Goal: Task Accomplishment & Management: Manage account settings

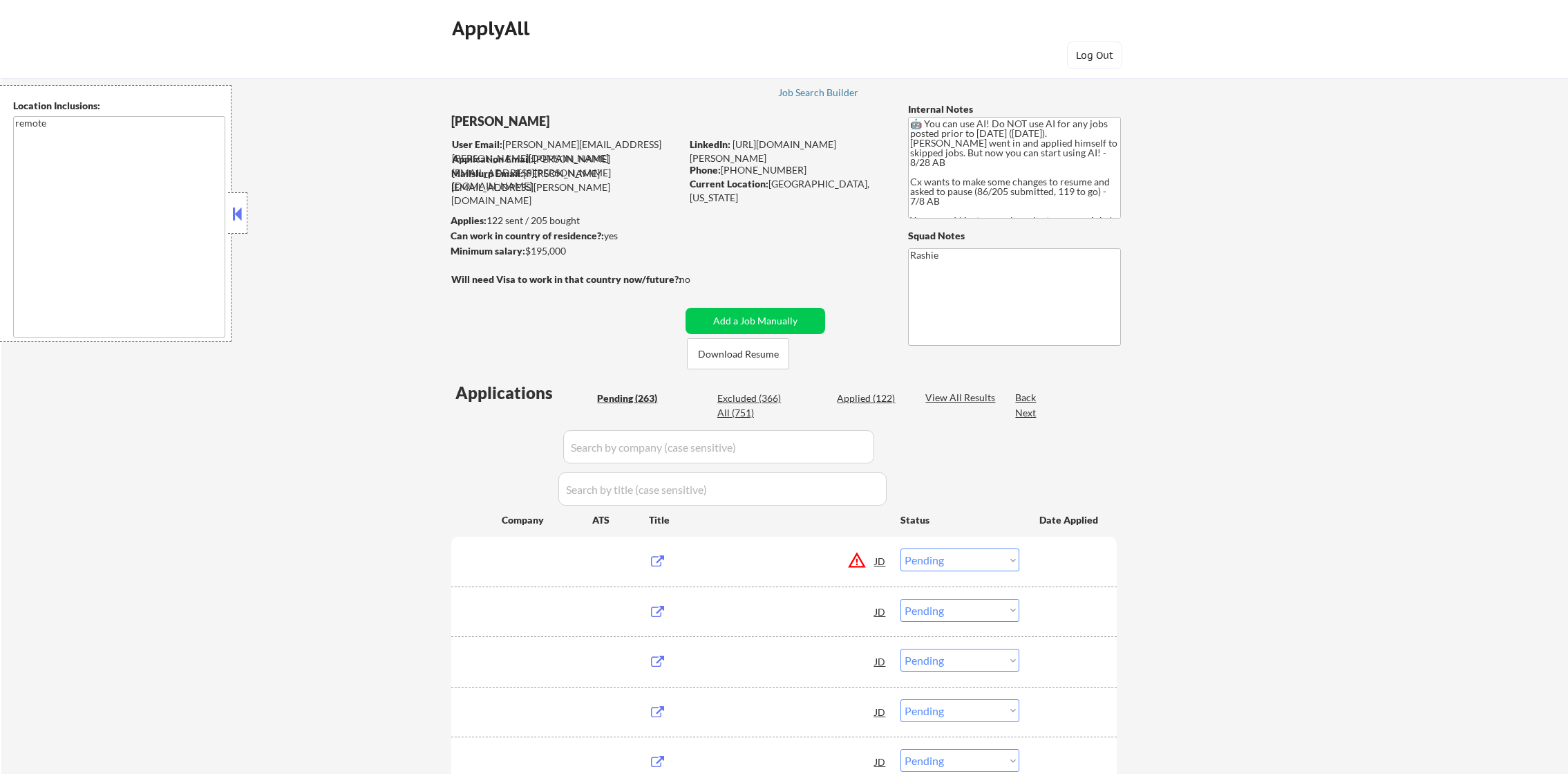
select select ""pending""
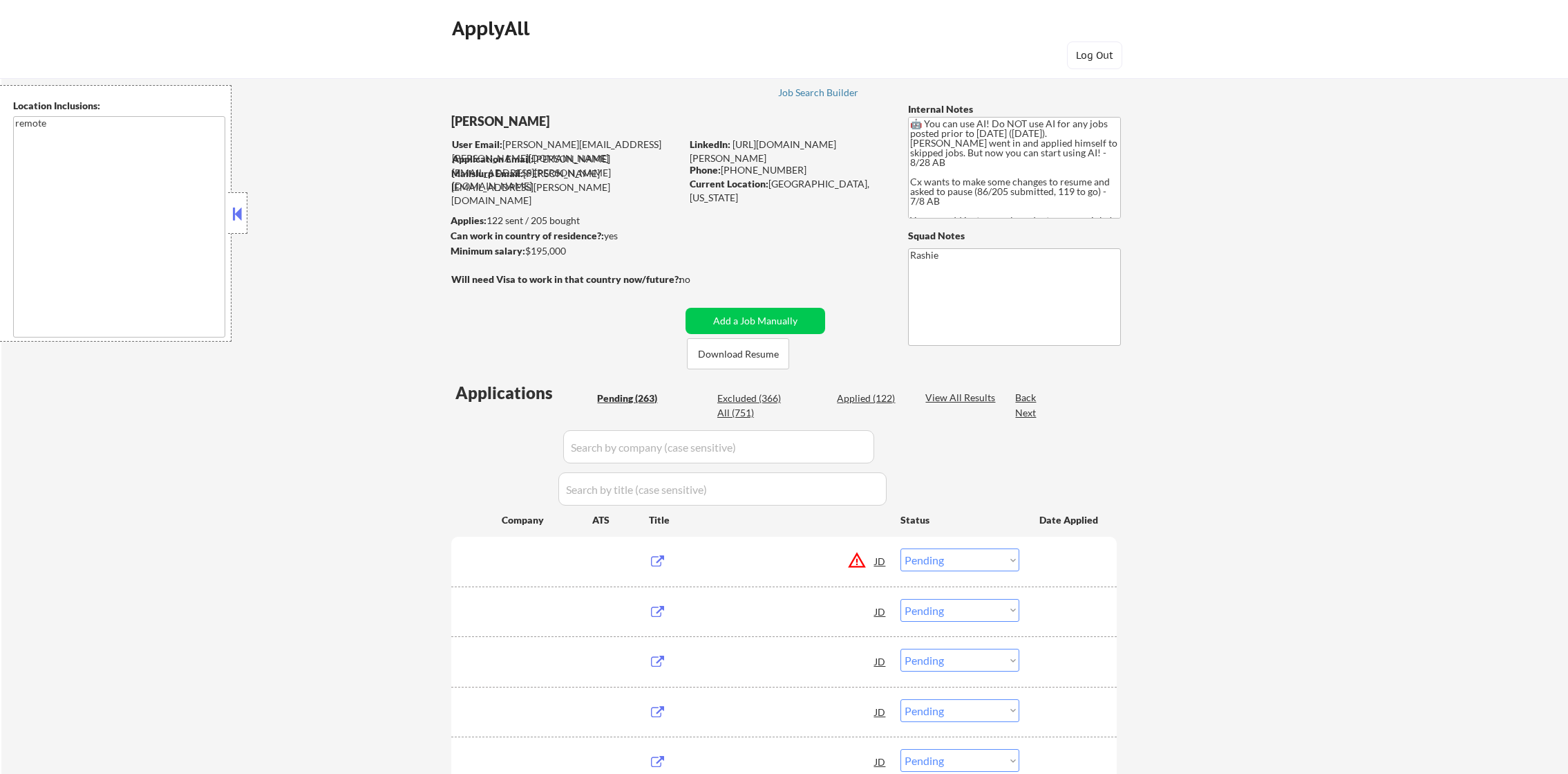
select select ""pending""
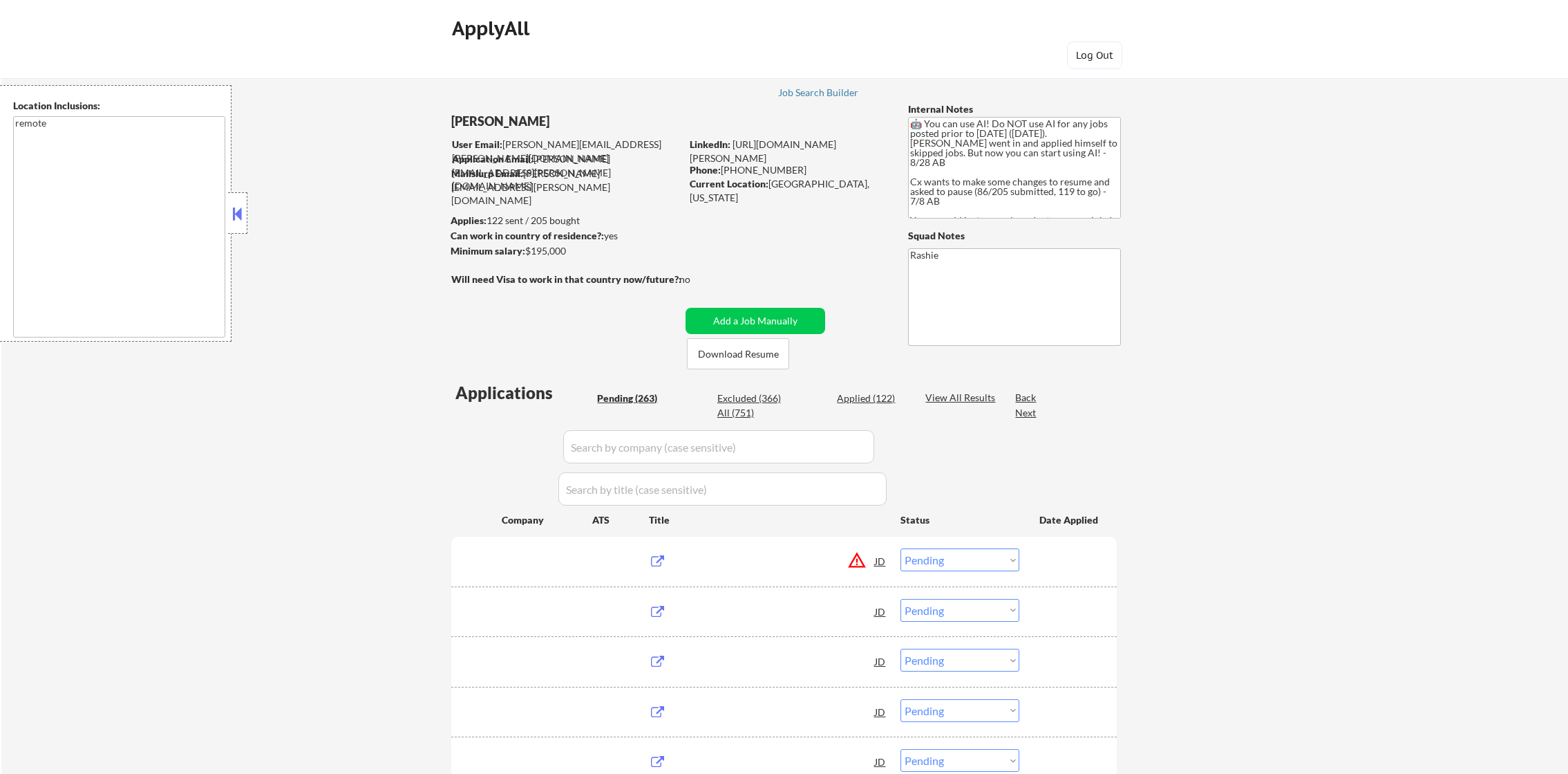
select select ""pending""
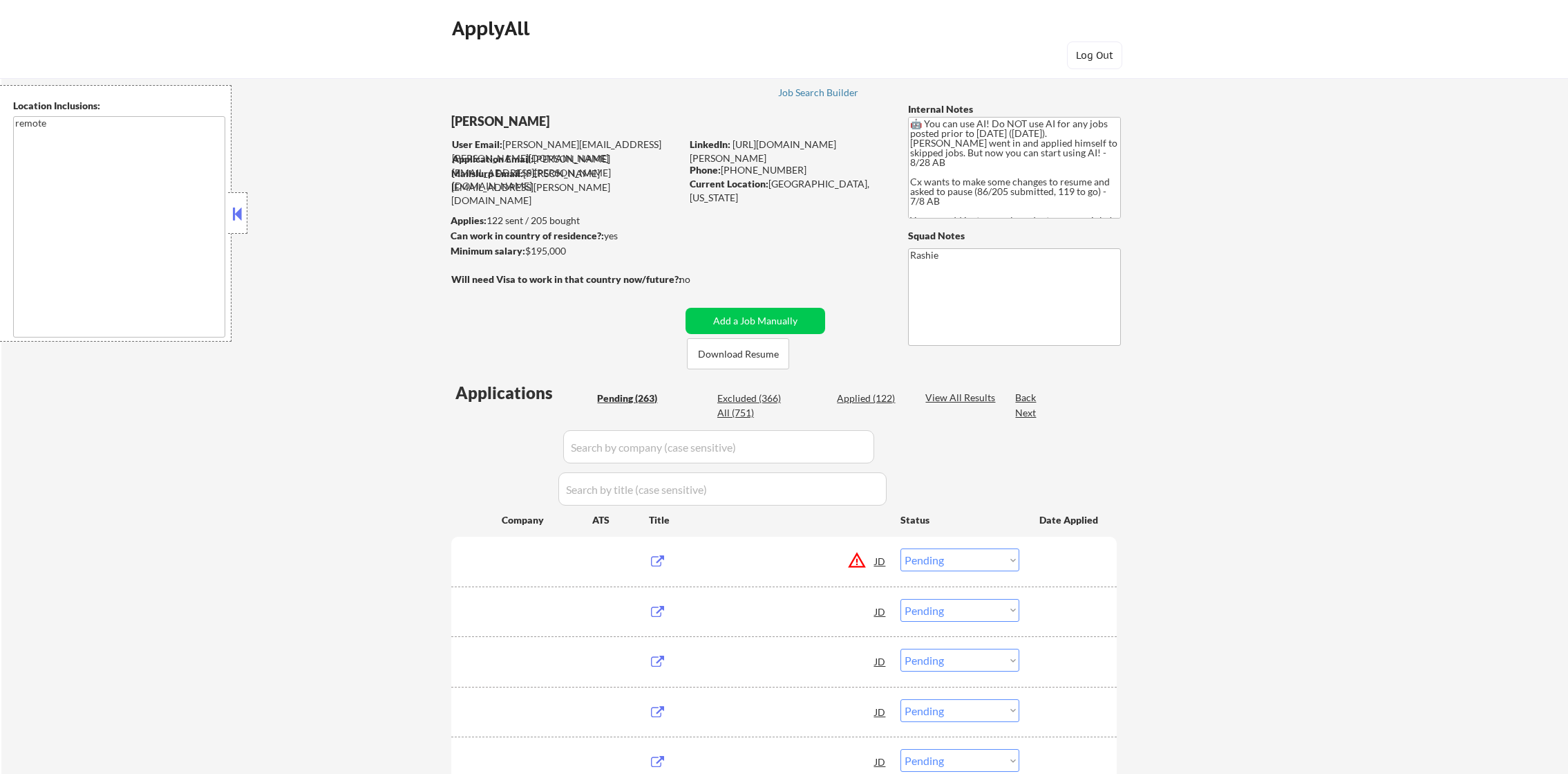
select select ""pending""
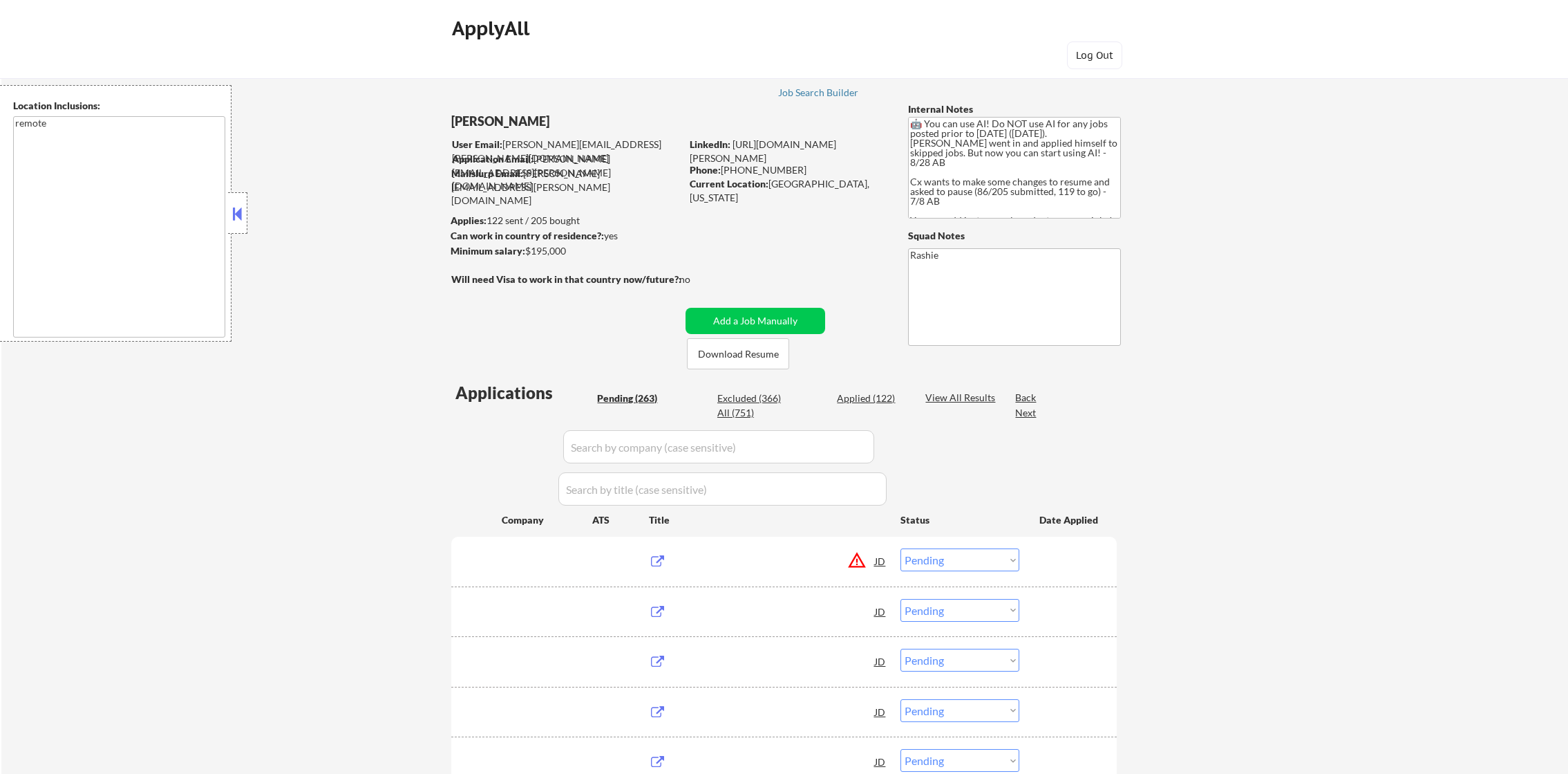
select select ""pending""
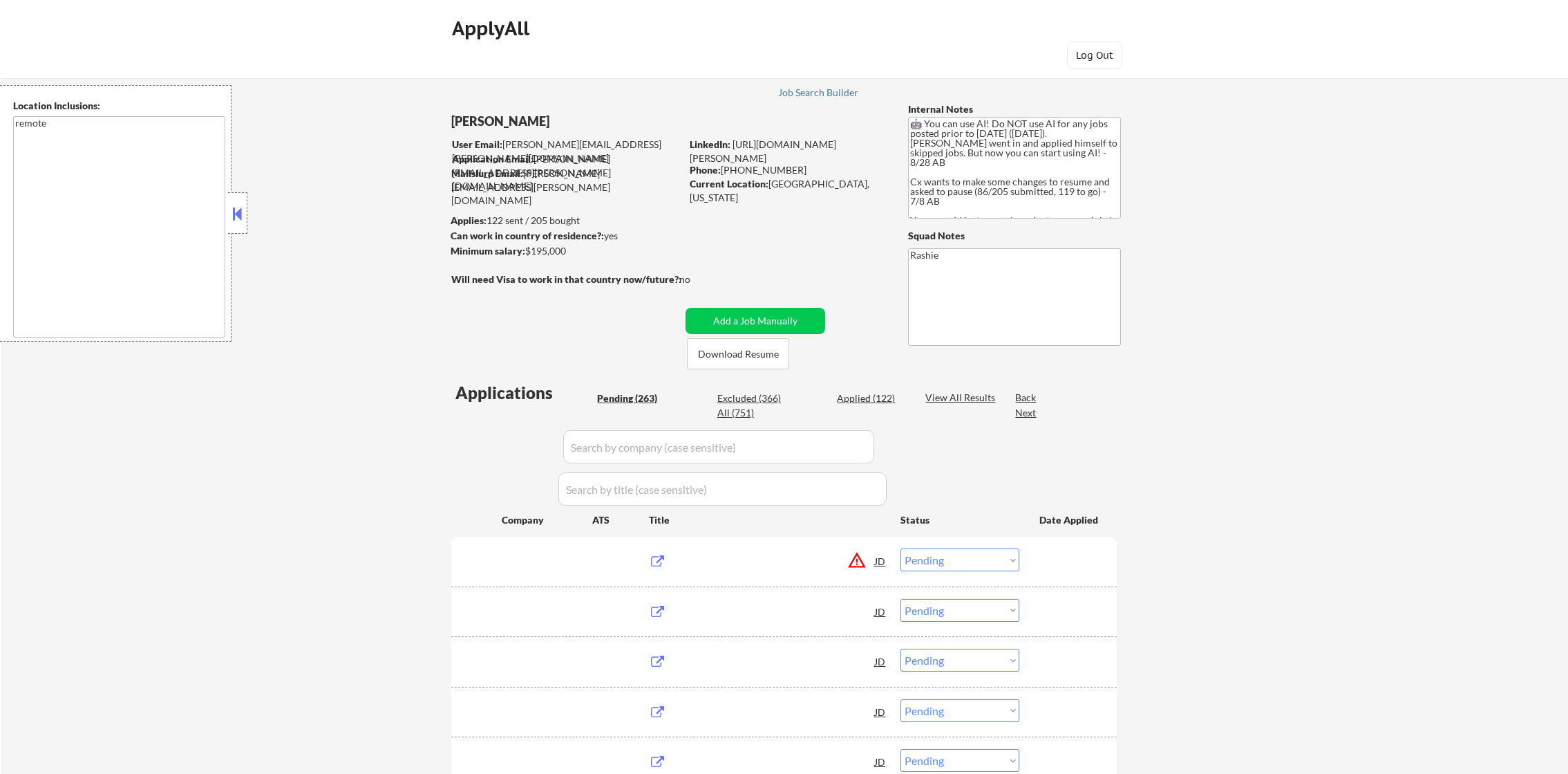
select select ""pending""
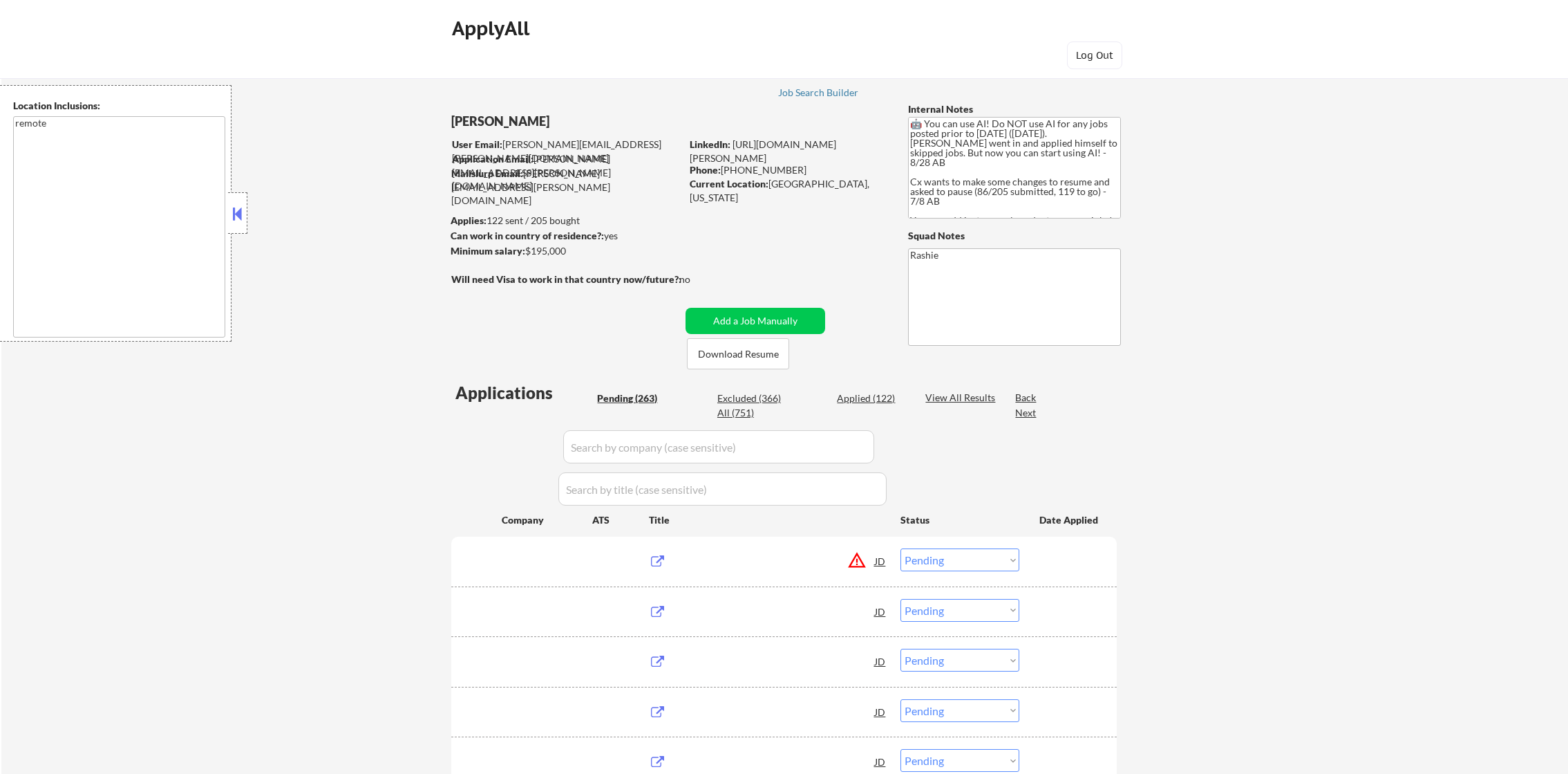
select select ""pending""
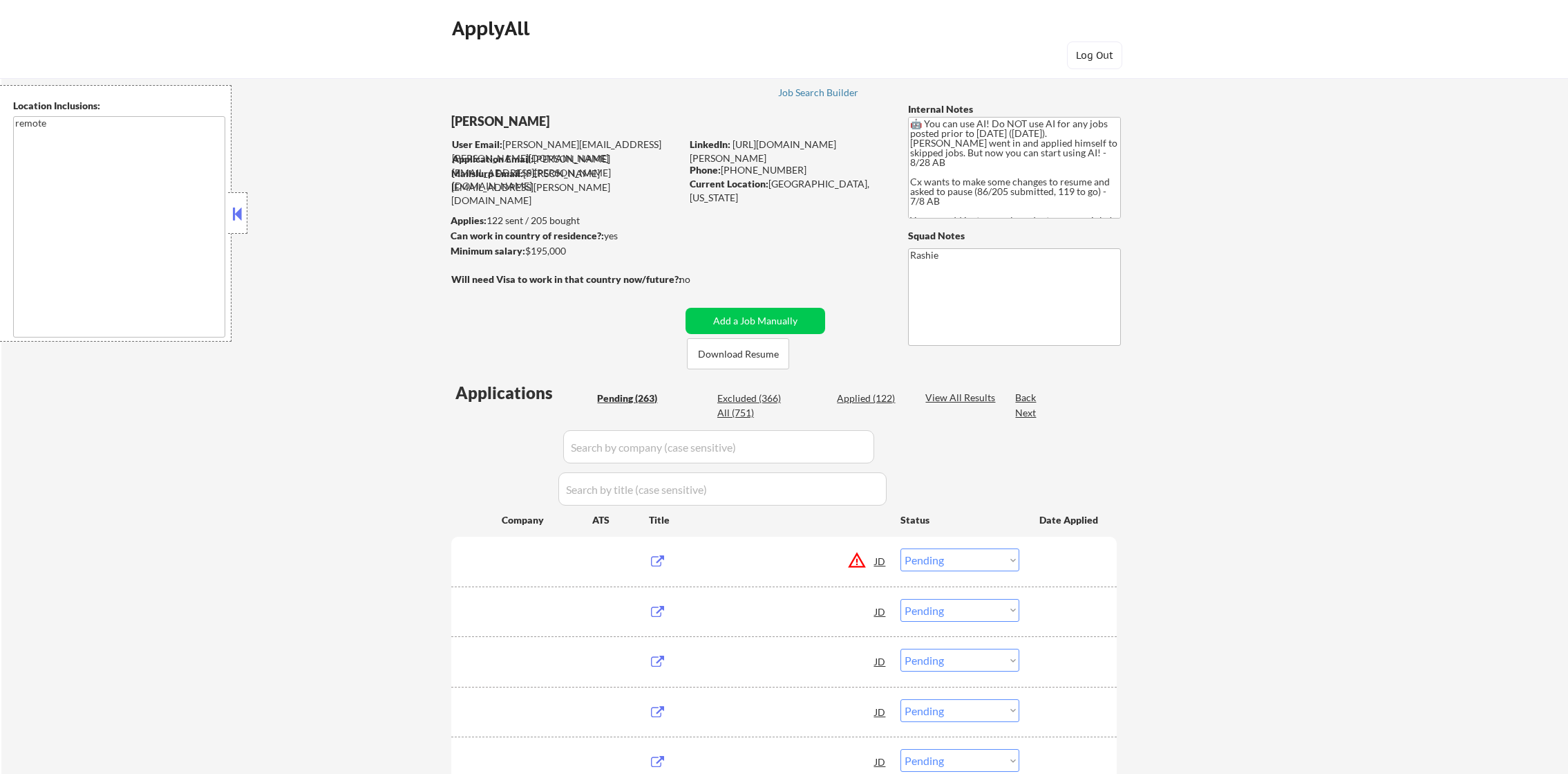
select select ""pending""
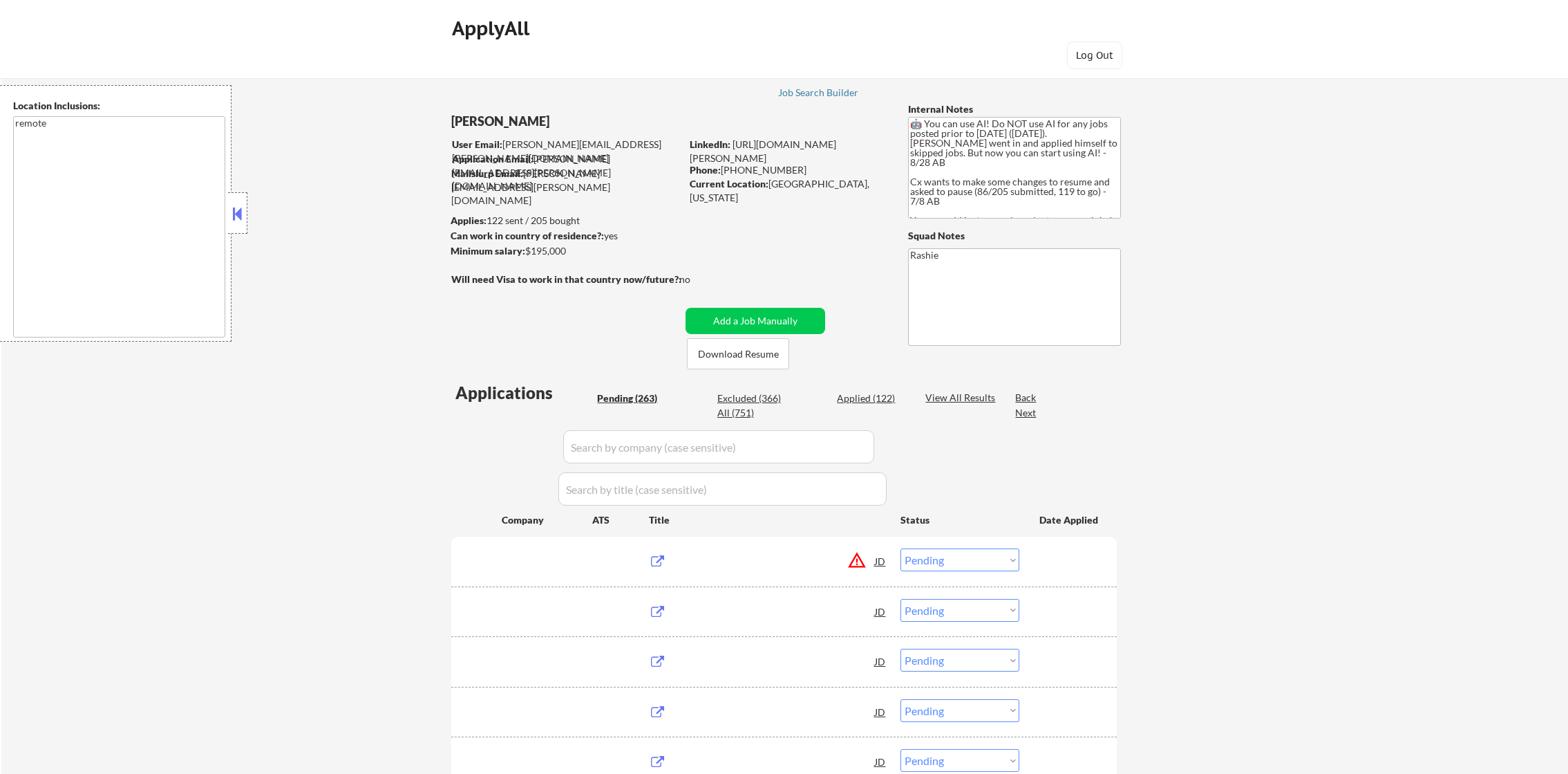
select select ""pending""
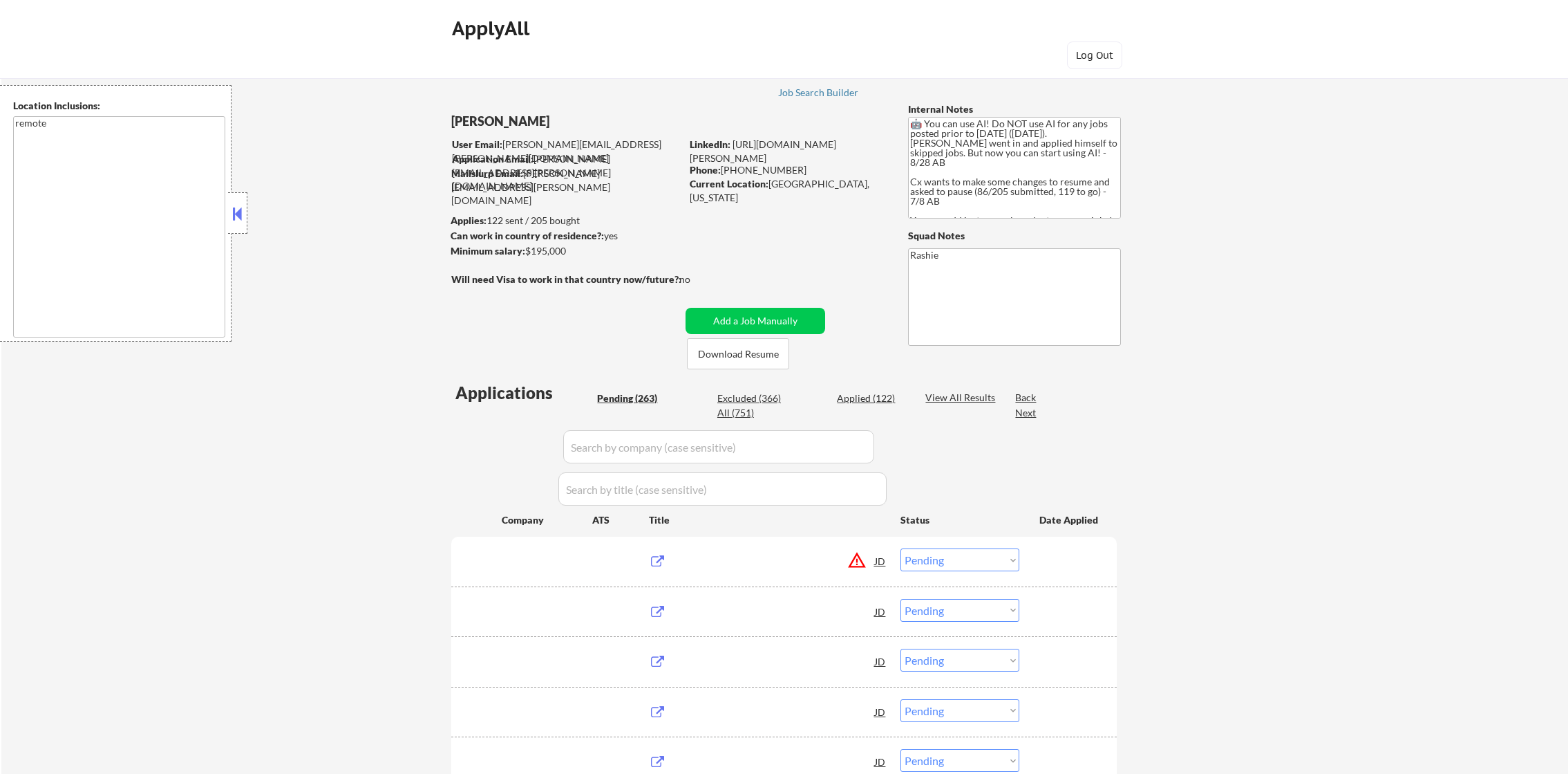
select select ""pending""
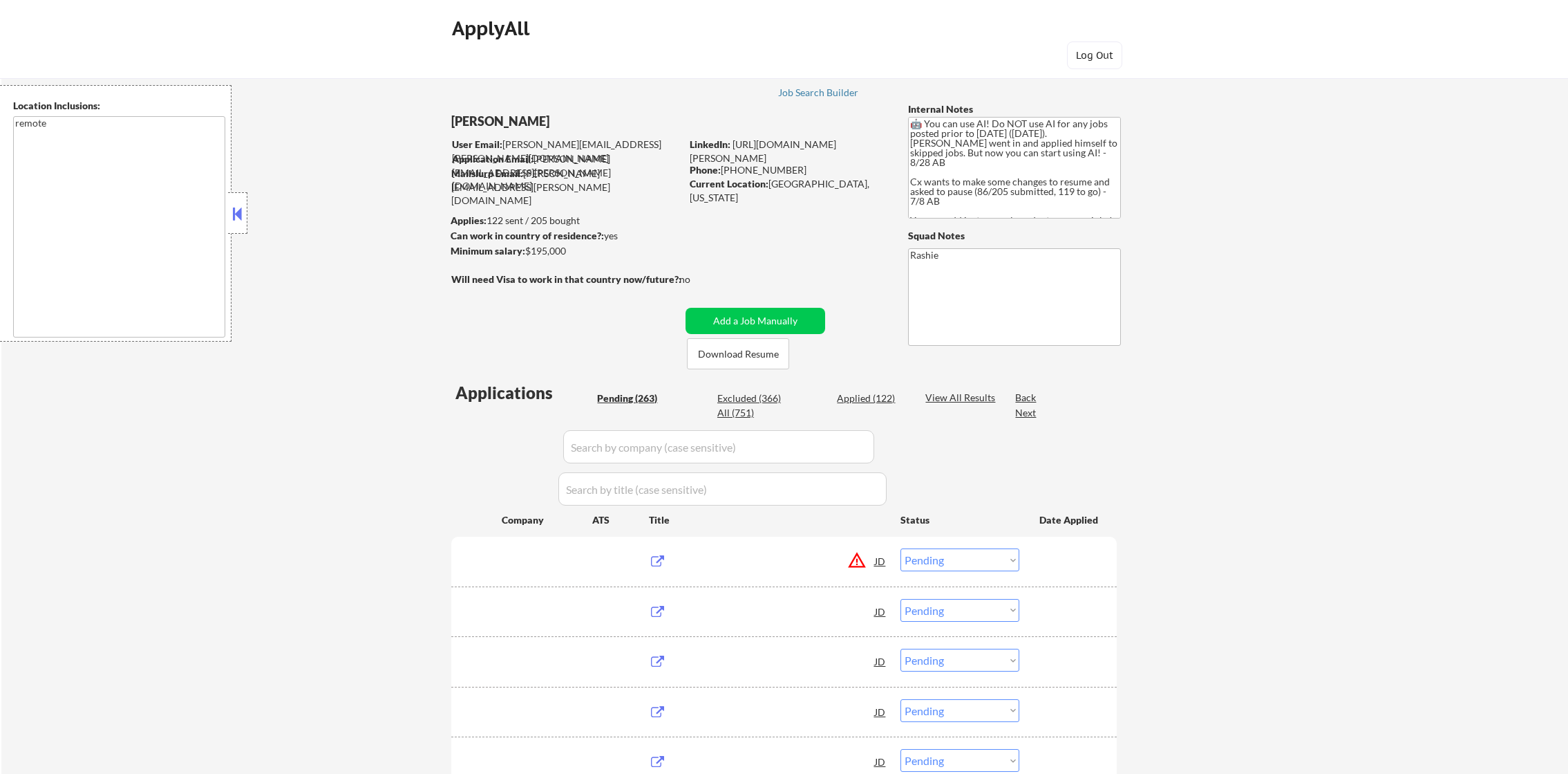
select select ""pending""
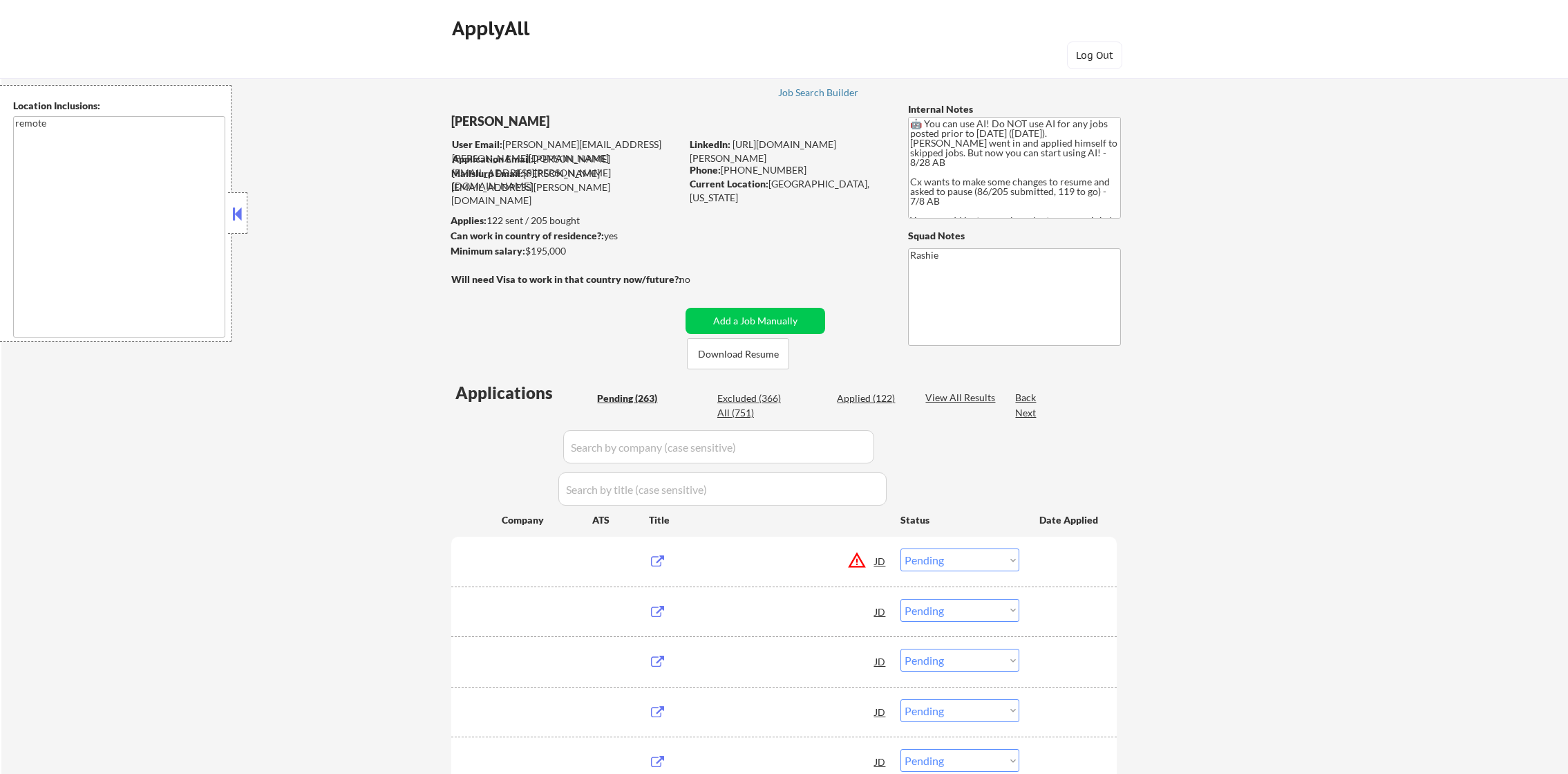
select select ""pending""
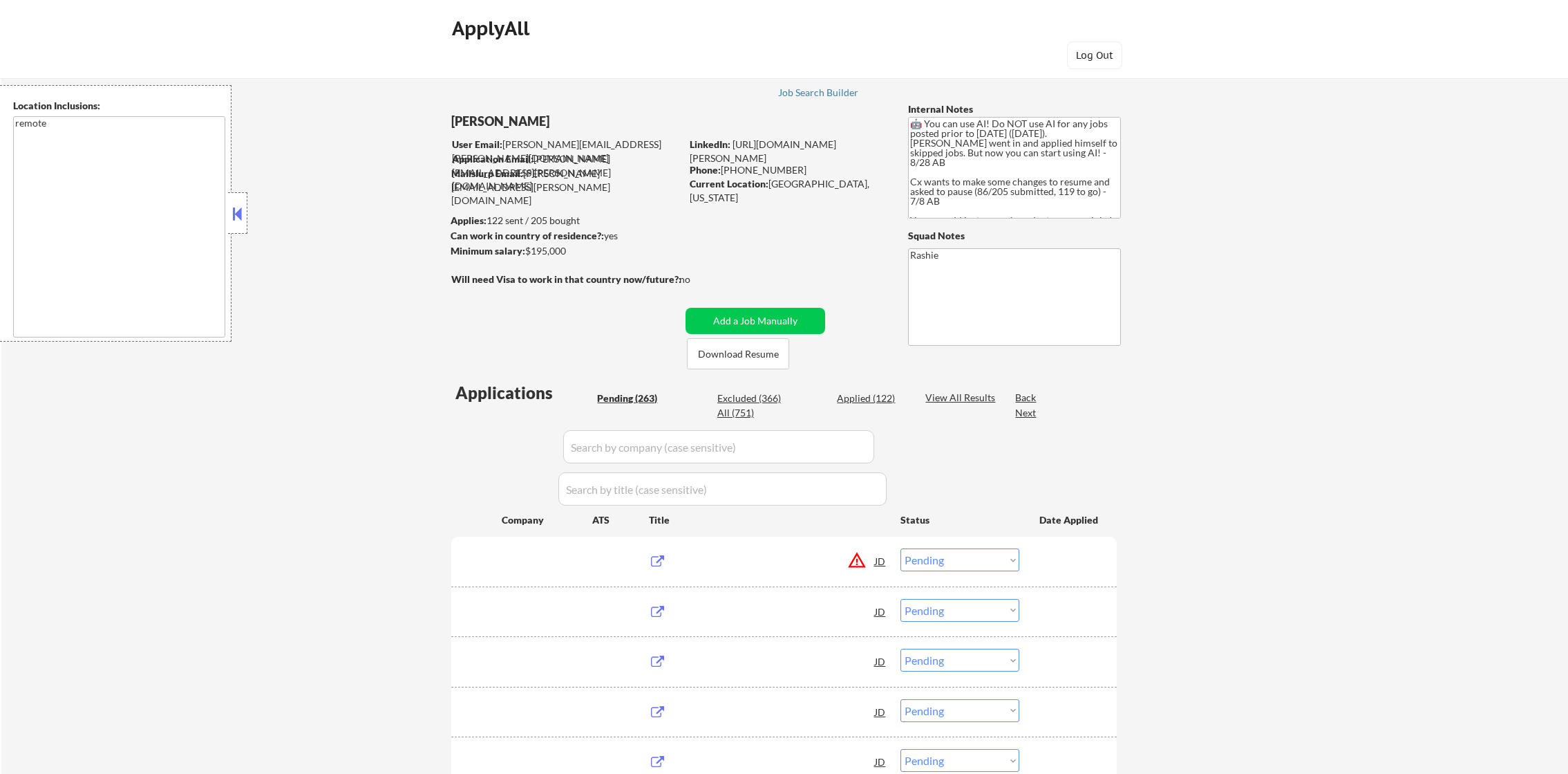
select select ""pending""
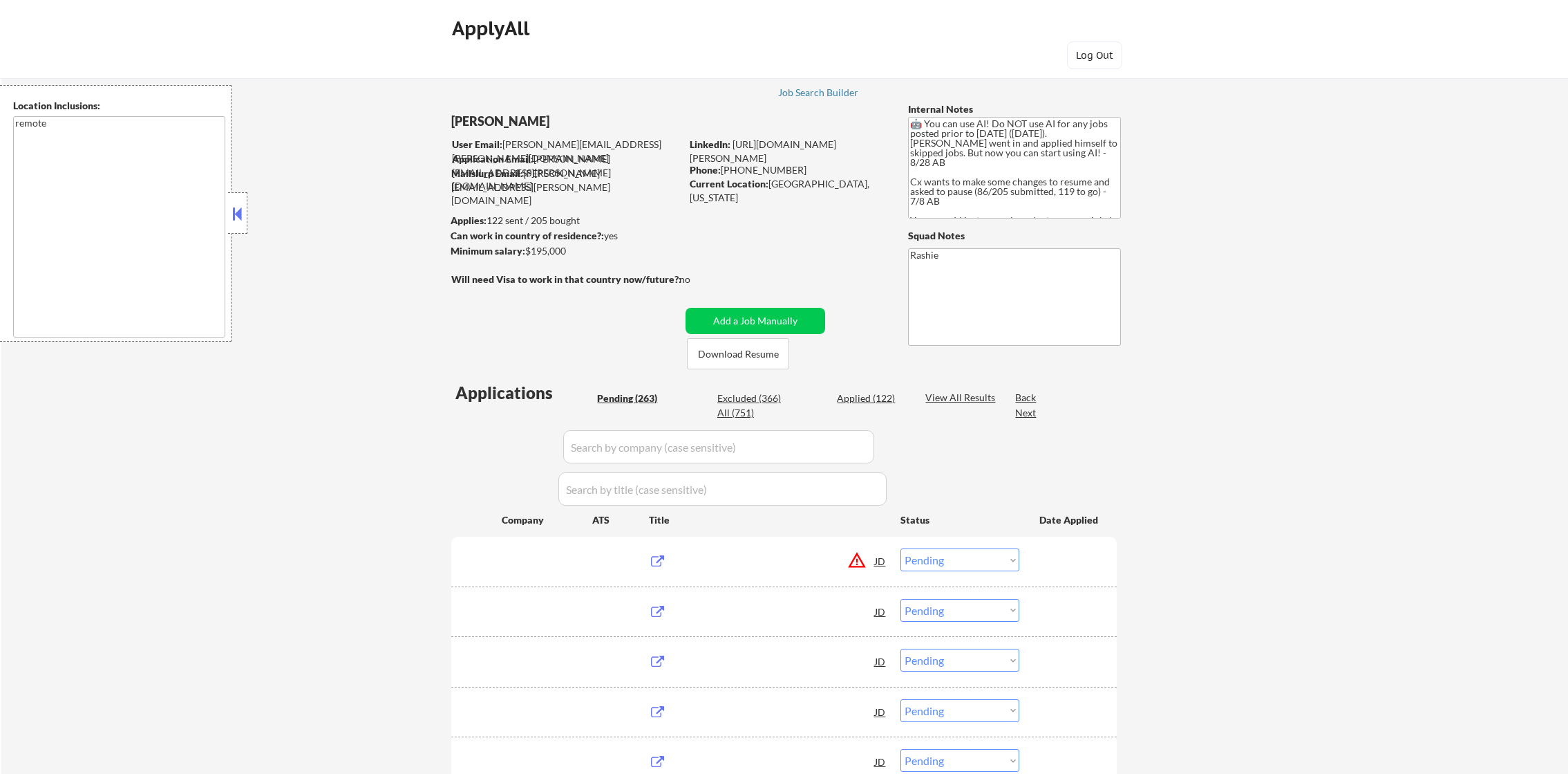
select select ""pending""
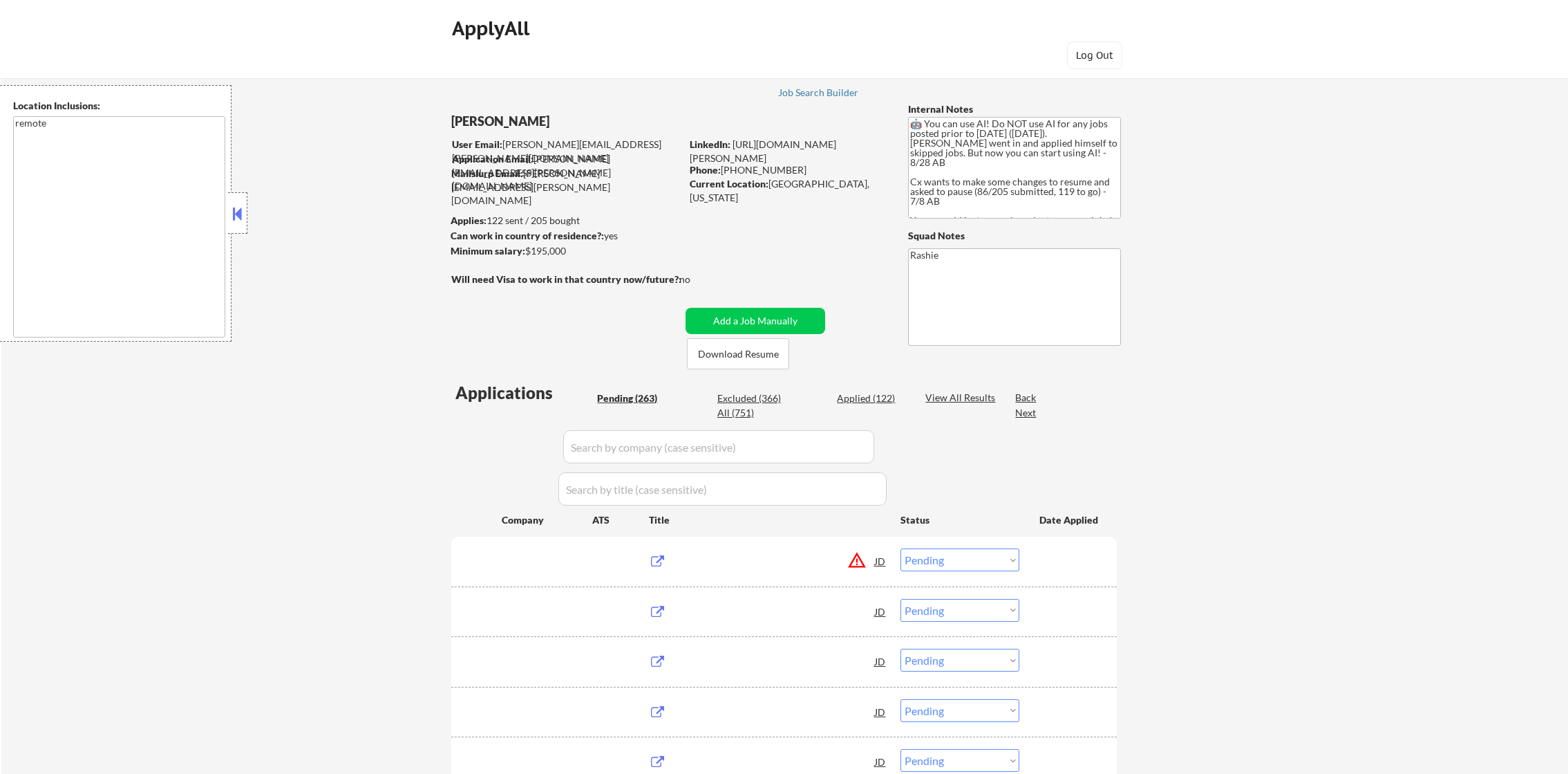
select select ""pending""
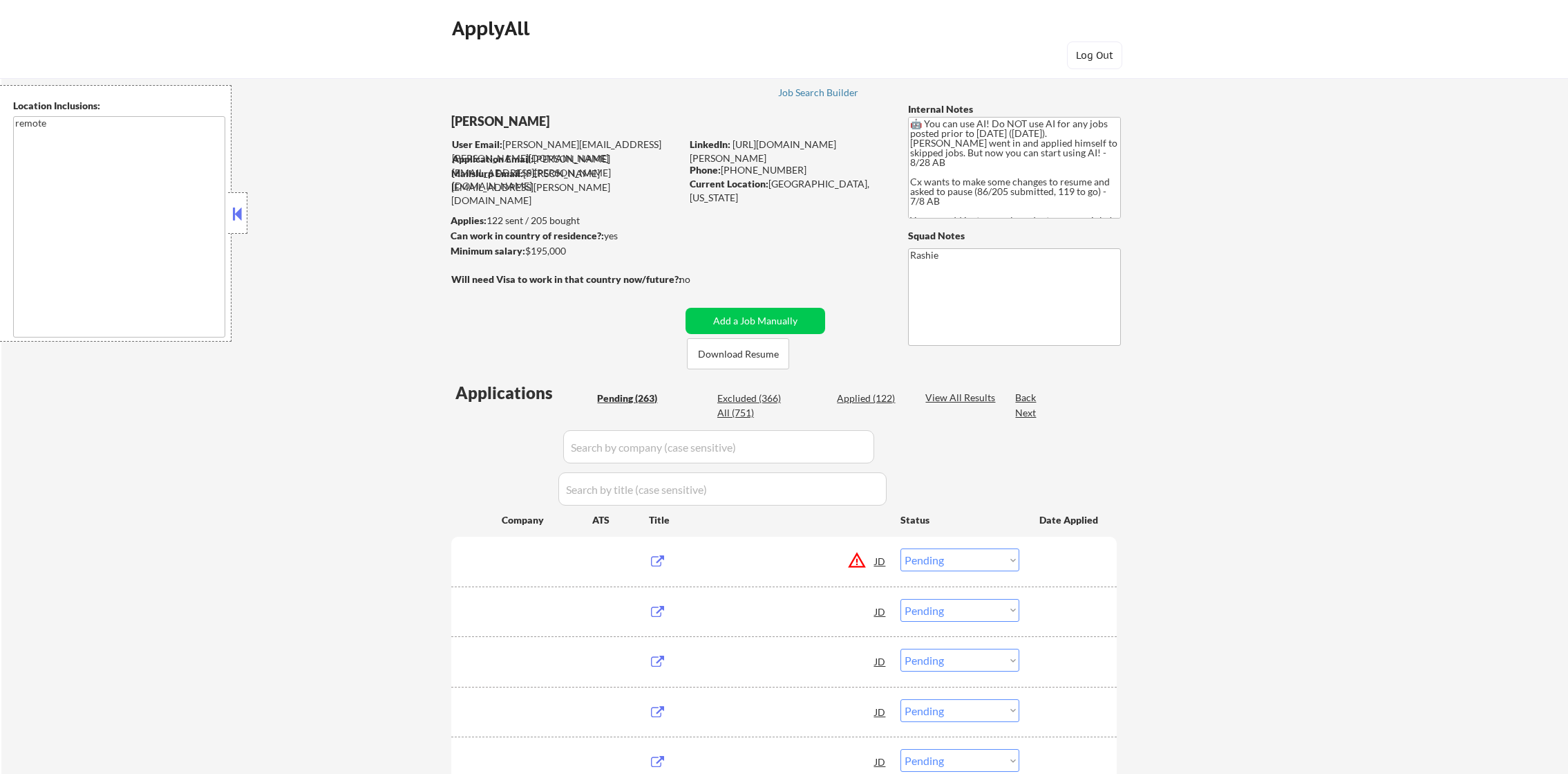
select select ""pending""
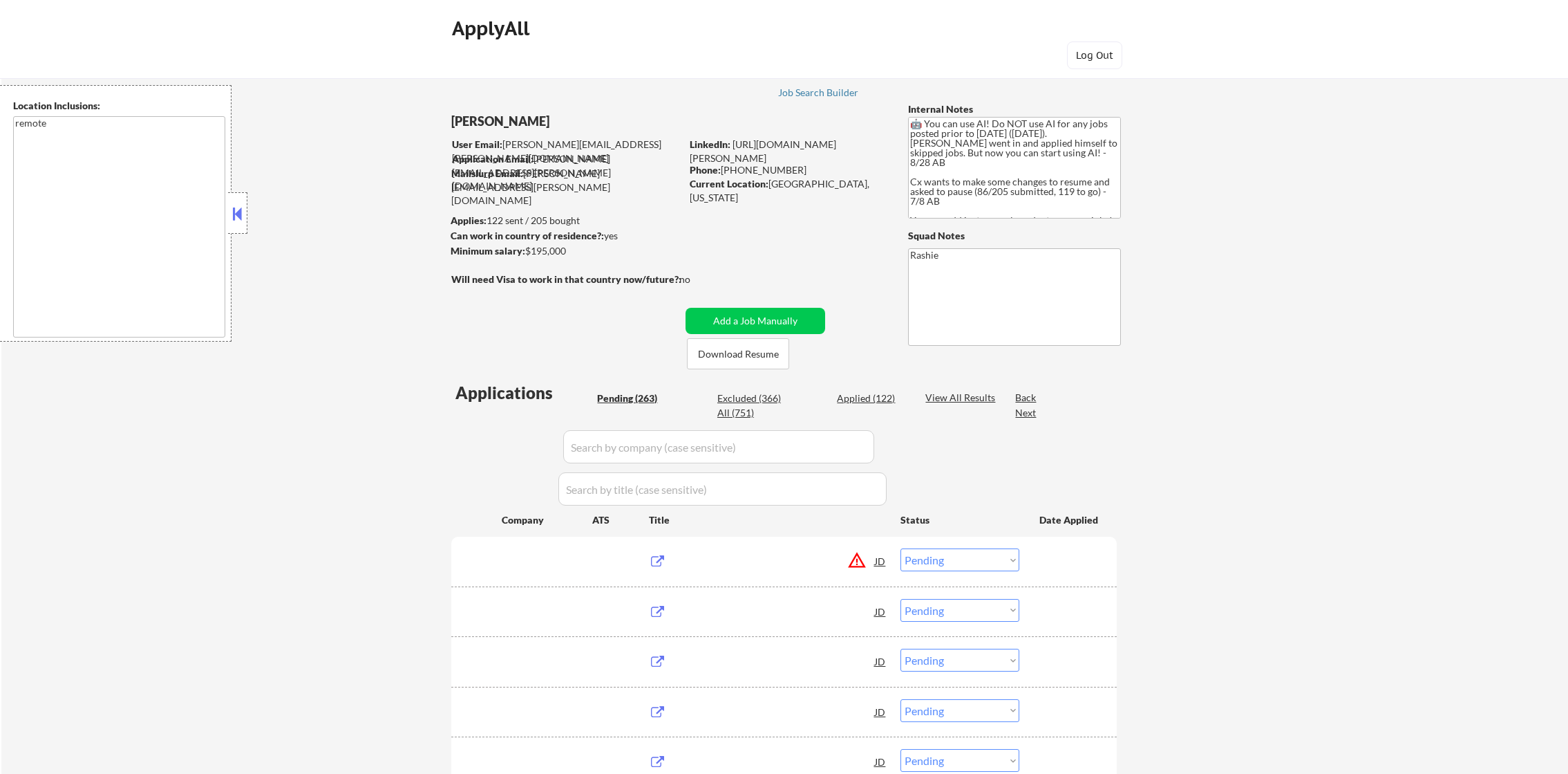
select select ""pending""
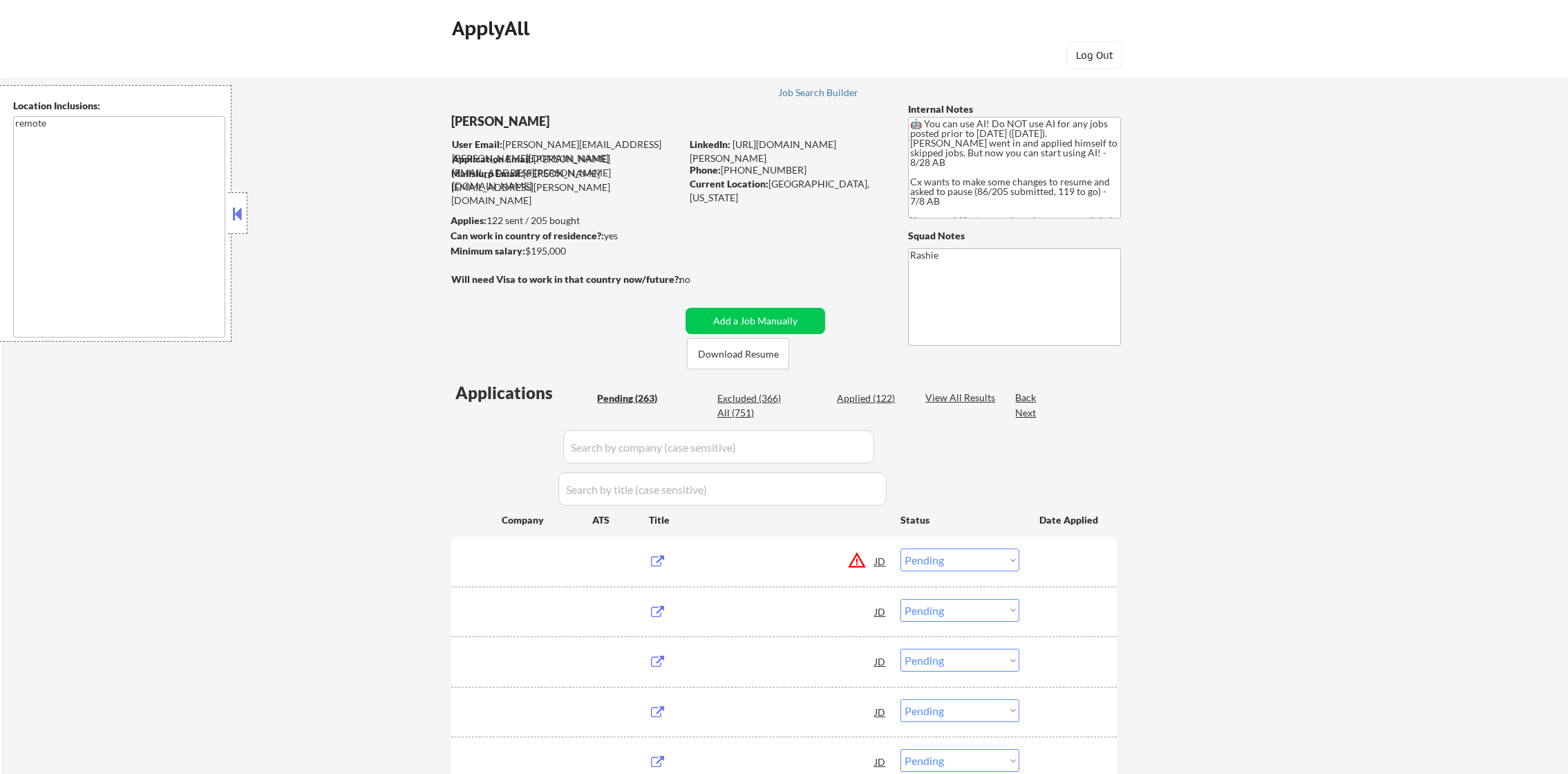
select select ""pending""
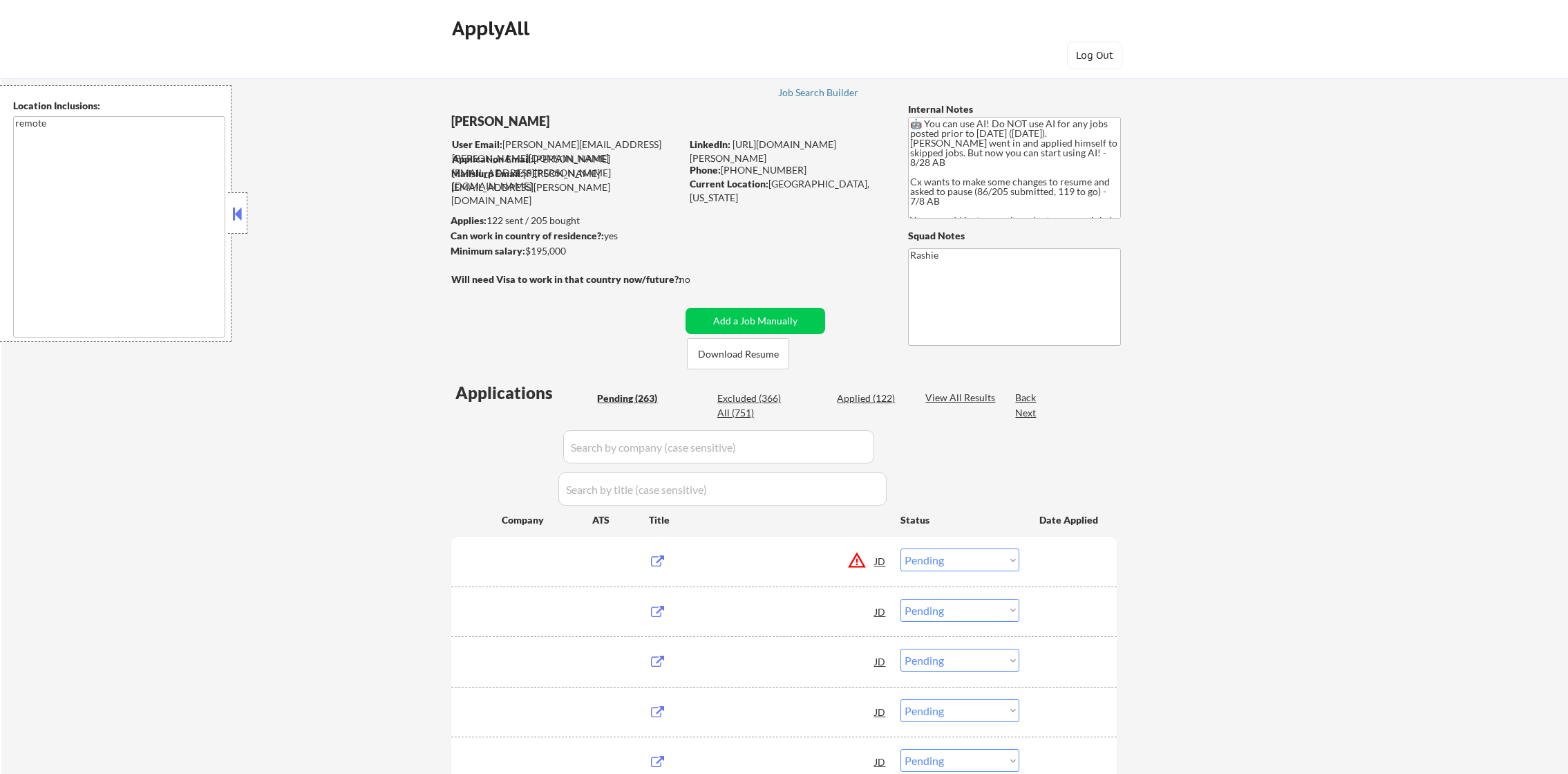
select select ""pending""
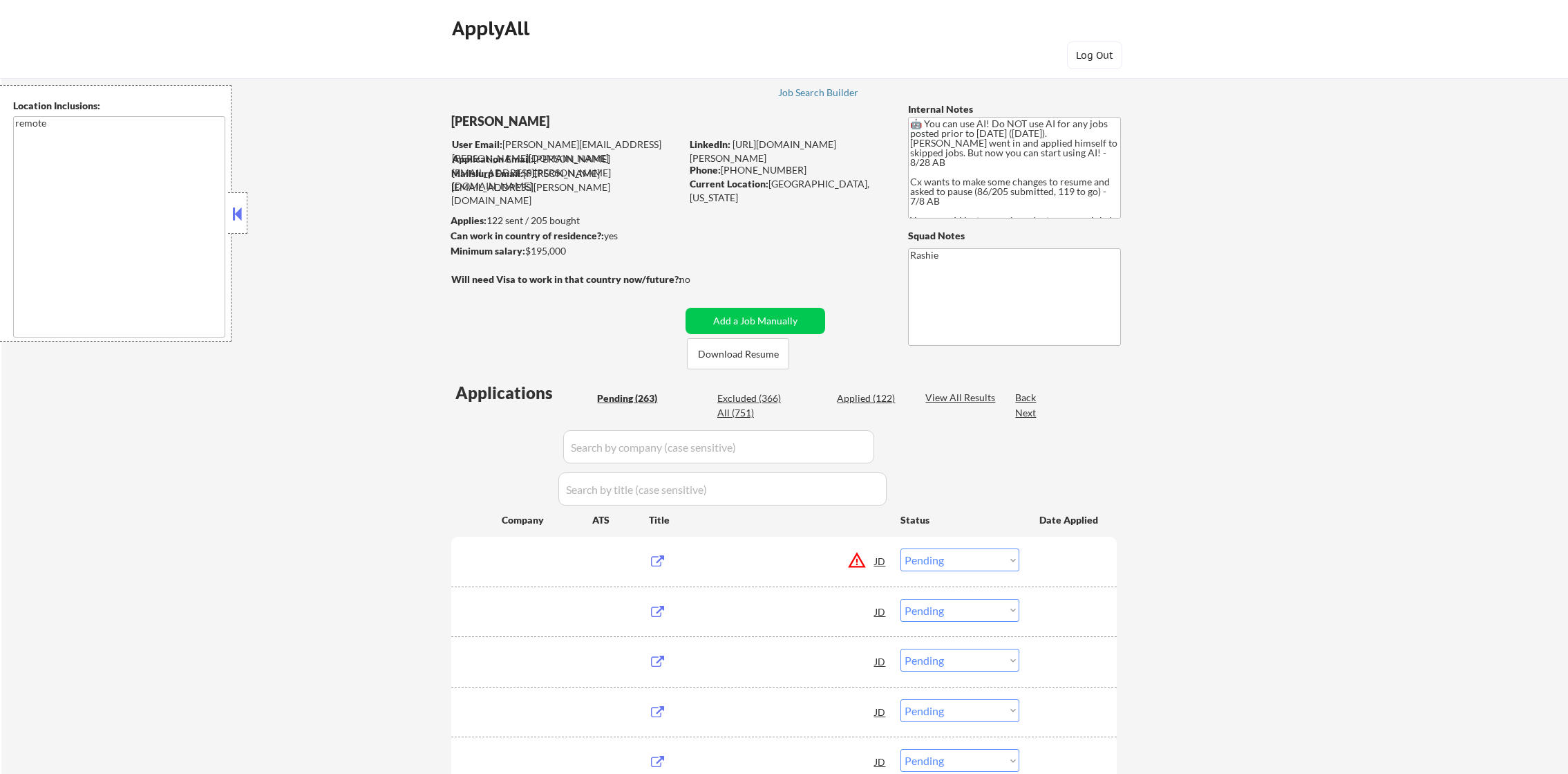
select select ""pending""
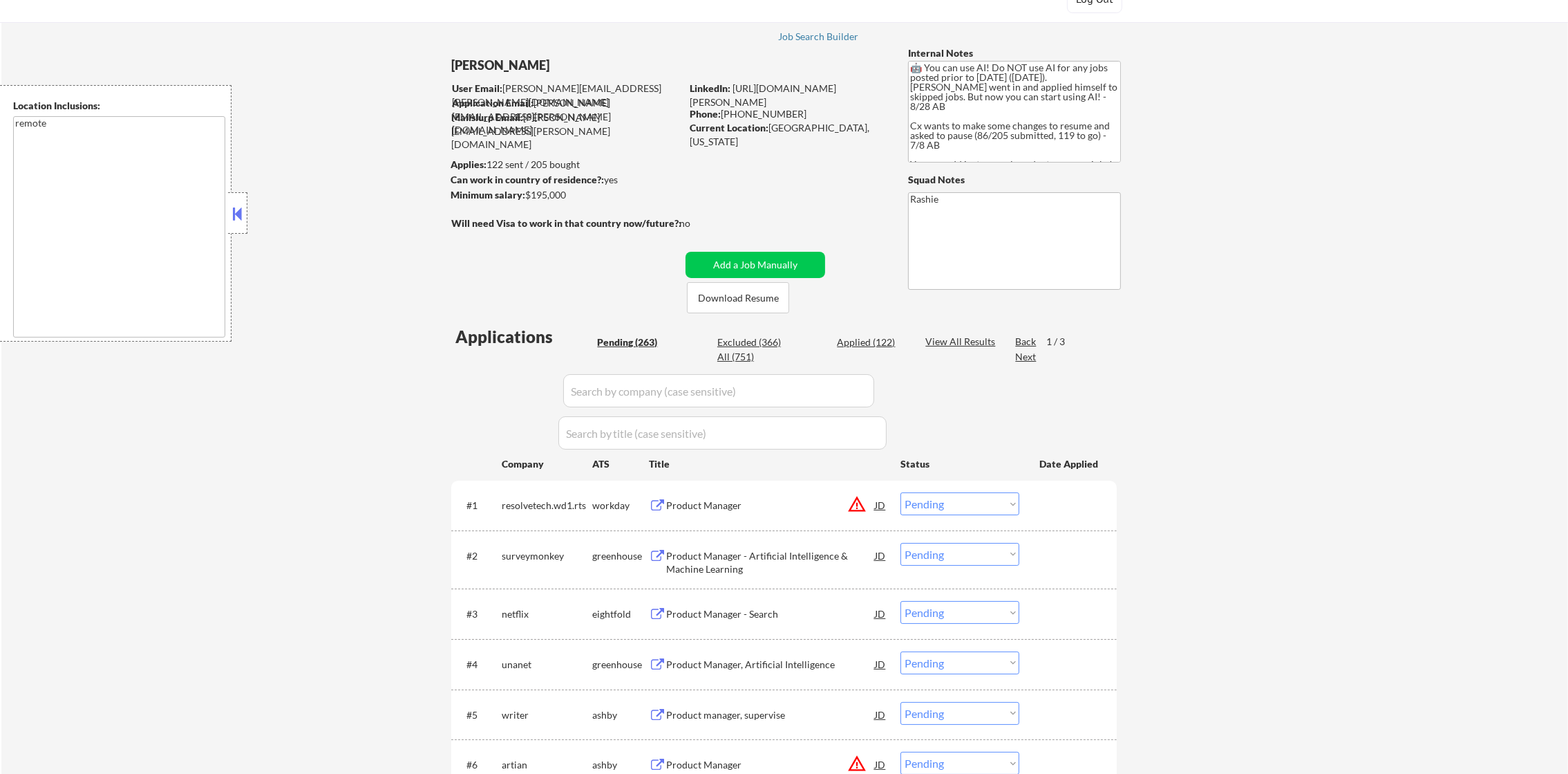
scroll to position [172, 0]
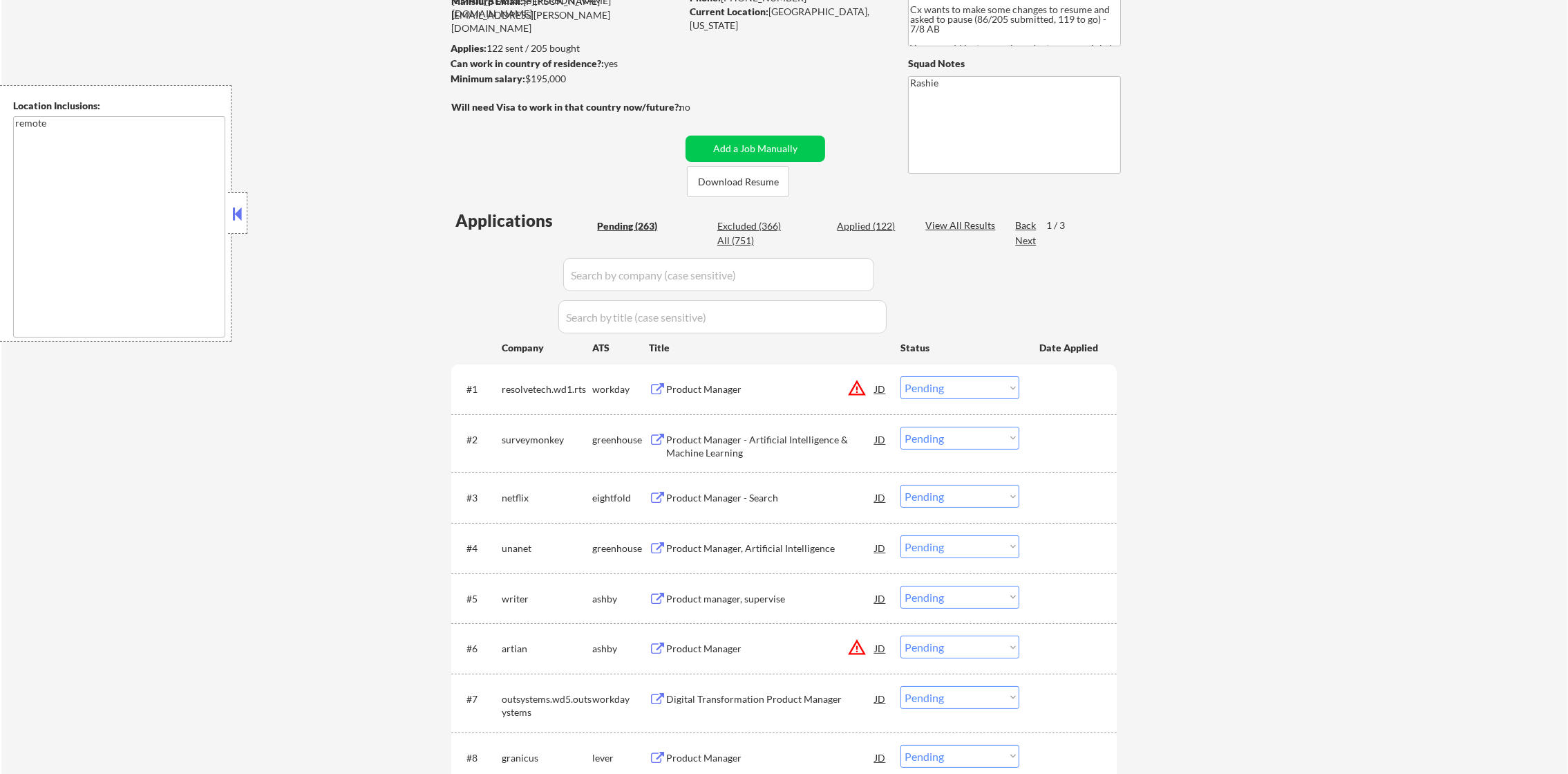
click at [522, 390] on div "resolvetech.wd1.rts" at bounding box center [547, 390] width 91 height 14
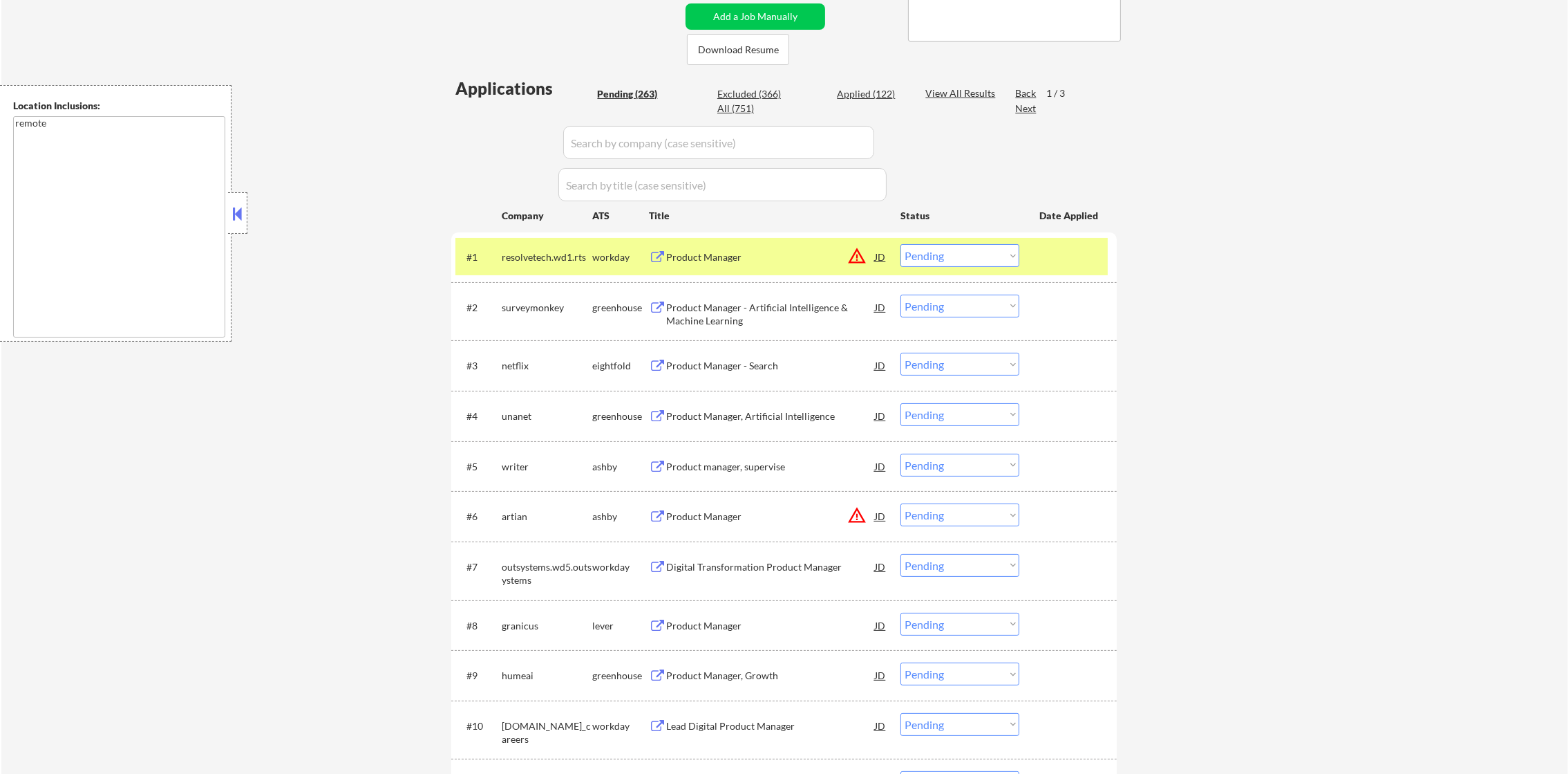
scroll to position [311, 0]
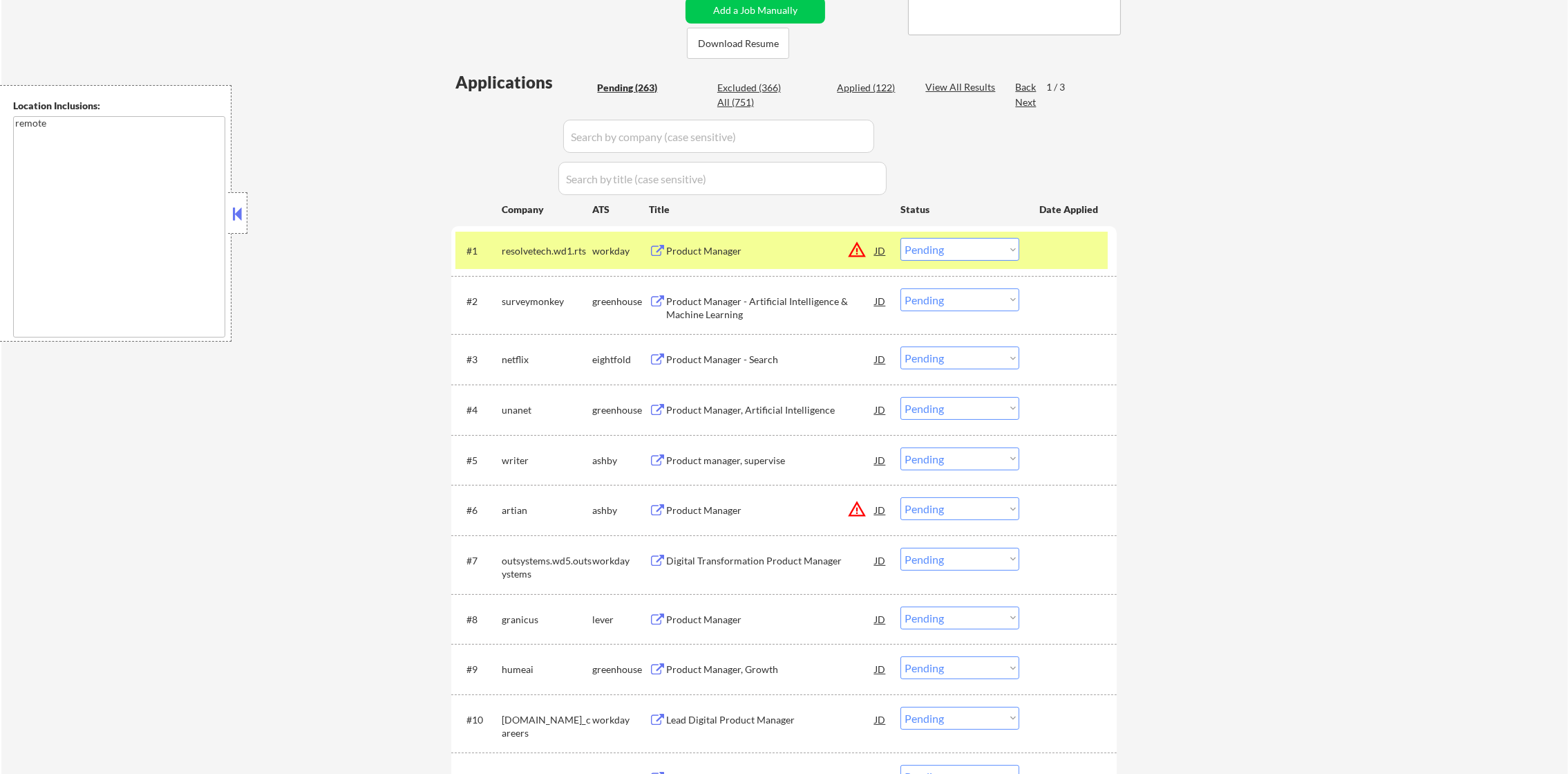
click at [546, 250] on div "resolvetech.wd1.rts" at bounding box center [547, 251] width 91 height 14
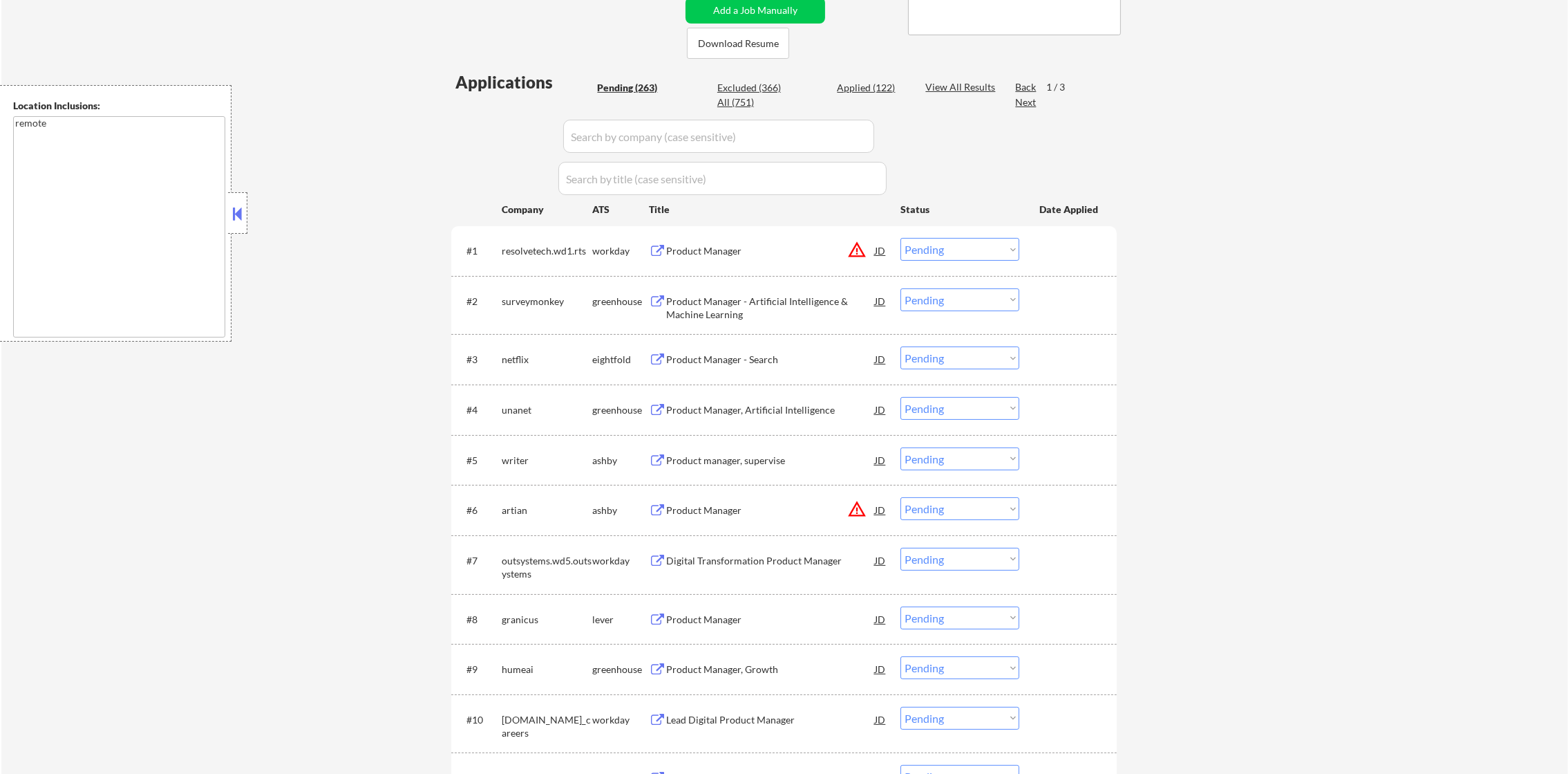
click at [533, 299] on div "surveymonkey" at bounding box center [547, 301] width 91 height 14
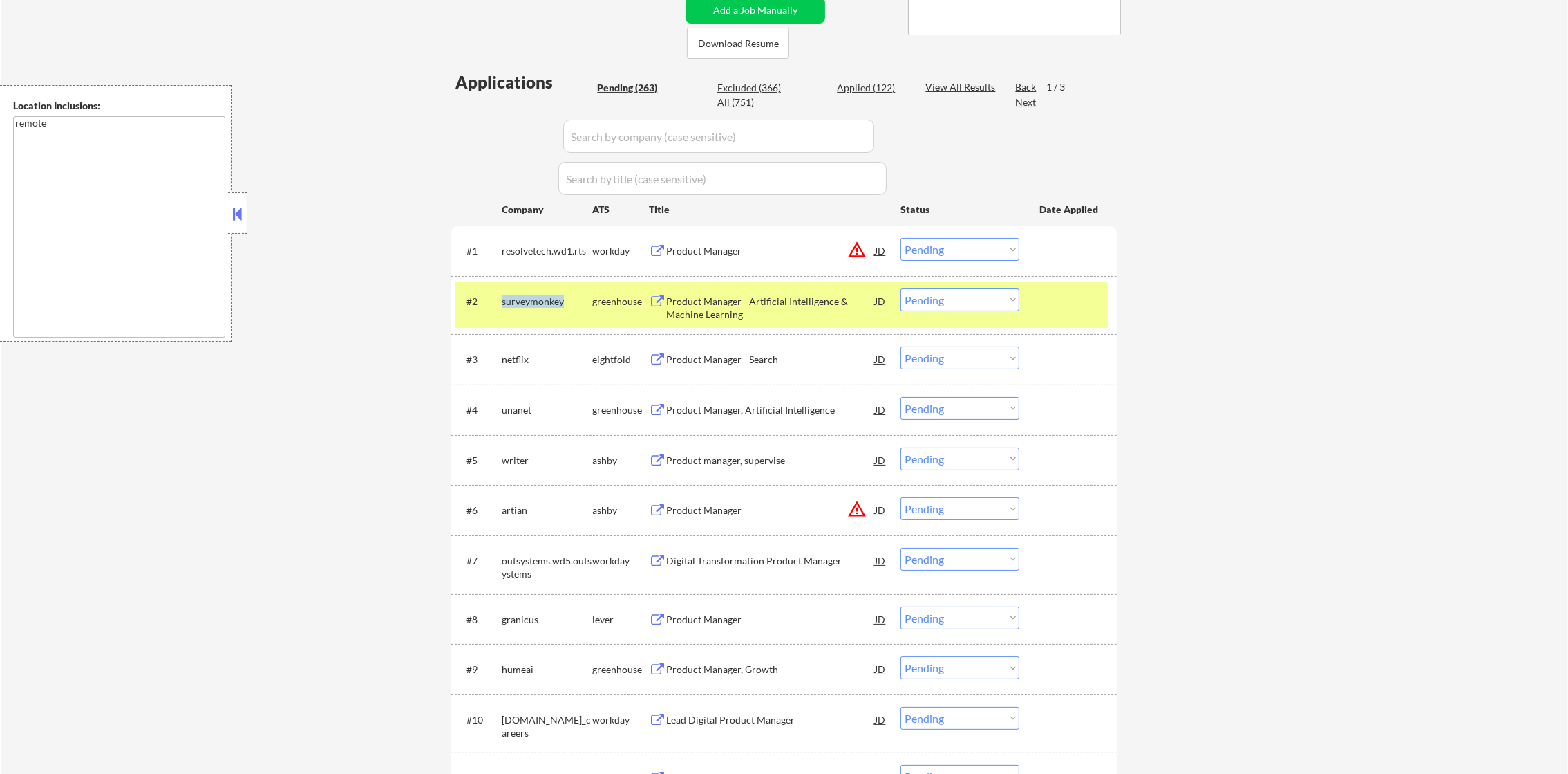
click at [533, 299] on div "surveymonkey" at bounding box center [547, 301] width 91 height 14
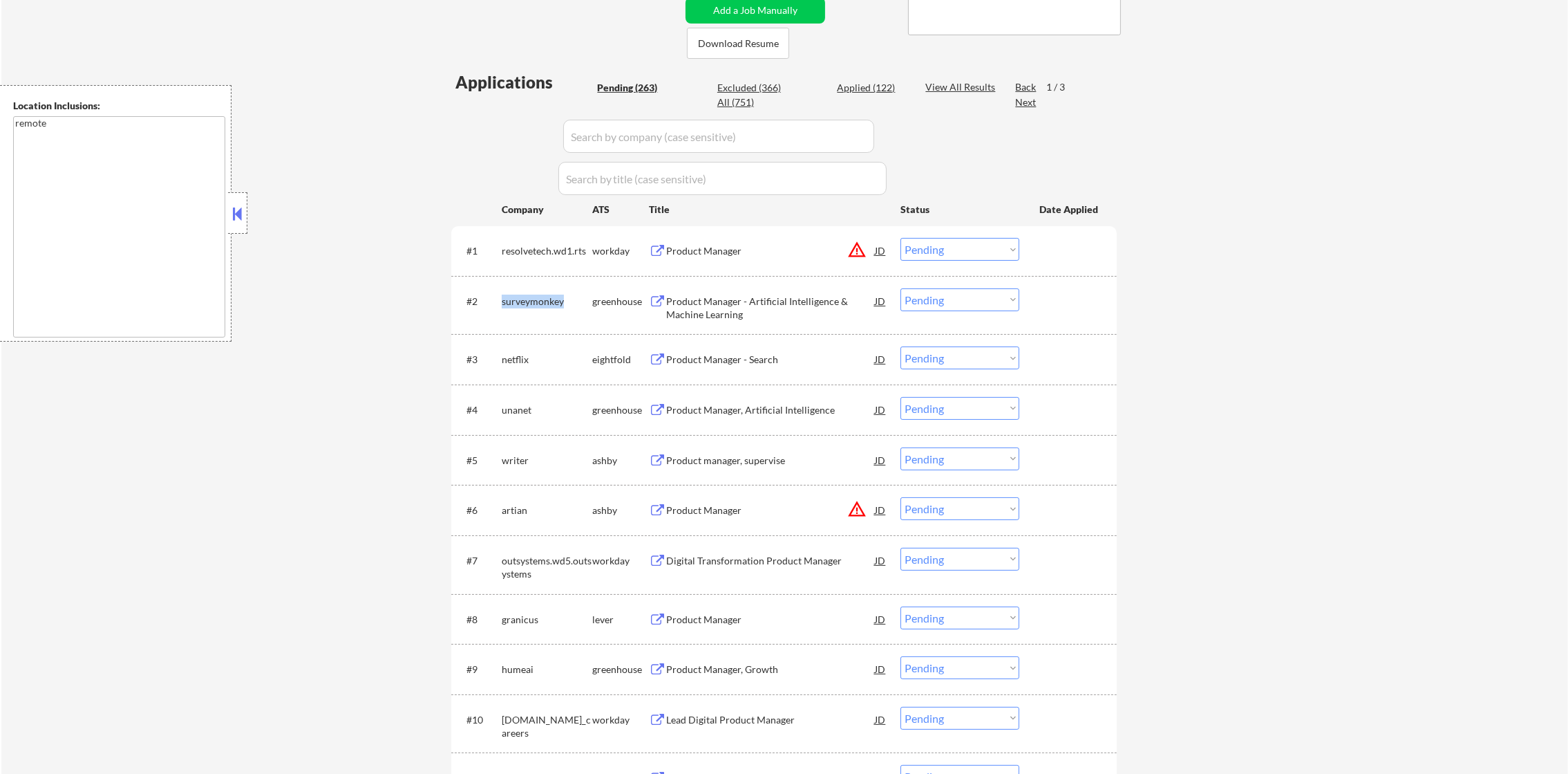
copy div "surveymonkey"
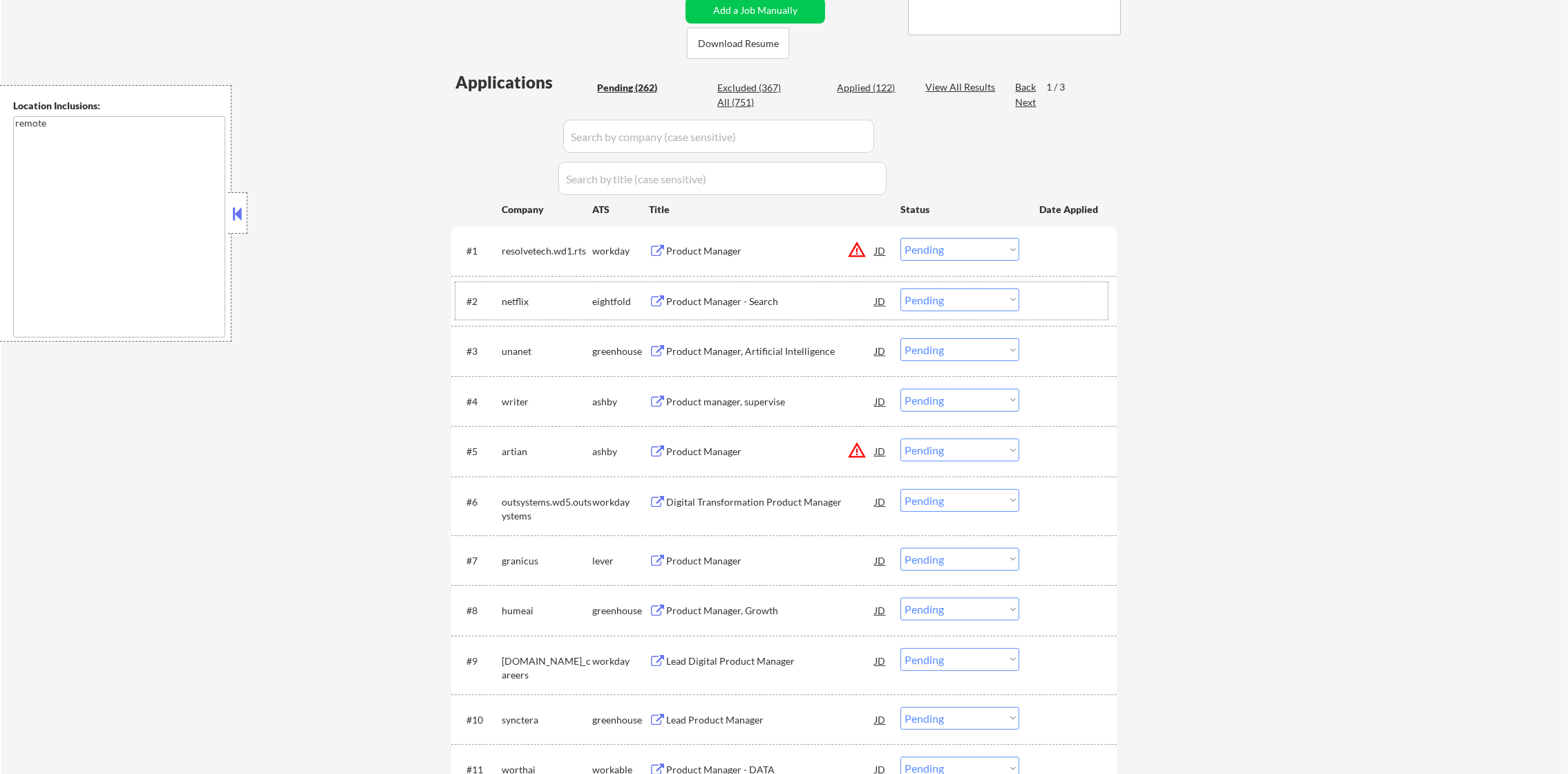
scroll to position [379, 0]
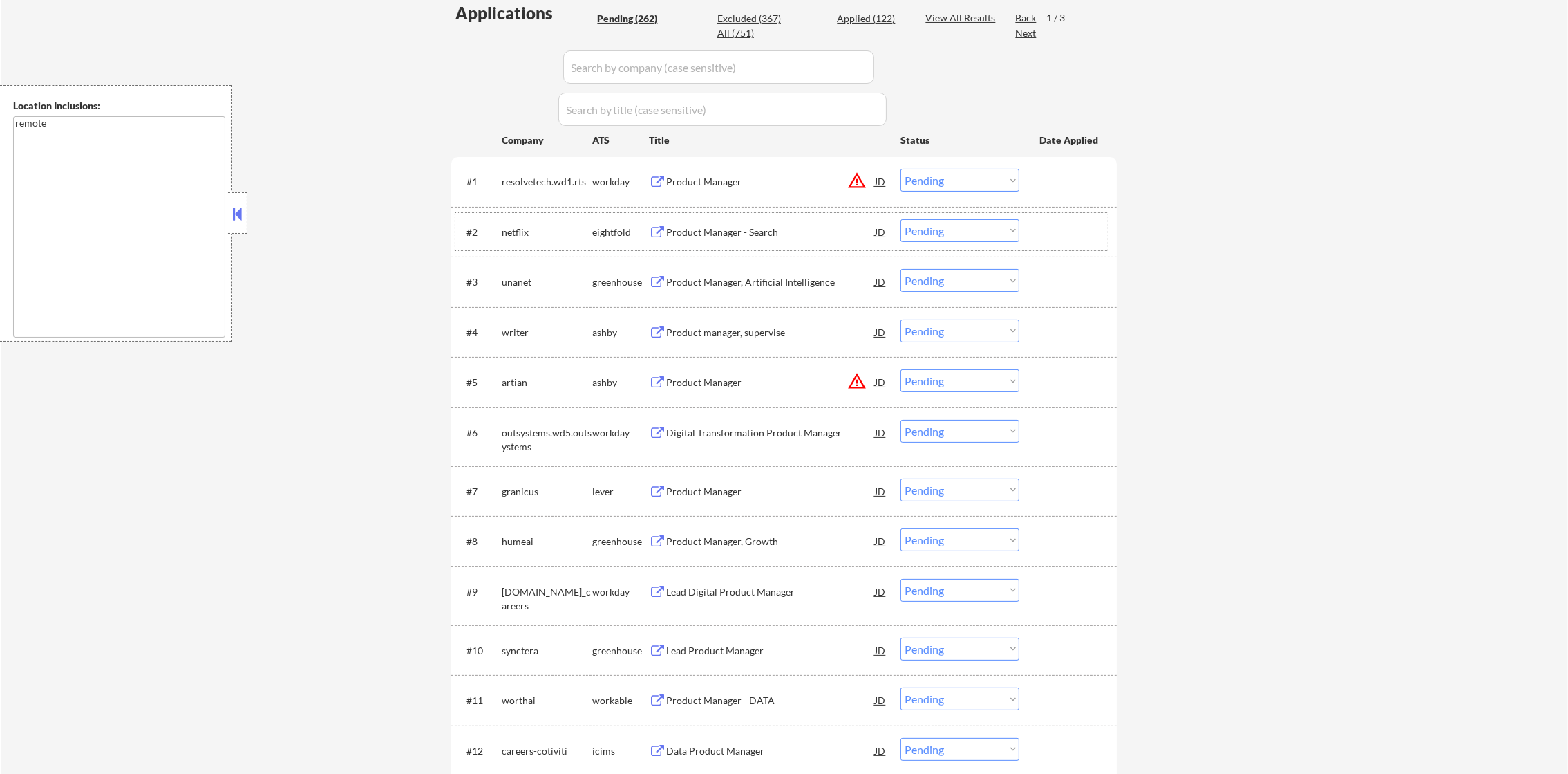
click at [525, 228] on div "netflix" at bounding box center [547, 233] width 91 height 14
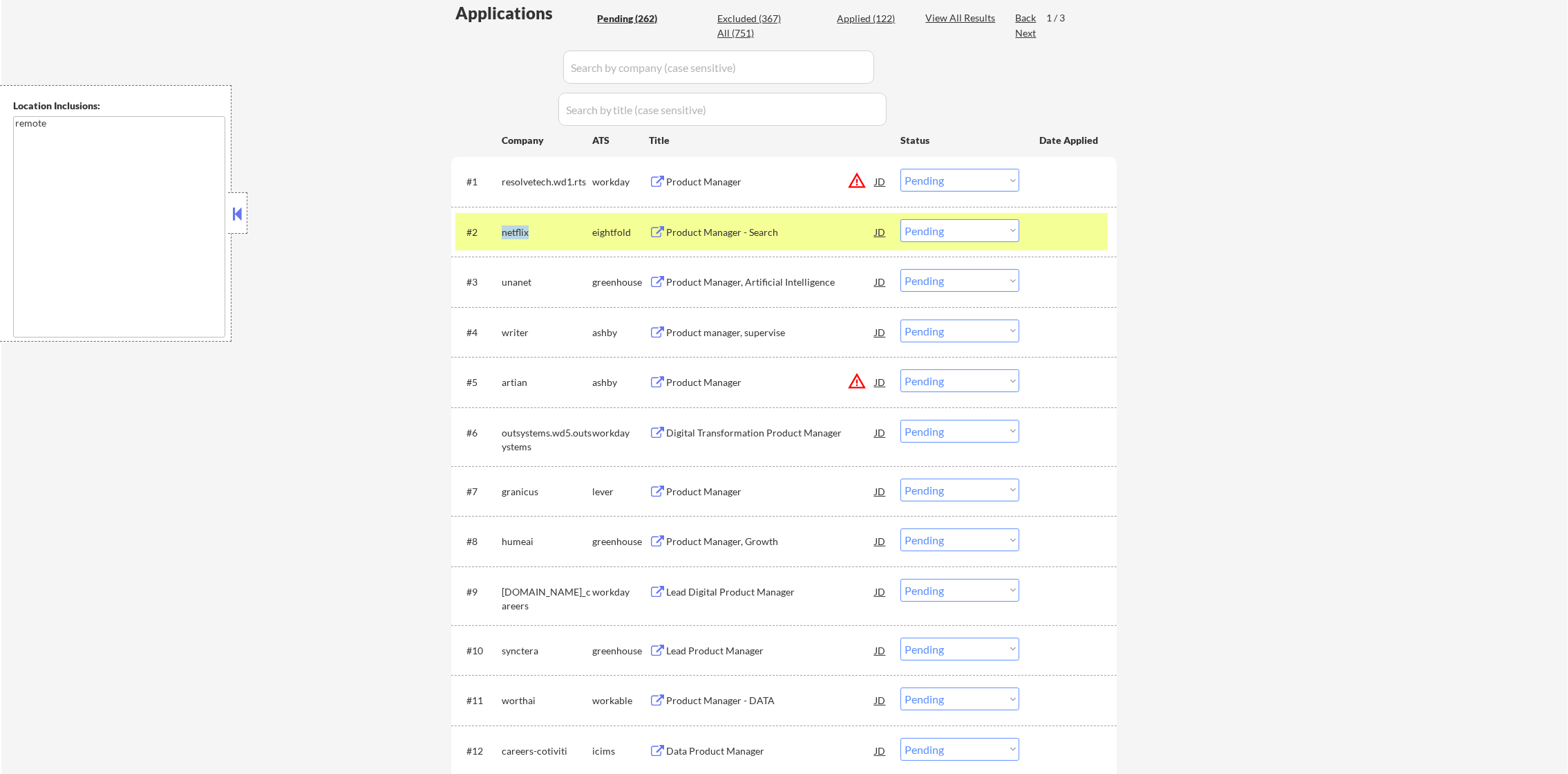
click at [525, 228] on div "netflix" at bounding box center [547, 233] width 91 height 14
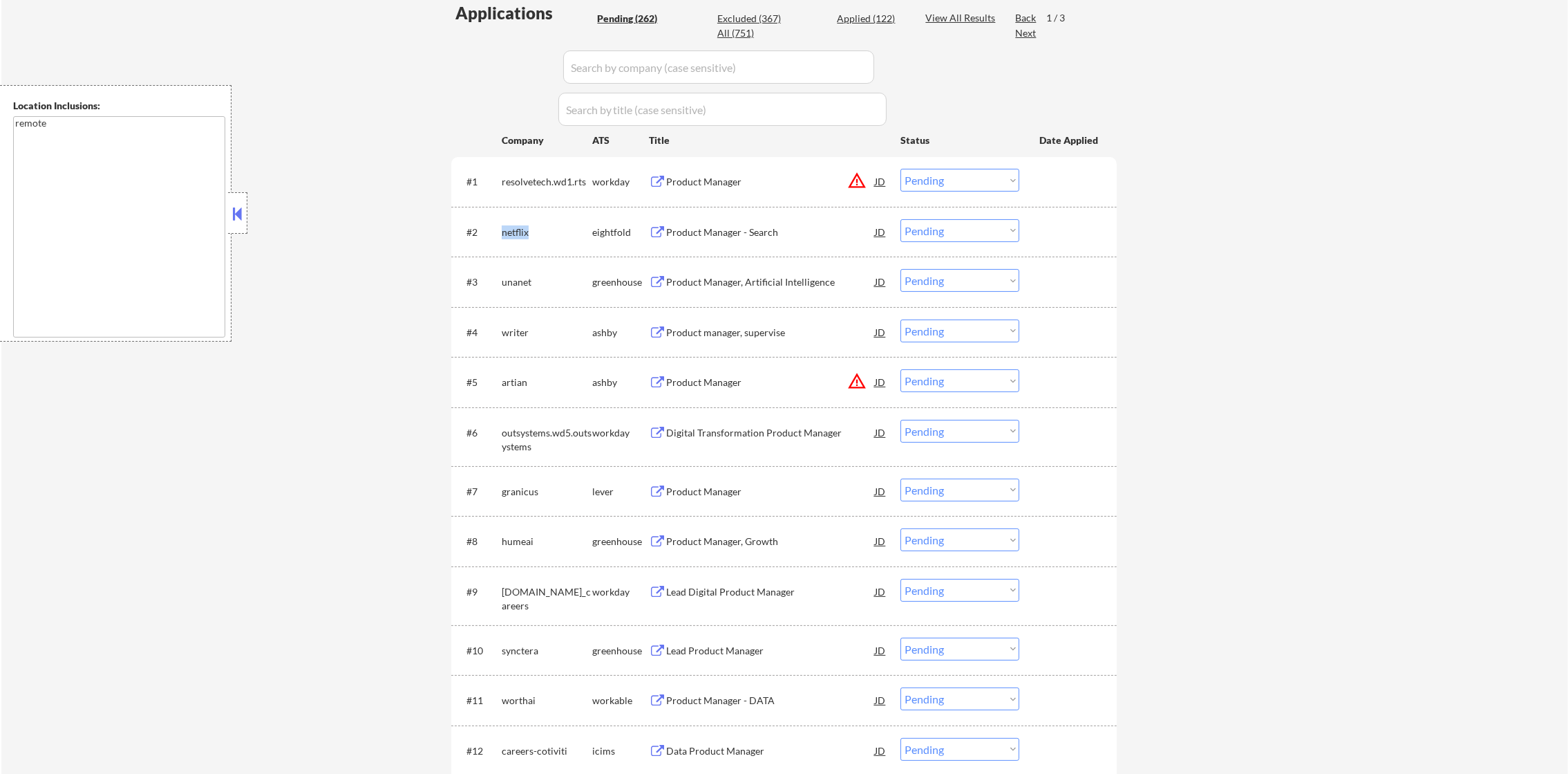
copy div "netflix"
click at [959, 227] on select "Choose an option... Pending Applied Excluded (Questions) Excluded (Expired) Exc…" at bounding box center [960, 230] width 119 height 23
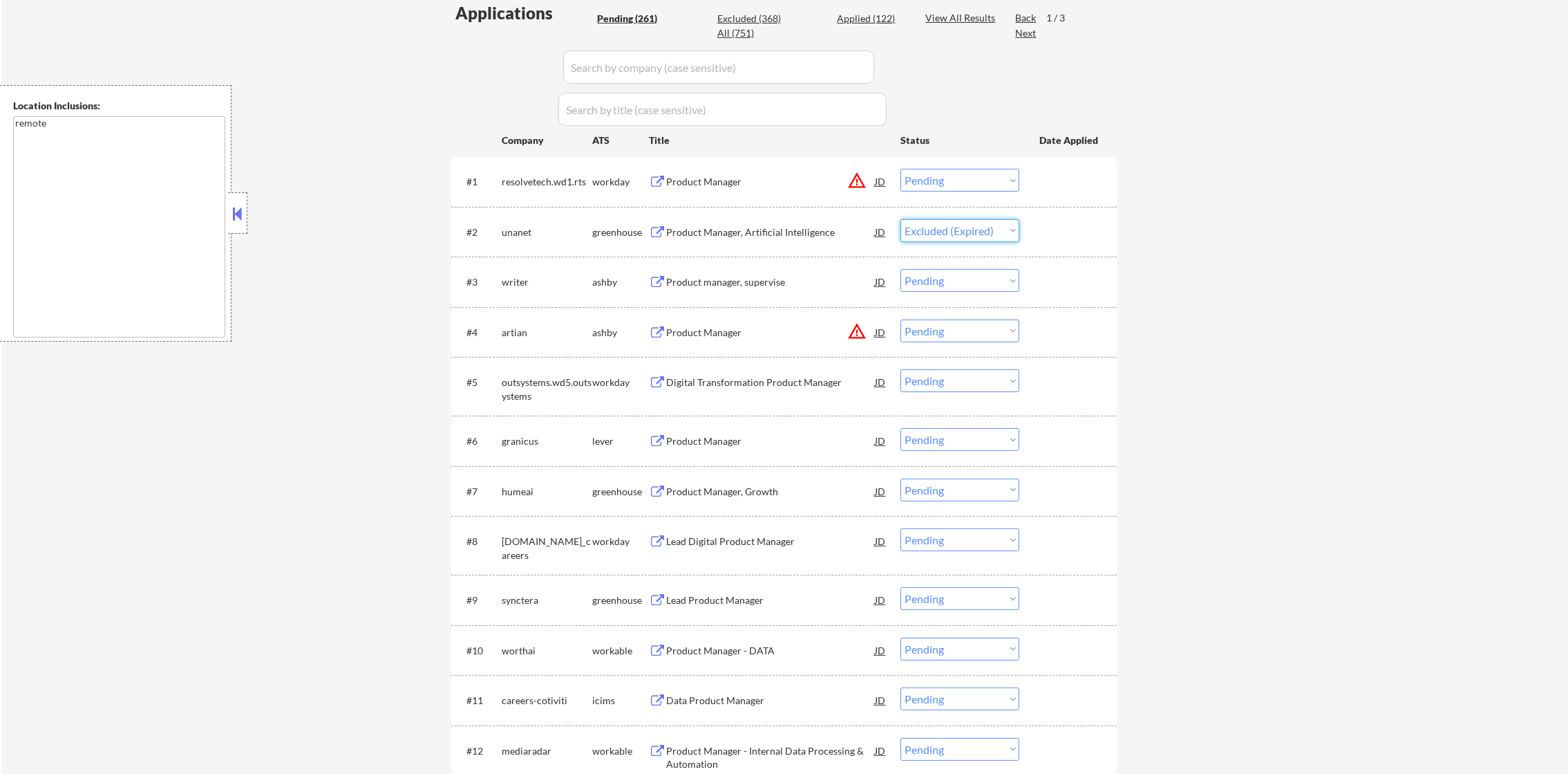
click at [901, 219] on select "Choose an option... Pending Applied Excluded (Questions) Excluded (Expired) Exc…" at bounding box center [960, 230] width 119 height 23
click at [794, 235] on div "Product Manager, Artificial Intelligence" at bounding box center [770, 233] width 208 height 14
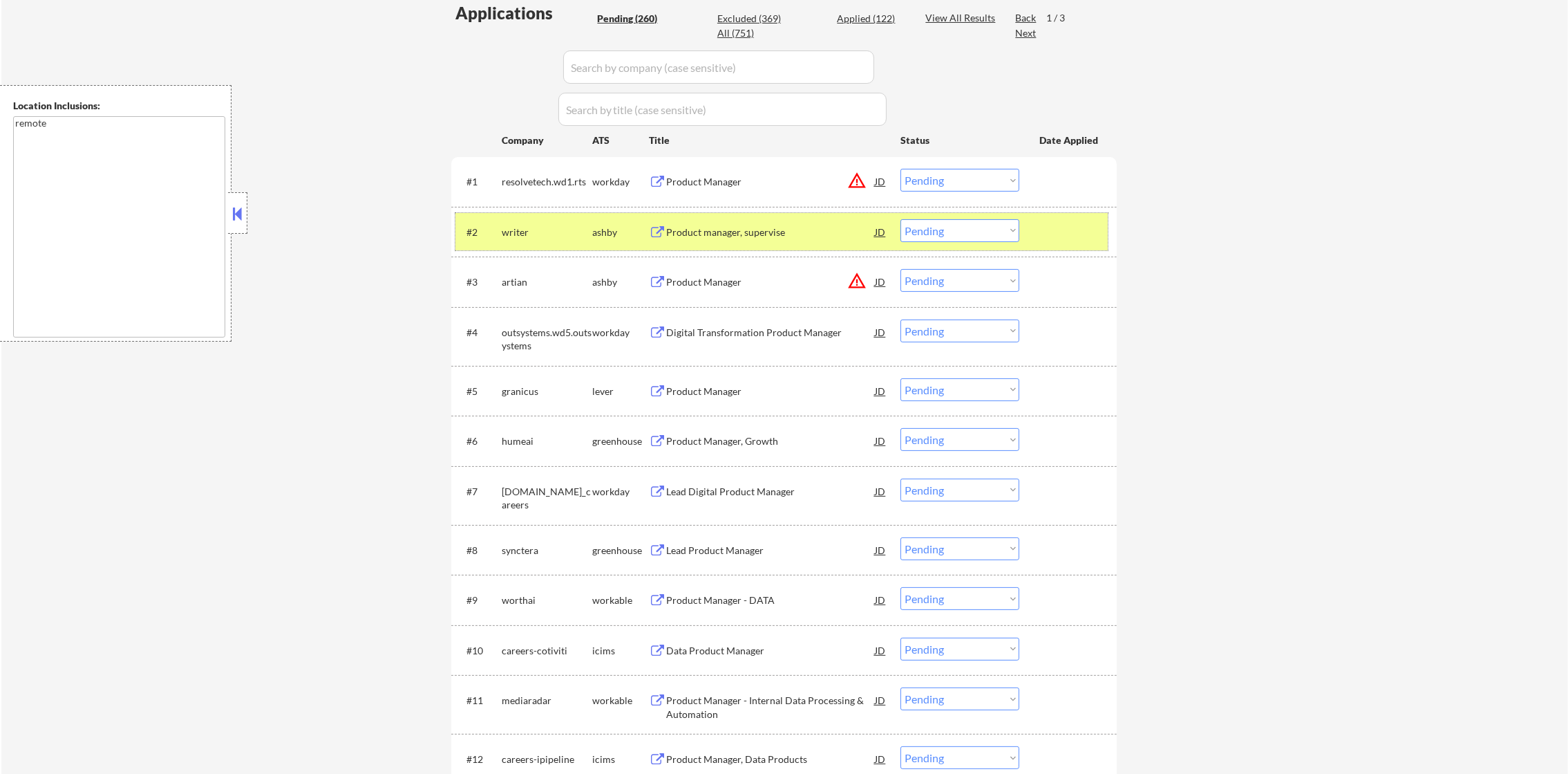
click at [523, 230] on div "writer" at bounding box center [547, 233] width 91 height 14
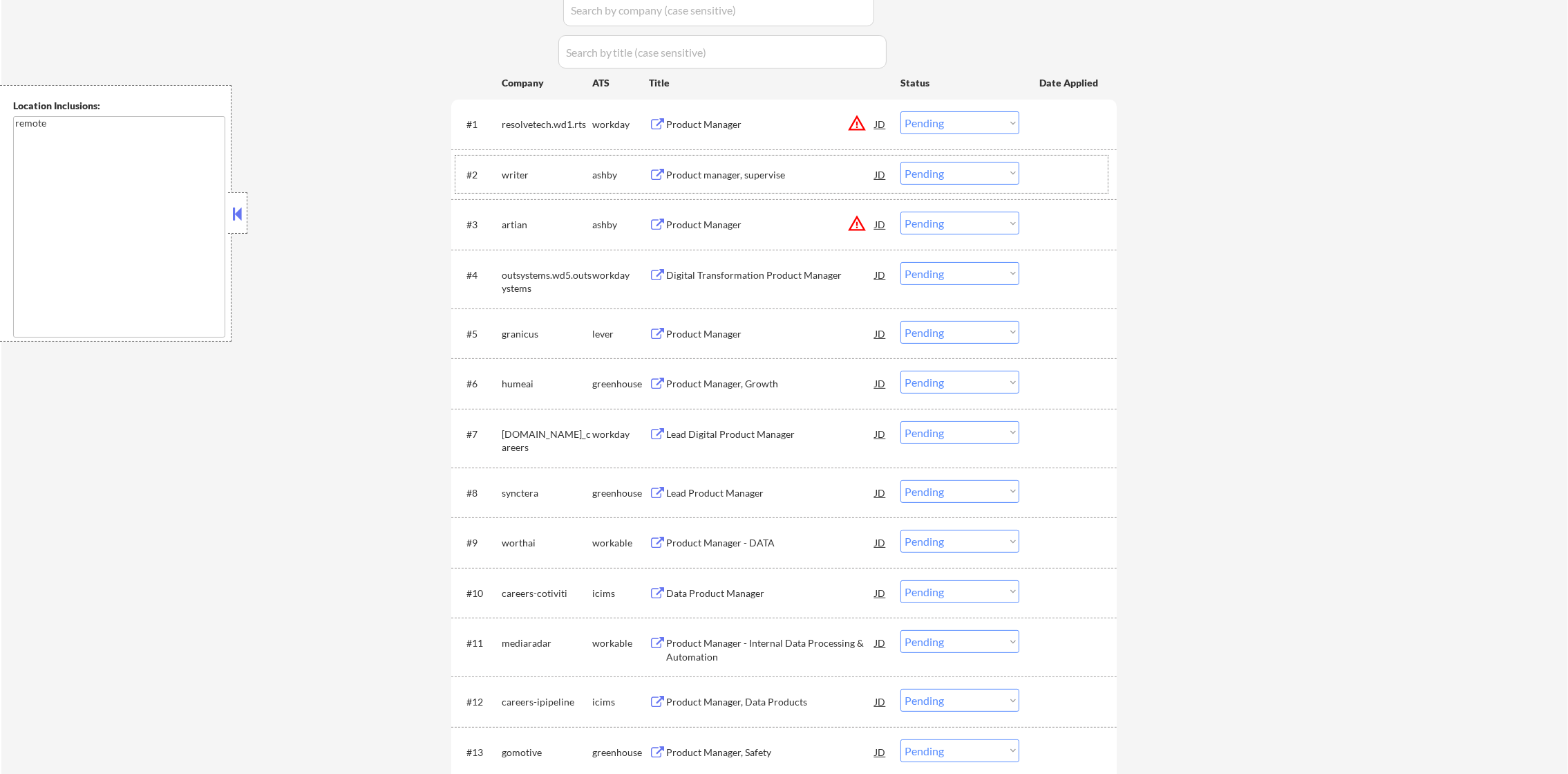
scroll to position [450, 0]
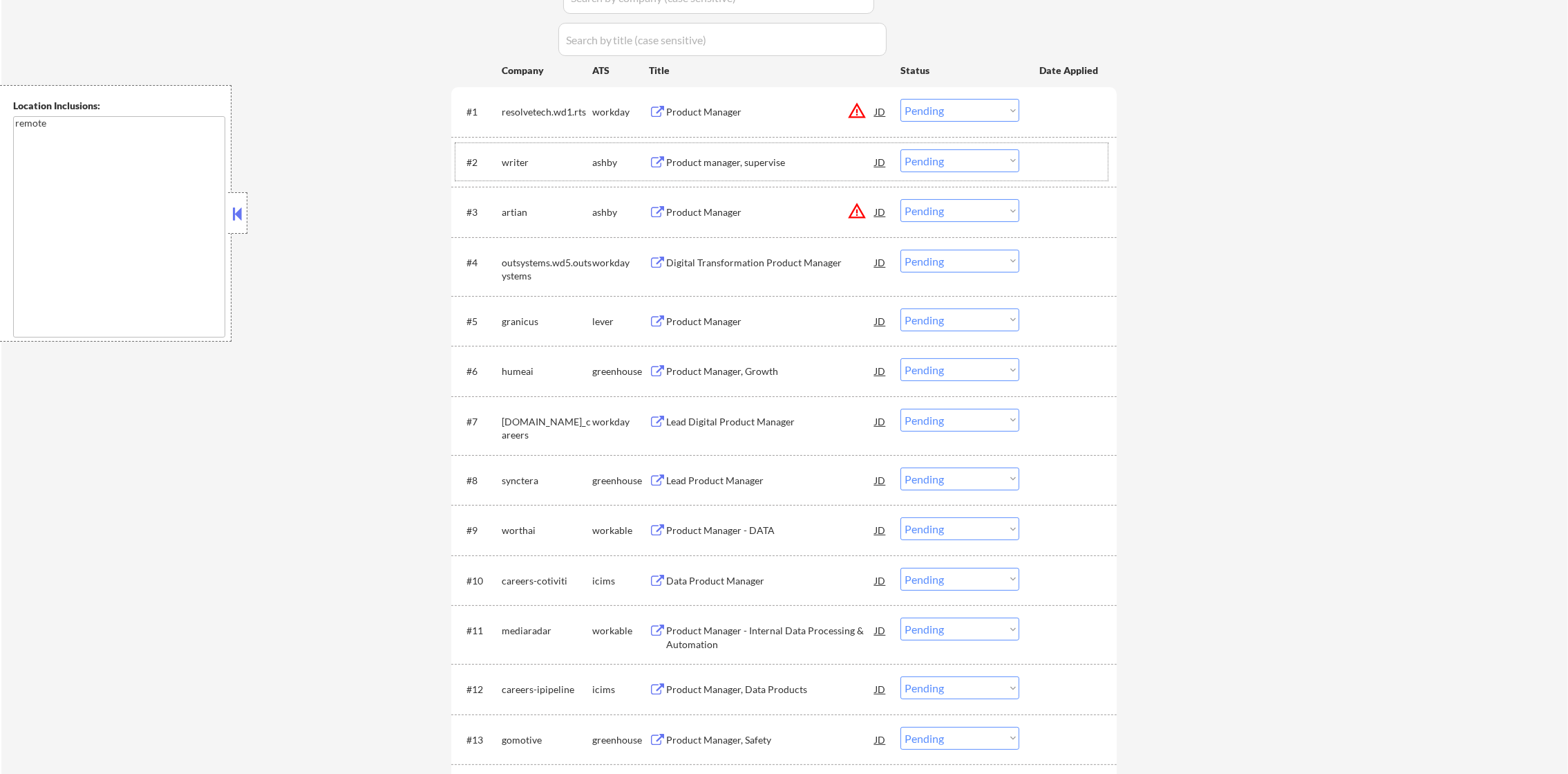
click at [505, 163] on div "writer" at bounding box center [547, 162] width 91 height 14
copy div "writer"
select select ""pending""
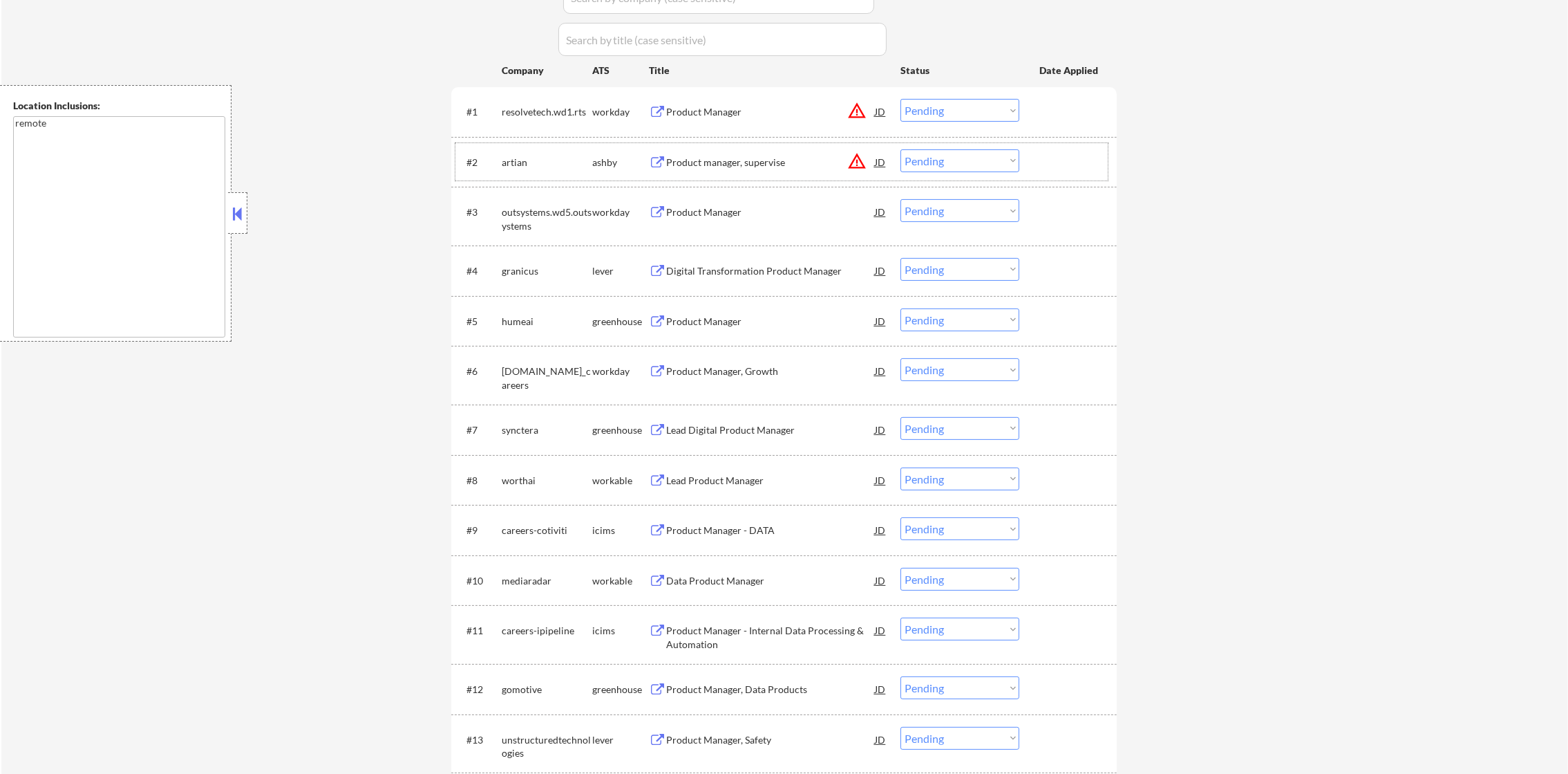
select select ""pending""
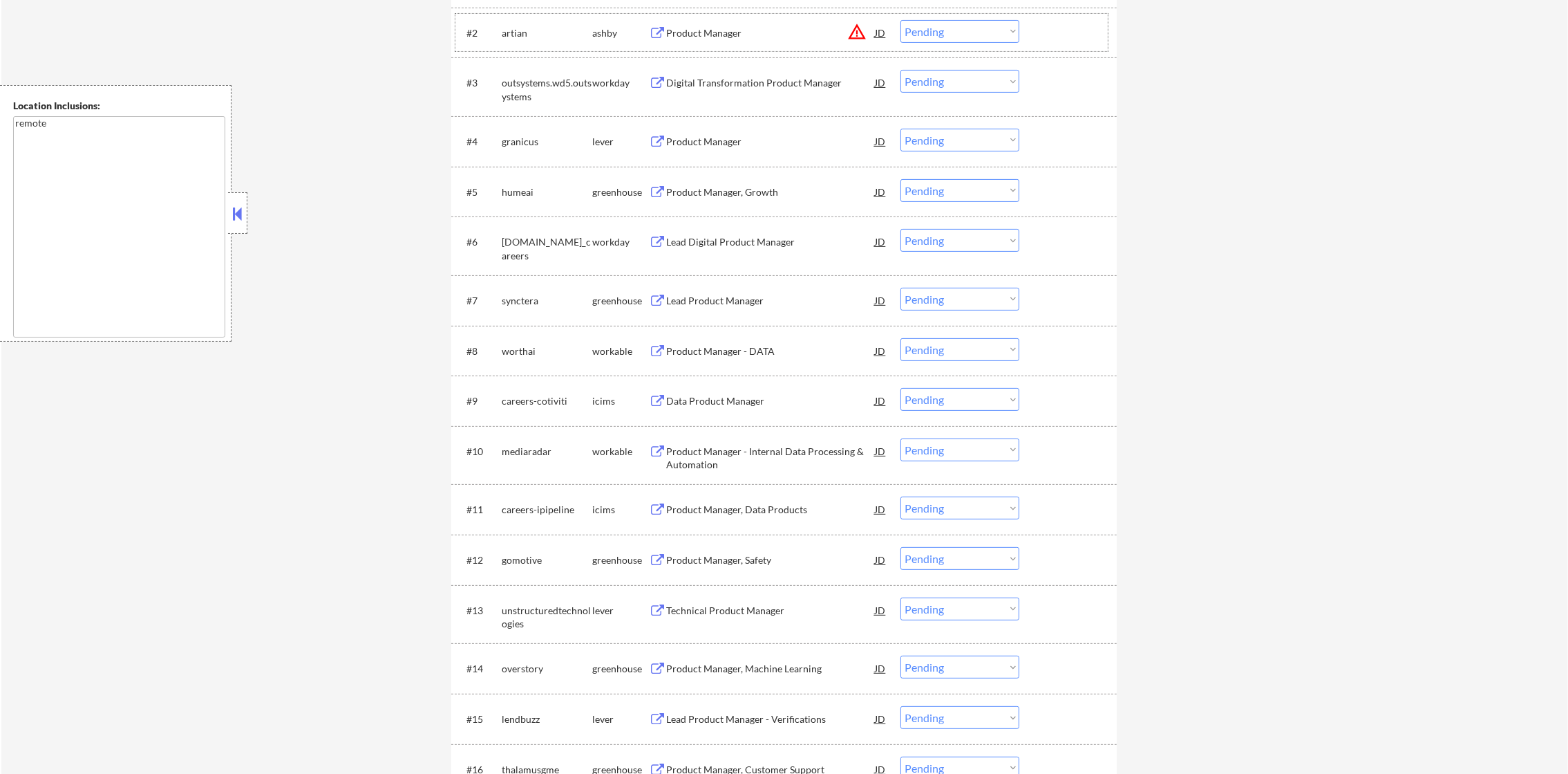
scroll to position [587, 0]
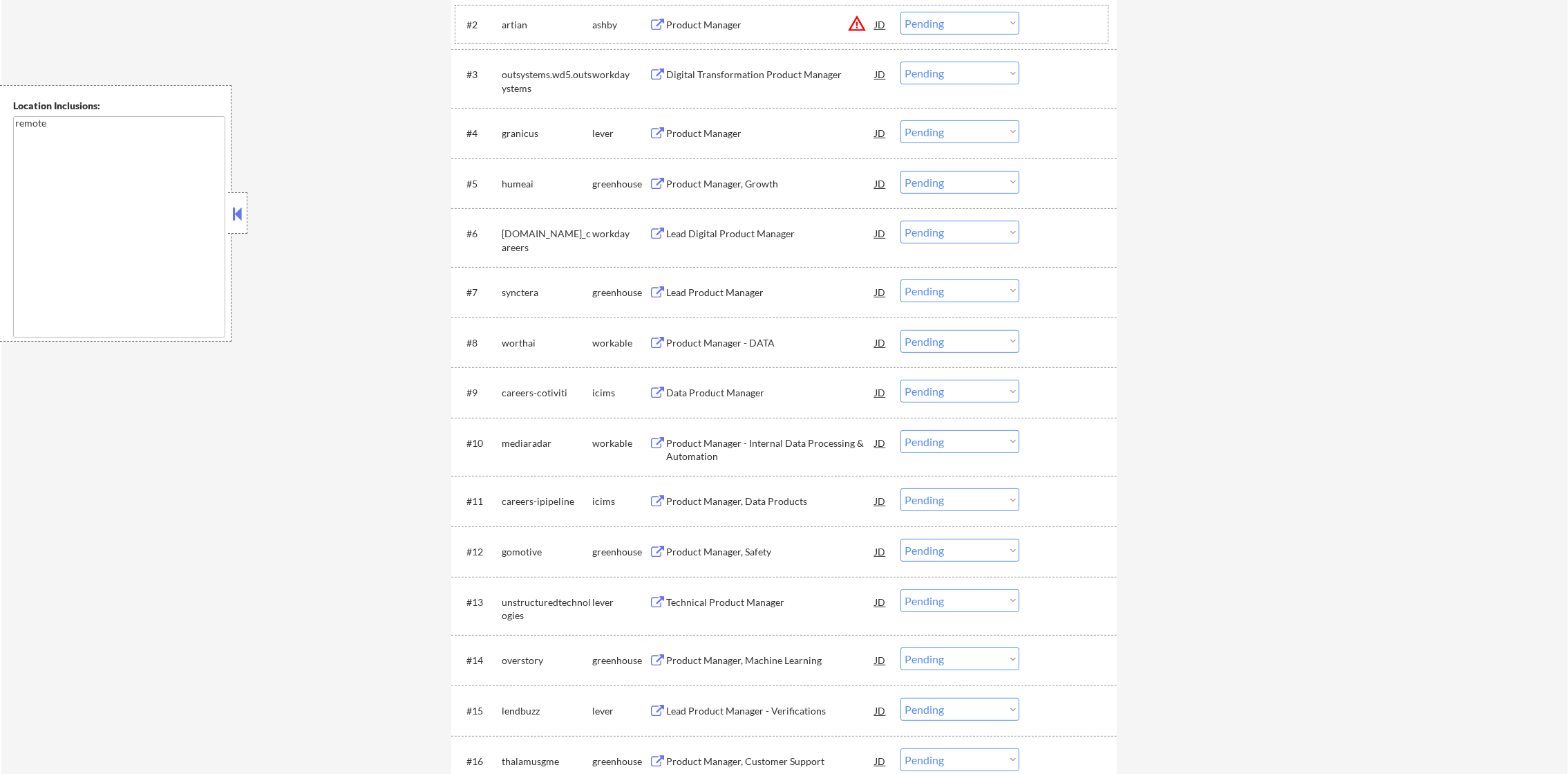
click at [514, 136] on div "granicus" at bounding box center [547, 133] width 91 height 14
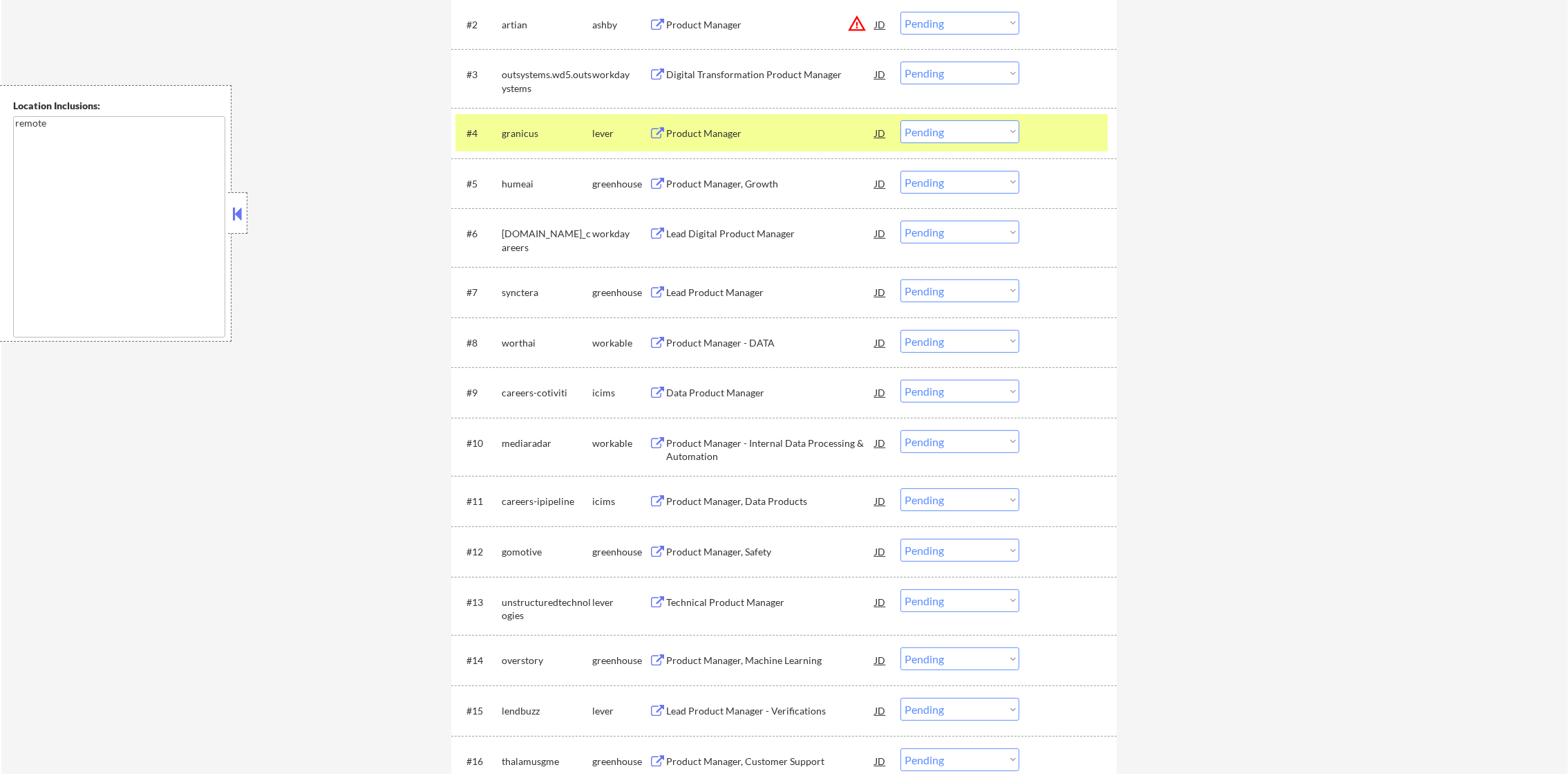
click at [514, 136] on div "granicus" at bounding box center [547, 133] width 91 height 14
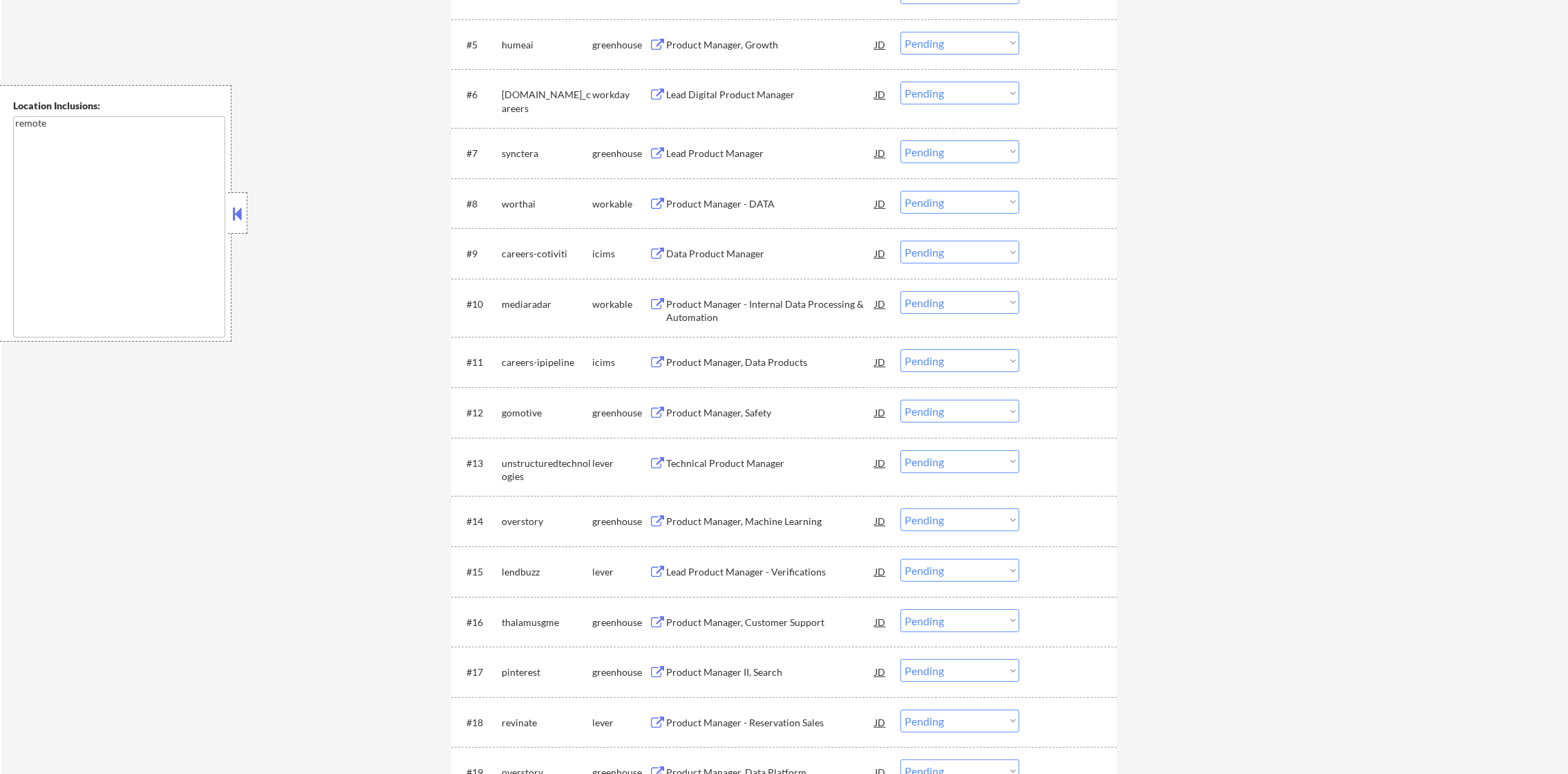
scroll to position [691, 0]
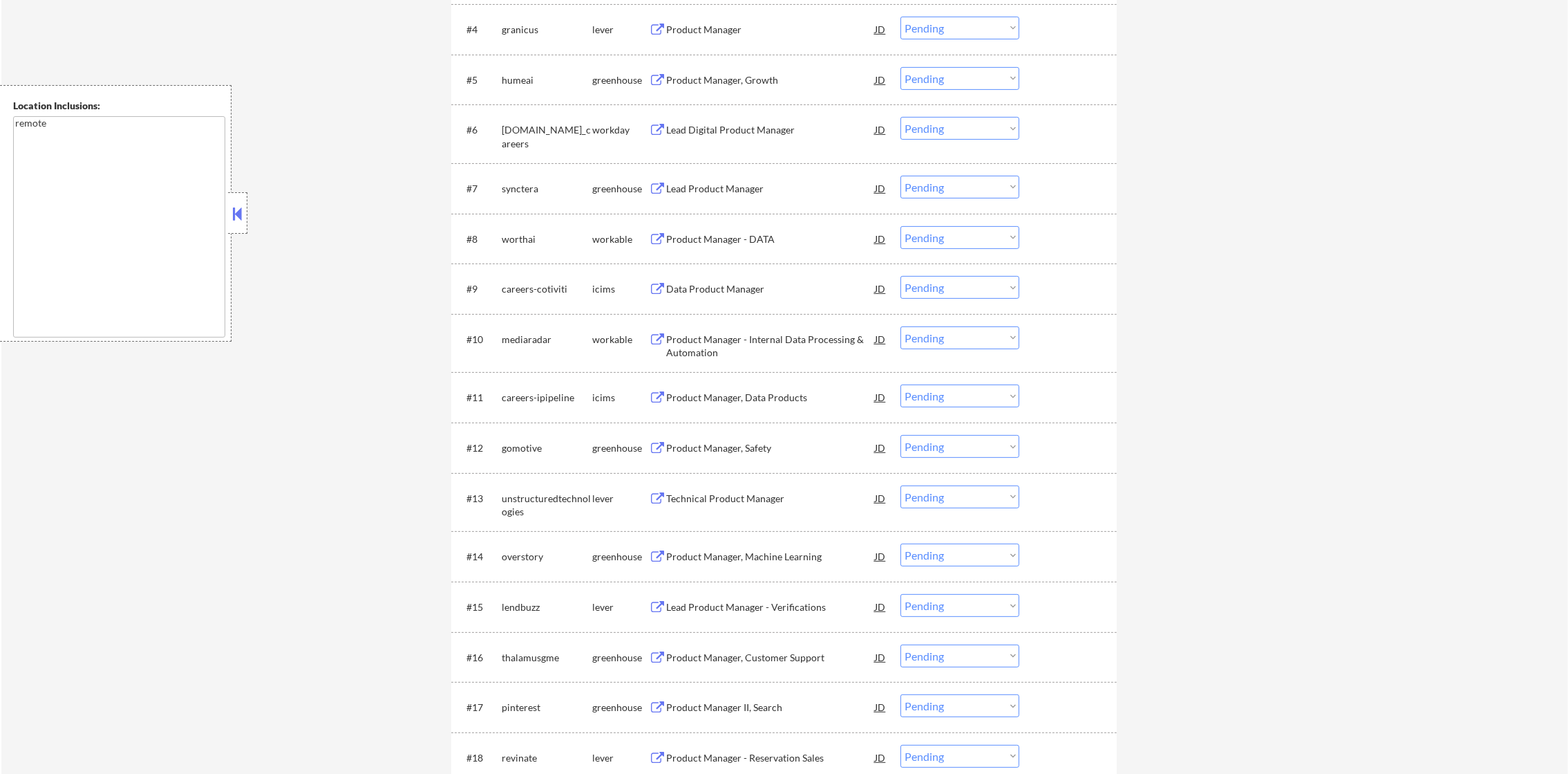
click at [515, 23] on div "granicus" at bounding box center [547, 30] width 91 height 14
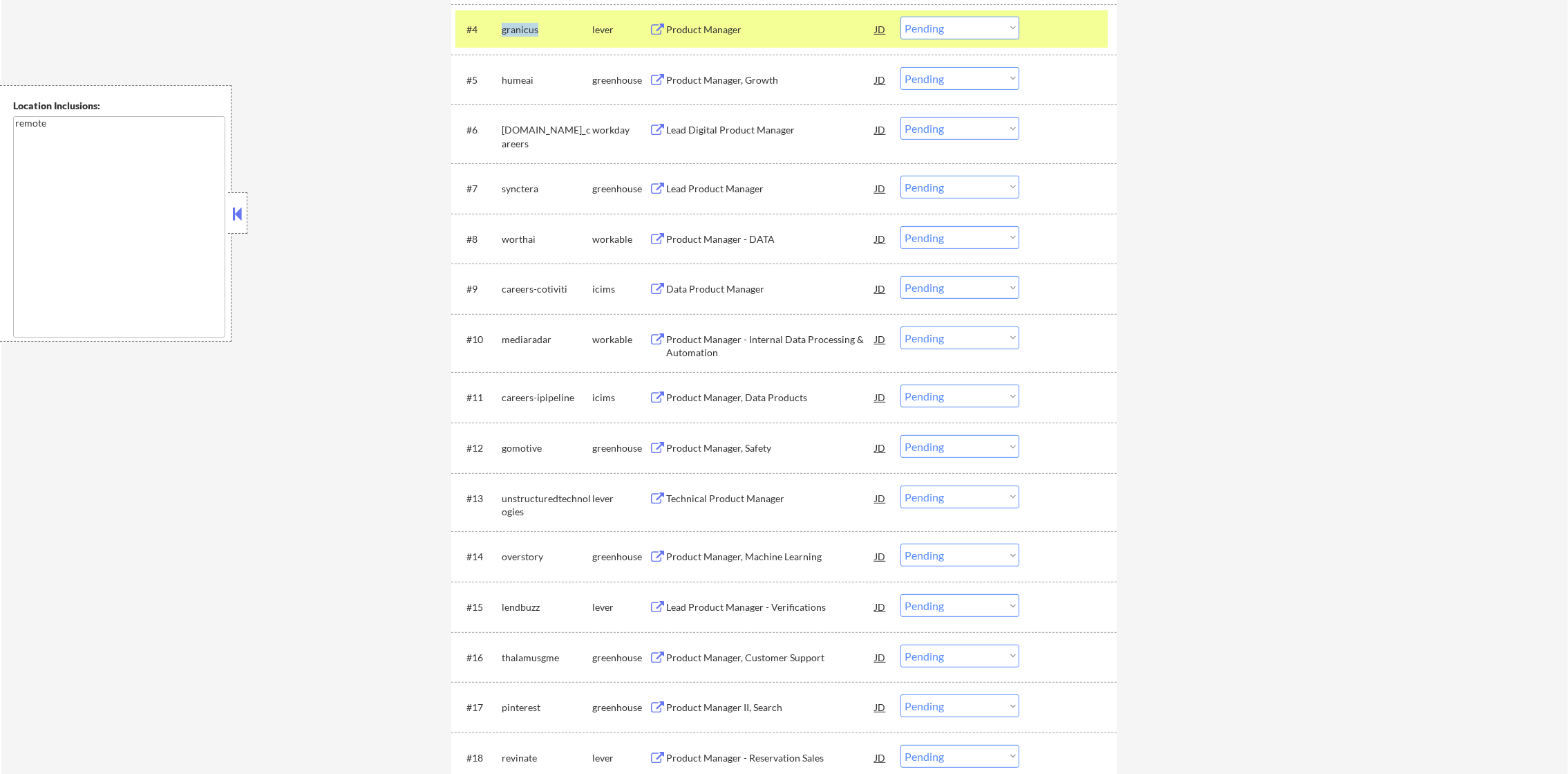
click at [515, 23] on div "granicus" at bounding box center [547, 30] width 91 height 14
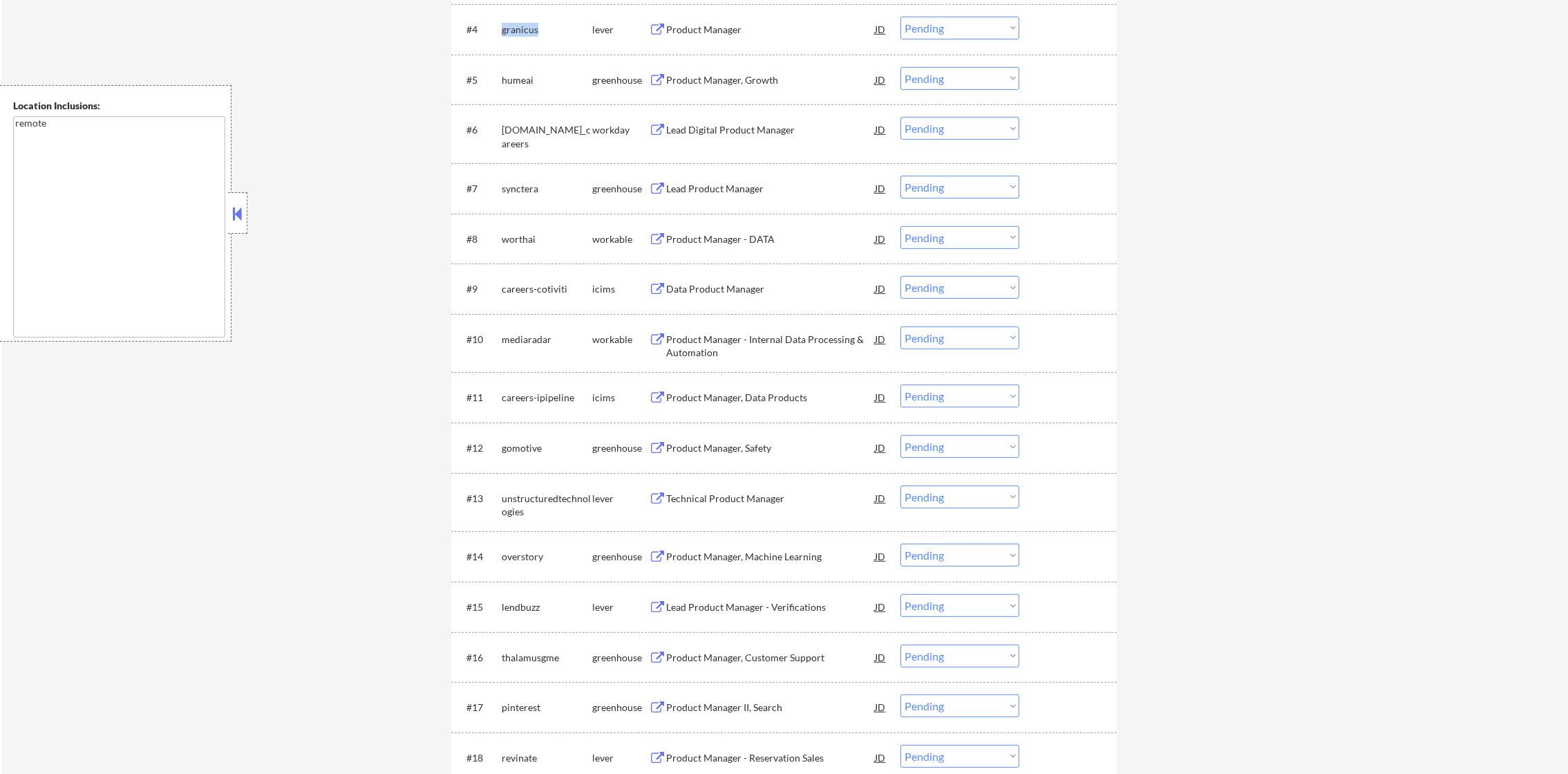
copy div "granicus"
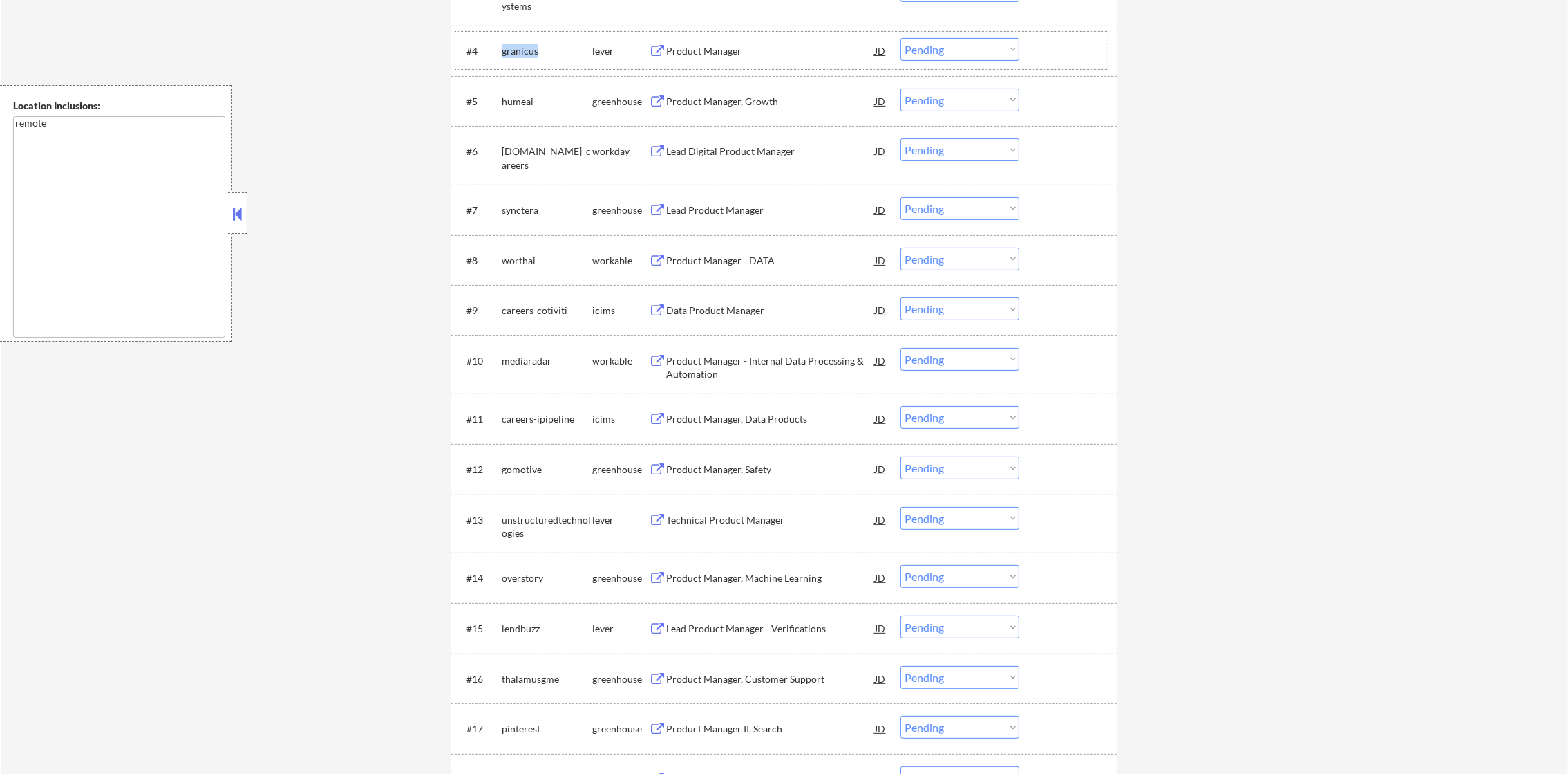
scroll to position [657, 0]
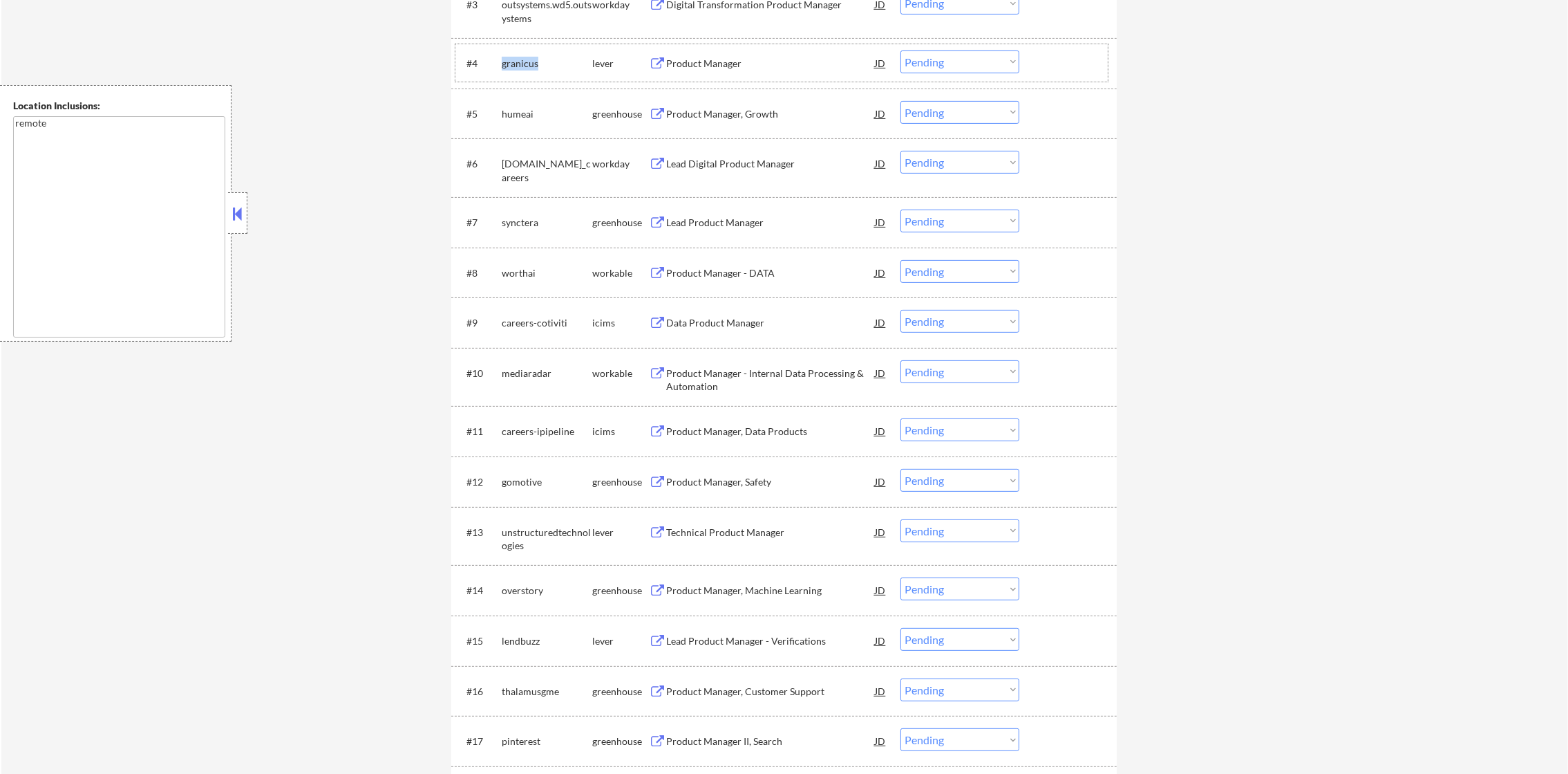
click at [519, 66] on div "granicus" at bounding box center [547, 63] width 91 height 14
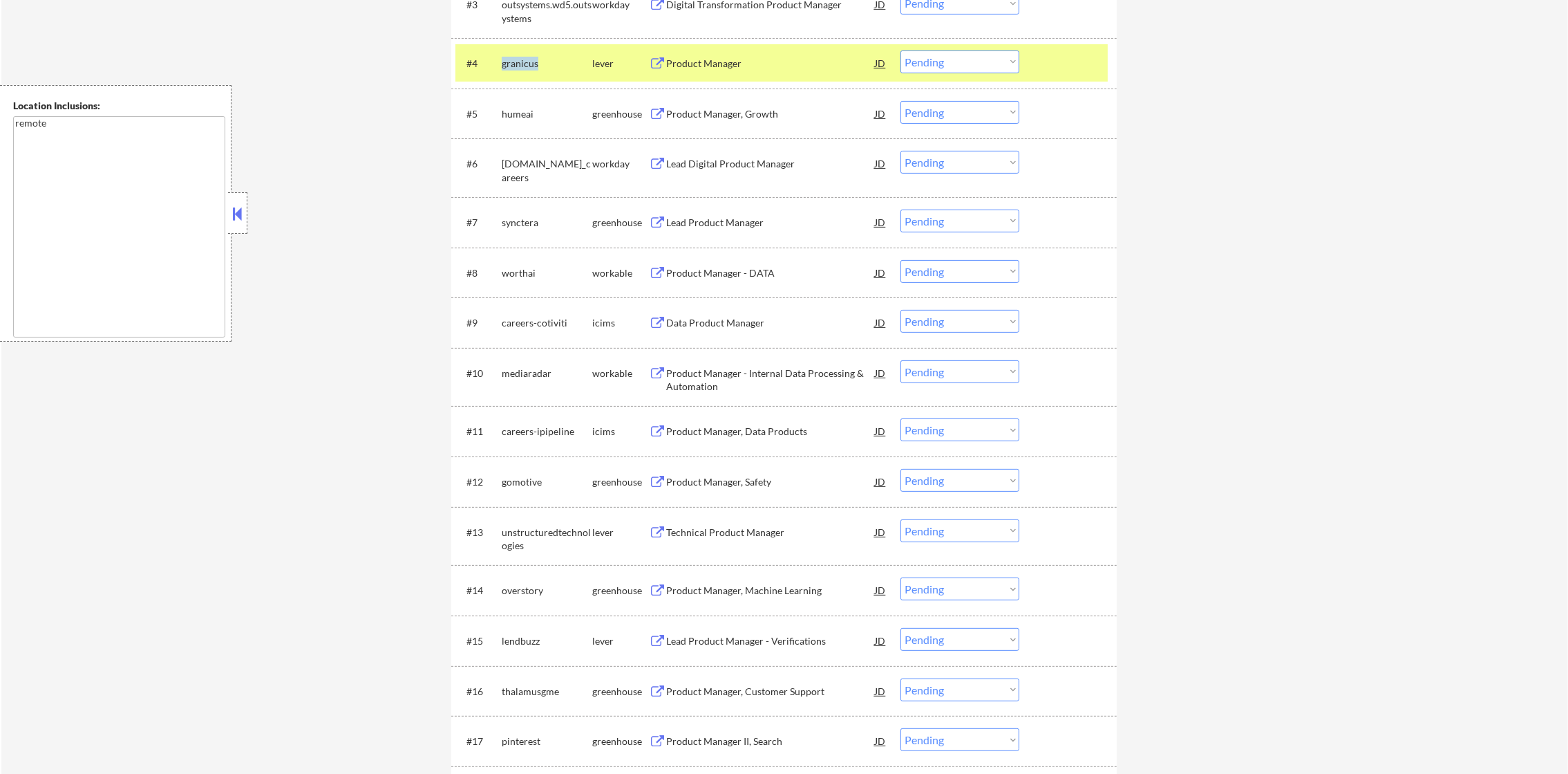
click at [519, 66] on div "granicus" at bounding box center [547, 63] width 91 height 14
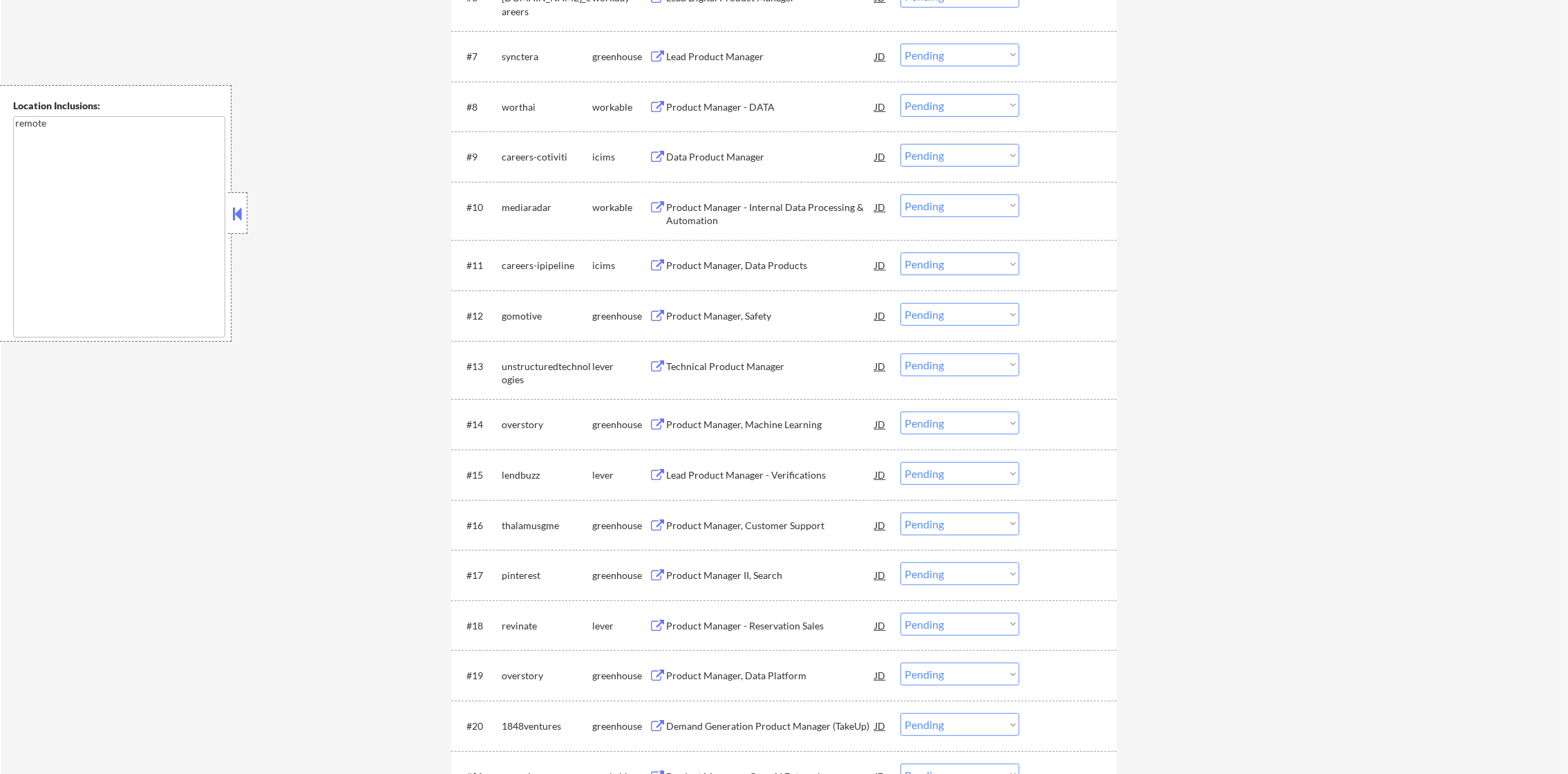
scroll to position [830, 0]
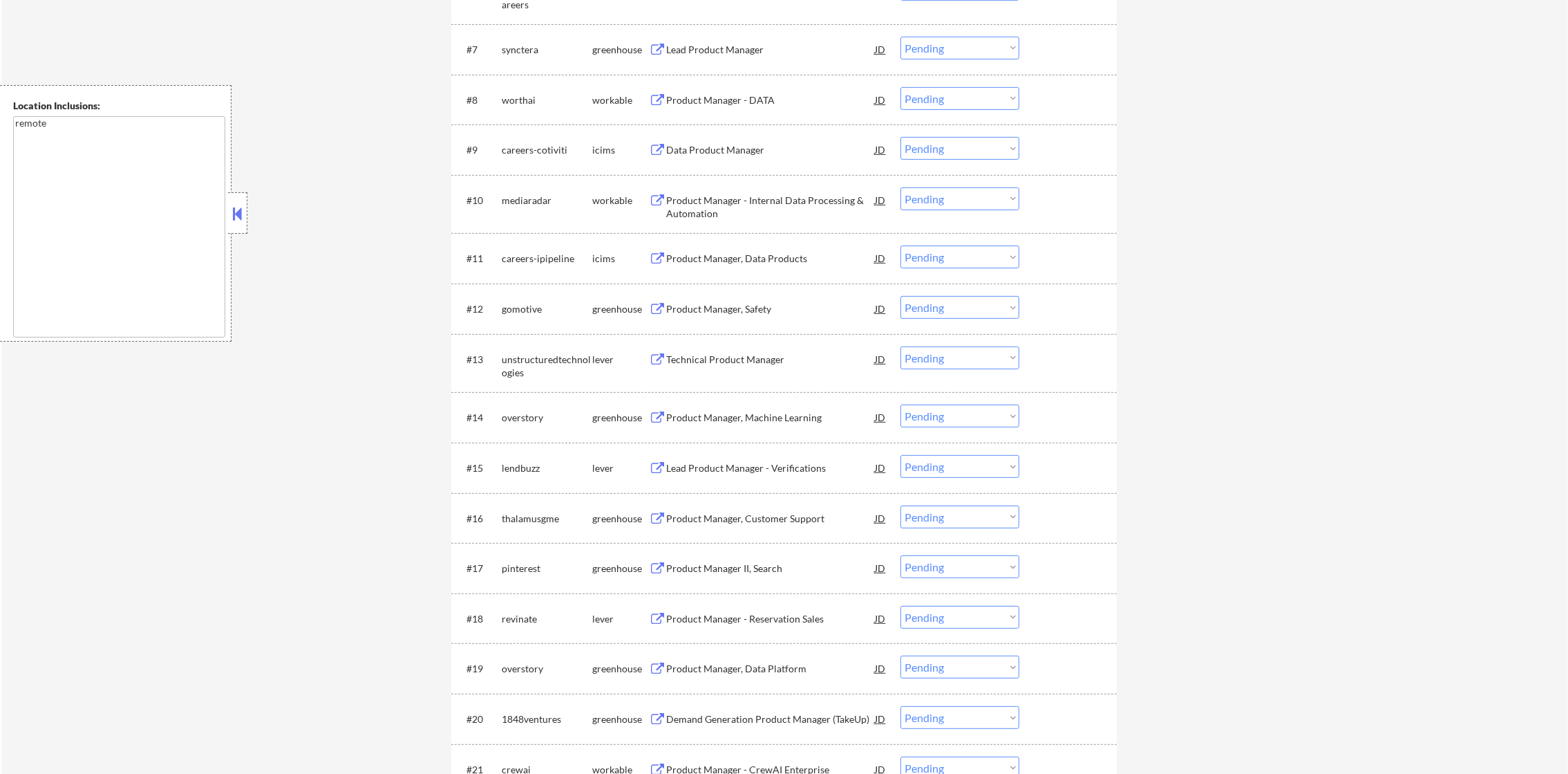
click at [512, 48] on div "synctera" at bounding box center [547, 50] width 91 height 14
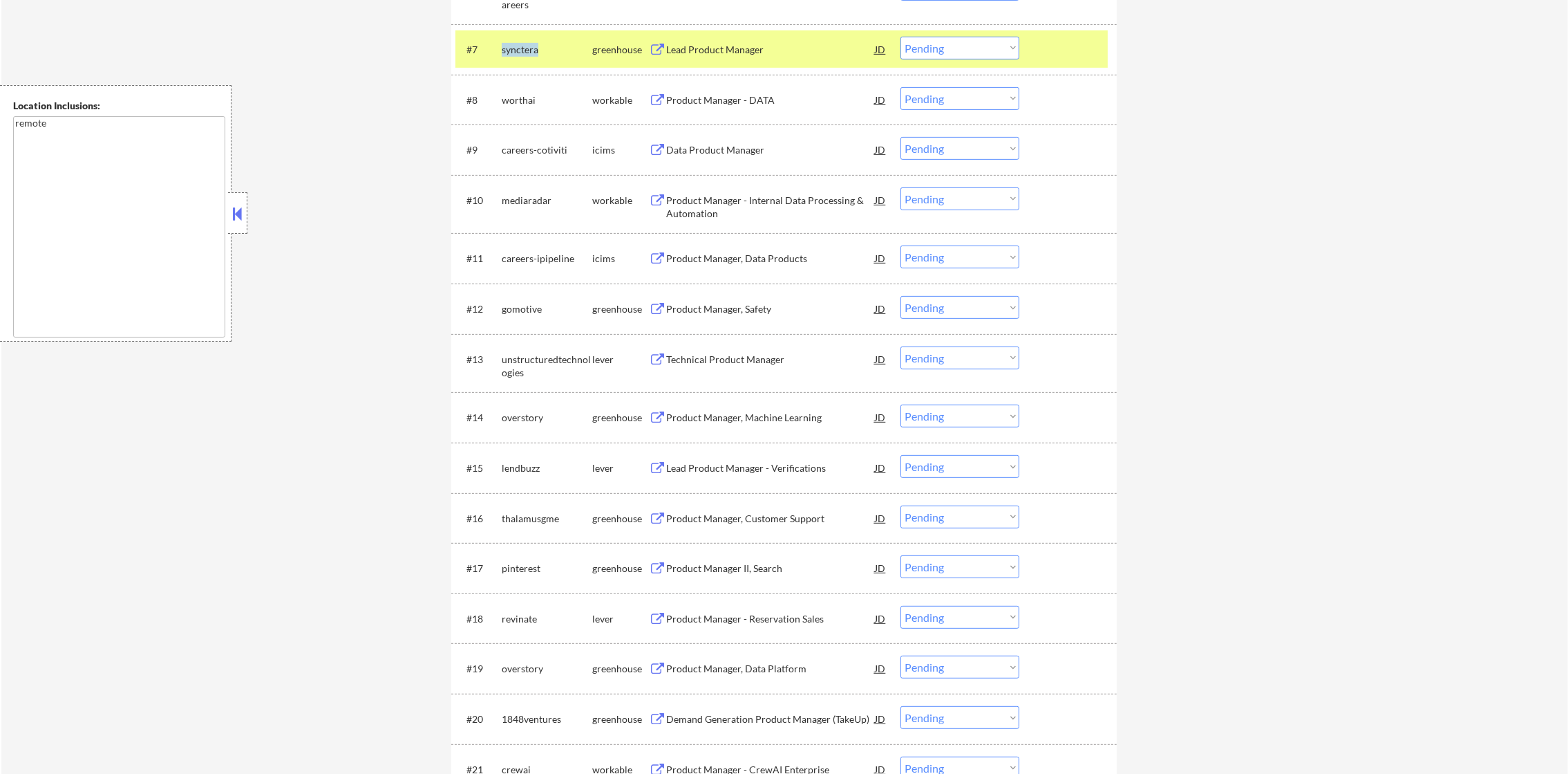
click at [512, 48] on div "synctera" at bounding box center [547, 50] width 91 height 14
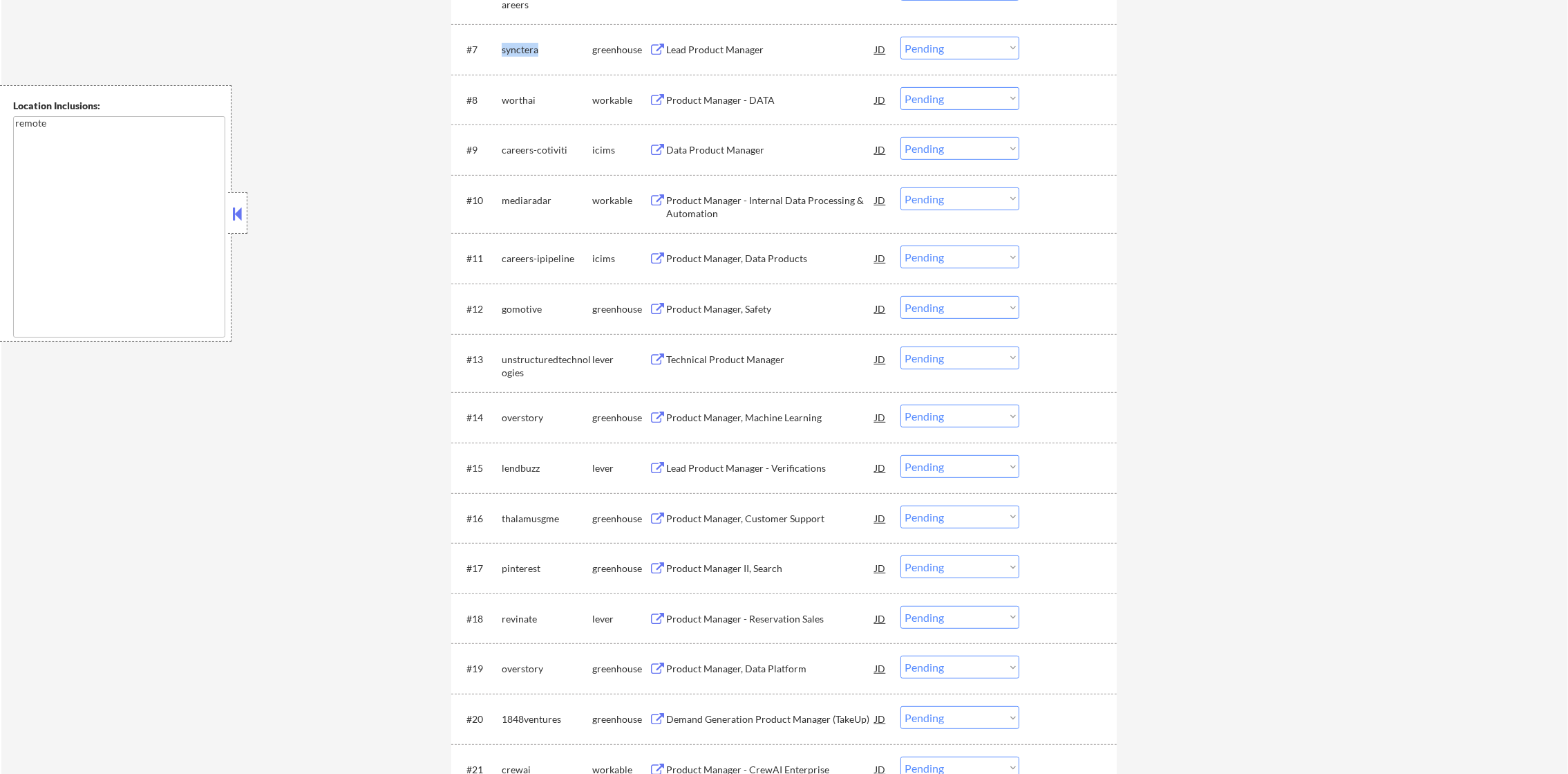
copy div "synctera"
click at [522, 98] on div "worthai" at bounding box center [547, 100] width 91 height 14
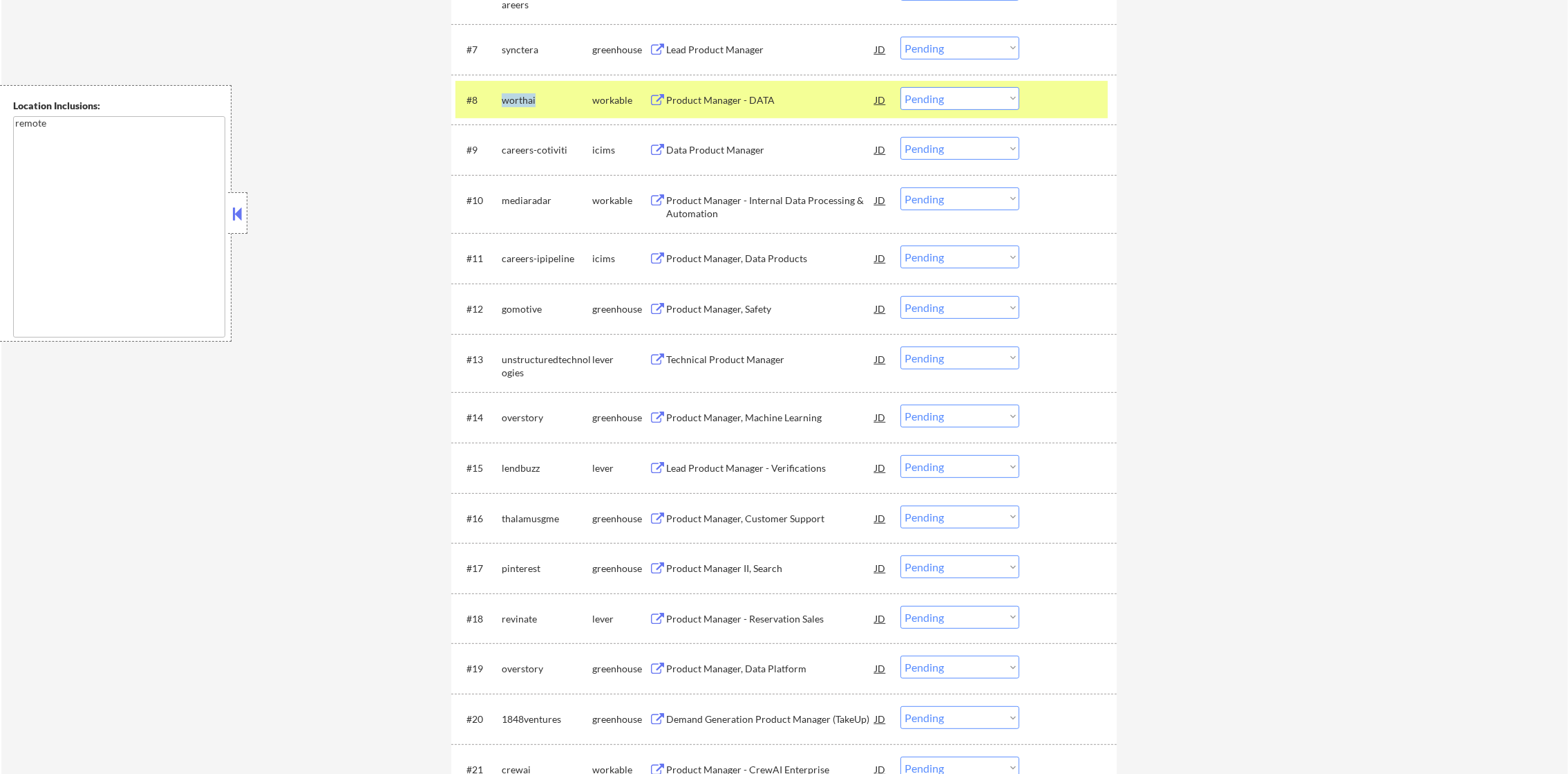
click at [522, 98] on div "worthai" at bounding box center [547, 100] width 91 height 14
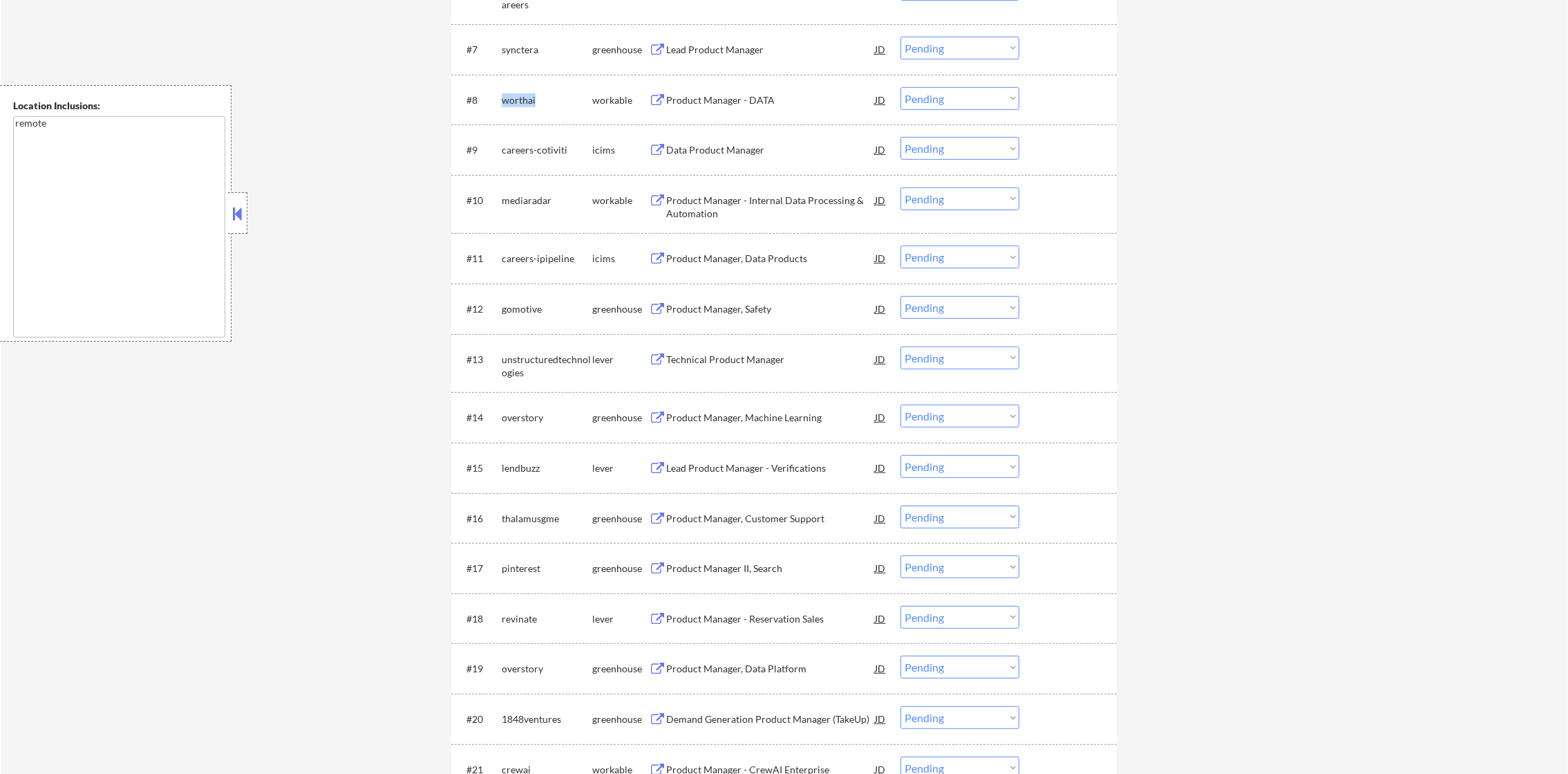
copy div "worthai"
select select ""pending""
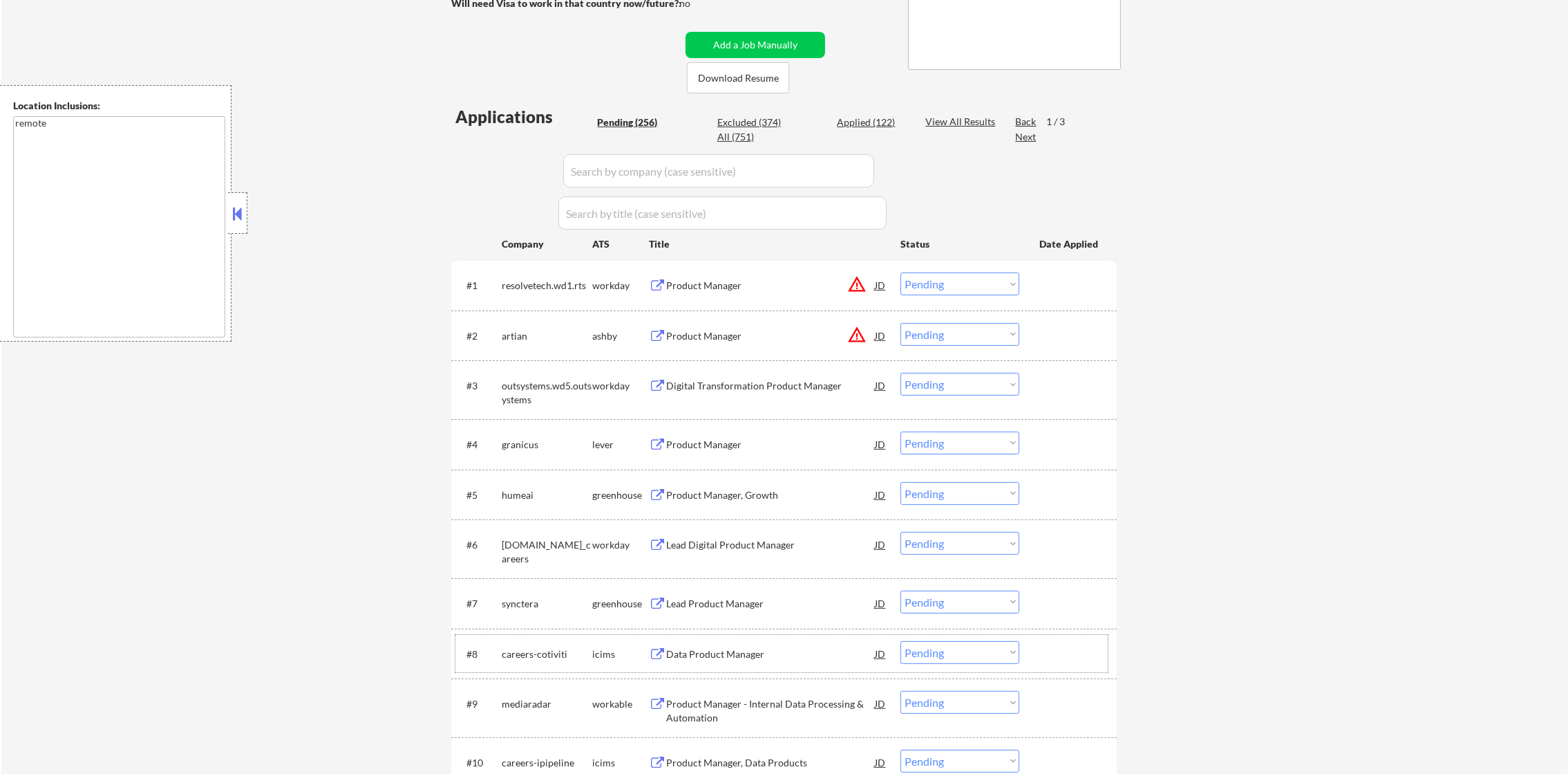
scroll to position [311, 0]
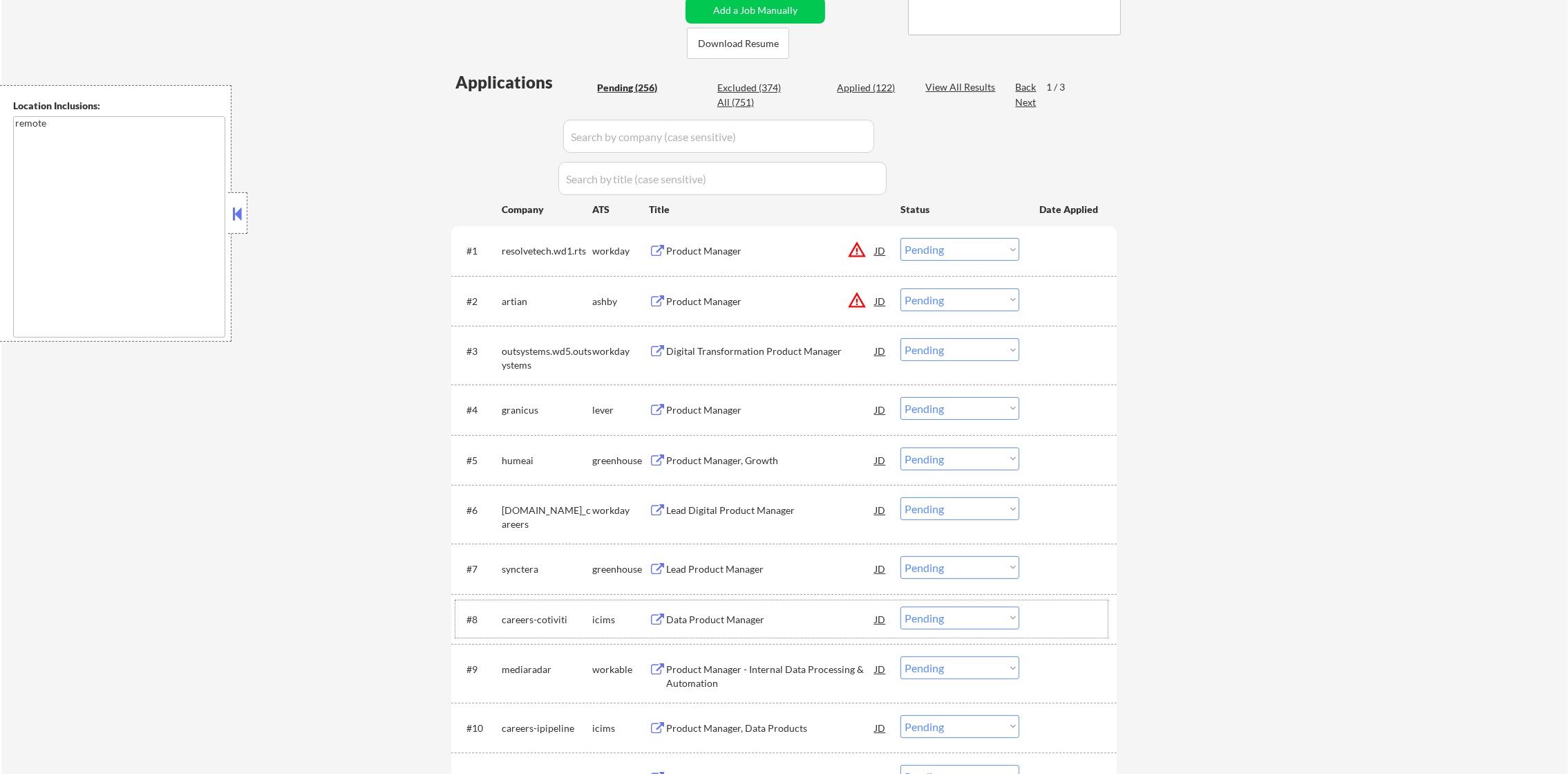
click at [514, 465] on div "humeai" at bounding box center [547, 461] width 91 height 14
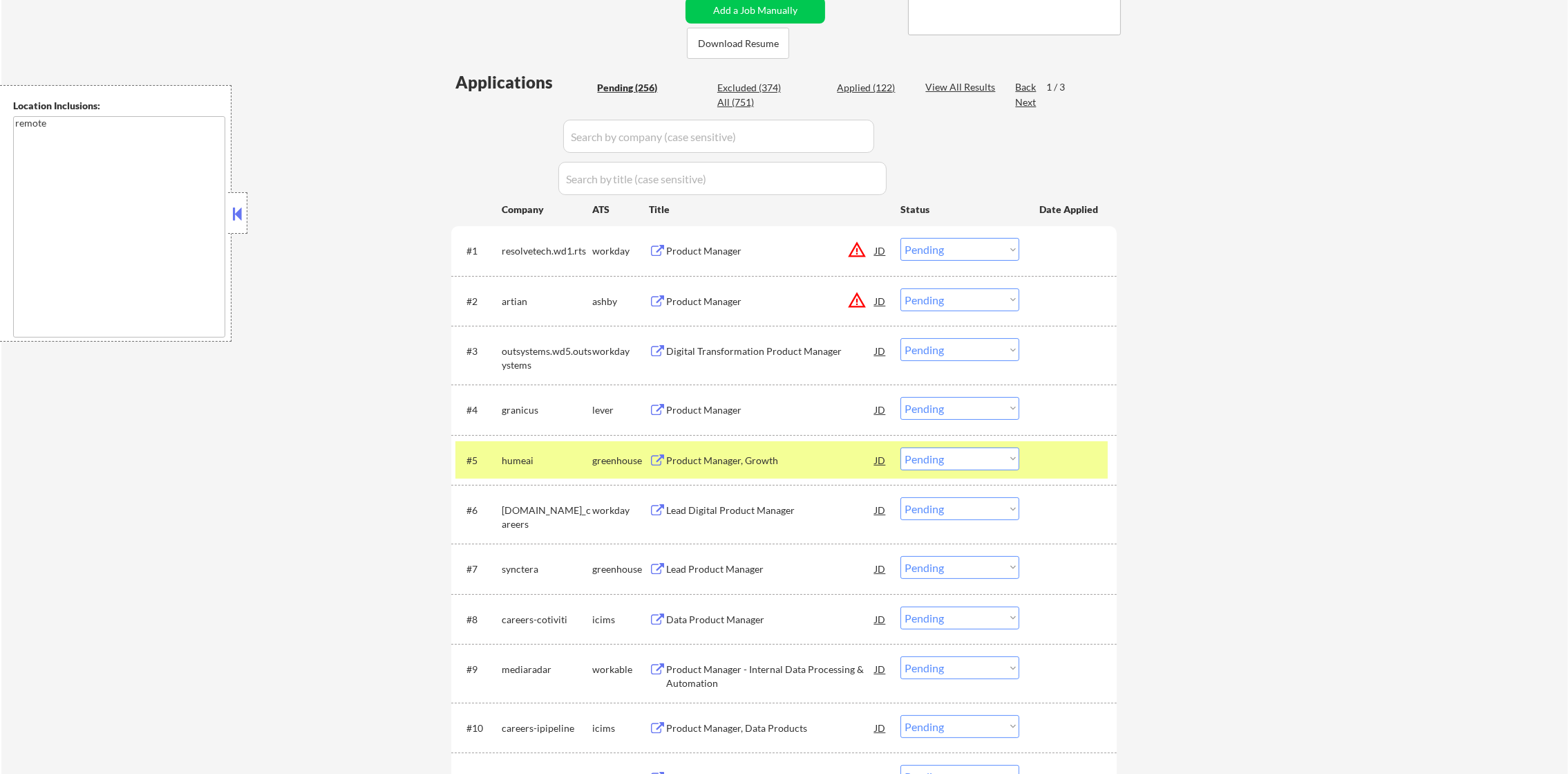
click at [514, 465] on div "humeai" at bounding box center [547, 461] width 91 height 14
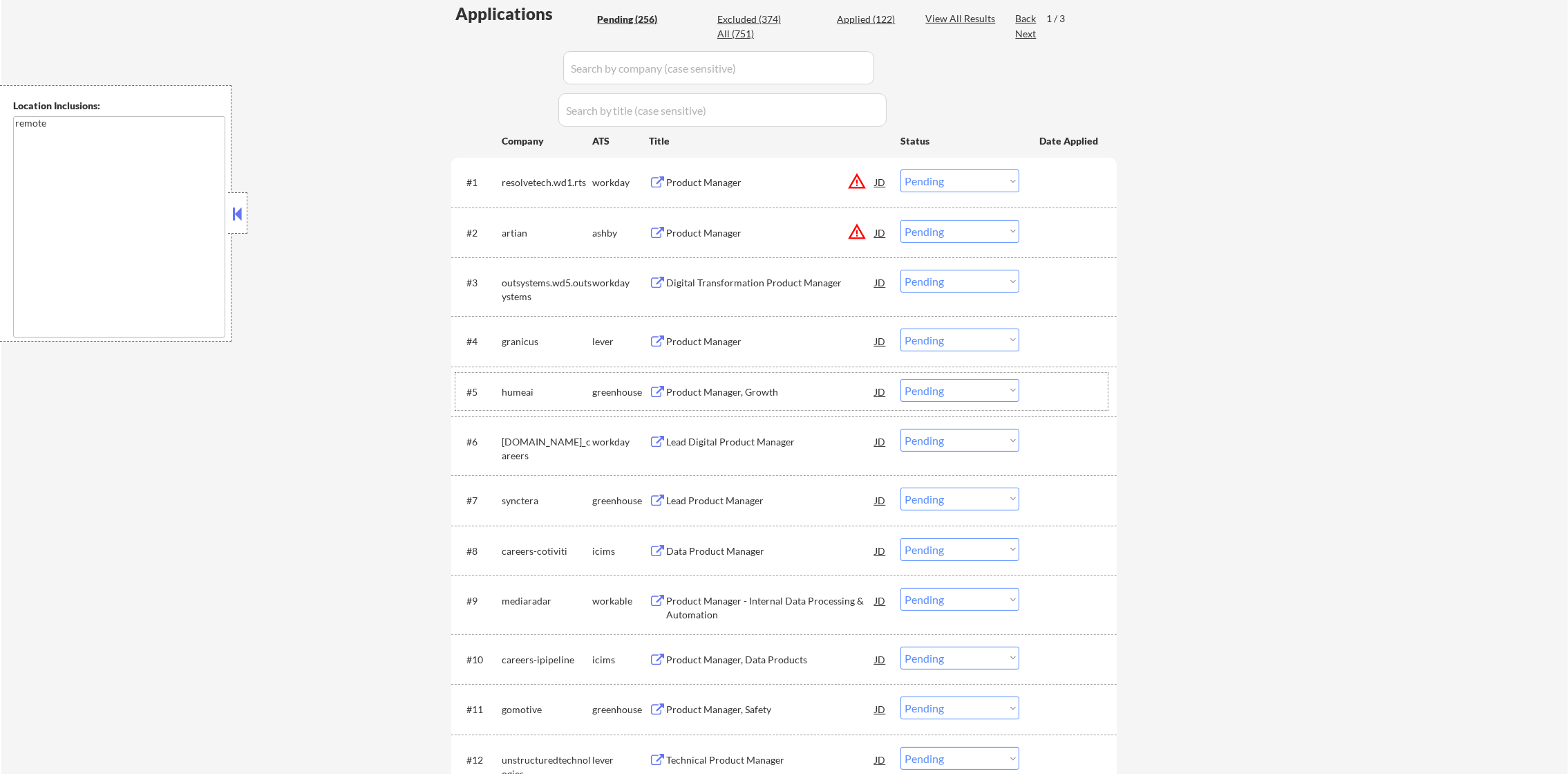
scroll to position [379, 0]
click at [510, 343] on div "granicus" at bounding box center [547, 341] width 91 height 14
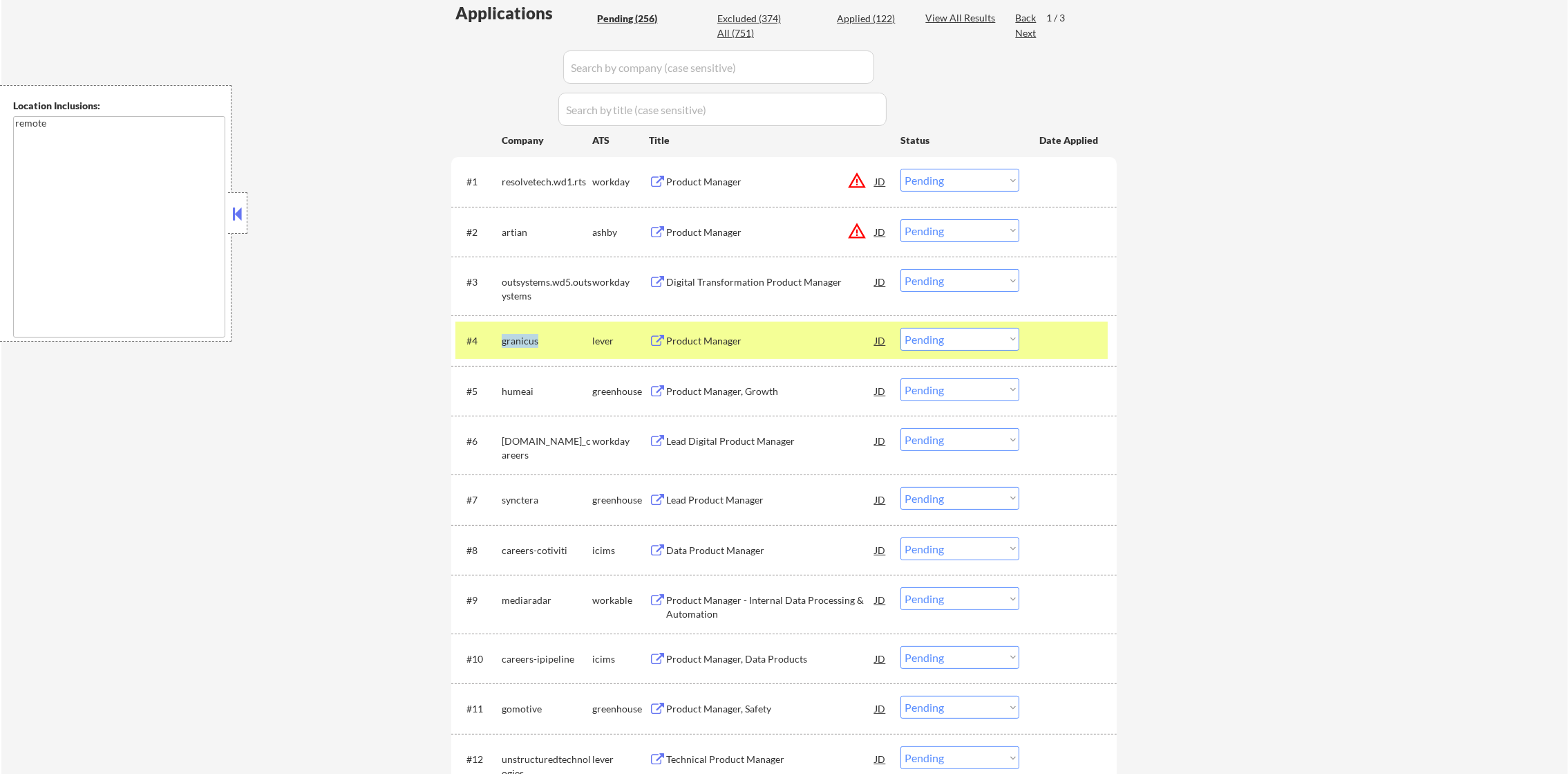
click at [510, 343] on div "granicus" at bounding box center [547, 341] width 91 height 14
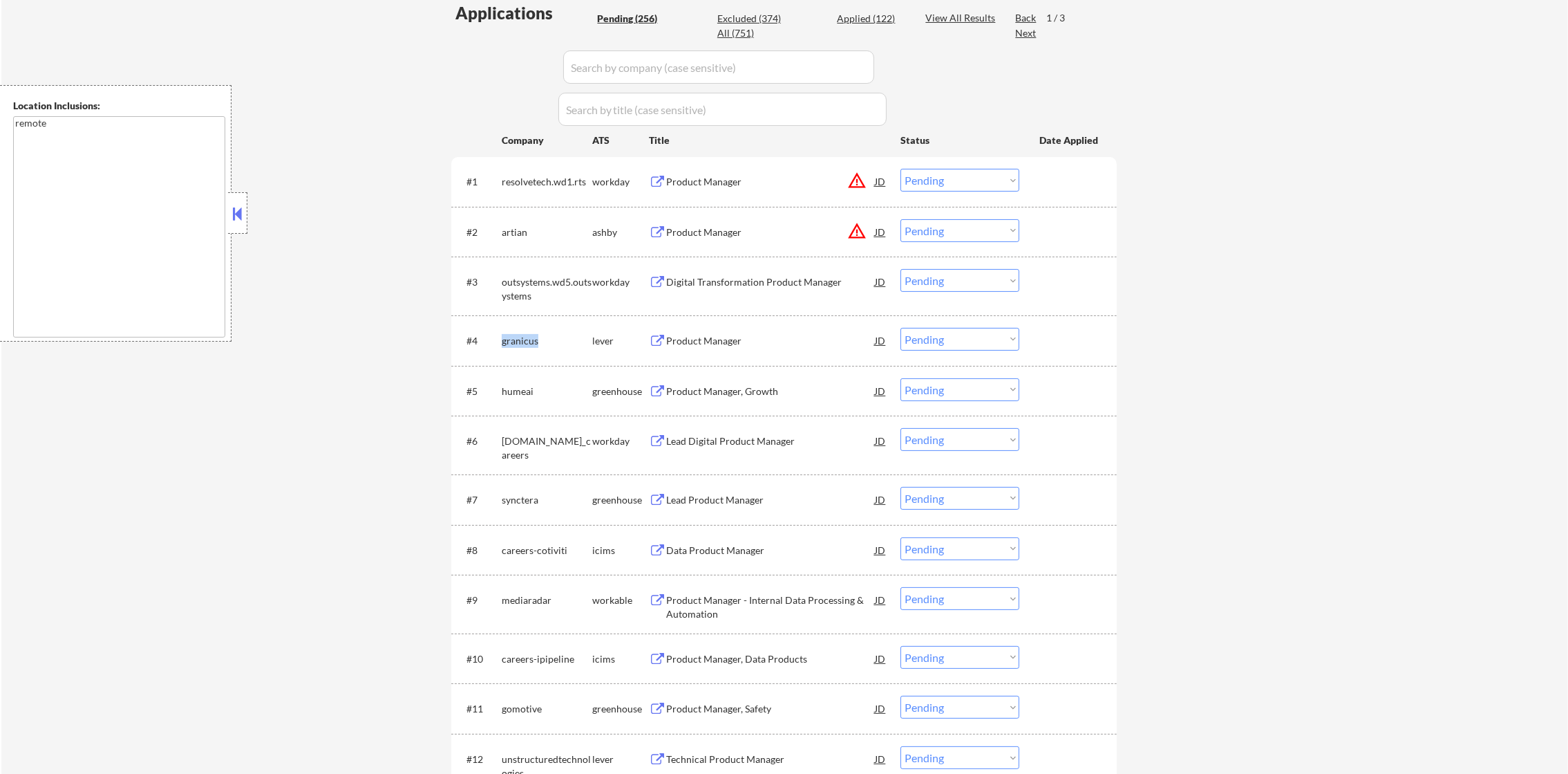
copy div "granicus"
select select ""pending""
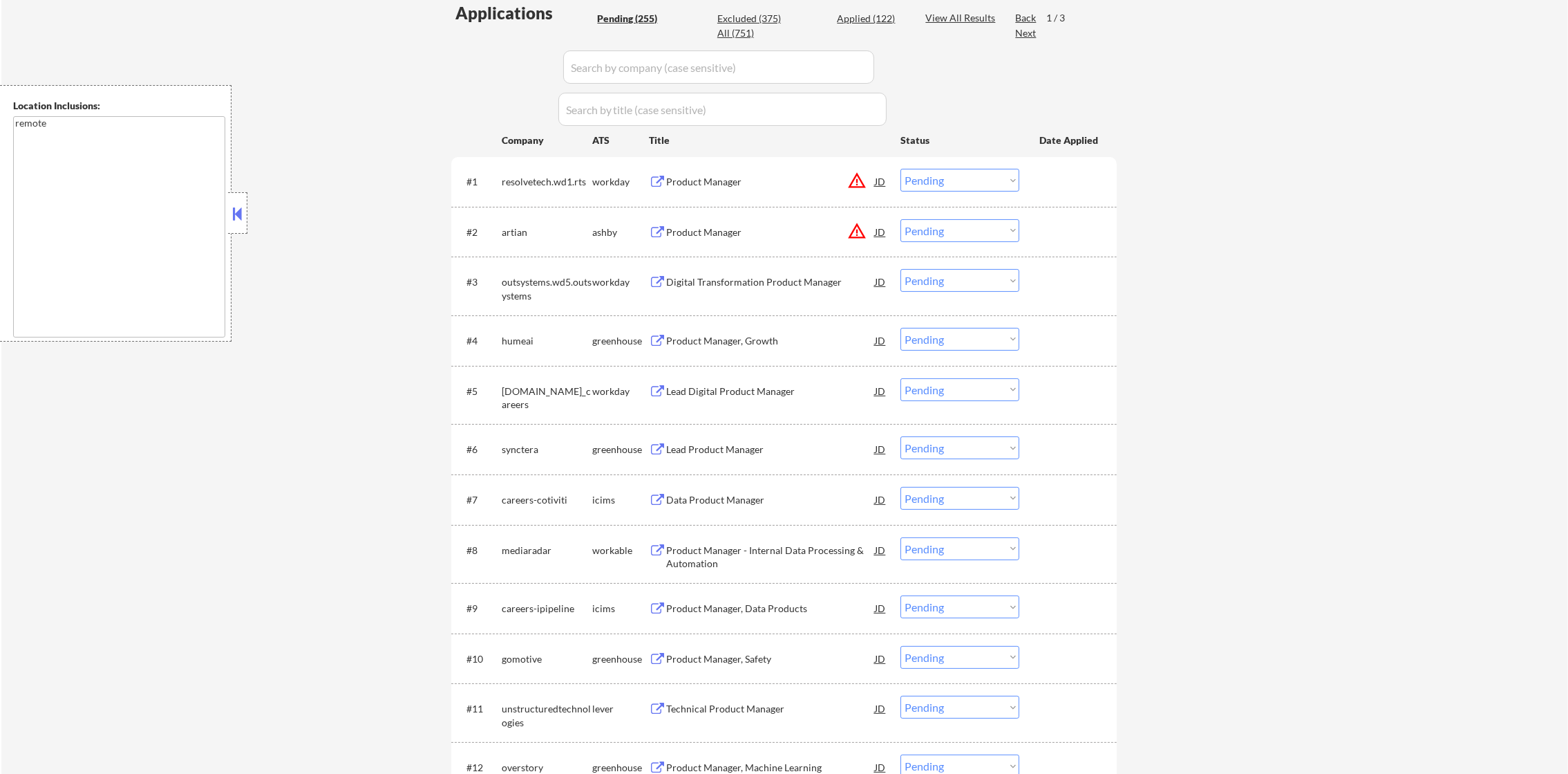
click at [520, 342] on div "humeai" at bounding box center [547, 341] width 91 height 14
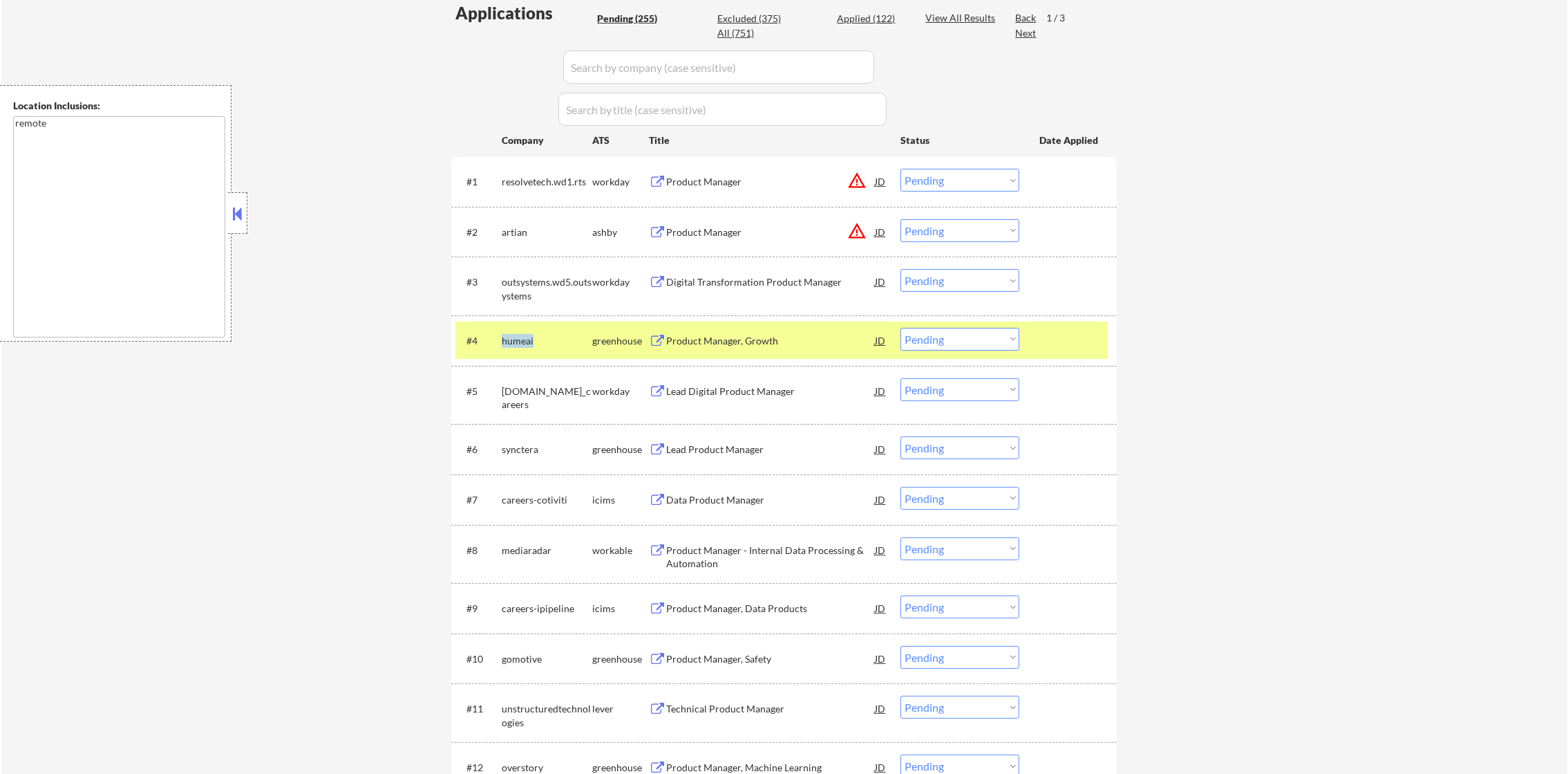
click at [520, 342] on div "humeai" at bounding box center [547, 341] width 91 height 14
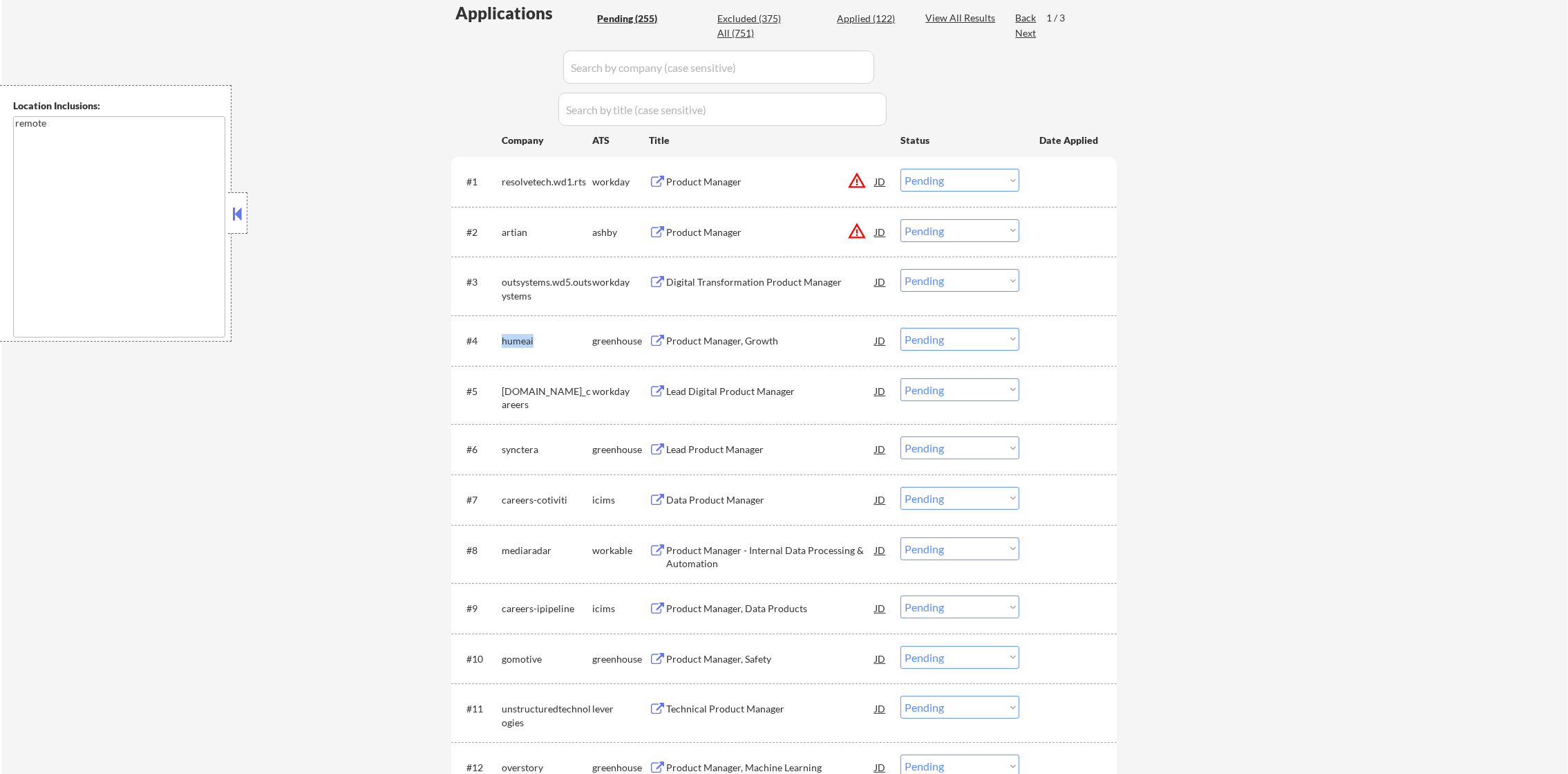
copy div "humeai"
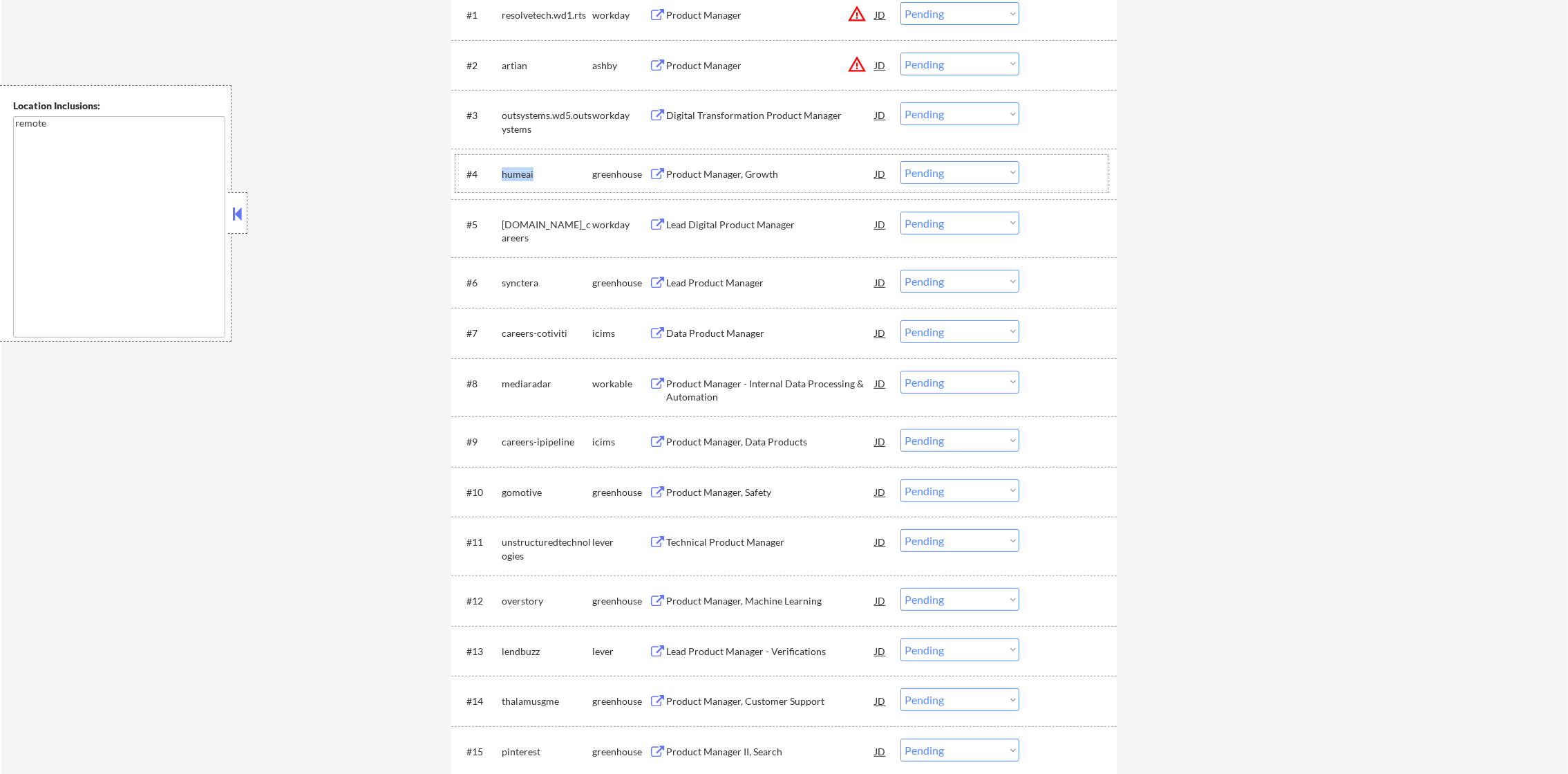
scroll to position [553, 0]
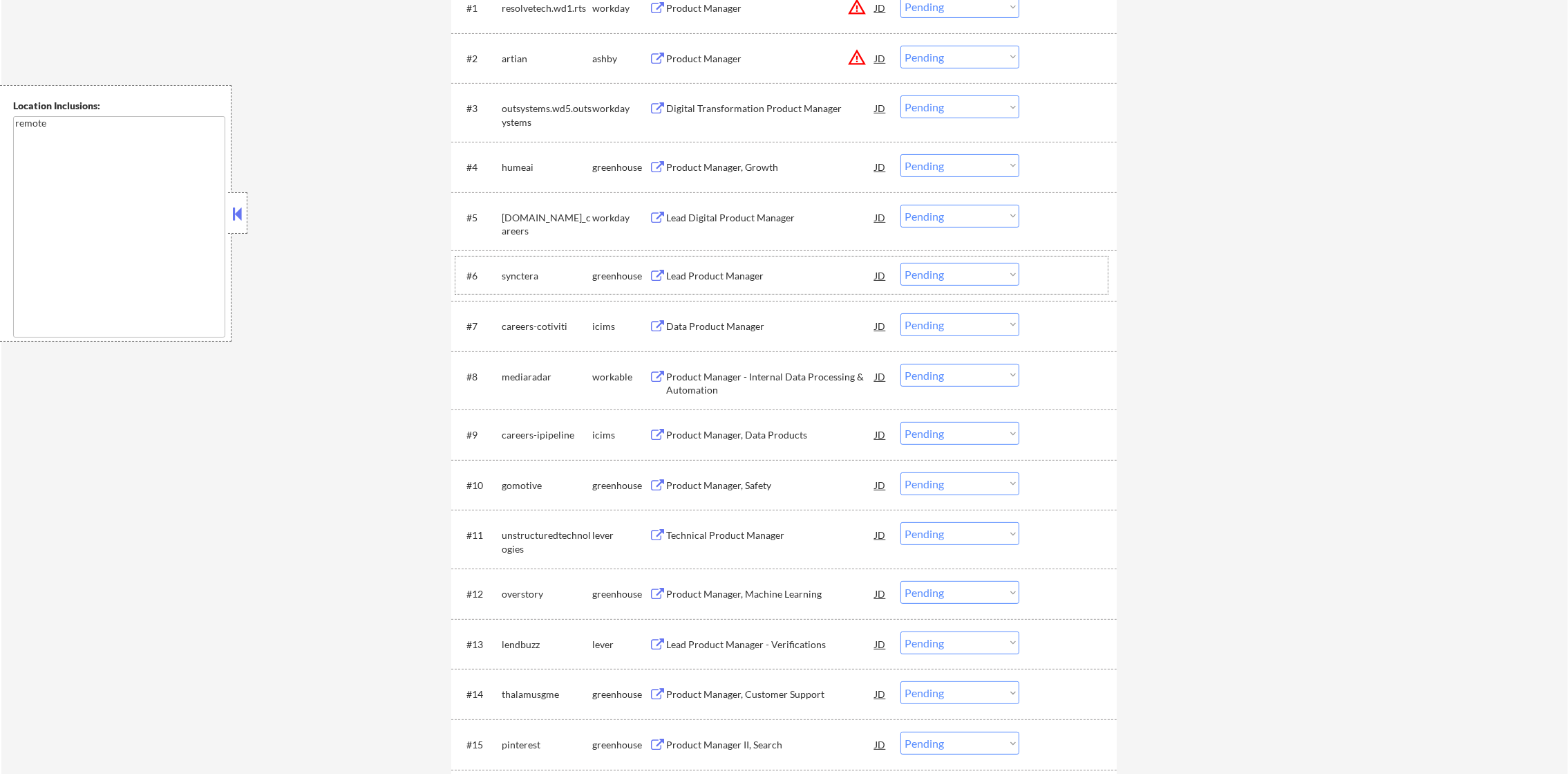
click at [523, 276] on div "synctera" at bounding box center [547, 275] width 91 height 14
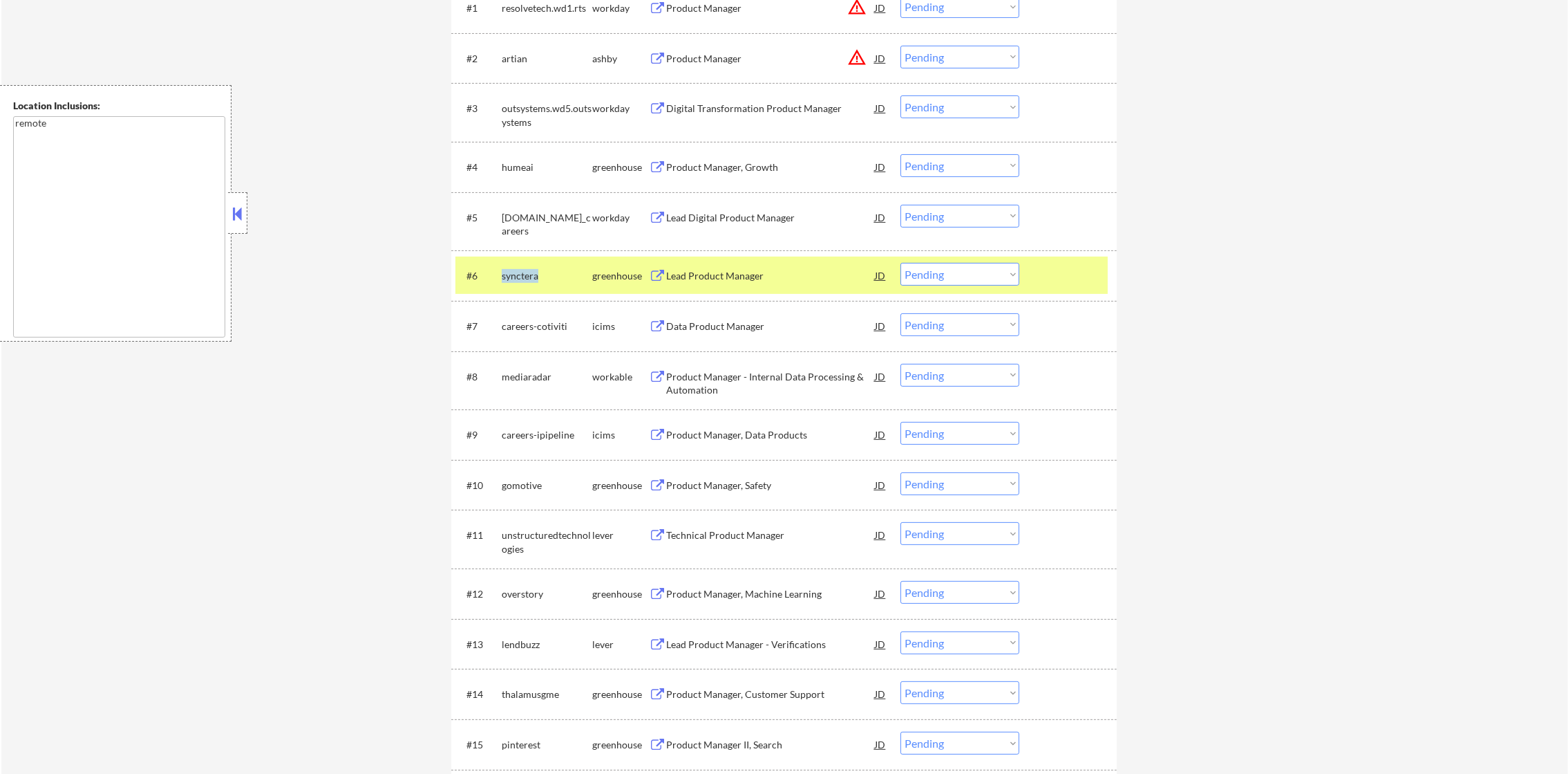
click at [523, 276] on div "synctera" at bounding box center [547, 275] width 91 height 14
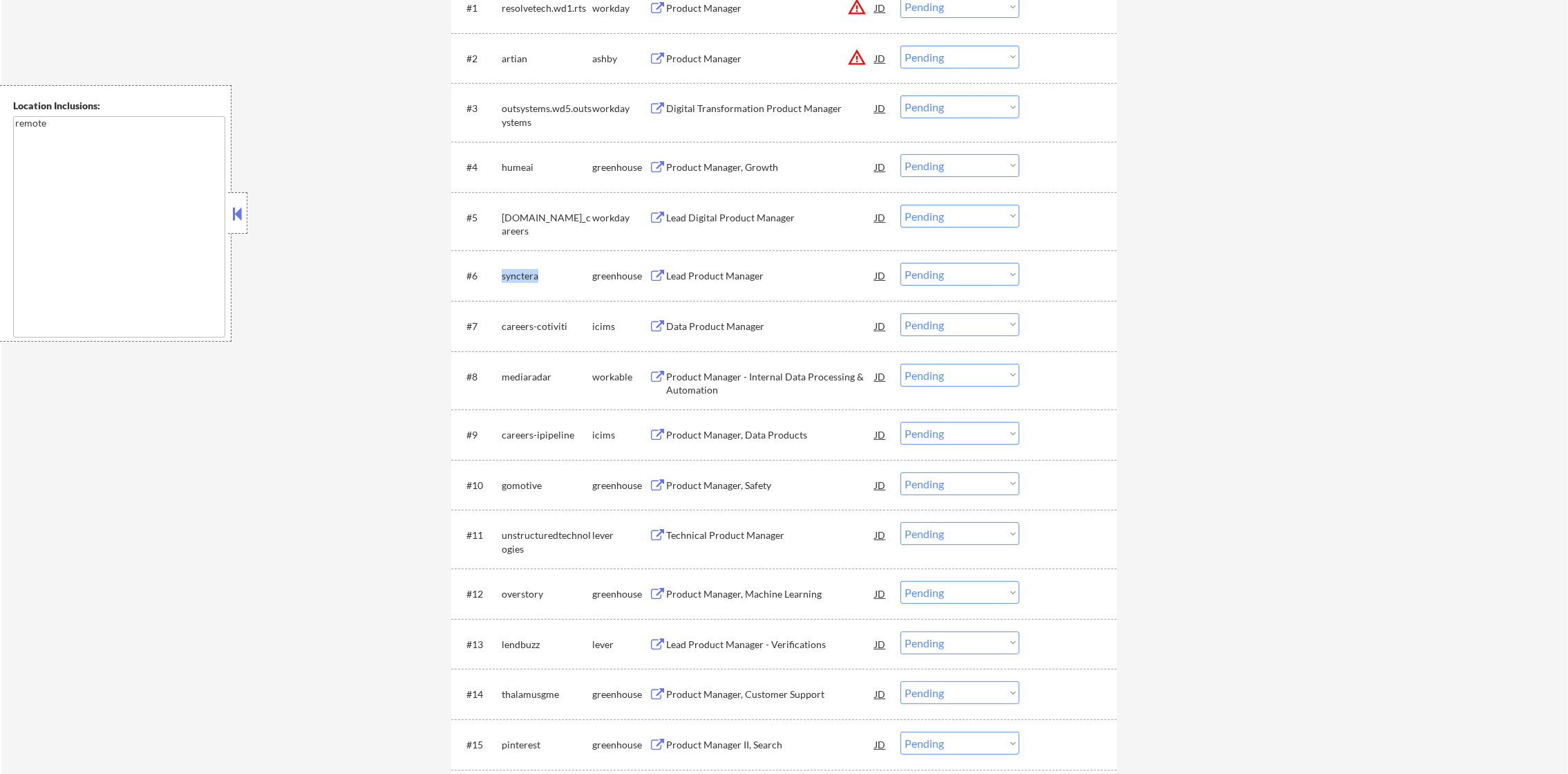
copy div "synctera"
select select ""pending""
click at [513, 166] on div "humeai" at bounding box center [547, 167] width 91 height 14
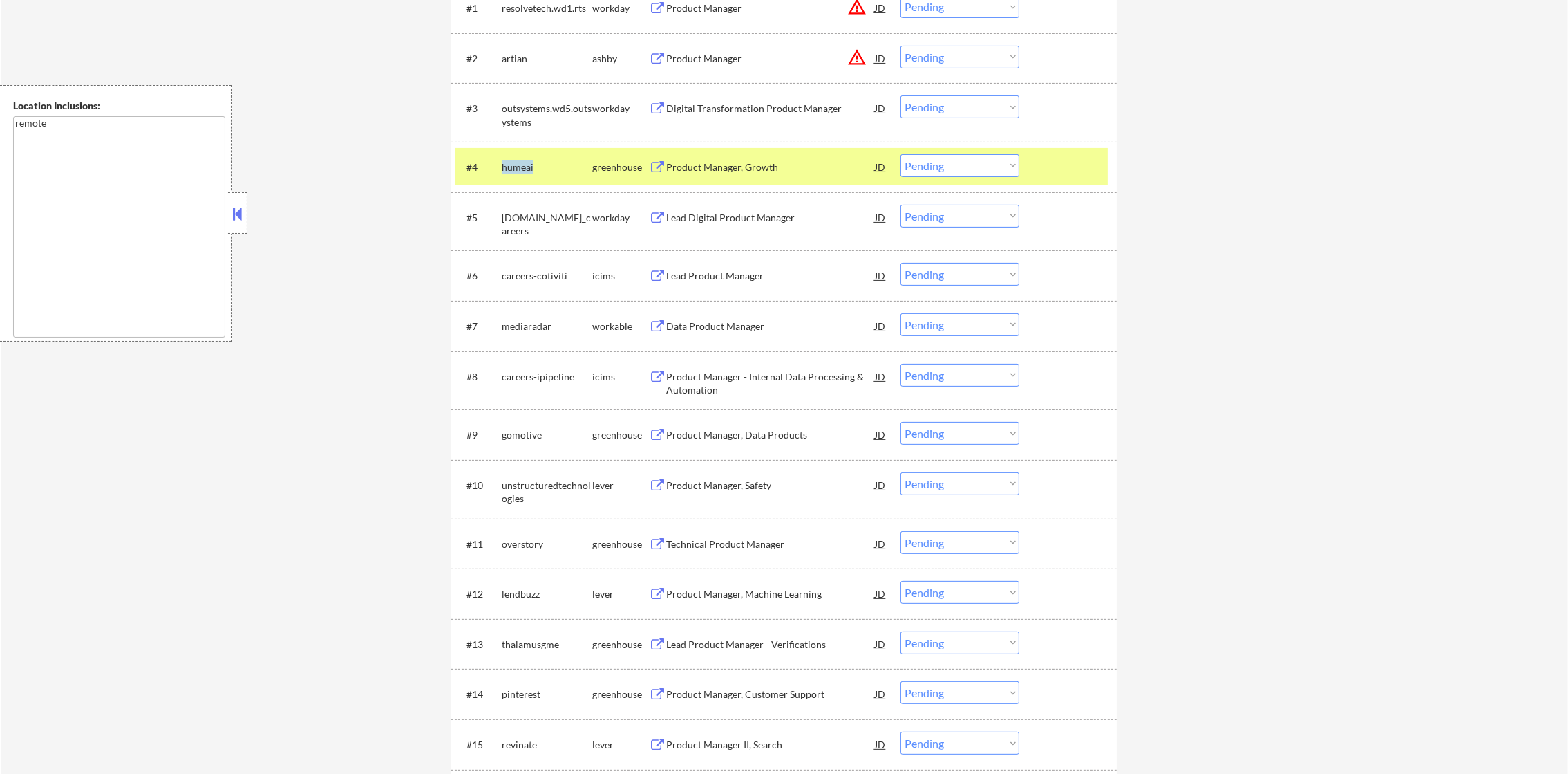
click at [513, 166] on div "humeai" at bounding box center [547, 167] width 91 height 14
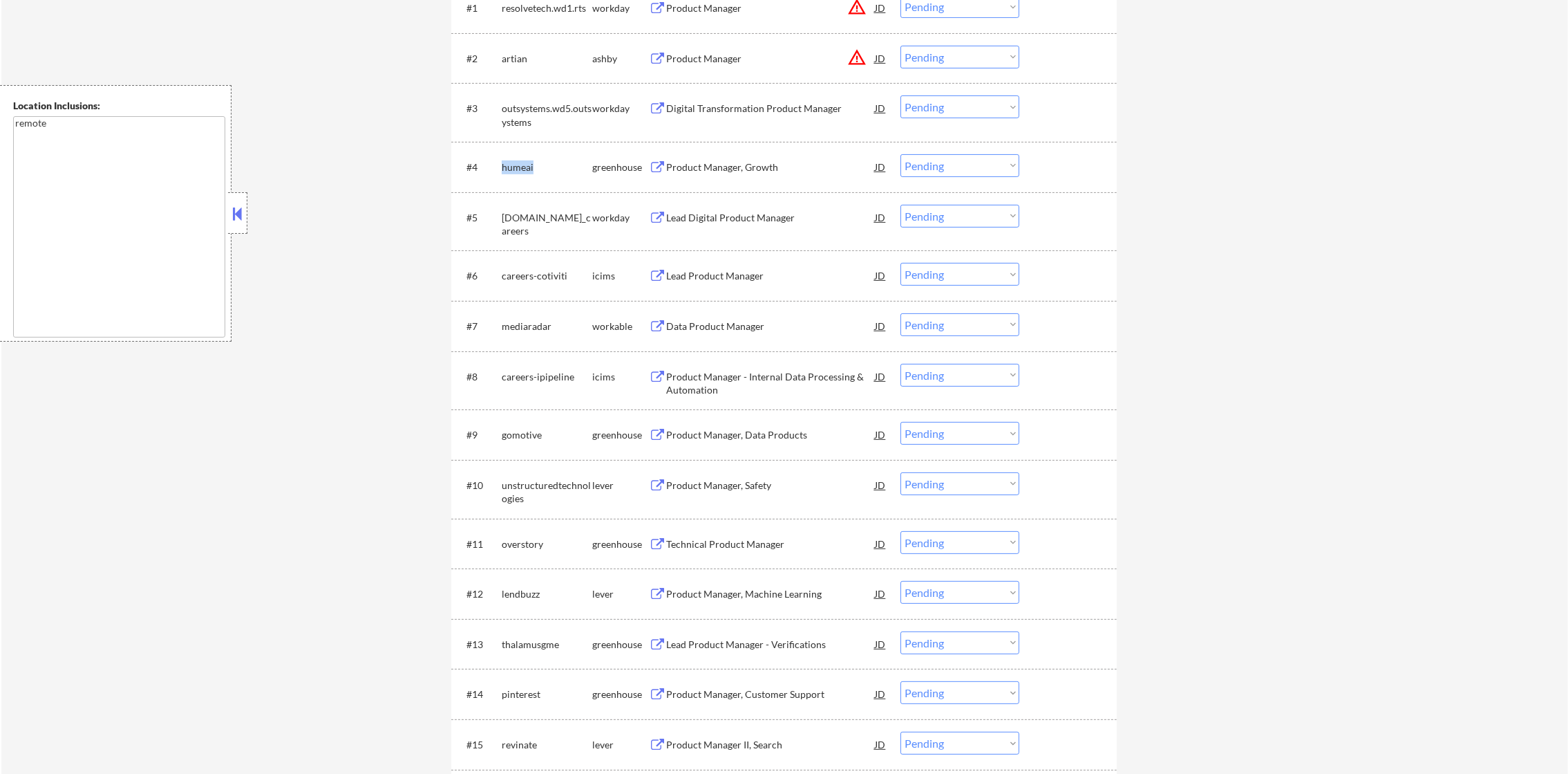
copy div "humeai"
select select ""pending""
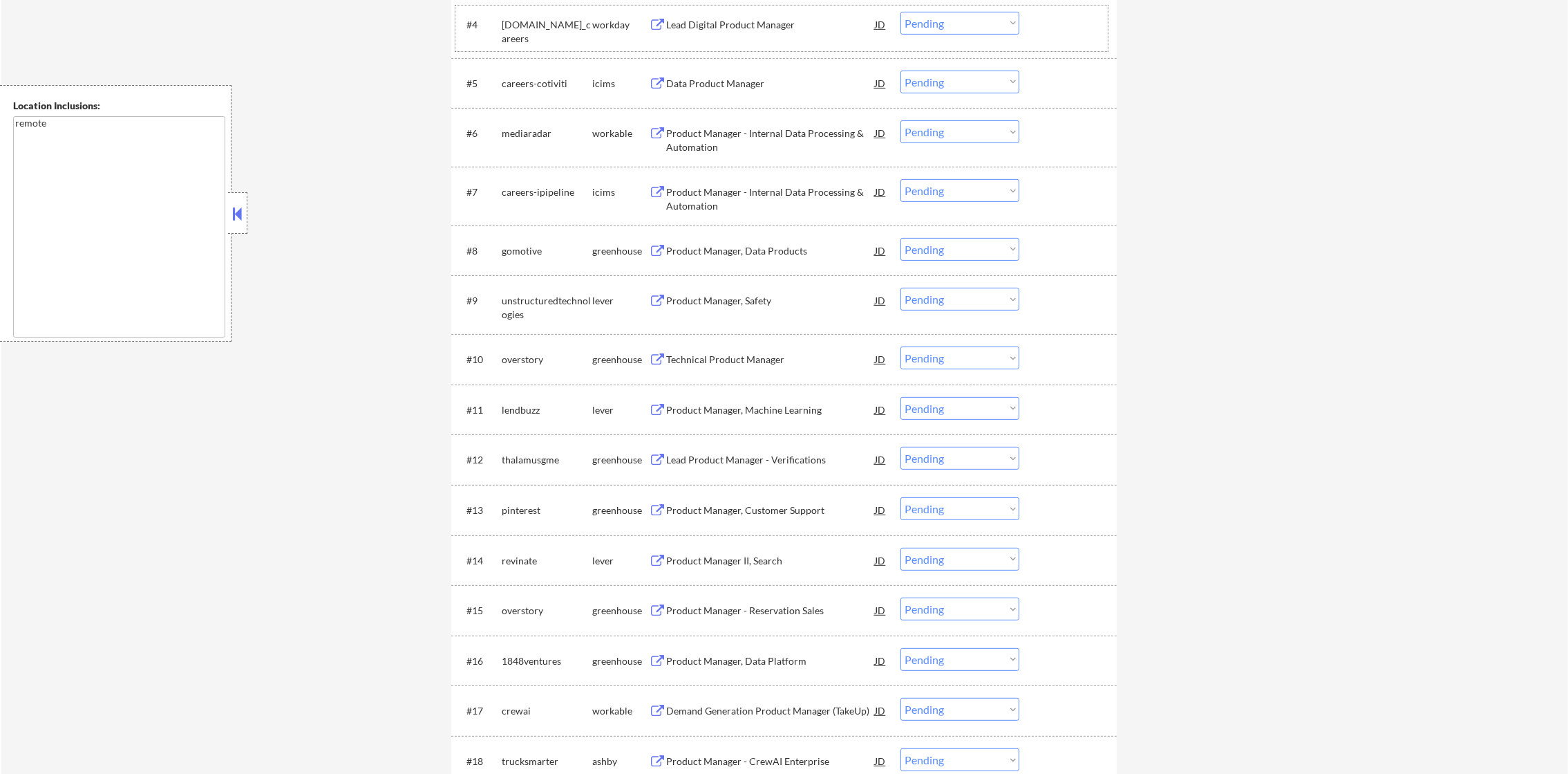
scroll to position [760, 0]
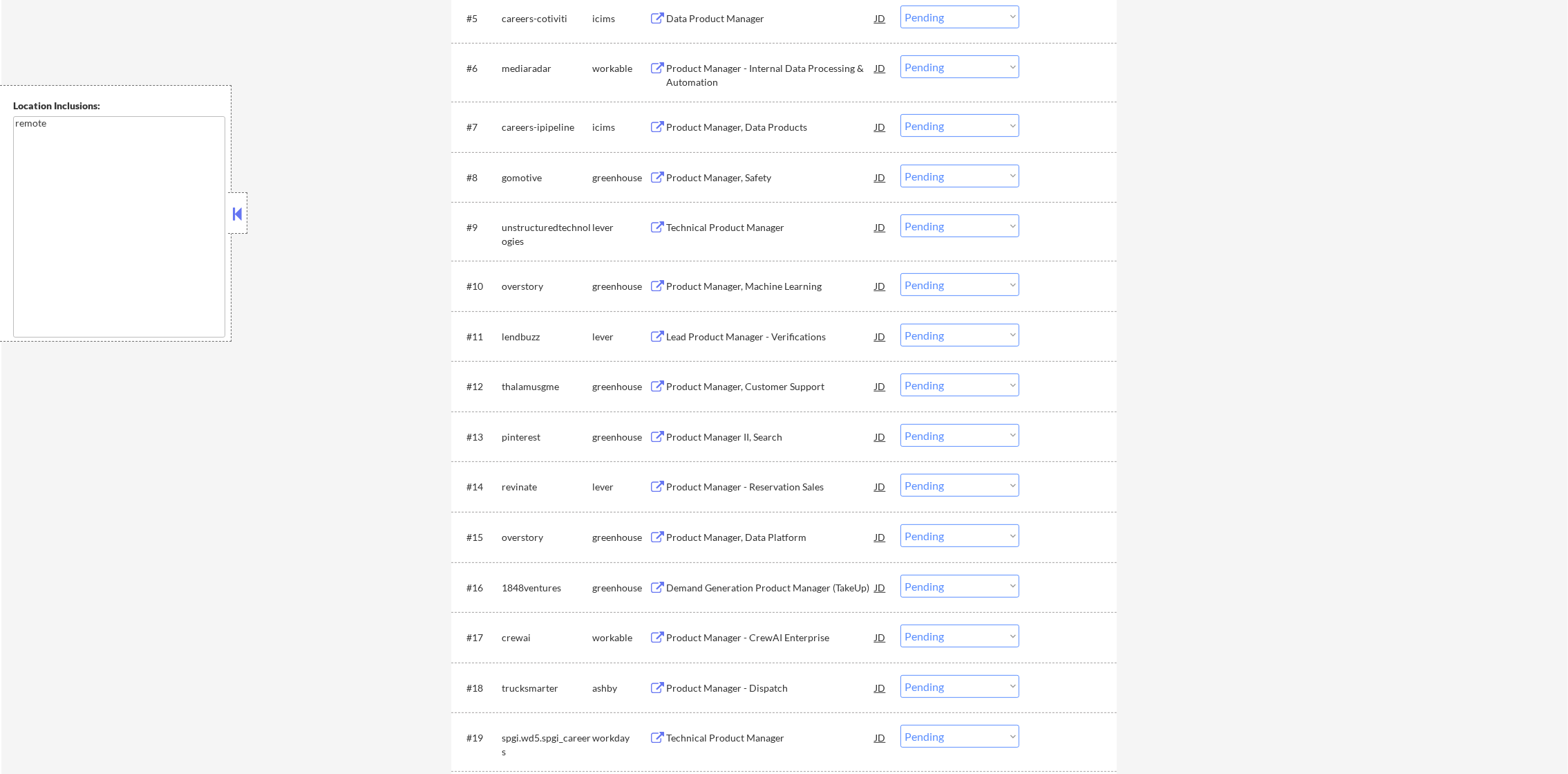
click at [529, 66] on div "mediaradar" at bounding box center [547, 69] width 91 height 14
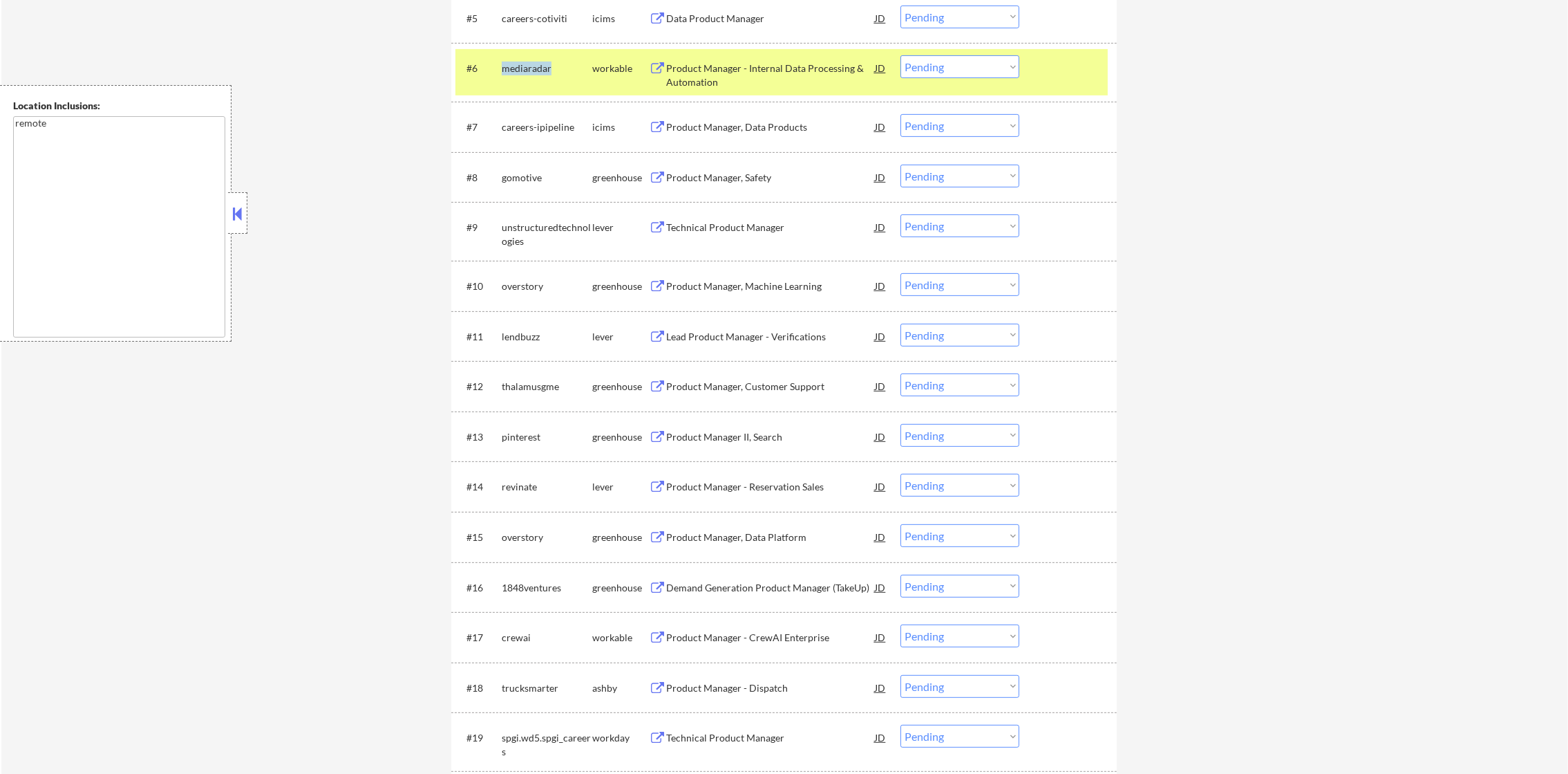
click at [529, 66] on div "mediaradar" at bounding box center [547, 69] width 91 height 14
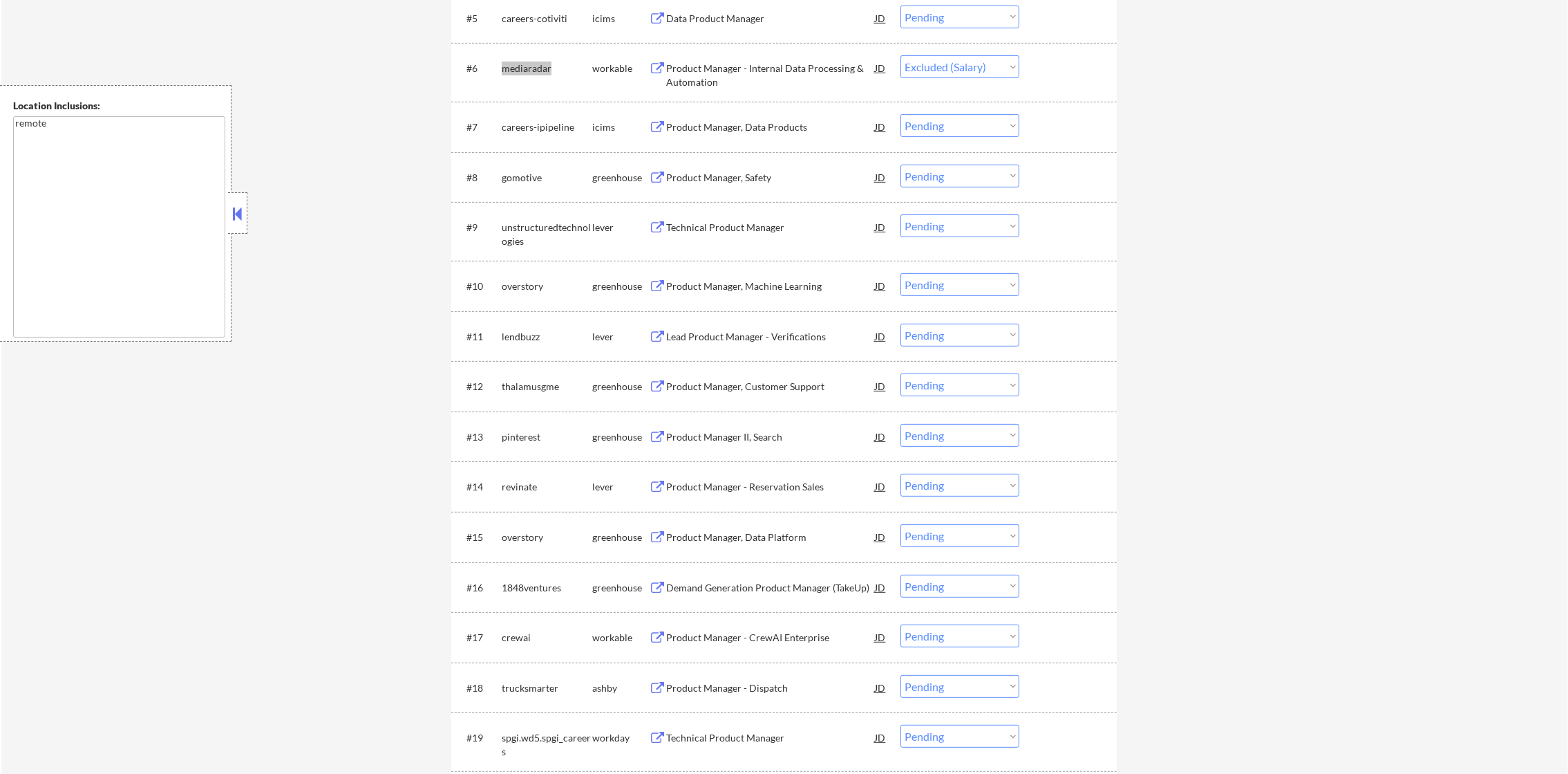
select select ""pending""
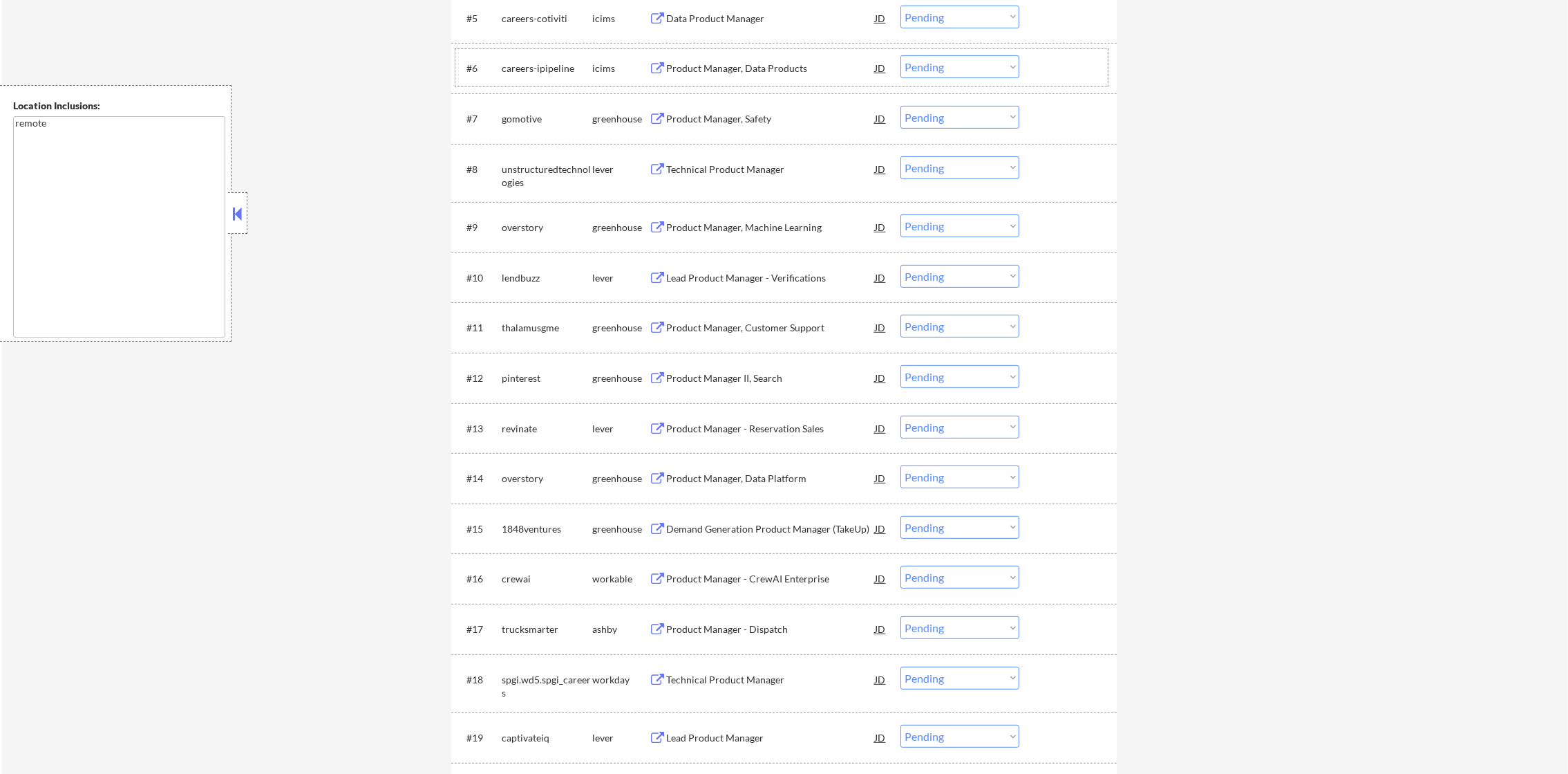
click at [517, 119] on div "gomotive" at bounding box center [547, 119] width 91 height 14
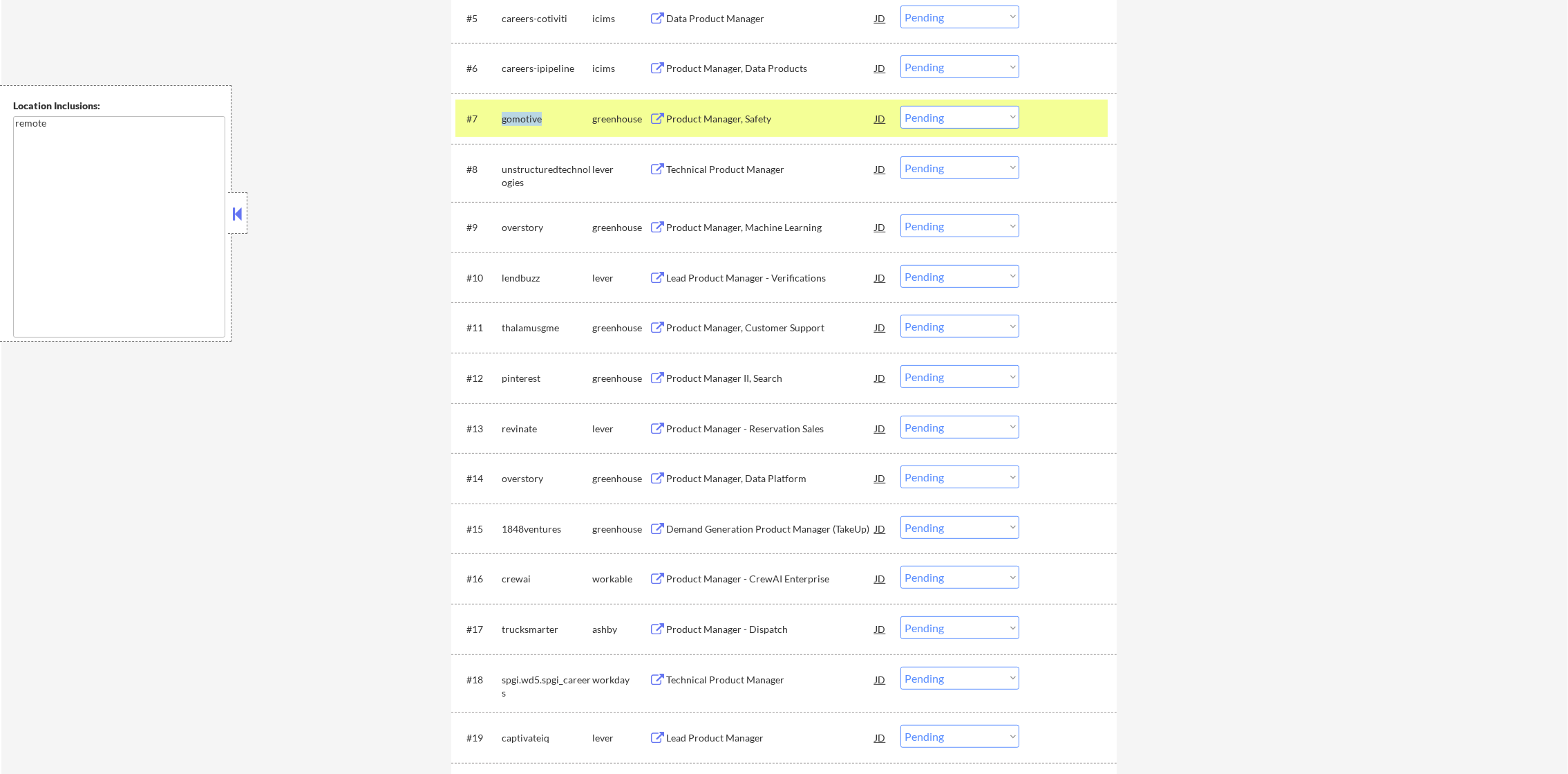
click at [517, 119] on div "gomotive" at bounding box center [547, 119] width 91 height 14
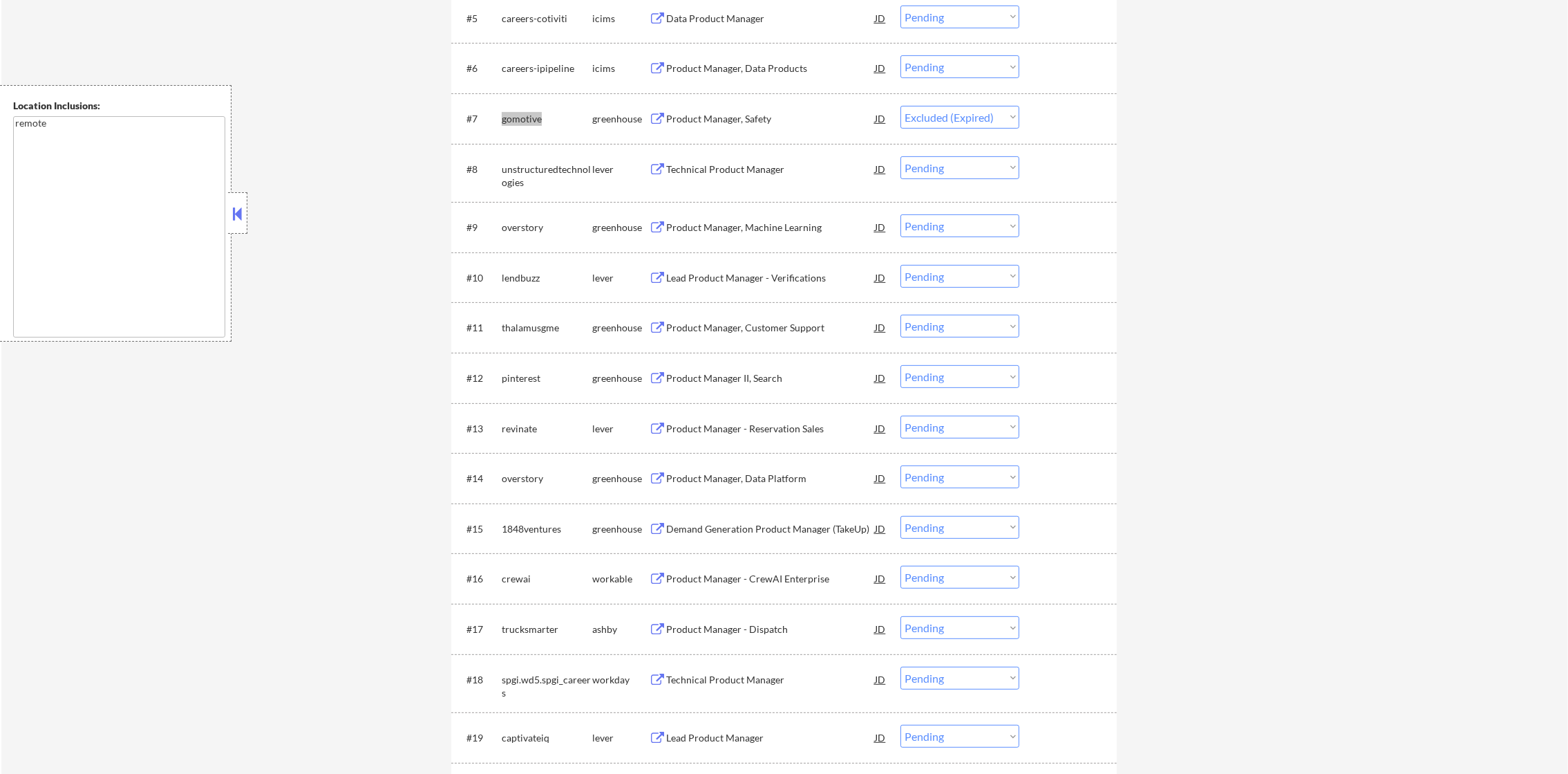
select select ""pending""
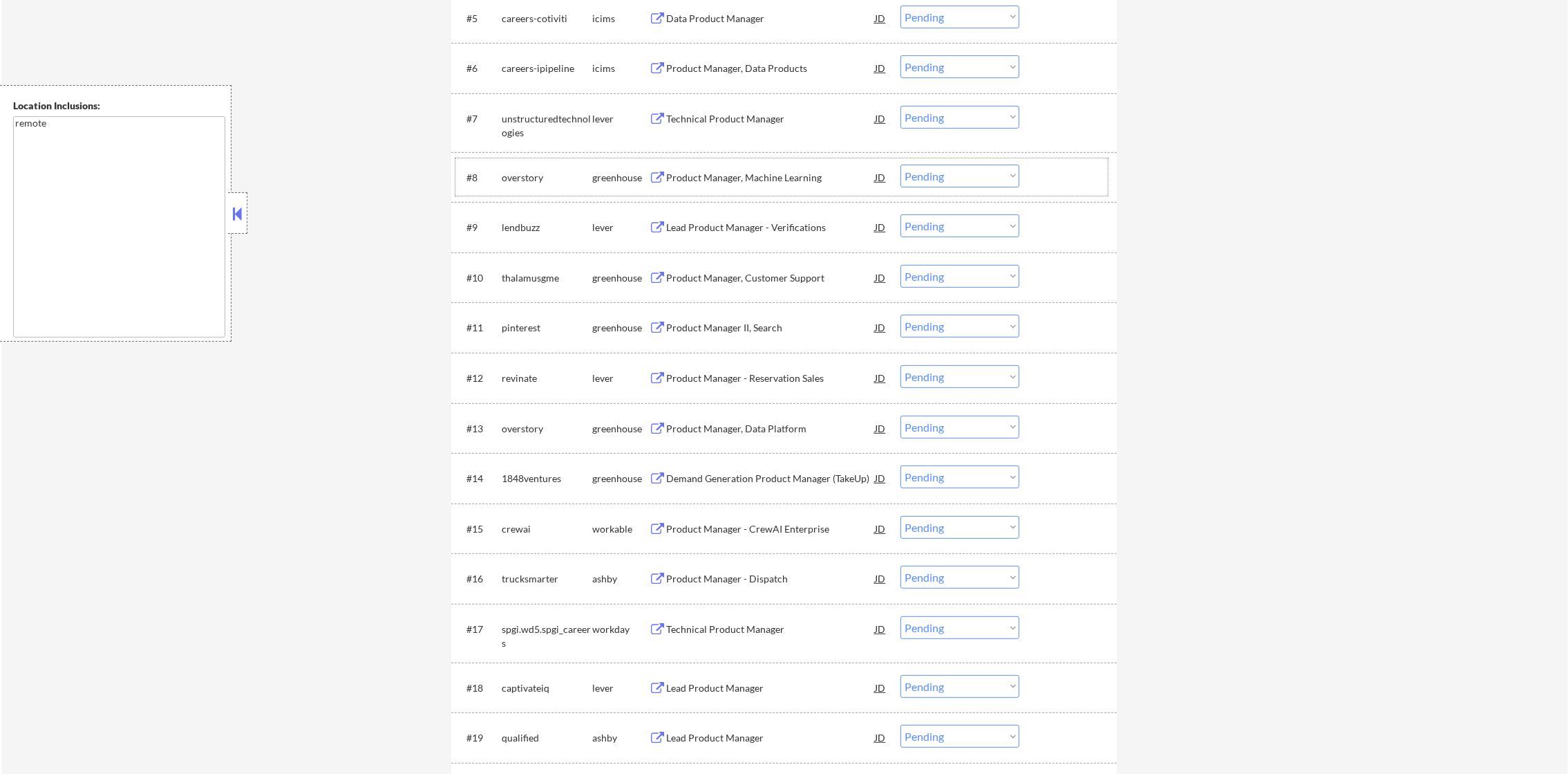
click at [520, 178] on div "overstory" at bounding box center [547, 178] width 91 height 14
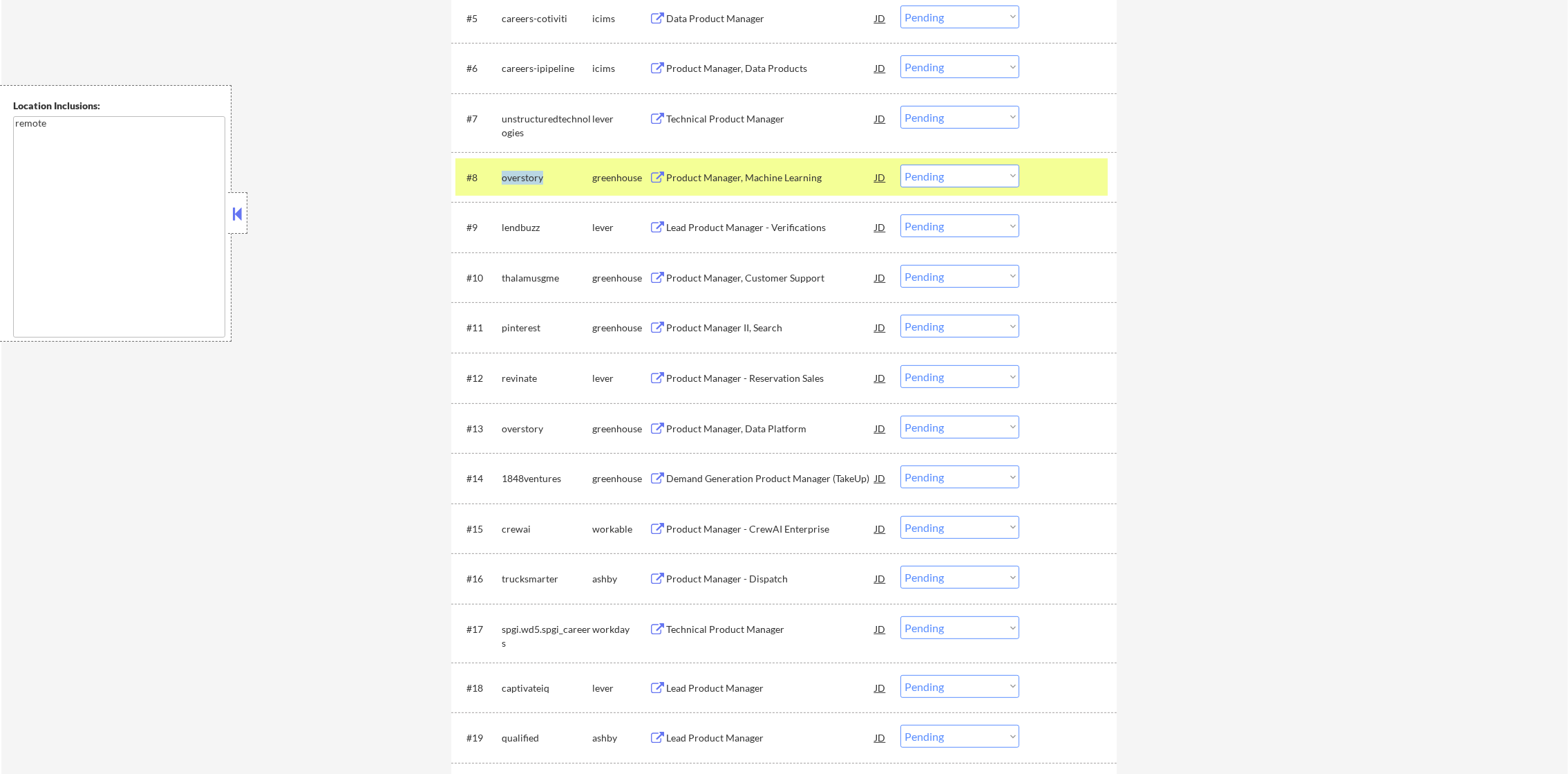
click at [520, 178] on div "overstory" at bounding box center [547, 178] width 91 height 14
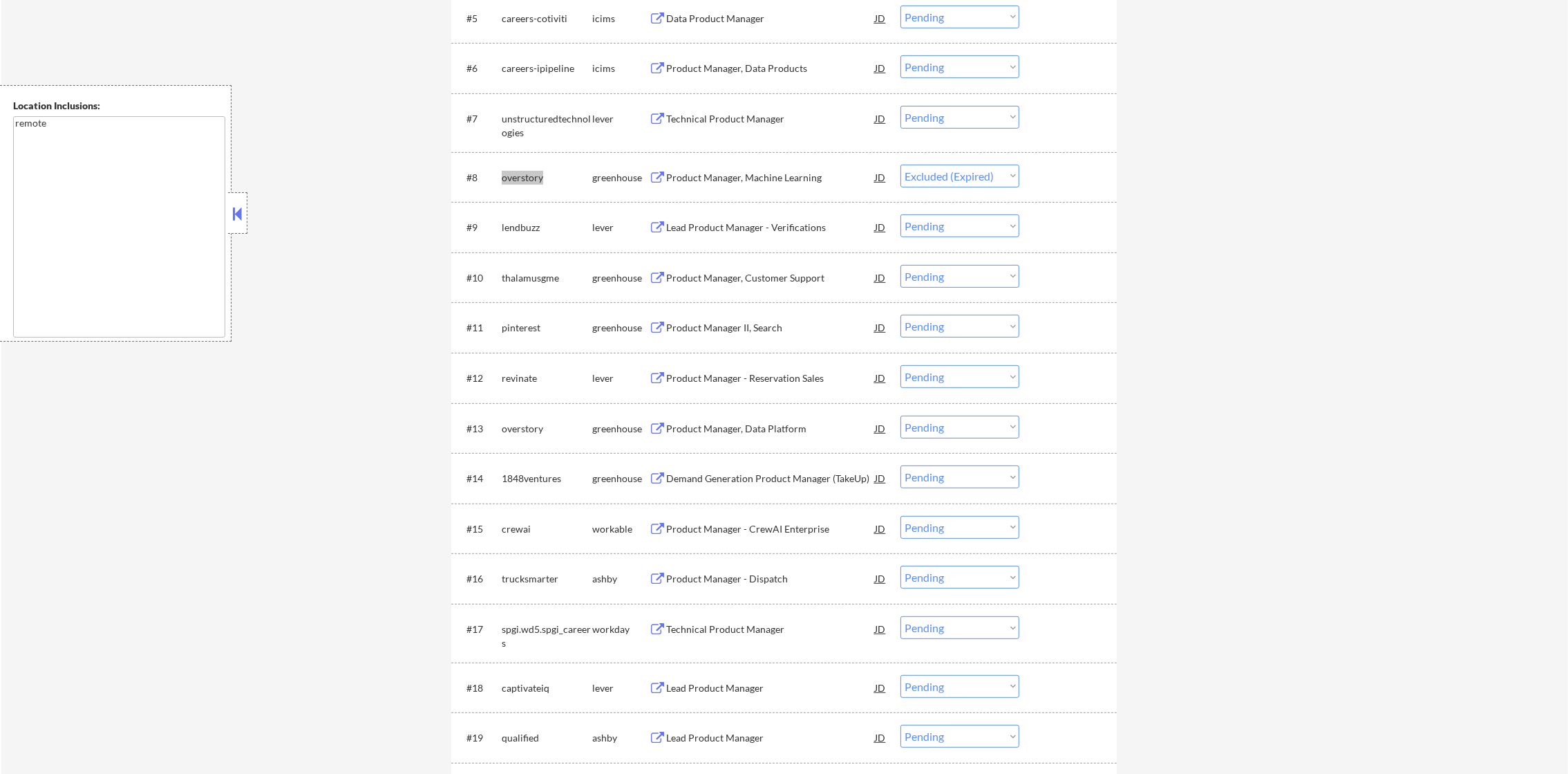
select select ""pending""
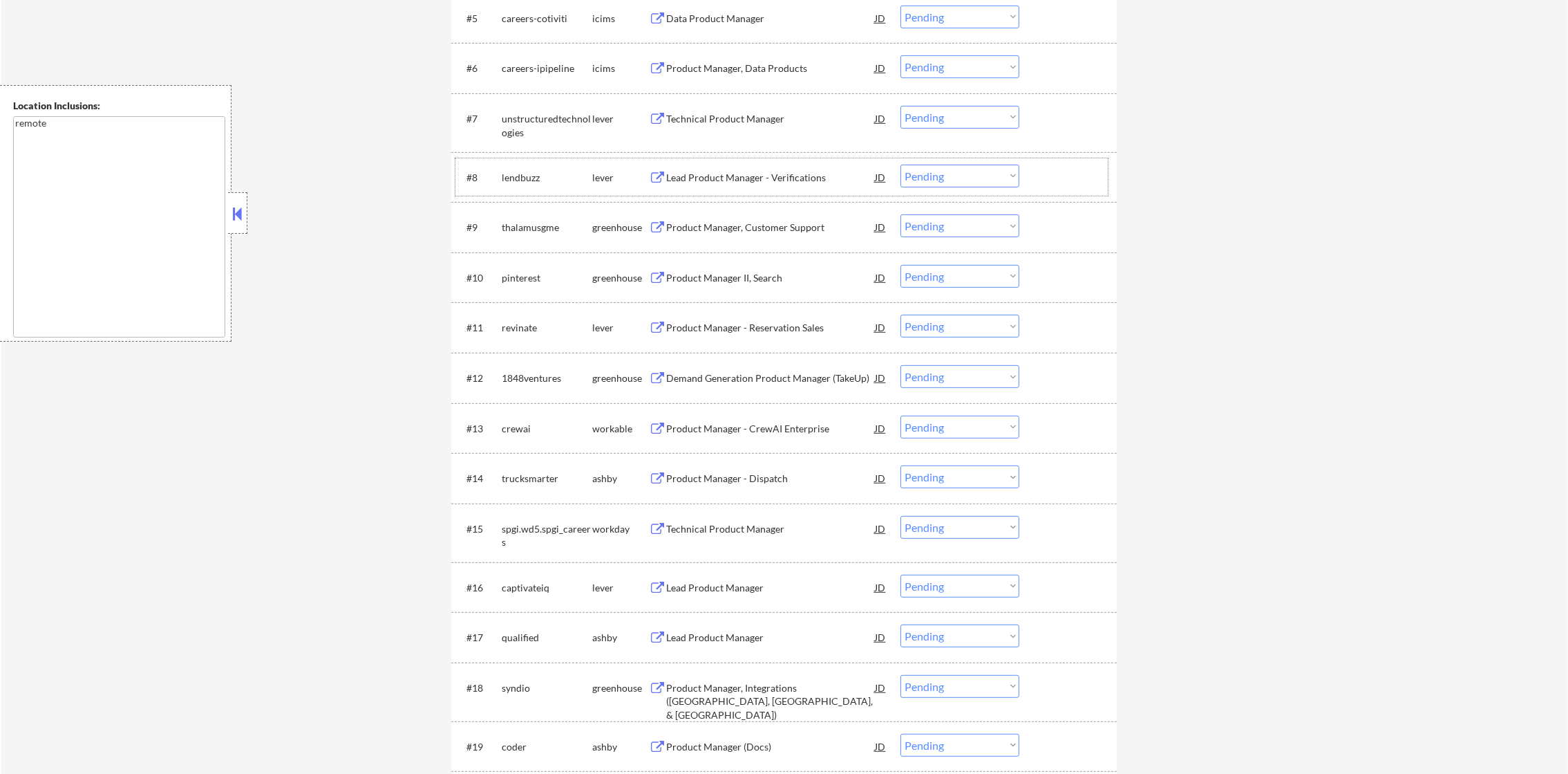
click at [517, 130] on div "unstructuredtechnologies" at bounding box center [547, 125] width 91 height 27
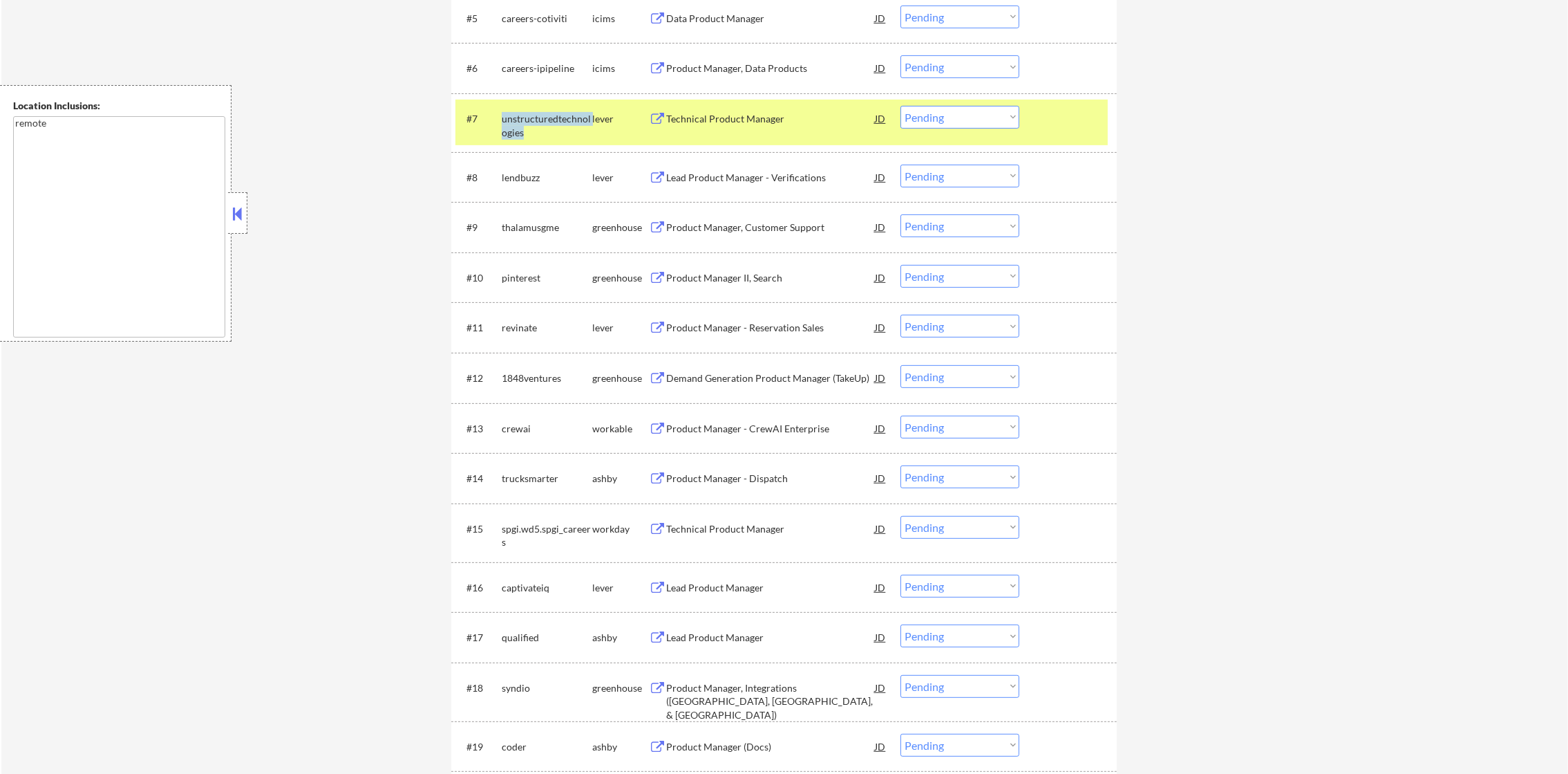
click at [517, 130] on div "unstructuredtechnologies" at bounding box center [547, 125] width 91 height 27
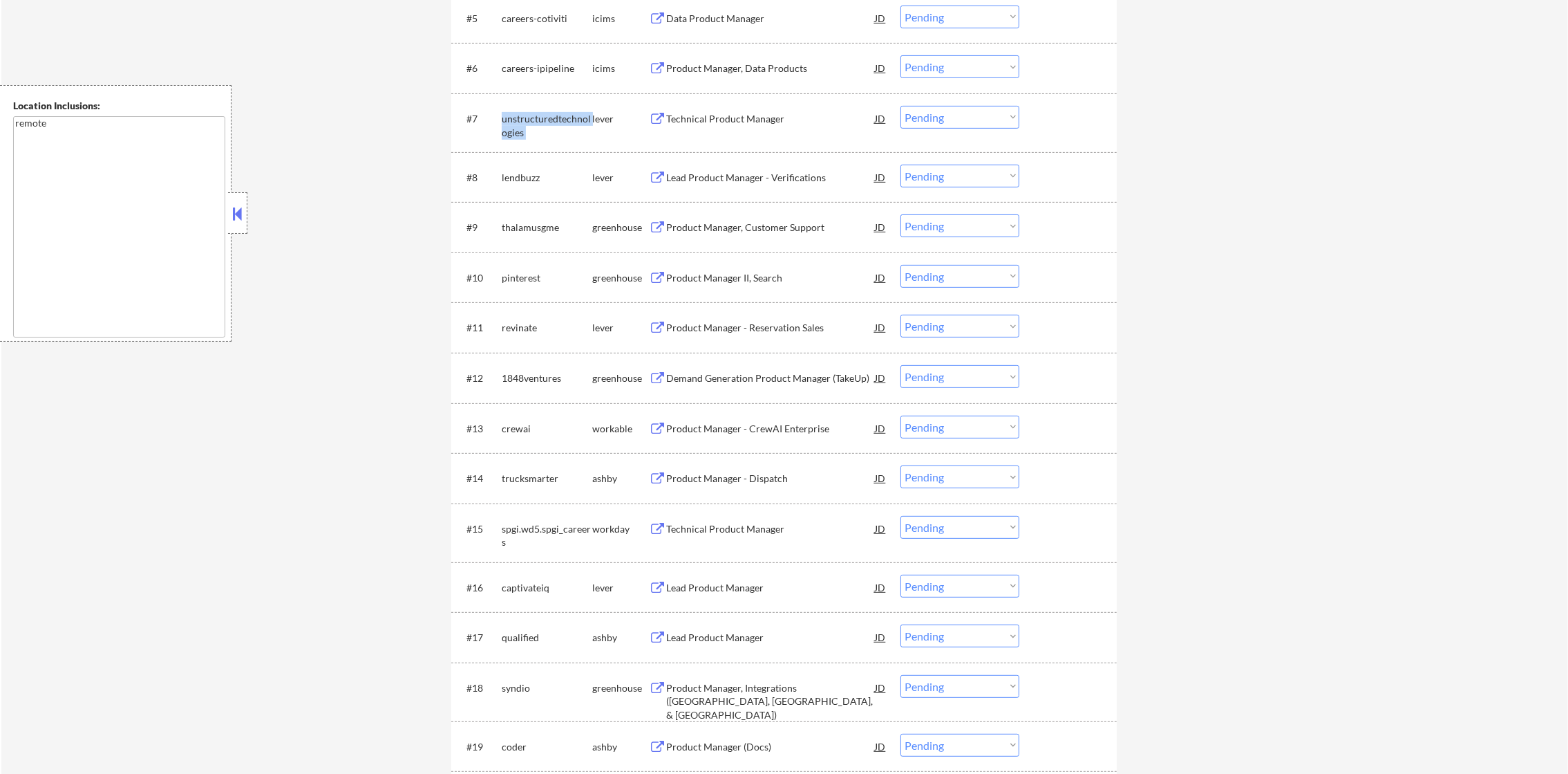
click at [517, 130] on div "unstructuredtechnologies" at bounding box center [547, 125] width 91 height 27
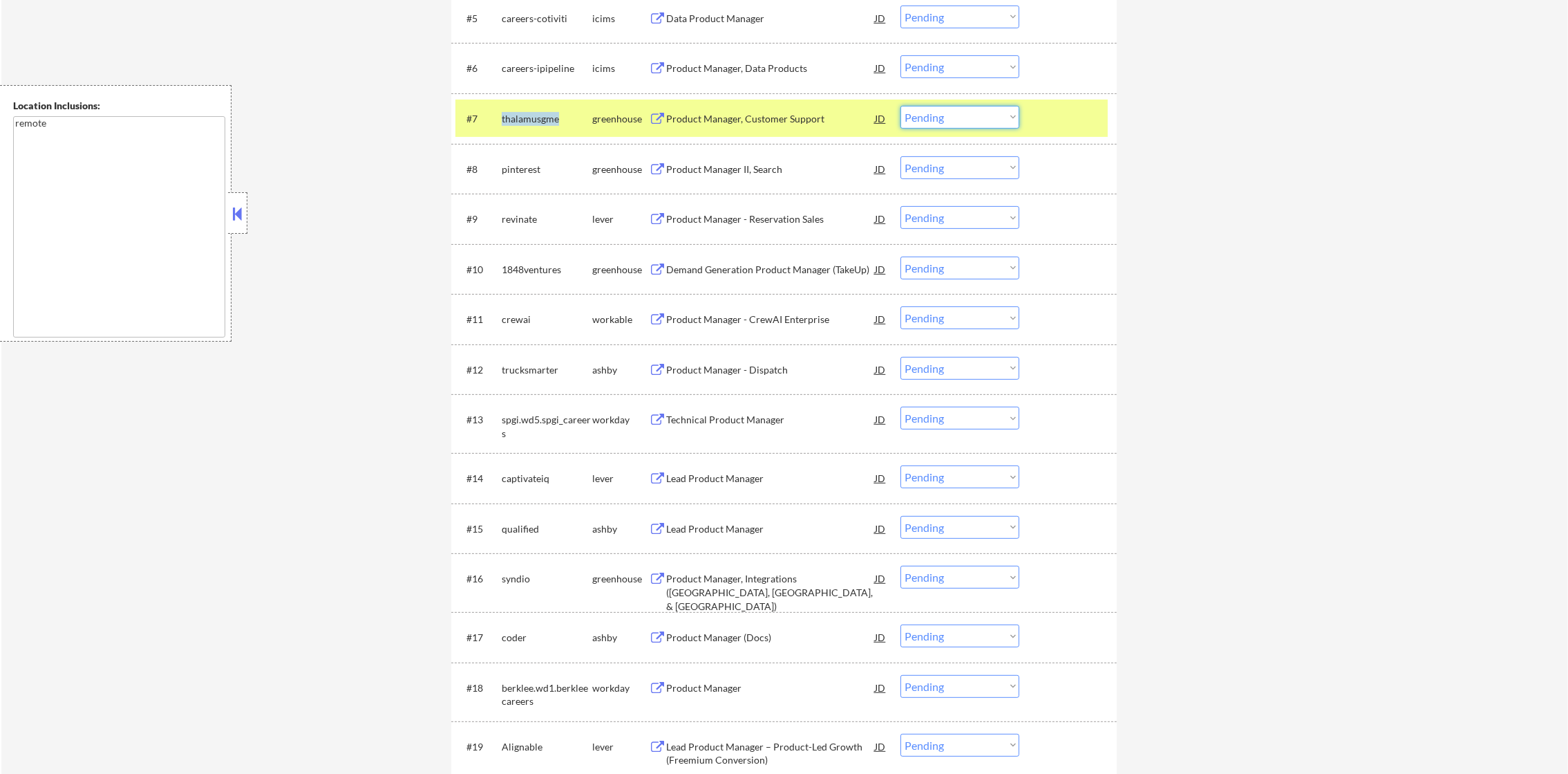
click at [916, 118] on select "Choose an option... Pending Applied Excluded (Questions) Excluded (Expired) Exc…" at bounding box center [960, 117] width 119 height 23
click at [901, 106] on select "Choose an option... Pending Applied Excluded (Questions) Excluded (Expired) Exc…" at bounding box center [960, 117] width 119 height 23
click at [510, 118] on div "thalamusgme" at bounding box center [547, 119] width 91 height 14
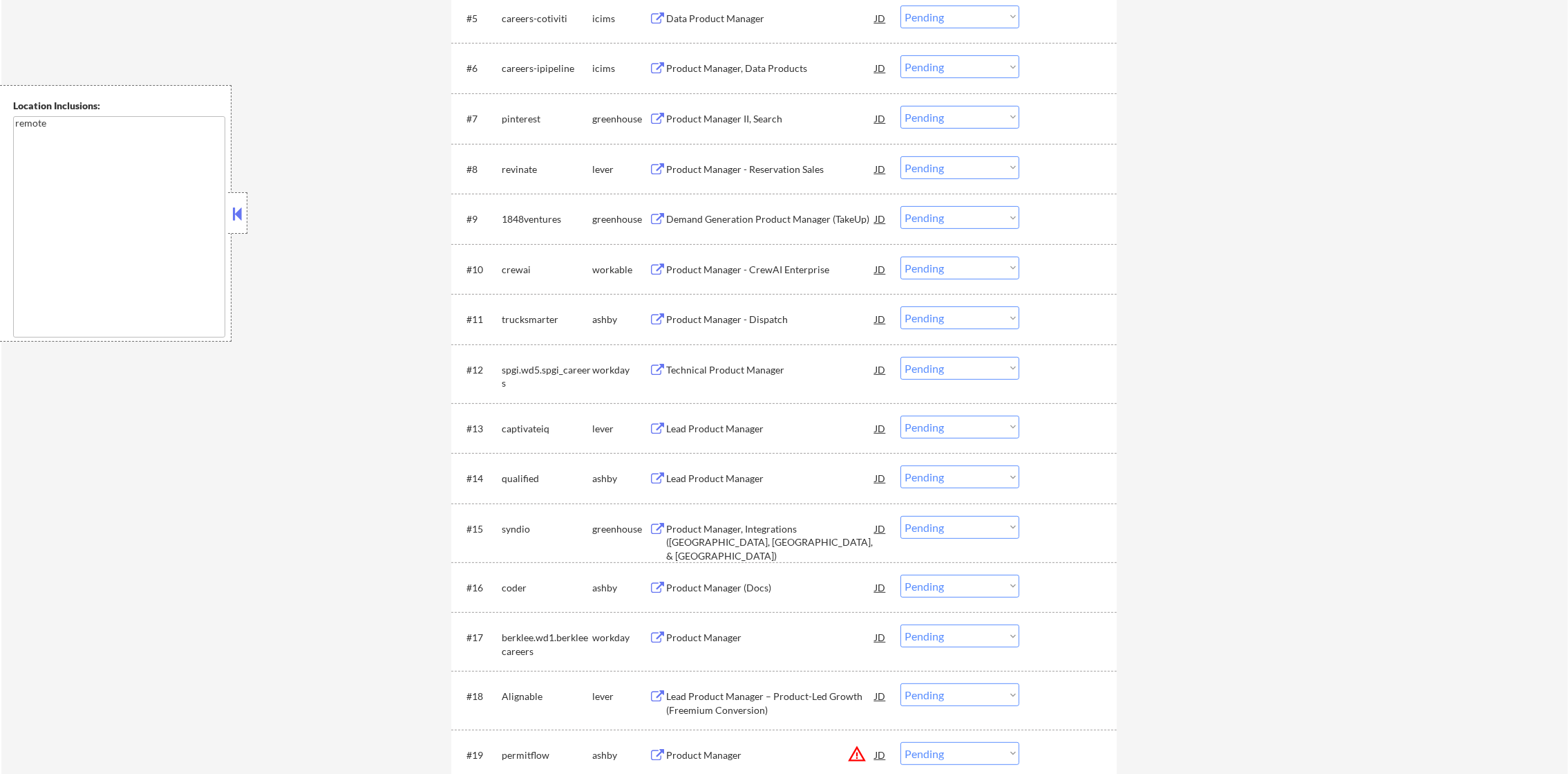
click at [517, 117] on div "pinterest" at bounding box center [547, 119] width 91 height 14
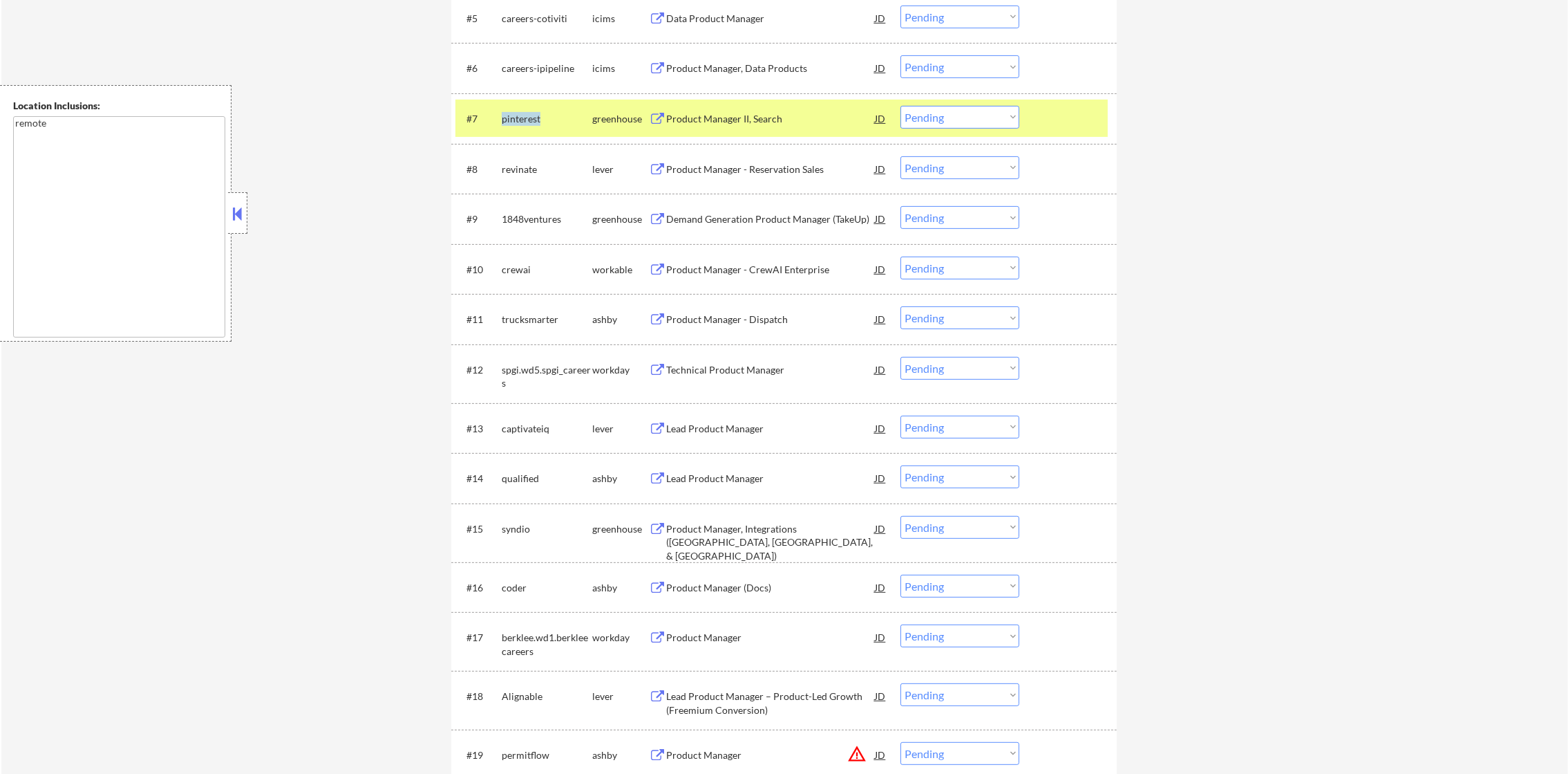
click at [517, 117] on div "pinterest" at bounding box center [547, 119] width 91 height 14
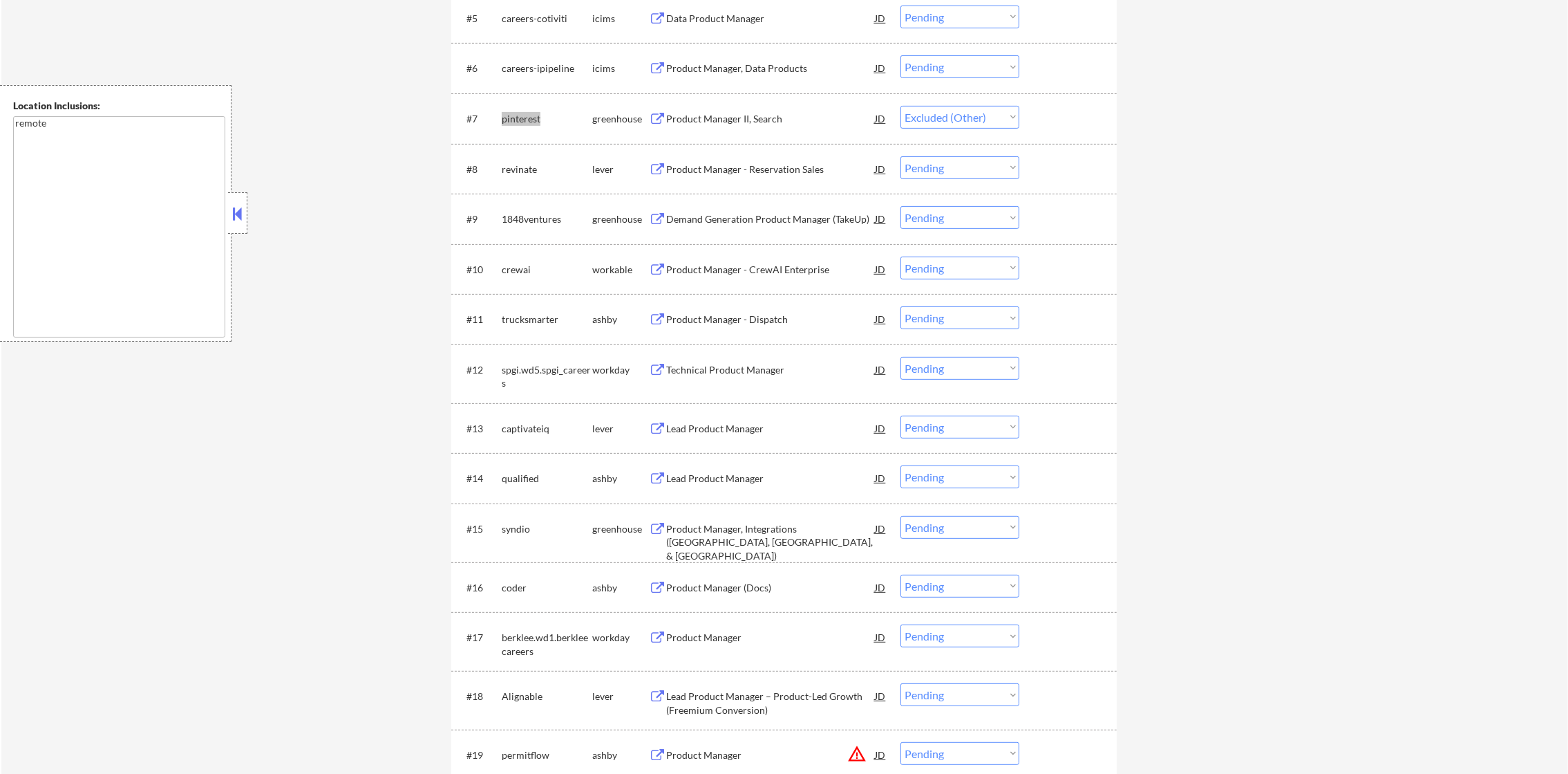
select select ""pending""
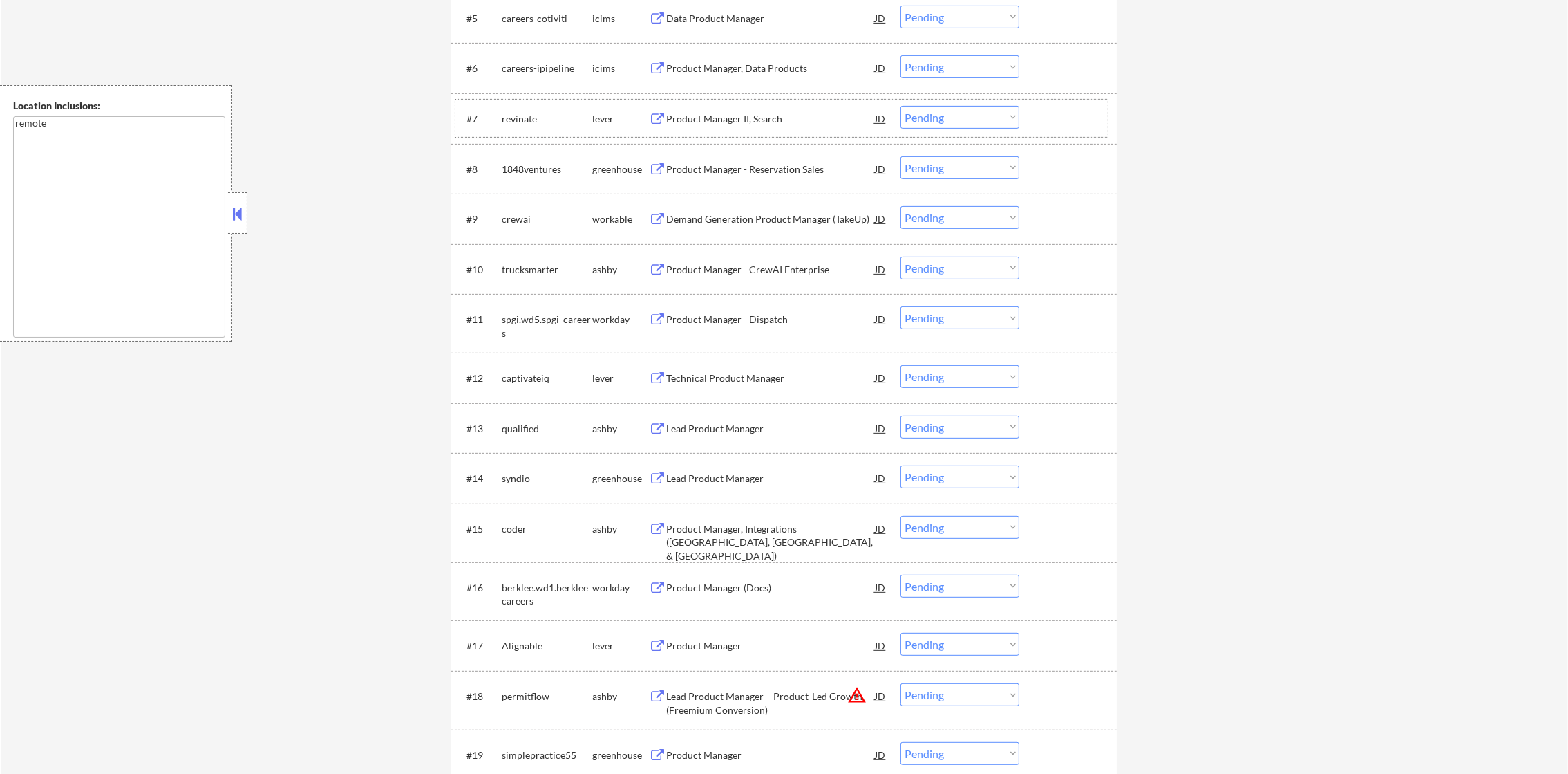
select select ""pending""
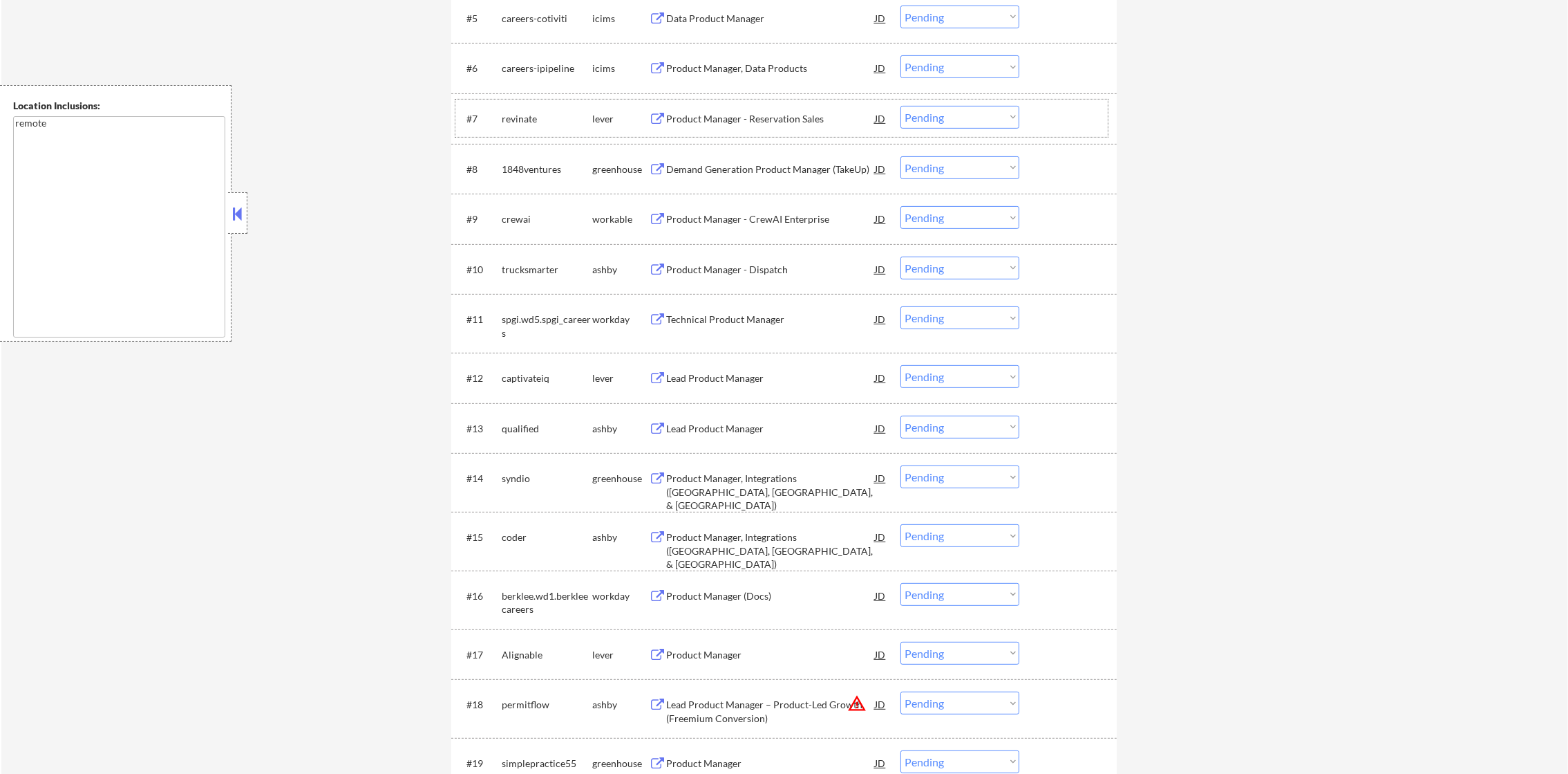
click at [517, 116] on div "revinate" at bounding box center [547, 119] width 91 height 14
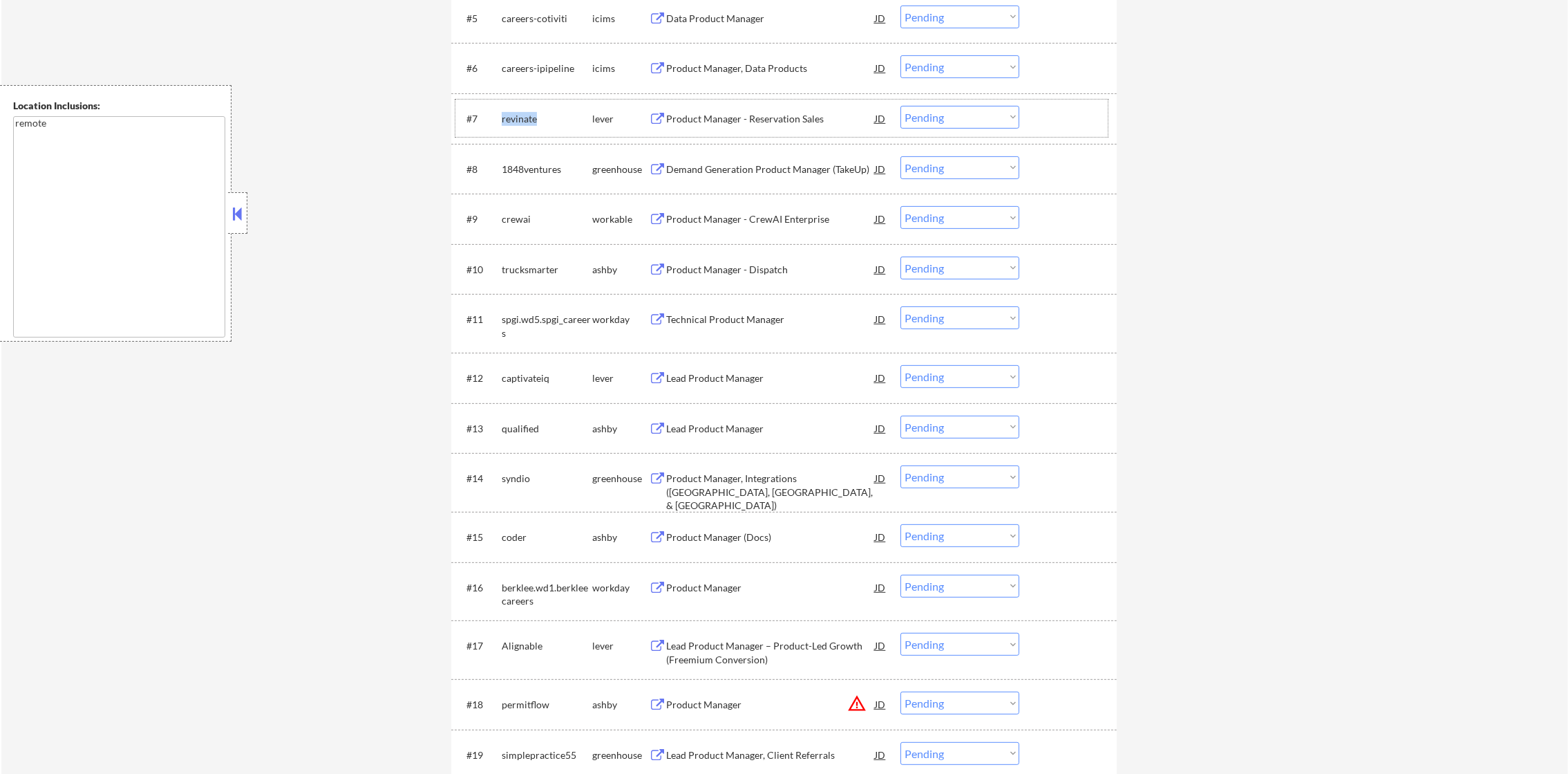
click at [533, 124] on div "revinate" at bounding box center [547, 119] width 91 height 14
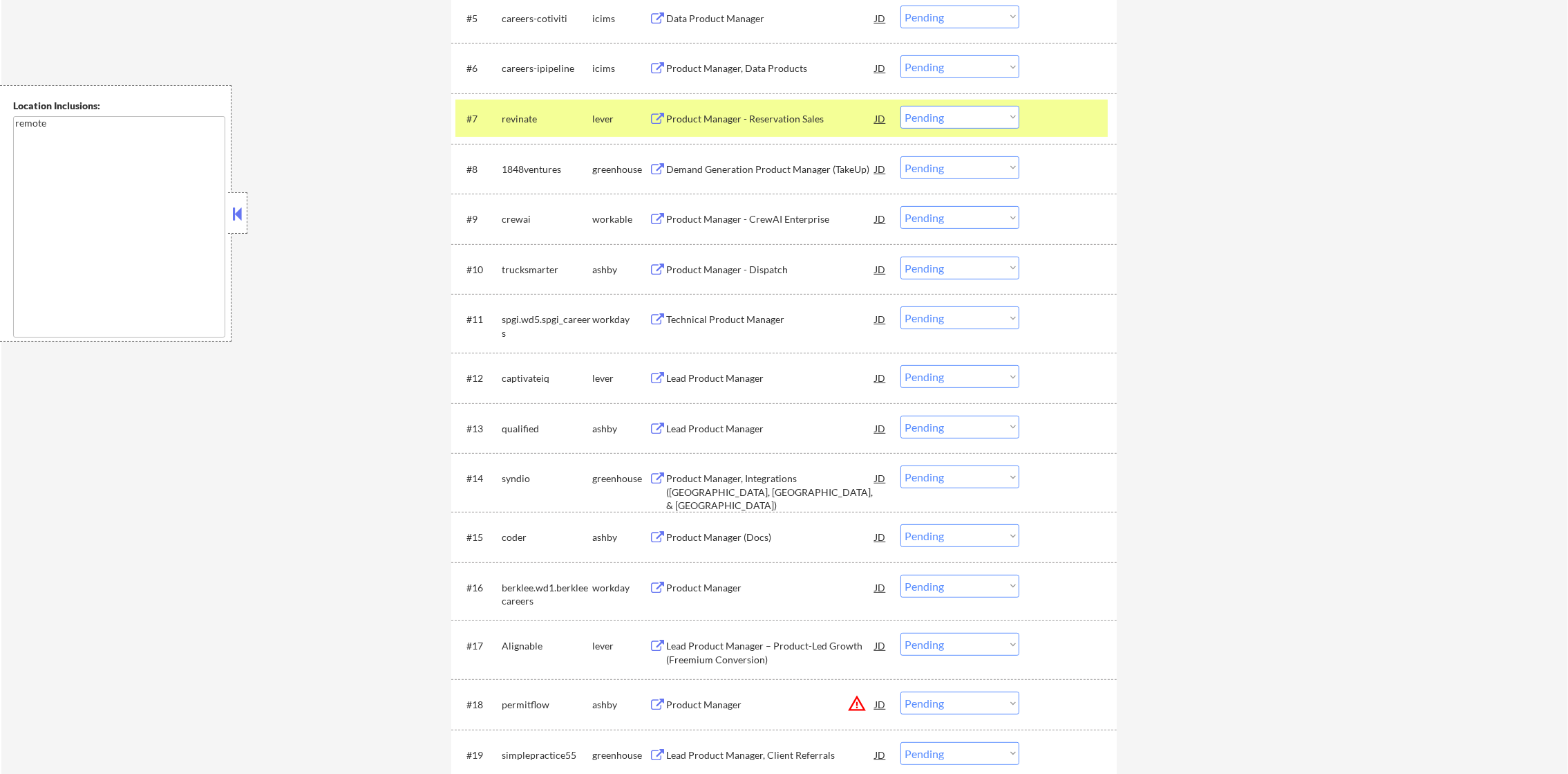
click at [542, 102] on div "#7 revinate lever Product Manager - Reservation Sales JD Choose an option... Pe…" at bounding box center [781, 118] width 653 height 38
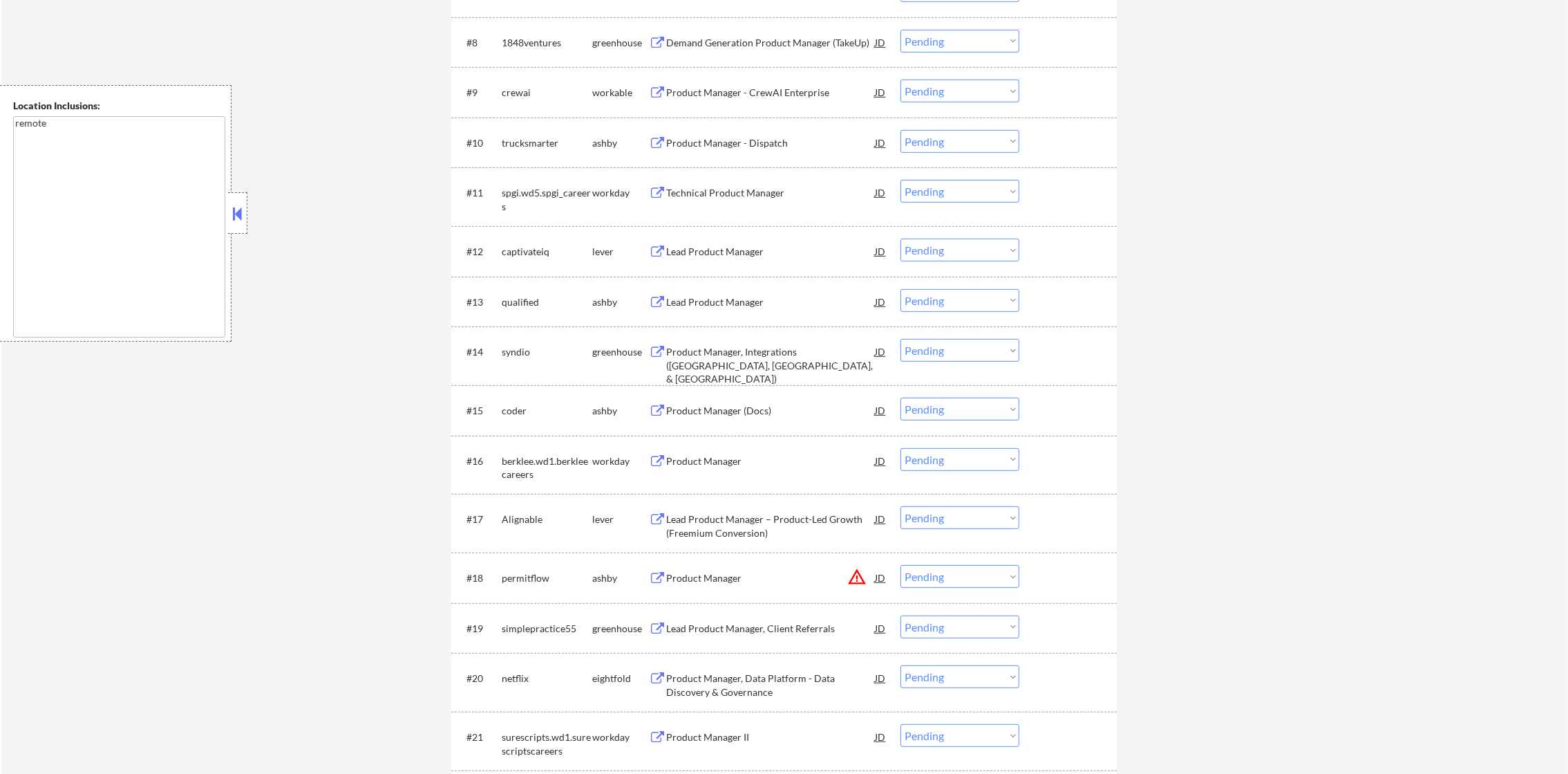
scroll to position [898, 0]
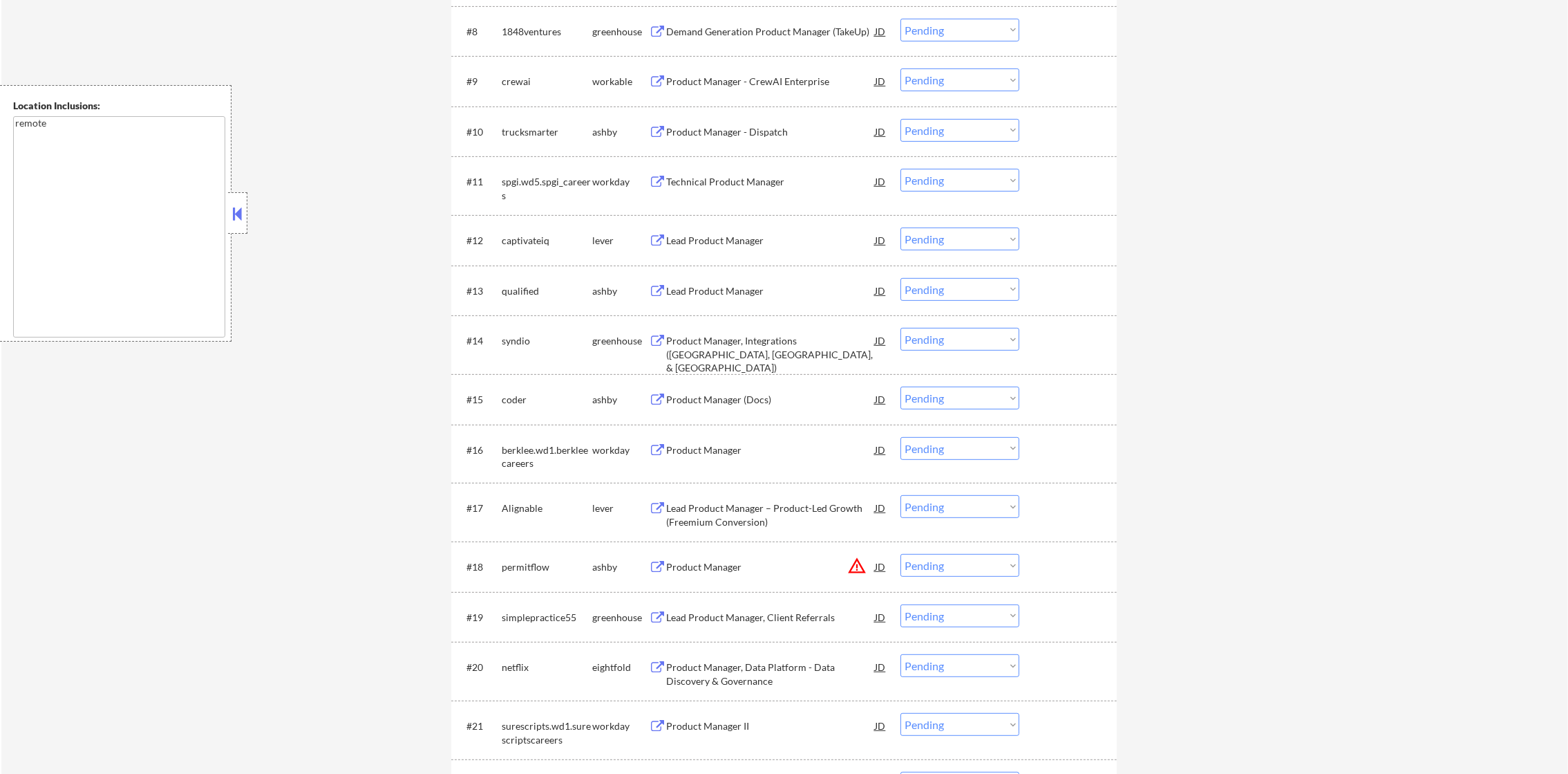
click at [512, 78] on div "crewai" at bounding box center [547, 82] width 91 height 14
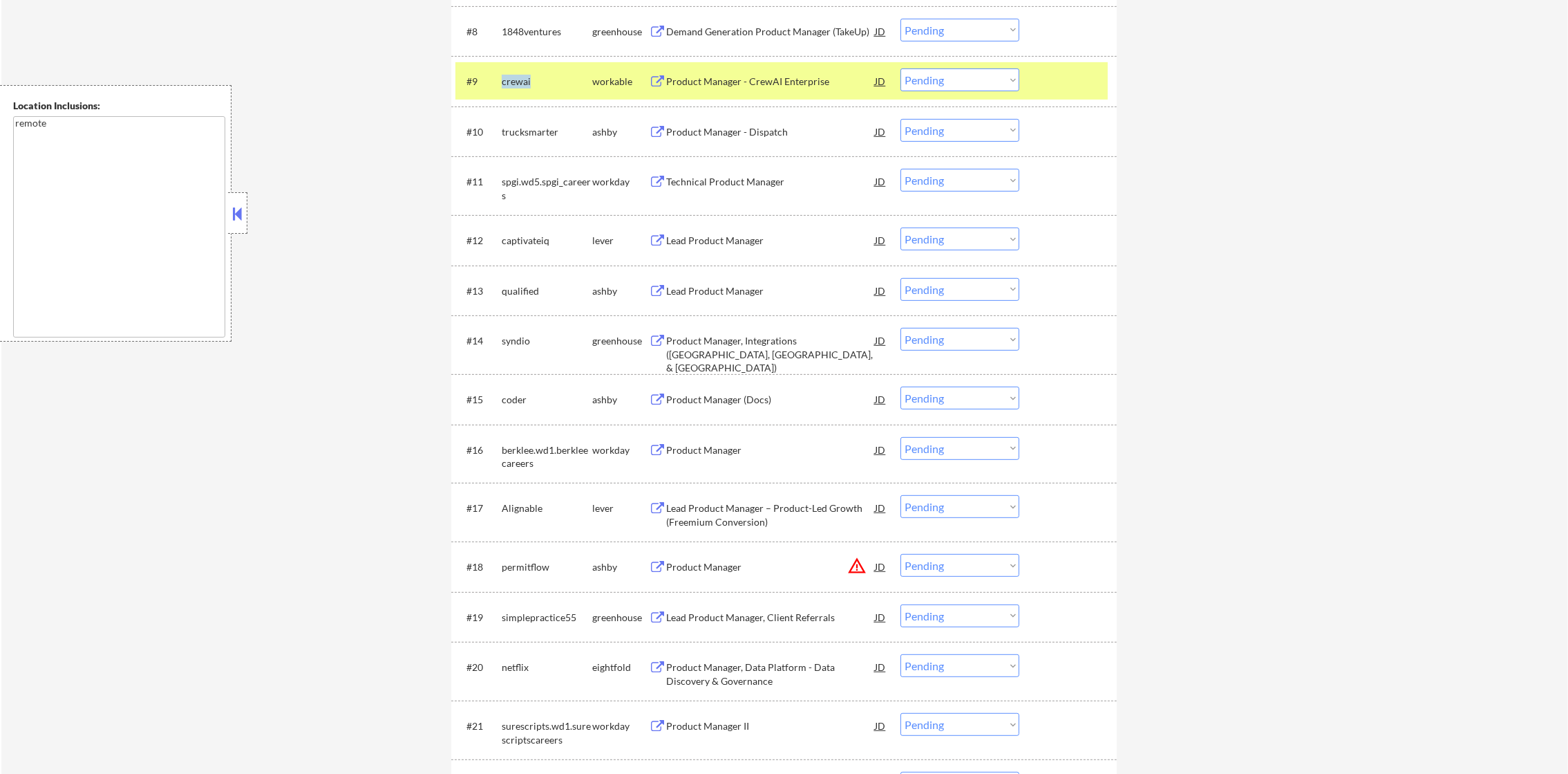
click at [512, 78] on div "crewai" at bounding box center [547, 82] width 91 height 14
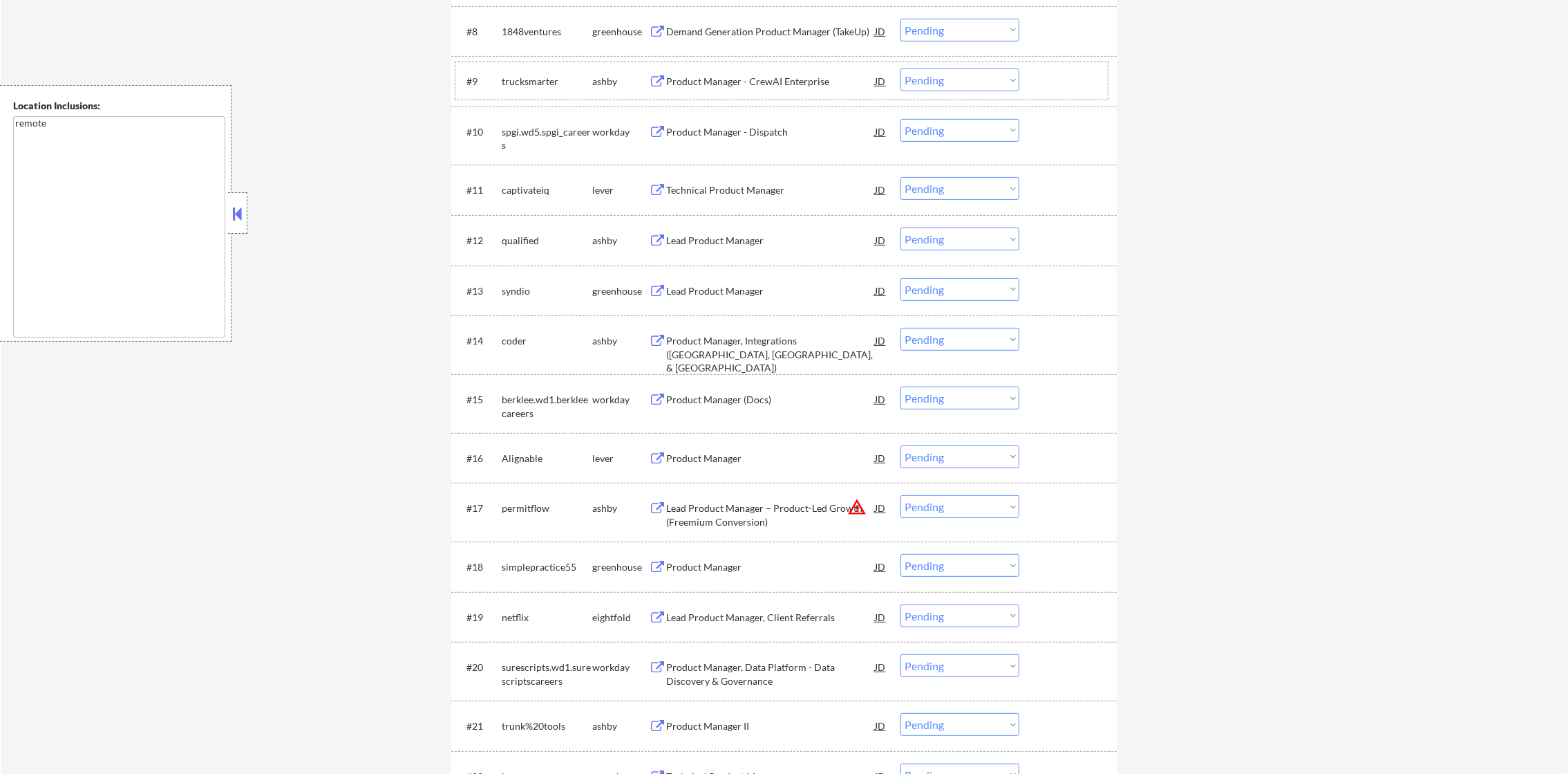
click at [522, 80] on div "trucksmarter" at bounding box center [547, 82] width 91 height 14
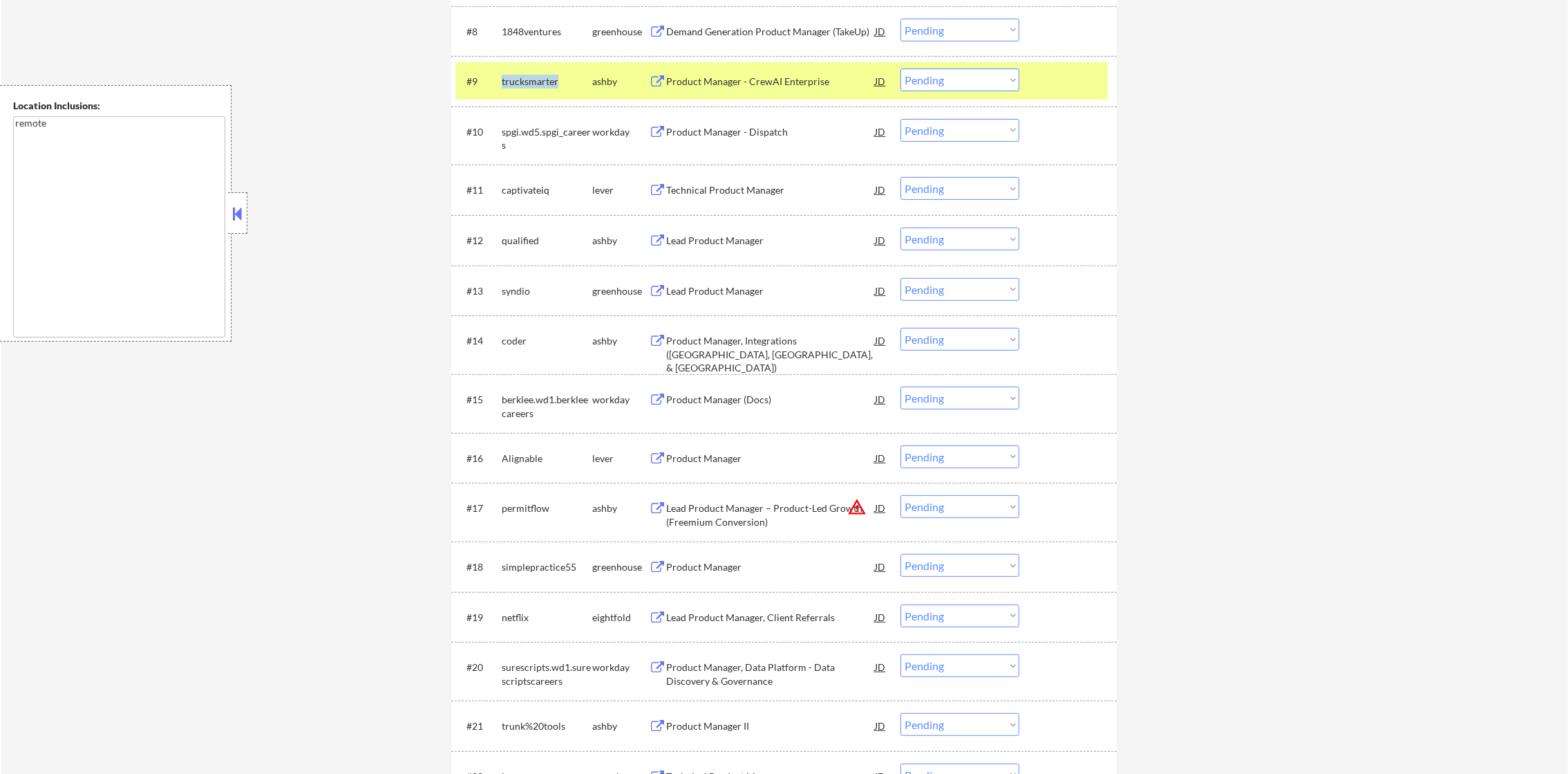
click at [522, 80] on div "trucksmarter" at bounding box center [547, 82] width 91 height 14
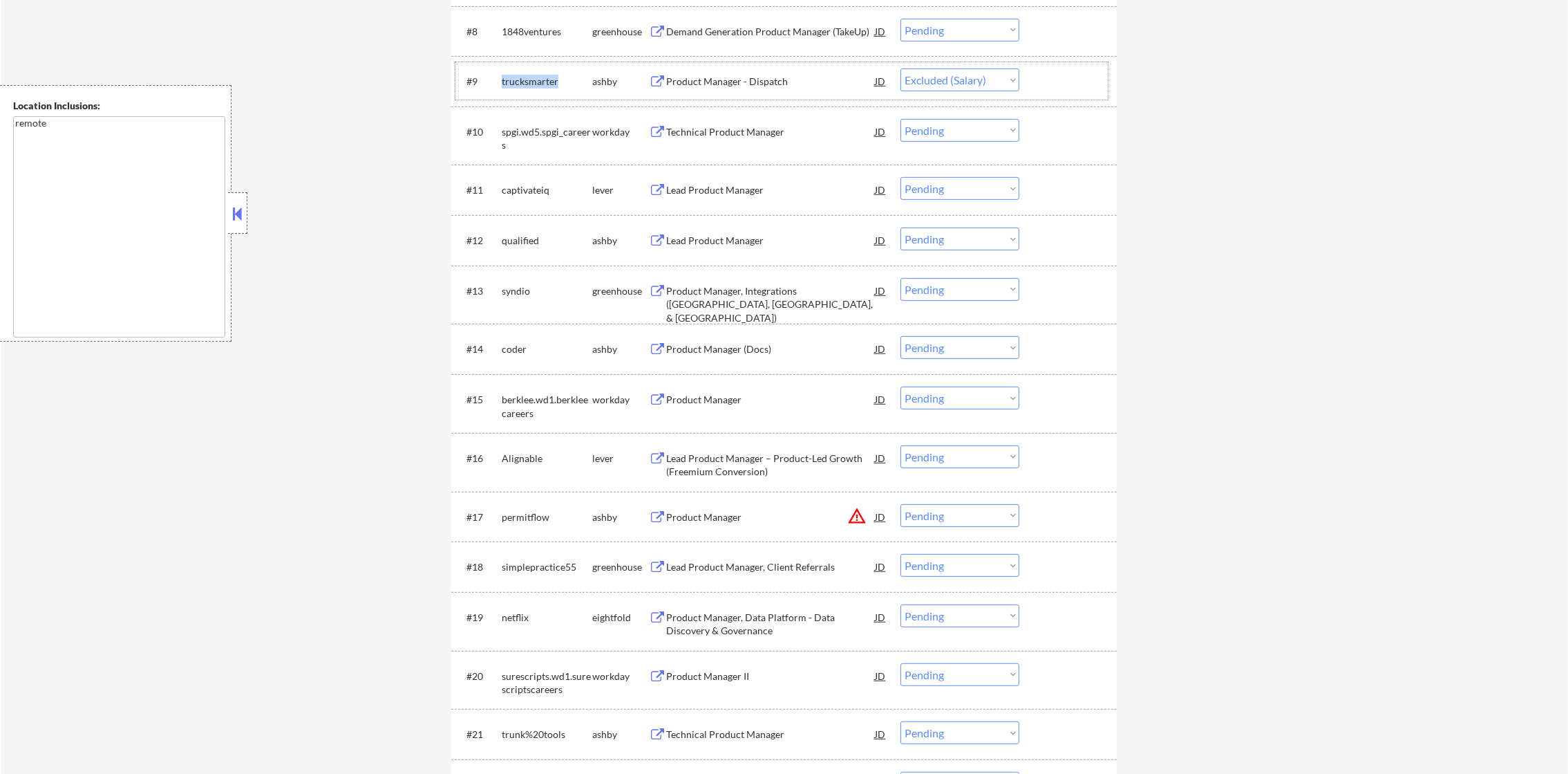
select select ""pending""
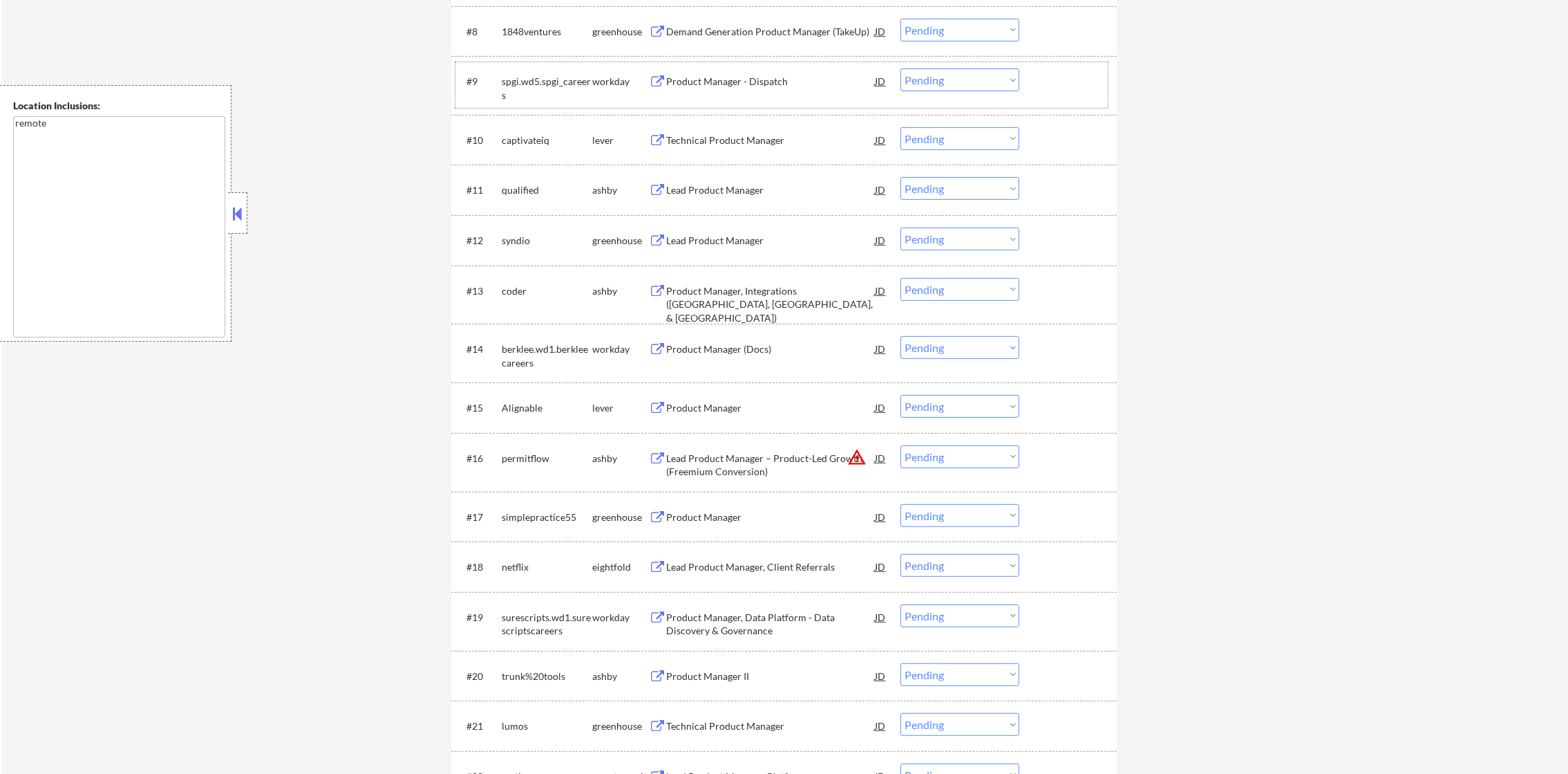
click at [510, 141] on div "captivateiq" at bounding box center [547, 141] width 91 height 14
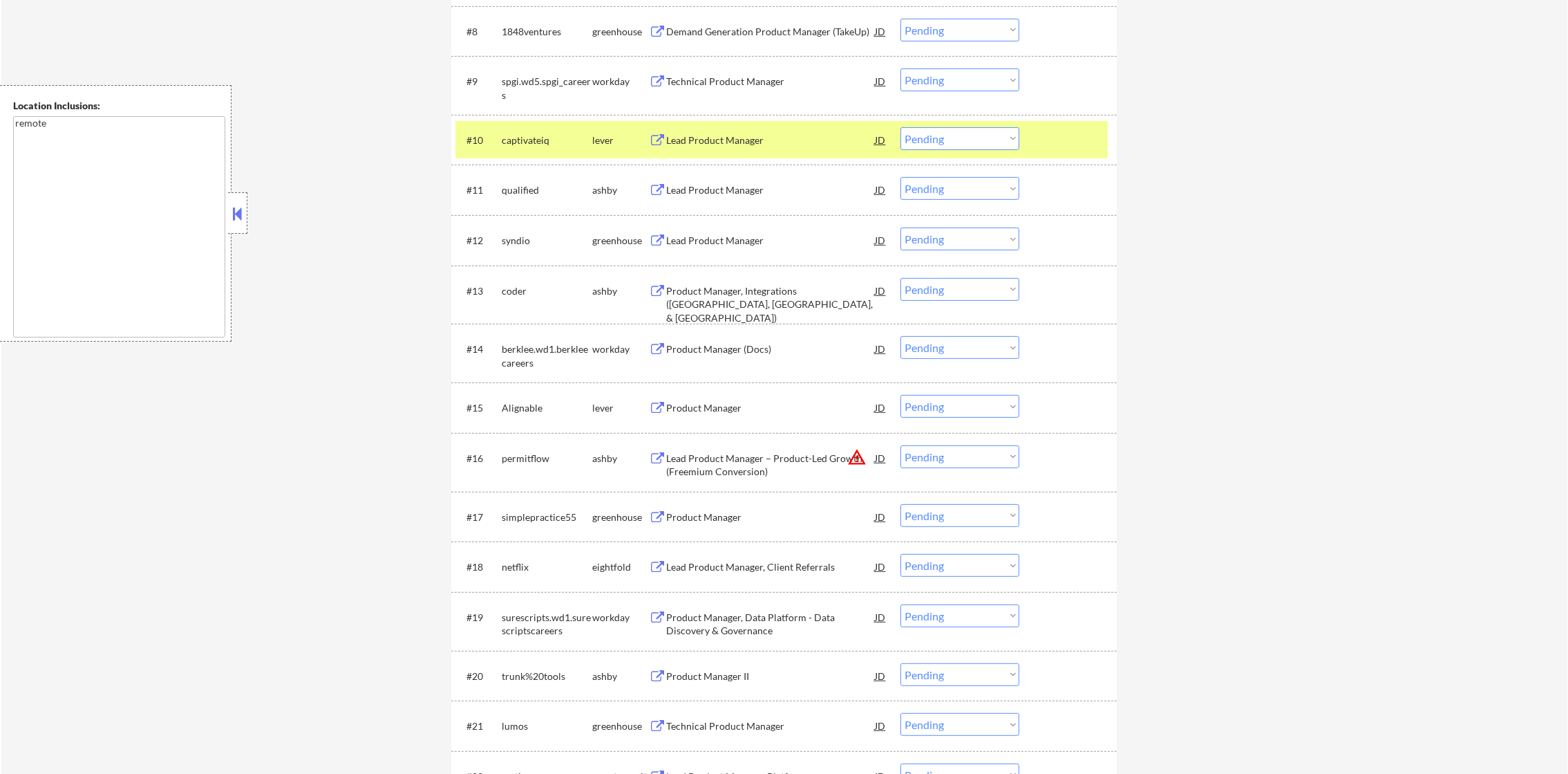
click at [510, 141] on div "captivateiq" at bounding box center [547, 141] width 91 height 14
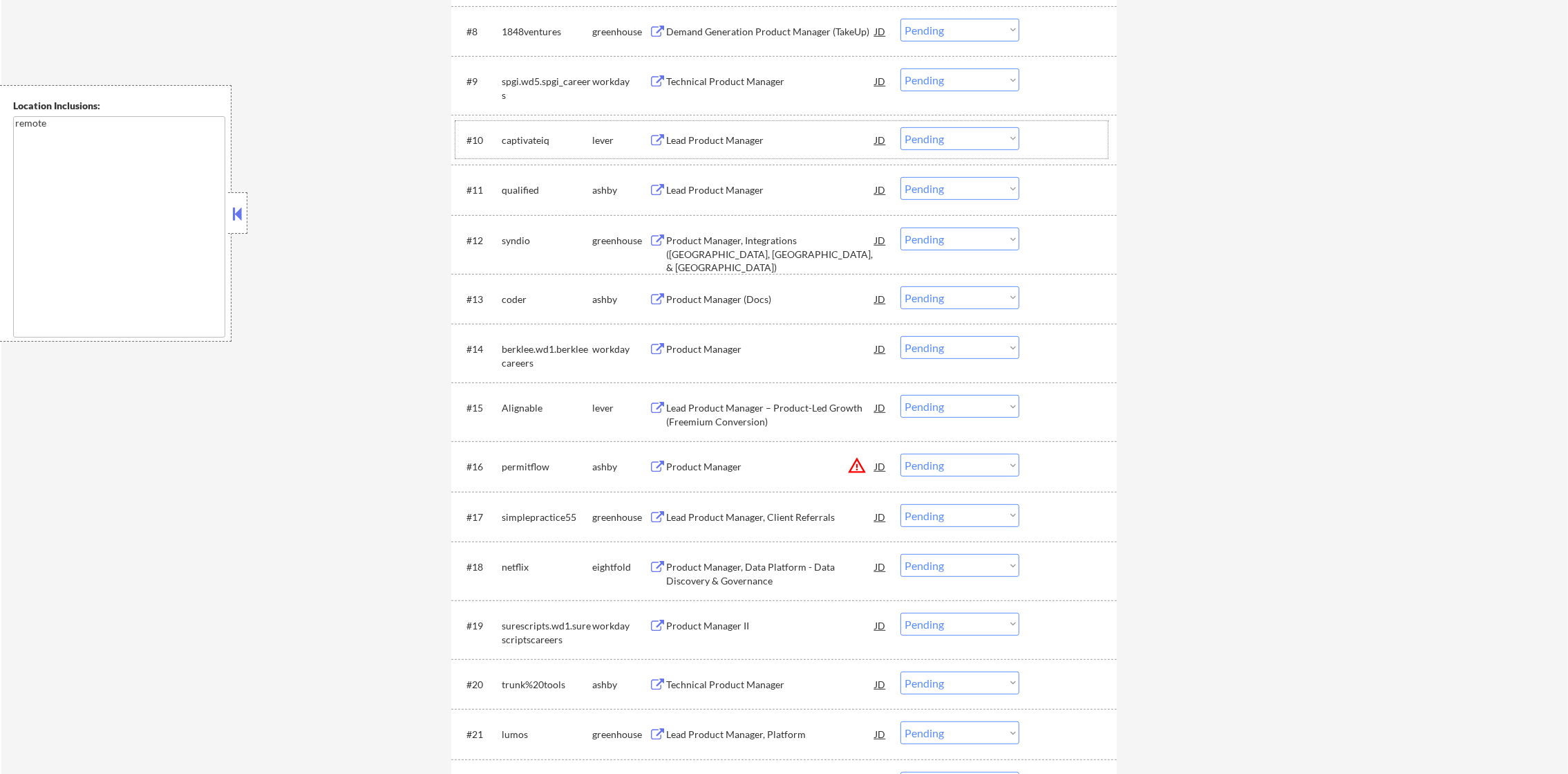
click at [525, 194] on div "qualified" at bounding box center [547, 190] width 91 height 14
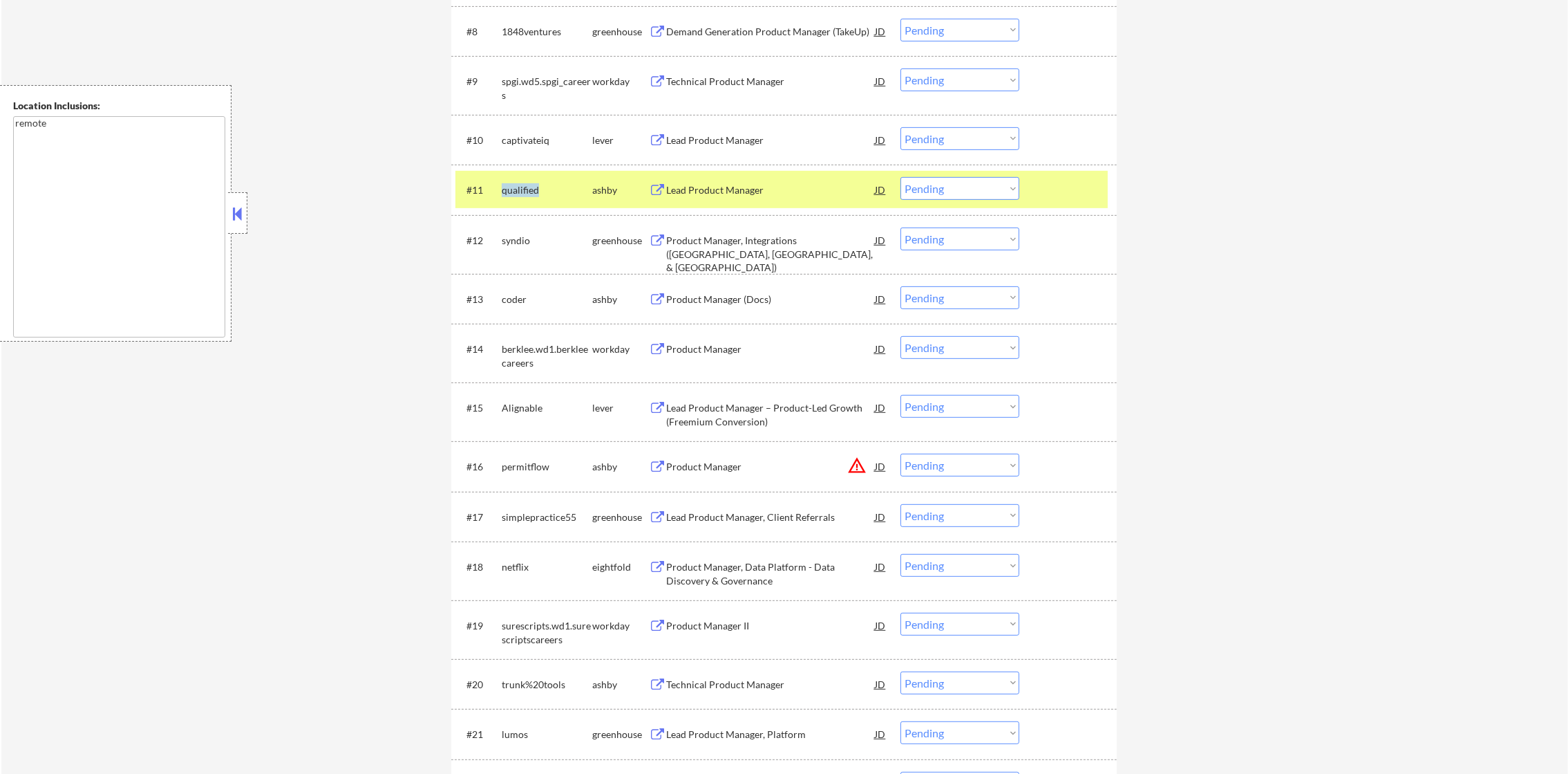
click at [525, 194] on div "qualified" at bounding box center [547, 190] width 91 height 14
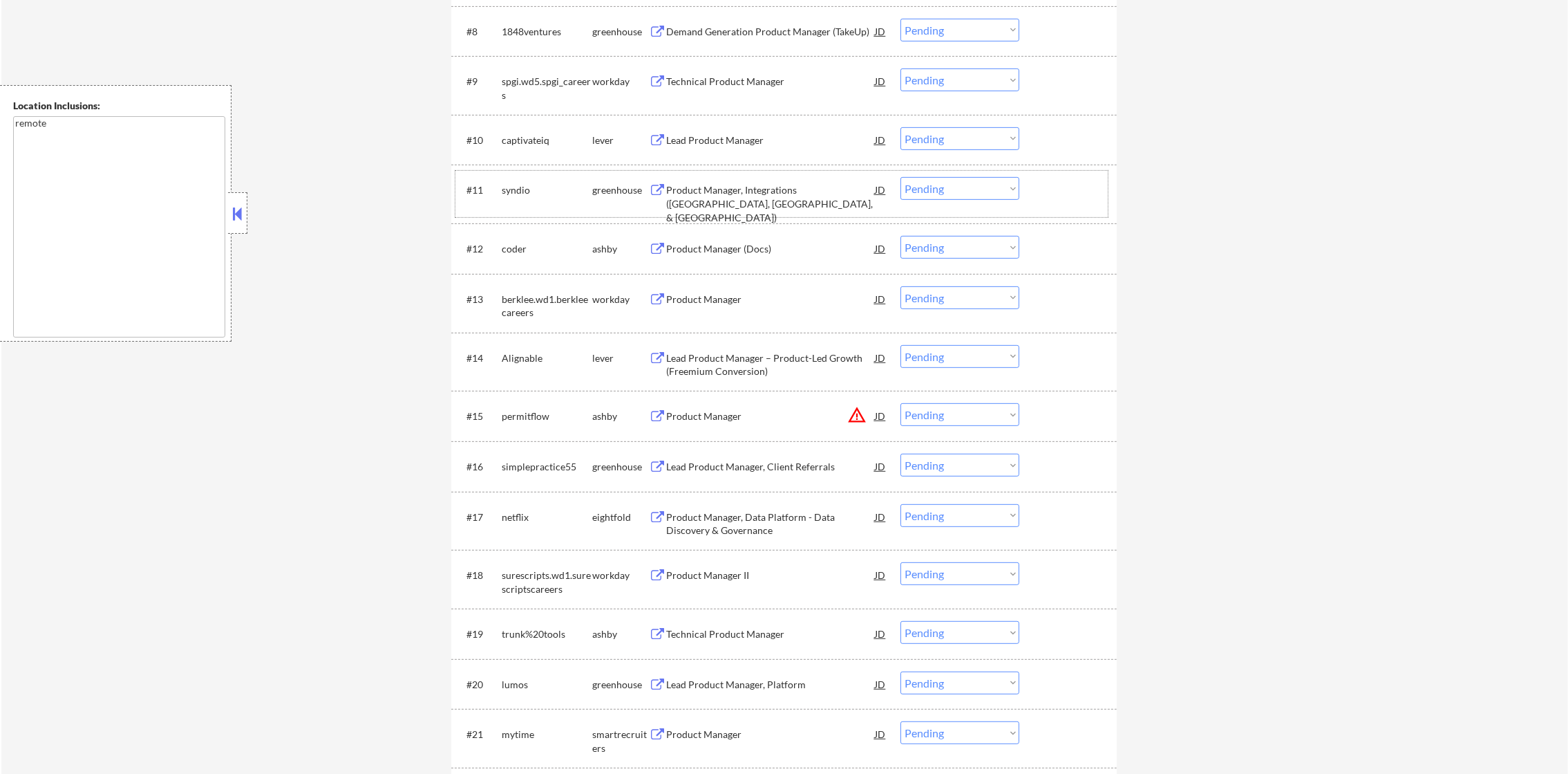
click at [518, 190] on div "syndio" at bounding box center [547, 190] width 91 height 14
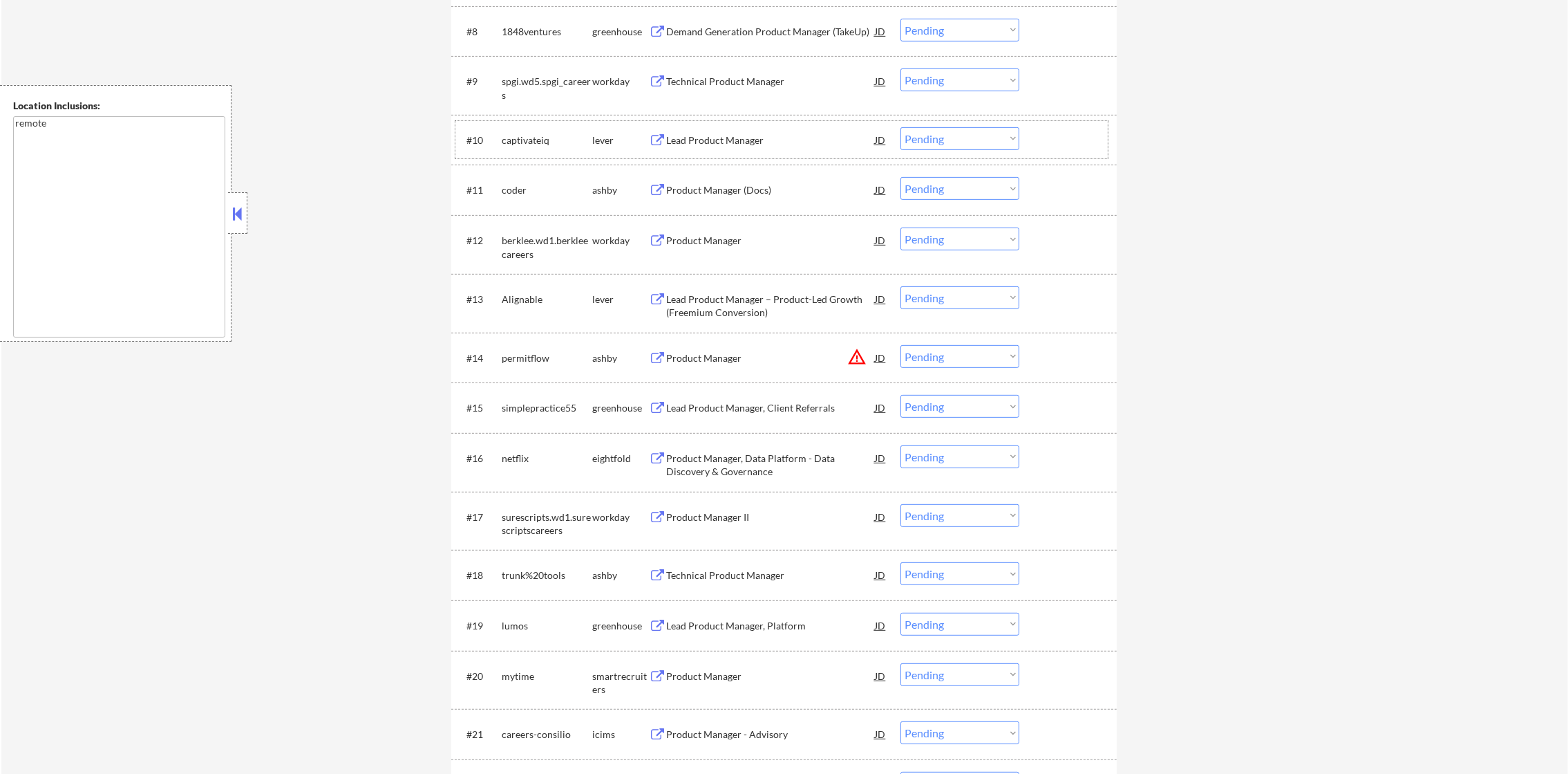
click at [539, 138] on div "captivateiq" at bounding box center [547, 141] width 91 height 14
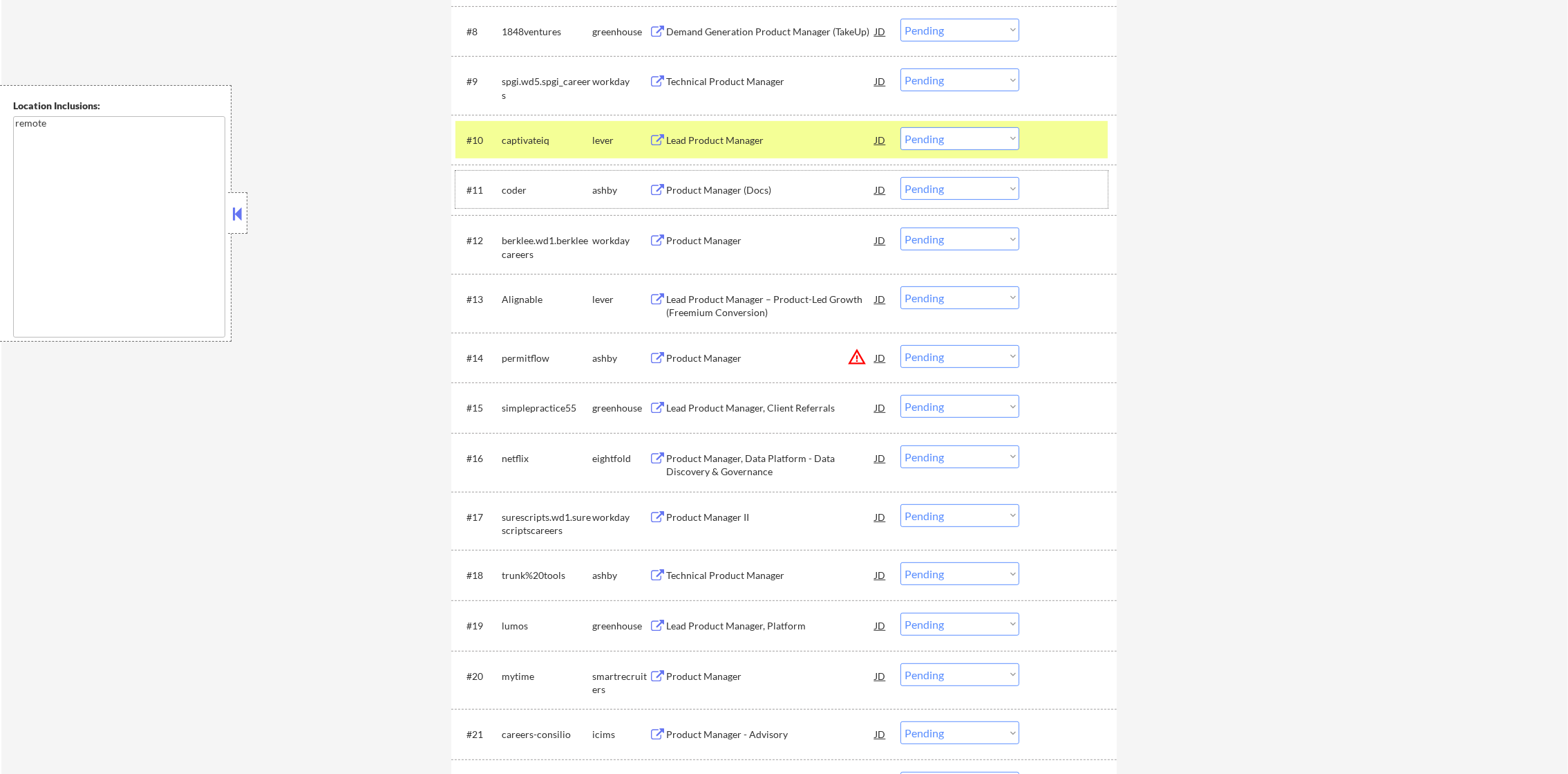
click at [508, 185] on div "coder" at bounding box center [547, 190] width 91 height 14
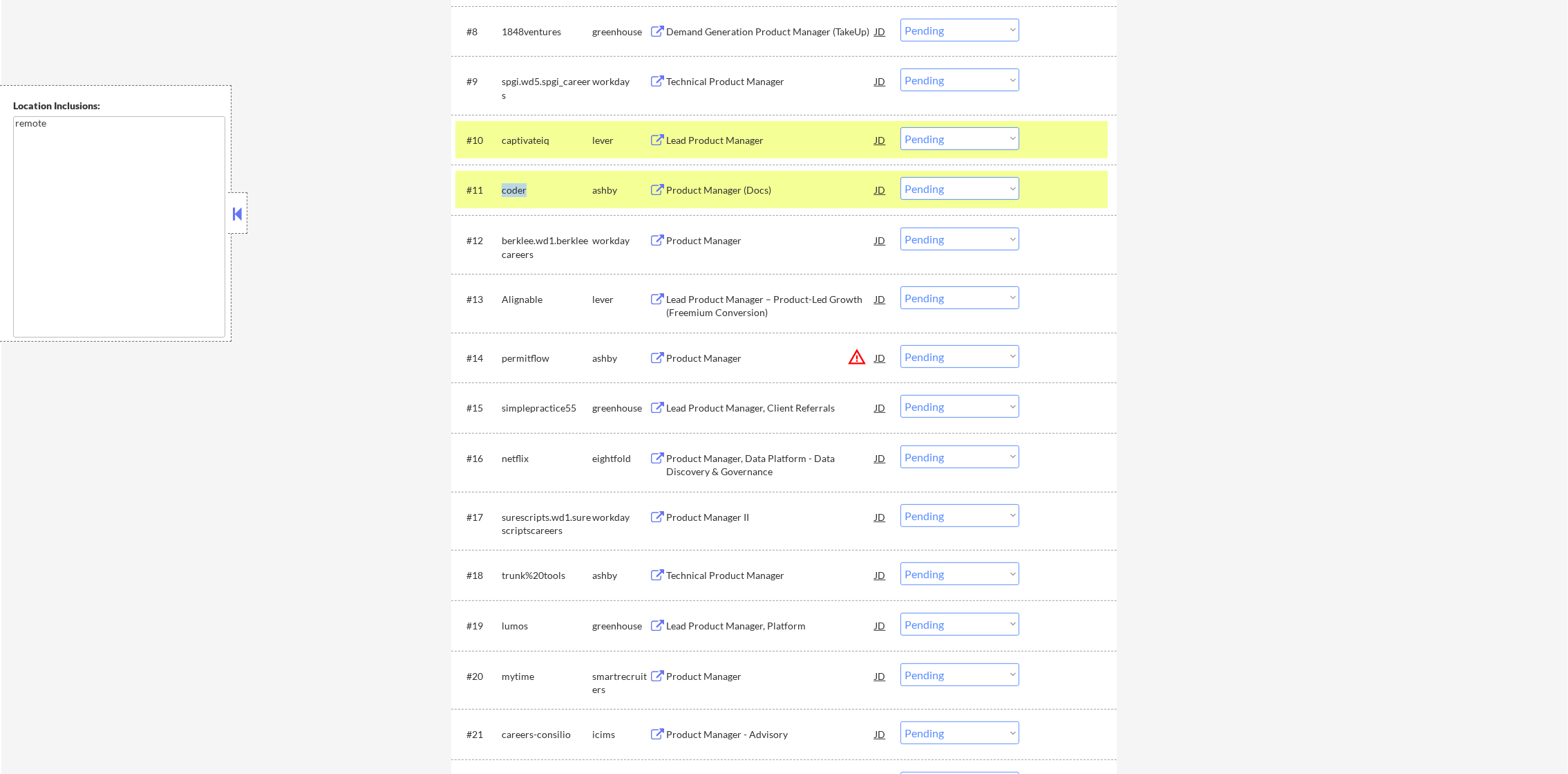
click at [508, 185] on div "coder" at bounding box center [547, 190] width 91 height 14
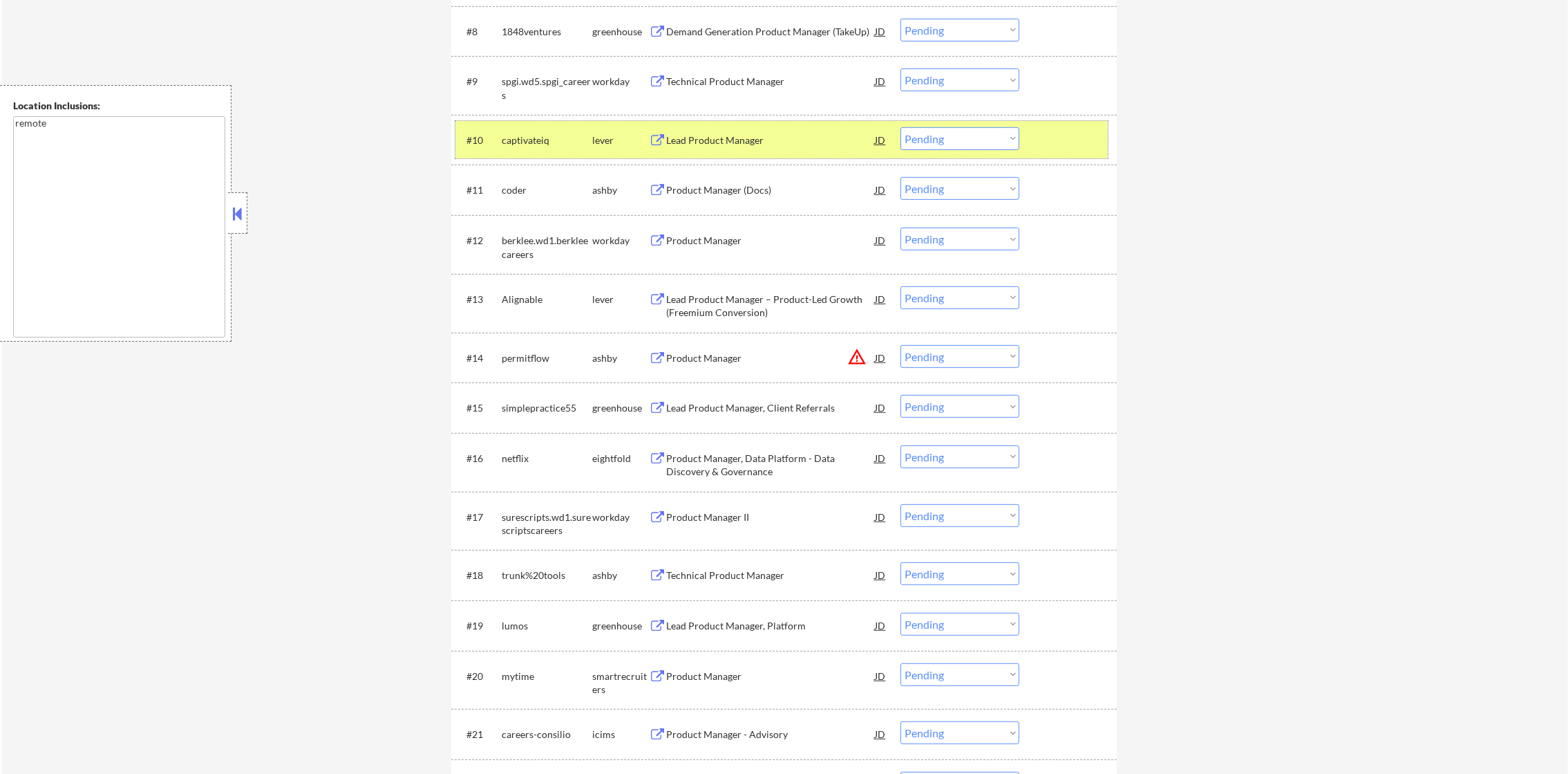
click at [525, 137] on div "captivateiq" at bounding box center [547, 141] width 91 height 14
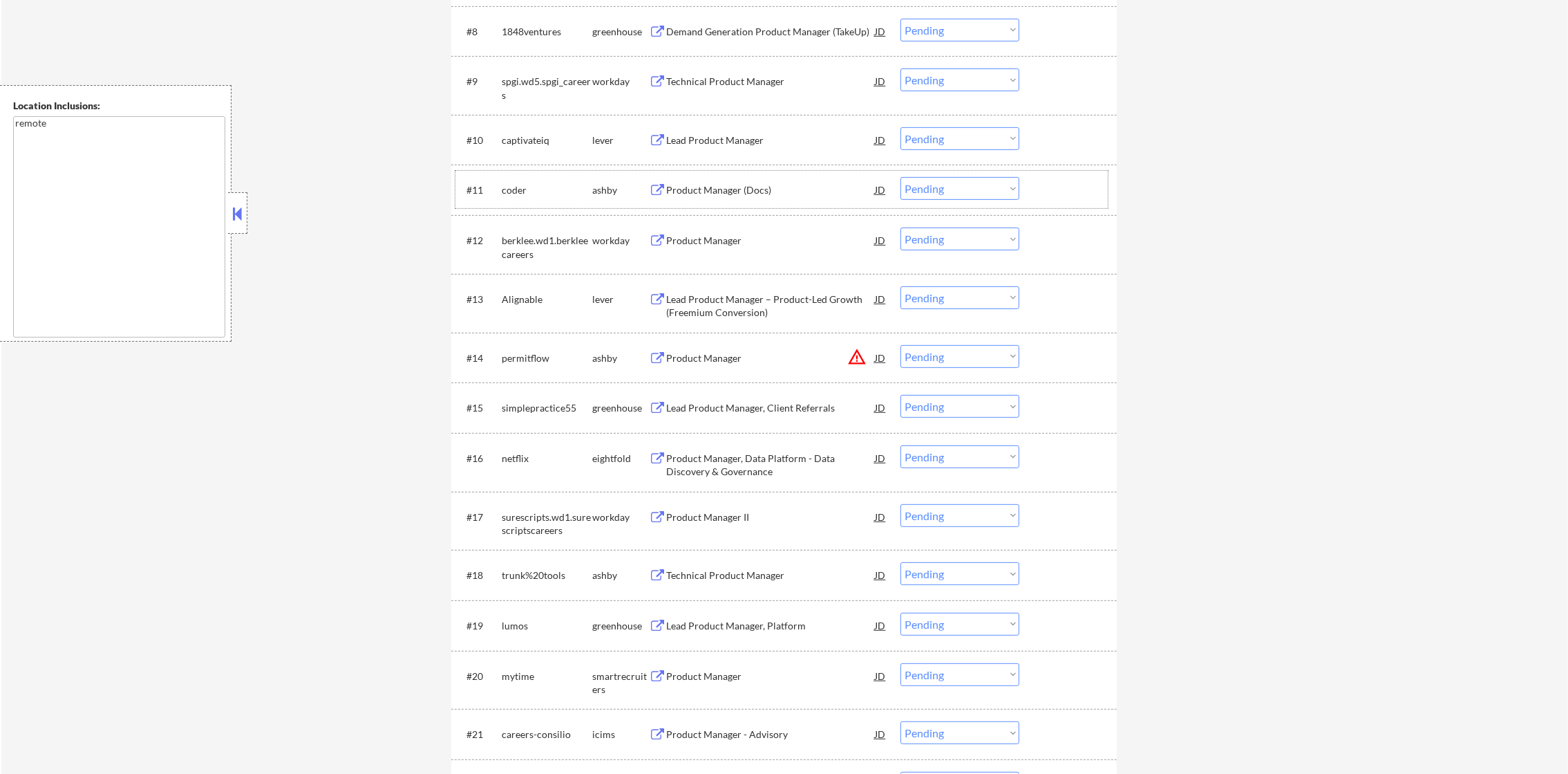
click at [519, 181] on div "coder" at bounding box center [547, 189] width 91 height 25
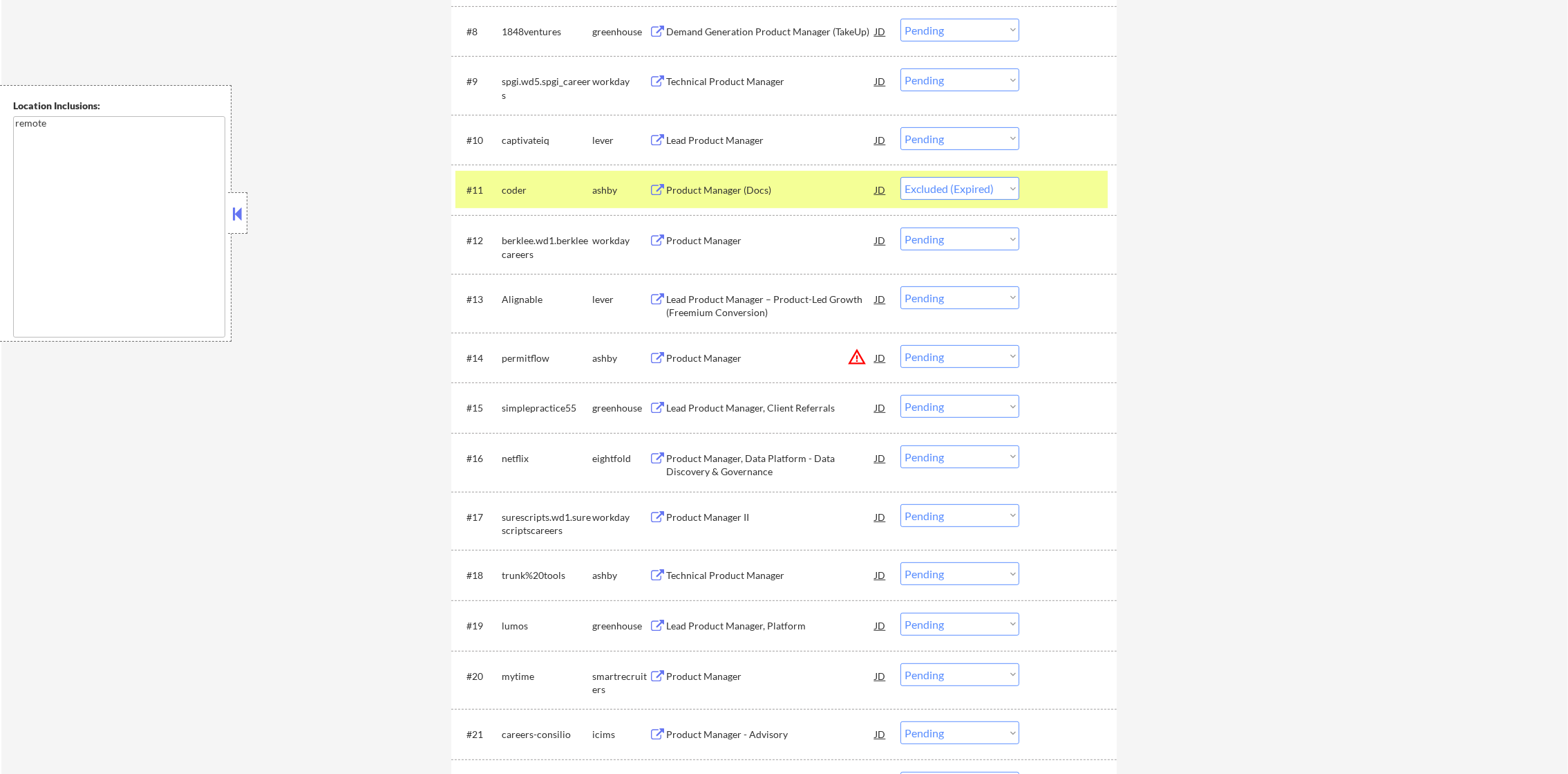
select select ""pending""
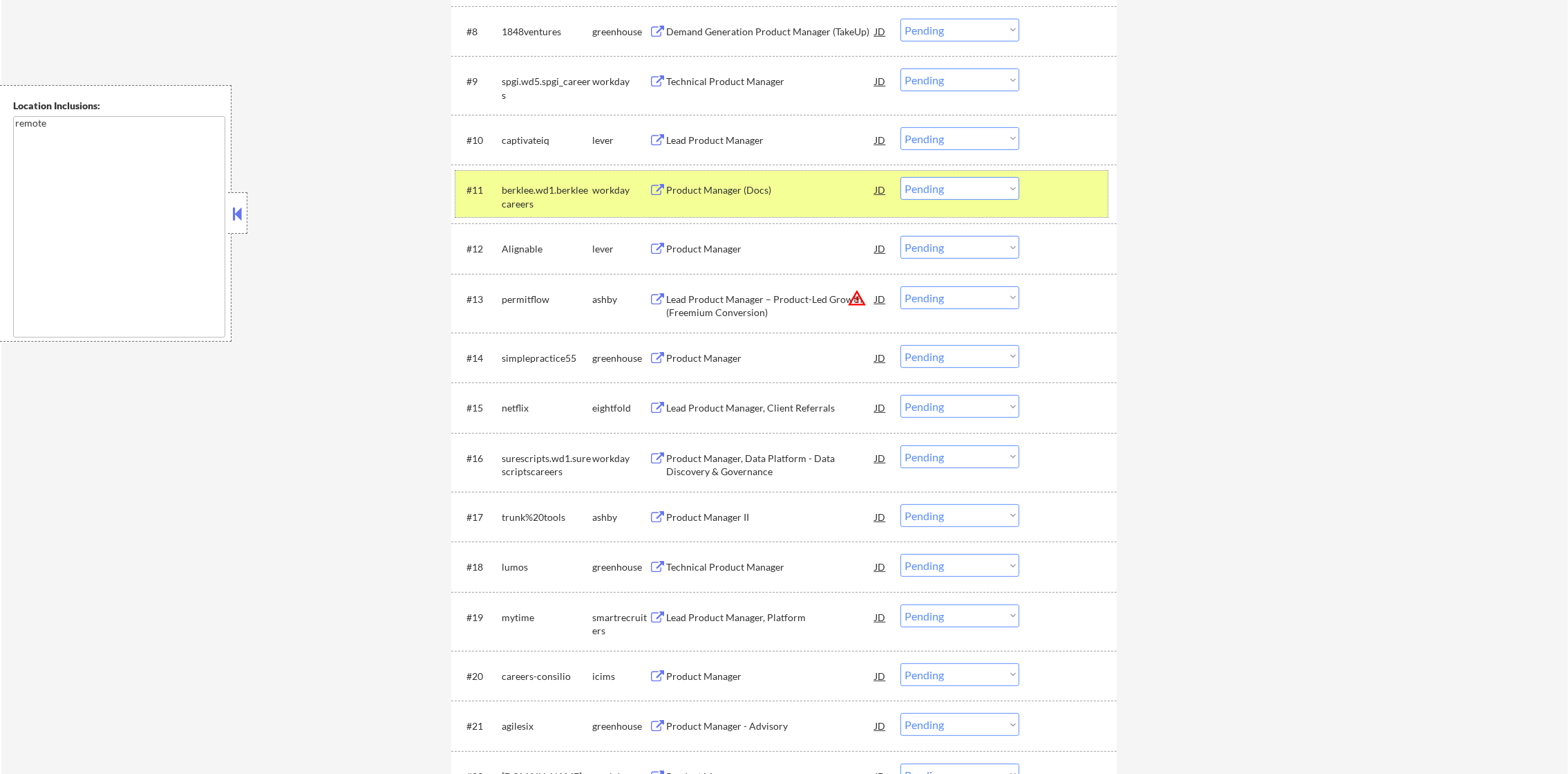
click at [524, 203] on div "berklee.wd1.berkleecareers" at bounding box center [547, 197] width 91 height 27
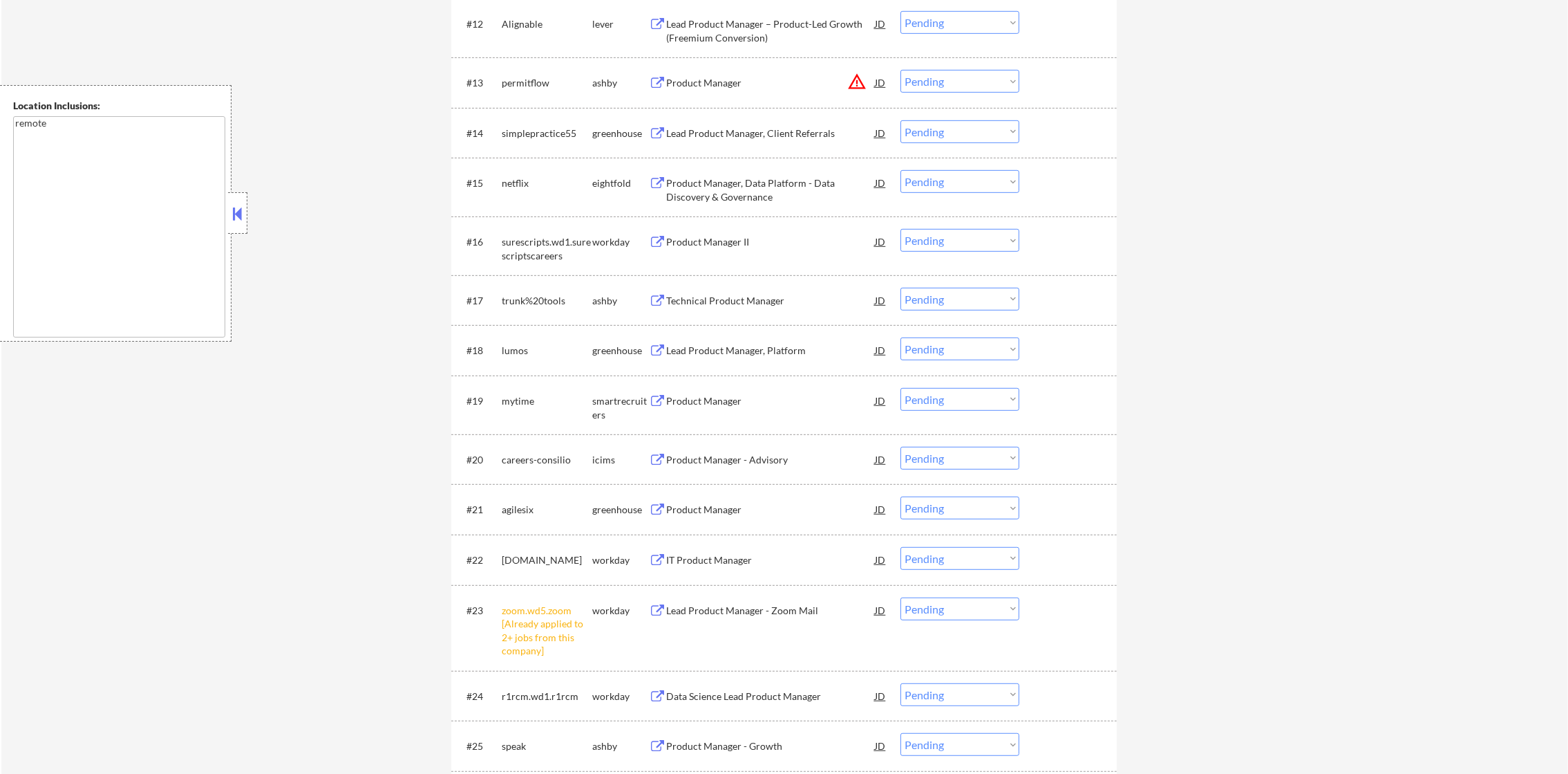
scroll to position [1140, 0]
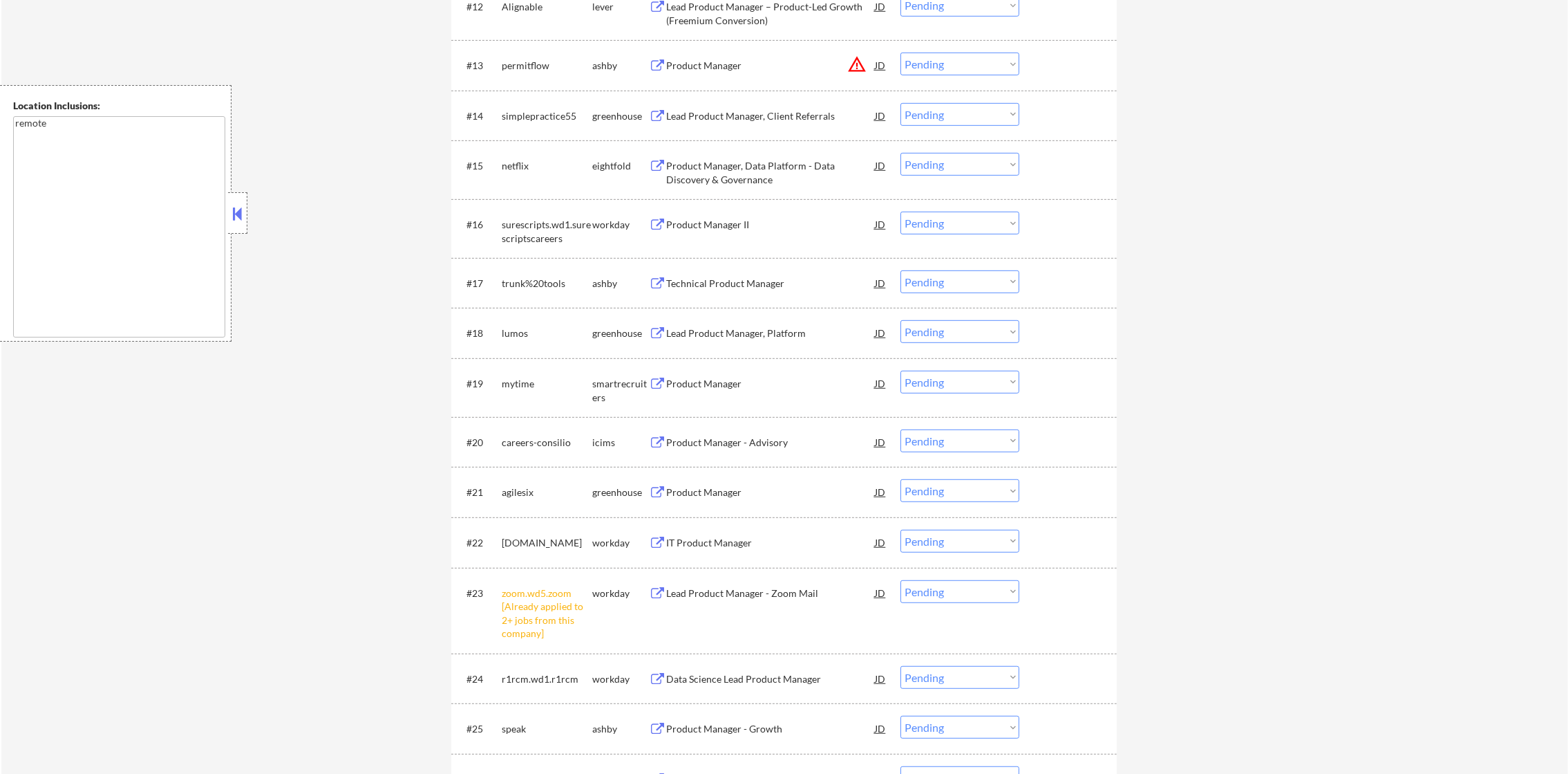
click at [536, 116] on div "simplepractice55" at bounding box center [547, 116] width 91 height 14
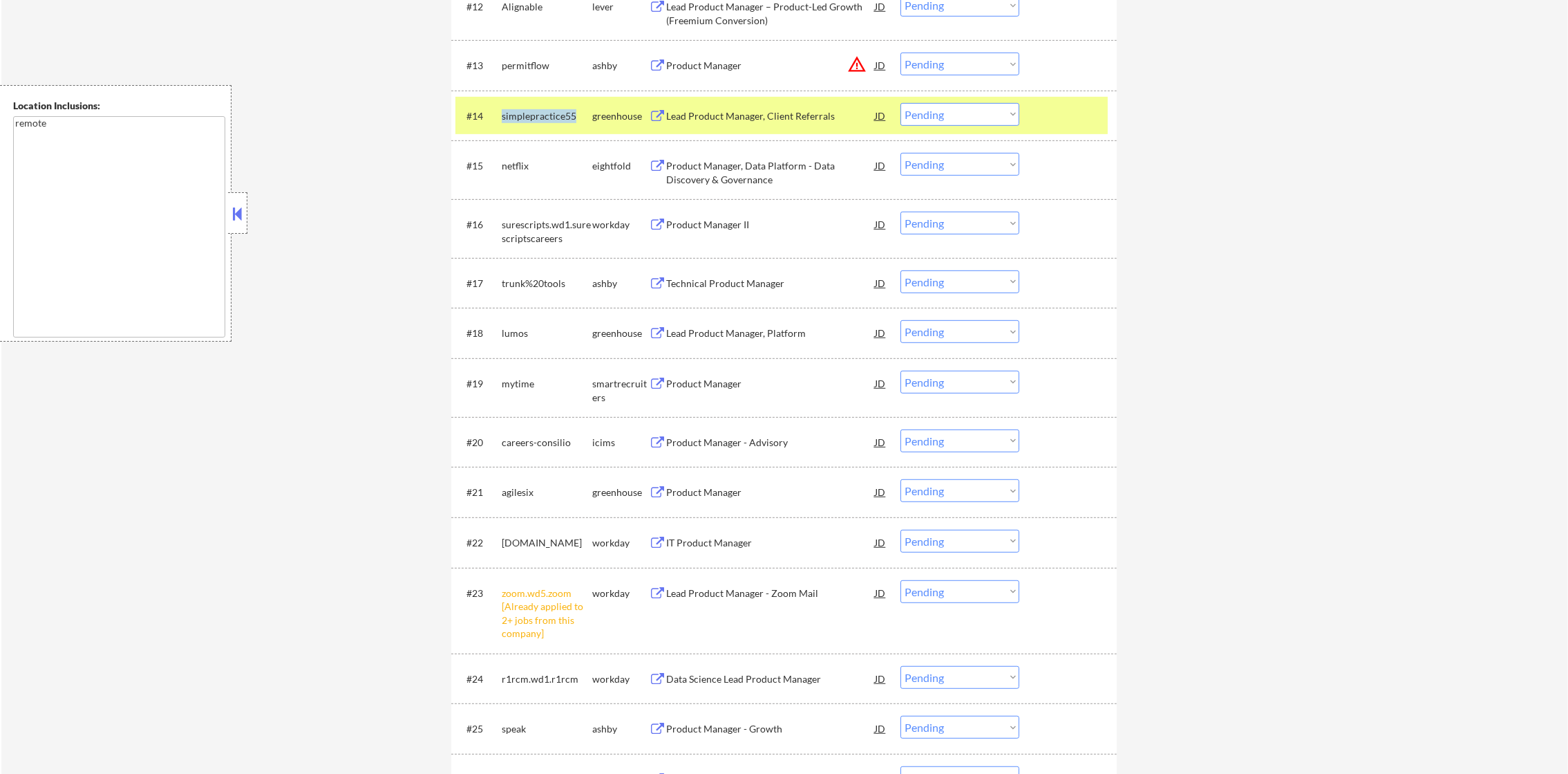
click at [536, 116] on div "simplepractice55" at bounding box center [547, 116] width 91 height 14
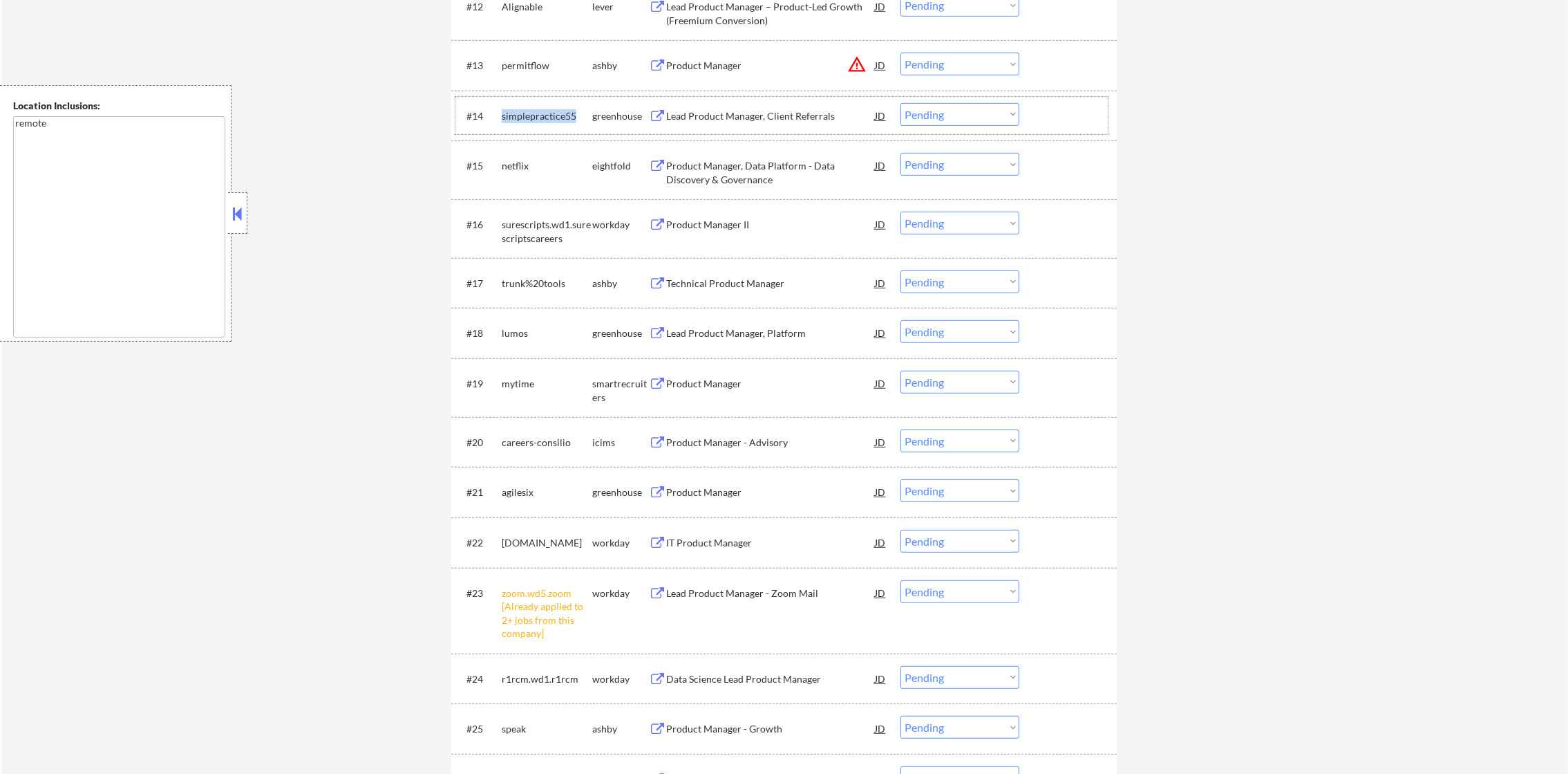
click at [551, 118] on div "simplepractice55" at bounding box center [547, 116] width 91 height 14
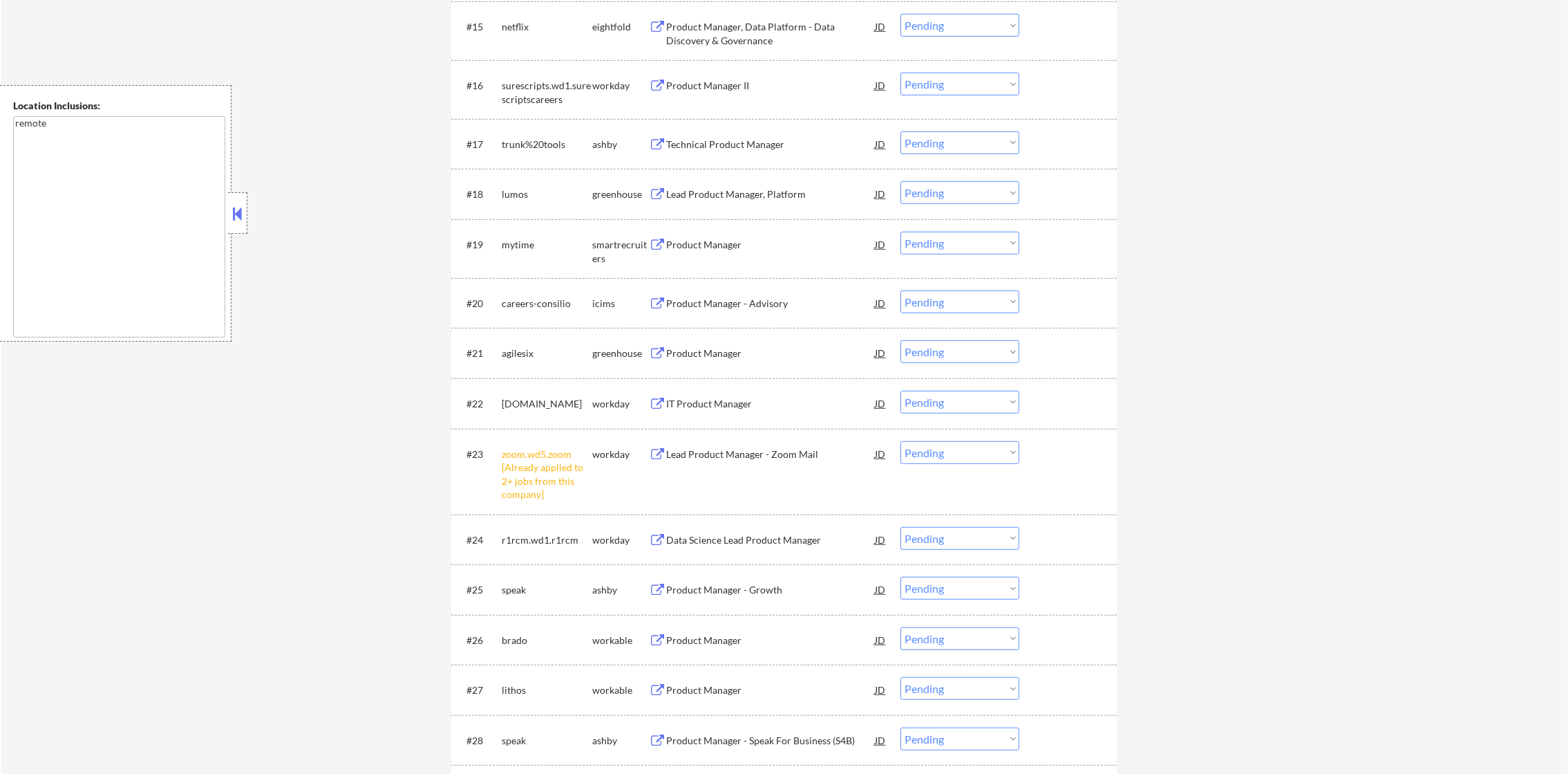
scroll to position [1244, 0]
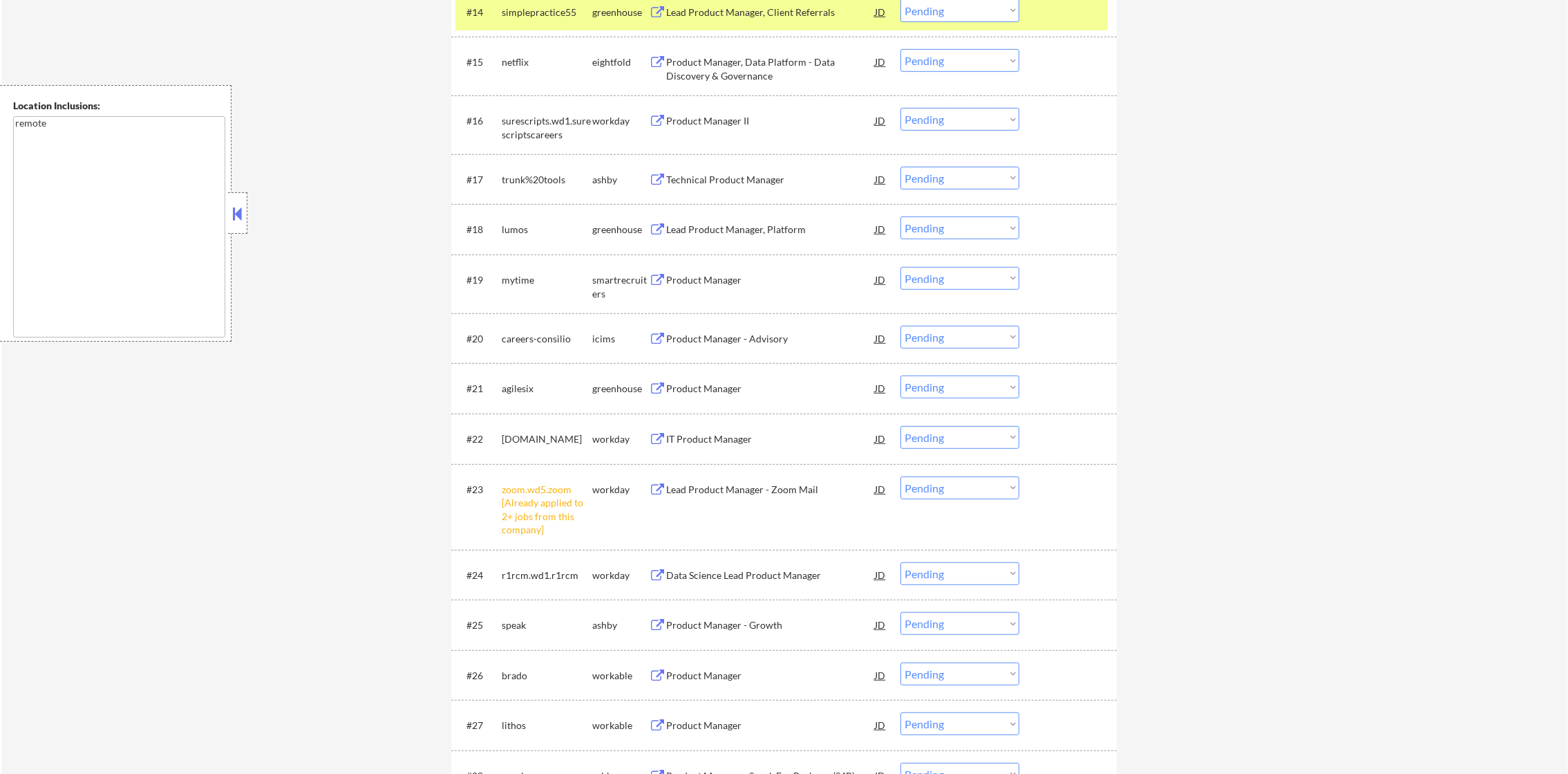
click at [561, 16] on div "simplepractice55" at bounding box center [547, 12] width 91 height 14
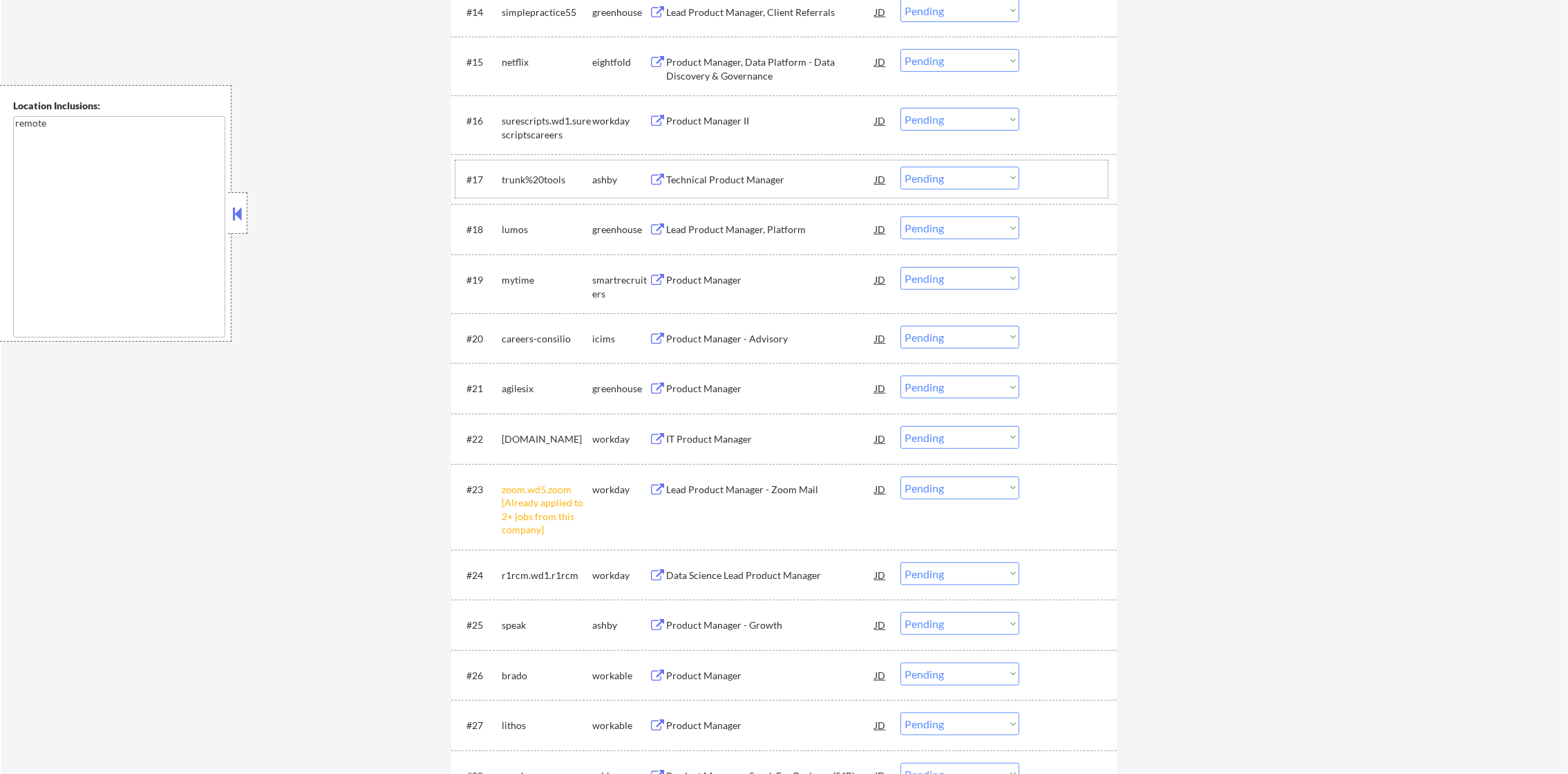
click at [519, 172] on div "trunk%20tools" at bounding box center [547, 179] width 91 height 14
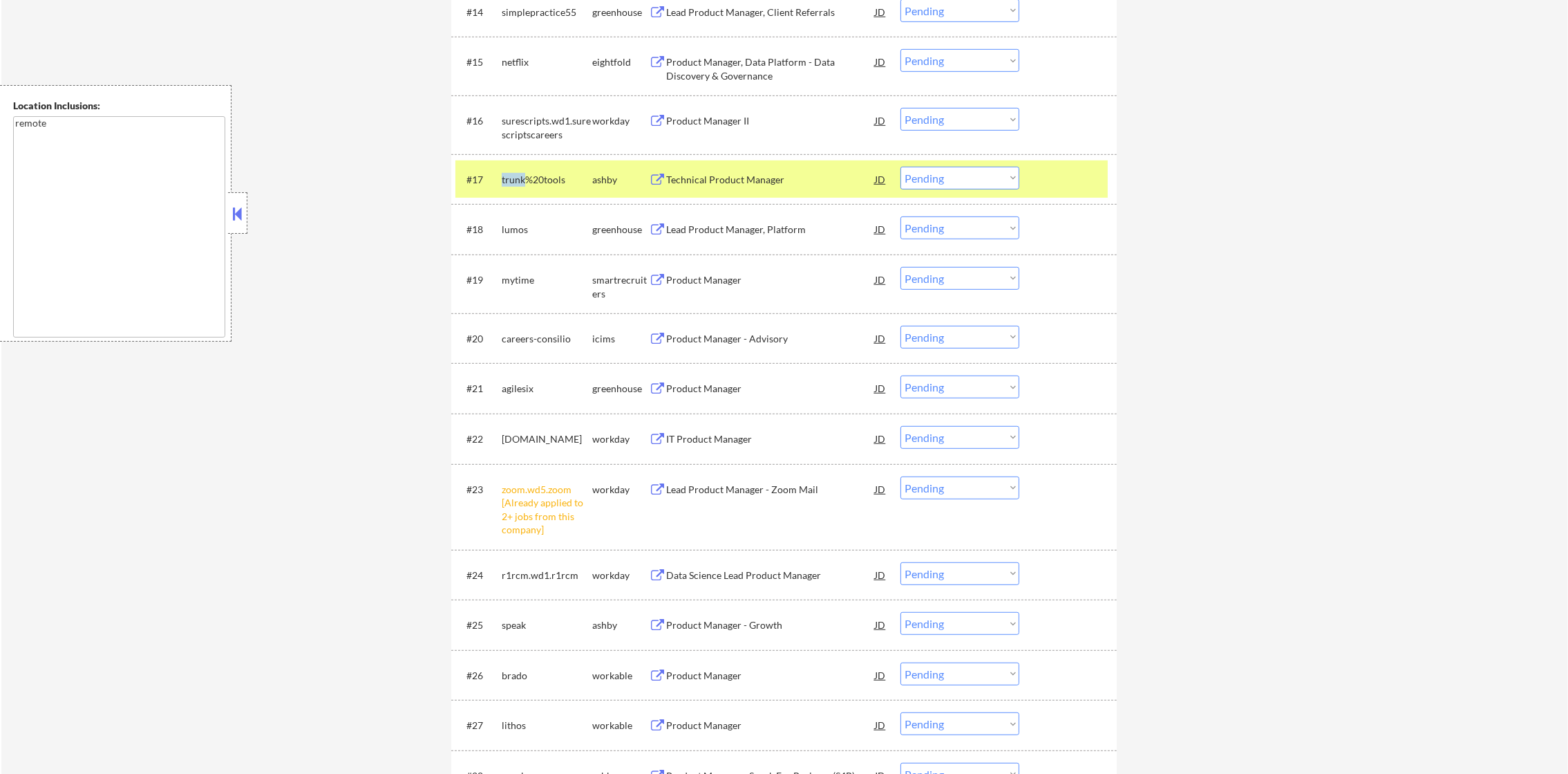
click at [519, 172] on div "trunk%20tools" at bounding box center [547, 179] width 91 height 14
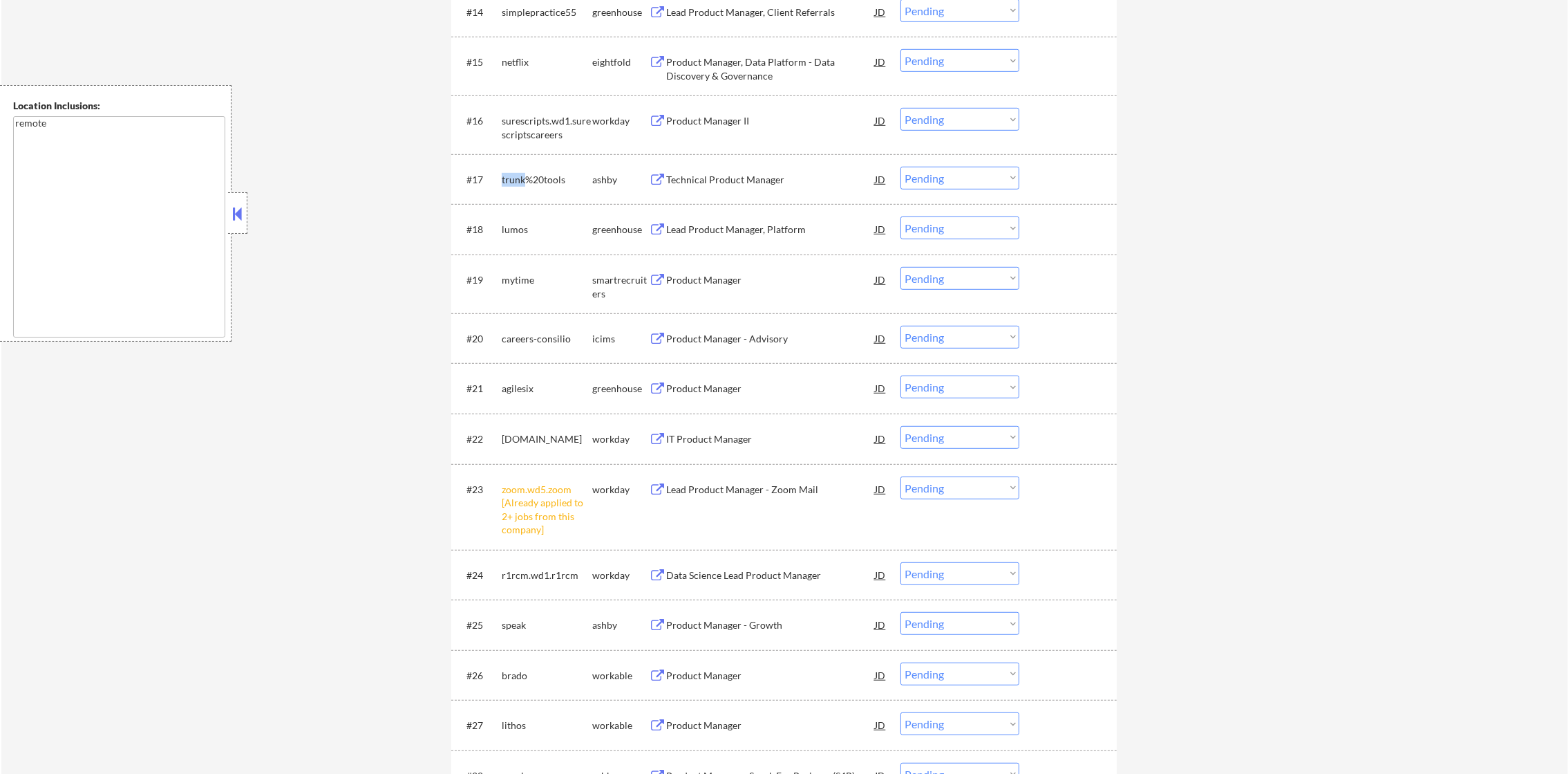
click at [524, 179] on div "trunk%20tools" at bounding box center [547, 179] width 91 height 14
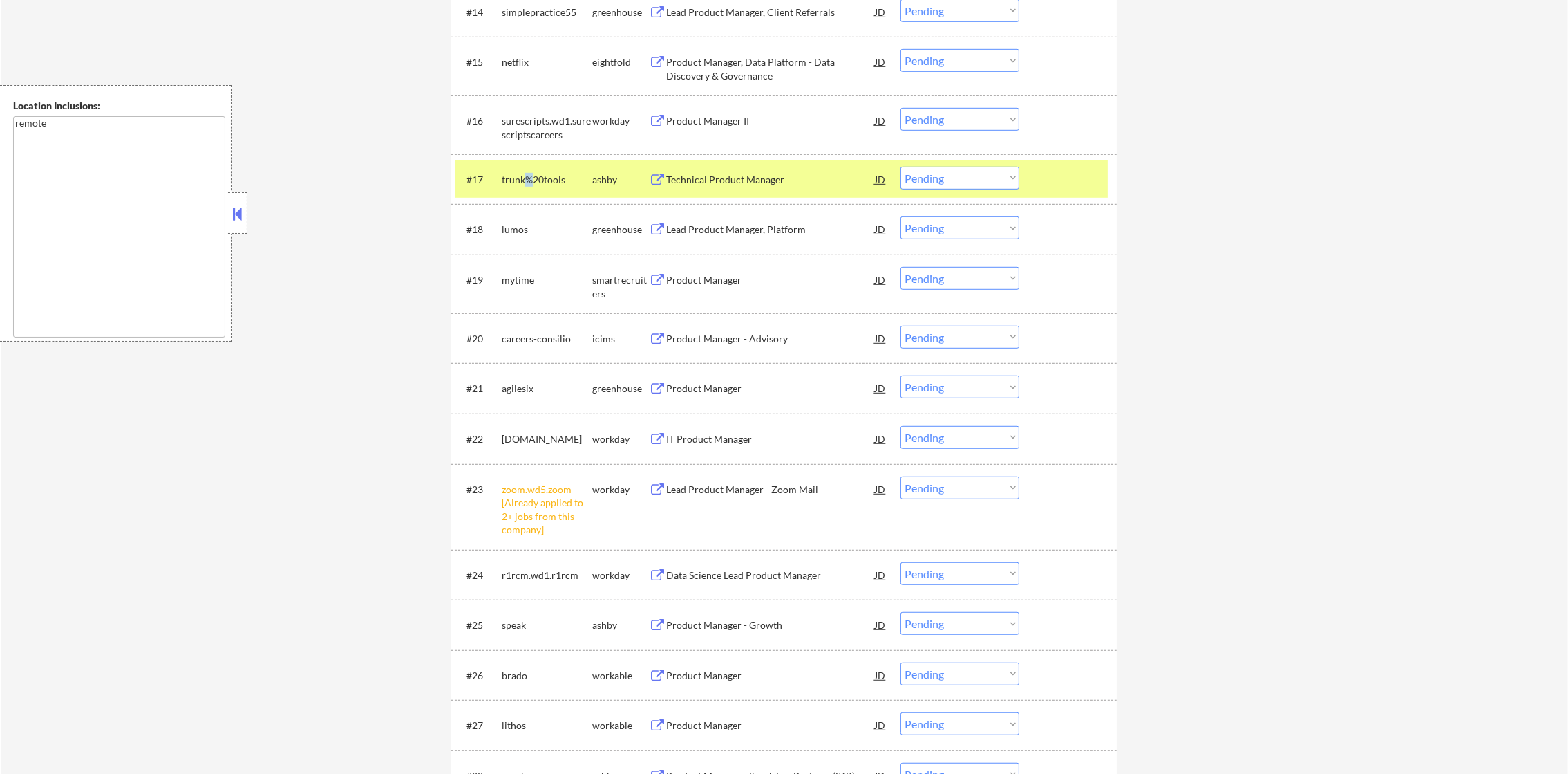
click at [524, 179] on div "trunk%20tools" at bounding box center [547, 179] width 91 height 14
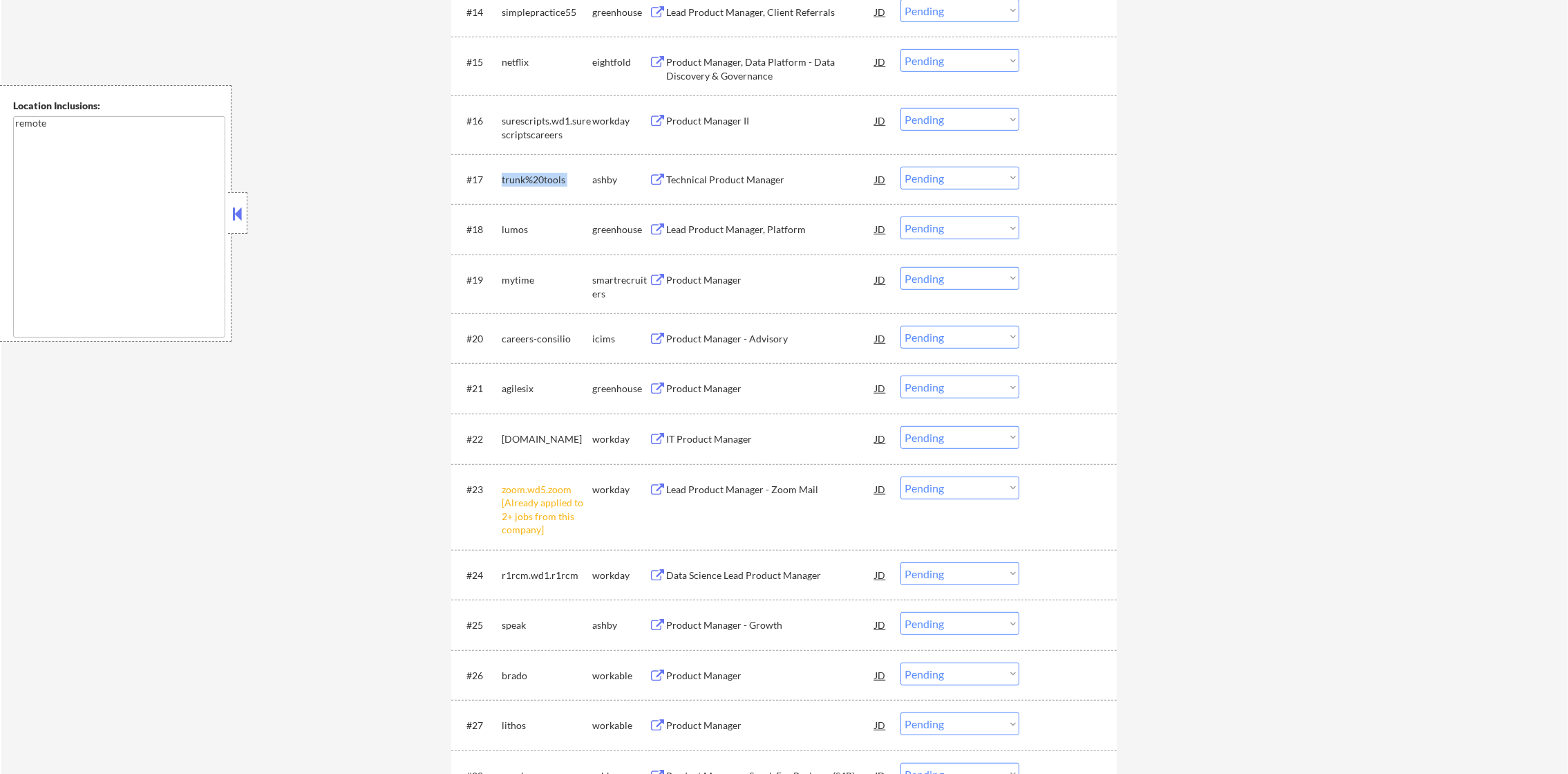
click at [524, 179] on div "trunk%20tools" at bounding box center [547, 179] width 91 height 14
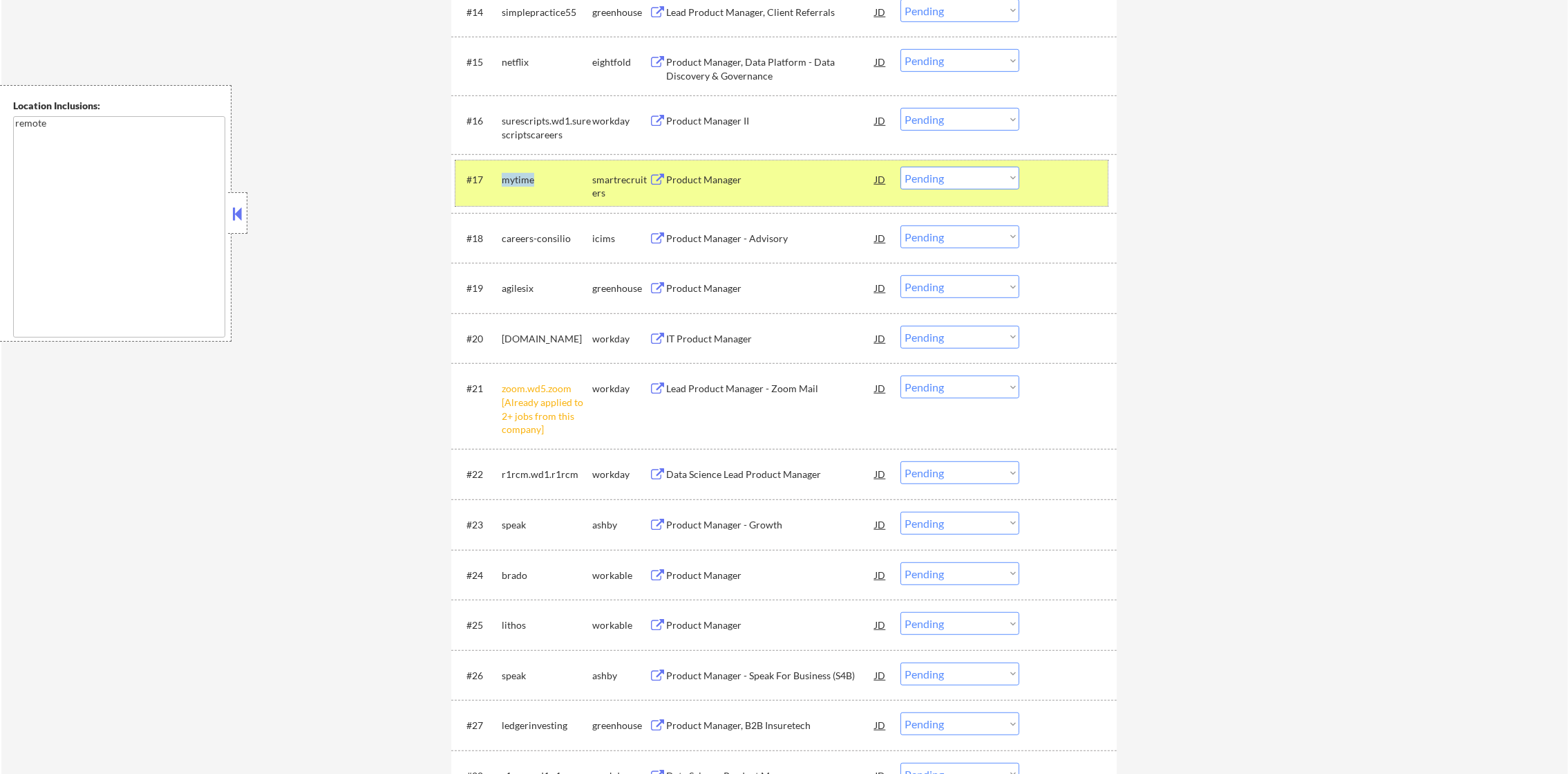
click at [517, 182] on div "mytime" at bounding box center [547, 179] width 91 height 14
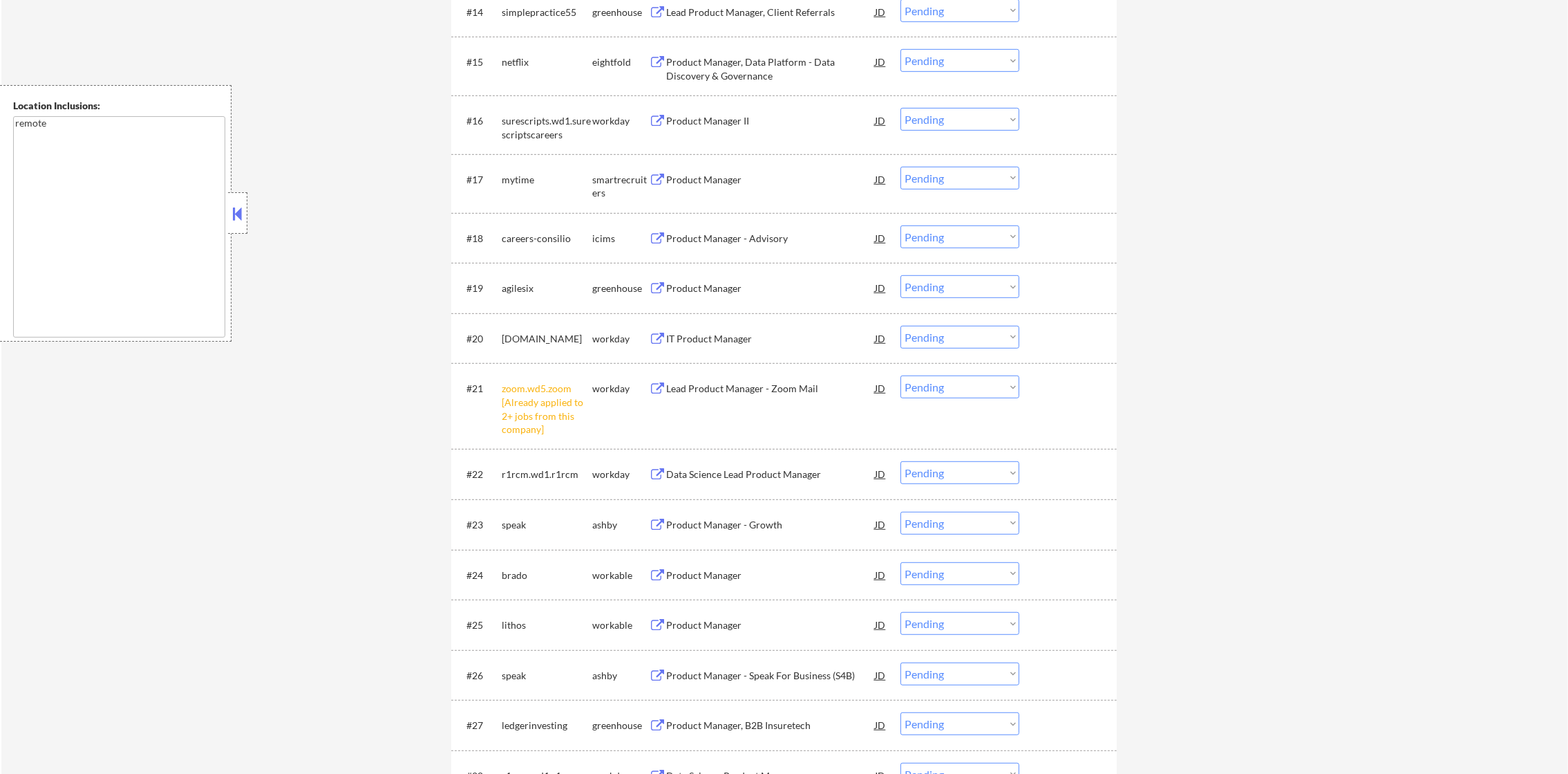
click at [517, 182] on div "mytime" at bounding box center [547, 179] width 91 height 14
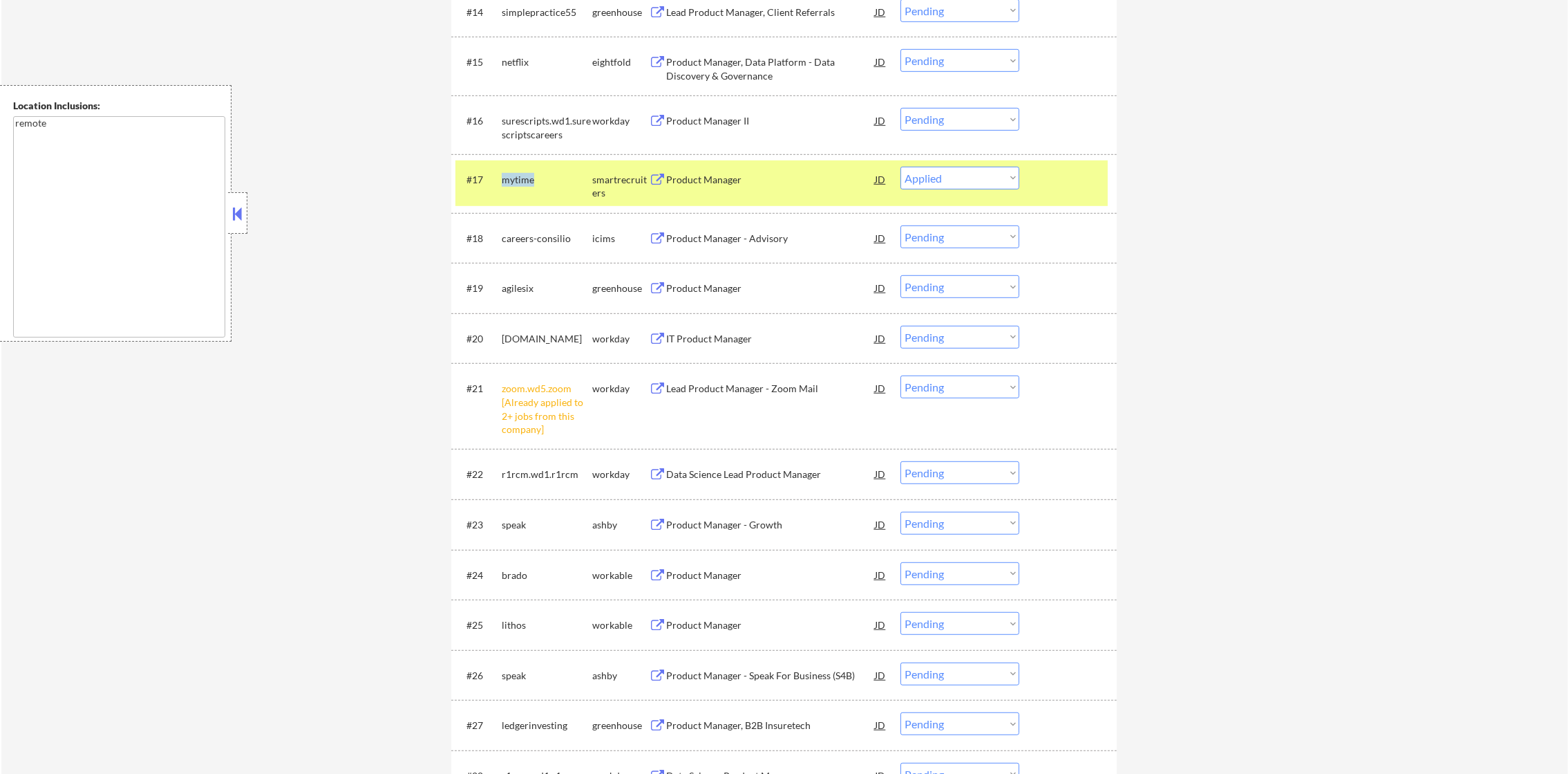
select select ""pending""
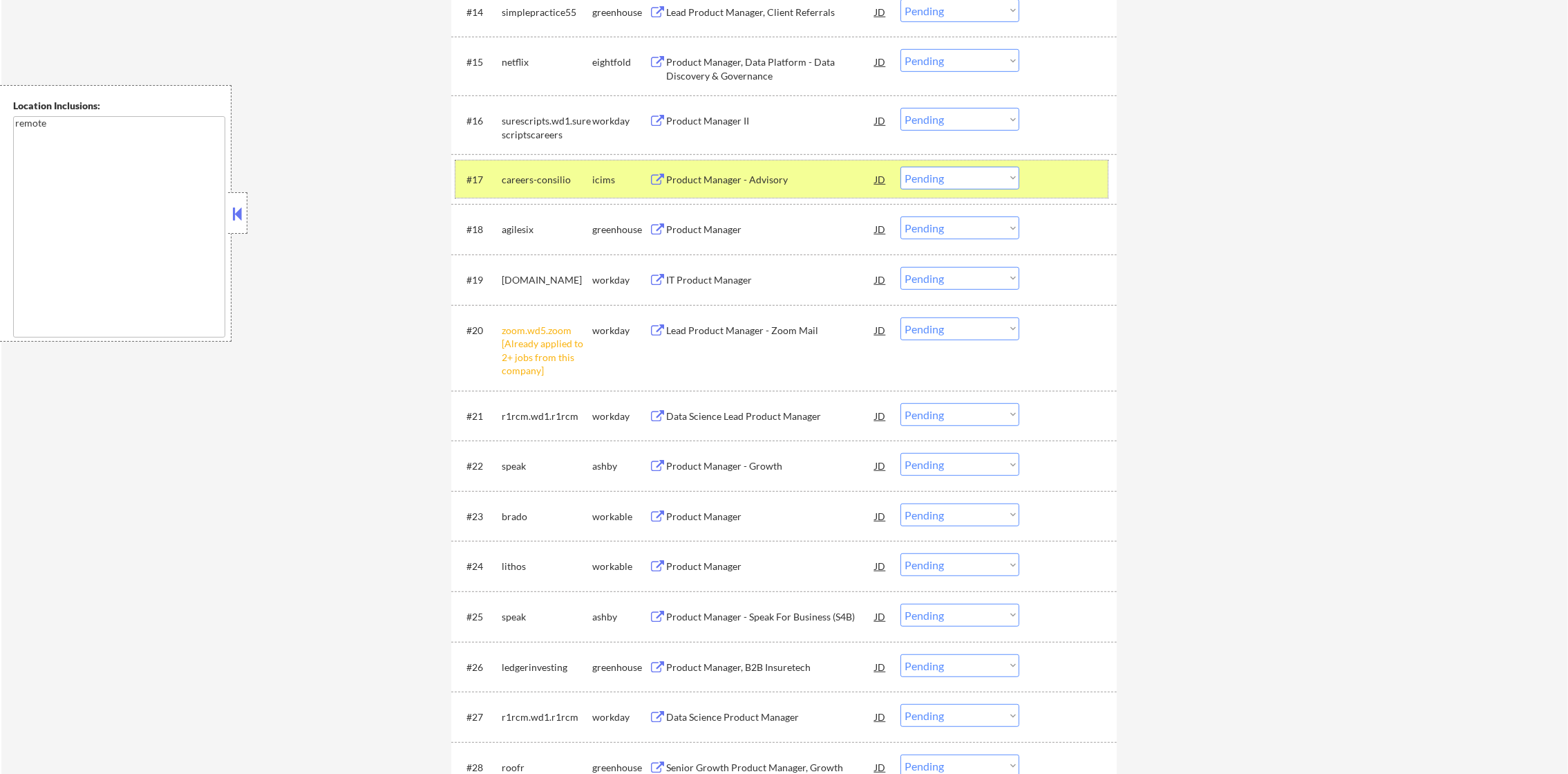
click at [542, 178] on div "careers-consilio" at bounding box center [547, 179] width 91 height 14
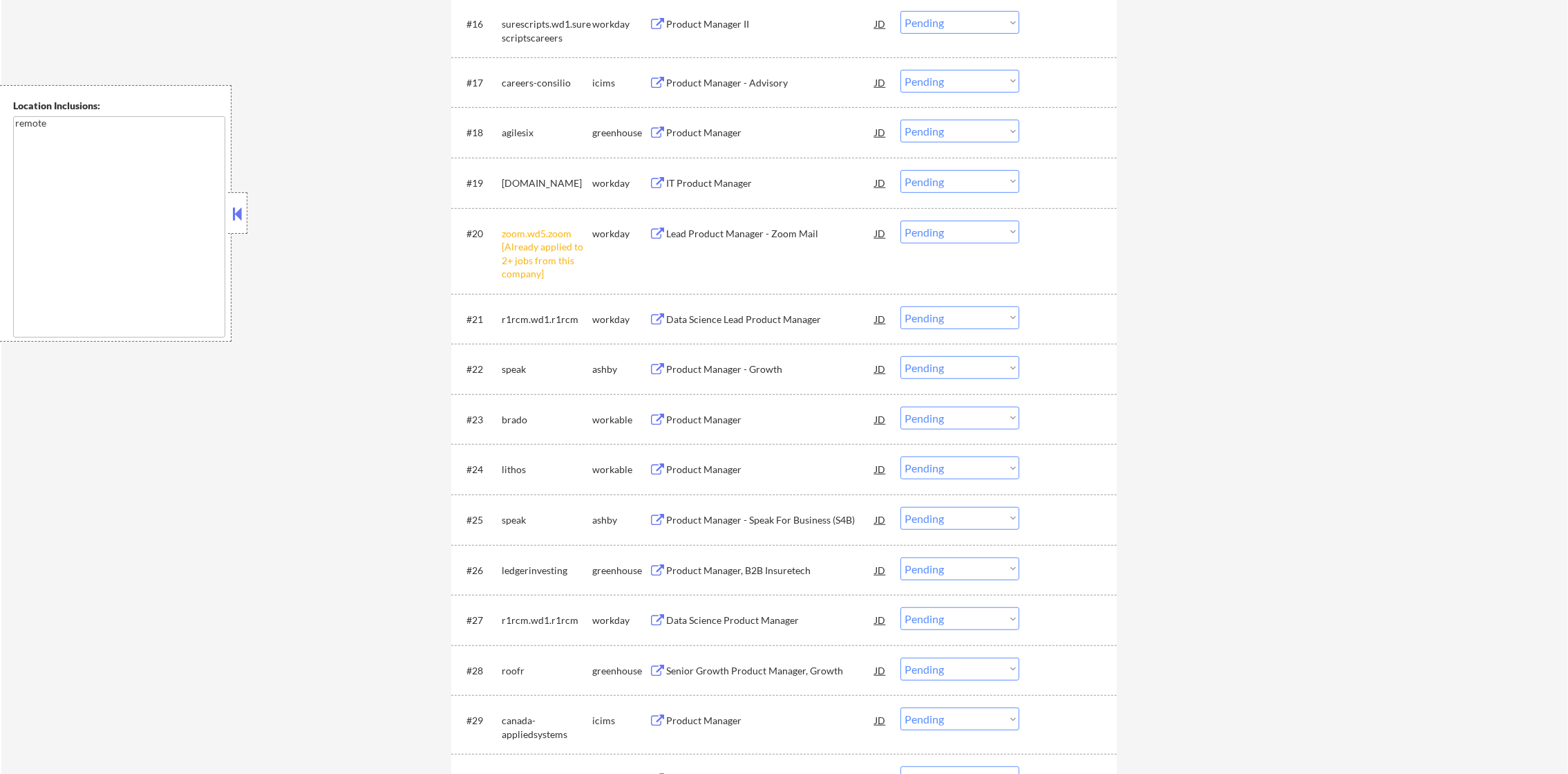
scroll to position [1348, 0]
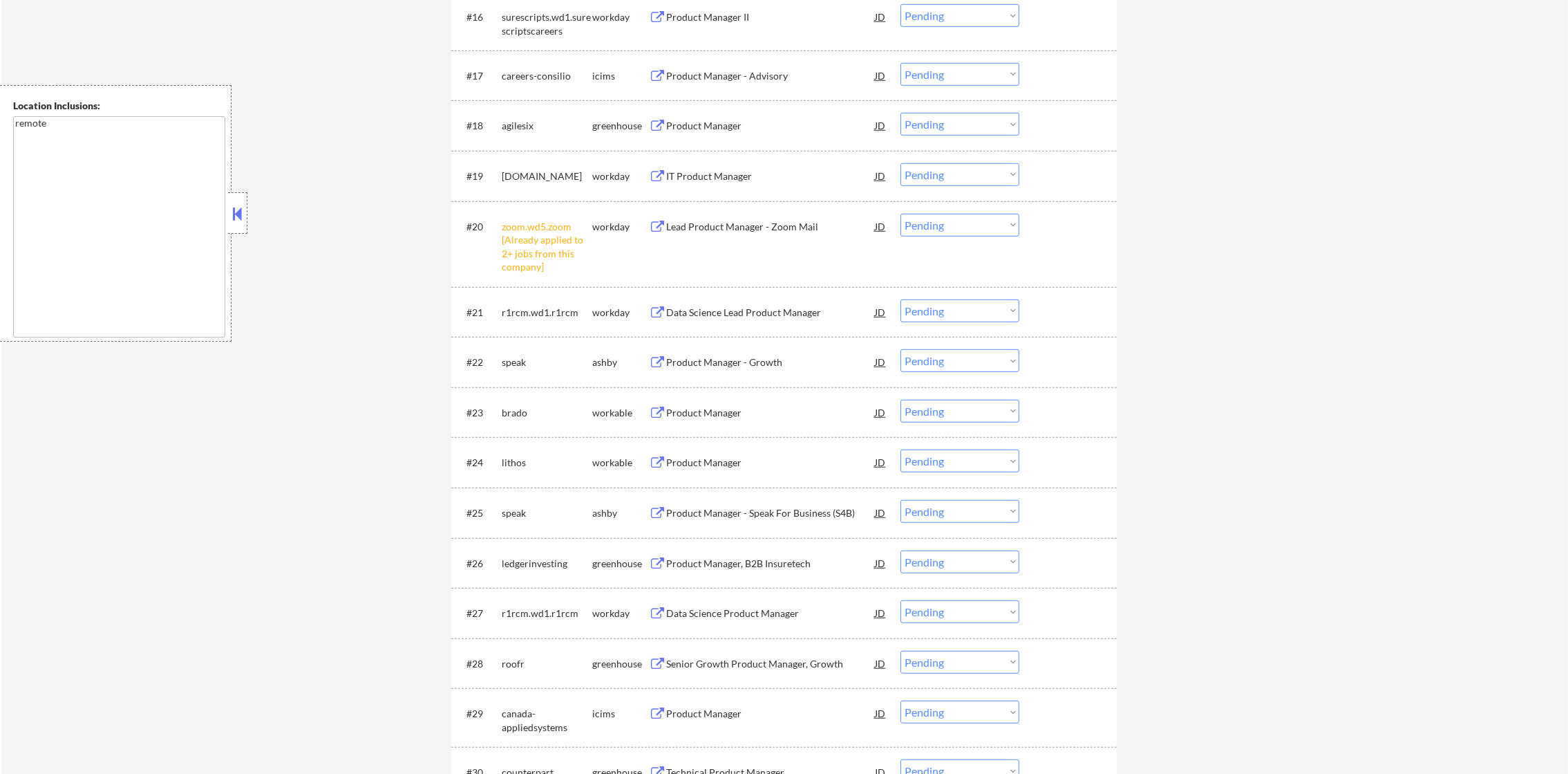
click at [522, 127] on div "agilesix" at bounding box center [547, 126] width 91 height 14
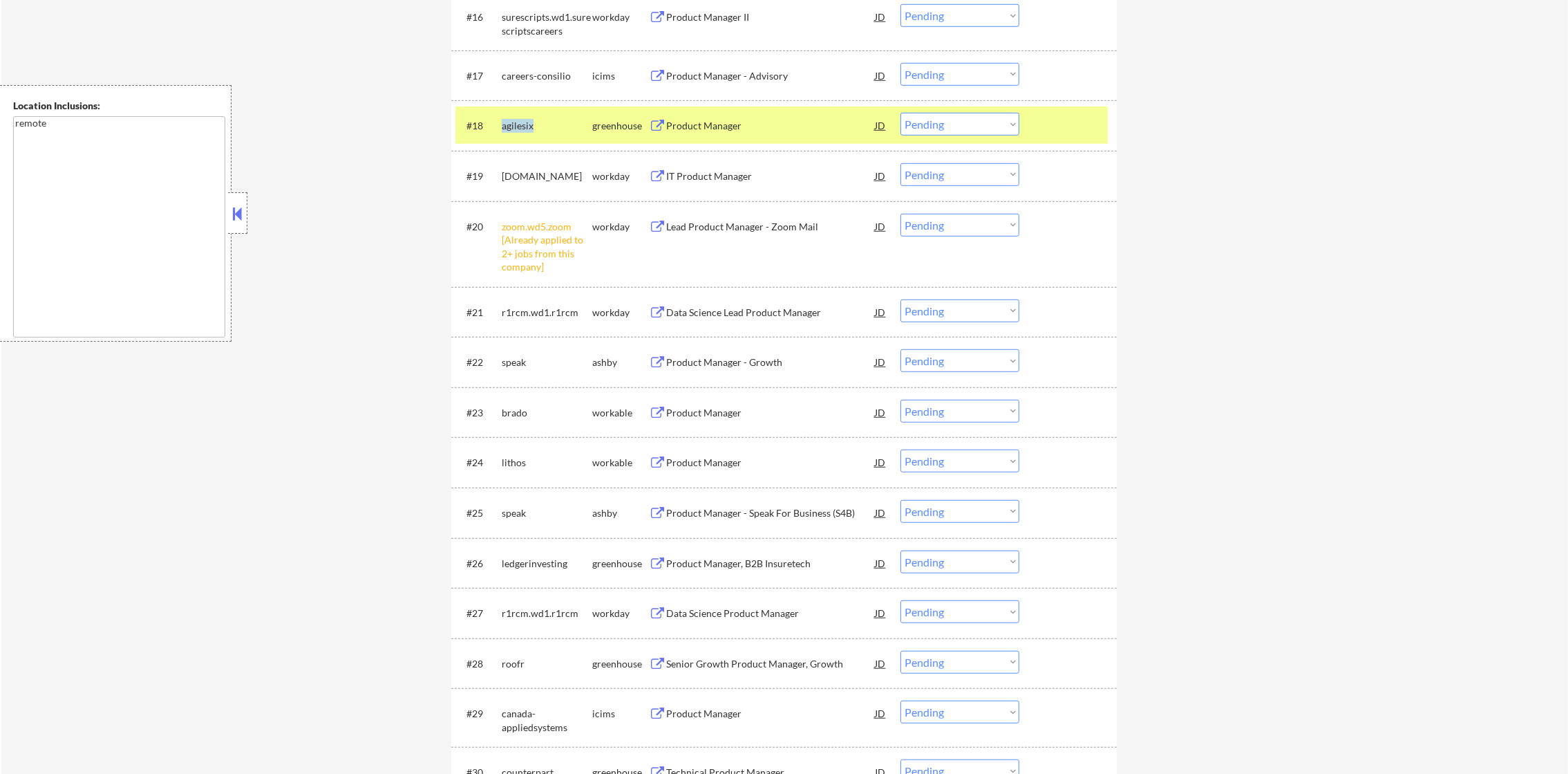
click at [522, 127] on div "agilesix" at bounding box center [547, 126] width 91 height 14
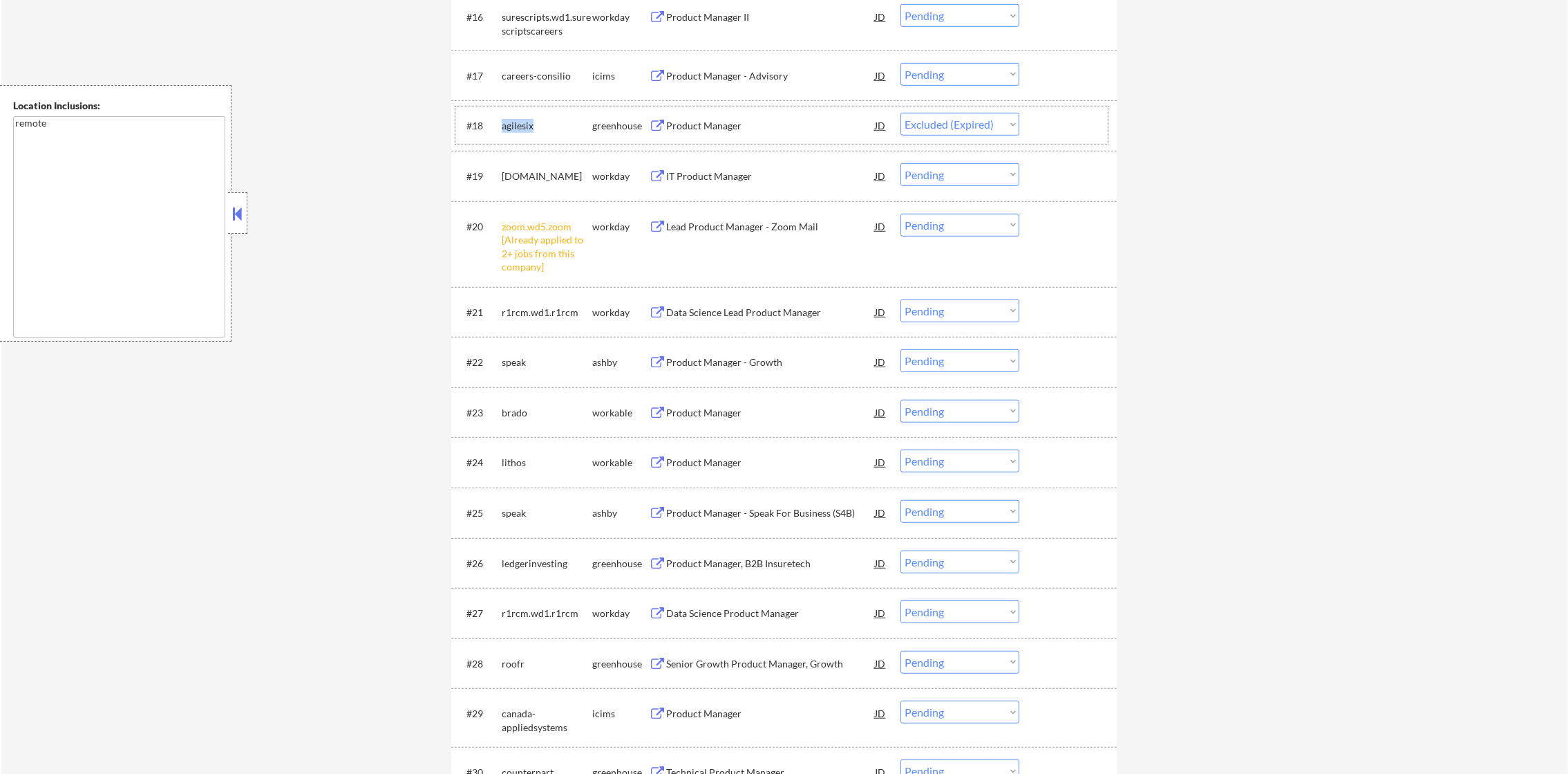
select select ""pending""
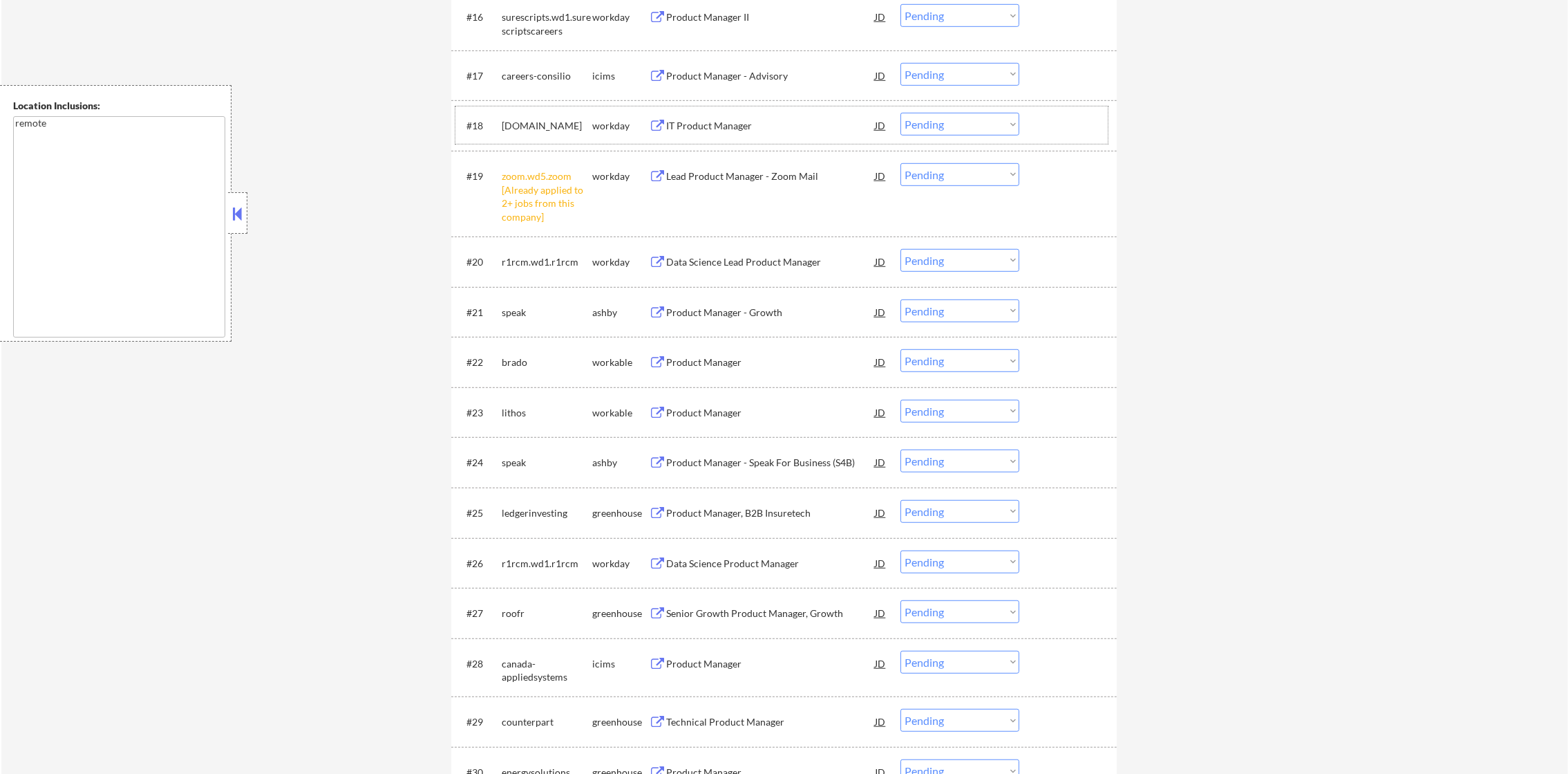
drag, startPoint x: 943, startPoint y: 173, endPoint x: 944, endPoint y: 187, distance: 14.0
click at [943, 173] on select "Choose an option... Pending Applied Excluded (Questions) Excluded (Expired) Exc…" at bounding box center [960, 174] width 119 height 23
click at [901, 163] on select "Choose an option... Pending Applied Excluded (Questions) Excluded (Expired) Exc…" at bounding box center [960, 174] width 119 height 23
select select ""pending""
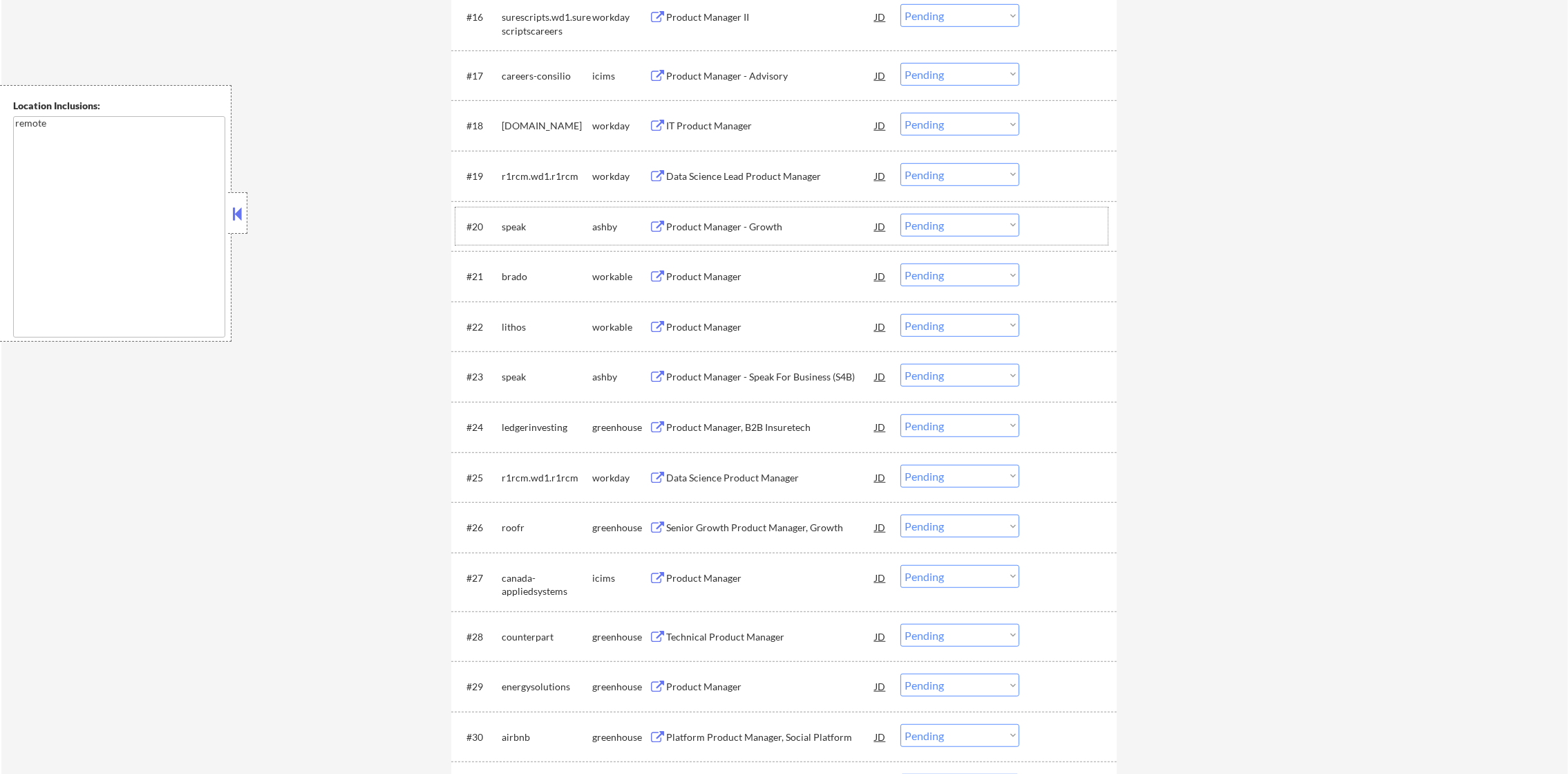
click at [513, 224] on div "speak" at bounding box center [547, 227] width 91 height 14
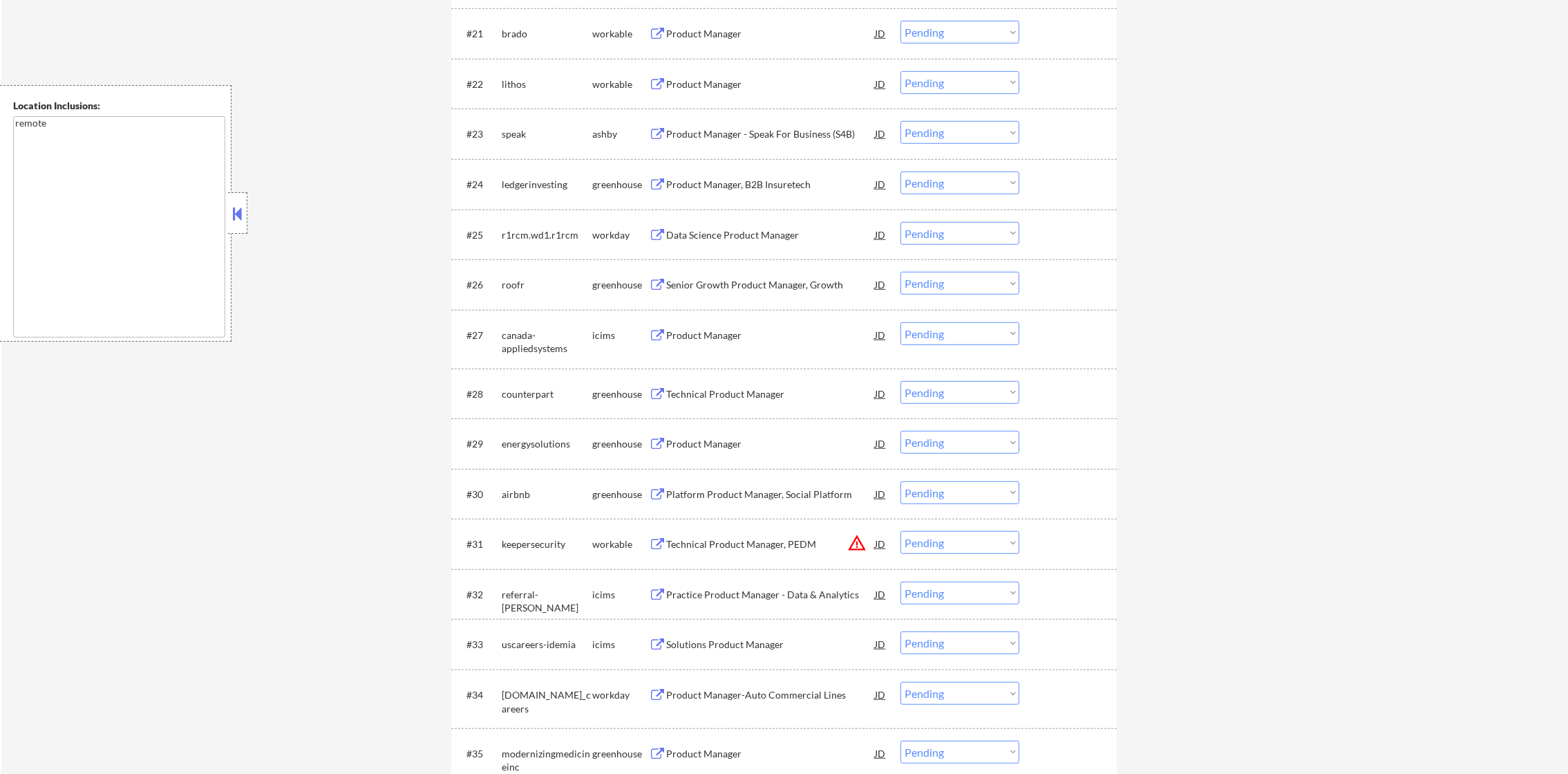
scroll to position [1556, 0]
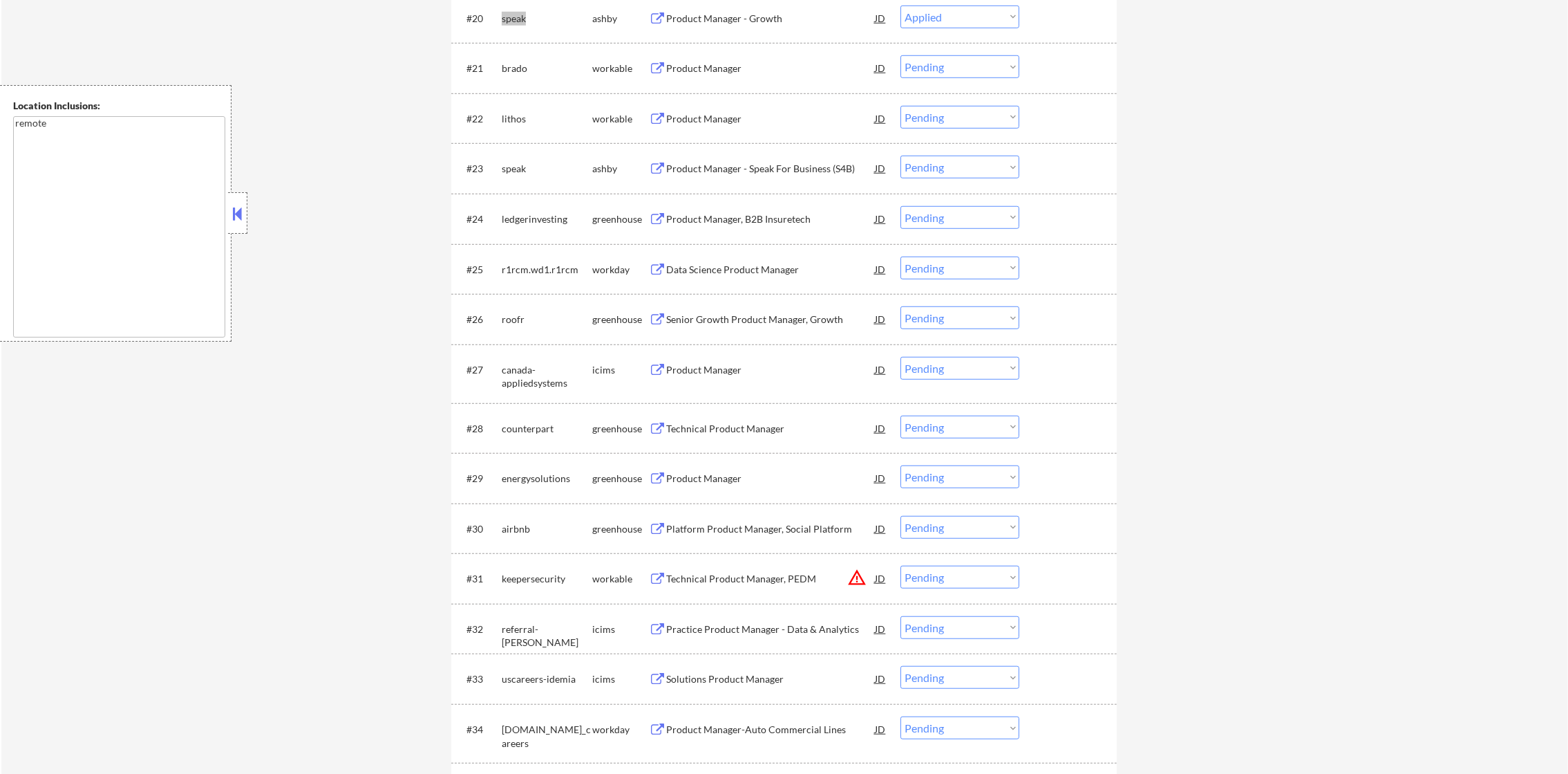
select select ""pending""
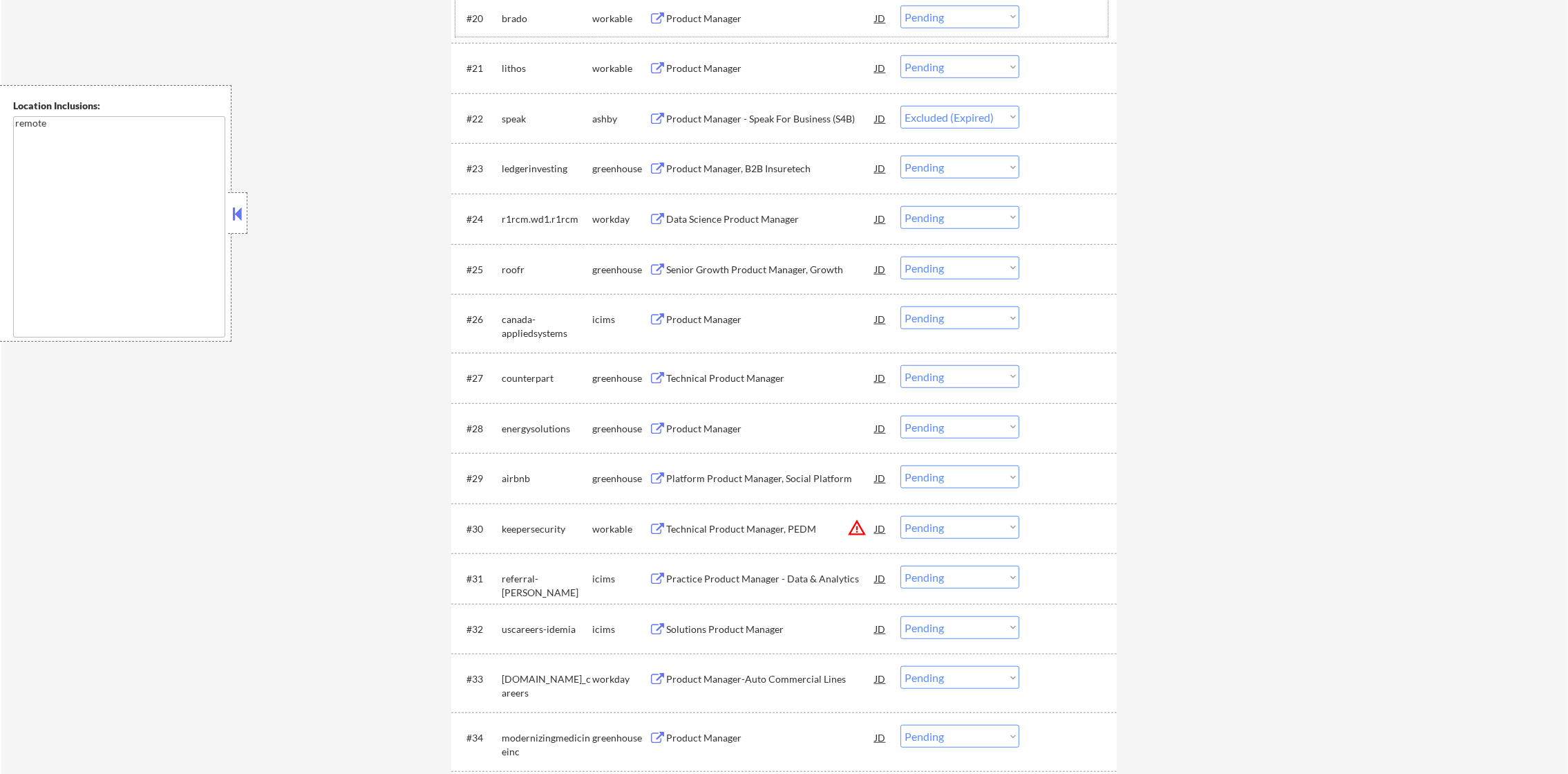
select select ""pending""
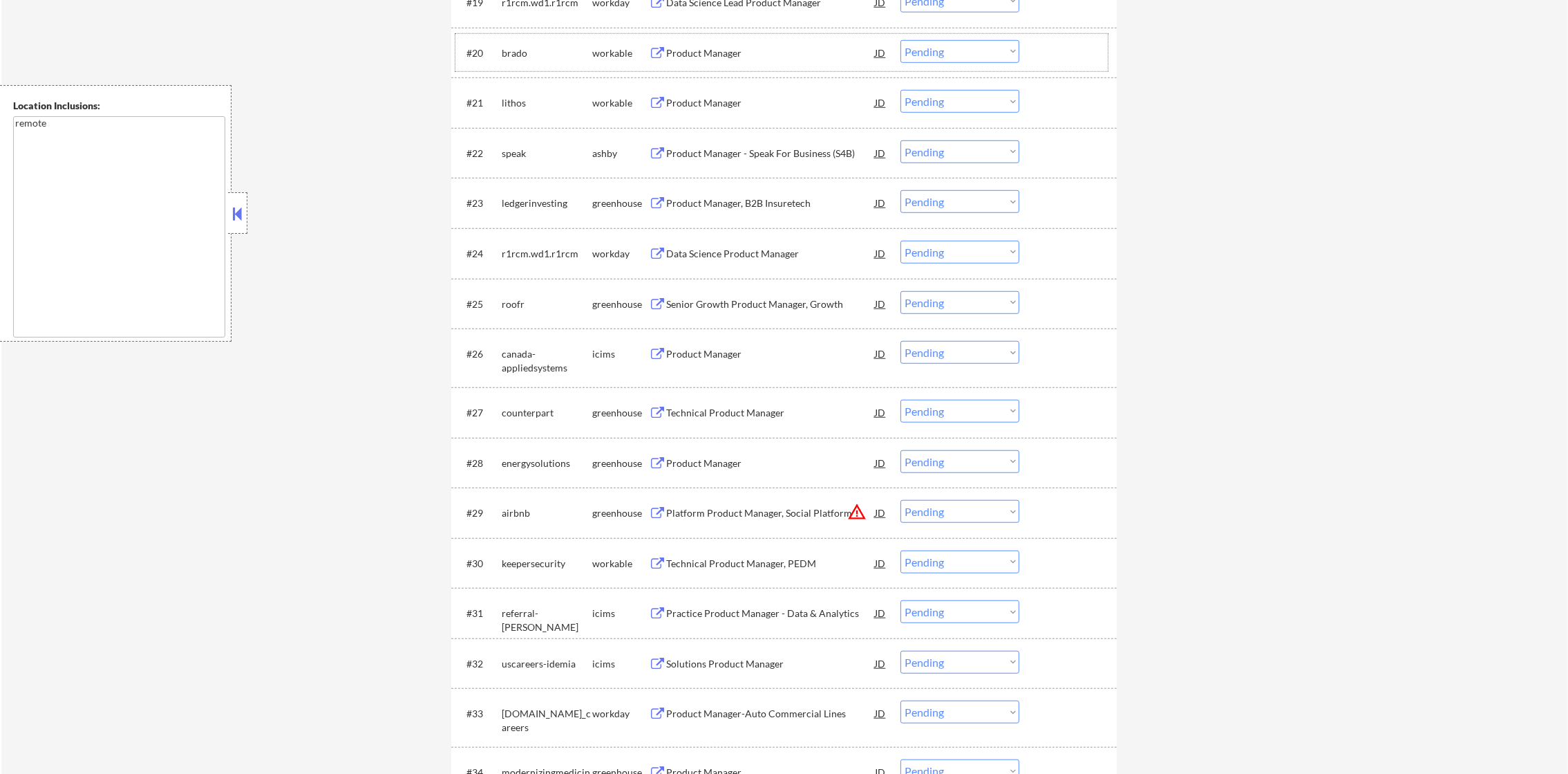
scroll to position [1521, 0]
click at [510, 54] on div "brado" at bounding box center [547, 54] width 91 height 14
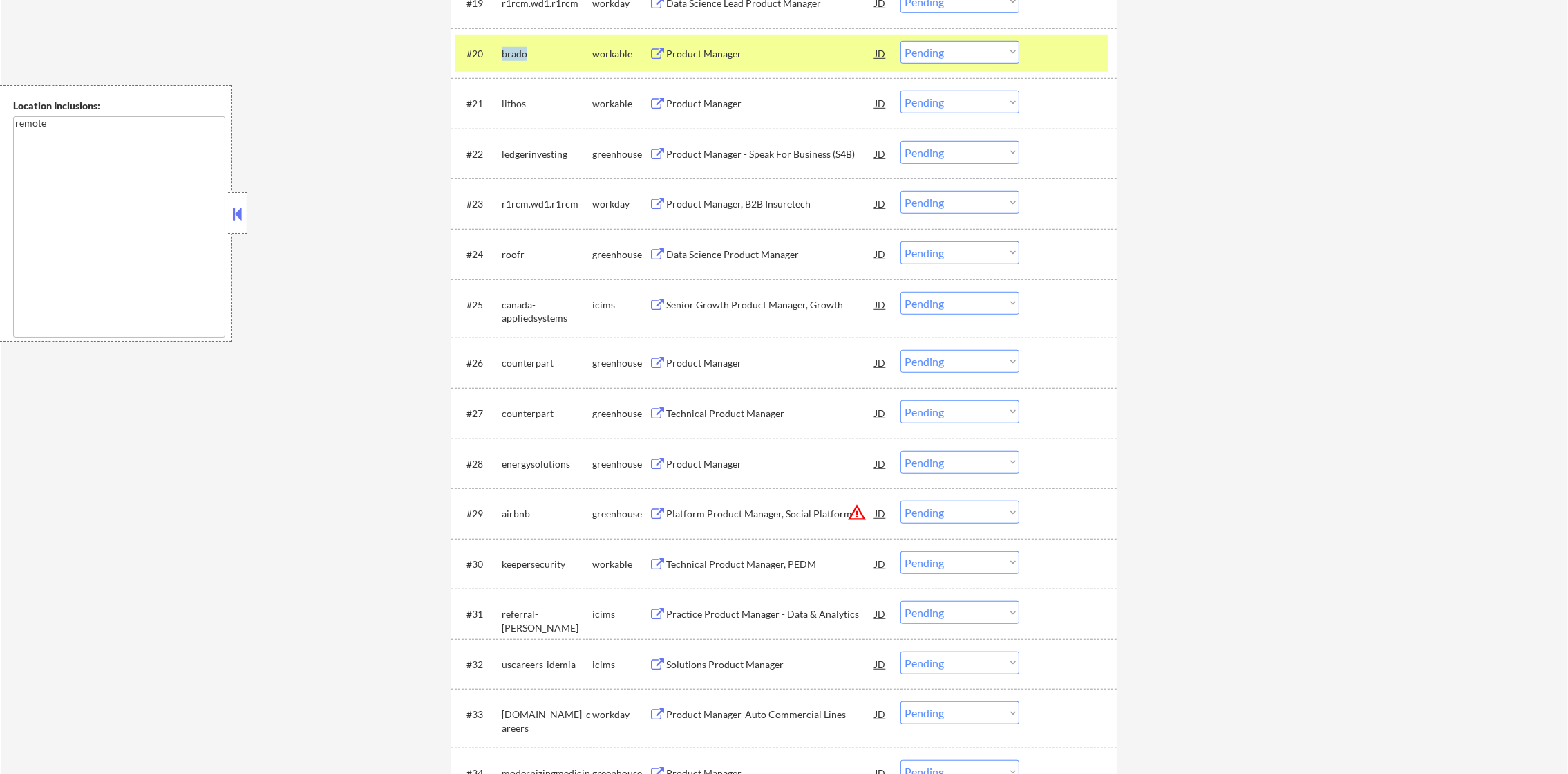
click at [510, 54] on div "brado" at bounding box center [547, 54] width 91 height 14
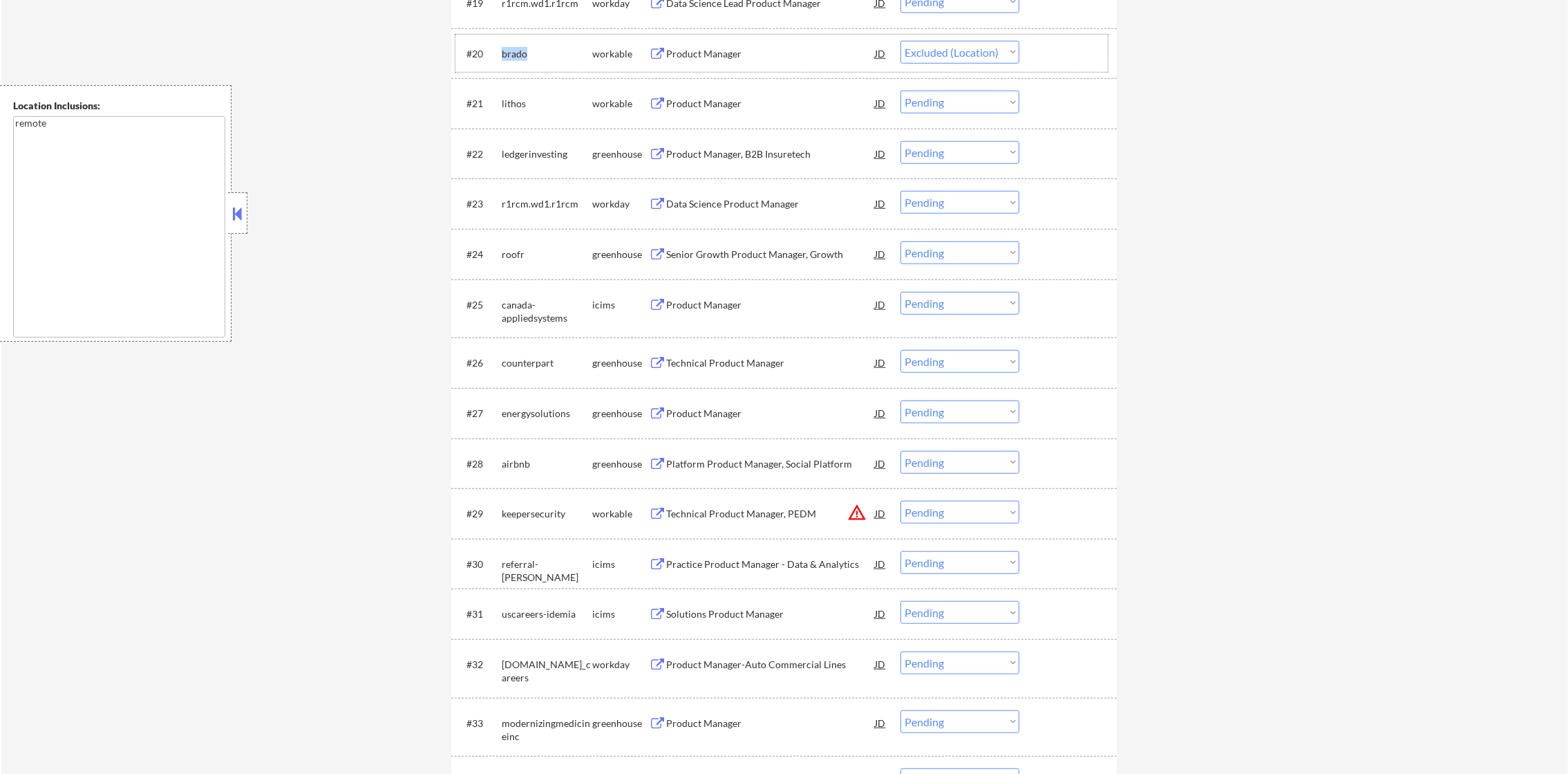
select select ""pending""
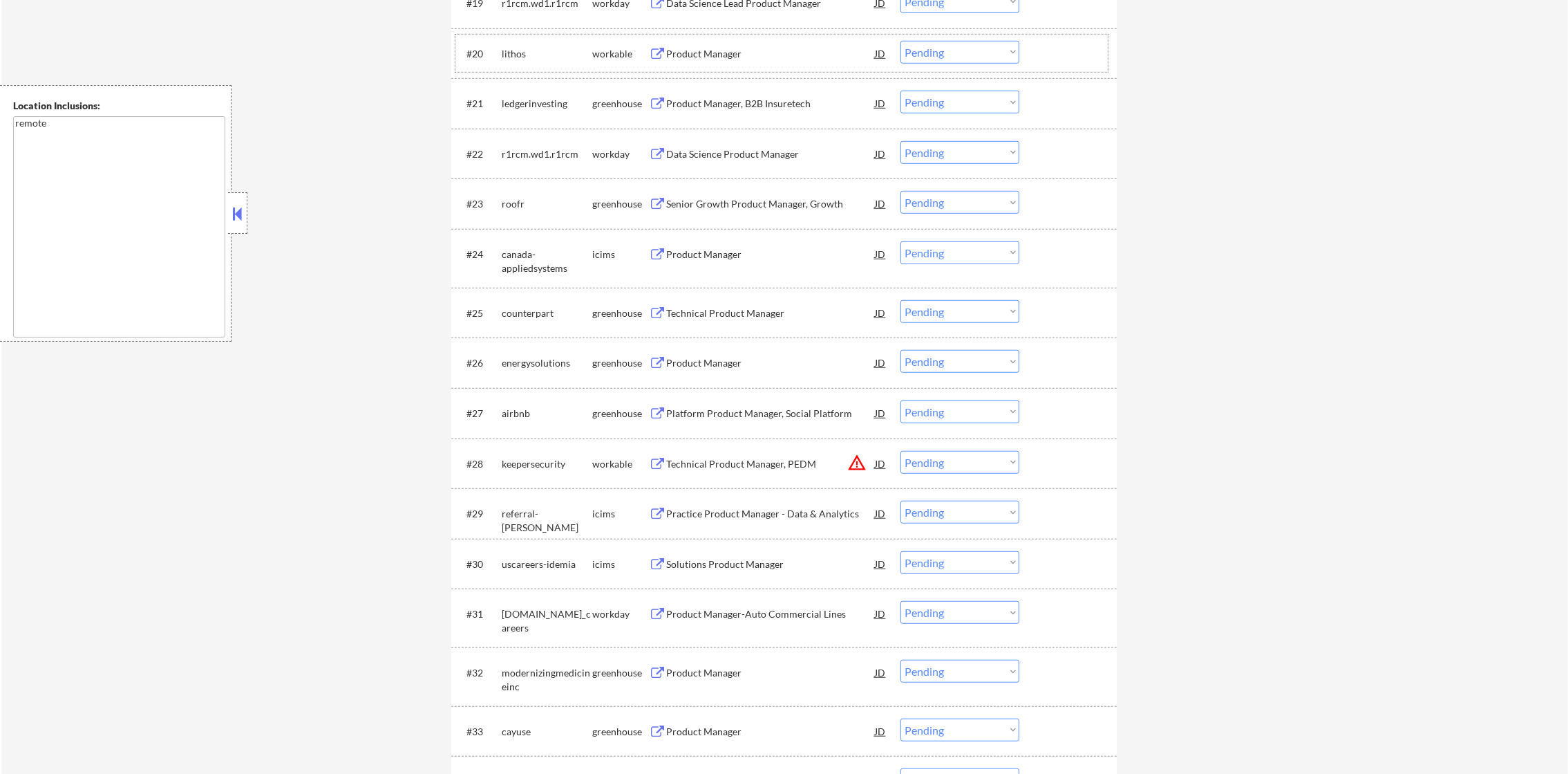
click at [504, 57] on div "lithos" at bounding box center [547, 54] width 91 height 14
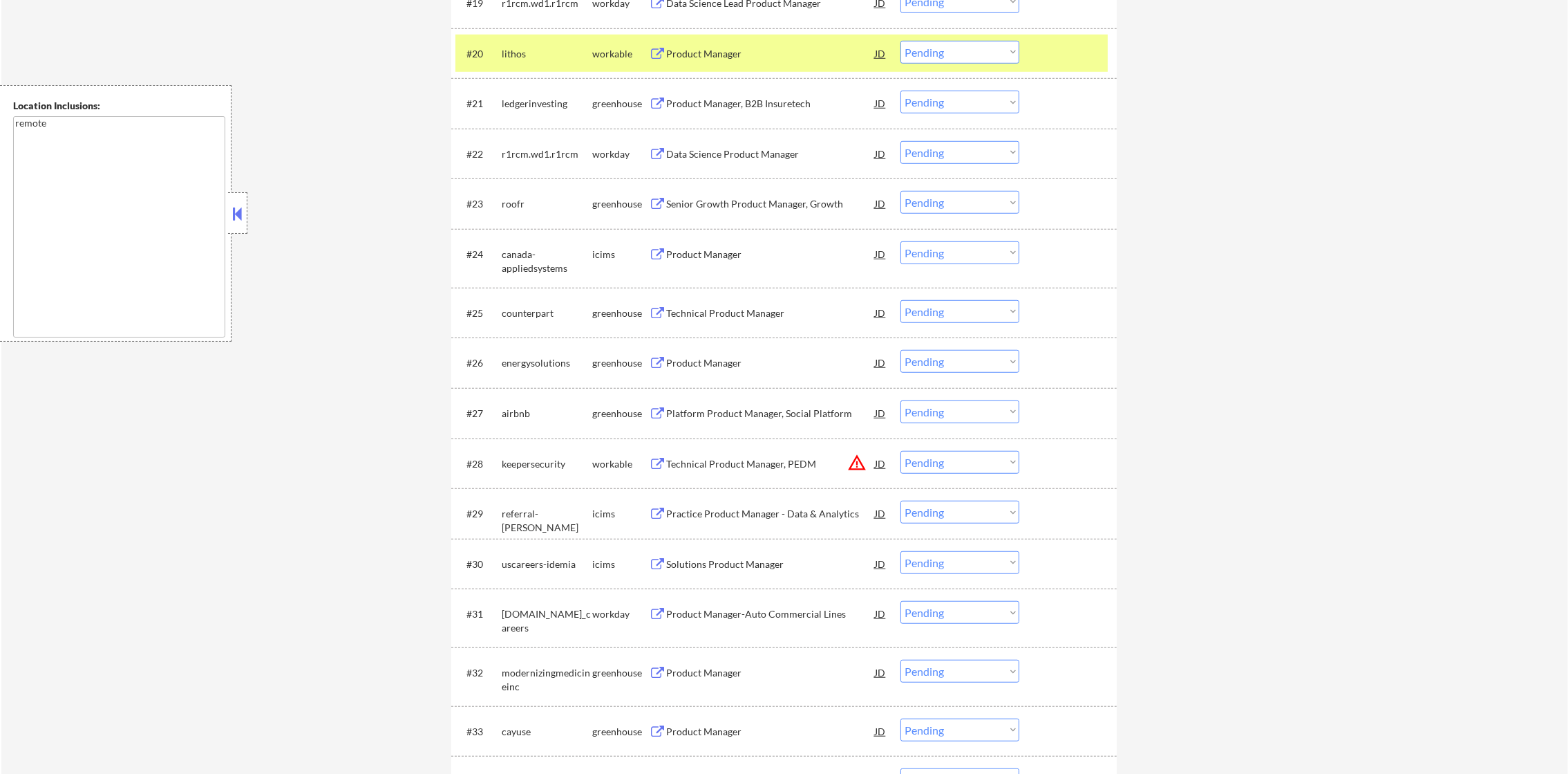
click at [504, 57] on div "lithos" at bounding box center [547, 54] width 91 height 14
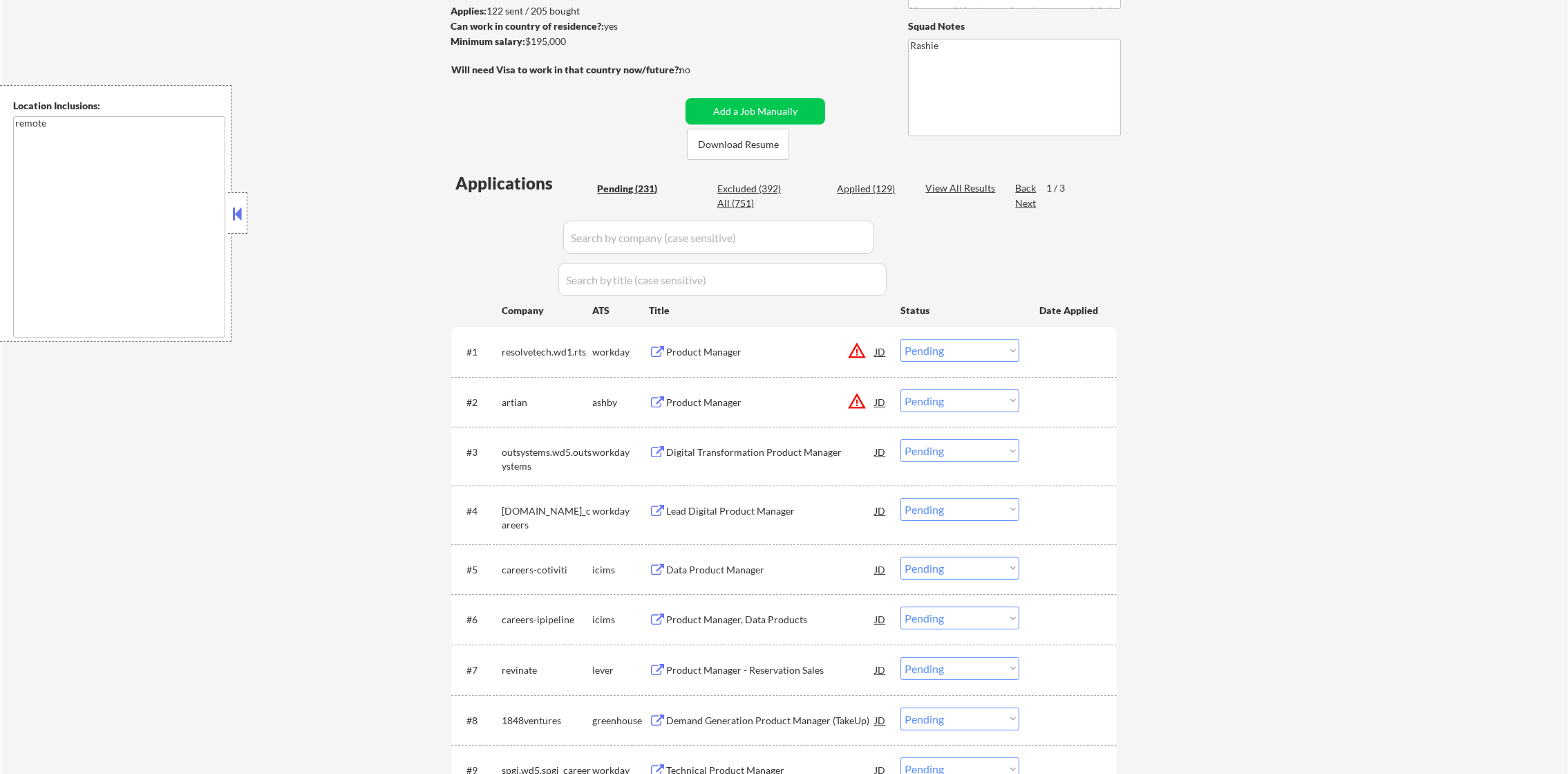
scroll to position [112, 0]
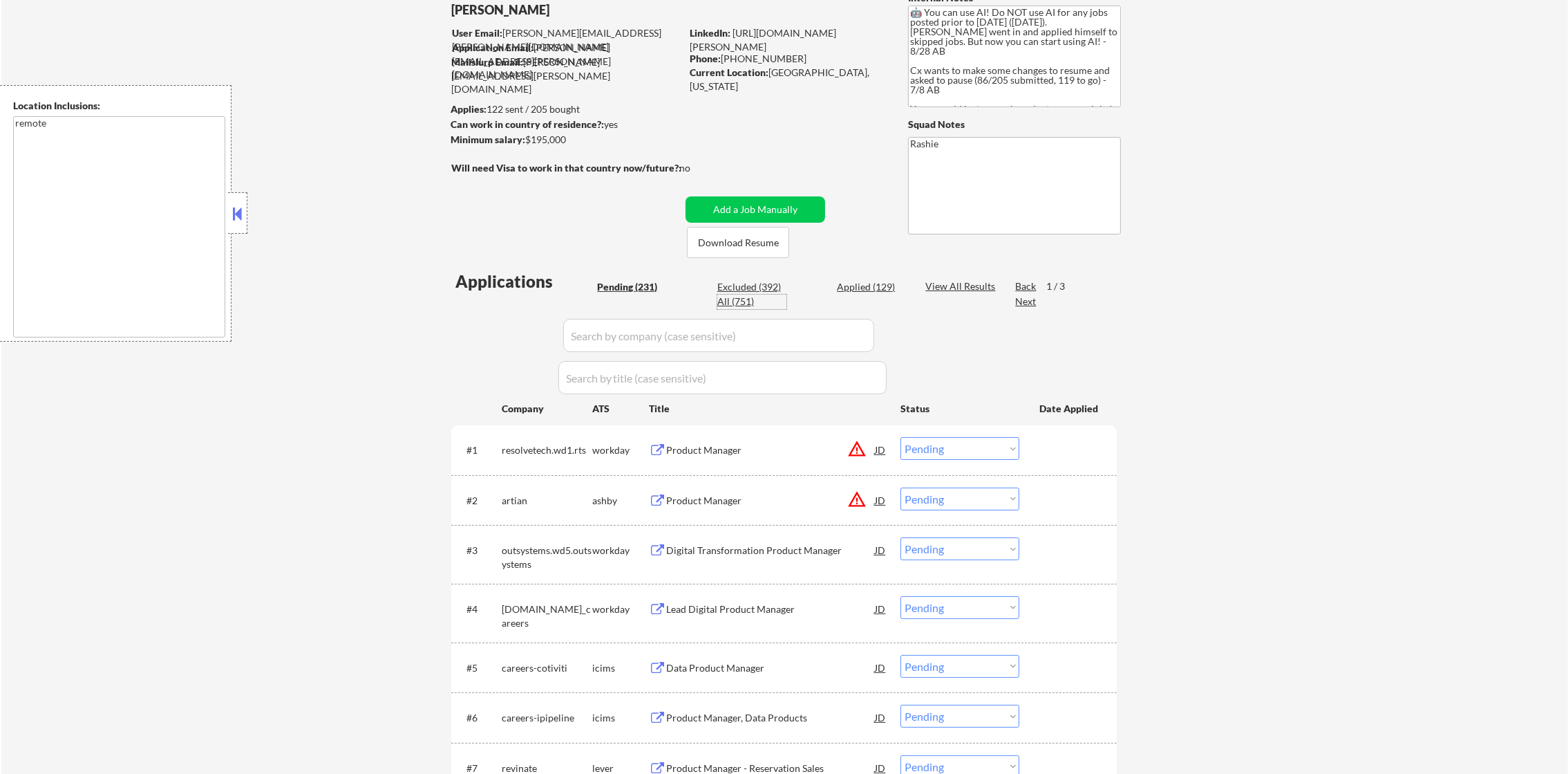
click at [737, 306] on div "All (751)" at bounding box center [751, 301] width 69 height 14
select select ""applied""
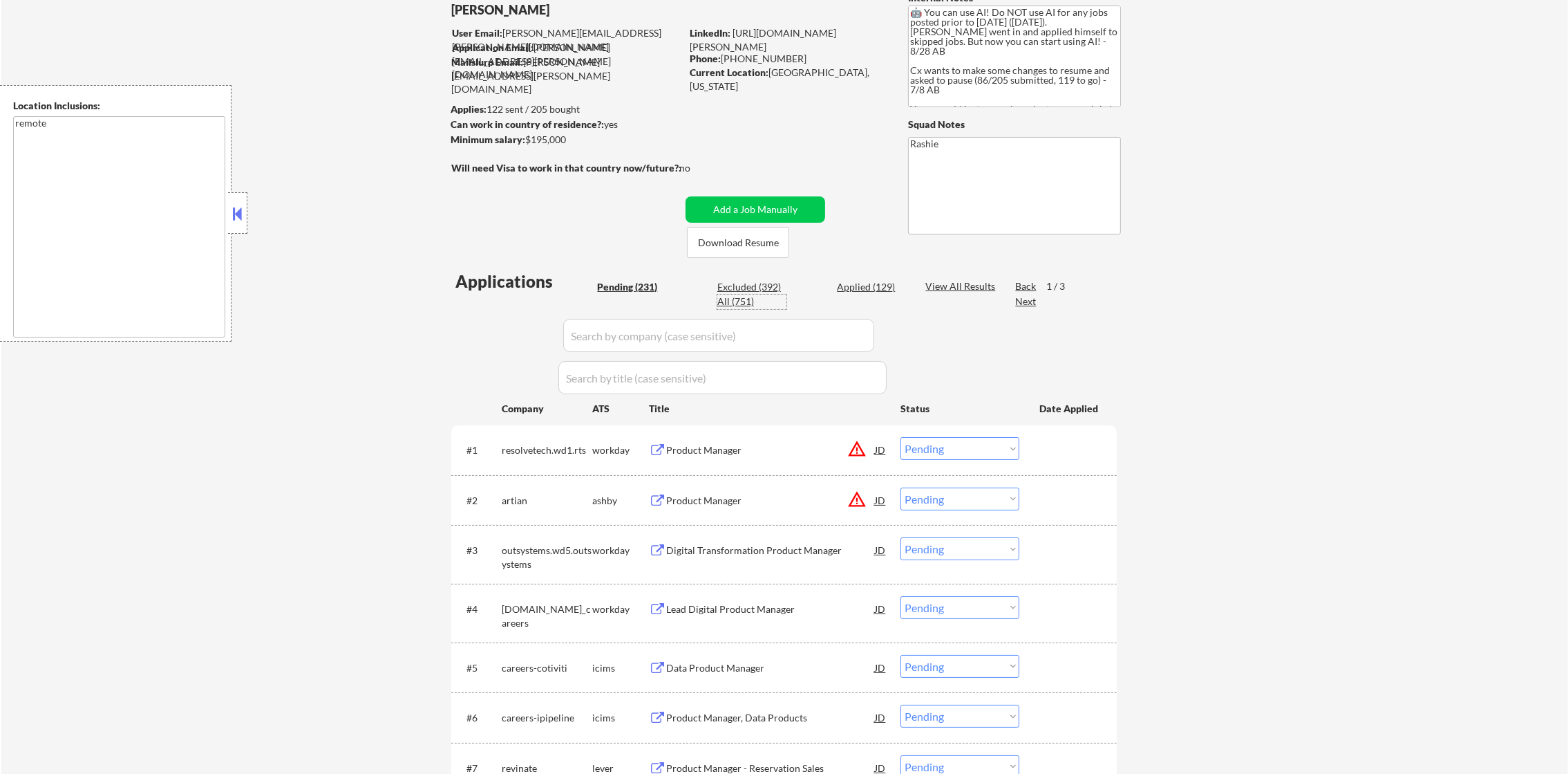
select select ""applied""
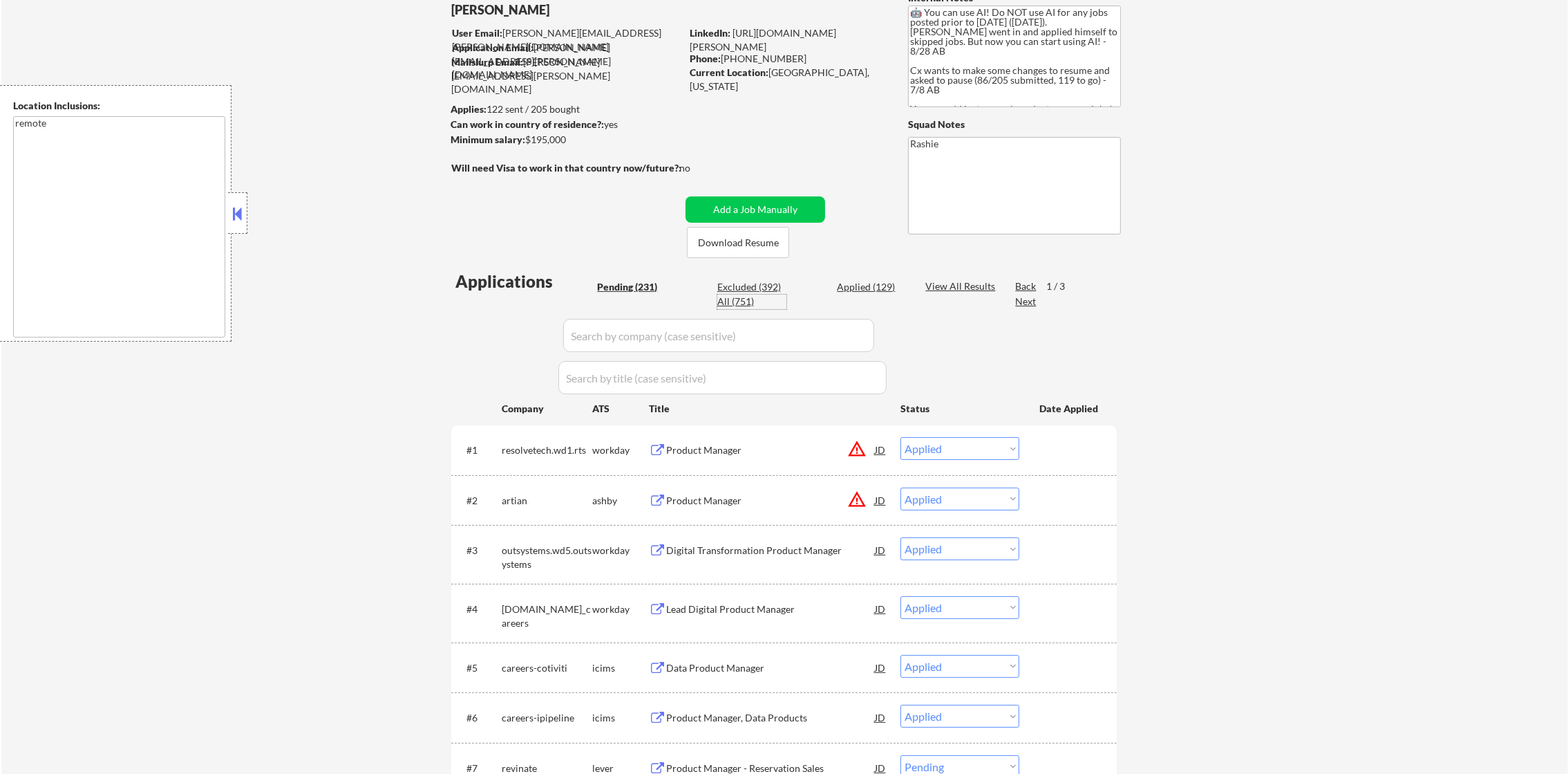
select select ""applied""
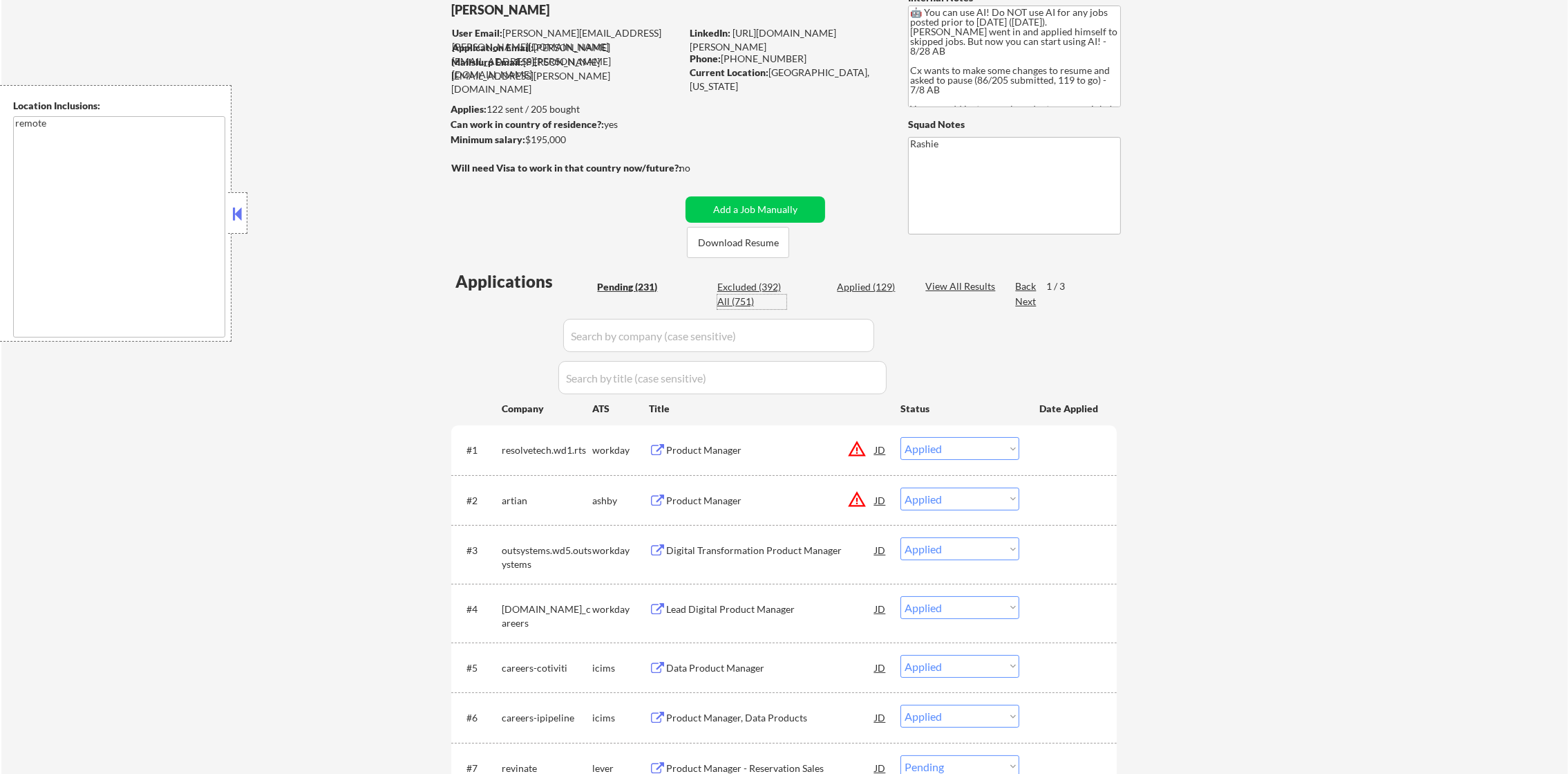
select select ""applied""
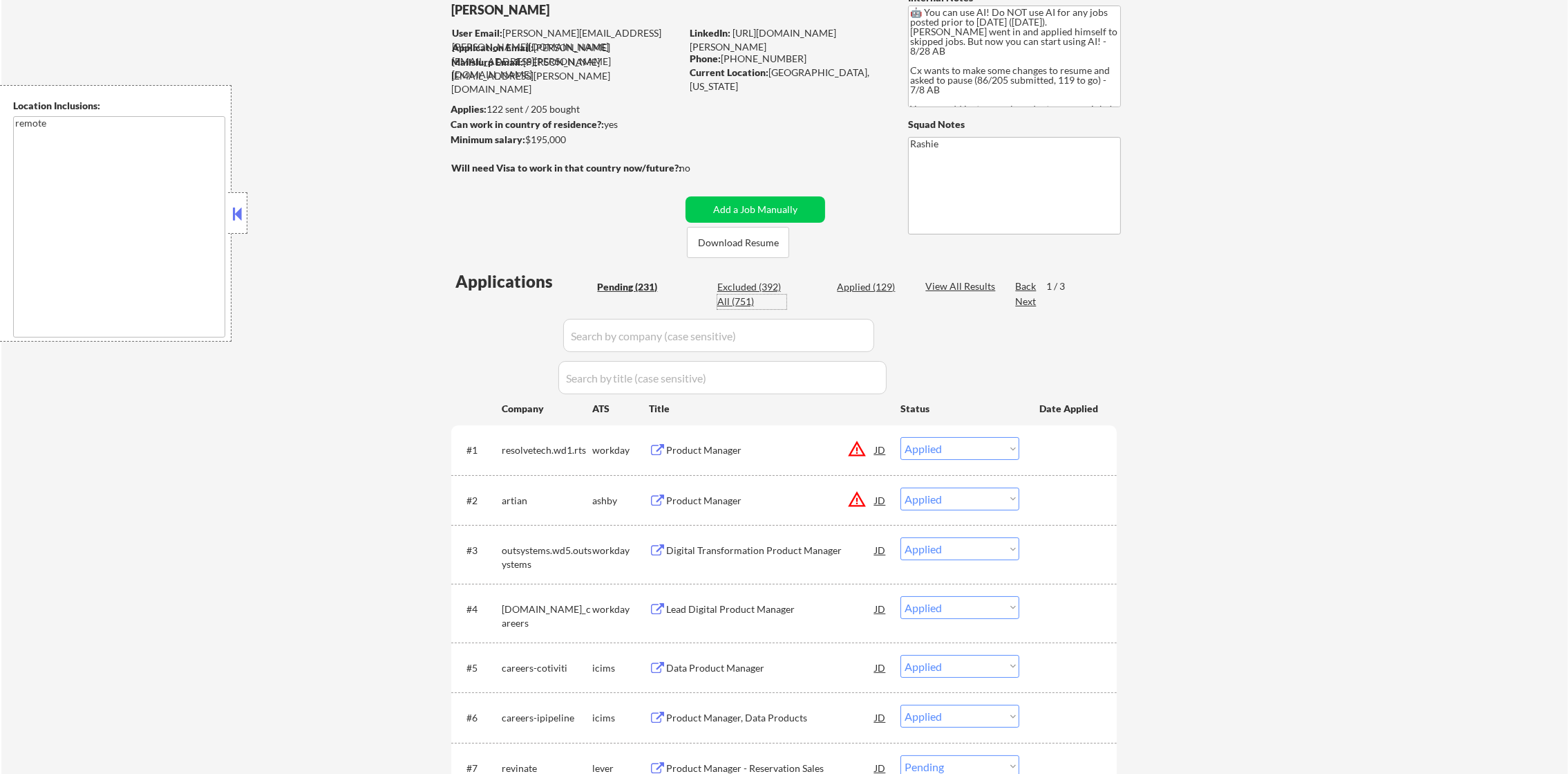
select select ""applied""
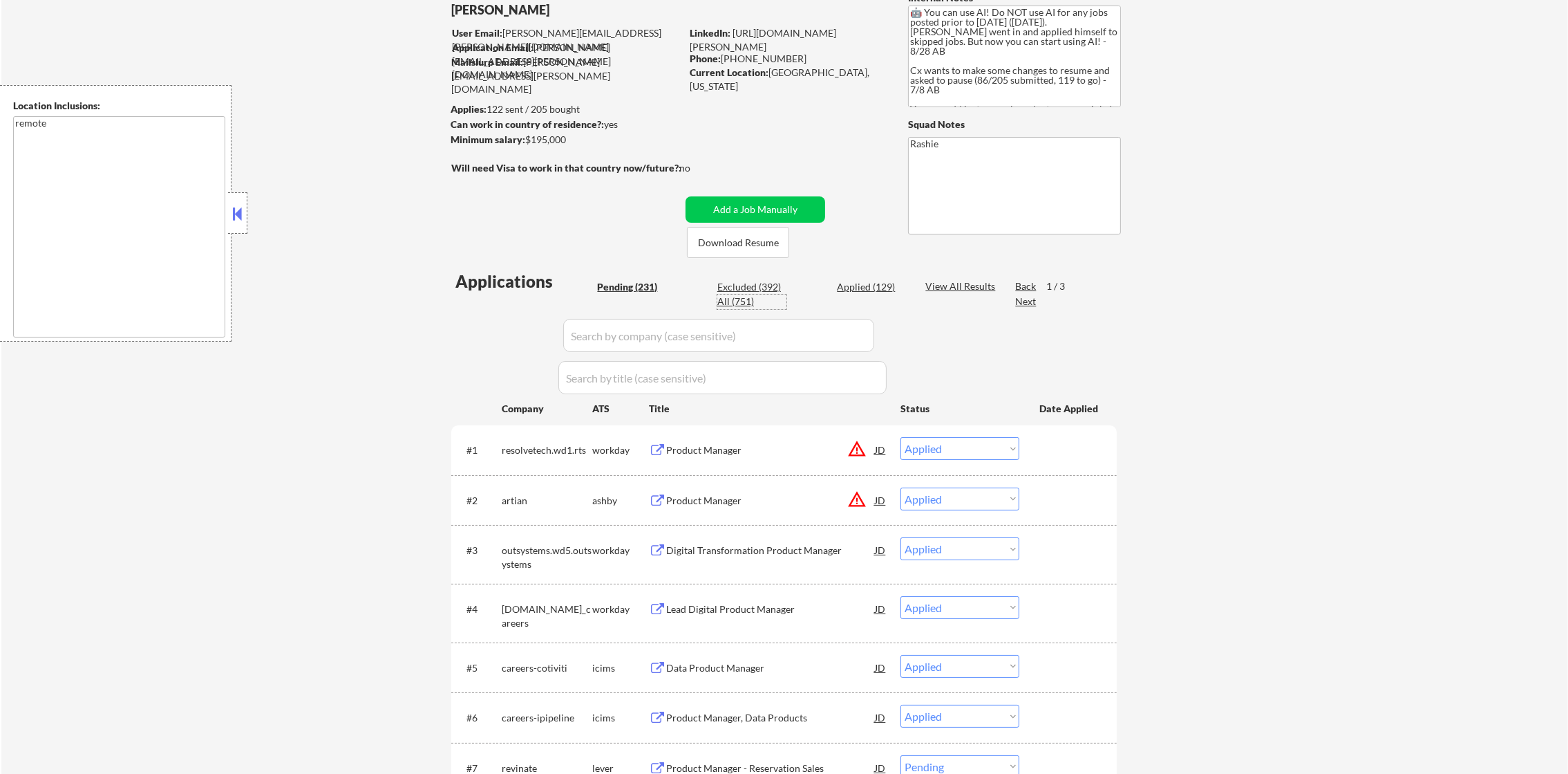
select select ""applied""
select select ""excluded__expired_""
select select ""applied""
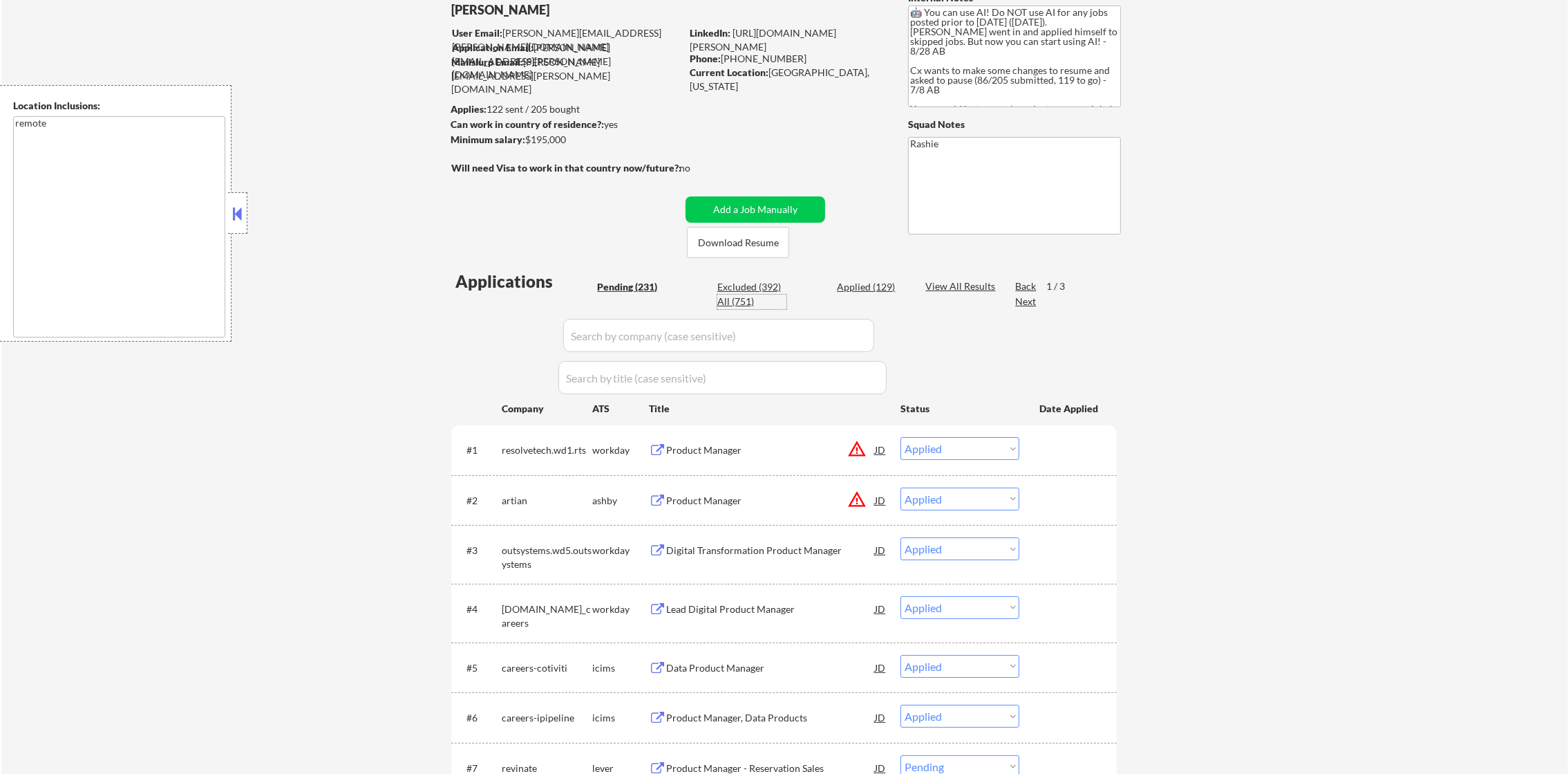
select select ""applied""
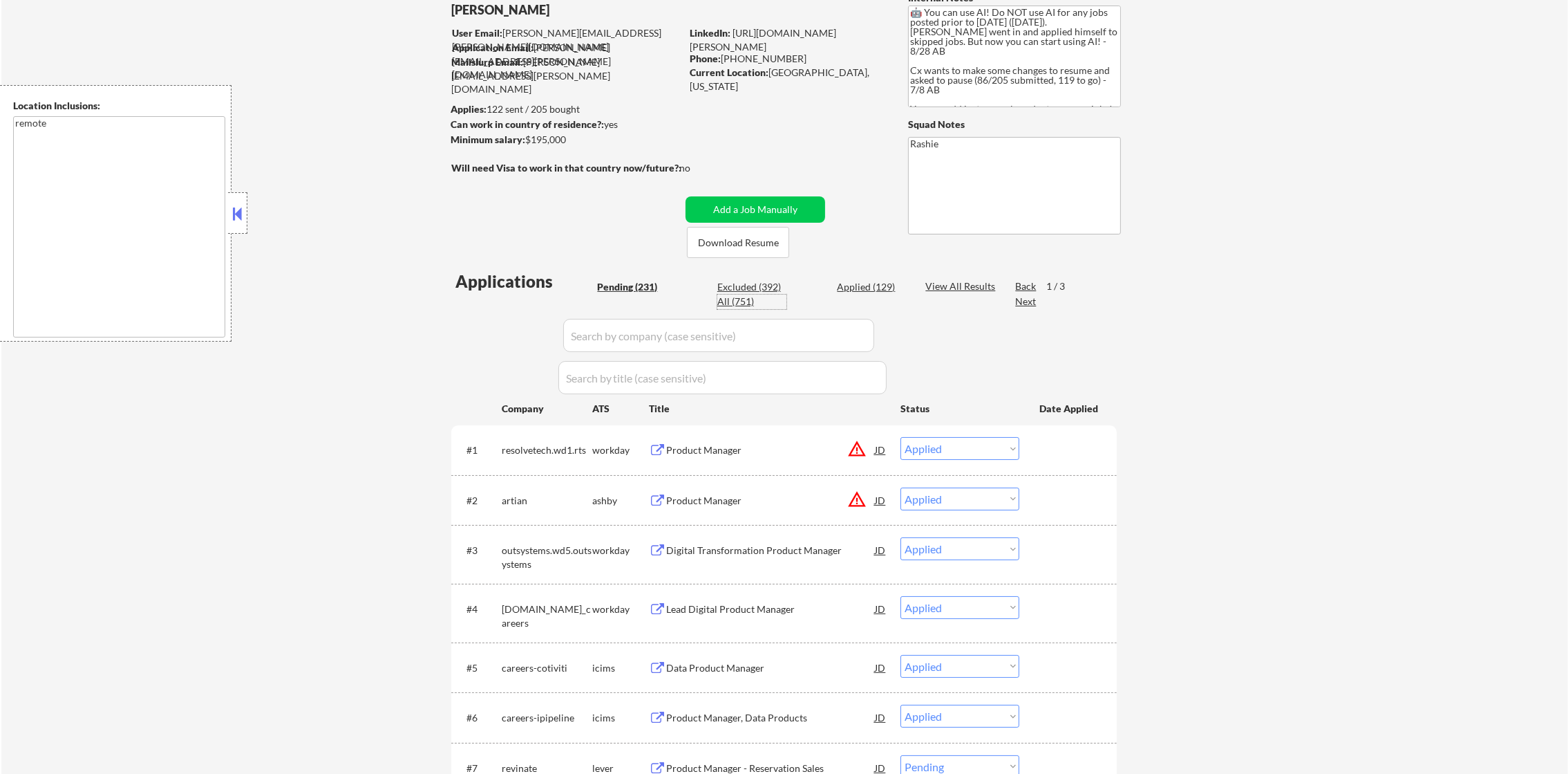
select select ""applied""
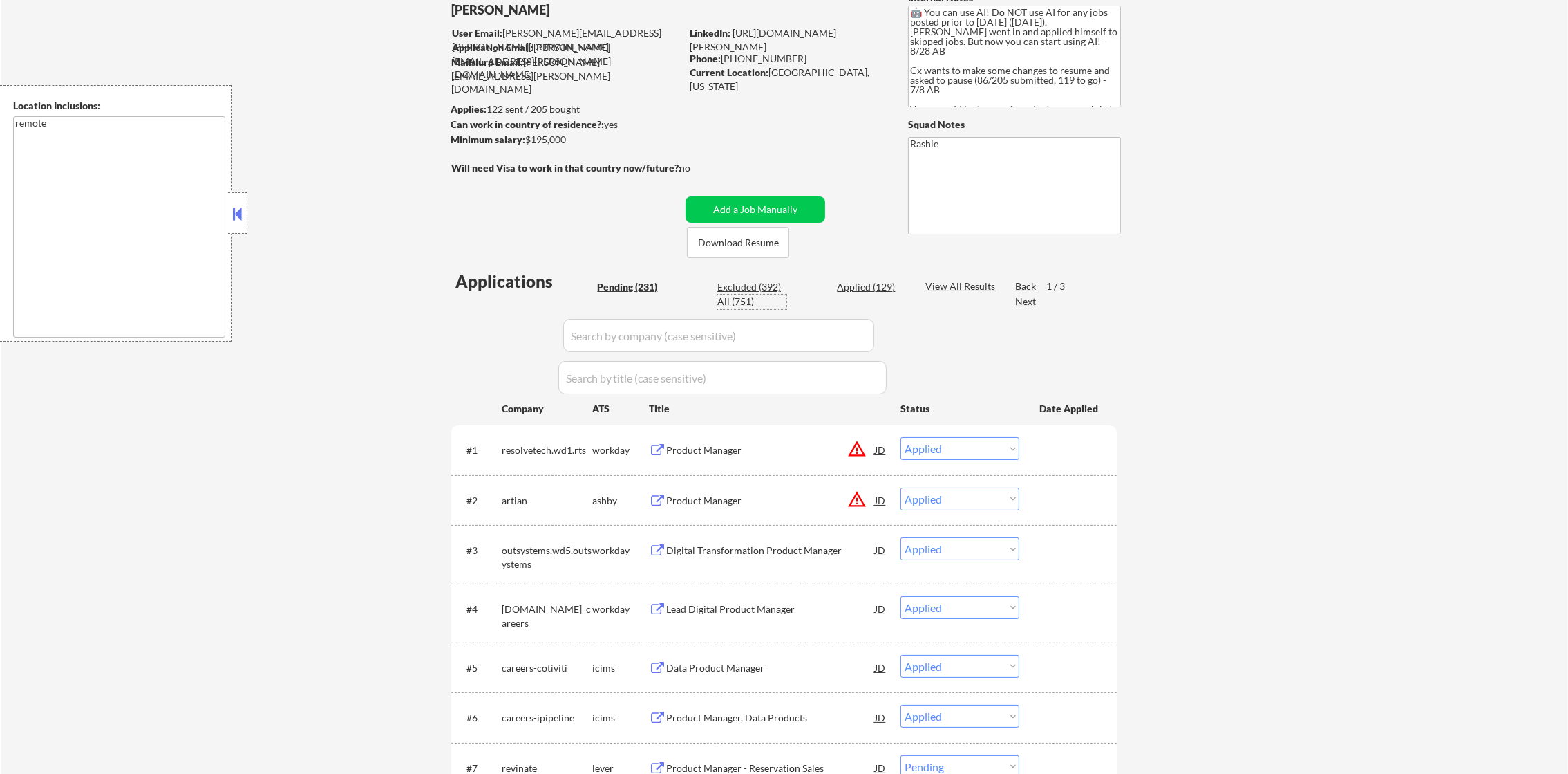
select select ""applied""
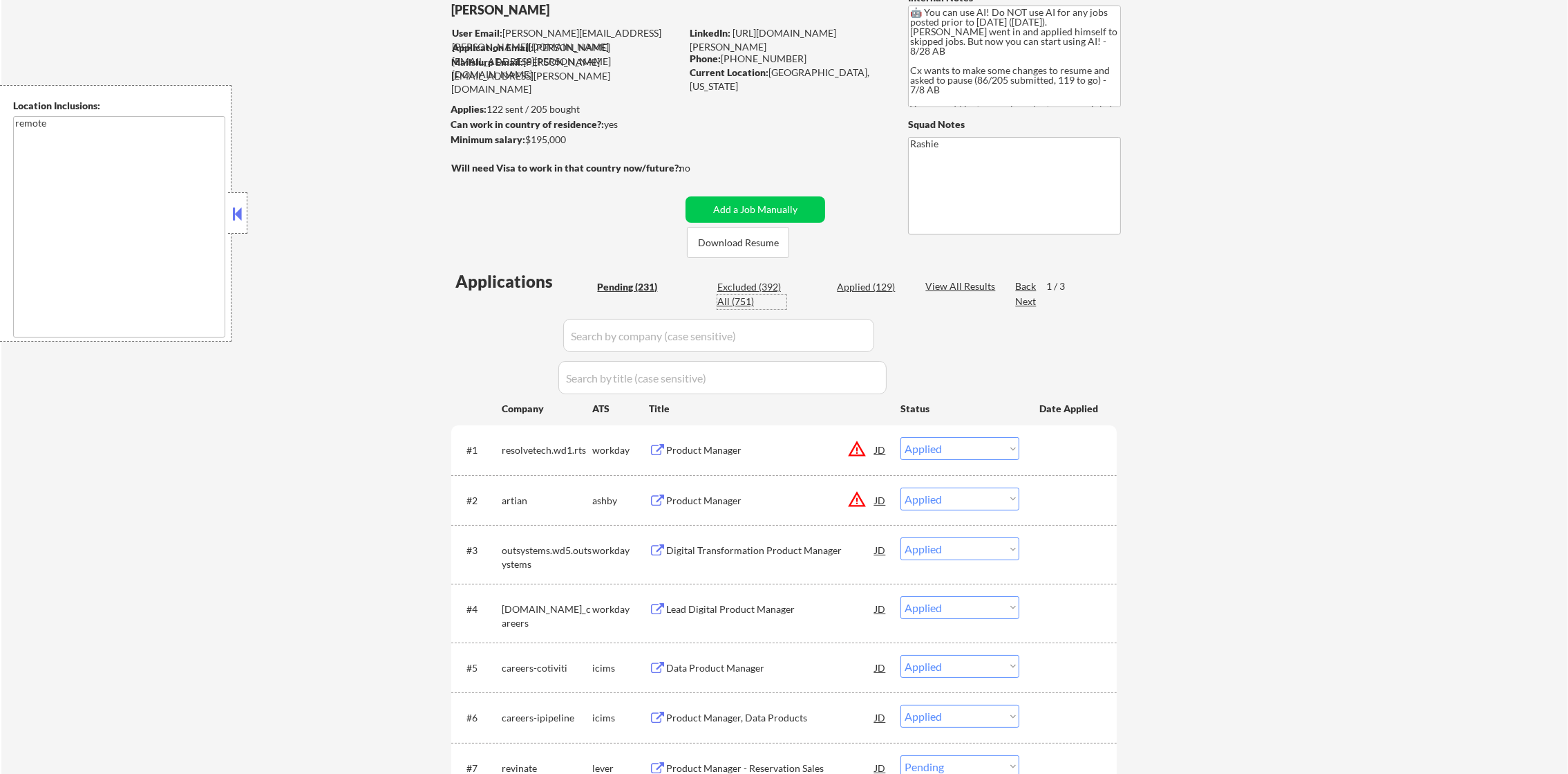
select select ""applied""
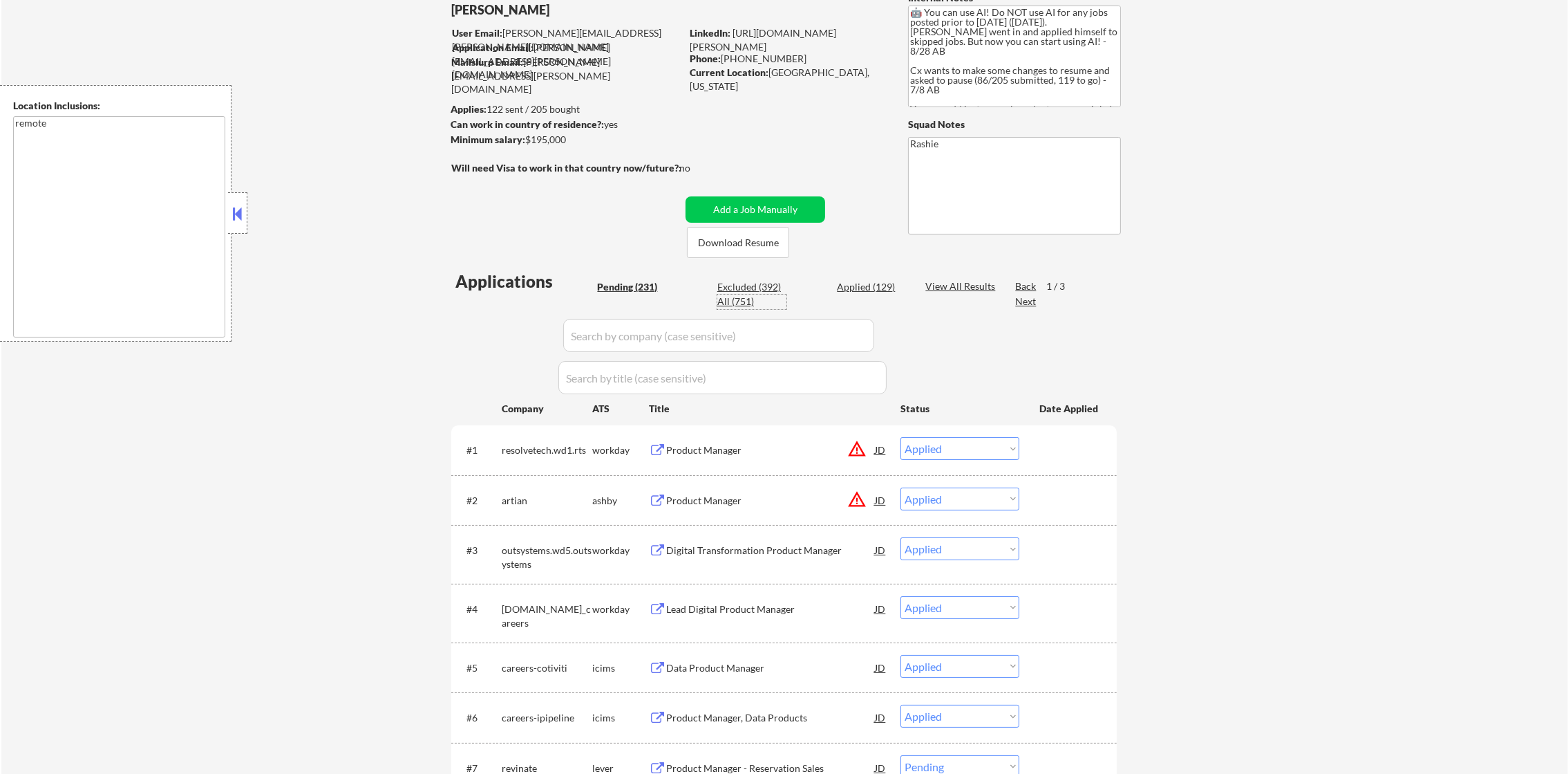
select select ""applied""
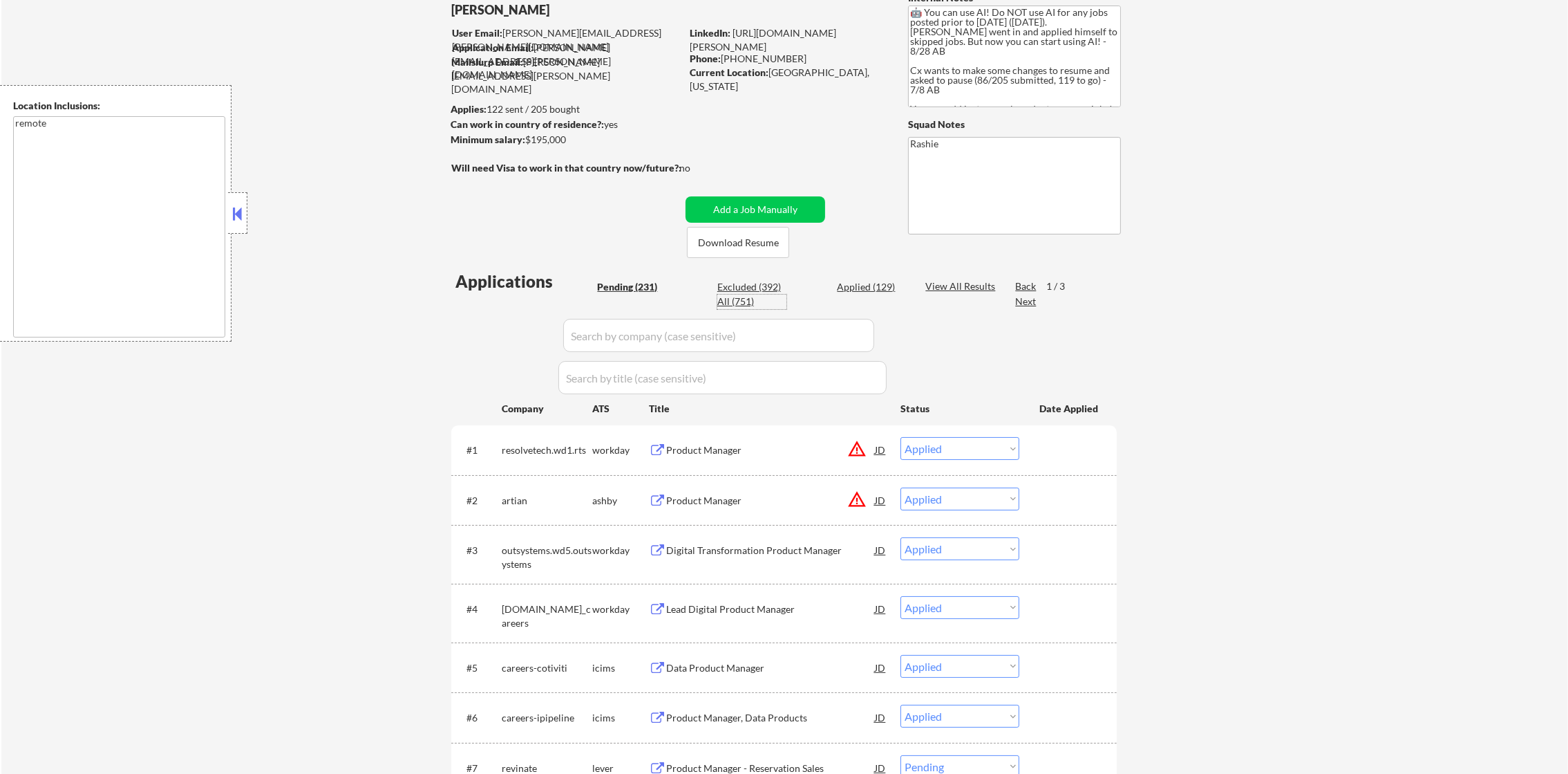
select select ""applied""
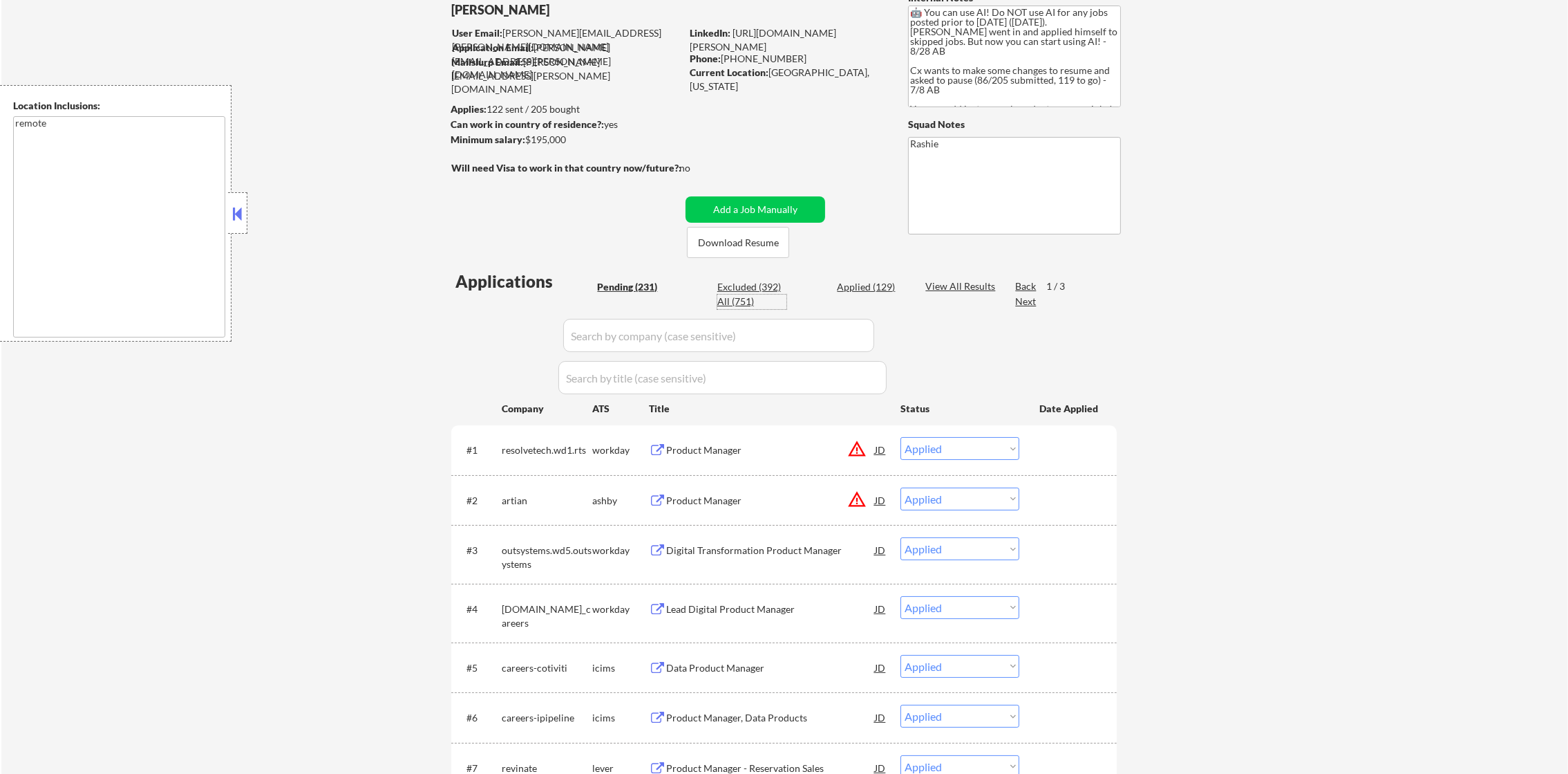
select select ""applied""
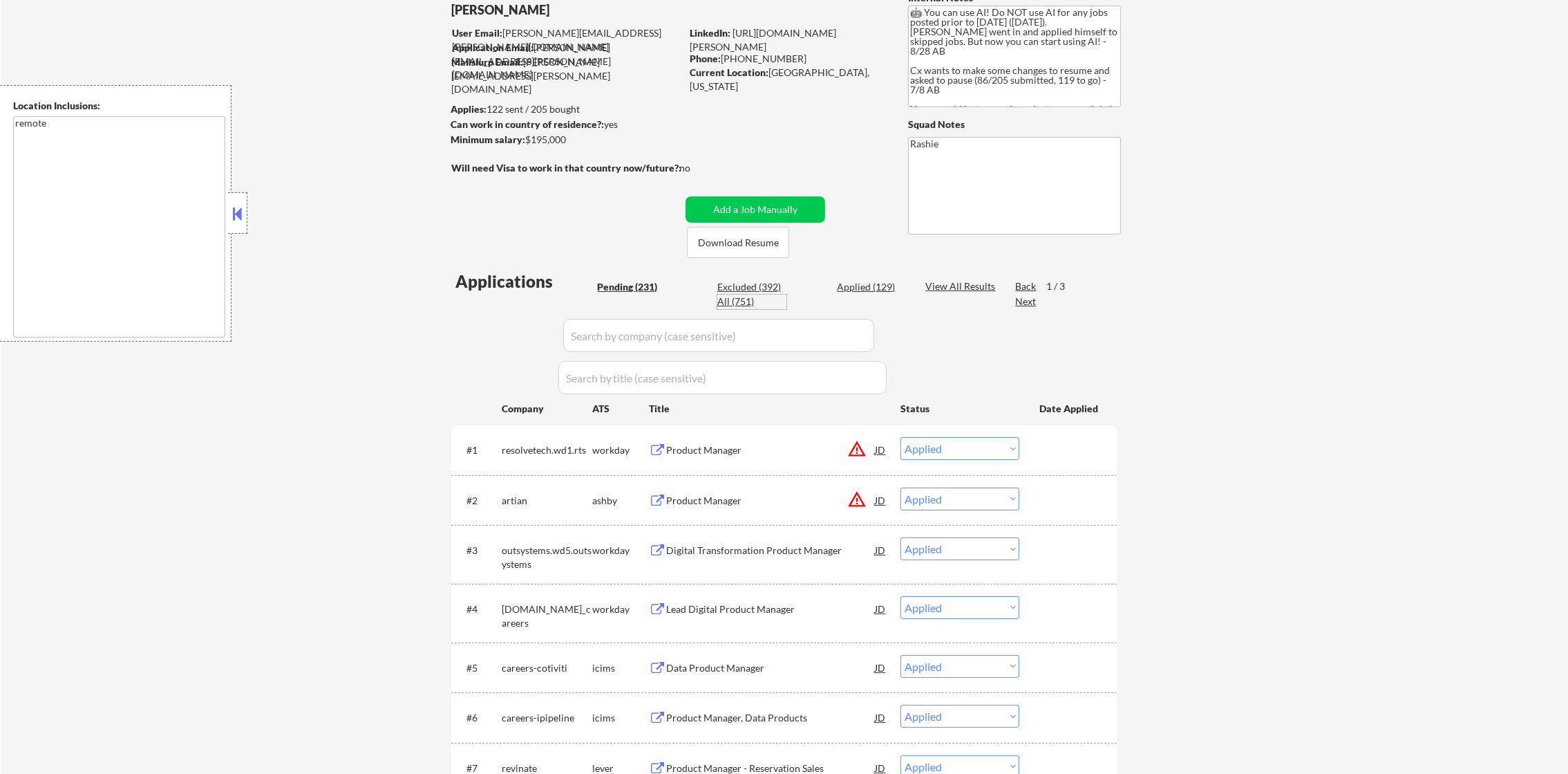
select select ""applied""
select select ""excluded__location_""
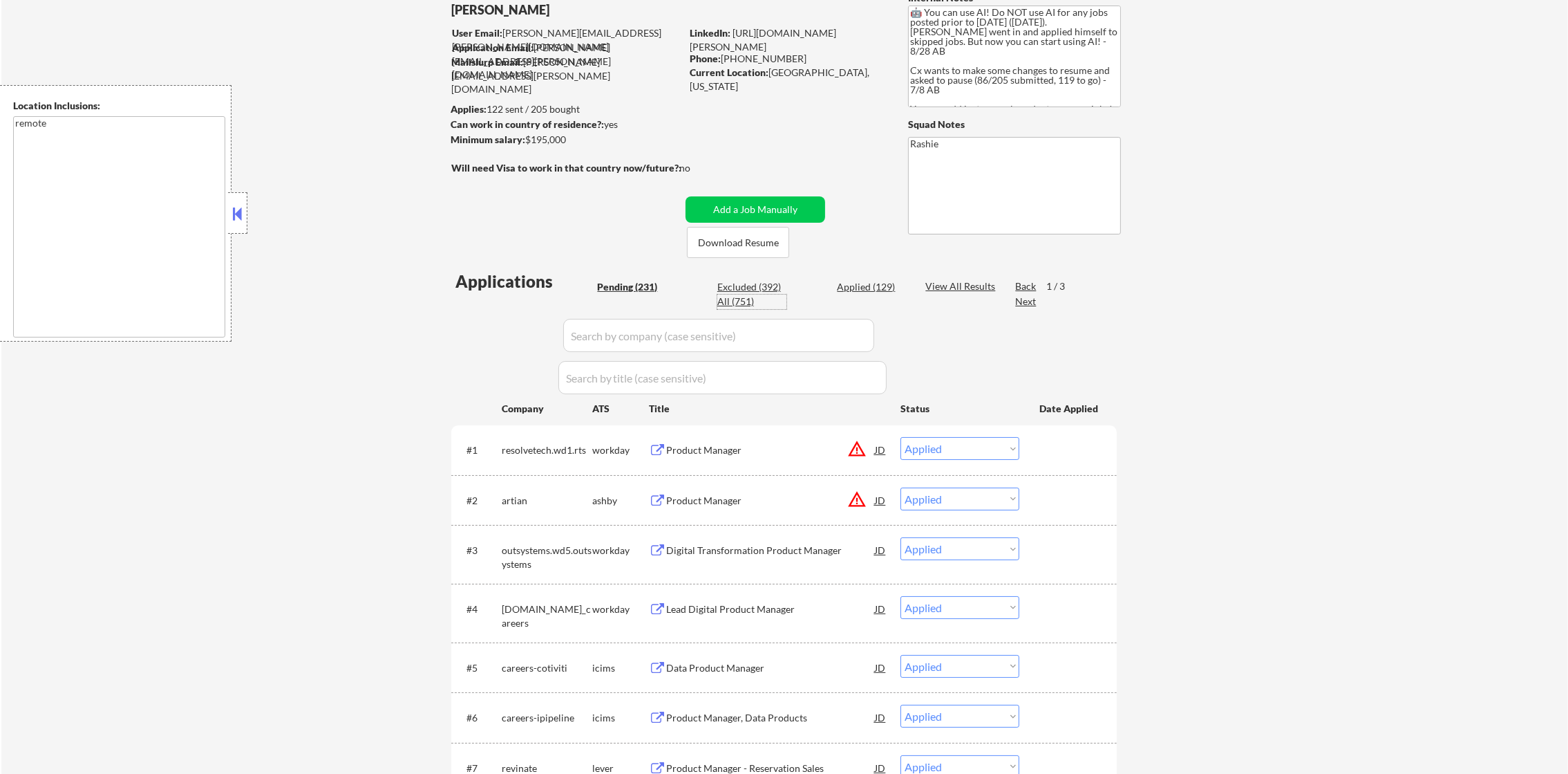
select select ""applied""
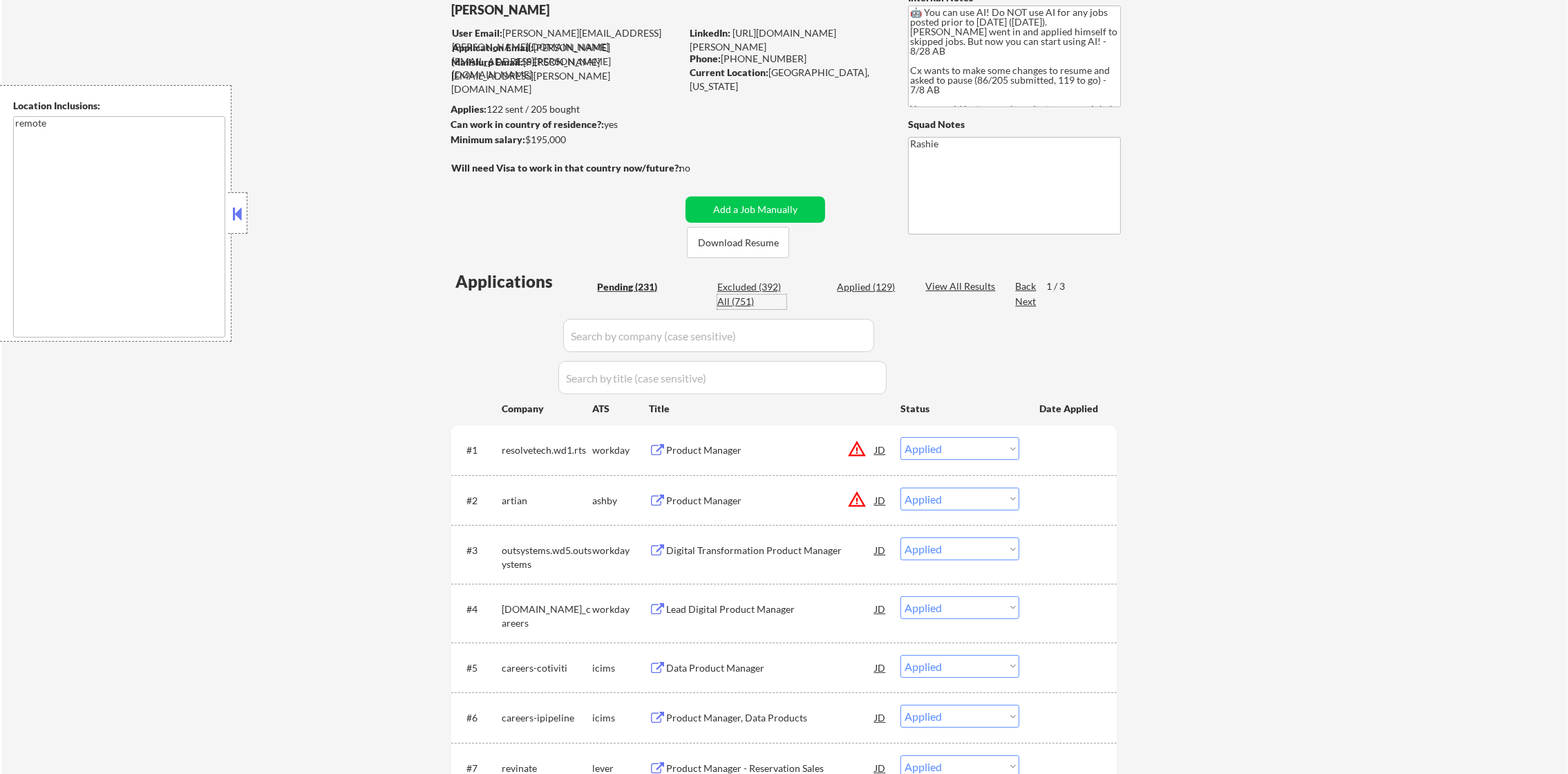
select select ""applied""
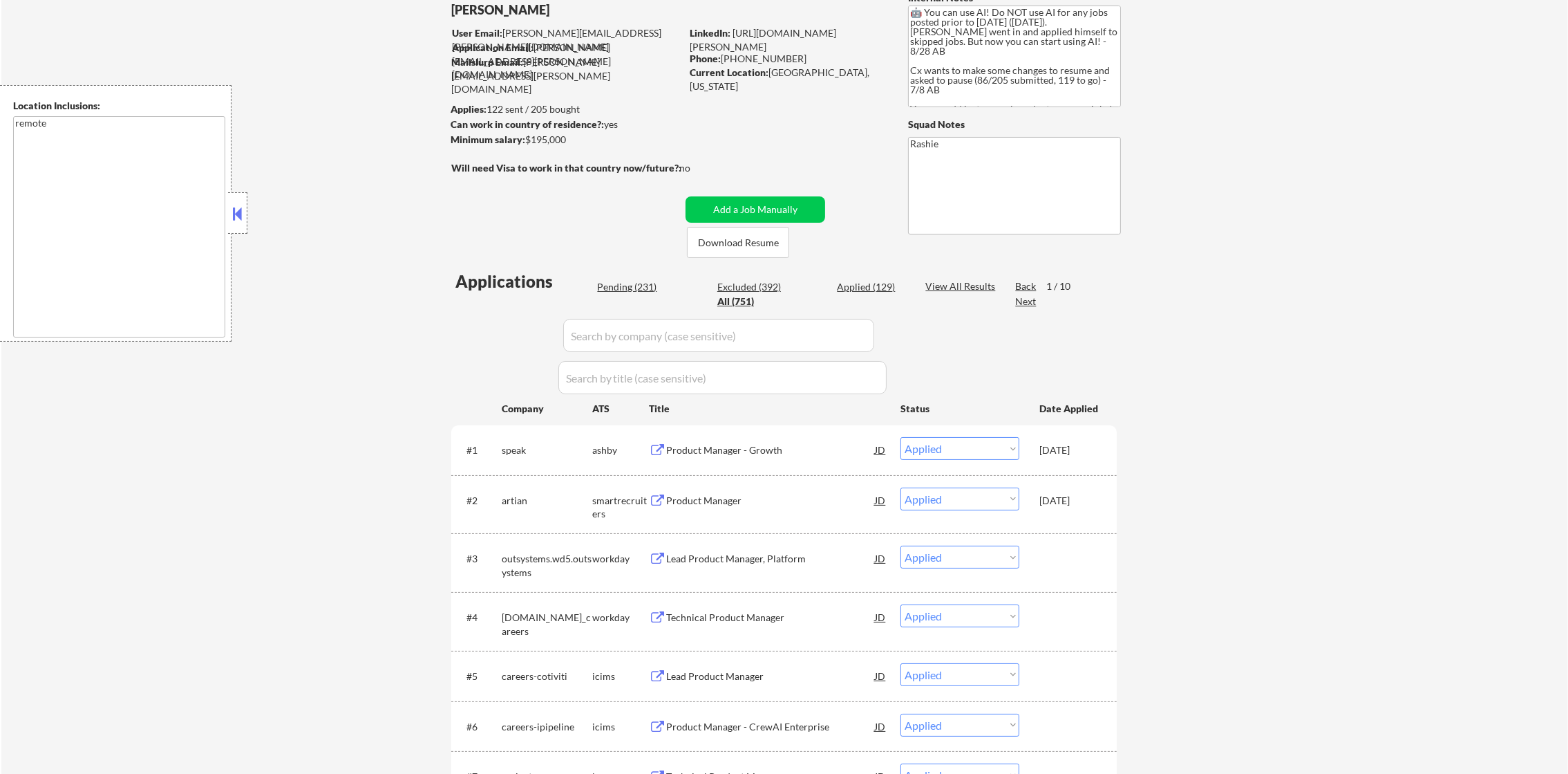
click at [737, 299] on div "All (751)" at bounding box center [751, 301] width 69 height 14
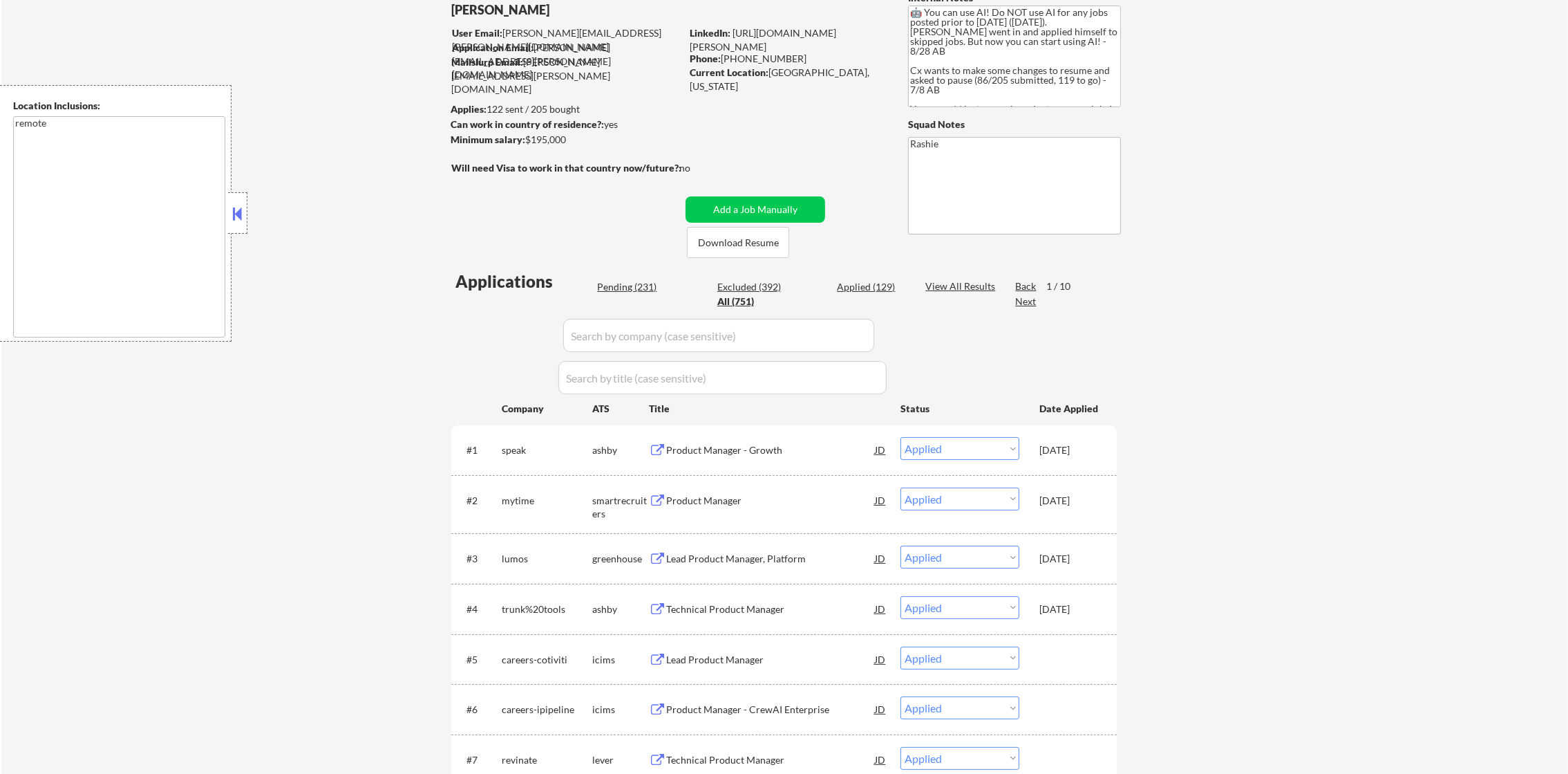
click at [714, 321] on input "input" at bounding box center [719, 335] width 311 height 33
paste input "aura"
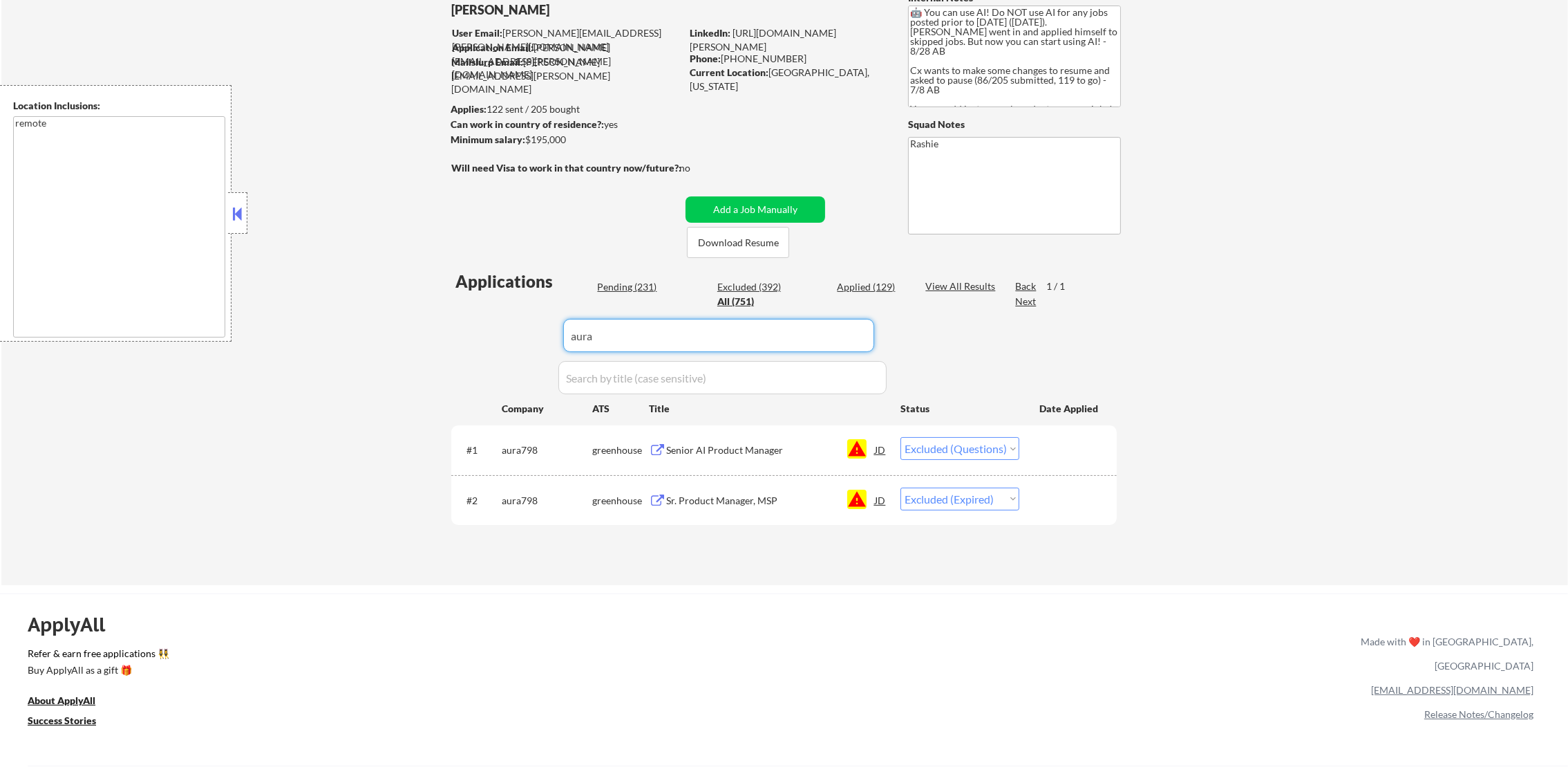
drag, startPoint x: 592, startPoint y: 341, endPoint x: 361, endPoint y: 311, distance: 232.9
click at [392, 318] on div "← Return to /applysquad Mailslurp Inbox Job Search Builder Daniel Scanland User…" at bounding box center [785, 264] width 1567 height 641
paste input "lakera"
click at [361, 311] on div "← Return to /applysquad Mailslurp Inbox Job Search Builder Daniel Scanland User…" at bounding box center [785, 264] width 1567 height 641
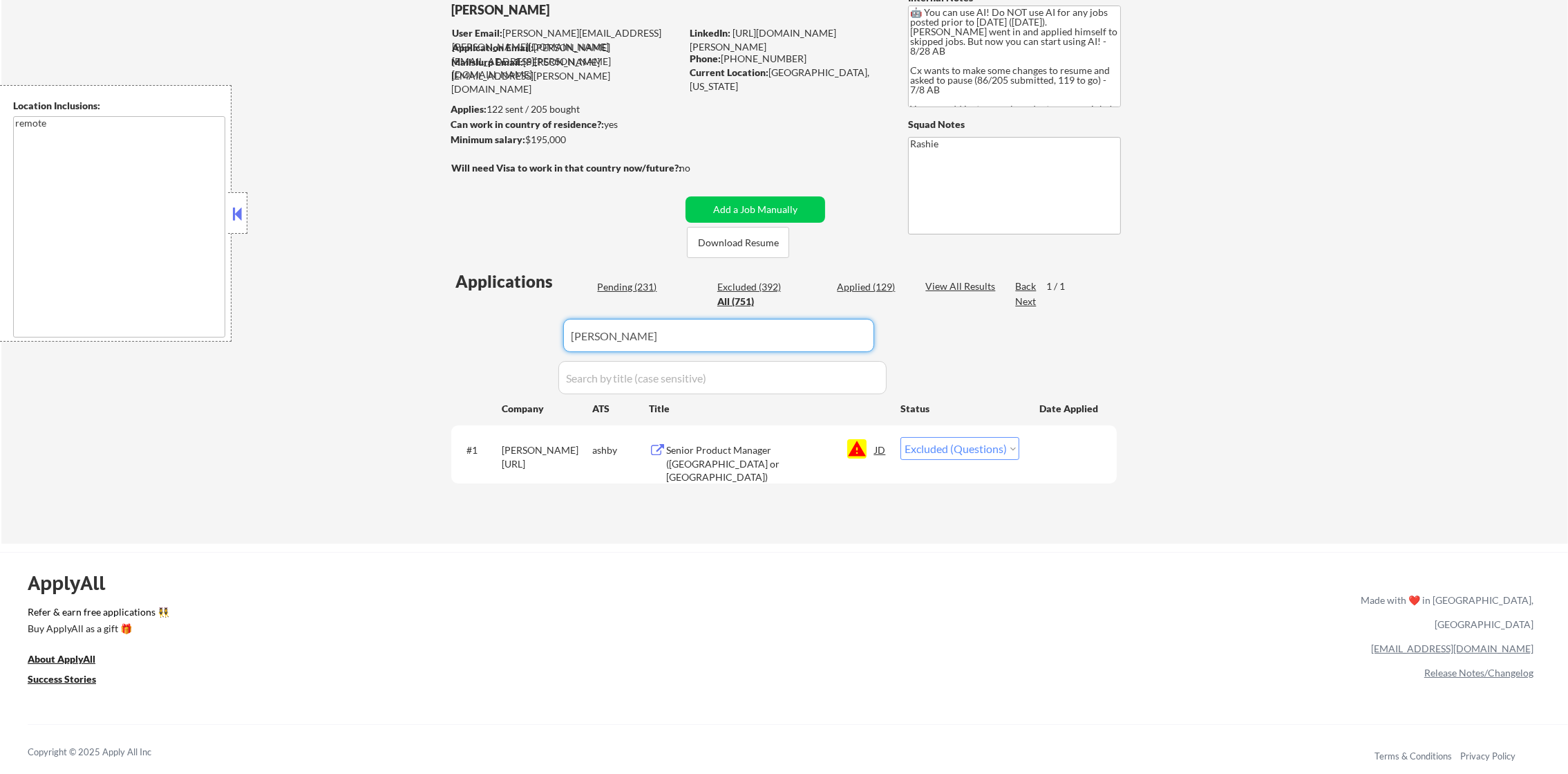
drag, startPoint x: 637, startPoint y: 321, endPoint x: 443, endPoint y: 324, distance: 194.0
click at [471, 326] on div "Applications Pending (231) Excluded (392) Applied (129) All (751) View All Resu…" at bounding box center [784, 393] width 666 height 247
paste input "skylight"
click at [439, 324] on div "← Return to /applysquad Mailslurp Inbox Job Search Builder Daniel Scanland User…" at bounding box center [784, 239] width 690 height 589
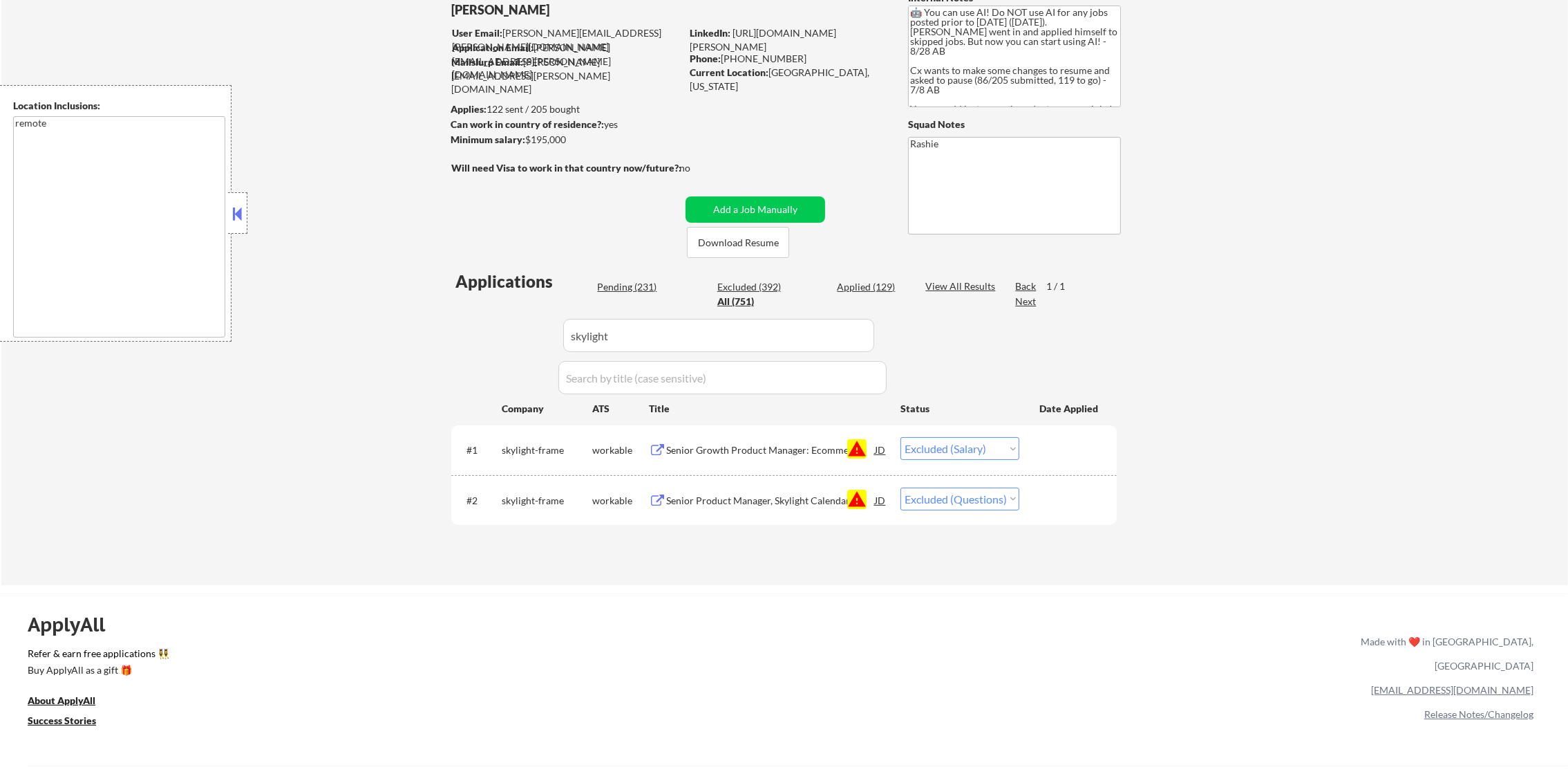
drag, startPoint x: 621, startPoint y: 337, endPoint x: 492, endPoint y: 316, distance: 130.7
click at [493, 316] on div "Applications Pending (231) Excluded (392) Applied (129) All (751) View All Resu…" at bounding box center [784, 414] width 666 height 289
click at [334, 293] on div "← Return to /applysquad Mailslurp Inbox Job Search Builder Daniel Scanland User…" at bounding box center [785, 264] width 1567 height 641
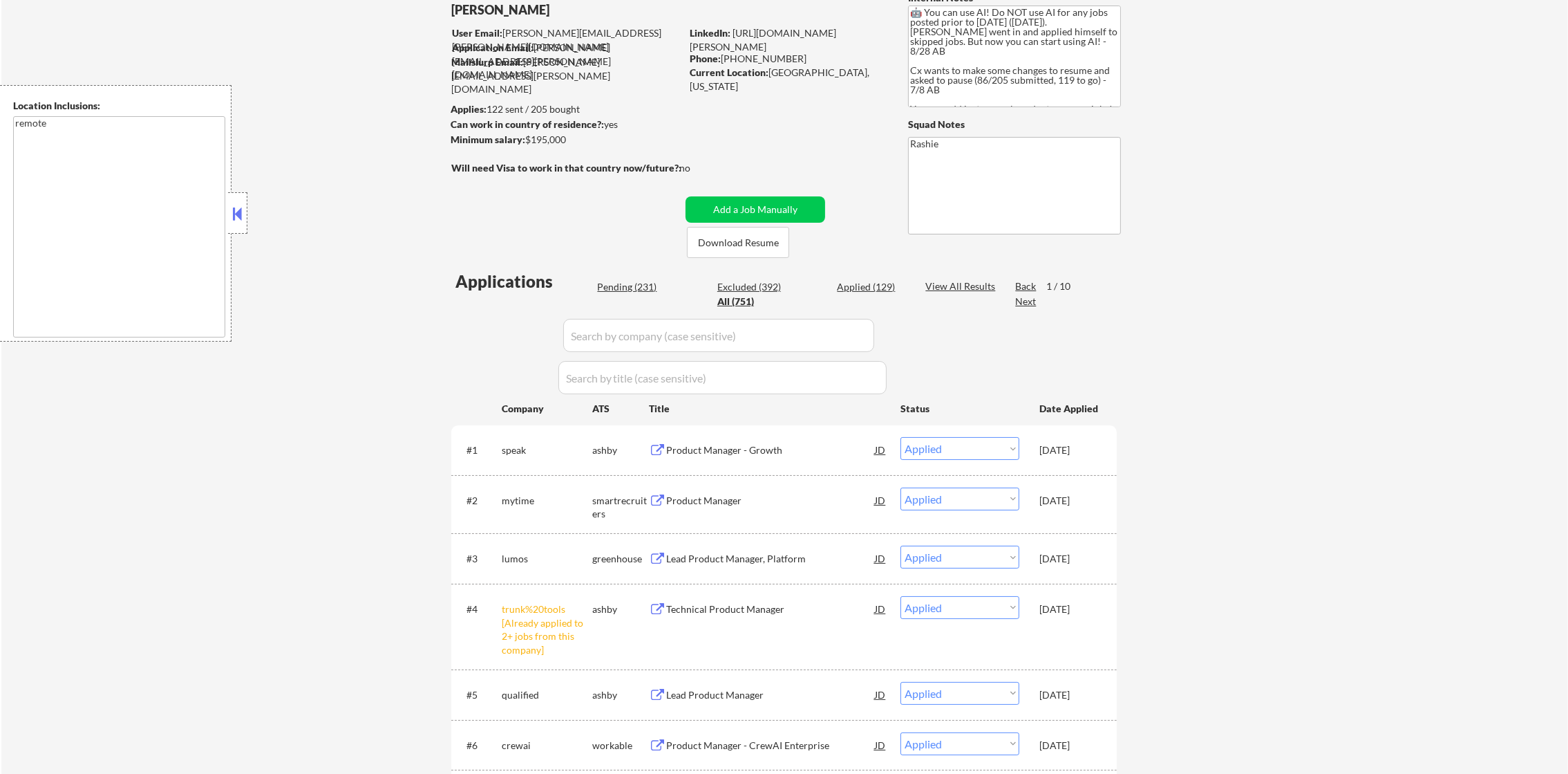
click at [638, 287] on div "Pending (231)" at bounding box center [631, 287] width 69 height 14
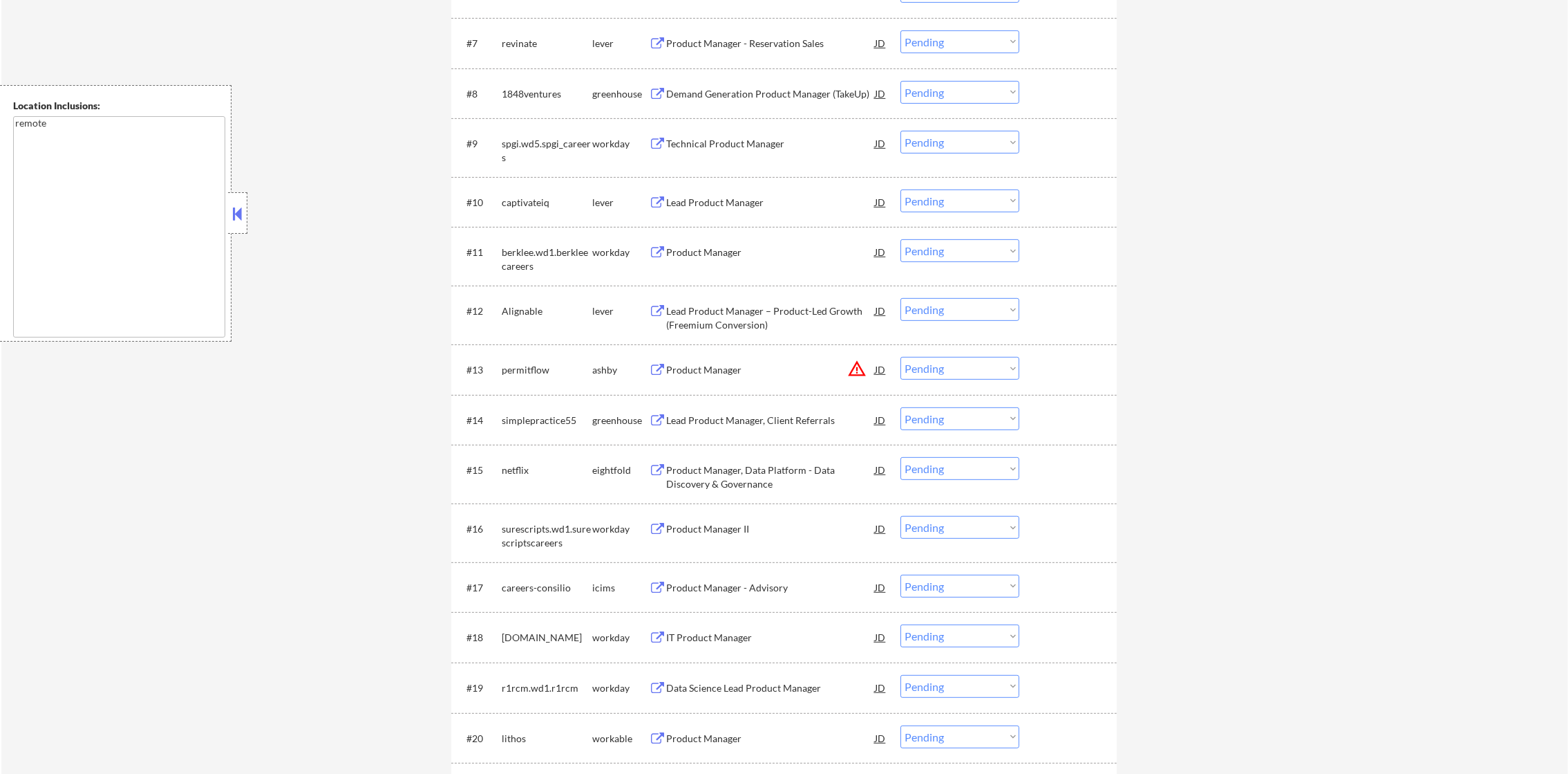
scroll to position [838, 0]
click at [504, 43] on div "revinate" at bounding box center [547, 41] width 91 height 14
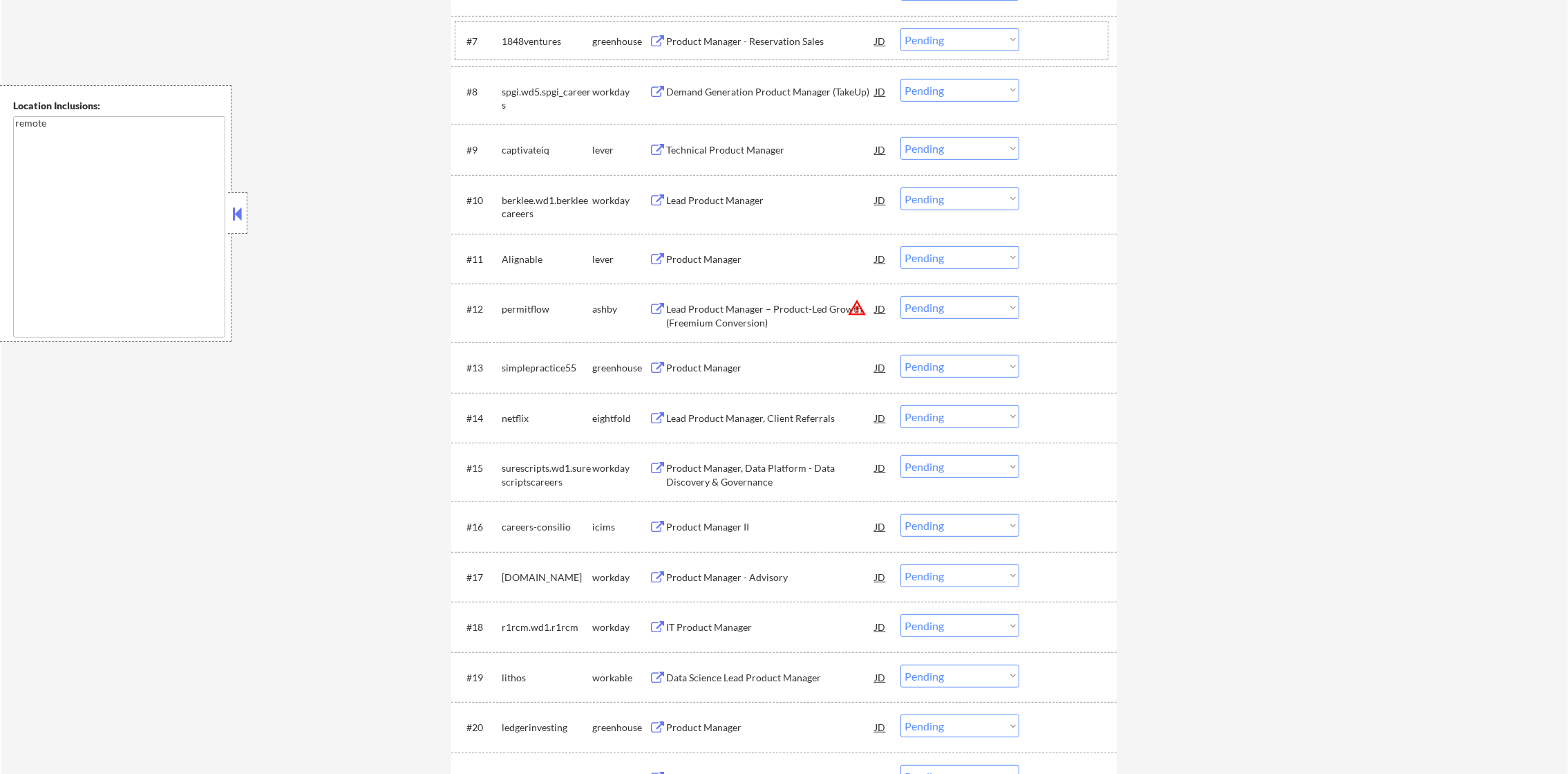
click at [514, 155] on div "captivateiq" at bounding box center [547, 150] width 91 height 14
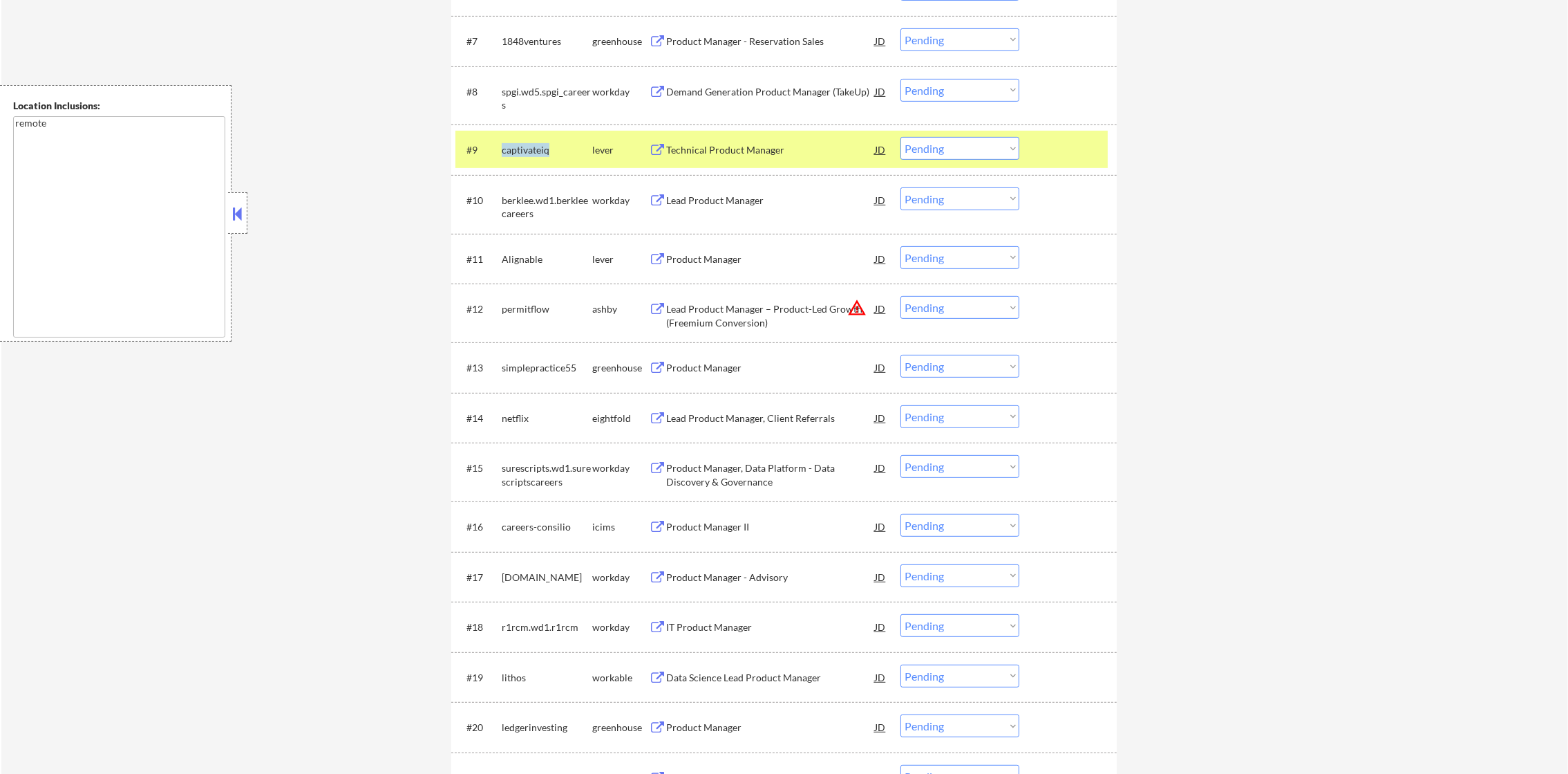
click at [514, 155] on div "captivateiq" at bounding box center [547, 150] width 91 height 14
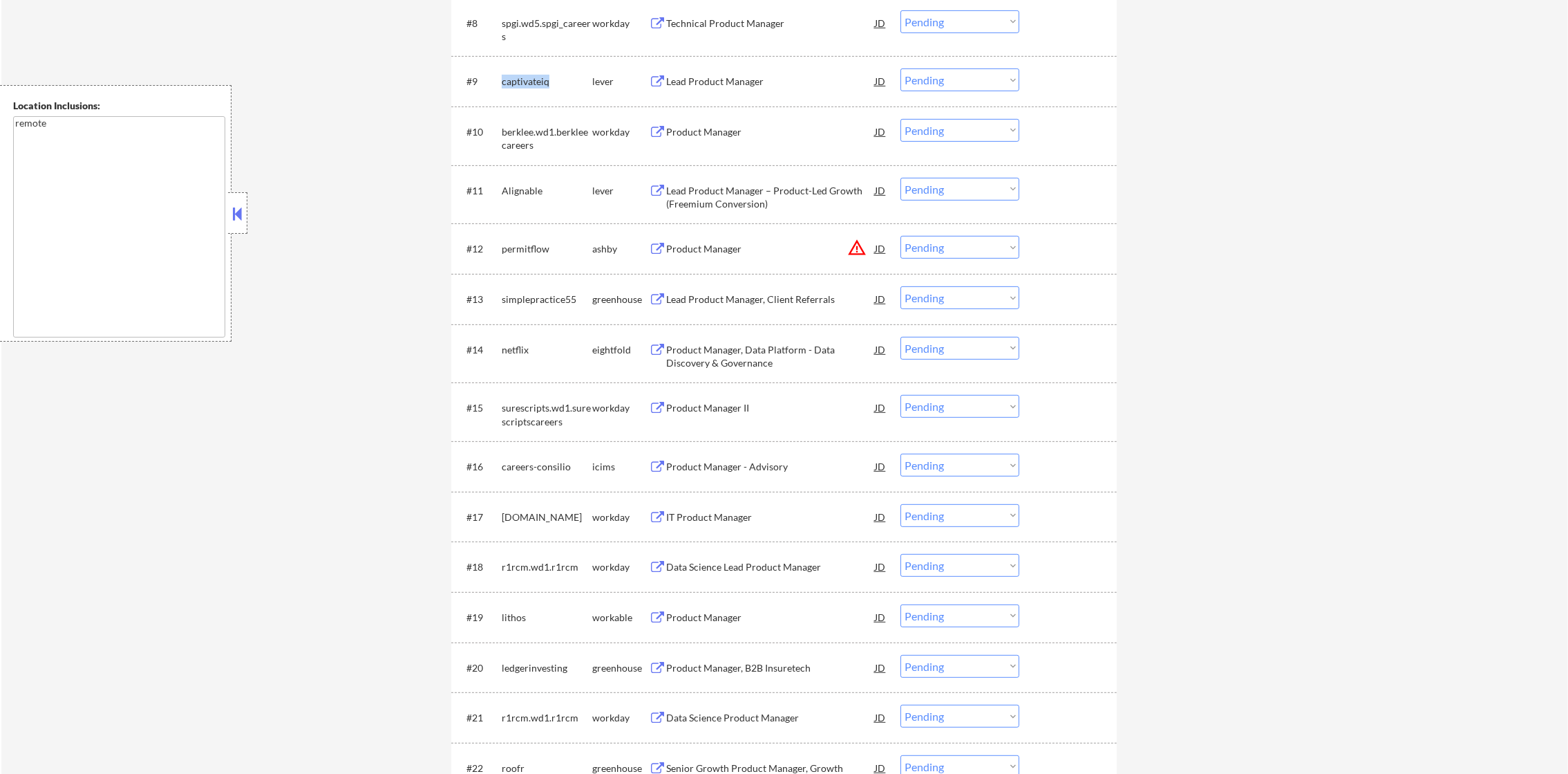
scroll to position [941, 0]
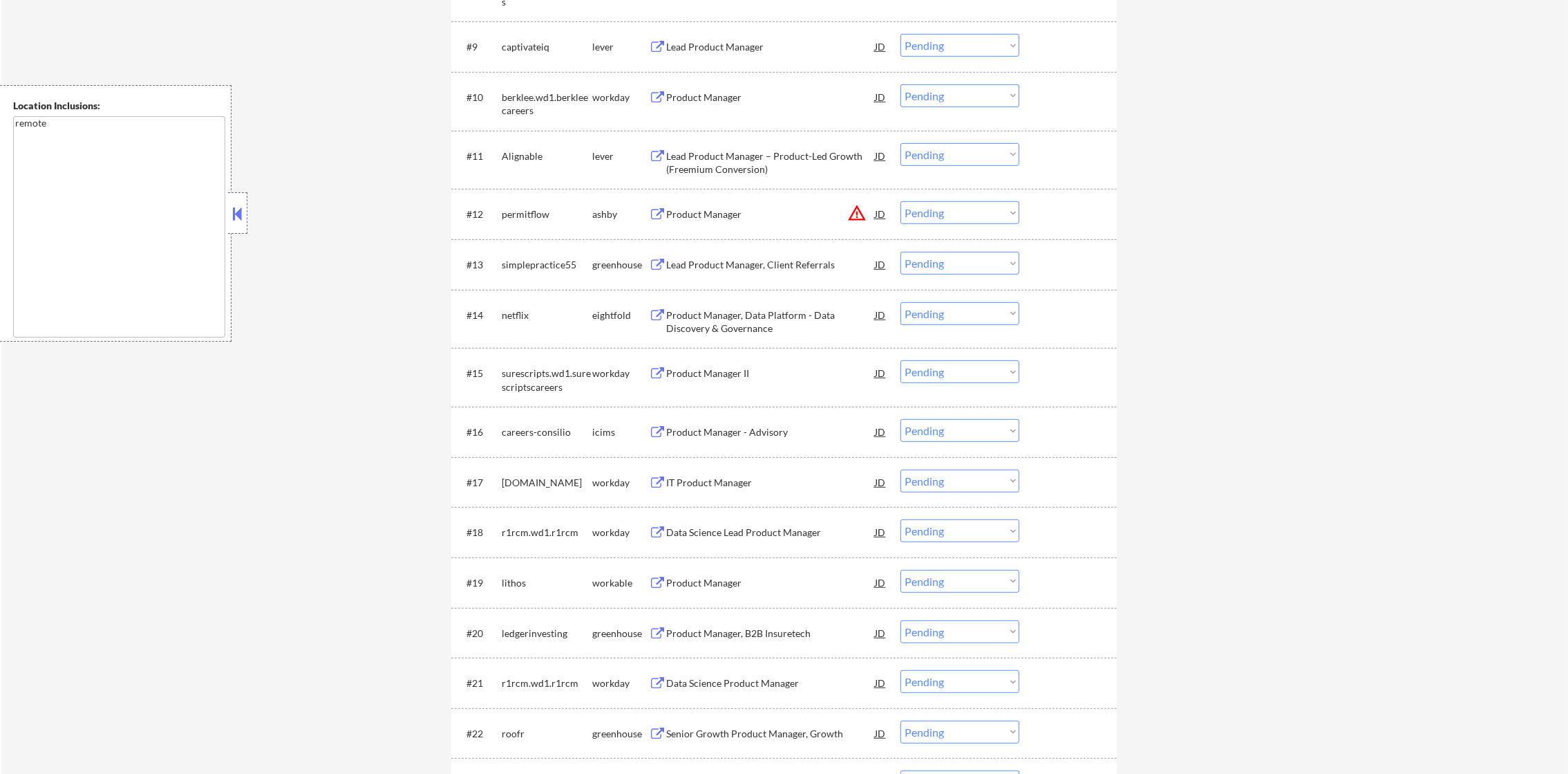
click at [546, 137] on div "#11 Alignable lever Lead Product Manager – Product-Led Growth (Freemium Convers…" at bounding box center [781, 160] width 653 height 45
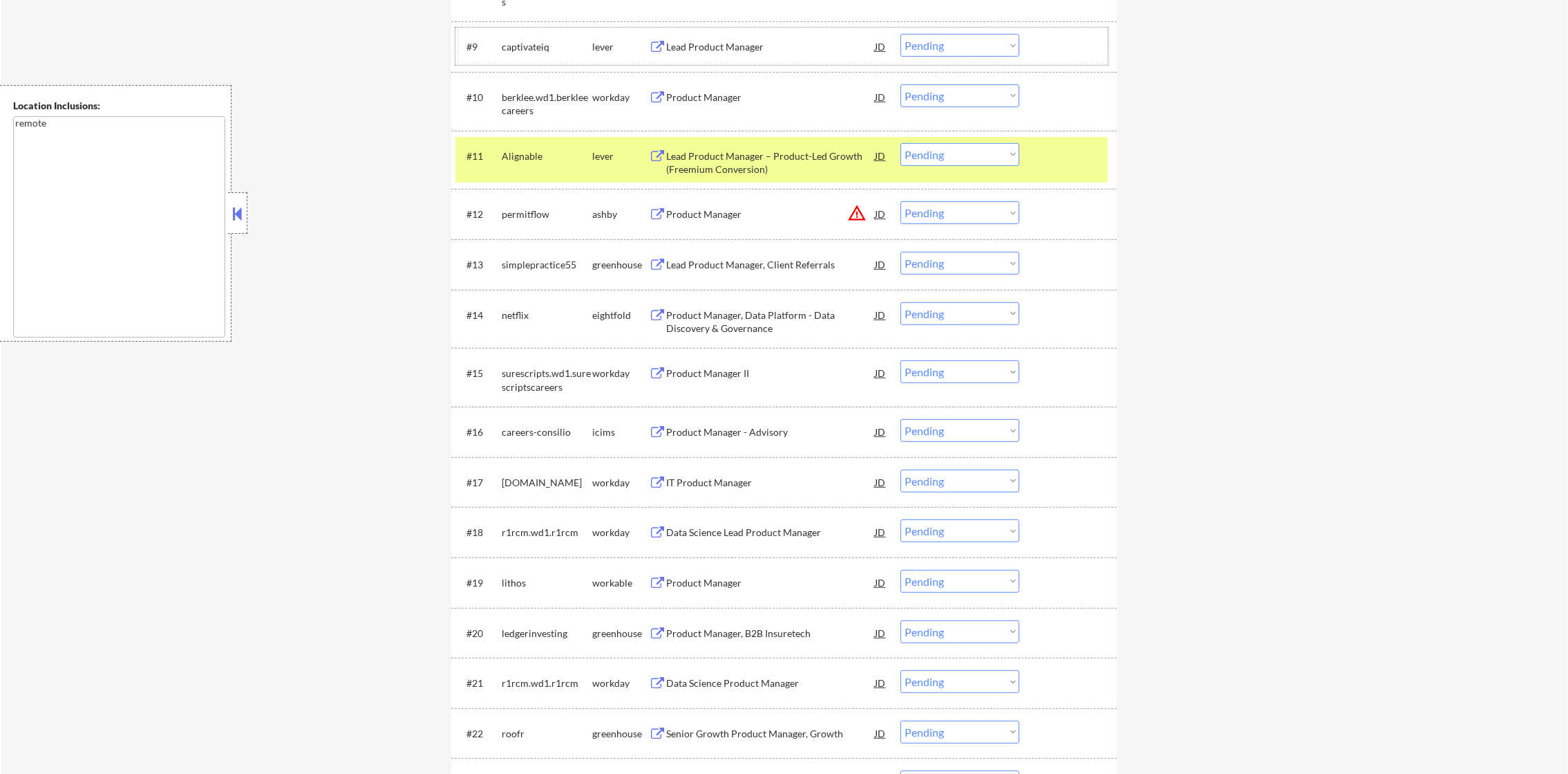
click at [502, 49] on div "captivateiq" at bounding box center [547, 47] width 91 height 14
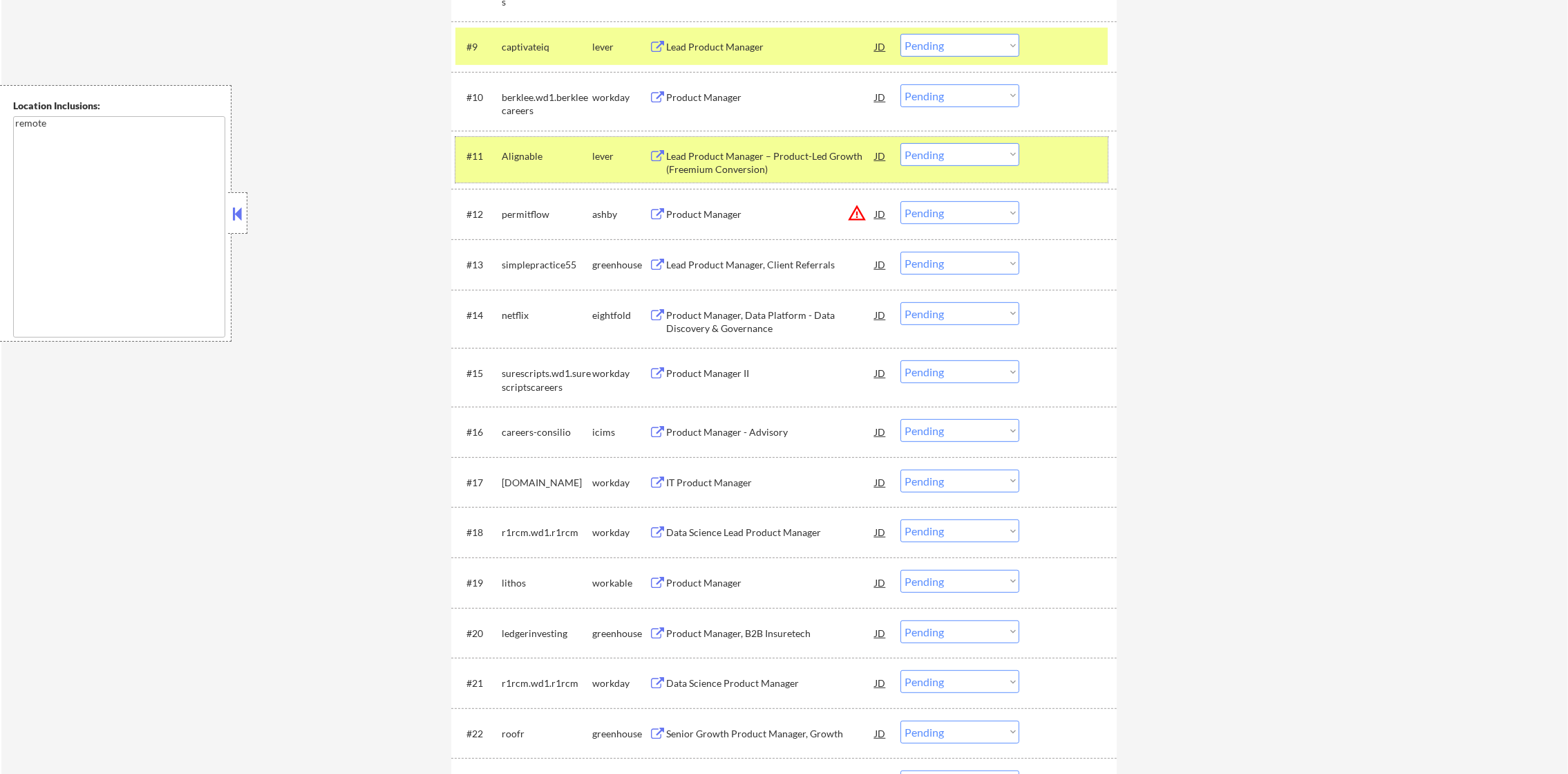
click at [516, 143] on div "Alignable" at bounding box center [547, 155] width 91 height 25
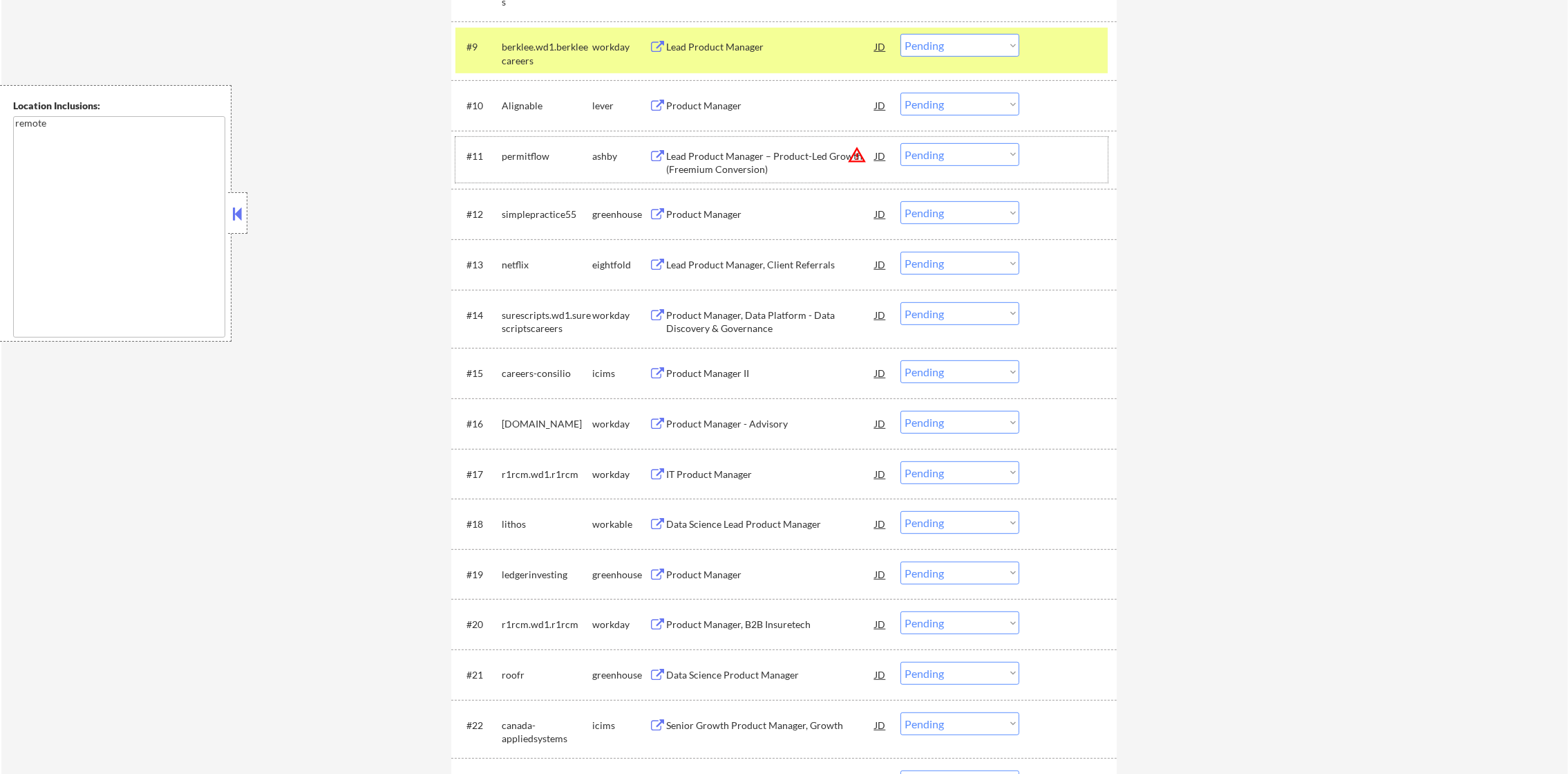
click at [532, 63] on div "berklee.wd1.berkleecareers" at bounding box center [547, 53] width 91 height 27
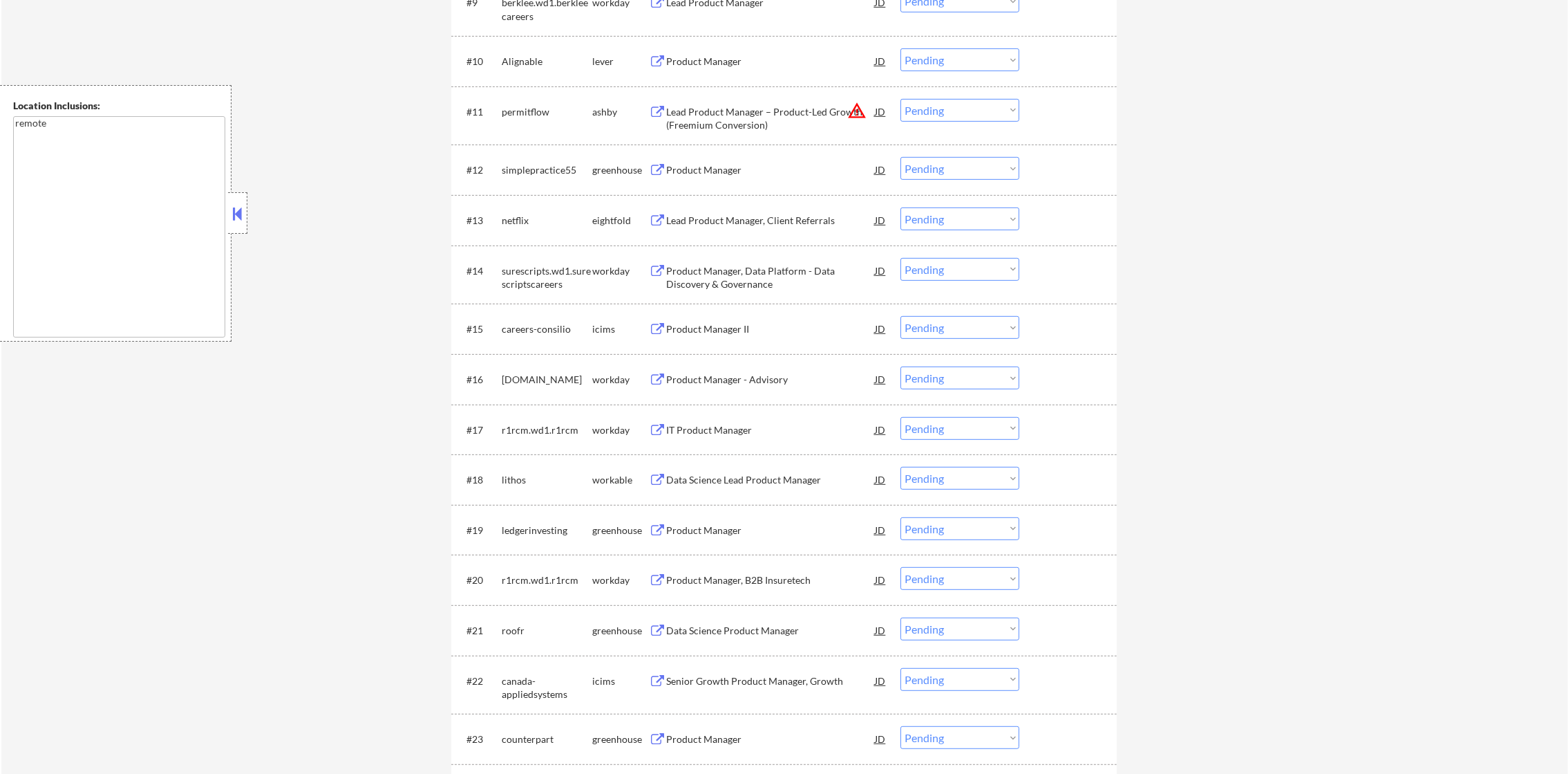
scroll to position [1010, 0]
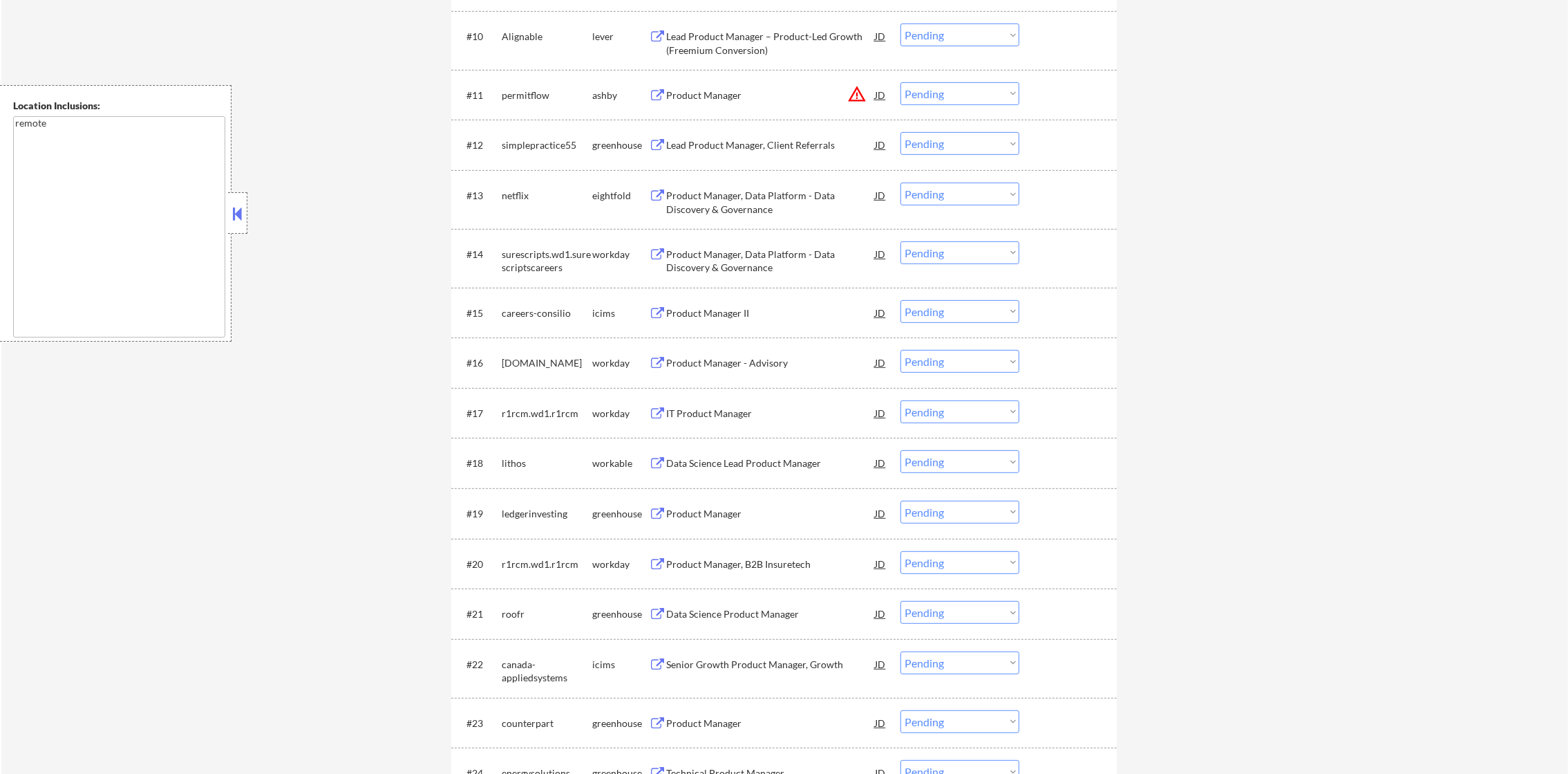
click at [507, 27] on div "Alignable" at bounding box center [547, 35] width 91 height 25
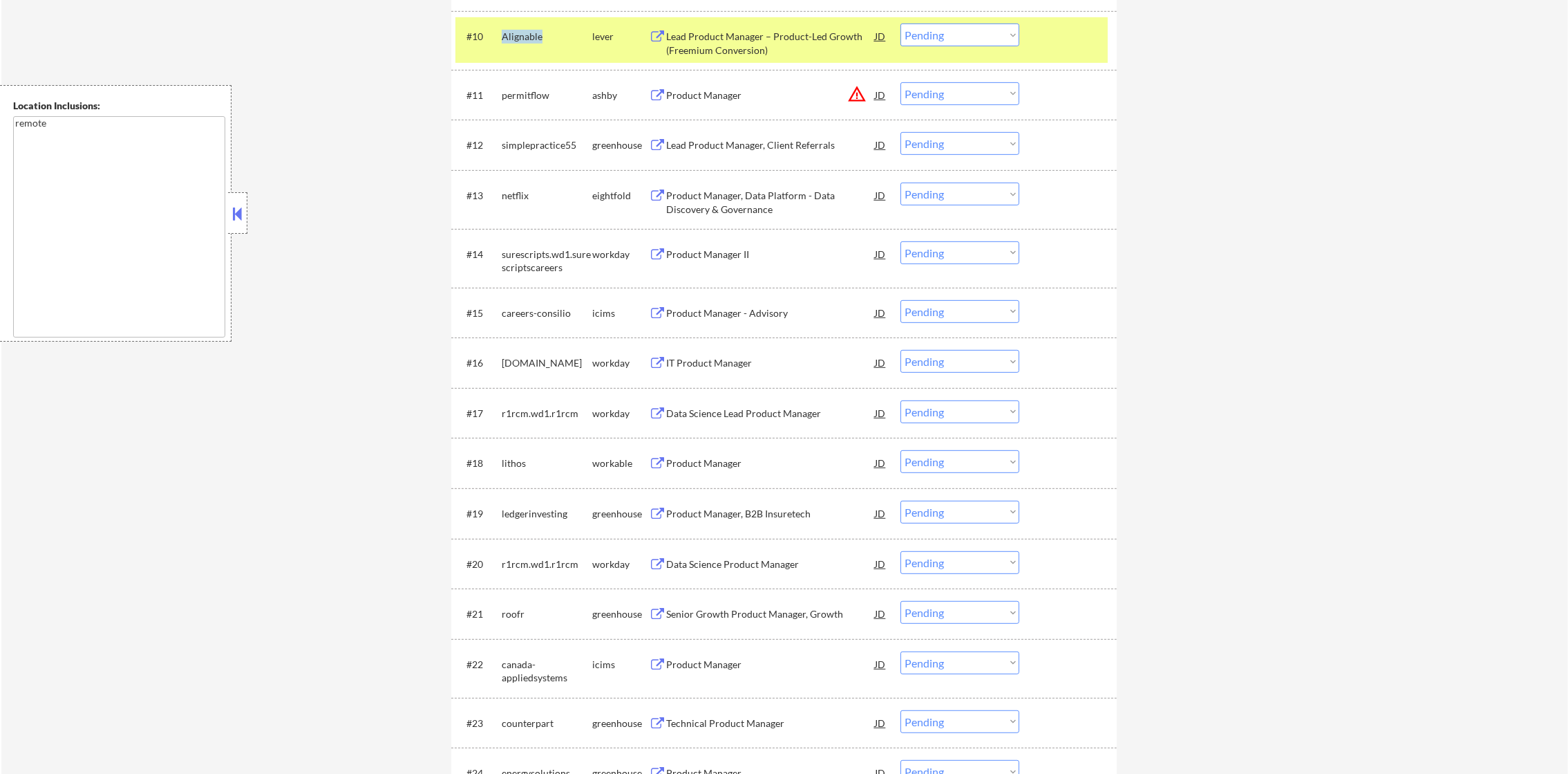
click at [507, 27] on div "Alignable" at bounding box center [547, 35] width 91 height 25
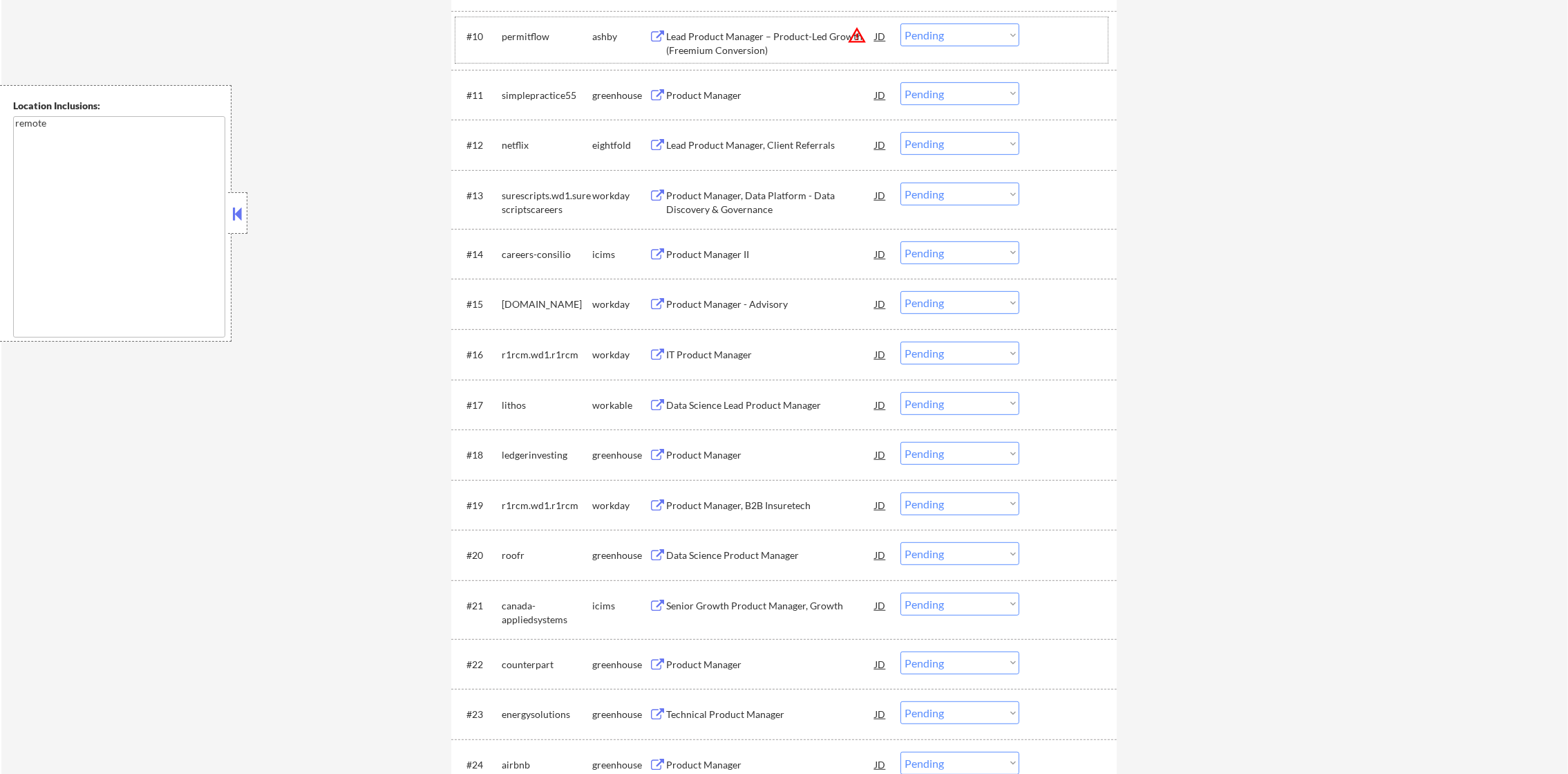
scroll to position [941, 0]
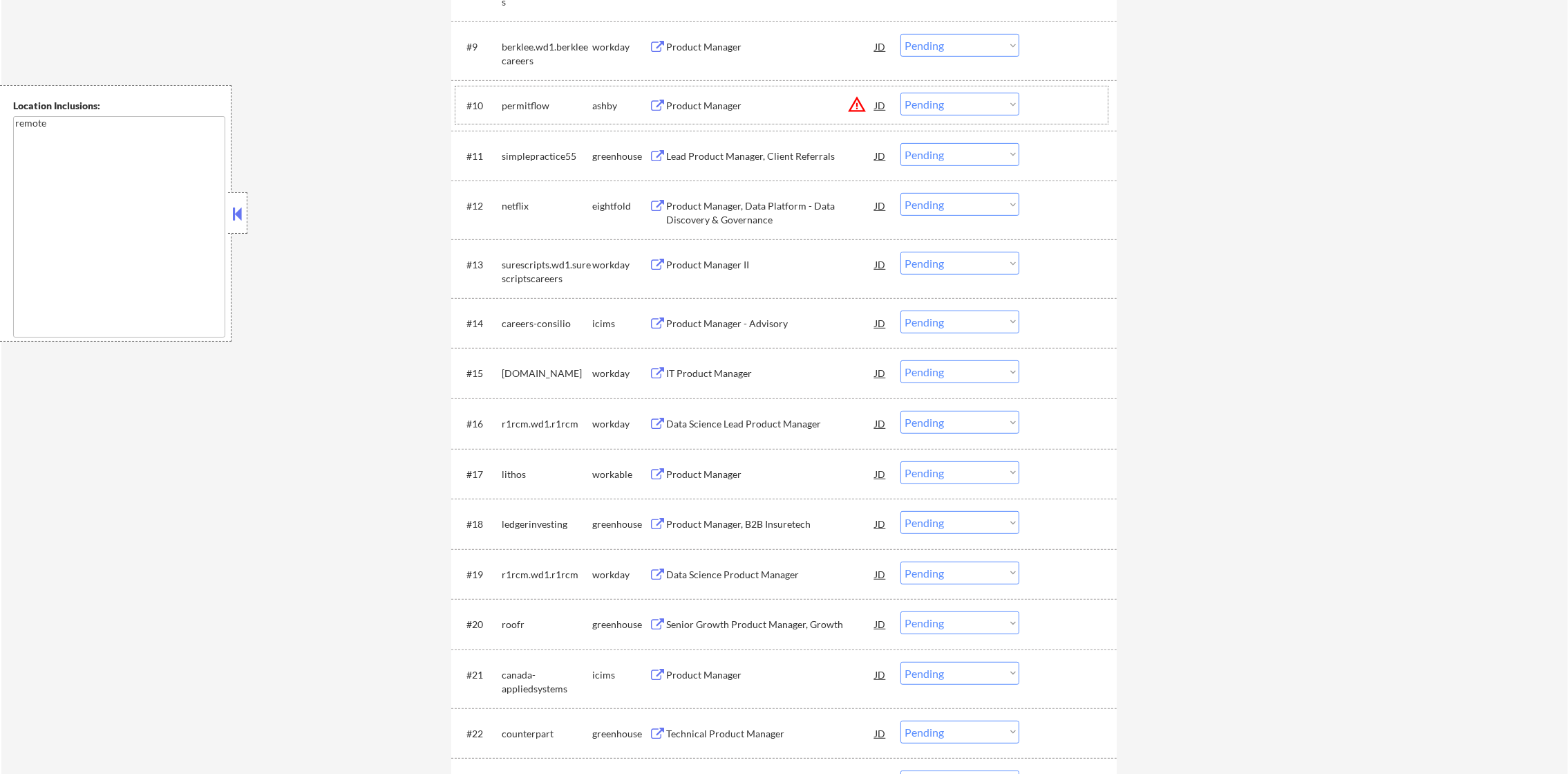
click at [914, 99] on select "Choose an option... Pending Applied Excluded (Questions) Excluded (Expired) Exc…" at bounding box center [960, 104] width 119 height 23
click at [901, 93] on select "Choose an option... Pending Applied Excluded (Questions) Excluded (Expired) Exc…" at bounding box center [960, 104] width 119 height 23
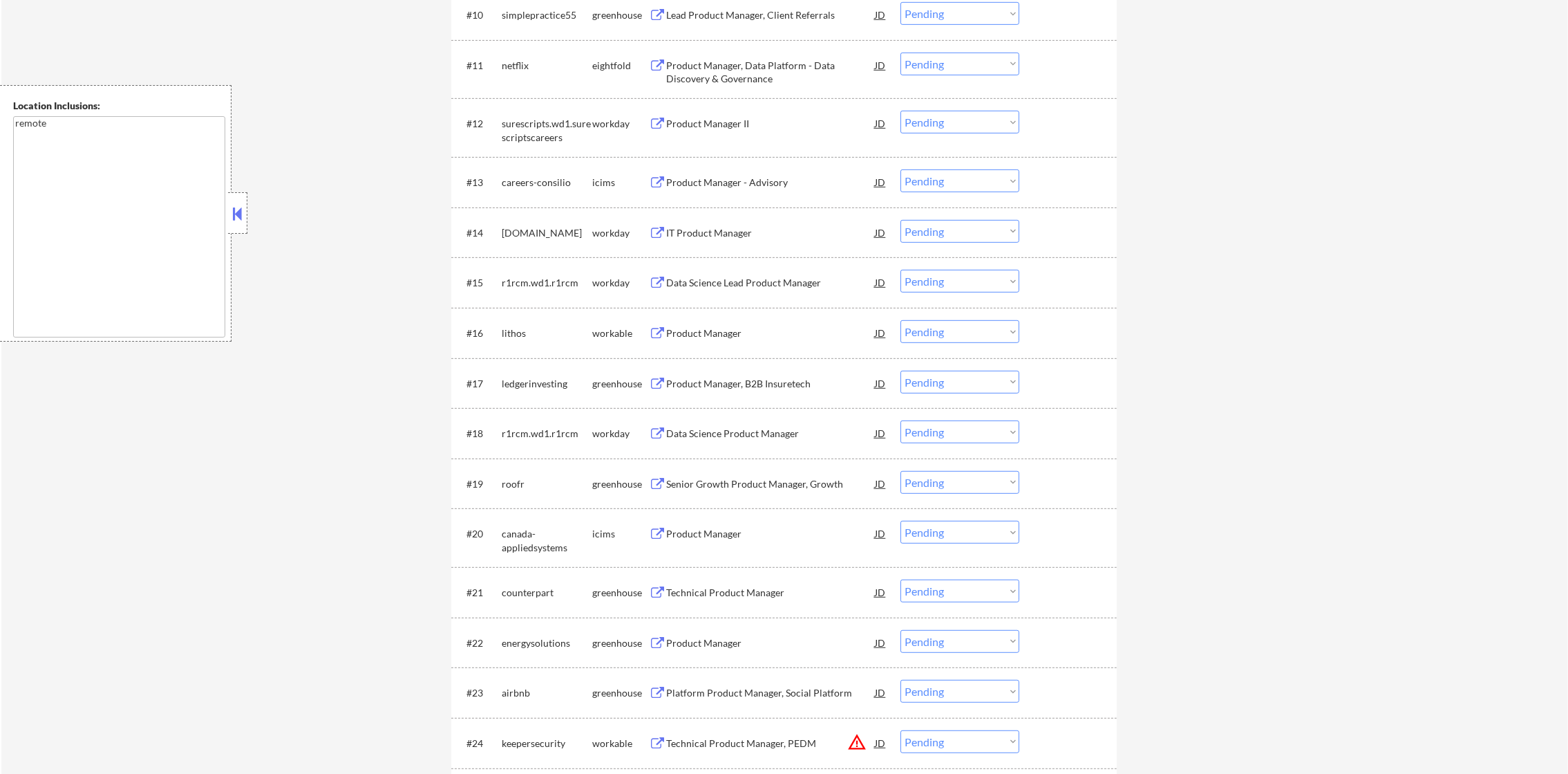
scroll to position [1010, 0]
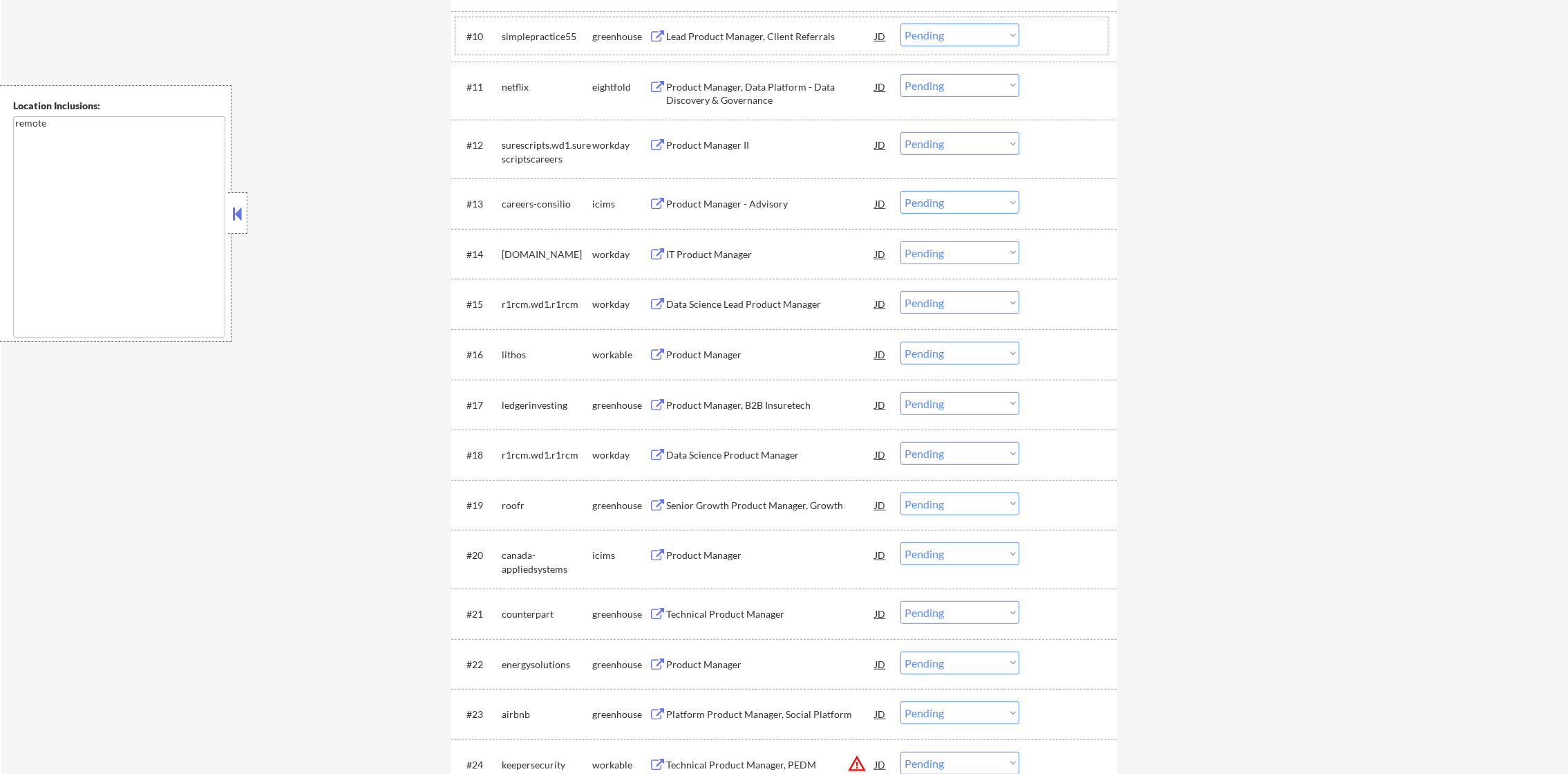
click at [526, 32] on div "simplepractice55" at bounding box center [547, 37] width 91 height 14
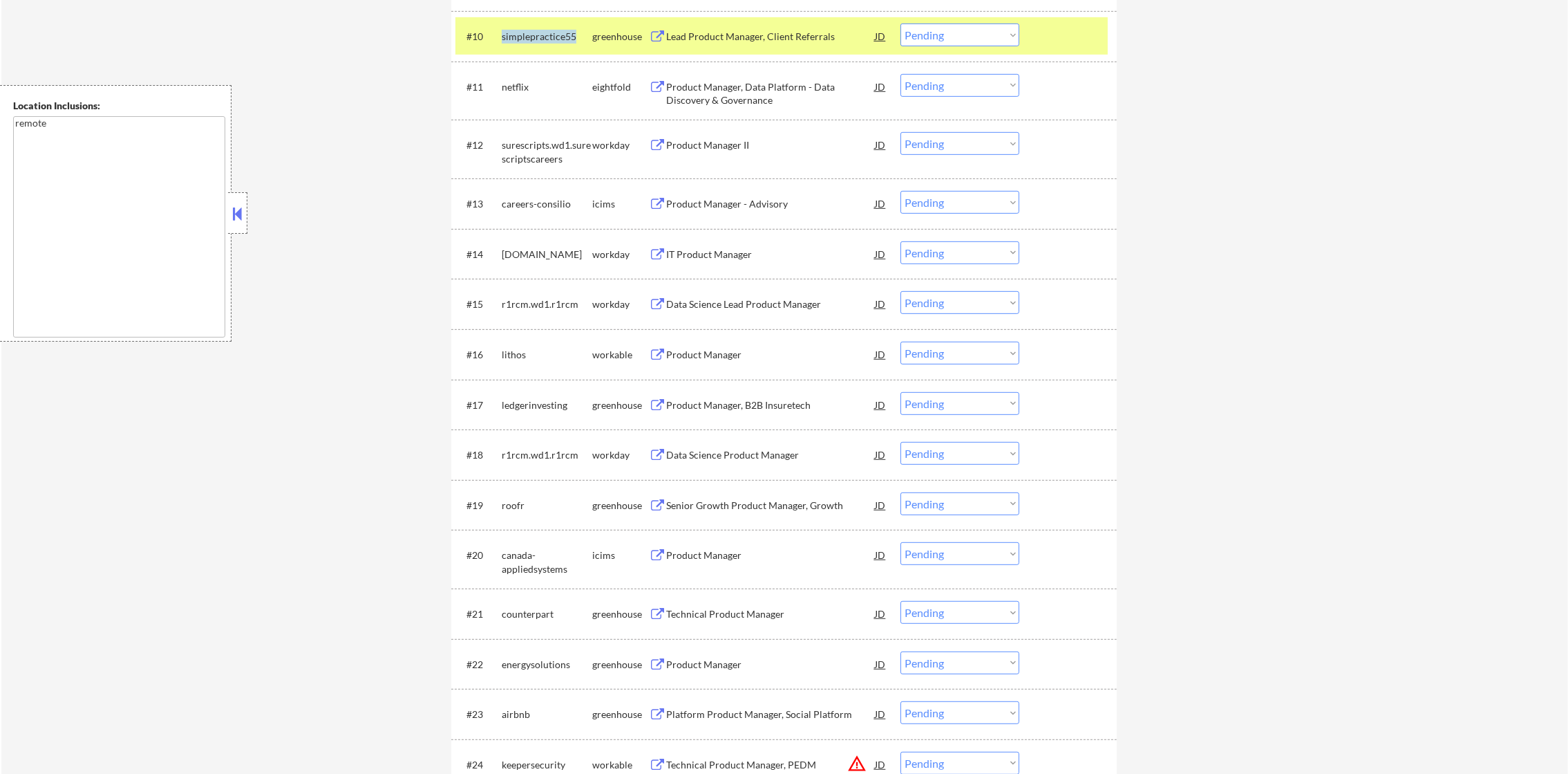
click at [526, 32] on div "simplepractice55" at bounding box center [547, 37] width 91 height 14
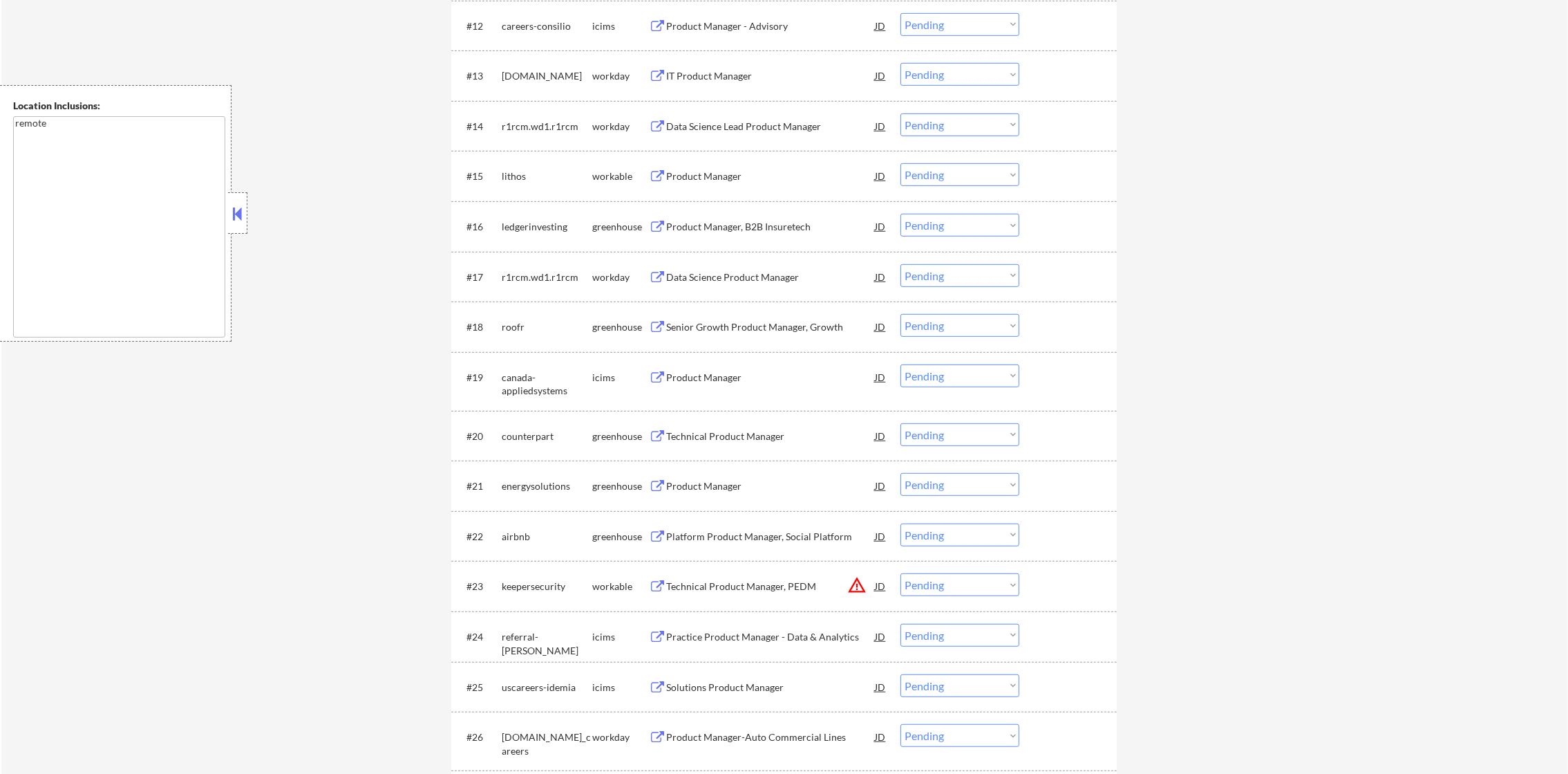
scroll to position [1148, 0]
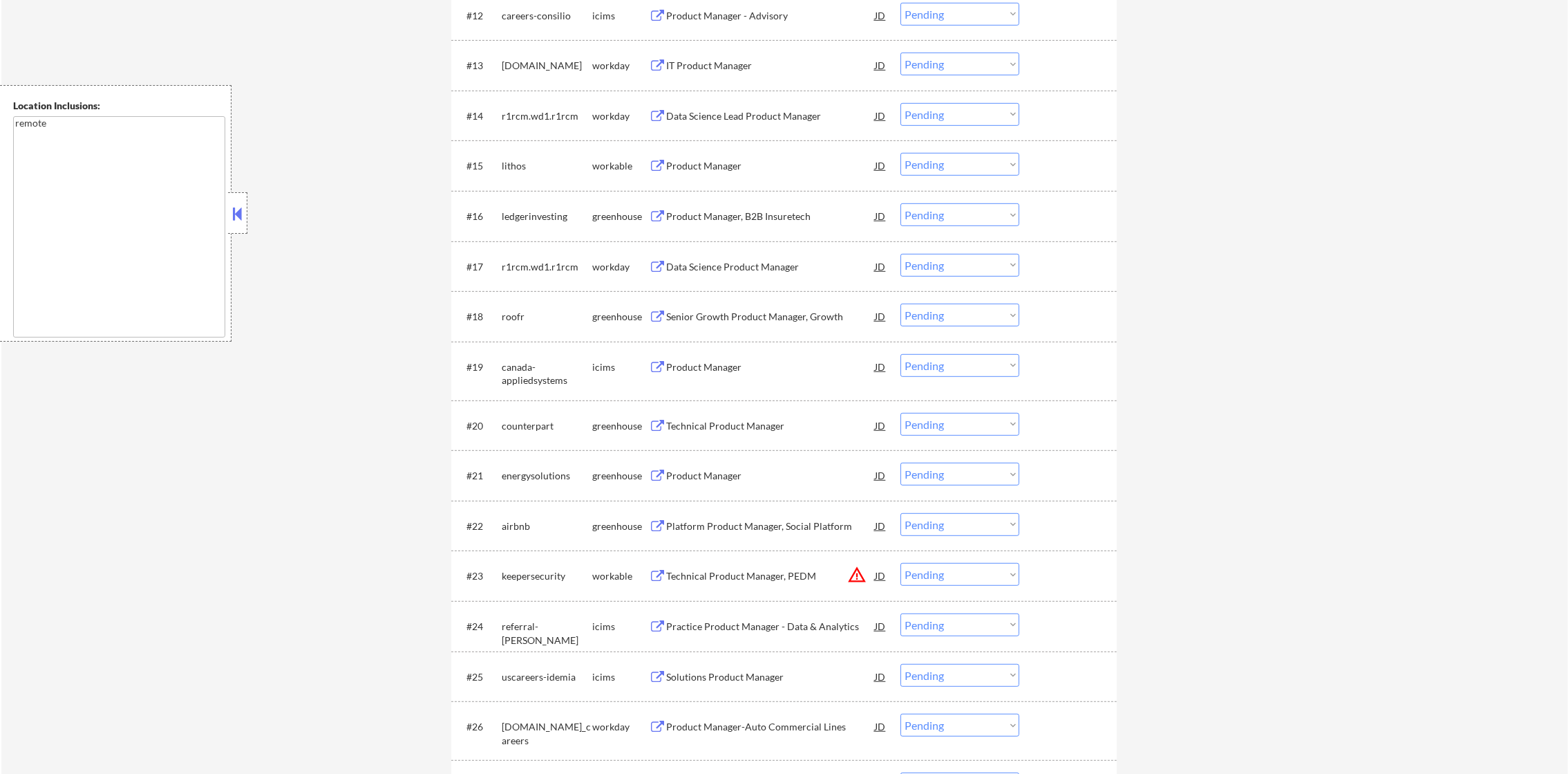
click at [504, 160] on div "lithos" at bounding box center [547, 166] width 91 height 14
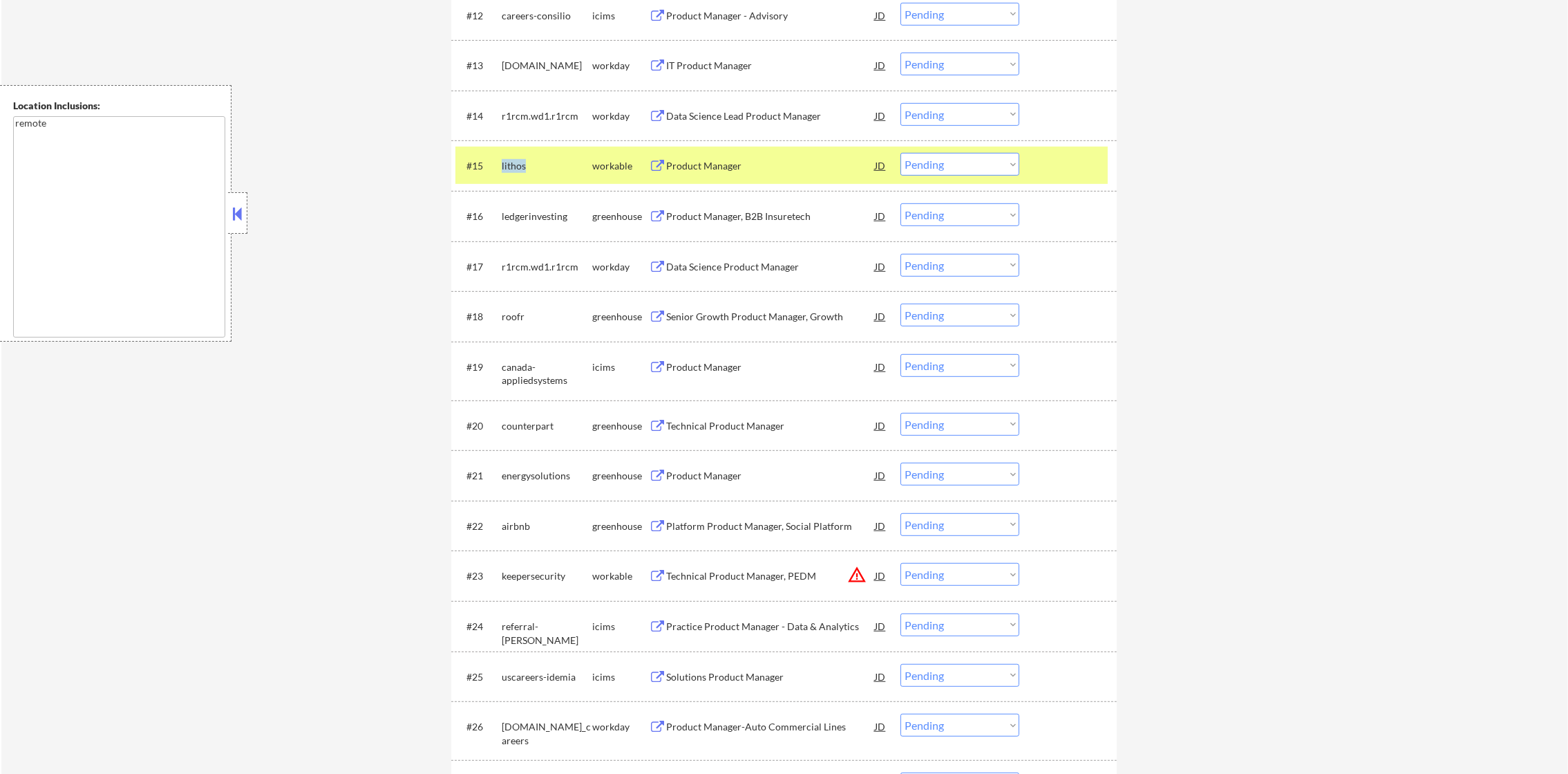
click at [504, 160] on div "lithos" at bounding box center [547, 166] width 91 height 14
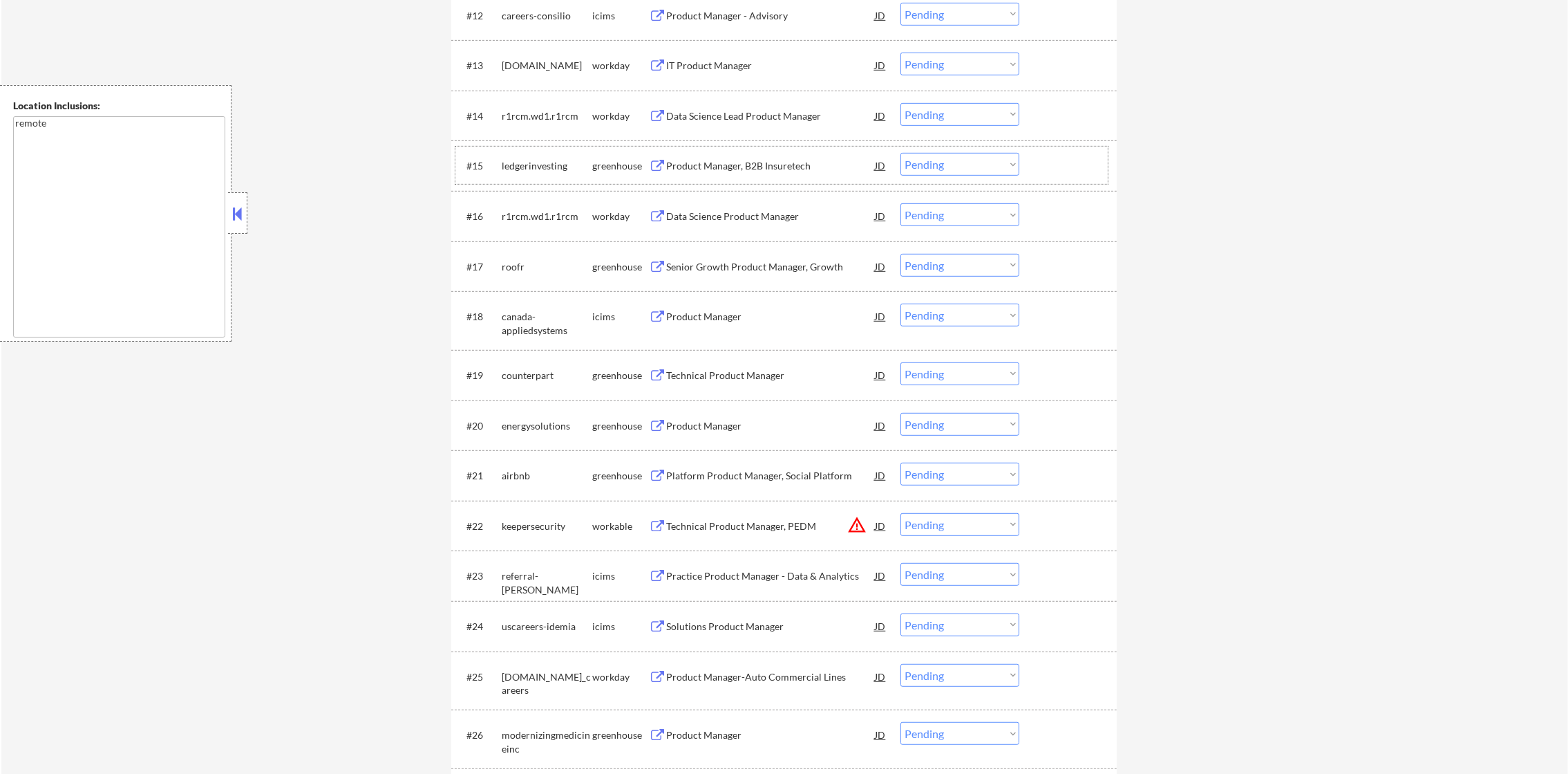
click at [519, 169] on div "ledgerinvesting" at bounding box center [547, 166] width 91 height 14
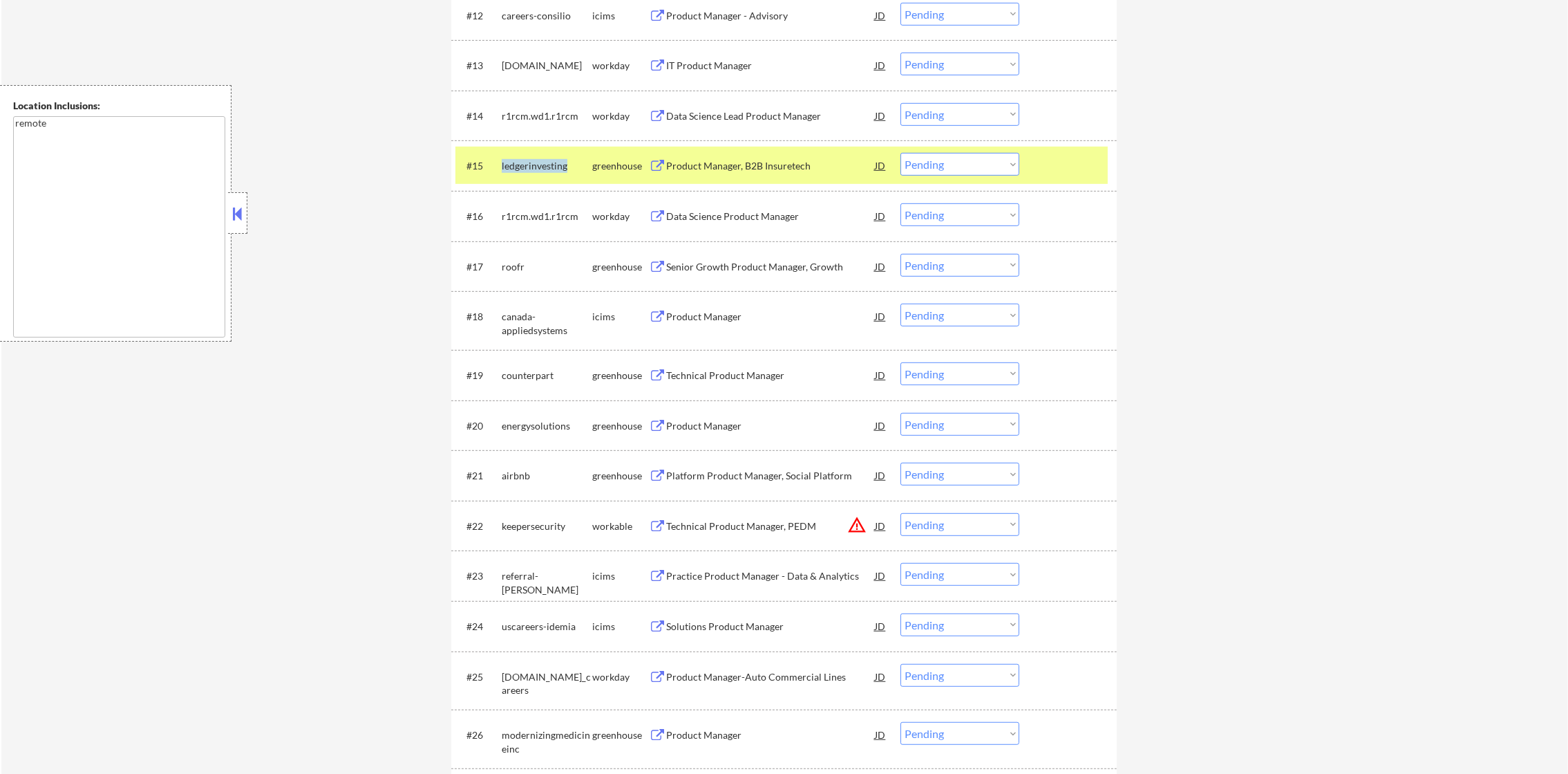
click at [519, 169] on div "ledgerinvesting" at bounding box center [547, 166] width 91 height 14
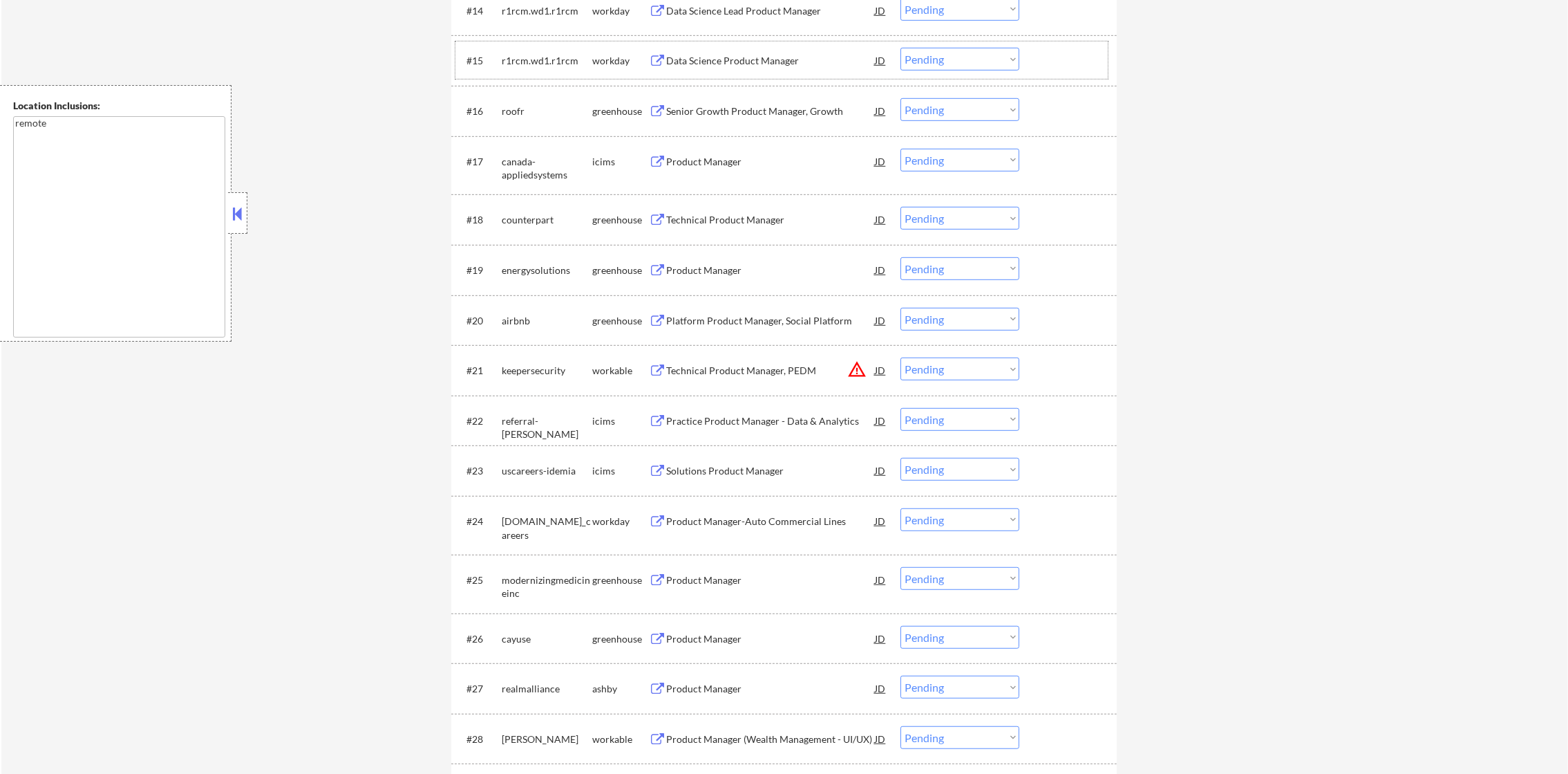
scroll to position [1287, 0]
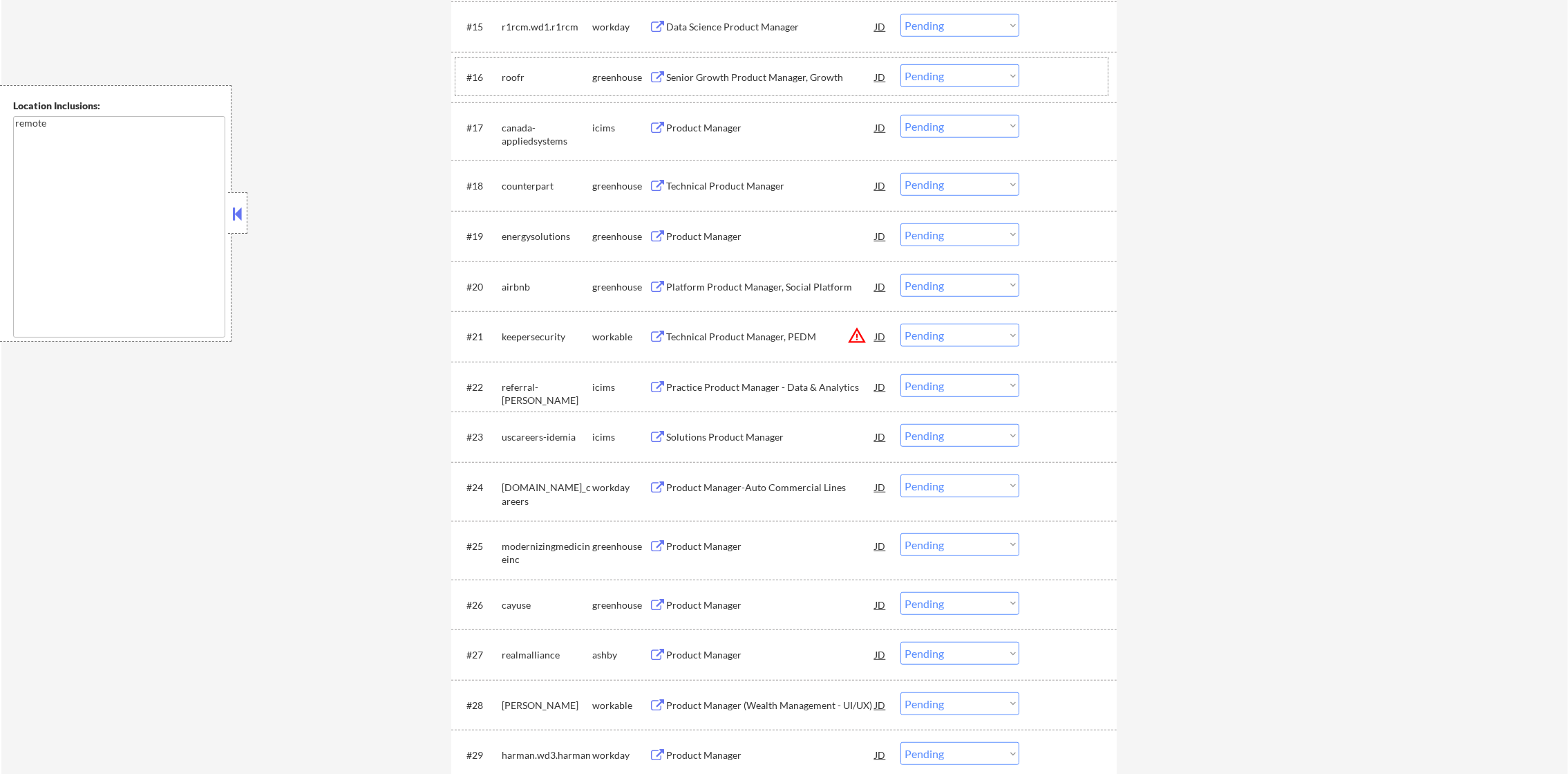
click at [518, 76] on div "roofr" at bounding box center [547, 77] width 91 height 14
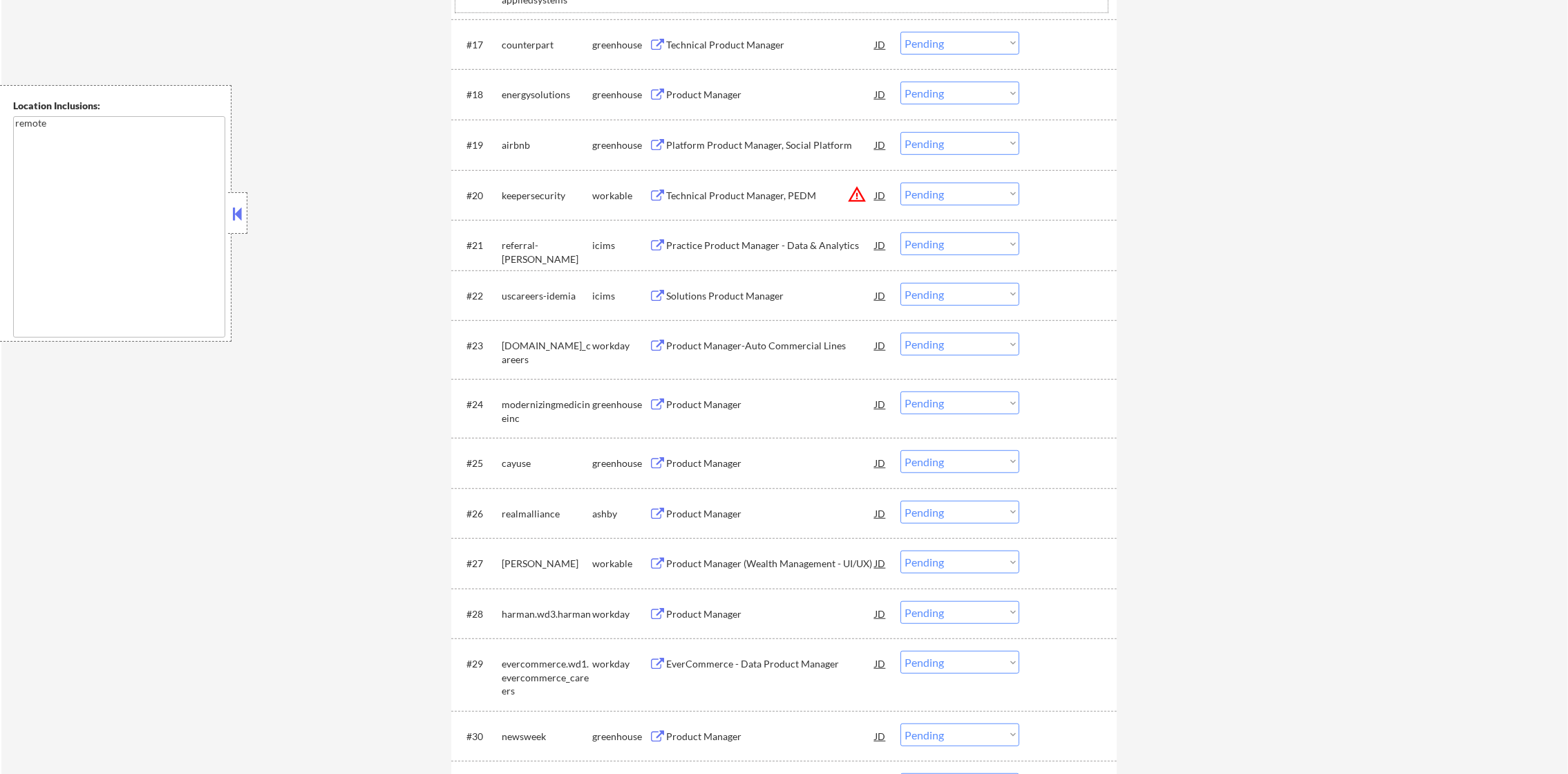
scroll to position [1391, 0]
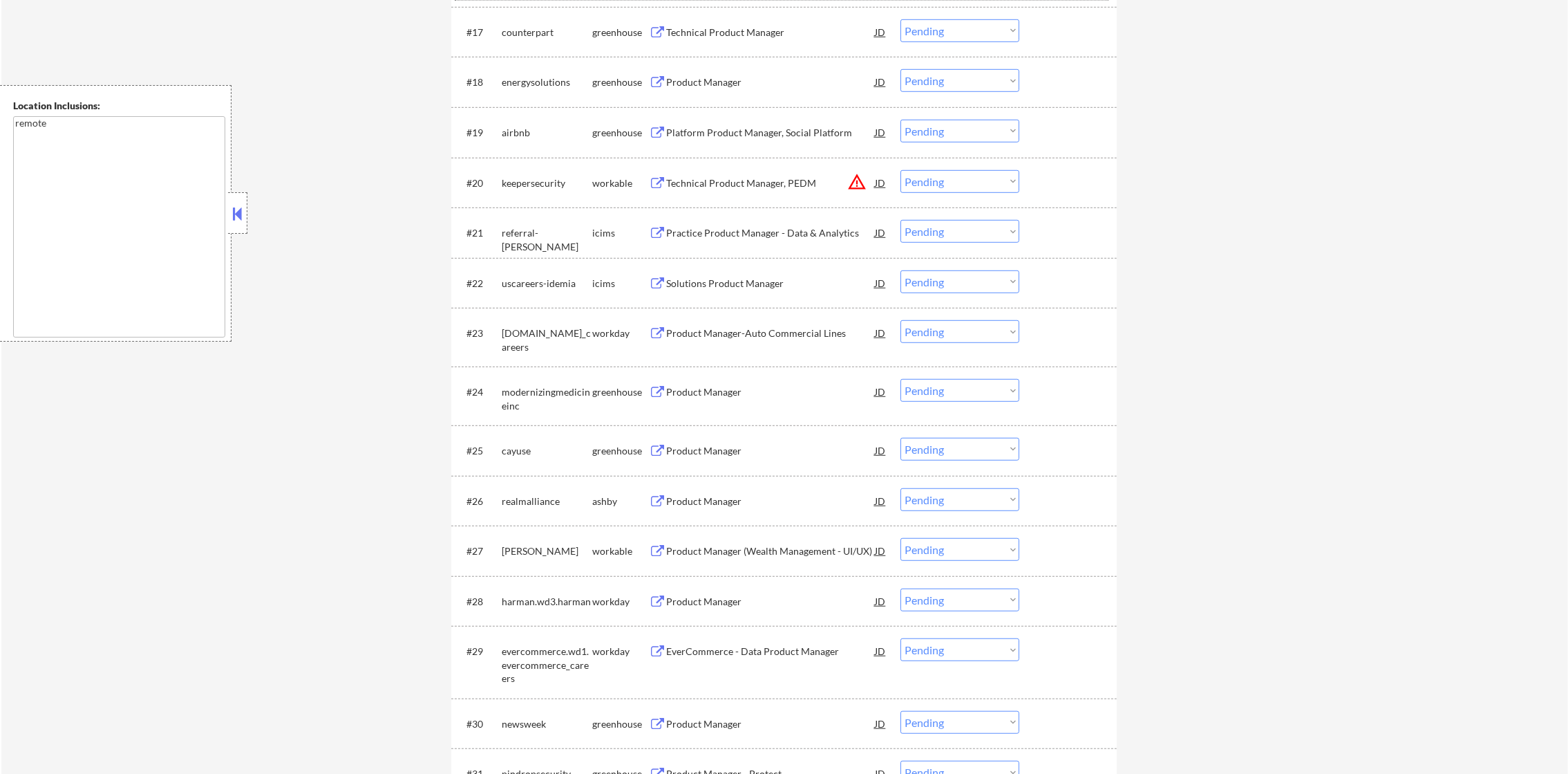
click at [528, 33] on div "counterpart" at bounding box center [547, 33] width 91 height 14
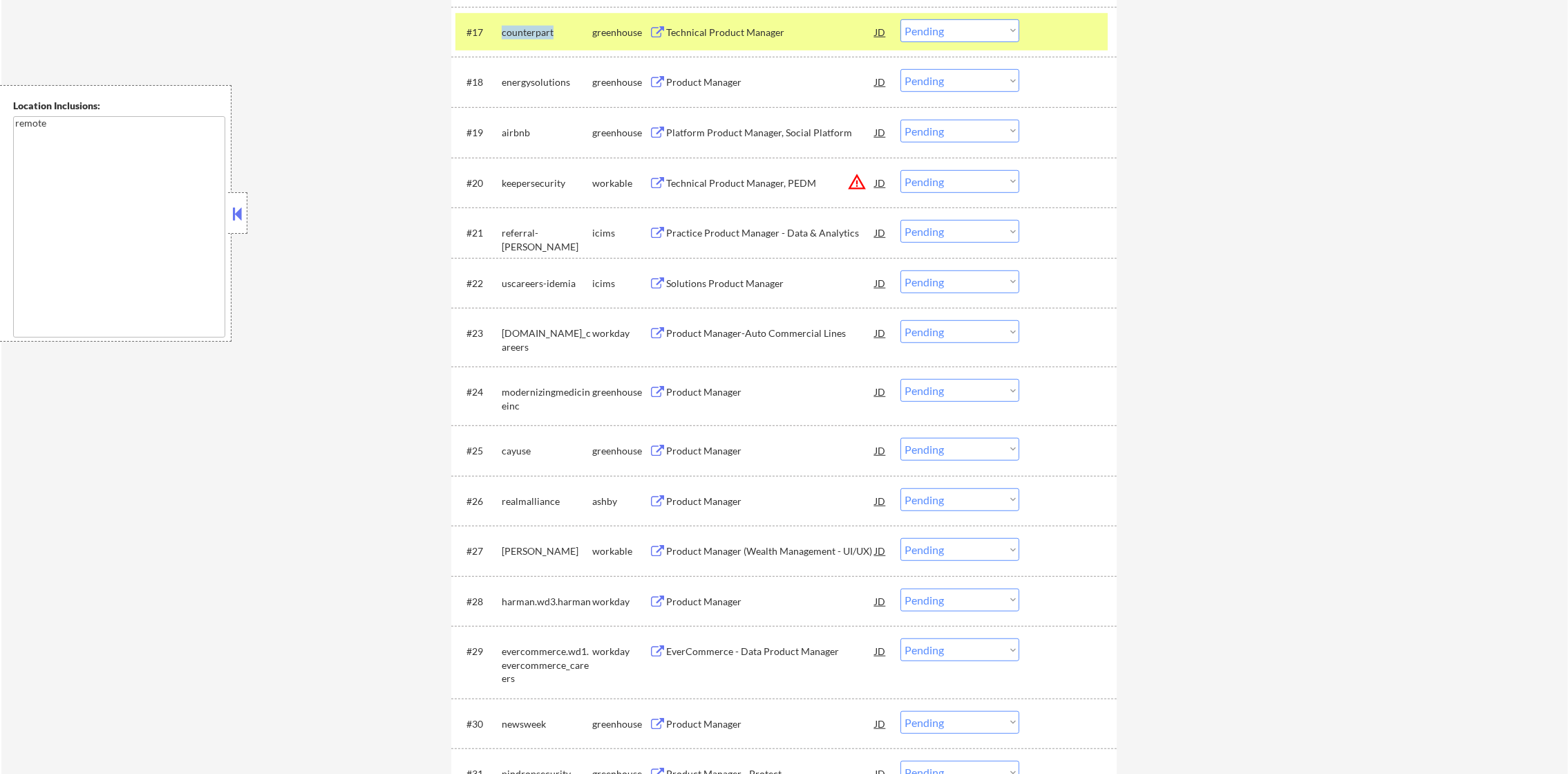
click at [528, 33] on div "counterpart" at bounding box center [547, 33] width 91 height 14
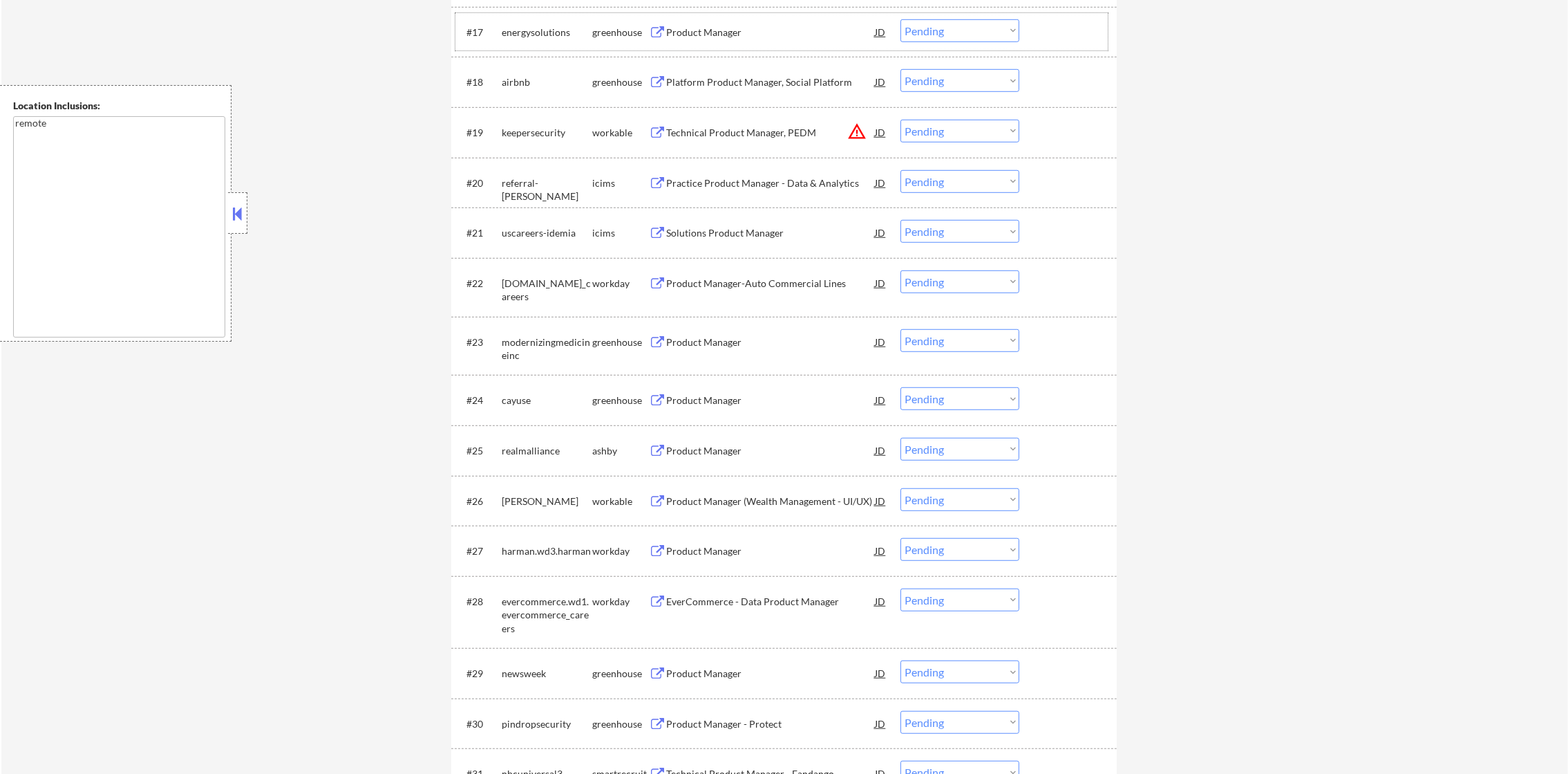
click at [541, 22] on div "energysolutions" at bounding box center [547, 32] width 91 height 25
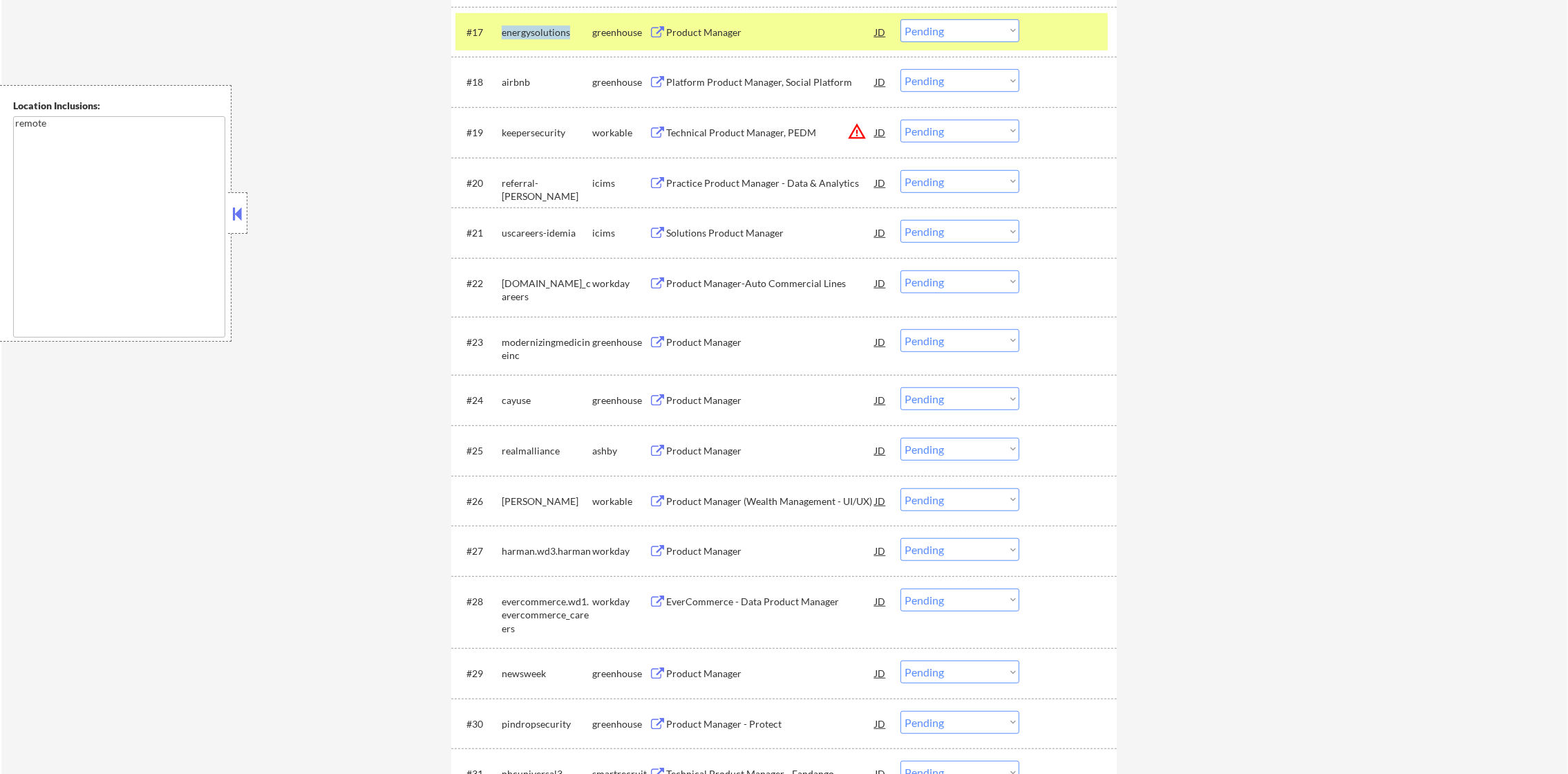
click at [541, 22] on div "energysolutions" at bounding box center [547, 32] width 91 height 25
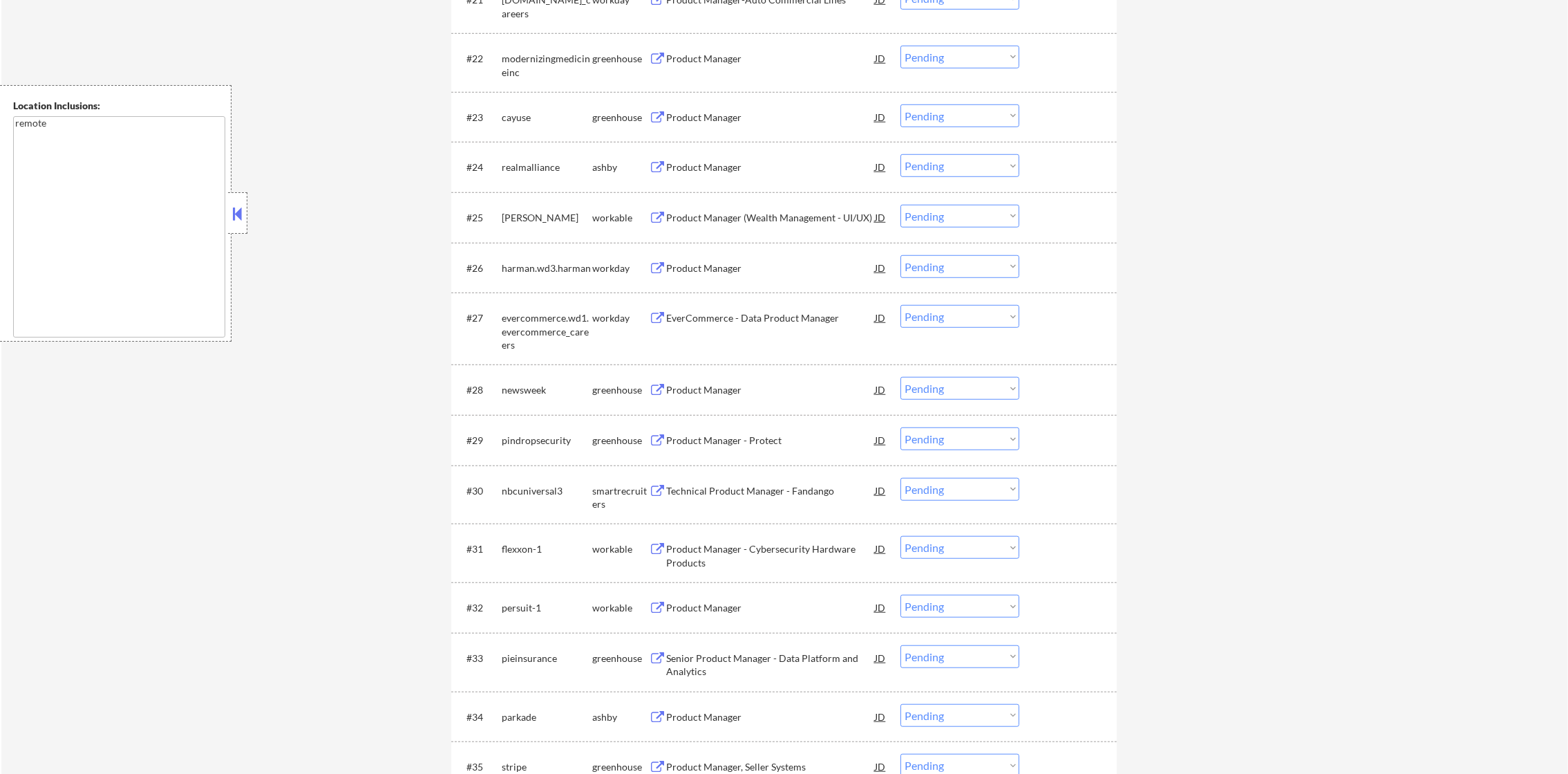
scroll to position [1633, 0]
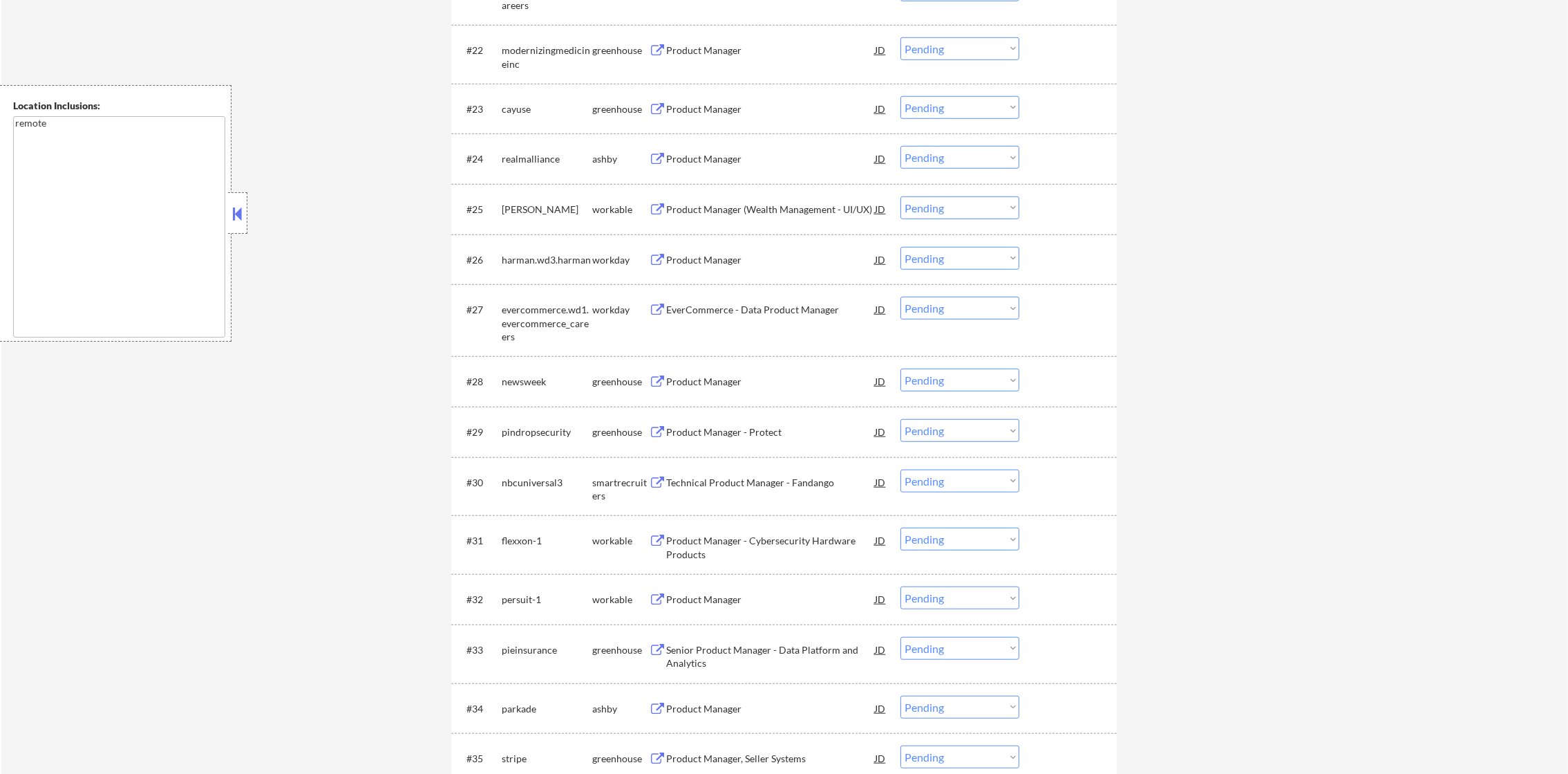
click at [509, 46] on div "modernizingmedicineinc" at bounding box center [547, 57] width 91 height 27
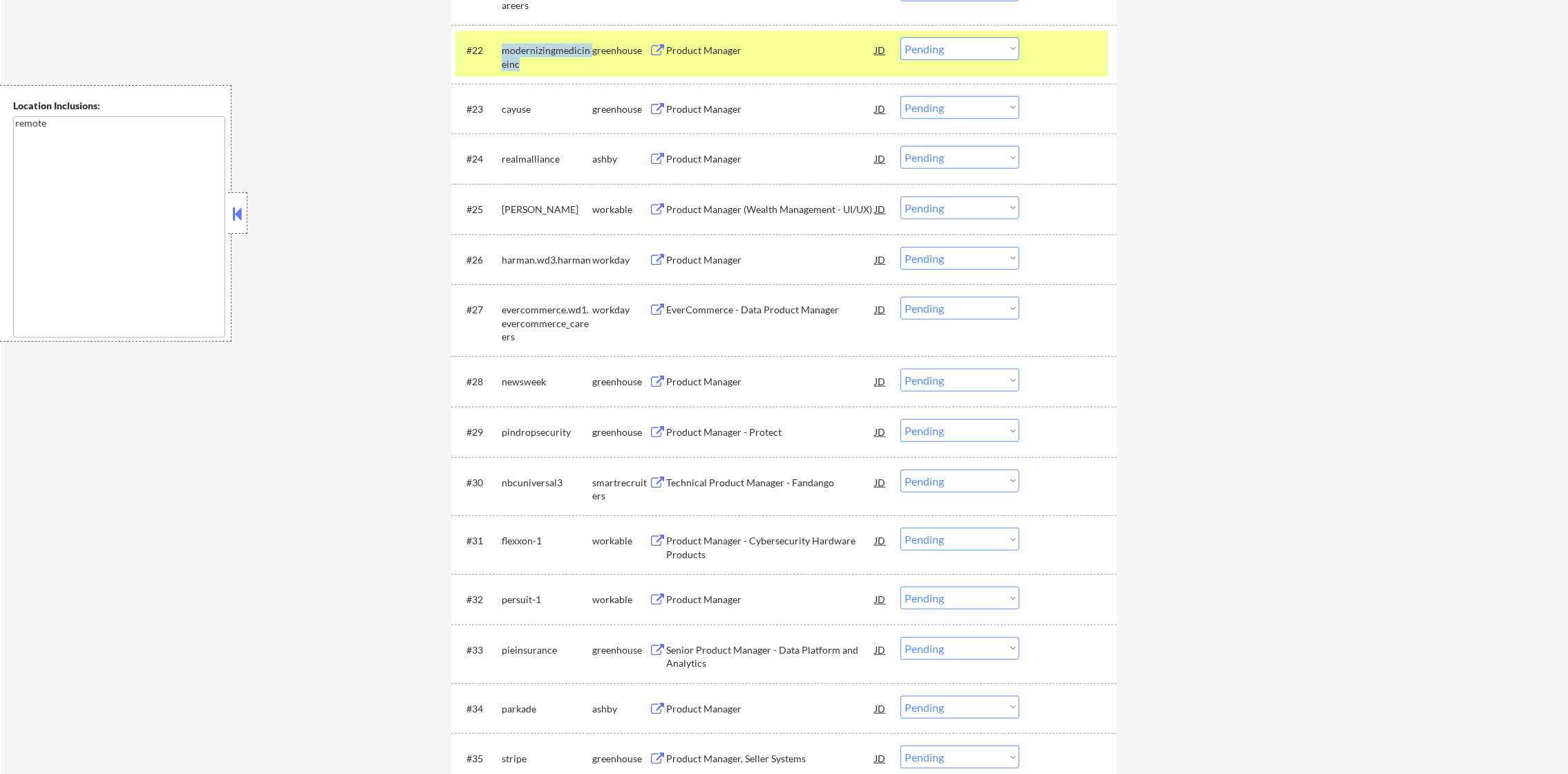
click at [509, 46] on div "modernizingmedicineinc" at bounding box center [547, 57] width 91 height 27
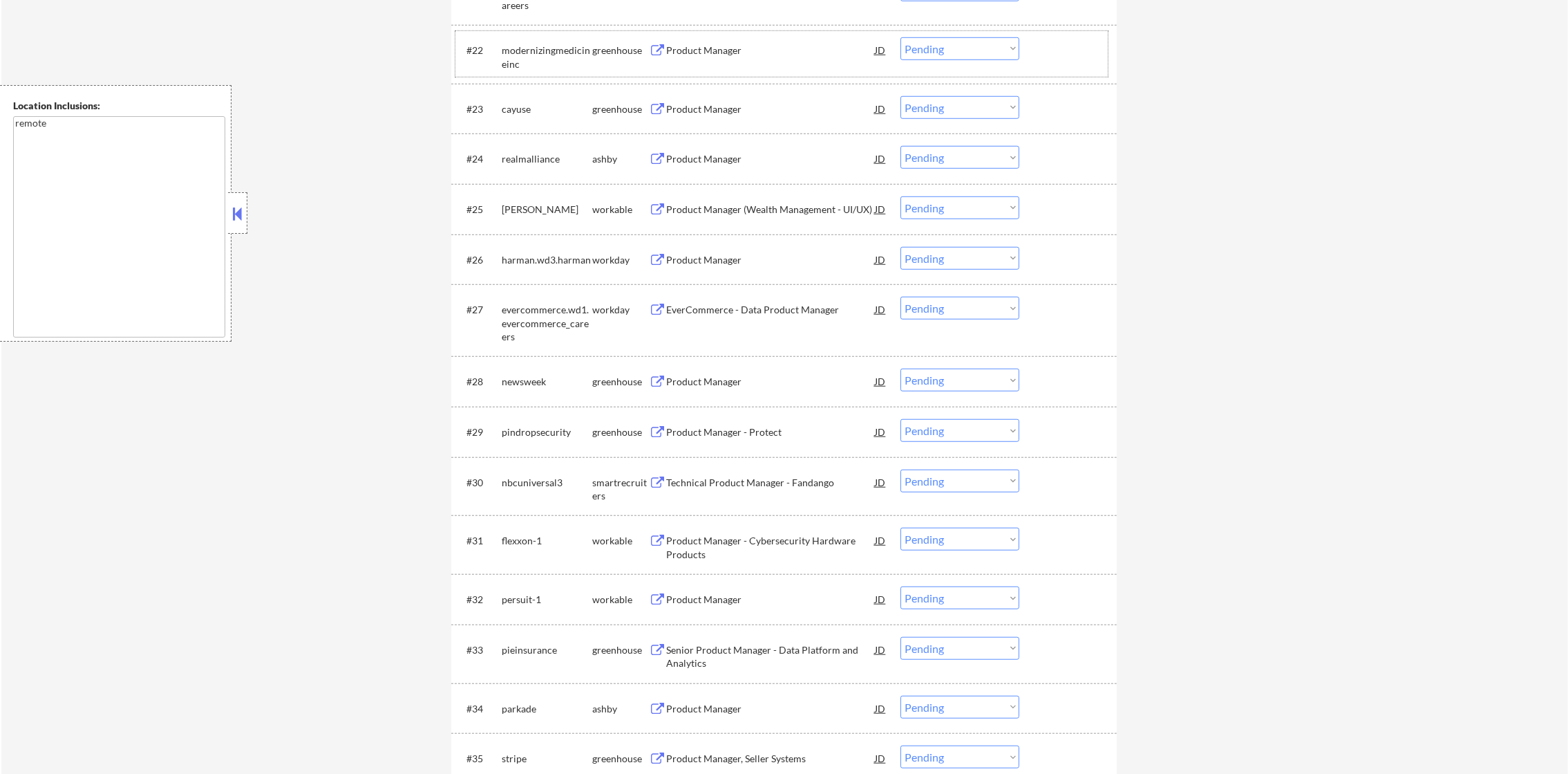
click at [518, 109] on div "cayuse" at bounding box center [547, 109] width 91 height 14
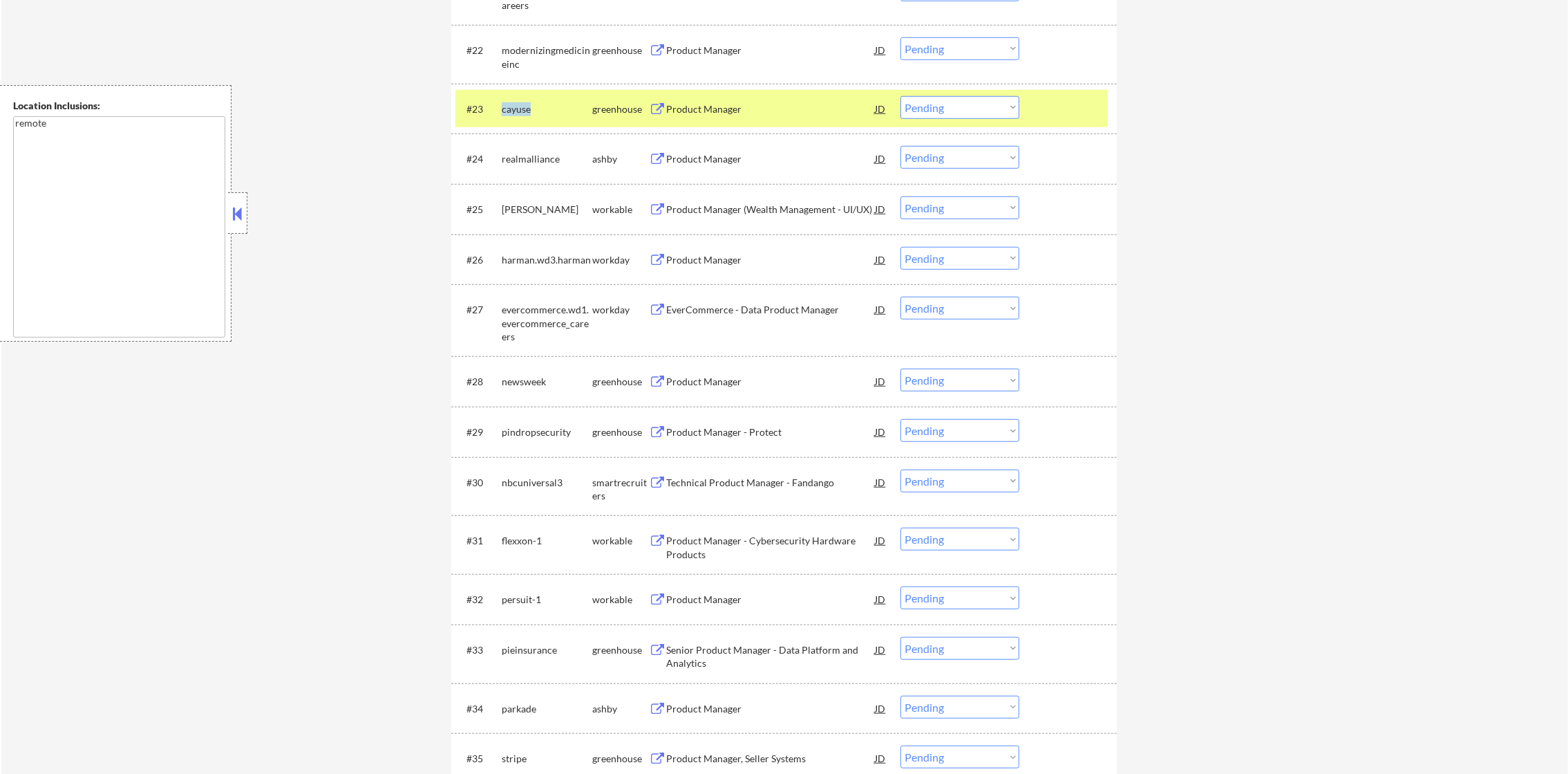
click at [518, 109] on div "cayuse" at bounding box center [547, 109] width 91 height 14
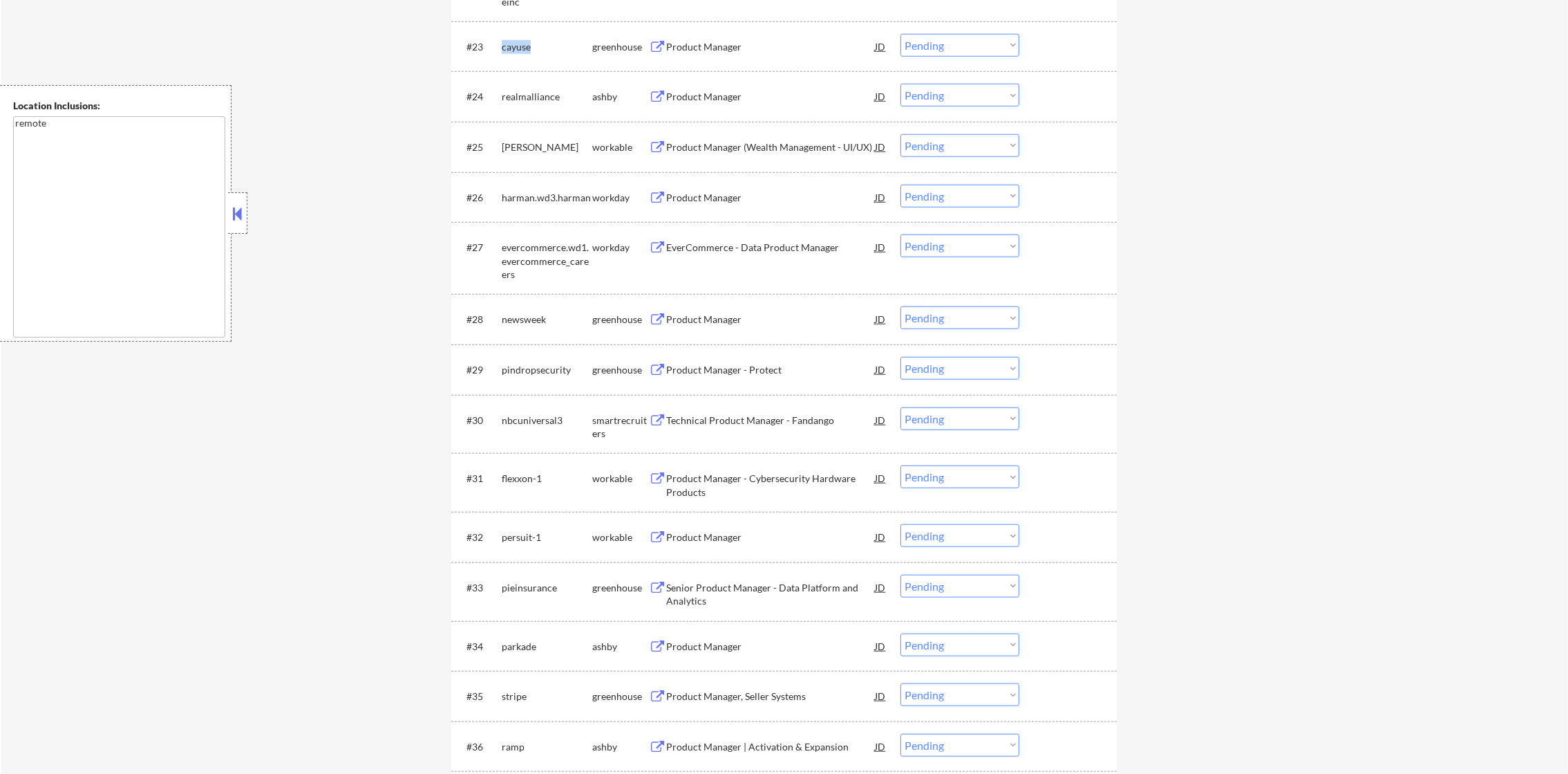
scroll to position [1702, 0]
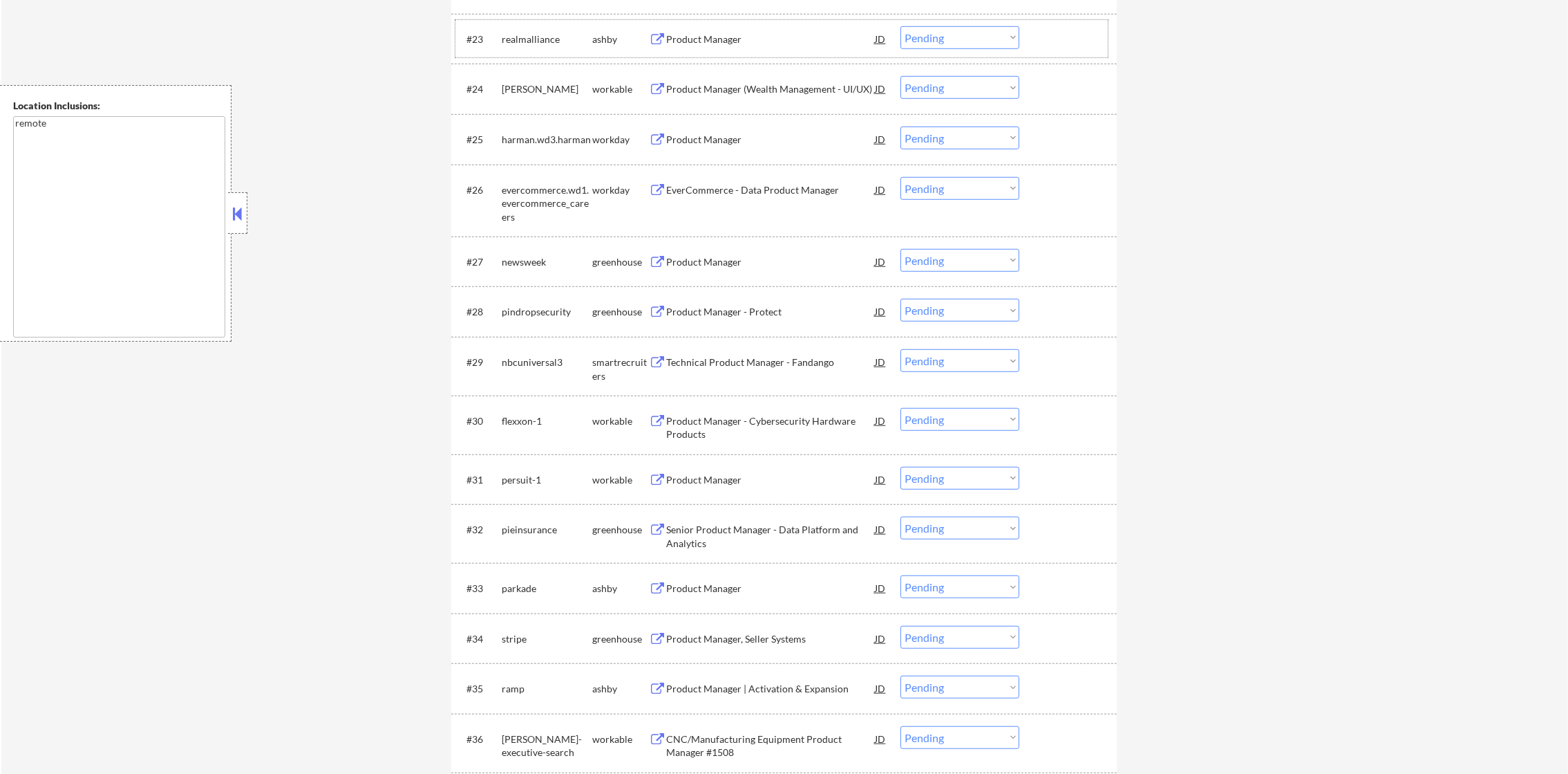
click at [546, 41] on div "realmalliance" at bounding box center [547, 39] width 91 height 14
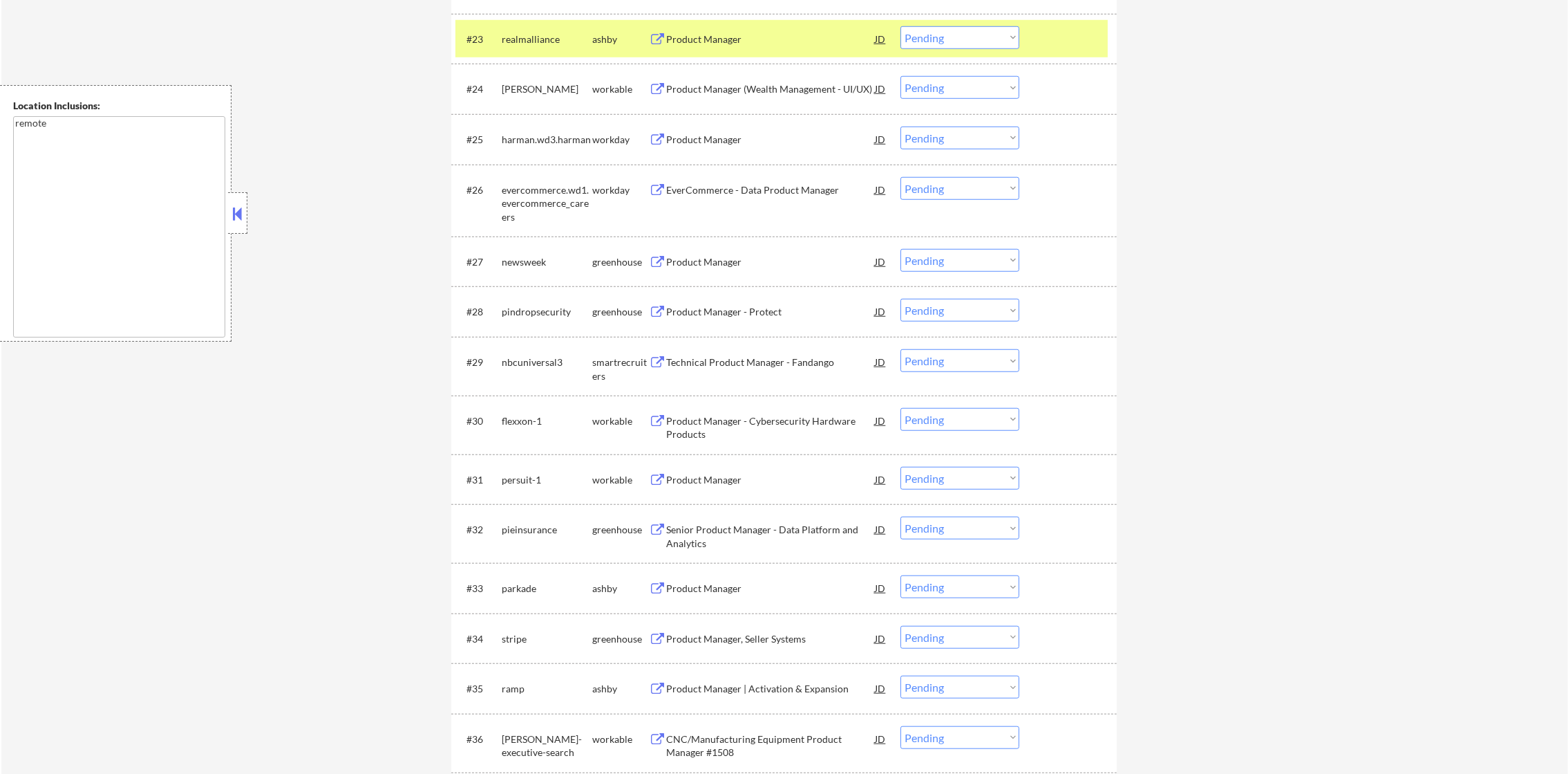
click at [546, 41] on div "realmalliance" at bounding box center [547, 39] width 91 height 14
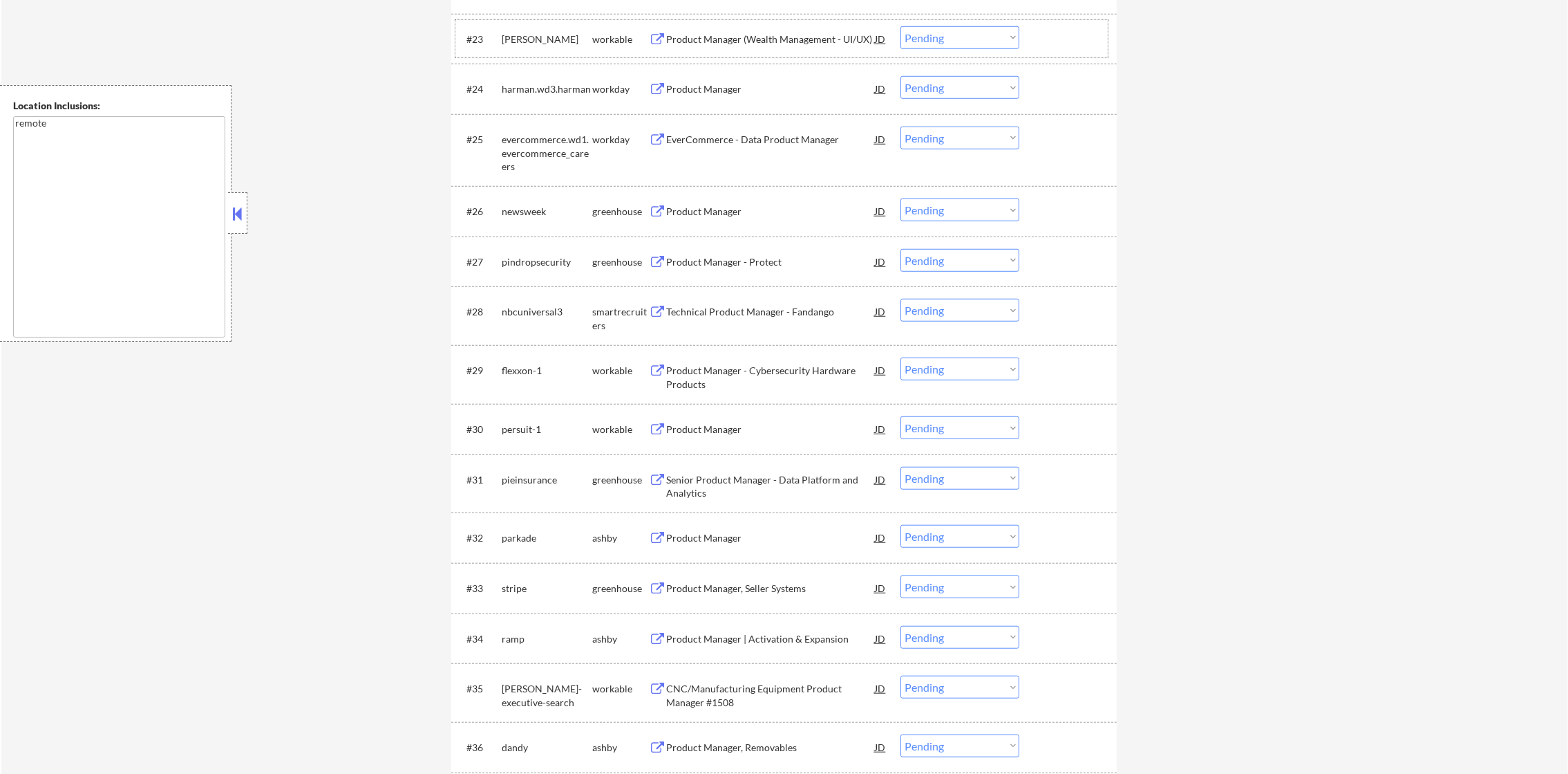
click at [504, 41] on div "[PERSON_NAME]" at bounding box center [547, 39] width 91 height 14
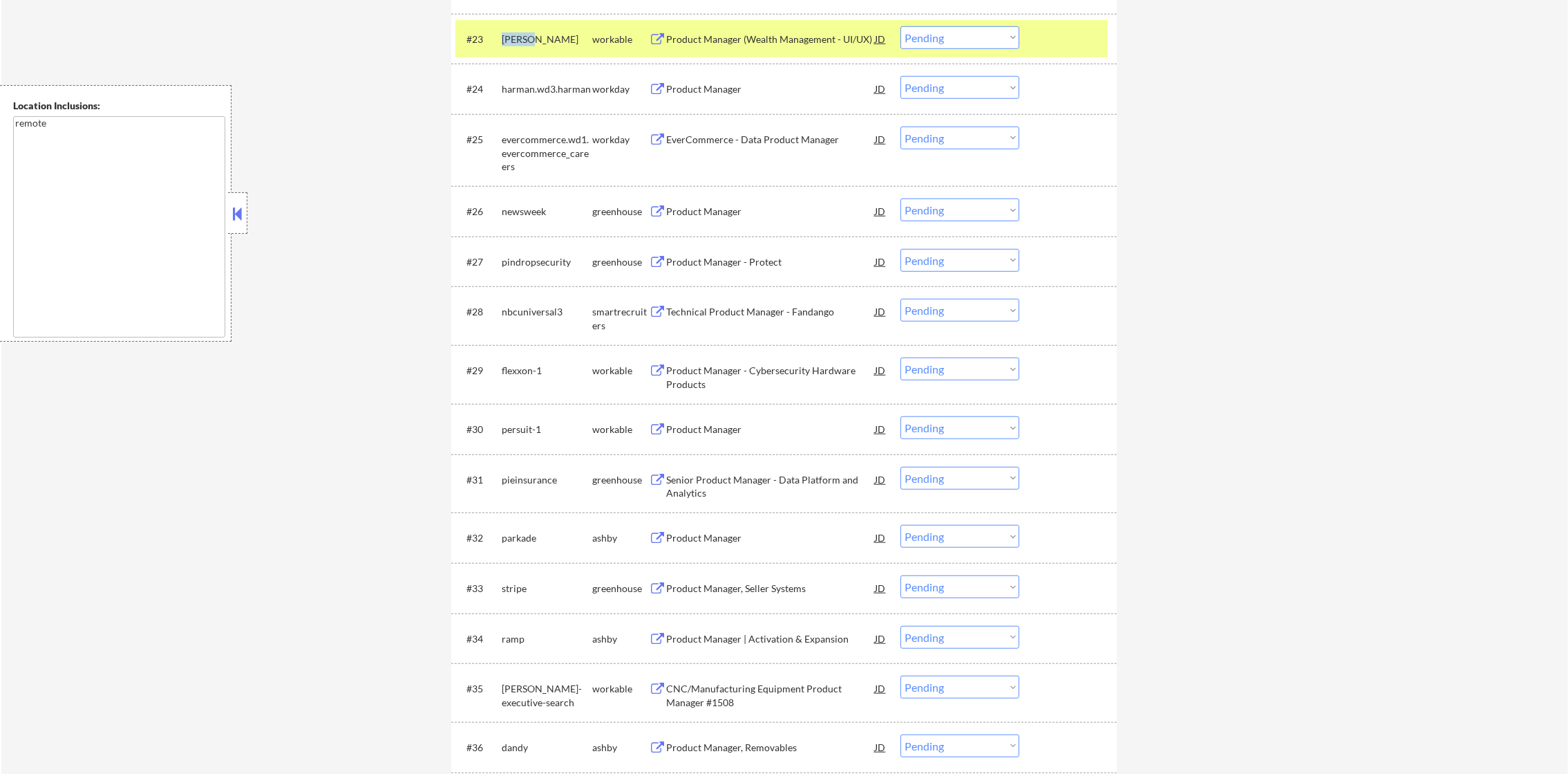
click at [504, 41] on div "[PERSON_NAME]" at bounding box center [547, 39] width 91 height 14
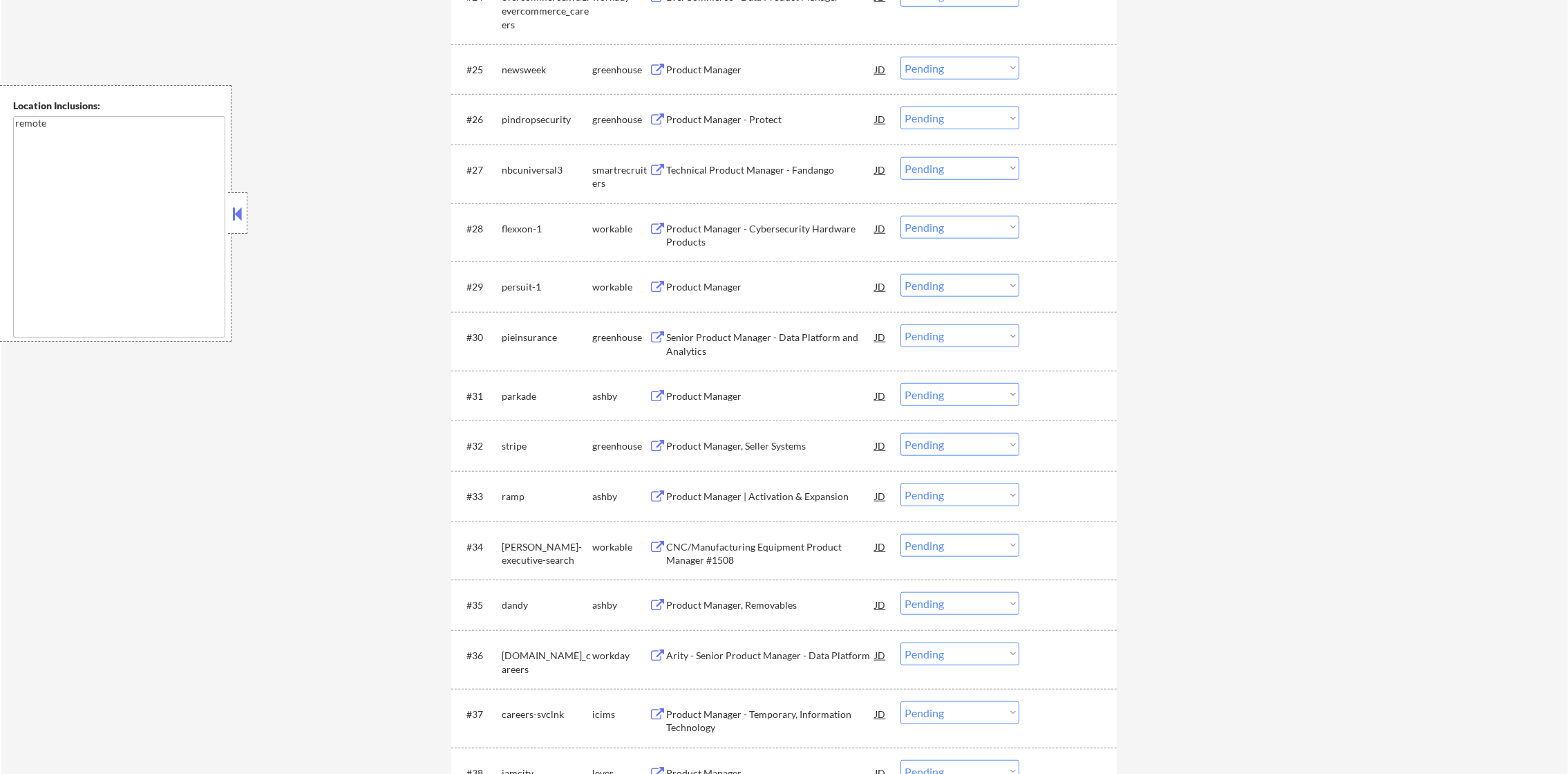
scroll to position [1806, 0]
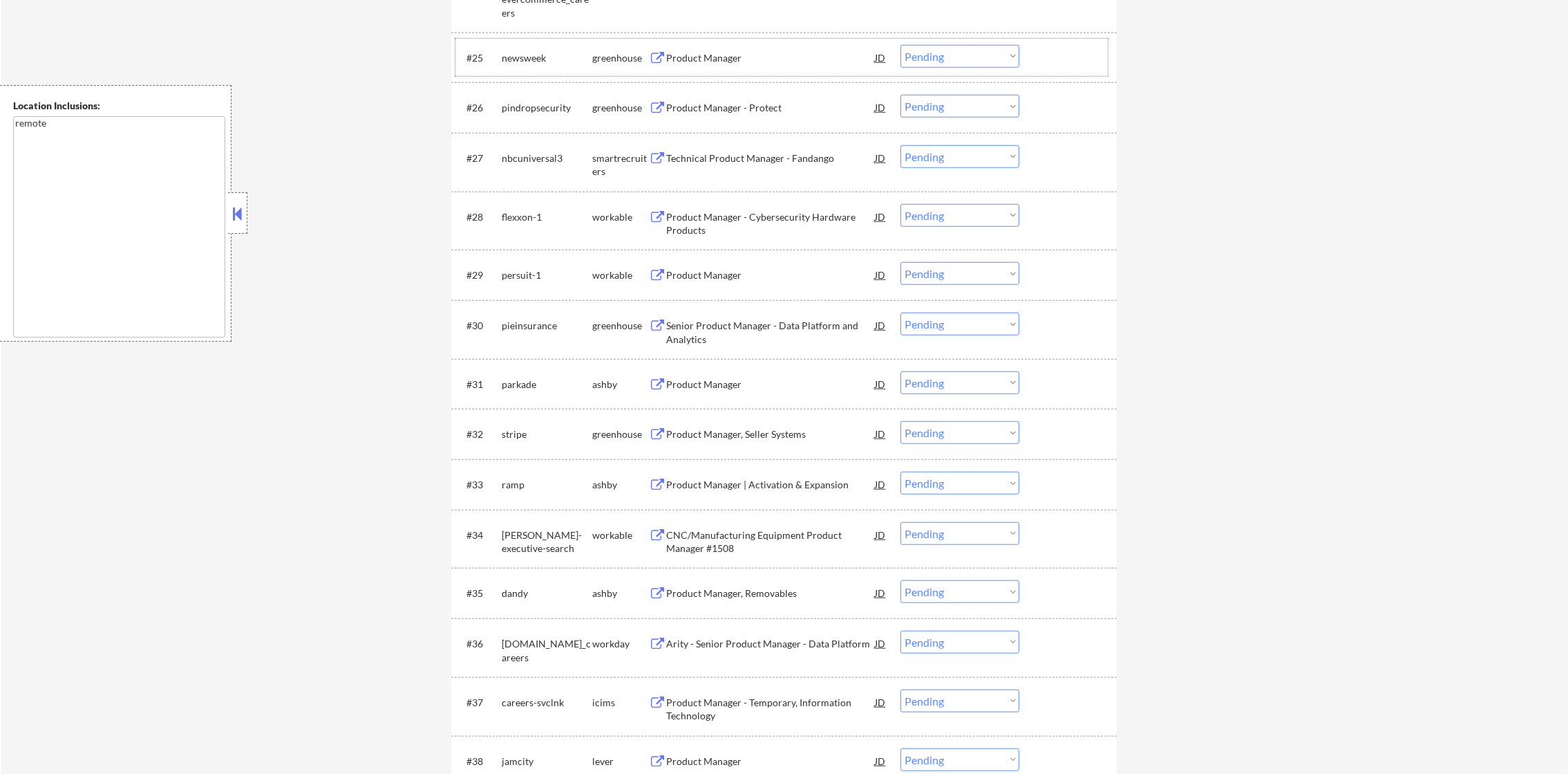
click at [536, 52] on div "newsweek" at bounding box center [547, 58] width 91 height 14
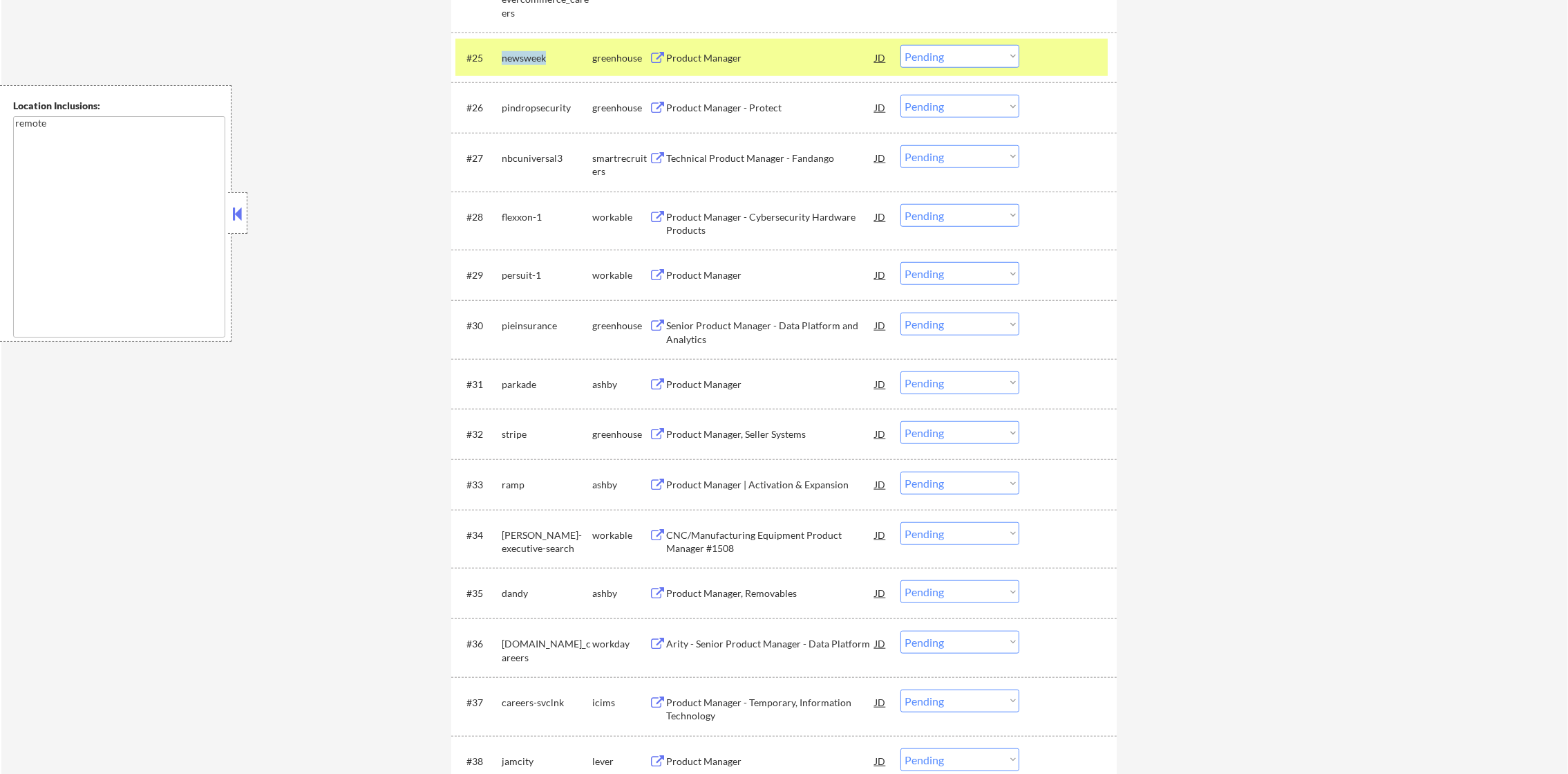
click at [536, 52] on div "newsweek" at bounding box center [547, 58] width 91 height 14
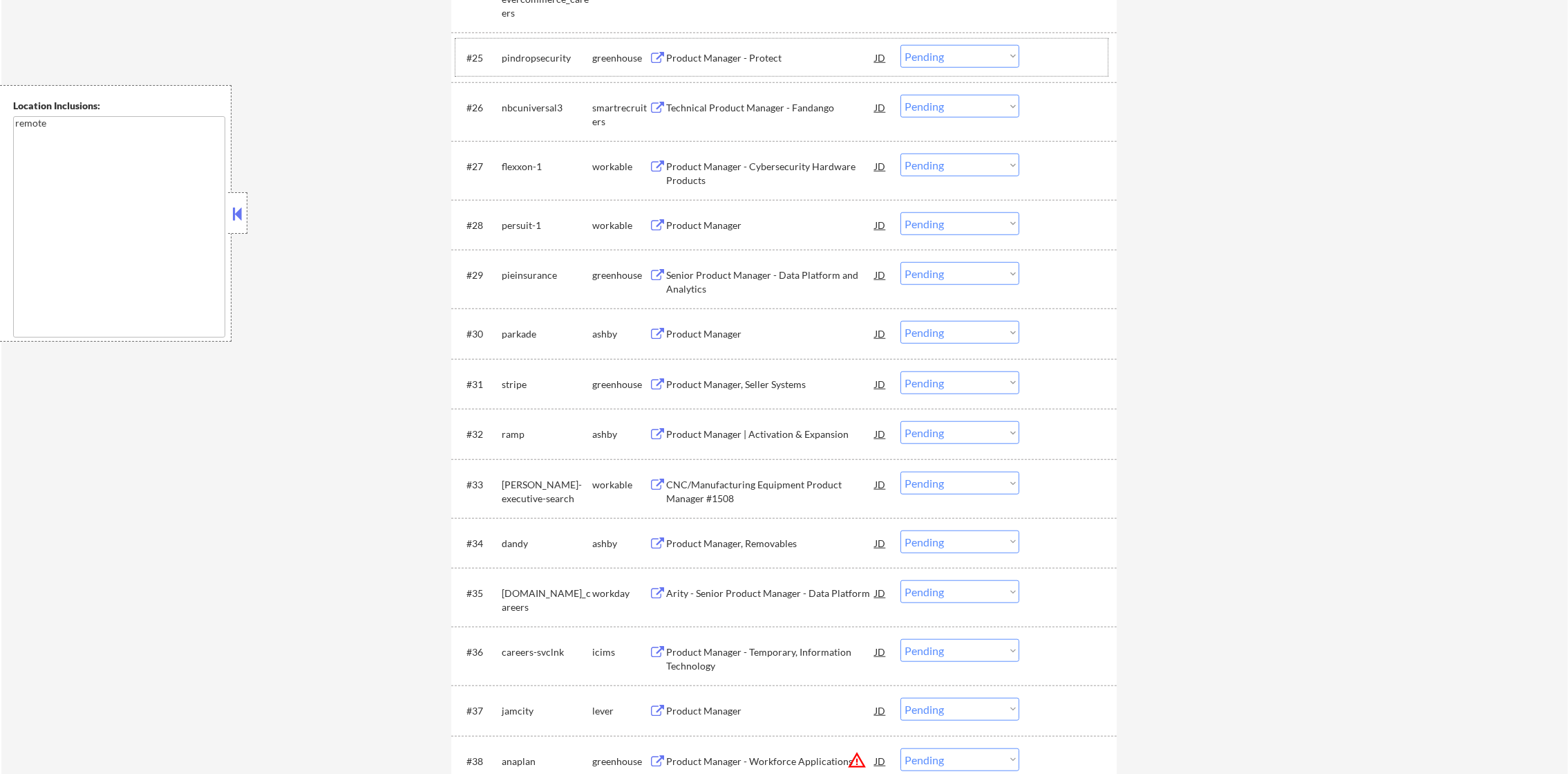
click at [536, 57] on div "pindropsecurity" at bounding box center [547, 58] width 91 height 14
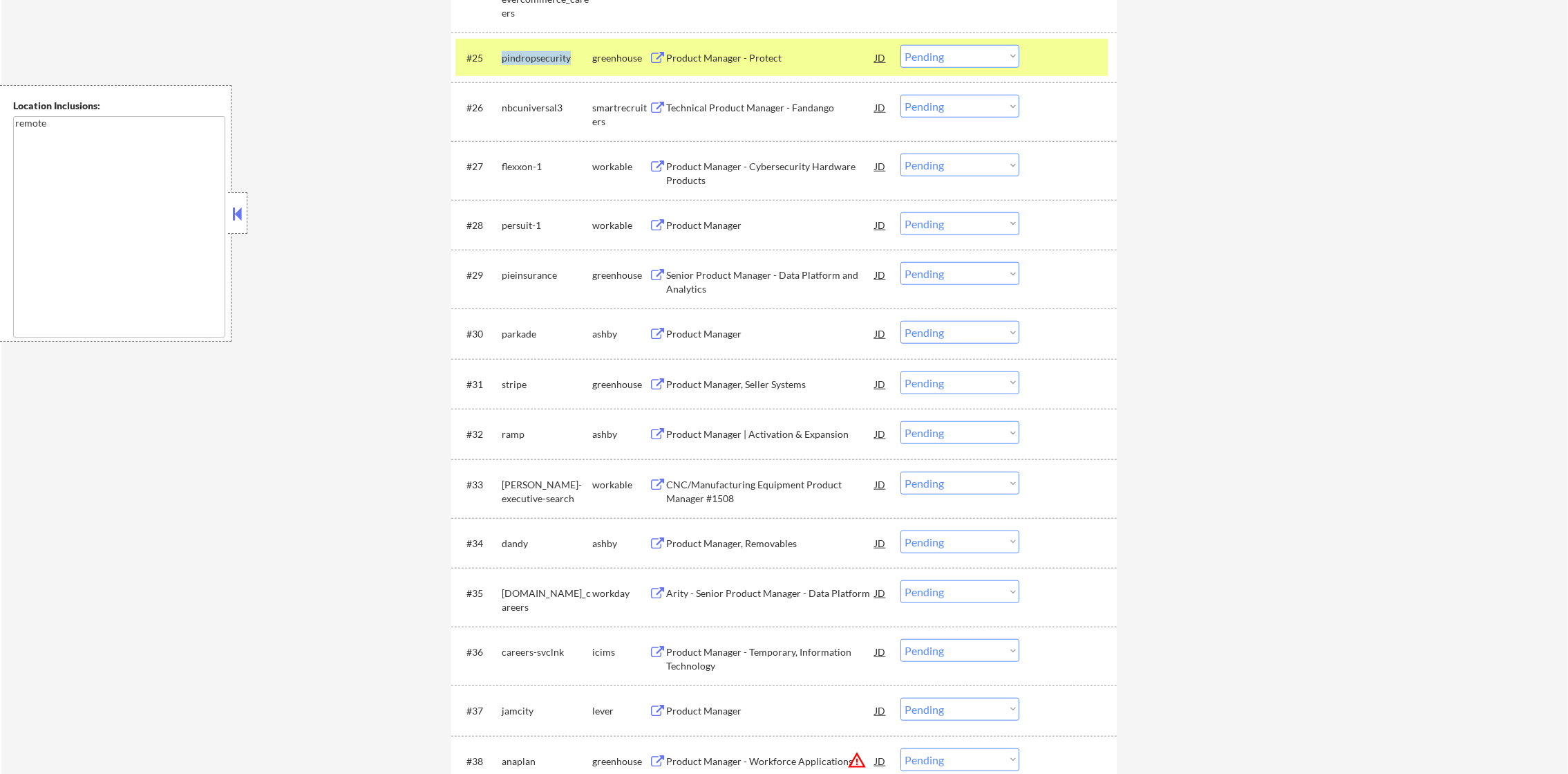
click at [536, 57] on div "pindropsecurity" at bounding box center [547, 58] width 91 height 14
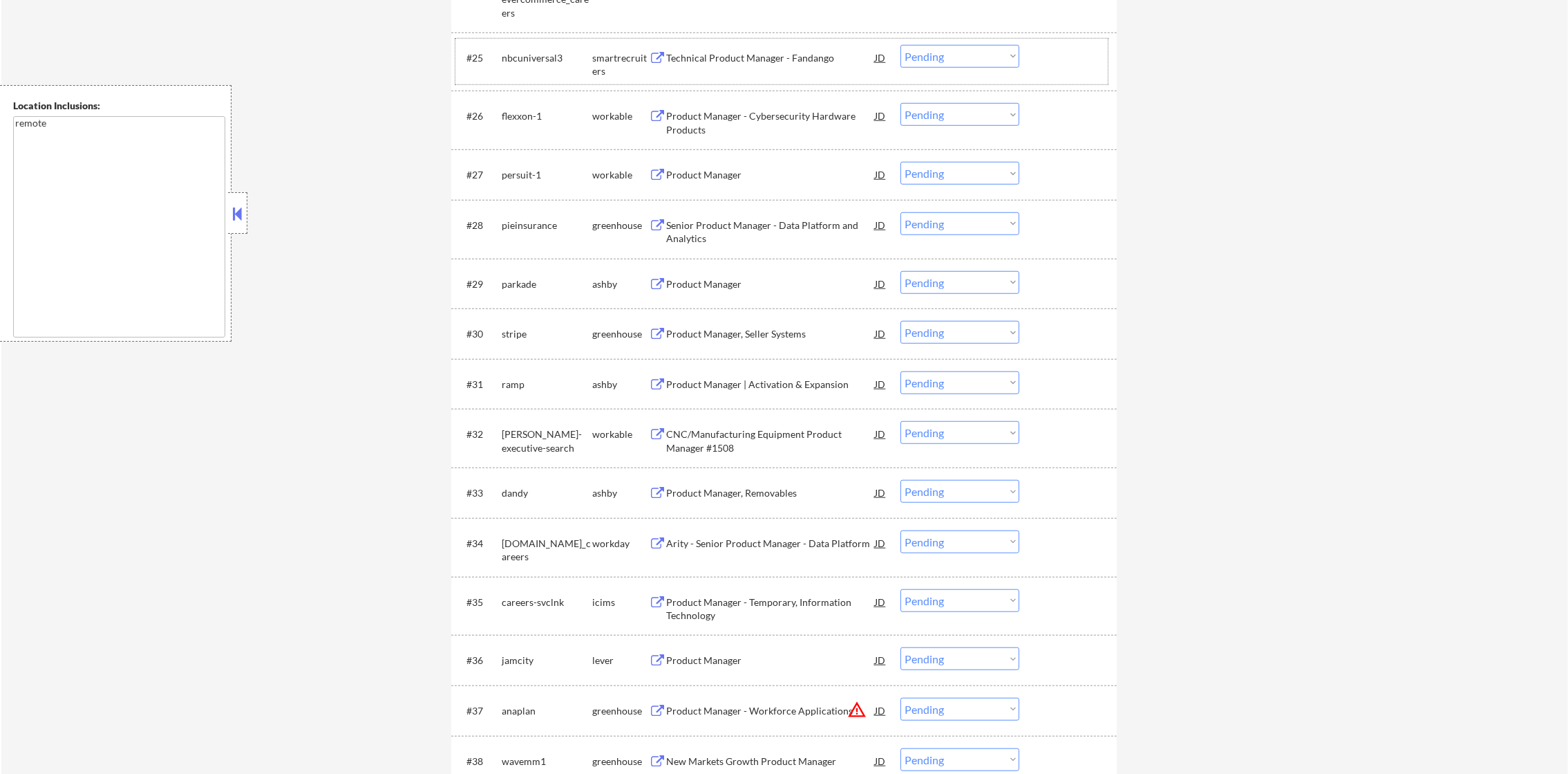
click at [522, 111] on div "flexxon-1" at bounding box center [547, 116] width 91 height 14
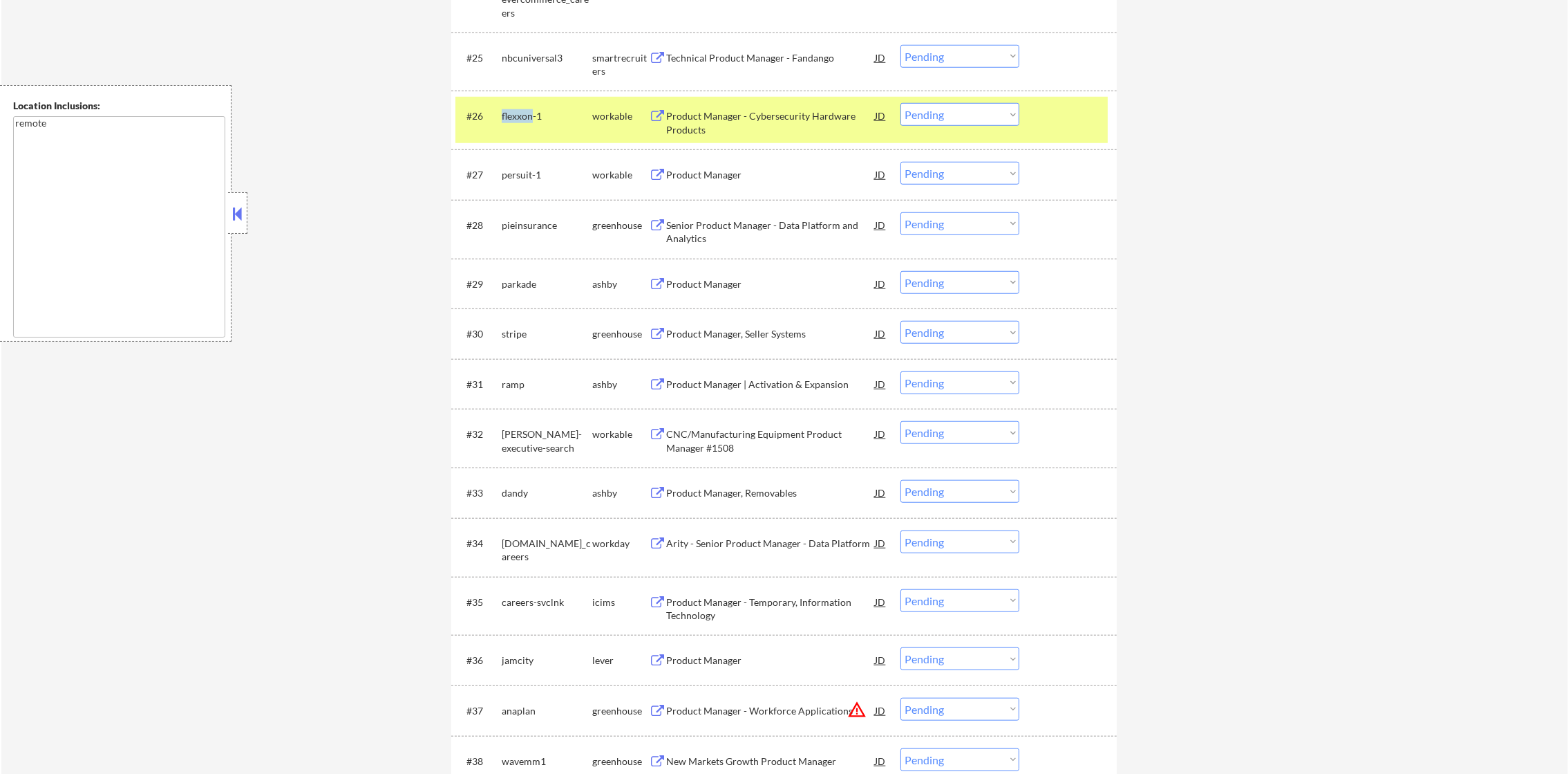
click at [522, 111] on div "flexxon-1" at bounding box center [547, 116] width 91 height 14
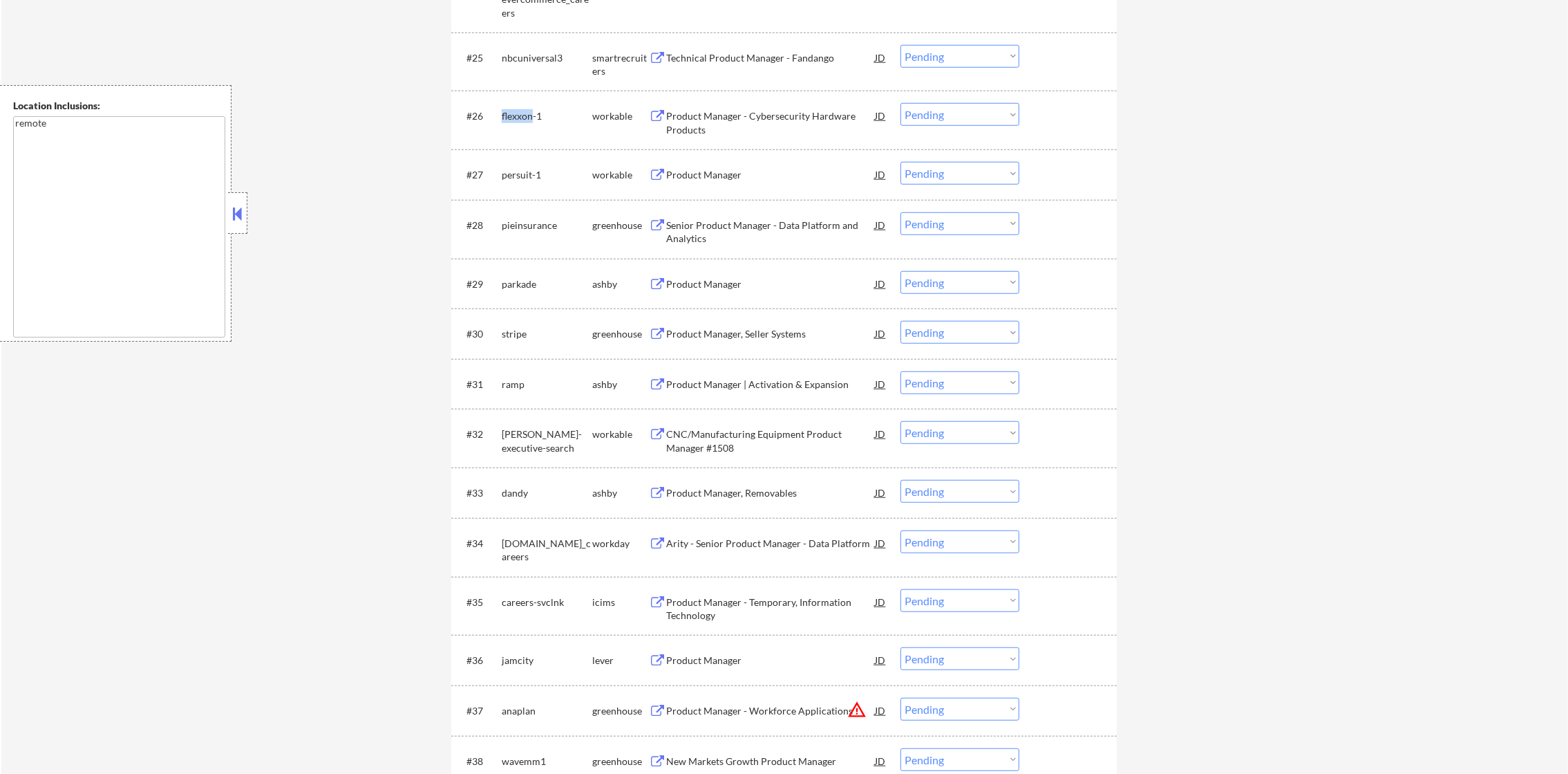
click at [522, 111] on div "flexxon-1" at bounding box center [547, 116] width 91 height 14
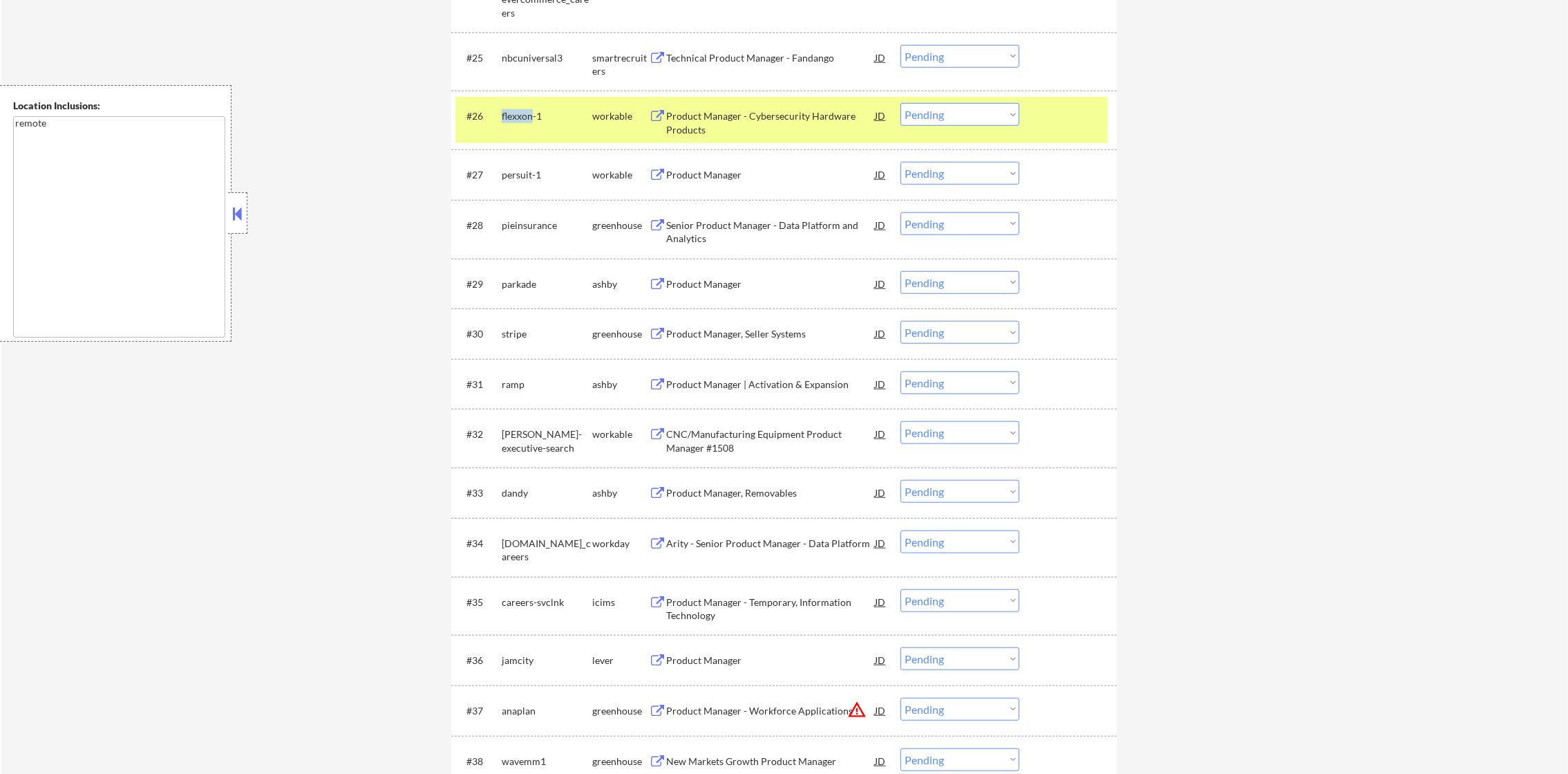
click at [522, 111] on div "flexxon-1" at bounding box center [547, 116] width 91 height 14
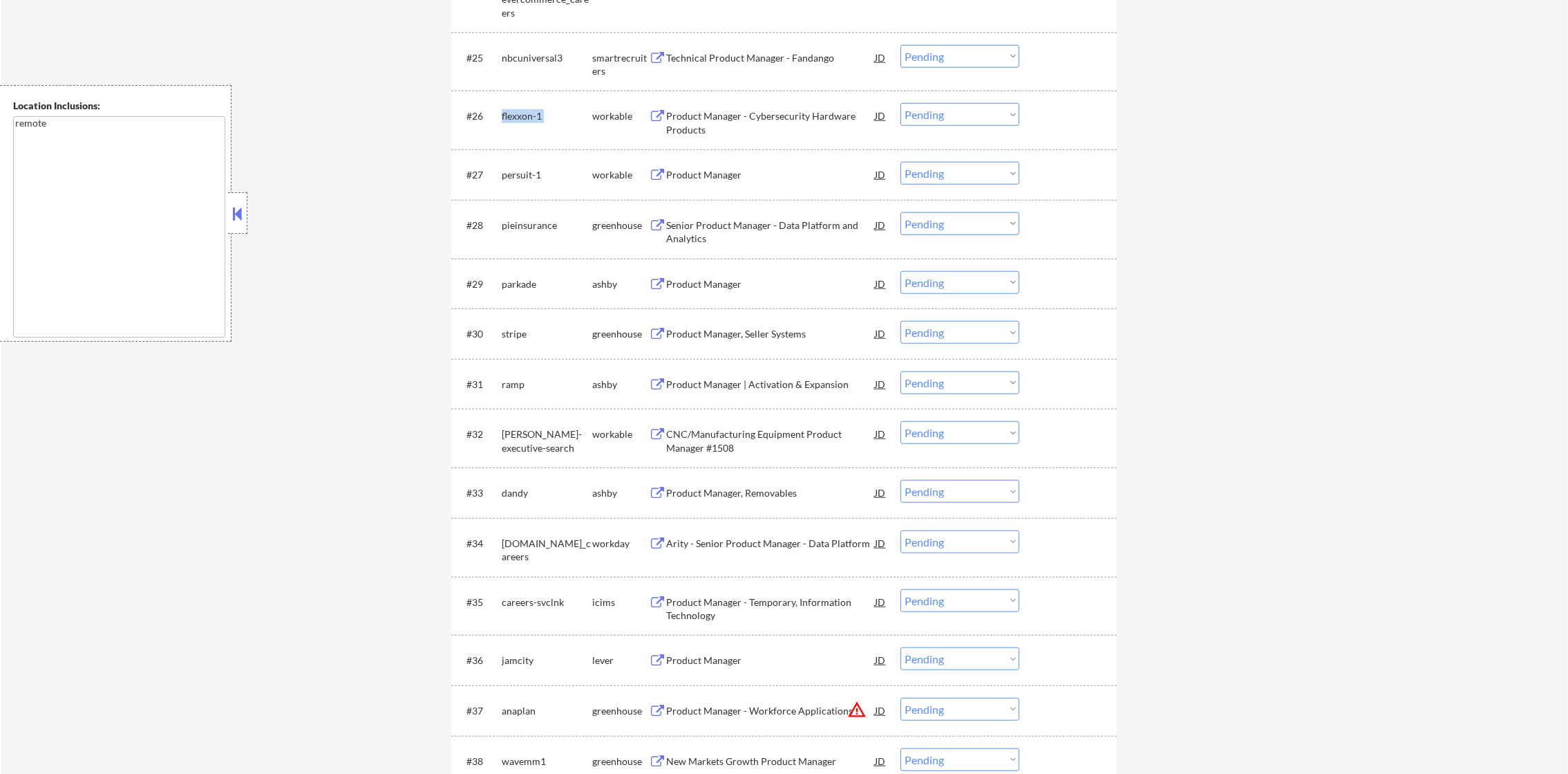
click at [522, 111] on div "flexxon-1" at bounding box center [547, 116] width 91 height 14
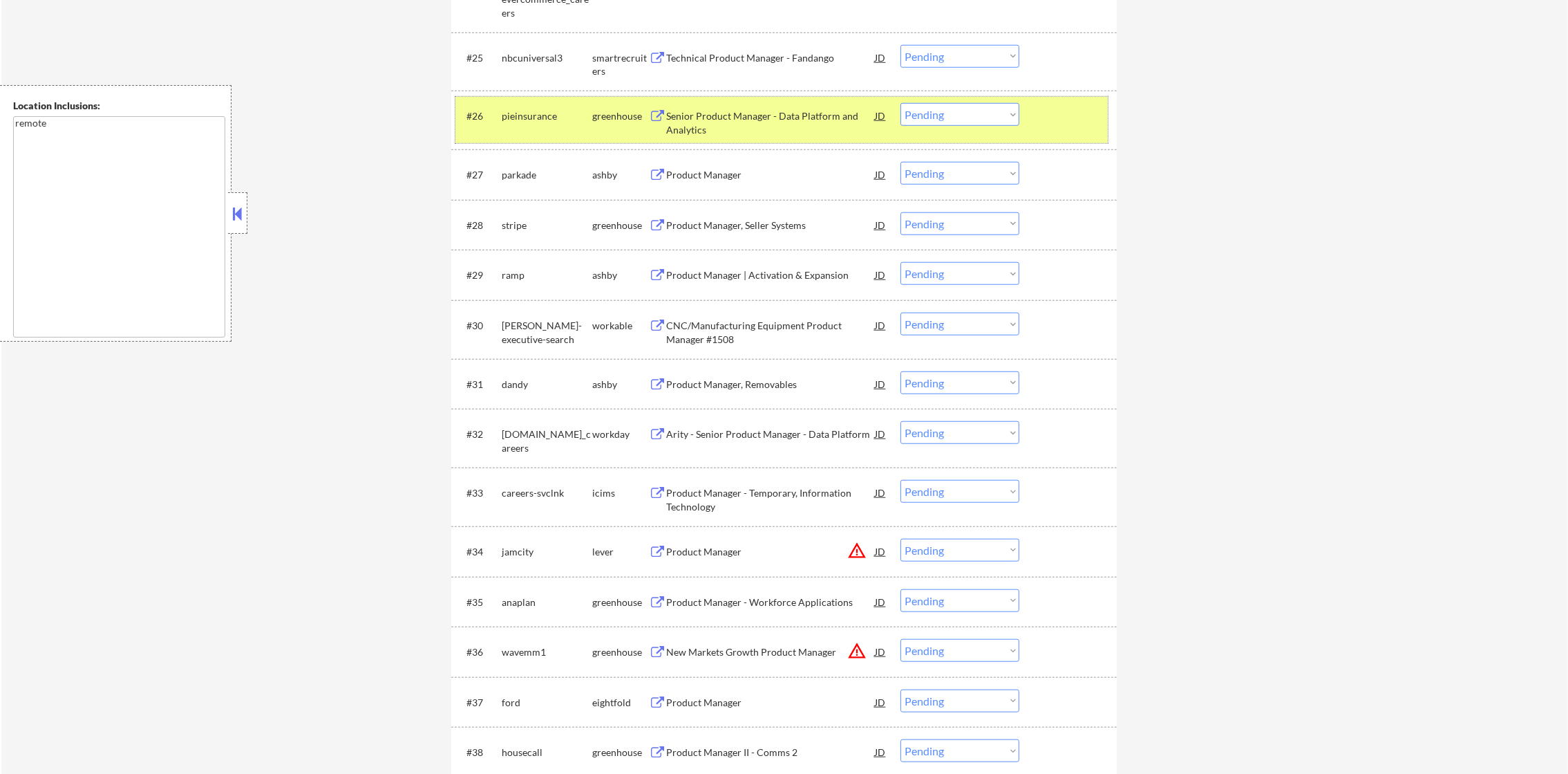
click at [515, 178] on div "parkade" at bounding box center [547, 175] width 91 height 14
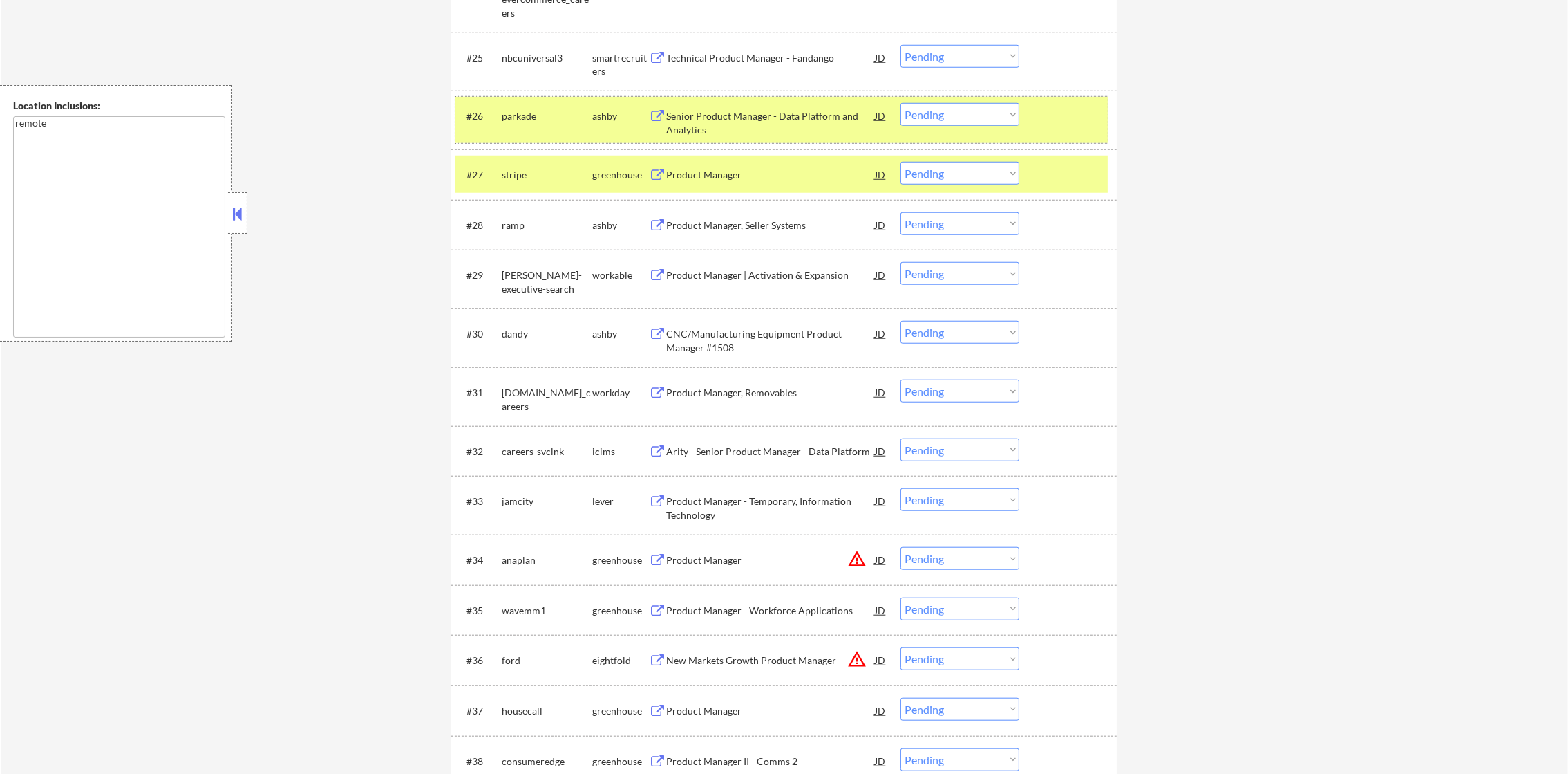
click at [517, 113] on div "parkade" at bounding box center [547, 116] width 91 height 14
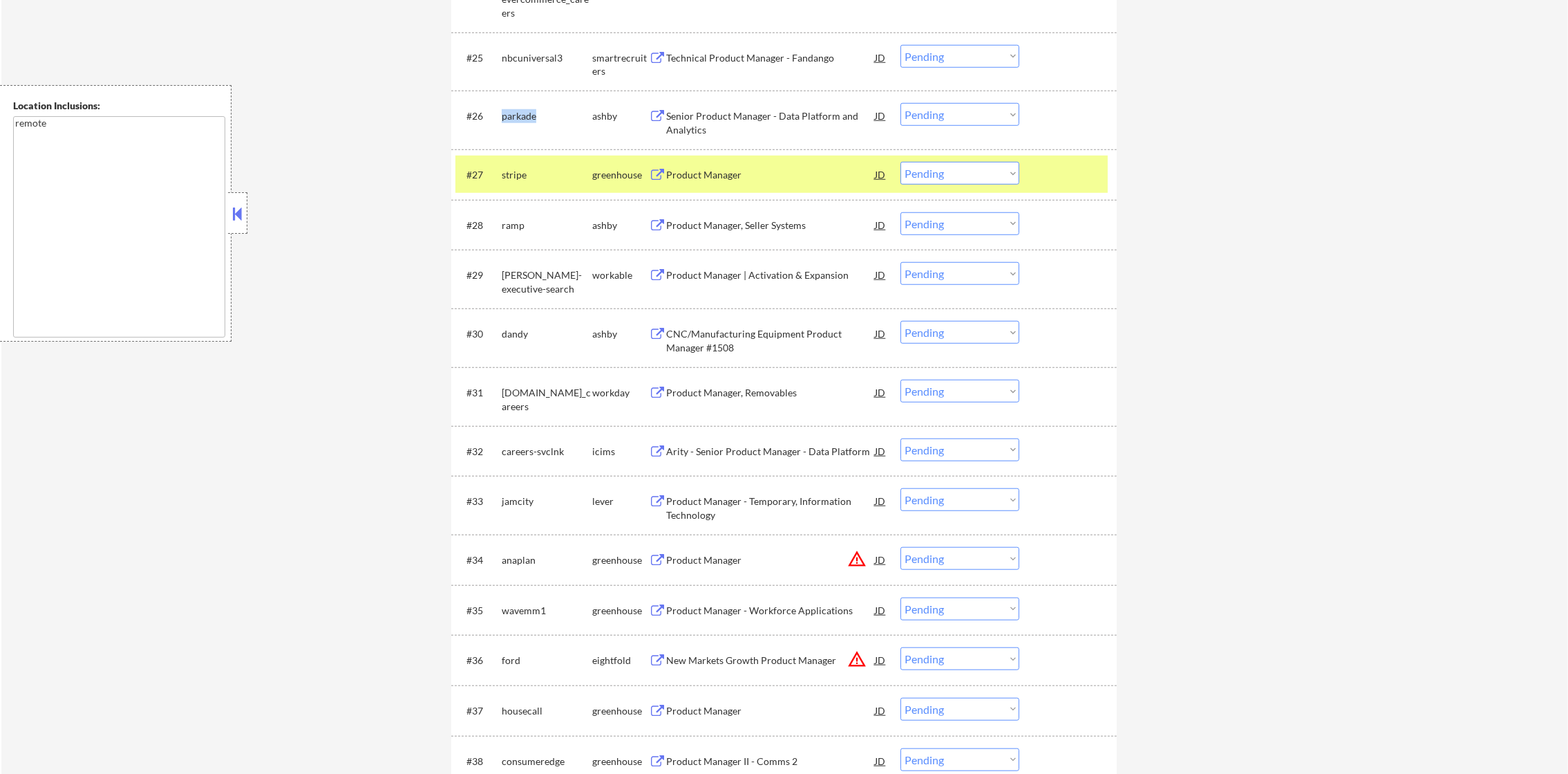
click at [517, 113] on div "parkade" at bounding box center [547, 116] width 91 height 14
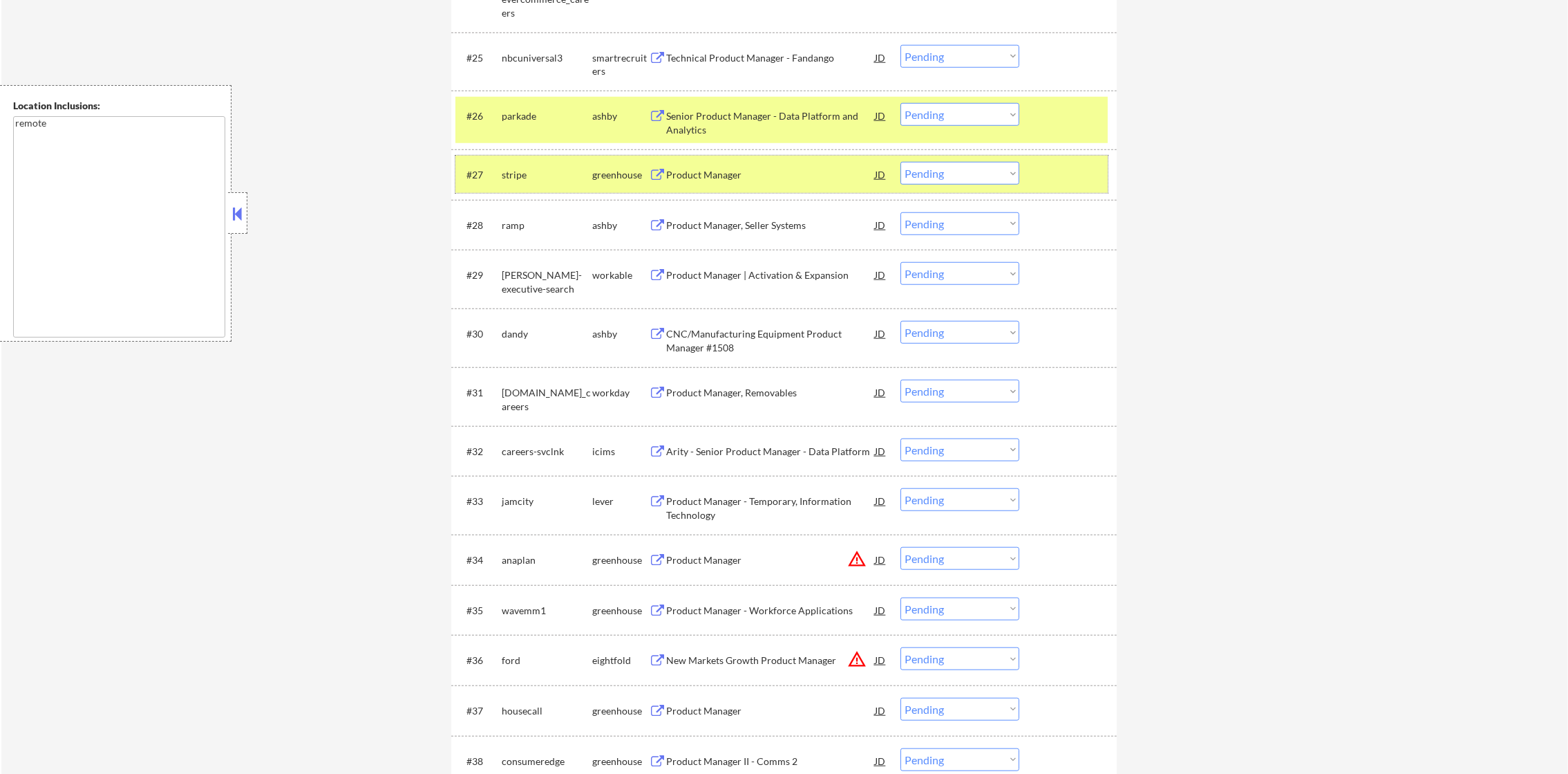
click at [518, 177] on div "stripe" at bounding box center [547, 175] width 91 height 14
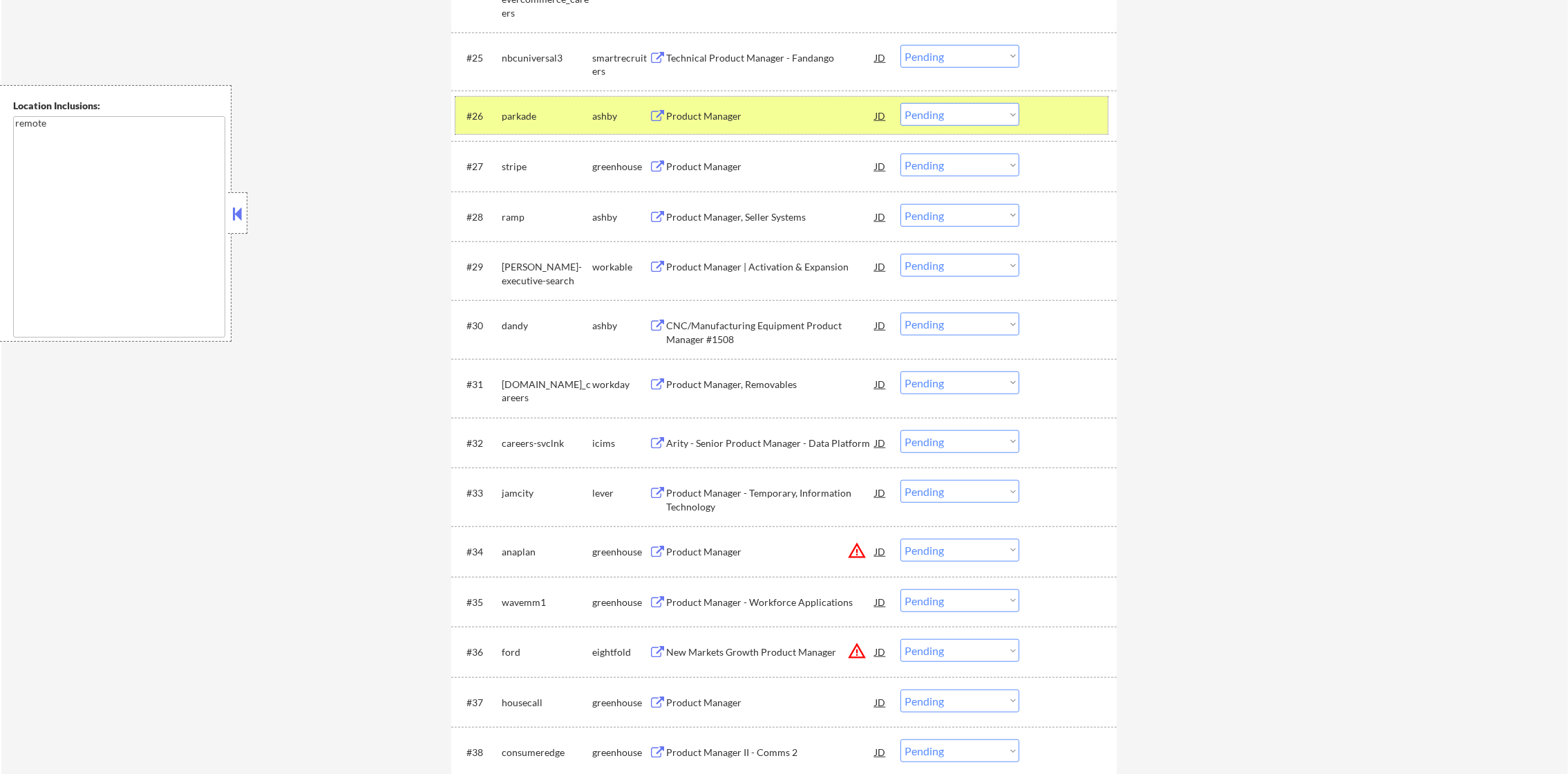
click at [523, 112] on div "parkade" at bounding box center [547, 116] width 91 height 14
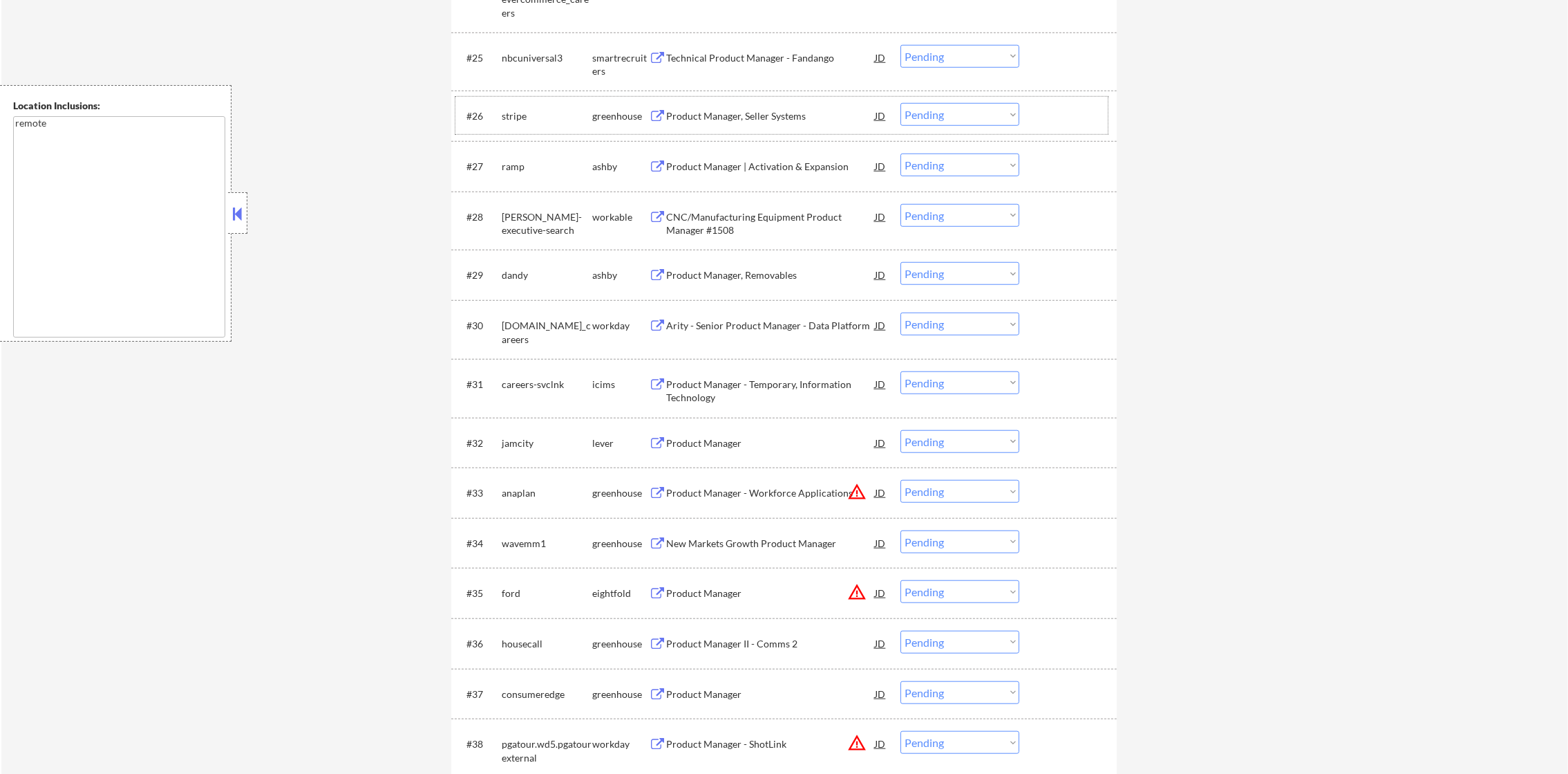
click at [516, 122] on div "stripe" at bounding box center [547, 116] width 91 height 14
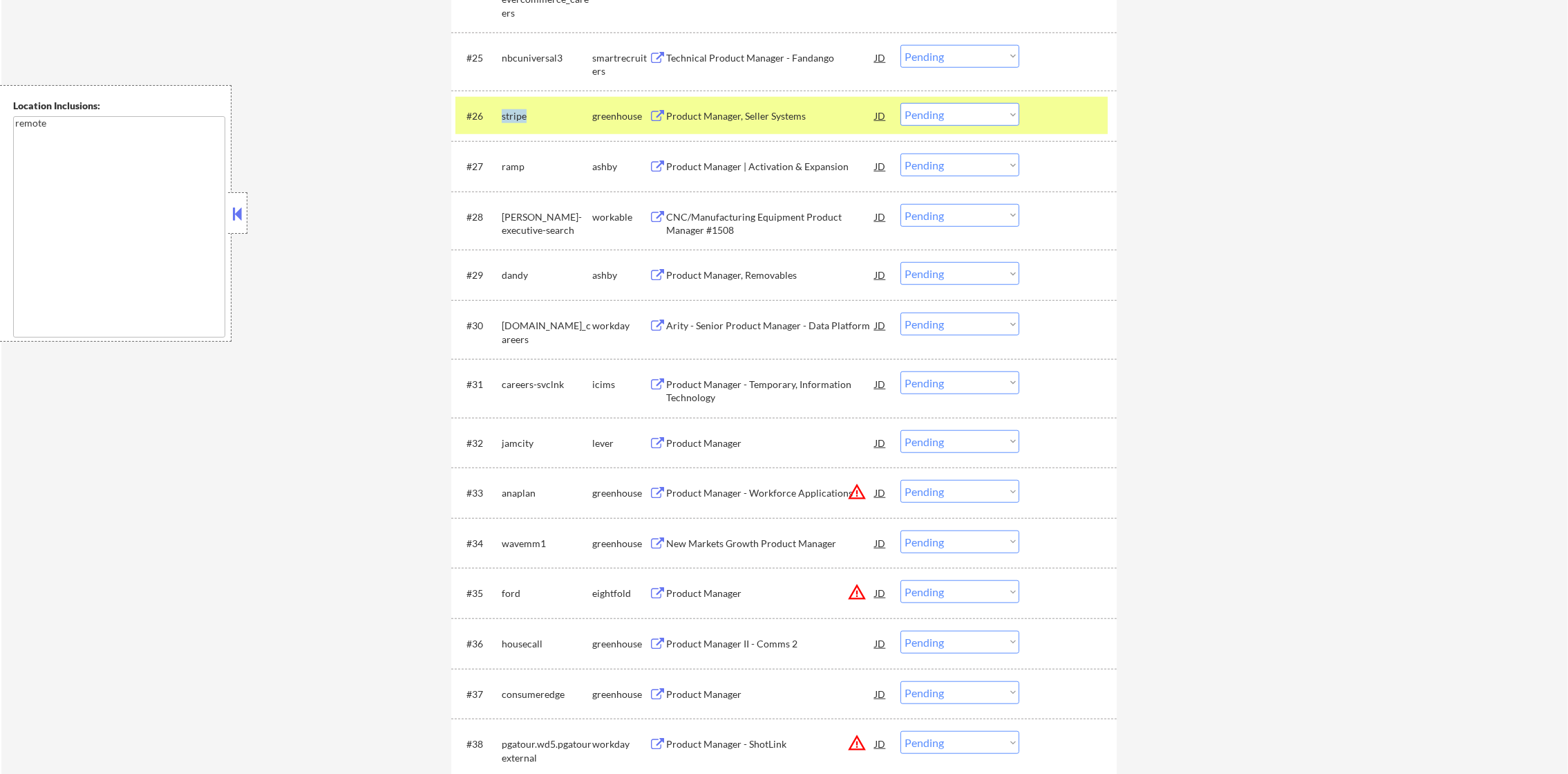
click at [516, 122] on div "stripe" at bounding box center [547, 116] width 91 height 14
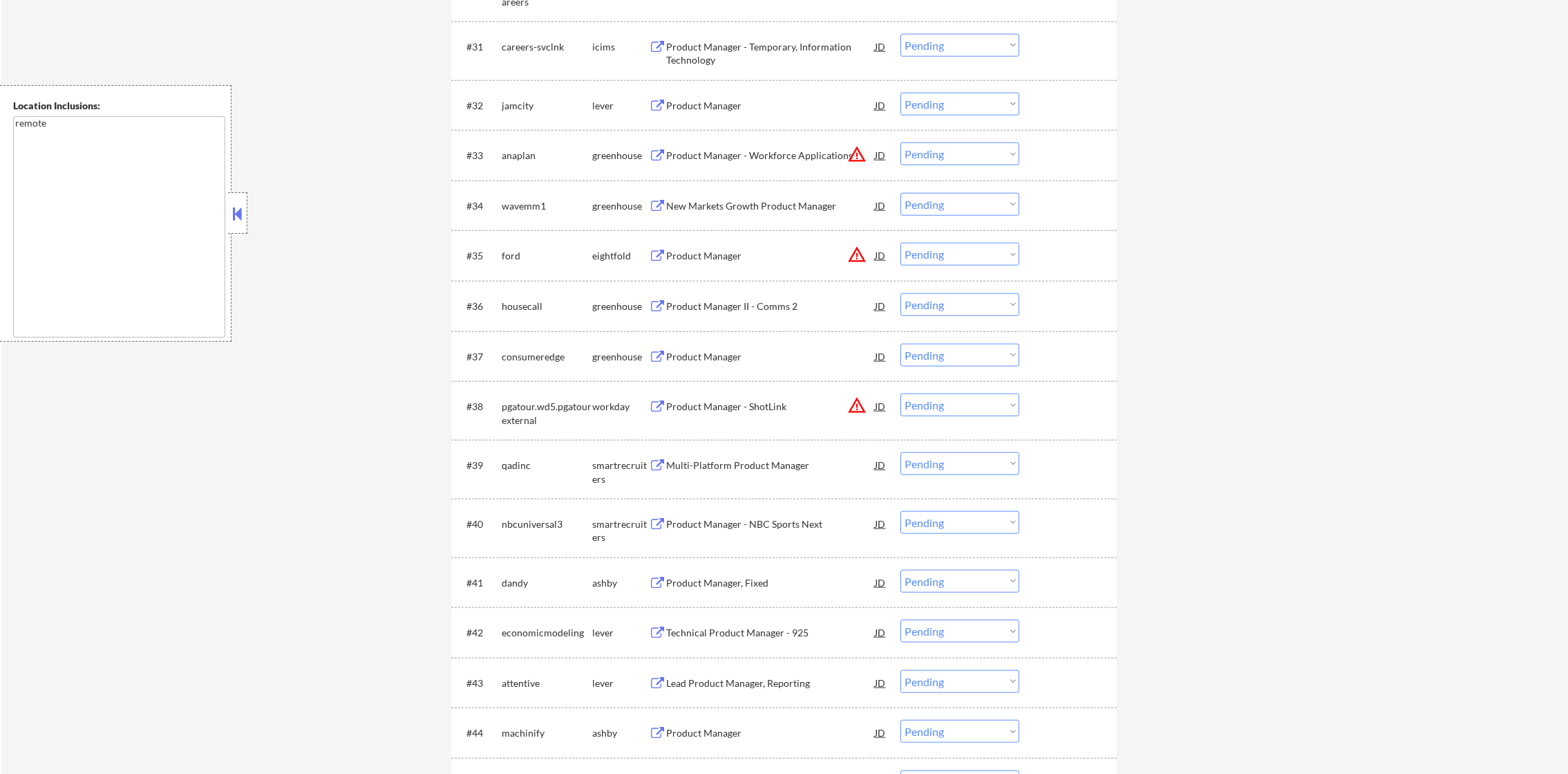
scroll to position [2151, 0]
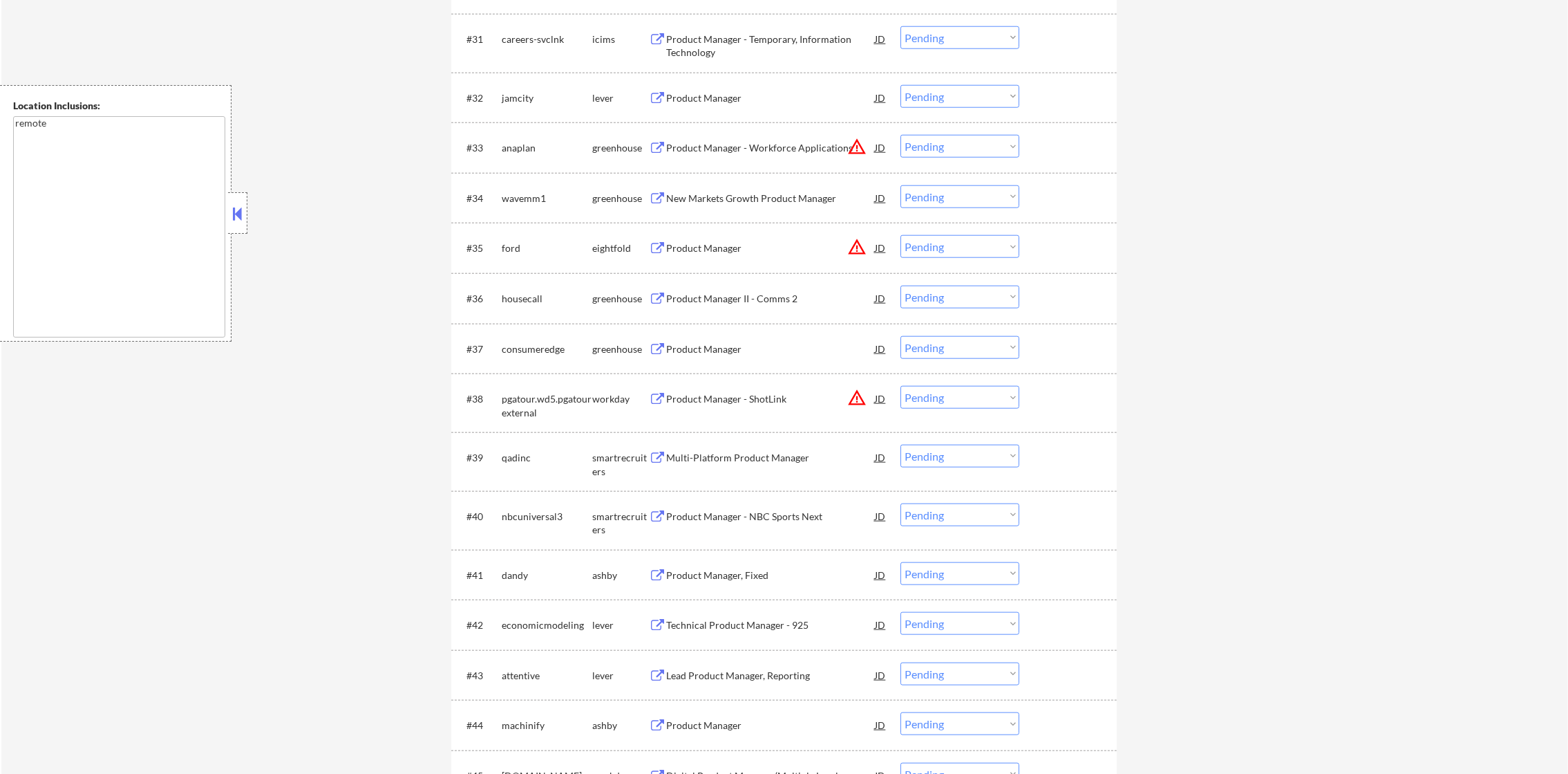
click at [513, 99] on div "jamcity" at bounding box center [547, 98] width 91 height 14
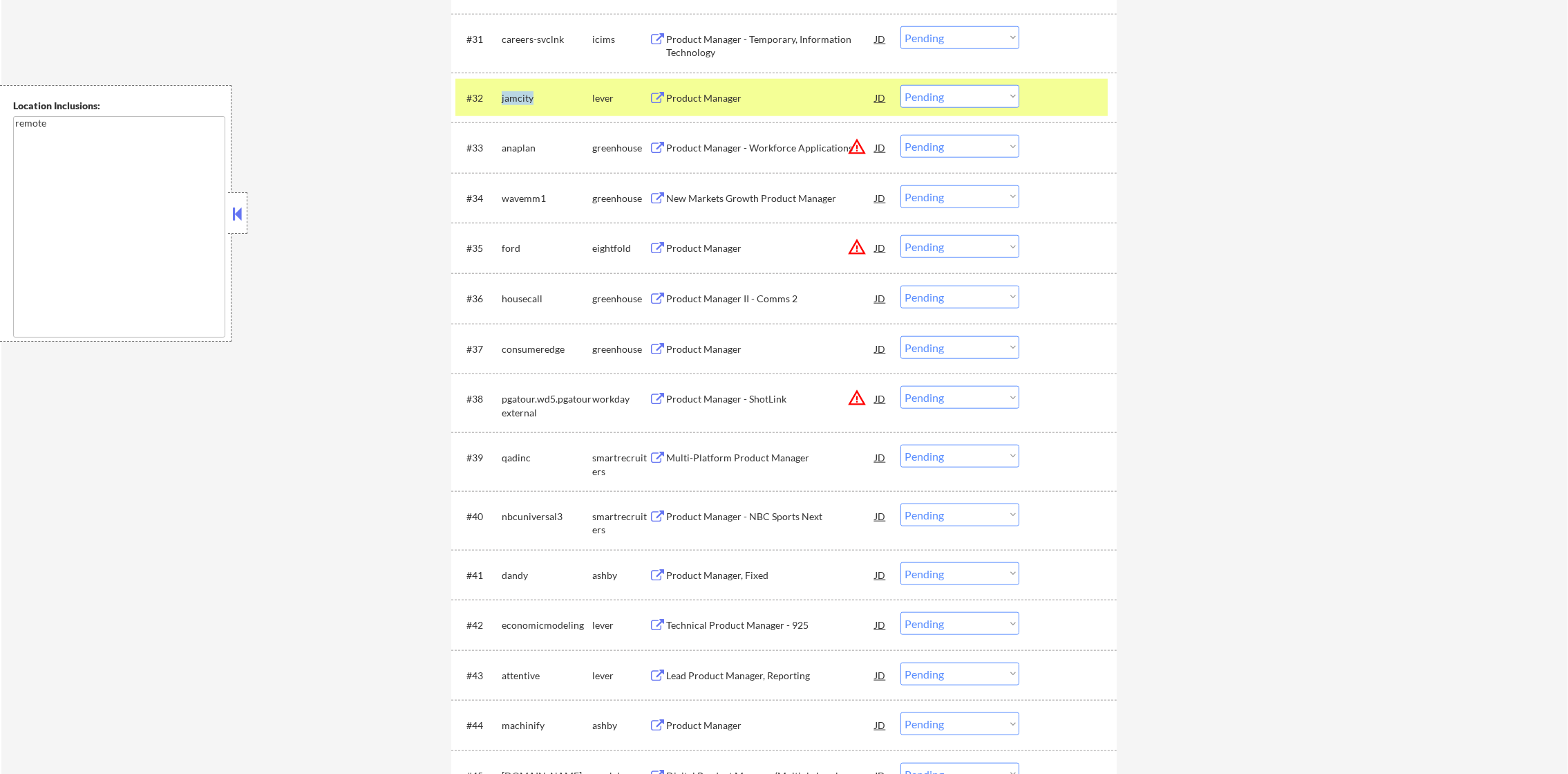
click at [513, 99] on div "jamcity" at bounding box center [547, 98] width 91 height 14
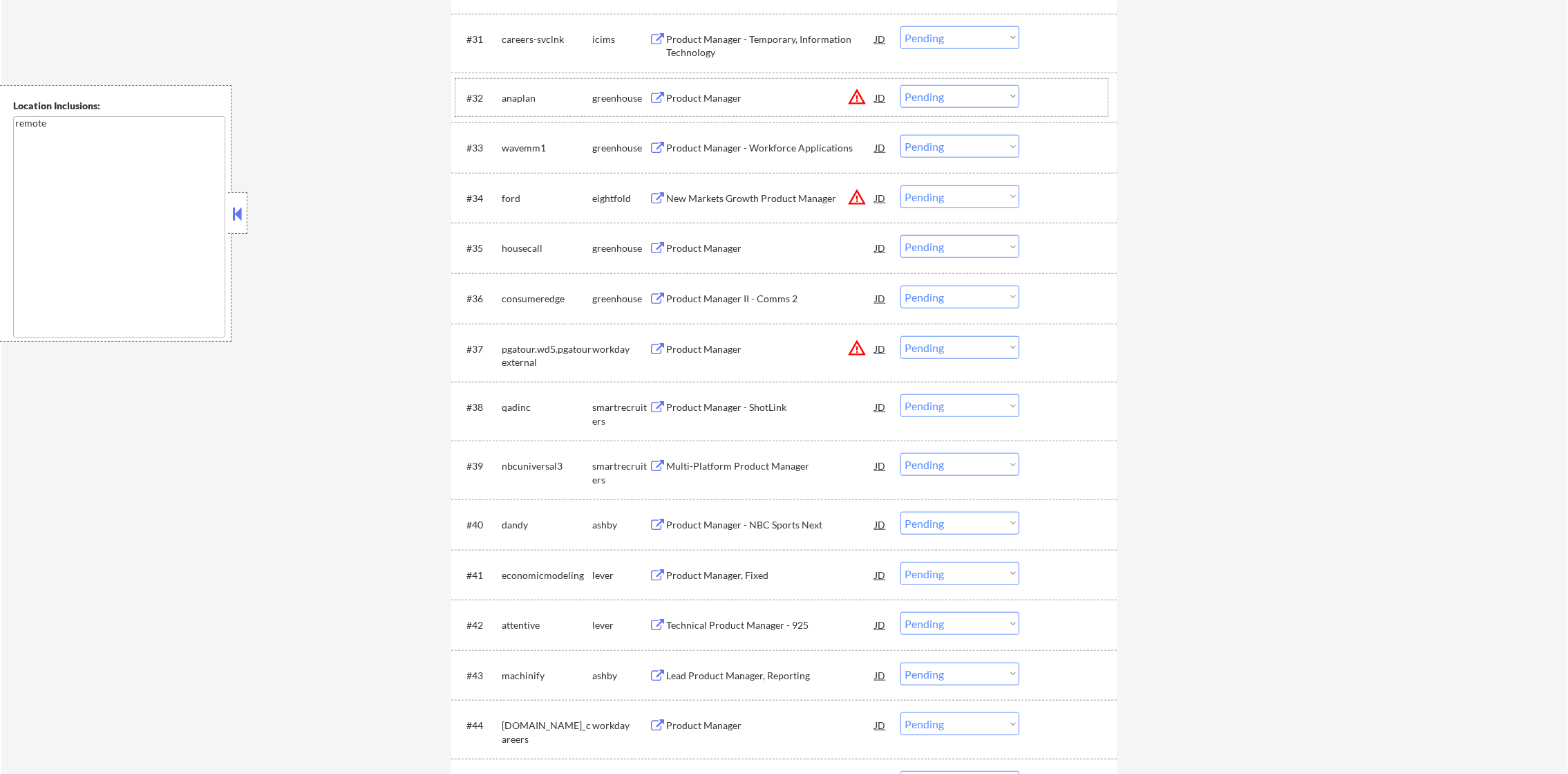
click at [528, 147] on div "wavemm1" at bounding box center [547, 148] width 91 height 14
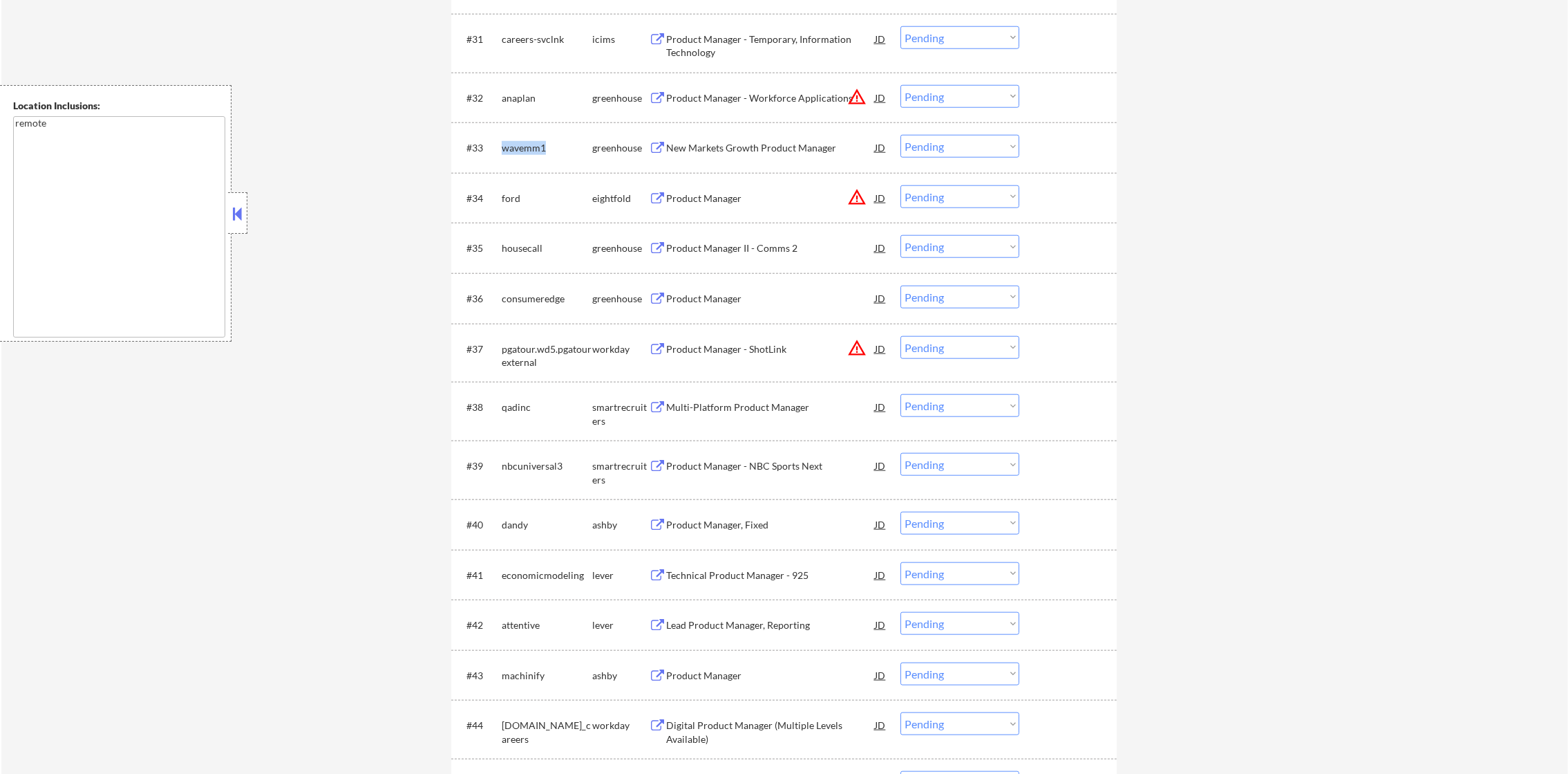
click at [528, 147] on div "wavemm1" at bounding box center [547, 148] width 91 height 14
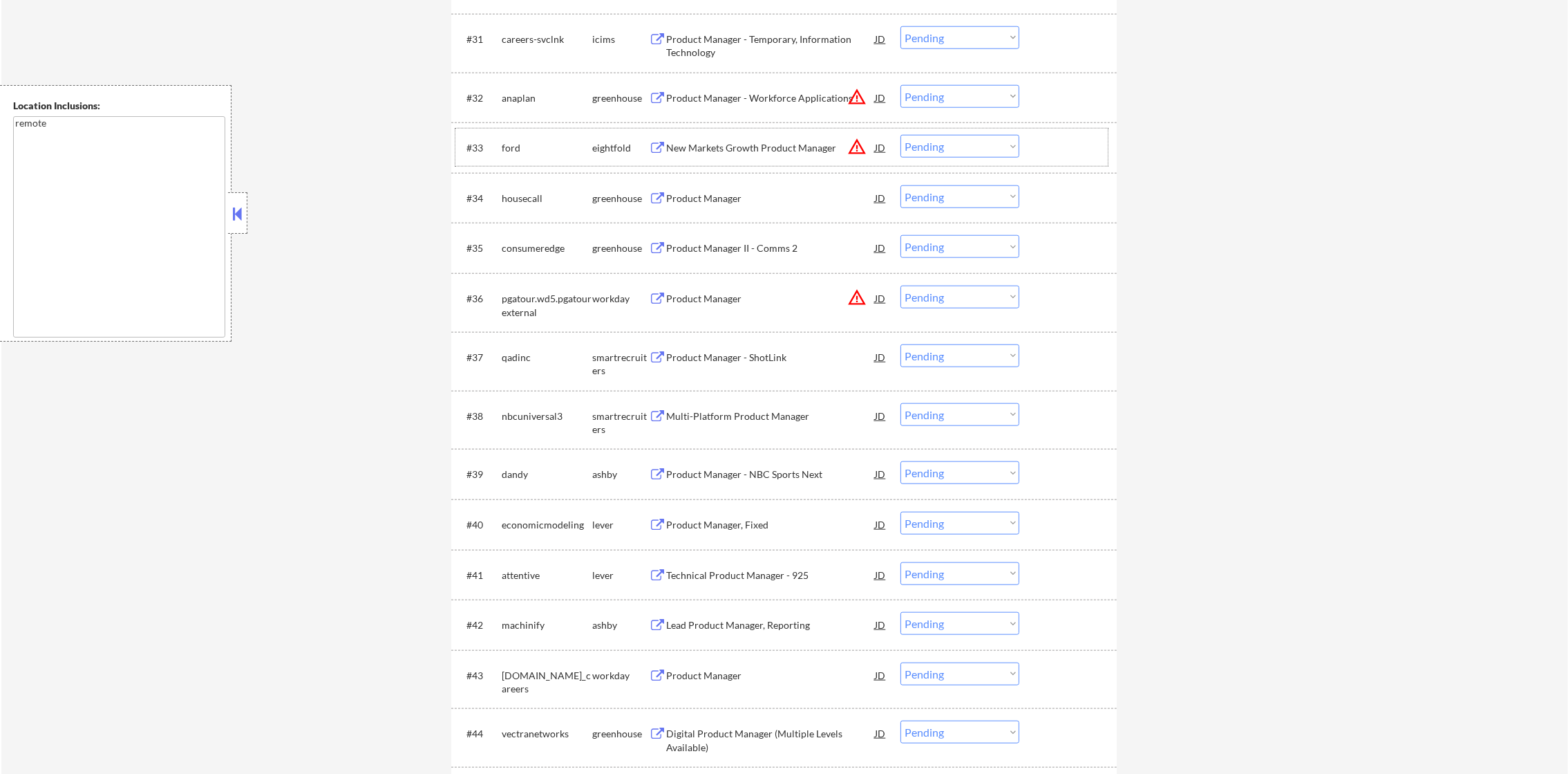
drag, startPoint x: 496, startPoint y: 188, endPoint x: 513, endPoint y: 195, distance: 18.4
click at [497, 190] on div "#34 housecall greenhouse Product Manager JD warning_amber Choose an option... P…" at bounding box center [781, 198] width 653 height 38
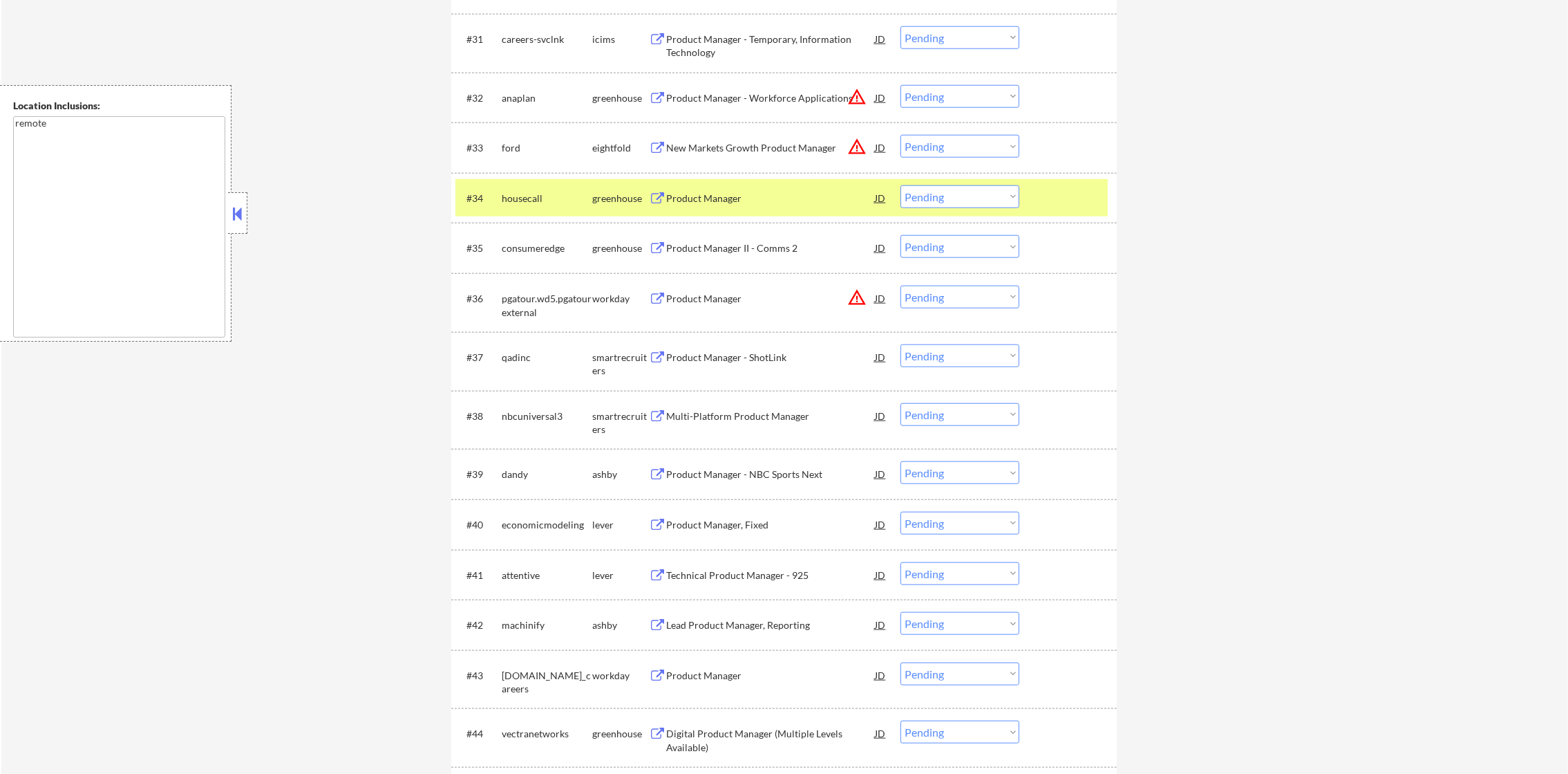
click at [513, 195] on div "housecall" at bounding box center [547, 198] width 91 height 14
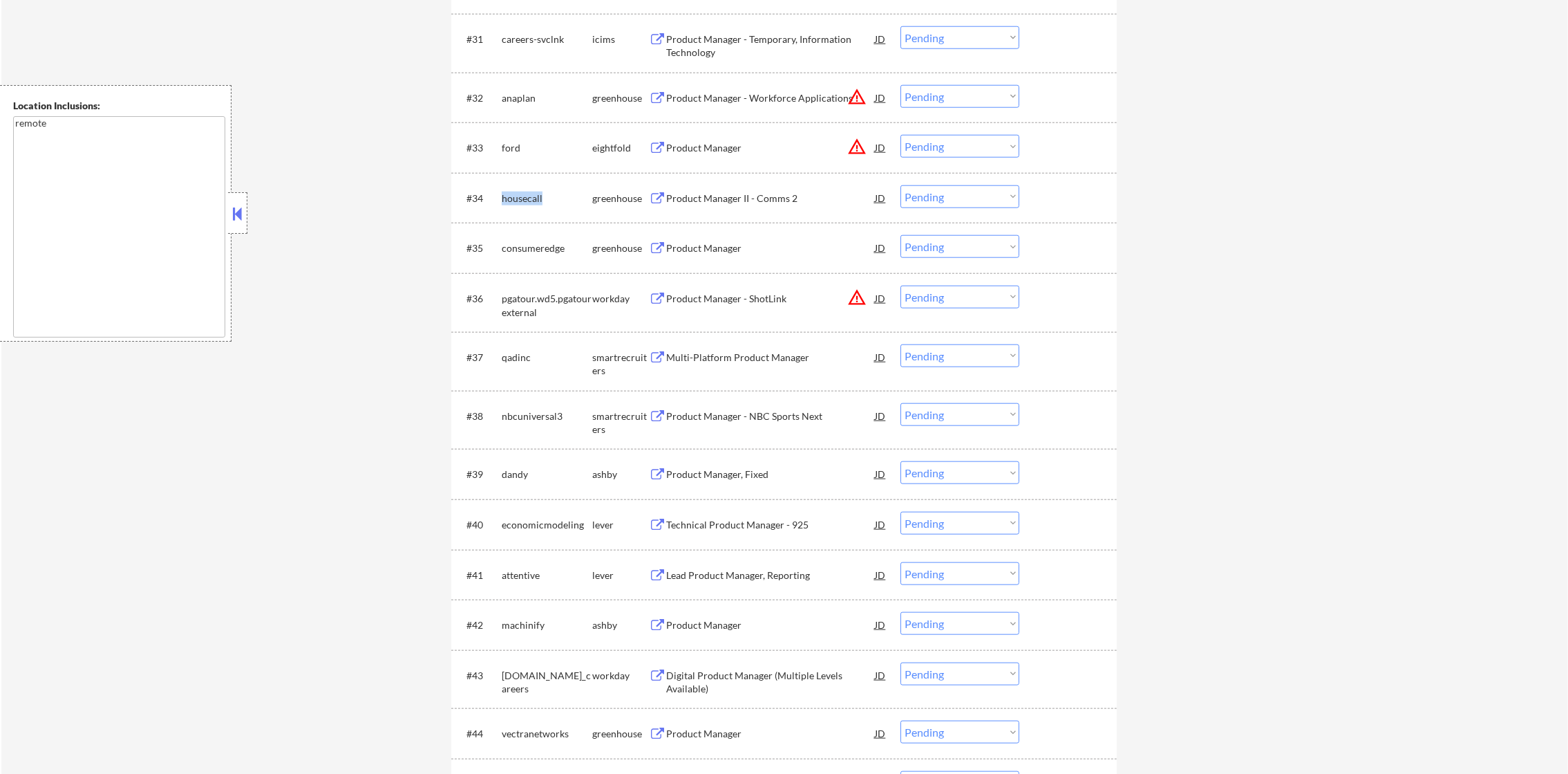
click at [513, 195] on div "housecall" at bounding box center [547, 198] width 91 height 14
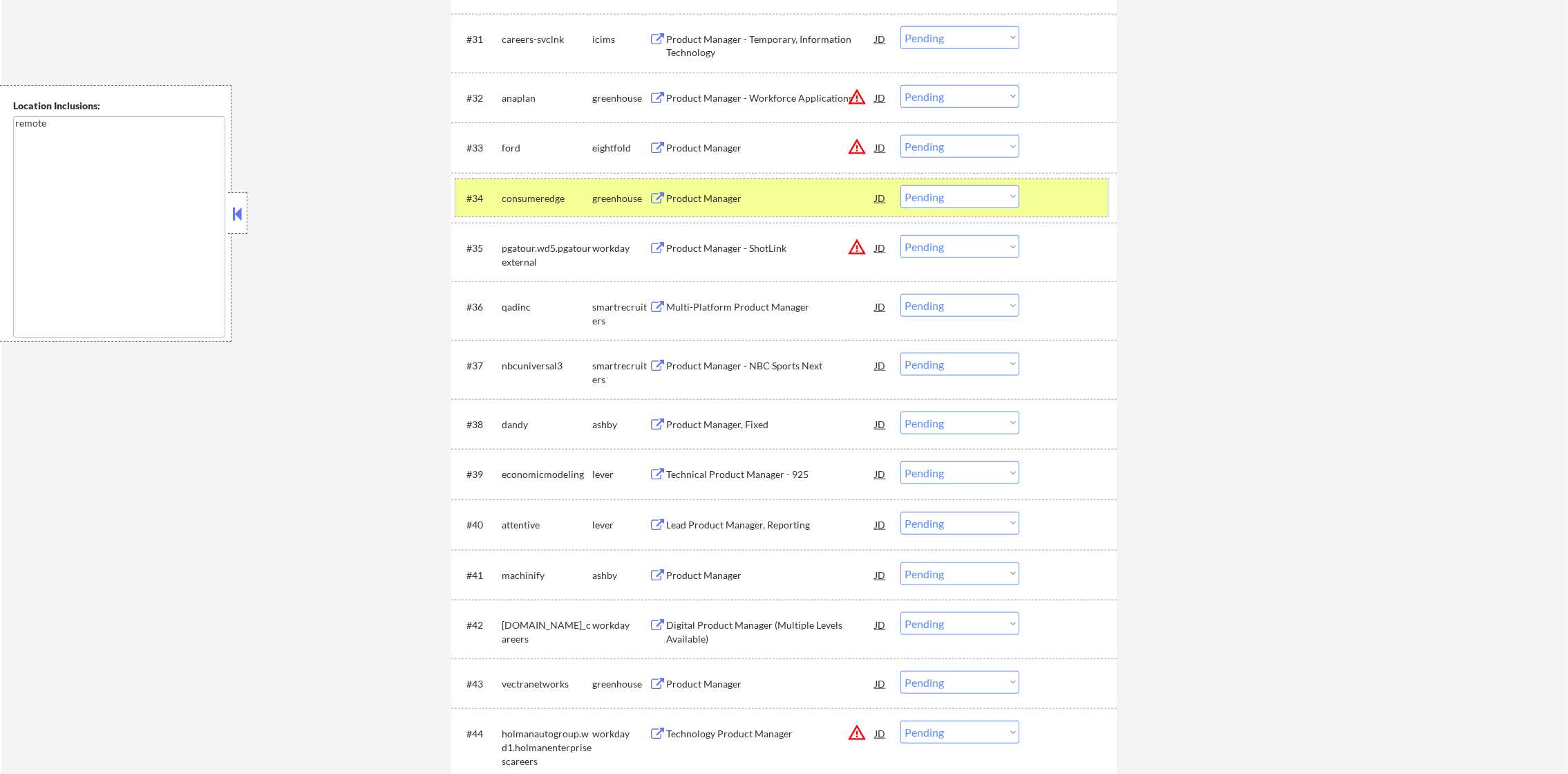
click at [522, 195] on div "consumeredge" at bounding box center [547, 198] width 91 height 14
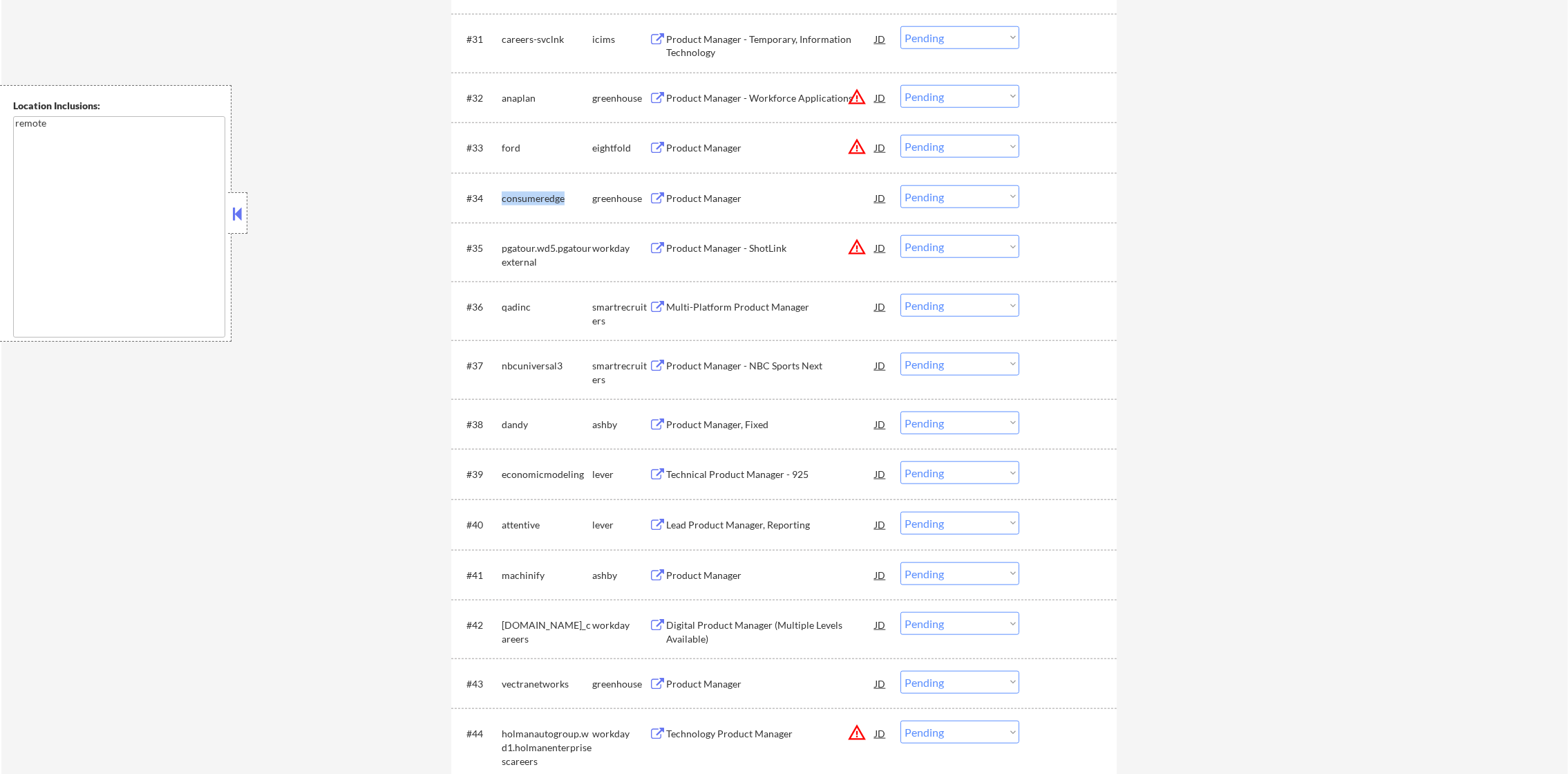
click at [522, 195] on div "consumeredge" at bounding box center [547, 198] width 91 height 14
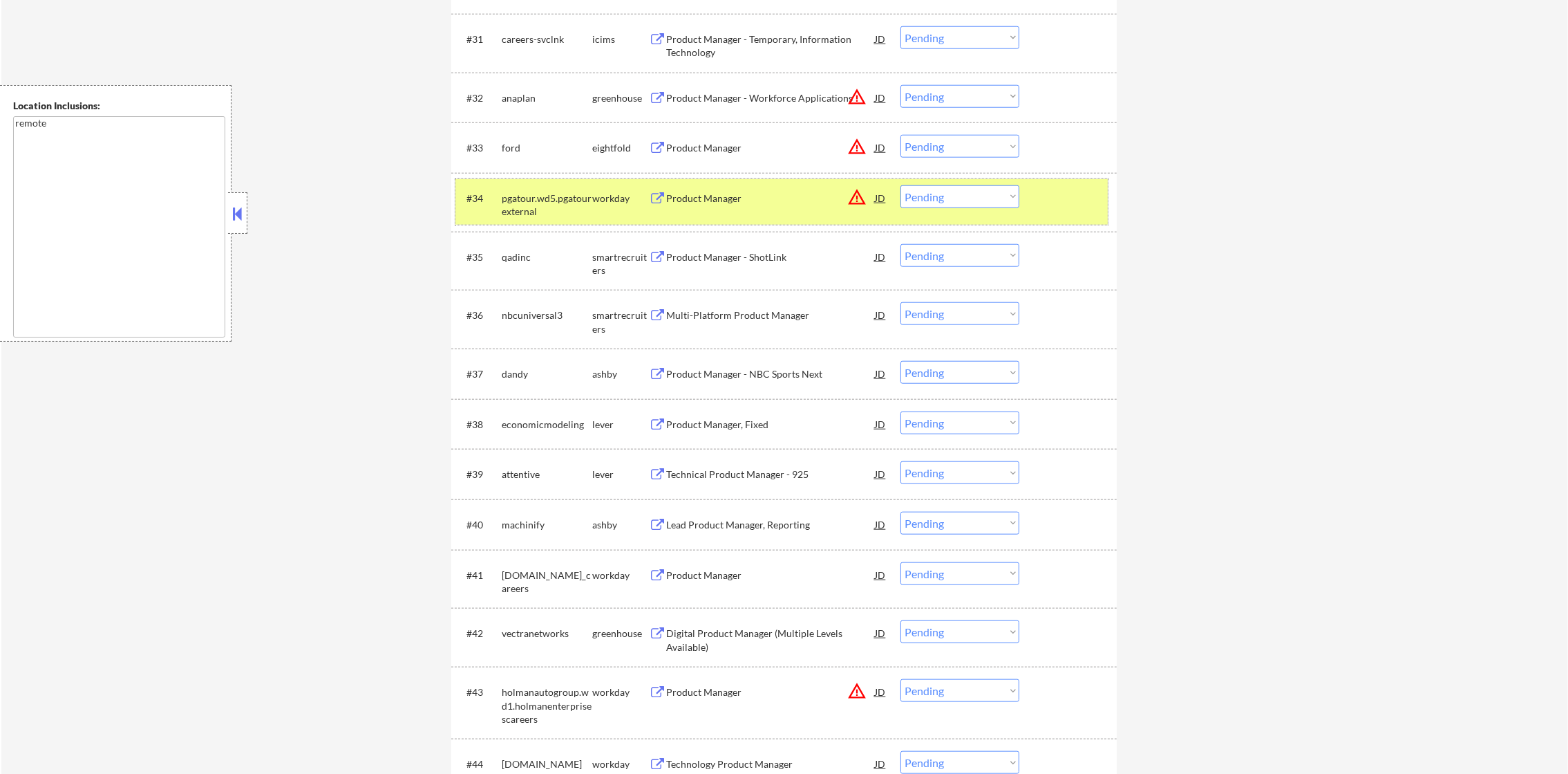
click at [536, 184] on div "#34 pgatour.wd5.pgatourexternal workday Product Manager JD warning_amber Choose…" at bounding box center [781, 202] width 653 height 45
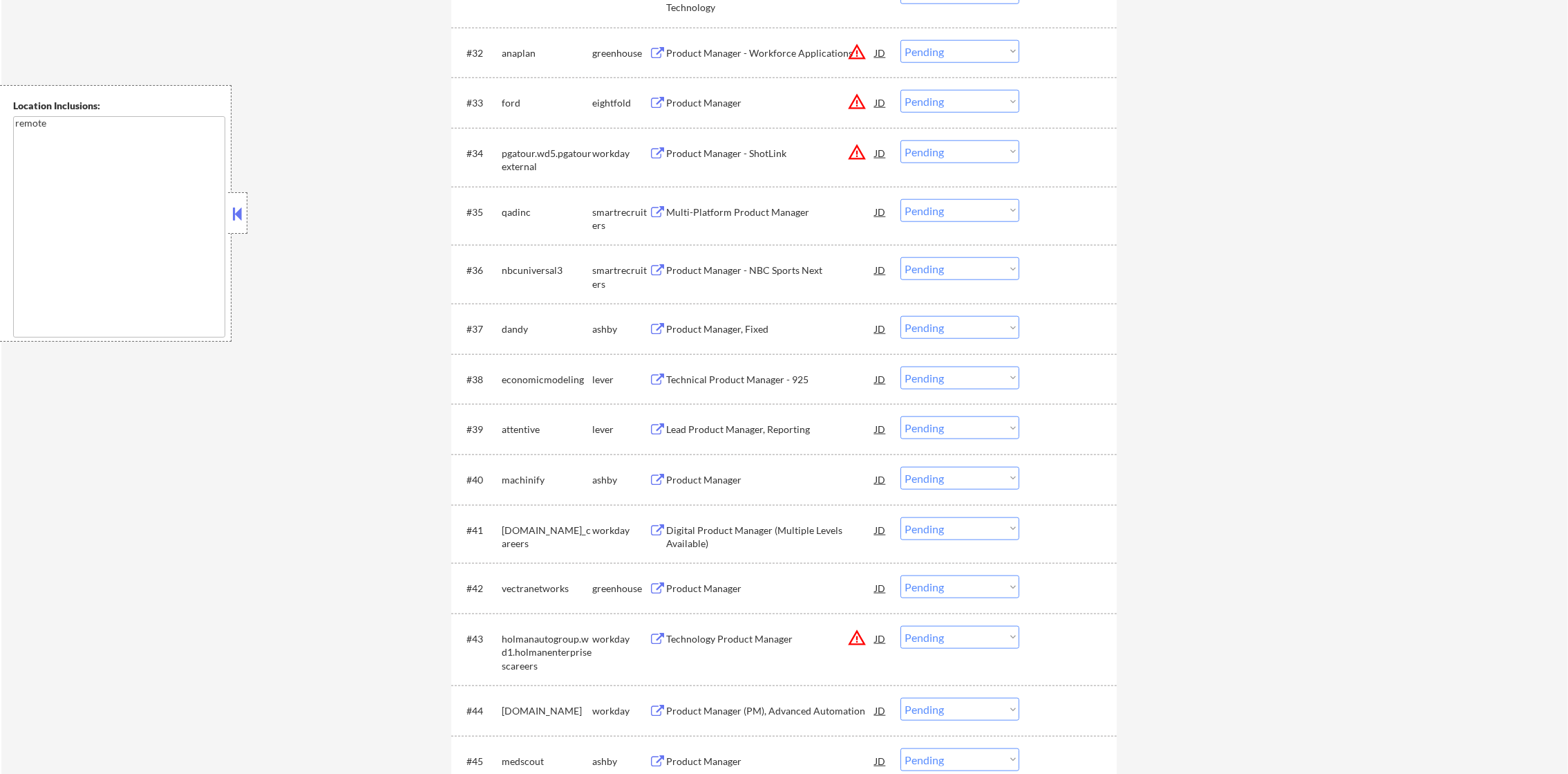
scroll to position [2255, 0]
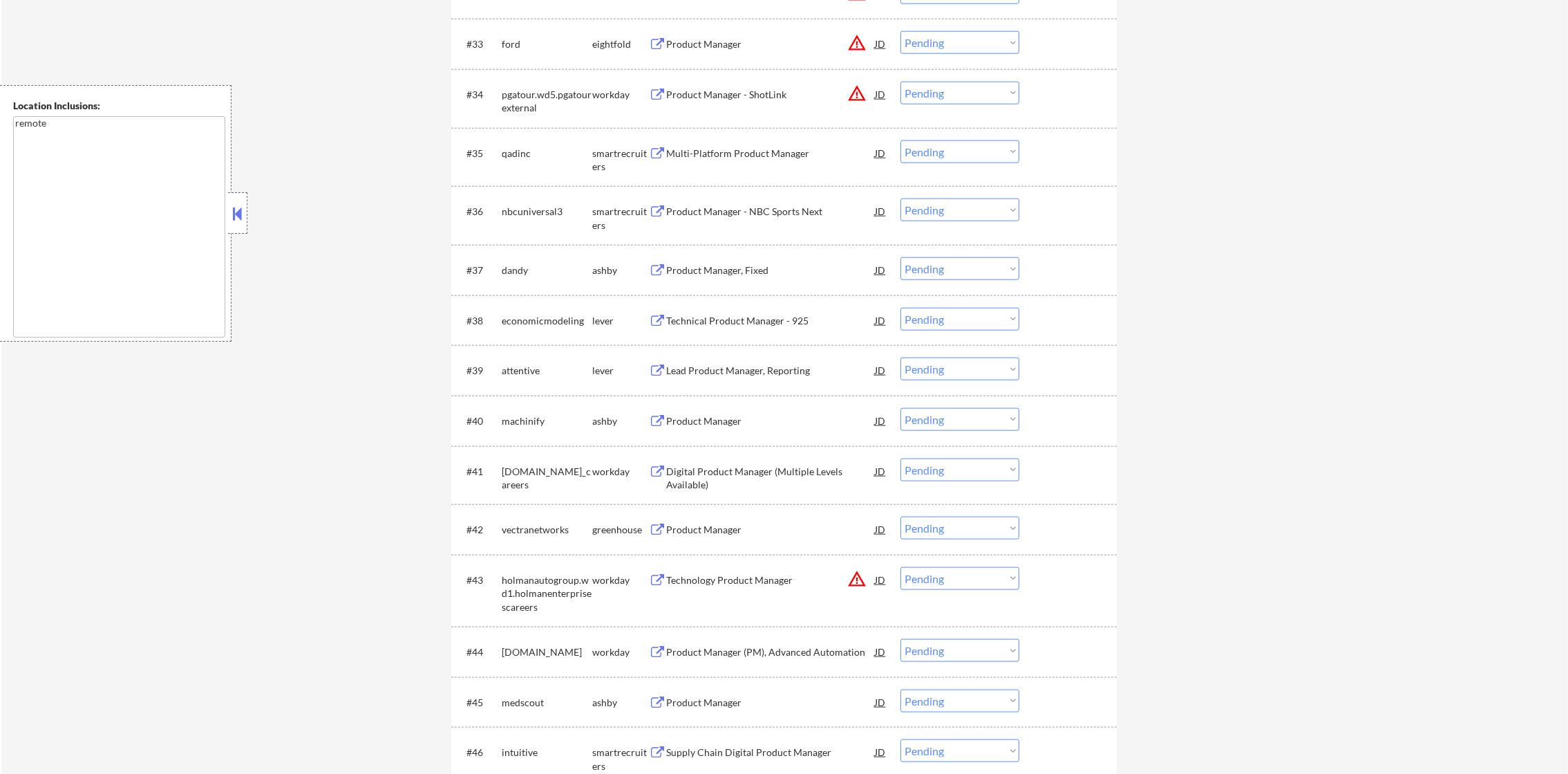
click at [508, 156] on div "qadinc" at bounding box center [547, 154] width 91 height 14
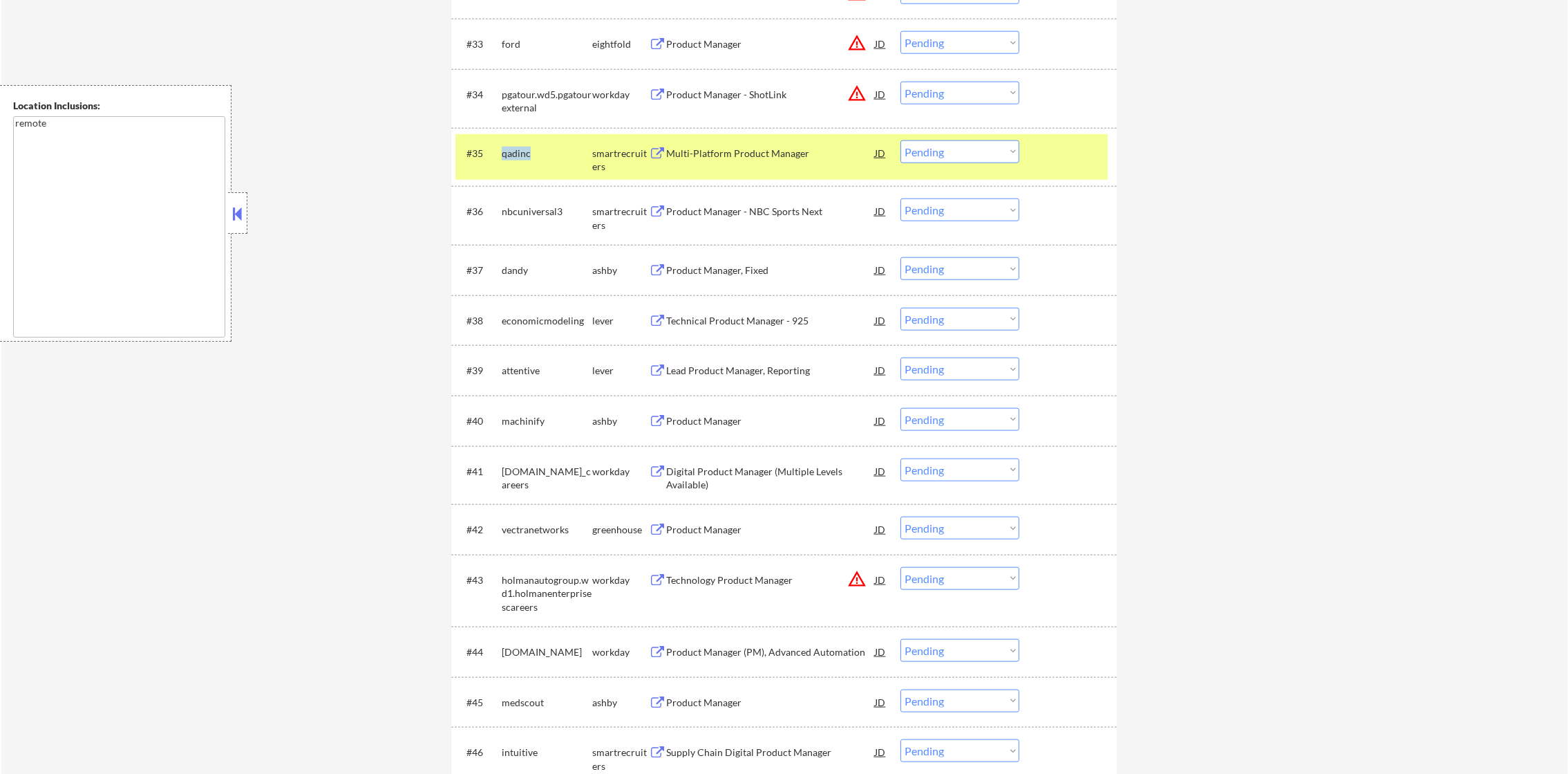
click at [508, 156] on div "qadinc" at bounding box center [547, 154] width 91 height 14
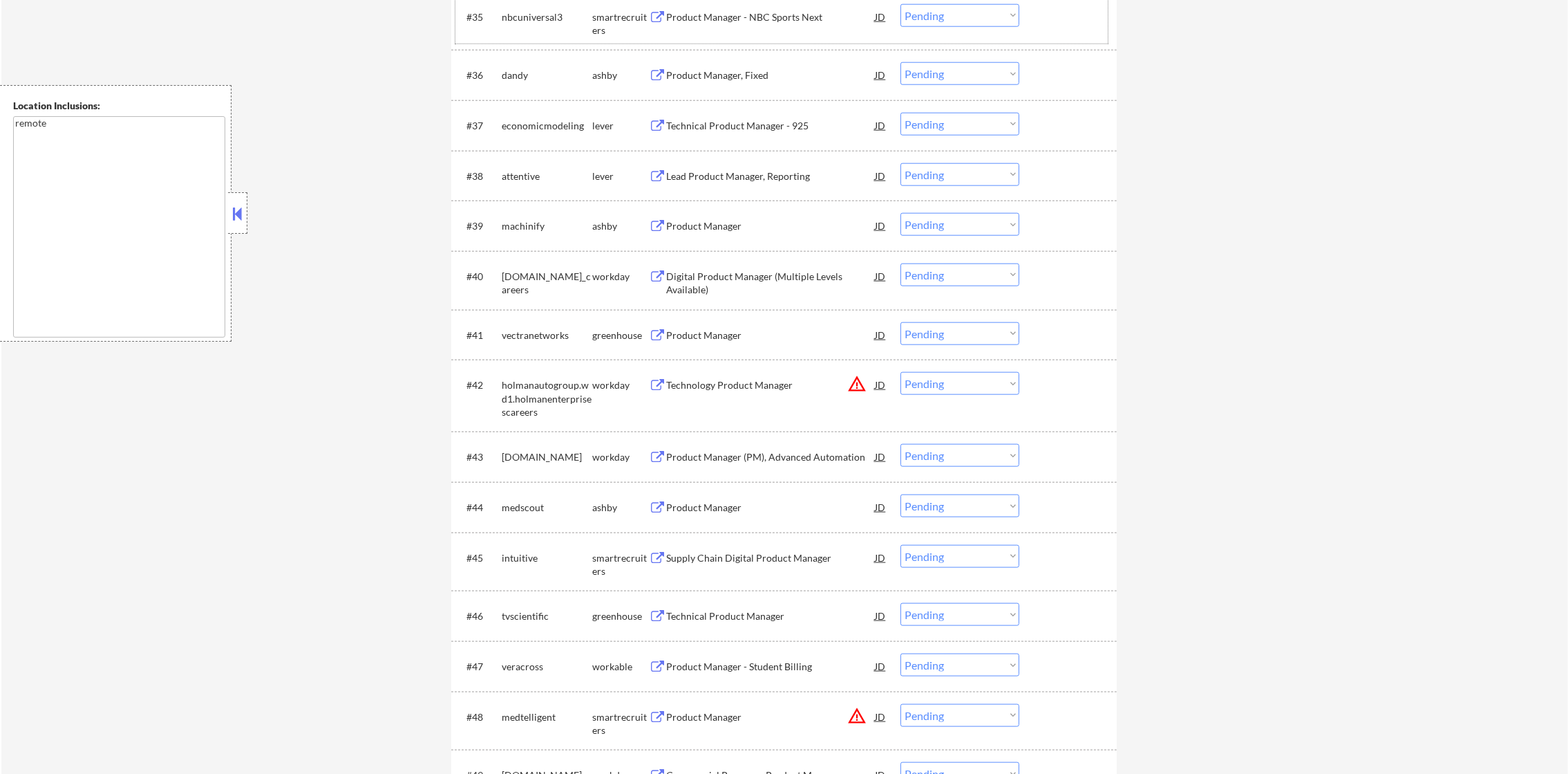
scroll to position [2393, 0]
click at [512, 71] on div "dandy" at bounding box center [547, 73] width 91 height 14
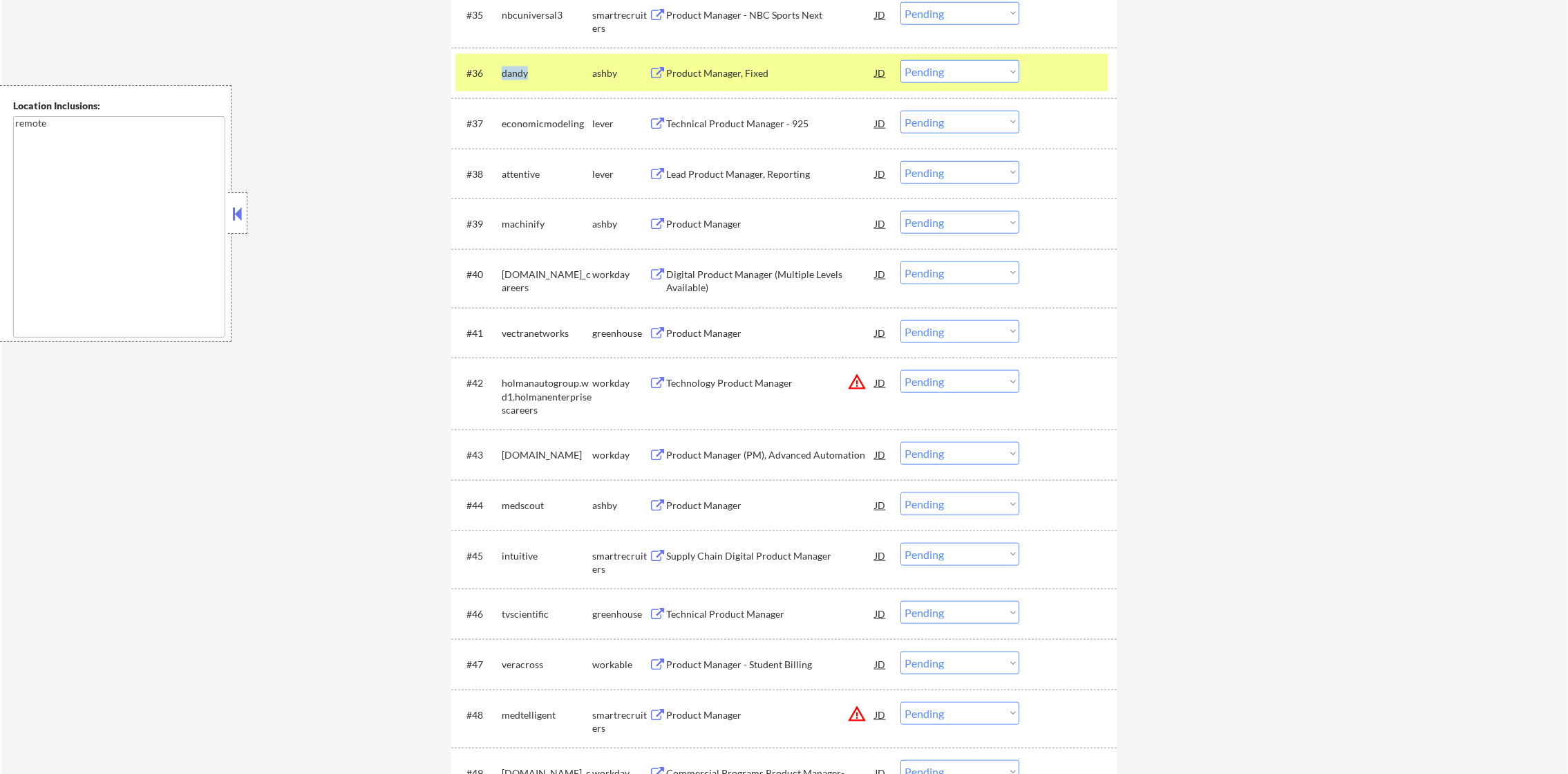
click at [512, 71] on div "dandy" at bounding box center [547, 73] width 91 height 14
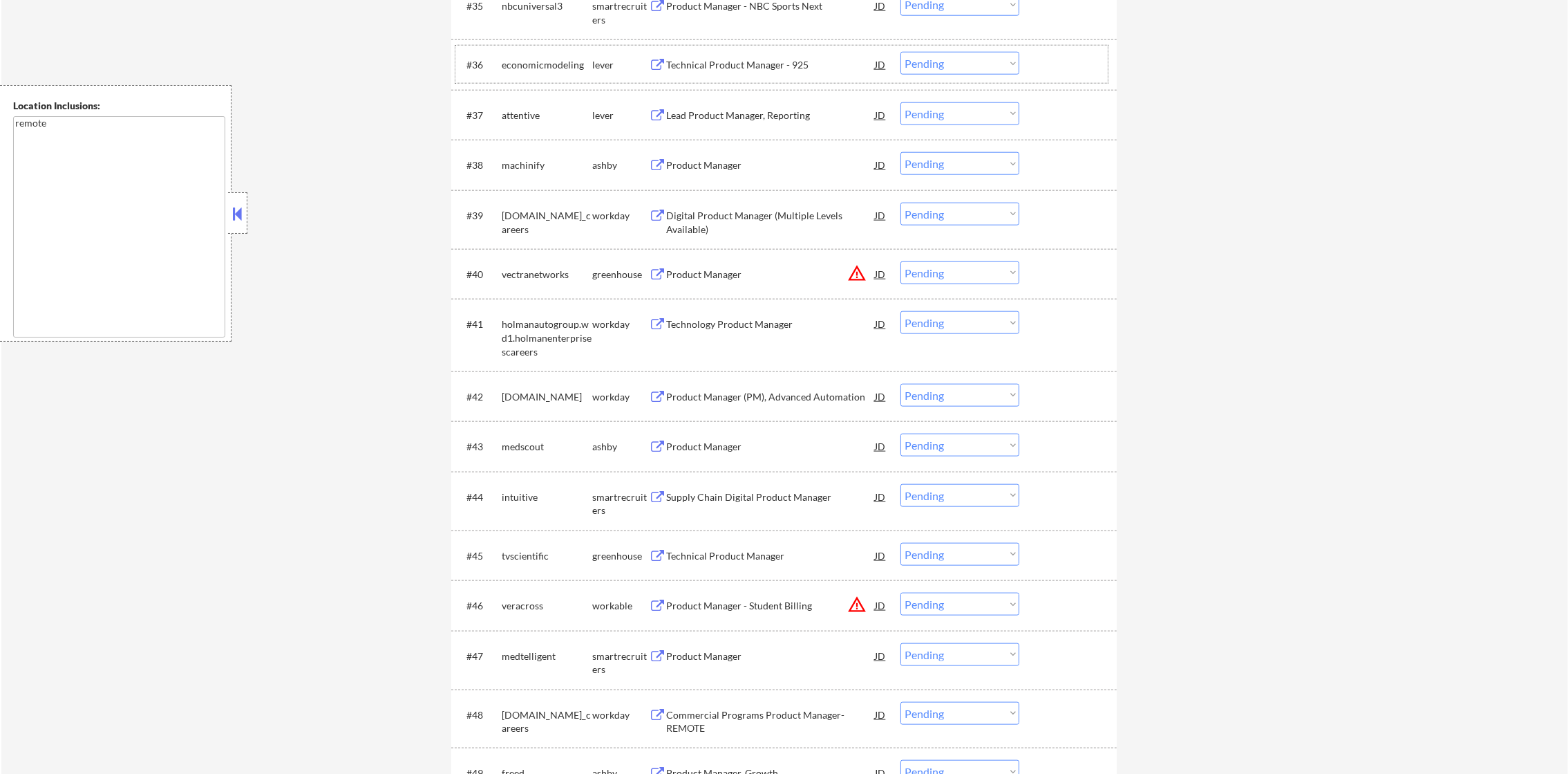
scroll to position [2359, 0]
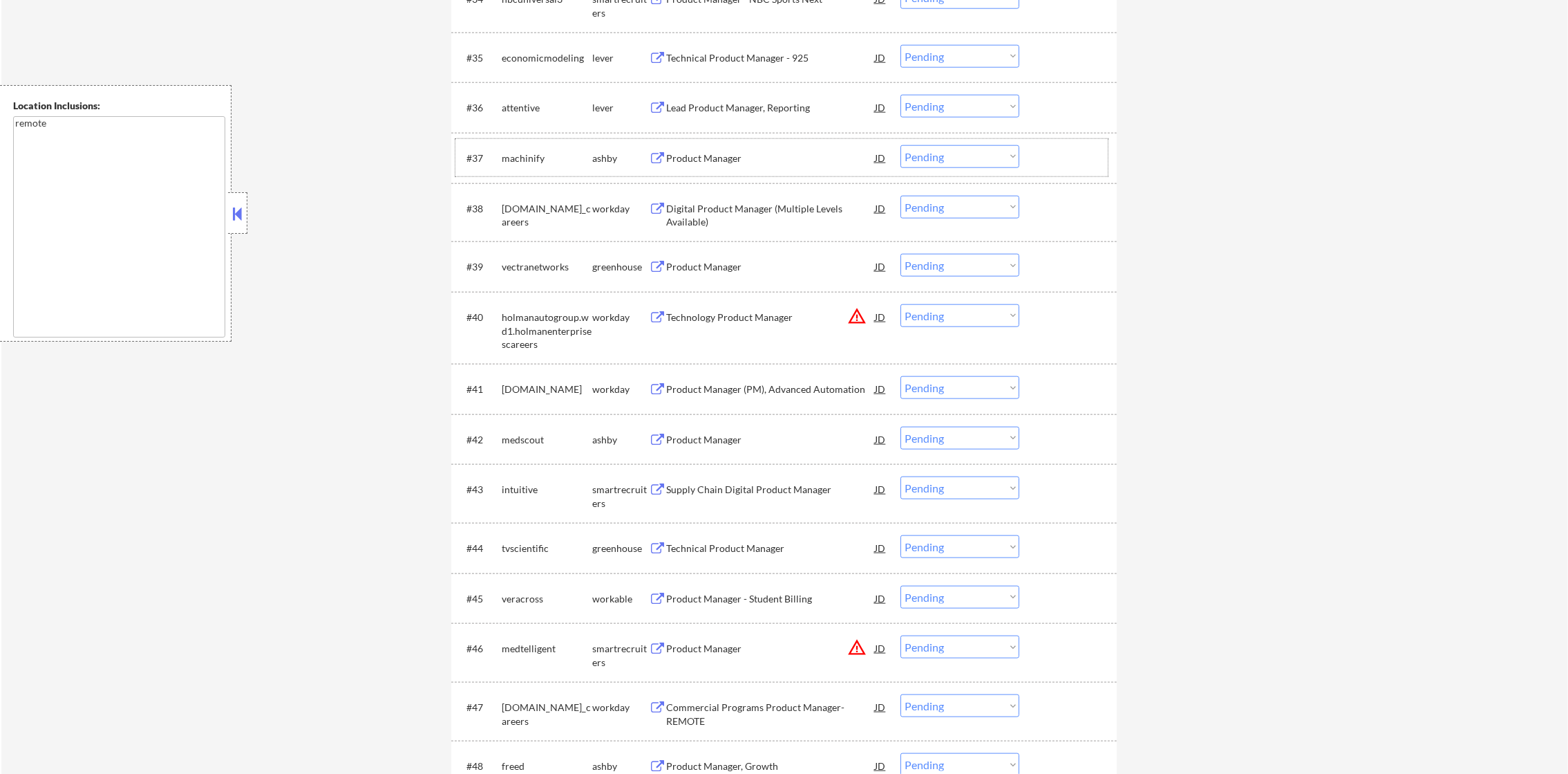
click at [515, 154] on div "machinify" at bounding box center [547, 158] width 91 height 14
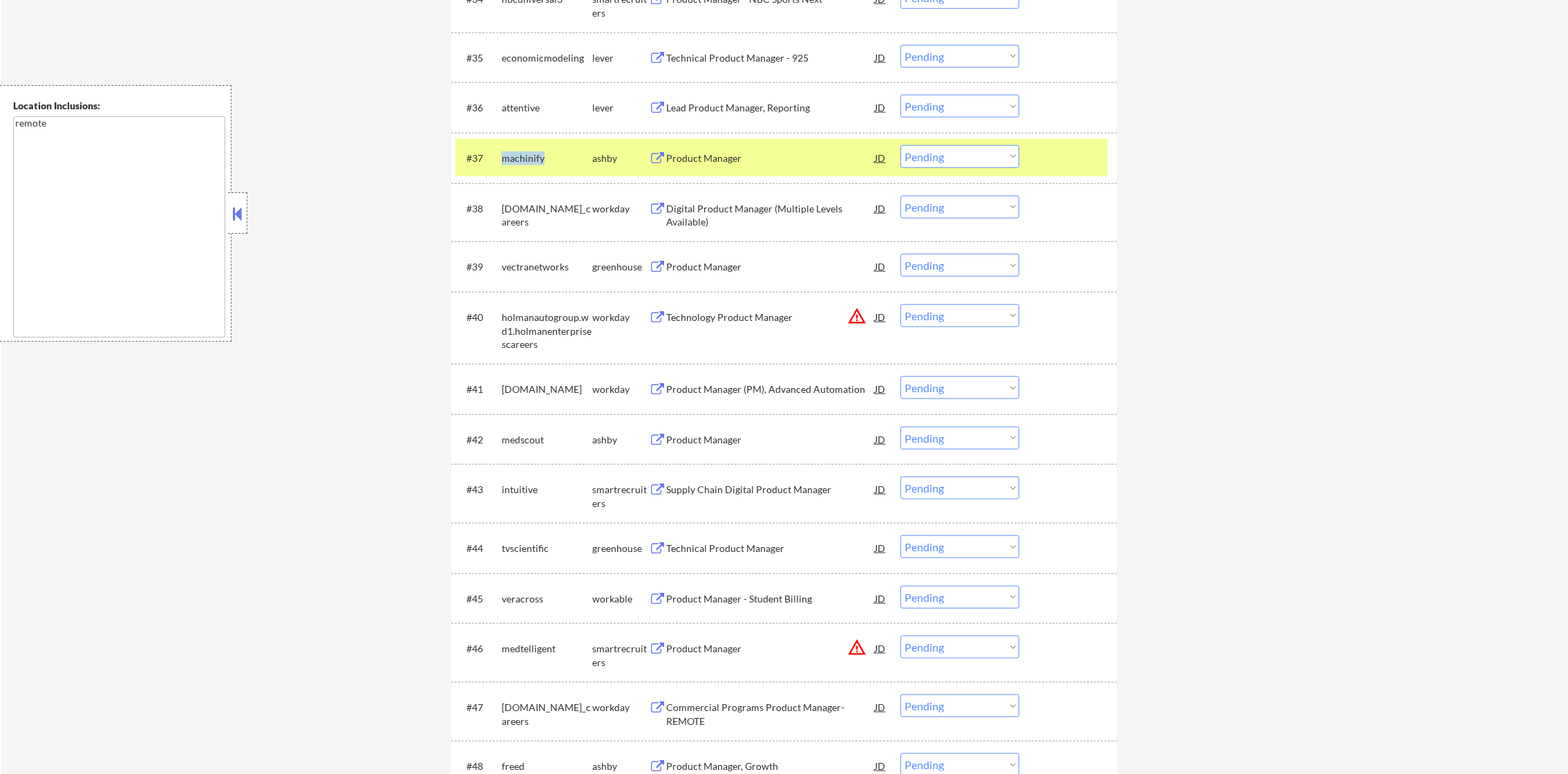
click at [515, 154] on div "machinify" at bounding box center [547, 158] width 91 height 14
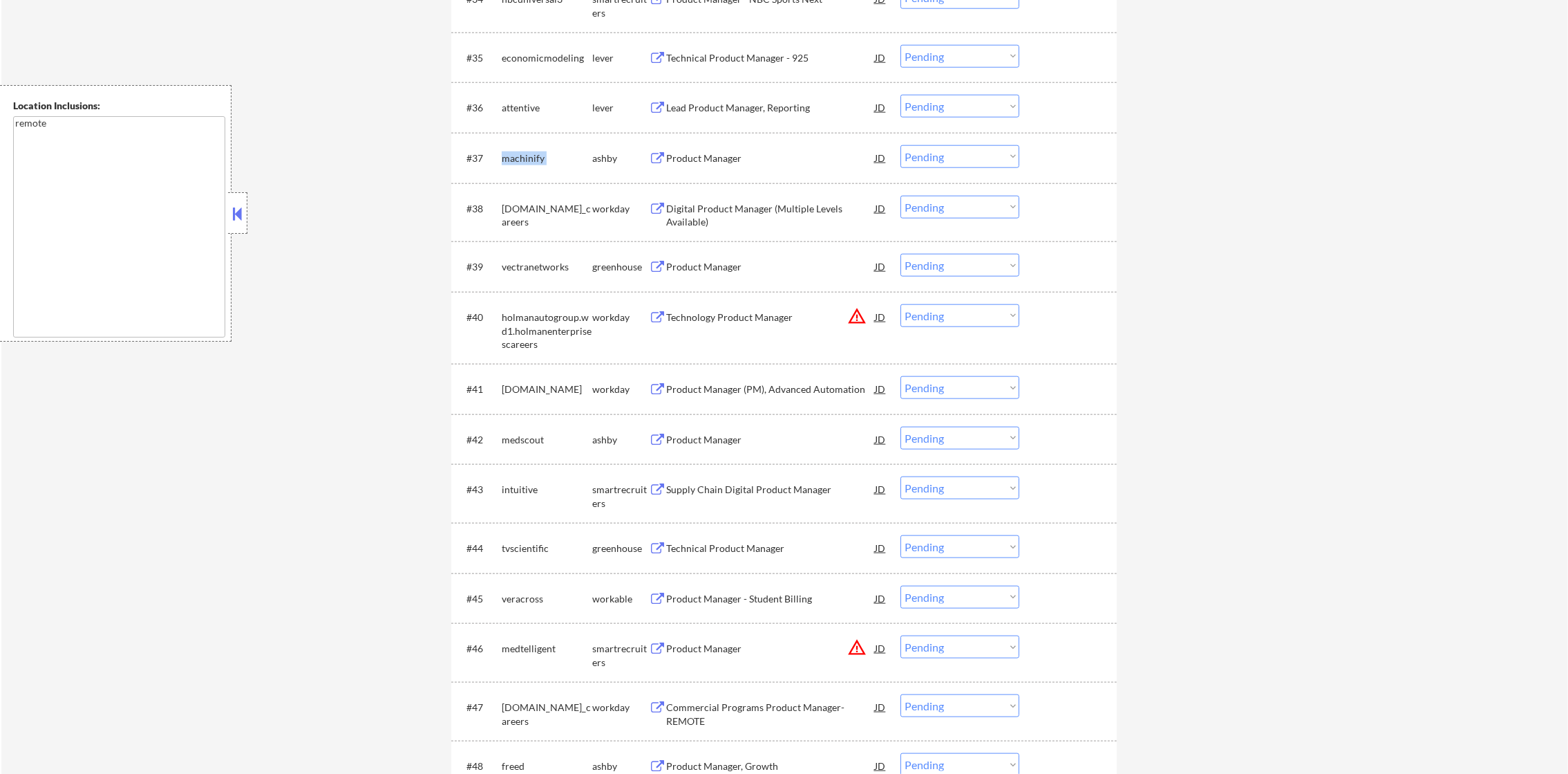
click at [515, 154] on div "machinify" at bounding box center [547, 158] width 91 height 14
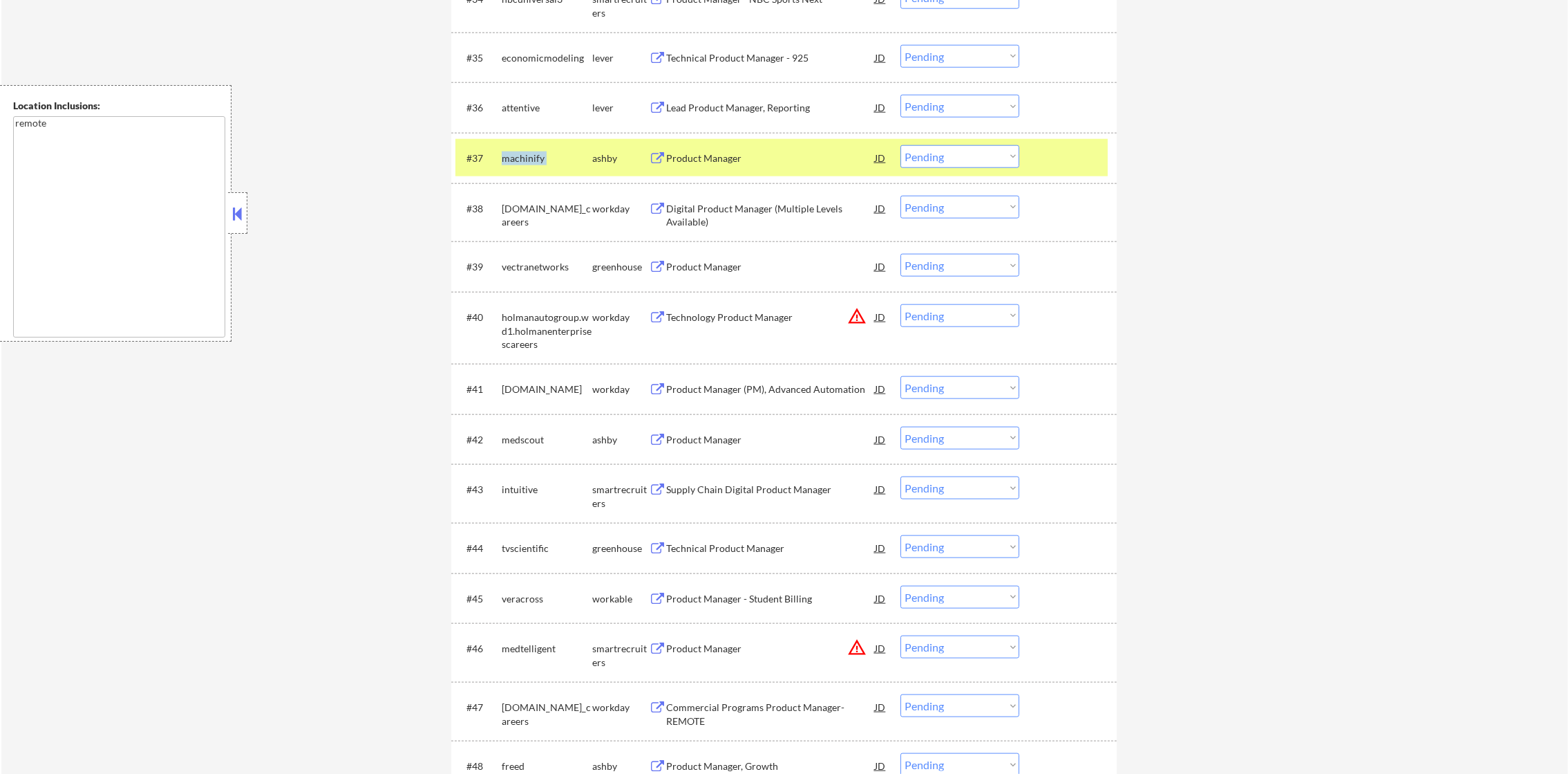
click at [504, 154] on div "machinify" at bounding box center [547, 158] width 91 height 14
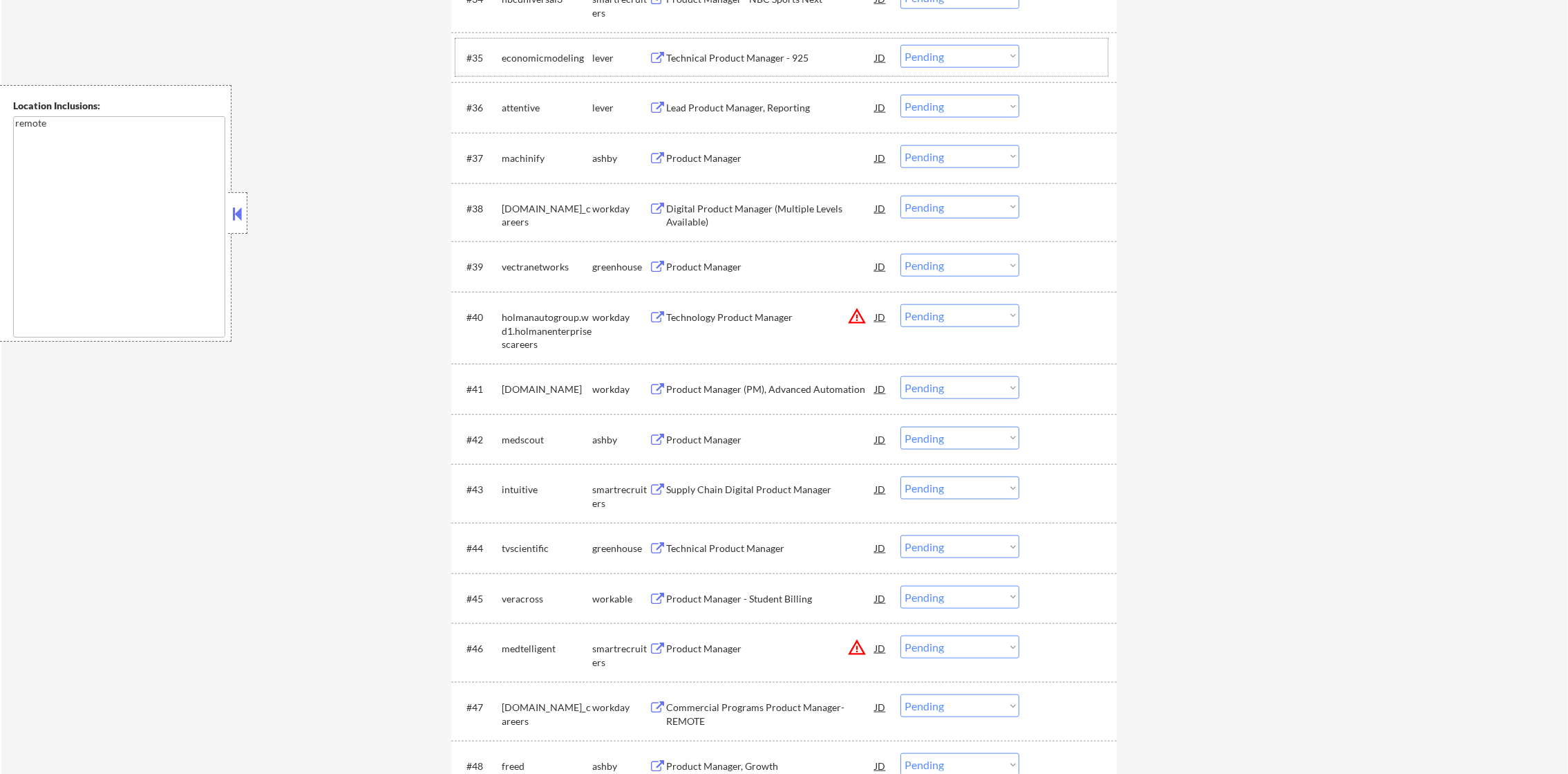
click at [510, 61] on div "economicmodeling" at bounding box center [547, 58] width 91 height 14
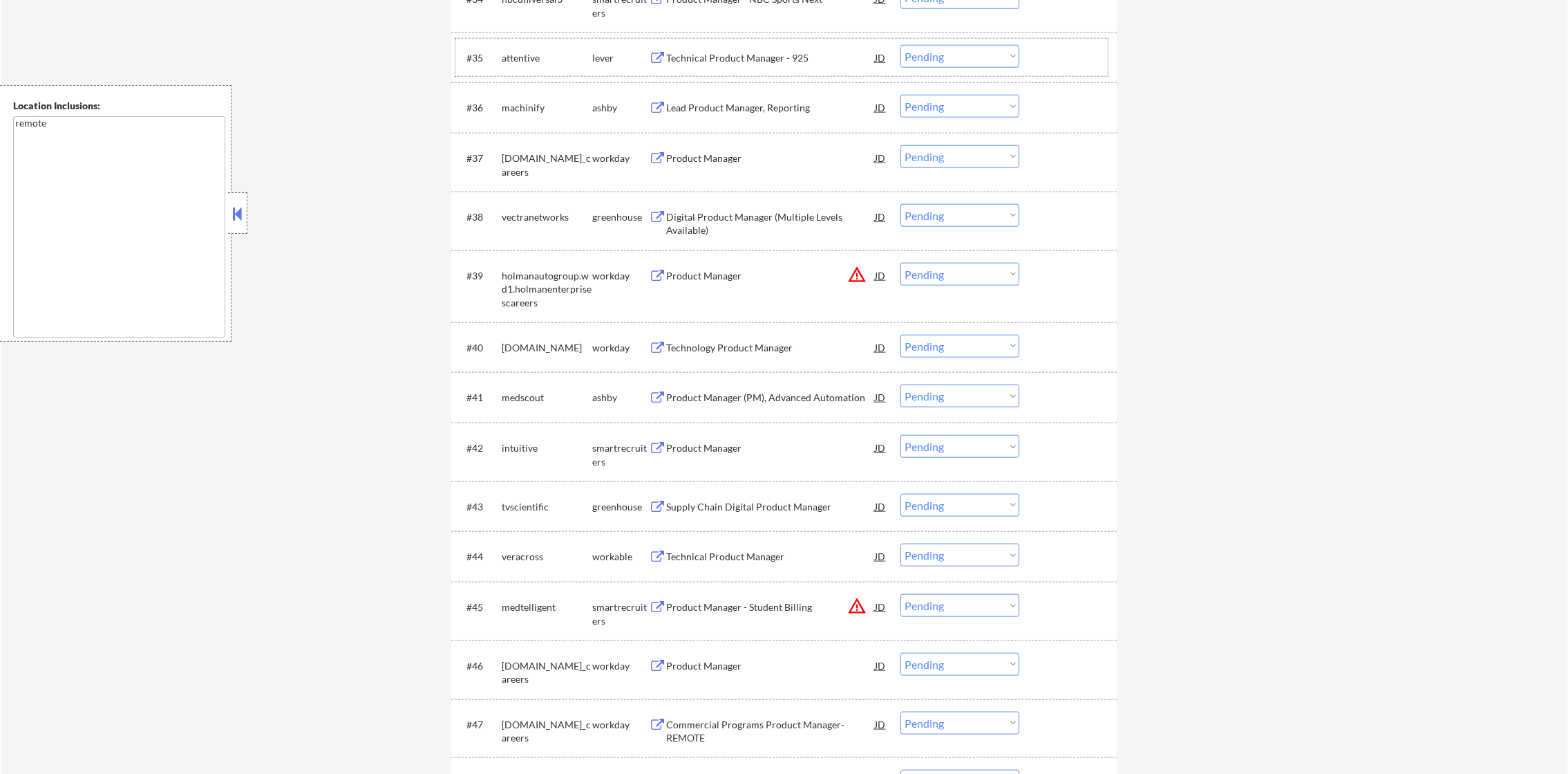
click at [529, 58] on div "attentive" at bounding box center [547, 58] width 91 height 14
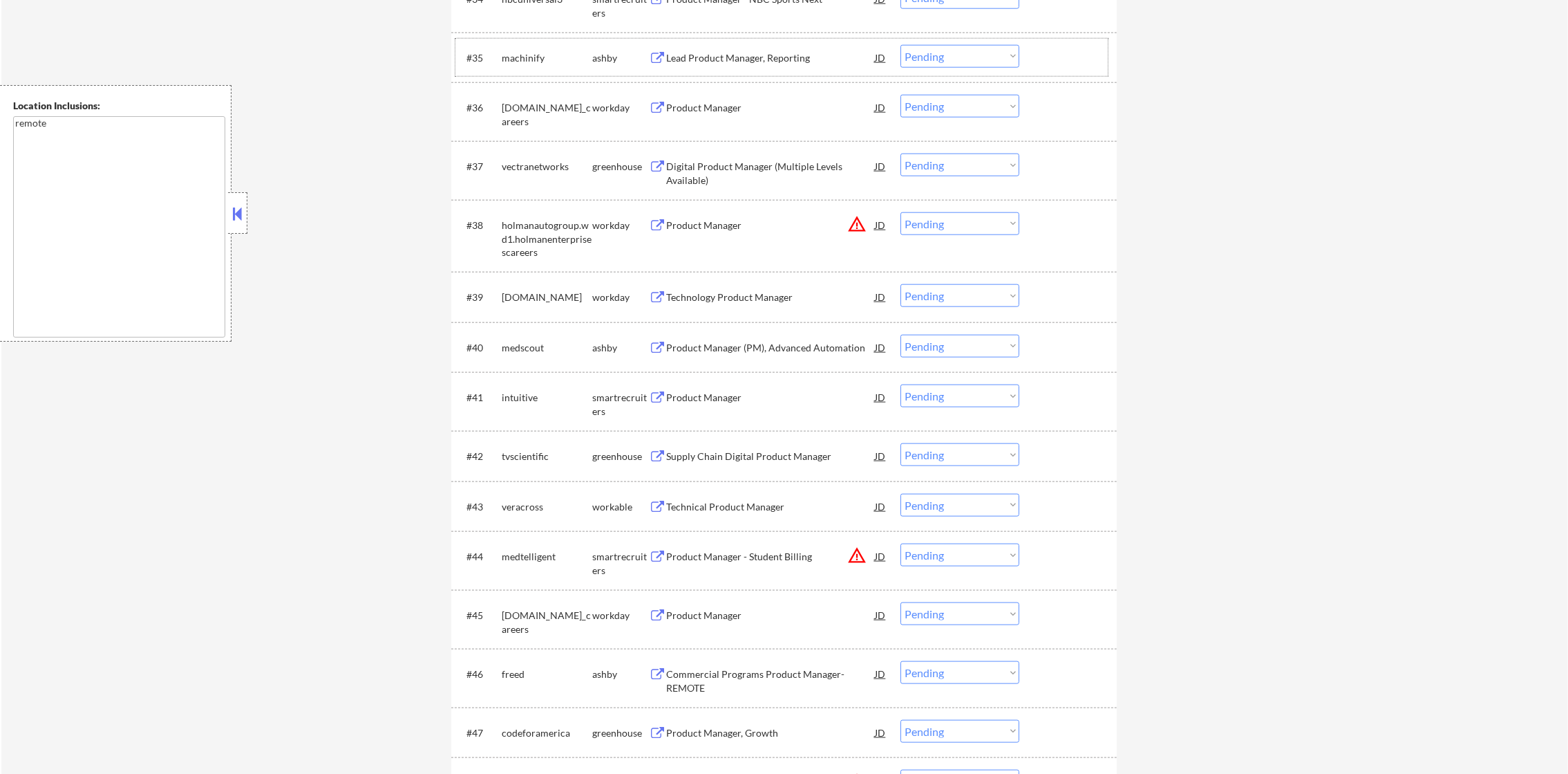
click at [505, 57] on div "machinify" at bounding box center [547, 58] width 91 height 14
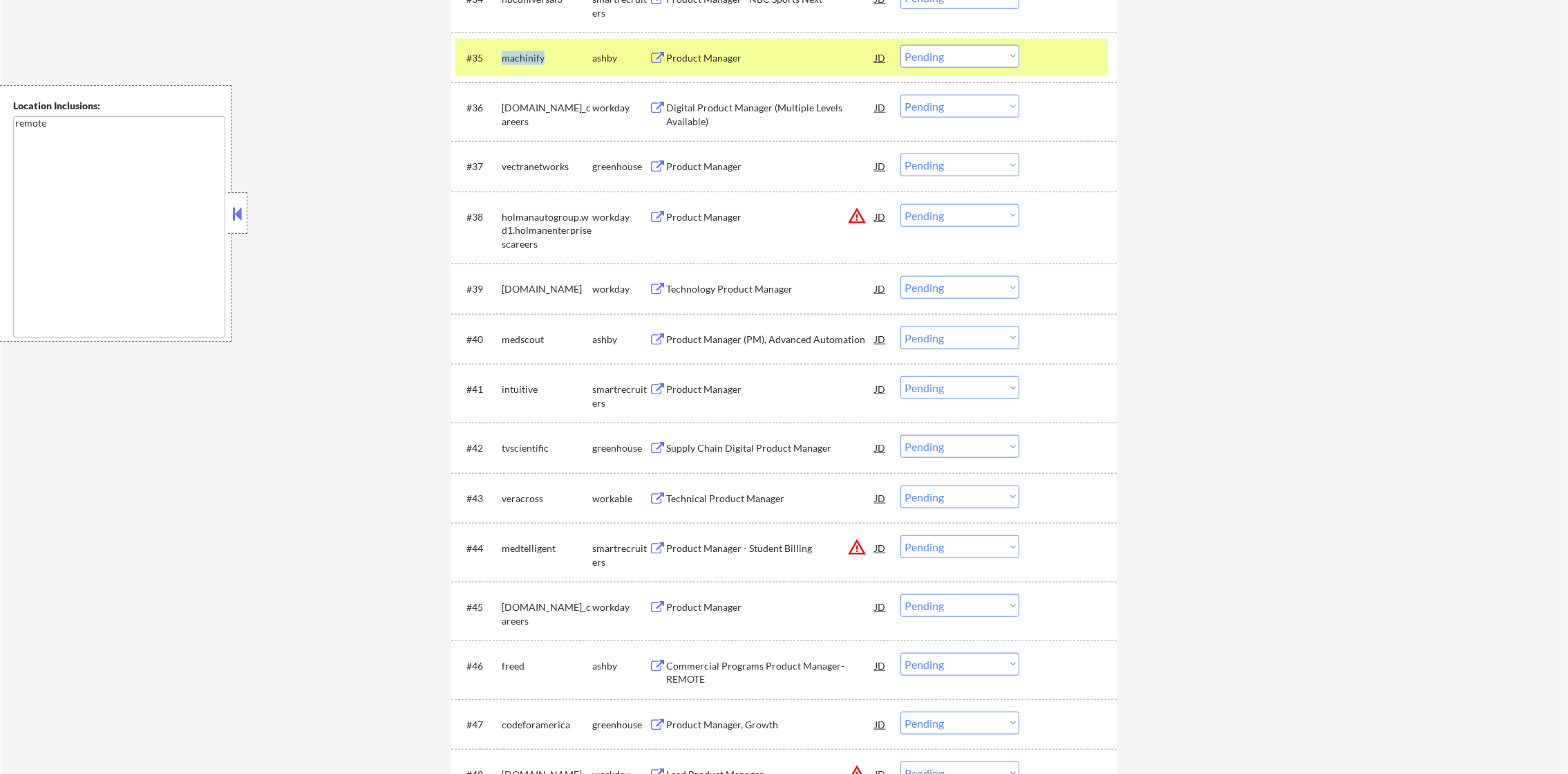
click at [505, 57] on div "machinify" at bounding box center [547, 58] width 91 height 14
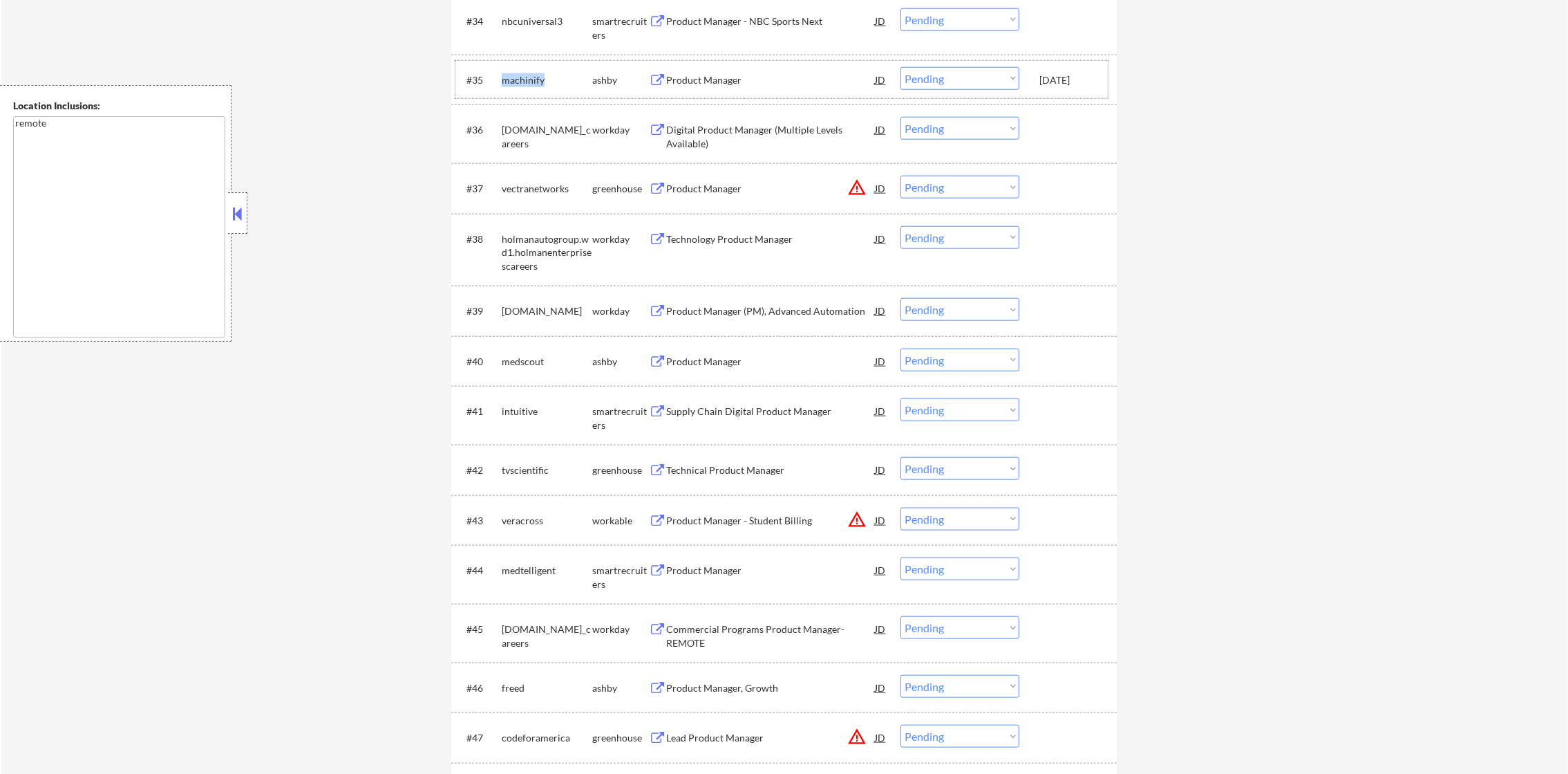
scroll to position [2289, 0]
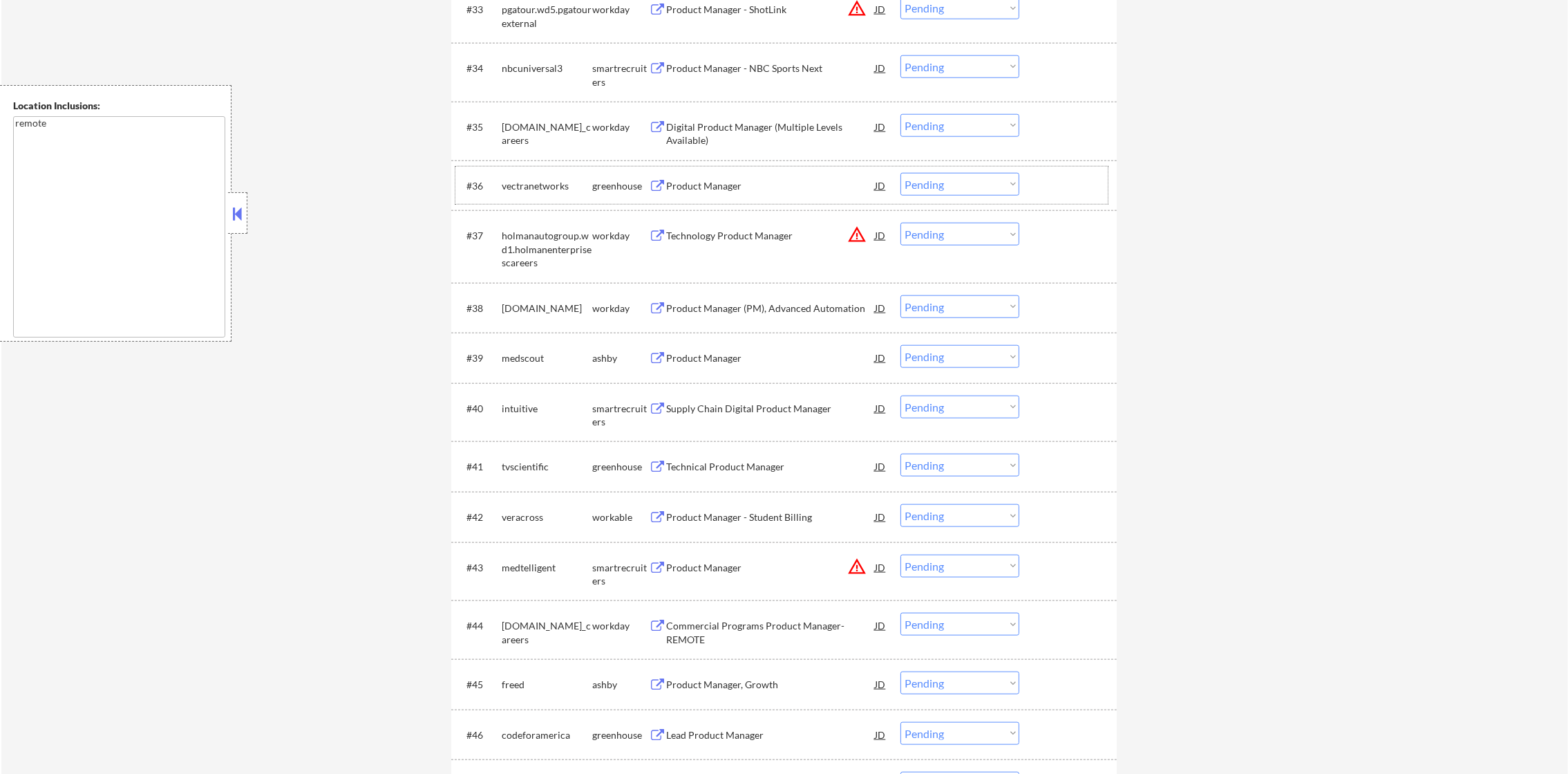
click at [536, 184] on div "vectranetworks" at bounding box center [547, 186] width 91 height 14
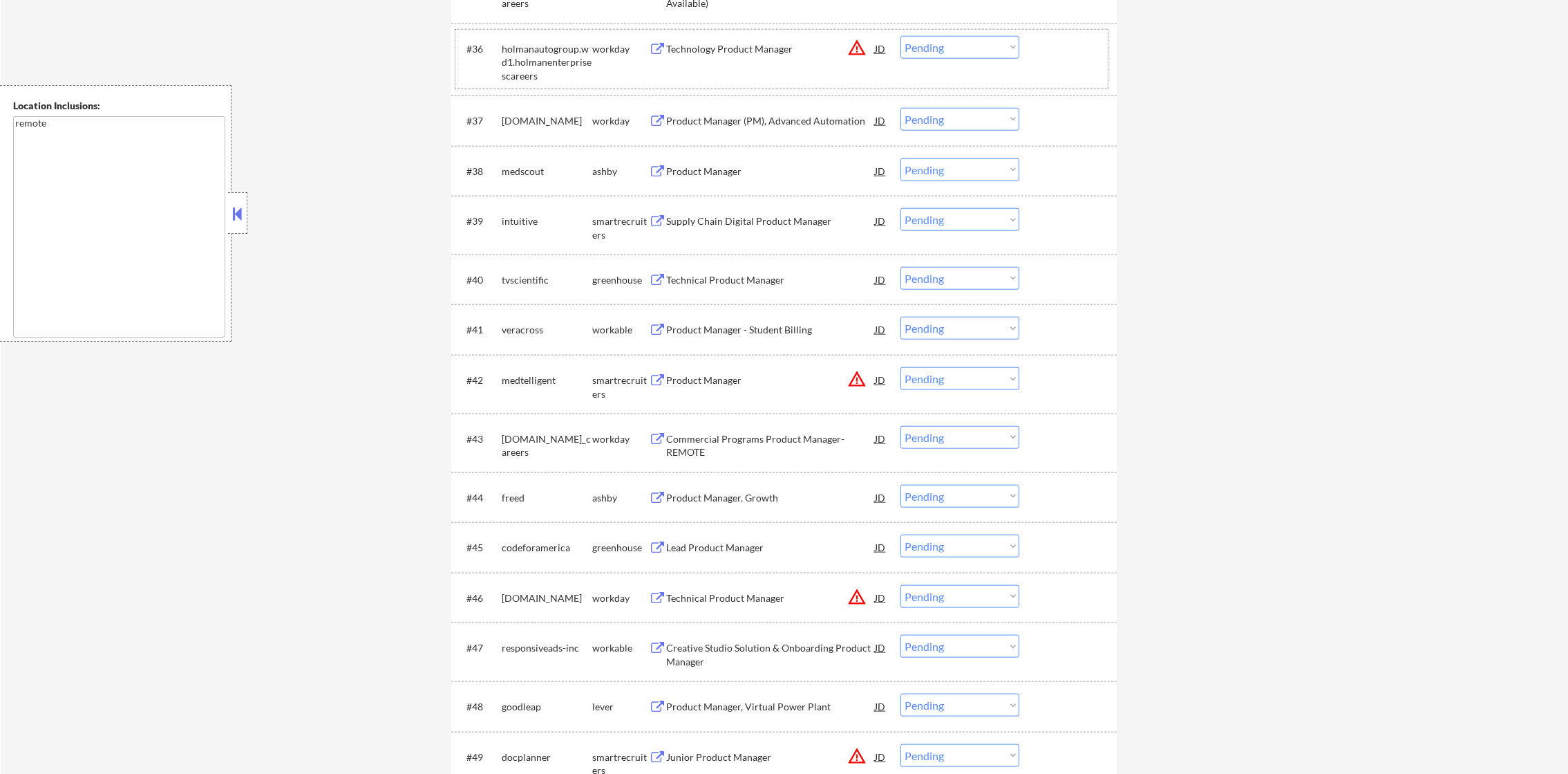
scroll to position [2428, 0]
click at [528, 154] on div "#38 medscout ashby Product Manager JD warning_amber Choose an option... Pending…" at bounding box center [781, 169] width 653 height 38
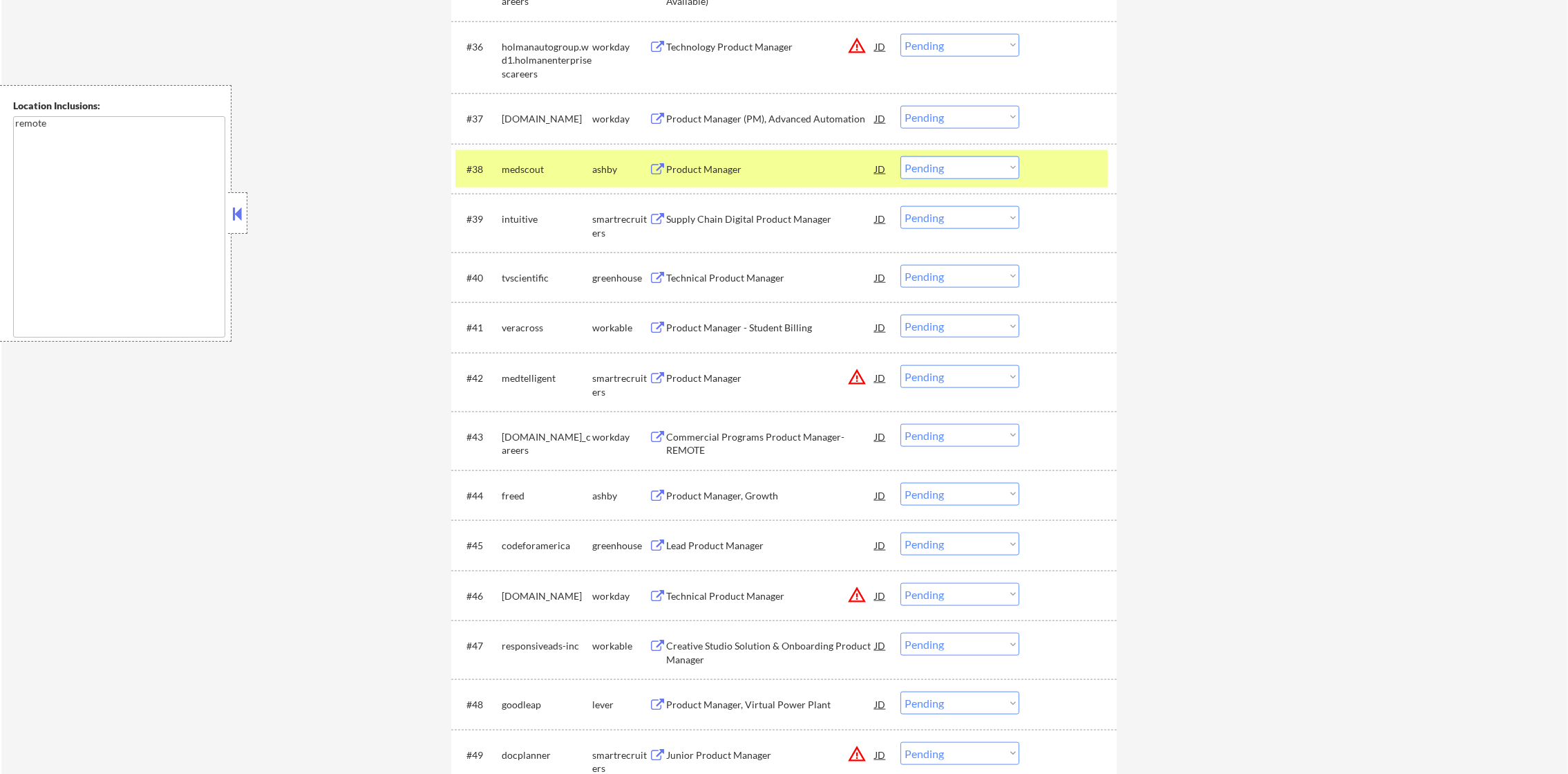
click at [528, 167] on div "medscout" at bounding box center [547, 169] width 91 height 14
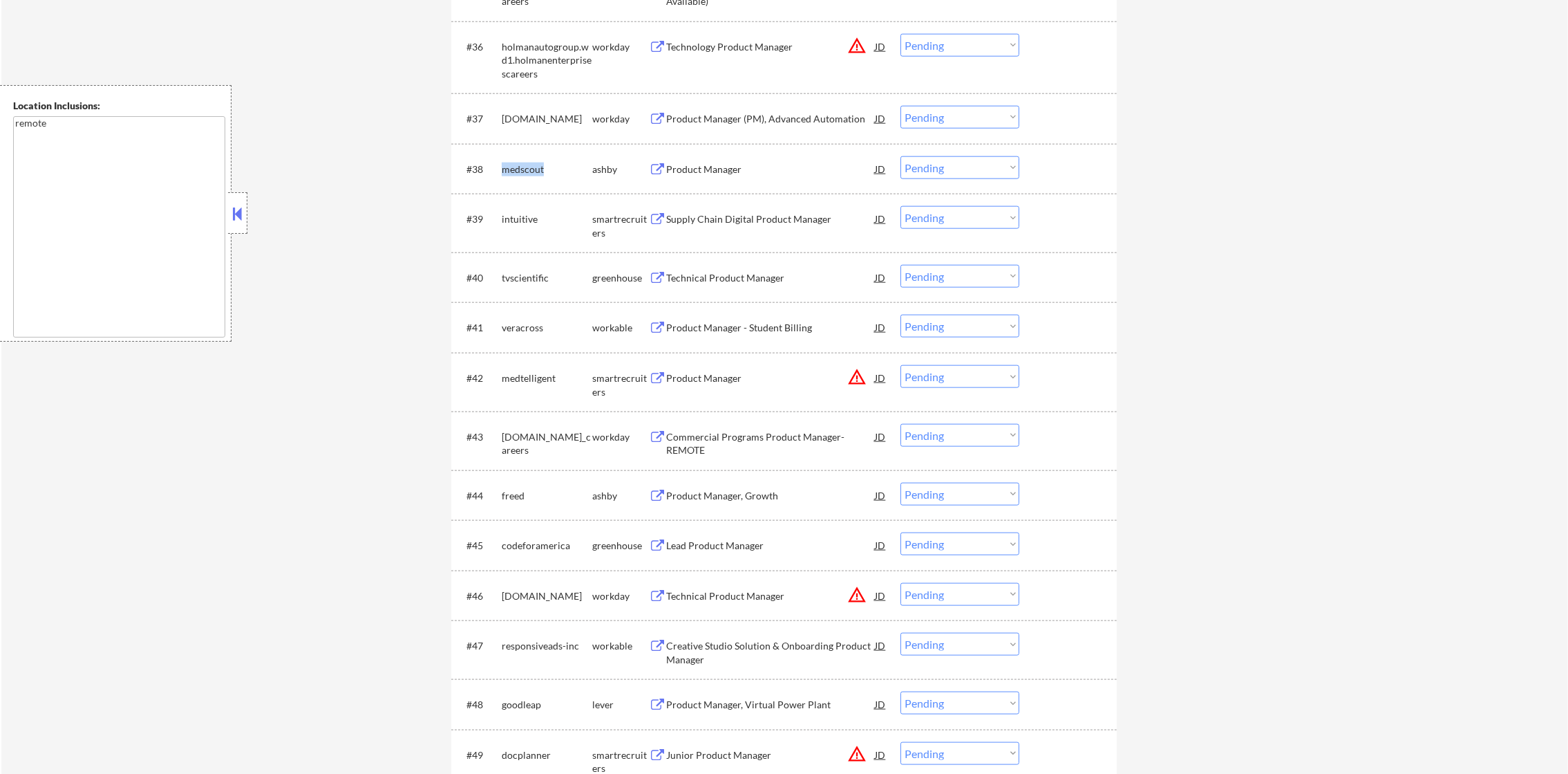
click at [528, 167] on div "medscout" at bounding box center [547, 169] width 91 height 14
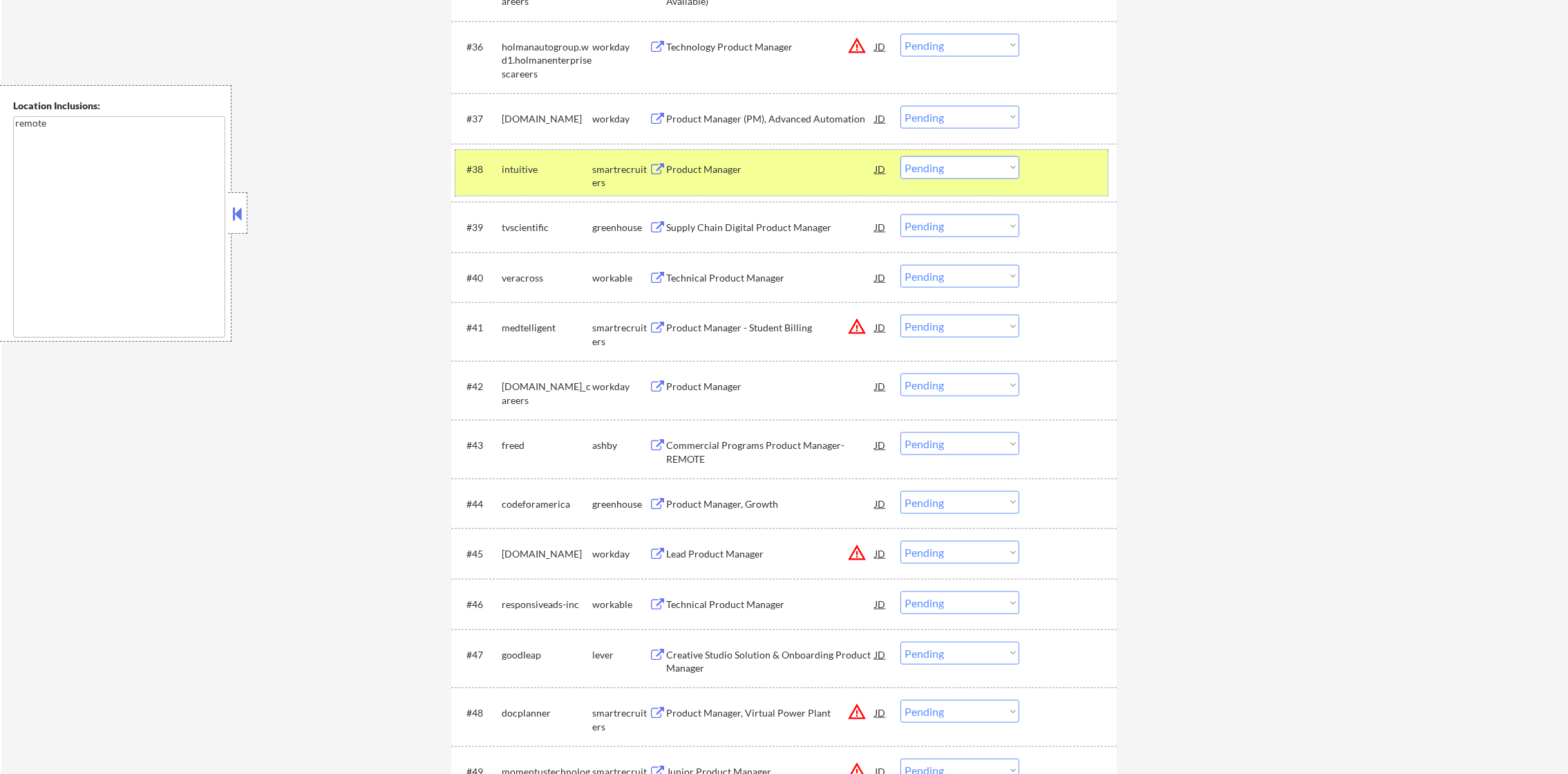
click at [516, 152] on div "#38 intuitive smartrecruiters Product Manager JD warning_amber Choose an option…" at bounding box center [781, 172] width 653 height 45
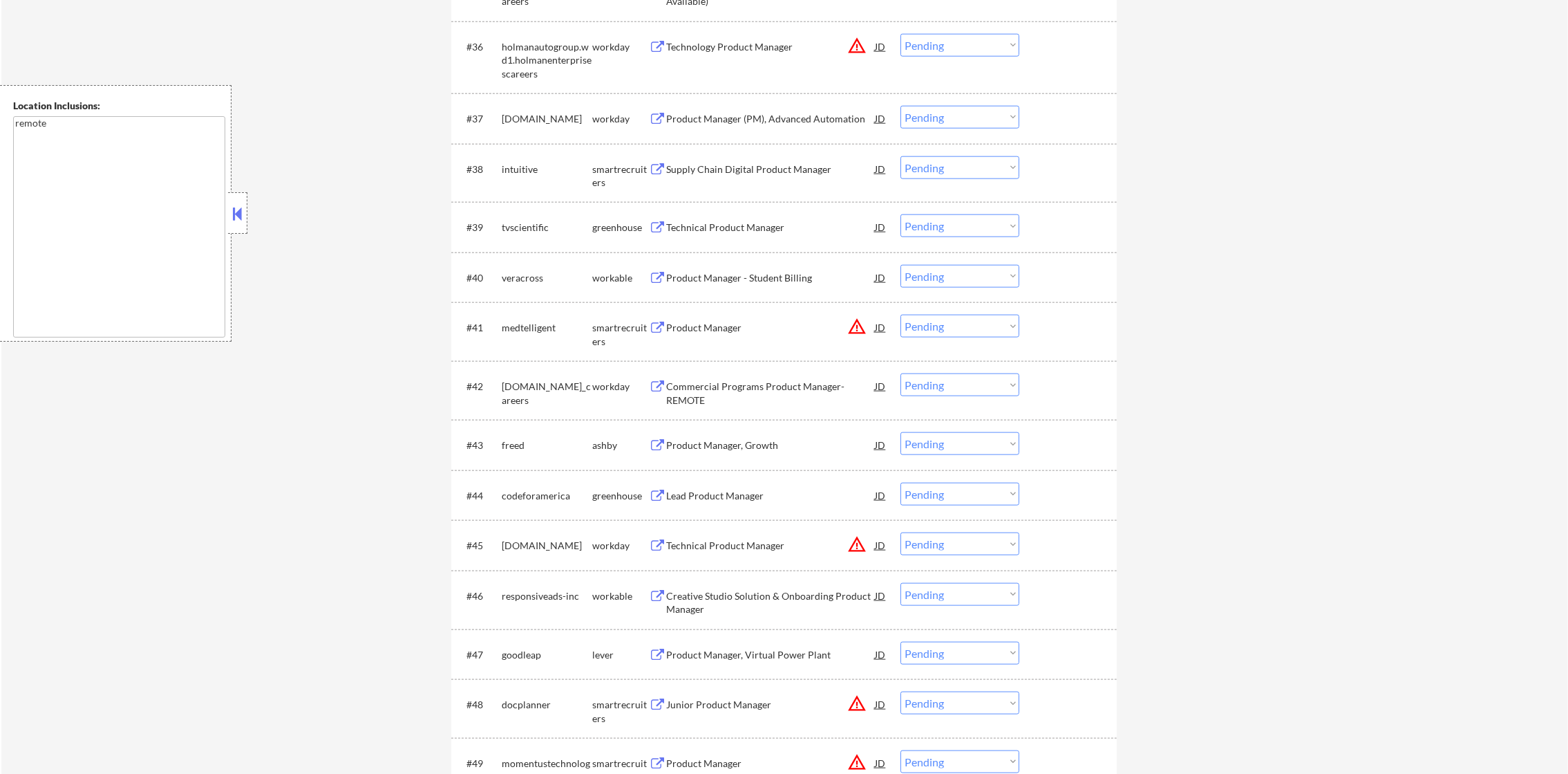
click at [516, 159] on div "intuitive" at bounding box center [547, 168] width 91 height 25
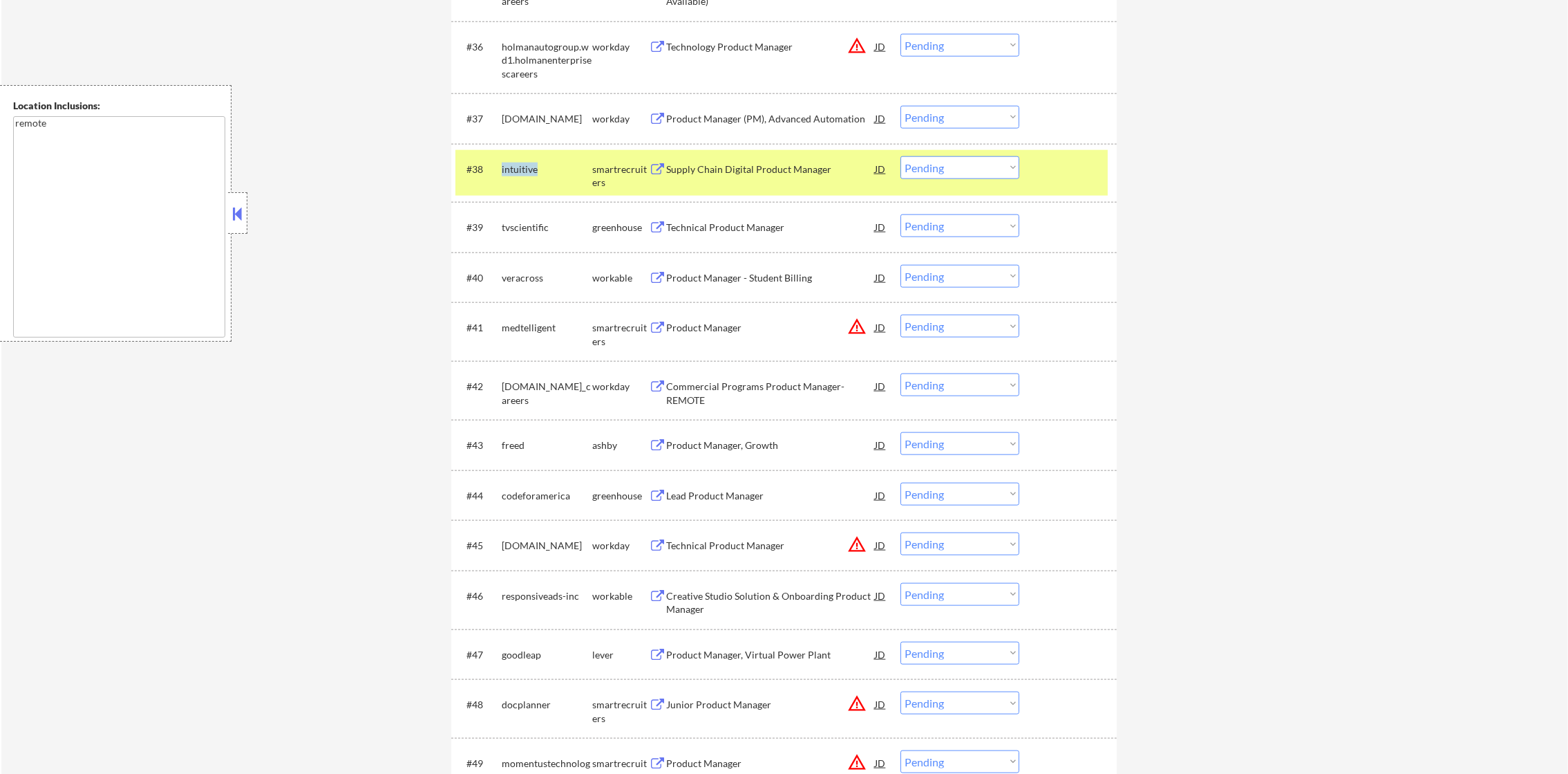
click at [516, 159] on div "intuitive" at bounding box center [547, 168] width 91 height 25
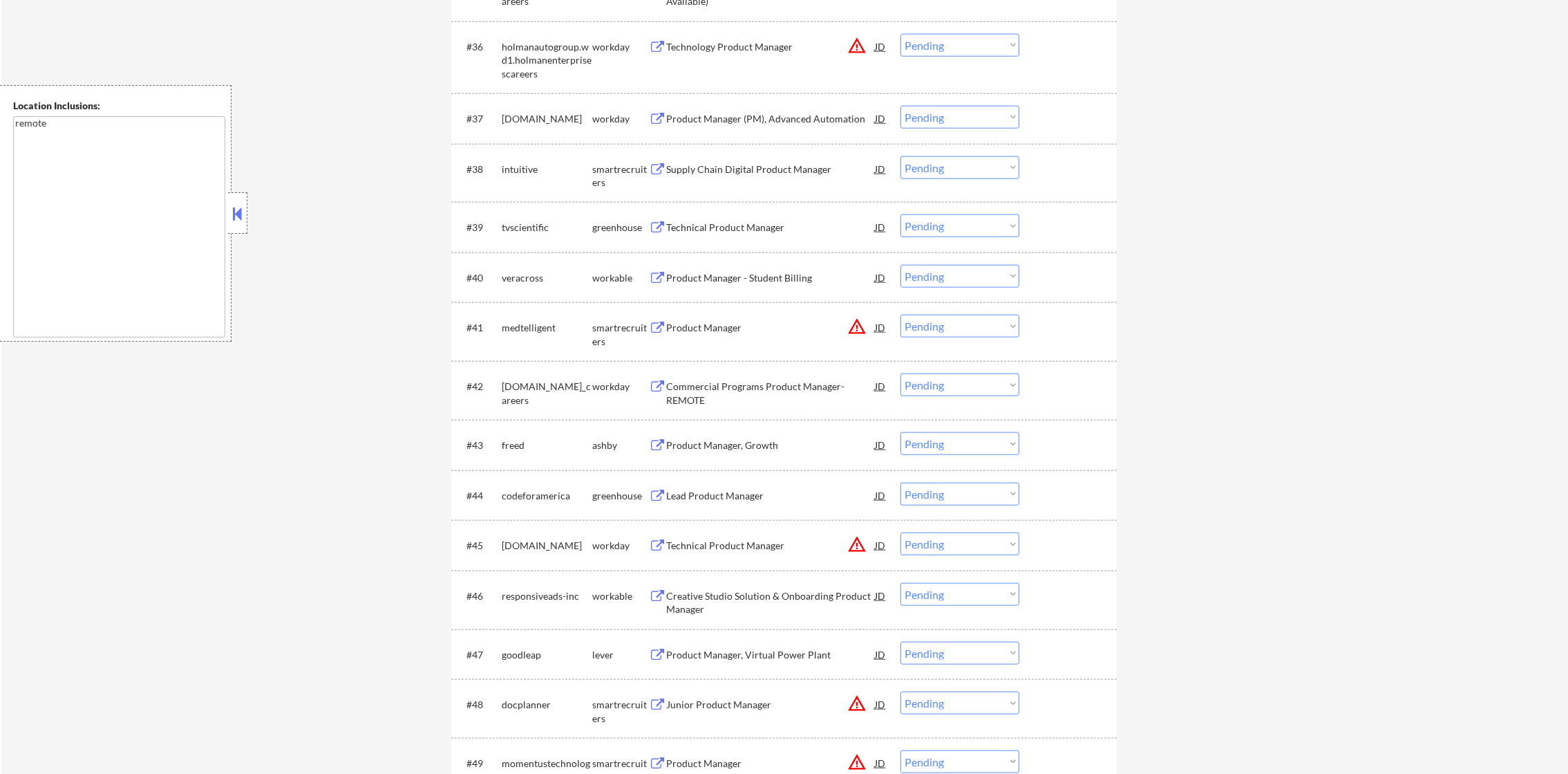
click at [532, 230] on div "tvscientific" at bounding box center [547, 227] width 91 height 14
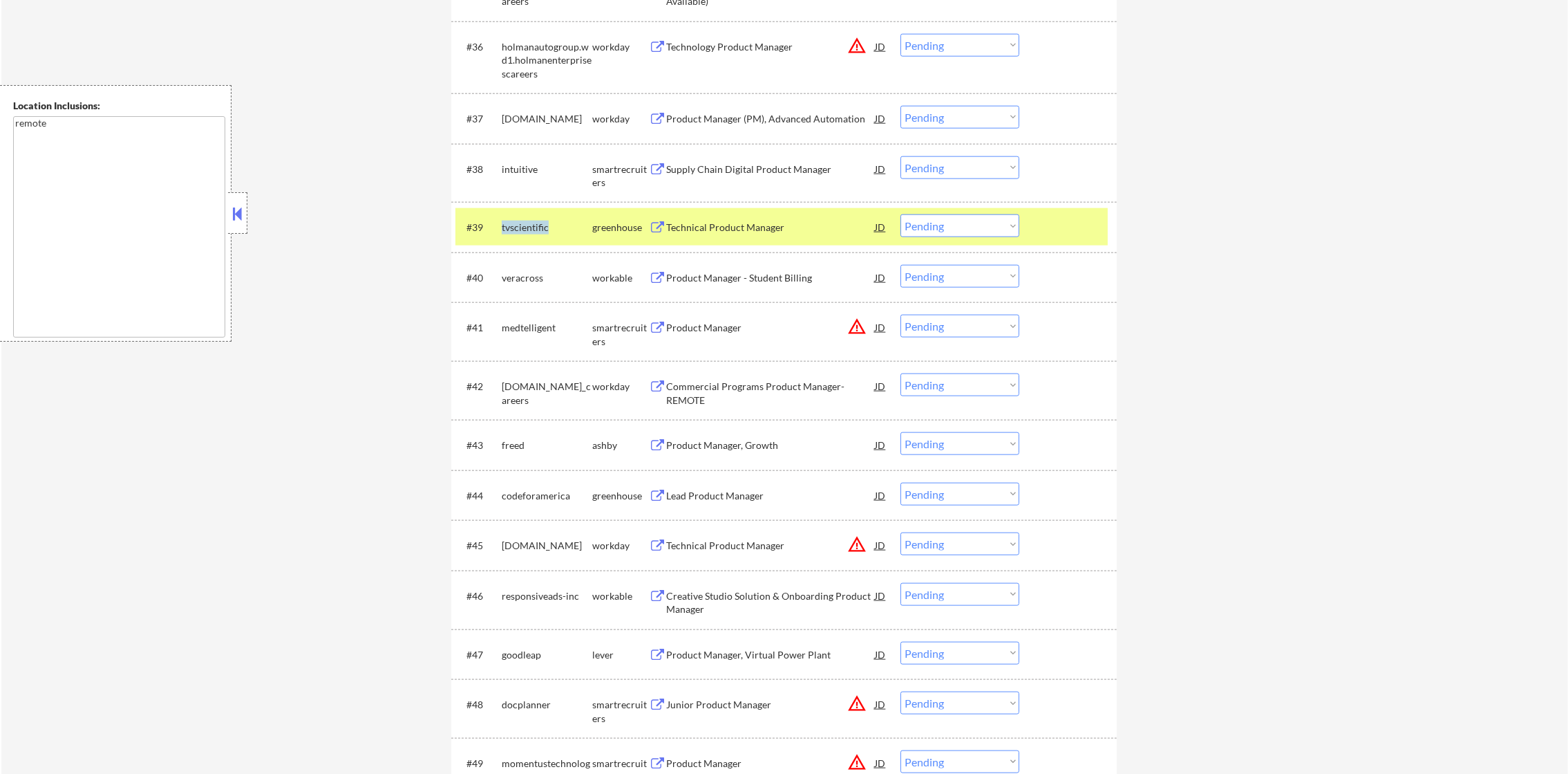
click at [532, 230] on div "tvscientific" at bounding box center [547, 227] width 91 height 14
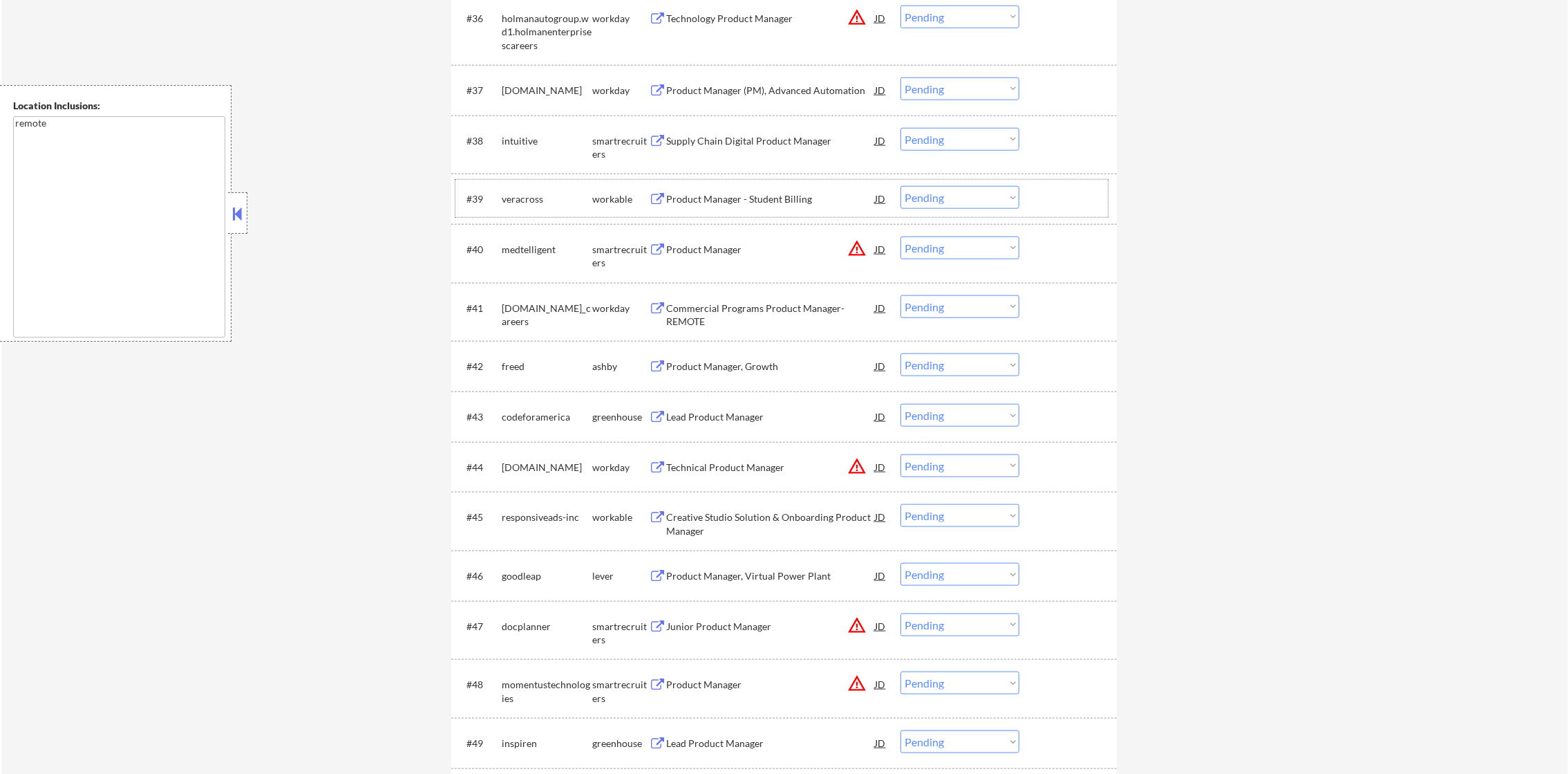
scroll to position [2462, 0]
click at [516, 200] on div "veracross" at bounding box center [547, 192] width 91 height 25
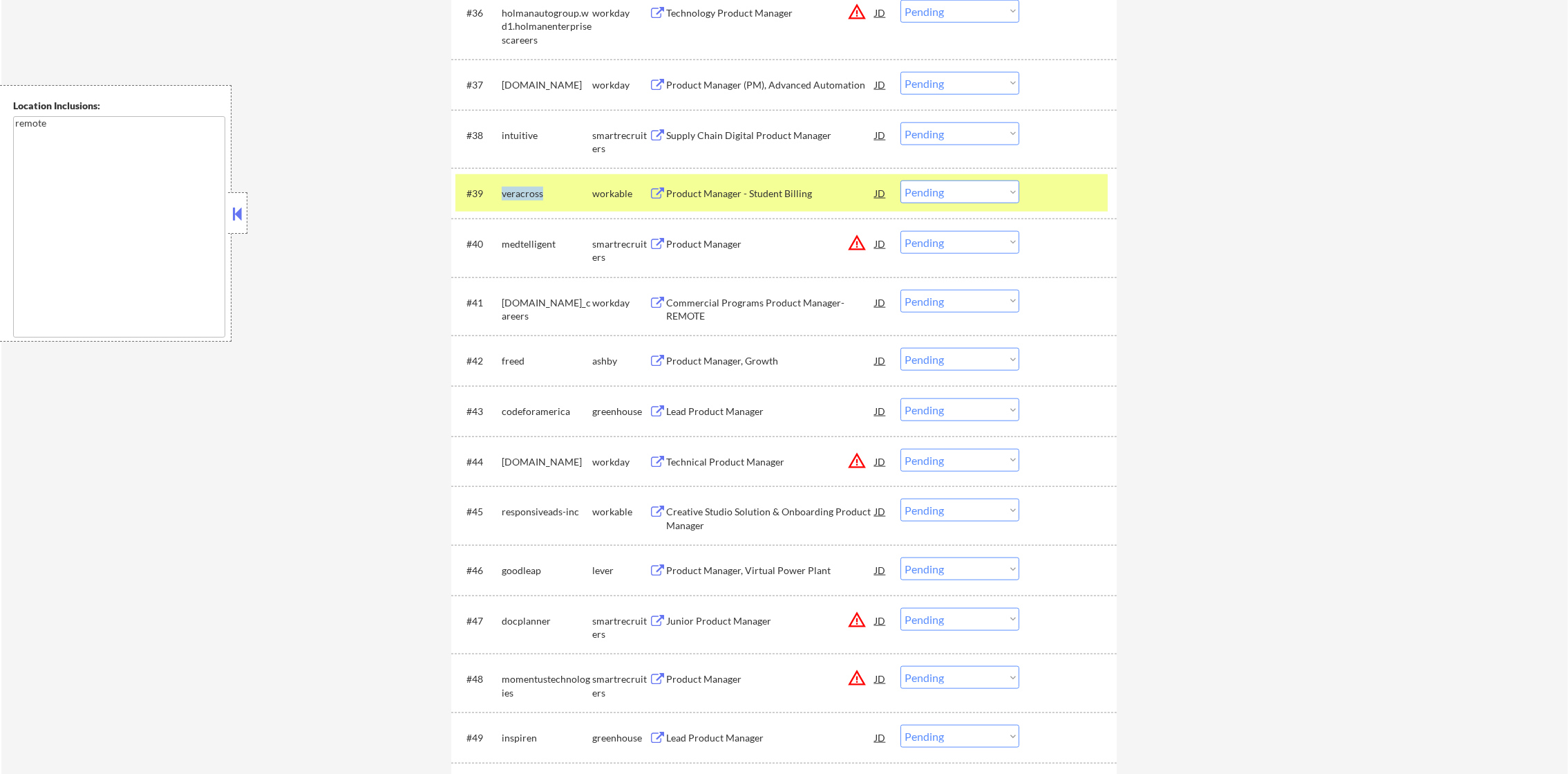
click at [516, 200] on div "veracross" at bounding box center [547, 192] width 91 height 25
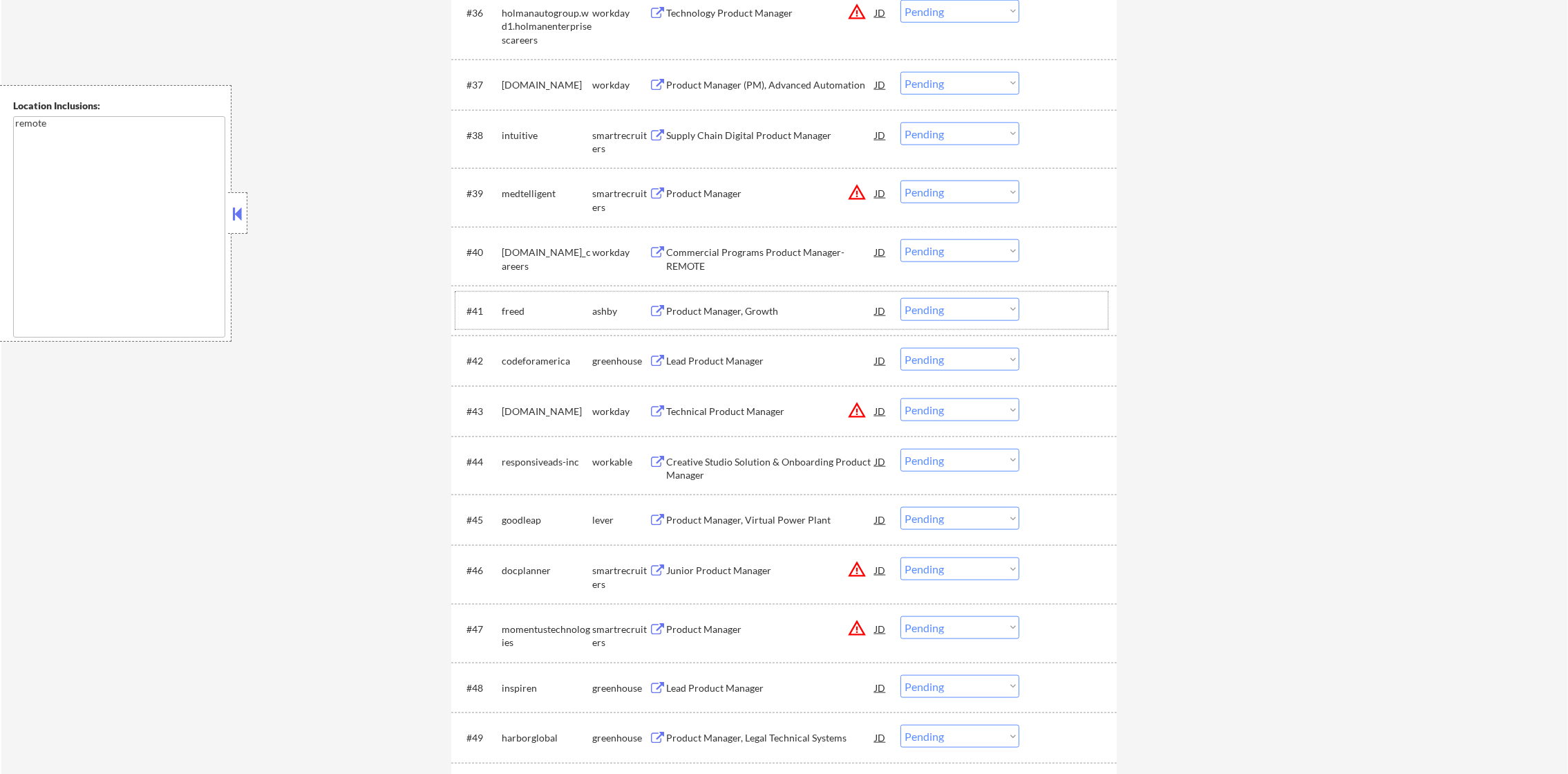
click at [518, 308] on div "freed" at bounding box center [547, 311] width 91 height 14
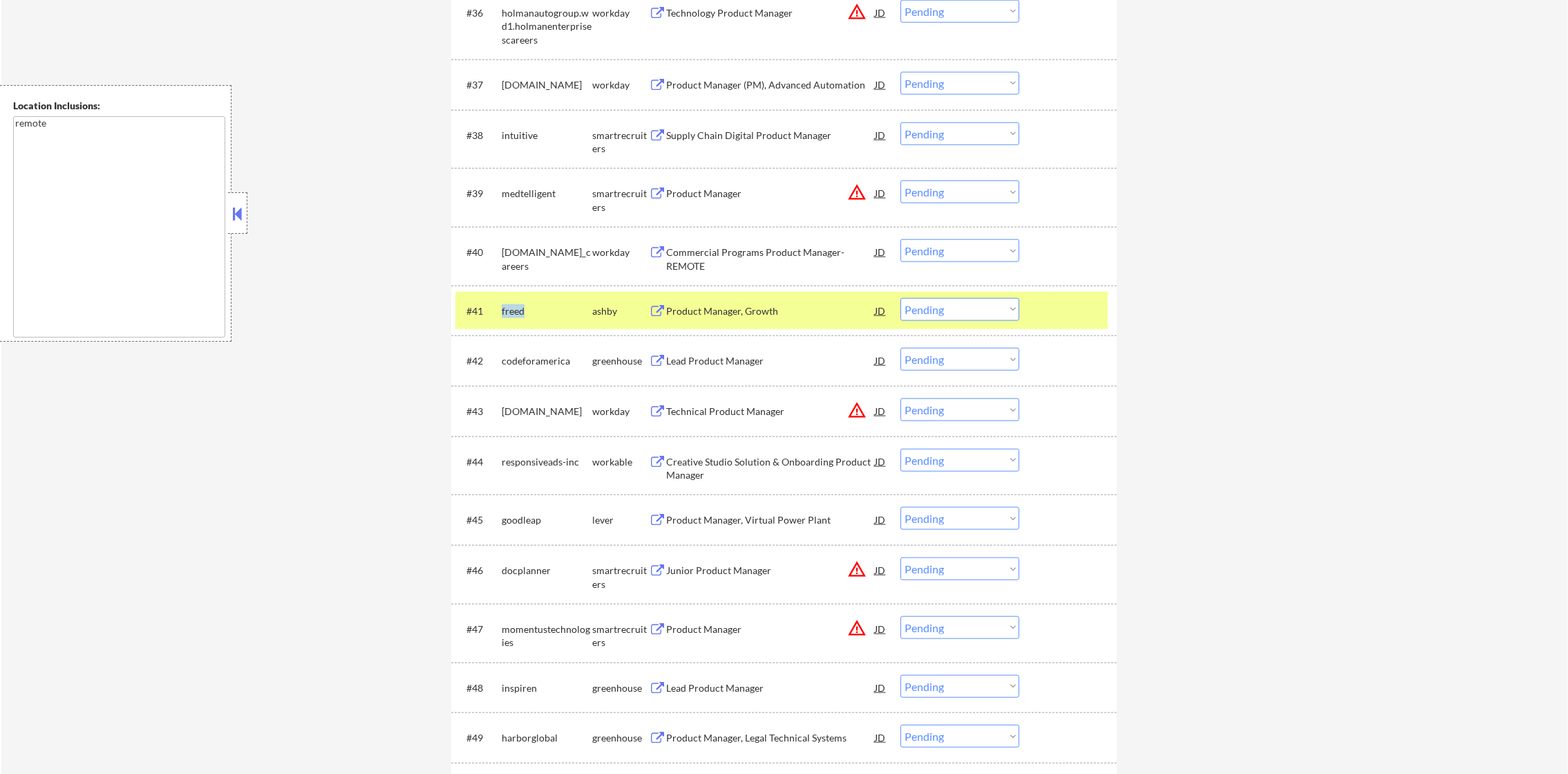
click at [518, 308] on div "freed" at bounding box center [547, 311] width 91 height 14
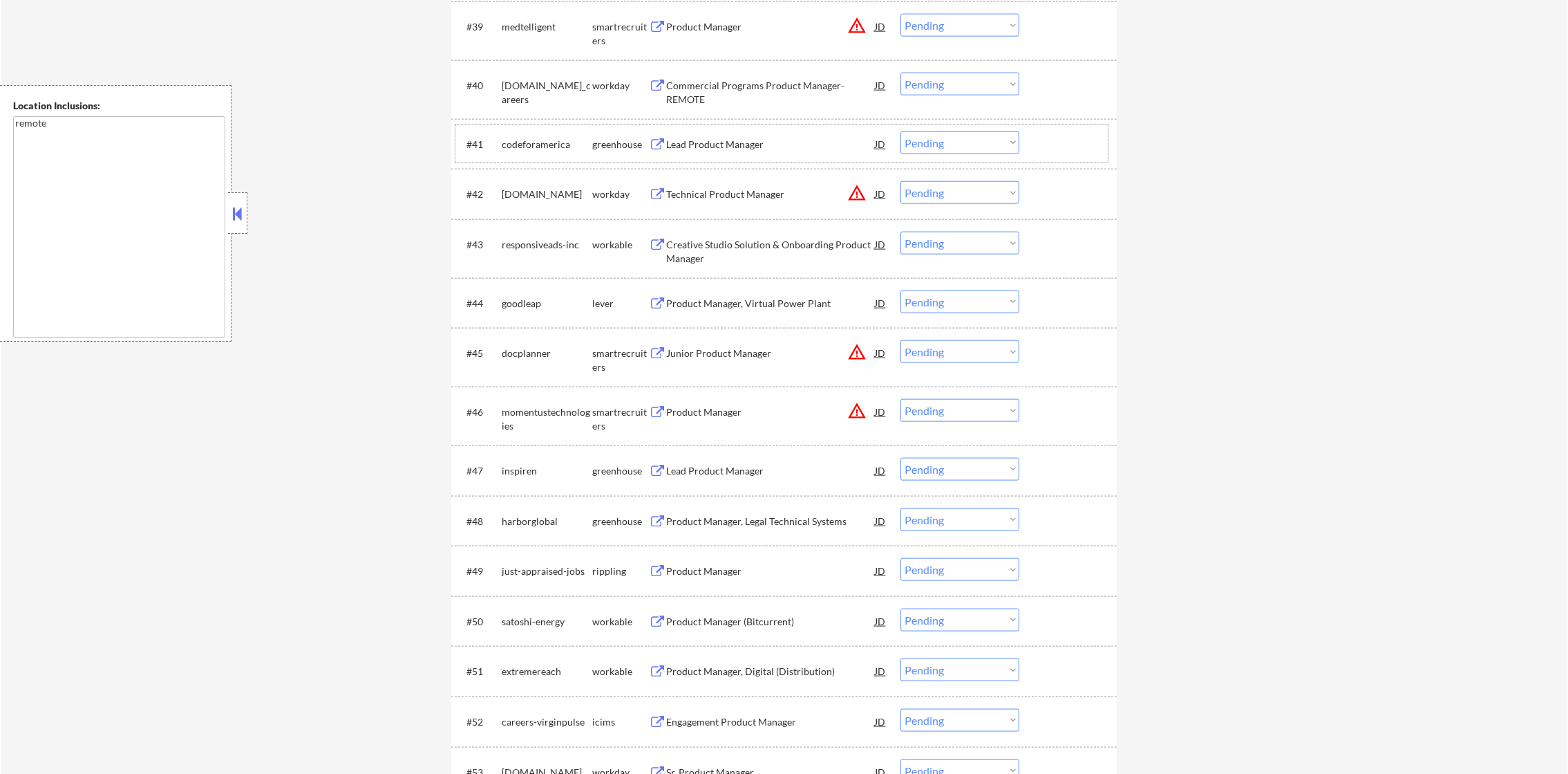
scroll to position [2636, 0]
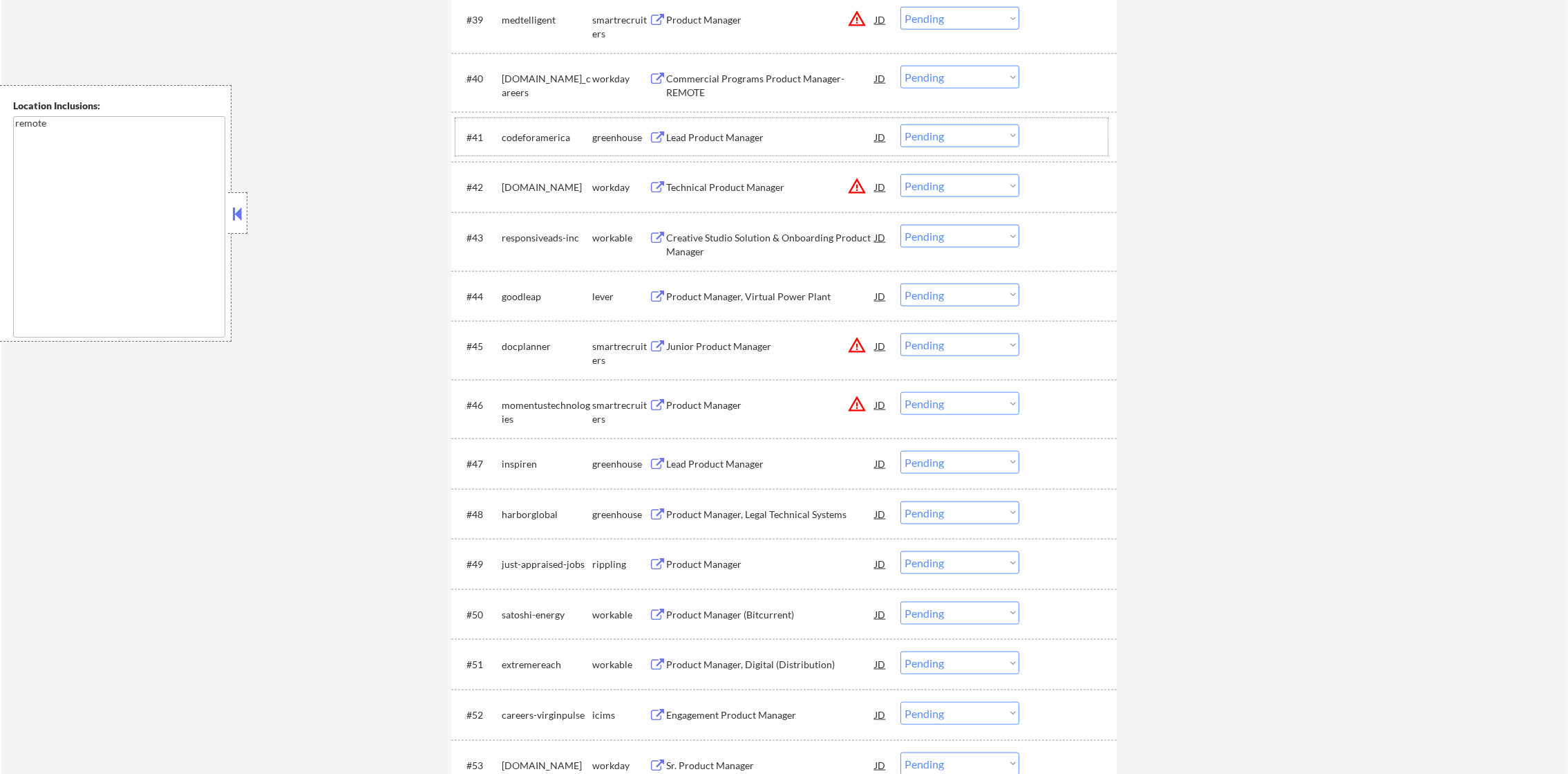
click at [543, 134] on div "codeforamerica" at bounding box center [547, 137] width 91 height 14
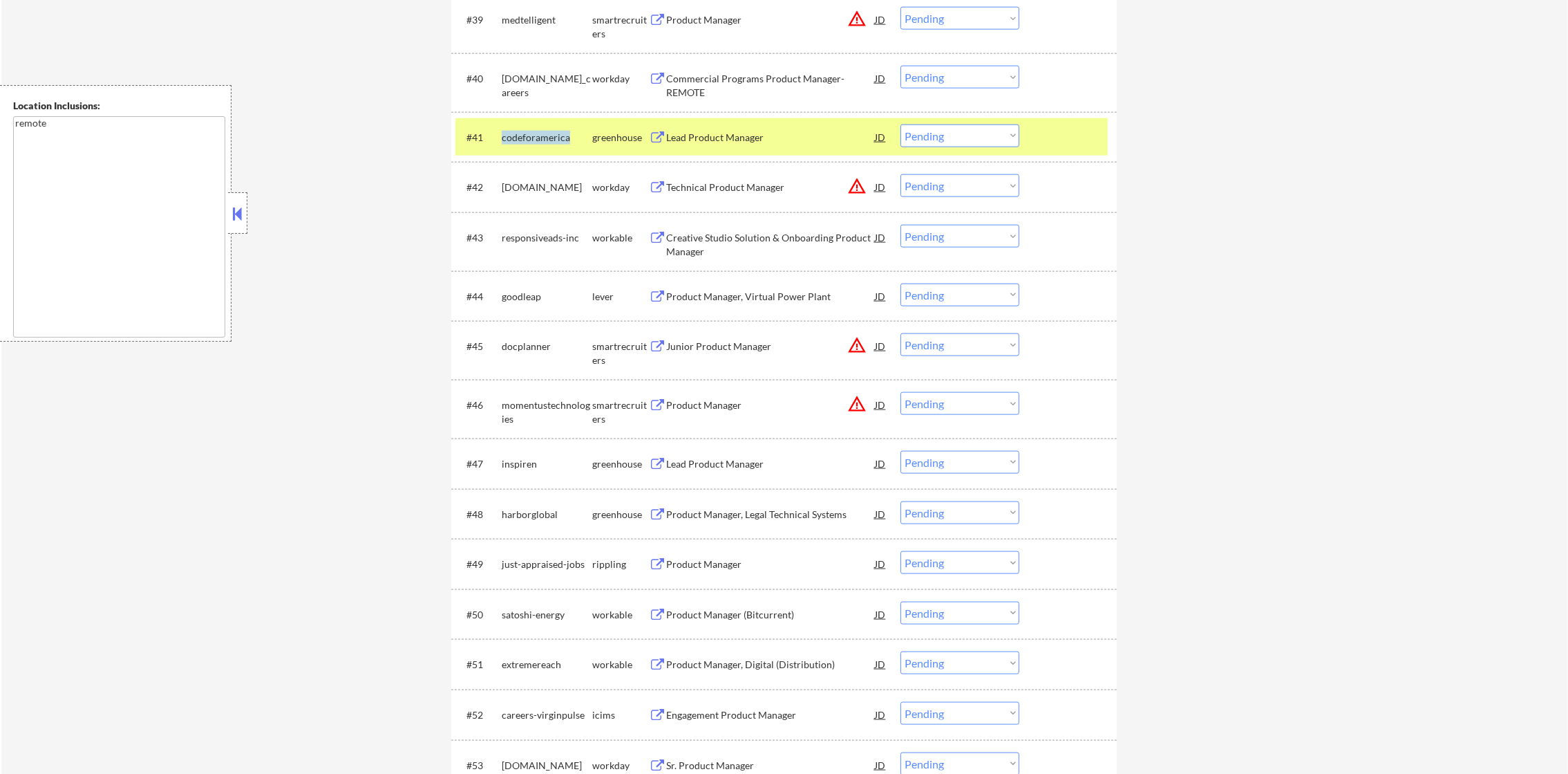
click at [543, 134] on div "codeforamerica" at bounding box center [547, 137] width 91 height 14
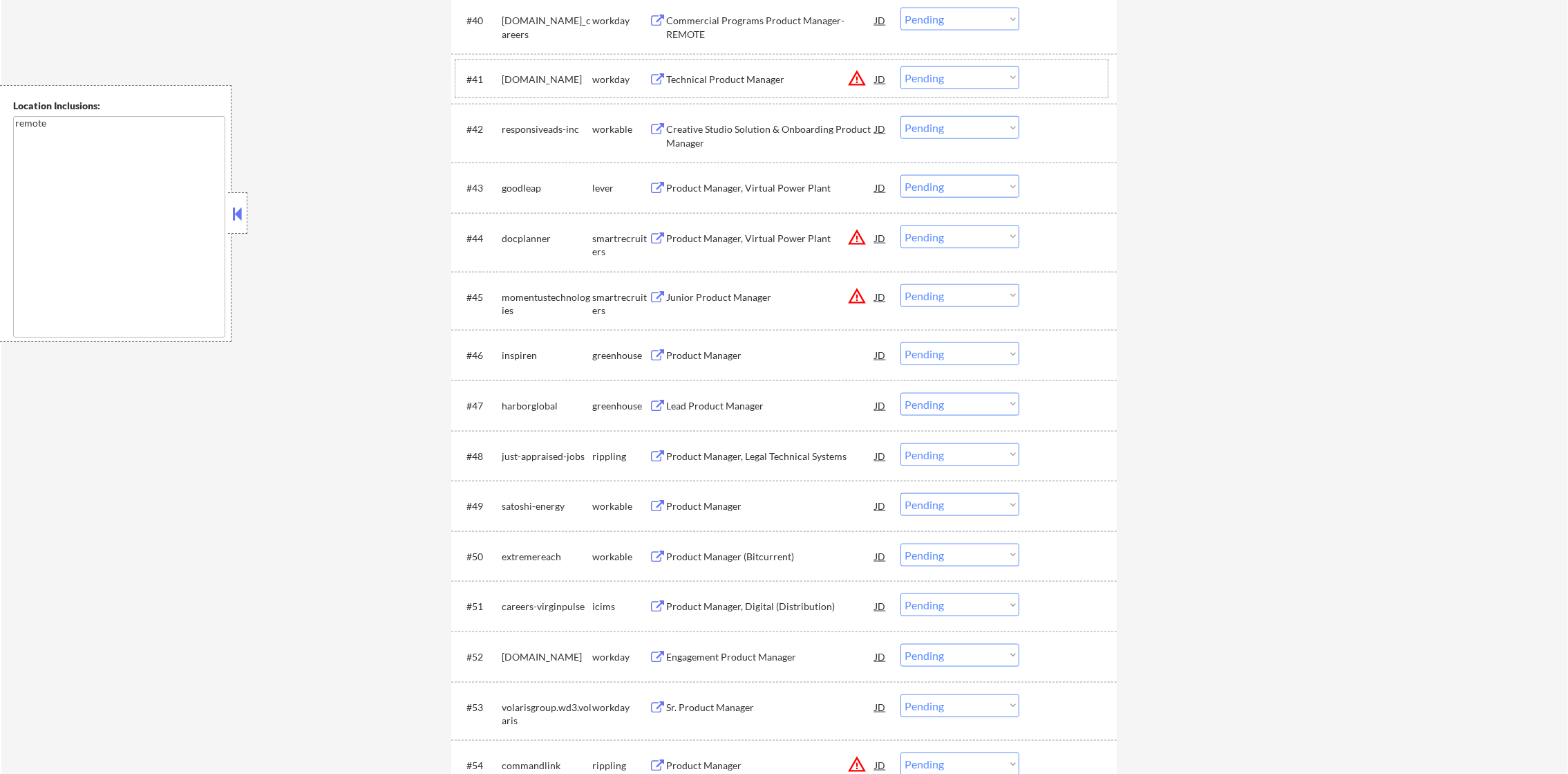
scroll to position [2740, 0]
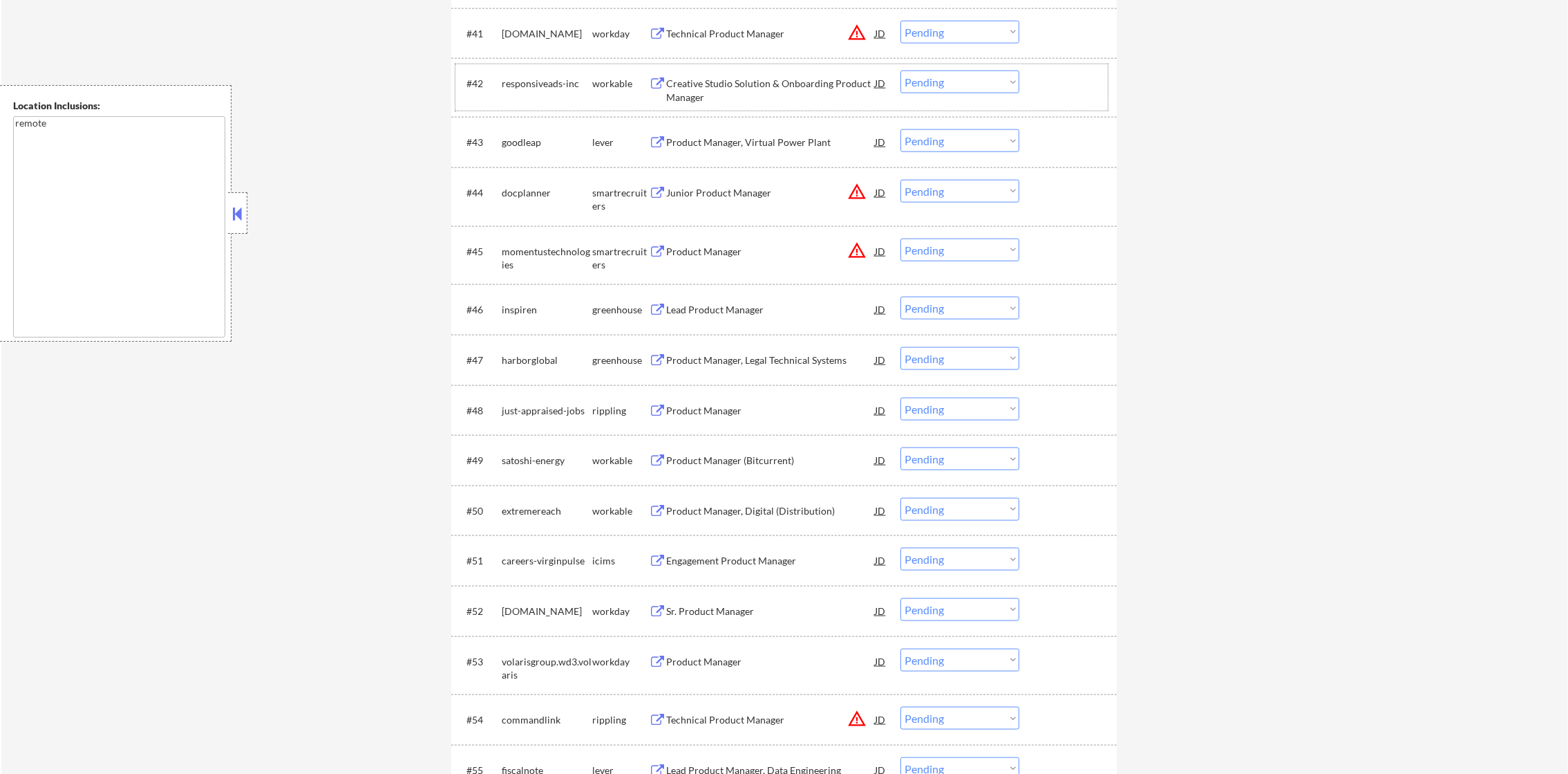
click at [534, 86] on div "responsiveads-inc" at bounding box center [547, 83] width 91 height 14
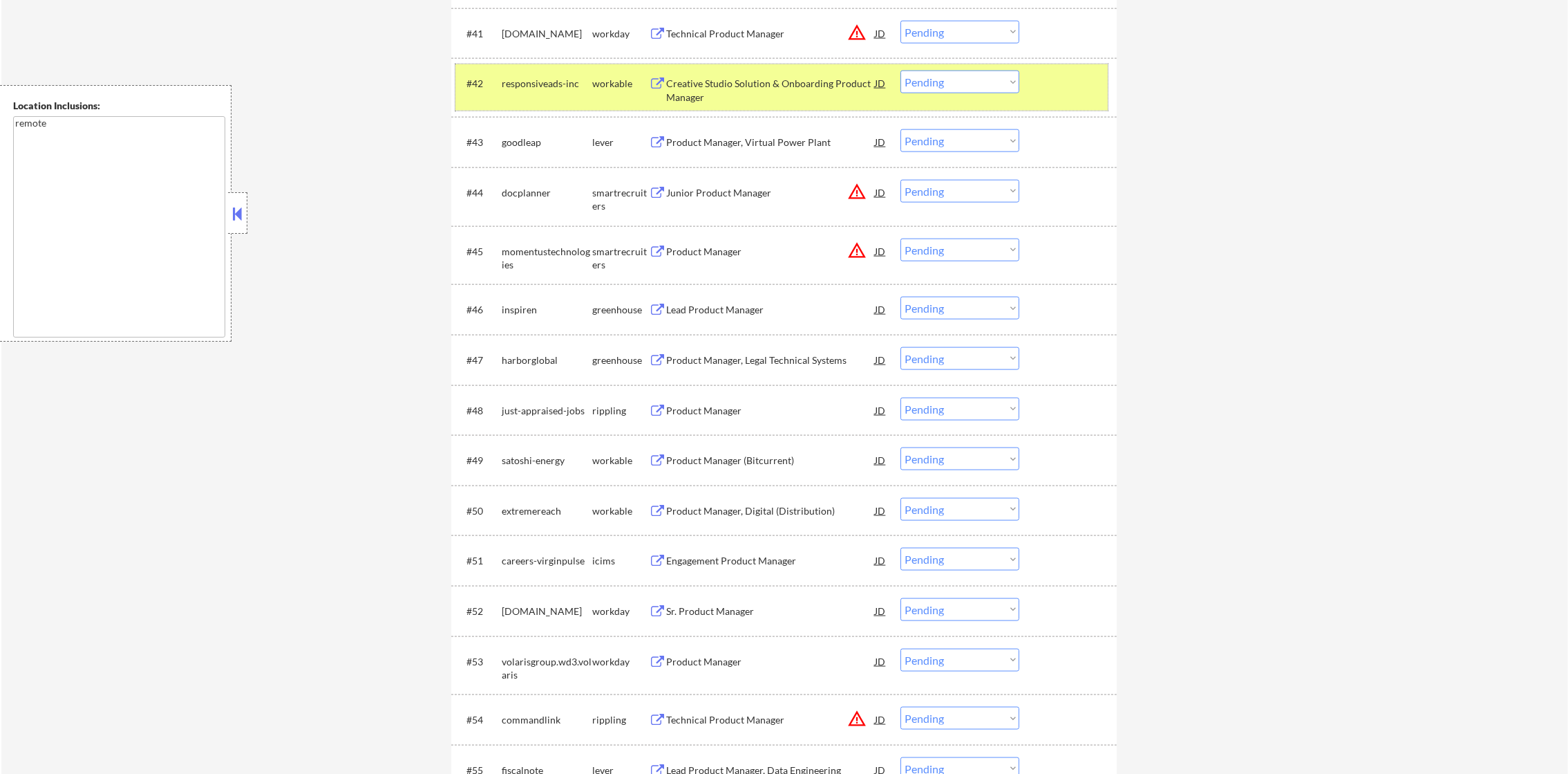
click at [691, 80] on div "Creative Studio Solution & Onboarding Product Manager" at bounding box center [770, 89] width 208 height 27
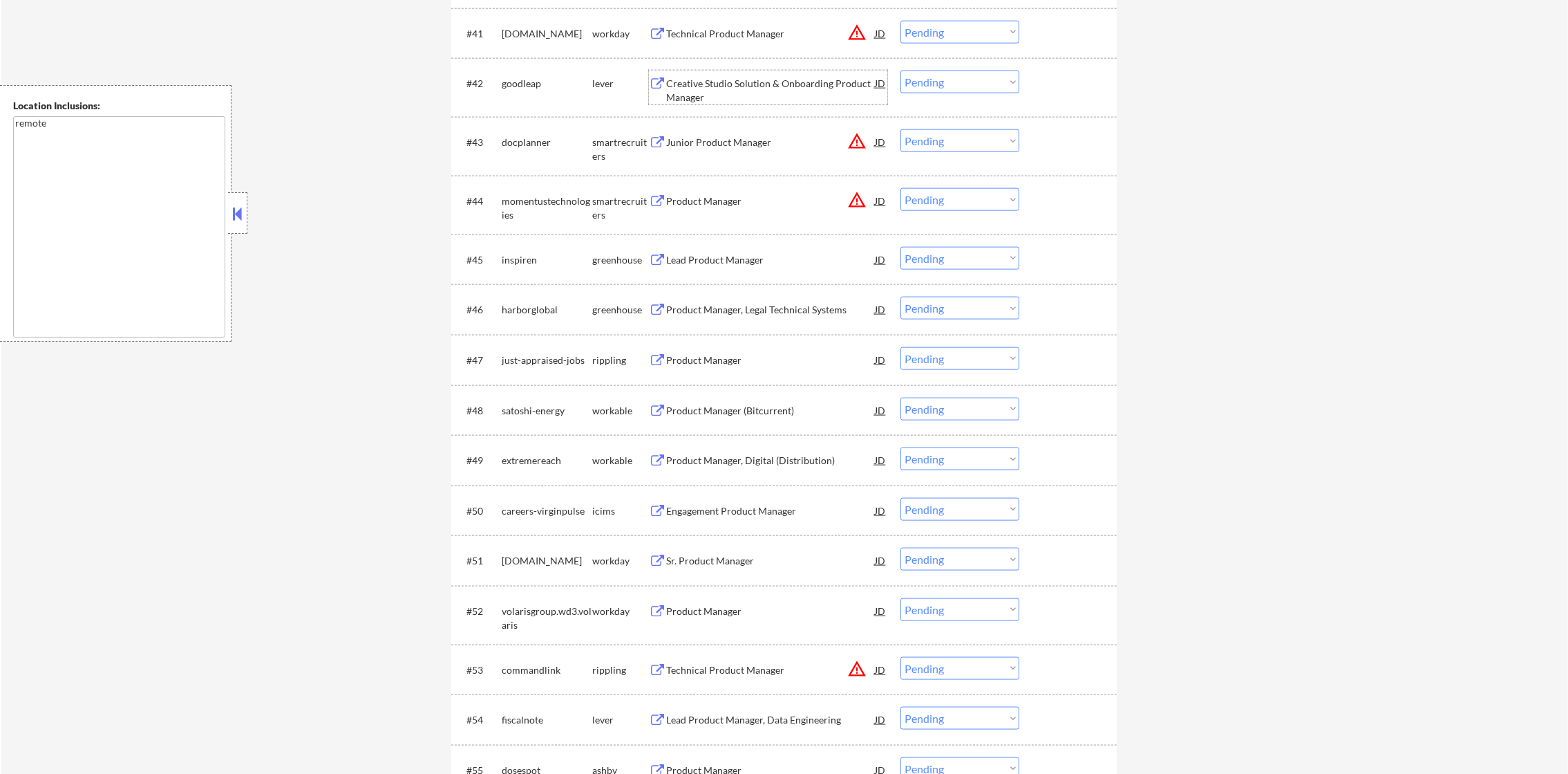
click at [536, 141] on div "docplanner" at bounding box center [547, 142] width 91 height 14
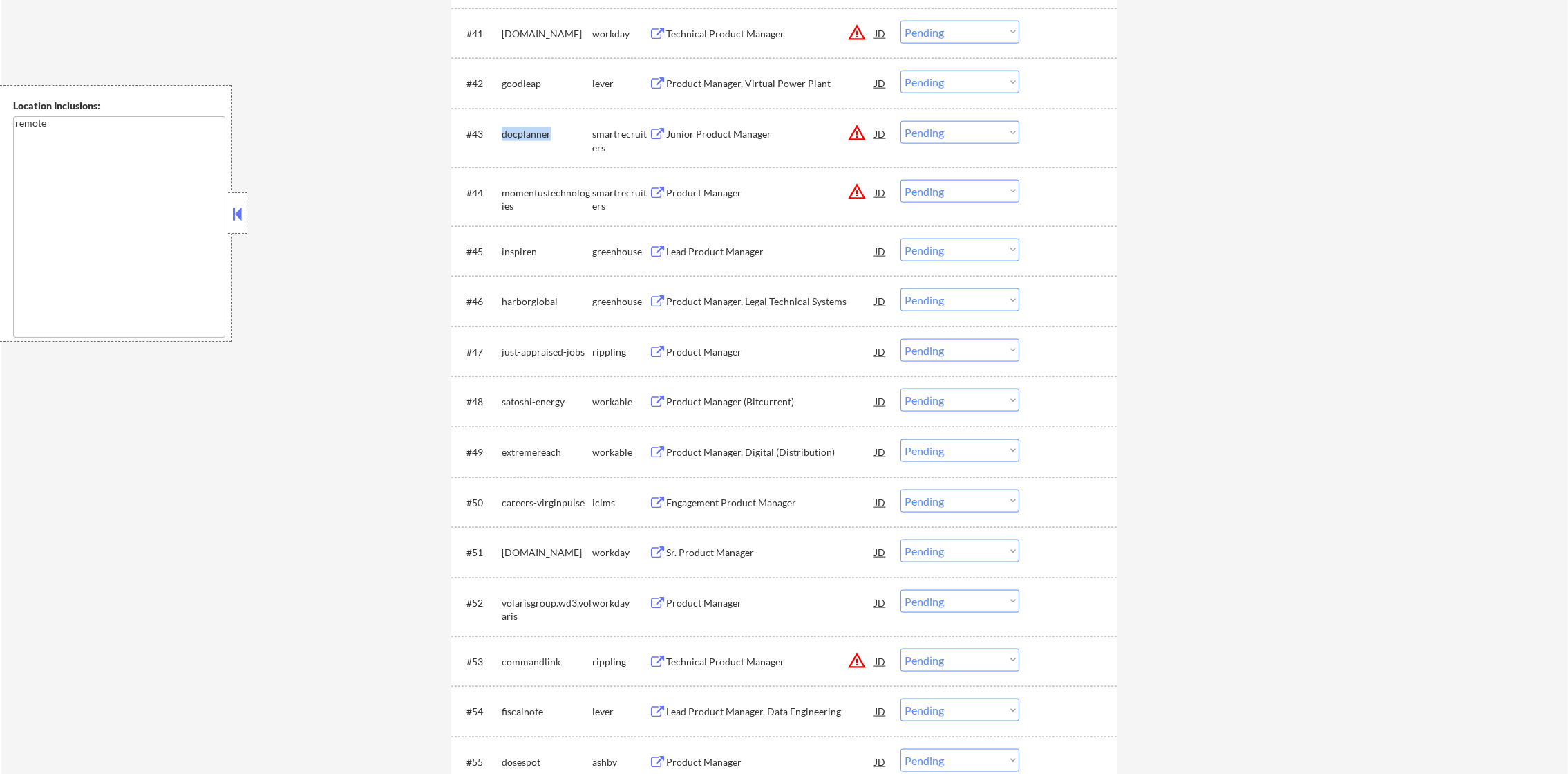
click at [529, 134] on div "docplanner" at bounding box center [547, 134] width 91 height 14
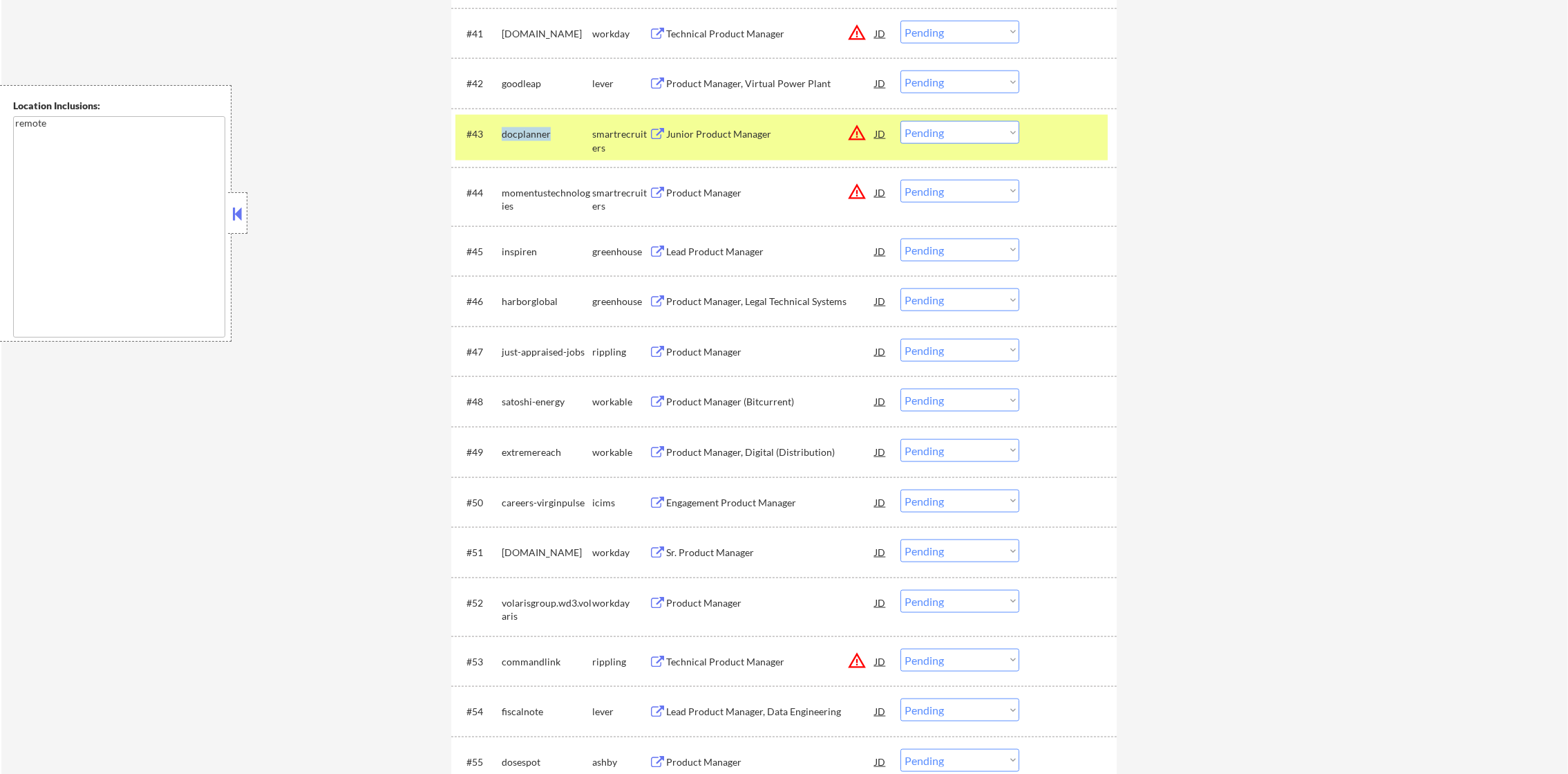
click at [529, 134] on div "docplanner" at bounding box center [547, 134] width 91 height 14
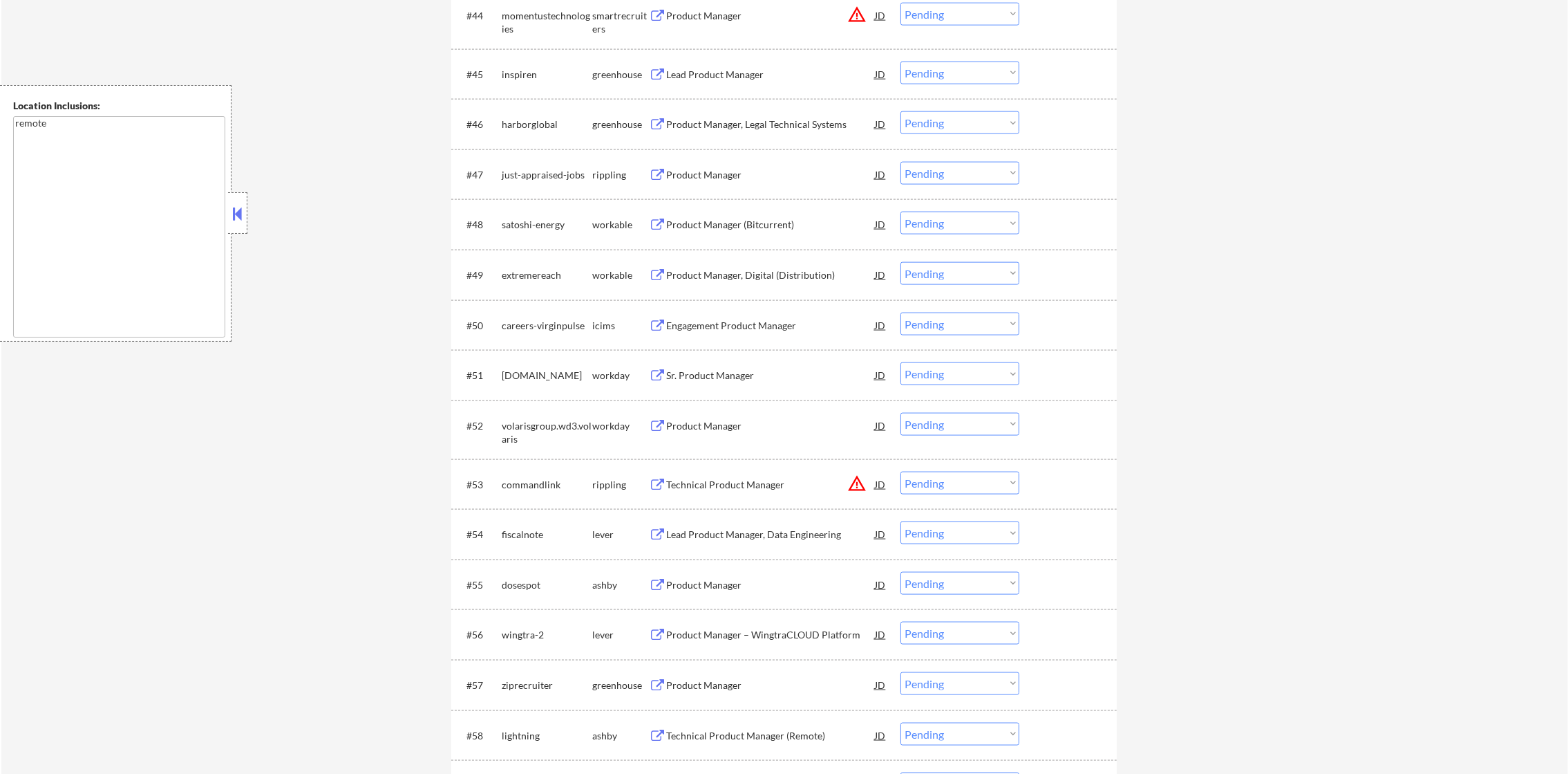
scroll to position [2947, 0]
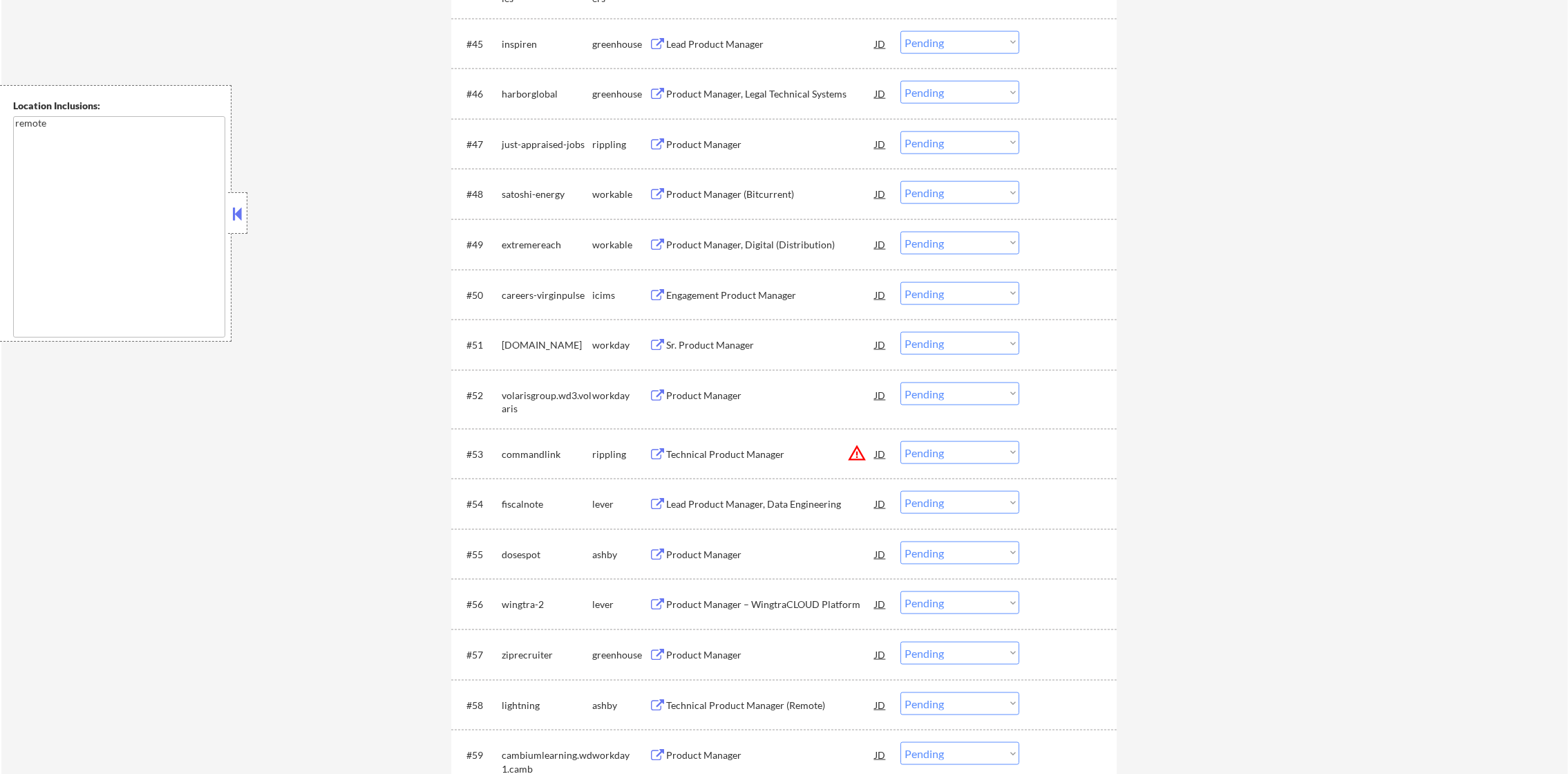
click at [519, 38] on div "inspiren" at bounding box center [547, 45] width 91 height 14
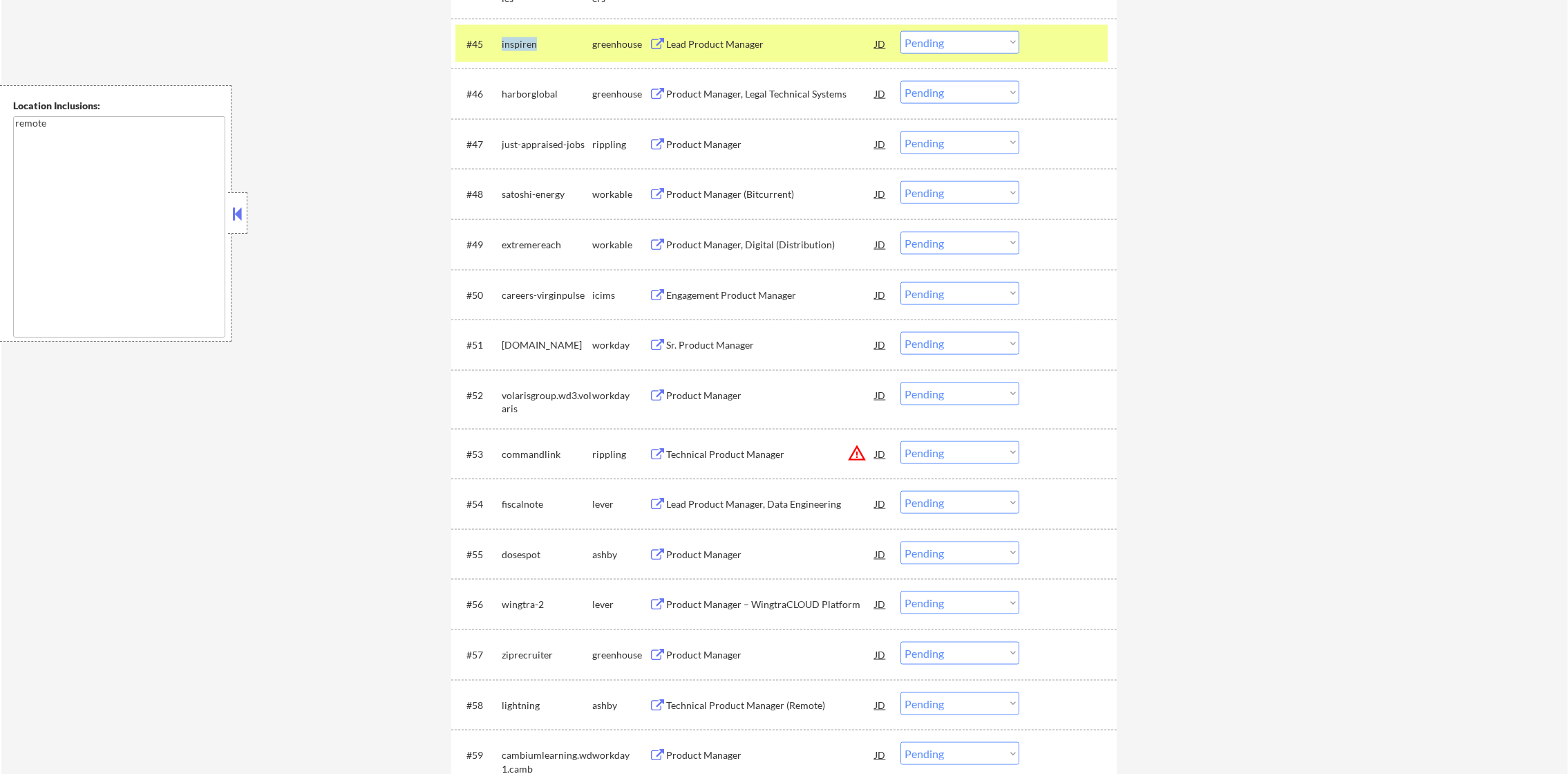
click at [519, 38] on div "inspiren" at bounding box center [547, 45] width 91 height 14
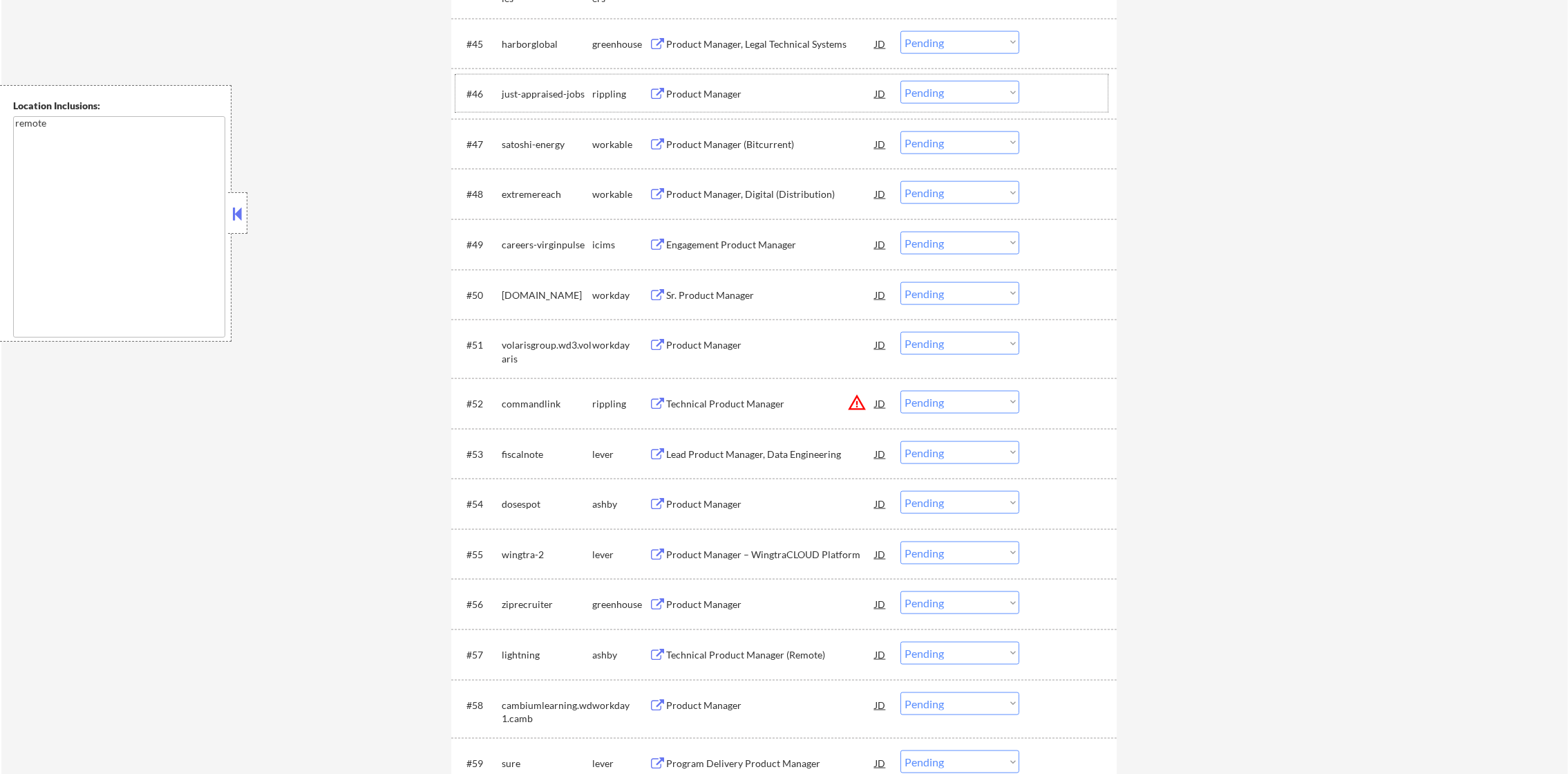
click at [557, 93] on div "just-appraised-jobs" at bounding box center [547, 94] width 91 height 14
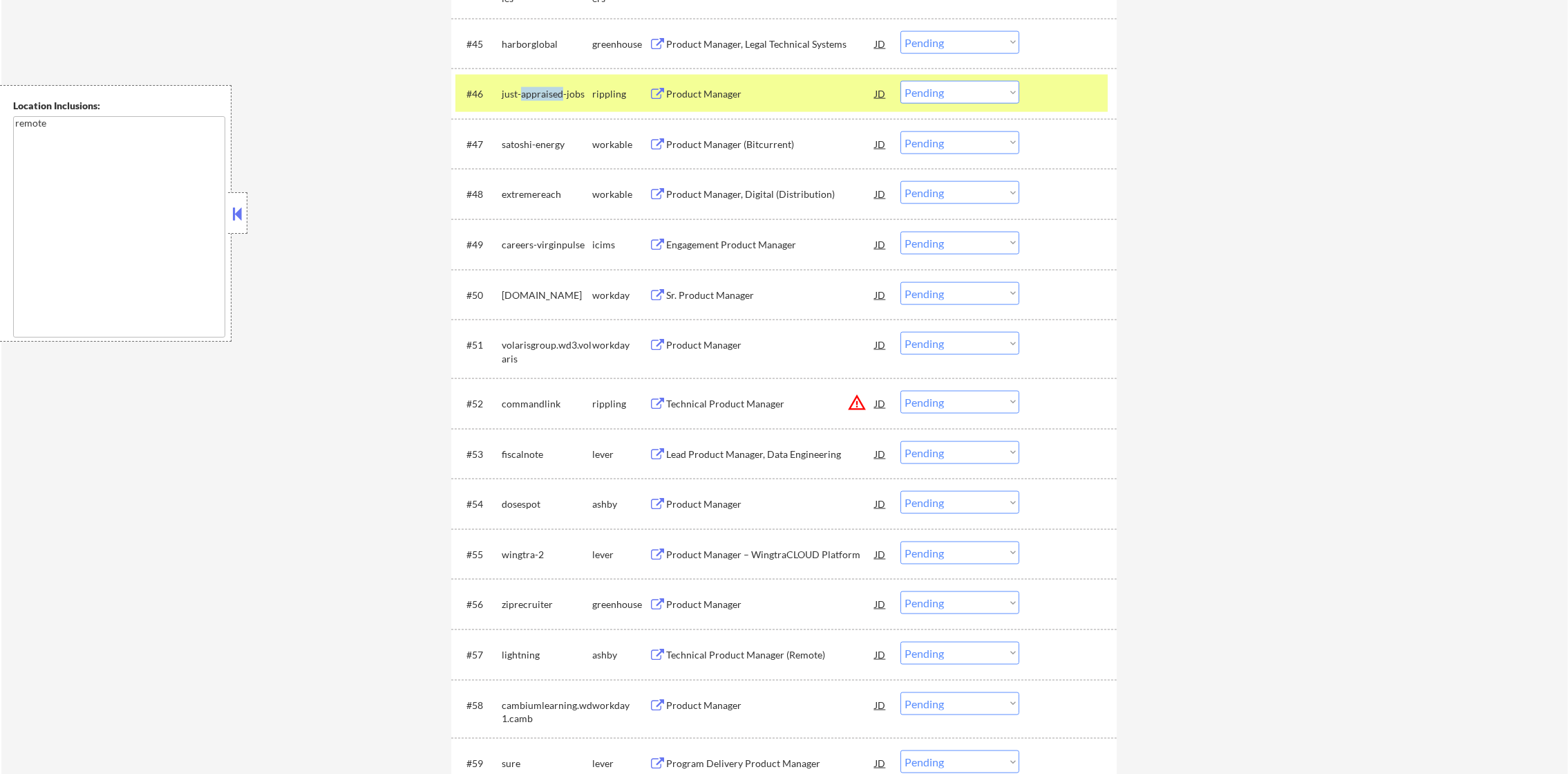
click at [557, 93] on div "just-appraised-jobs" at bounding box center [547, 94] width 91 height 14
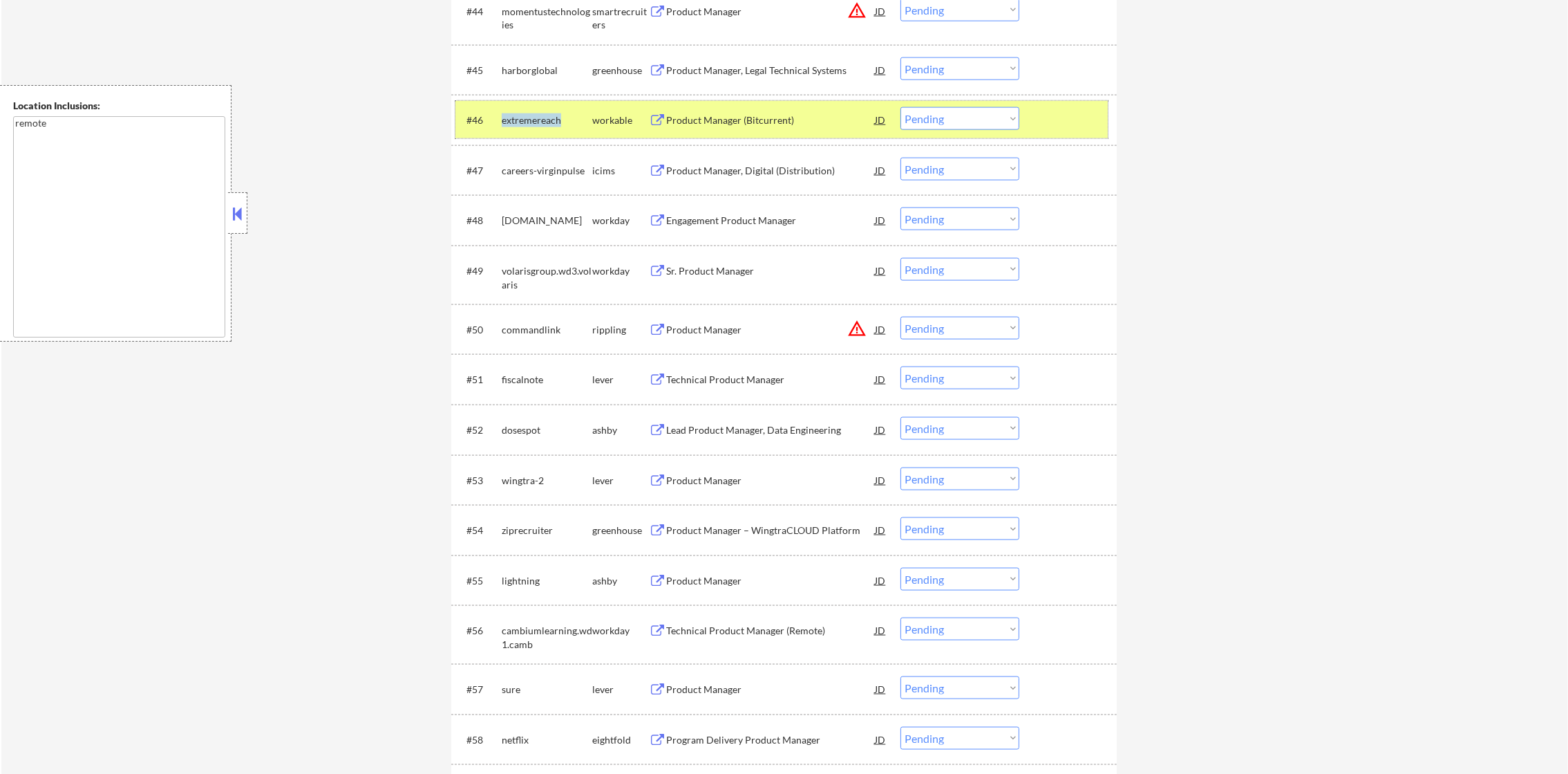
scroll to position [2912, 0]
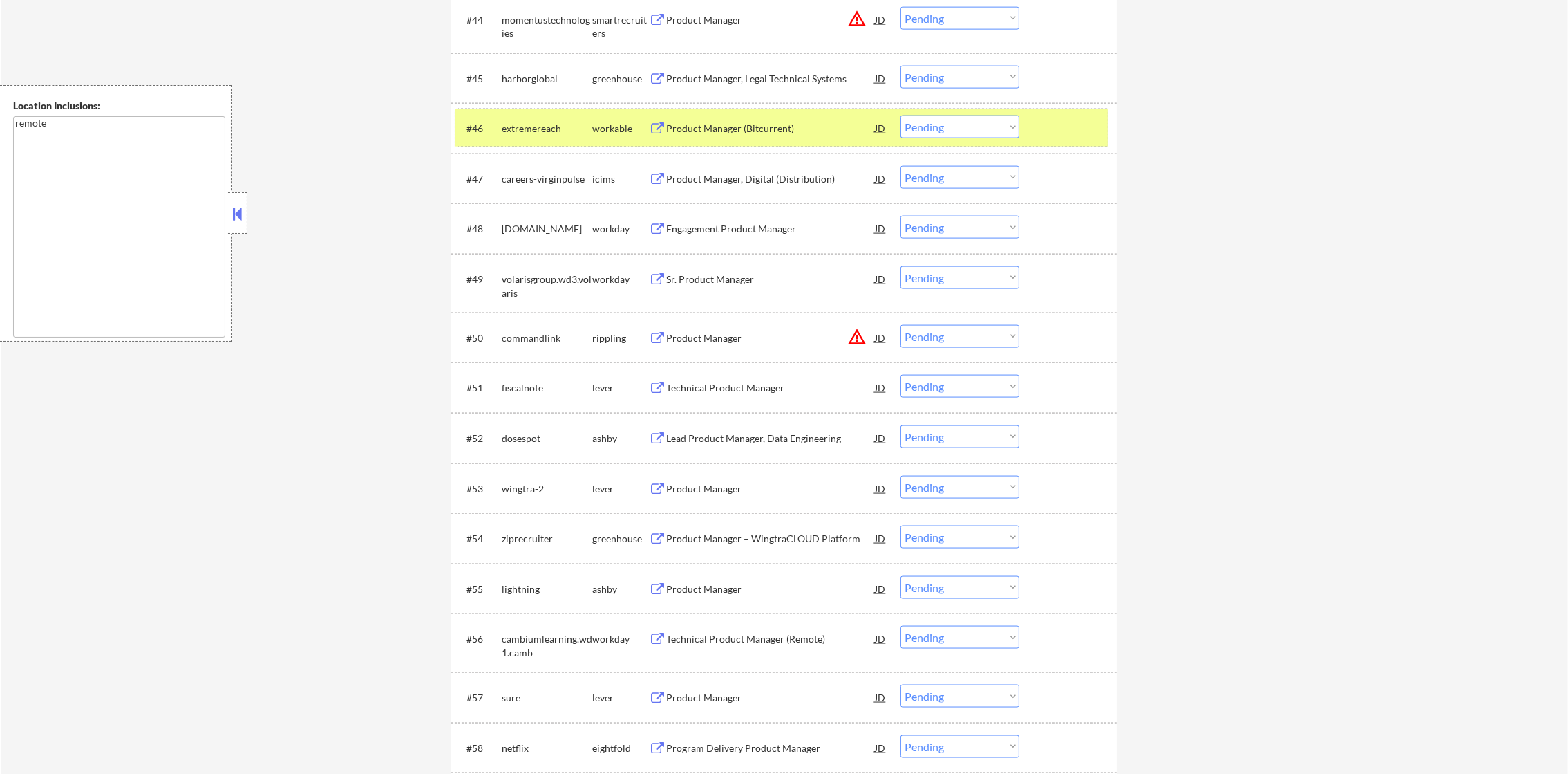
click at [521, 75] on div "harborglobal" at bounding box center [547, 79] width 91 height 14
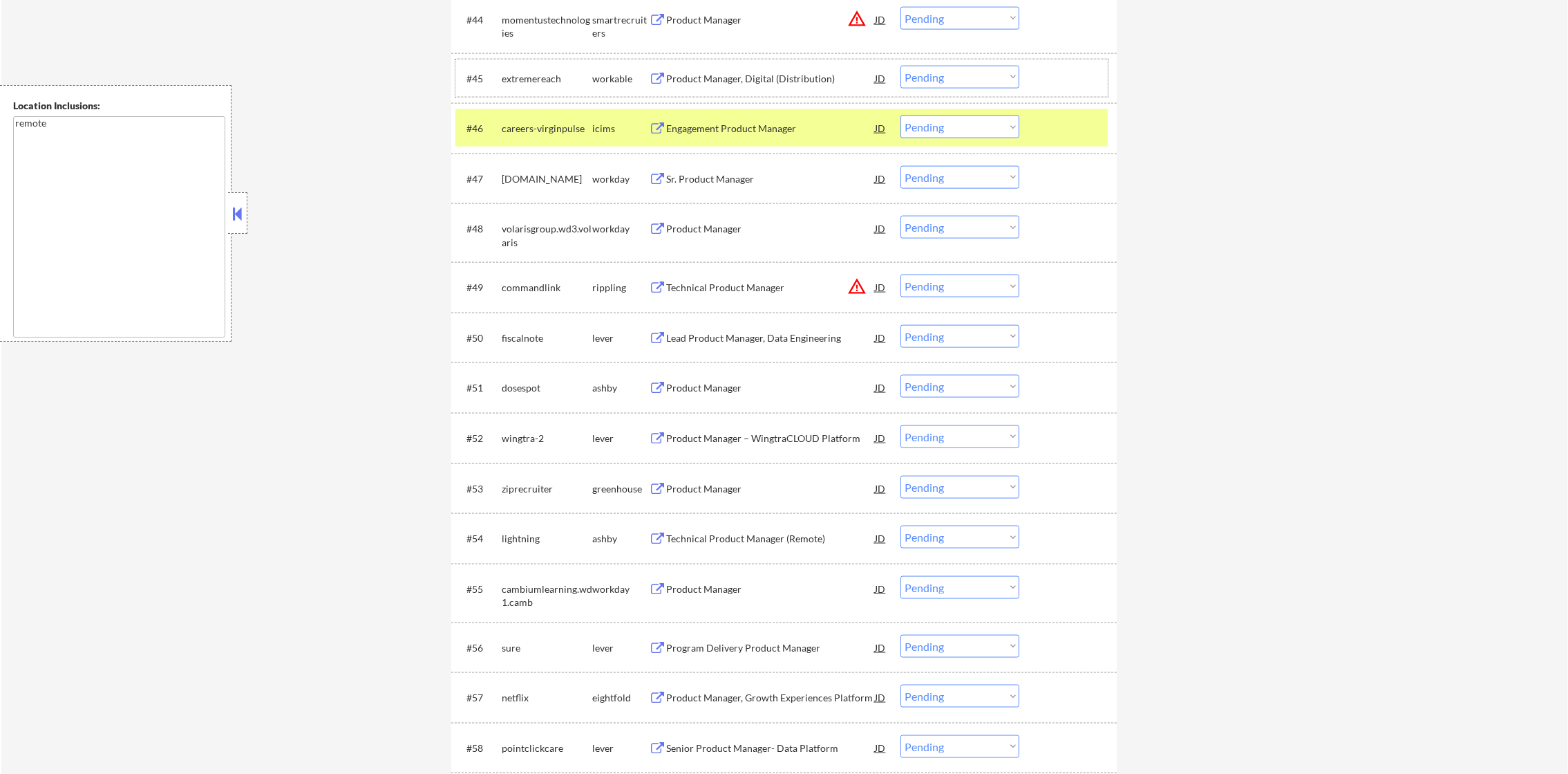
click at [528, 80] on div "extremereach" at bounding box center [547, 79] width 91 height 14
click at [539, 82] on div "extremereach" at bounding box center [547, 79] width 91 height 14
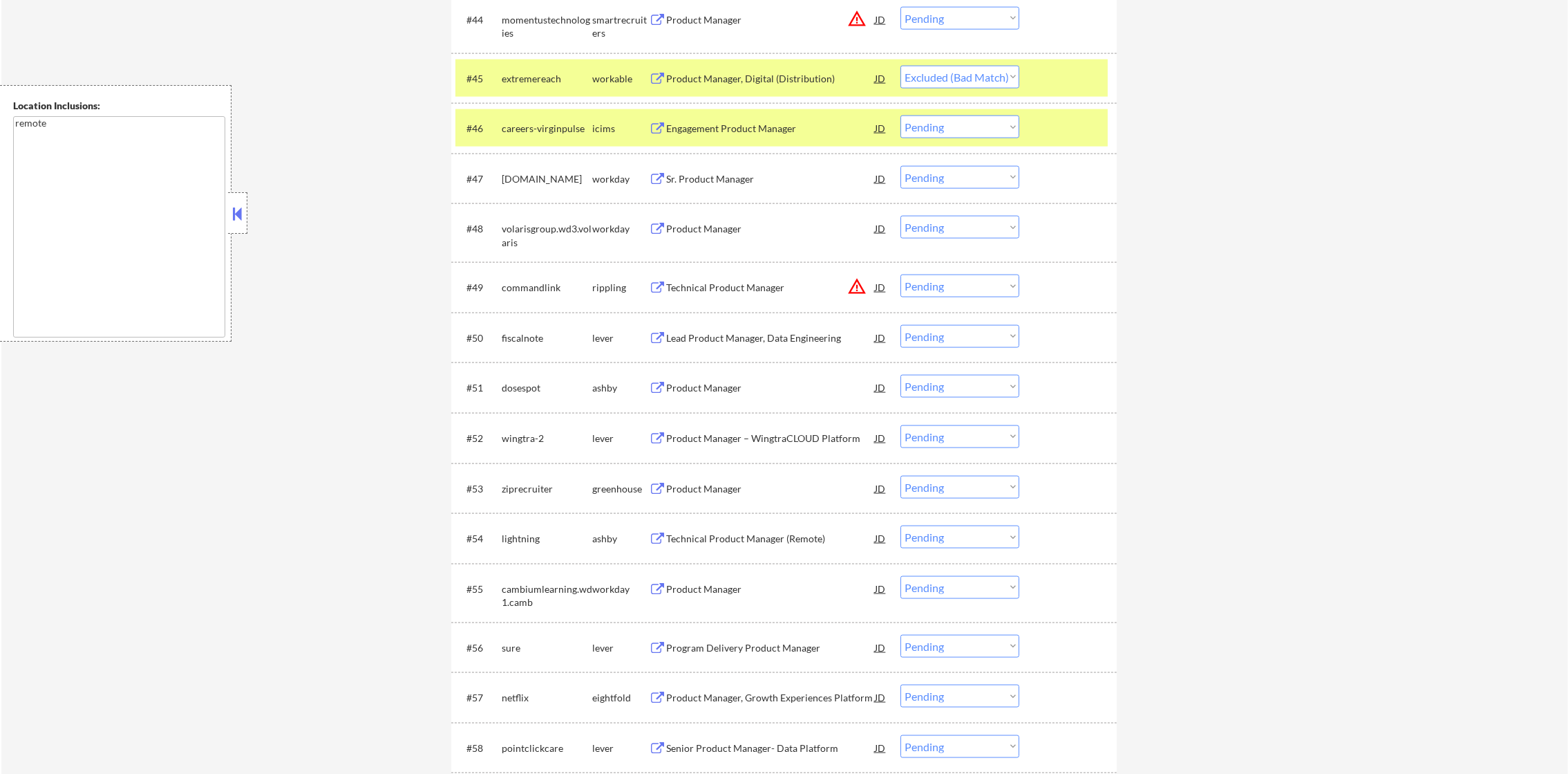
click at [539, 82] on div "extremereach" at bounding box center [547, 79] width 91 height 14
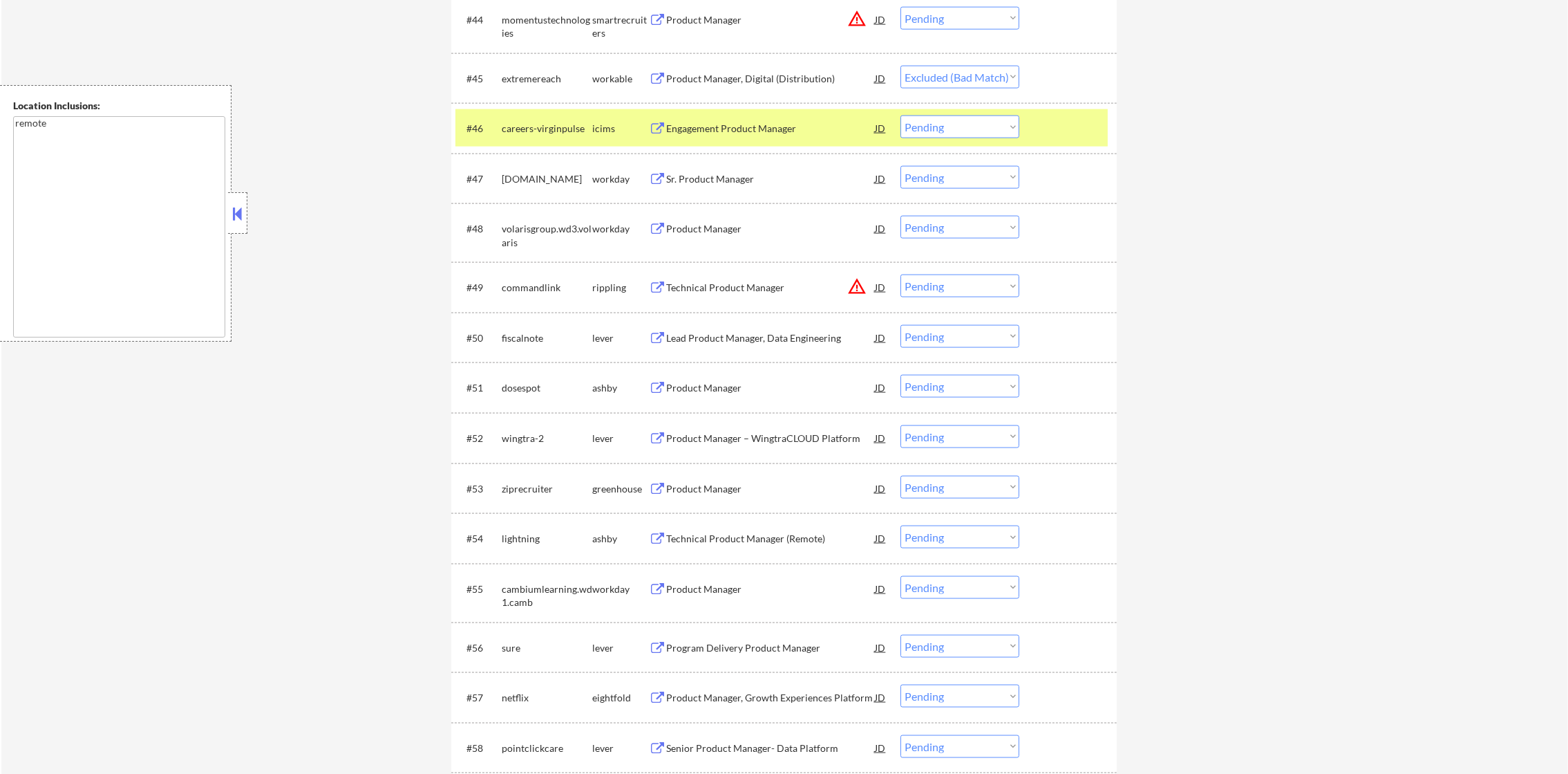
click at [529, 129] on div "careers-virginpulse" at bounding box center [547, 129] width 91 height 14
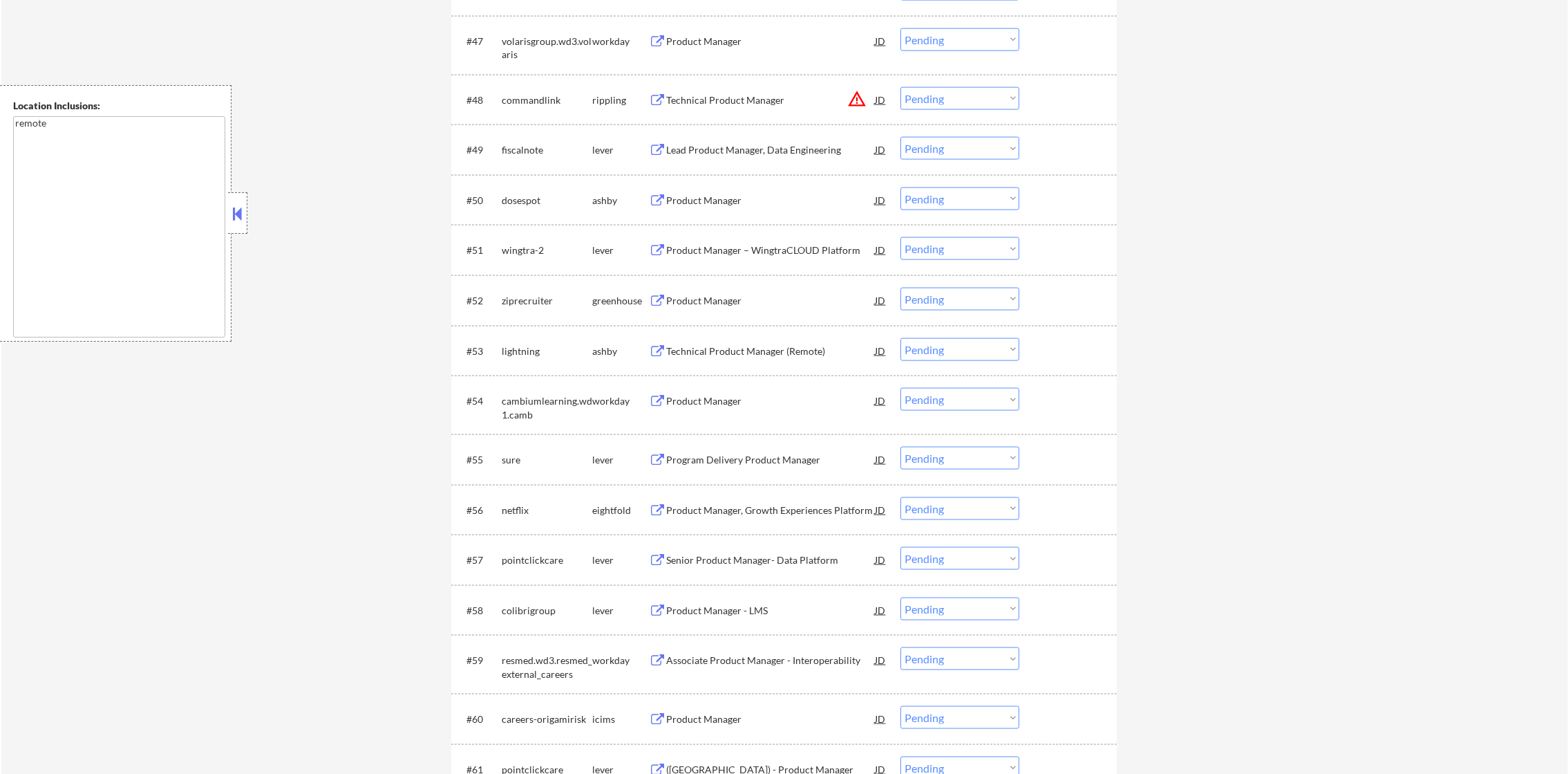
scroll to position [3051, 0]
click at [949, 96] on select "Choose an option... Pending Applied Excluded (Questions) Excluded (Expired) Exc…" at bounding box center [960, 98] width 119 height 23
click at [901, 87] on select "Choose an option... Pending Applied Excluded (Questions) Excluded (Expired) Exc…" at bounding box center [960, 98] width 119 height 23
click at [524, 149] on div "fiscalnote" at bounding box center [547, 149] width 91 height 14
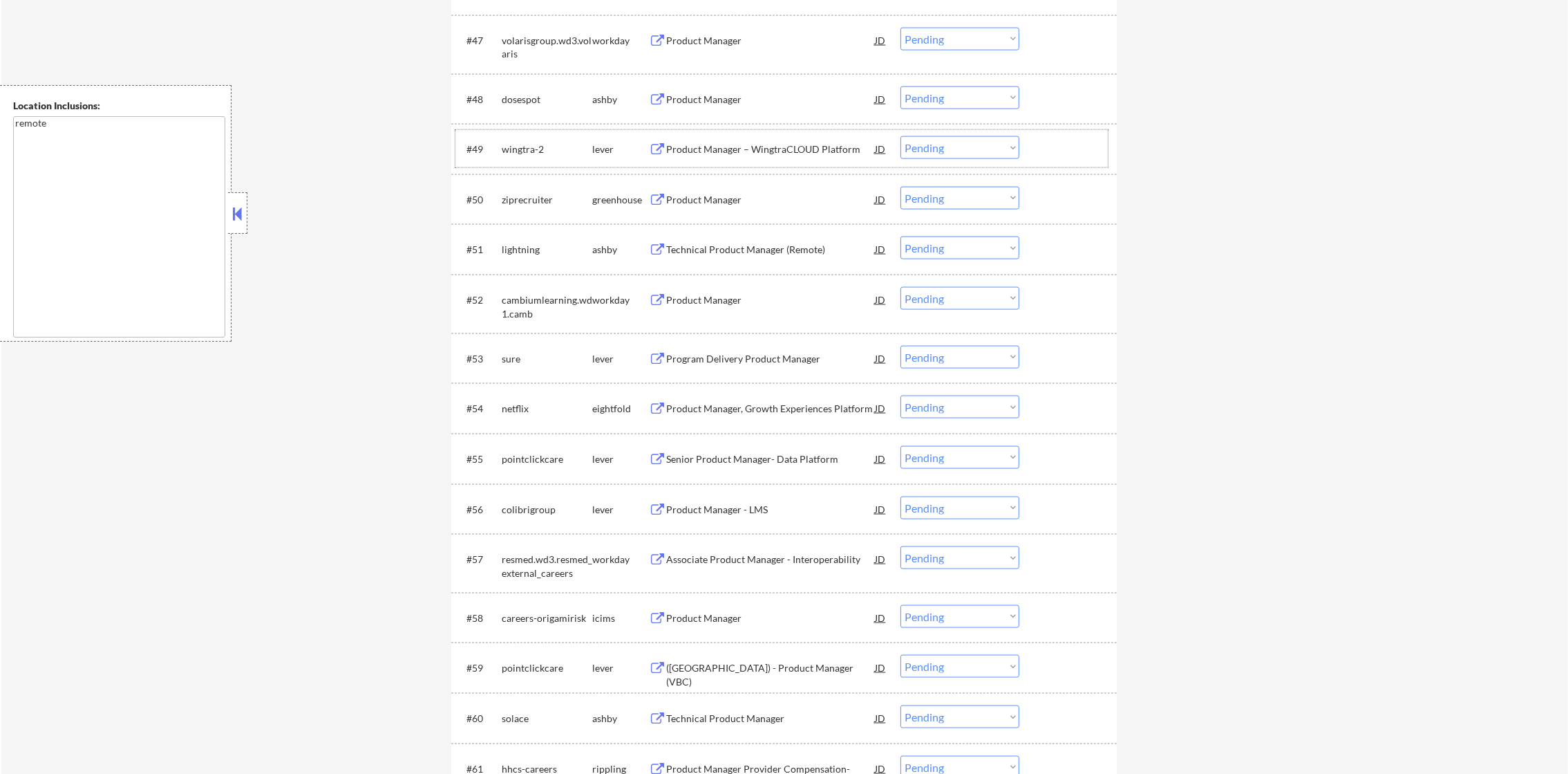
click at [529, 103] on div "dosespot" at bounding box center [547, 100] width 91 height 14
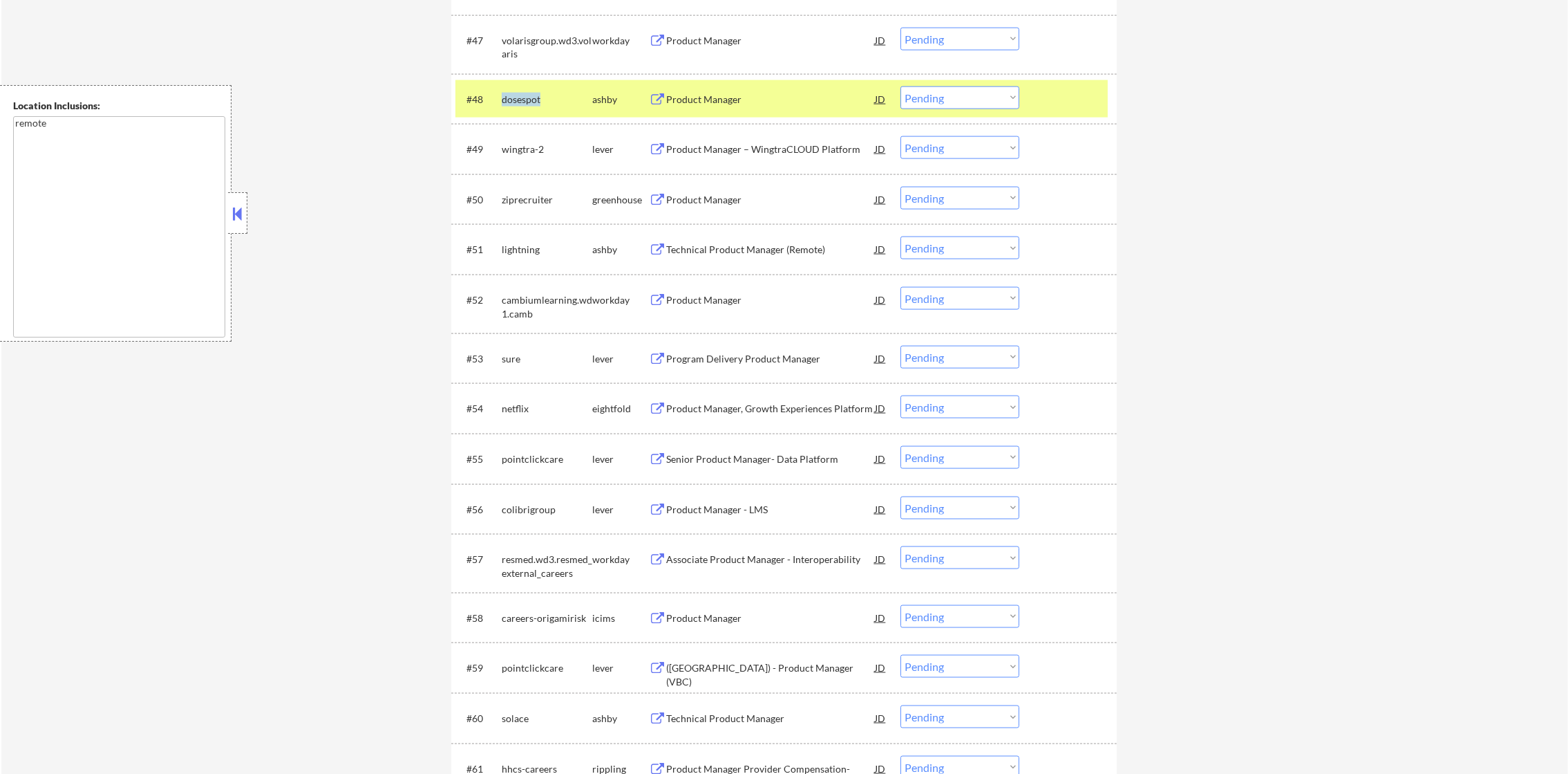
click at [529, 103] on div "dosespot" at bounding box center [547, 100] width 91 height 14
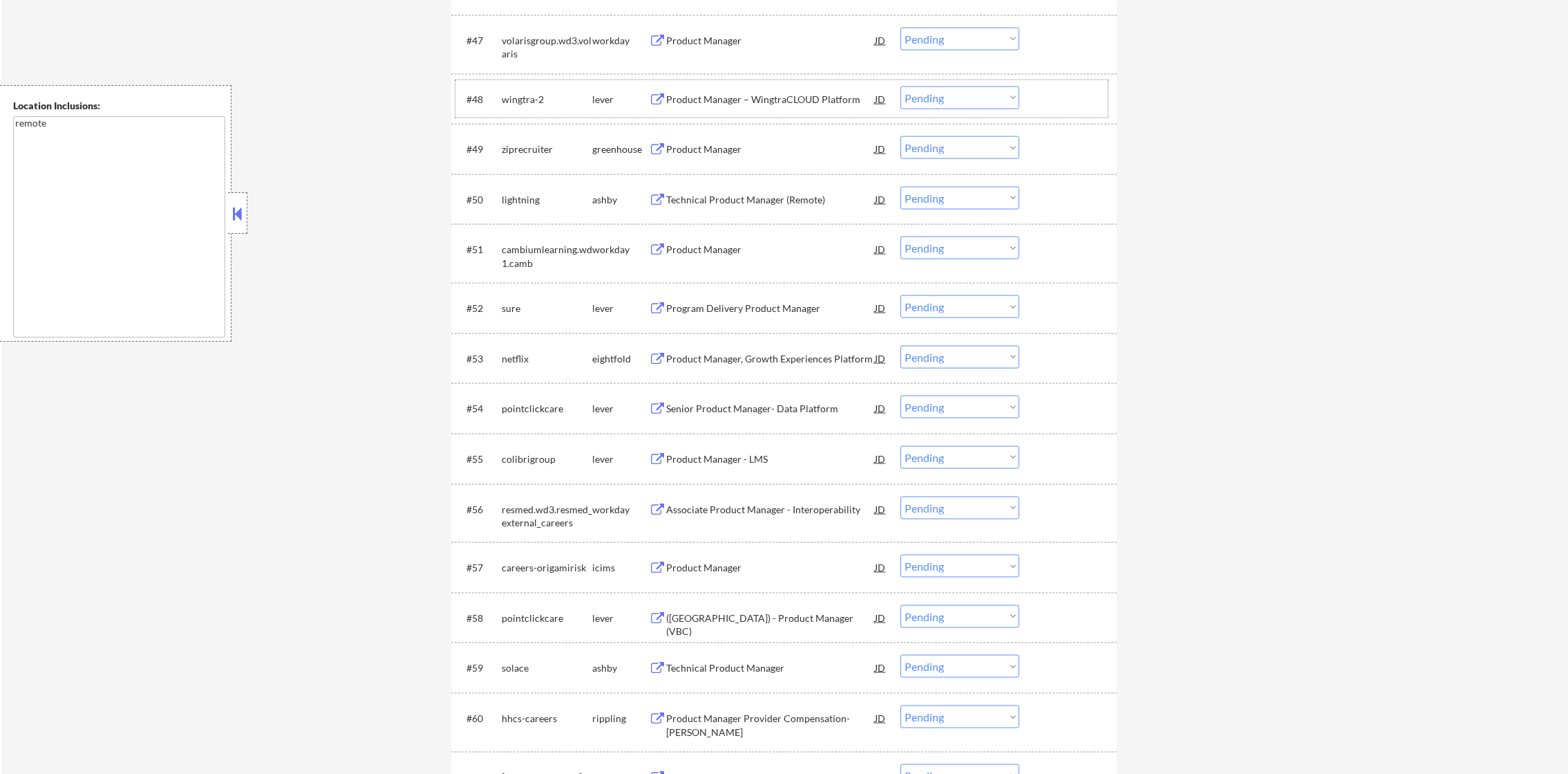
click at [525, 95] on div "wingtra-2" at bounding box center [547, 100] width 91 height 14
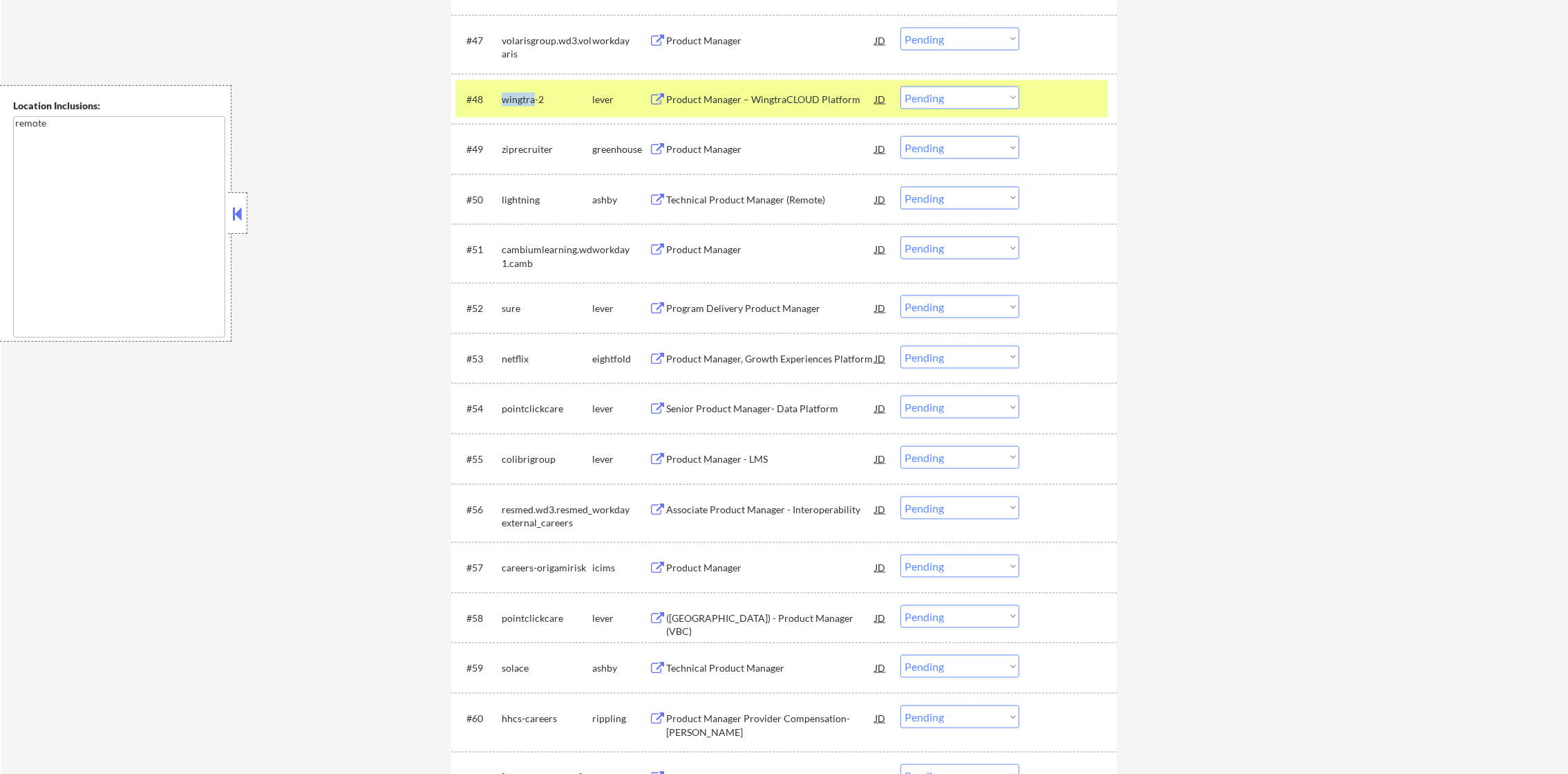
click at [525, 95] on div "wingtra-2" at bounding box center [547, 100] width 91 height 14
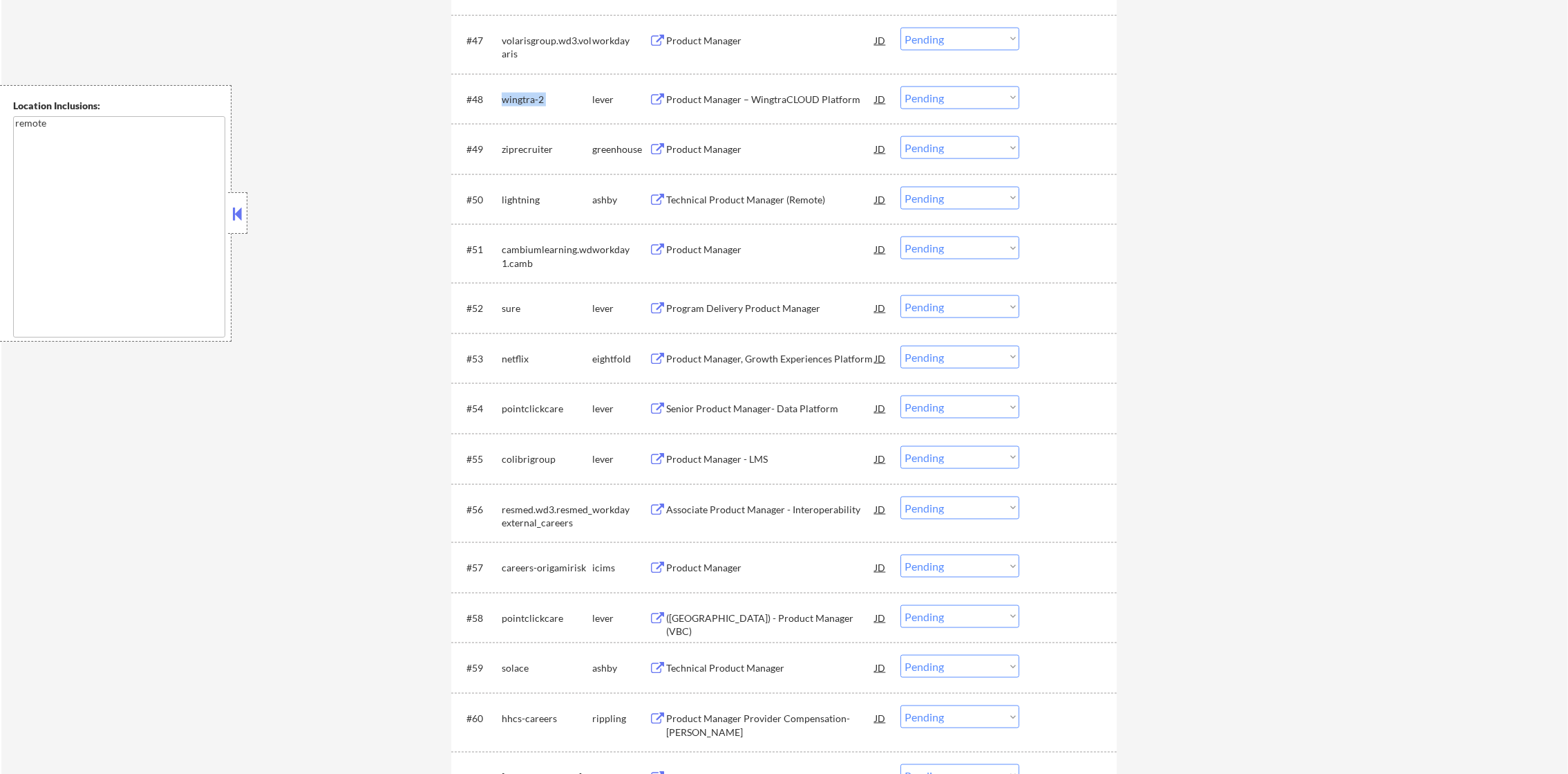
click at [525, 95] on div "wingtra-2" at bounding box center [547, 100] width 91 height 14
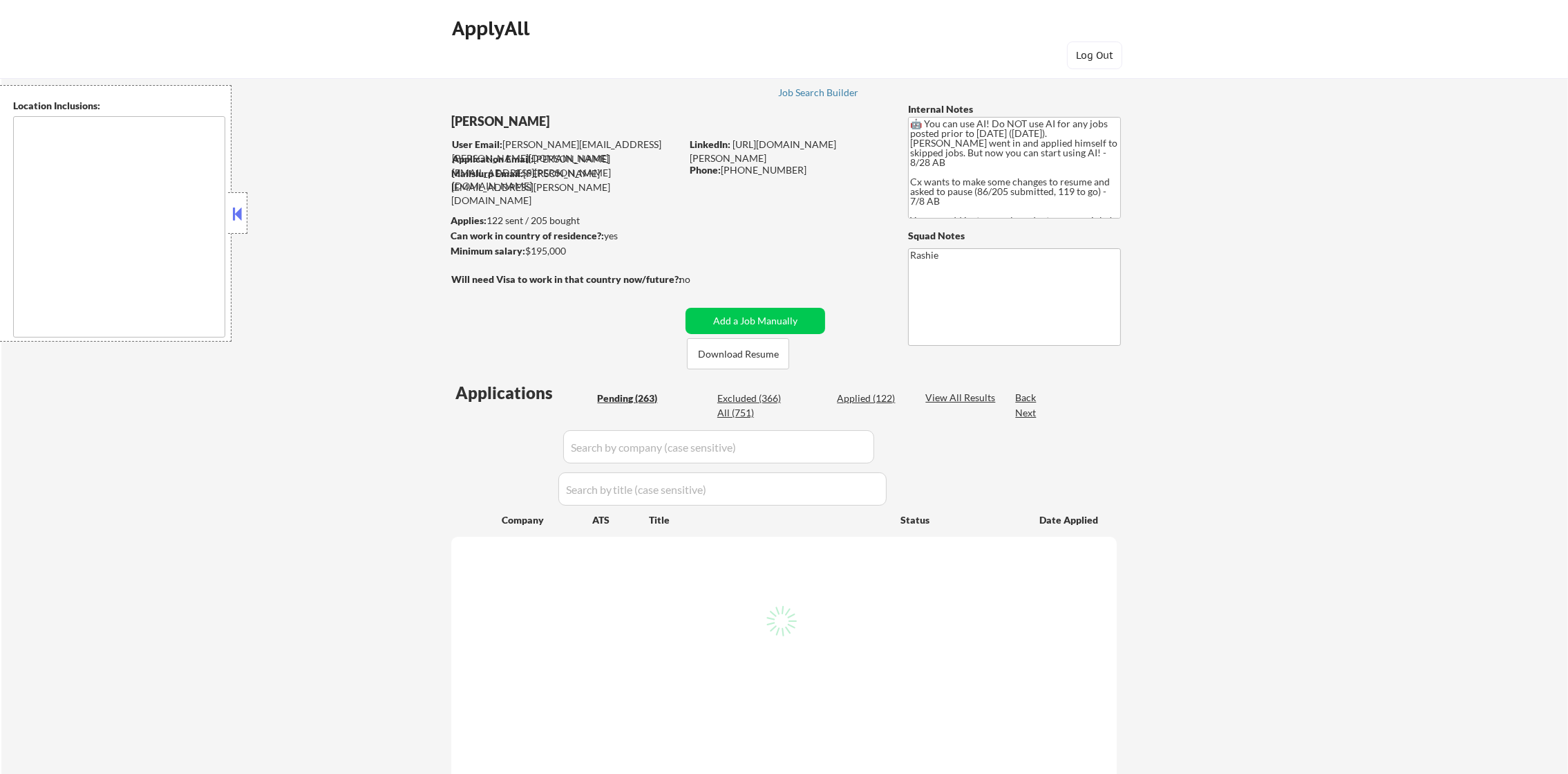
type textarea "remote"
select select ""pending""
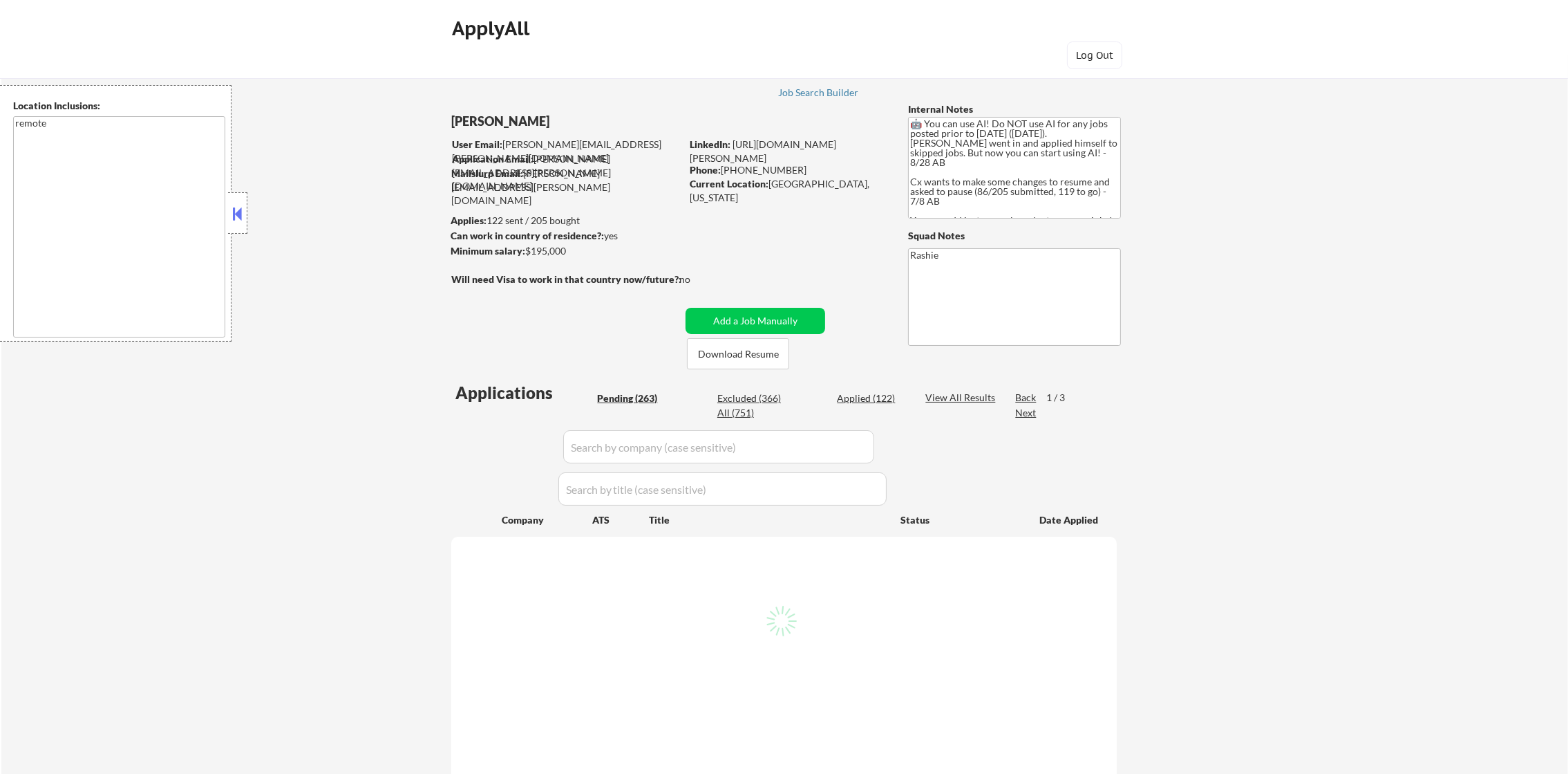
select select ""pending""
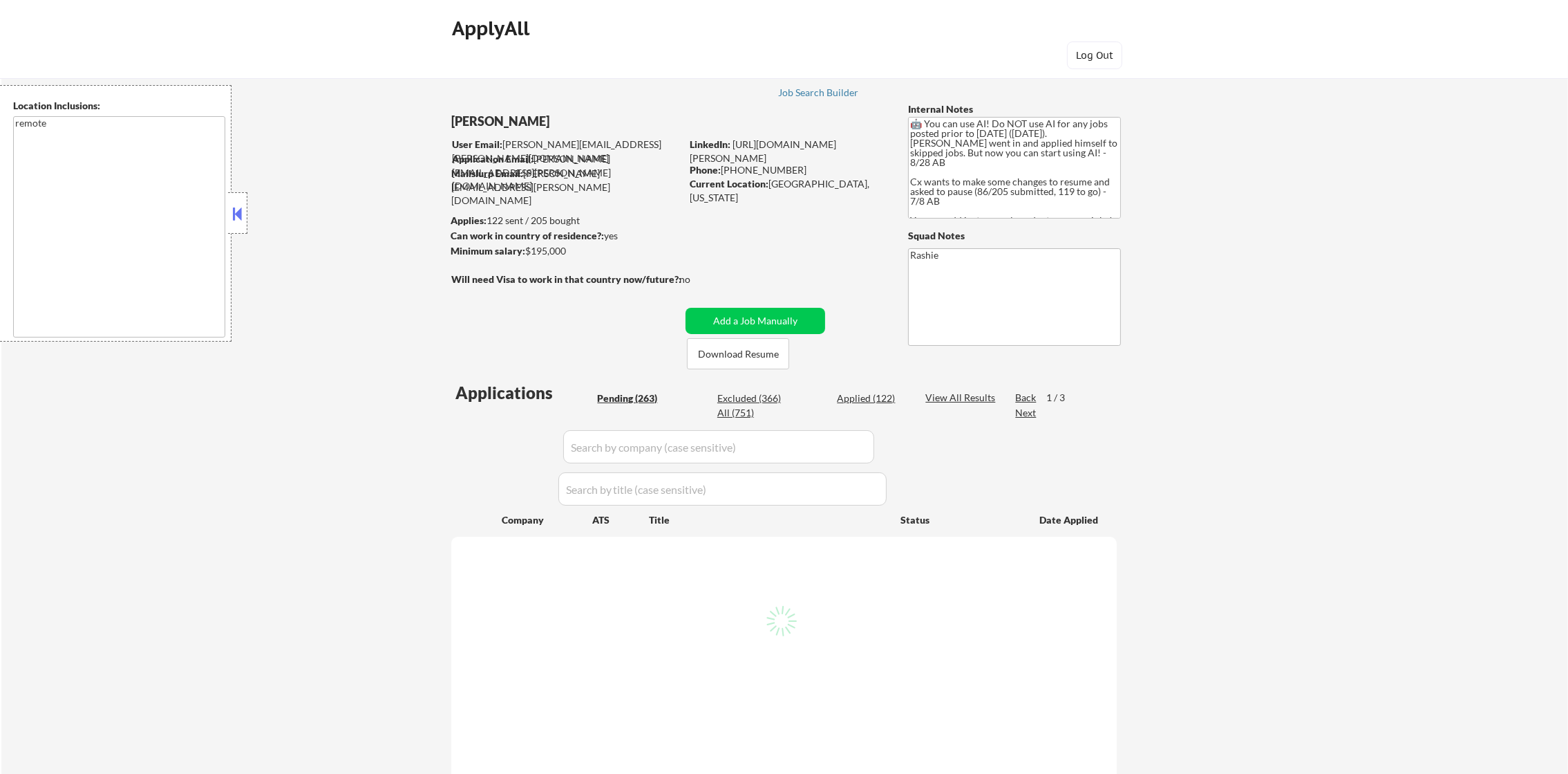
select select ""pending""
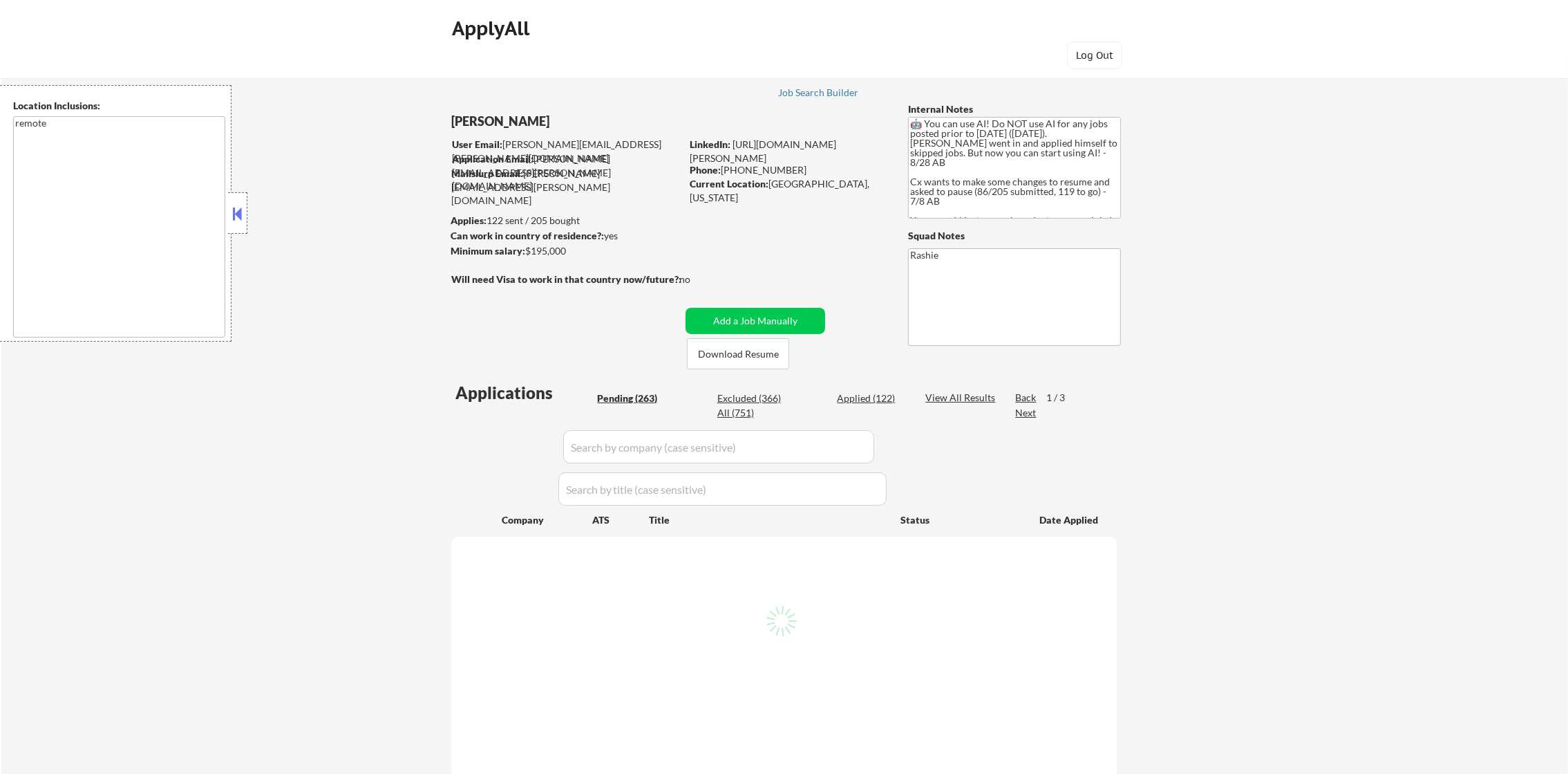
select select ""pending""
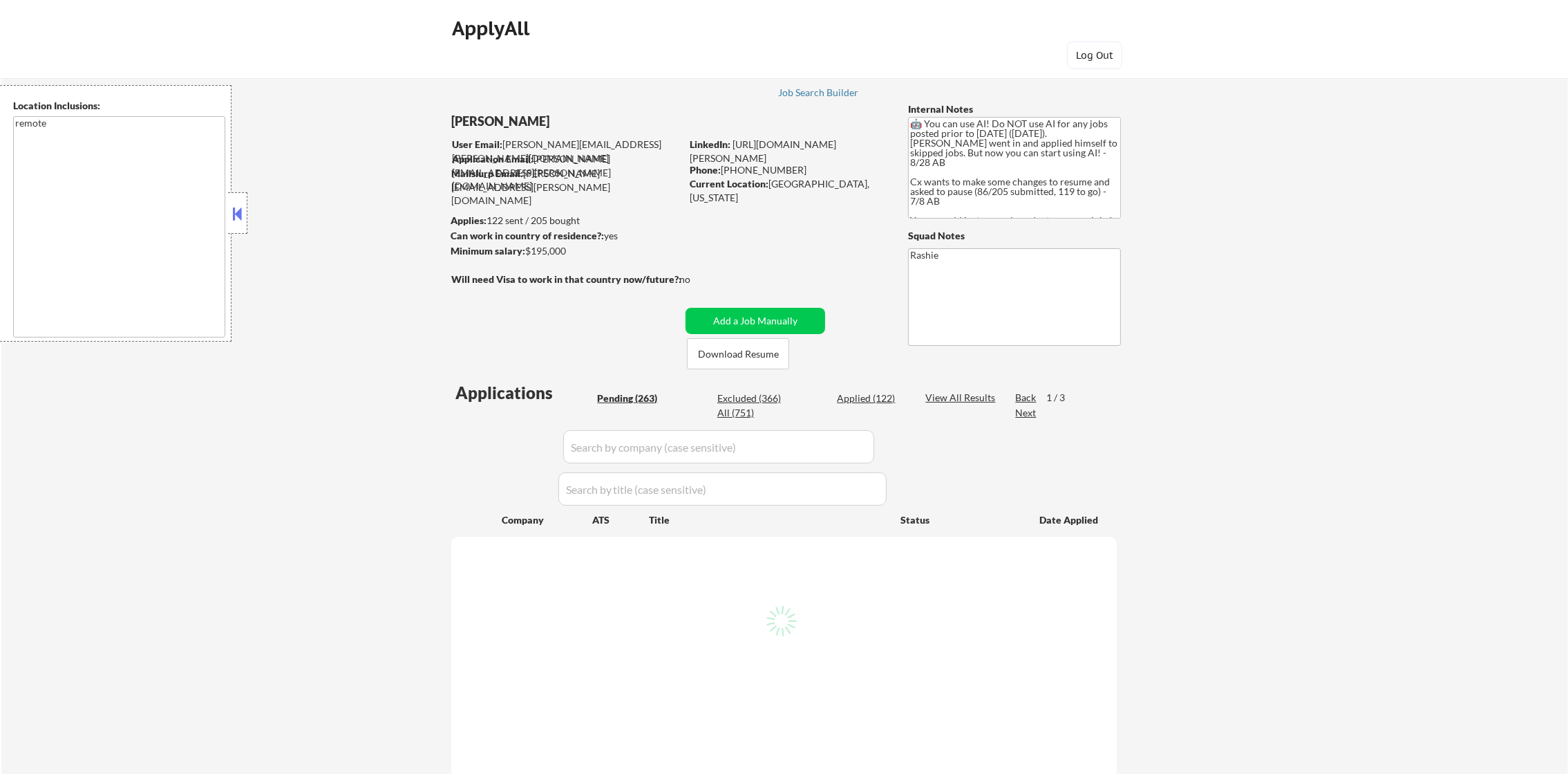
select select ""pending""
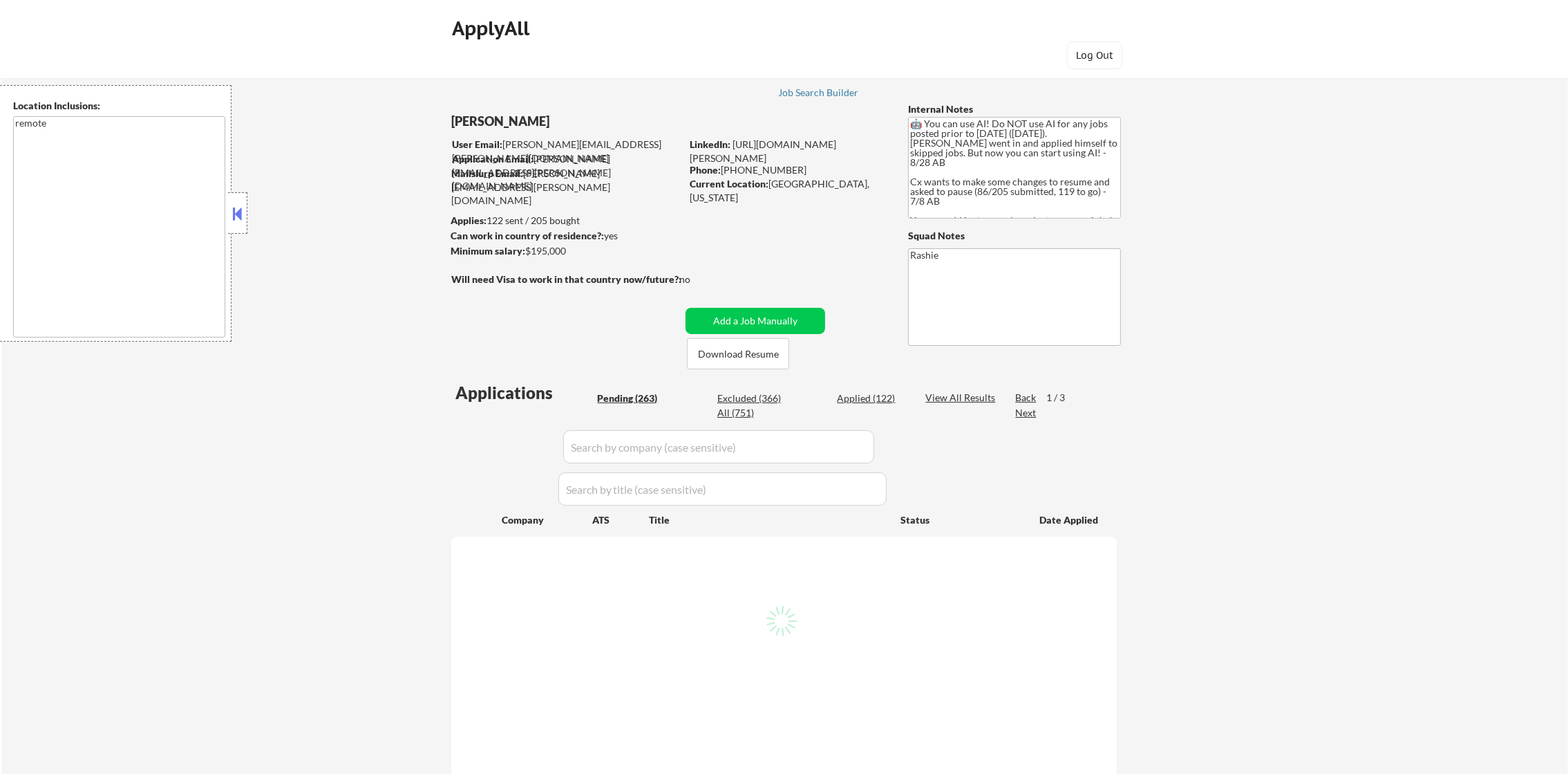
select select ""pending""
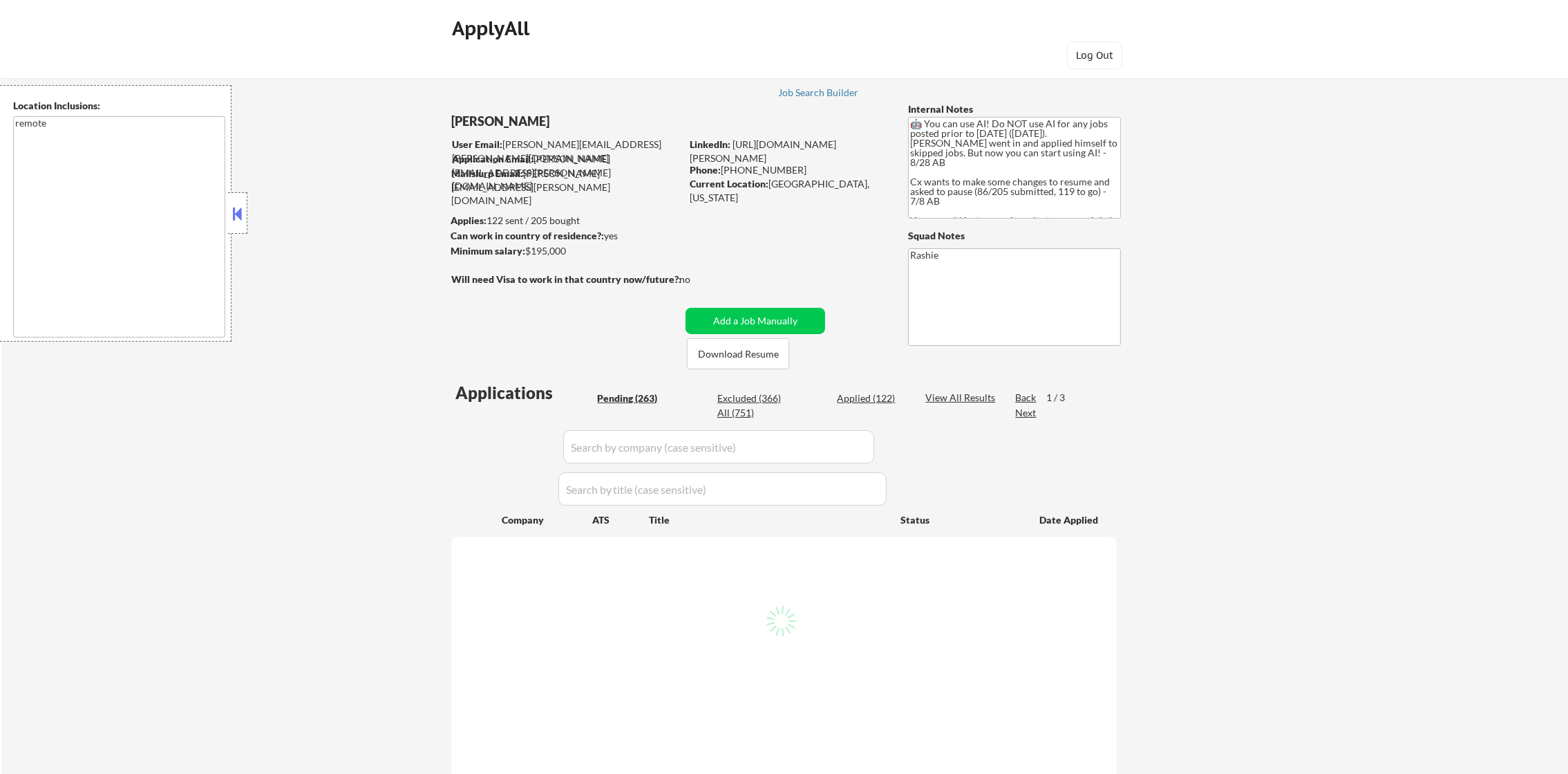
select select ""pending""
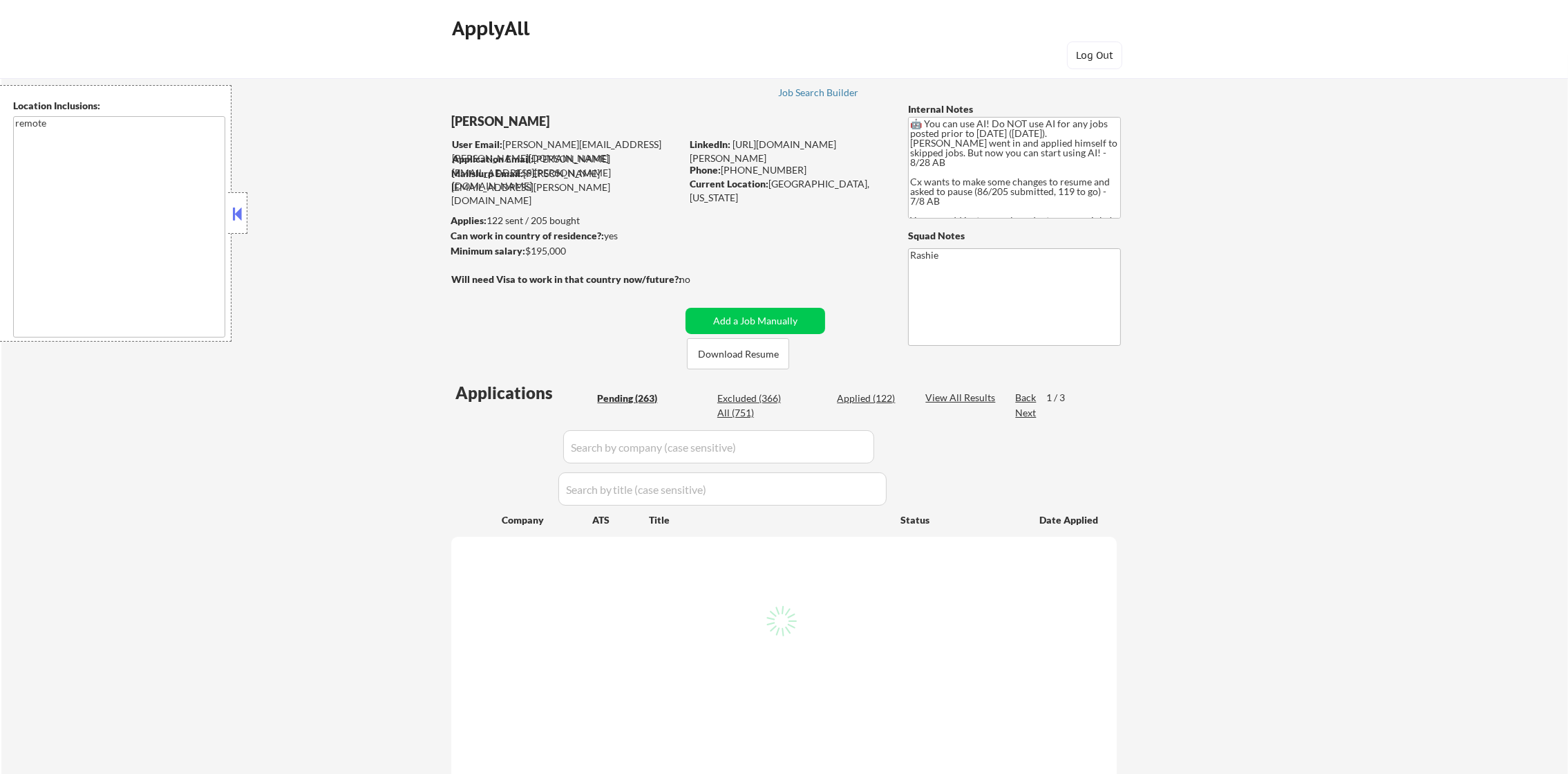
select select ""pending""
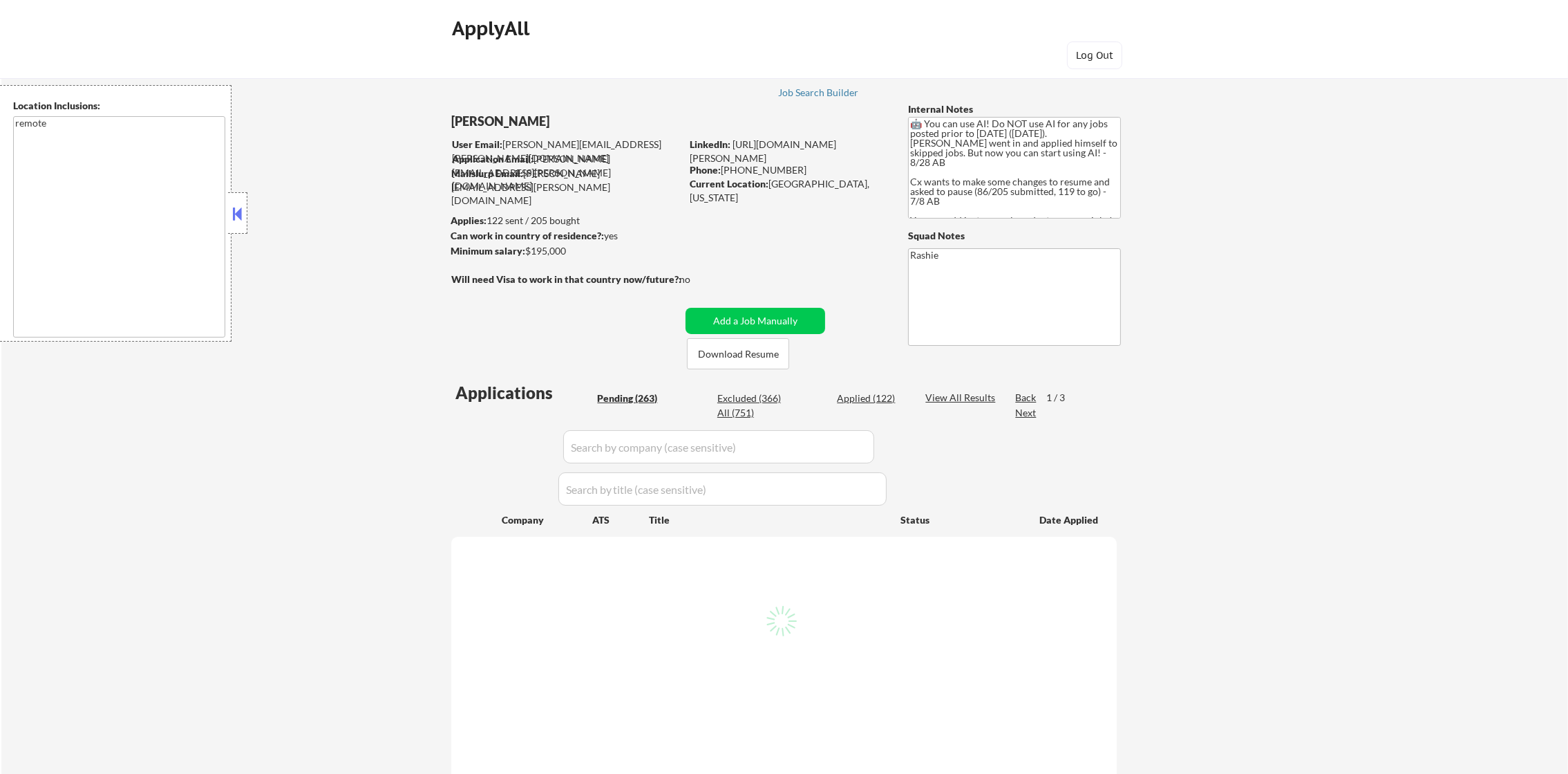
select select ""pending""
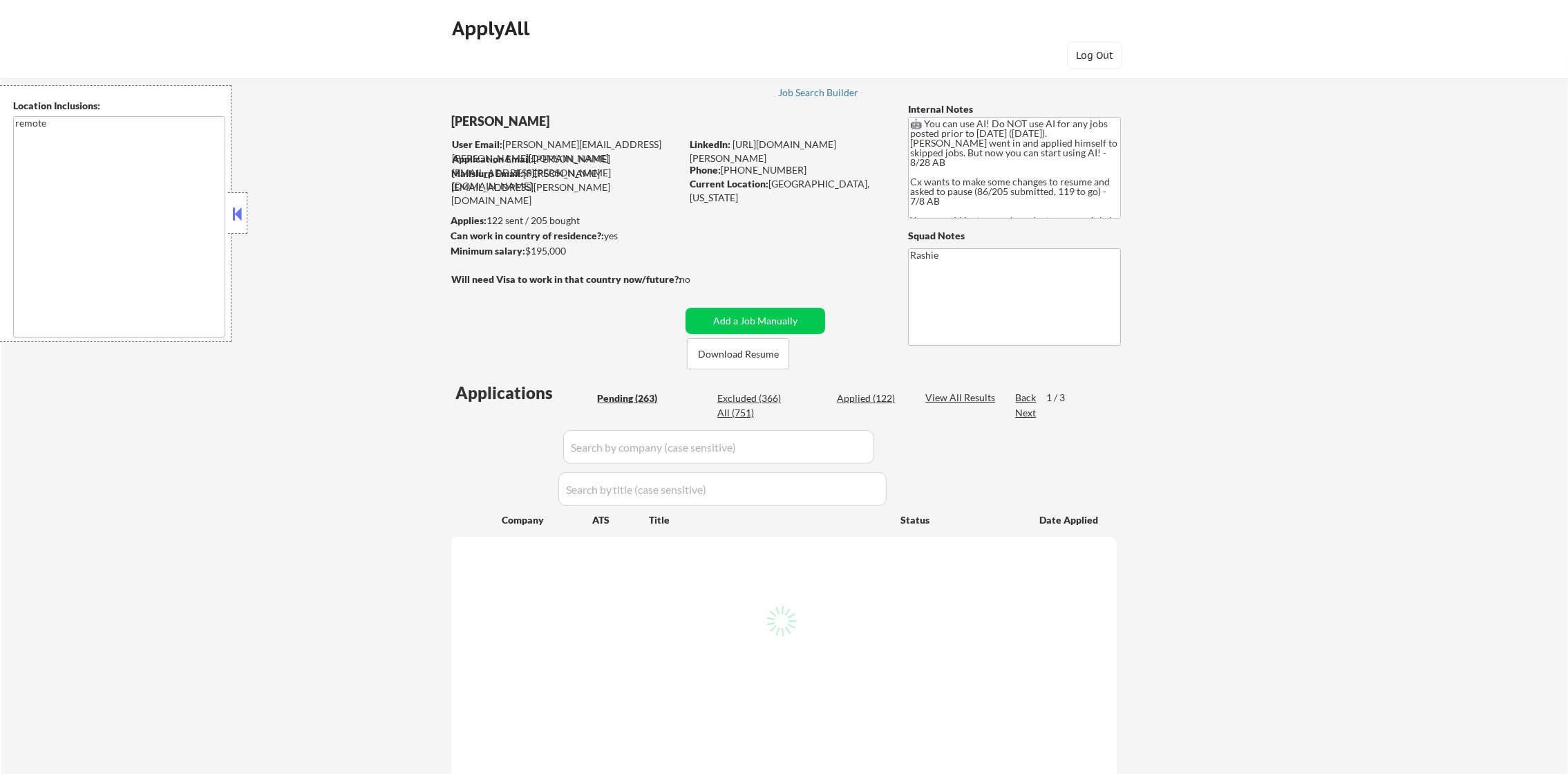
select select ""pending""
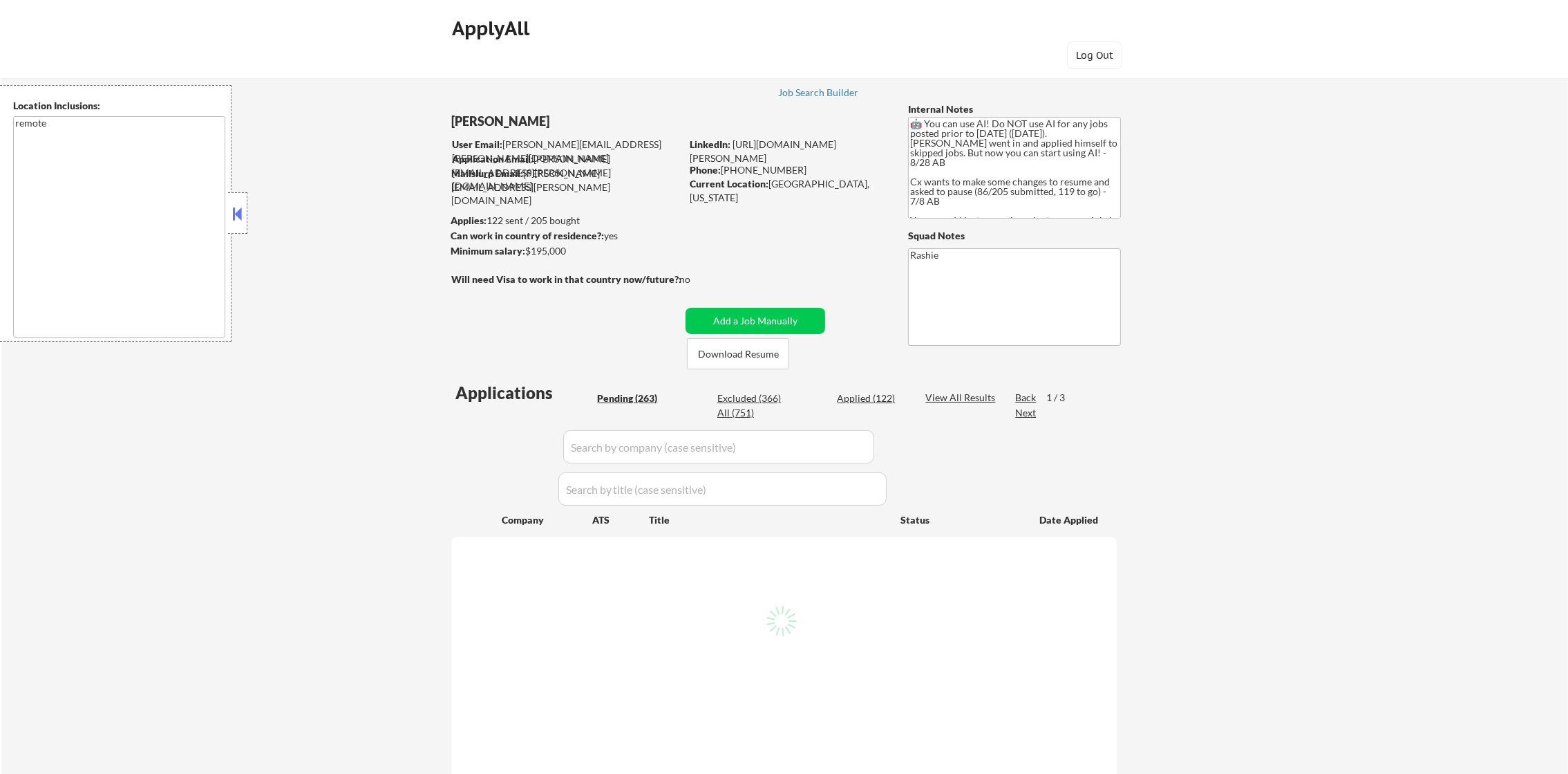
select select ""pending""
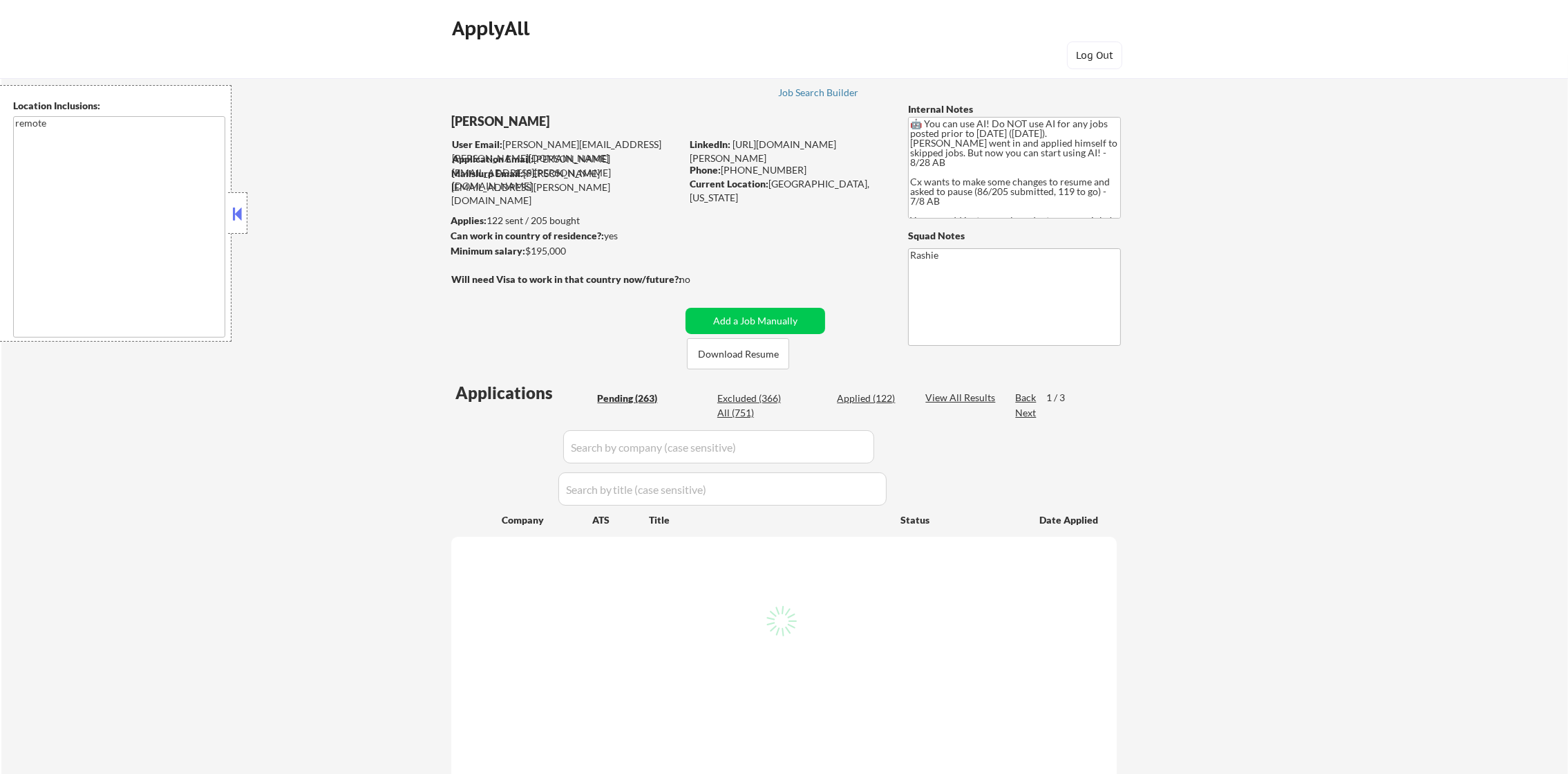
select select ""pending""
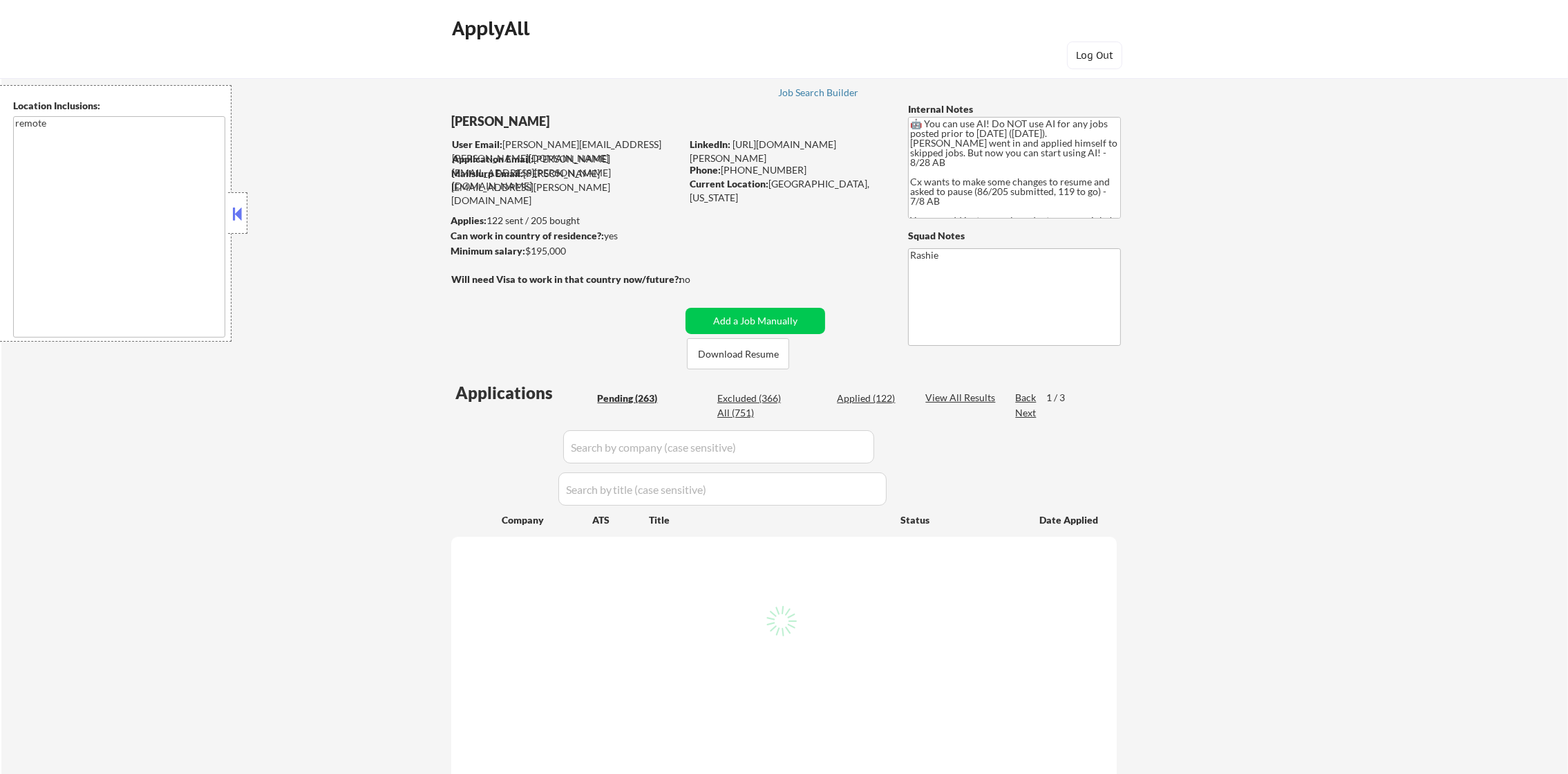
select select ""pending""
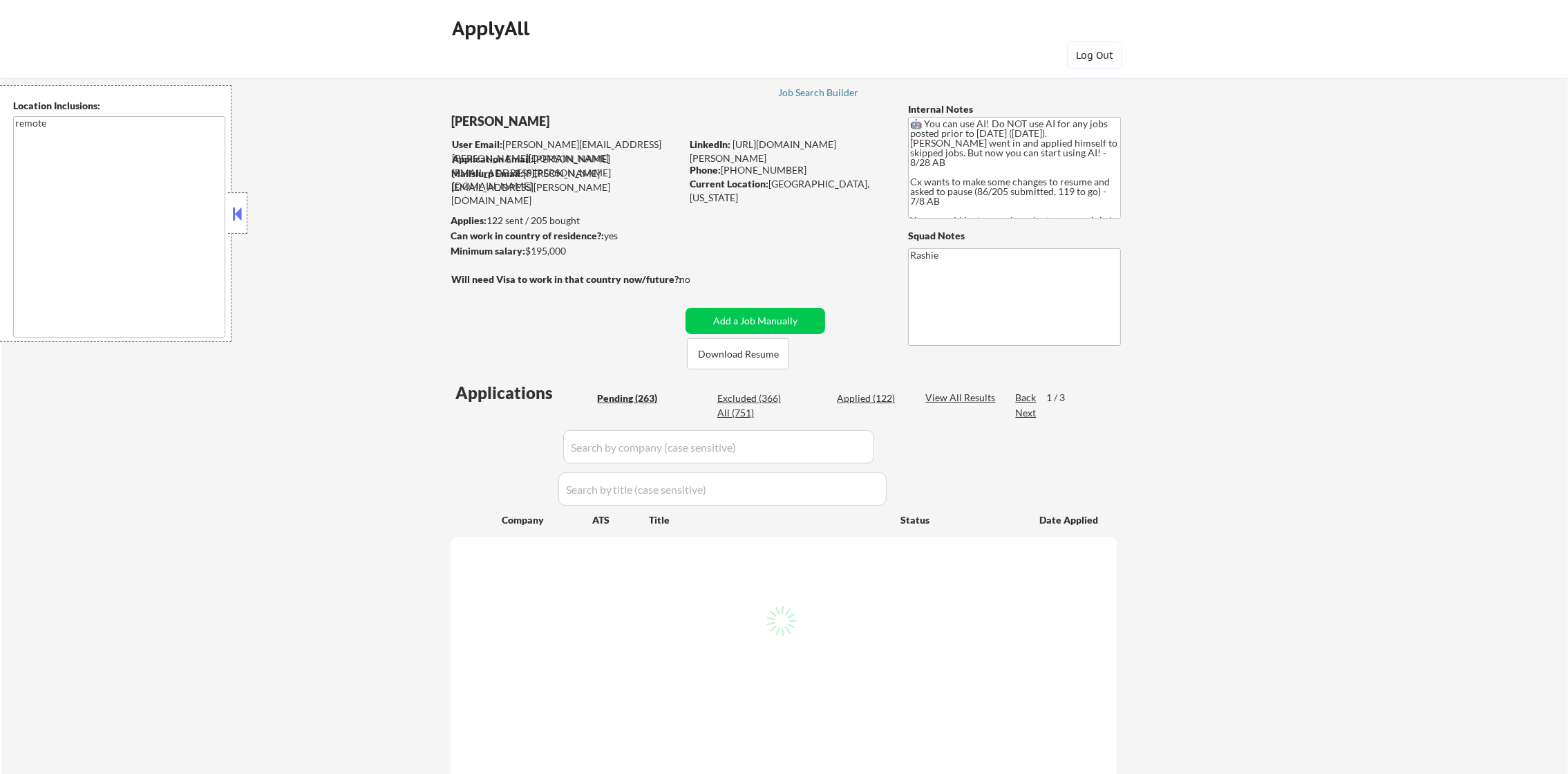
select select ""pending""
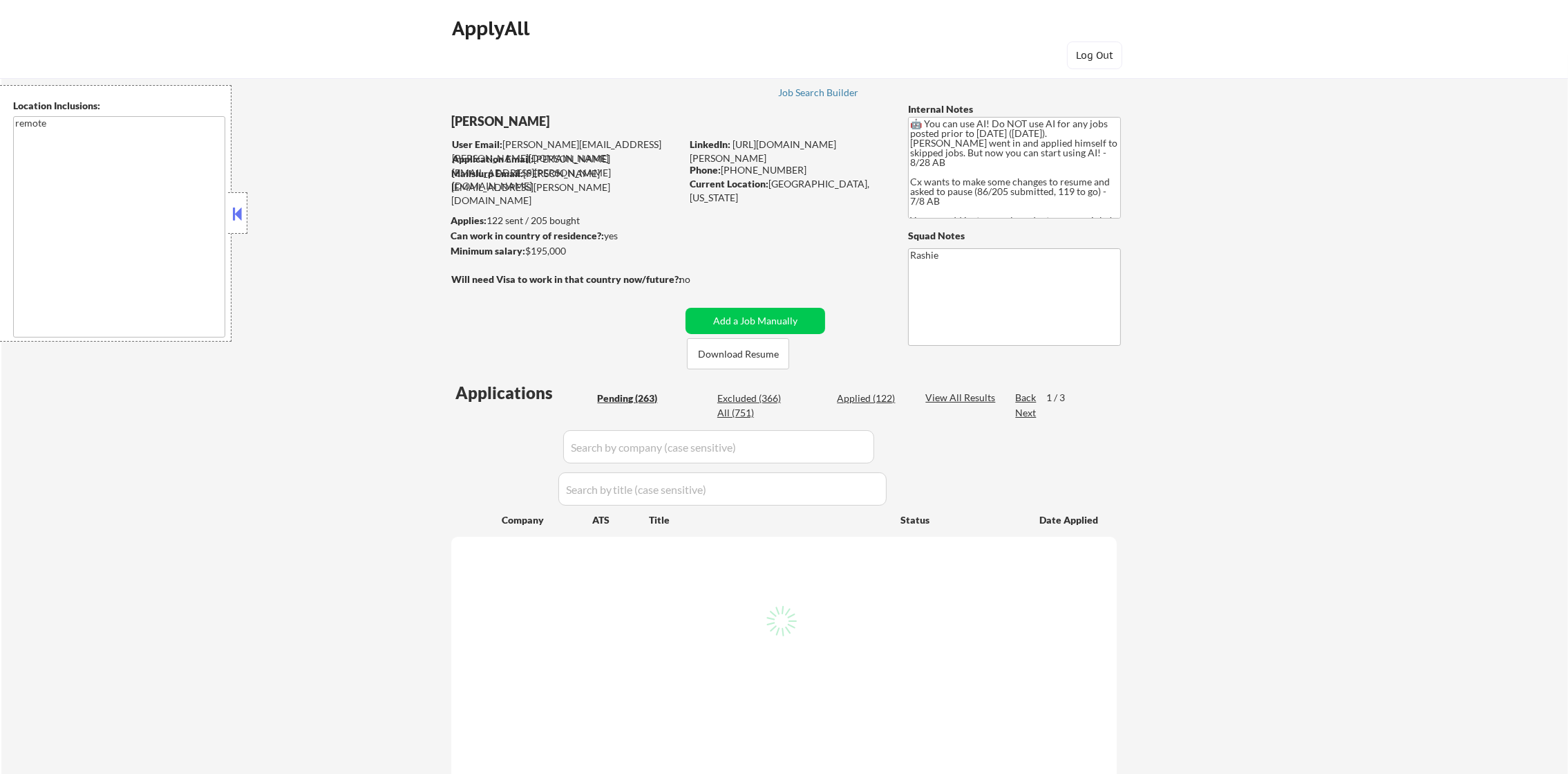
select select ""pending""
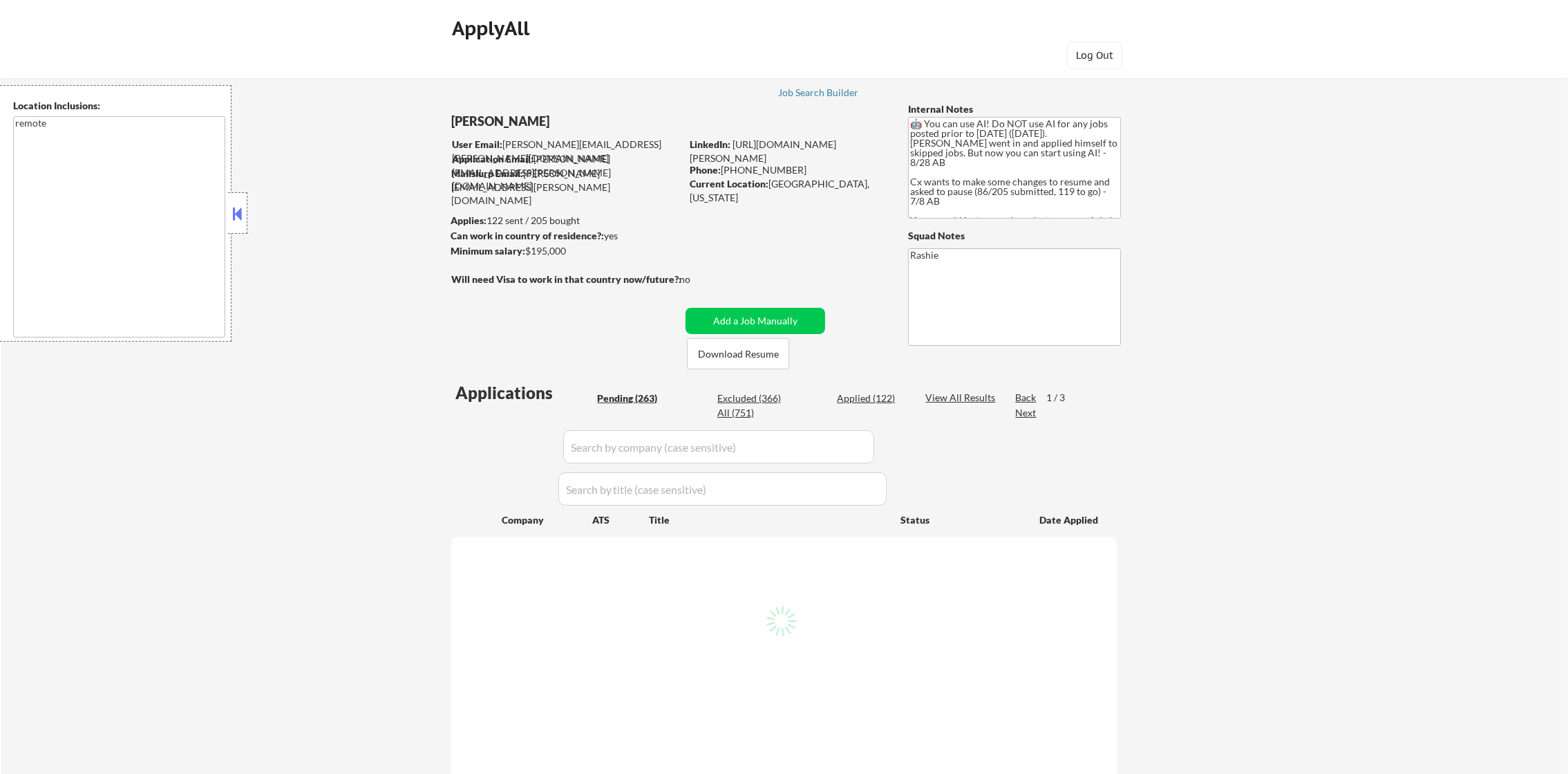
select select ""pending""
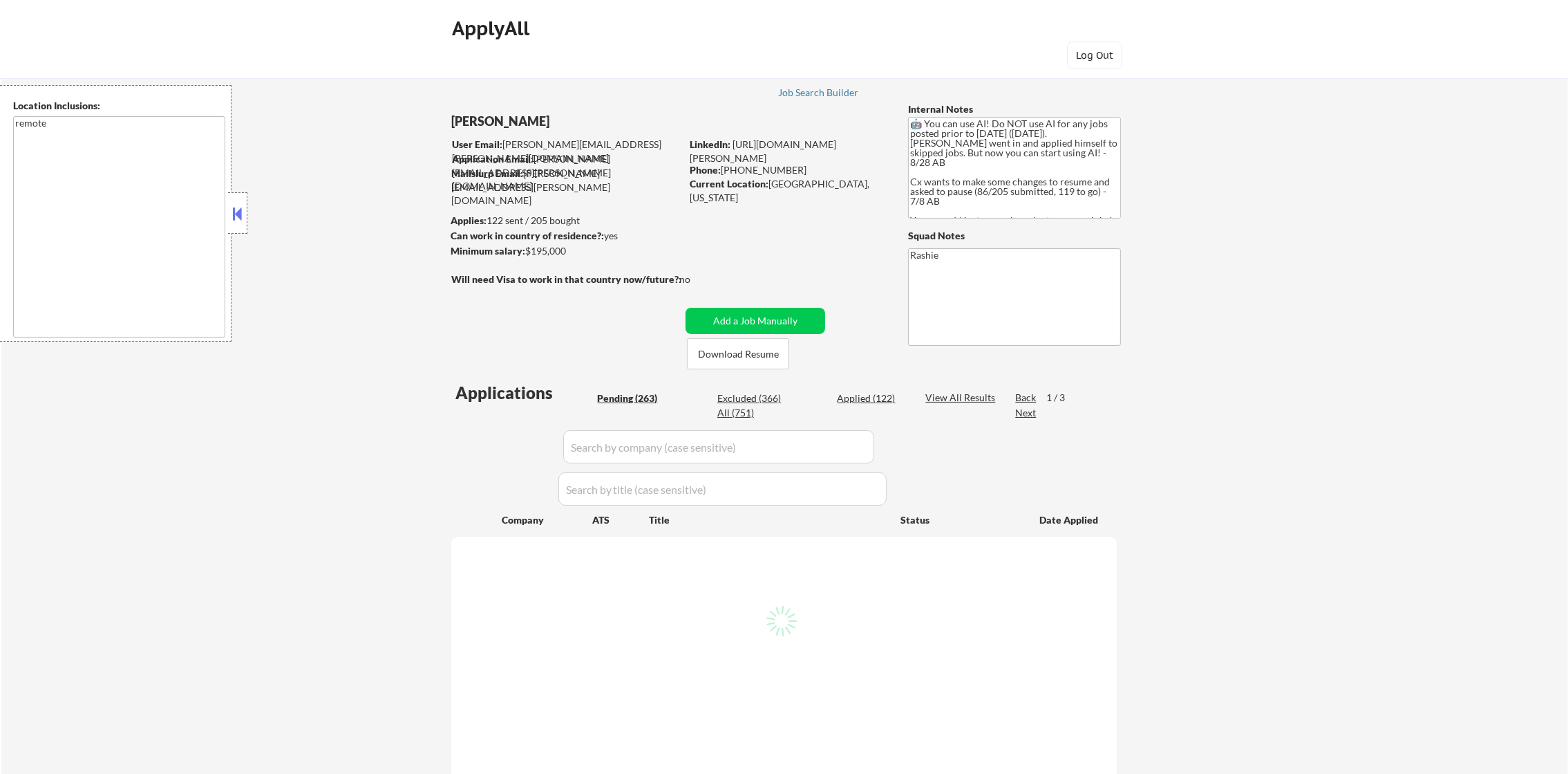
select select ""pending""
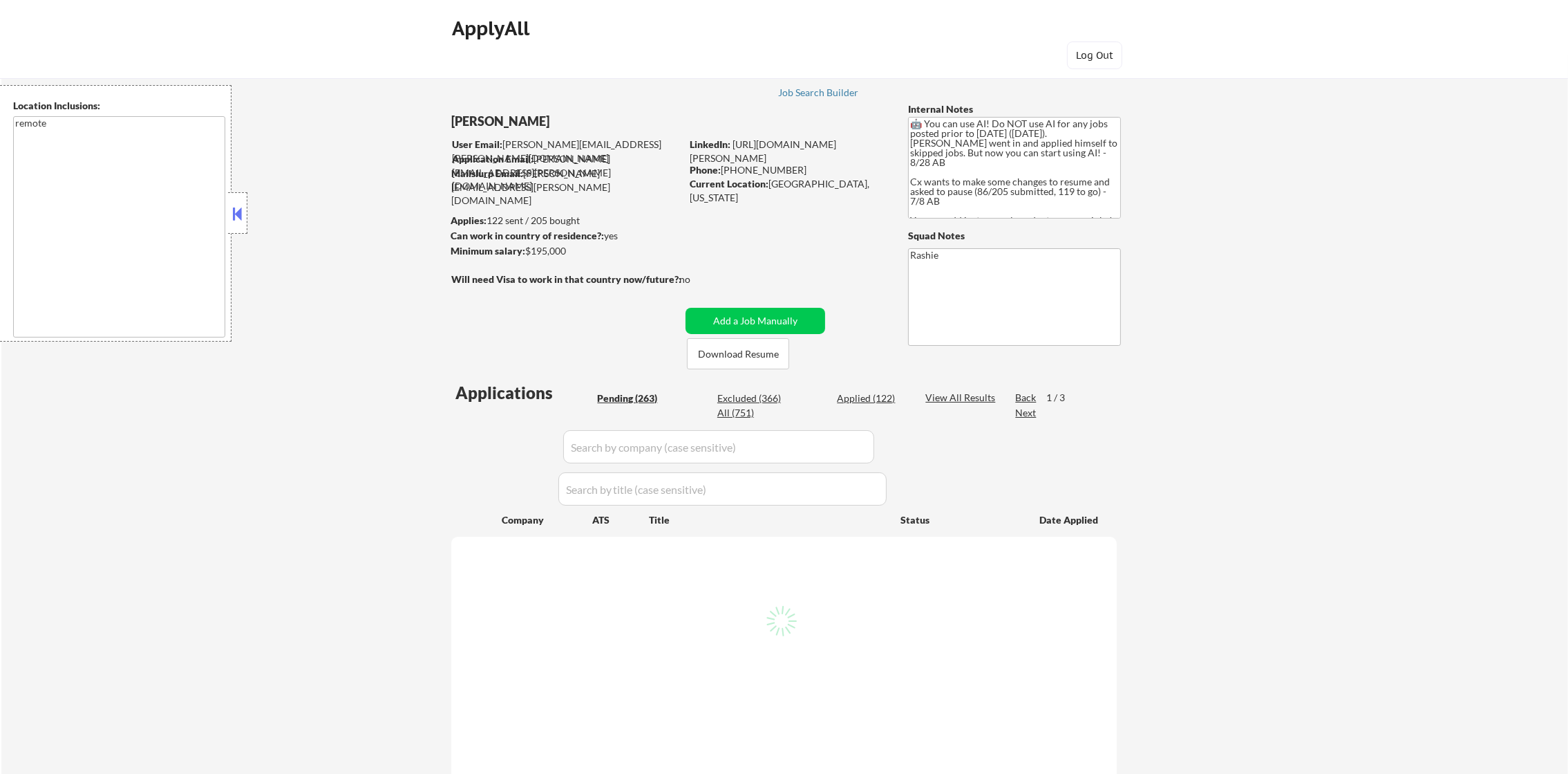
select select ""pending""
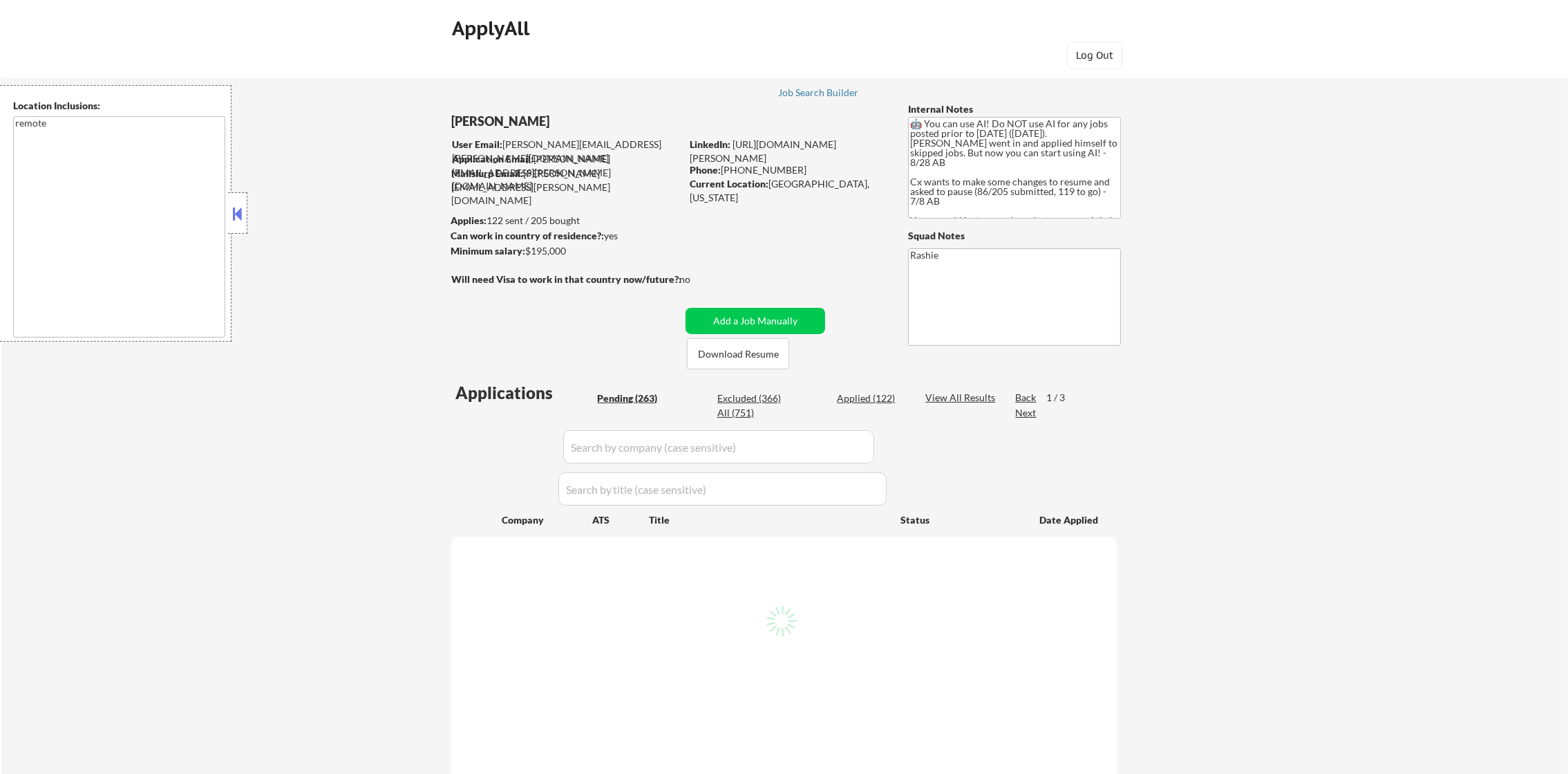
select select ""pending""
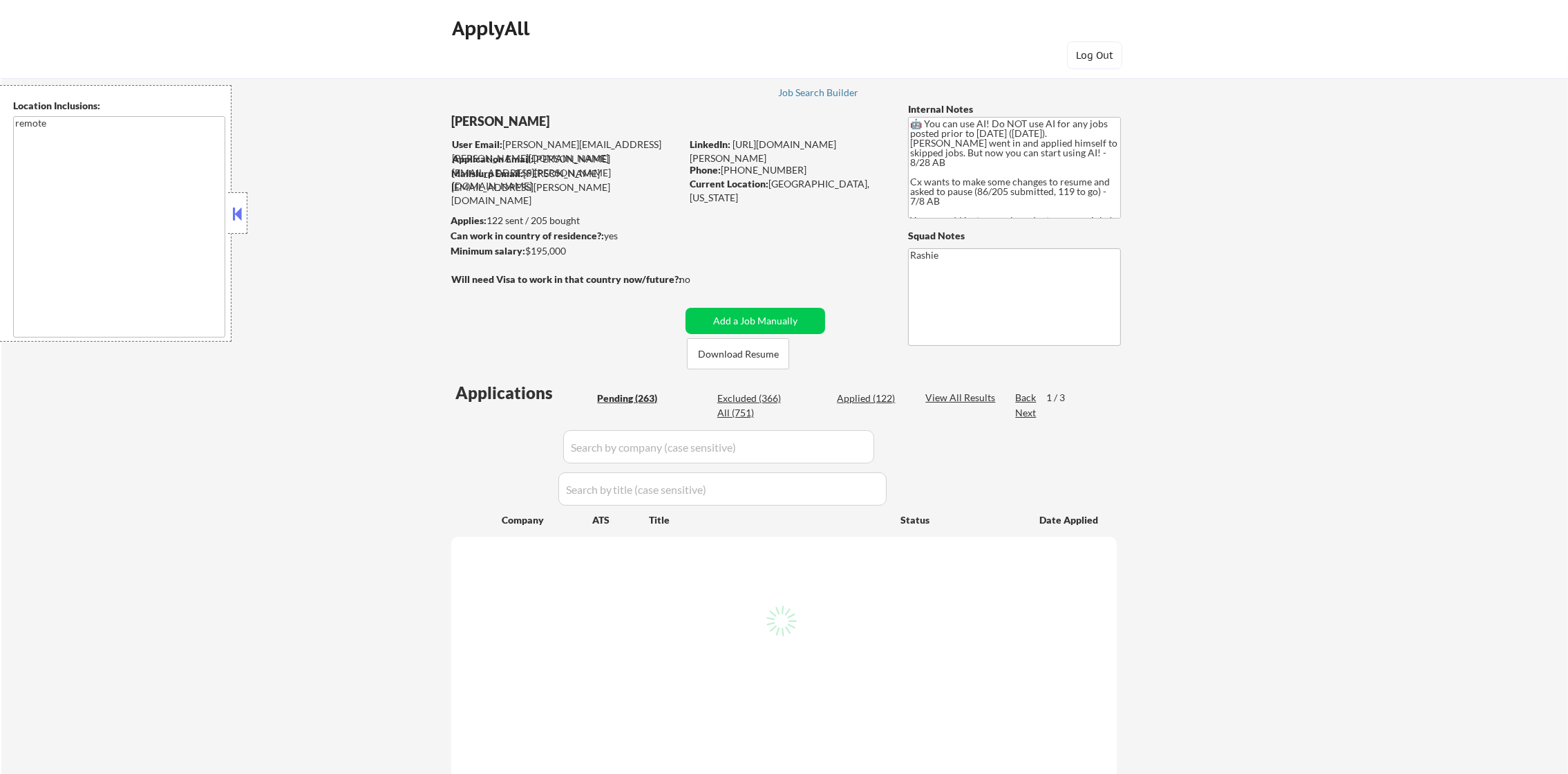
select select ""pending""
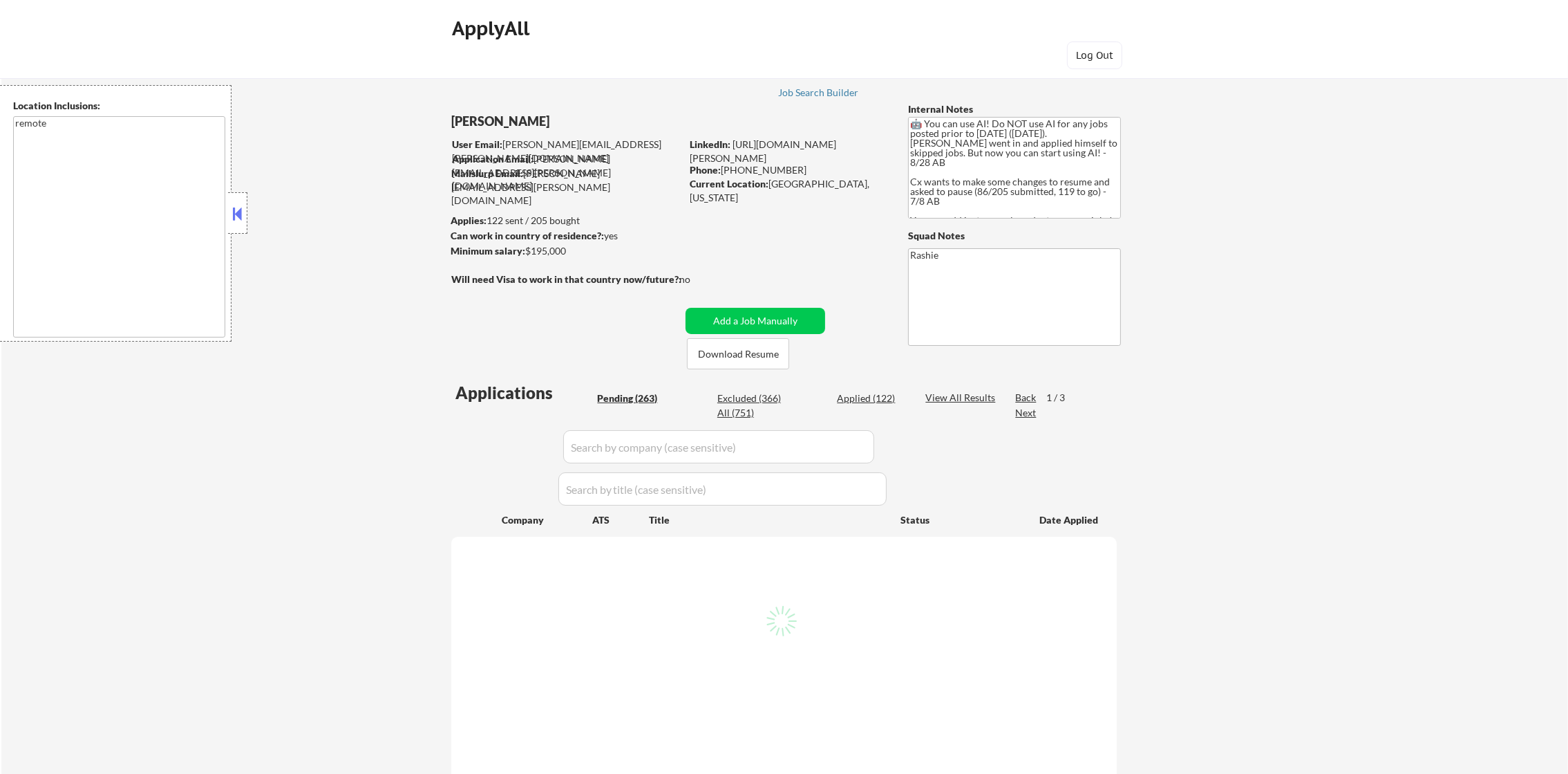
select select ""pending""
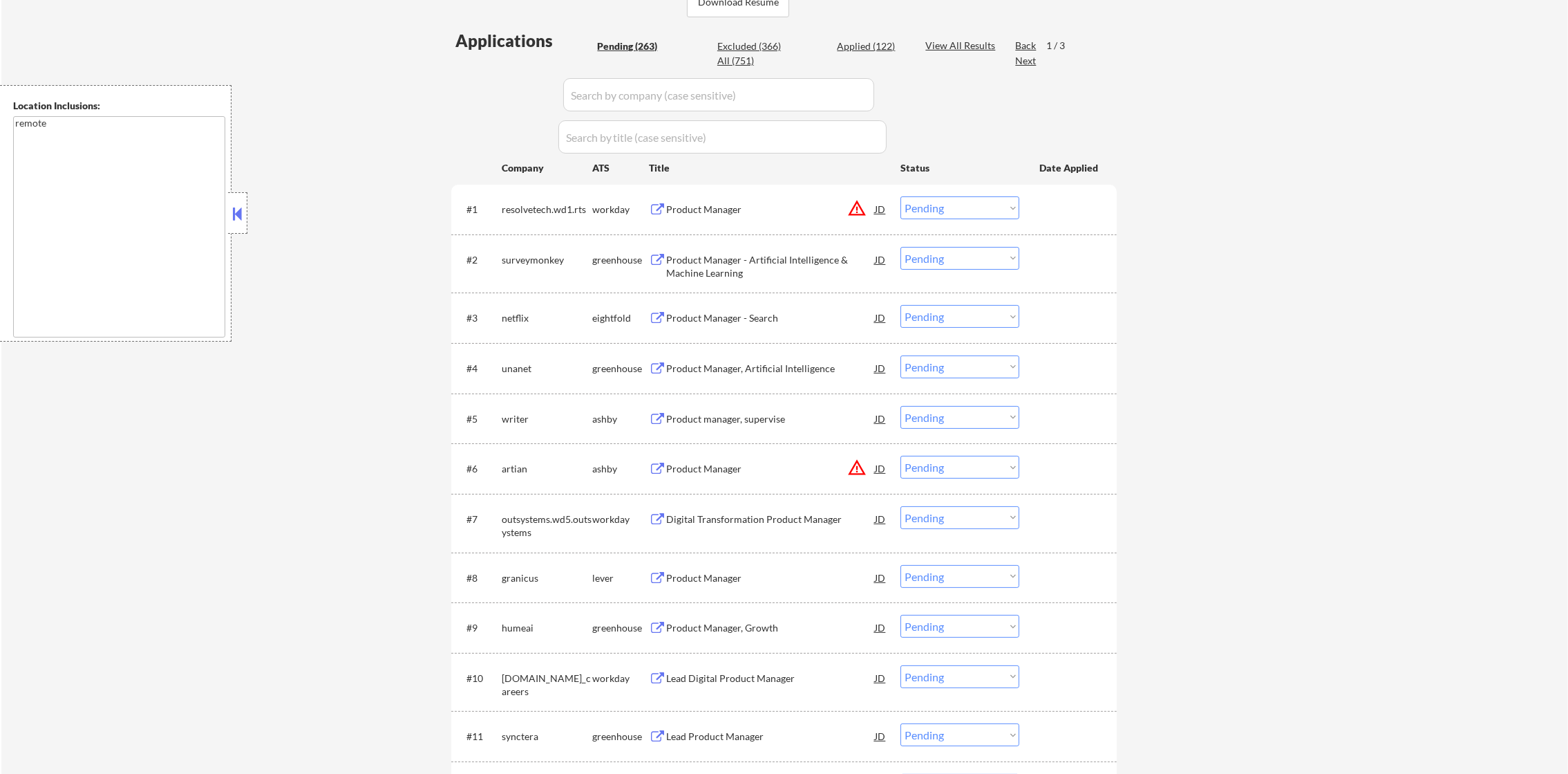
scroll to position [346, 0]
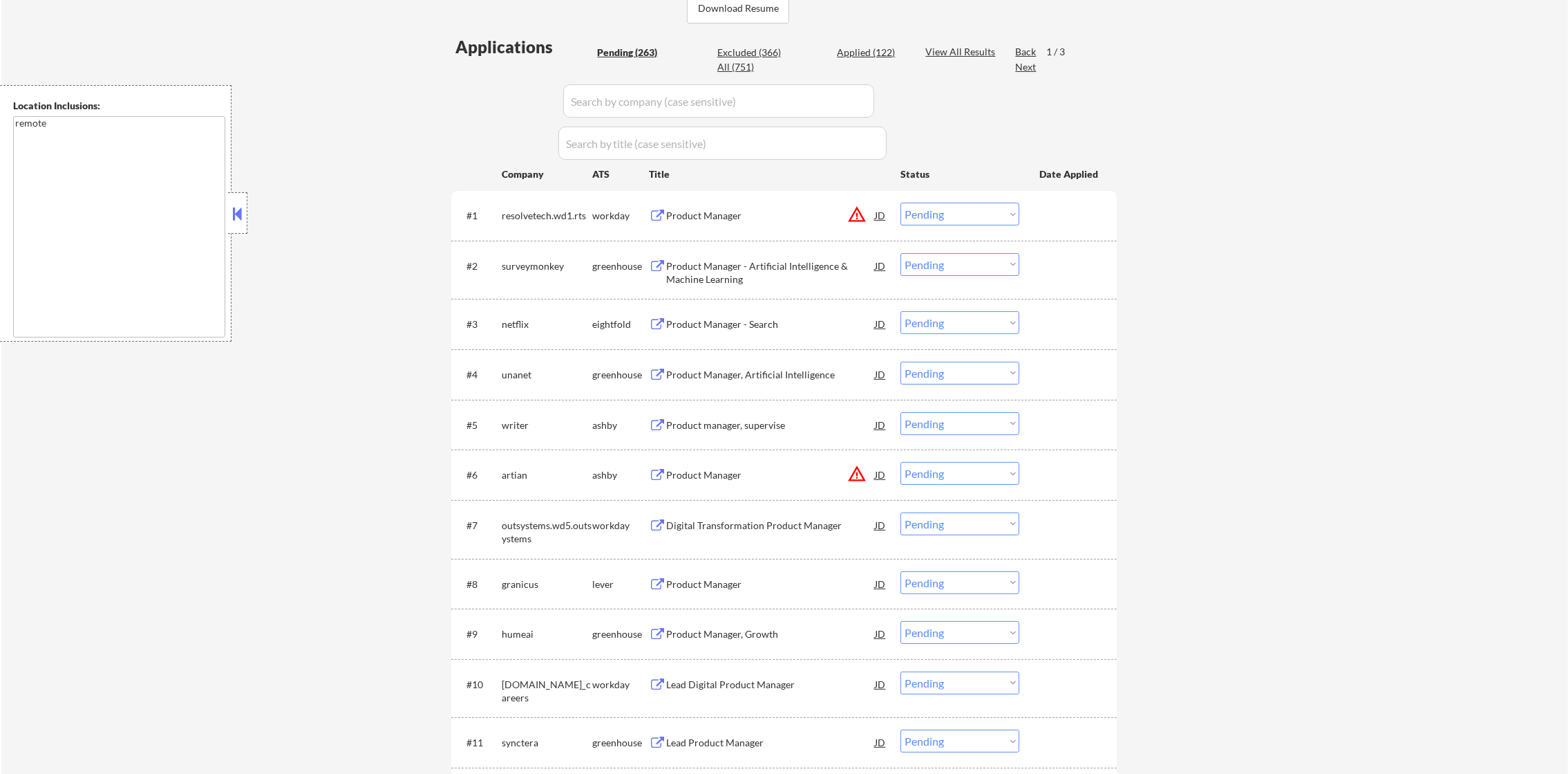
click at [736, 61] on div "All (751)" at bounding box center [751, 67] width 69 height 14
select select ""applied""
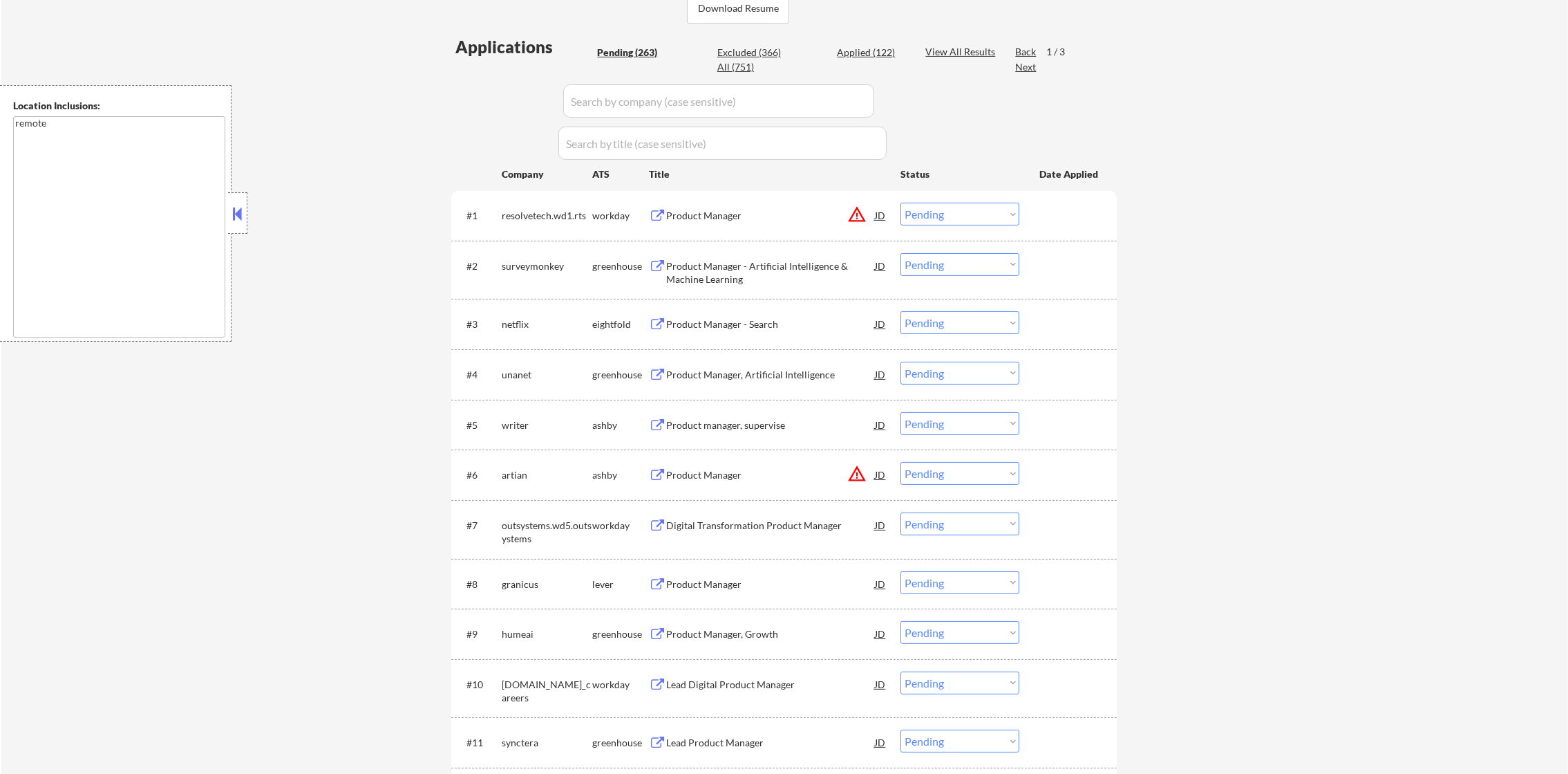
select select ""applied""
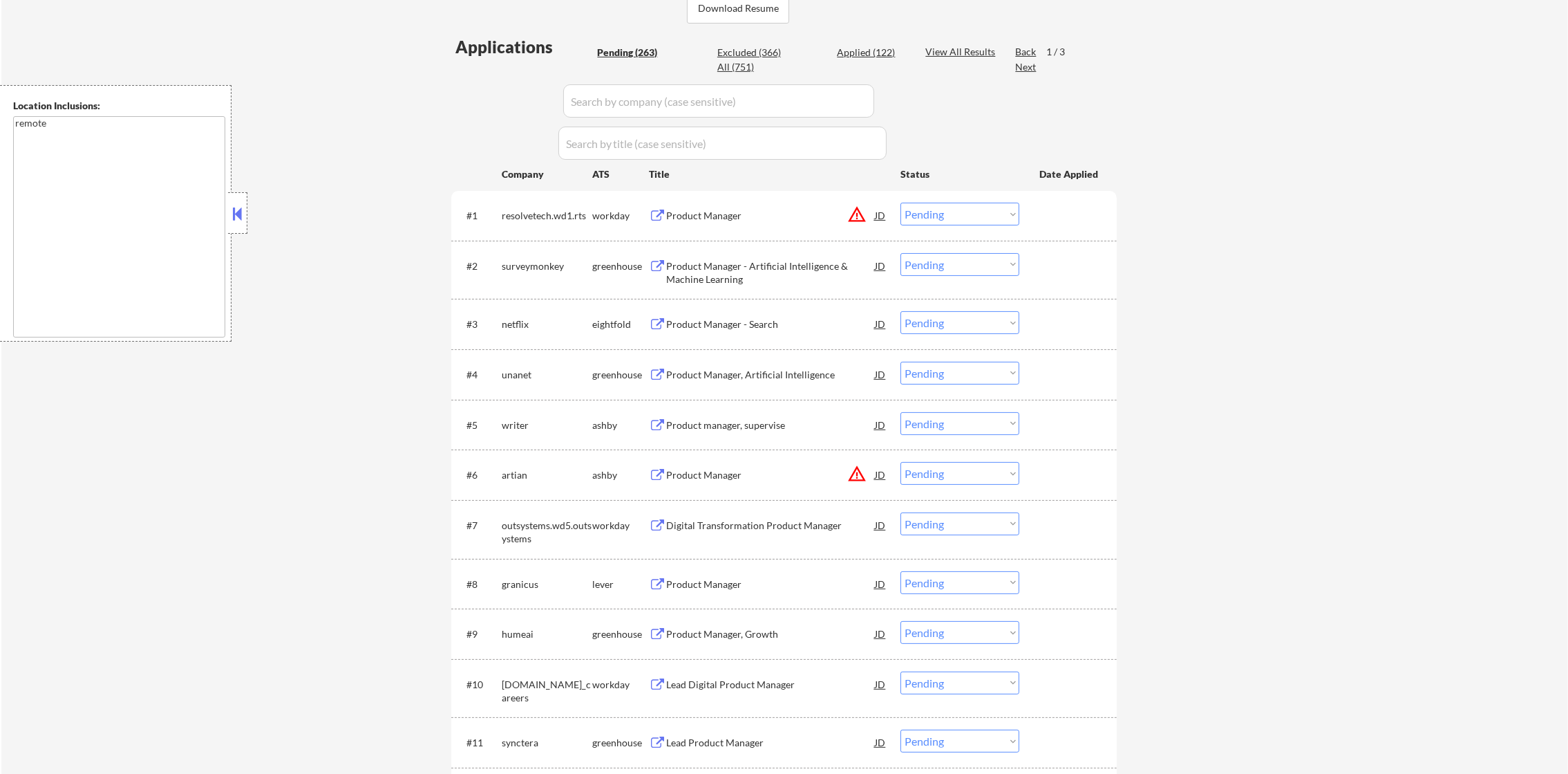
select select ""applied""
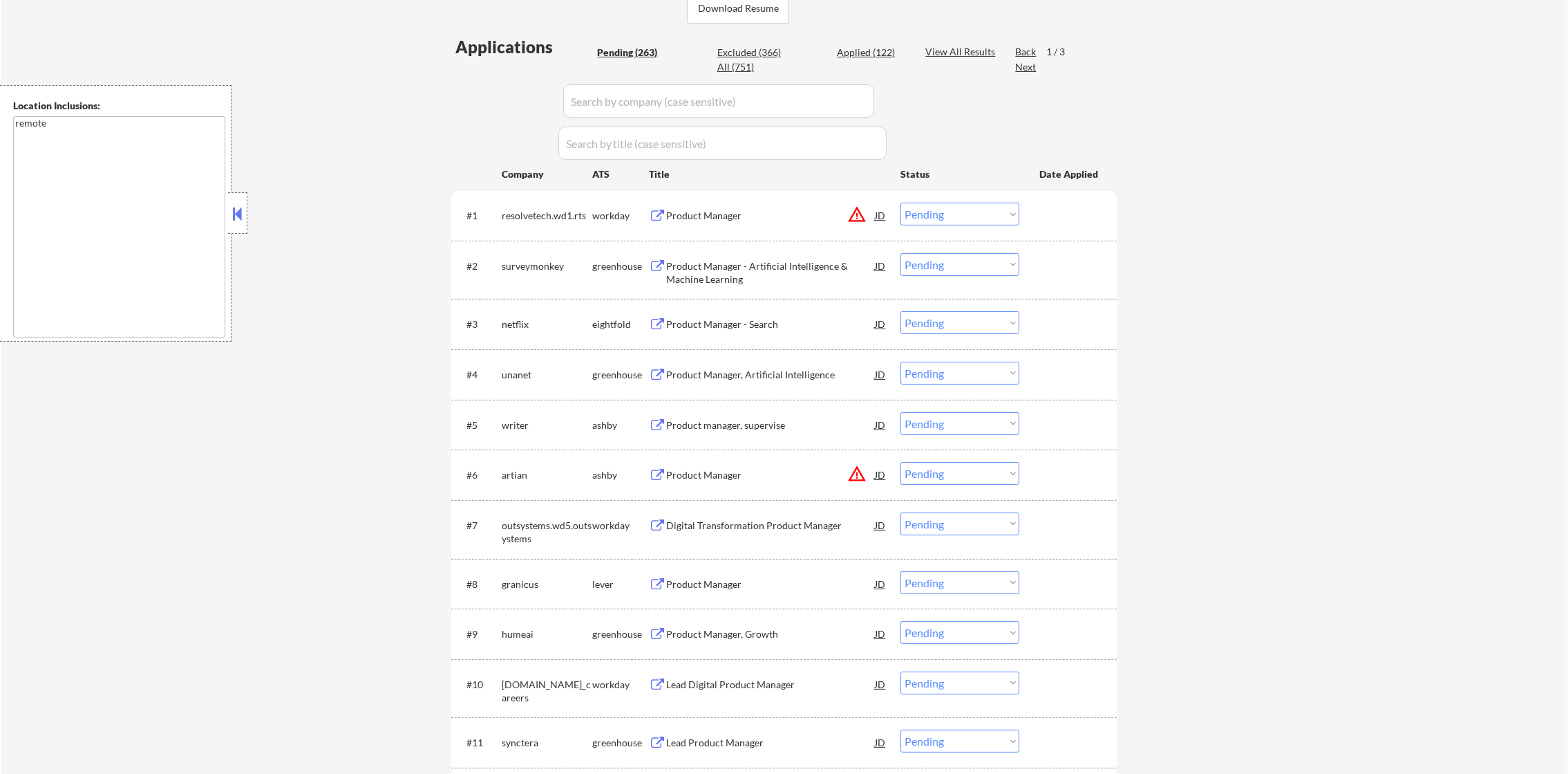
select select ""applied""
select select ""excluded__expired_""
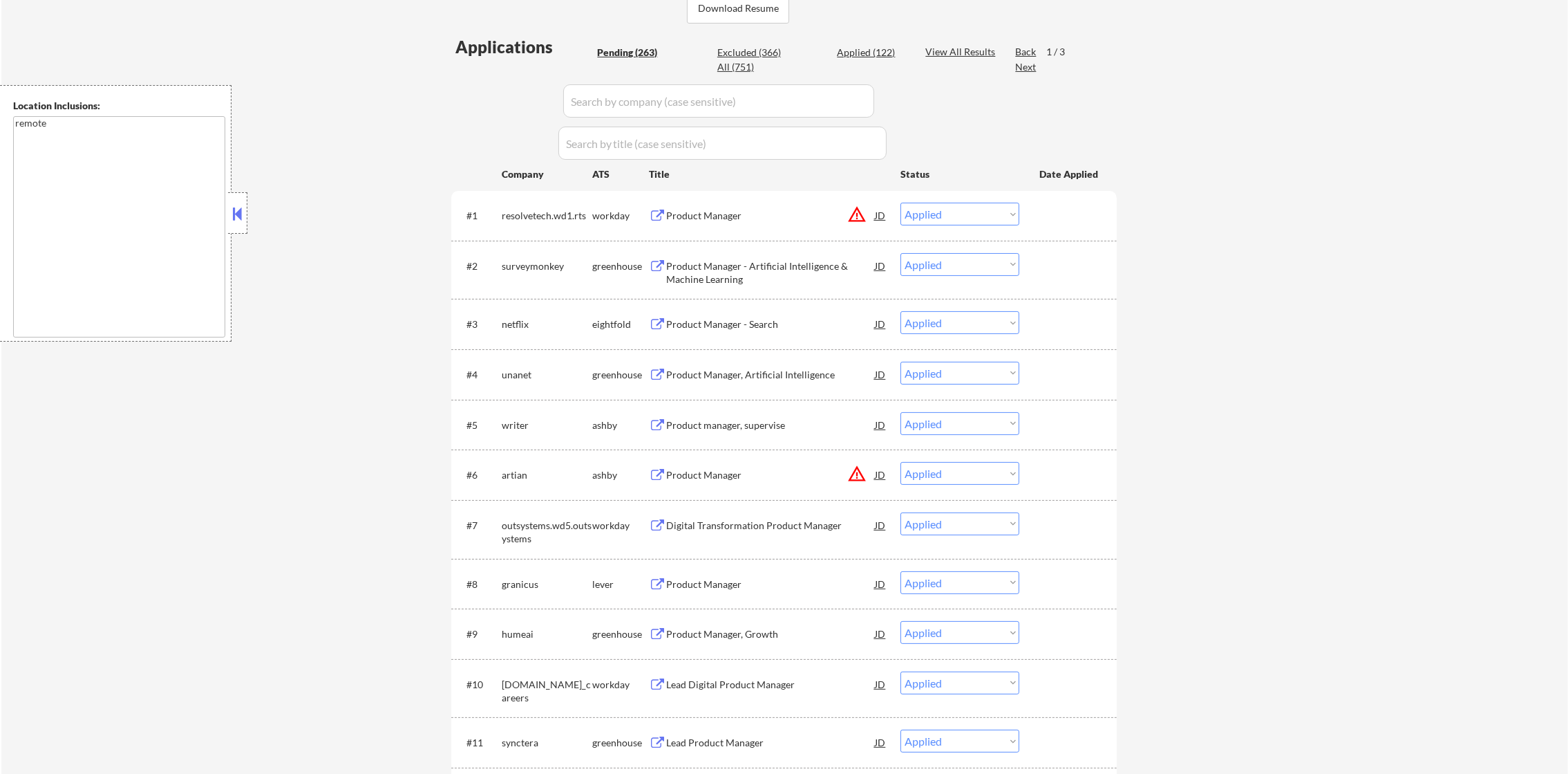
select select ""applied""
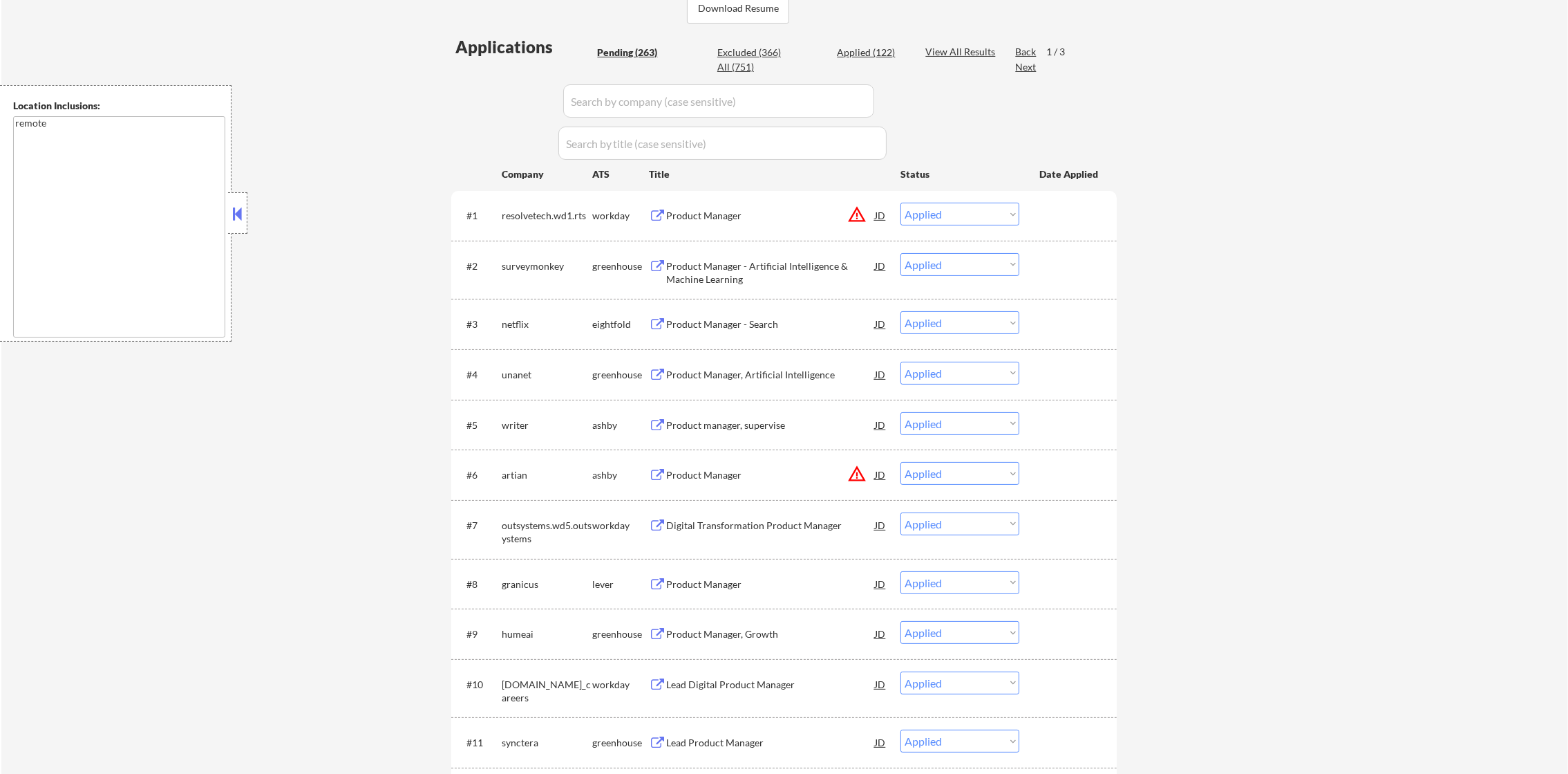
select select ""applied""
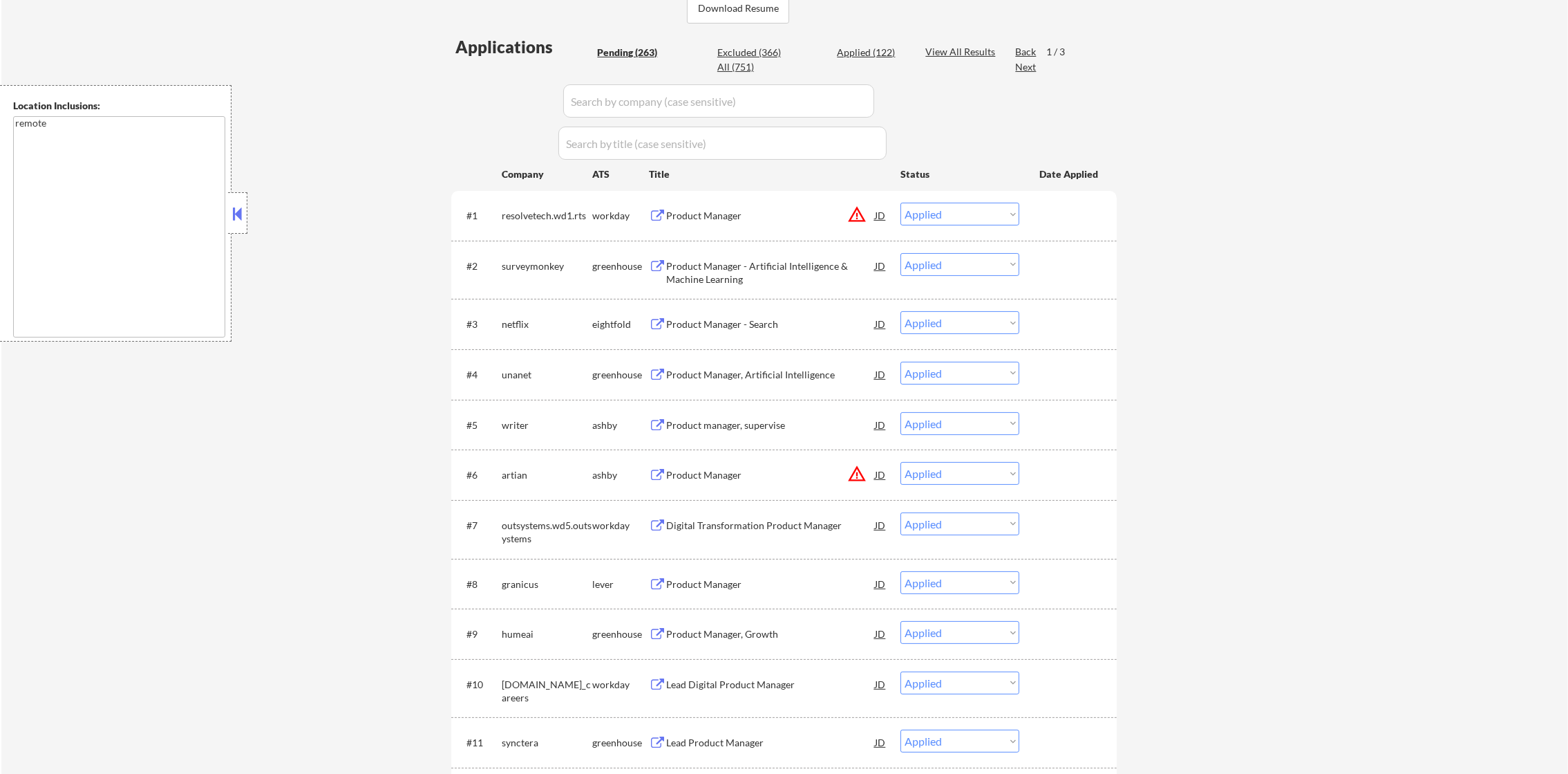
select select ""applied""
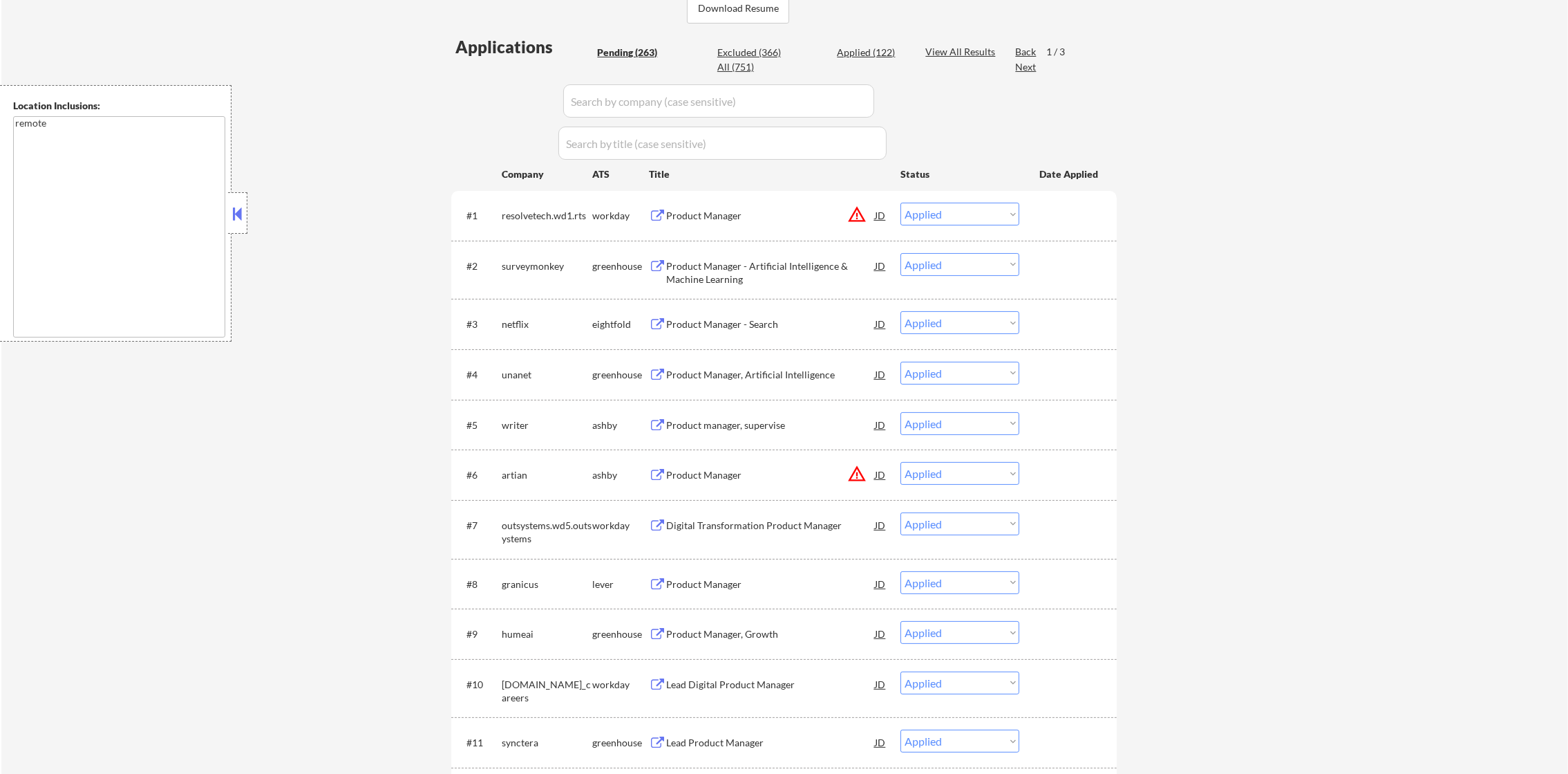
select select ""applied""
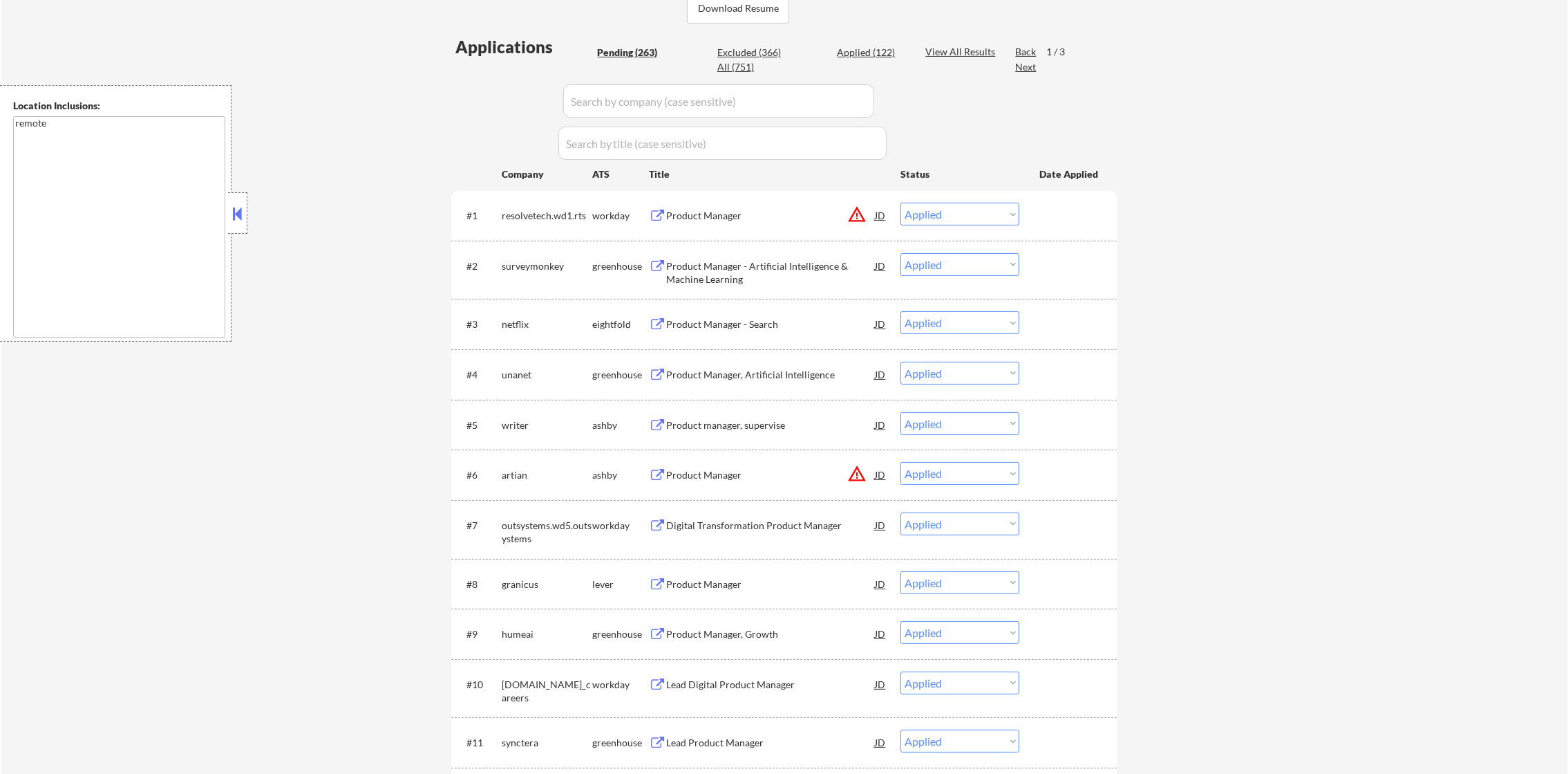
select select ""applied""
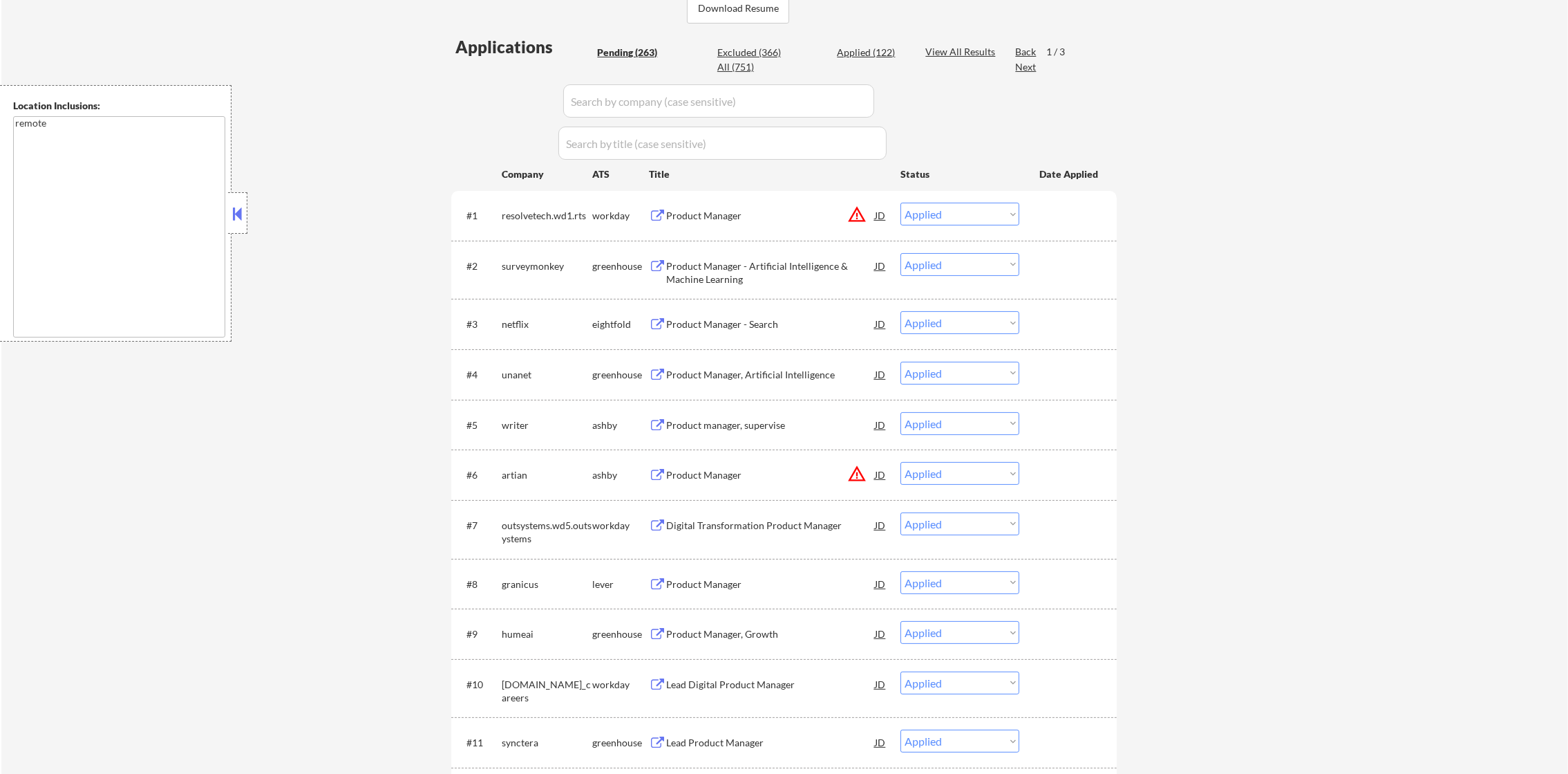
select select ""applied""
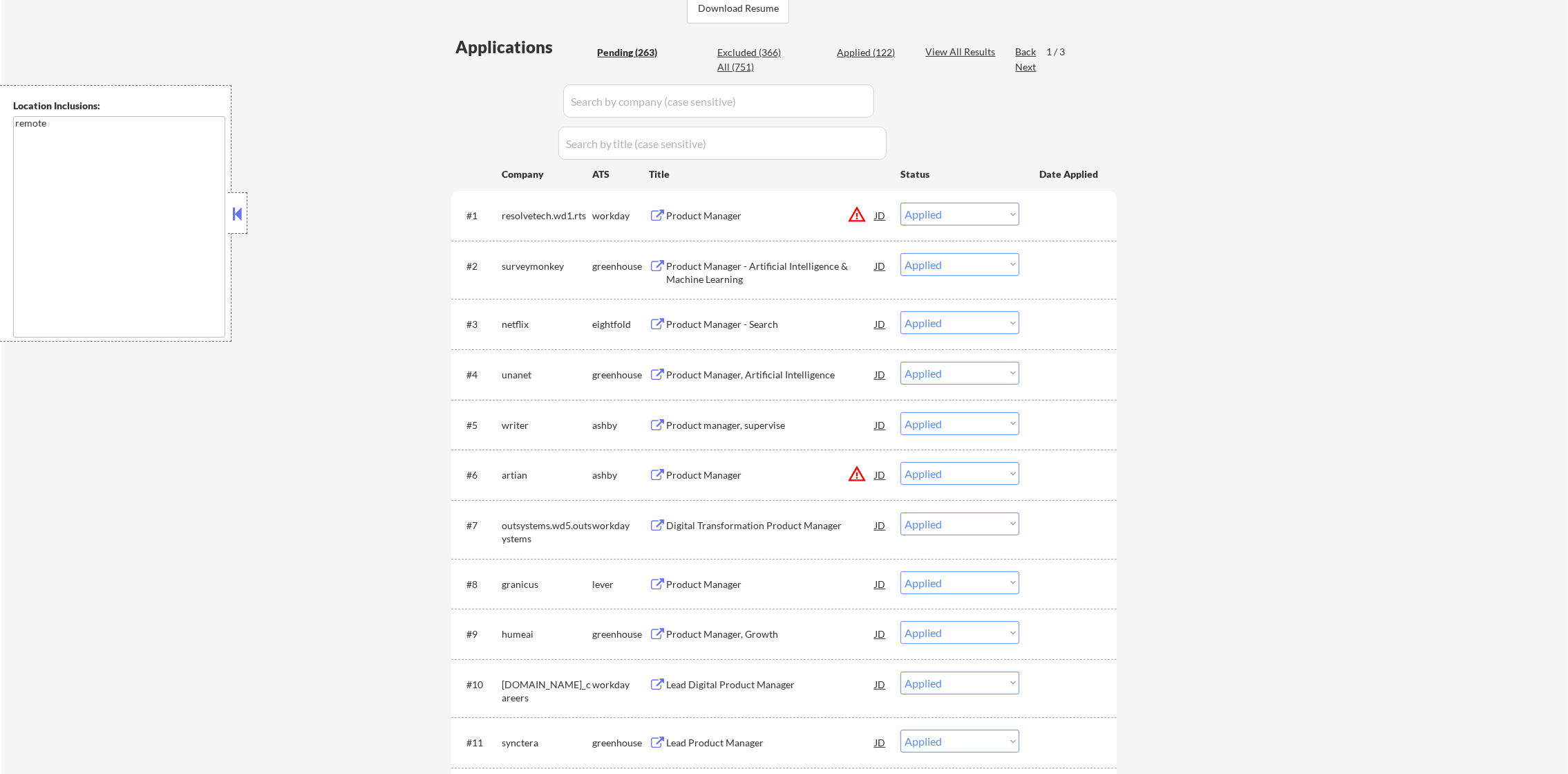
select select ""applied""
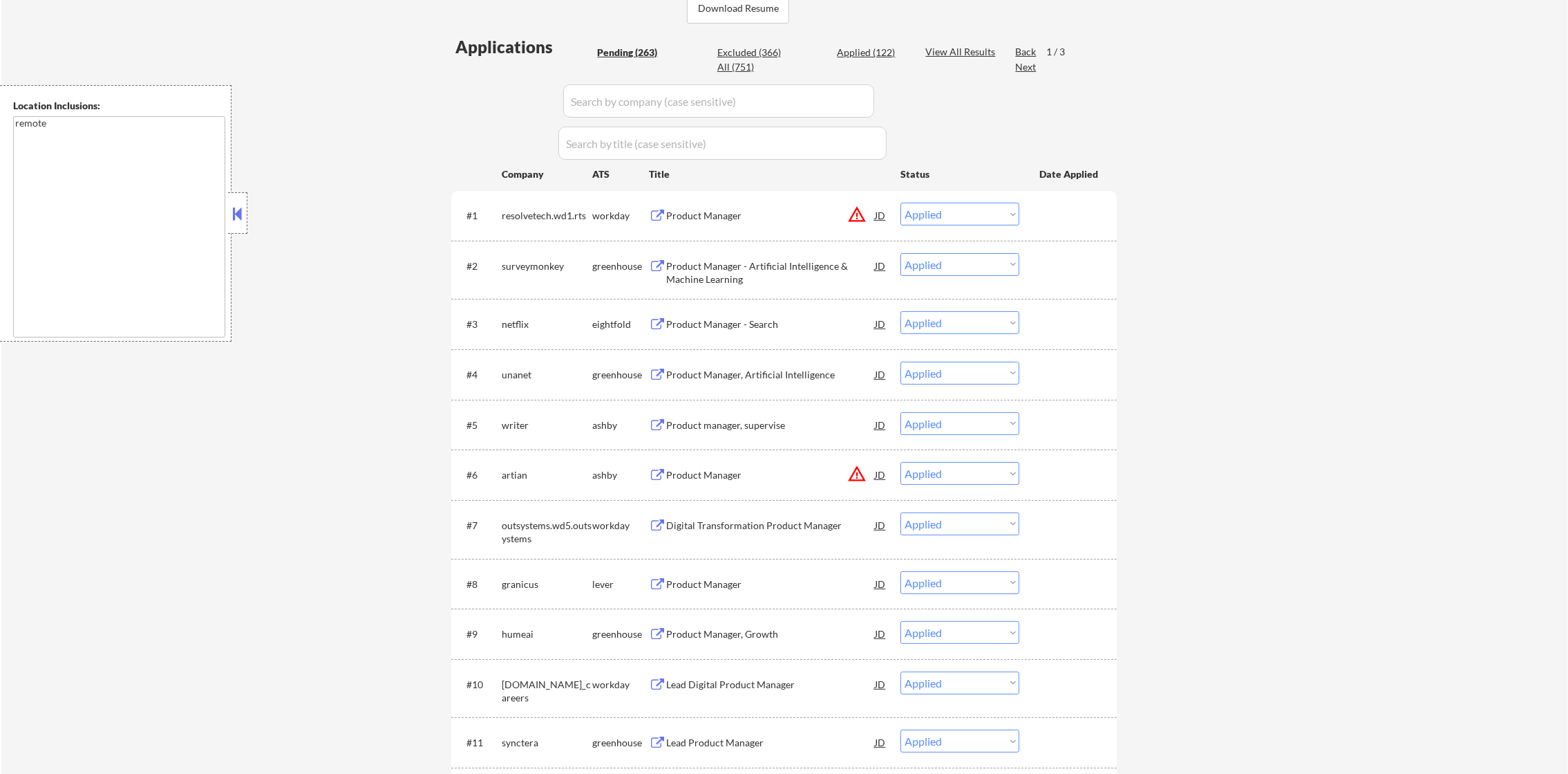
select select ""applied""
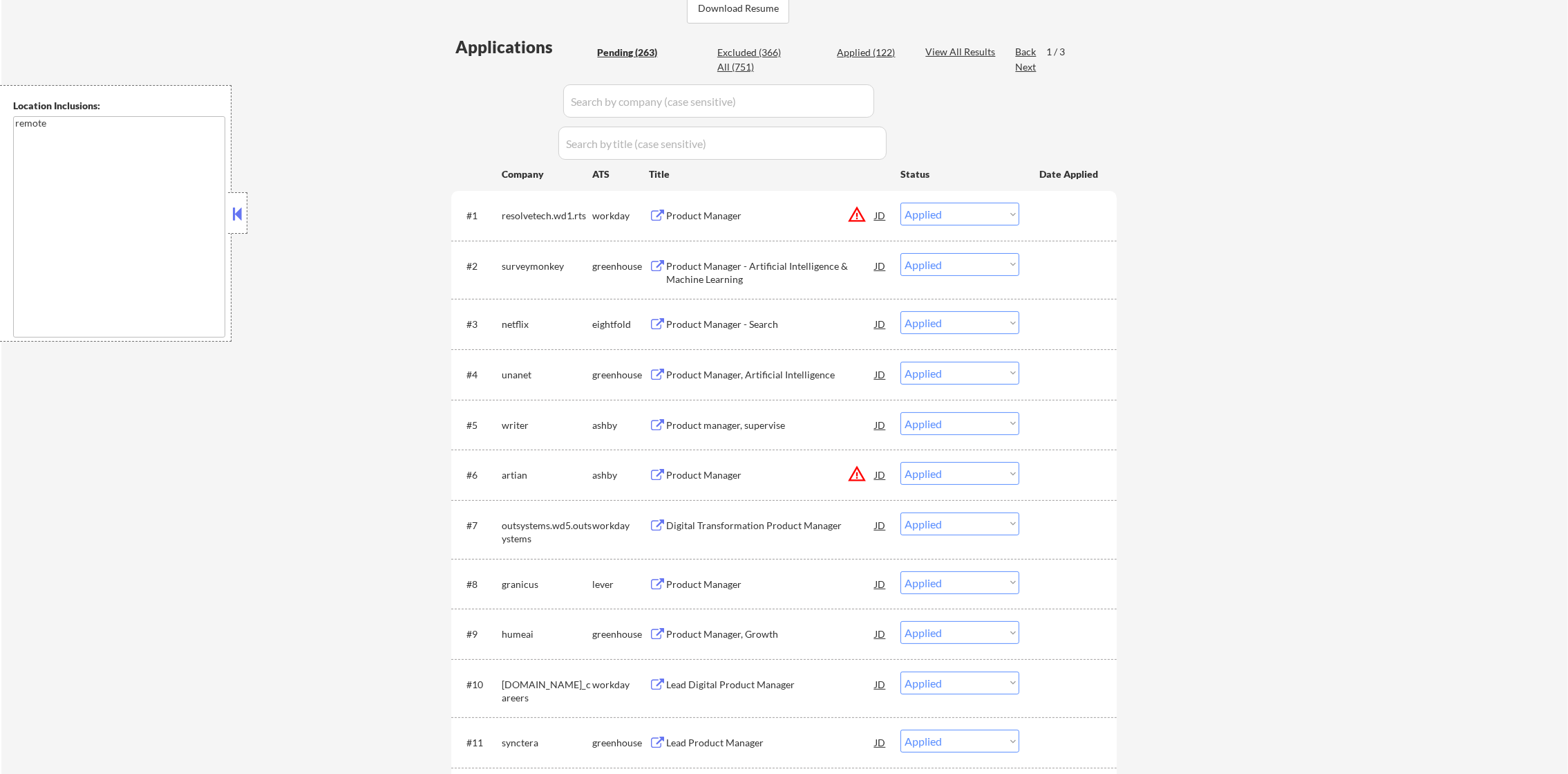
select select ""applied""
select select ""excluded__location_""
select select ""applied""
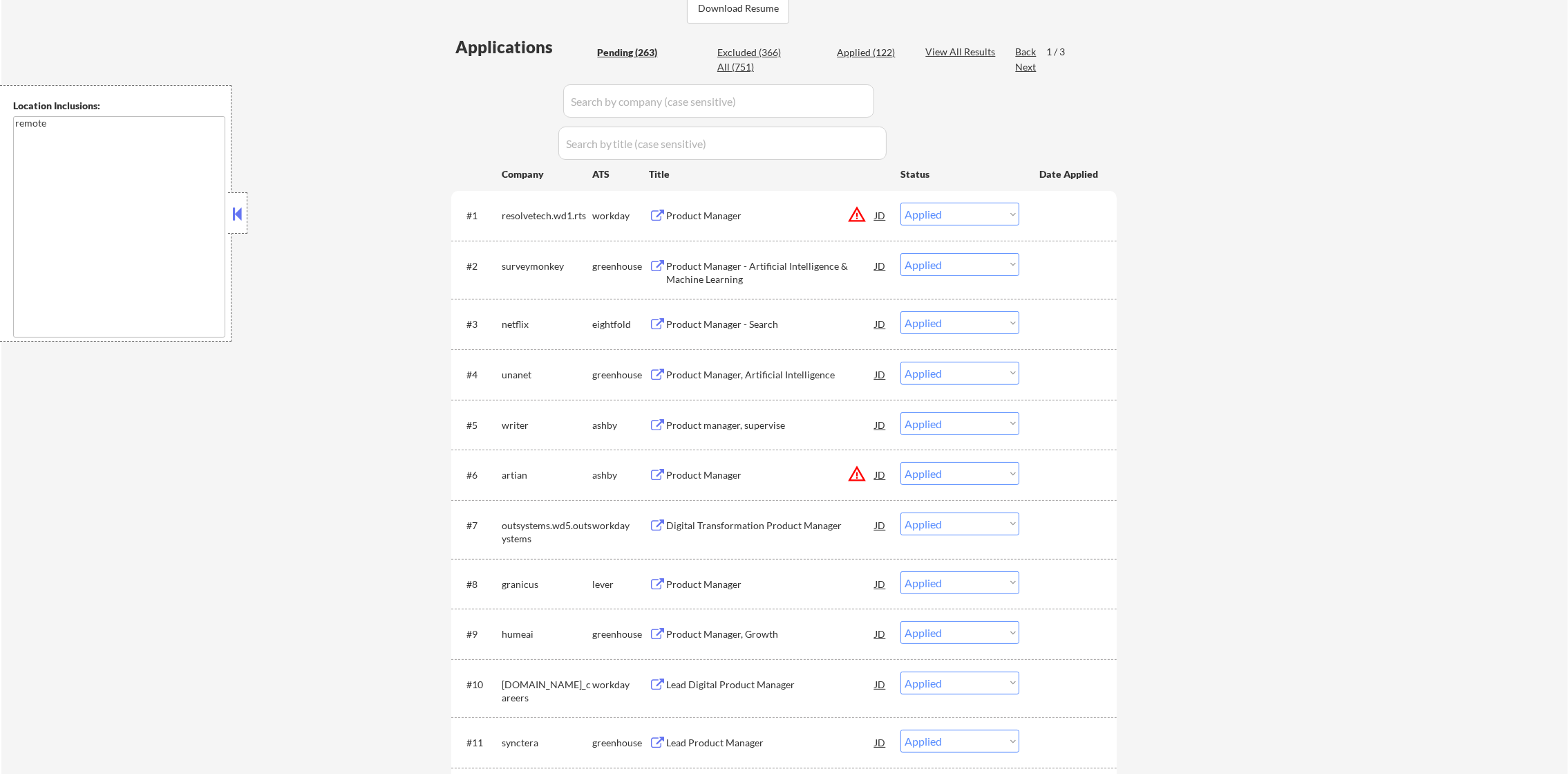
select select ""applied""
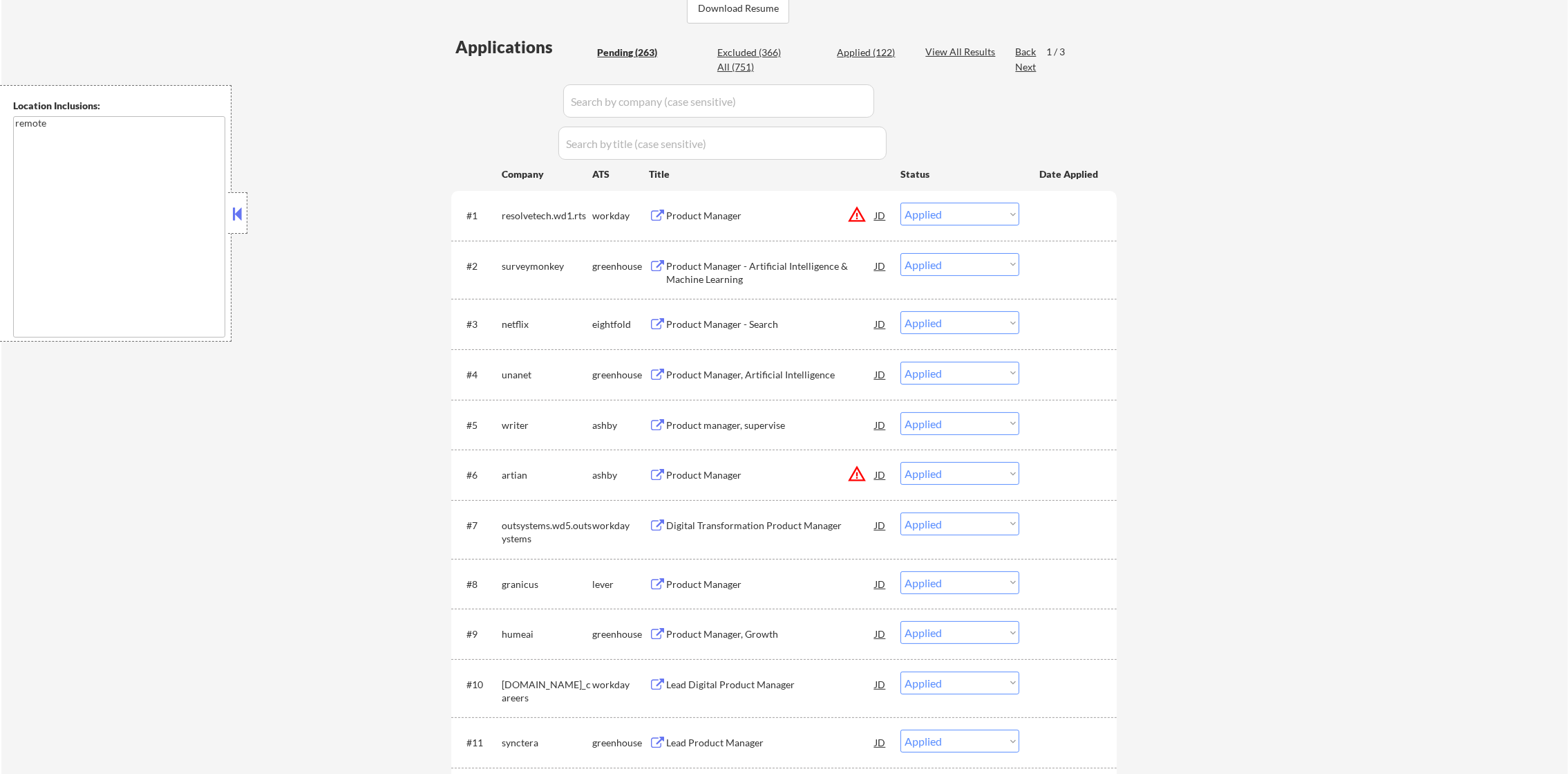
select select ""applied""
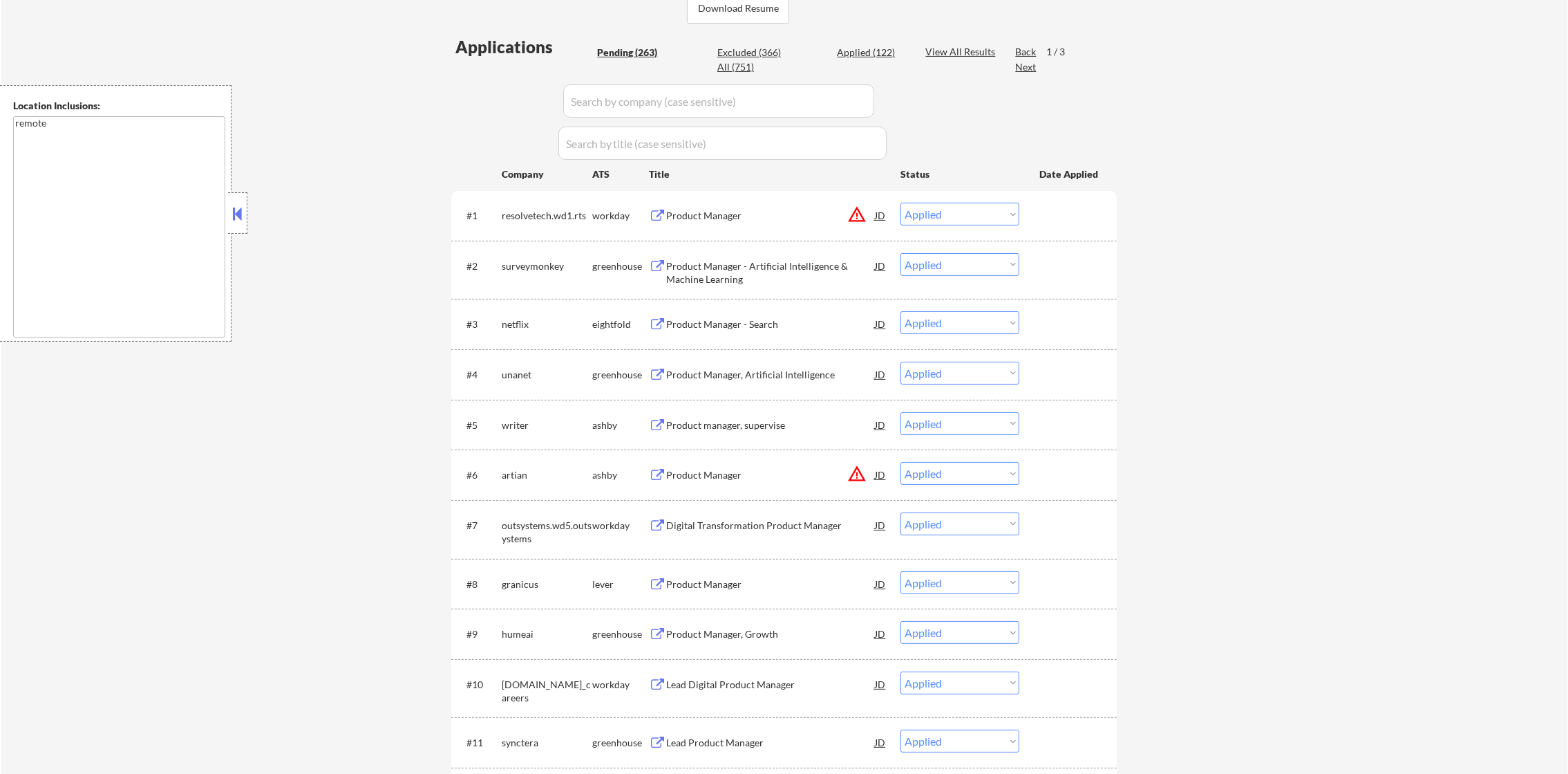
select select ""applied""
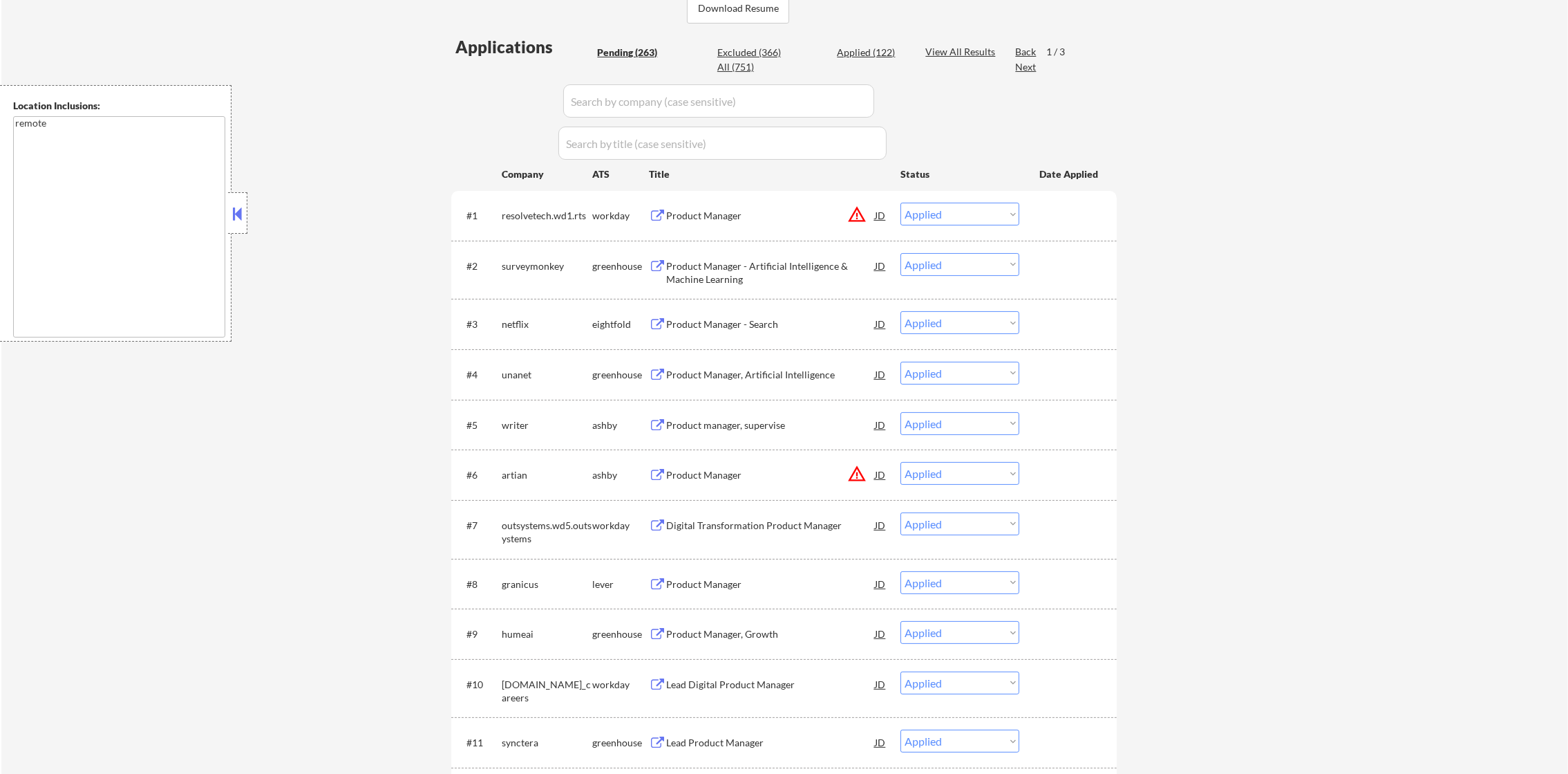
select select ""applied""
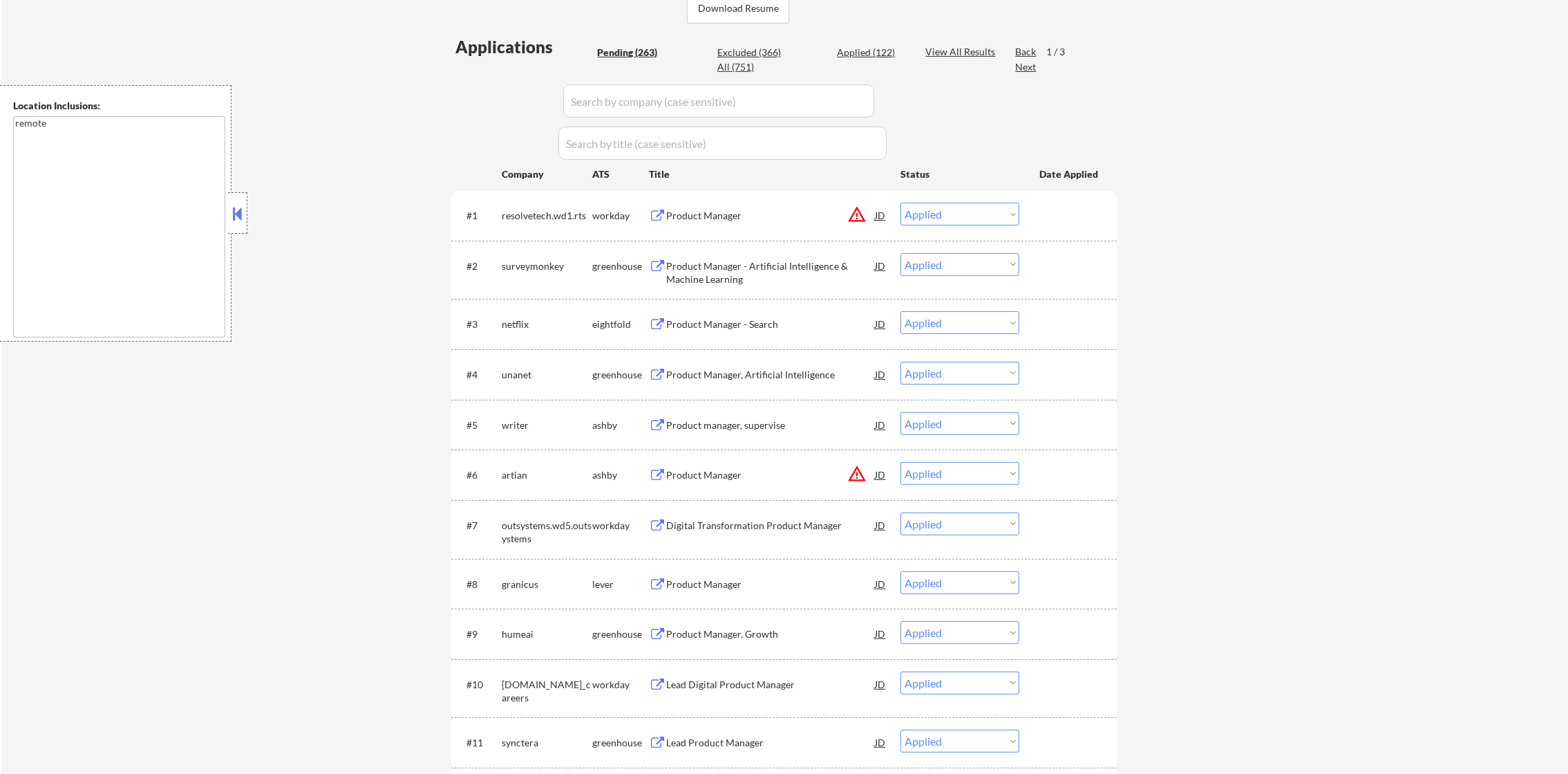
select select ""applied""
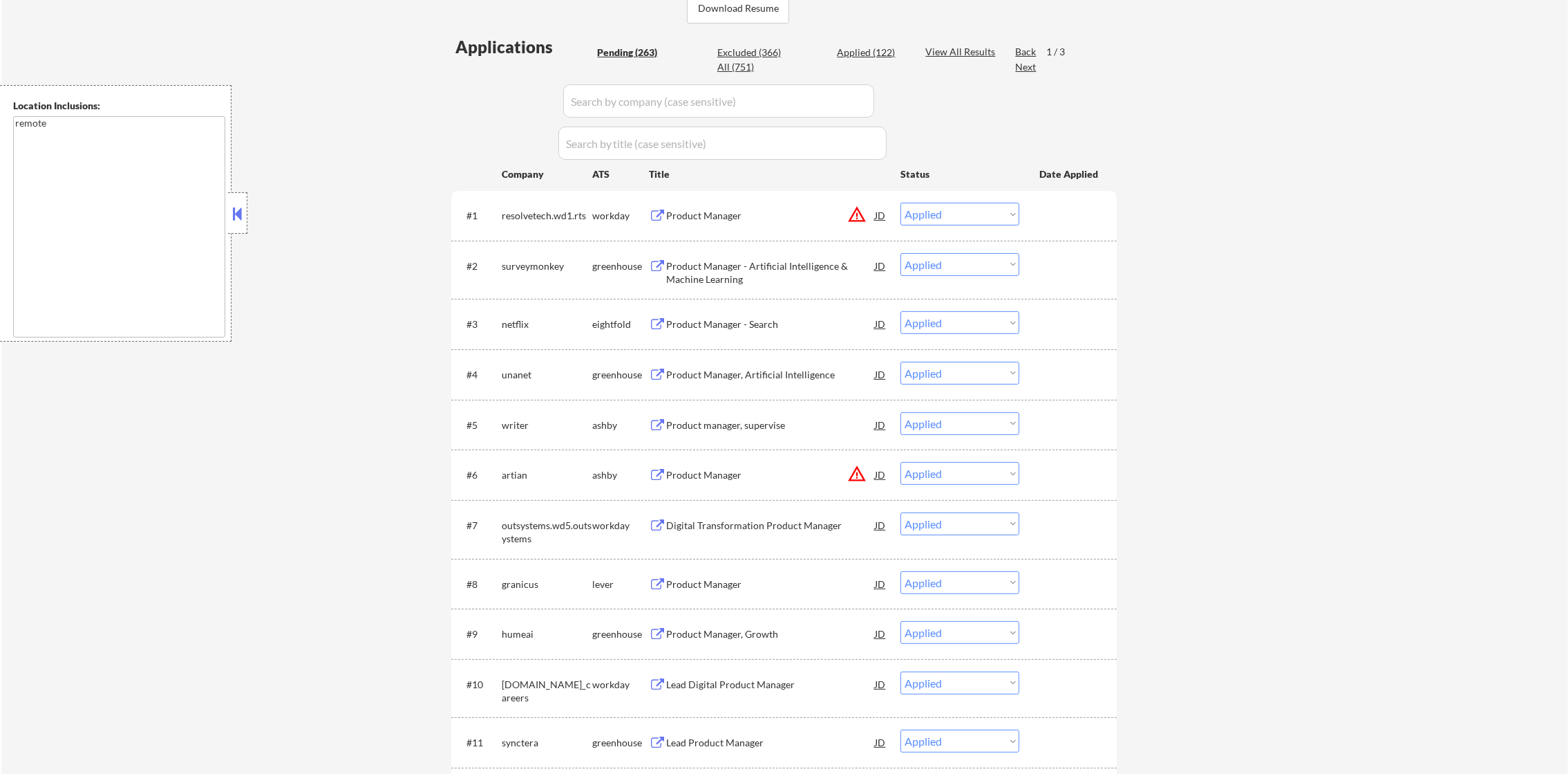
select select ""applied""
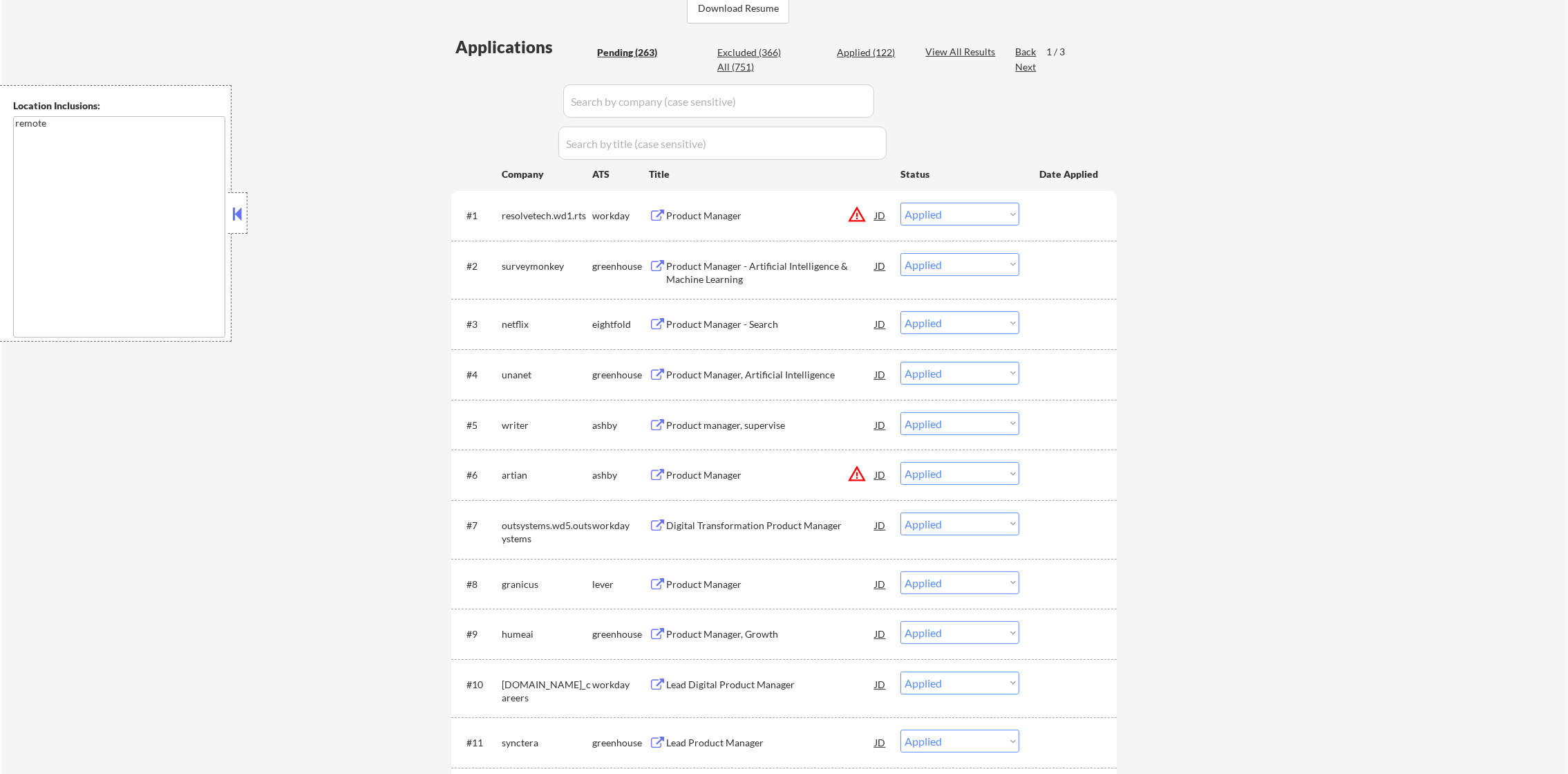
select select ""applied""
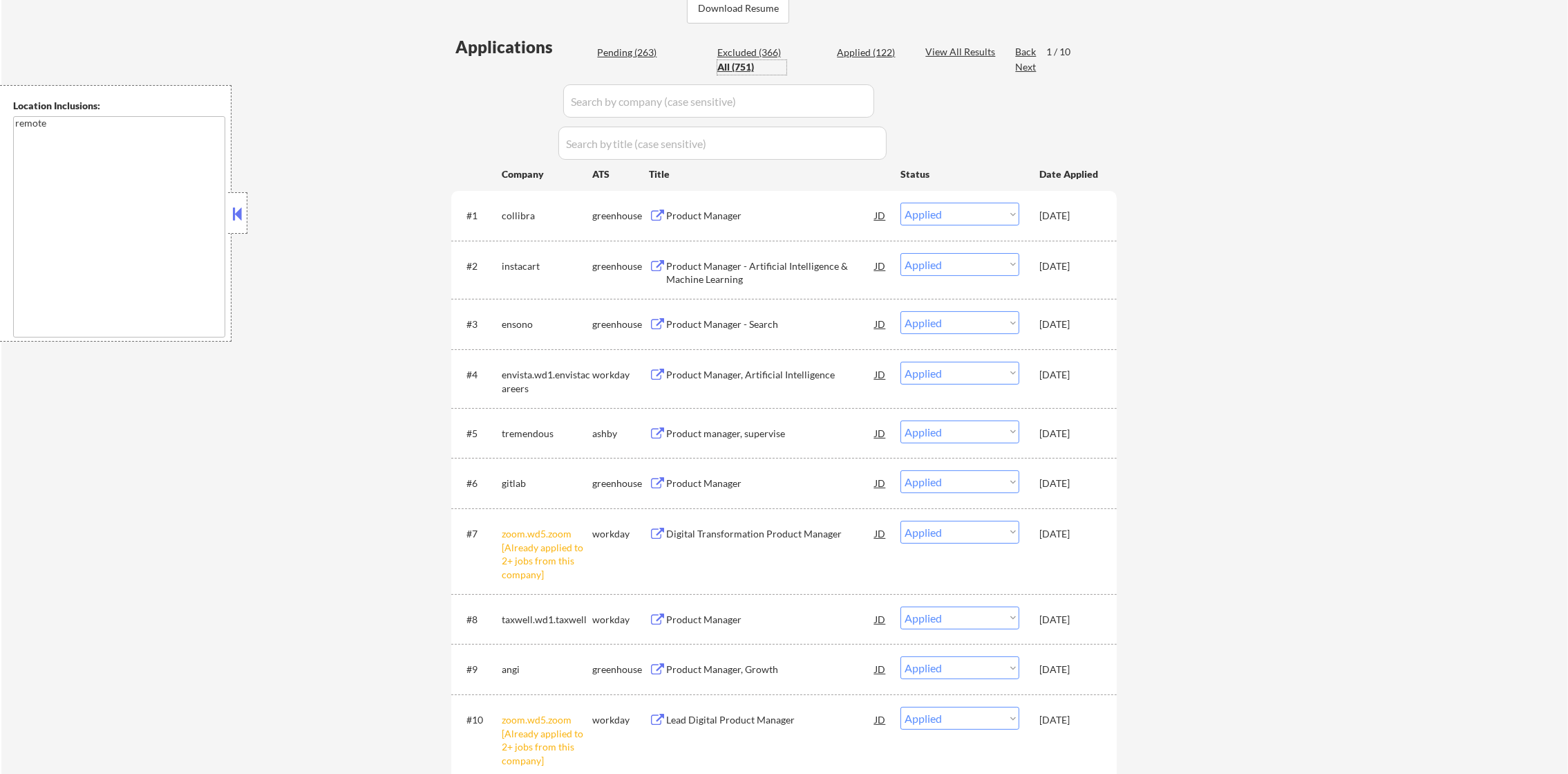
click at [650, 94] on input "input" at bounding box center [719, 100] width 311 height 33
paste input "surveymonkey"
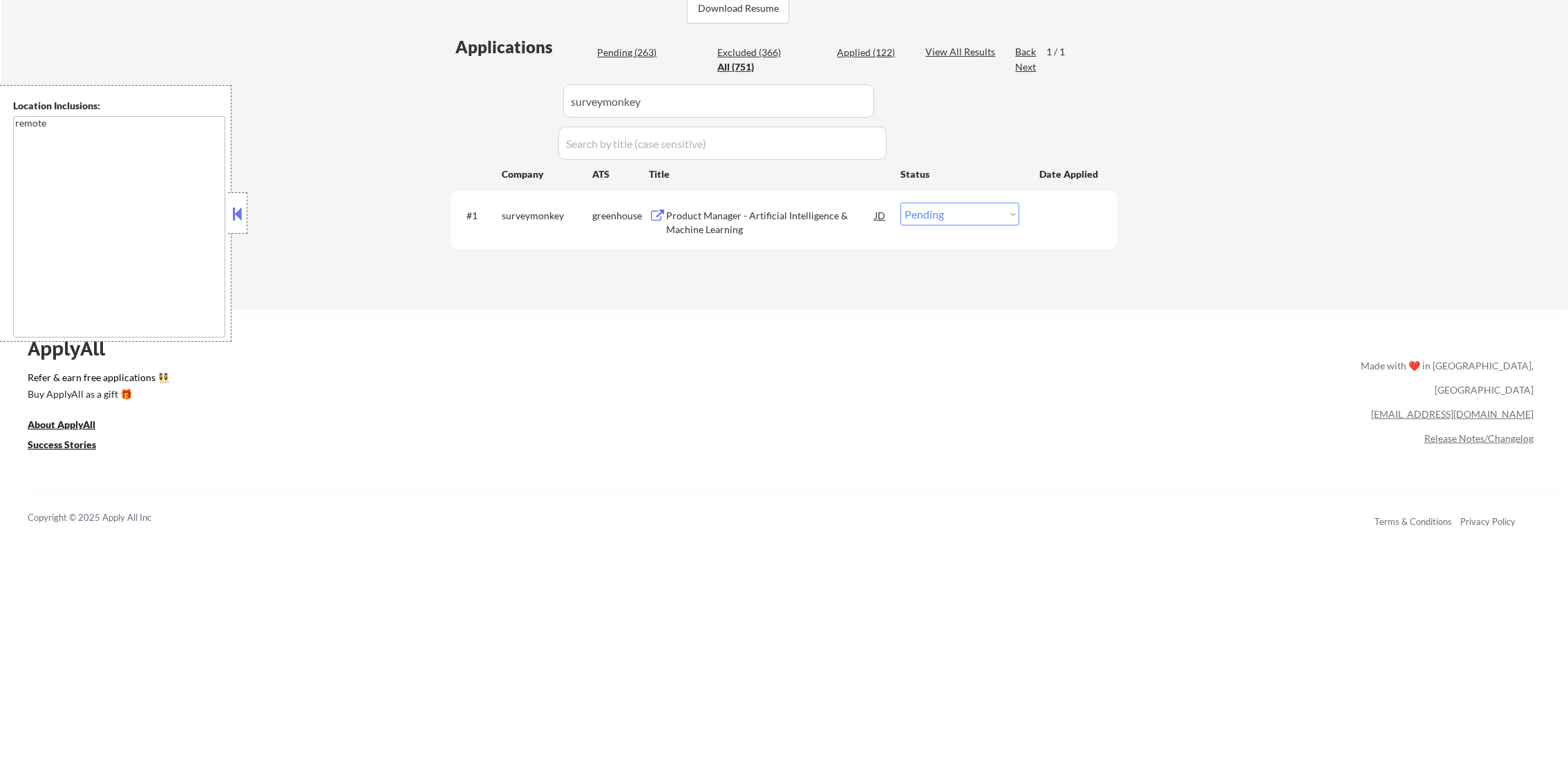
click at [721, 212] on div "Product Manager - Artificial Intelligence & Machine Learning" at bounding box center [770, 221] width 208 height 27
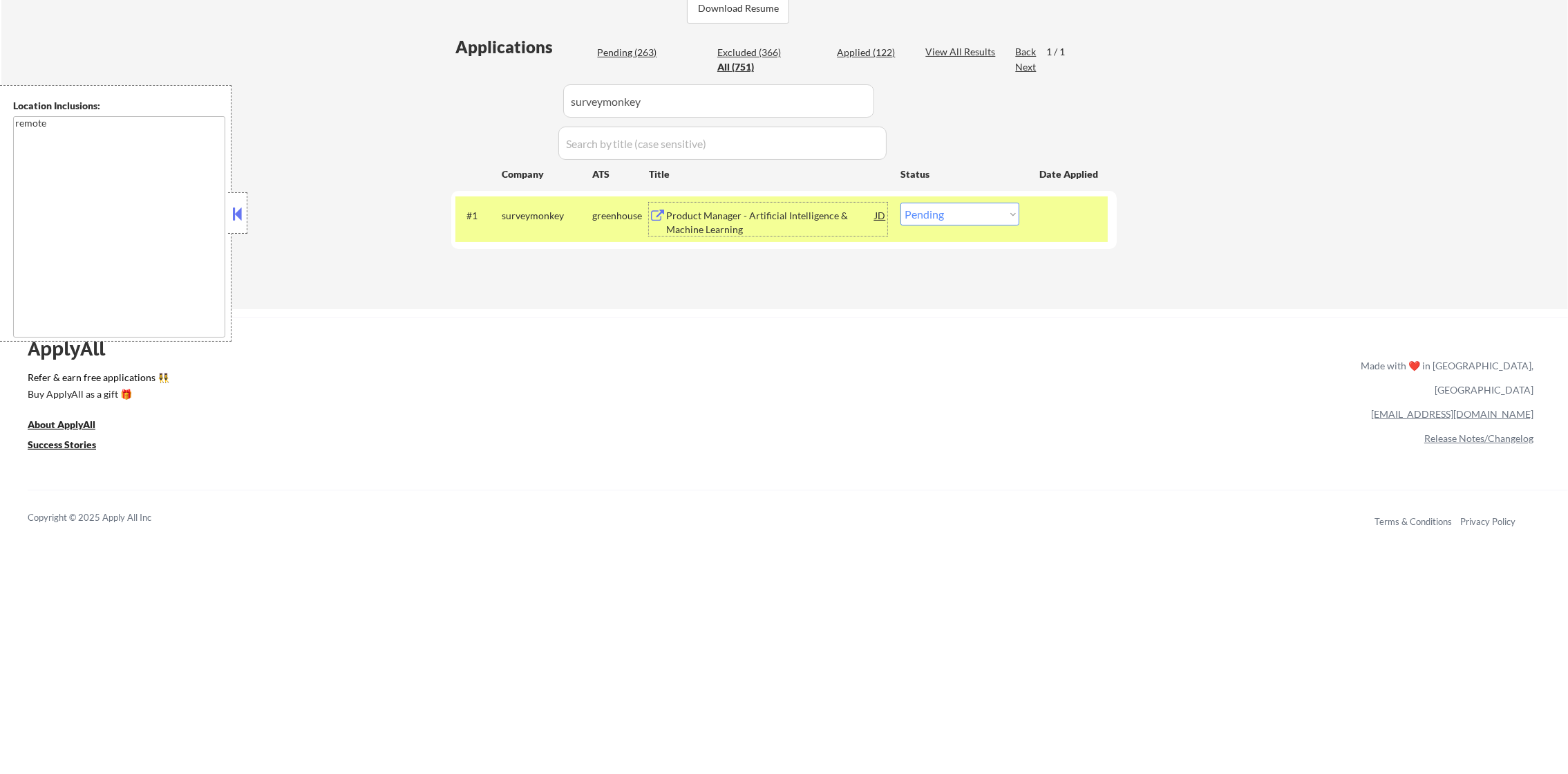
click at [993, 217] on select "Choose an option... Pending Applied Excluded (Questions) Excluded (Expired) Exc…" at bounding box center [960, 214] width 119 height 23
click at [901, 203] on select "Choose an option... Pending Applied Excluded (Questions) Excluded (Expired) Exc…" at bounding box center [960, 214] width 119 height 23
drag, startPoint x: 669, startPoint y: 99, endPoint x: 578, endPoint y: 82, distance: 92.6
click at [507, 90] on div "Applications Pending (262) Excluded (367) Applied (122) All (751) View All Resu…" at bounding box center [784, 159] width 666 height 247
drag, startPoint x: 632, startPoint y: 82, endPoint x: 619, endPoint y: 105, distance: 26.4
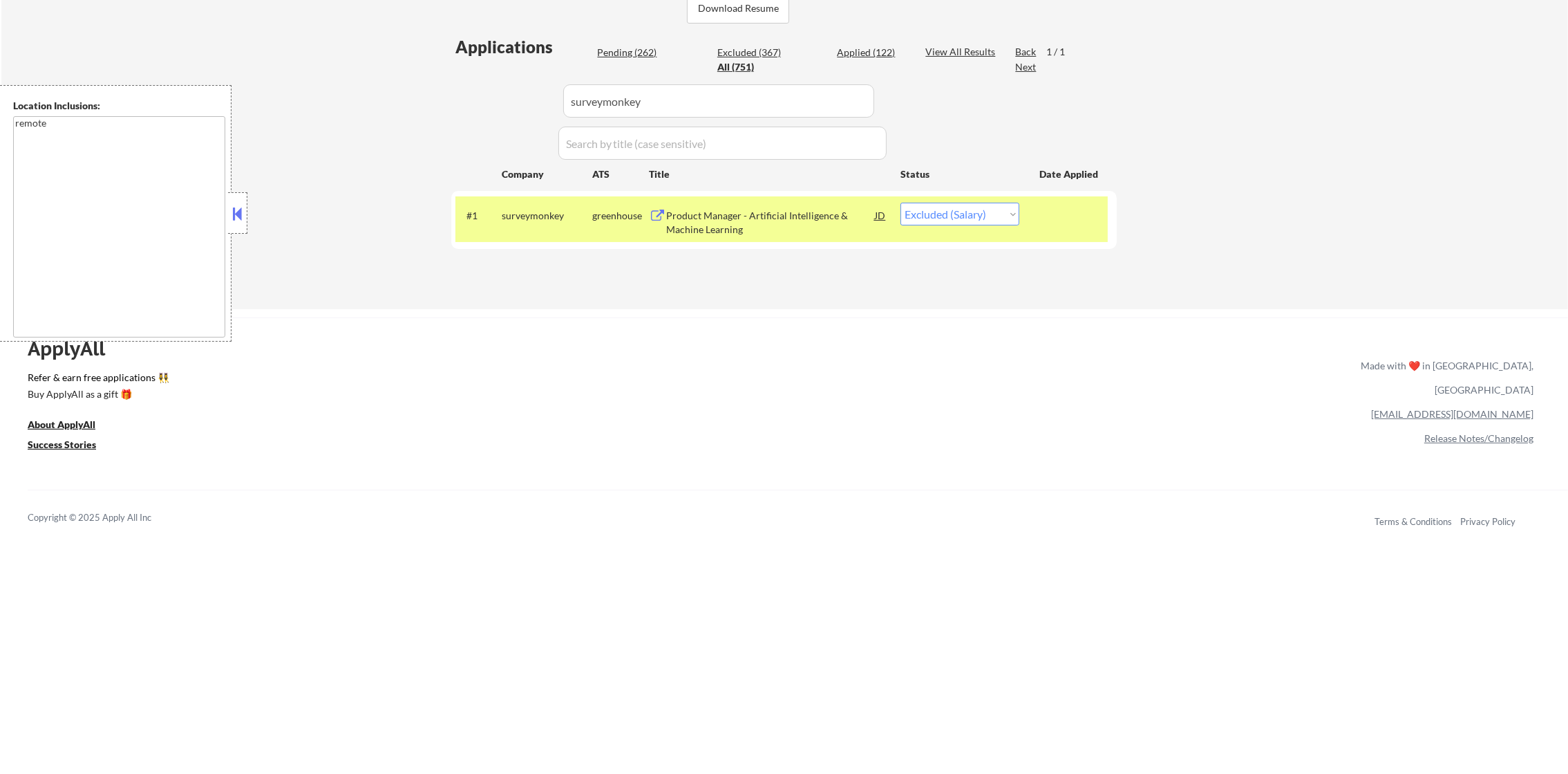
click at [619, 105] on input "input" at bounding box center [719, 100] width 311 height 33
paste input "netflix"
click at [444, 149] on div "← Return to /applysquad Mailslurp Inbox Job Search Builder [PERSON_NAME] User E…" at bounding box center [784, 4] width 690 height 589
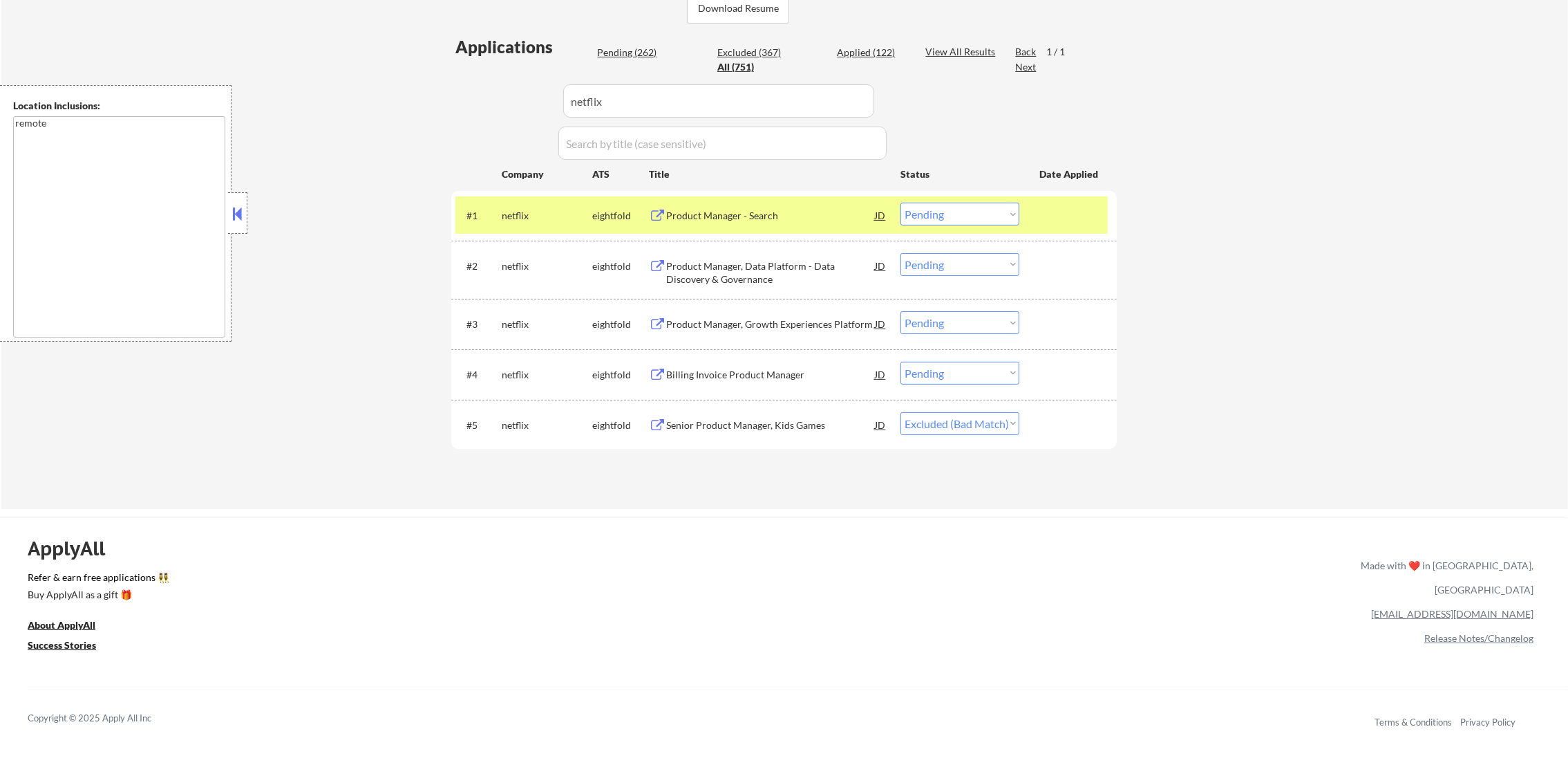
click at [783, 221] on div "Product Manager - Search" at bounding box center [770, 215] width 208 height 14
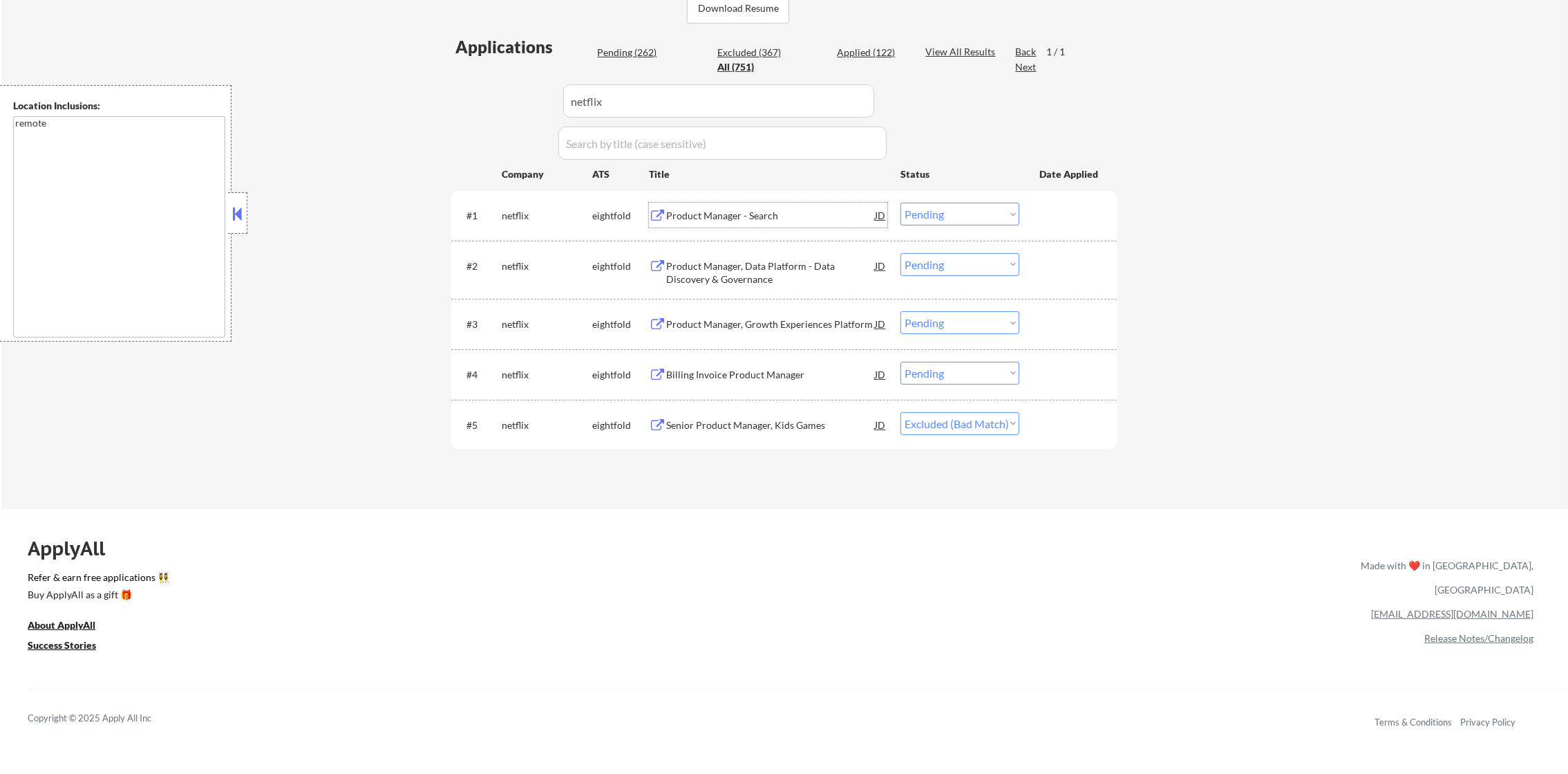
drag, startPoint x: 952, startPoint y: 209, endPoint x: 957, endPoint y: 225, distance: 16.8
click at [952, 209] on select "Choose an option... Pending Applied Excluded (Questions) Excluded (Expired) Exc…" at bounding box center [960, 214] width 119 height 23
click at [901, 203] on select "Choose an option... Pending Applied Excluded (Questions) Excluded (Expired) Exc…" at bounding box center [960, 214] width 119 height 23
click at [959, 215] on select "Choose an option... Pending Applied Excluded (Questions) Excluded (Expired) Exc…" at bounding box center [960, 214] width 119 height 23
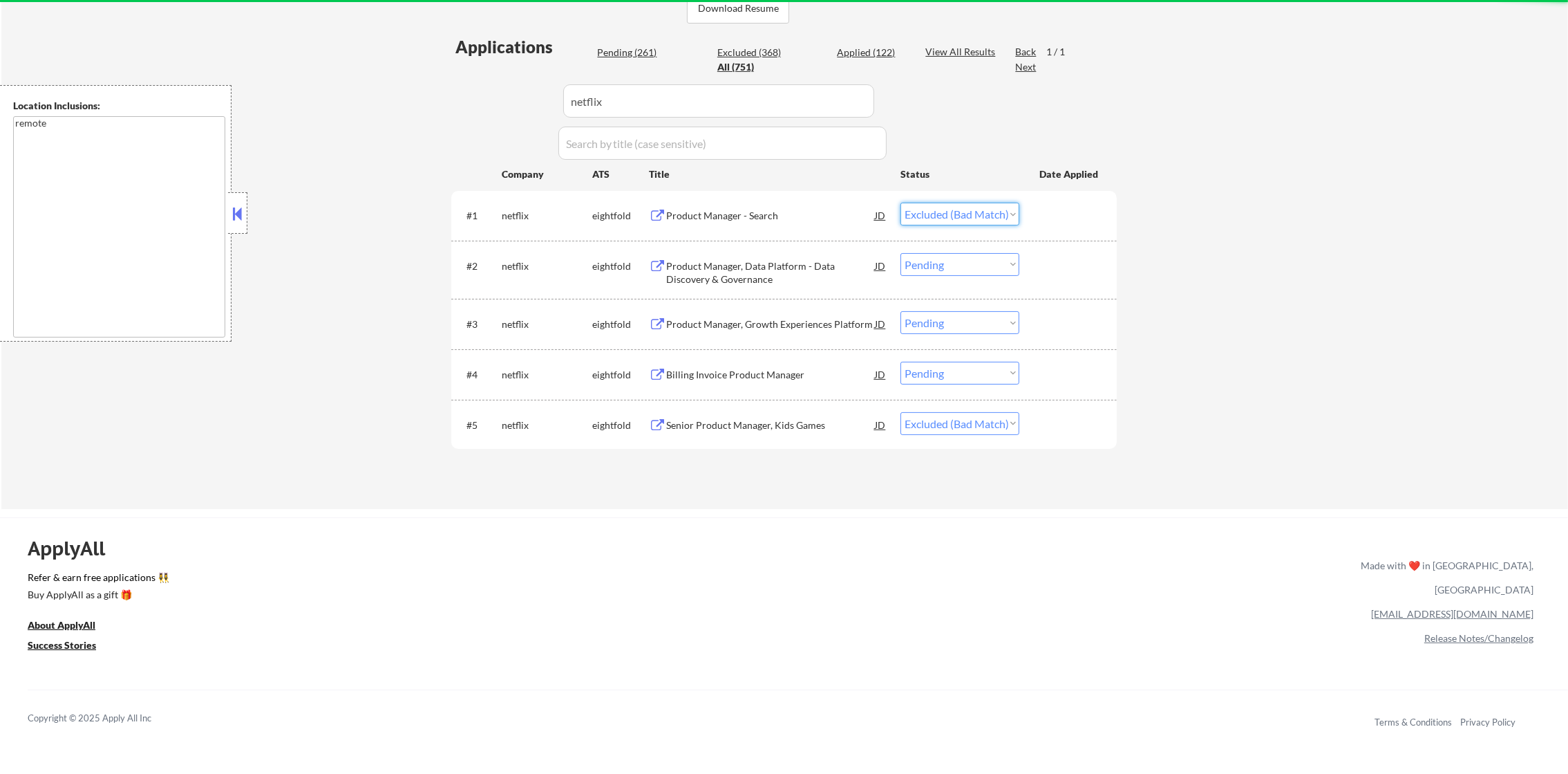
click at [901, 203] on select "Choose an option... Pending Applied Excluded (Questions) Excluded (Expired) Exc…" at bounding box center [960, 214] width 119 height 23
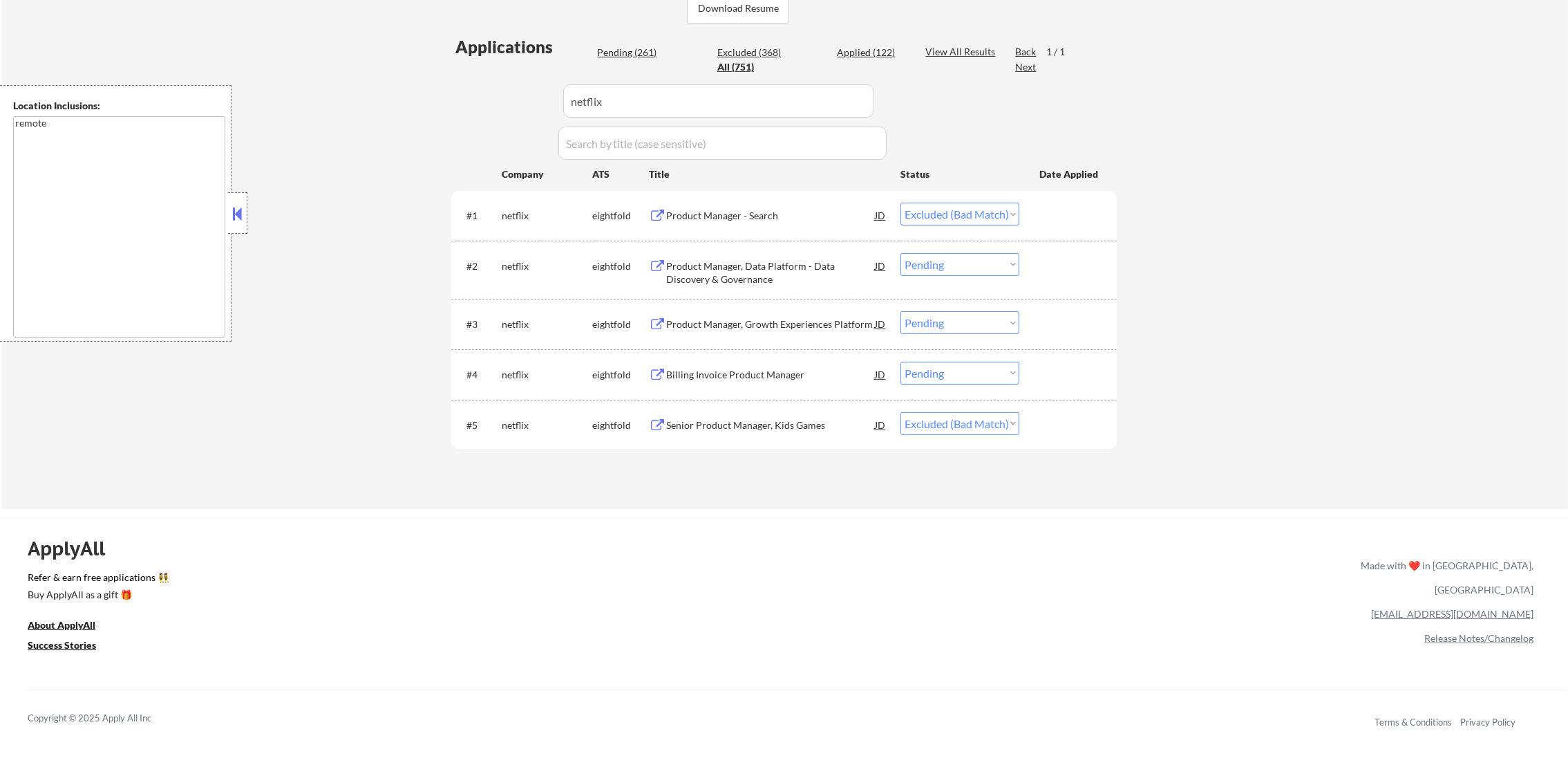
click at [792, 269] on div "Product Manager, Data Platform - Data Discovery & Governance" at bounding box center [770, 272] width 208 height 27
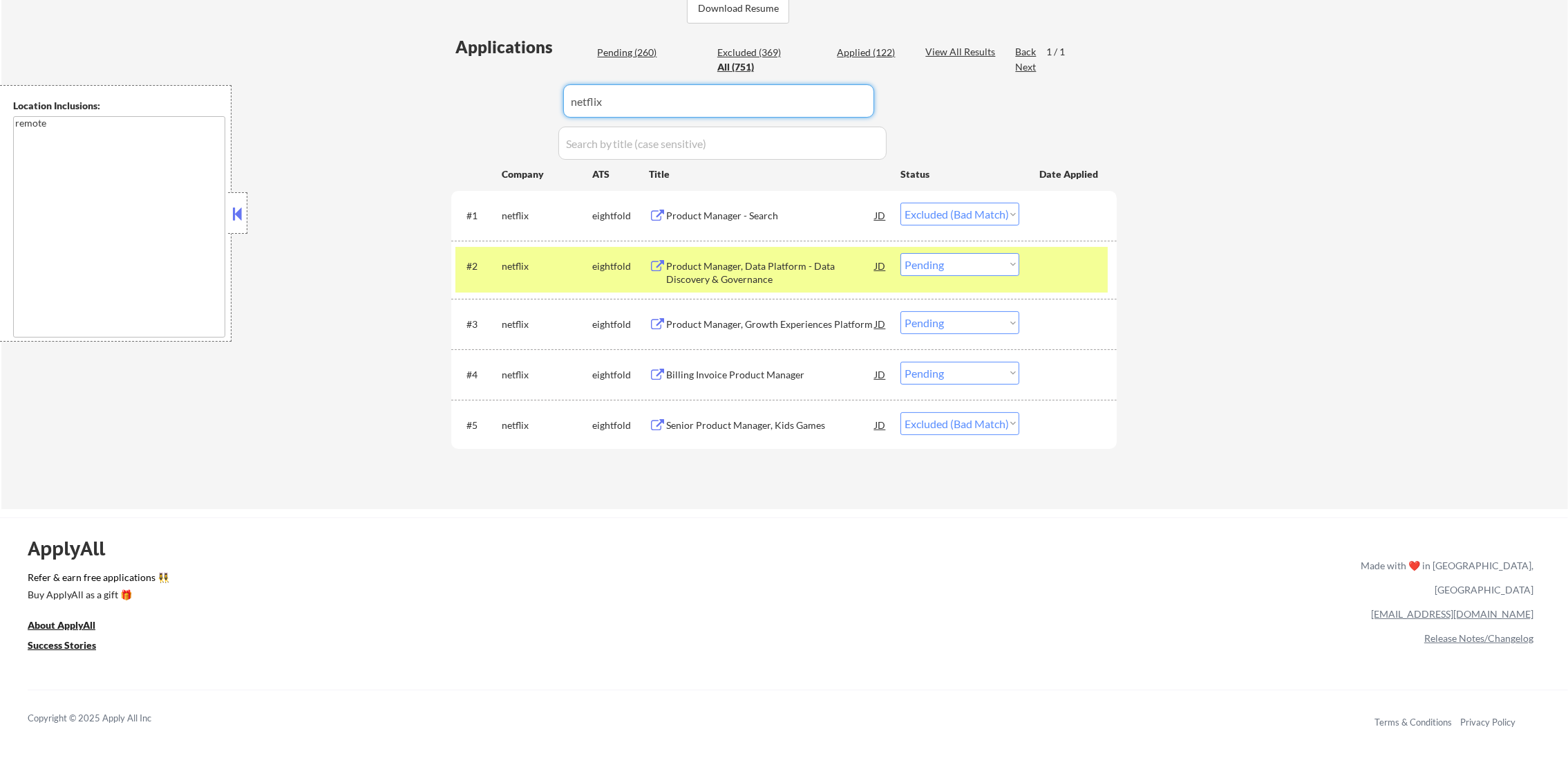
click at [681, 113] on input "input" at bounding box center [719, 100] width 311 height 33
paste input "writer"
click at [444, 175] on div "← Return to /applysquad Mailslurp Inbox Job Search Builder [PERSON_NAME] User E…" at bounding box center [784, 104] width 690 height 789
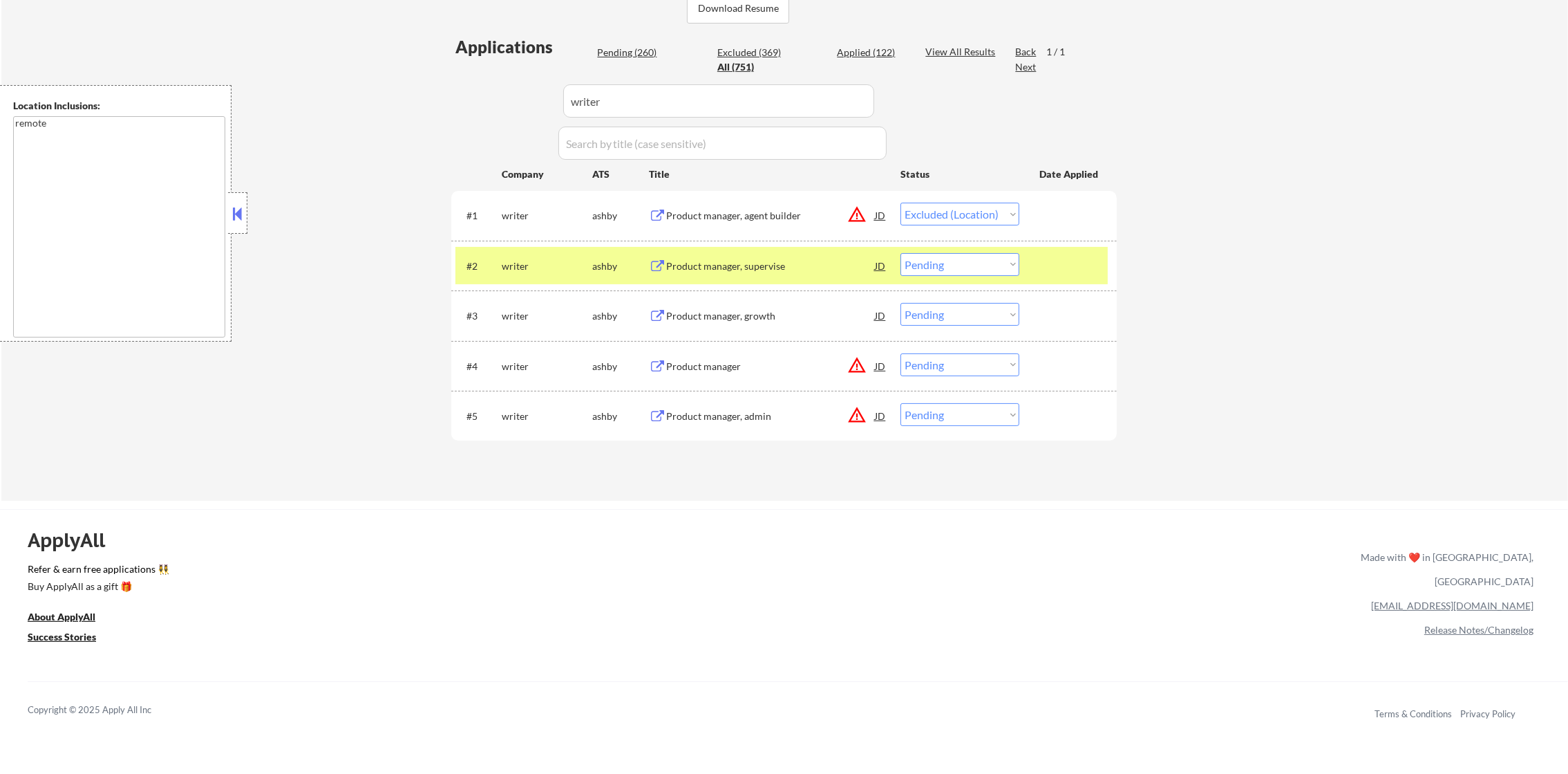
click at [770, 270] on div "Product manager, supervise" at bounding box center [770, 266] width 208 height 14
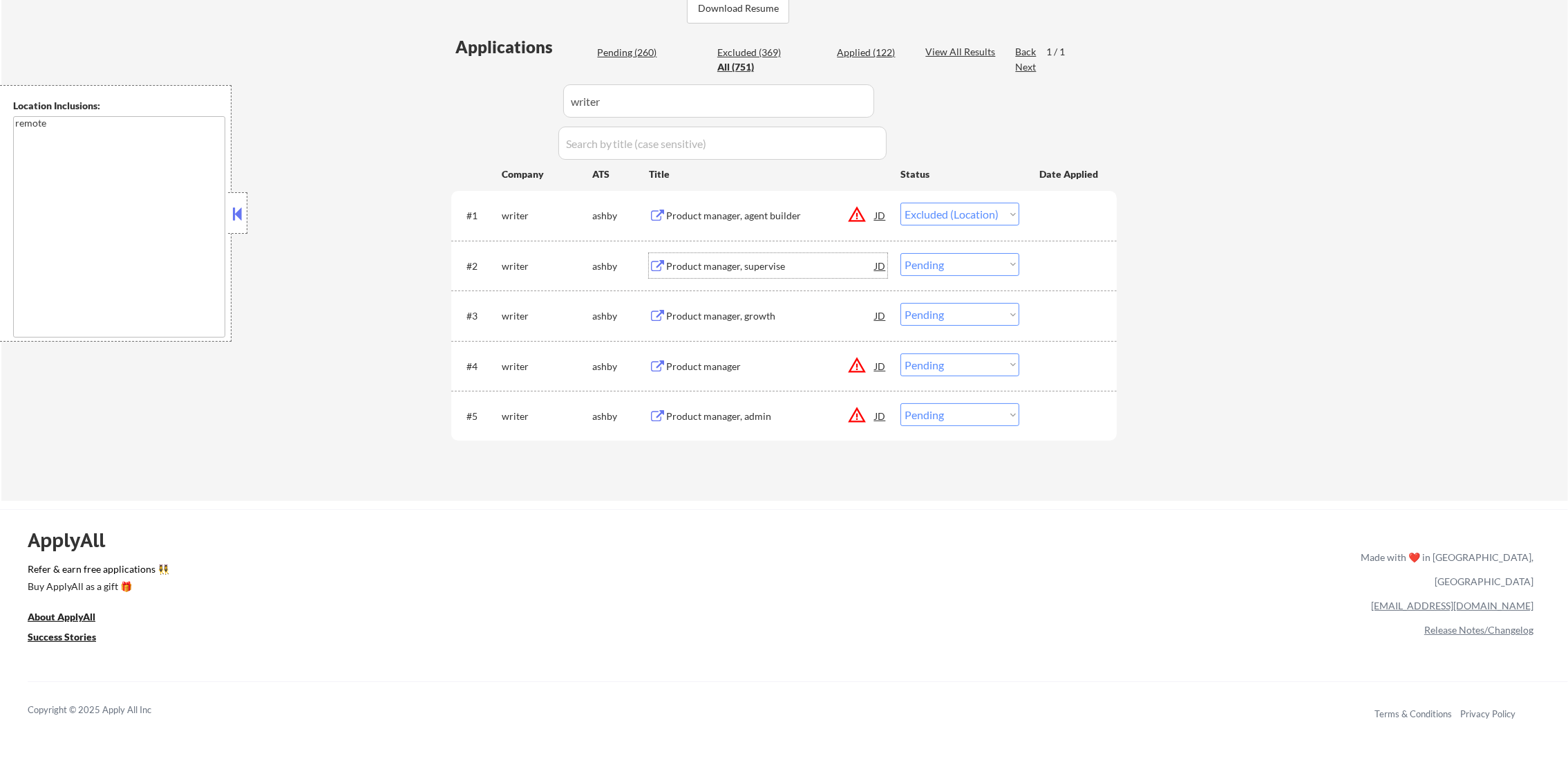
drag, startPoint x: 942, startPoint y: 258, endPoint x: 942, endPoint y: 277, distance: 19.0
click at [942, 260] on select "Choose an option... Pending Applied Excluded (Questions) Excluded (Expired) Exc…" at bounding box center [960, 264] width 119 height 23
click at [901, 253] on select "Choose an option... Pending Applied Excluded (Questions) Excluded (Expired) Exc…" at bounding box center [960, 264] width 119 height 23
click at [789, 309] on div "Product manager, growth" at bounding box center [770, 316] width 208 height 14
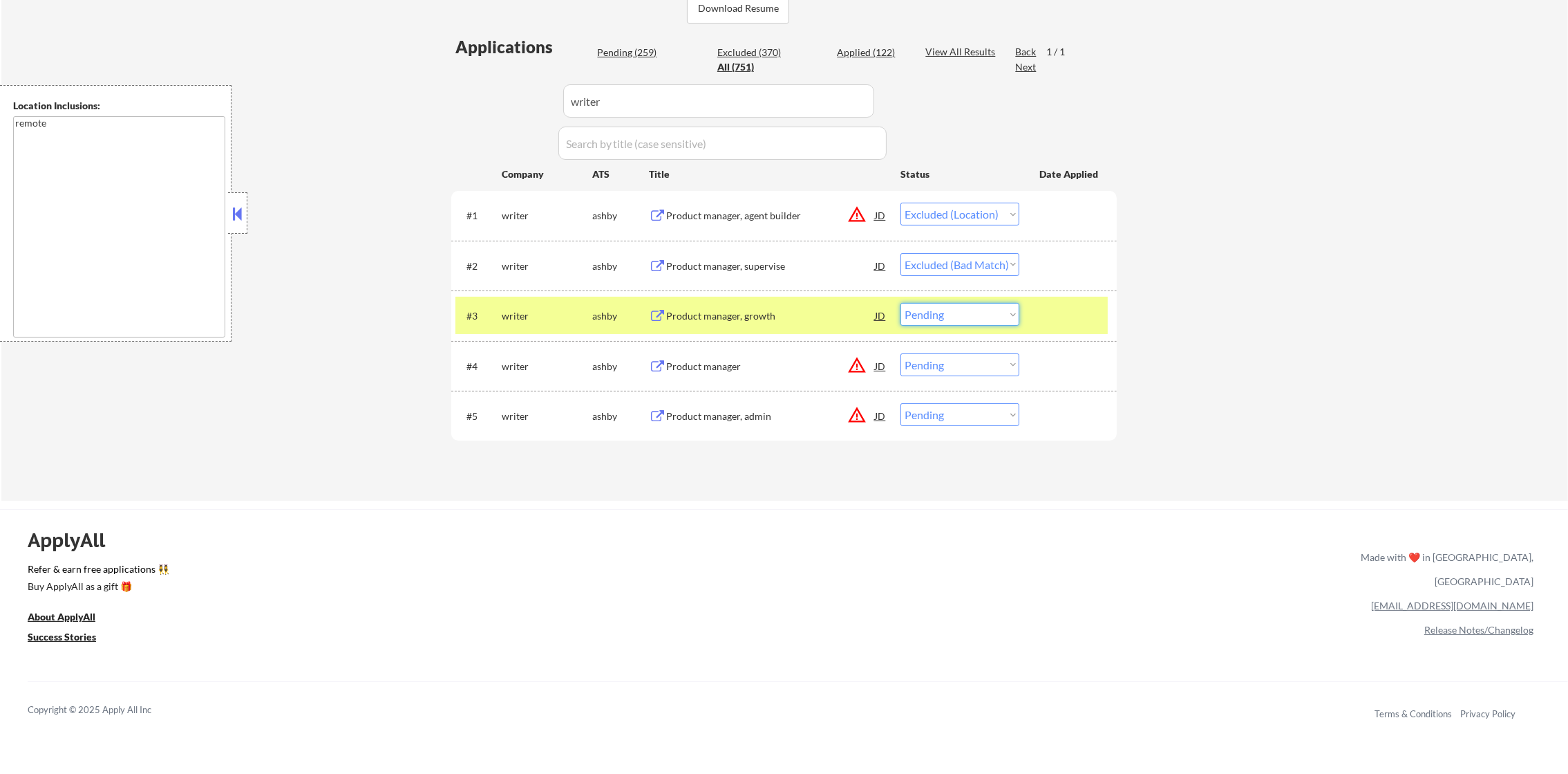
click at [923, 314] on select "Choose an option... Pending Applied Excluded (Questions) Excluded (Expired) Exc…" at bounding box center [960, 314] width 119 height 23
click at [901, 303] on select "Choose an option... Pending Applied Excluded (Questions) Excluded (Expired) Exc…" at bounding box center [960, 314] width 119 height 23
click at [540, 331] on div "#3 writer [PERSON_NAME] Product manager, growth JD Choose an option... Pending …" at bounding box center [781, 316] width 653 height 38
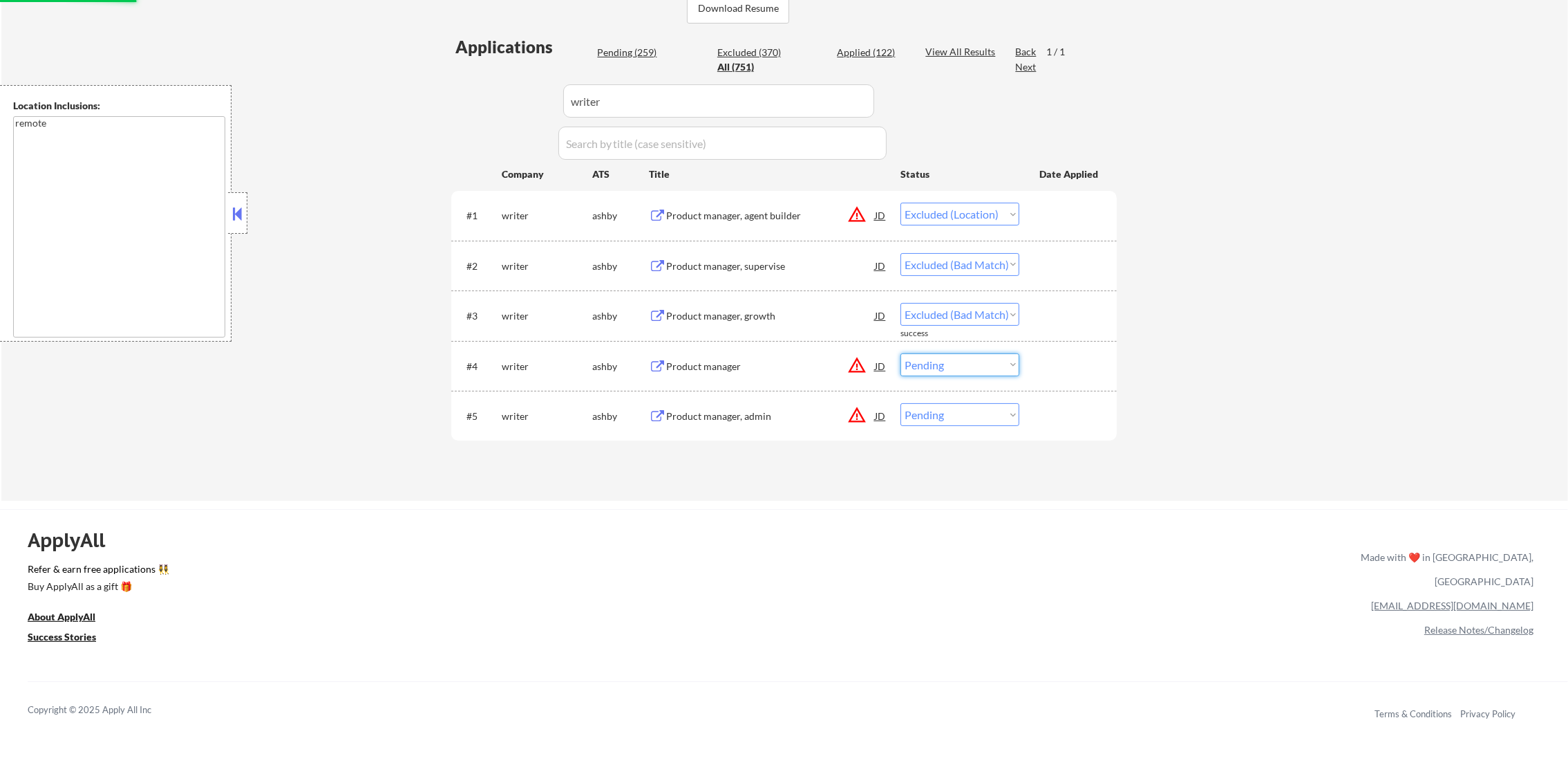
click at [956, 372] on select "Choose an option... Pending Applied Excluded (Questions) Excluded (Expired) Exc…" at bounding box center [960, 365] width 119 height 23
click at [901, 354] on select "Choose an option... Pending Applied Excluded (Questions) Excluded (Expired) Exc…" at bounding box center [960, 365] width 119 height 23
click at [963, 422] on select "Choose an option... Pending Applied Excluded (Questions) Excluded (Expired) Exc…" at bounding box center [960, 414] width 119 height 23
click at [901, 403] on select "Choose an option... Pending Applied Excluded (Questions) Excluded (Expired) Exc…" at bounding box center [960, 414] width 119 height 23
click at [519, 91] on div "Applications Pending (256) Excluded (373) Applied (122) All (751) View All Resu…" at bounding box center [784, 255] width 666 height 439
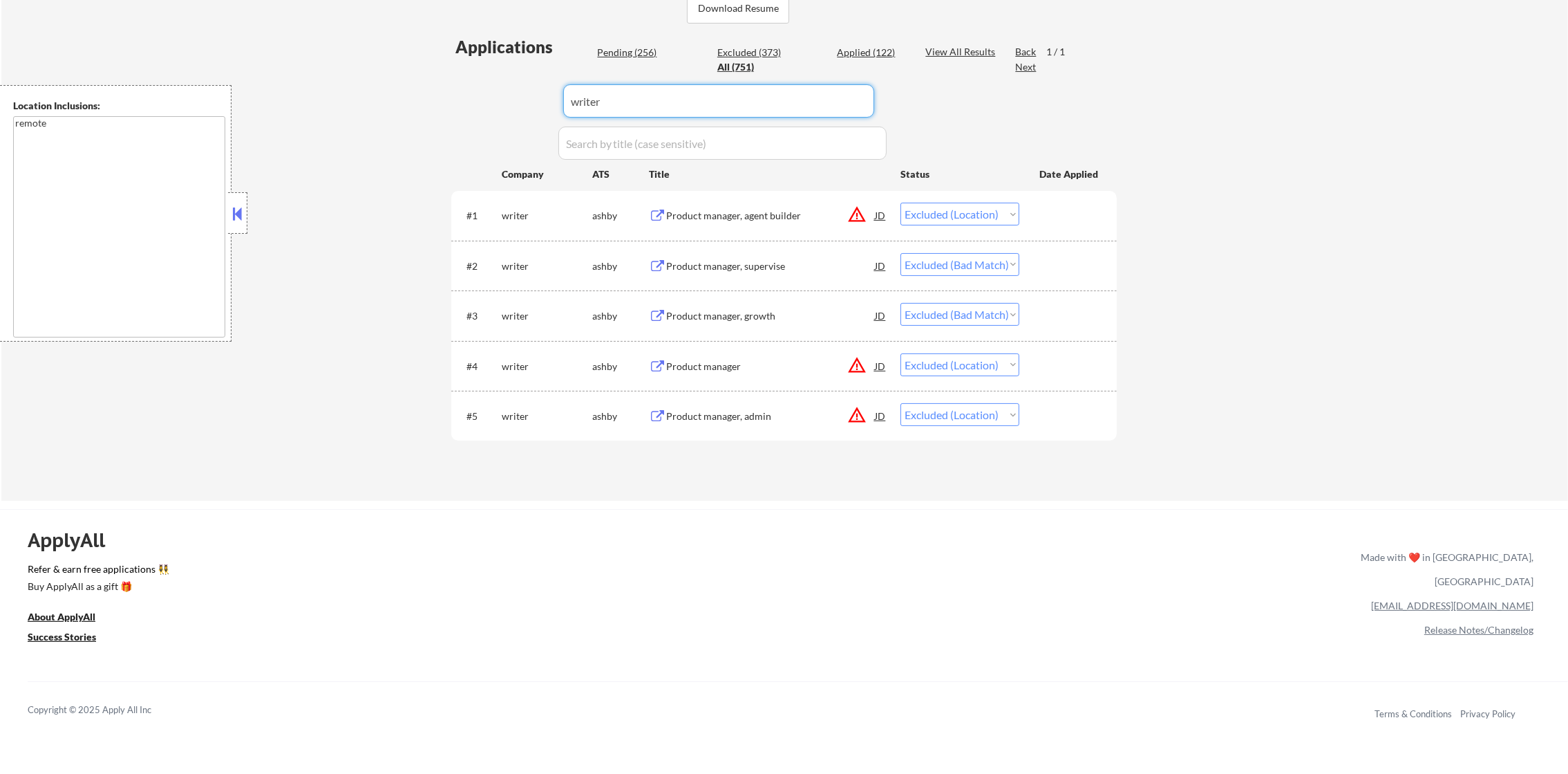
paste input "granicus"
click at [399, 132] on div "← Return to /applysquad Mailslurp Inbox Job Search Builder [PERSON_NAME] User E…" at bounding box center [785, 106] width 1567 height 791
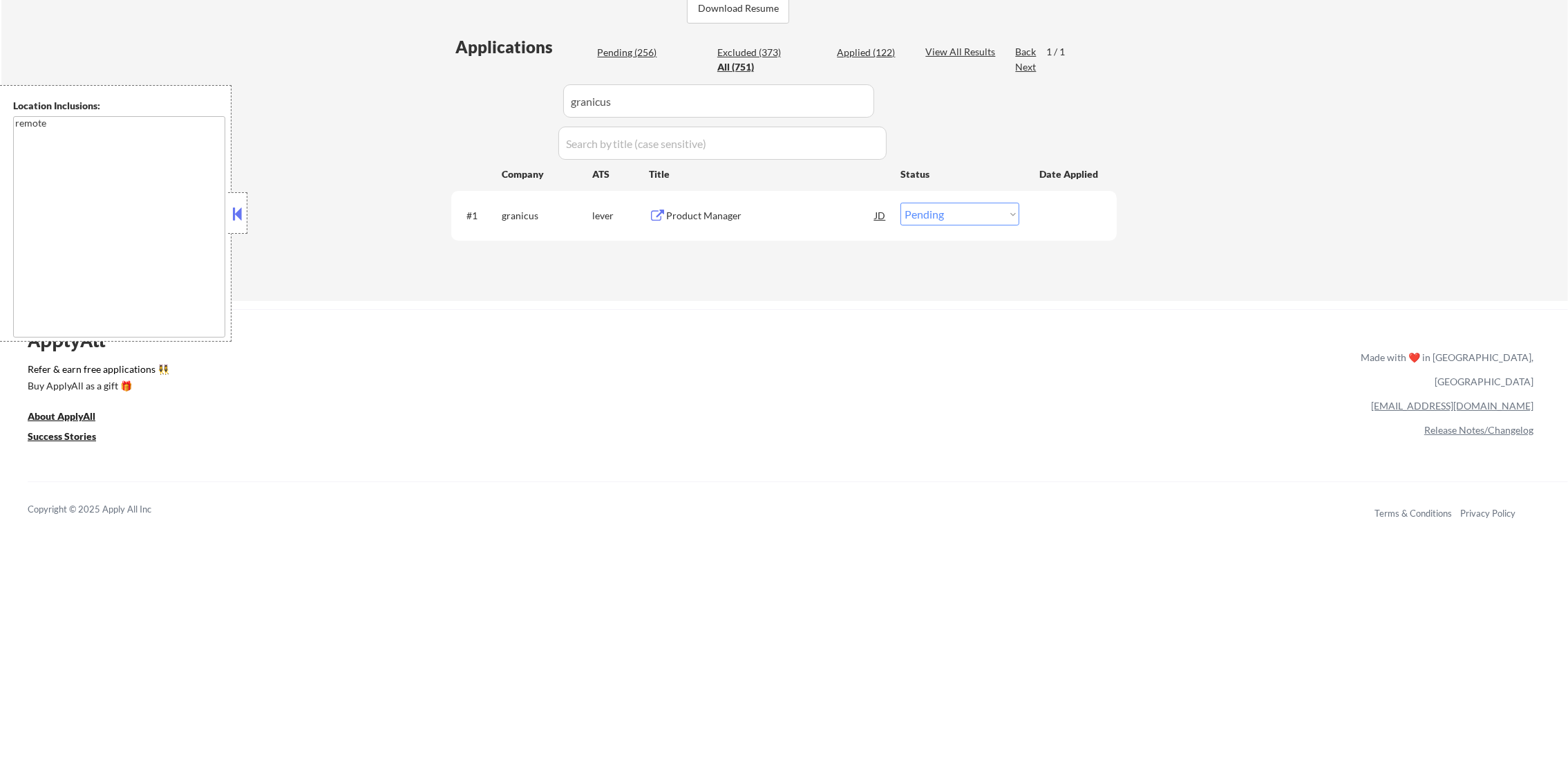
click at [732, 215] on div "Product Manager" at bounding box center [770, 215] width 208 height 14
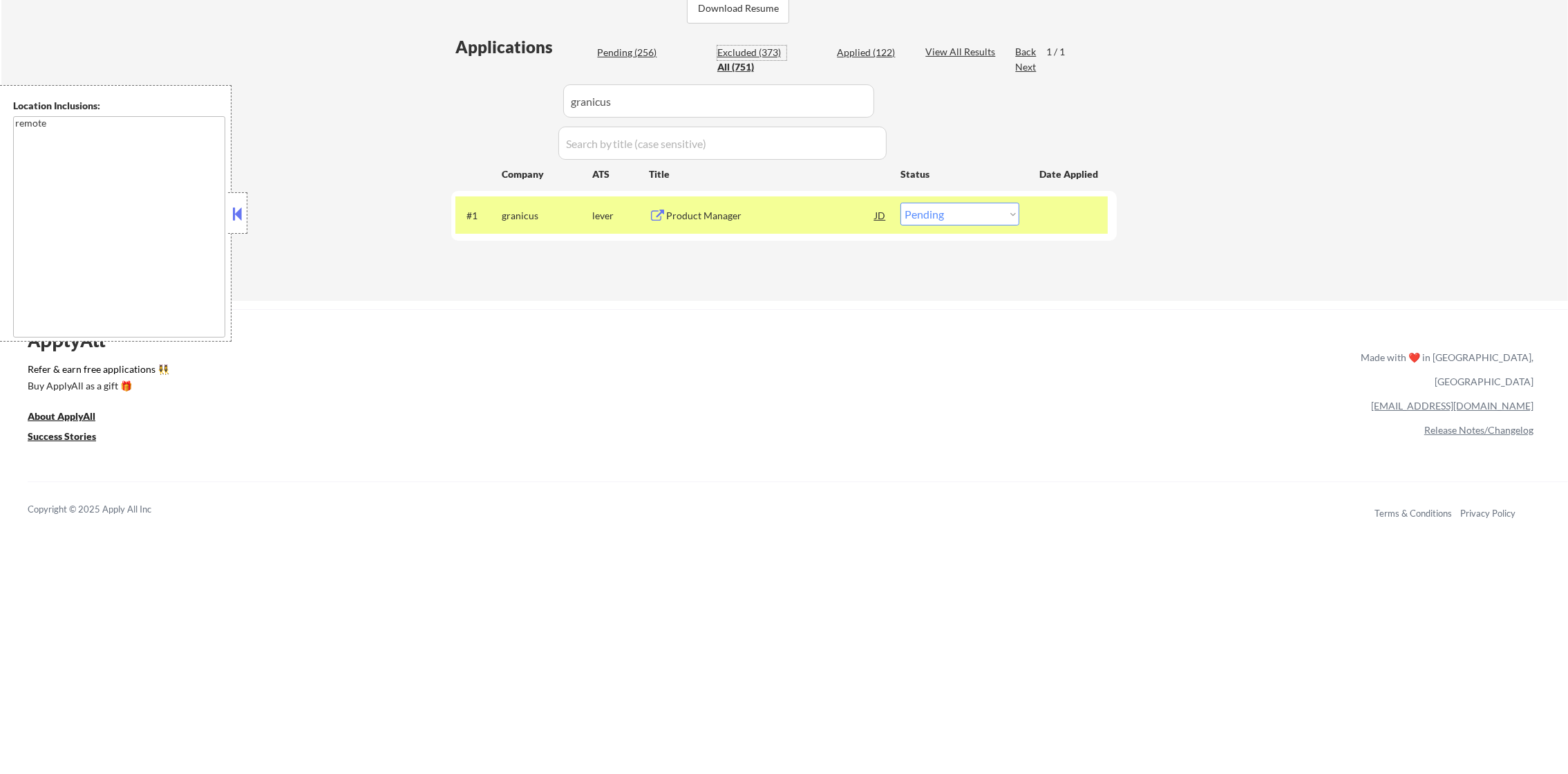
click at [773, 51] on div "Excluded (373)" at bounding box center [751, 52] width 69 height 14
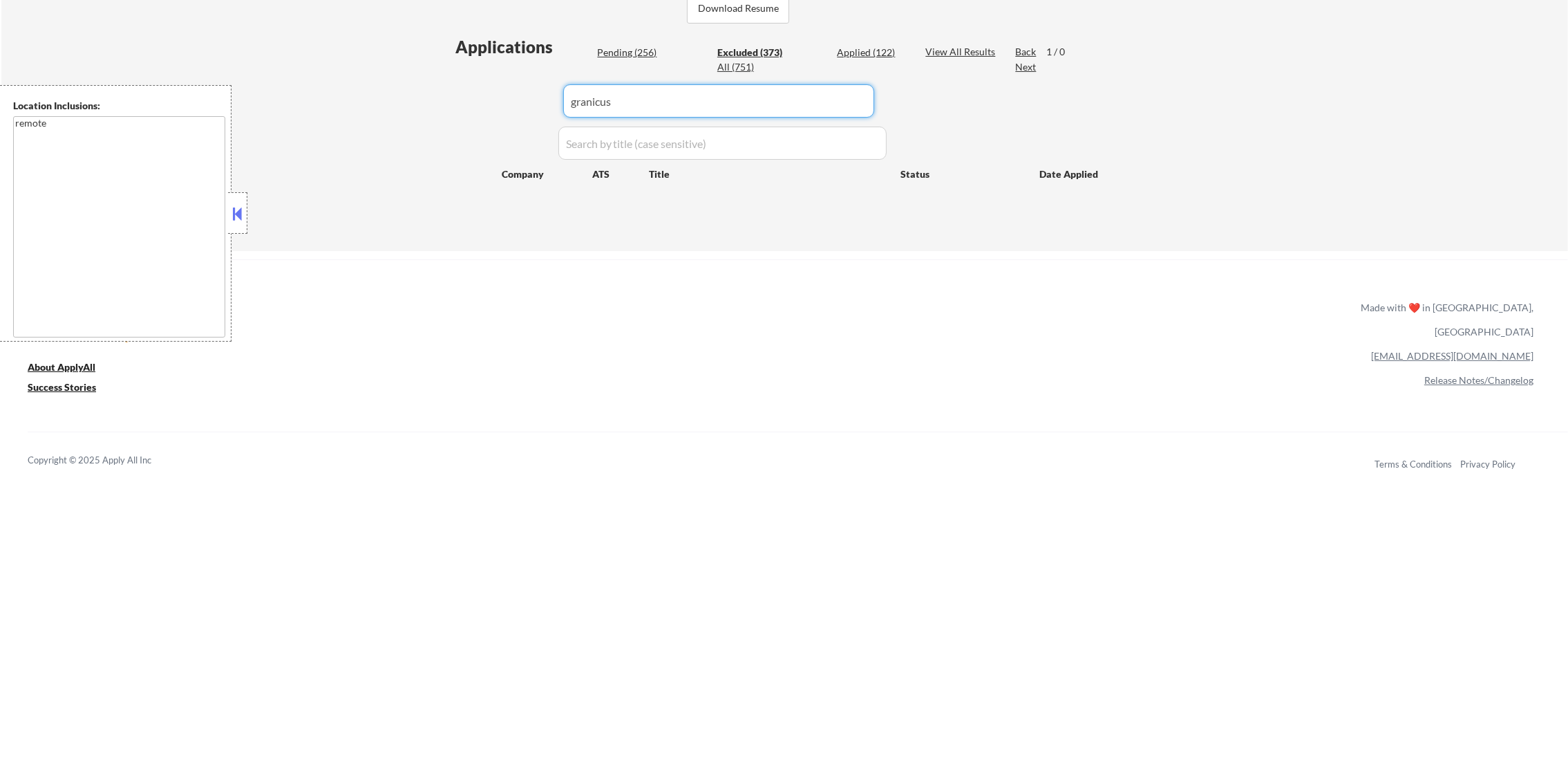
drag, startPoint x: 679, startPoint y: 84, endPoint x: 504, endPoint y: 88, distance: 175.0
click at [517, 86] on div "Applications Pending (256) Excluded (373) Applied (122) All (751) View All Resu…" at bounding box center [784, 130] width 666 height 190
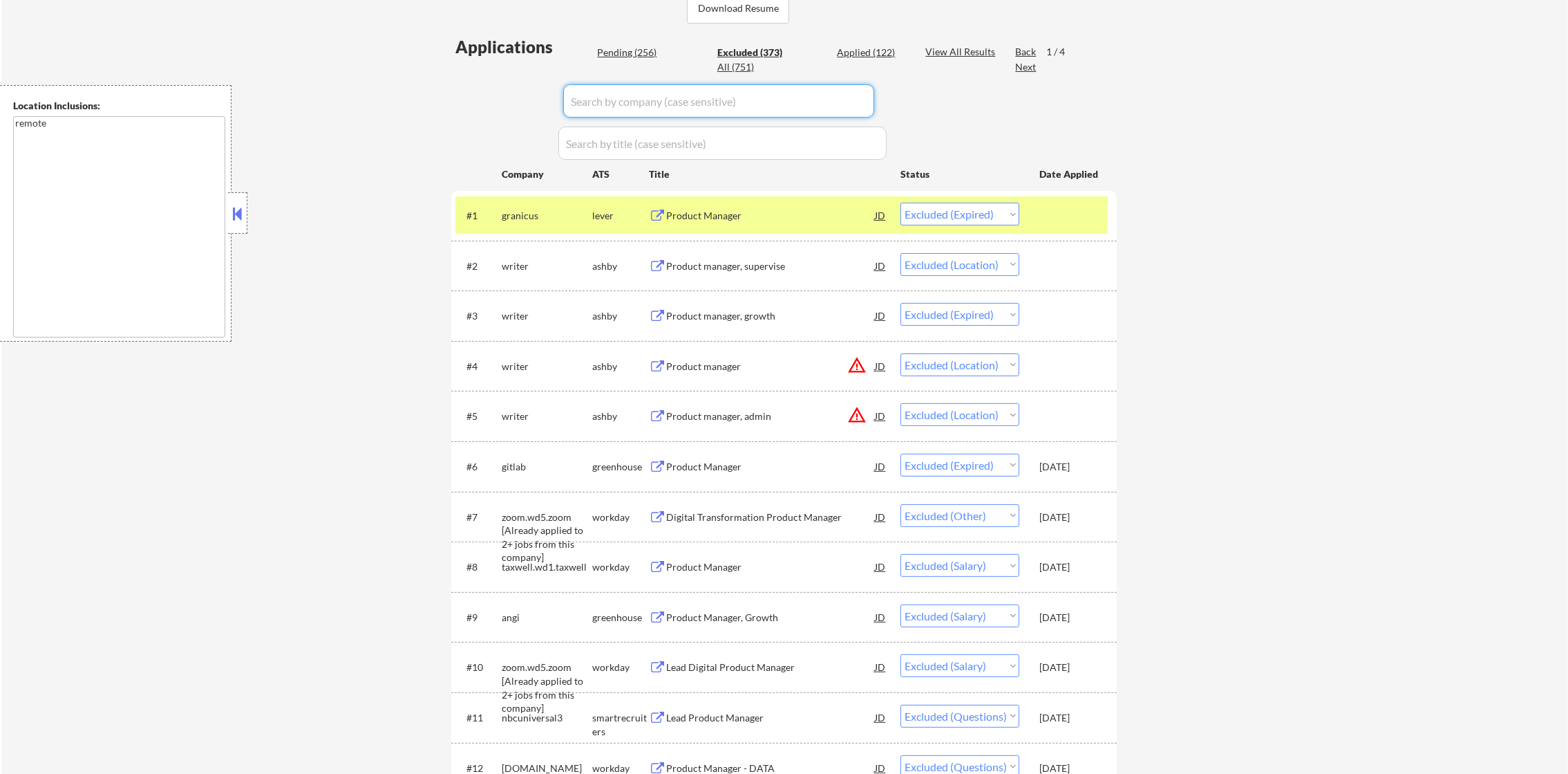
click at [223, 174] on textarea "remote" at bounding box center [118, 227] width 212 height 221
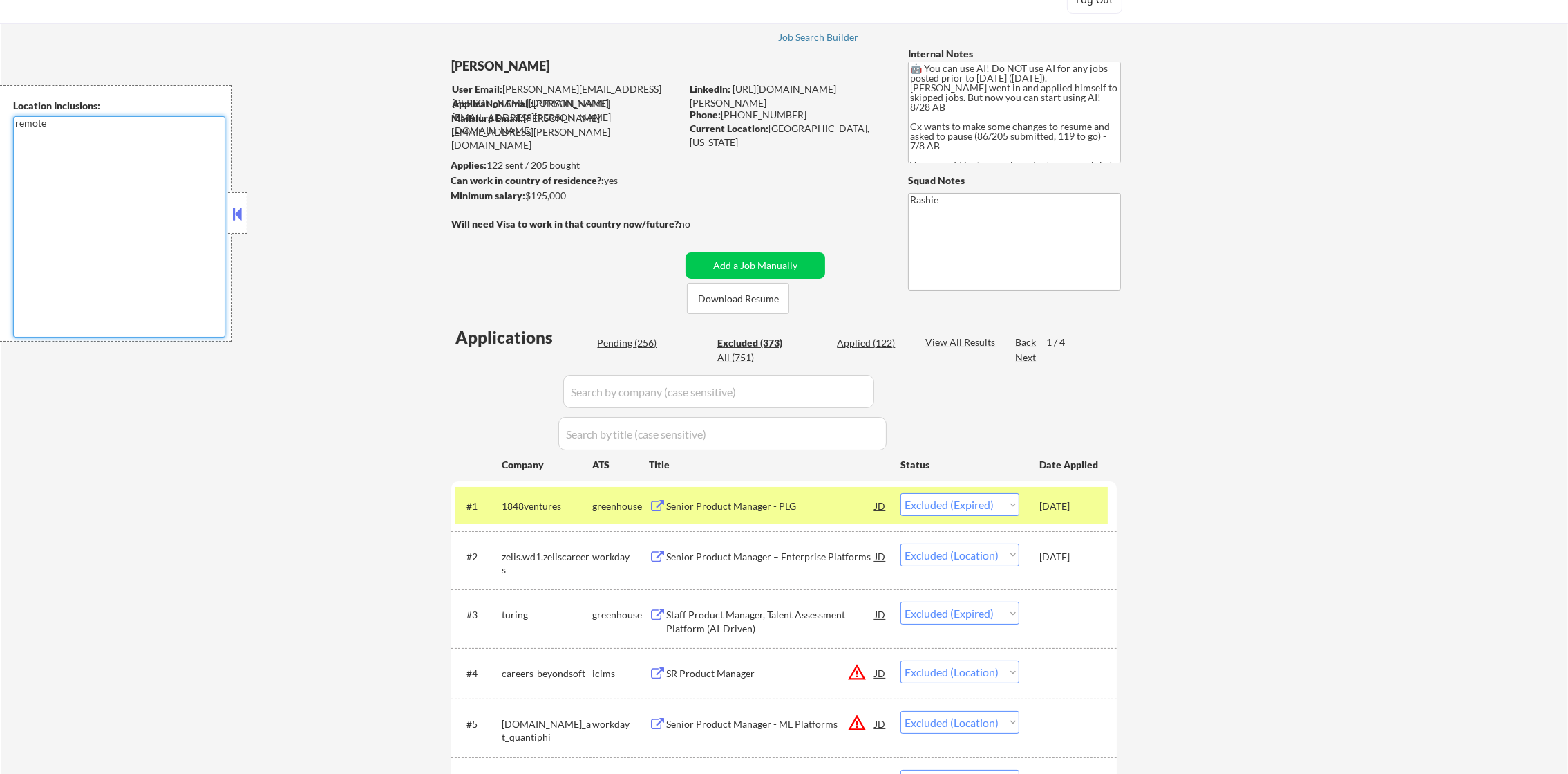
scroll to position [0, 0]
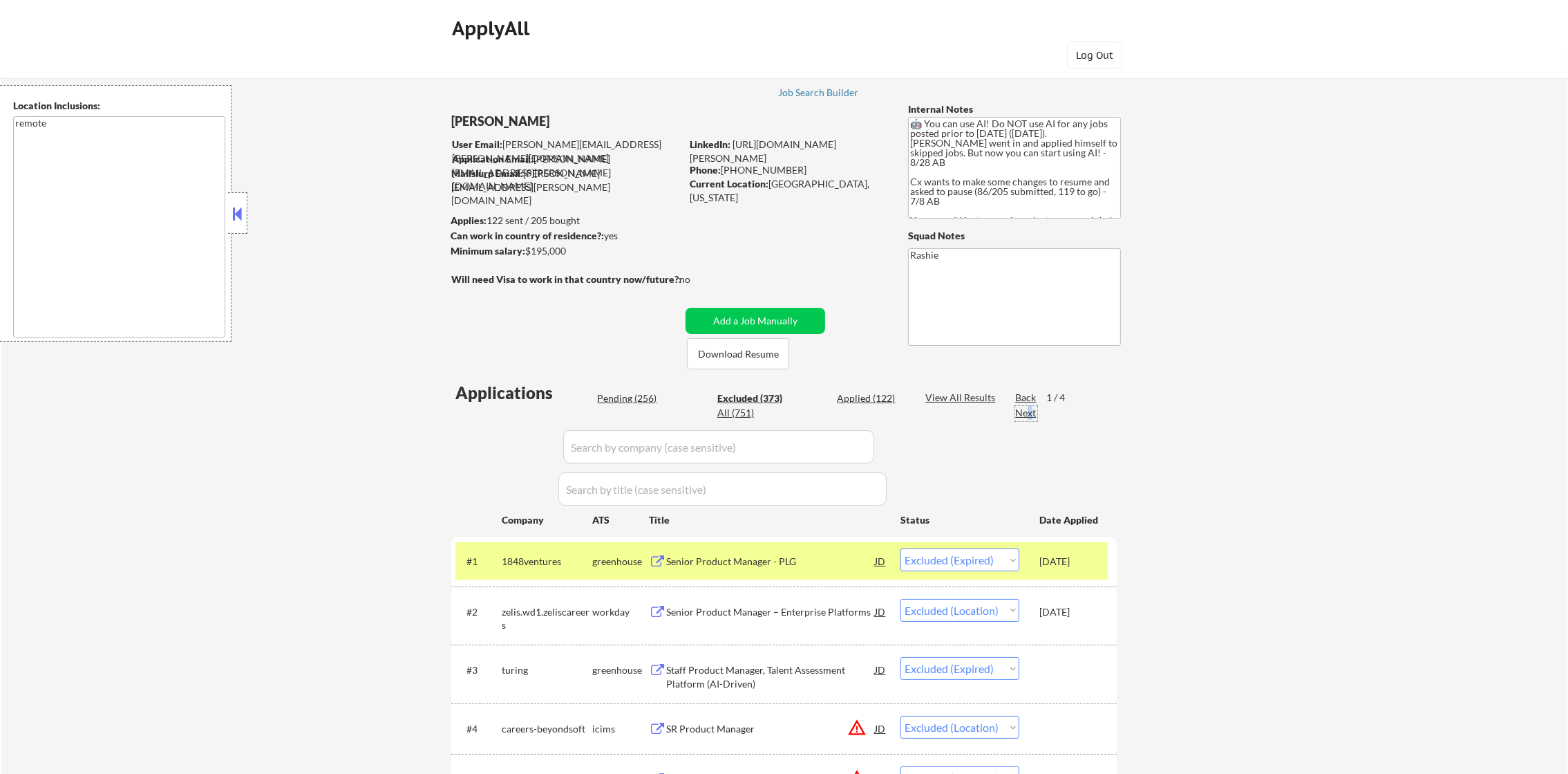
click at [1029, 414] on div "Next" at bounding box center [1027, 413] width 22 height 14
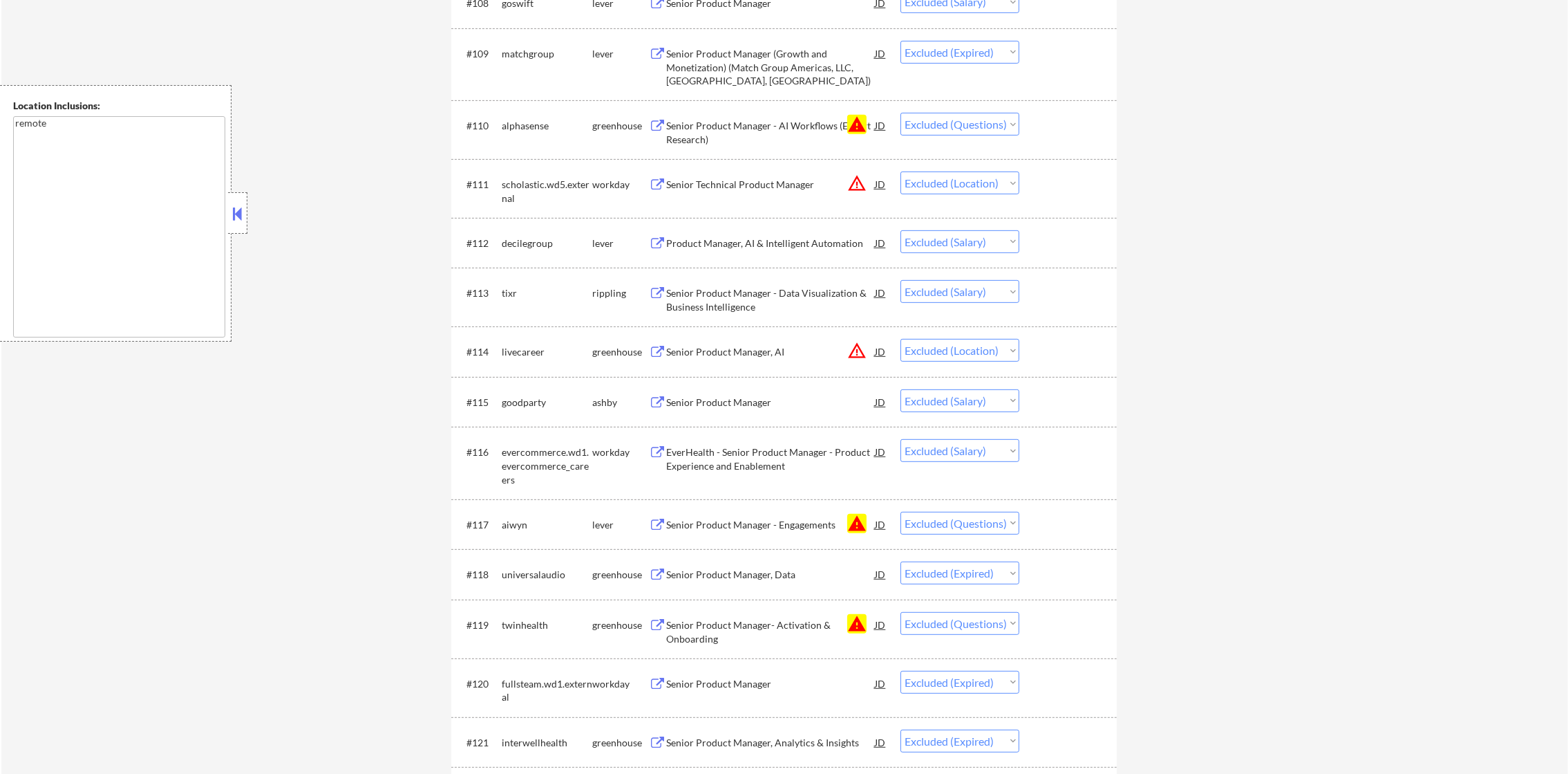
scroll to position [123, 0]
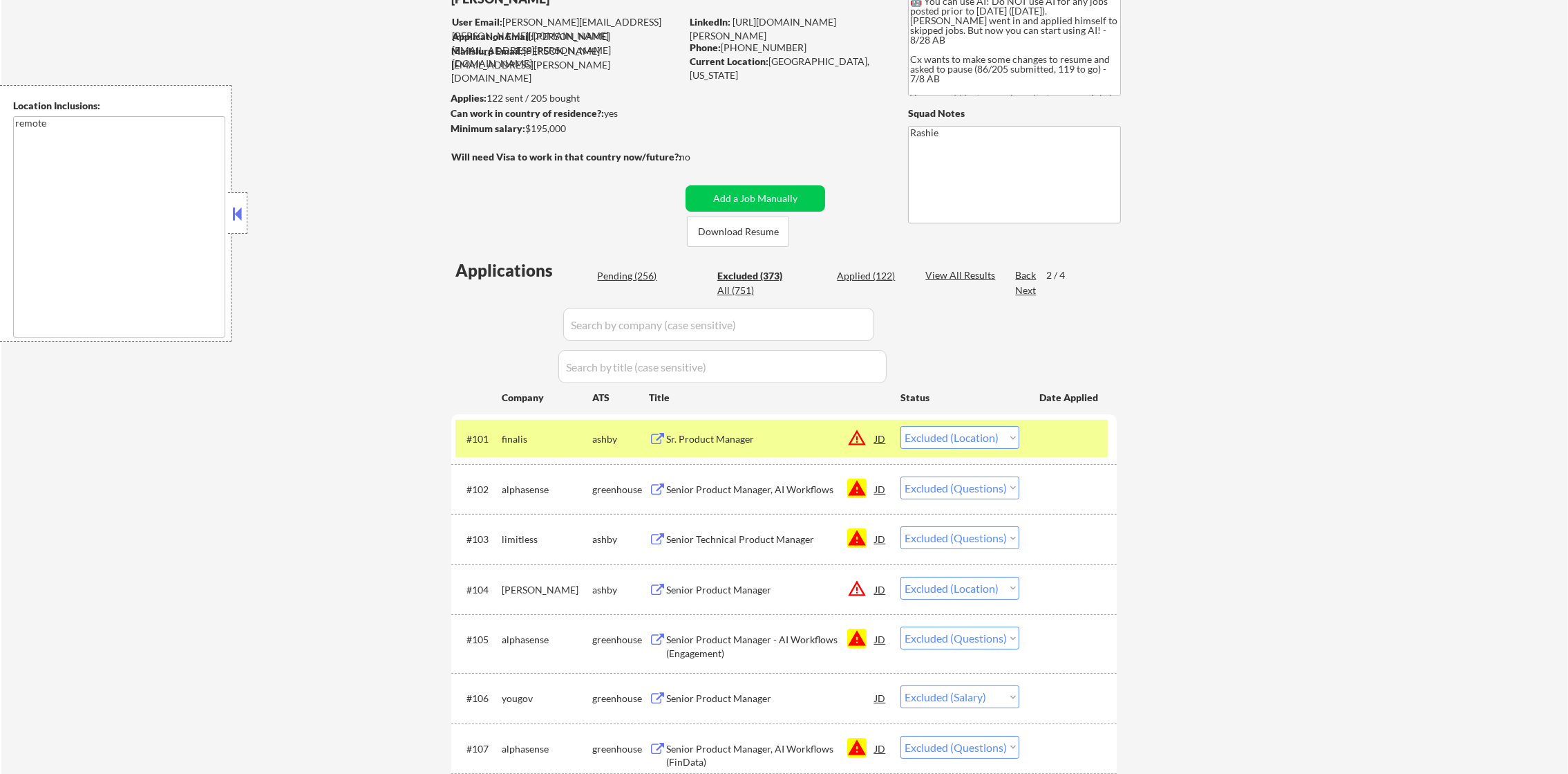
click at [1022, 269] on div "Back" at bounding box center [1027, 275] width 22 height 14
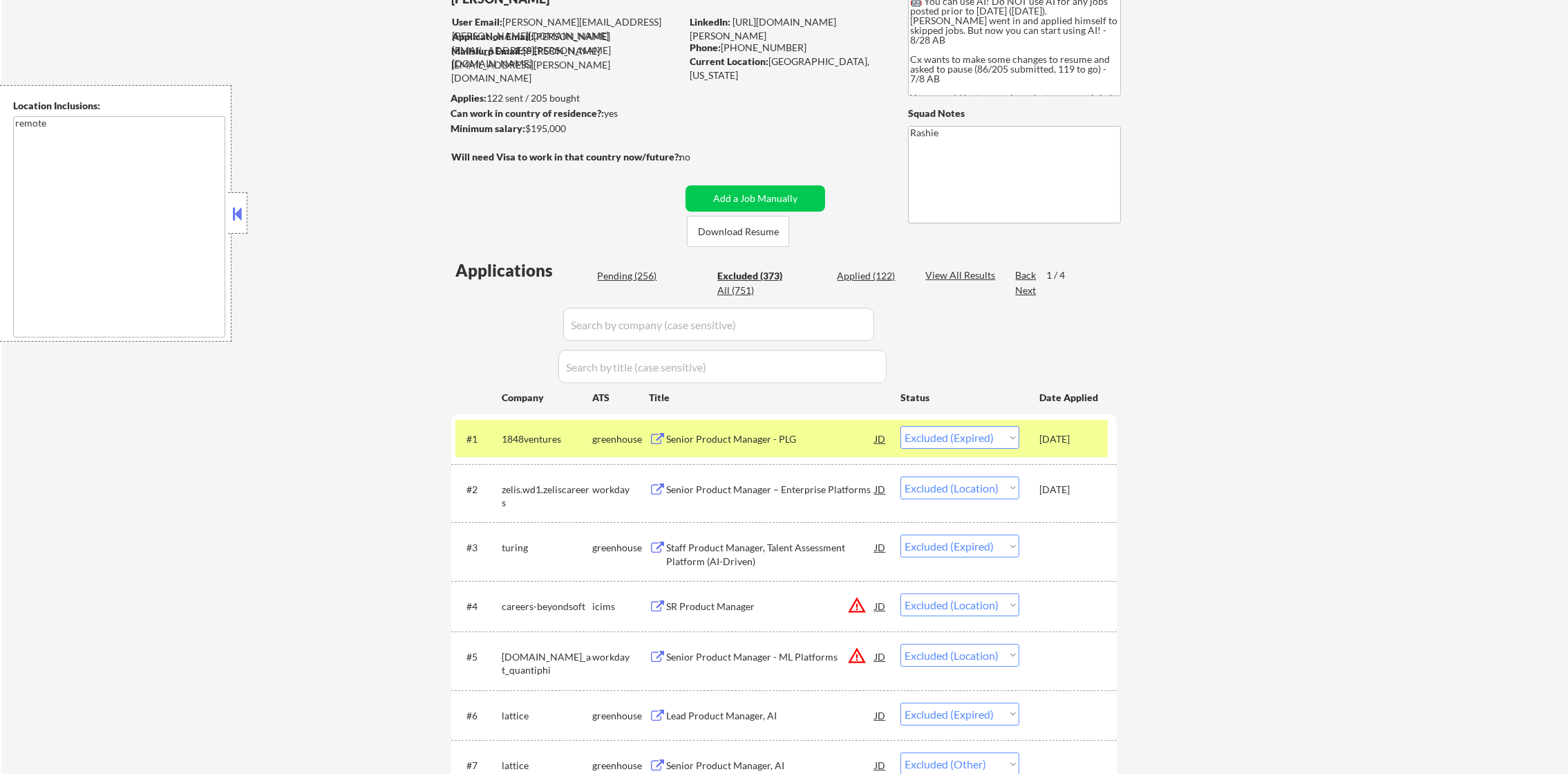
click at [752, 287] on div "All (751)" at bounding box center [751, 290] width 69 height 14
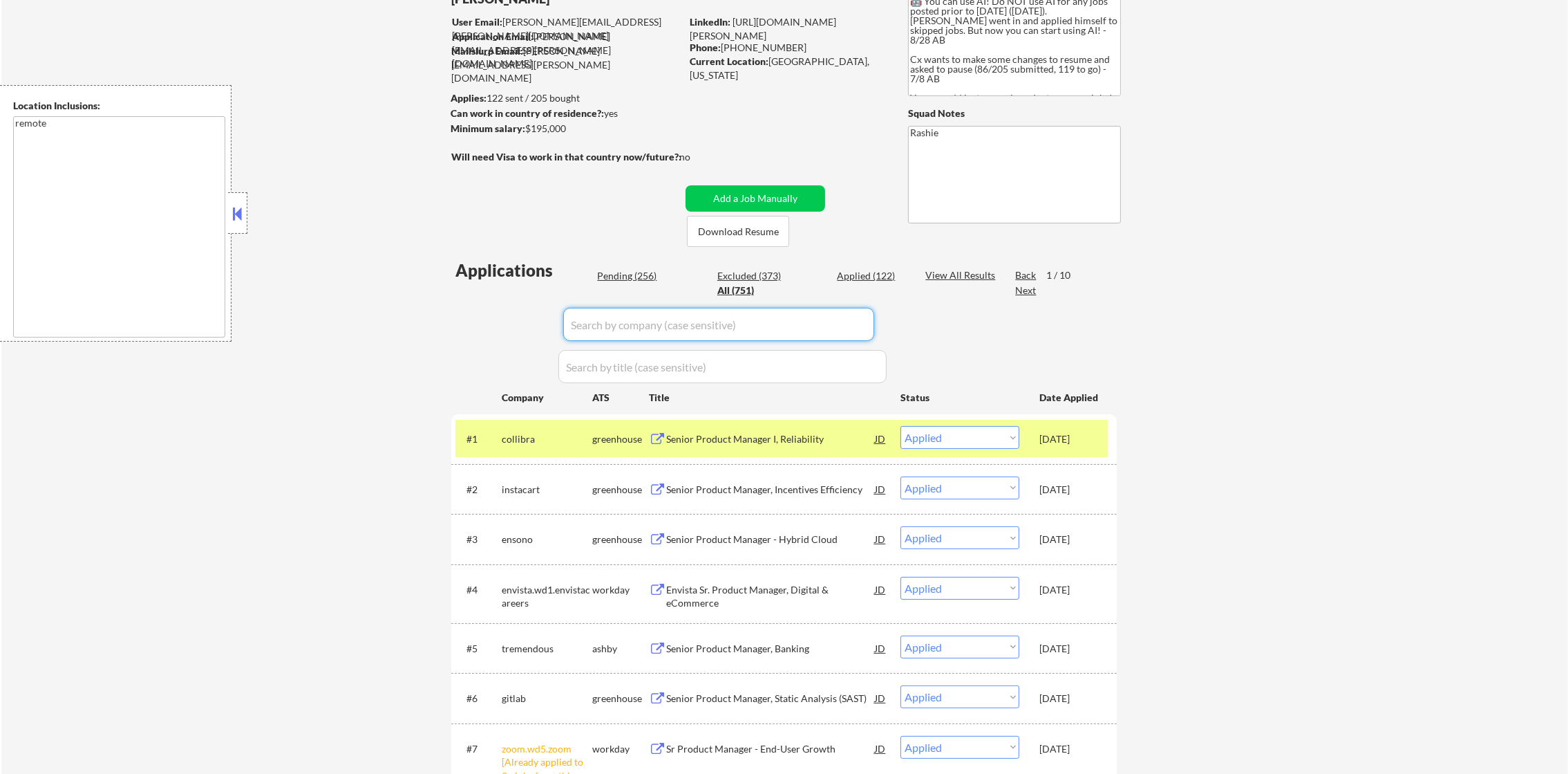
click at [699, 317] on input "input" at bounding box center [719, 324] width 311 height 33
paste input "synctera"
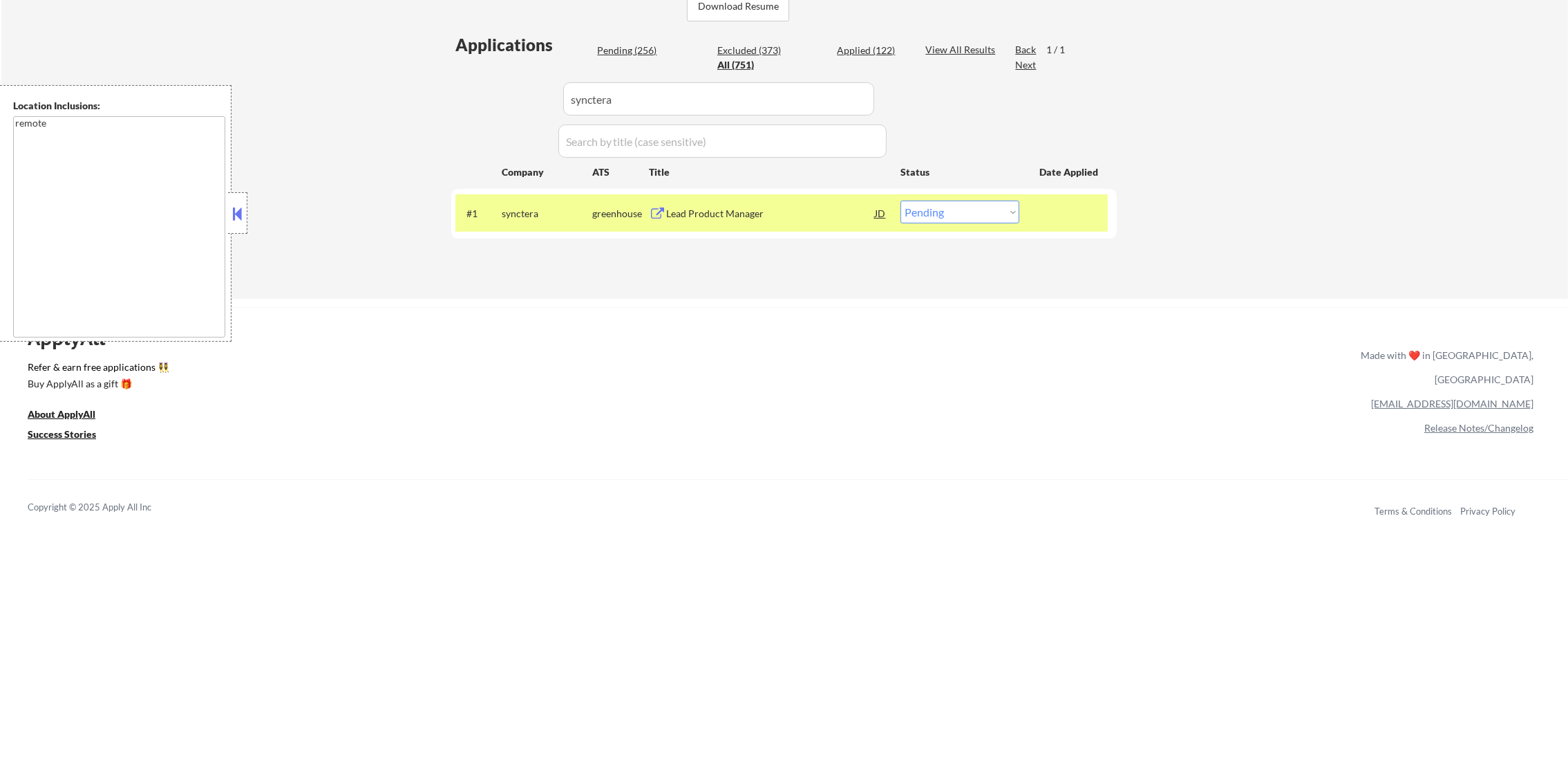
scroll to position [365, 0]
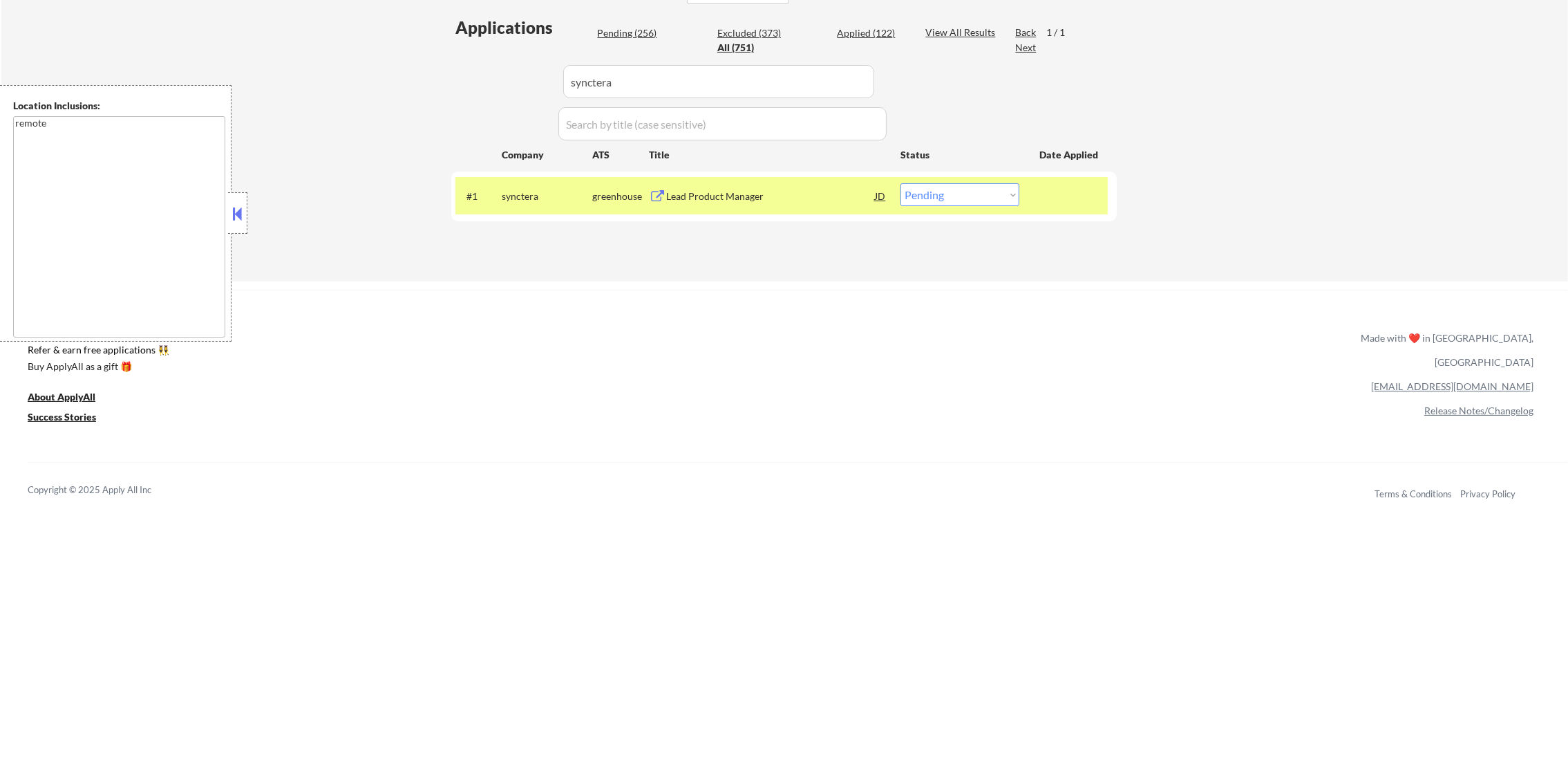
click at [710, 187] on div "Lead Product Manager" at bounding box center [770, 196] width 208 height 25
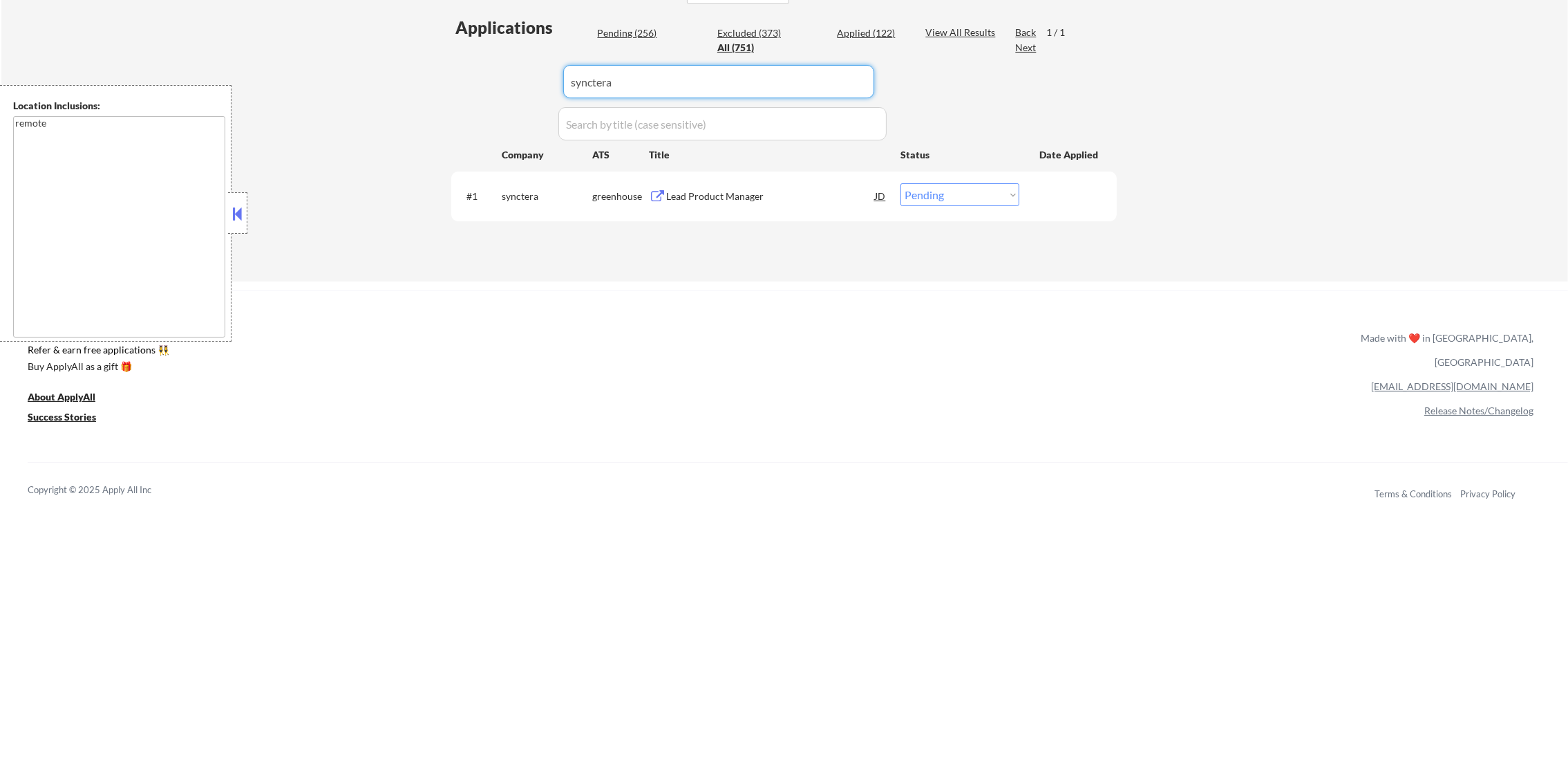
drag, startPoint x: 646, startPoint y: 83, endPoint x: 558, endPoint y: 80, distance: 88.1
click at [558, 80] on div "Applications Pending (256) Excluded (373) Applied (122) All (751) View All Resu…" at bounding box center [784, 136] width 666 height 239
paste input "worthai"
click at [732, 198] on div "Product Manager - DATA" at bounding box center [770, 197] width 208 height 14
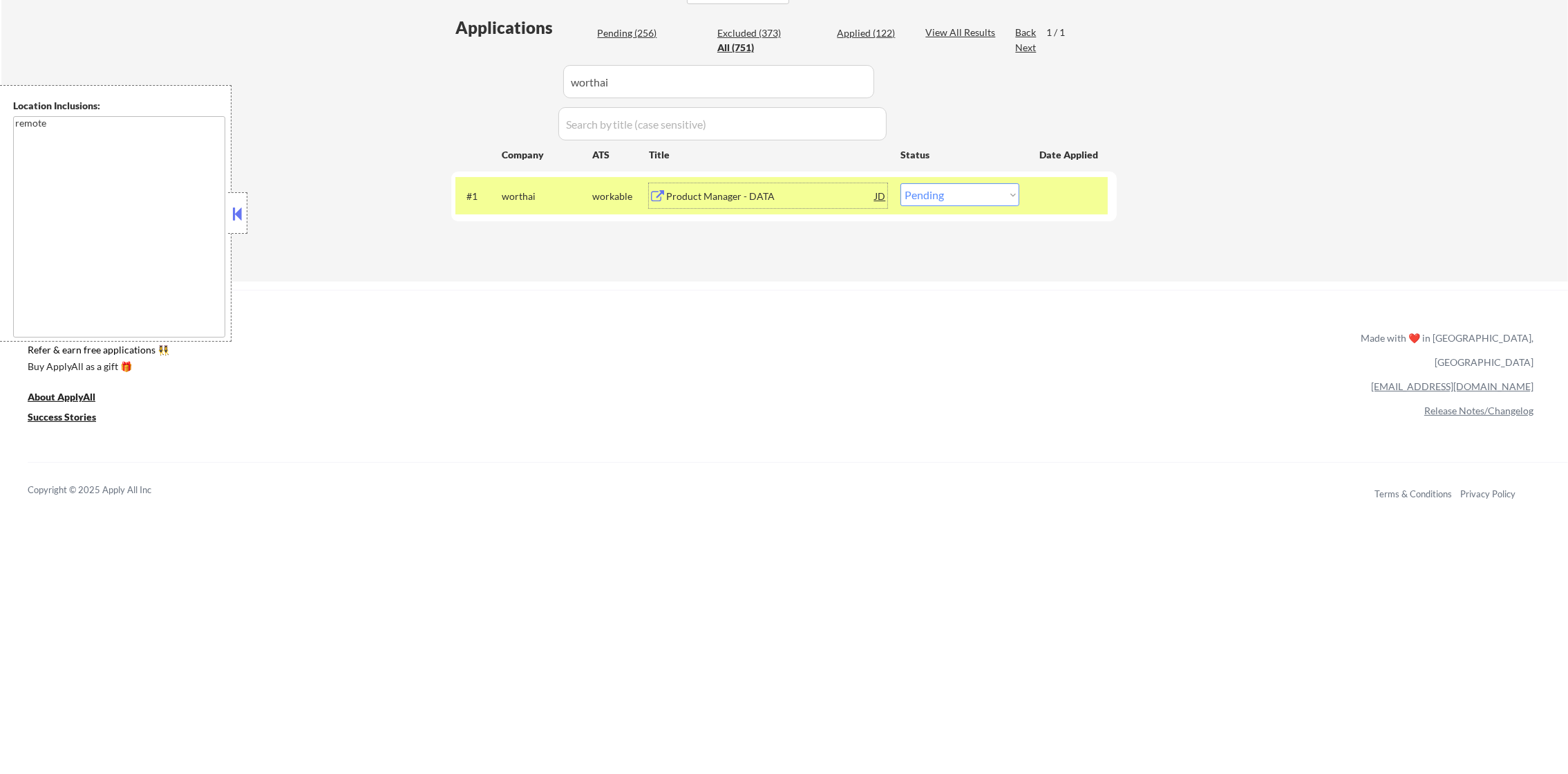
click at [964, 194] on select "Choose an option... Pending Applied Excluded (Questions) Excluded (Expired) Exc…" at bounding box center [960, 195] width 119 height 23
click at [901, 184] on select "Choose an option... Pending Applied Excluded (Questions) Excluded (Expired) Exc…" at bounding box center [960, 195] width 119 height 23
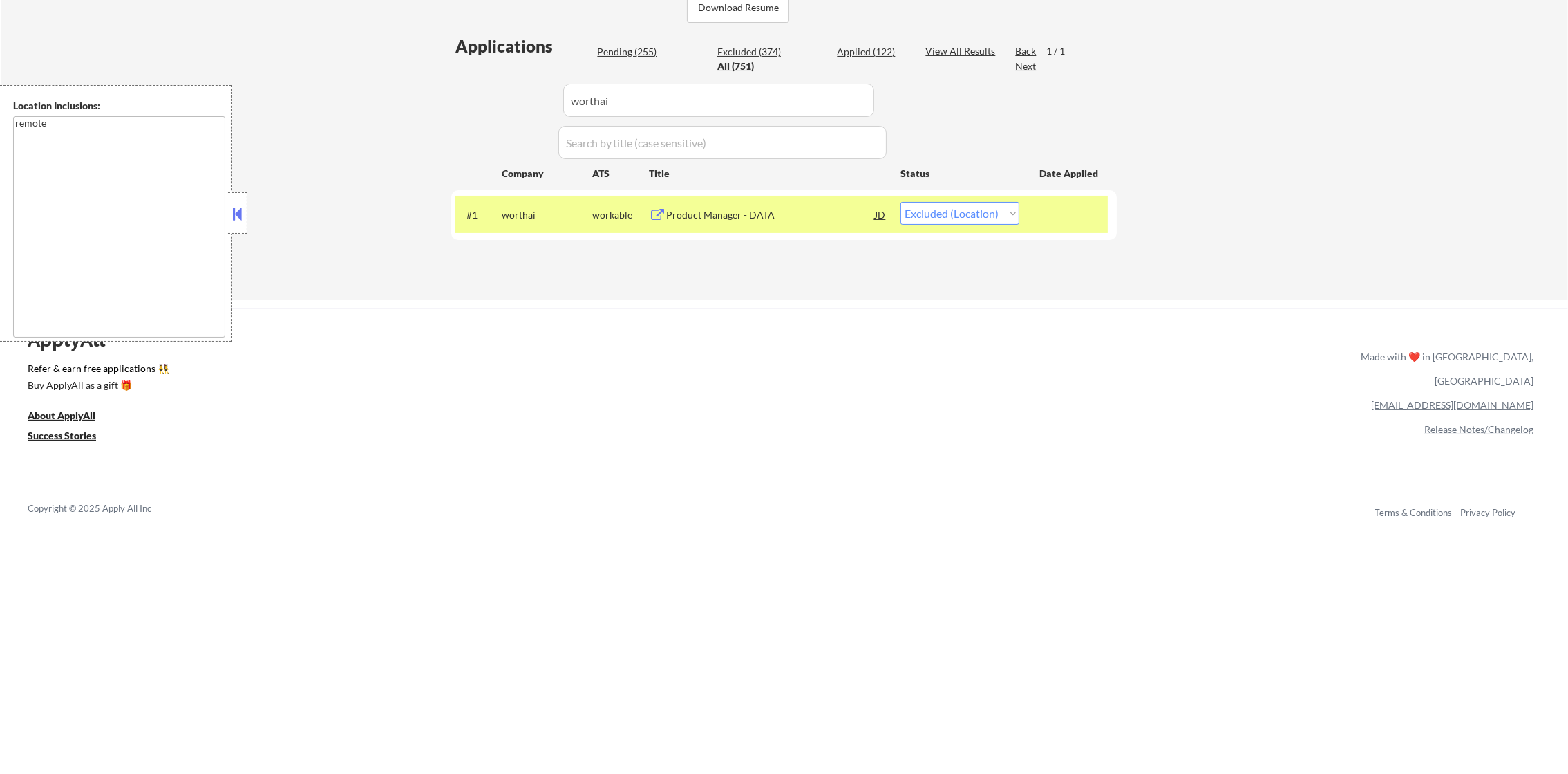
scroll to position [330, 0]
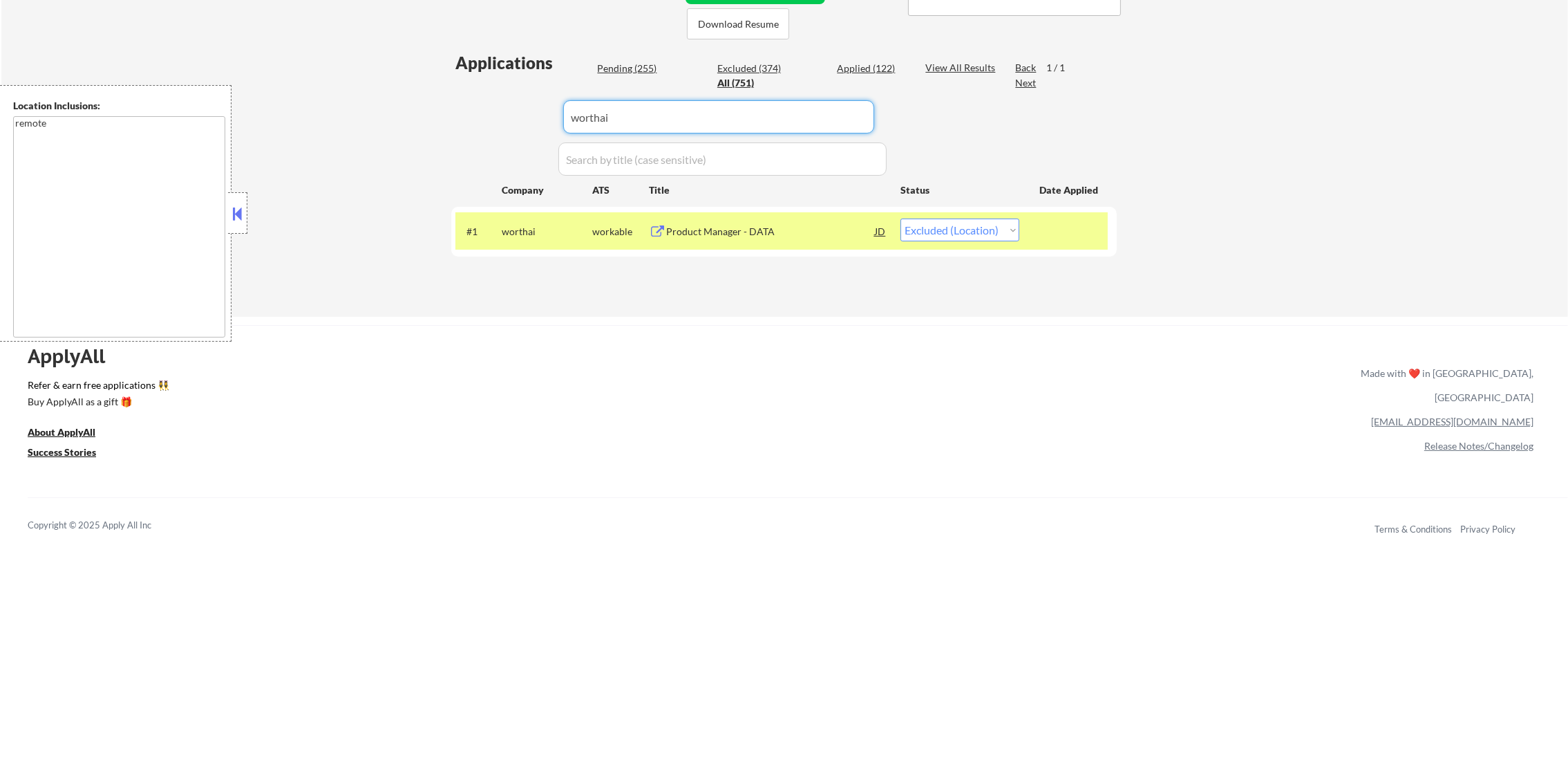
drag, startPoint x: 646, startPoint y: 92, endPoint x: 463, endPoint y: 90, distance: 183.0
click at [463, 90] on div "Applications Pending (255) Excluded (374) Applied (122) All (751) View All Resu…" at bounding box center [784, 171] width 666 height 239
paste input "granicus"
click at [403, 165] on div "← Return to /applysquad Mailslurp Inbox Job Search Builder [PERSON_NAME] User E…" at bounding box center [785, 21] width 1567 height 591
click at [737, 233] on div "Product Manager" at bounding box center [770, 232] width 208 height 14
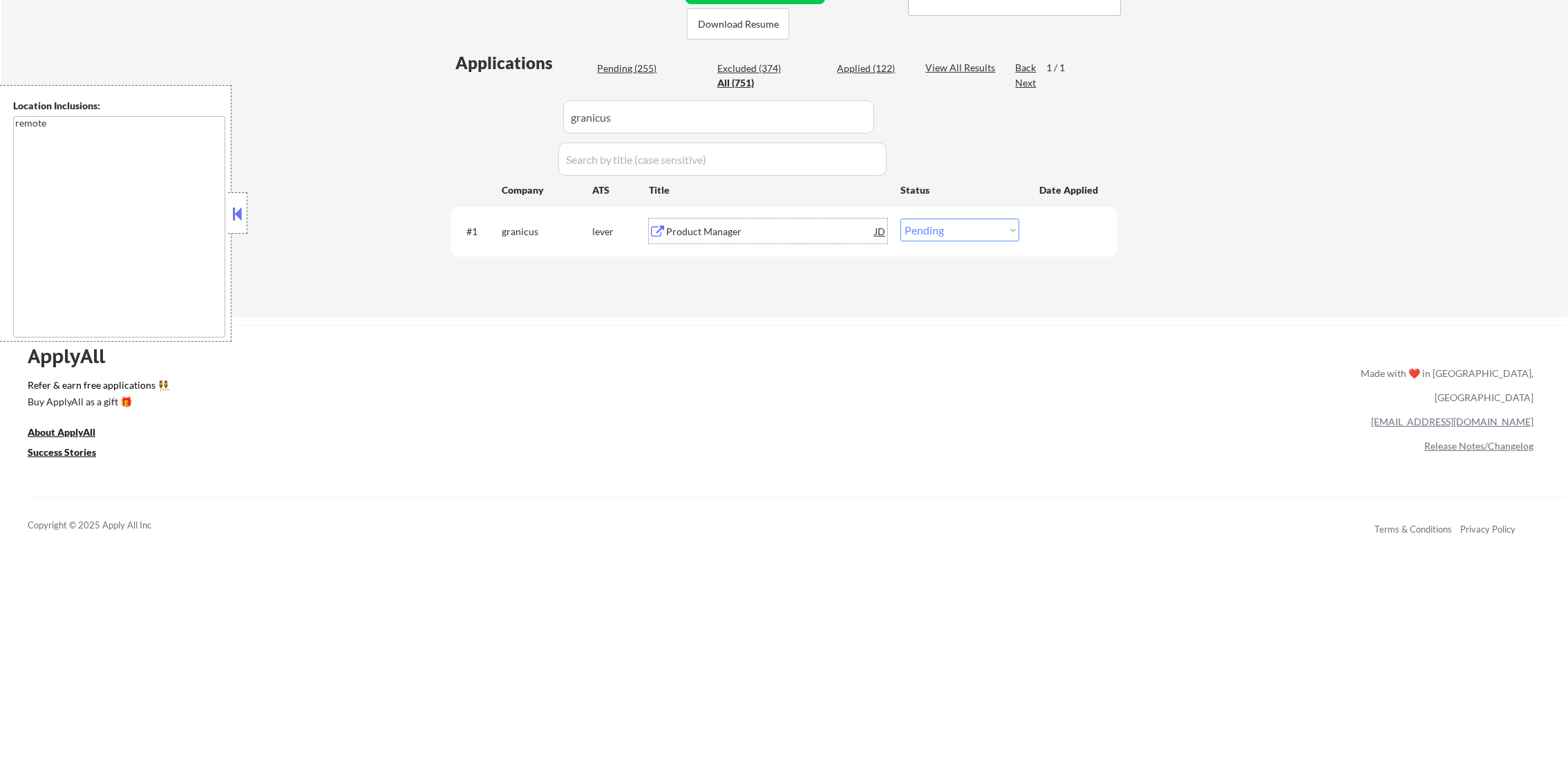
click at [934, 233] on select "Choose an option... Pending Applied Excluded (Questions) Excluded (Expired) Exc…" at bounding box center [960, 230] width 119 height 23
click at [901, 219] on select "Choose an option... Pending Applied Excluded (Questions) Excluded (Expired) Exc…" at bounding box center [960, 230] width 119 height 23
drag, startPoint x: 632, startPoint y: 119, endPoint x: 472, endPoint y: 119, distance: 160.0
click at [472, 119] on div "Applications Pending (254) Excluded (375) Applied (122) All (751) View All Resu…" at bounding box center [784, 171] width 666 height 239
paste input "synctera"
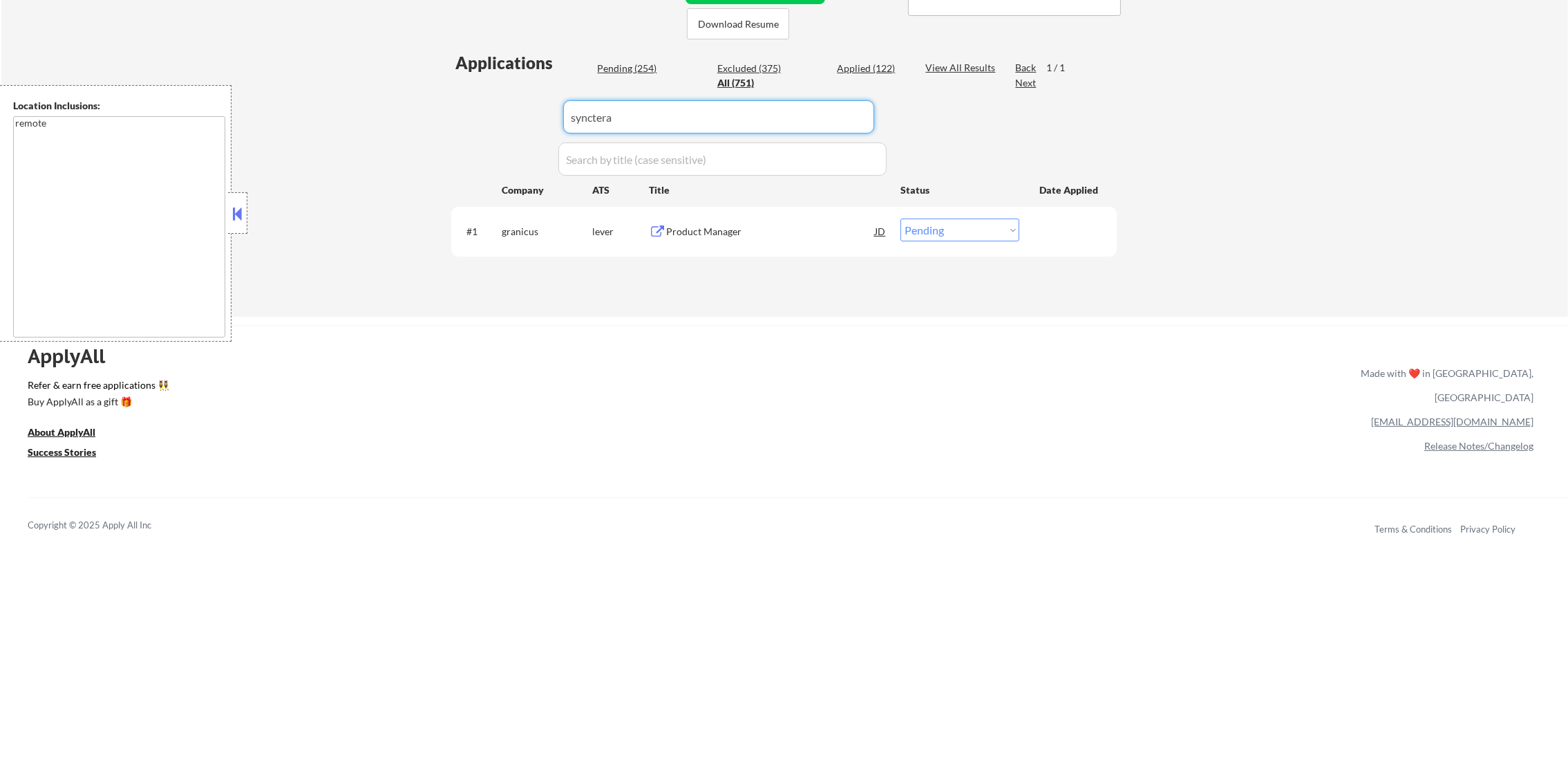
click at [472, 119] on div "Applications Pending (254) Excluded (375) Applied (122) All (751) View All Resu…" at bounding box center [784, 171] width 666 height 239
click at [765, 221] on div "Lead Product Manager" at bounding box center [770, 231] width 208 height 25
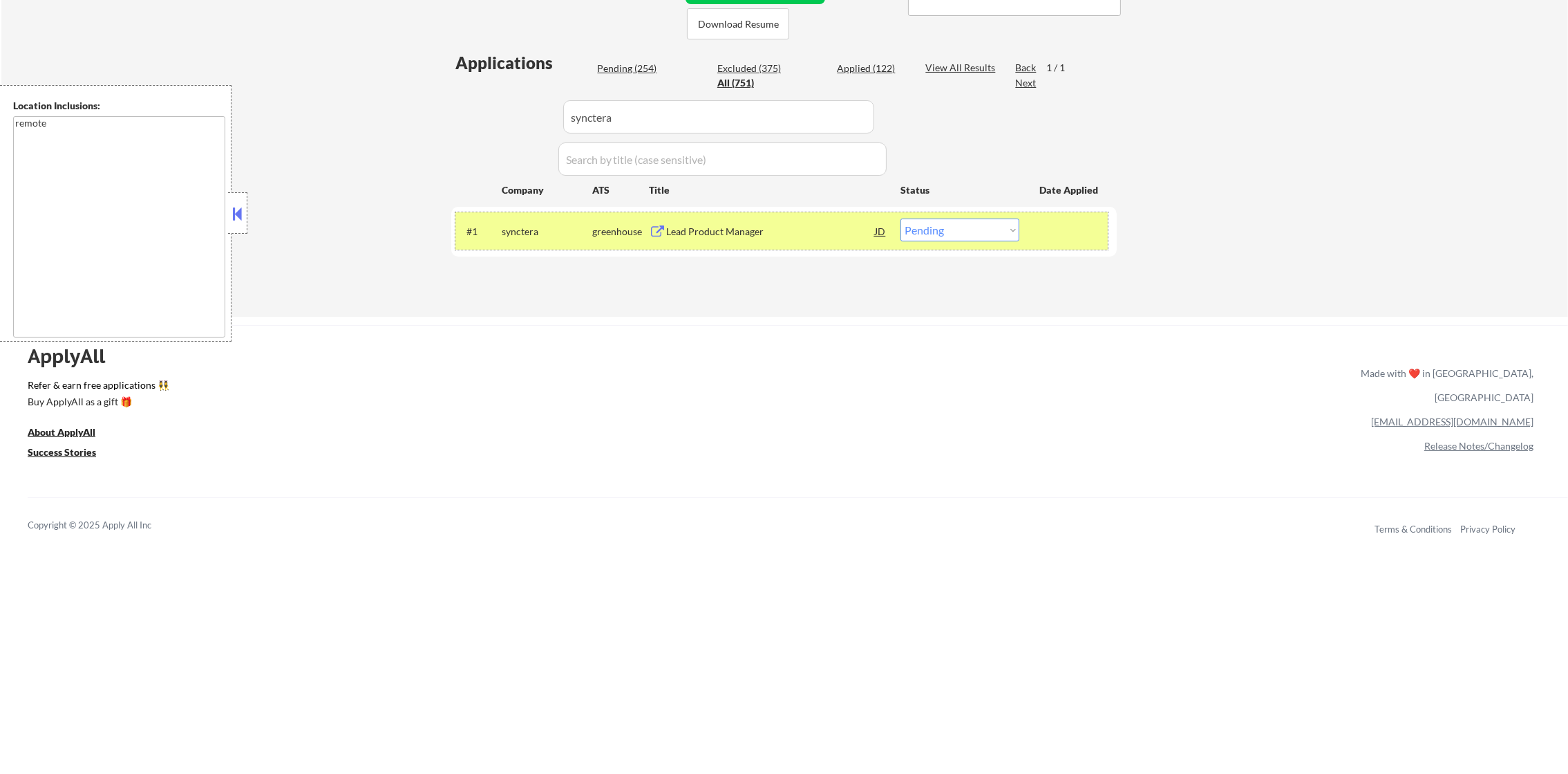
drag, startPoint x: 1002, startPoint y: 217, endPoint x: 1001, endPoint y: 246, distance: 29.0
click at [1002, 219] on div "#1 synctera greenhouse Lead Product Manager JD warning_amber Choose an option..…" at bounding box center [781, 231] width 653 height 38
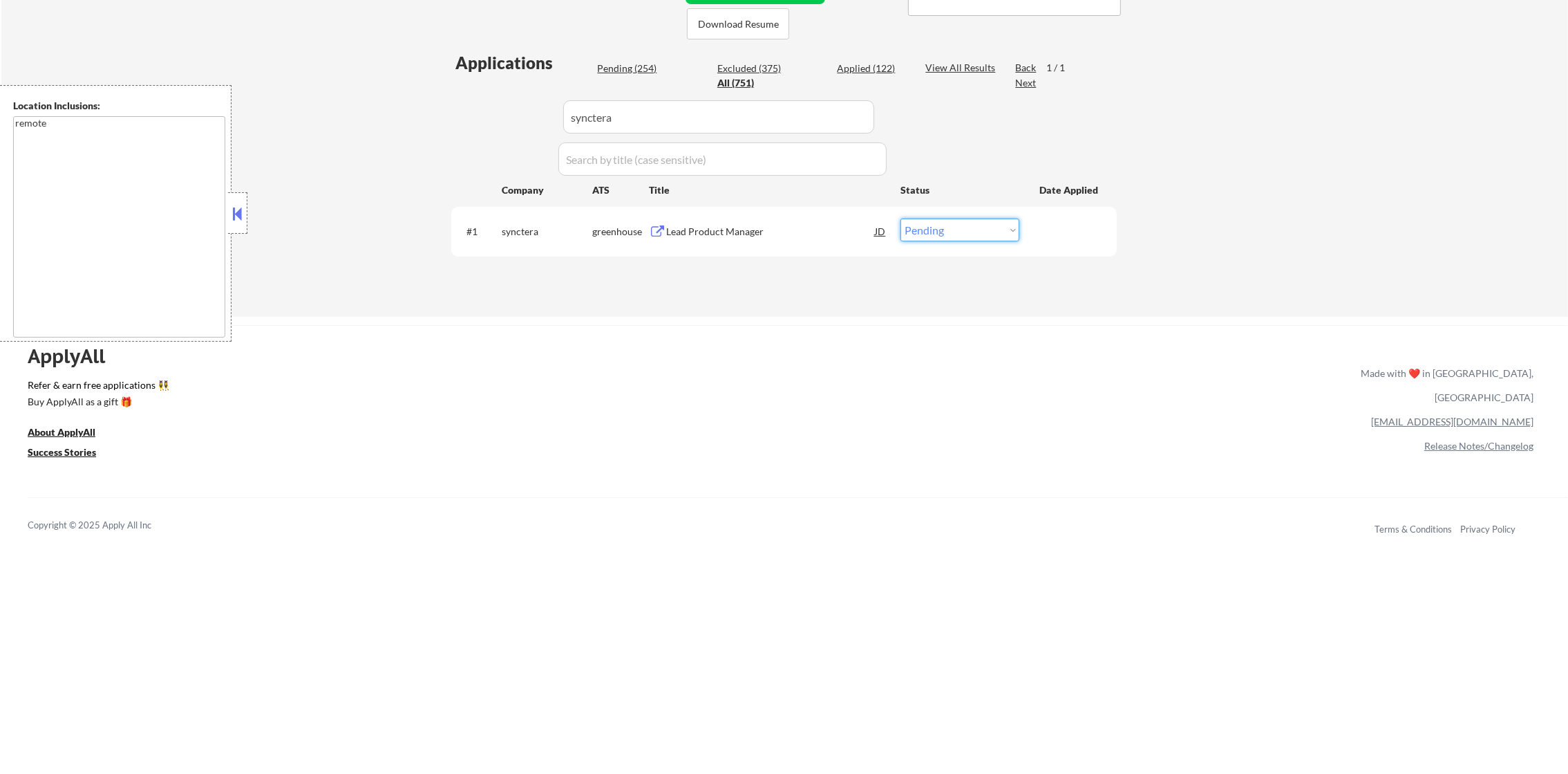
click at [1006, 231] on select "Choose an option... Pending Applied Excluded (Questions) Excluded (Expired) Exc…" at bounding box center [960, 230] width 119 height 23
click at [901, 219] on select "Choose an option... Pending Applied Excluded (Questions) Excluded (Expired) Exc…" at bounding box center [960, 230] width 119 height 23
drag, startPoint x: 519, startPoint y: 119, endPoint x: 489, endPoint y: 119, distance: 30.0
click at [492, 119] on div "Applications Pending (253) Excluded (376) Applied (122) All (751) View All Resu…" at bounding box center [784, 171] width 666 height 239
paste input "humeai"
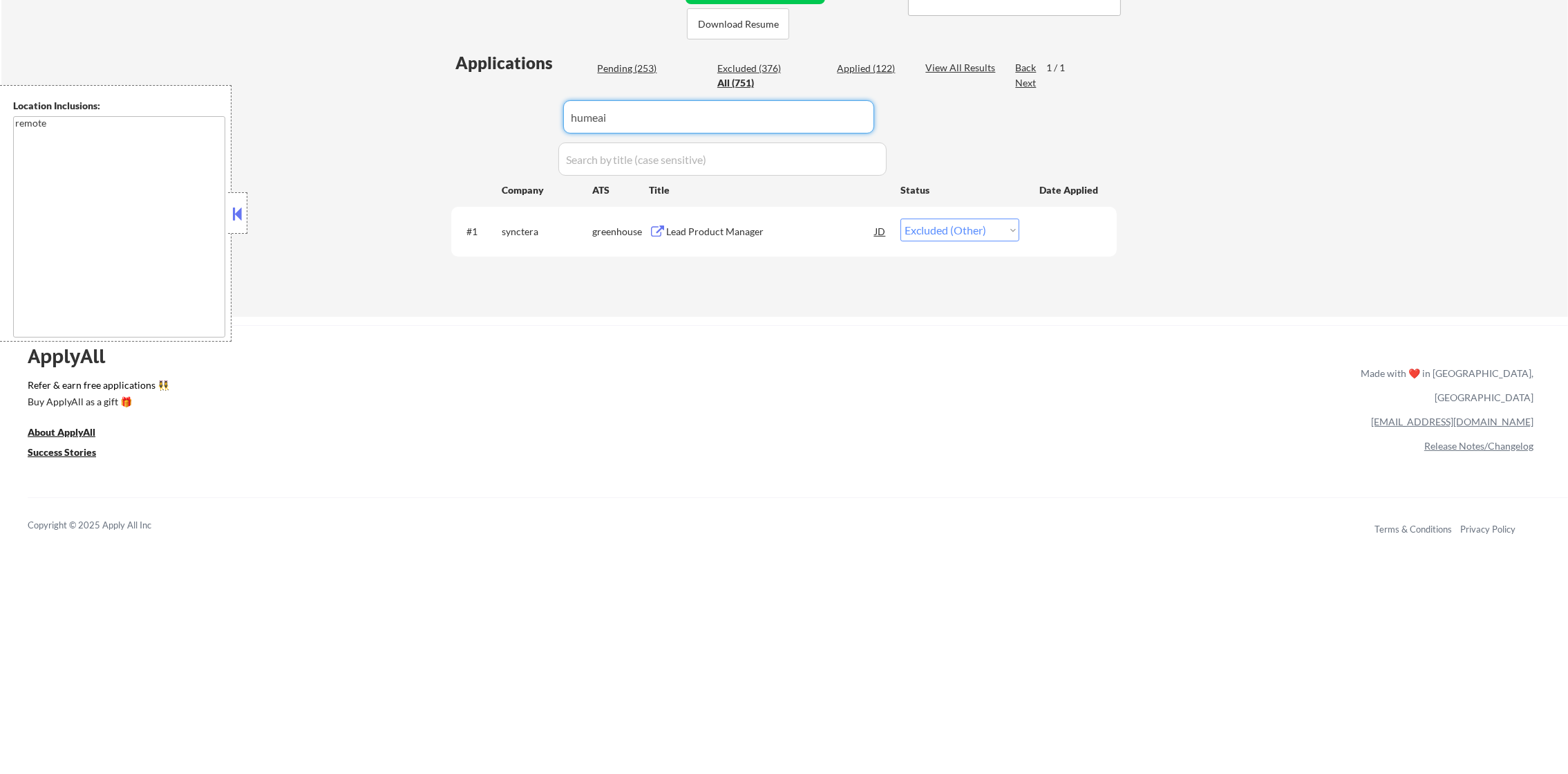
click at [487, 119] on div "Applications Pending (253) Excluded (376) Applied (122) All (751) View All Resu…" at bounding box center [784, 171] width 666 height 239
click at [793, 233] on div "Product Manager, Growth" at bounding box center [770, 232] width 208 height 14
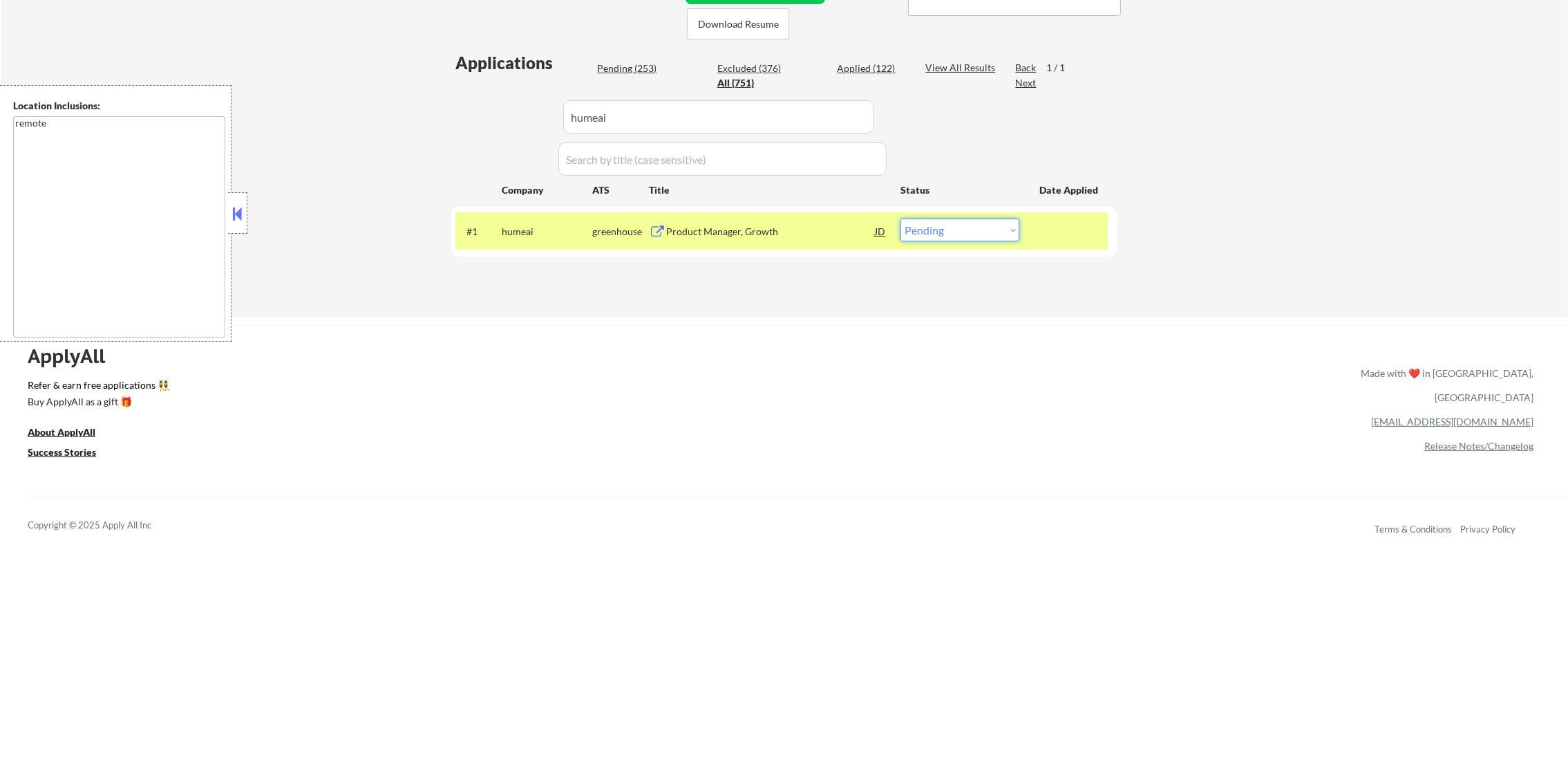
click at [976, 236] on select "Choose an option... Pending Applied Excluded (Questions) Excluded (Expired) Exc…" at bounding box center [960, 230] width 119 height 23
click at [901, 219] on select "Choose an option... Pending Applied Excluded (Questions) Excluded (Expired) Exc…" at bounding box center [960, 230] width 119 height 23
click at [966, 237] on select "Choose an option... Pending Applied Excluded (Questions) Excluded (Expired) Exc…" at bounding box center [960, 230] width 119 height 23
click at [901, 219] on select "Choose an option... Pending Applied Excluded (Questions) Excluded (Expired) Exc…" at bounding box center [960, 230] width 119 height 23
click at [475, 228] on div "#1" at bounding box center [479, 232] width 24 height 14
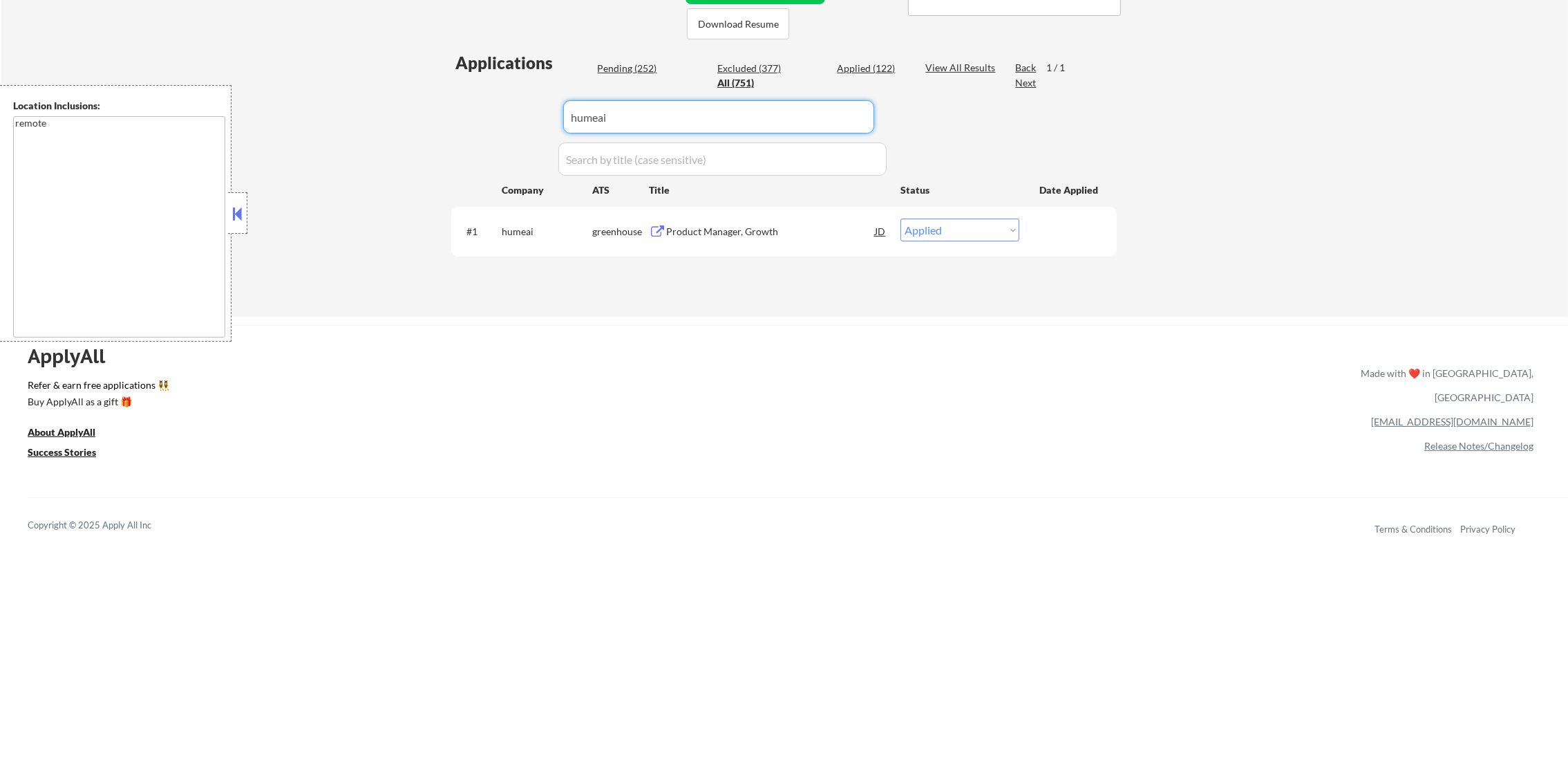
drag, startPoint x: 492, startPoint y: 125, endPoint x: 447, endPoint y: 121, distance: 45.2
click at [450, 121] on div "← Return to /applysquad Mailslurp Inbox Job Search Builder [PERSON_NAME] User E…" at bounding box center [784, 15] width 690 height 580
paste input "mediaradar"
click at [447, 121] on div "← Return to /applysquad Mailslurp Inbox Job Search Builder [PERSON_NAME] User E…" at bounding box center [784, 15] width 690 height 580
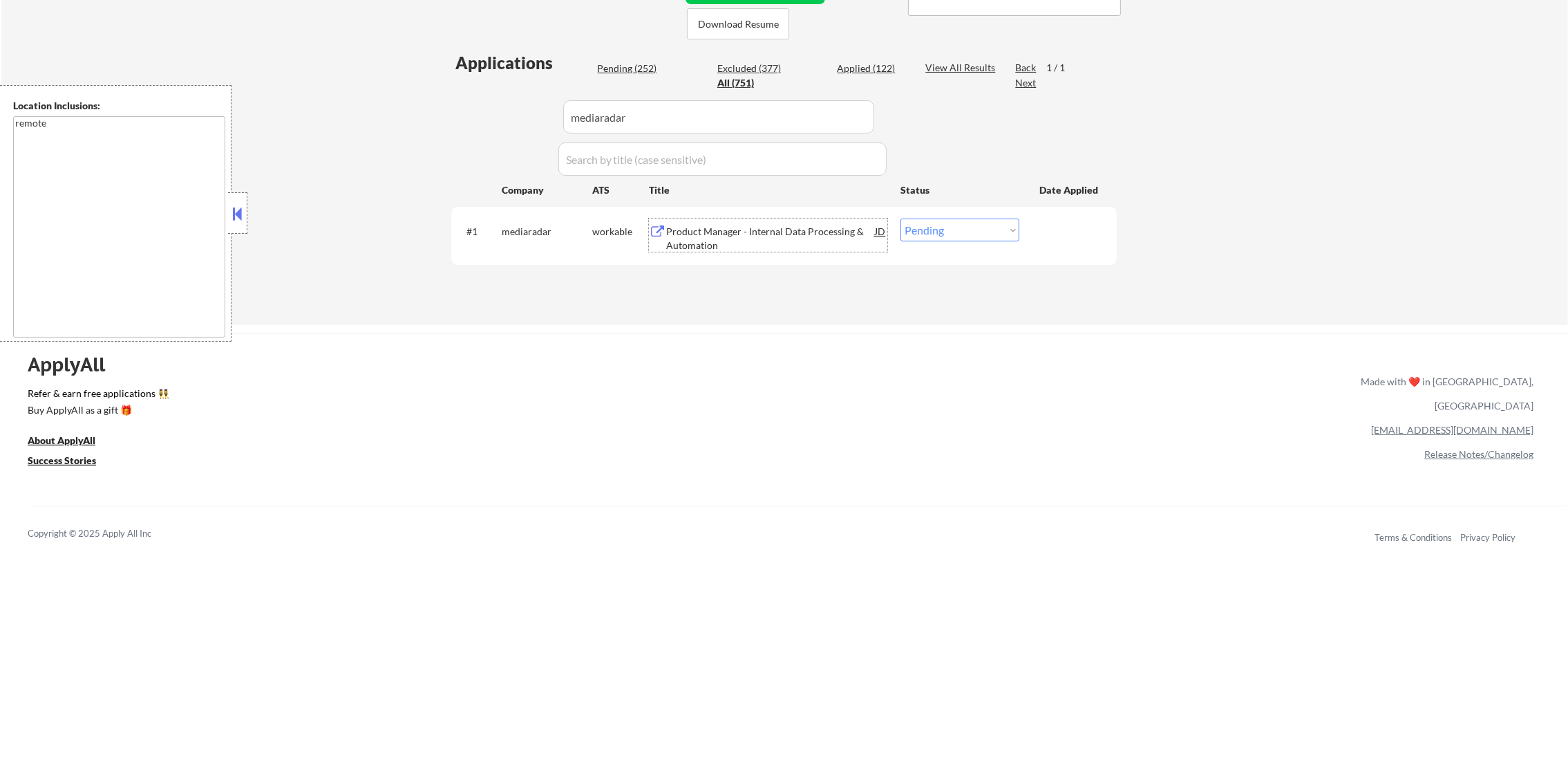
click at [753, 232] on div "Product Manager - Internal Data Processing & Automation" at bounding box center [770, 238] width 208 height 27
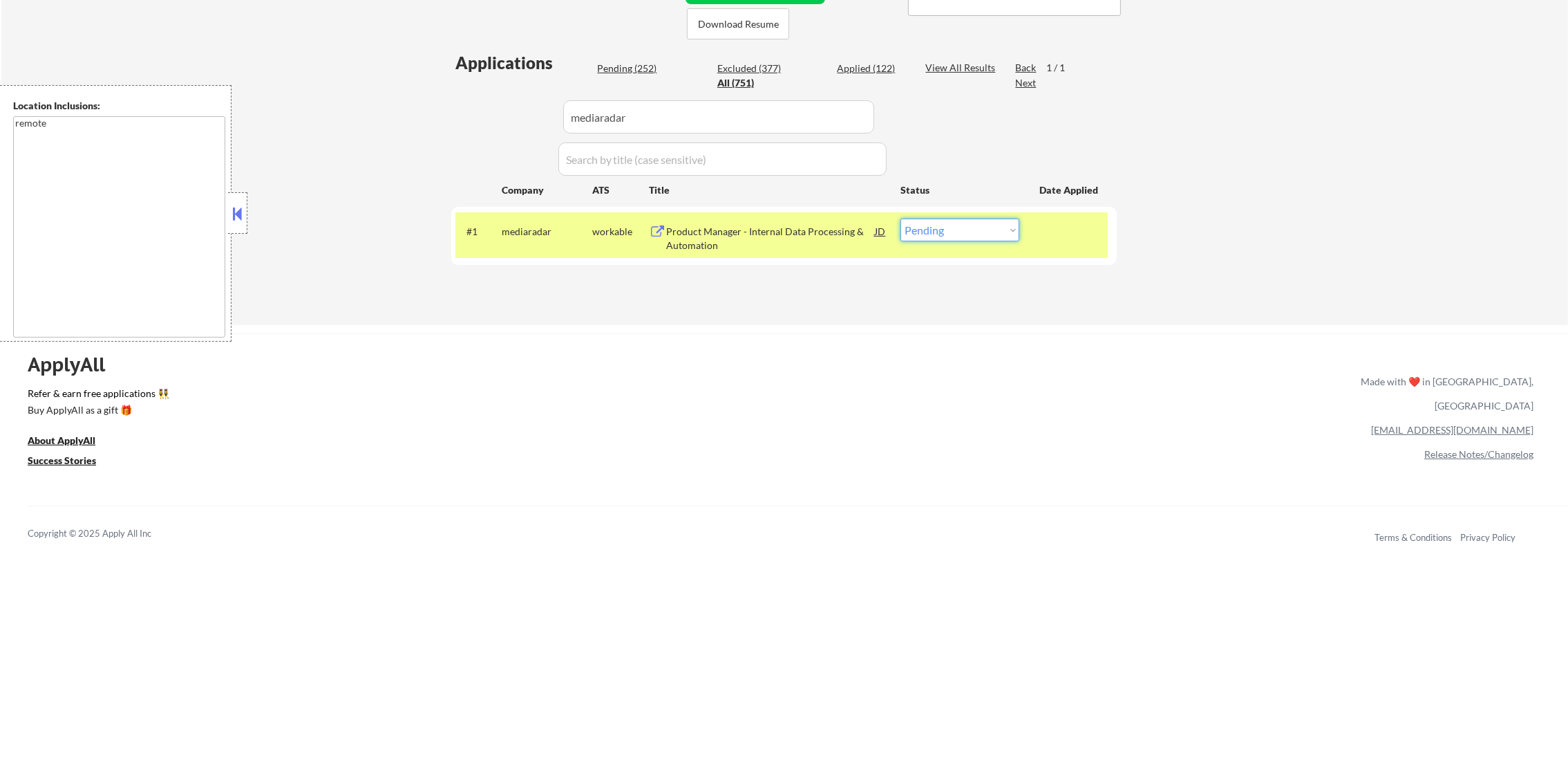
click at [1002, 239] on select "Choose an option... Pending Applied Excluded (Questions) Excluded (Expired) Exc…" at bounding box center [960, 230] width 119 height 23
click at [901, 219] on select "Choose an option... Pending Applied Excluded (Questions) Excluded (Expired) Exc…" at bounding box center [960, 230] width 119 height 23
click at [574, 227] on div "mediaradar" at bounding box center [547, 232] width 91 height 14
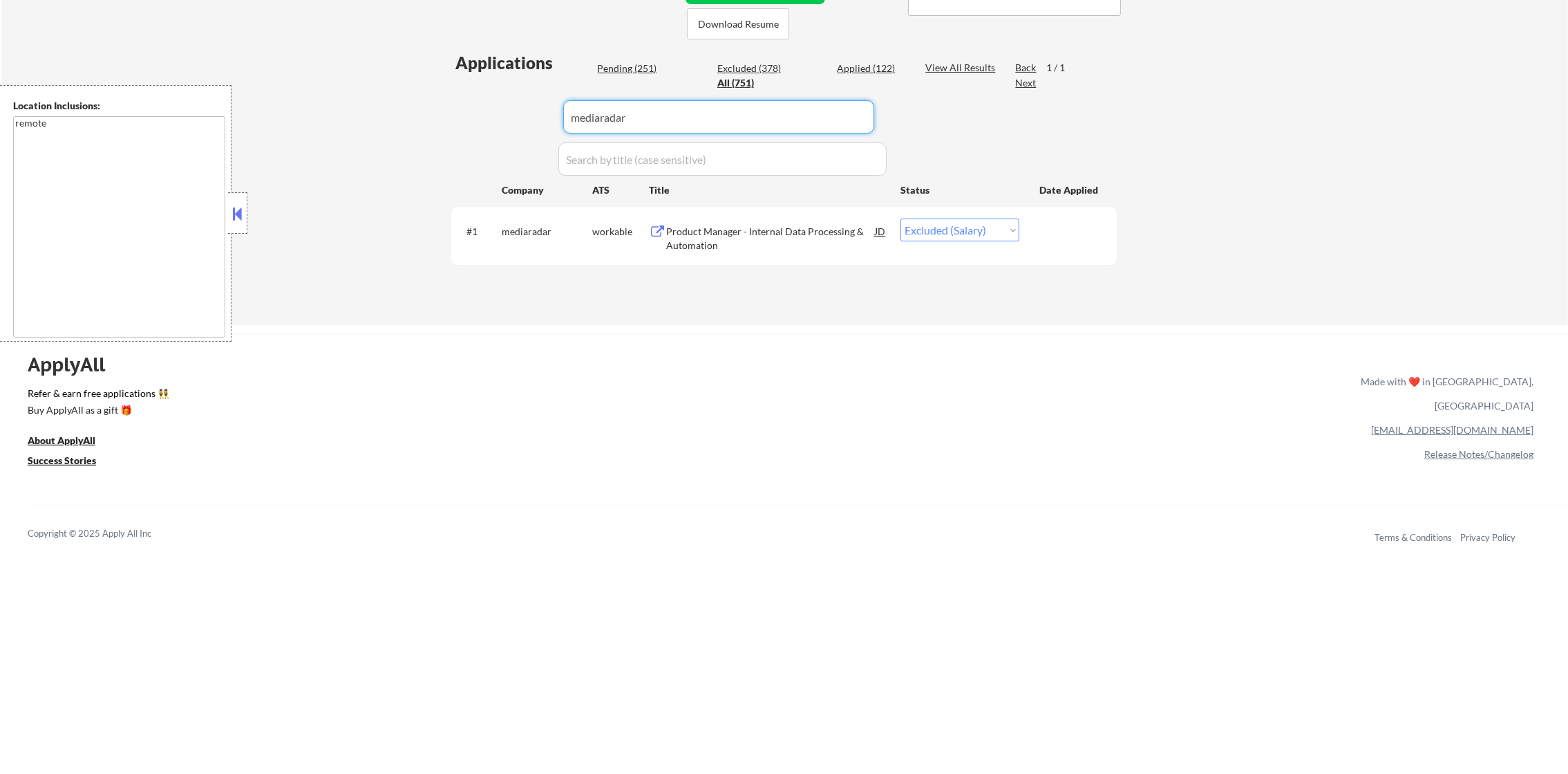
drag, startPoint x: 528, startPoint y: 112, endPoint x: 437, endPoint y: 108, distance: 91.1
click at [451, 108] on div "Applications Pending (251) Excluded (378) Applied (122) All (751) View All Resu…" at bounding box center [784, 175] width 666 height 247
paste input "gomotive"
click at [437, 108] on div "← Return to /applysquad Mailslurp Inbox Job Search Builder [PERSON_NAME] User E…" at bounding box center [785, 25] width 1567 height 600
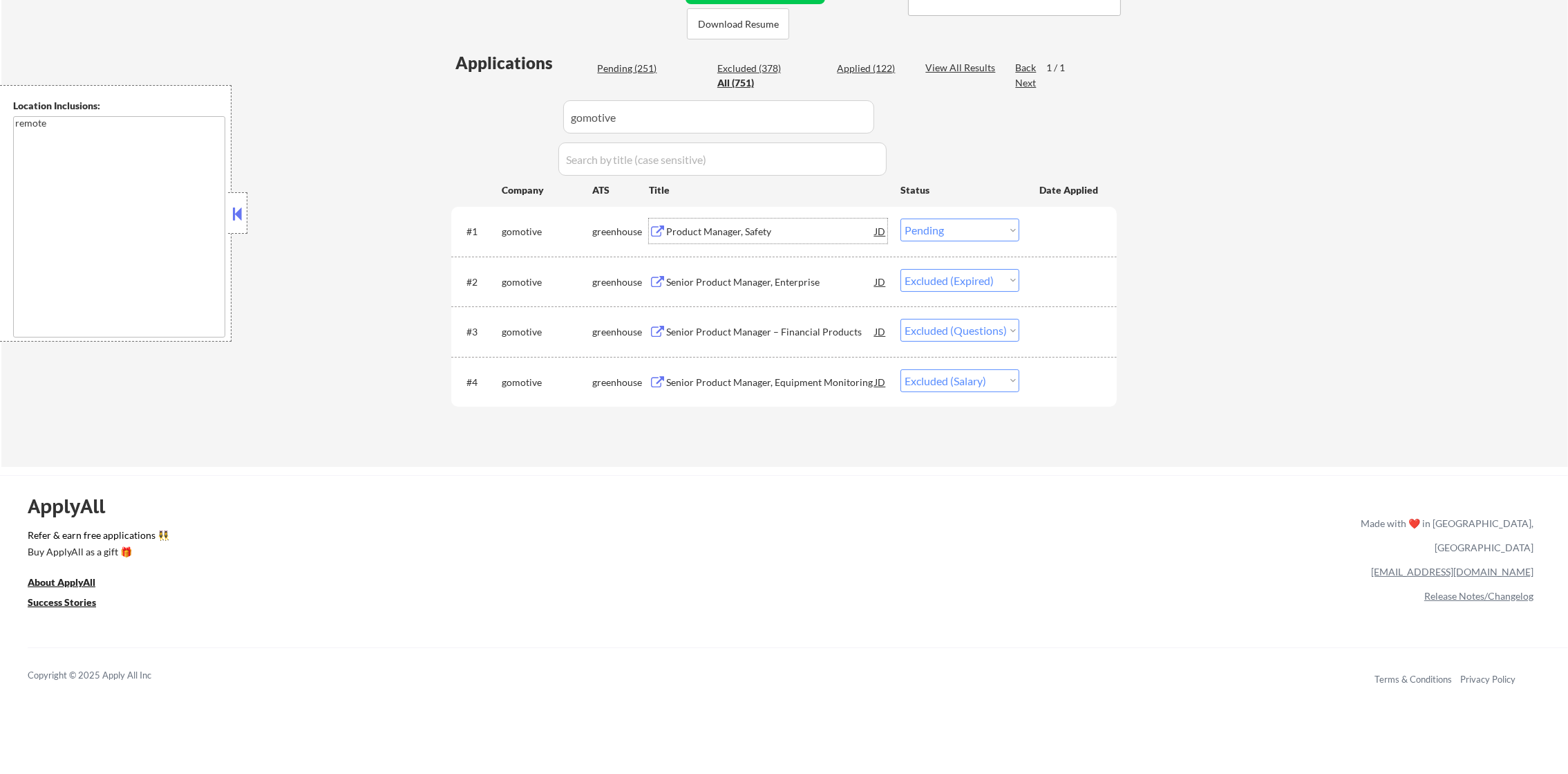
click at [810, 228] on div "Product Manager, Safety" at bounding box center [770, 232] width 208 height 14
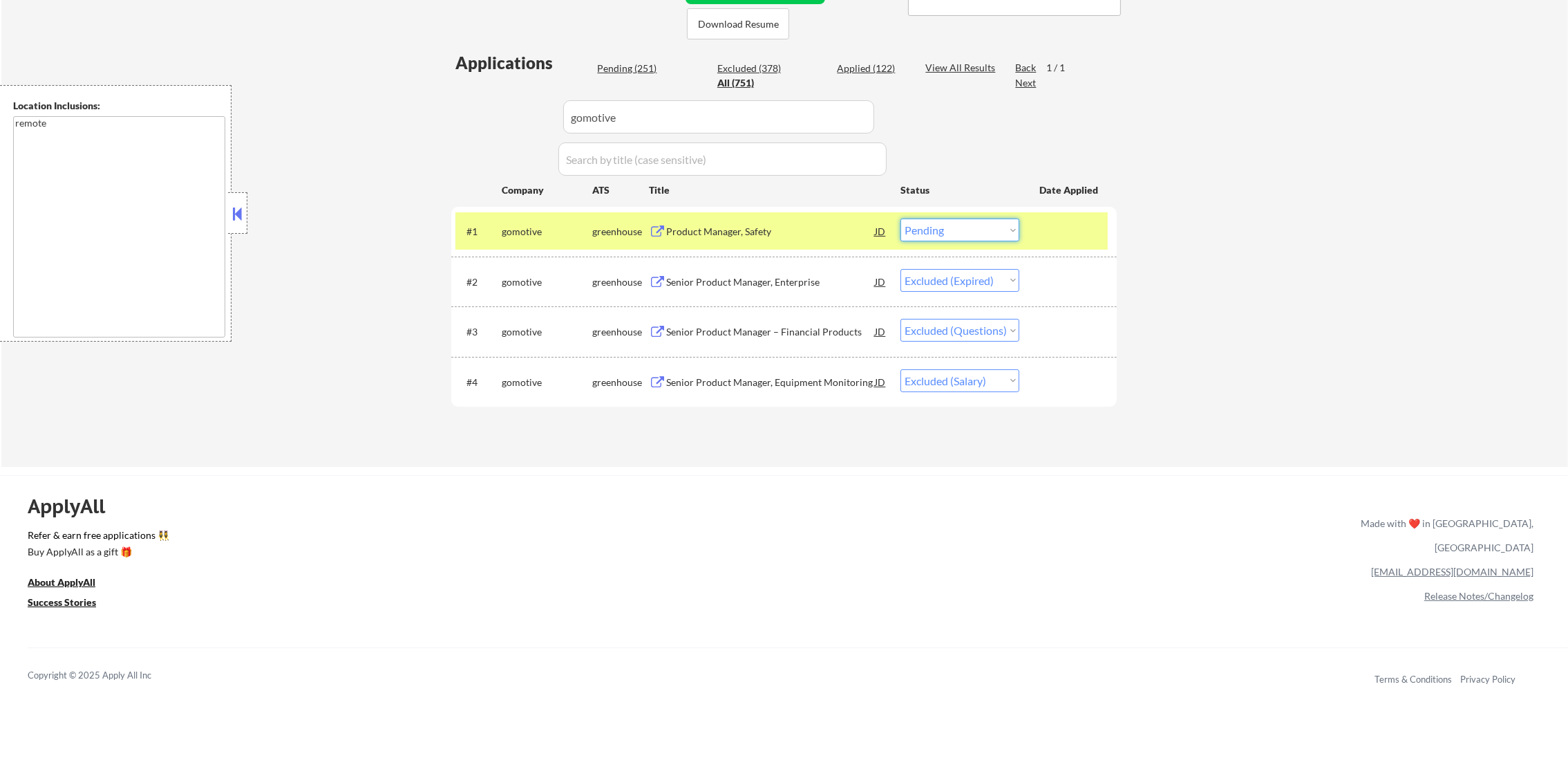
click at [998, 232] on select "Choose an option... Pending Applied Excluded (Questions) Excluded (Expired) Exc…" at bounding box center [960, 230] width 119 height 23
click at [901, 219] on select "Choose an option... Pending Applied Excluded (Questions) Excluded (Expired) Exc…" at bounding box center [960, 230] width 119 height 23
click at [524, 233] on div "gomotive" at bounding box center [547, 232] width 91 height 14
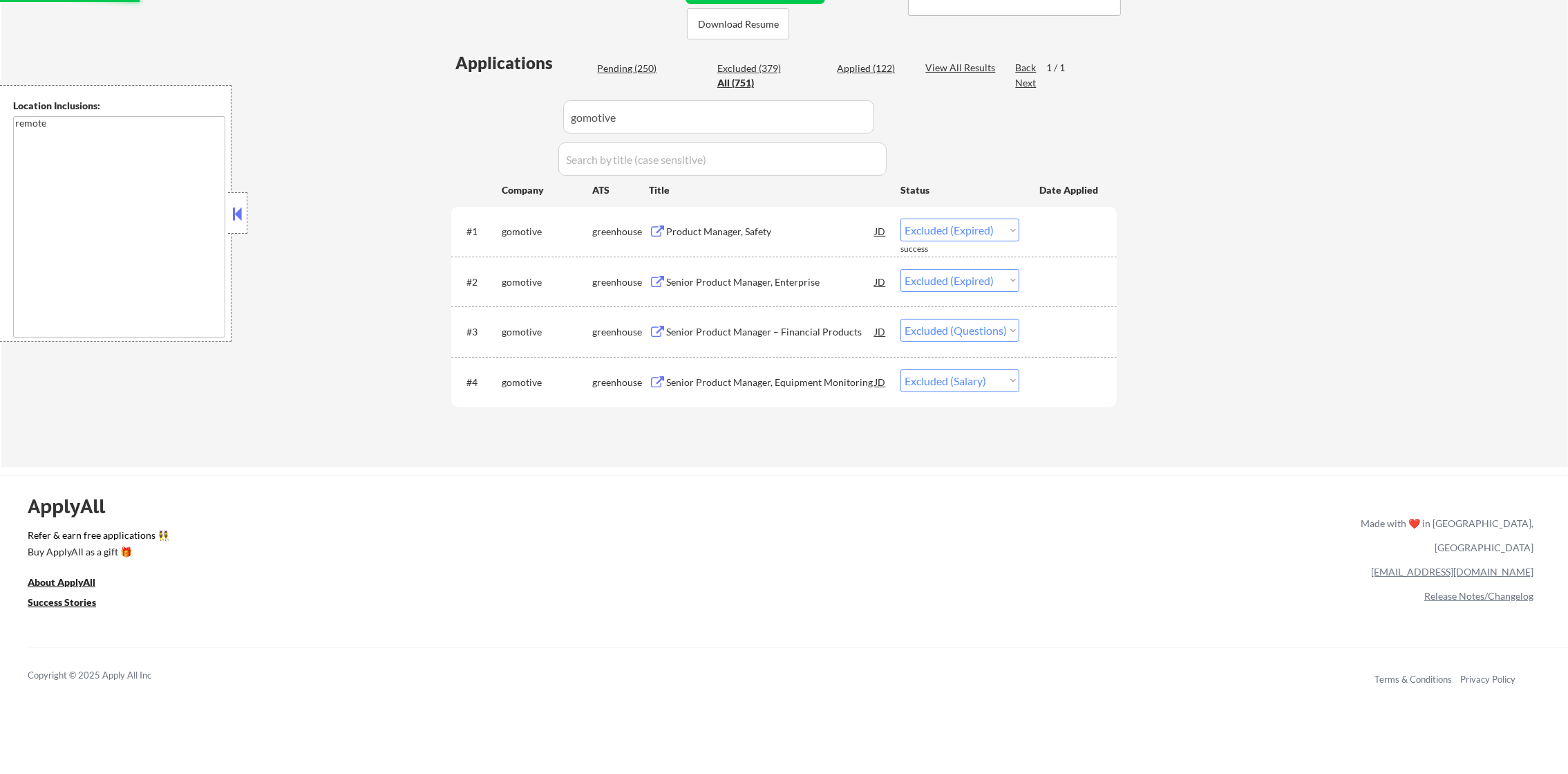
click at [789, 325] on div "Senior Product Manager – Financial Products" at bounding box center [770, 332] width 208 height 14
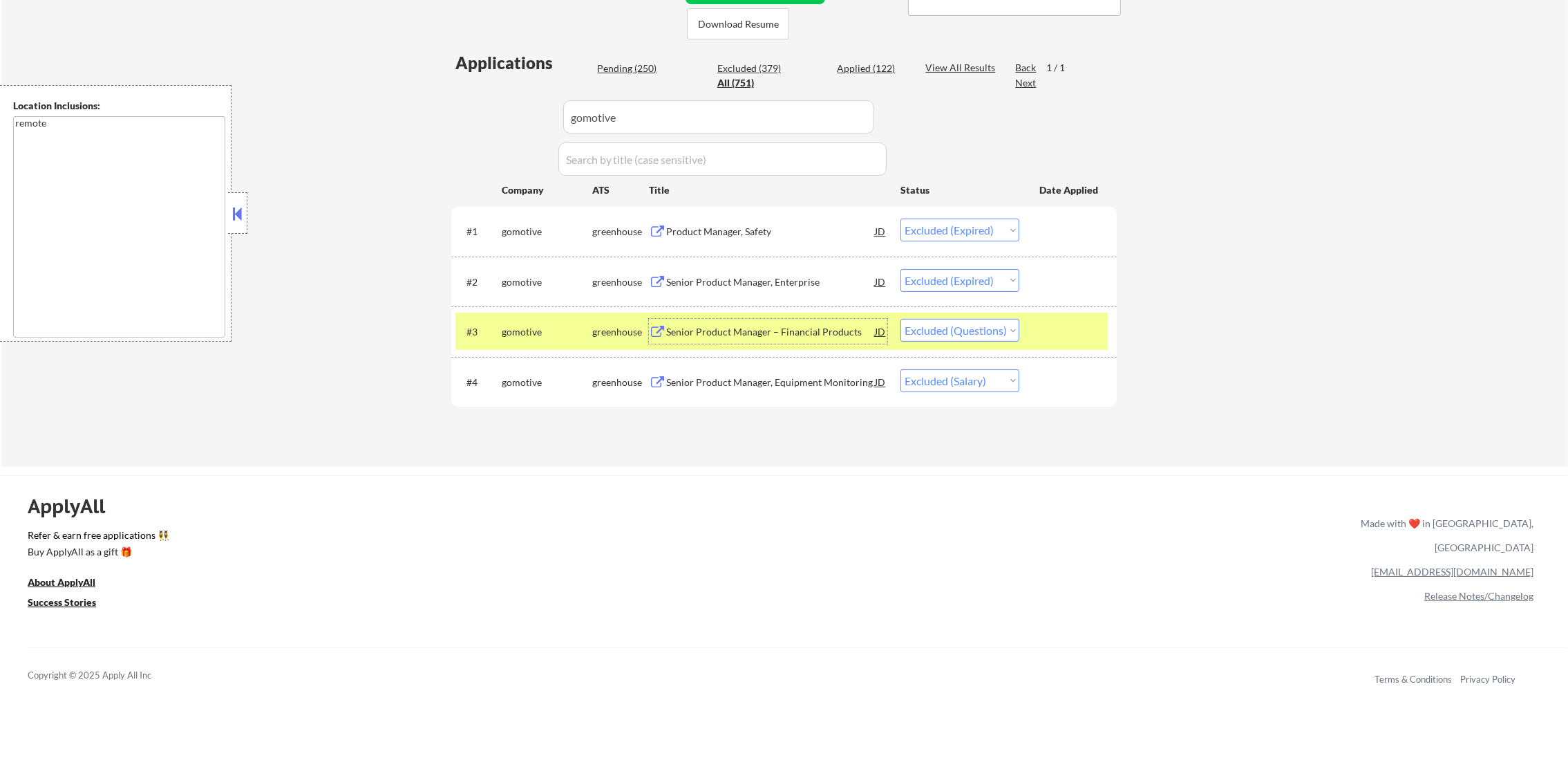
click at [998, 329] on select "Choose an option... Pending Applied Excluded (Questions) Excluded (Expired) Exc…" at bounding box center [960, 330] width 119 height 23
click at [901, 318] on select "Choose an option... Pending Applied Excluded (Questions) Excluded (Expired) Exc…" at bounding box center [960, 330] width 119 height 23
drag, startPoint x: 575, startPoint y: 336, endPoint x: 562, endPoint y: 340, distance: 13.6
click at [564, 340] on div "gomotive" at bounding box center [547, 330] width 91 height 25
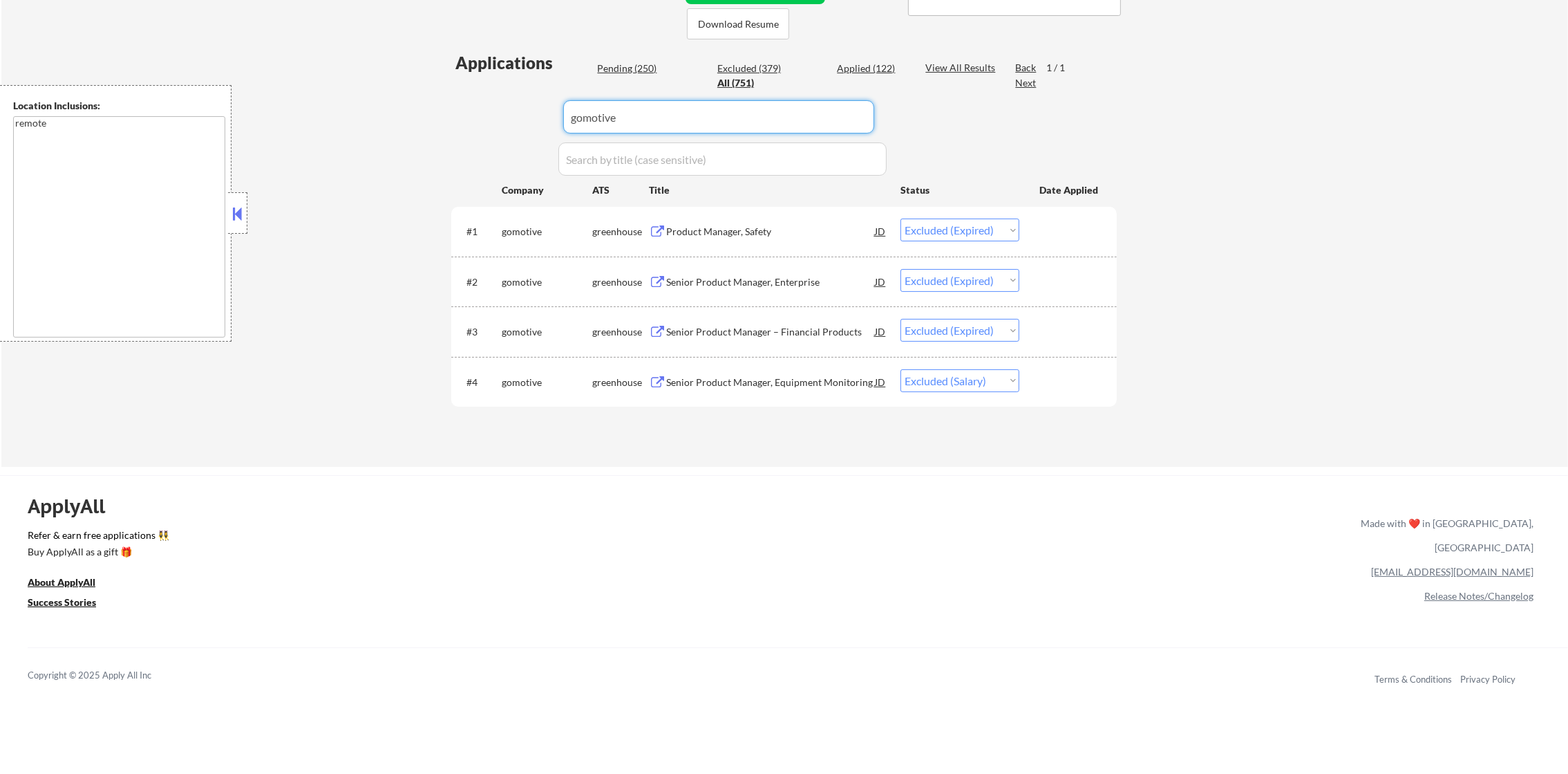
drag, startPoint x: 643, startPoint y: 112, endPoint x: 546, endPoint y: 94, distance: 98.7
click at [546, 94] on div "Applications Pending (250) Excluded (379) Applied (122) All (751) View All Resu…" at bounding box center [784, 246] width 666 height 390
paste input "overstory"
click at [473, 151] on div "Applications Pending (250) Excluded (379) Applied (122) All (751) View All Resu…" at bounding box center [784, 246] width 666 height 390
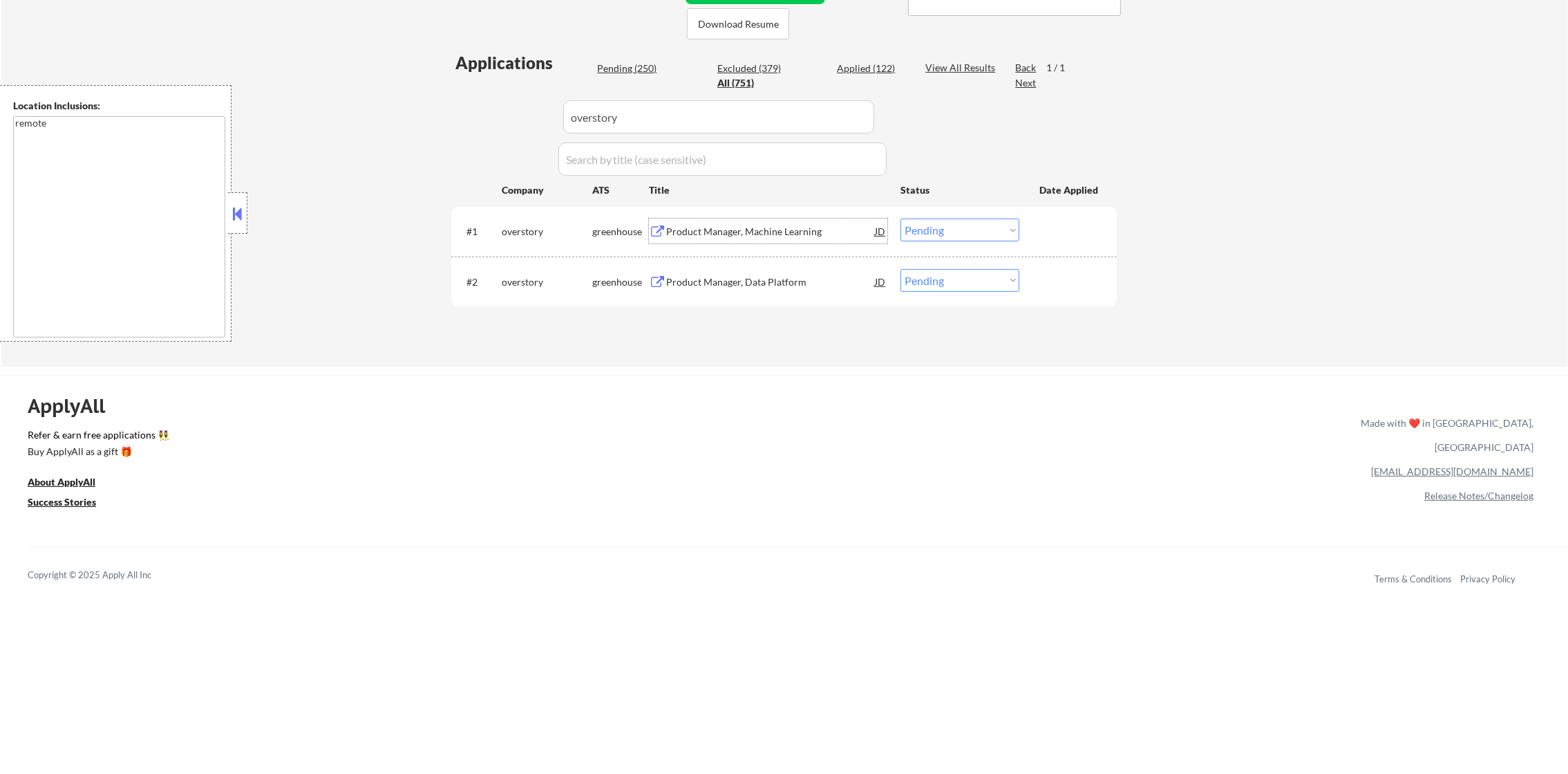
click at [793, 233] on div "Product Manager, Machine Learning" at bounding box center [770, 232] width 208 height 14
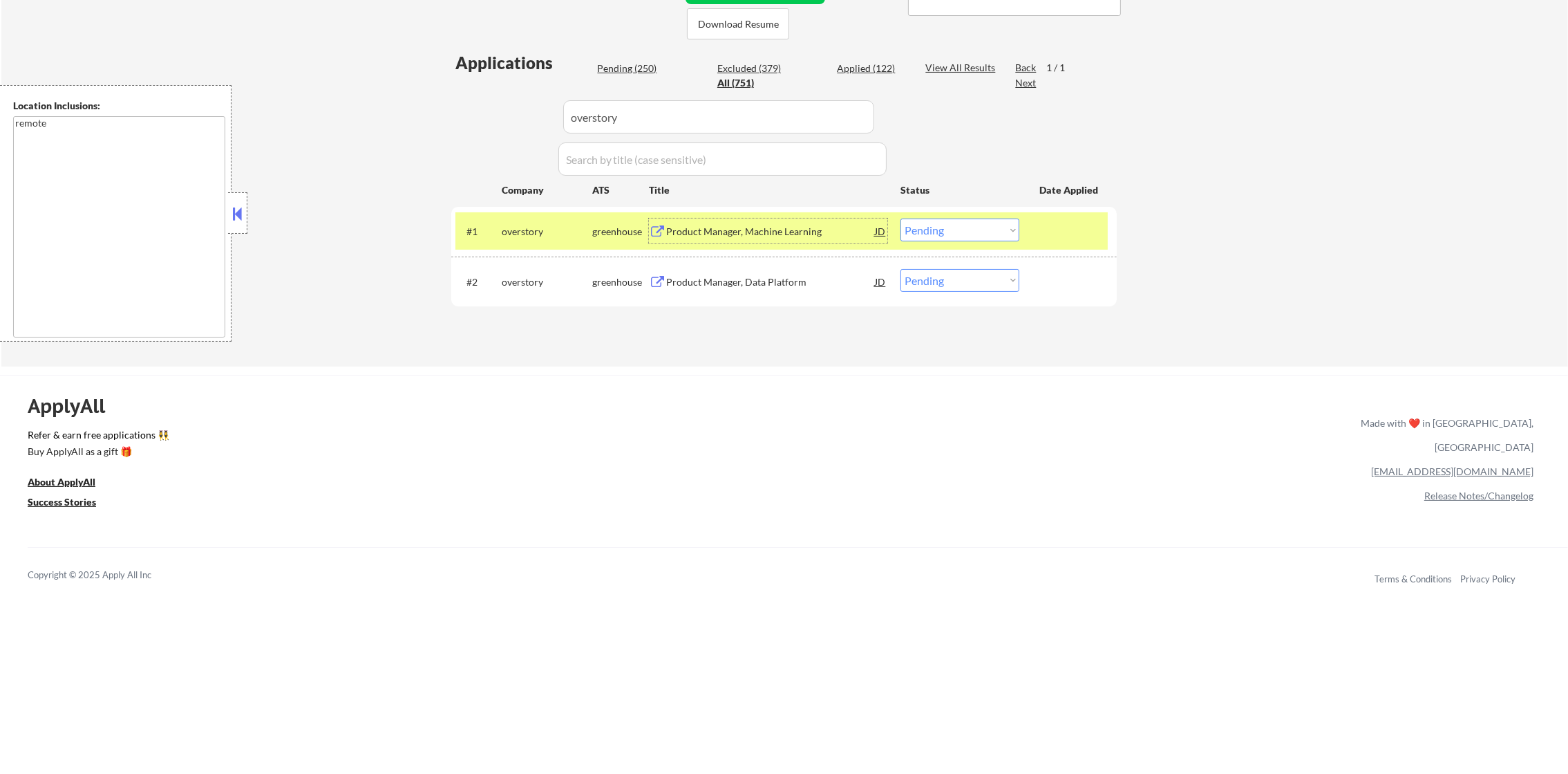
click at [940, 237] on select "Choose an option... Pending Applied Excluded (Questions) Excluded (Expired) Exc…" at bounding box center [960, 230] width 119 height 23
click at [901, 219] on select "Choose an option... Pending Applied Excluded (Questions) Excluded (Expired) Exc…" at bounding box center [960, 230] width 119 height 23
click at [546, 232] on div "overstory" at bounding box center [547, 232] width 91 height 14
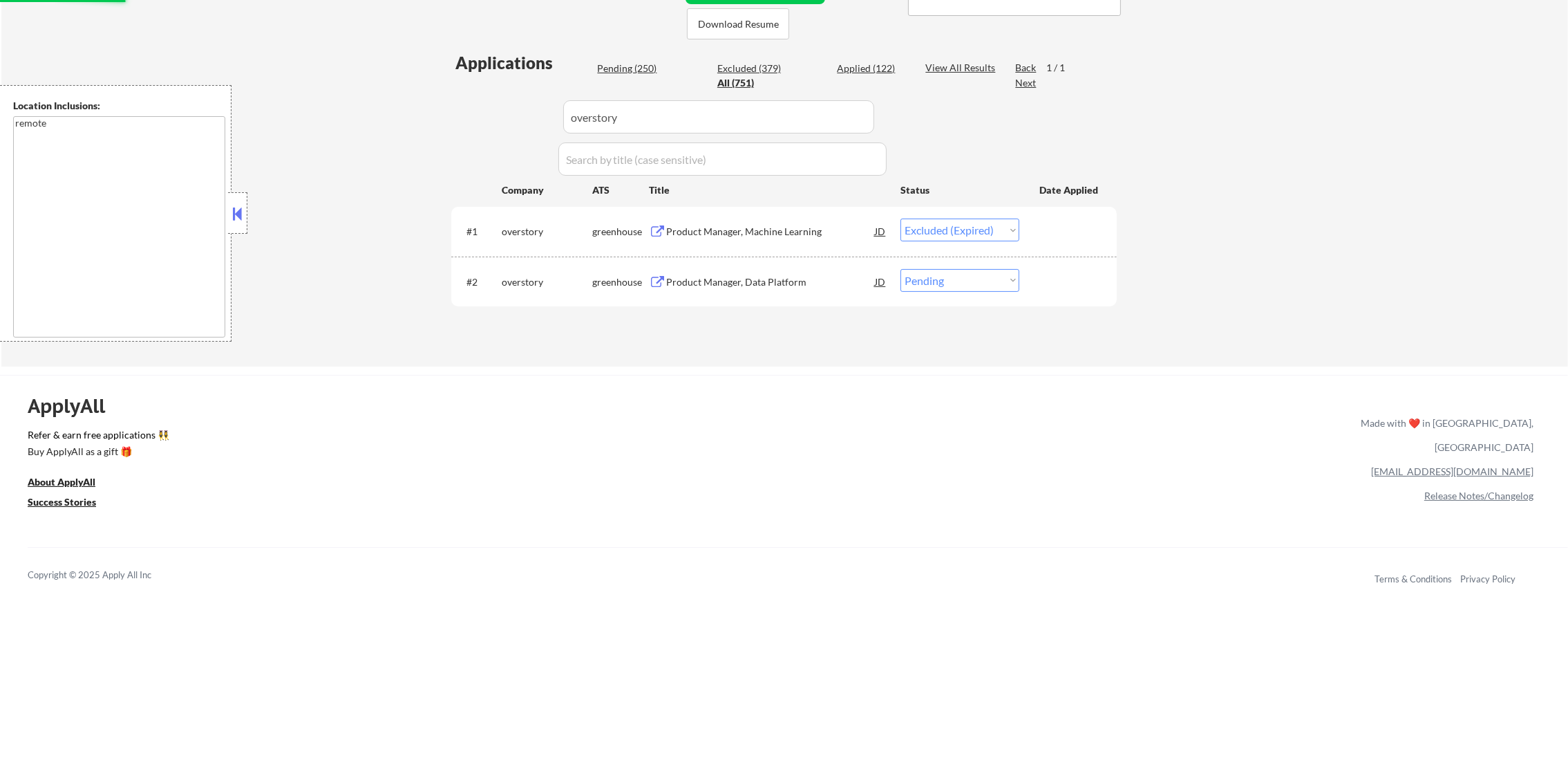
click at [753, 286] on div "Product Manager, Data Platform" at bounding box center [770, 282] width 208 height 14
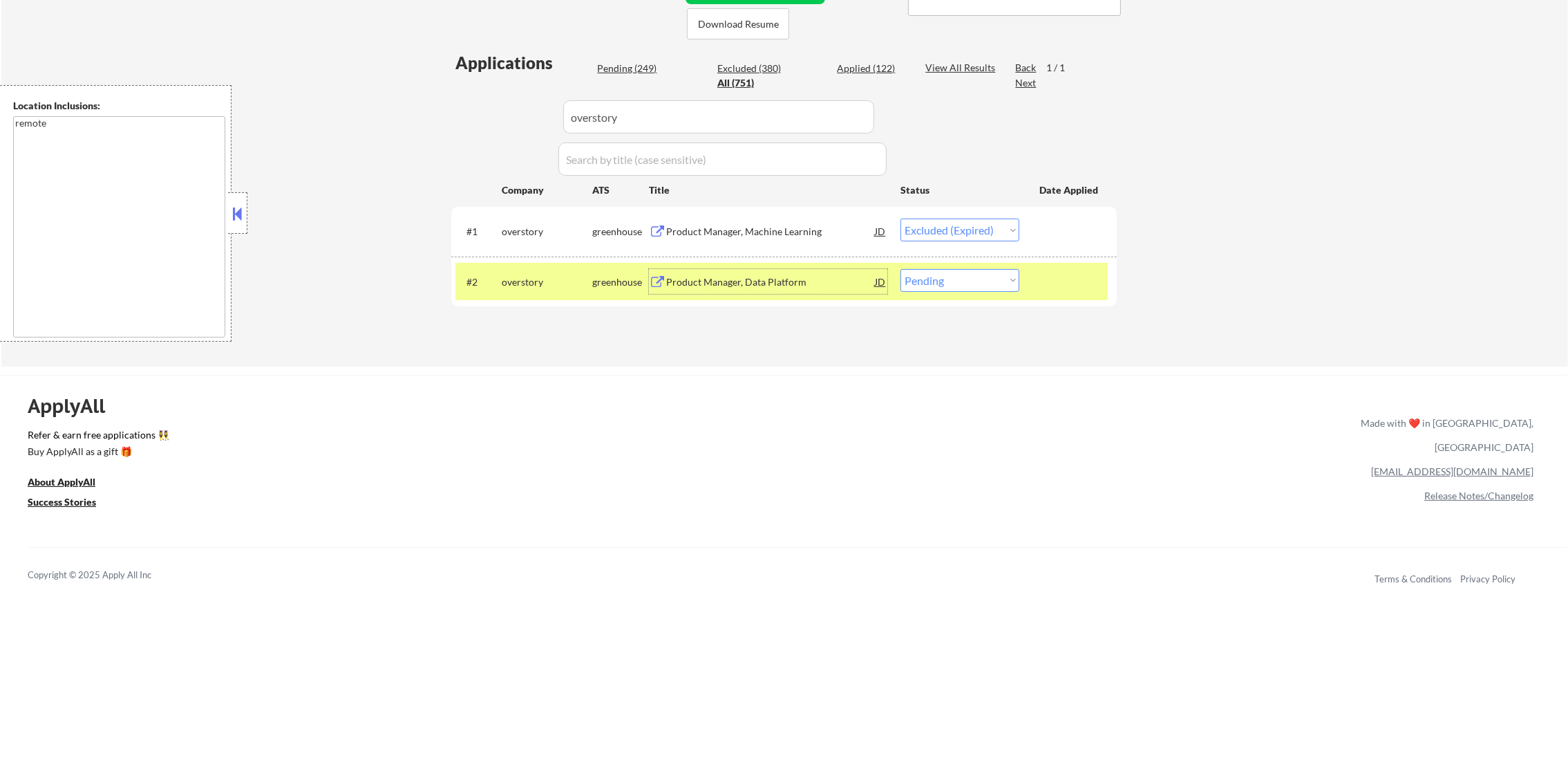
drag, startPoint x: 930, startPoint y: 286, endPoint x: 931, endPoint y: 293, distance: 7.1
click at [930, 287] on select "Choose an option... Pending Applied Excluded (Questions) Excluded (Expired) Exc…" at bounding box center [960, 280] width 119 height 23
click at [901, 269] on select "Choose an option... Pending Applied Excluded (Questions) Excluded (Expired) Exc…" at bounding box center [960, 280] width 119 height 23
click at [521, 279] on div "overstory" at bounding box center [547, 282] width 91 height 14
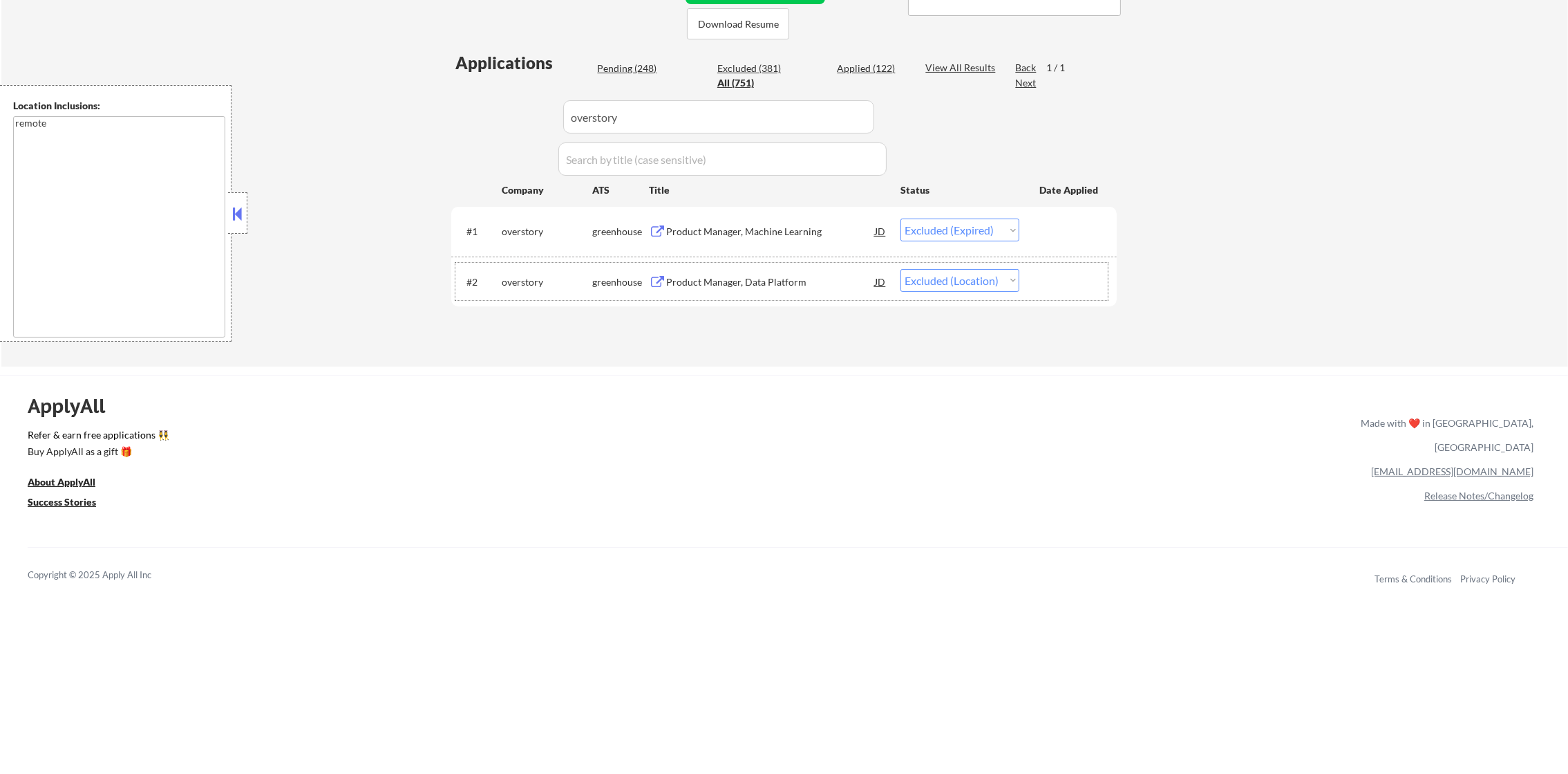
click at [1006, 237] on select "Choose an option... Pending Applied Excluded (Questions) Excluded (Expired) Exc…" at bounding box center [960, 230] width 119 height 23
click at [901, 219] on select "Choose an option... Pending Applied Excluded (Questions) Excluded (Expired) Exc…" at bounding box center [960, 230] width 119 height 23
click at [552, 116] on div "Applications Pending (248) Excluded (381) Applied (122) All (751) View All Resu…" at bounding box center [784, 196] width 666 height 289
paste input "unstructuredtechnologies"
click at [416, 132] on div "← Return to /applysquad Mailslurp Inbox Job Search Builder [PERSON_NAME] User E…" at bounding box center [785, 45] width 1567 height 641
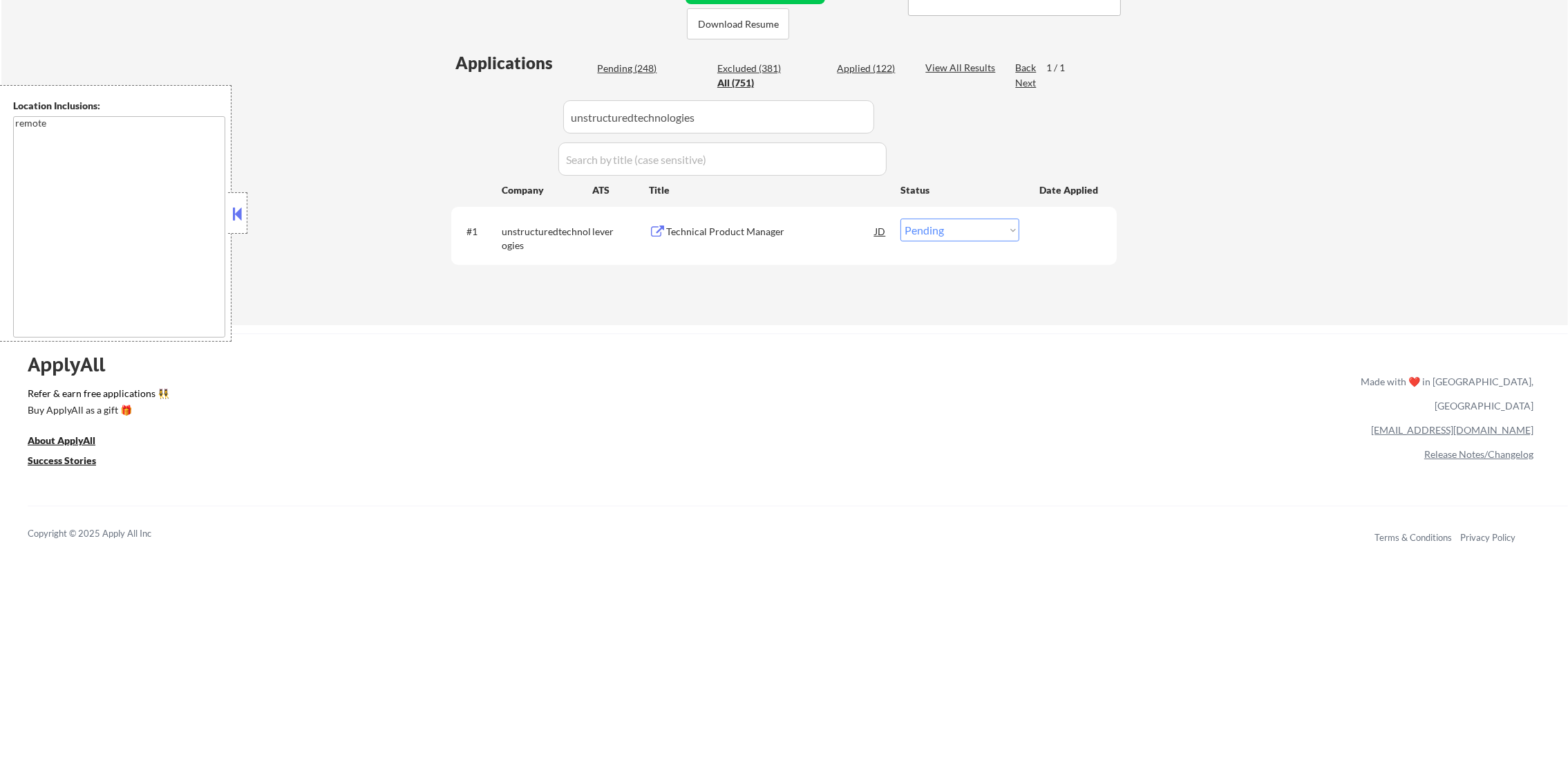
click at [707, 229] on div "Technical Product Manager" at bounding box center [770, 232] width 208 height 14
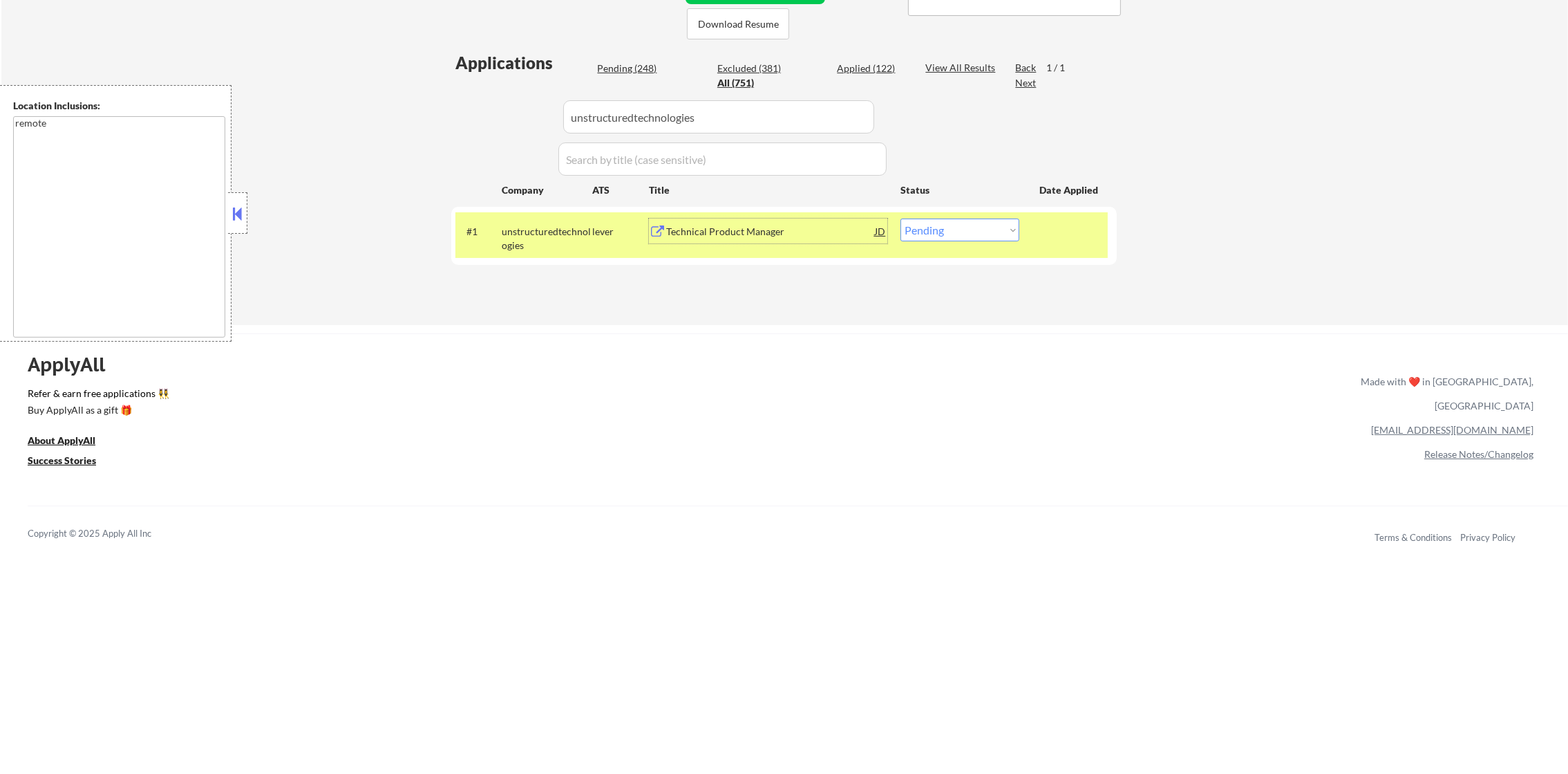
click at [953, 226] on select "Choose an option... Pending Applied Excluded (Questions) Excluded (Expired) Exc…" at bounding box center [960, 230] width 119 height 23
click at [901, 219] on select "Choose an option... Pending Applied Excluded (Questions) Excluded (Expired) Exc…" at bounding box center [960, 230] width 119 height 23
click at [544, 228] on div "unstructuredtechnologies" at bounding box center [547, 238] width 91 height 27
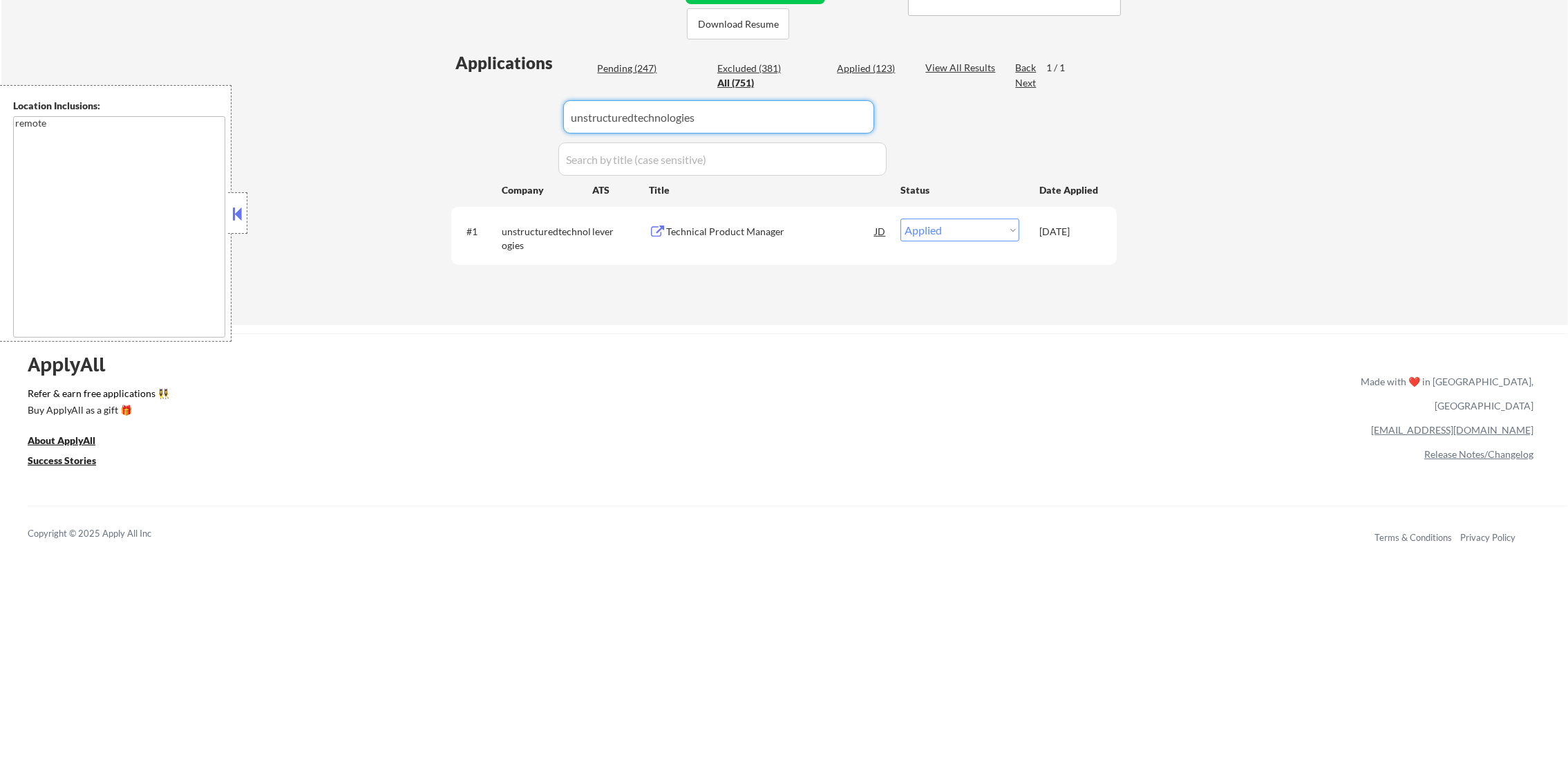
drag, startPoint x: 707, startPoint y: 125, endPoint x: 497, endPoint y: 125, distance: 210.0
click at [497, 125] on div "Applications Pending (247) Excluded (381) Applied (123) All (751) View All Resu…" at bounding box center [784, 175] width 666 height 247
paste input "lendbuzz"
click at [1231, 233] on div "← Return to /applysquad Mailslurp Inbox Job Search Builder [PERSON_NAME] User E…" at bounding box center [785, 25] width 1567 height 600
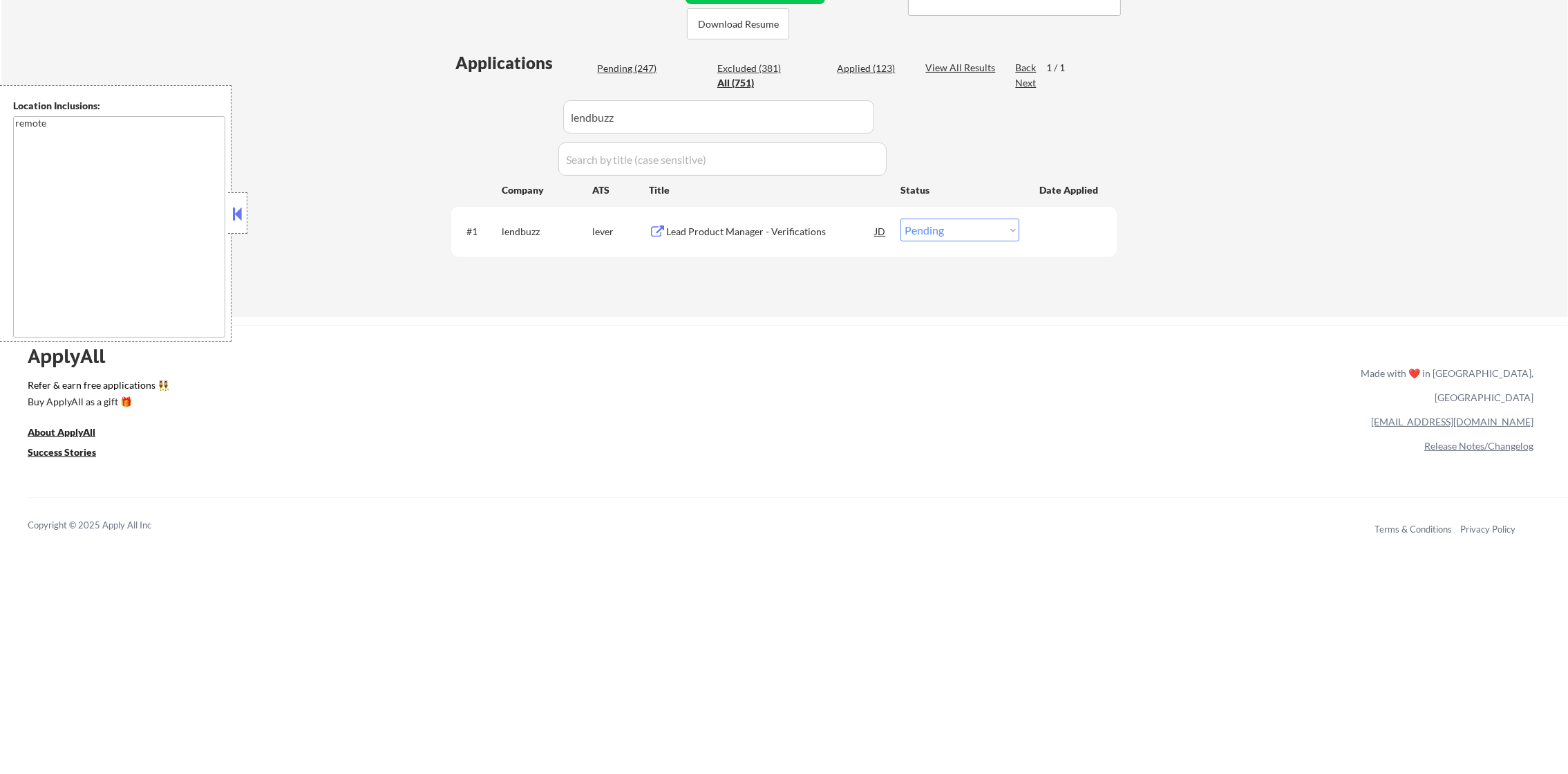
click at [789, 229] on div "Lead Product Manager - Verifications" at bounding box center [770, 232] width 208 height 14
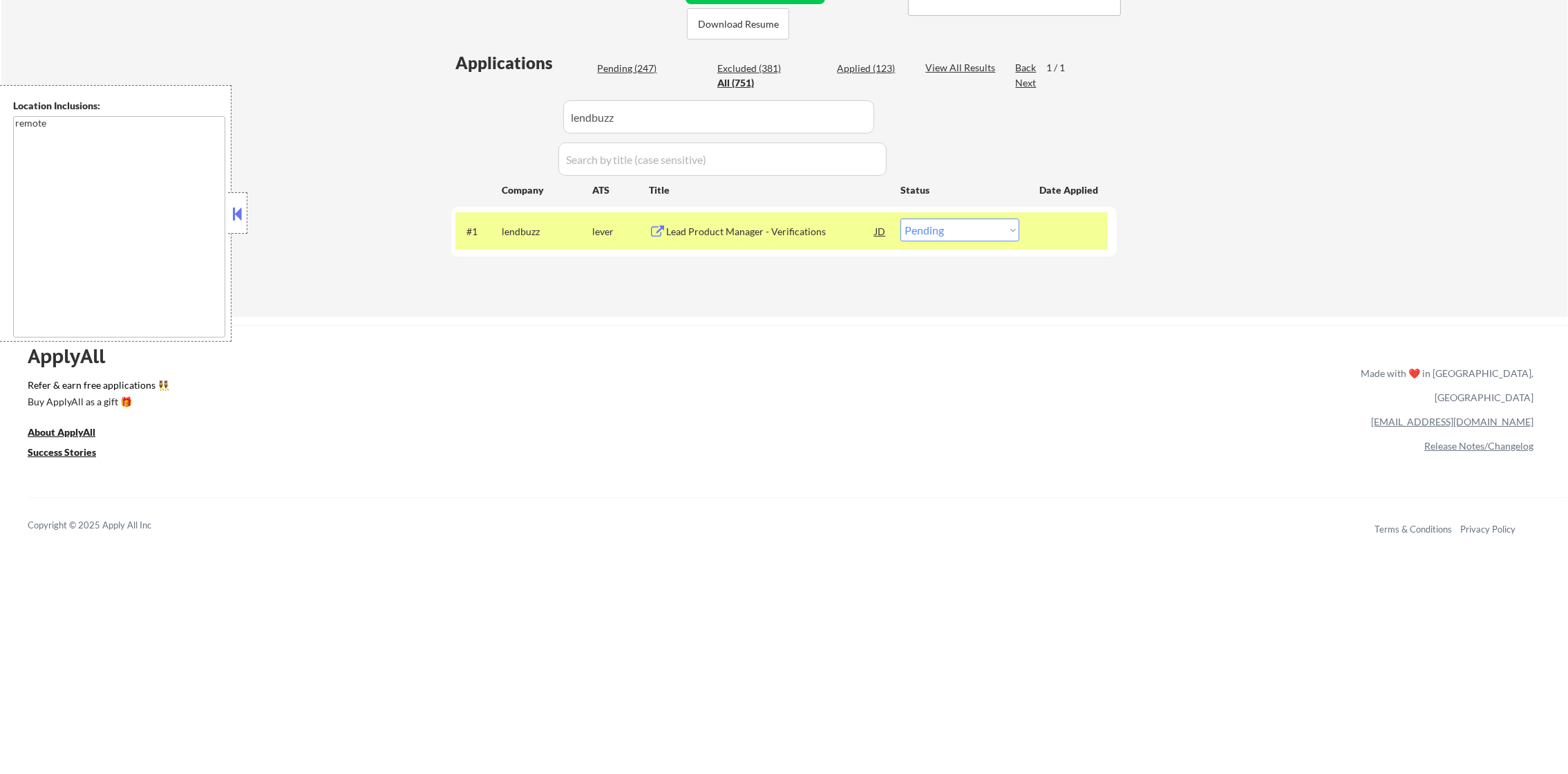
click at [968, 249] on div "#1 lendbuzz lever Lead Product Manager - Verifications JD warning_amber Choose …" at bounding box center [784, 231] width 666 height 49
click at [968, 232] on select "Choose an option... Pending Applied Excluded (Questions) Excluded (Expired) Exc…" at bounding box center [960, 230] width 119 height 23
click at [901, 219] on select "Choose an option... Pending Applied Excluded (Questions) Excluded (Expired) Exc…" at bounding box center [960, 230] width 119 height 23
click at [536, 249] on div "#1 lendbuzz lever Lead Product Manager - Verifications JD warning_amber Choose …" at bounding box center [784, 231] width 666 height 49
click at [530, 225] on div "lendbuzz" at bounding box center [547, 232] width 91 height 14
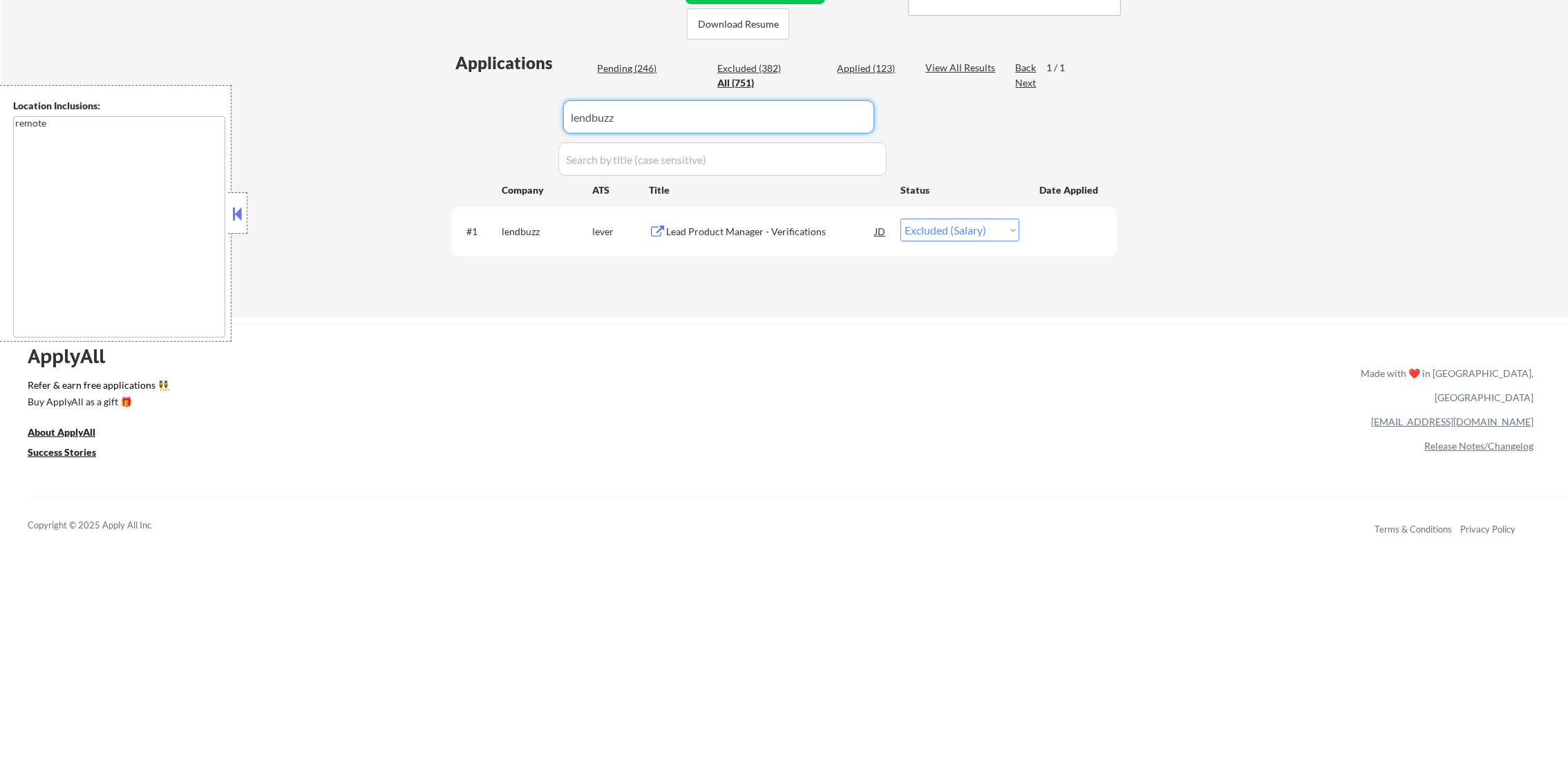
paste input "thalamusgme"
drag, startPoint x: 643, startPoint y: 123, endPoint x: 497, endPoint y: 112, distance: 146.4
click at [497, 112] on div "Applications Pending (246) Excluded (382) Applied (123) All (751) View All Resu…" at bounding box center [784, 171] width 666 height 239
click at [752, 216] on div "#1 thalamusgme greenhouse Product Manager, Customer Support JD warning_amber Ch…" at bounding box center [781, 231] width 653 height 38
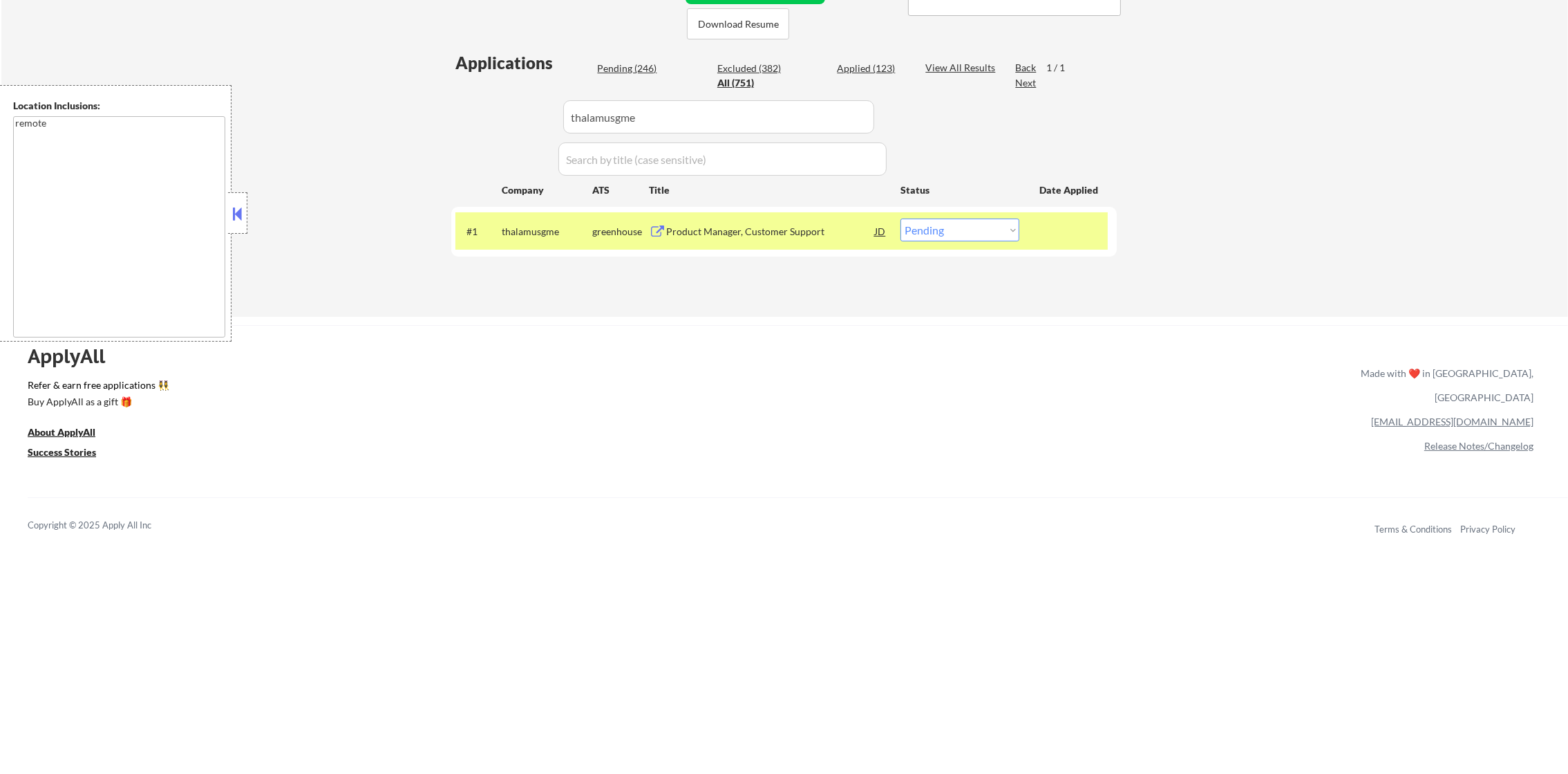
click at [752, 216] on div "#1 thalamusgme greenhouse Product Manager, Customer Support JD warning_amber Ch…" at bounding box center [781, 231] width 653 height 38
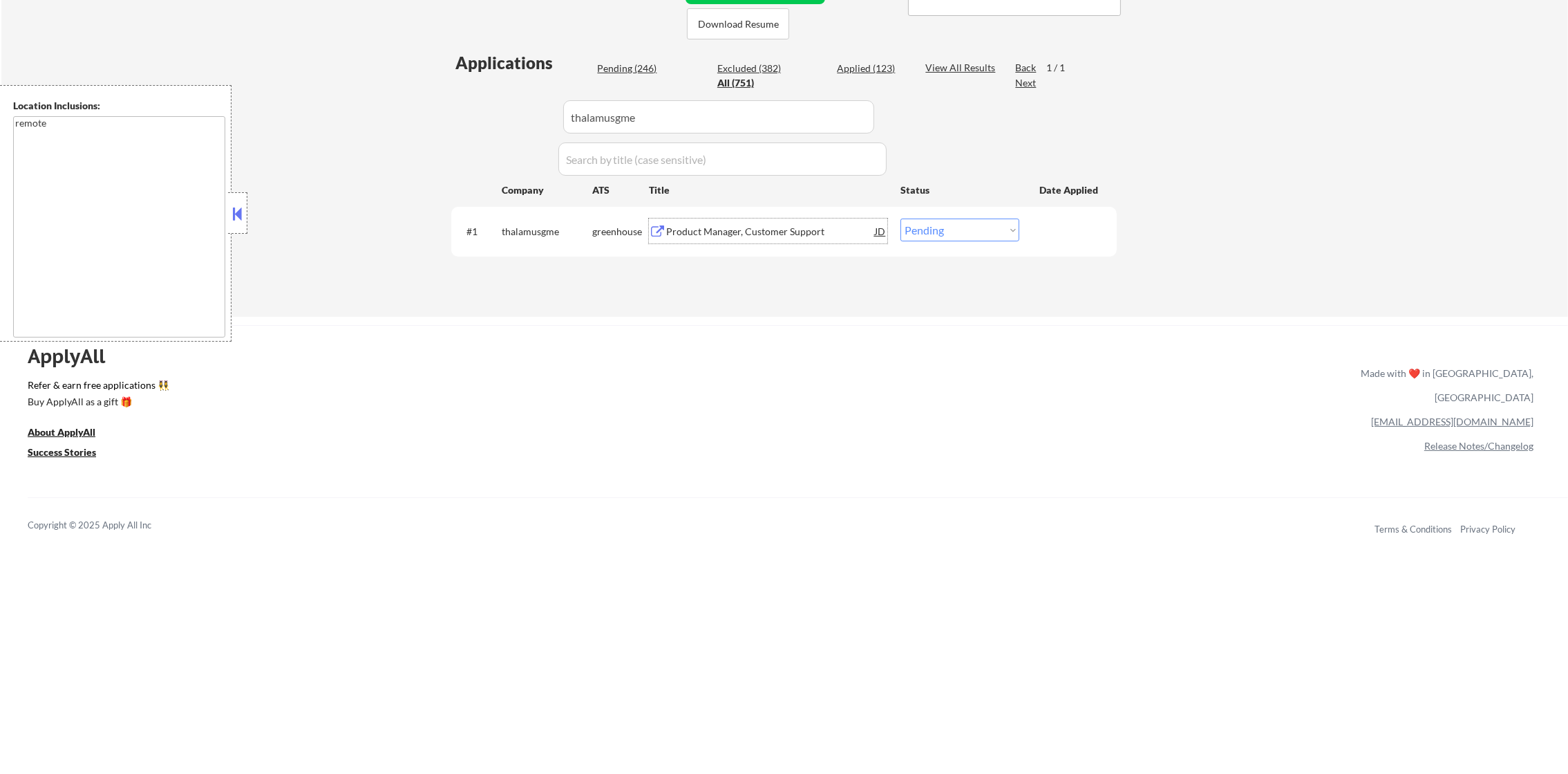
click at [756, 227] on div "Product Manager, Customer Support" at bounding box center [770, 232] width 208 height 14
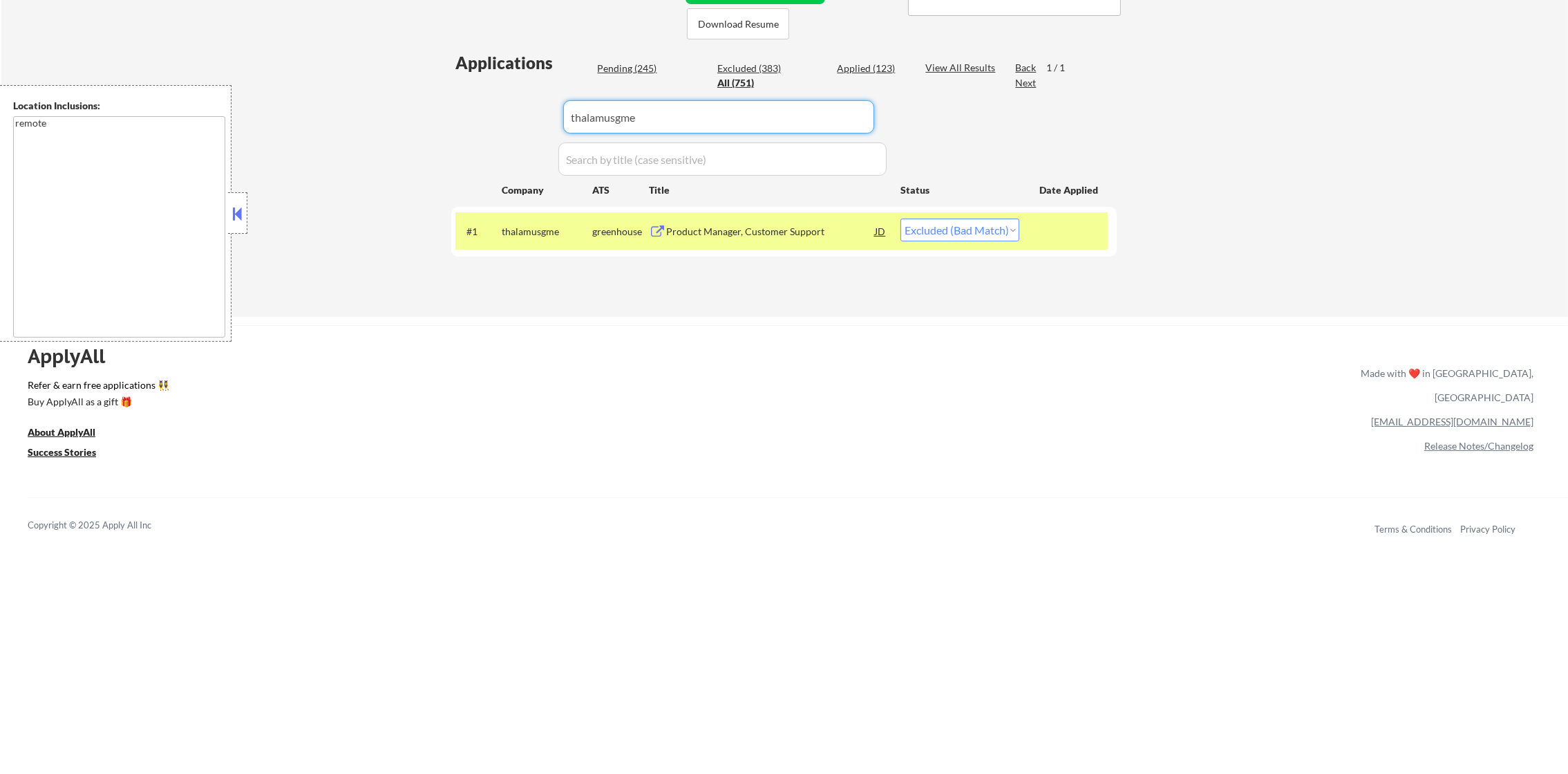
drag, startPoint x: 653, startPoint y: 103, endPoint x: 549, endPoint y: 94, distance: 104.4
click at [549, 94] on div "Applications Pending (245) Excluded (383) Applied (123) All (751) View All Resu…" at bounding box center [784, 171] width 666 height 239
paste input "pinterest"
click at [443, 187] on div "← Return to /applysquad Mailslurp Inbox Job Search Builder [PERSON_NAME] User E…" at bounding box center [784, 15] width 690 height 580
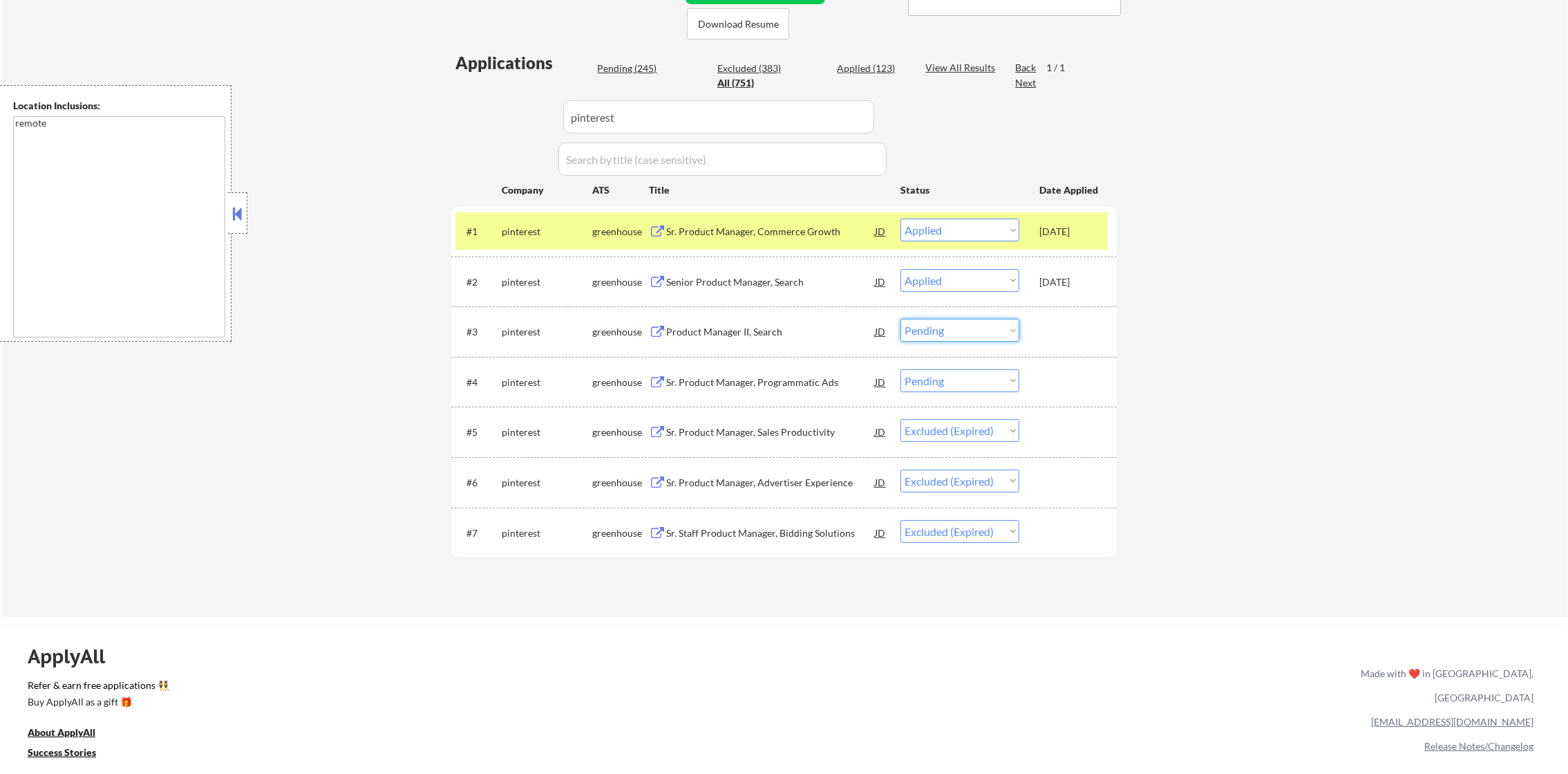
click at [950, 336] on select "Choose an option... Pending Applied Excluded (Questions) Excluded (Expired) Exc…" at bounding box center [960, 330] width 119 height 23
click at [901, 318] on select "Choose an option... Pending Applied Excluded (Questions) Excluded (Expired) Exc…" at bounding box center [960, 330] width 119 height 23
click at [924, 386] on select "Choose an option... Pending Applied Excluded (Questions) Excluded (Expired) Exc…" at bounding box center [960, 380] width 119 height 23
click at [901, 369] on select "Choose an option... Pending Applied Excluded (Questions) Excluded (Expired) Exc…" at bounding box center [960, 380] width 119 height 23
drag, startPoint x: 643, startPoint y: 112, endPoint x: 553, endPoint y: 109, distance: 90.0
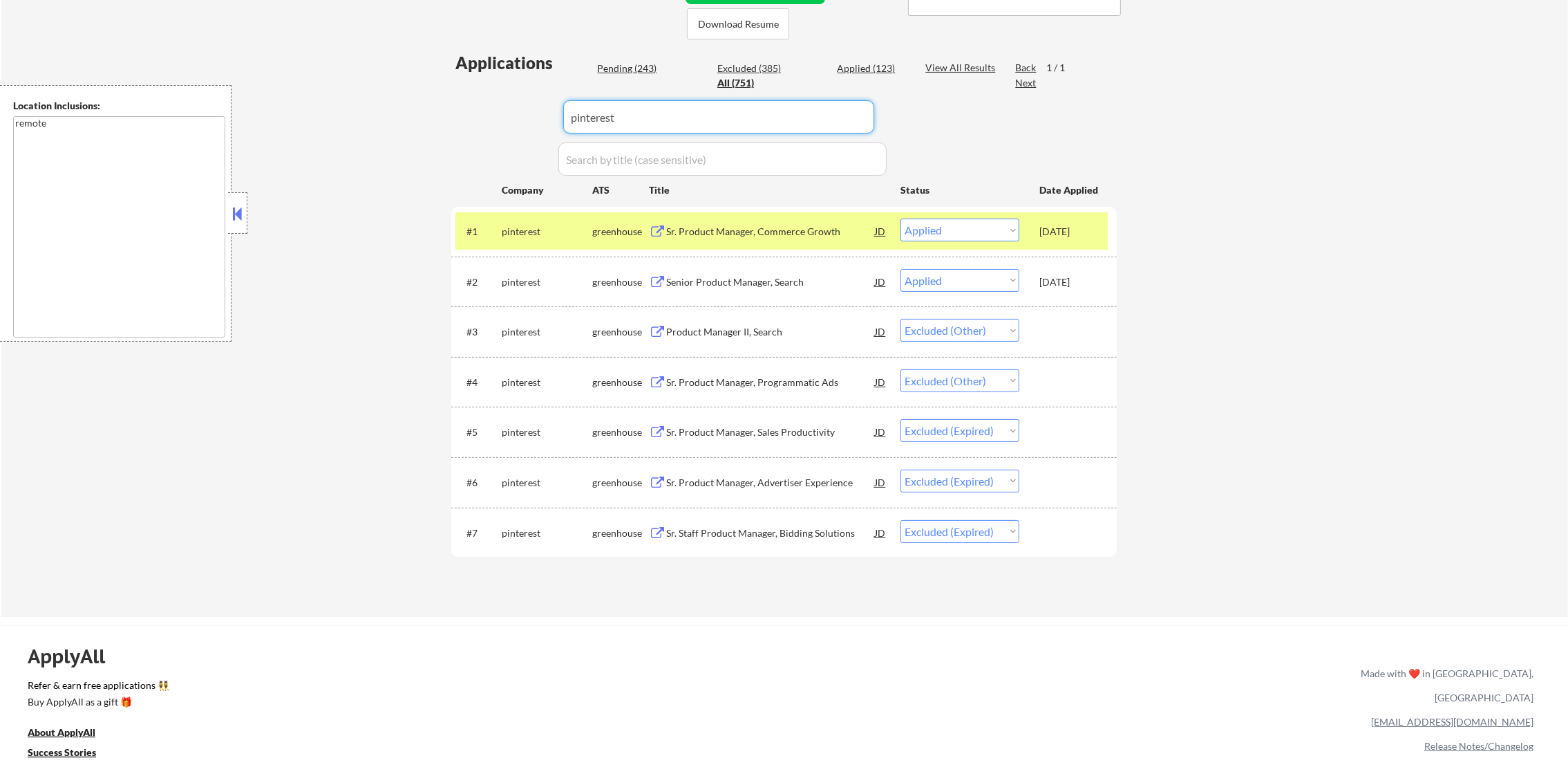
click at [551, 109] on div "Applications Pending (243) Excluded (385) Applied (123) All (751) View All Resu…" at bounding box center [784, 321] width 666 height 540
paste input "revinate"
click at [436, 171] on div "← Return to /applysquad Mailslurp Inbox Job Search Builder [PERSON_NAME] User E…" at bounding box center [785, 171] width 1567 height 892
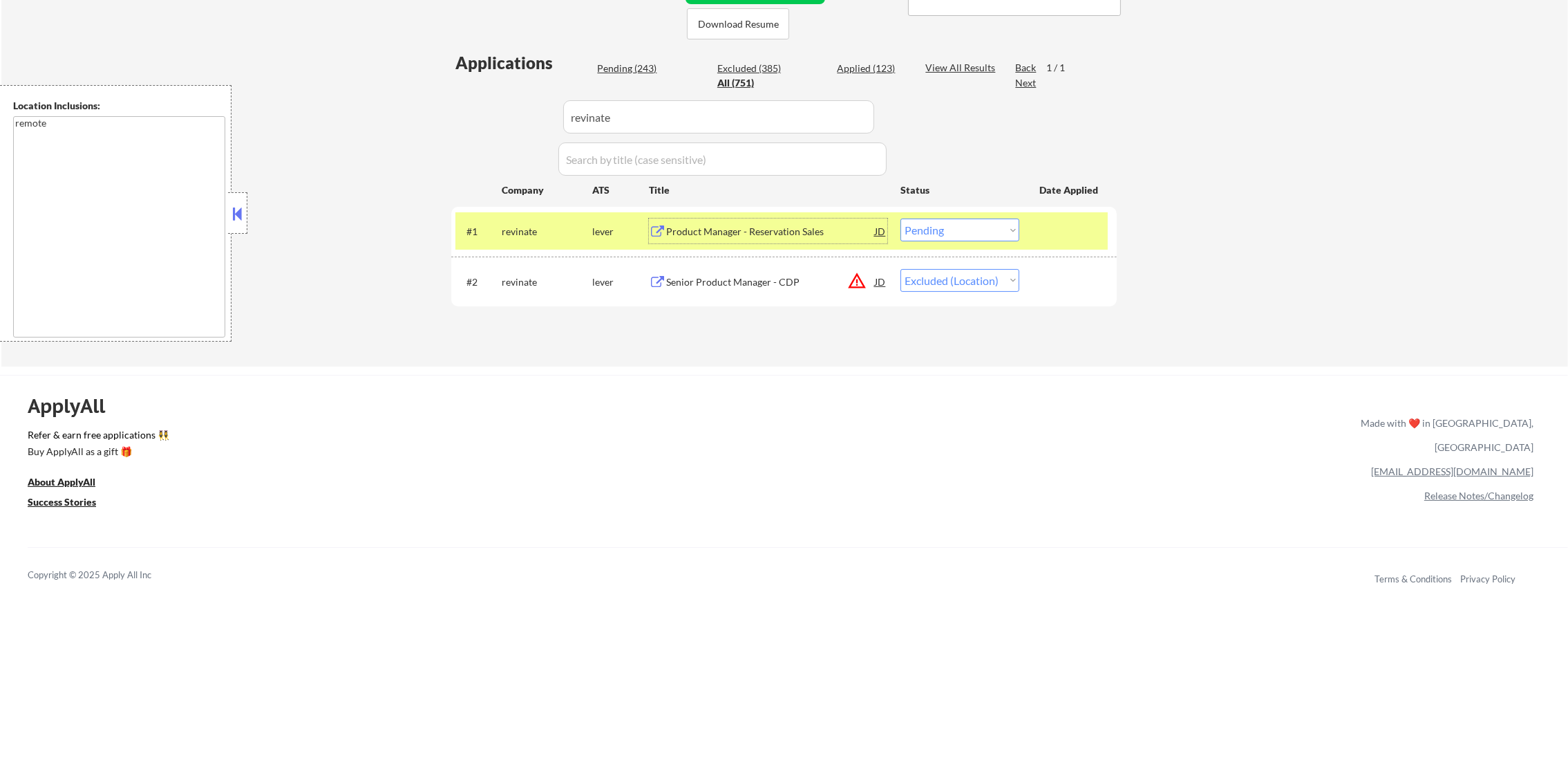
click at [774, 227] on div "Product Manager - Reservation Sales" at bounding box center [770, 232] width 208 height 14
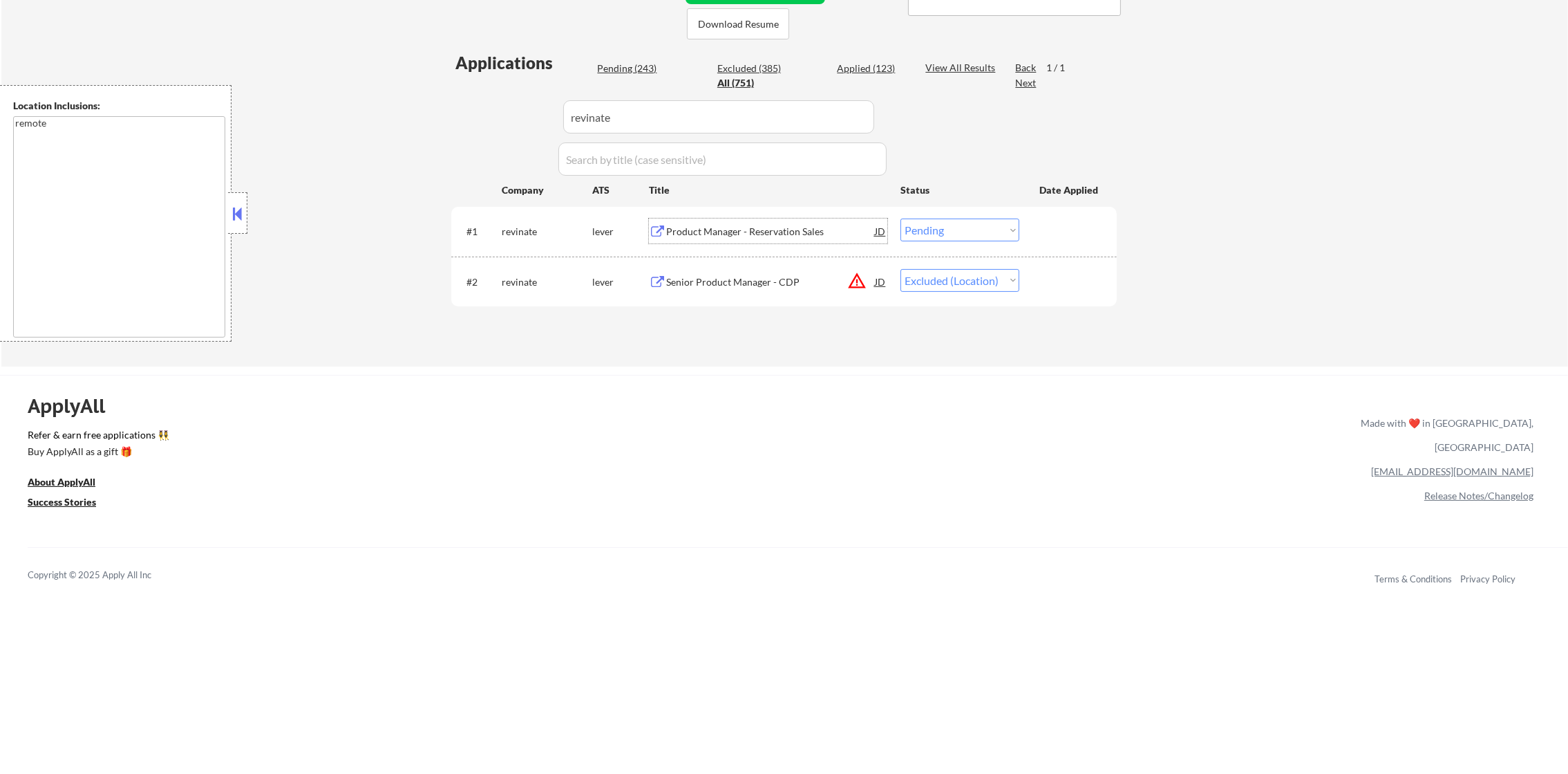
click at [938, 233] on select "Choose an option... Pending Applied Excluded (Questions) Excluded (Expired) Exc…" at bounding box center [960, 230] width 119 height 23
drag, startPoint x: 686, startPoint y: 123, endPoint x: 466, endPoint y: 112, distance: 220.3
click at [466, 112] on div "Applications Pending (243) Excluded (385) Applied (123) All (751) View All Resu…" at bounding box center [784, 196] width 666 height 289
paste input "crewai"
click at [466, 112] on div "Applications Pending (243) Excluded (385) Applied (123) All (751) View All Resu…" at bounding box center [784, 196] width 666 height 289
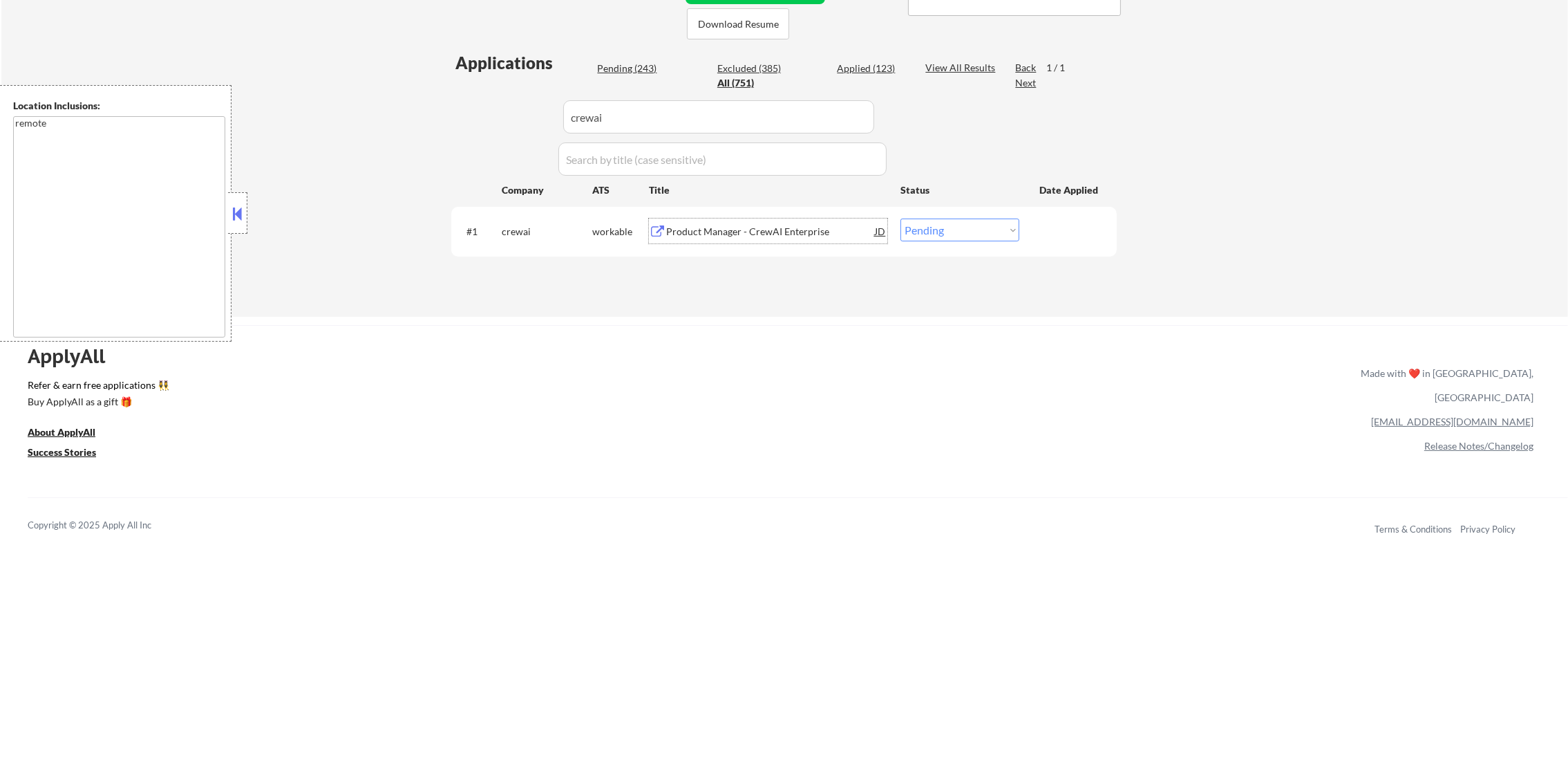
click at [750, 227] on div "Product Manager - CrewAI Enterprise" at bounding box center [770, 232] width 208 height 14
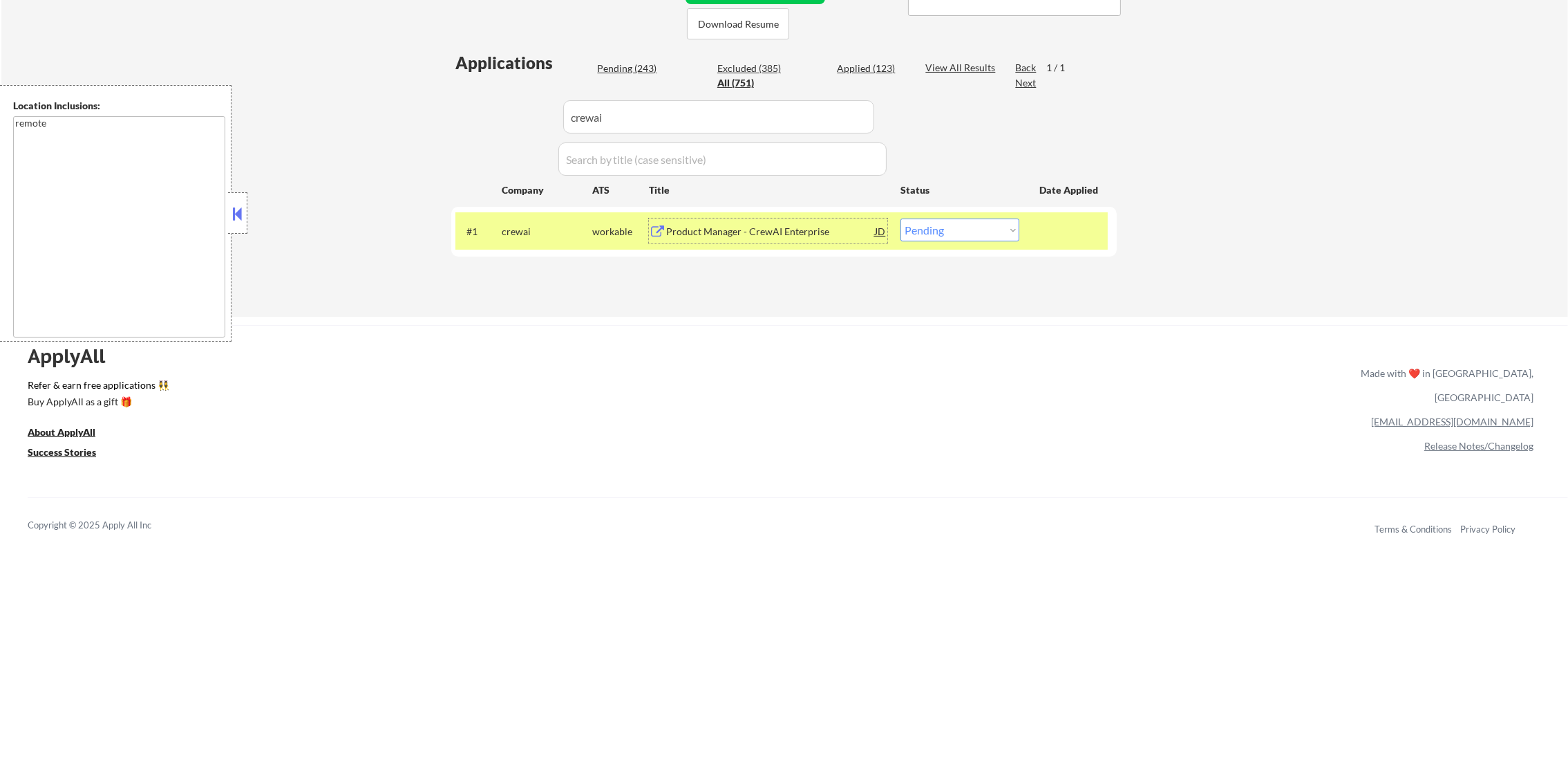
click at [973, 233] on select "Choose an option... Pending Applied Excluded (Questions) Excluded (Expired) Exc…" at bounding box center [960, 230] width 119 height 23
click at [901, 219] on select "Choose an option... Pending Applied Excluded (Questions) Excluded (Expired) Exc…" at bounding box center [960, 230] width 119 height 23
click at [516, 215] on div "#1 crewai workable Product Manager - CrewAI Enterprise JD warning_amber Choose …" at bounding box center [781, 231] width 653 height 38
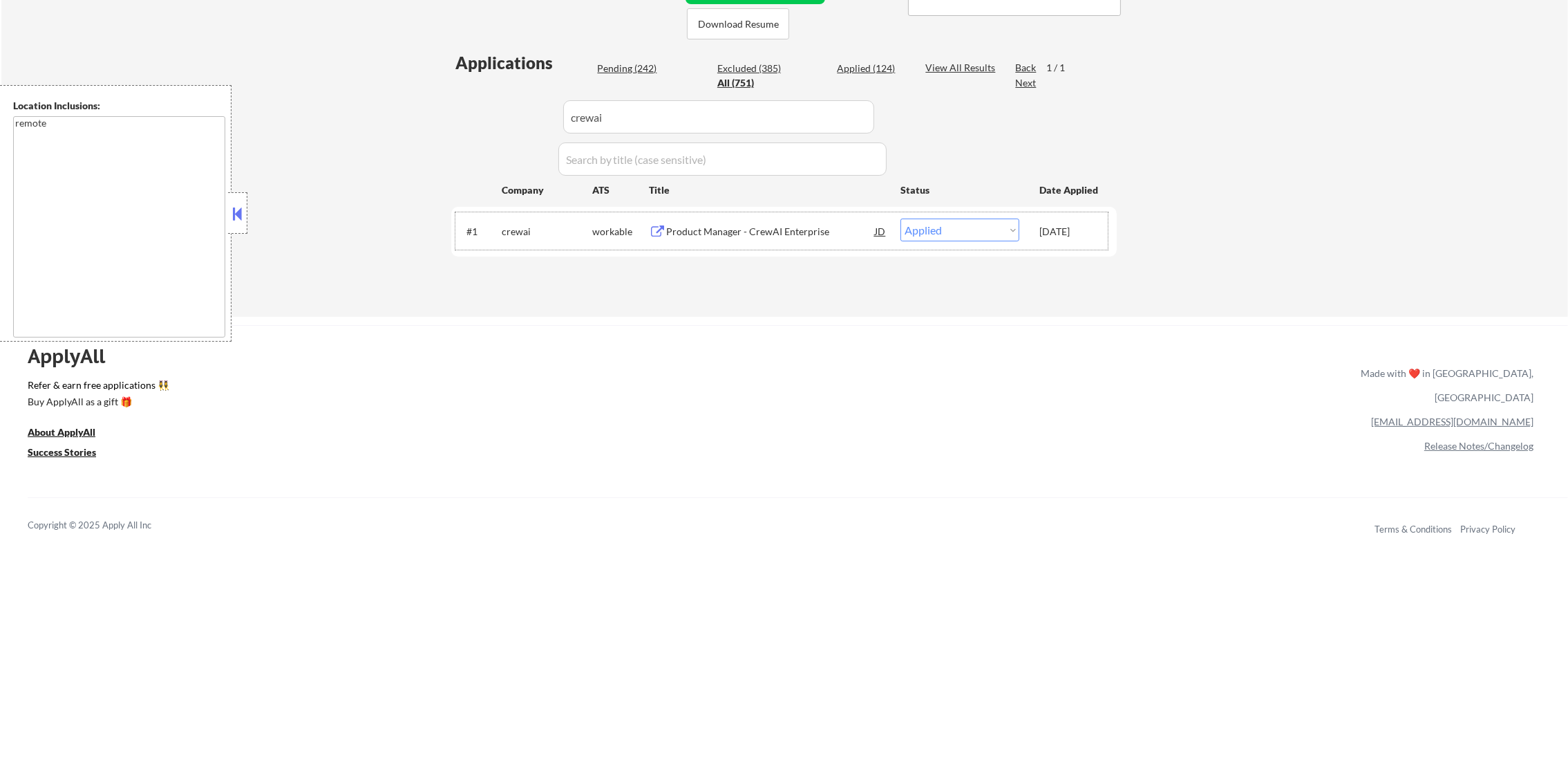
drag, startPoint x: 657, startPoint y: 124, endPoint x: 536, endPoint y: 116, distance: 121.3
click at [536, 116] on div "Applications Pending (242) Excluded (385) Applied (124) All (751) View All Resu…" at bounding box center [784, 171] width 666 height 239
paste input "trucksmarter"
click at [489, 154] on div "Applications Pending (242) Excluded (385) Applied (124) All (751) View All Resu…" at bounding box center [784, 171] width 666 height 239
click at [511, 122] on div "Applications Pending (242) Excluded (385) Applied (124) All (751) View All Resu…" at bounding box center [784, 171] width 666 height 239
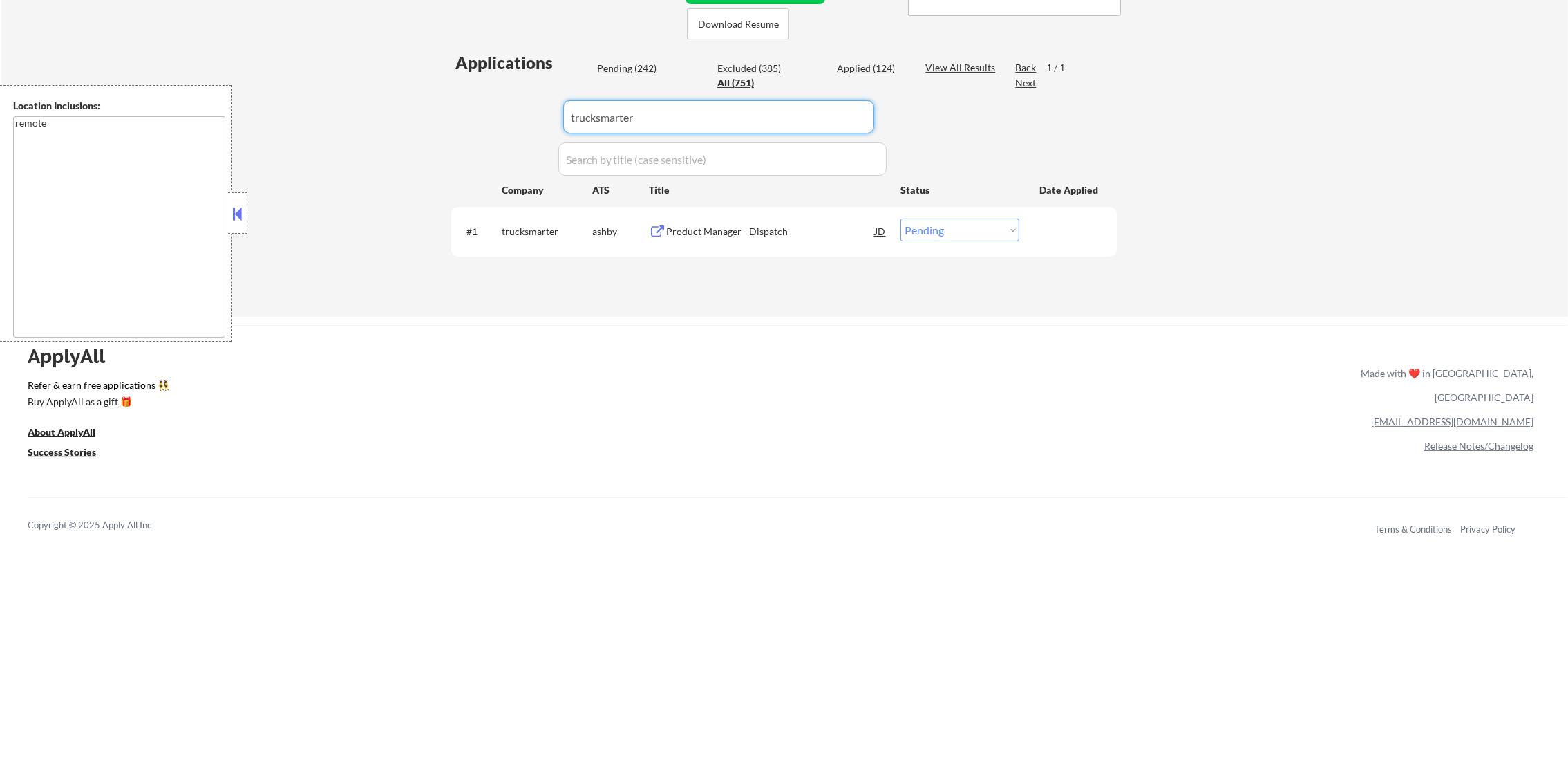
click at [459, 119] on div "Applications Pending (242) Excluded (385) Applied (124) All (751) View All Resu…" at bounding box center [784, 171] width 666 height 239
click at [827, 227] on div "Product Manager - Dispatch" at bounding box center [770, 232] width 208 height 14
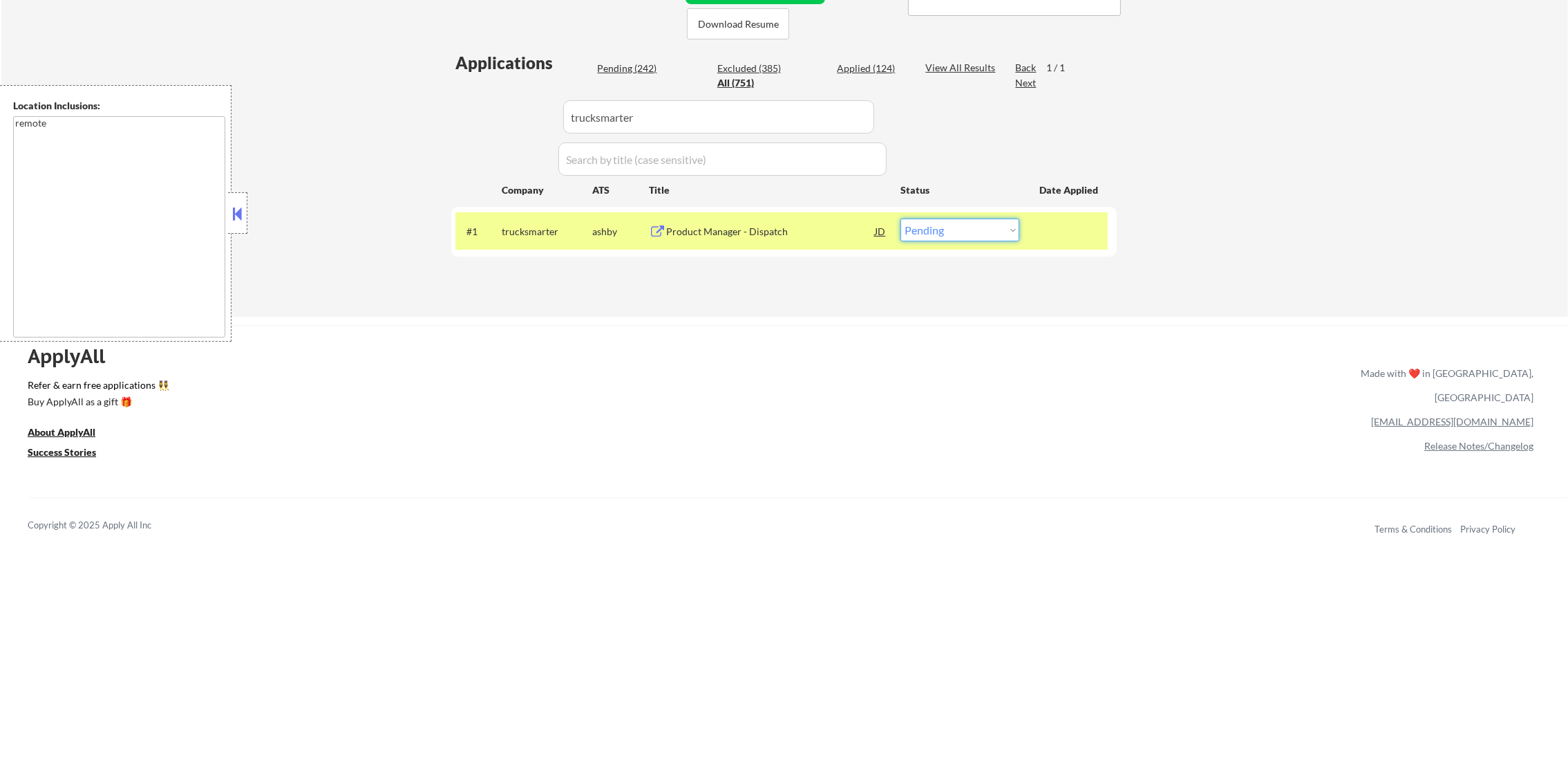
click at [969, 233] on select "Choose an option... Pending Applied Excluded (Questions) Excluded (Expired) Exc…" at bounding box center [960, 230] width 119 height 23
click at [901, 219] on select "Choose an option... Pending Applied Excluded (Questions) Excluded (Expired) Exc…" at bounding box center [960, 230] width 119 height 23
click at [528, 226] on div "trucksmarter" at bounding box center [547, 232] width 91 height 14
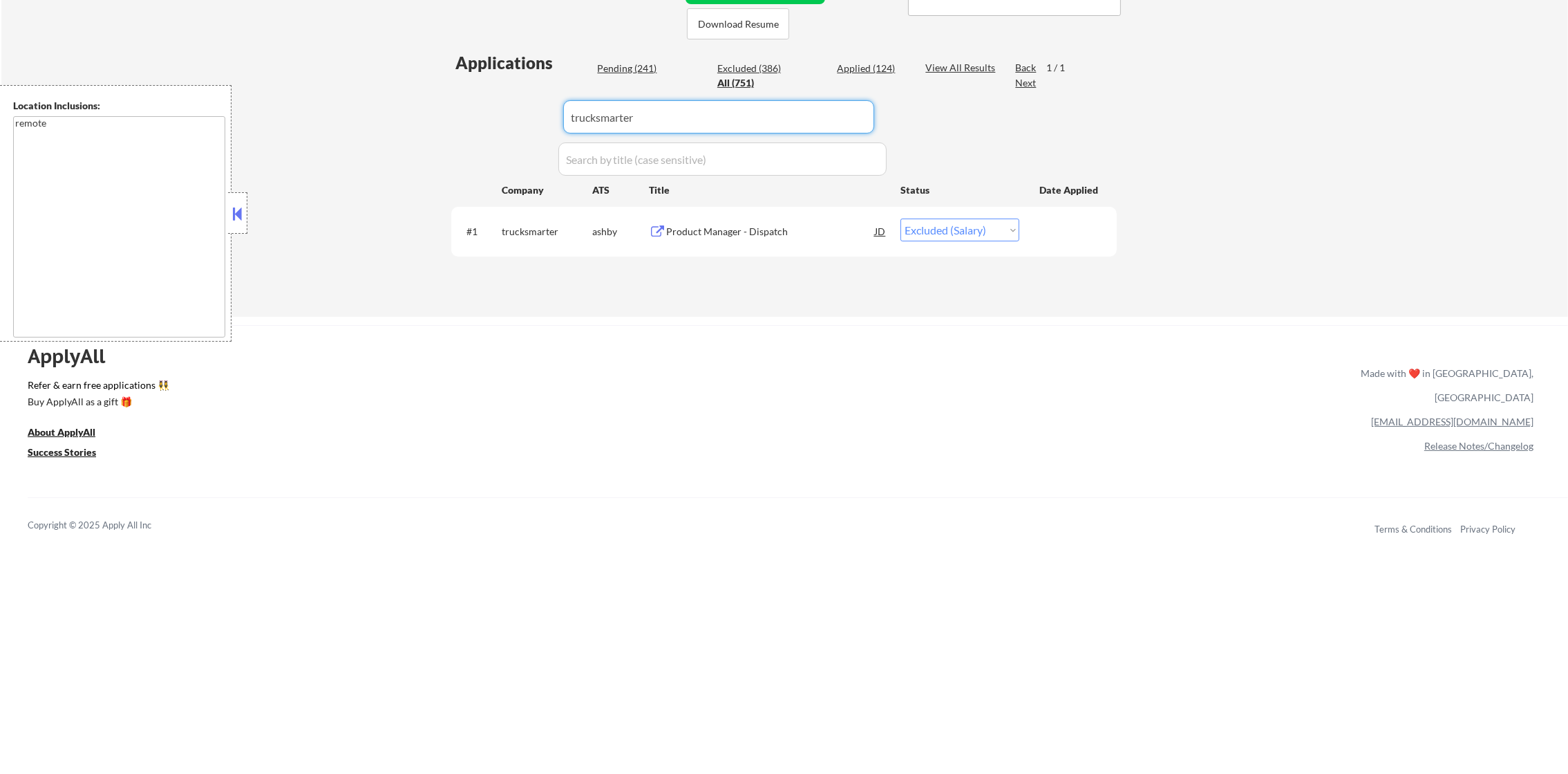
drag, startPoint x: 549, startPoint y: 112, endPoint x: 457, endPoint y: 112, distance: 92.0
click at [457, 112] on div "Applications Pending (241) Excluded (386) Applied (124) All (751) View All Resu…" at bounding box center [784, 171] width 666 height 239
paste input "captivateiq"
click at [457, 112] on div "Applications Pending (241) Excluded (386) Applied (124) All (751) View All Resu…" at bounding box center [784, 171] width 666 height 239
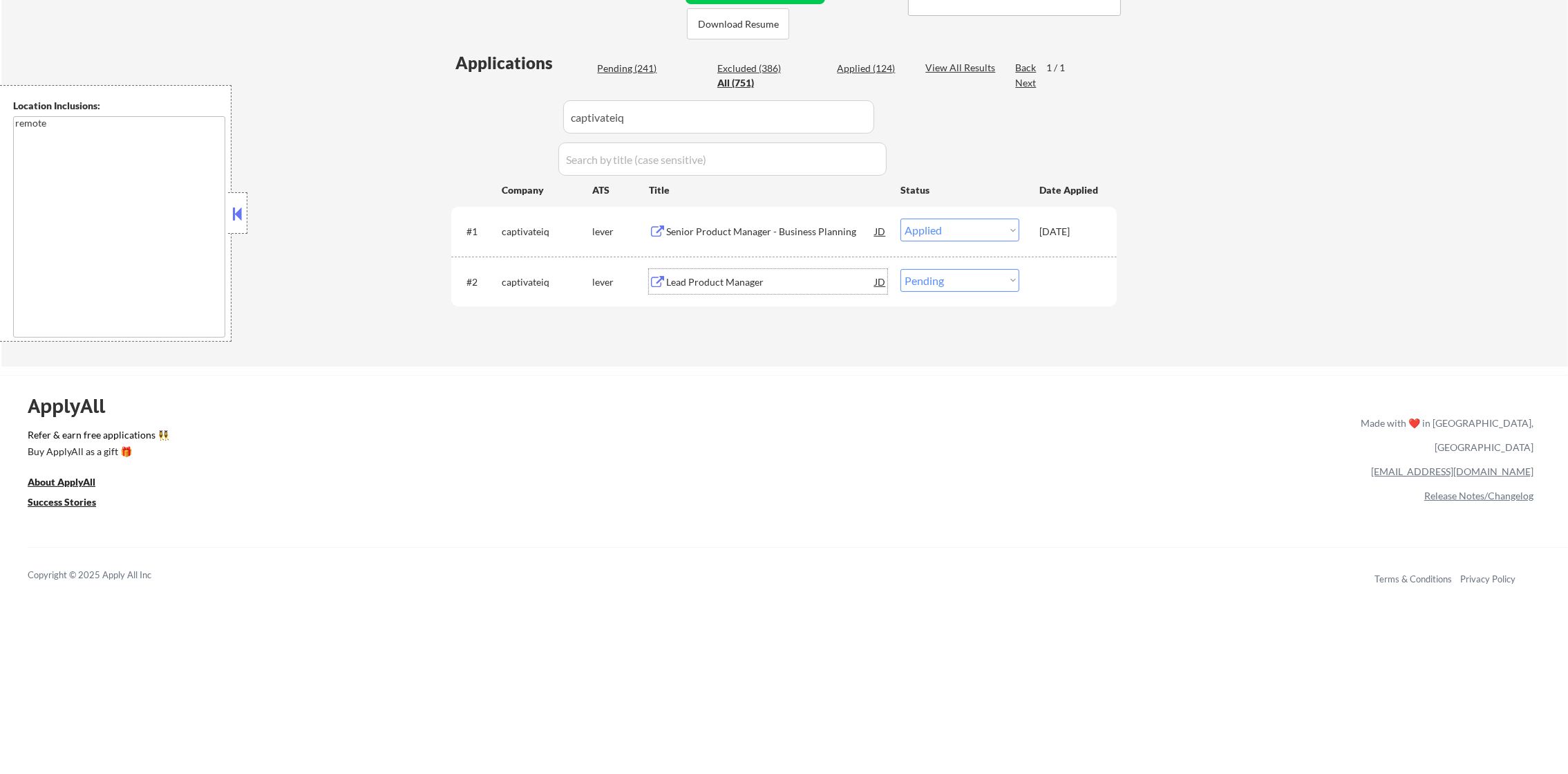
click at [828, 287] on div "Lead Product Manager" at bounding box center [770, 281] width 208 height 25
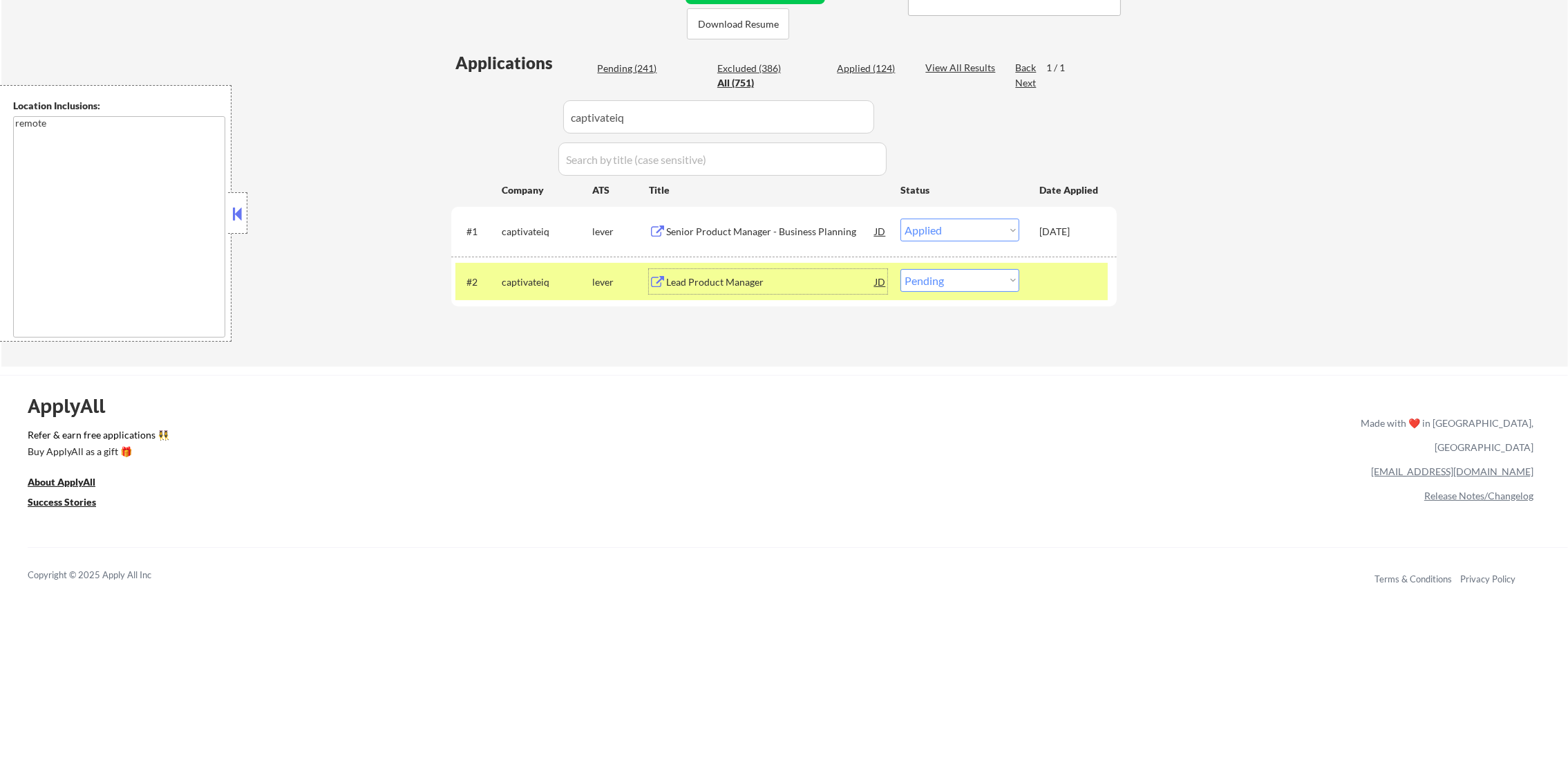
click at [575, 286] on div "captivateiq" at bounding box center [547, 282] width 91 height 14
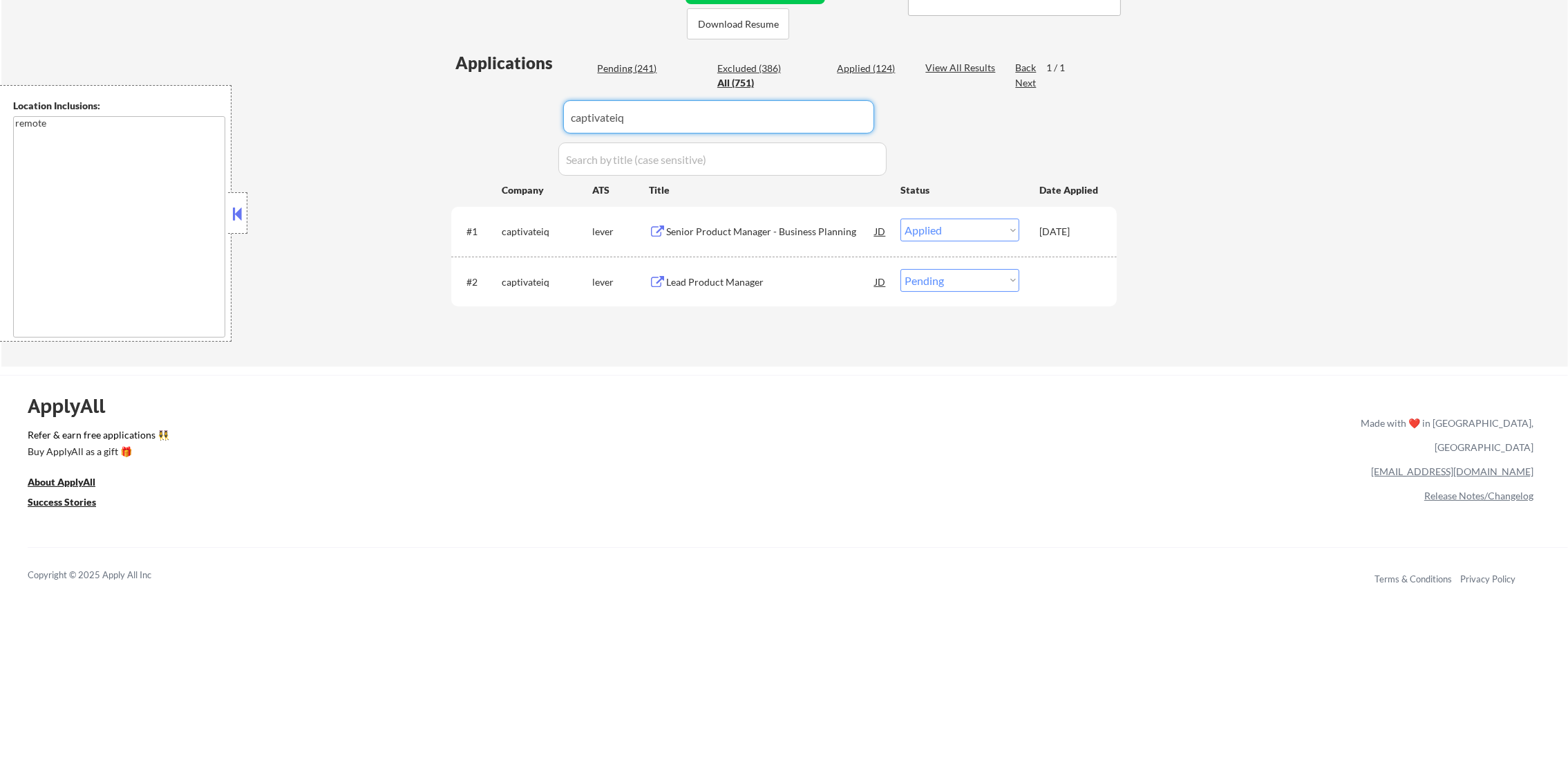
drag, startPoint x: 691, startPoint y: 111, endPoint x: 501, endPoint y: 112, distance: 190.0
click at [507, 112] on div "Applications Pending (241) Excluded (386) Applied (124) All (751) View All Resu…" at bounding box center [784, 196] width 666 height 289
paste input "qualified"
click at [480, 109] on div "Applications Pending (241) Excluded (386) Applied (124) All (751) View All Resu…" at bounding box center [784, 196] width 666 height 289
click at [757, 233] on div "Lead Product Manager" at bounding box center [770, 232] width 208 height 14
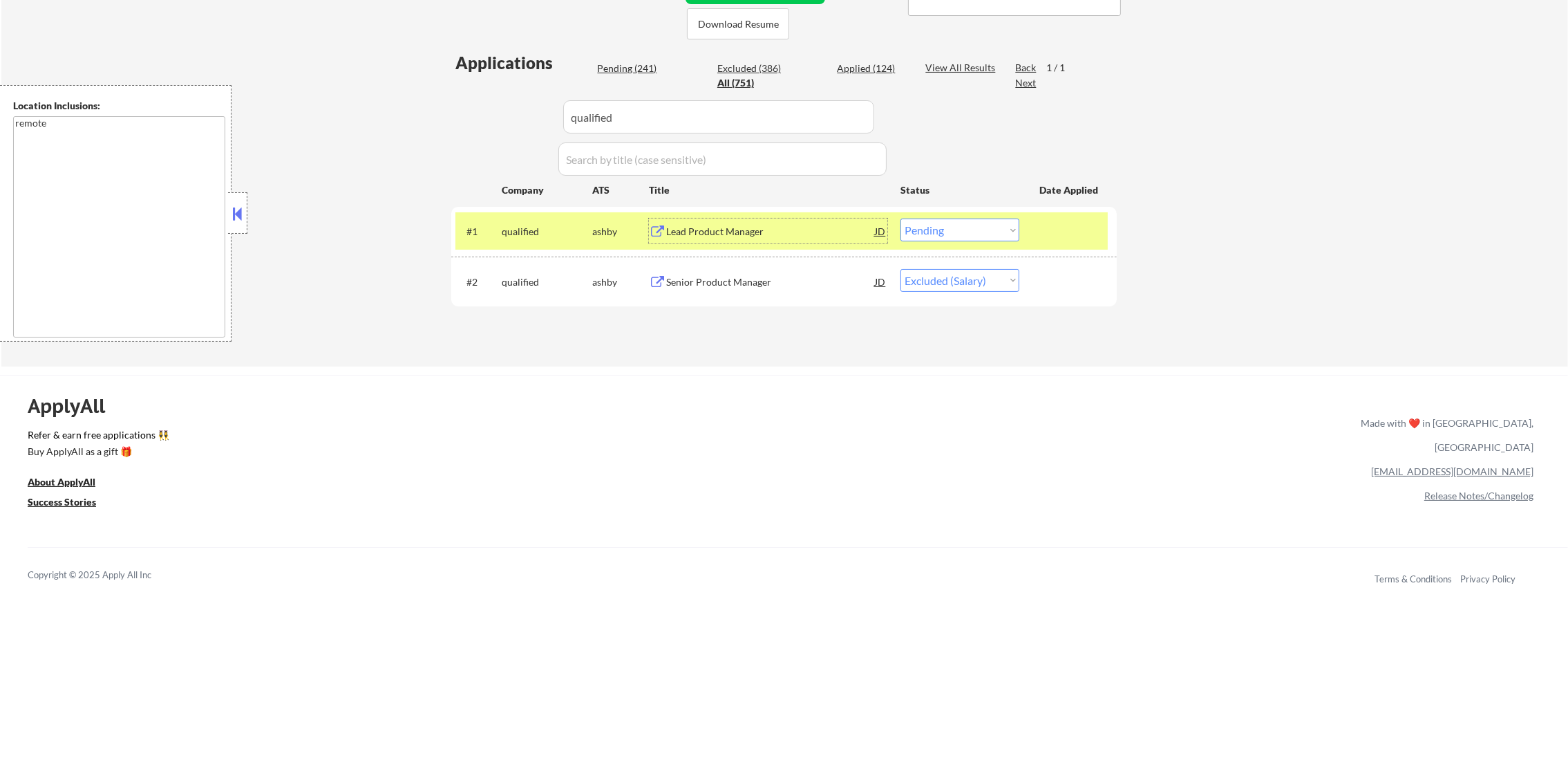
click at [974, 238] on select "Choose an option... Pending Applied Excluded (Questions) Excluded (Expired) Exc…" at bounding box center [960, 230] width 119 height 23
click at [901, 219] on select "Choose an option... Pending Applied Excluded (Questions) Excluded (Expired) Exc…" at bounding box center [960, 230] width 119 height 23
click at [546, 233] on div "qualified" at bounding box center [547, 232] width 91 height 14
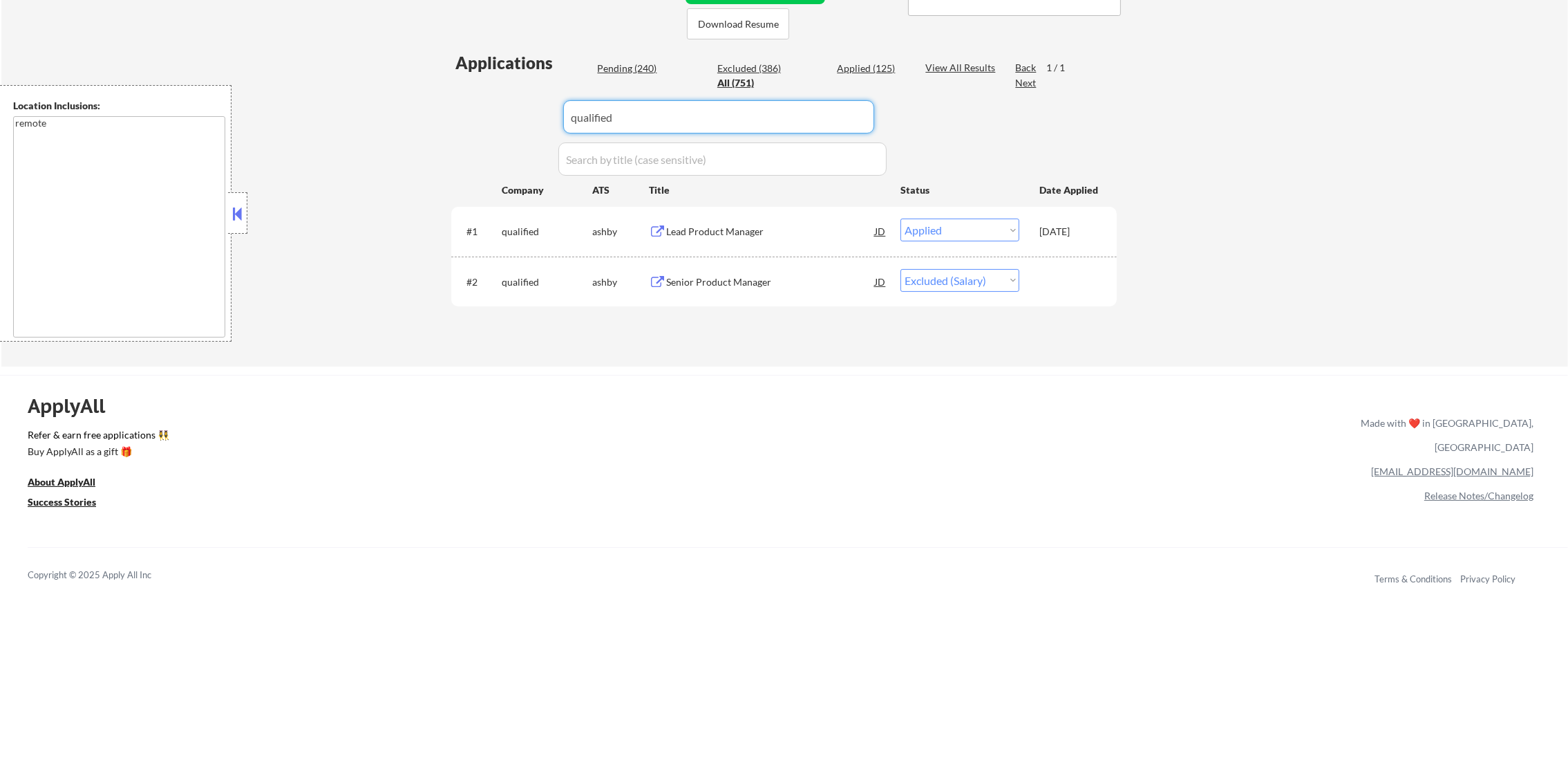
paste input "syndio"
drag, startPoint x: 546, startPoint y: 119, endPoint x: 507, endPoint y: 119, distance: 39.0
click at [510, 119] on div "Applications Pending (240) Excluded (386) Applied (125) All (751) View All Resu…" at bounding box center [784, 196] width 666 height 289
click at [507, 119] on div "Applications Pending (240) Excluded (386) Applied (125) All (751) View All Resu…" at bounding box center [784, 196] width 666 height 289
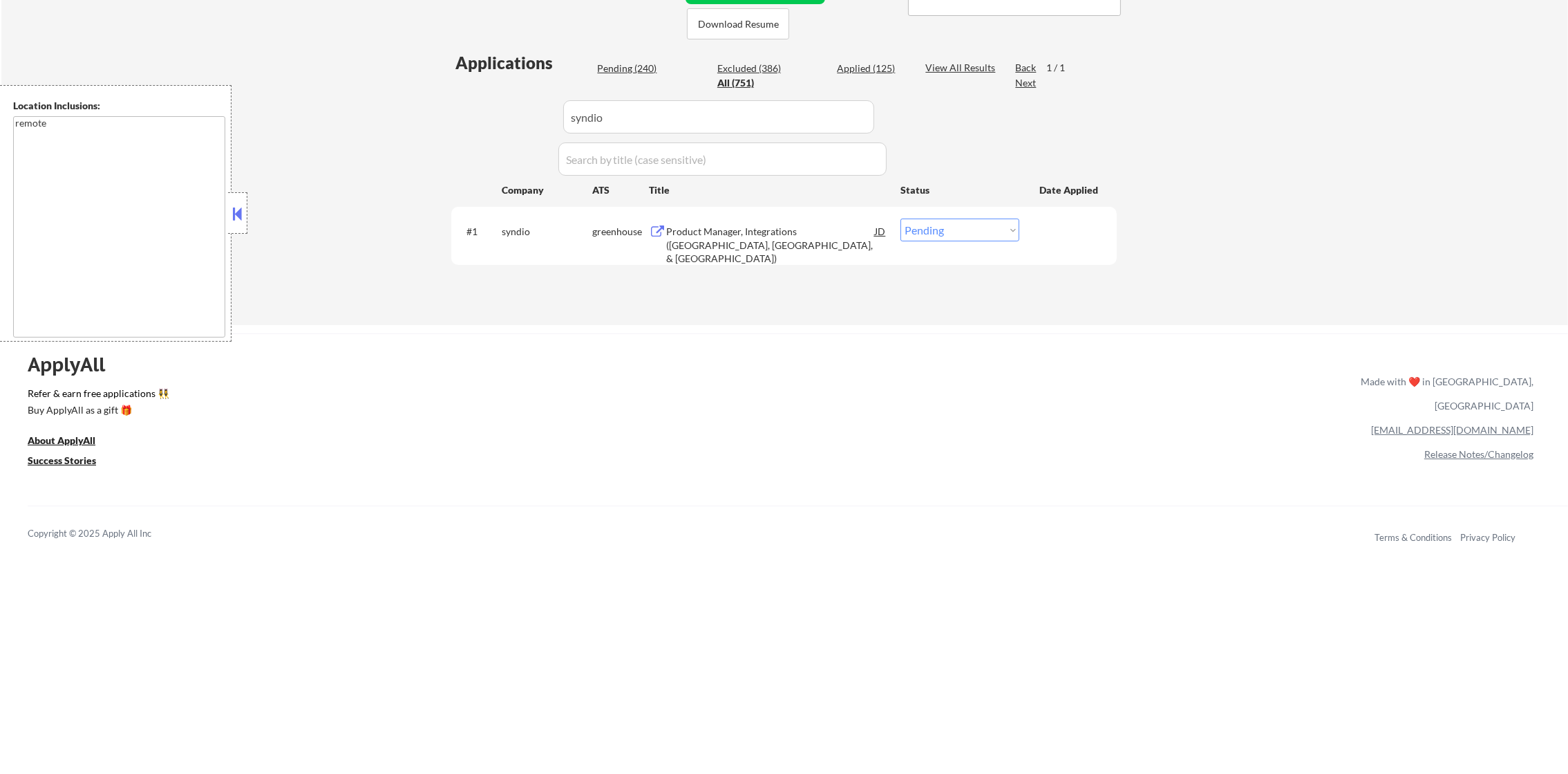
click at [752, 230] on div "Product Manager, Integrations ([GEOGRAPHIC_DATA], [GEOGRAPHIC_DATA], & [GEOGRAP…" at bounding box center [770, 245] width 208 height 41
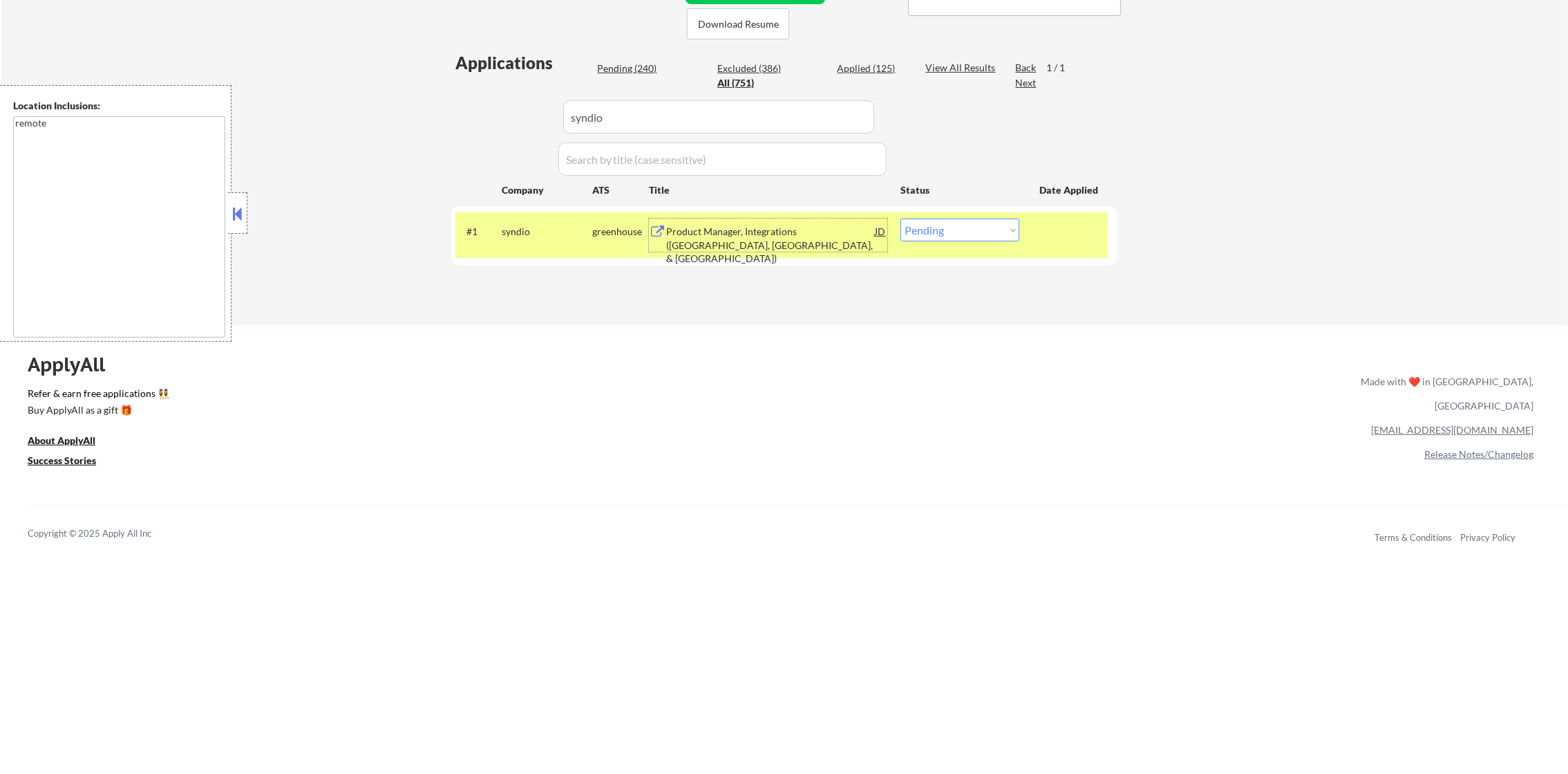
click at [951, 225] on select "Choose an option... Pending Applied Excluded (Questions) Excluded (Expired) Exc…" at bounding box center [960, 230] width 119 height 23
click at [901, 219] on select "Choose an option... Pending Applied Excluded (Questions) Excluded (Expired) Exc…" at bounding box center [960, 230] width 119 height 23
click at [536, 233] on div "syndio" at bounding box center [547, 232] width 91 height 14
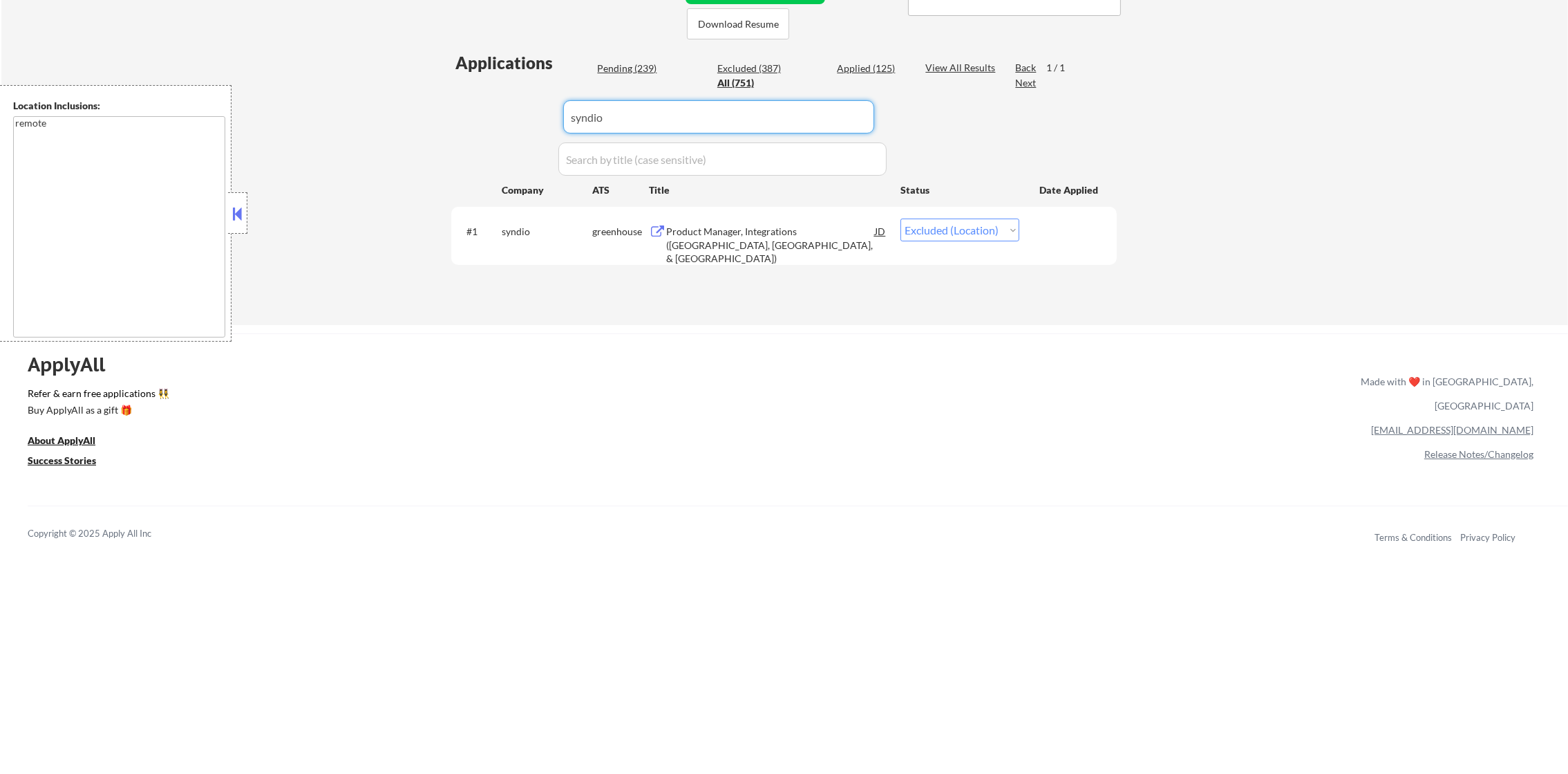
paste input "coder"
drag, startPoint x: 611, startPoint y: 118, endPoint x: 455, endPoint y: 118, distance: 156.0
click at [471, 118] on div "Applications Pending (239) Excluded (387) Applied (125) All (751) View All Resu…" at bounding box center [784, 175] width 666 height 247
click at [455, 118] on div "Applications Pending (239) Excluded (387) Applied (125) All (751) View All Resu…" at bounding box center [784, 175] width 666 height 247
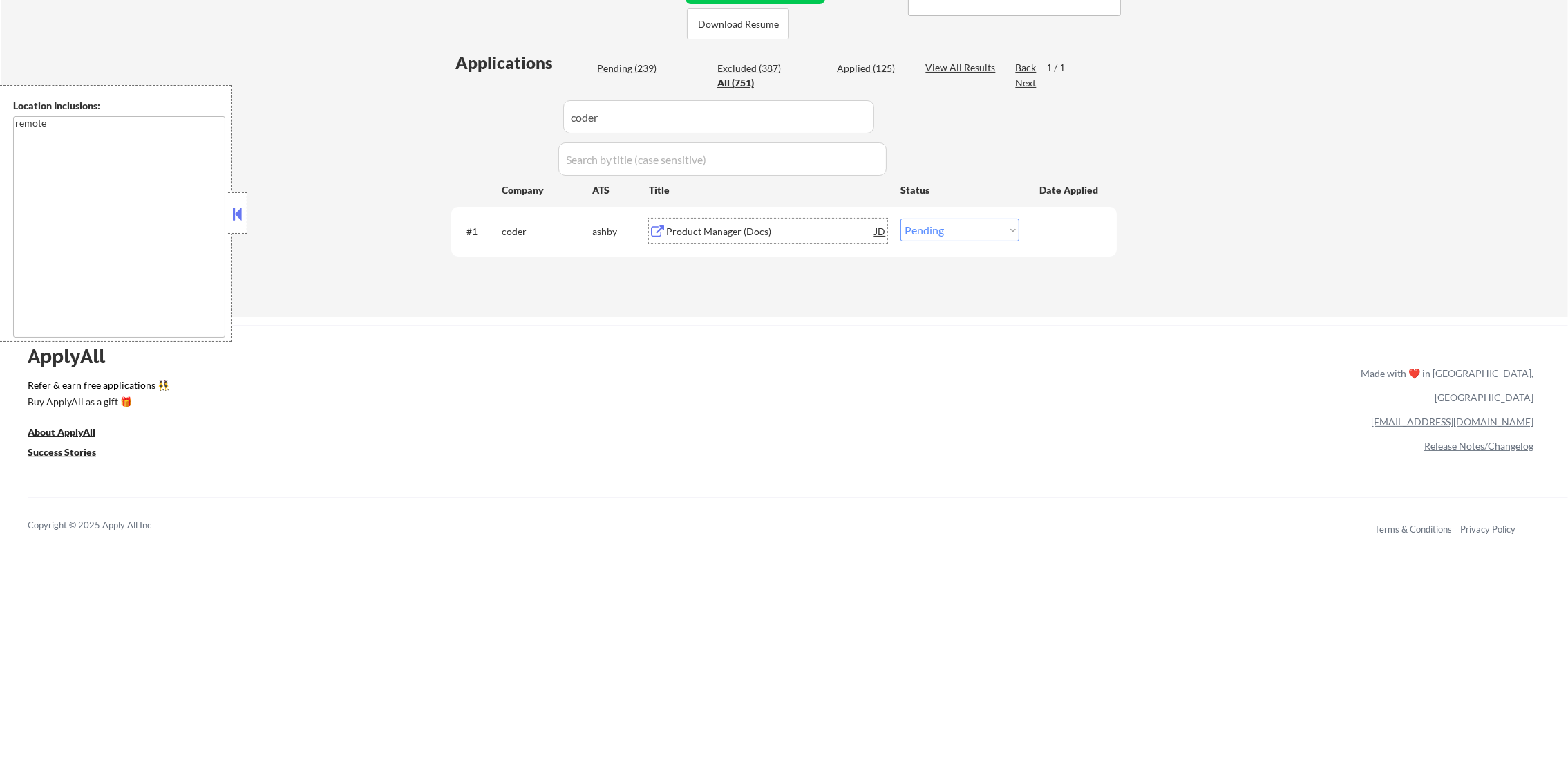
click at [745, 228] on div "Product Manager (Docs)" at bounding box center [770, 232] width 208 height 14
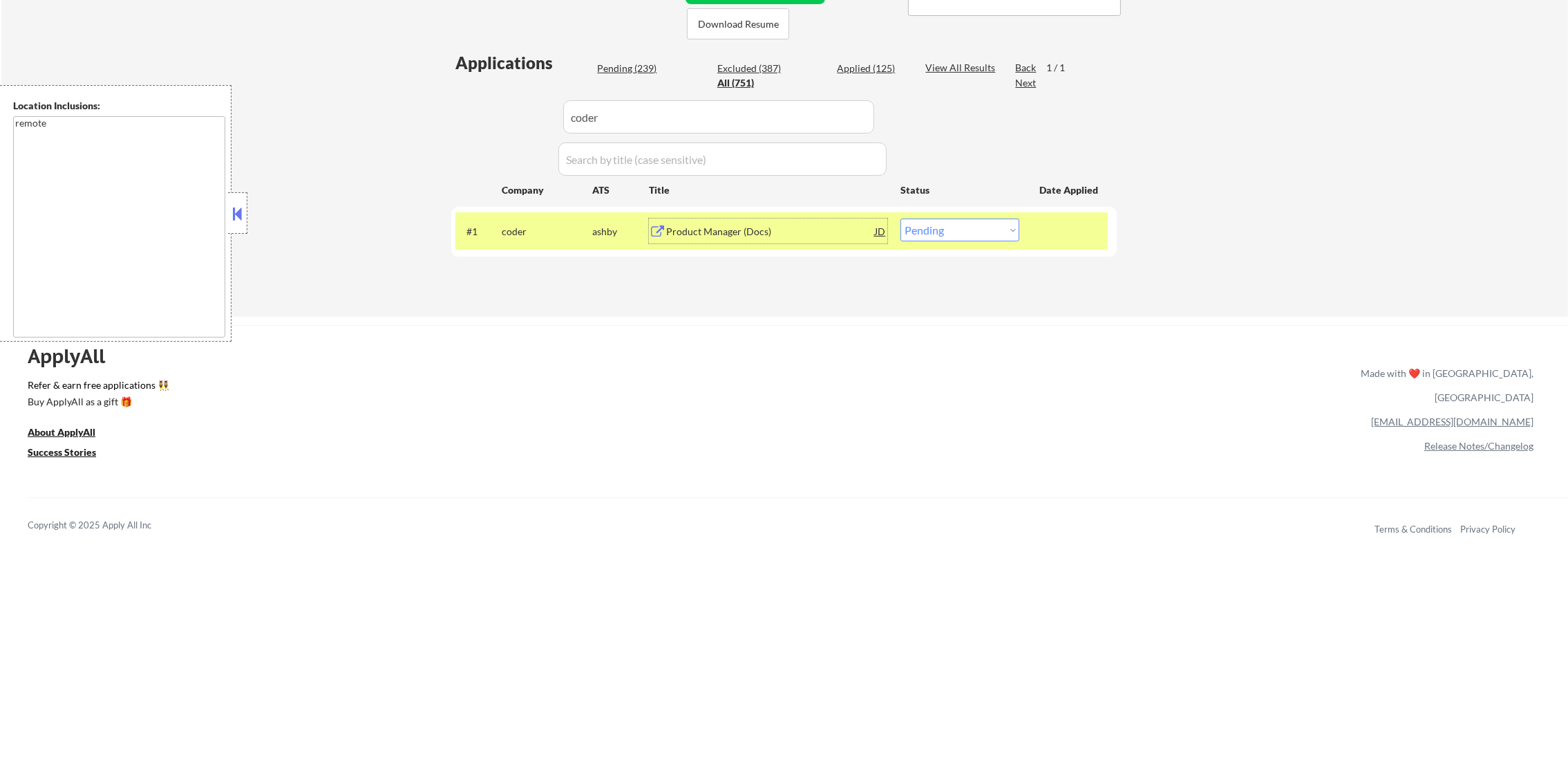
click at [924, 233] on select "Choose an option... Pending Applied Excluded (Questions) Excluded (Expired) Exc…" at bounding box center [960, 230] width 119 height 23
click at [901, 219] on select "Choose an option... Pending Applied Excluded (Questions) Excluded (Expired) Exc…" at bounding box center [960, 230] width 119 height 23
click at [529, 226] on div "coder" at bounding box center [547, 232] width 91 height 14
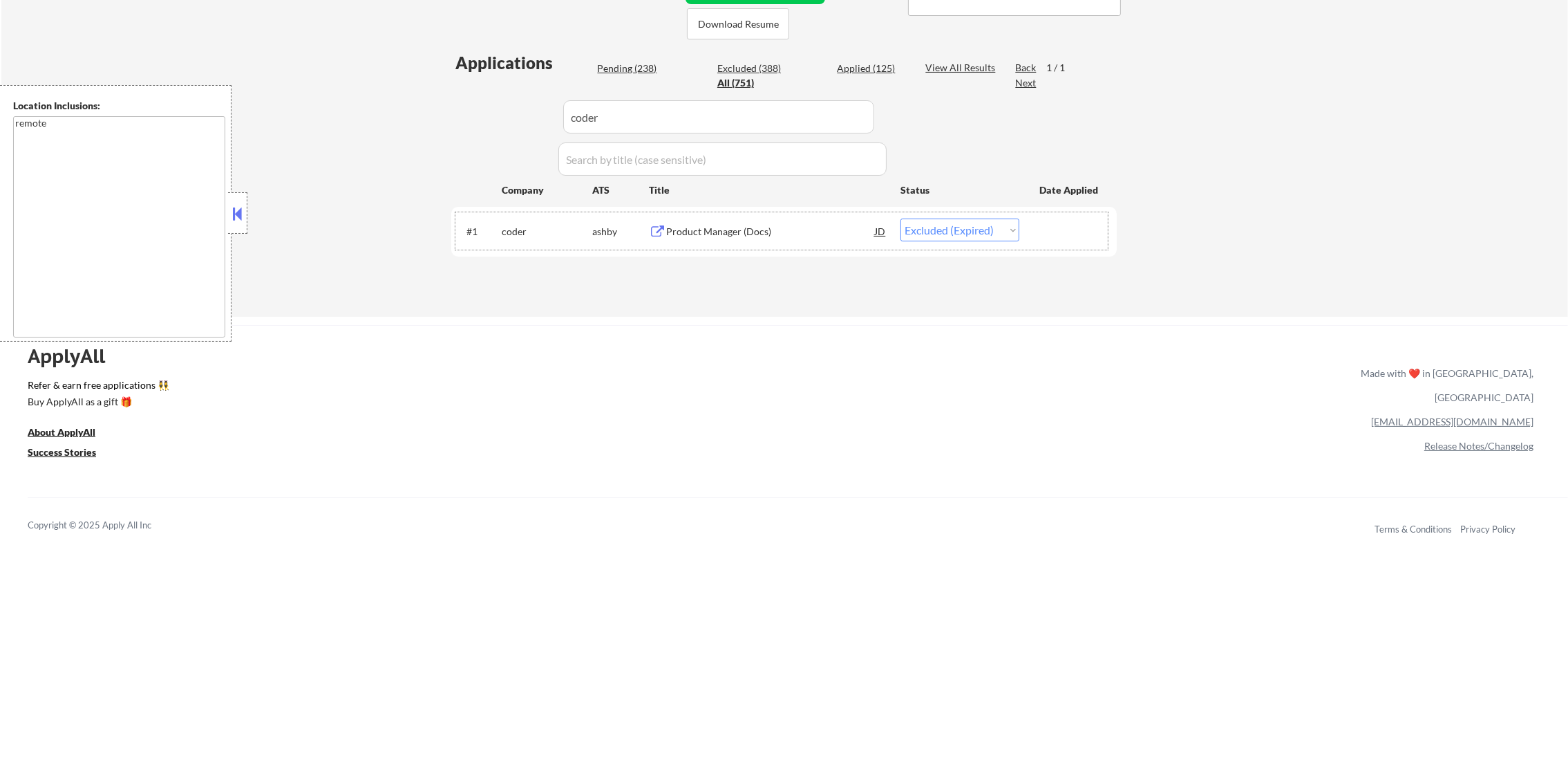
drag, startPoint x: 636, startPoint y: 123, endPoint x: 486, endPoint y: 118, distance: 150.1
click at [492, 119] on div "Applications Pending (238) Excluded (388) Applied (125) All (751) View All Resu…" at bounding box center [784, 171] width 666 height 239
paste input "simplepractice55"
click at [412, 172] on div "← Return to /applysquad Mailslurp Inbox Job Search Builder [PERSON_NAME] User E…" at bounding box center [785, 21] width 1567 height 591
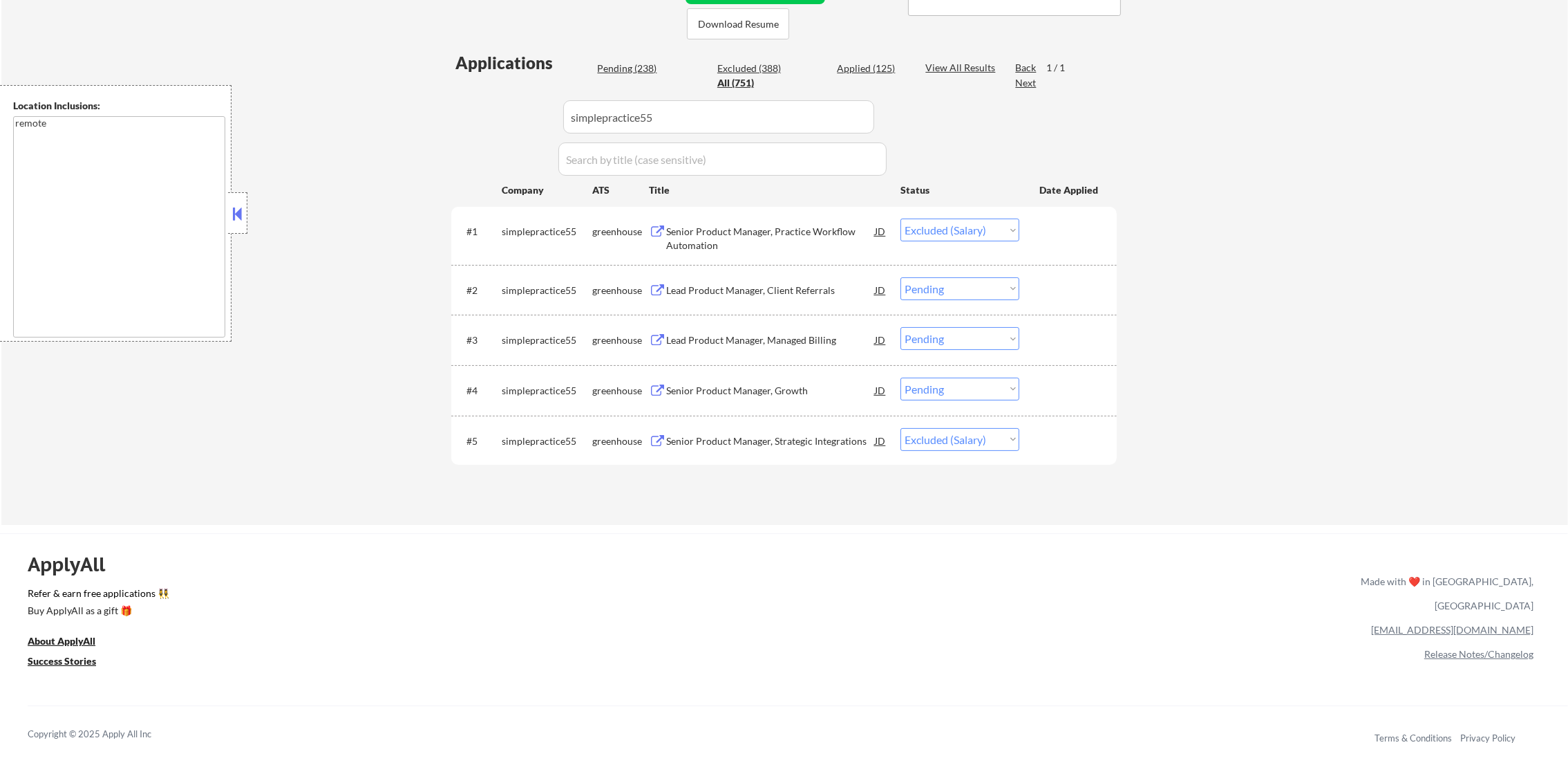
drag, startPoint x: 691, startPoint y: 122, endPoint x: 533, endPoint y: 136, distance: 158.6
click at [533, 136] on div "Applications Pending (238) Excluded (388) Applied (125) All (751) View All Resu…" at bounding box center [784, 275] width 666 height 447
paste input "trunk%20tools"
click at [455, 176] on div "Applications Pending (238) Excluded (388) Applied (125) All (751) View All Resu…" at bounding box center [784, 275] width 666 height 447
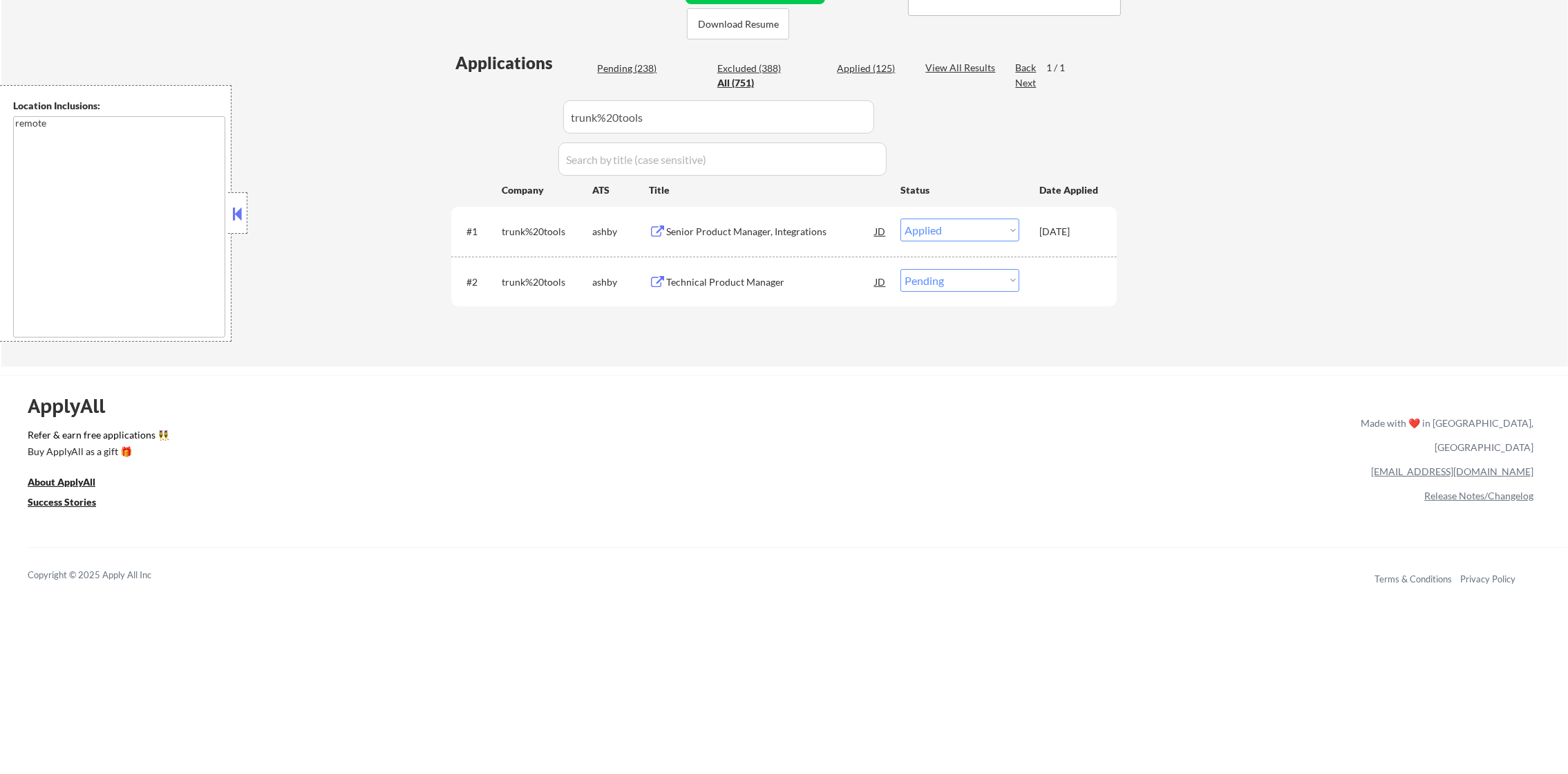
click at [750, 276] on div "Technical Product Manager" at bounding box center [770, 282] width 208 height 14
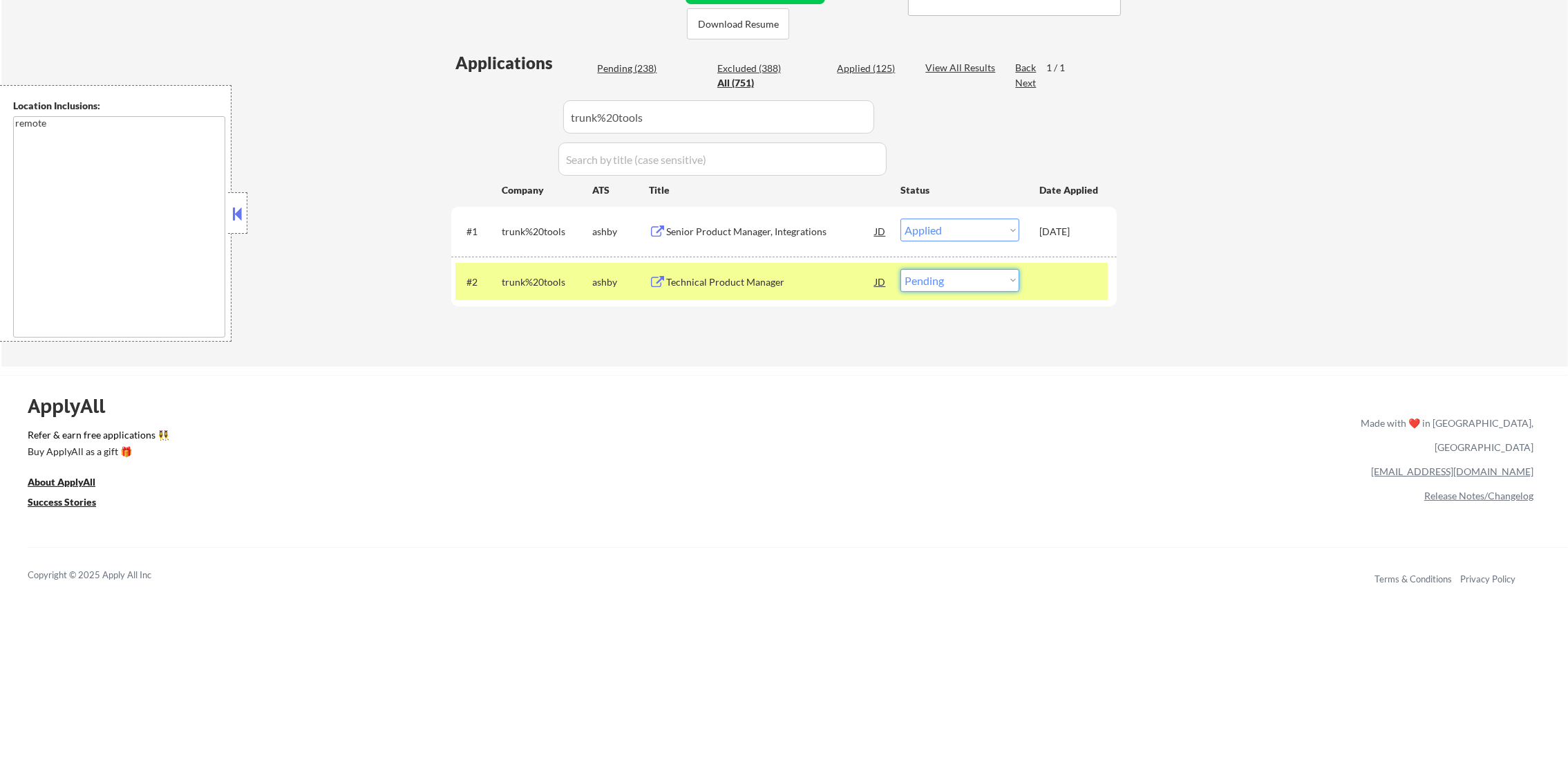
drag, startPoint x: 915, startPoint y: 285, endPoint x: 921, endPoint y: 290, distance: 7.8
click at [915, 286] on select "Choose an option... Pending Applied Excluded (Questions) Excluded (Expired) Exc…" at bounding box center [960, 280] width 119 height 23
click at [901, 269] on select "Choose an option... Pending Applied Excluded (Questions) Excluded (Expired) Exc…" at bounding box center [960, 280] width 119 height 23
click at [536, 286] on div "trunk%20tools" at bounding box center [547, 282] width 91 height 14
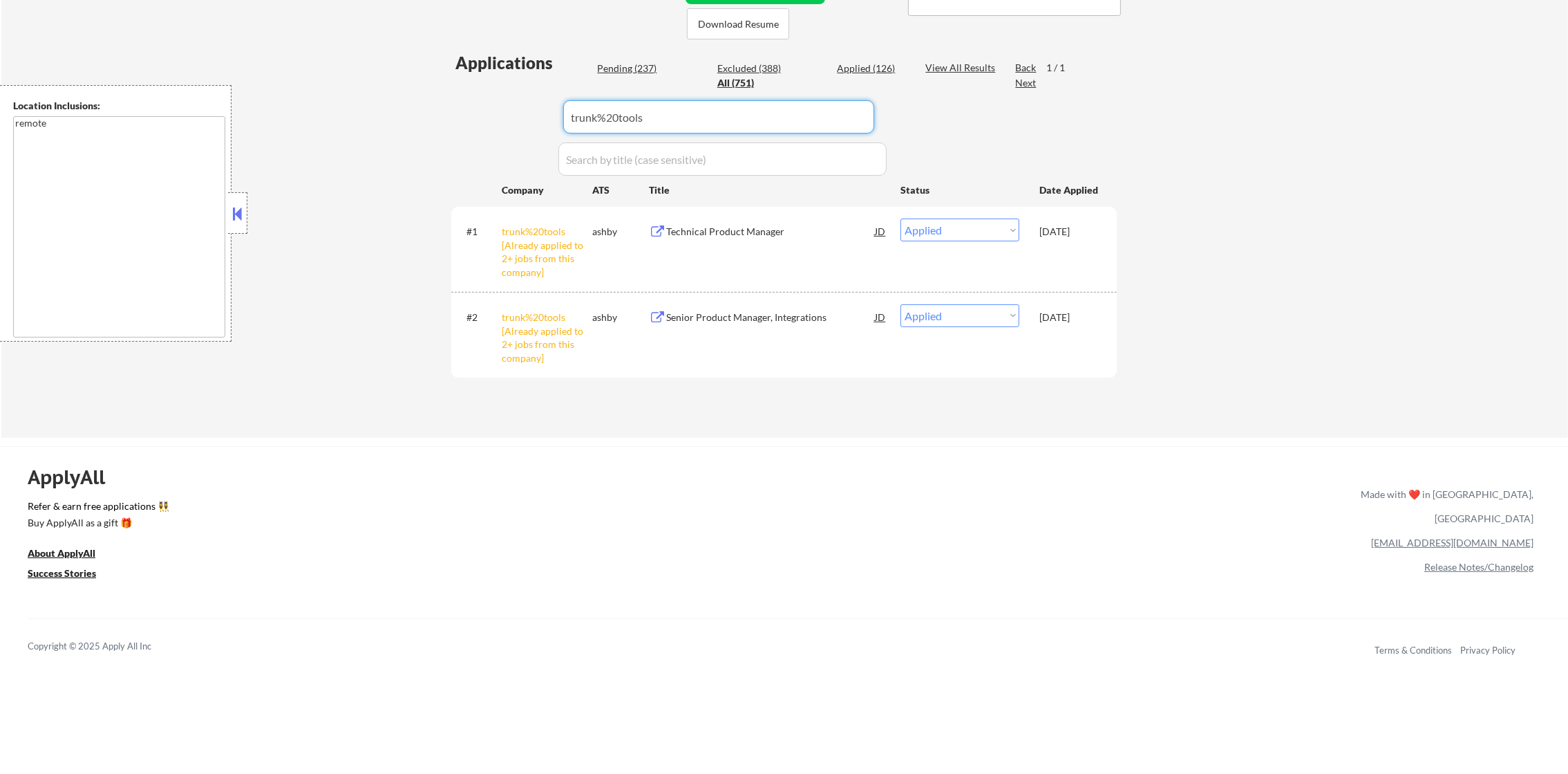
paste input "lumos"
drag, startPoint x: 621, startPoint y: 120, endPoint x: 419, endPoint y: 120, distance: 202.0
click at [422, 120] on div "← Return to /applysquad Mailslurp Inbox Job Search Builder [PERSON_NAME] User E…" at bounding box center [785, 82] width 1567 height 712
click at [419, 120] on div "← Return to /applysquad Mailslurp Inbox Job Search Builder [PERSON_NAME] User E…" at bounding box center [785, 82] width 1567 height 712
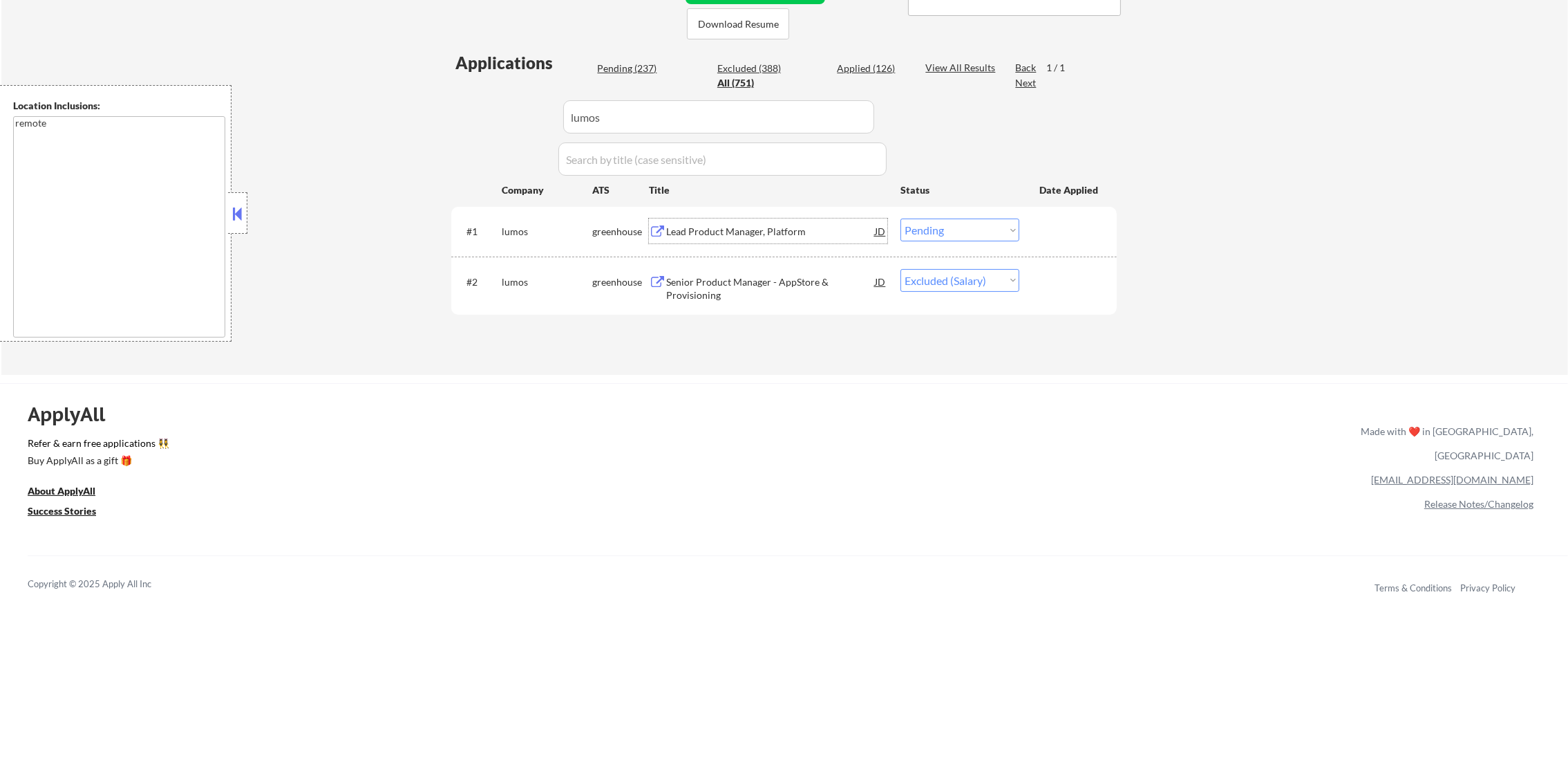
click at [757, 231] on div "Lead Product Manager, Platform" at bounding box center [770, 232] width 208 height 14
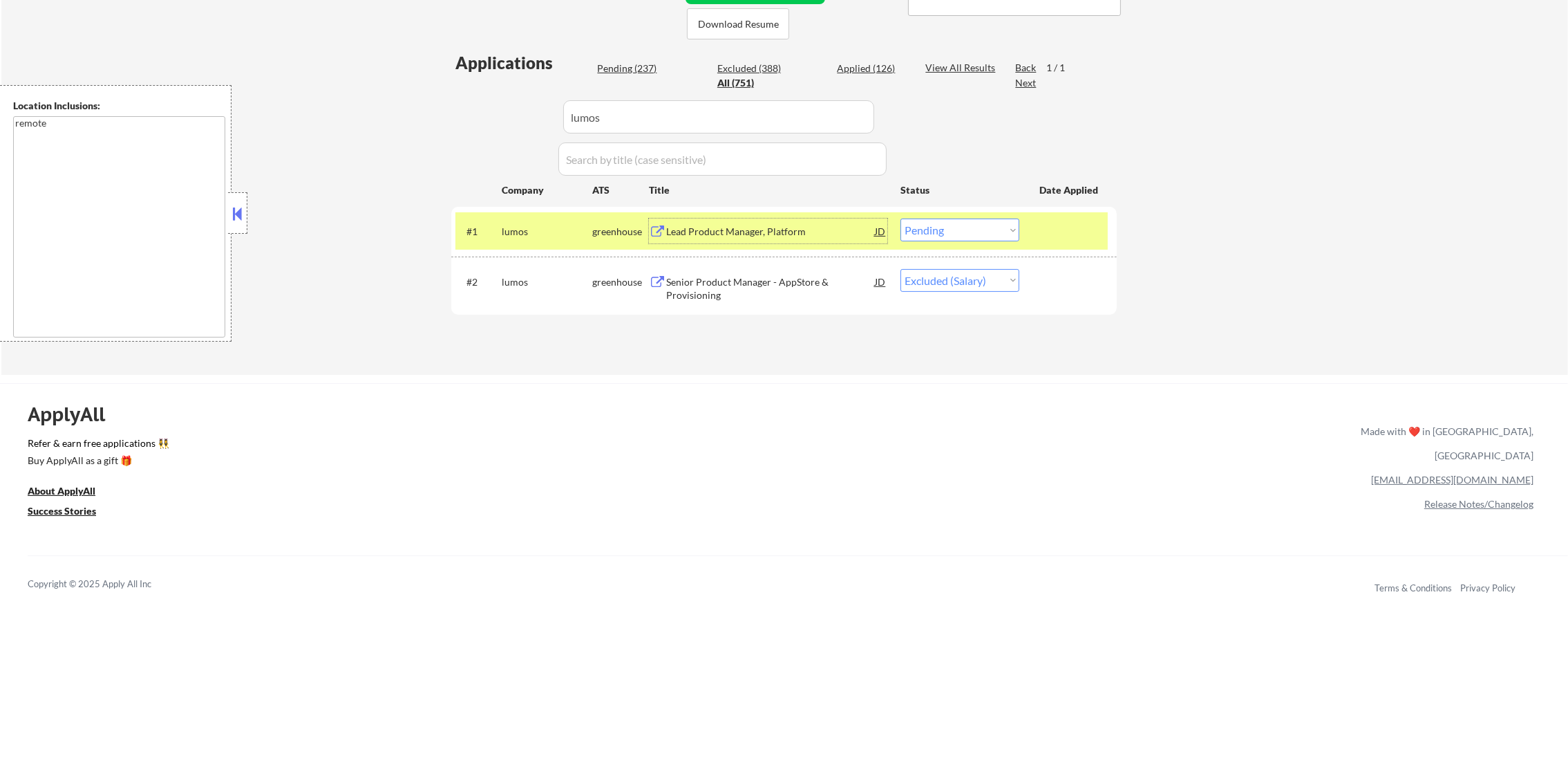
drag, startPoint x: 961, startPoint y: 232, endPoint x: 961, endPoint y: 240, distance: 8.0
click at [961, 232] on select "Choose an option... Pending Applied Excluded (Questions) Excluded (Expired) Exc…" at bounding box center [960, 230] width 119 height 23
click at [901, 219] on select "Choose an option... Pending Applied Excluded (Questions) Excluded (Expired) Exc…" at bounding box center [960, 230] width 119 height 23
click at [546, 244] on div "#1 lumos greenhouse Lead Product Manager, Platform JD warning_amber Choose an o…" at bounding box center [781, 231] width 653 height 38
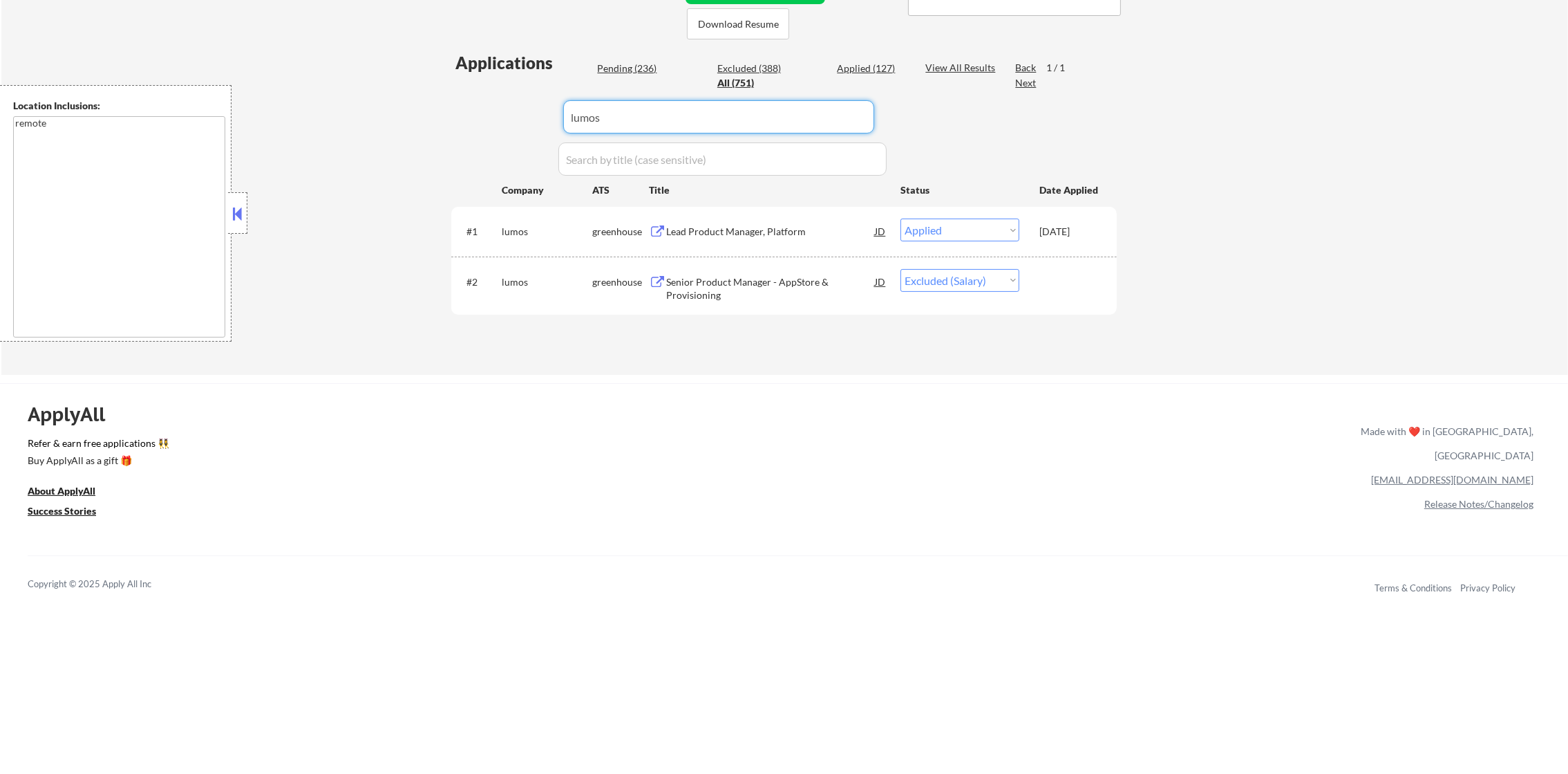
drag, startPoint x: 637, startPoint y: 98, endPoint x: 442, endPoint y: 100, distance: 195.0
click at [444, 100] on div "← Return to /applysquad Mailslurp Inbox Job Search Builder [PERSON_NAME] User E…" at bounding box center [784, 45] width 690 height 638
paste input "mytime"
click at [442, 100] on div "← Return to /applysquad Mailslurp Inbox Job Search Builder [PERSON_NAME] User E…" at bounding box center [784, 45] width 690 height 638
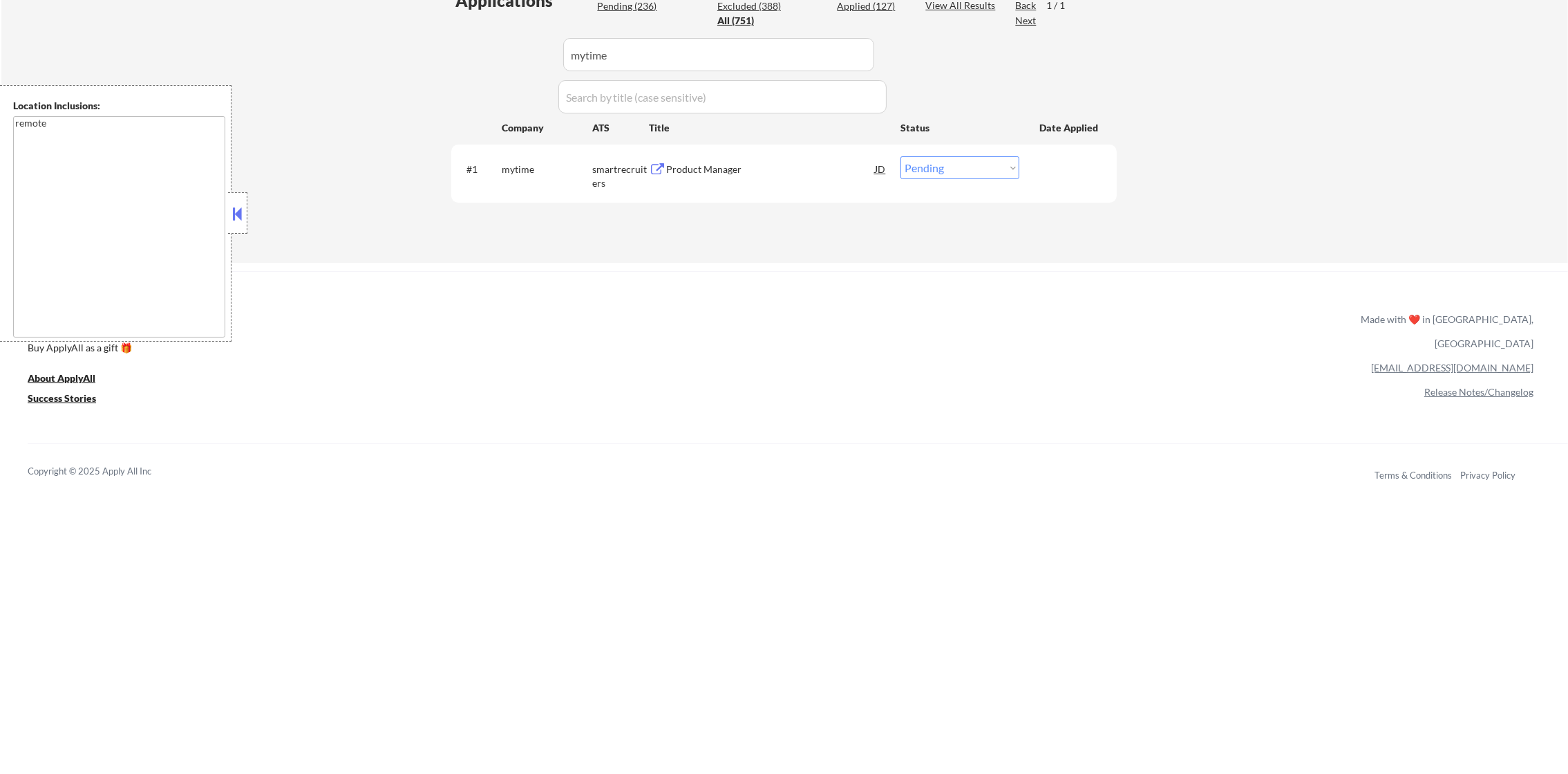
scroll to position [399, 0]
click at [745, 152] on div "Product Manager" at bounding box center [770, 161] width 208 height 25
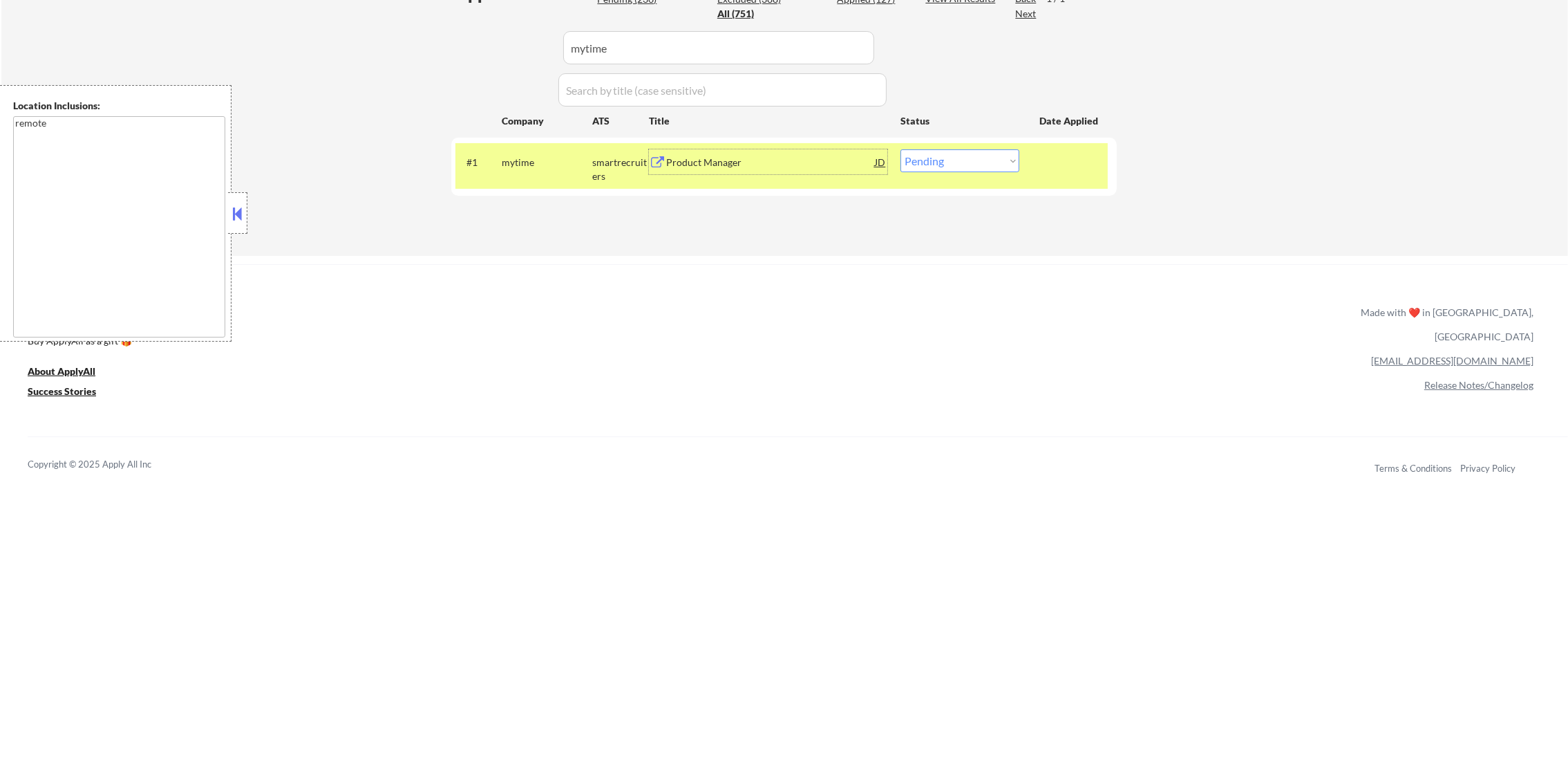
click at [914, 176] on div "#1 mytime smartrecruiters Product Manager JD warning_amber Choose an option... …" at bounding box center [781, 166] width 653 height 45
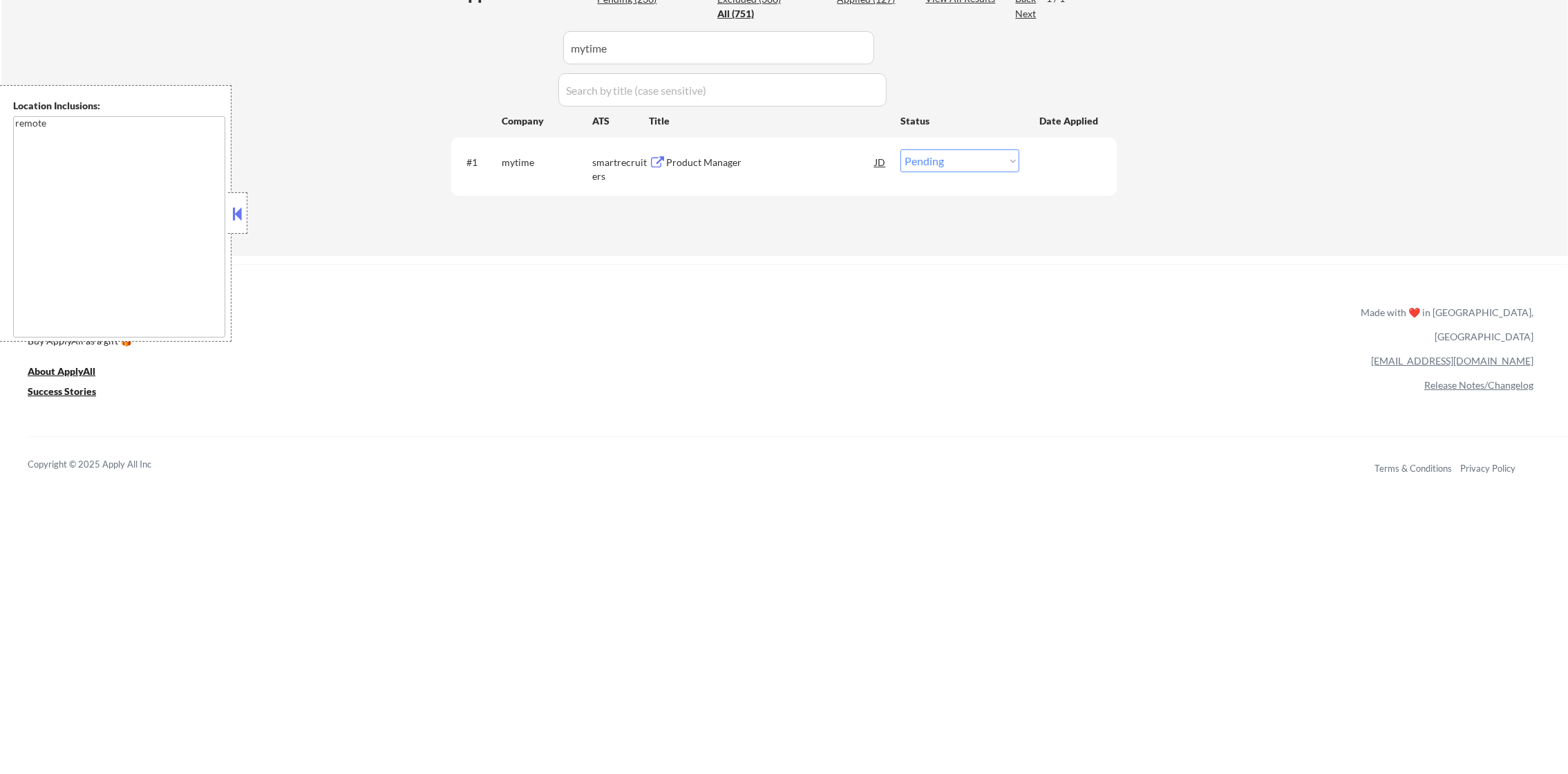
click at [920, 166] on select "Choose an option... Pending Applied Excluded (Questions) Excluded (Expired) Exc…" at bounding box center [960, 160] width 119 height 23
click at [901, 149] on select "Choose an option... Pending Applied Excluded (Questions) Excluded (Expired) Exc…" at bounding box center [960, 160] width 119 height 23
drag, startPoint x: 578, startPoint y: 51, endPoint x: 536, endPoint y: 51, distance: 42.0
click at [536, 51] on div "Applications Pending (235) Excluded (388) Applied (128) All (751) View All Resu…" at bounding box center [784, 106] width 666 height 247
paste input "agilesix"
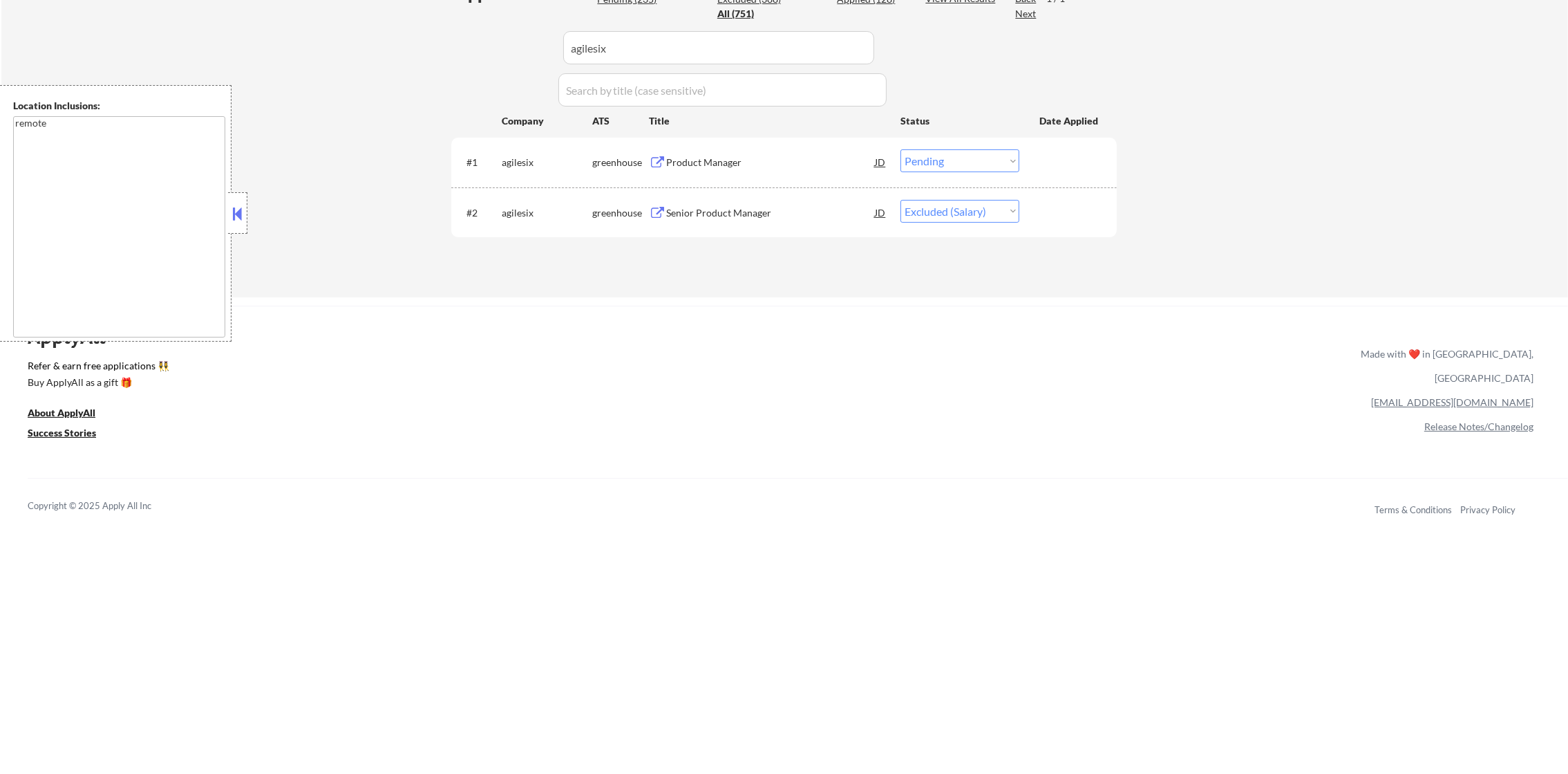
click at [747, 167] on div "Product Manager" at bounding box center [770, 162] width 208 height 14
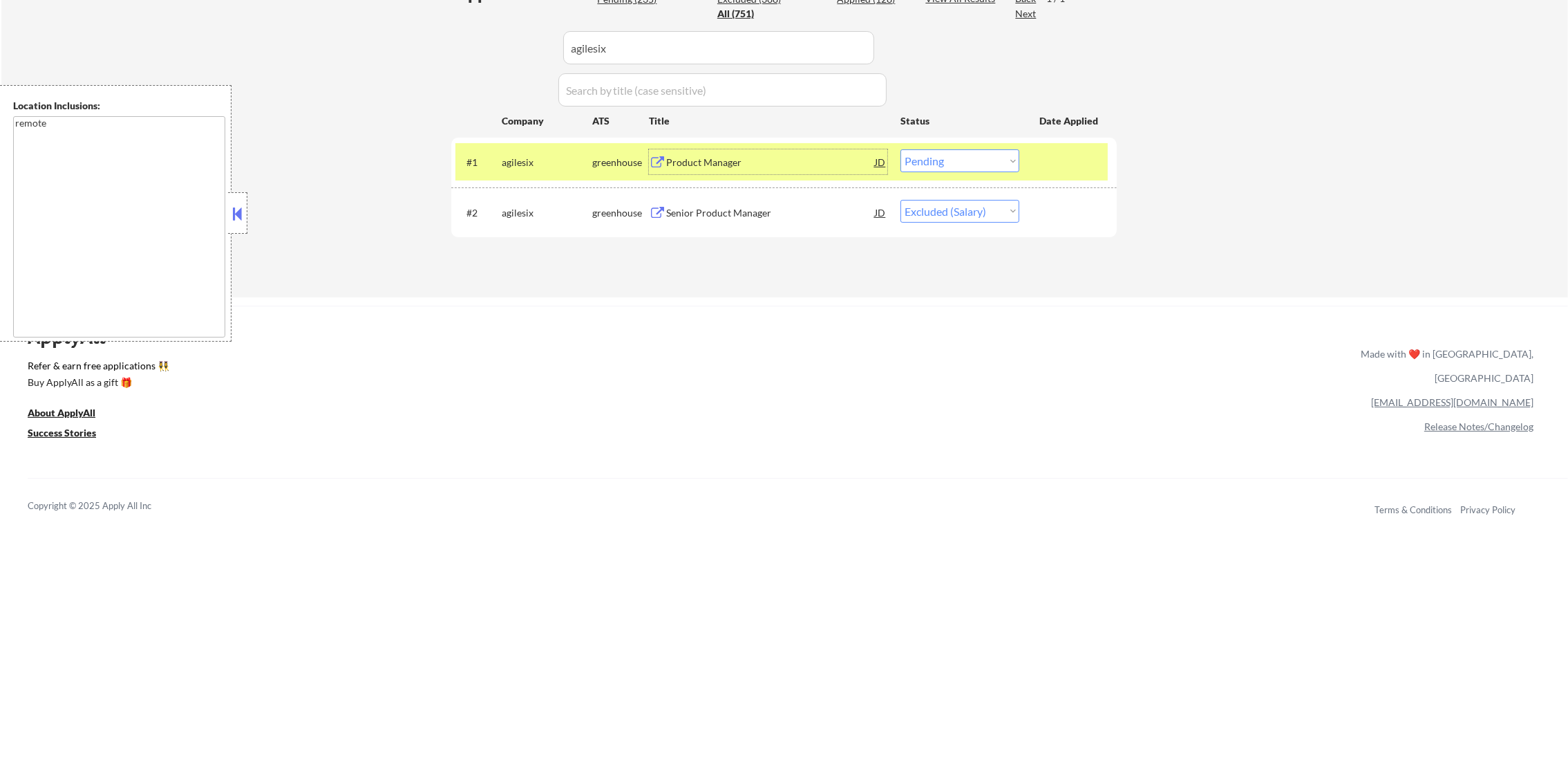
drag, startPoint x: 916, startPoint y: 162, endPoint x: 917, endPoint y: 171, distance: 9.1
click at [916, 162] on select "Choose an option... Pending Applied Excluded (Questions) Excluded (Expired) Exc…" at bounding box center [960, 160] width 119 height 23
click at [901, 149] on select "Choose an option... Pending Applied Excluded (Questions) Excluded (Expired) Exc…" at bounding box center [960, 160] width 119 height 23
click at [508, 159] on div "agilesix" at bounding box center [547, 162] width 91 height 14
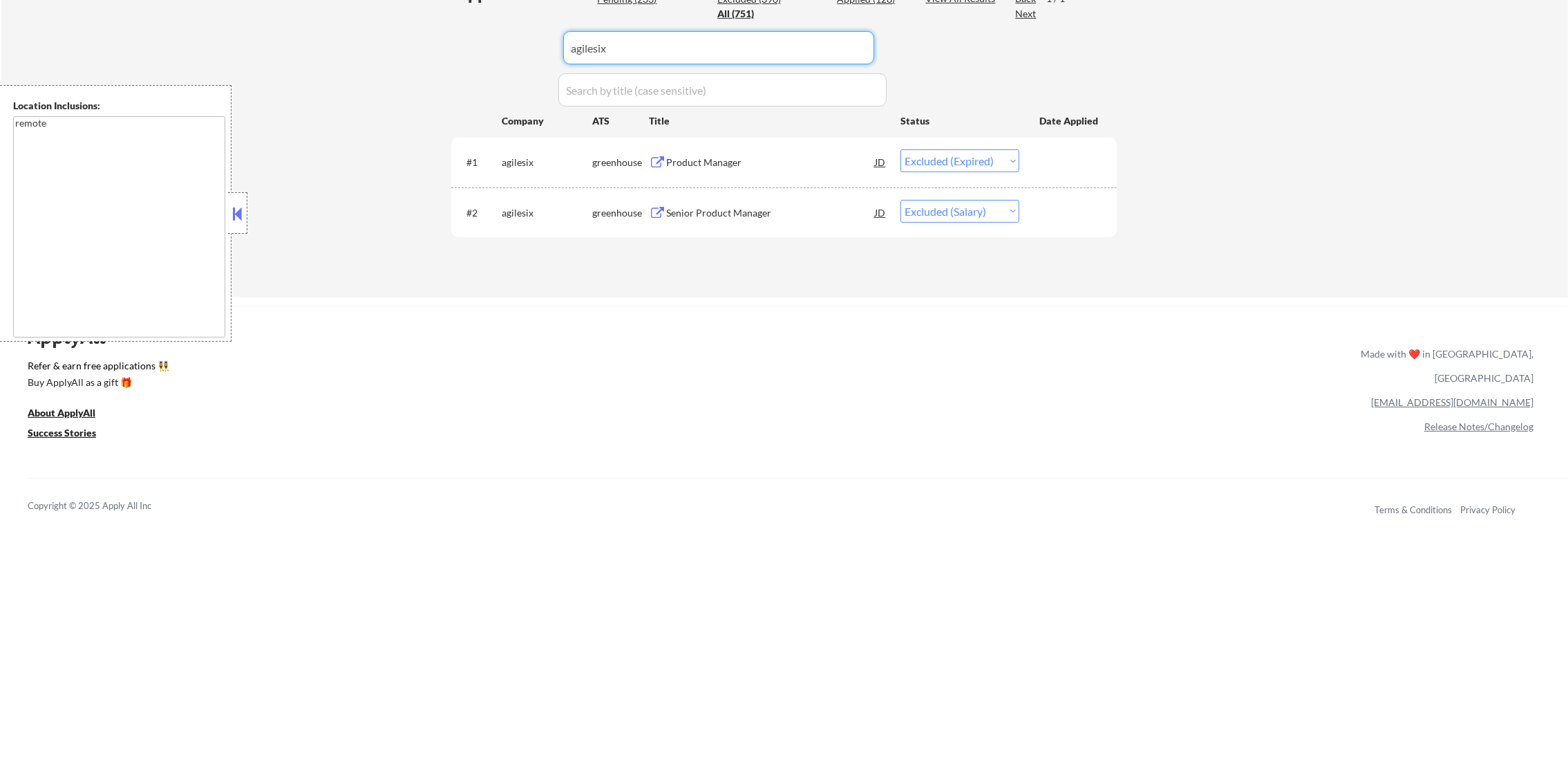
drag, startPoint x: 507, startPoint y: 55, endPoint x: 461, endPoint y: 55, distance: 46.0
click at [461, 55] on div "Applications Pending (233) Excluded (390) Applied (128) All (751) View All Resu…" at bounding box center [784, 126] width 666 height 289
paste input "speak"
click at [460, 55] on div "Applications Pending (233) Excluded (390) Applied (128) All (751) View All Resu…" at bounding box center [784, 126] width 666 height 289
click at [738, 162] on div "Product Manager - Growth" at bounding box center [770, 162] width 208 height 14
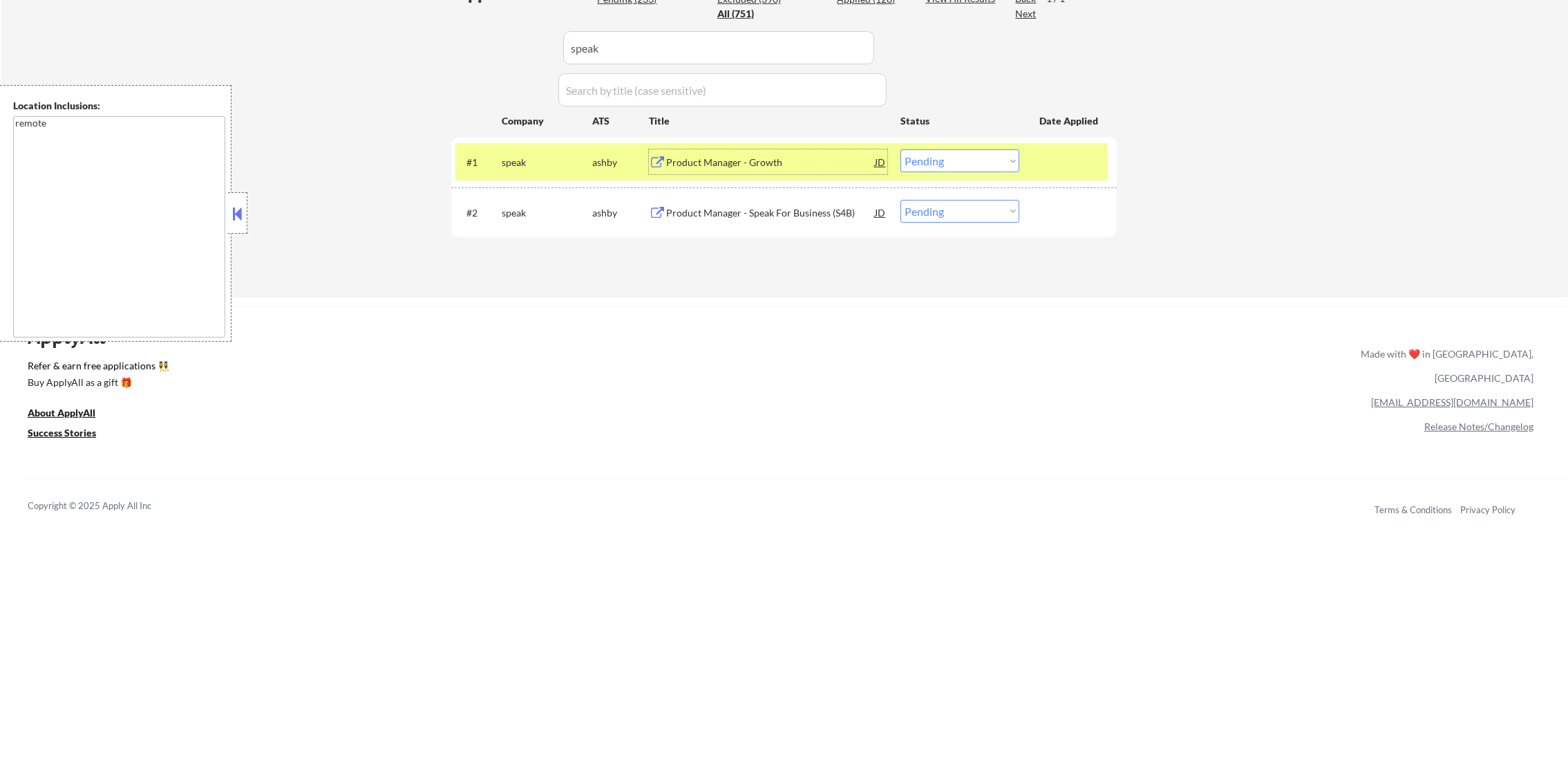
click at [956, 165] on select "Choose an option... Pending Applied Excluded (Questions) Excluded (Expired) Exc…" at bounding box center [960, 160] width 119 height 23
click at [901, 149] on select "Choose an option... Pending Applied Excluded (Questions) Excluded (Expired) Exc…" at bounding box center [960, 160] width 119 height 23
click at [552, 144] on div "#1 speak [PERSON_NAME] Product Manager - Growth JD warning_amber Choose an opti…" at bounding box center [781, 162] width 653 height 38
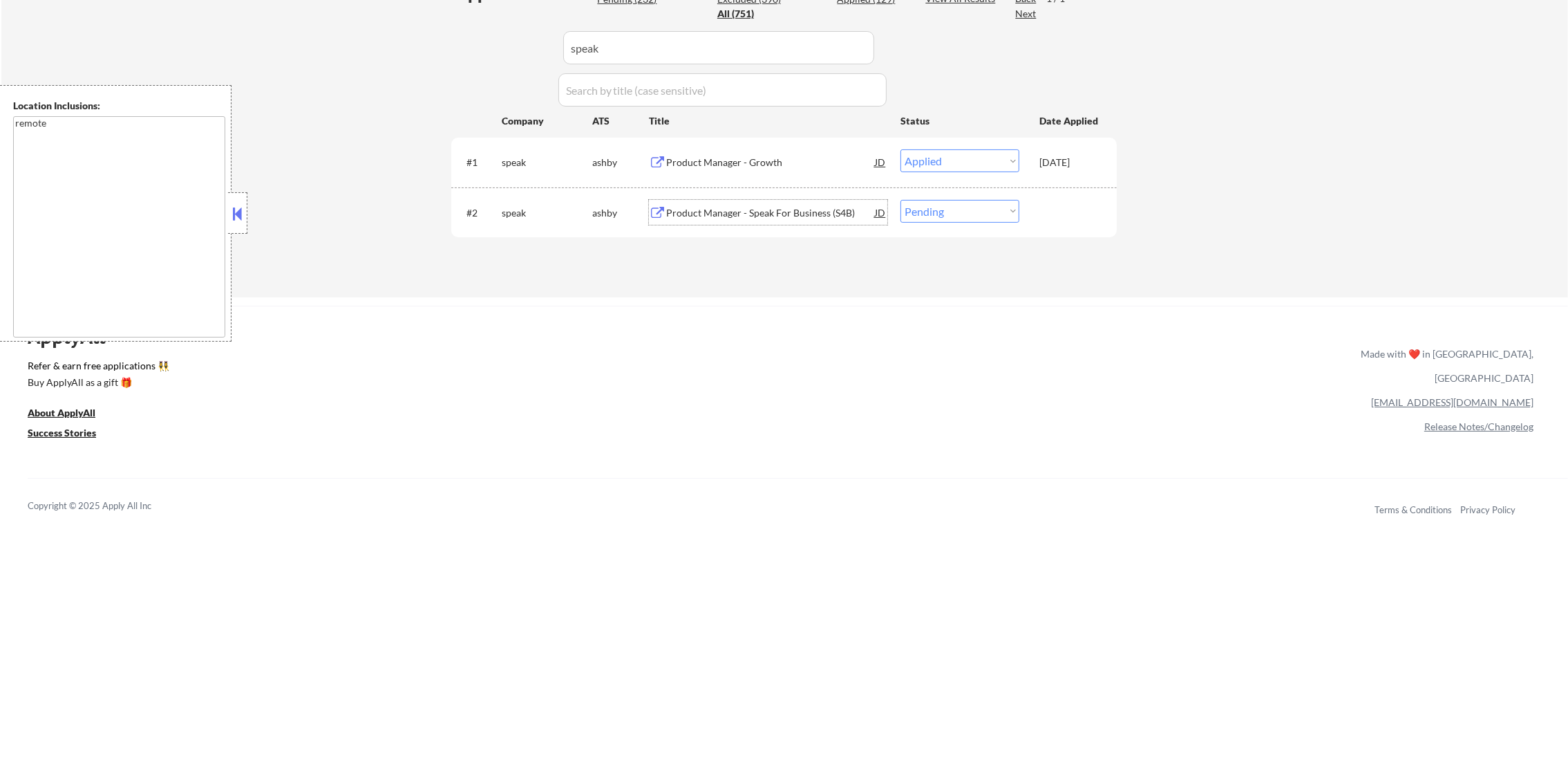
click at [754, 209] on div "Product Manager - Speak For Business (S4B)" at bounding box center [770, 213] width 208 height 14
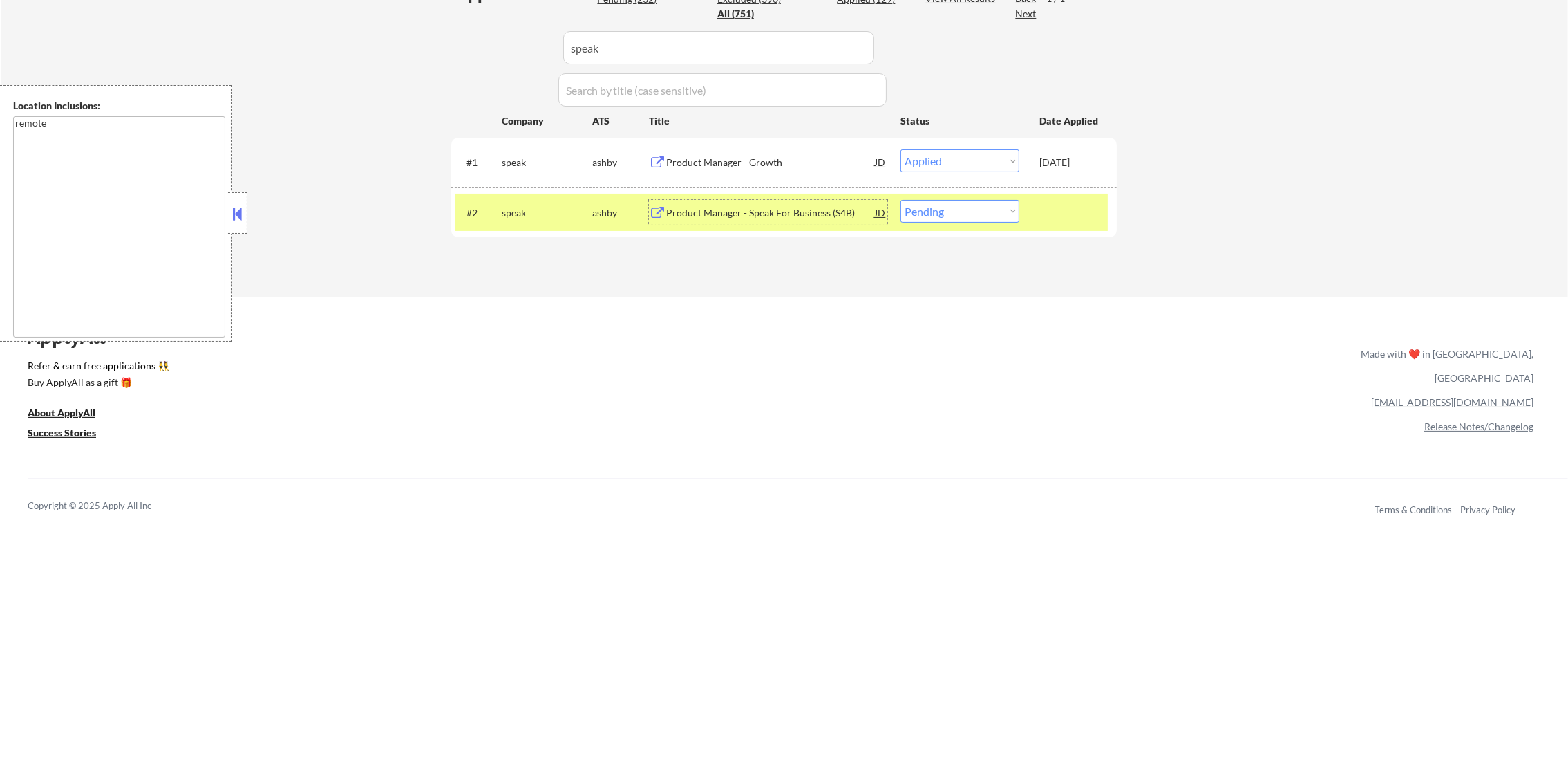
click at [984, 207] on select "Choose an option... Pending Applied Excluded (Questions) Excluded (Expired) Exc…" at bounding box center [960, 211] width 119 height 23
click at [901, 200] on select "Choose an option... Pending Applied Excluded (Questions) Excluded (Expired) Exc…" at bounding box center [960, 211] width 119 height 23
click at [495, 217] on div "#2 speak [PERSON_NAME] Product Manager - Speak For Business (S4B) JD warning_am…" at bounding box center [781, 213] width 653 height 38
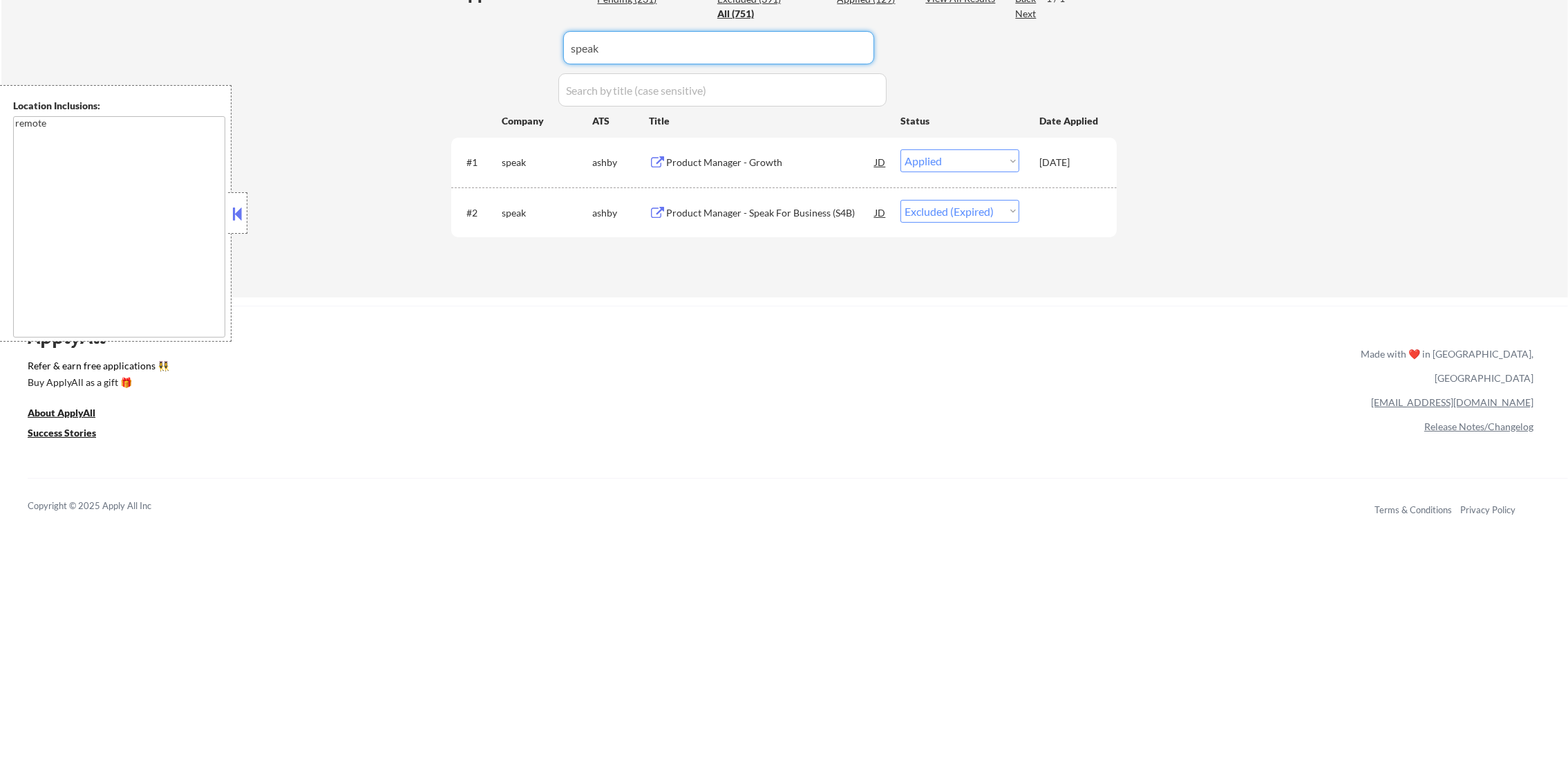
drag, startPoint x: 648, startPoint y: 46, endPoint x: 495, endPoint y: 46, distance: 153.0
click at [495, 46] on div "Applications Pending (231) Excluded (391) Applied (129) All (751) View All Resu…" at bounding box center [784, 126] width 666 height 289
paste input "brado"
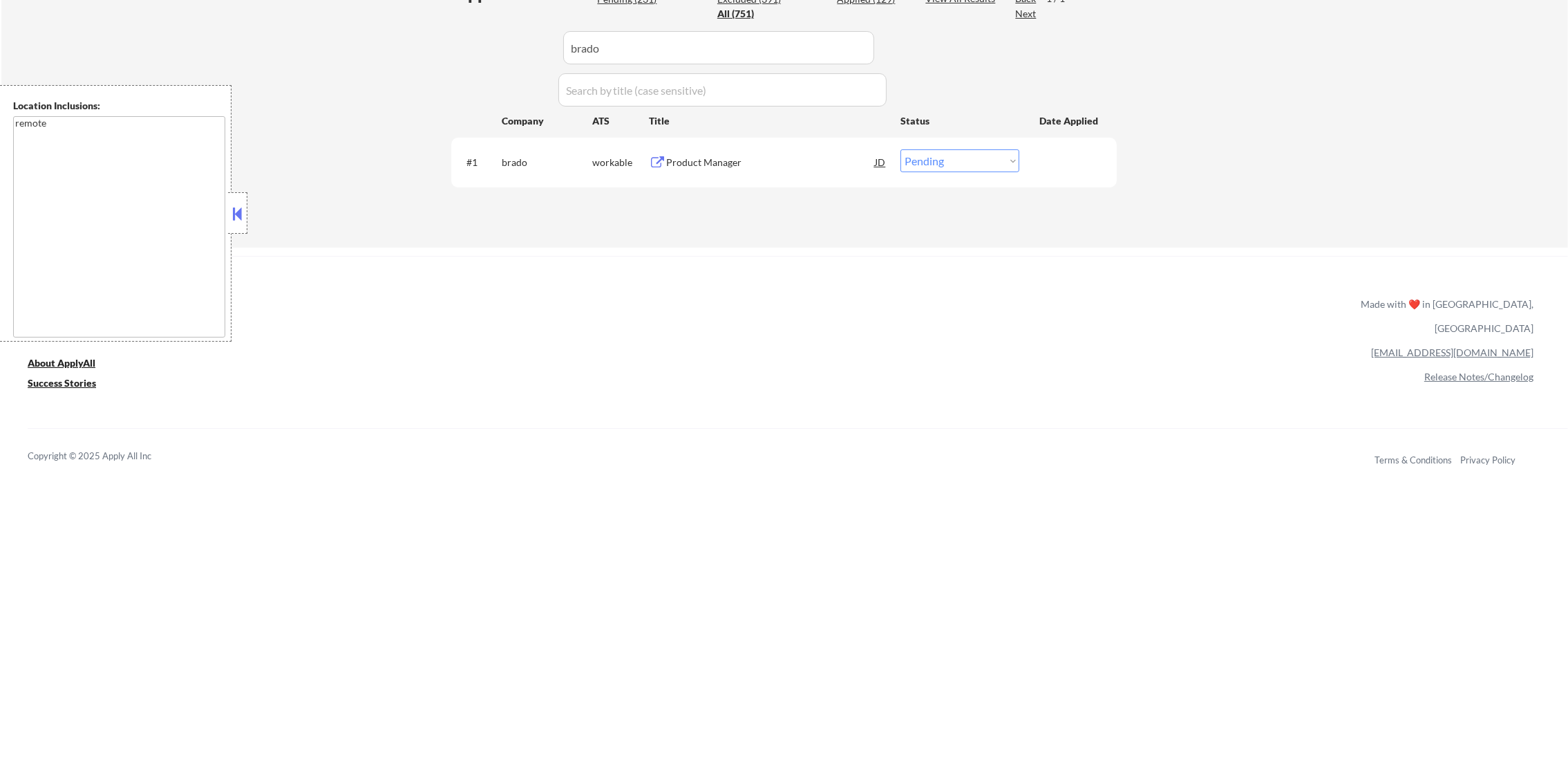
click at [808, 155] on div "Product Manager" at bounding box center [770, 162] width 208 height 14
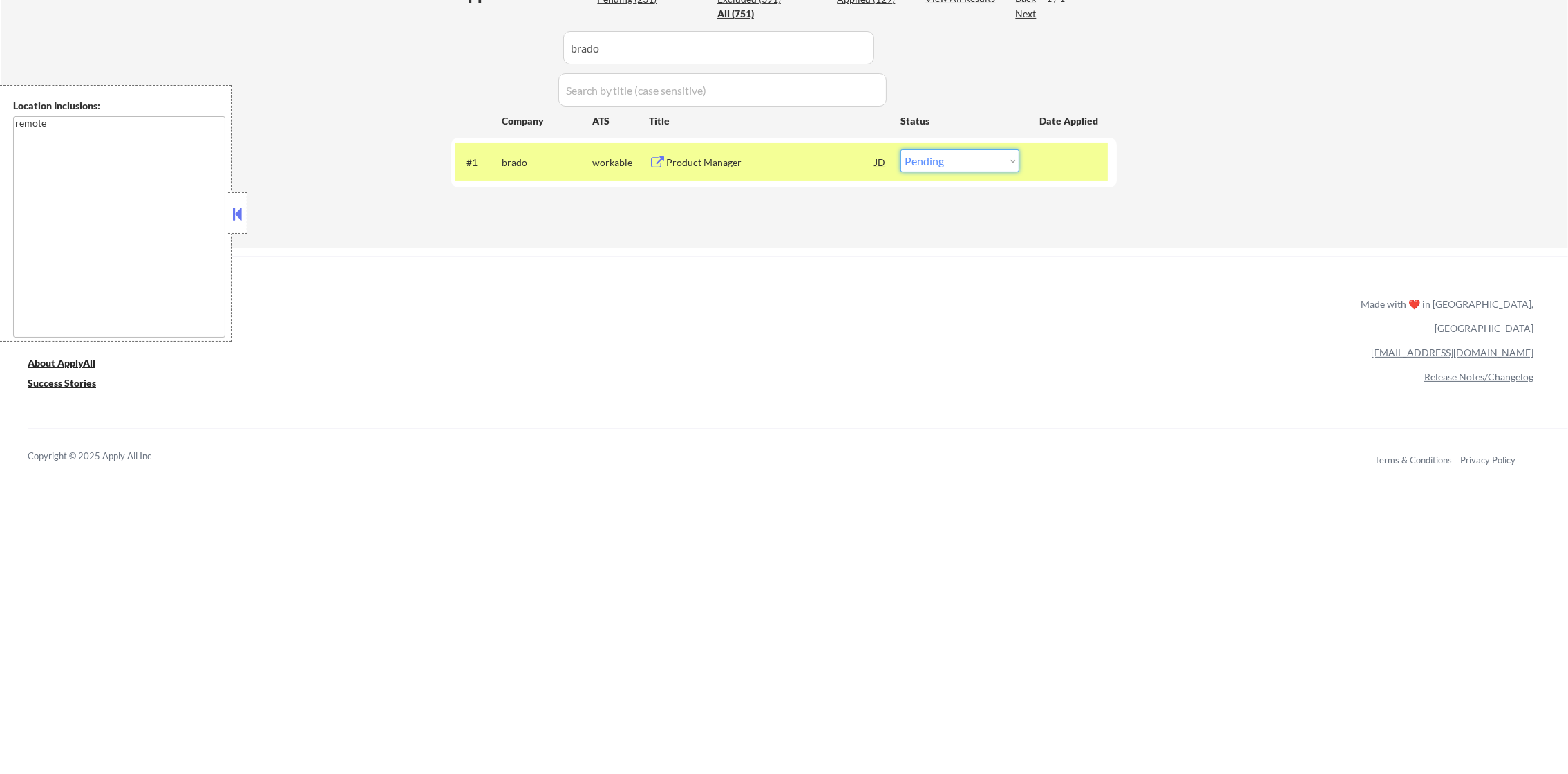
click at [941, 154] on select "Choose an option... Pending Applied Excluded (Questions) Excluded (Expired) Exc…" at bounding box center [960, 160] width 119 height 23
click at [901, 149] on select "Choose an option... Pending Applied Excluded (Questions) Excluded (Expired) Exc…" at bounding box center [960, 160] width 119 height 23
click at [513, 178] on div "#1 brado workable Product Manager JD warning_amber Choose an option... Pending …" at bounding box center [781, 162] width 653 height 38
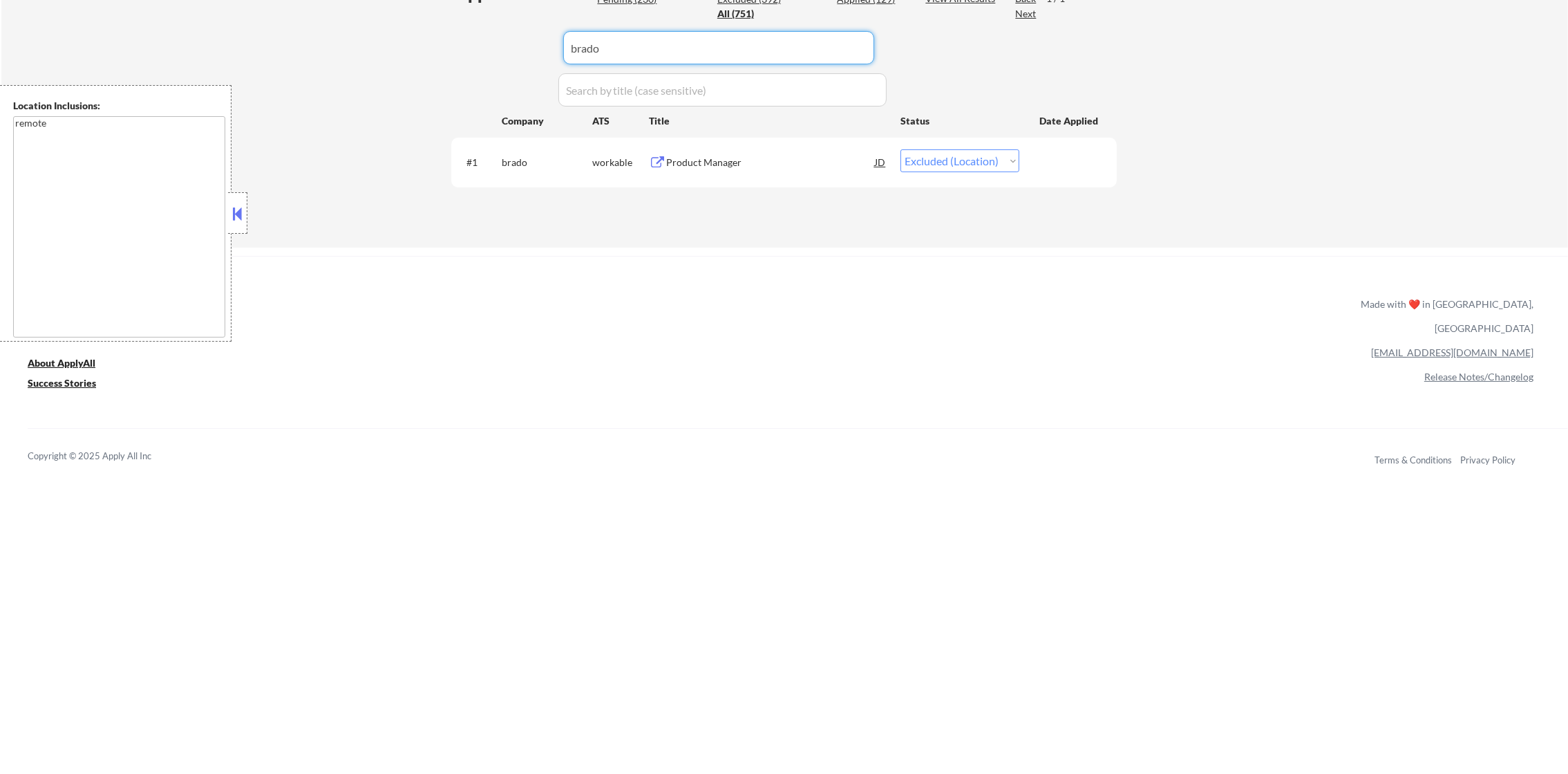
paste input "lithos"
drag, startPoint x: 600, startPoint y: 58, endPoint x: 475, endPoint y: 51, distance: 125.2
click at [482, 51] on div "Applications Pending (230) Excluded (392) Applied (129) All (751) View All Resu…" at bounding box center [784, 101] width 666 height 239
click at [475, 51] on div "Applications Pending (230) Excluded (392) Applied (129) All (751) View All Resu…" at bounding box center [784, 101] width 666 height 239
drag, startPoint x: 632, startPoint y: 51, endPoint x: 462, endPoint y: 45, distance: 170.1
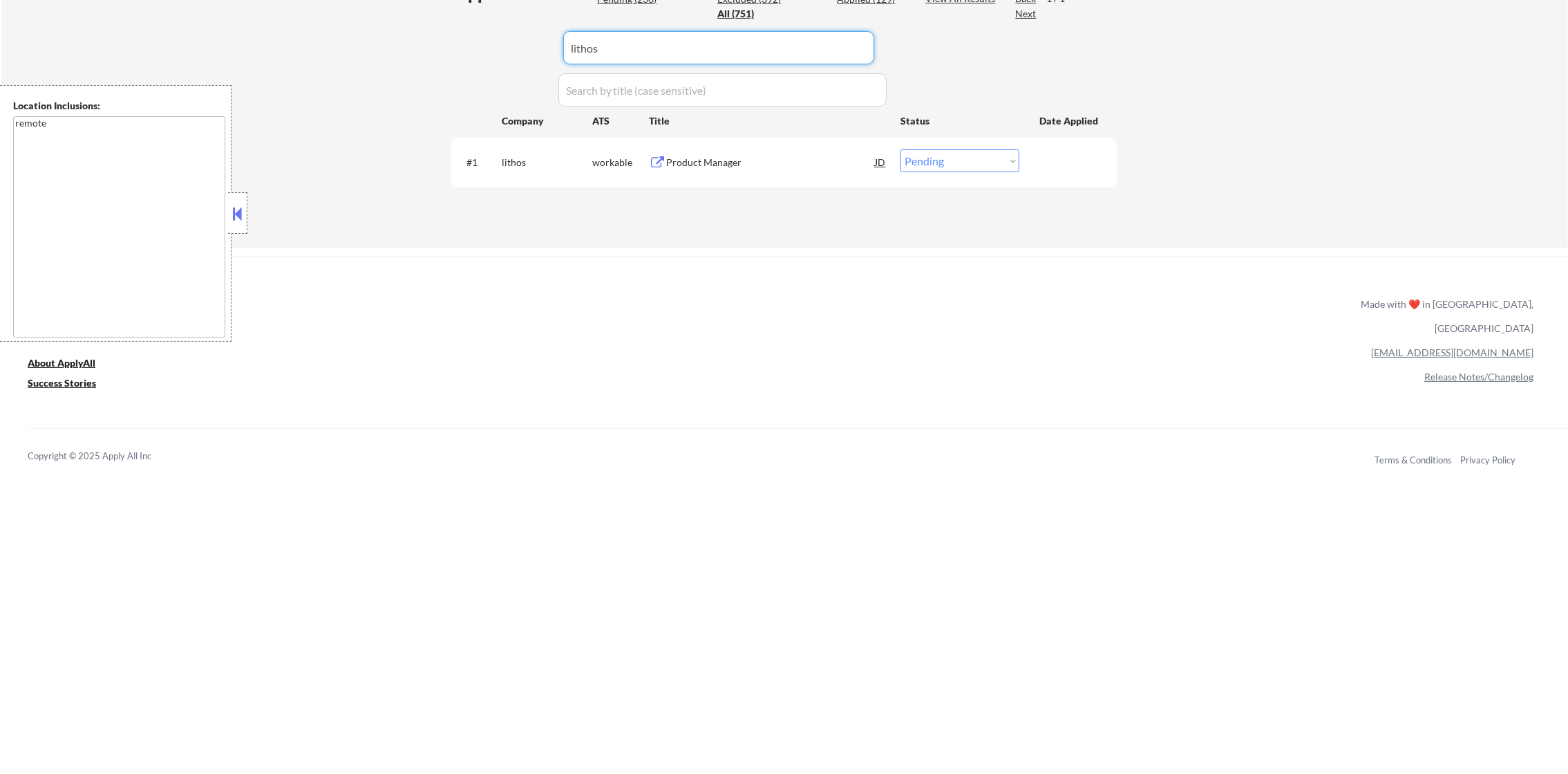
click at [475, 46] on div "Applications Pending (230) Excluded (392) Applied (129) All (751) View All Resu…" at bounding box center [784, 101] width 666 height 239
paste input "revinate"
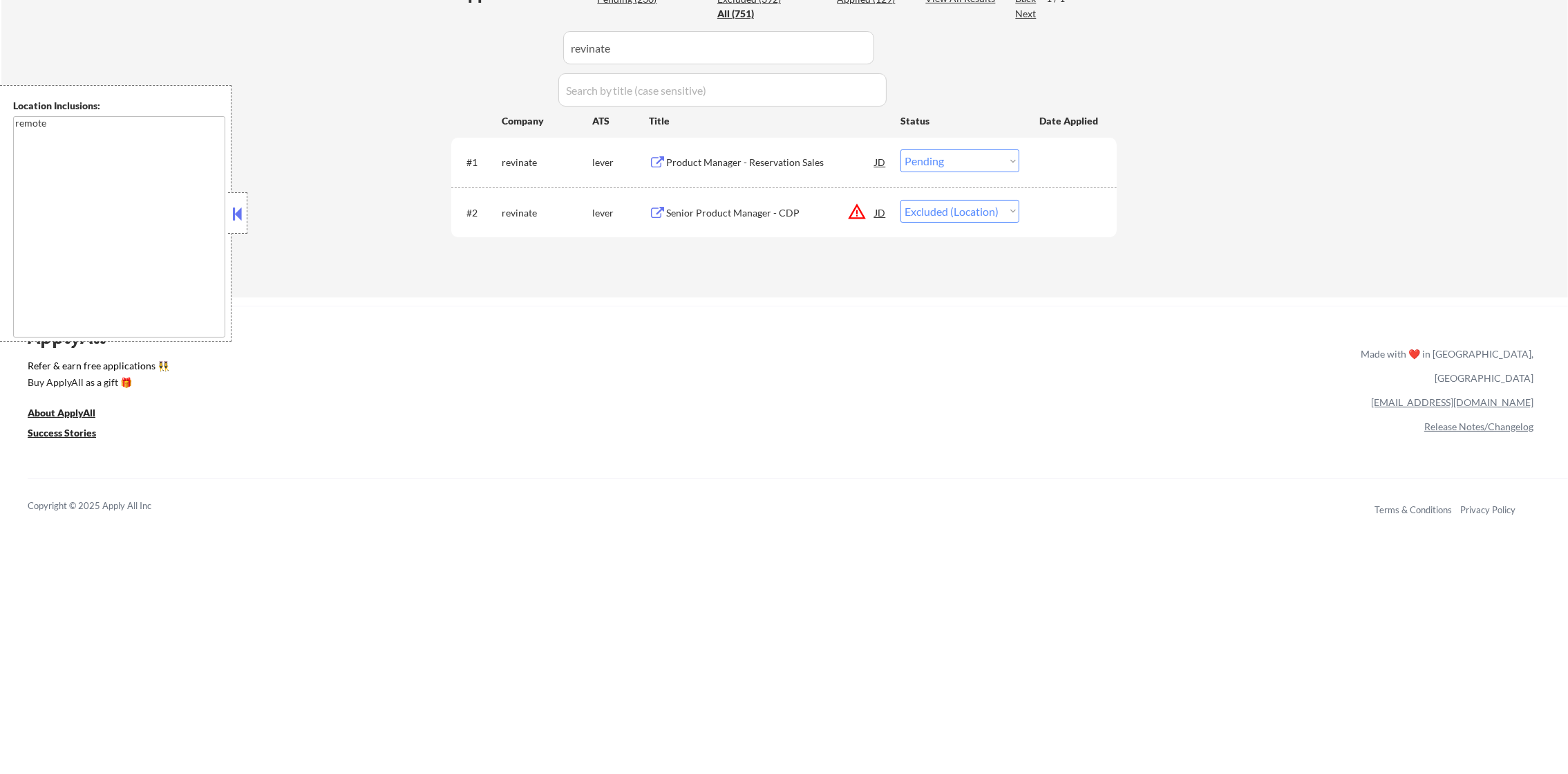
click at [453, 45] on div "Applications Pending (230) Excluded (392) Applied (129) All (751) View All Resu…" at bounding box center [784, 126] width 666 height 289
click at [748, 159] on div "Product Manager - Reservation Sales" at bounding box center [770, 162] width 208 height 14
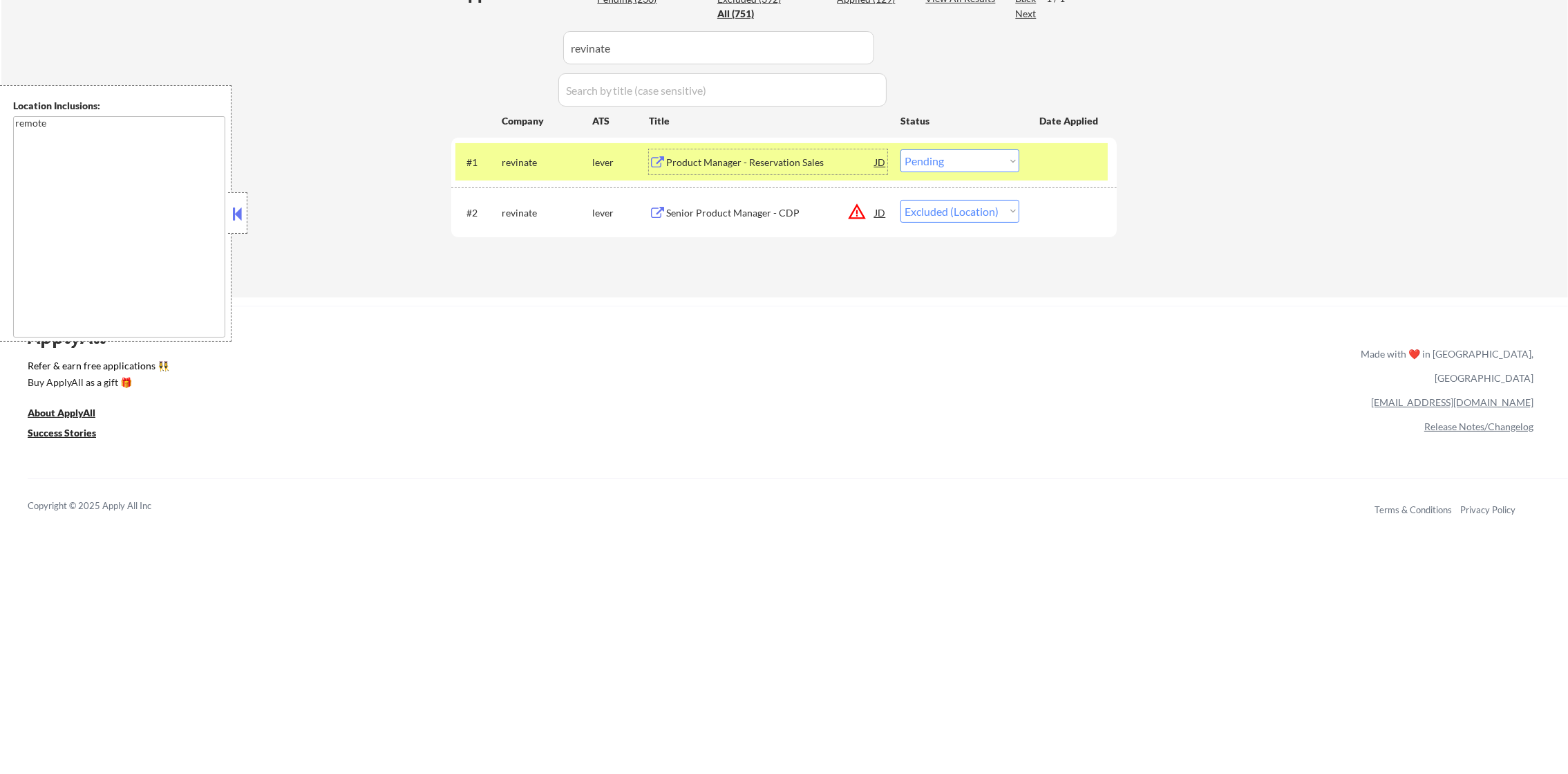
click at [949, 162] on select "Choose an option... Pending Applied Excluded (Questions) Excluded (Expired) Exc…" at bounding box center [960, 160] width 119 height 23
click at [901, 149] on select "Choose an option... Pending Applied Excluded (Questions) Excluded (Expired) Exc…" at bounding box center [960, 160] width 119 height 23
click at [516, 159] on div "revinate" at bounding box center [547, 162] width 91 height 14
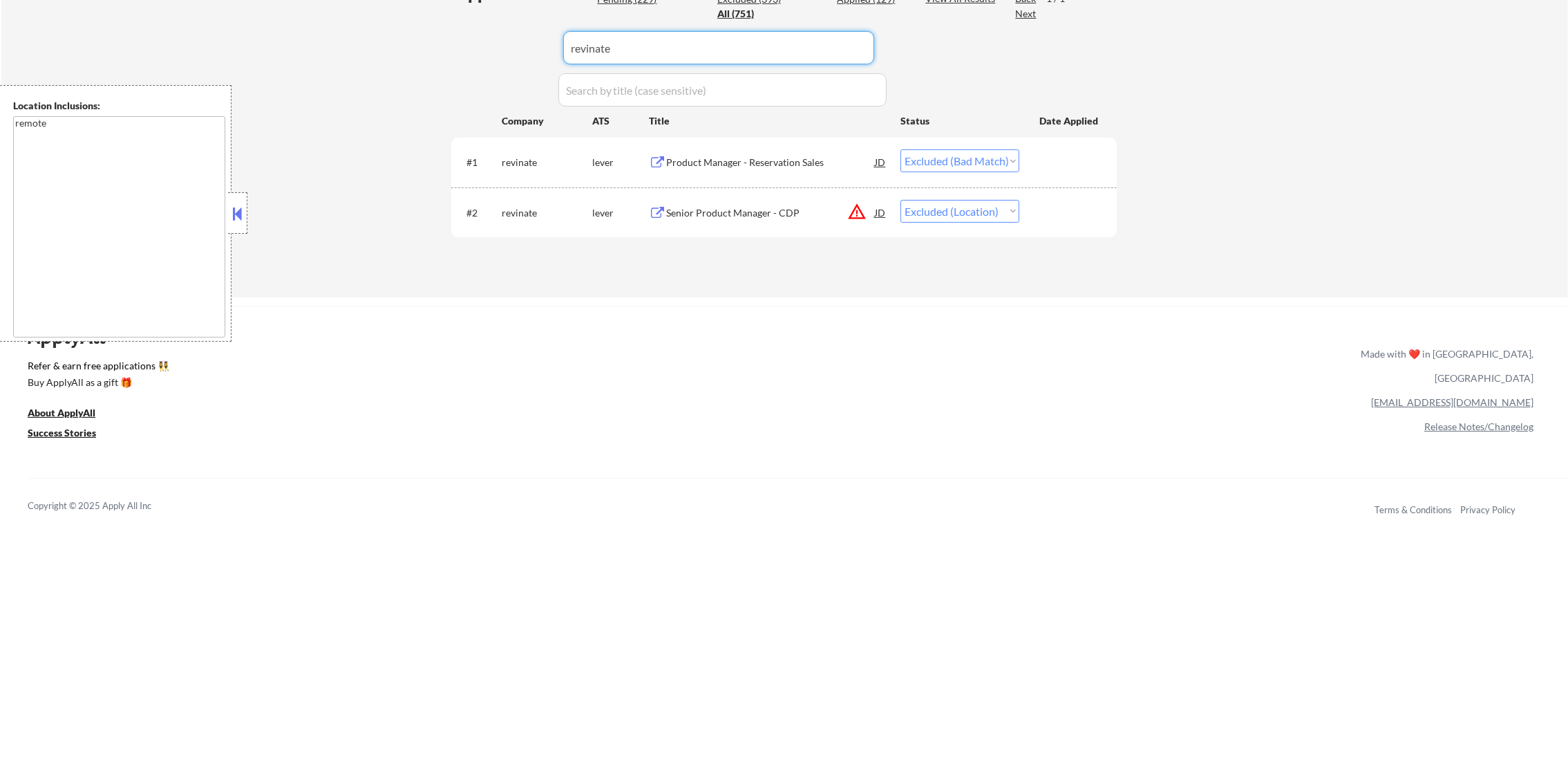
drag, startPoint x: 615, startPoint y: 57, endPoint x: 462, endPoint y: 55, distance: 153.0
click at [466, 57] on div "Applications Pending (229) Excluded (393) Applied (129) All (751) View All Resu…" at bounding box center [784, 126] width 666 height 289
paste input "captivateiq"
click at [461, 55] on div "Applications Pending (229) Excluded (393) Applied (129) All (751) View All Resu…" at bounding box center [784, 126] width 666 height 289
click at [760, 204] on div "Lead Product Manager" at bounding box center [770, 212] width 208 height 25
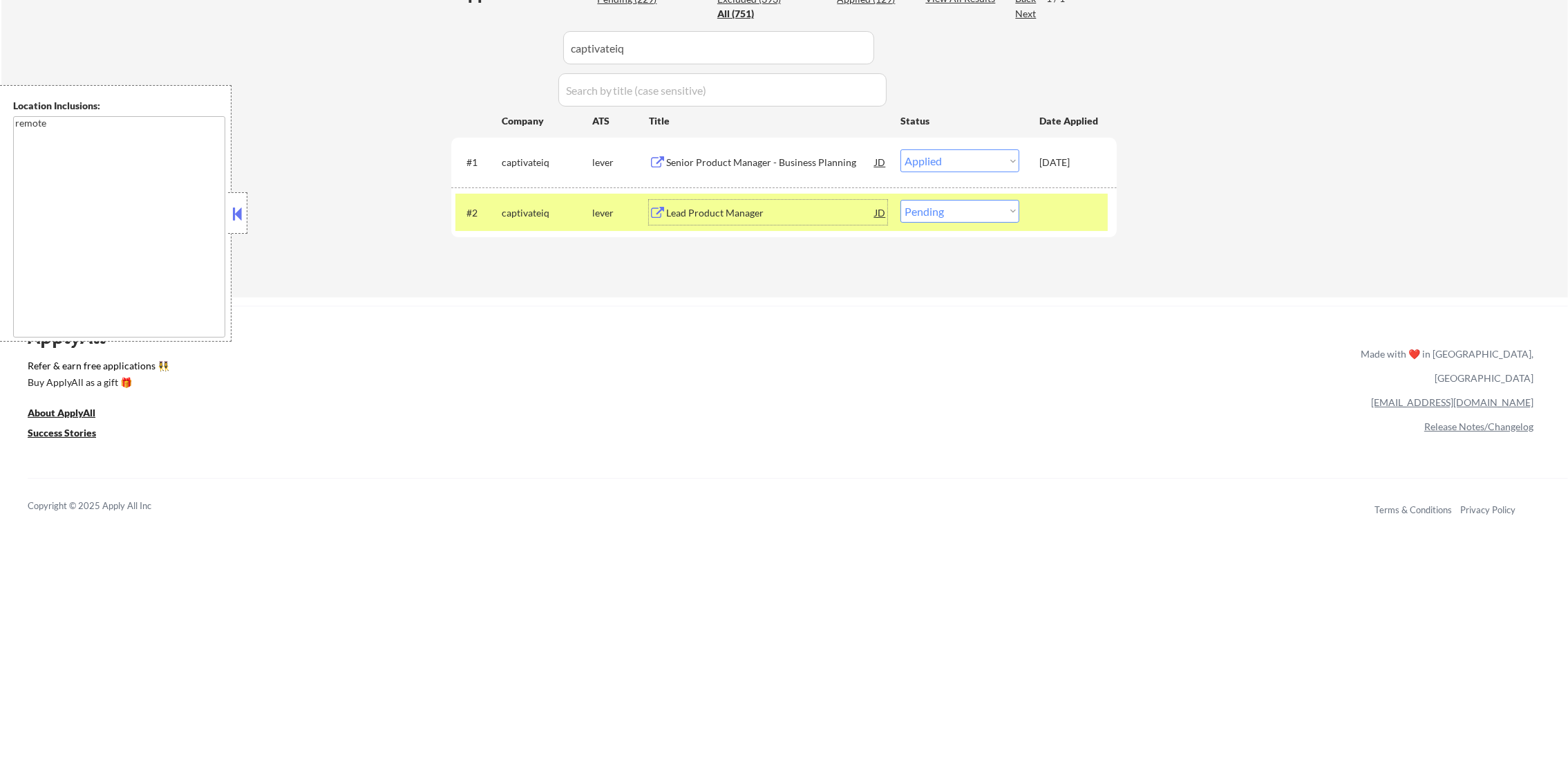
click at [967, 221] on select "Choose an option... Pending Applied Excluded (Questions) Excluded (Expired) Exc…" at bounding box center [960, 211] width 119 height 23
click at [901, 200] on select "Choose an option... Pending Applied Excluded (Questions) Excluded (Expired) Exc…" at bounding box center [960, 211] width 119 height 23
click at [524, 210] on div "captivateiq" at bounding box center [547, 213] width 91 height 14
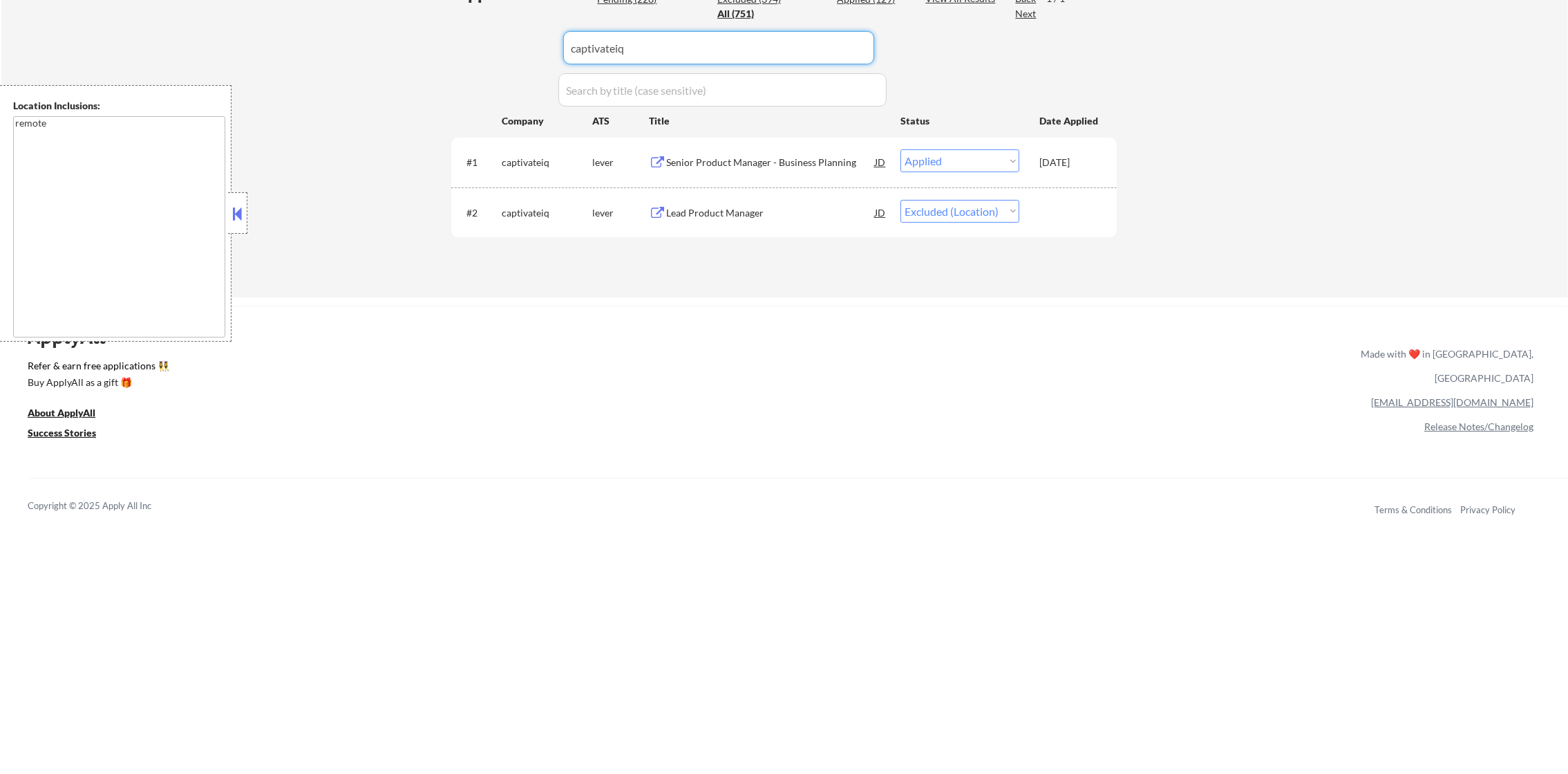
drag, startPoint x: 636, startPoint y: 55, endPoint x: 447, endPoint y: 55, distance: 189.0
paste input "Alignable"
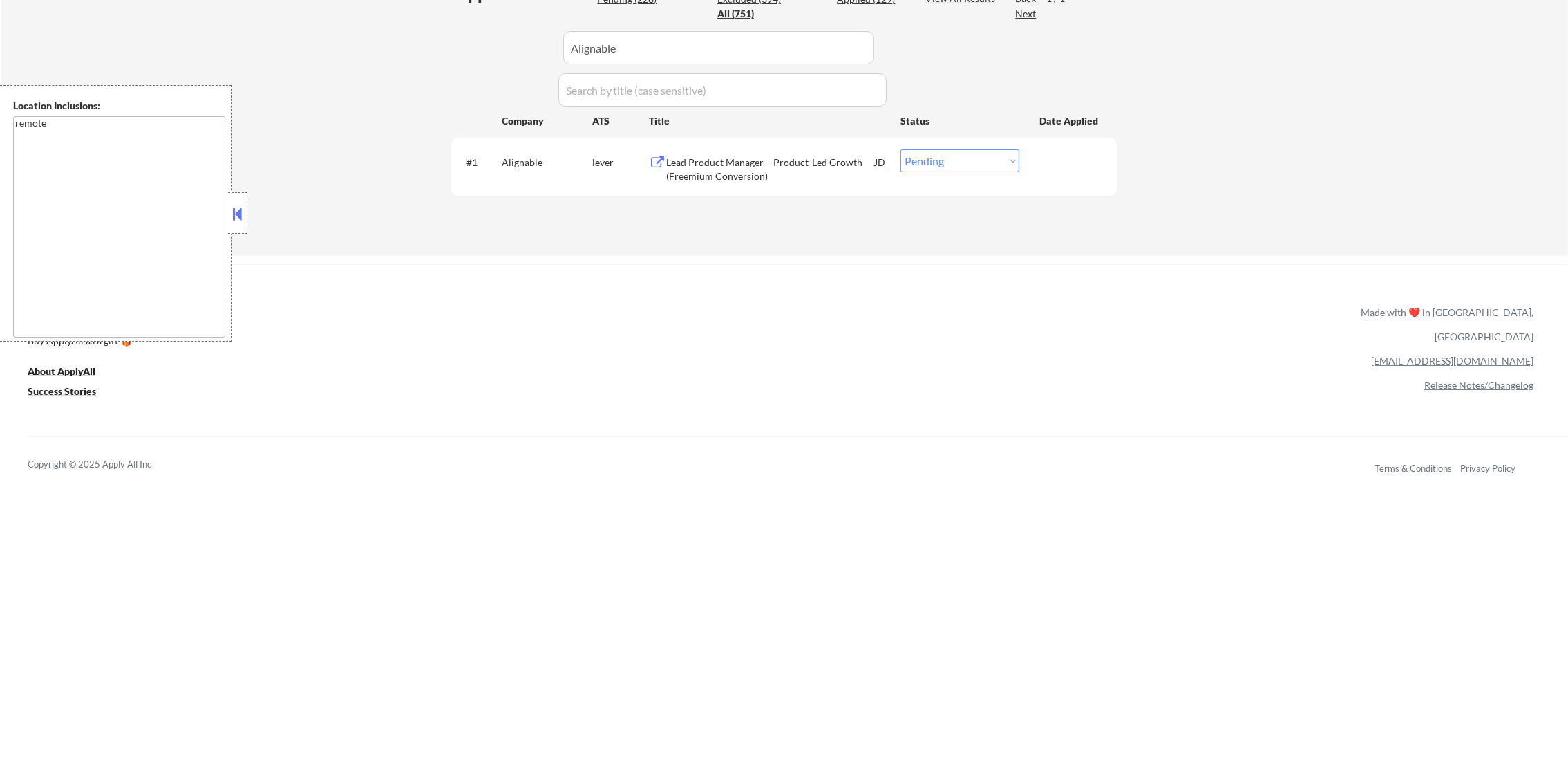
click at [785, 184] on div "#1 Alignable lever Lead Product Manager – Product-Led Growth (Freemium Conversi…" at bounding box center [781, 166] width 653 height 45
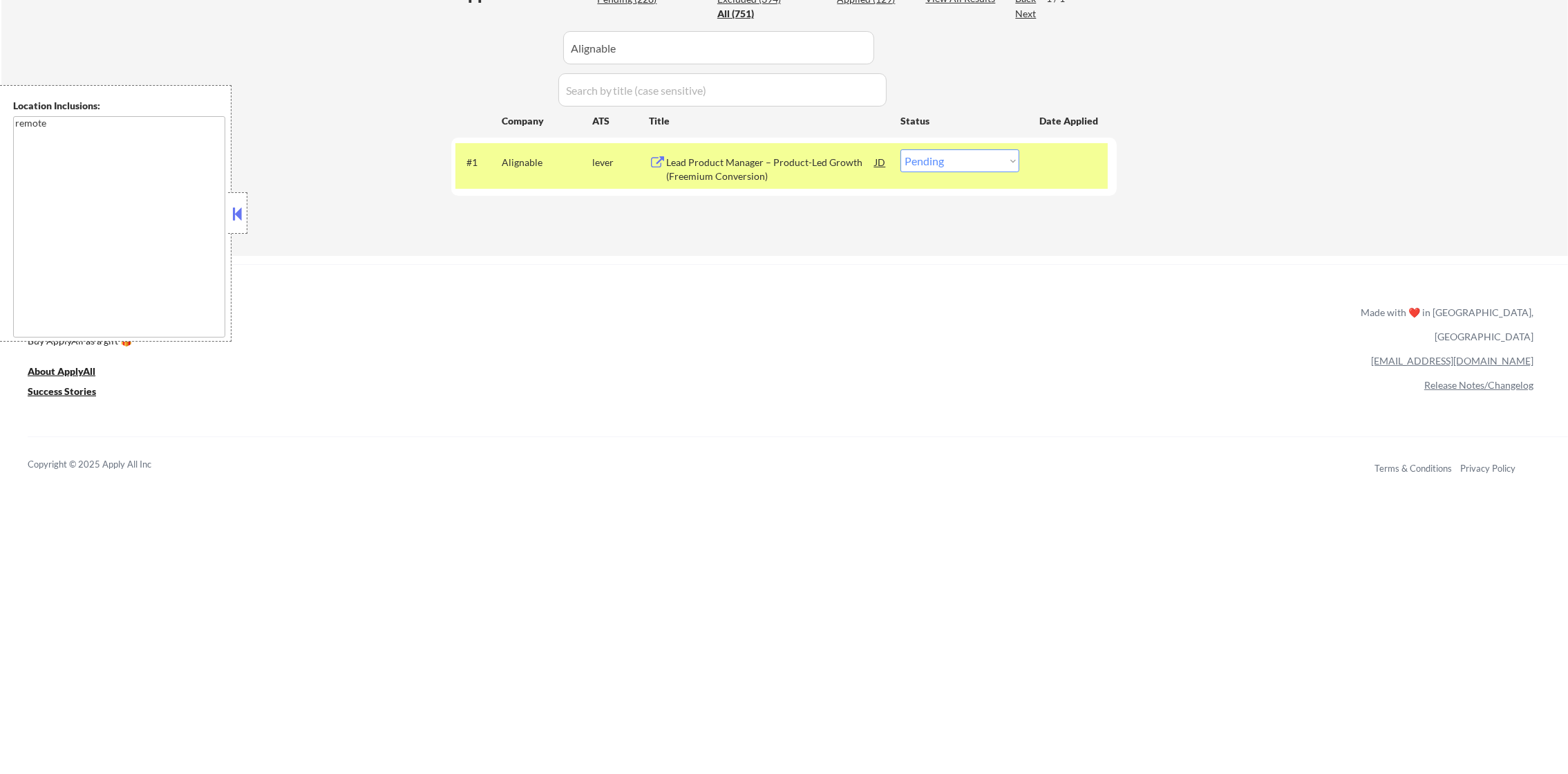
click at [518, 161] on div "Alignable" at bounding box center [547, 162] width 91 height 14
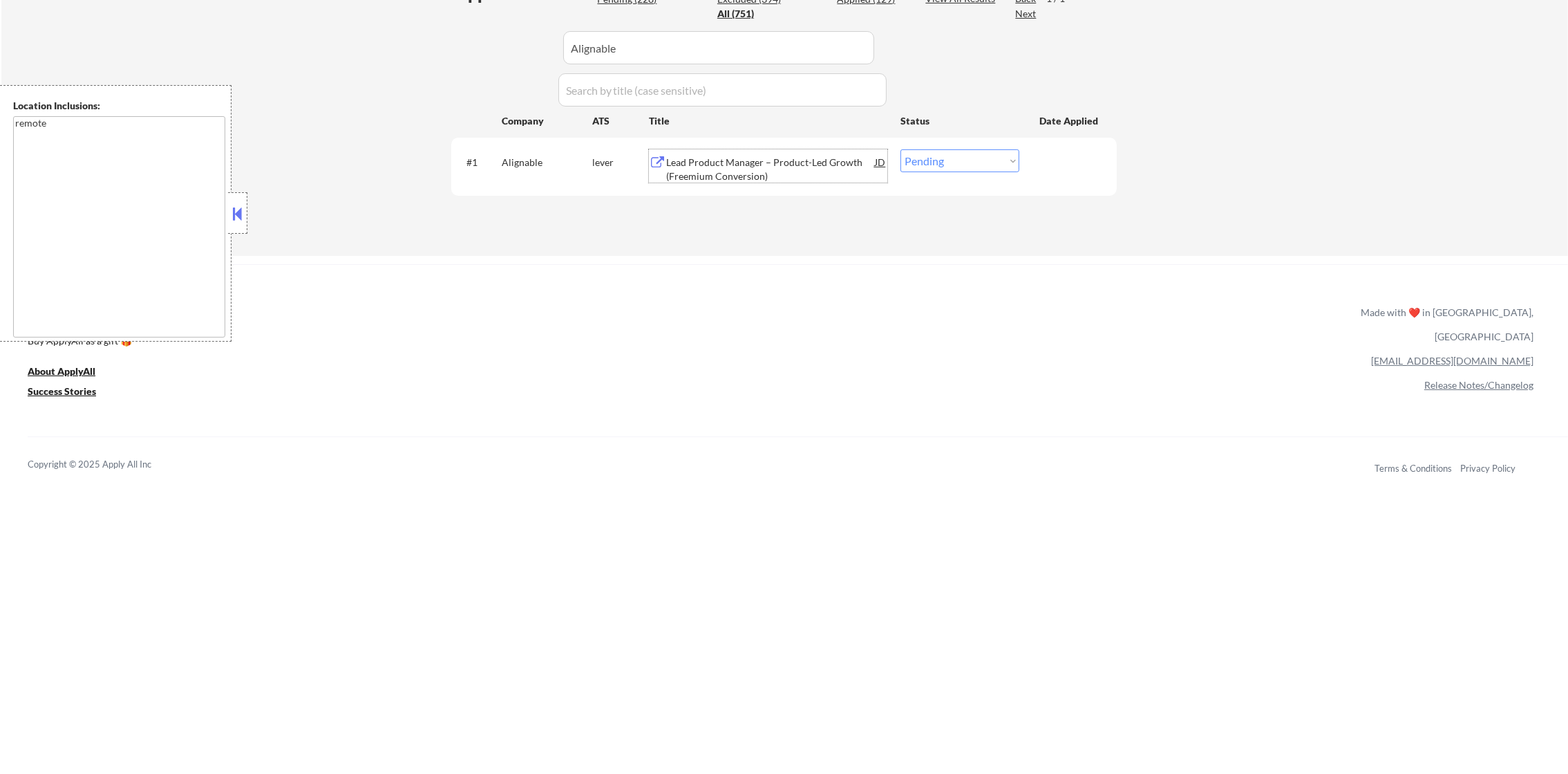
click at [781, 171] on div "Lead Product Manager – Product-Led Growth (Freemium Conversion)" at bounding box center [770, 168] width 208 height 27
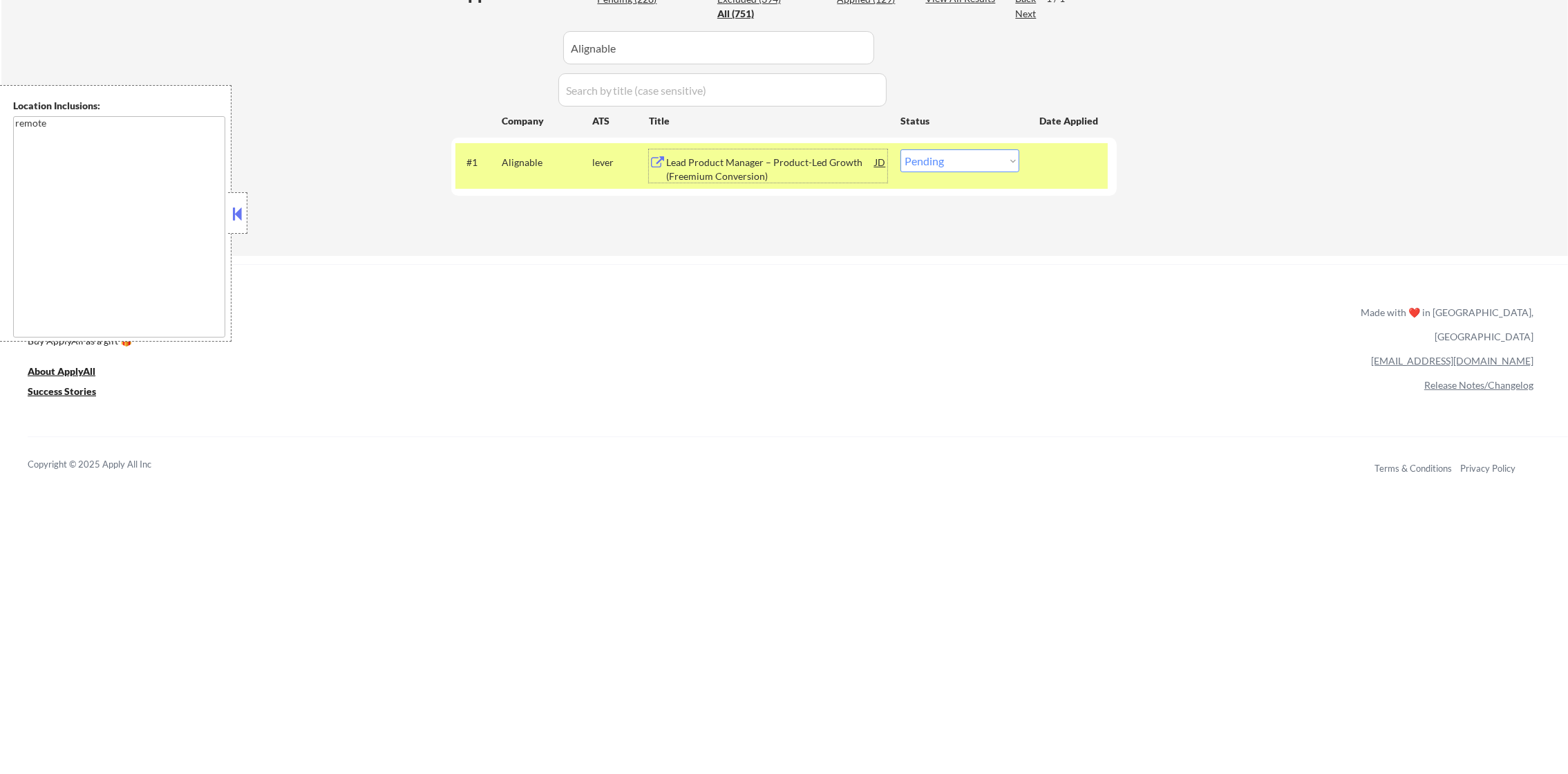
click at [984, 169] on select "Choose an option... Pending Applied Excluded (Questions) Excluded (Expired) Exc…" at bounding box center [960, 160] width 119 height 23
click at [901, 149] on select "Choose an option... Pending Applied Excluded (Questions) Excluded (Expired) Exc…" at bounding box center [960, 160] width 119 height 23
click at [544, 157] on div "Alignable" at bounding box center [547, 162] width 91 height 14
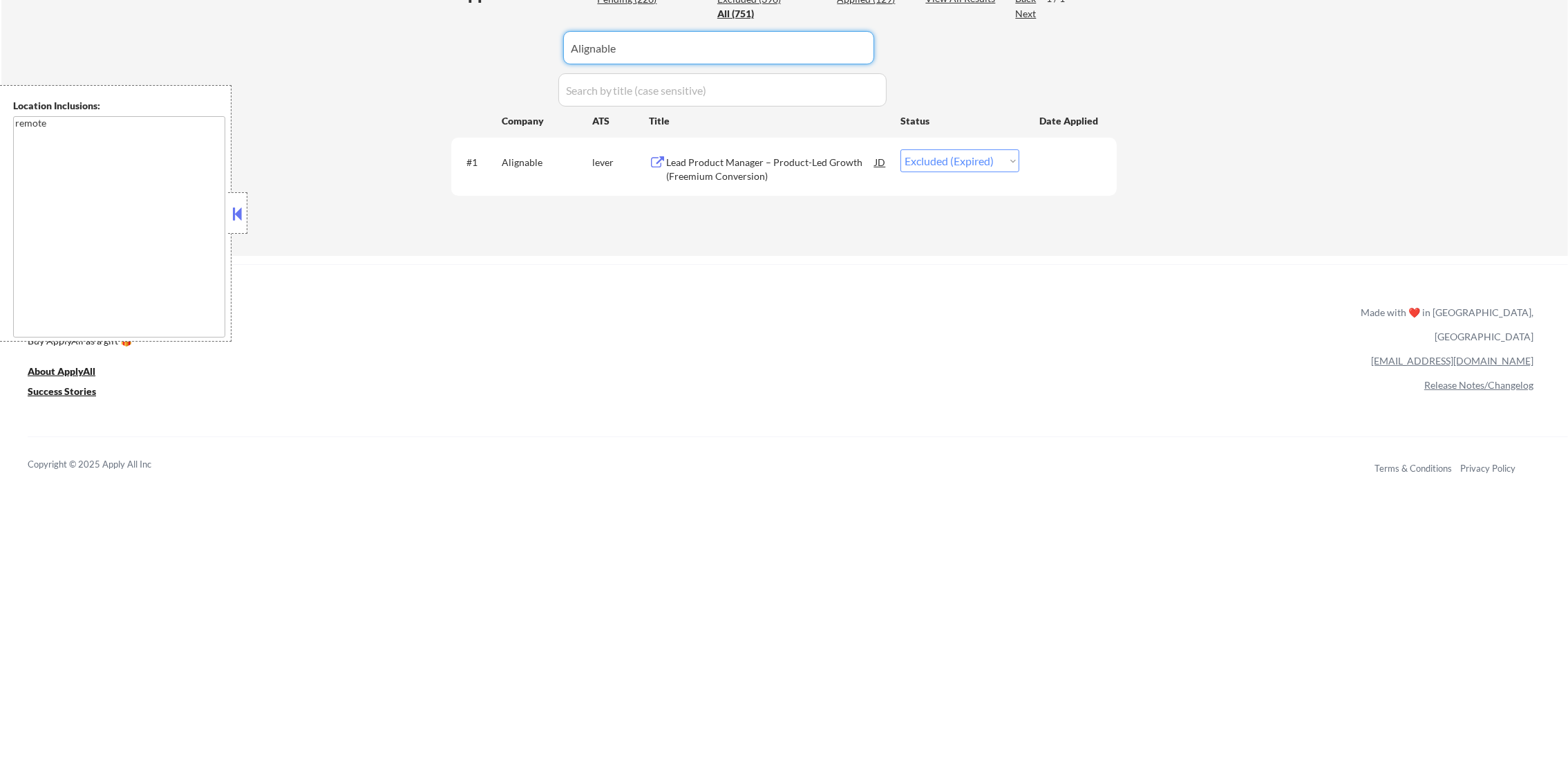
paste input "simplepractice55"
drag, startPoint x: 568, startPoint y: 45, endPoint x: 446, endPoint y: 45, distance: 122.0
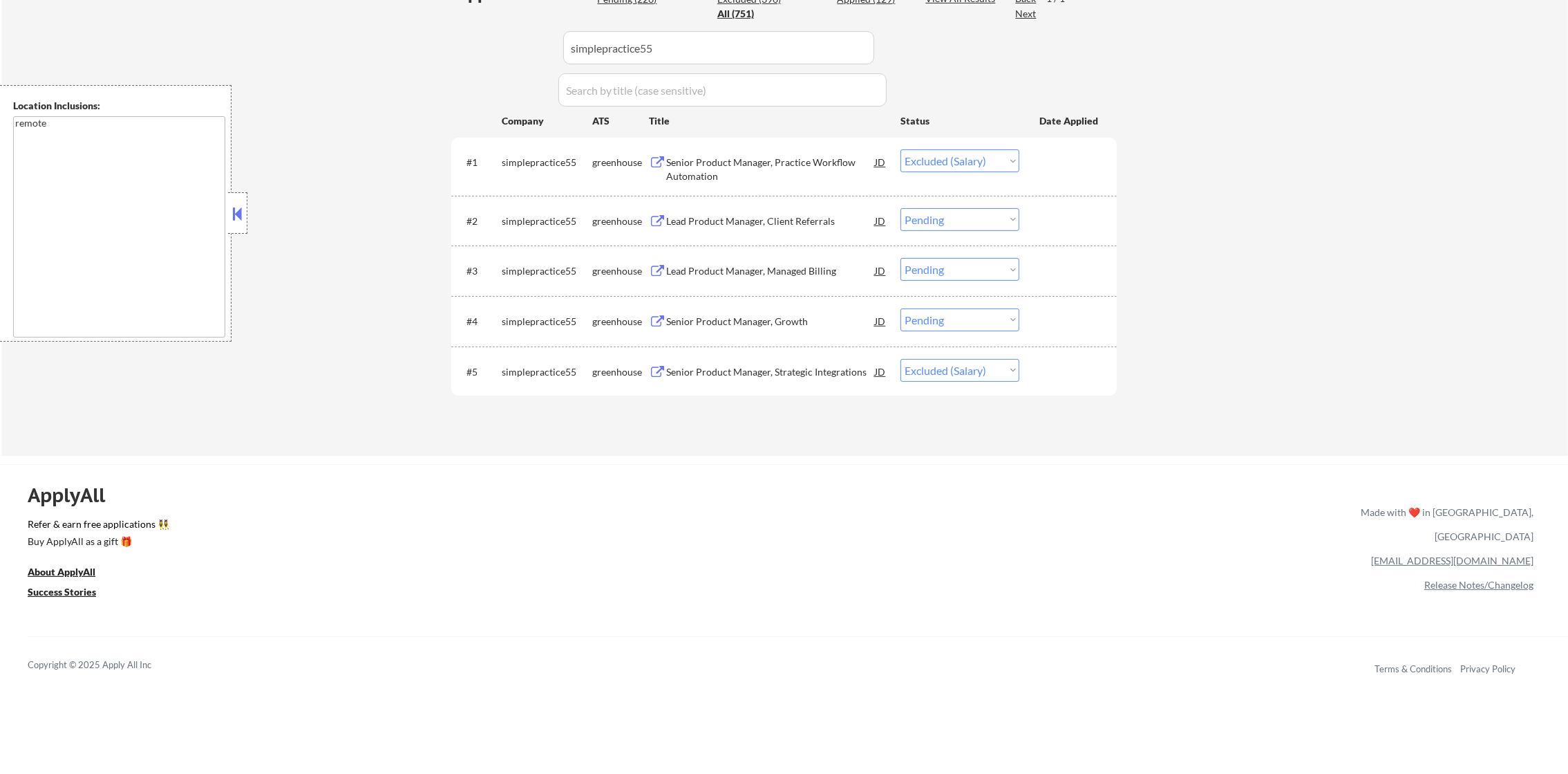
click at [446, 45] on div "← Return to /applysquad Mailslurp Inbox Job Search Builder [PERSON_NAME] User E…" at bounding box center [784, 51] width 690 height 789
click at [788, 221] on div "Lead Product Manager, Client Referrals" at bounding box center [770, 221] width 208 height 14
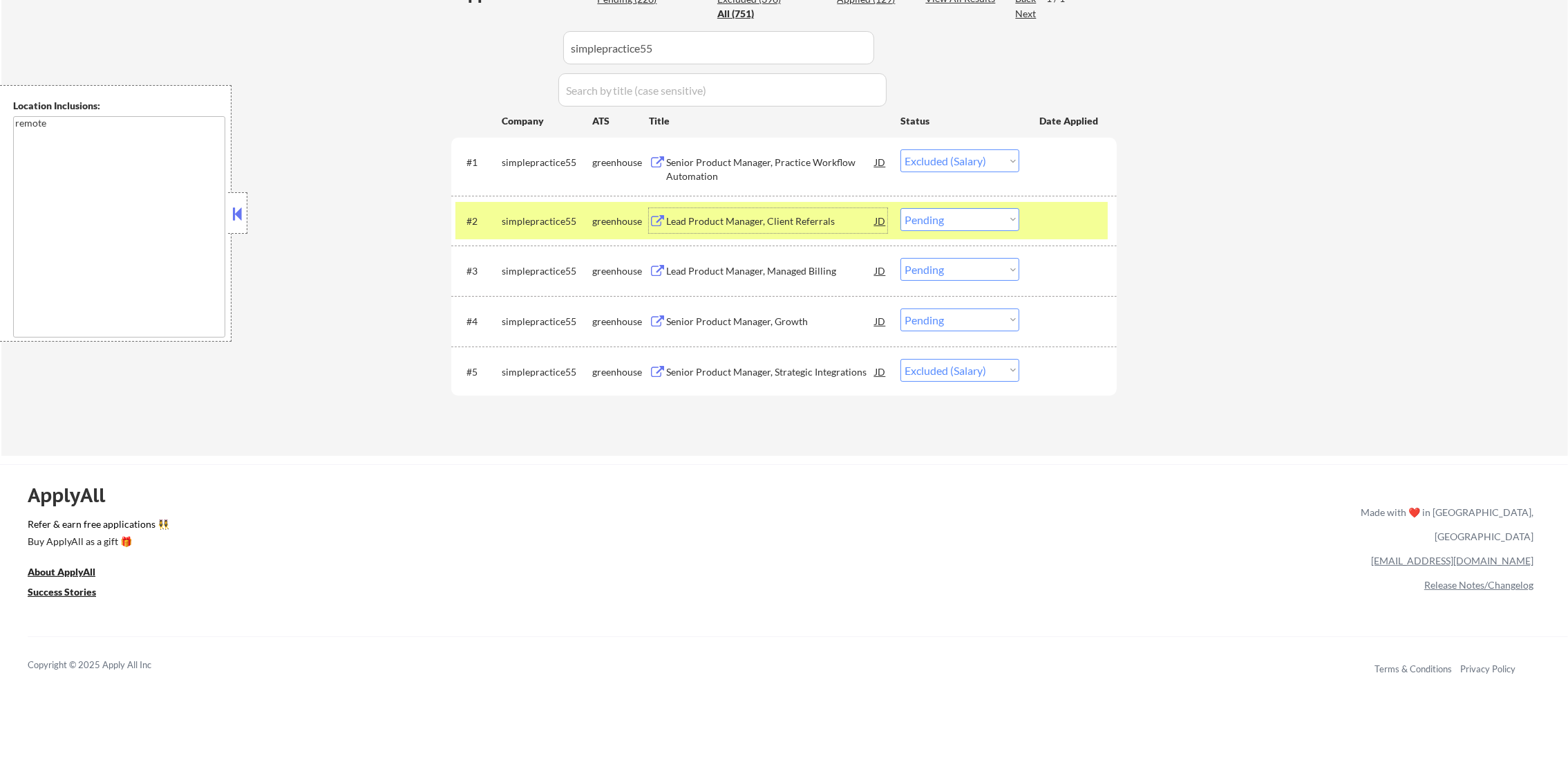
drag, startPoint x: 975, startPoint y: 219, endPoint x: 975, endPoint y: 233, distance: 14.0
click at [975, 219] on select "Choose an option... Pending Applied Excluded (Questions) Excluded (Expired) Exc…" at bounding box center [960, 220] width 119 height 23
click at [901, 209] on select "Choose an option... Pending Applied Excluded (Questions) Excluded (Expired) Exc…" at bounding box center [960, 220] width 119 height 23
click at [522, 215] on div "simplepractice55" at bounding box center [547, 221] width 91 height 14
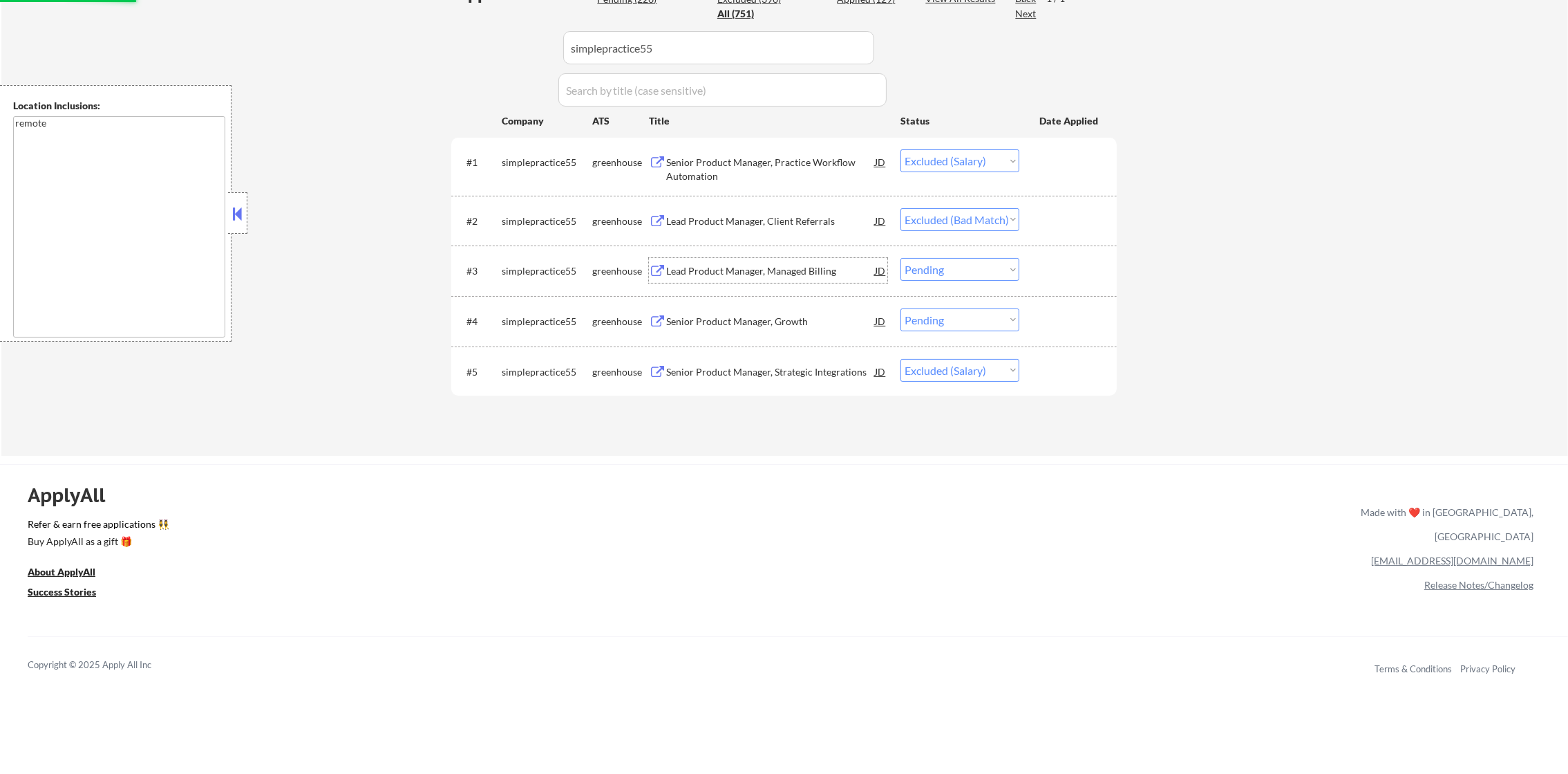
click at [735, 263] on div "Lead Product Manager, Managed Billing" at bounding box center [770, 270] width 208 height 25
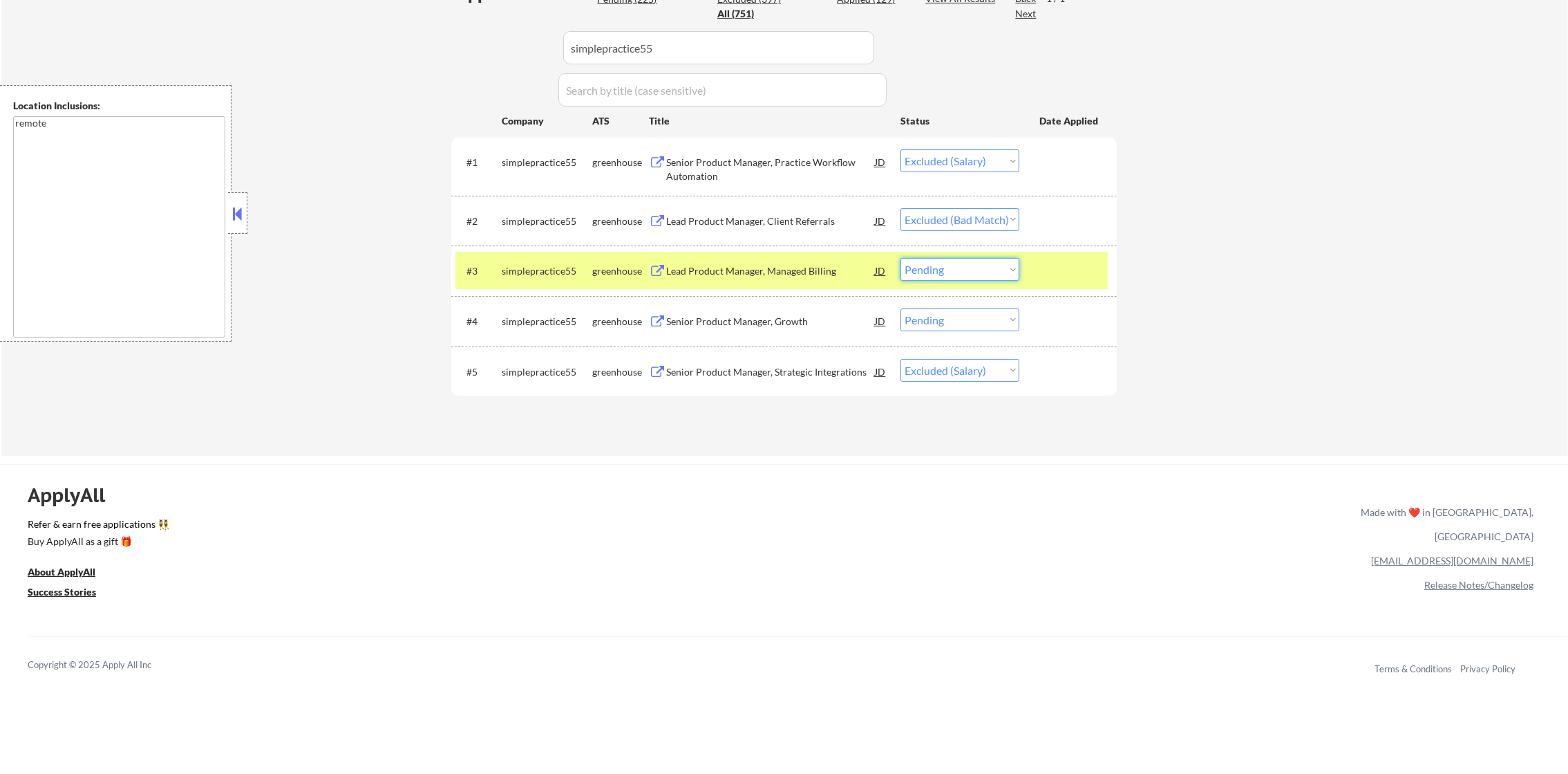
drag, startPoint x: 1015, startPoint y: 264, endPoint x: 1015, endPoint y: 272, distance: 8.0
click at [1015, 264] on select "Choose an option... Pending Applied Excluded (Questions) Excluded (Expired) Exc…" at bounding box center [960, 269] width 119 height 23
click at [901, 258] on select "Choose an option... Pending Applied Excluded (Questions) Excluded (Expired) Exc…" at bounding box center [960, 269] width 119 height 23
click at [575, 277] on div "simplepractice55" at bounding box center [547, 271] width 91 height 14
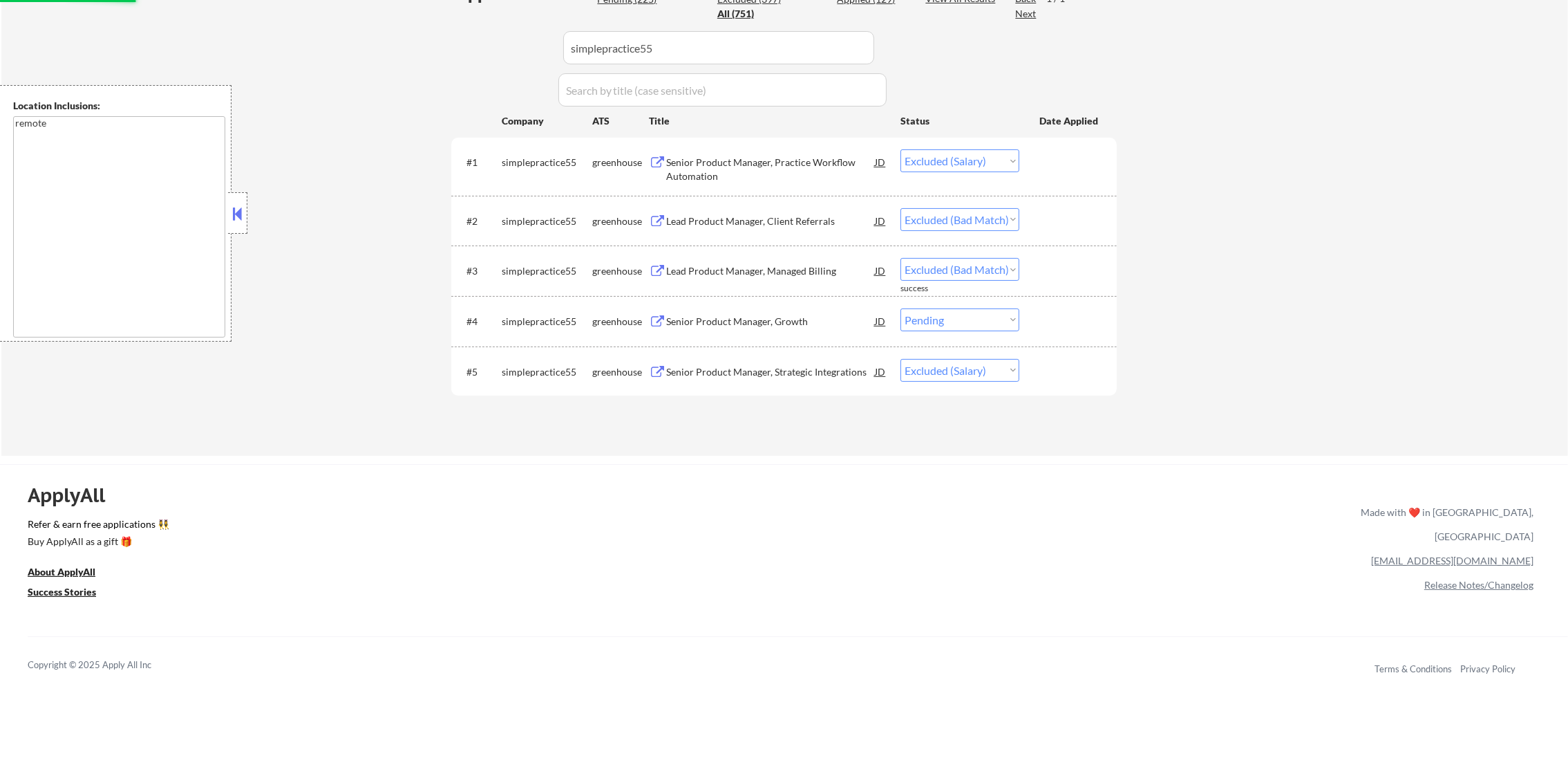
click at [777, 323] on div "Senior Product Manager, Growth" at bounding box center [770, 322] width 208 height 14
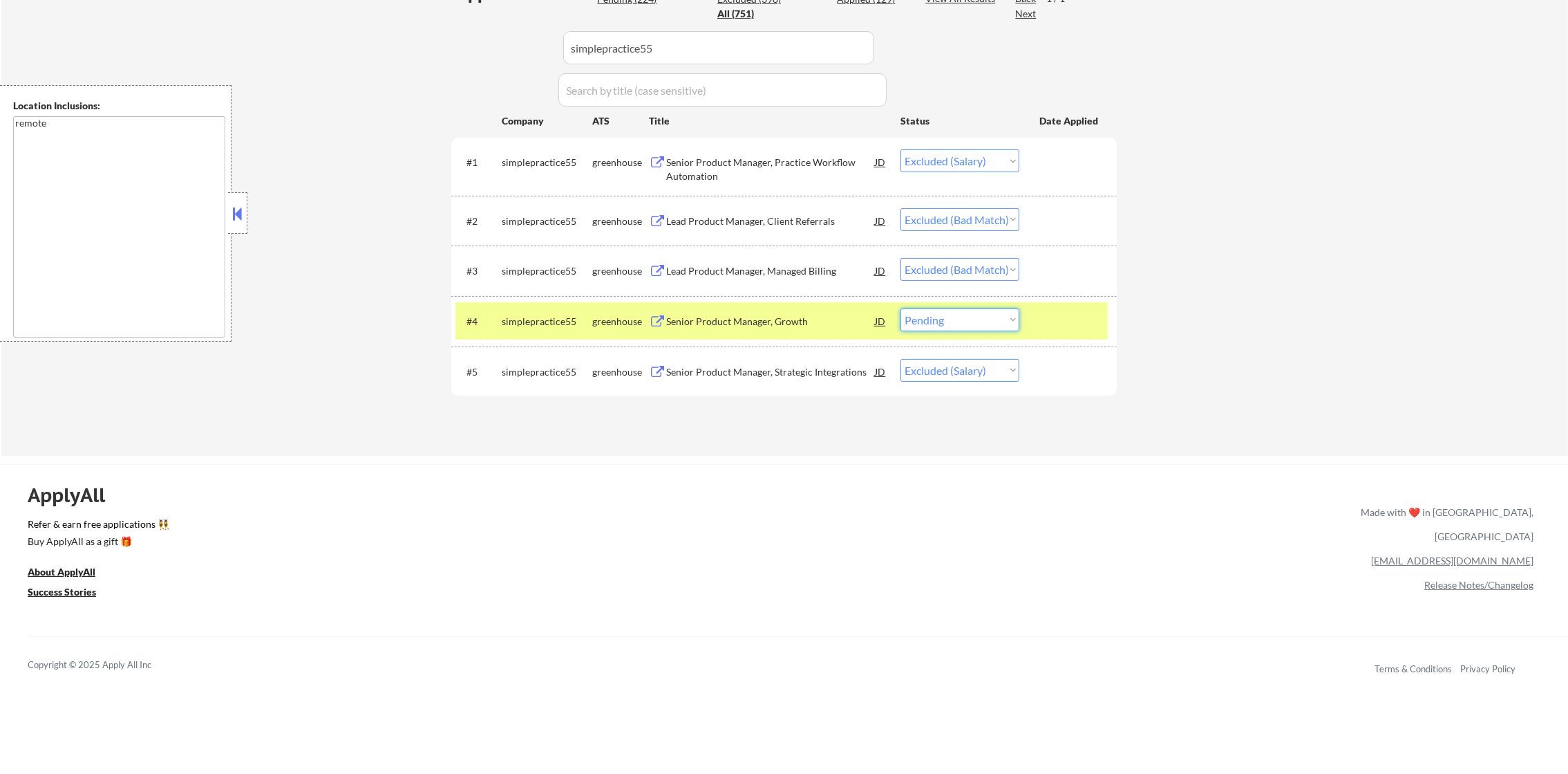
click at [980, 329] on select "Choose an option... Pending Applied Excluded (Questions) Excluded (Expired) Exc…" at bounding box center [960, 319] width 119 height 23
click at [901, 308] on select "Choose an option... Pending Applied Excluded (Questions) Excluded (Expired) Exc…" at bounding box center [960, 319] width 119 height 23
click at [536, 327] on div "simplepractice55" at bounding box center [547, 322] width 91 height 14
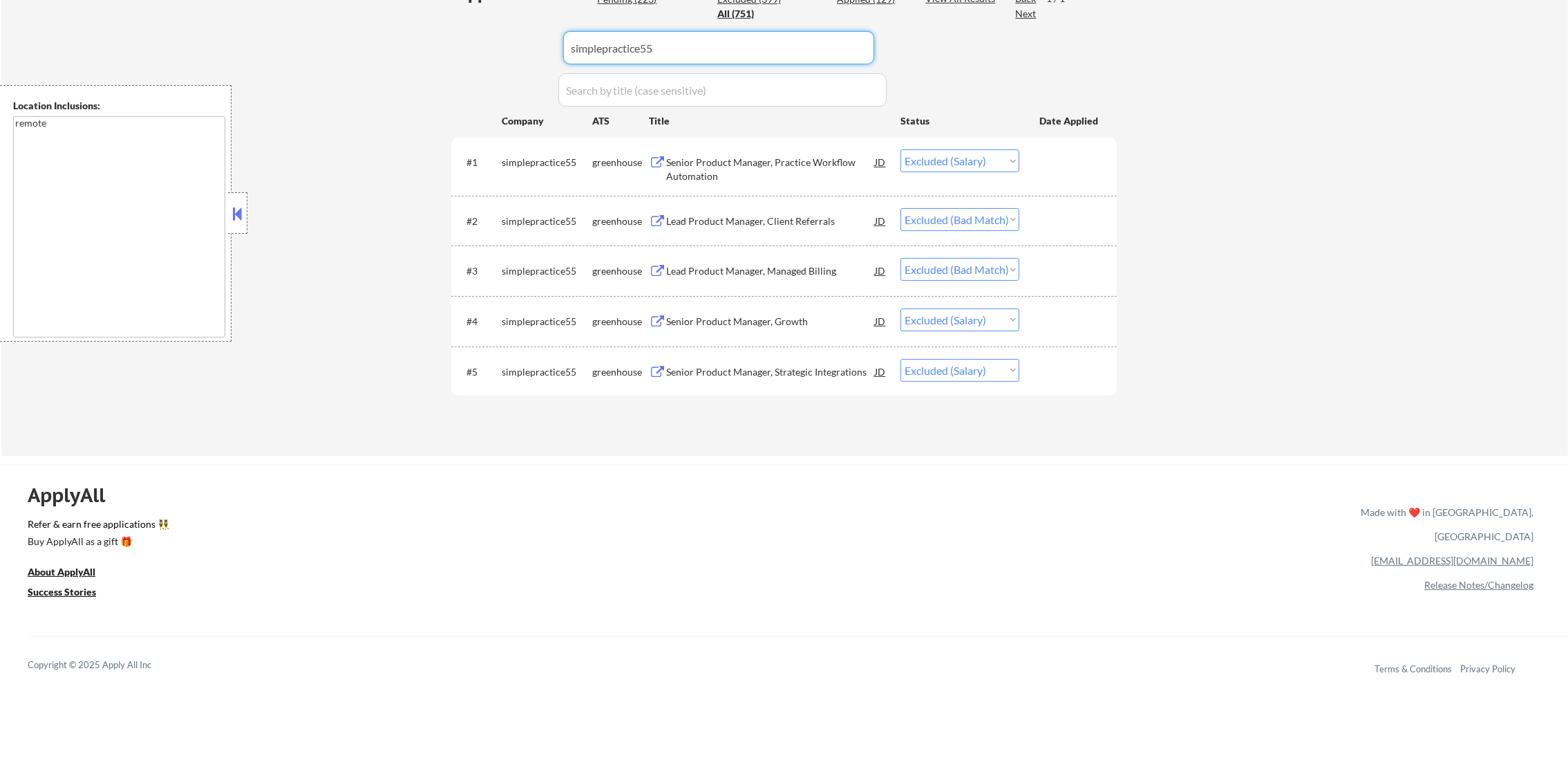
paste input "lithos"
drag, startPoint x: 673, startPoint y: 55, endPoint x: 407, endPoint y: 49, distance: 266.1
click at [407, 49] on div "← Return to /applysquad Mailslurp Inbox Job Search Builder [PERSON_NAME] User E…" at bounding box center [785, 57] width 1567 height 800
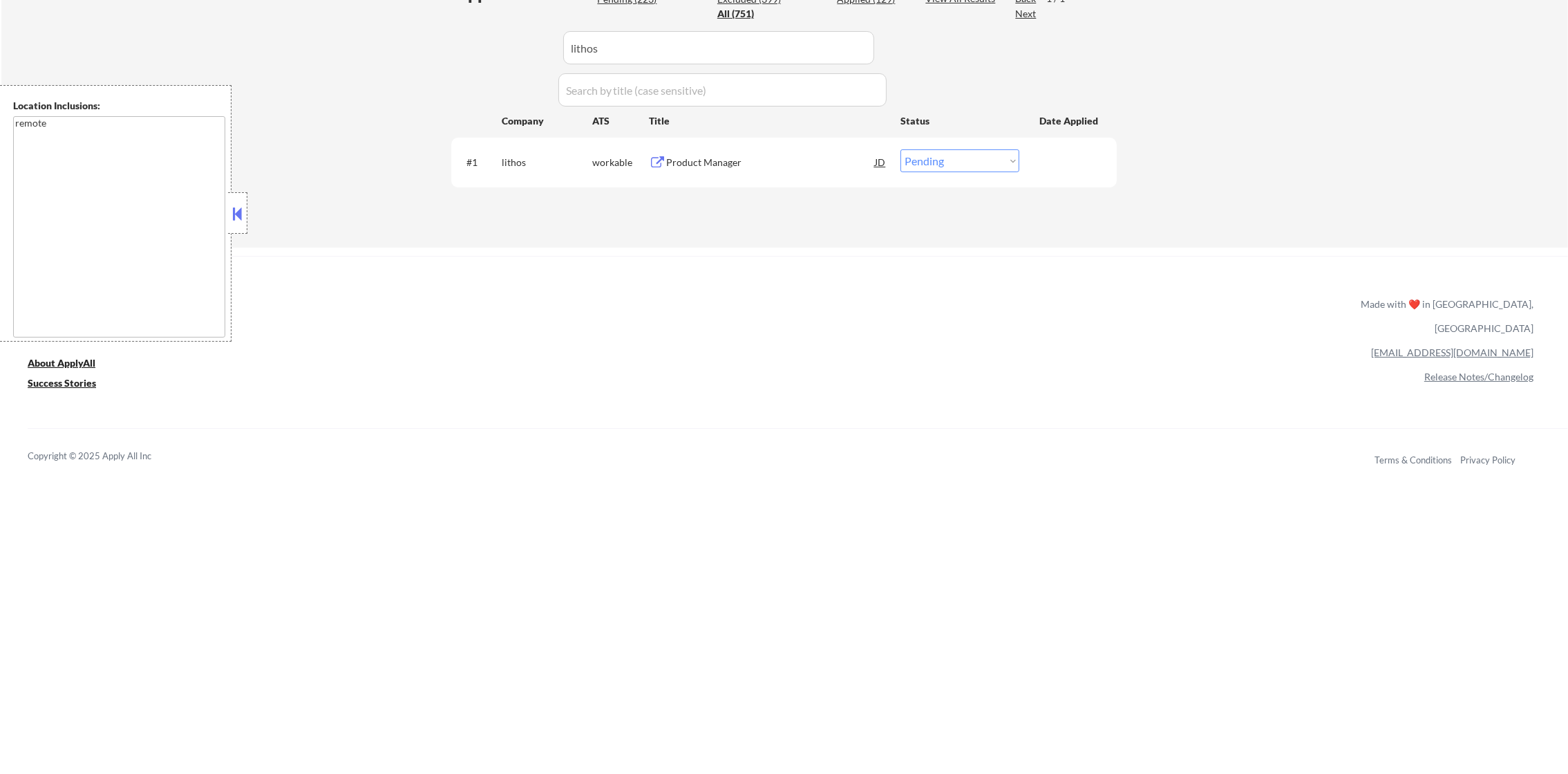
click at [737, 166] on div "Product Manager" at bounding box center [770, 162] width 208 height 14
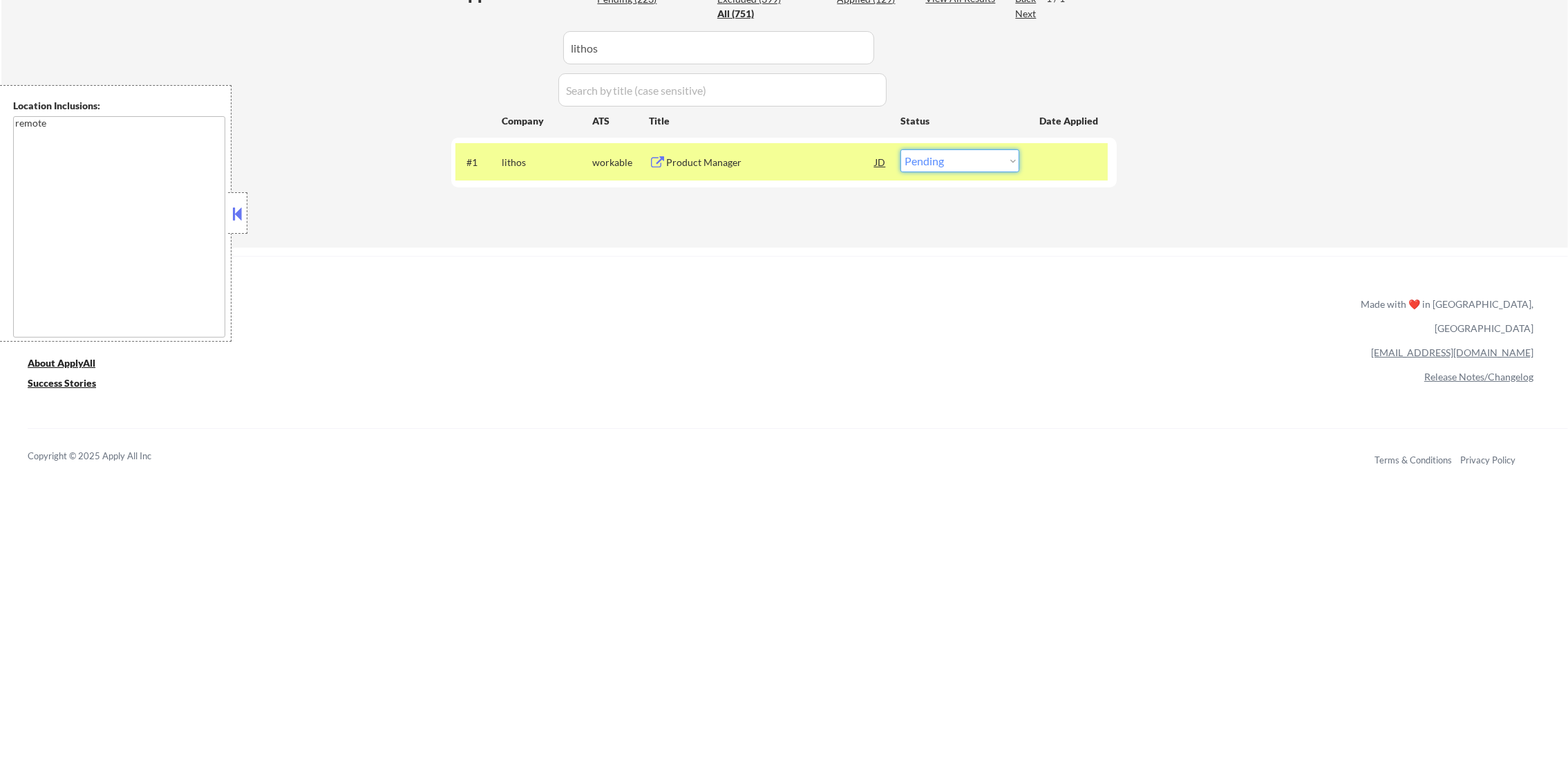
drag, startPoint x: 940, startPoint y: 166, endPoint x: 940, endPoint y: 174, distance: 8.0
click at [940, 166] on select "Choose an option... Pending Applied Excluded (Questions) Excluded (Expired) Exc…" at bounding box center [960, 160] width 119 height 23
click at [901, 149] on select "Choose an option... Pending Applied Excluded (Questions) Excluded (Expired) Exc…" at bounding box center [960, 160] width 119 height 23
click at [512, 165] on div "lithos" at bounding box center [547, 162] width 91 height 14
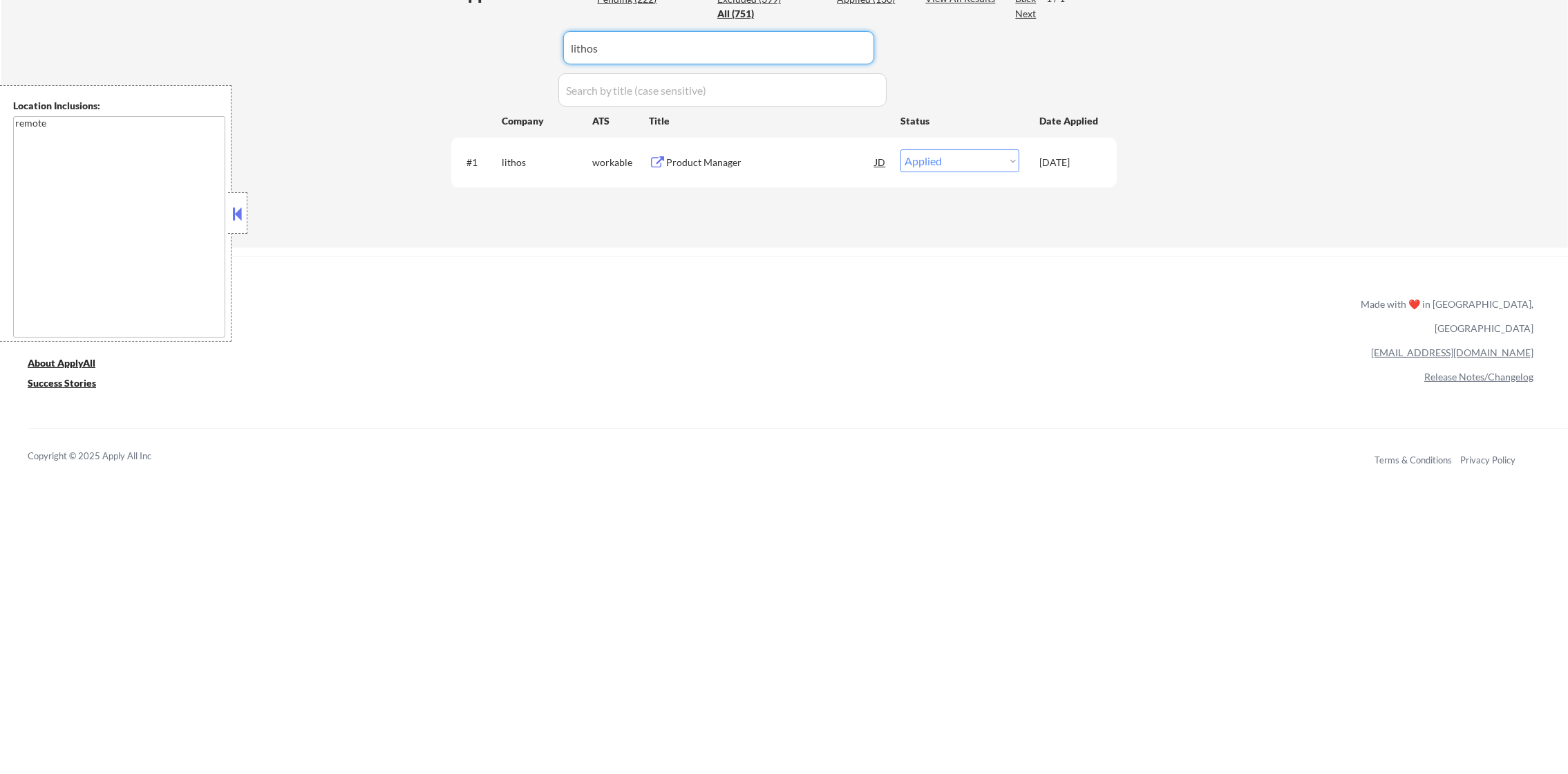
drag, startPoint x: 648, startPoint y: 43, endPoint x: 393, endPoint y: 43, distance: 255.0
paste input "ledgerinvesting"
click at [666, 154] on div "Product Manager, B2B Insuretech" at bounding box center [770, 161] width 208 height 25
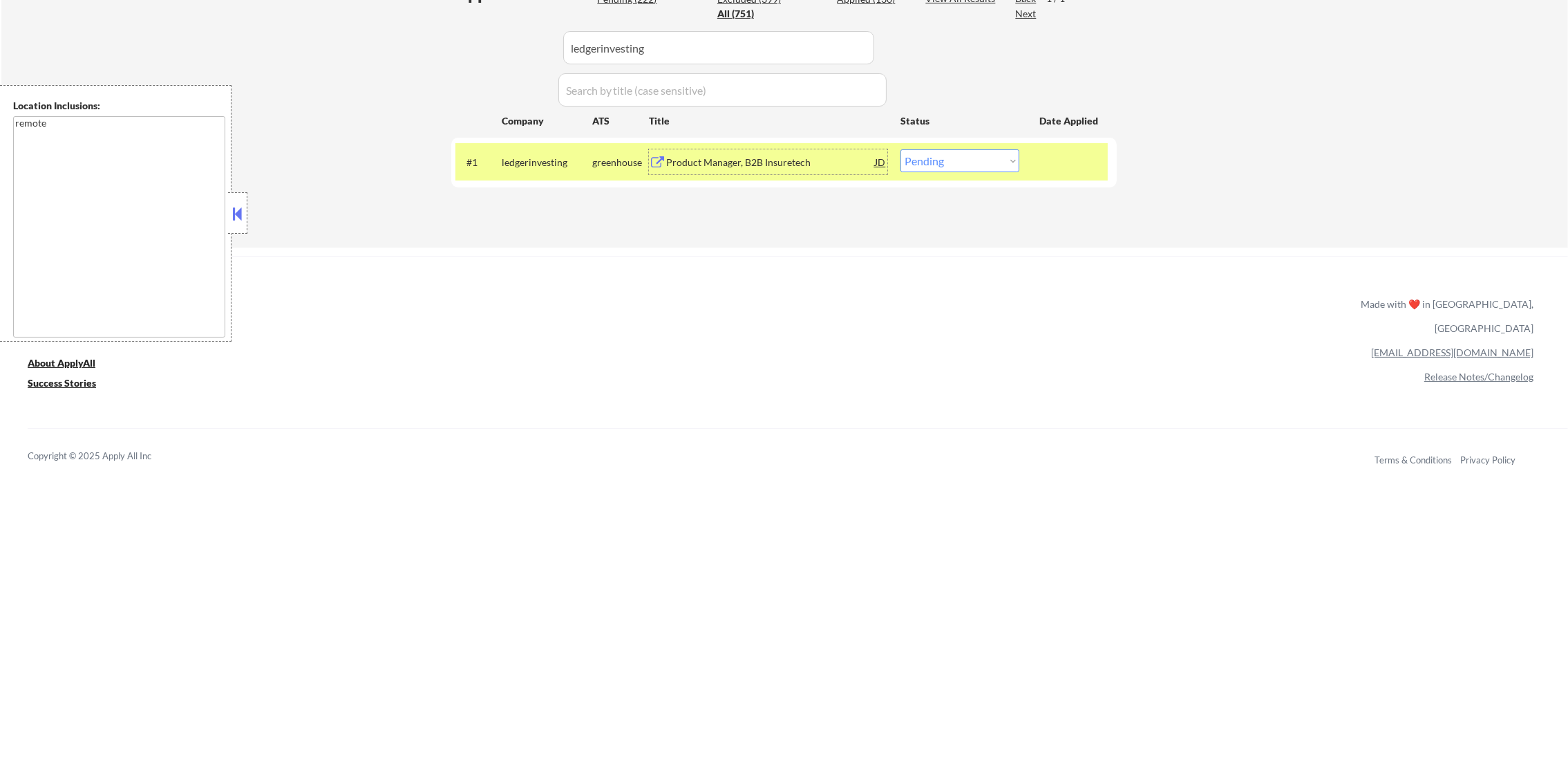
click at [940, 159] on select "Choose an option... Pending Applied Excluded (Questions) Excluded (Expired) Exc…" at bounding box center [960, 160] width 119 height 23
click at [901, 149] on select "Choose an option... Pending Applied Excluded (Questions) Excluded (Expired) Exc…" at bounding box center [960, 160] width 119 height 23
drag, startPoint x: 1018, startPoint y: 153, endPoint x: 1005, endPoint y: 171, distance: 22.2
click at [1016, 154] on select "Choose an option... Pending Applied Excluded (Questions) Excluded (Expired) Exc…" at bounding box center [960, 160] width 119 height 23
click at [901, 149] on select "Choose an option... Pending Applied Excluded (Questions) Excluded (Expired) Exc…" at bounding box center [960, 160] width 119 height 23
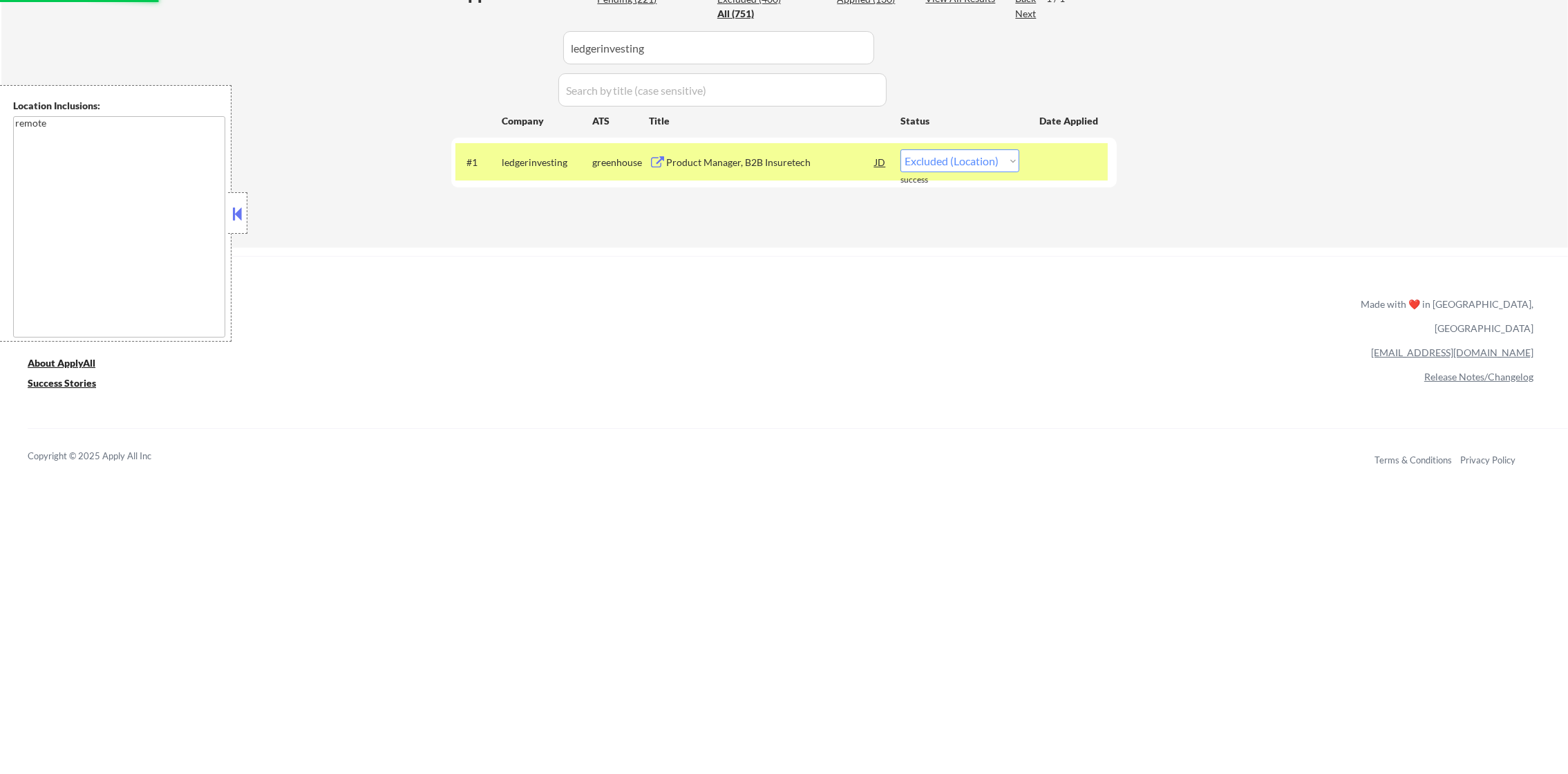
click at [530, 167] on div "ledgerinvesting" at bounding box center [547, 162] width 91 height 14
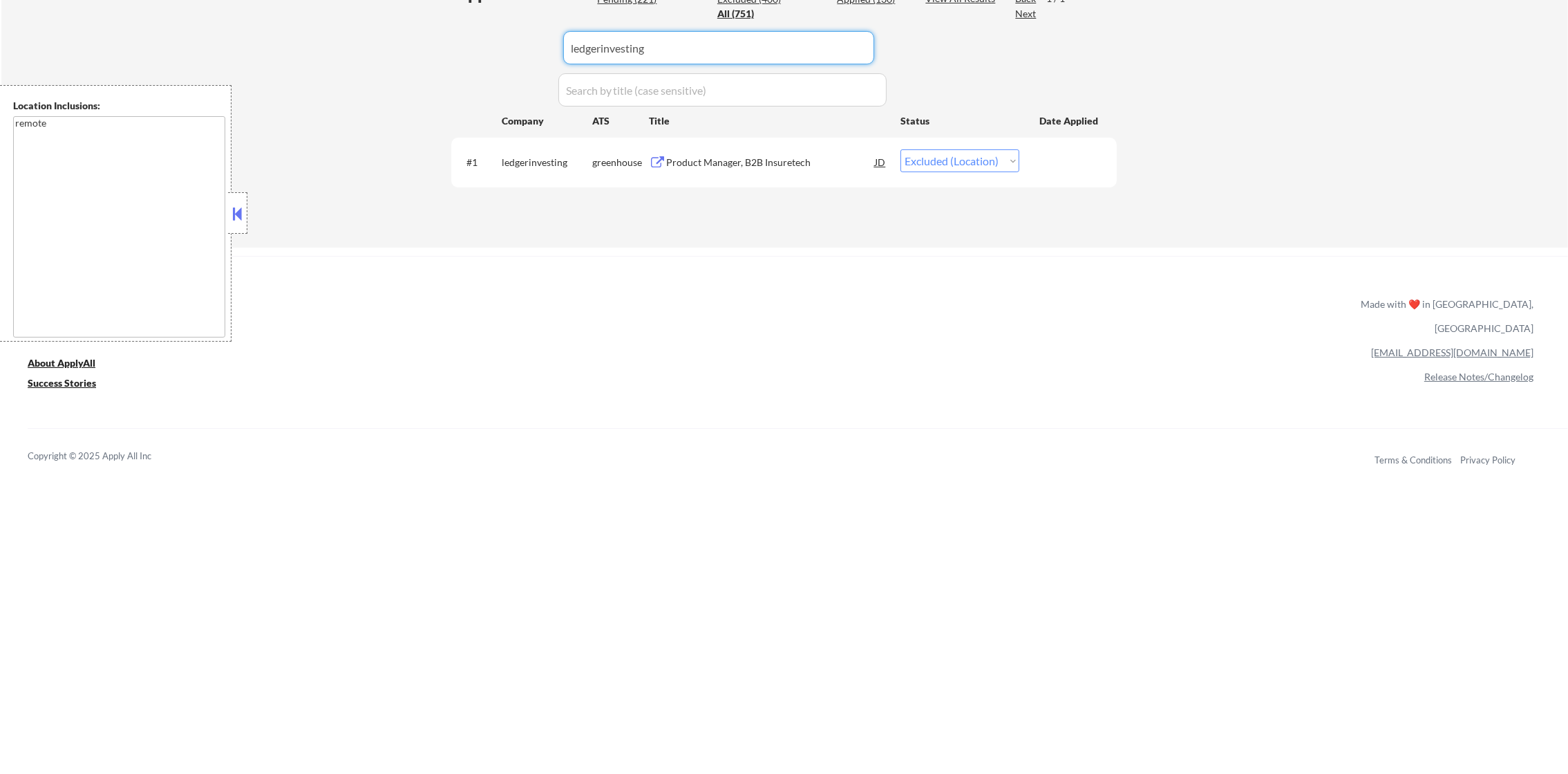
drag, startPoint x: 644, startPoint y: 45, endPoint x: 473, endPoint y: 45, distance: 171.0
click at [475, 45] on div "Applications Pending (221) Excluded (400) Applied (130) All (751) View All Resu…" at bounding box center [784, 101] width 666 height 239
paste input "roofr"
click at [473, 45] on div "Applications Pending (221) Excluded (400) Applied (130) All (751) View All Resu…" at bounding box center [784, 101] width 666 height 239
click at [733, 156] on div "Senior Growth Product Manager, Growth" at bounding box center [770, 162] width 208 height 14
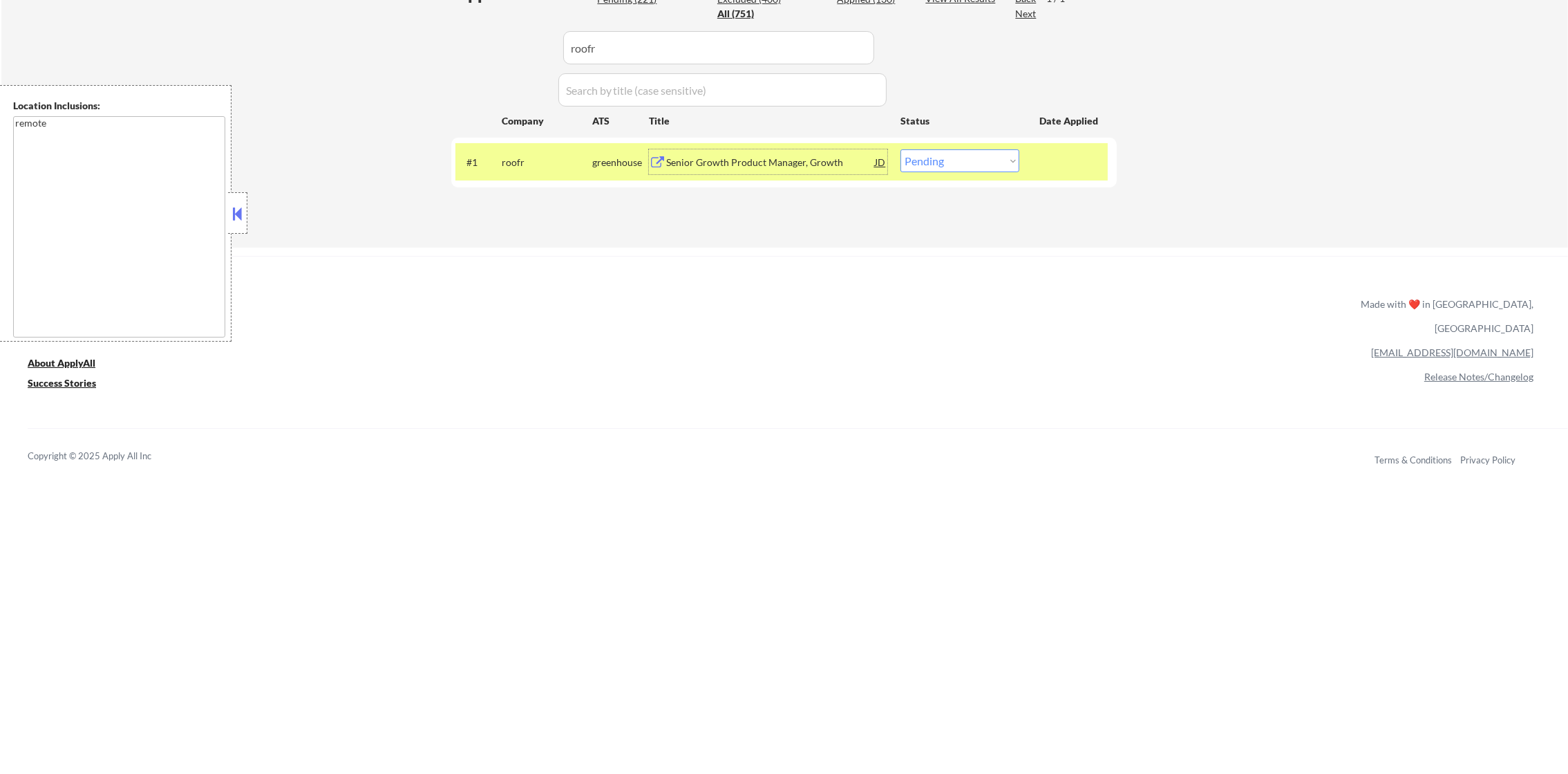
click at [959, 162] on select "Choose an option... Pending Applied Excluded (Questions) Excluded (Expired) Exc…" at bounding box center [960, 160] width 119 height 23
click at [901, 149] on select "Choose an option... Pending Applied Excluded (Questions) Excluded (Expired) Exc…" at bounding box center [960, 160] width 119 height 23
click at [516, 170] on div "roofr" at bounding box center [547, 161] width 91 height 25
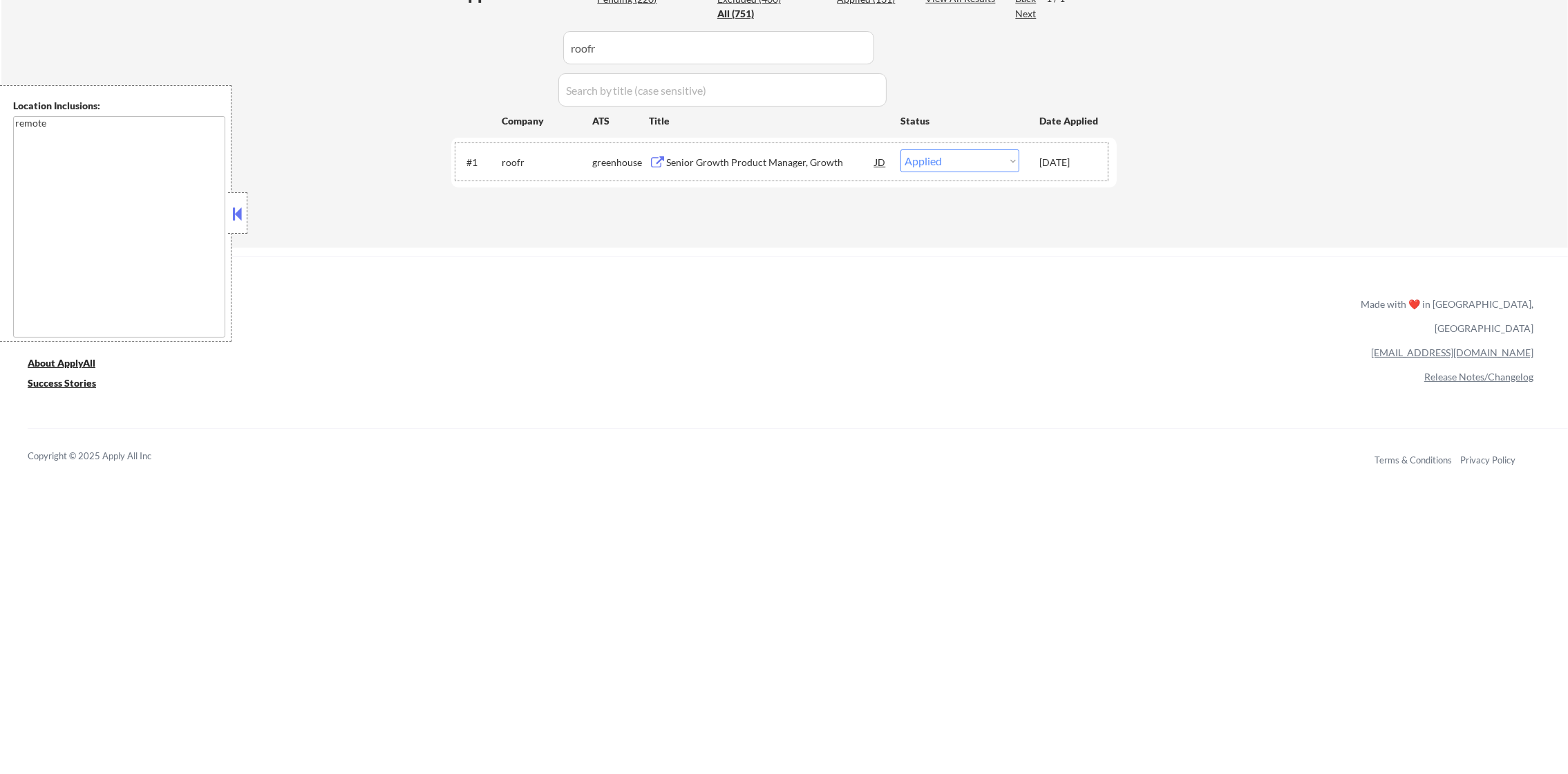
paste input "counterpart"
drag, startPoint x: 612, startPoint y: 50, endPoint x: 449, endPoint y: 49, distance: 163.0
click at [817, 154] on div "Technical Product Manager" at bounding box center [770, 161] width 208 height 25
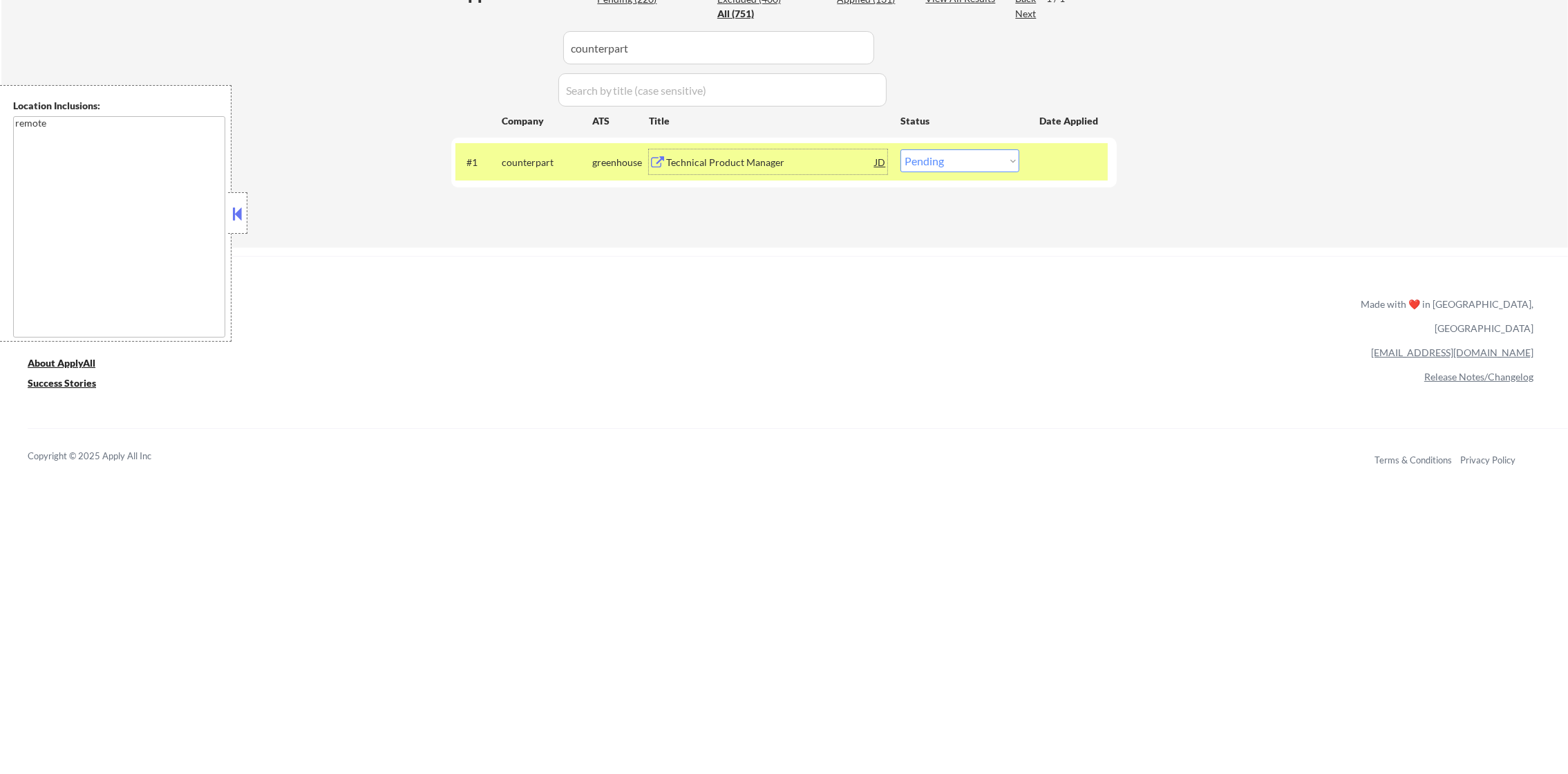
click at [1002, 166] on select "Choose an option... Pending Applied Excluded (Questions) Excluded (Expired) Exc…" at bounding box center [960, 160] width 119 height 23
click at [901, 149] on select "Choose an option... Pending Applied Excluded (Questions) Excluded (Expired) Exc…" at bounding box center [960, 160] width 119 height 23
click at [534, 159] on div "counterpart" at bounding box center [547, 162] width 91 height 14
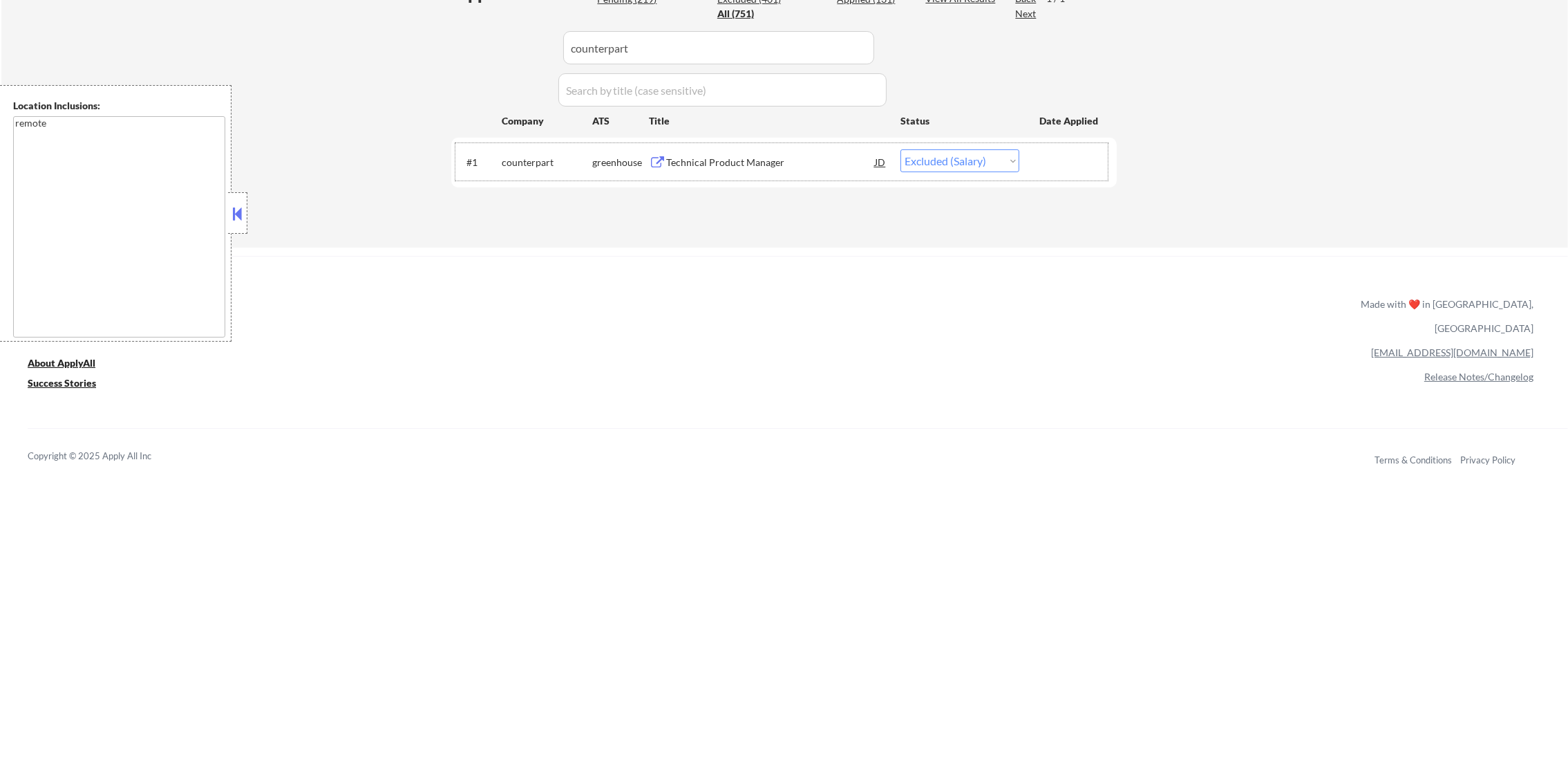
drag, startPoint x: 599, startPoint y: 45, endPoint x: 431, endPoint y: 30, distance: 168.7
paste input "energysolutions"
drag, startPoint x: 711, startPoint y: 159, endPoint x: 703, endPoint y: 181, distance: 23.4
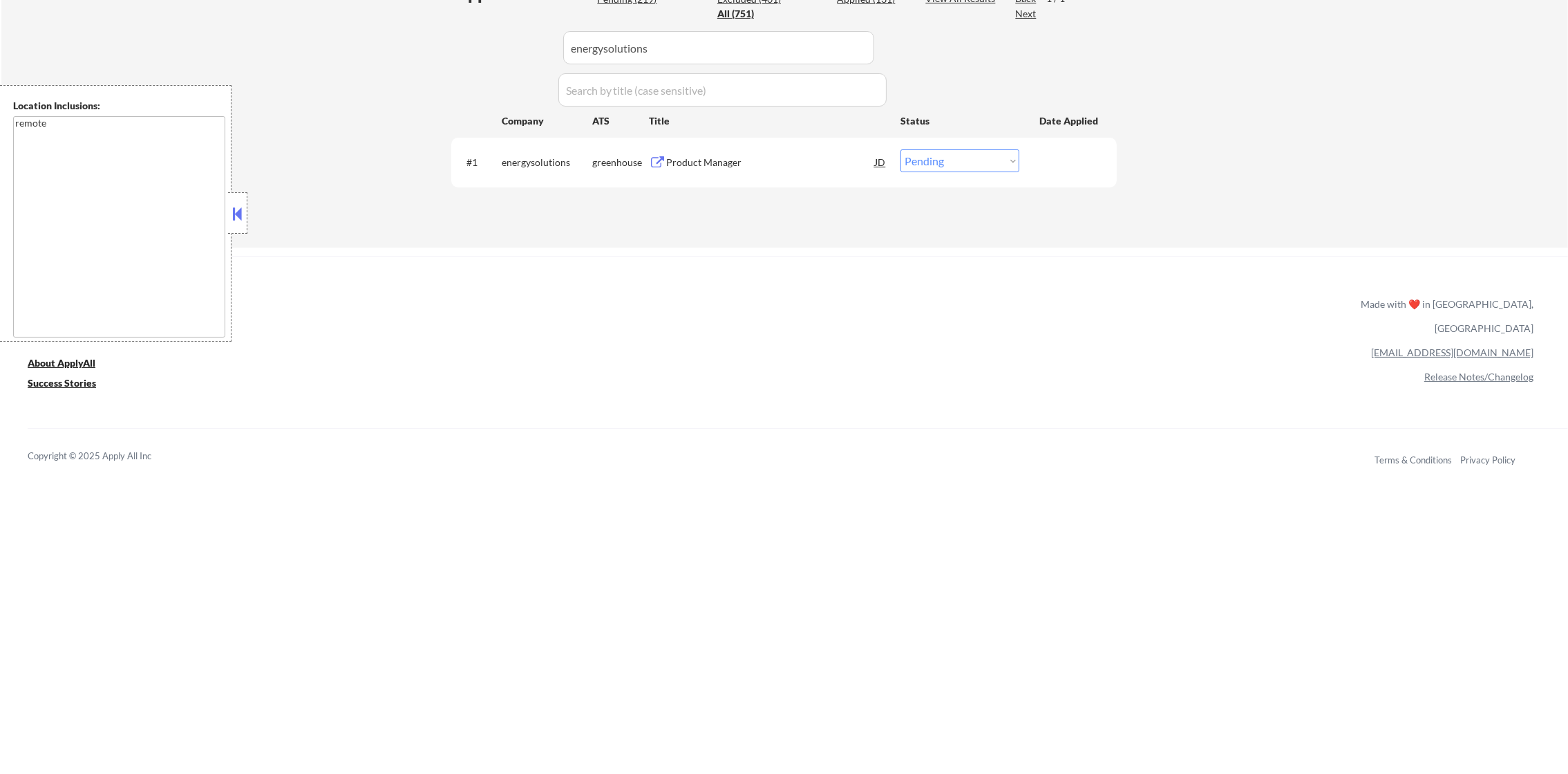
click at [712, 159] on div "Product Manager" at bounding box center [770, 162] width 208 height 14
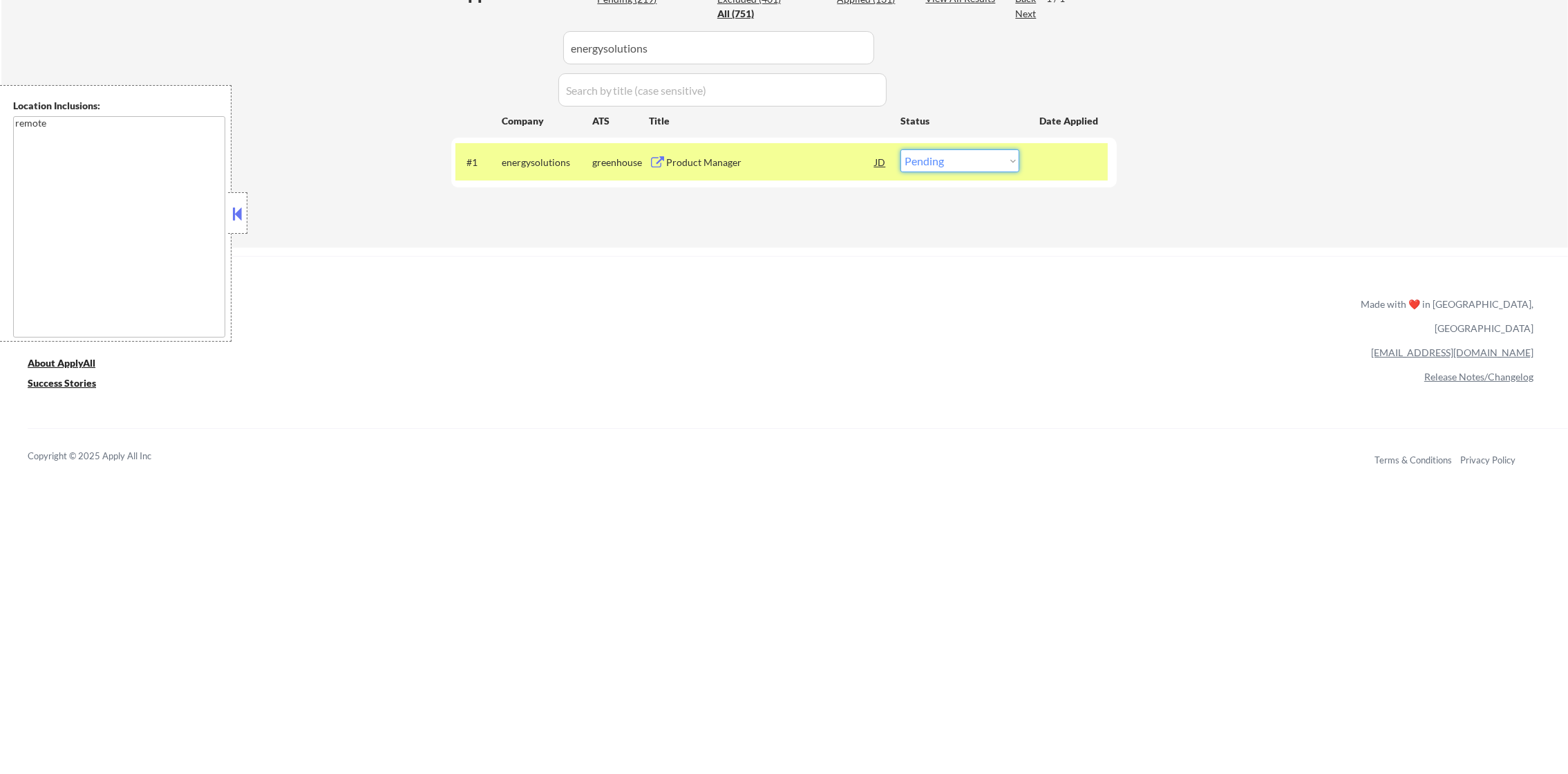
drag, startPoint x: 978, startPoint y: 162, endPoint x: 977, endPoint y: 171, distance: 9.1
click at [978, 162] on select "Choose an option... Pending Applied Excluded (Questions) Excluded (Expired) Exc…" at bounding box center [960, 160] width 119 height 23
click at [901, 149] on select "Choose an option... Pending Applied Excluded (Questions) Excluded (Expired) Exc…" at bounding box center [960, 160] width 119 height 23
drag, startPoint x: 624, startPoint y: 38, endPoint x: 525, endPoint y: 21, distance: 100.4
click at [533, 22] on div "Applications Pending (218) Excluded (402) Applied (131) All (751) View All Resu…" at bounding box center [784, 101] width 666 height 239
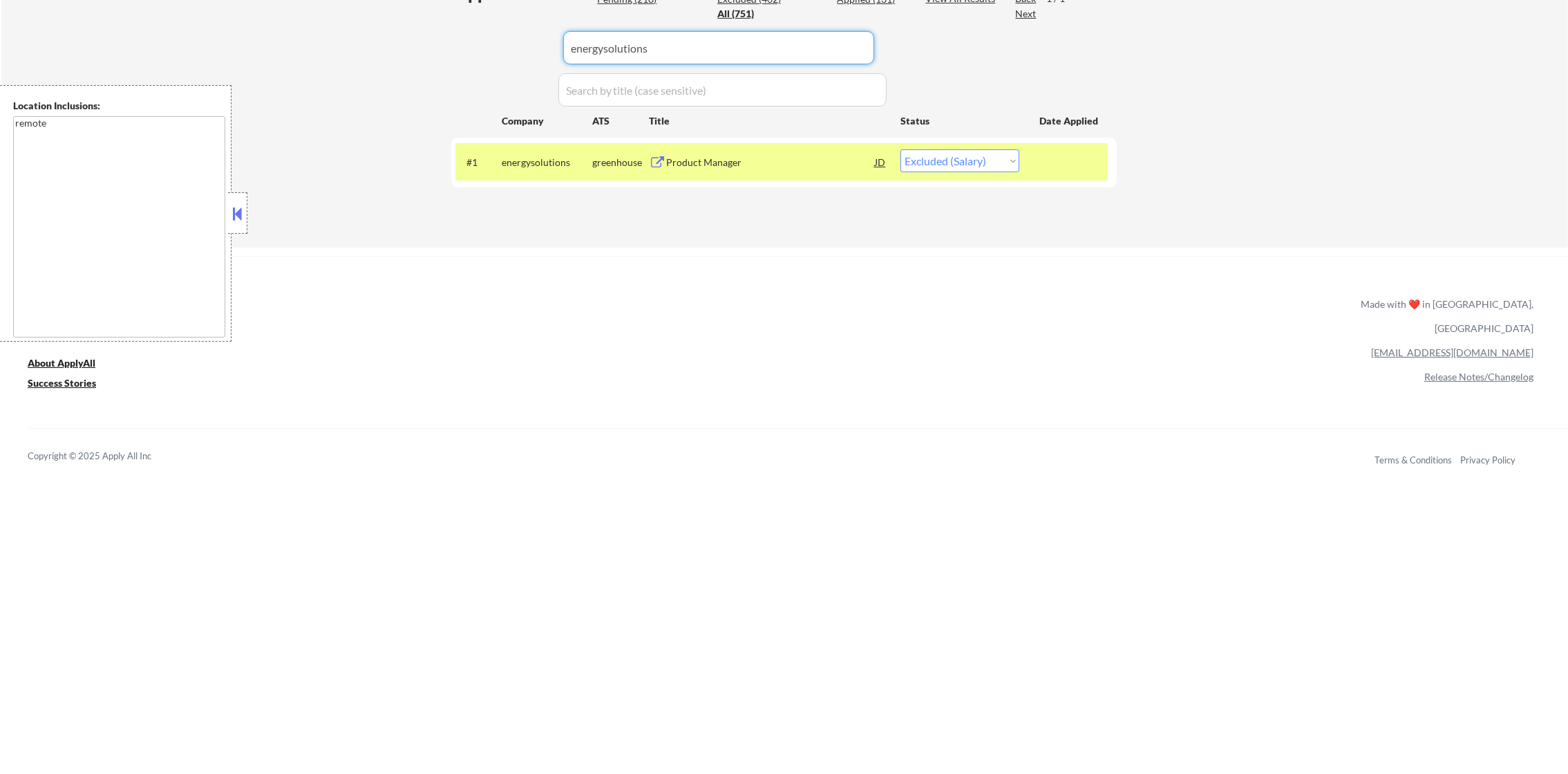
paste input "modernizingmedicineinc"
click at [525, 21] on div "Applications Pending (218) Excluded (402) Applied (131) All (751) View All Resu…" at bounding box center [784, 101] width 666 height 239
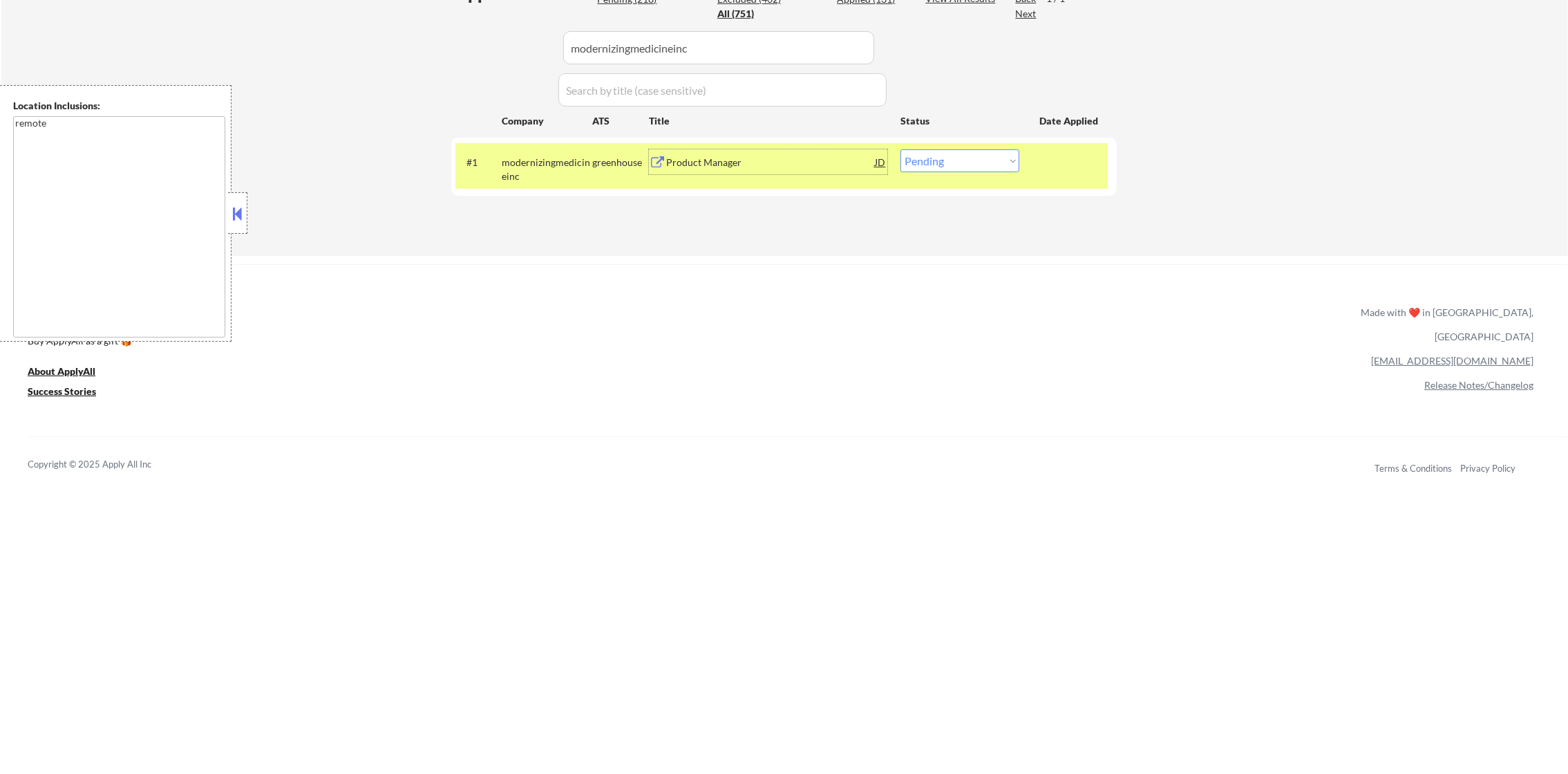
click at [685, 161] on div "Product Manager" at bounding box center [770, 162] width 208 height 14
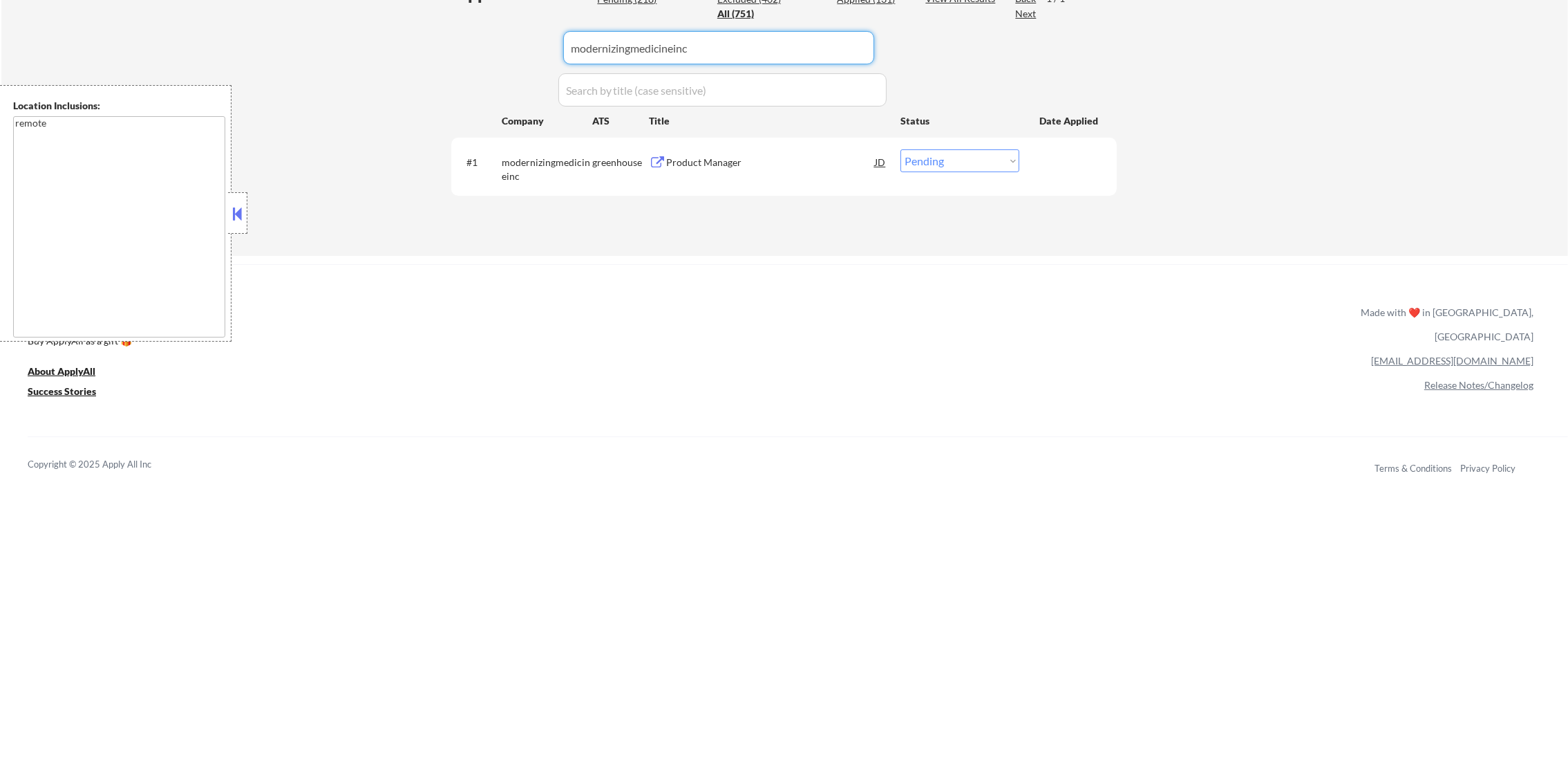
paste input "cayuse"
drag, startPoint x: 717, startPoint y: 63, endPoint x: 407, endPoint y: 53, distance: 310.2
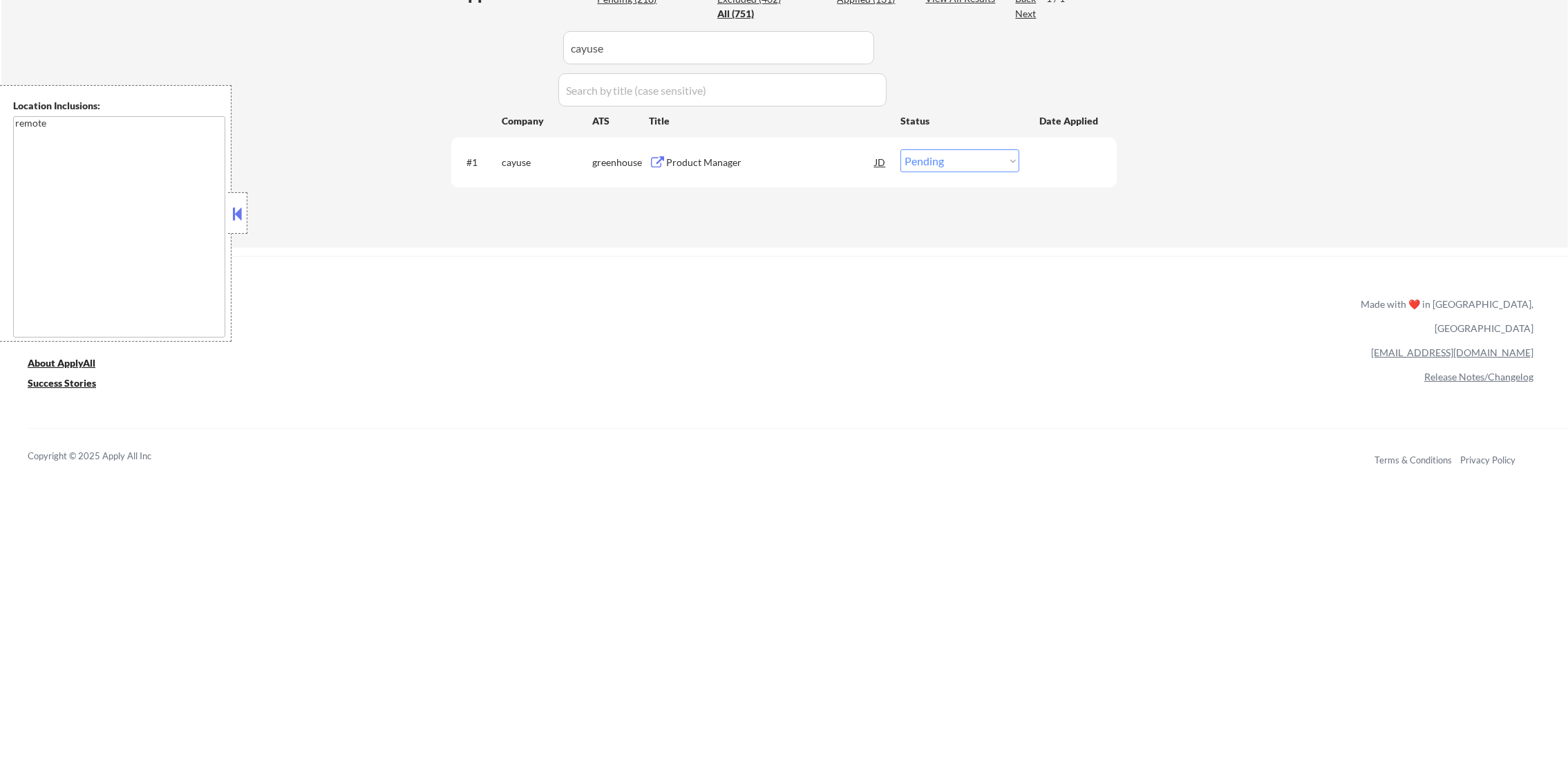
click at [721, 166] on div "Product Manager" at bounding box center [770, 162] width 208 height 14
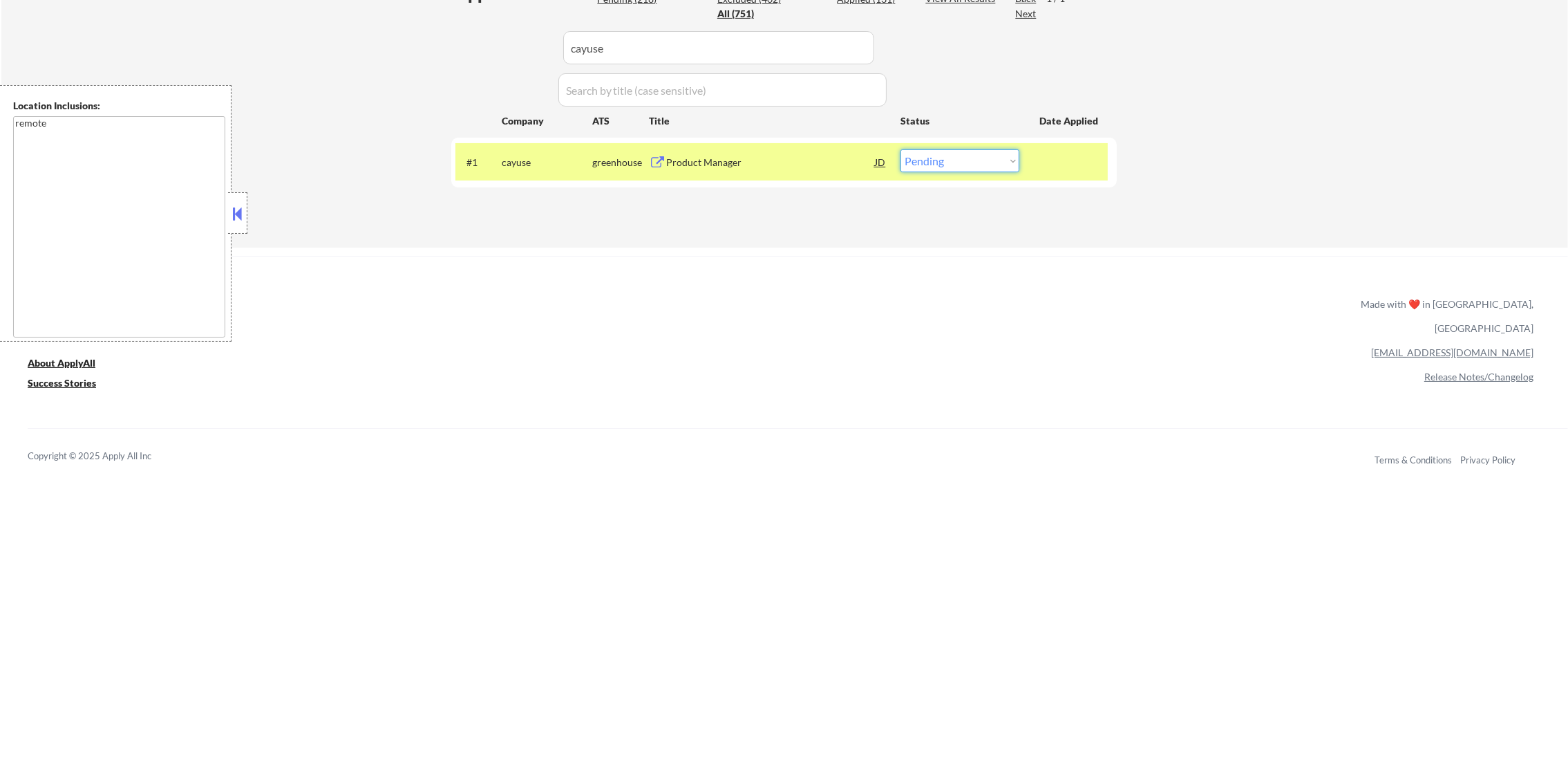
click at [981, 151] on select "Choose an option... Pending Applied Excluded (Questions) Excluded (Expired) Exc…" at bounding box center [960, 160] width 119 height 23
click at [901, 149] on select "Choose an option... Pending Applied Excluded (Questions) Excluded (Expired) Exc…" at bounding box center [960, 160] width 119 height 23
click at [540, 171] on div "cayuse" at bounding box center [547, 161] width 91 height 25
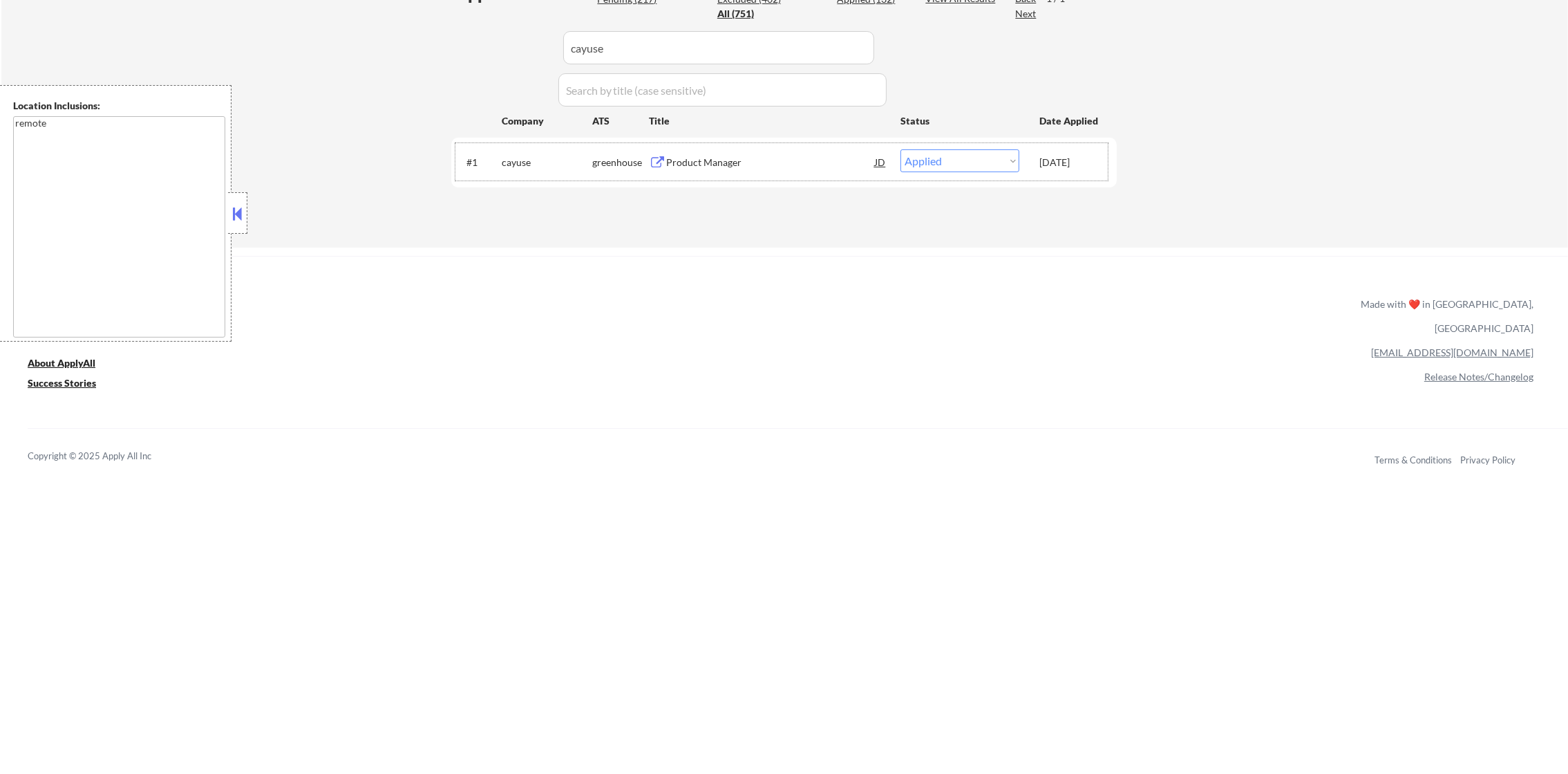
drag, startPoint x: 462, startPoint y: 42, endPoint x: 453, endPoint y: 42, distance: 9.0
click at [453, 42] on div "Applications Pending (217) Excluded (402) Applied (132) All (751) View All Resu…" at bounding box center [784, 101] width 666 height 239
paste input "realmalliance"
click at [453, 42] on div "Applications Pending (217) Excluded (402) Applied (132) All (751) View All Resu…" at bounding box center [784, 101] width 666 height 239
click at [766, 156] on div "Product Manager" at bounding box center [770, 162] width 208 height 14
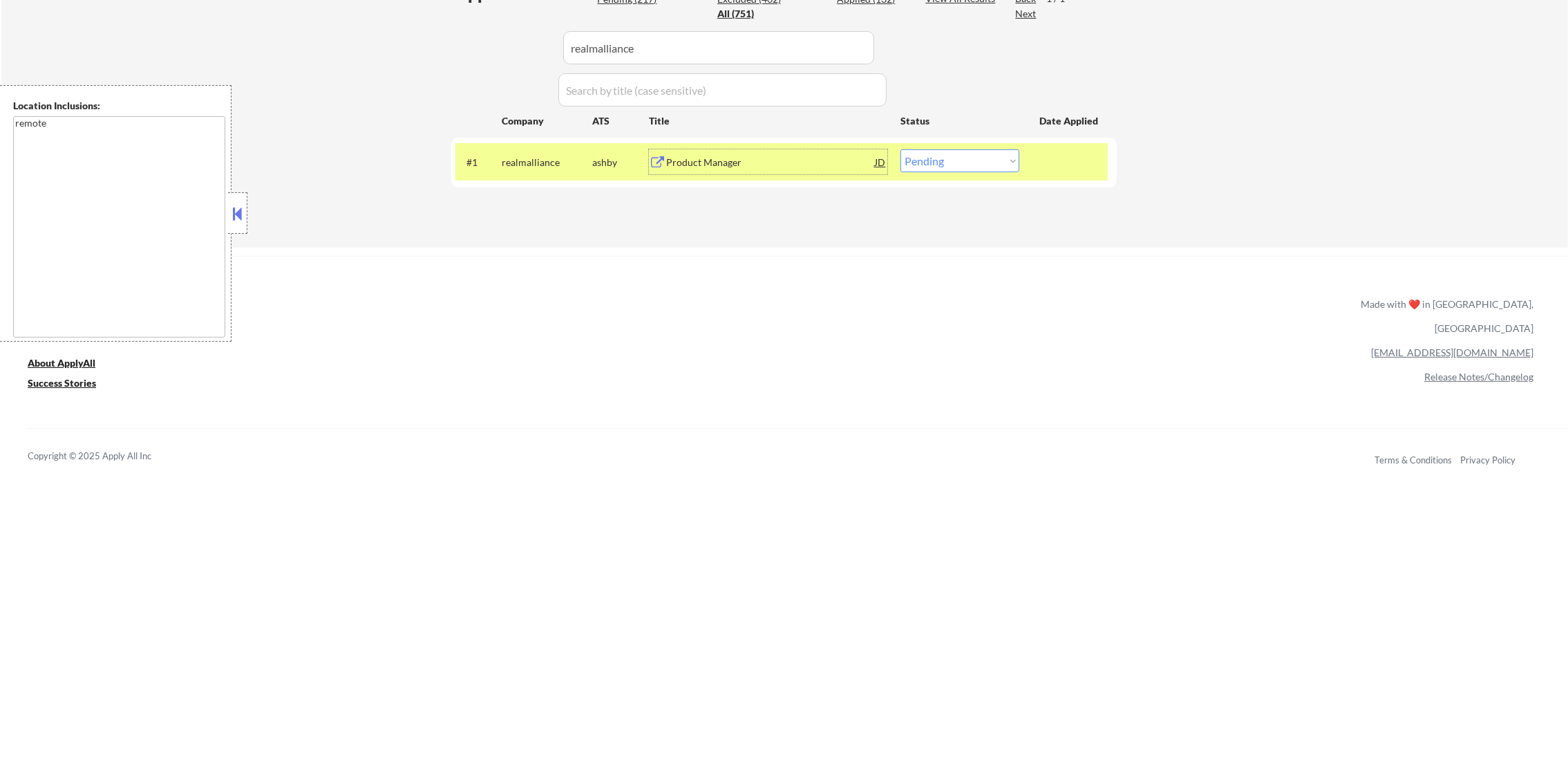
click at [975, 159] on select "Choose an option... Pending Applied Excluded (Questions) Excluded (Expired) Exc…" at bounding box center [960, 160] width 119 height 23
click at [901, 149] on select "Choose an option... Pending Applied Excluded (Questions) Excluded (Expired) Exc…" at bounding box center [960, 160] width 119 height 23
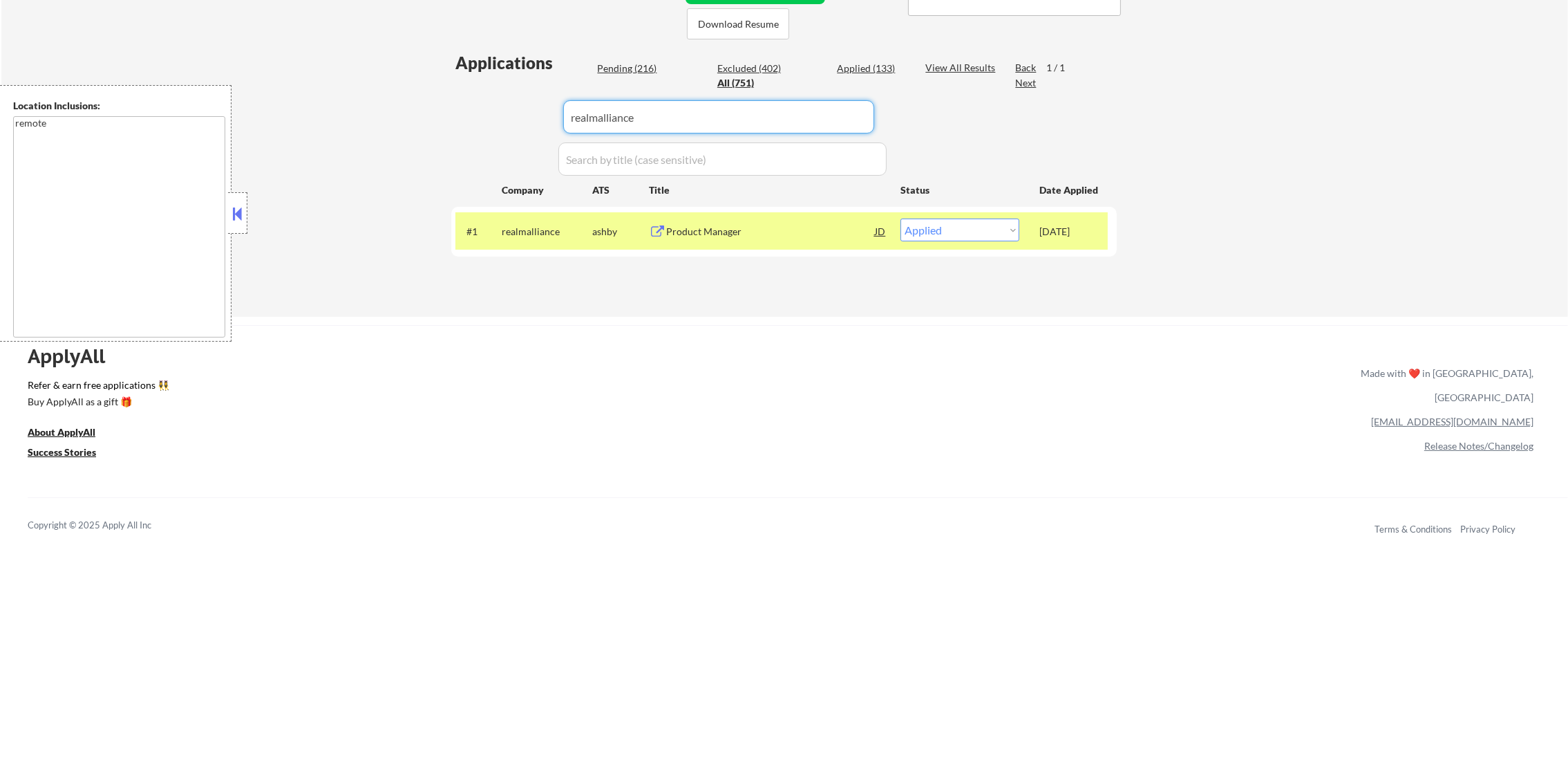
drag, startPoint x: 641, startPoint y: 126, endPoint x: 454, endPoint y: 128, distance: 187.0
click at [458, 128] on div "Applications Pending (216) Excluded (402) Applied (133) All (751) View All Resu…" at bounding box center [784, 171] width 666 height 239
paste input "[PERSON_NAME]"
click at [454, 128] on div "Applications Pending (216) Excluded (402) Applied (133) All (751) View All Resu…" at bounding box center [784, 171] width 666 height 239
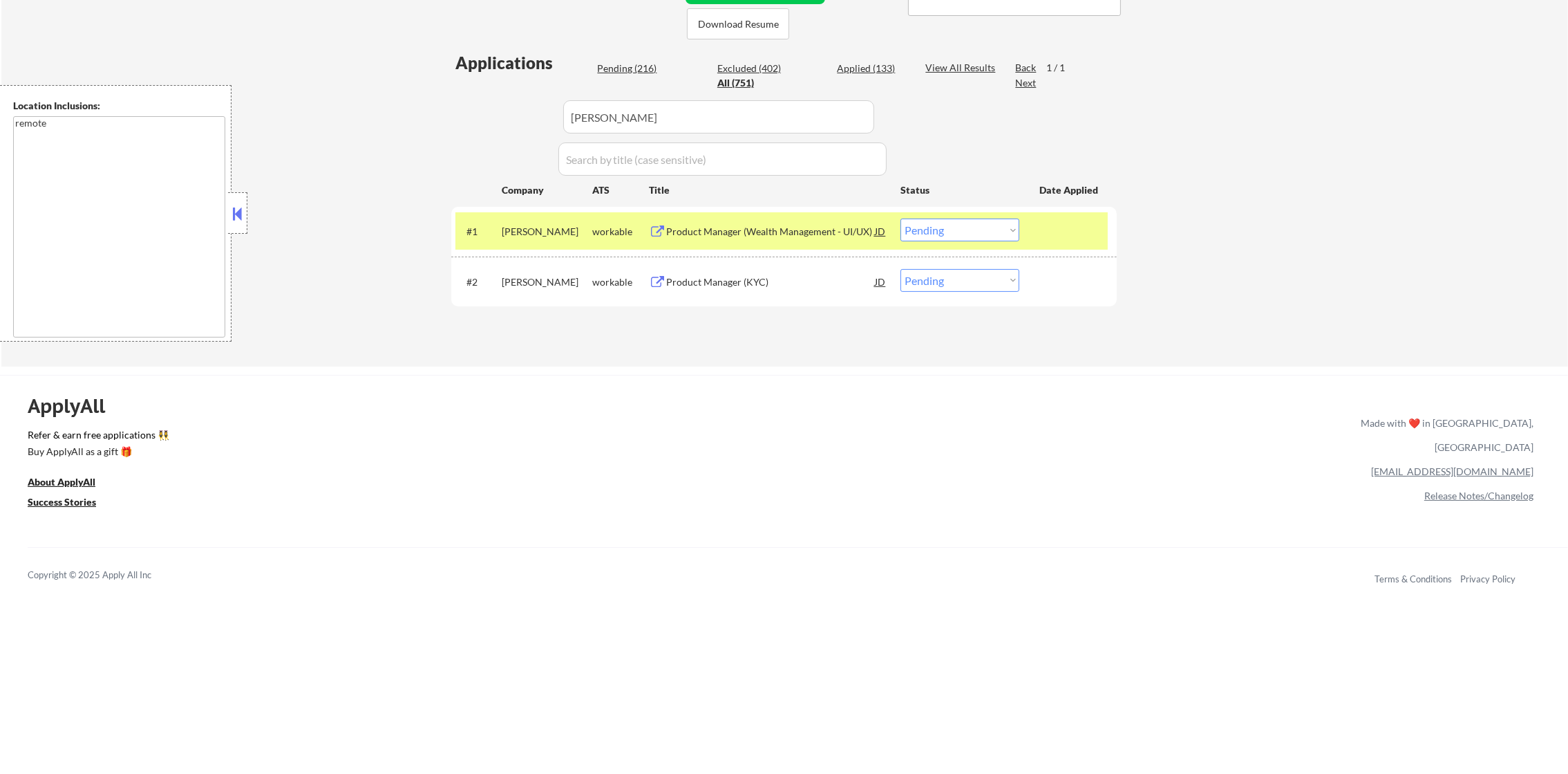
click at [777, 235] on div "Product Manager (Wealth Management - UI/UX)" at bounding box center [770, 232] width 208 height 14
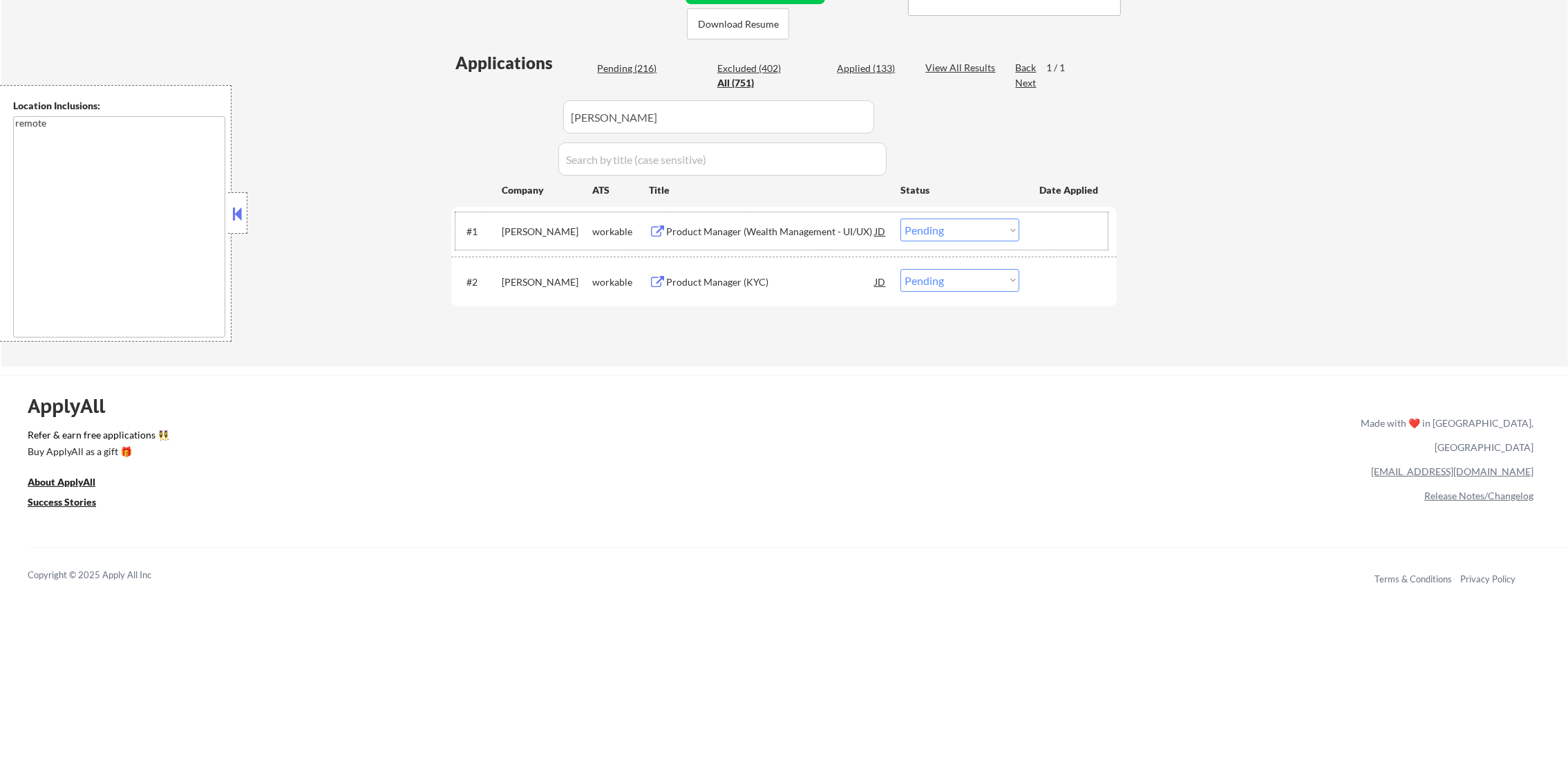
drag, startPoint x: 938, startPoint y: 212, endPoint x: 935, endPoint y: 239, distance: 27.2
click at [935, 239] on div "#1 [PERSON_NAME] workable Product Manager (Wealth Management - UI/UX) JD warnin…" at bounding box center [781, 231] width 653 height 38
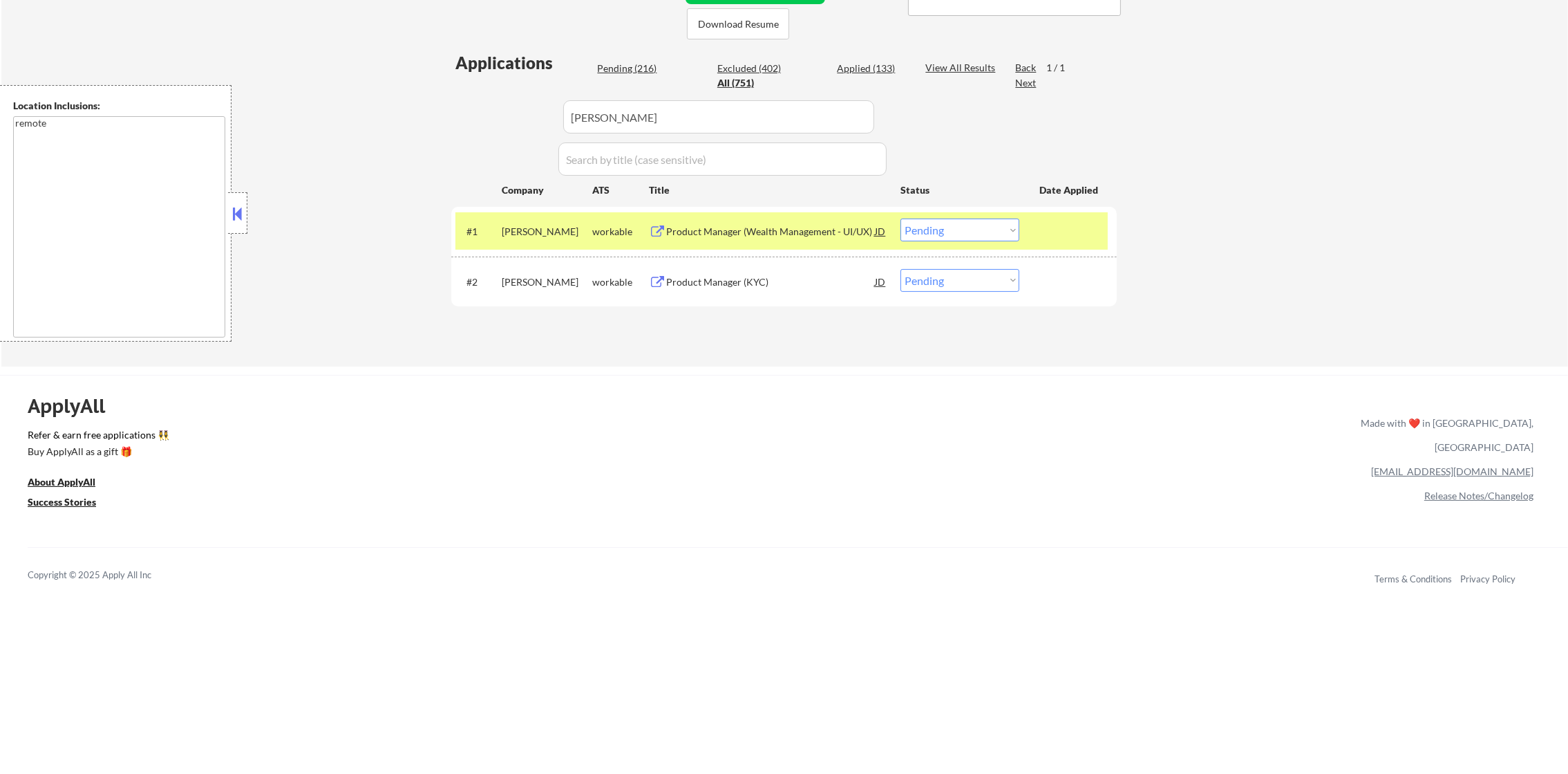
click at [934, 242] on div "#1 [PERSON_NAME] workable Product Manager (Wealth Management - UI/UX) JD warnin…" at bounding box center [781, 231] width 653 height 38
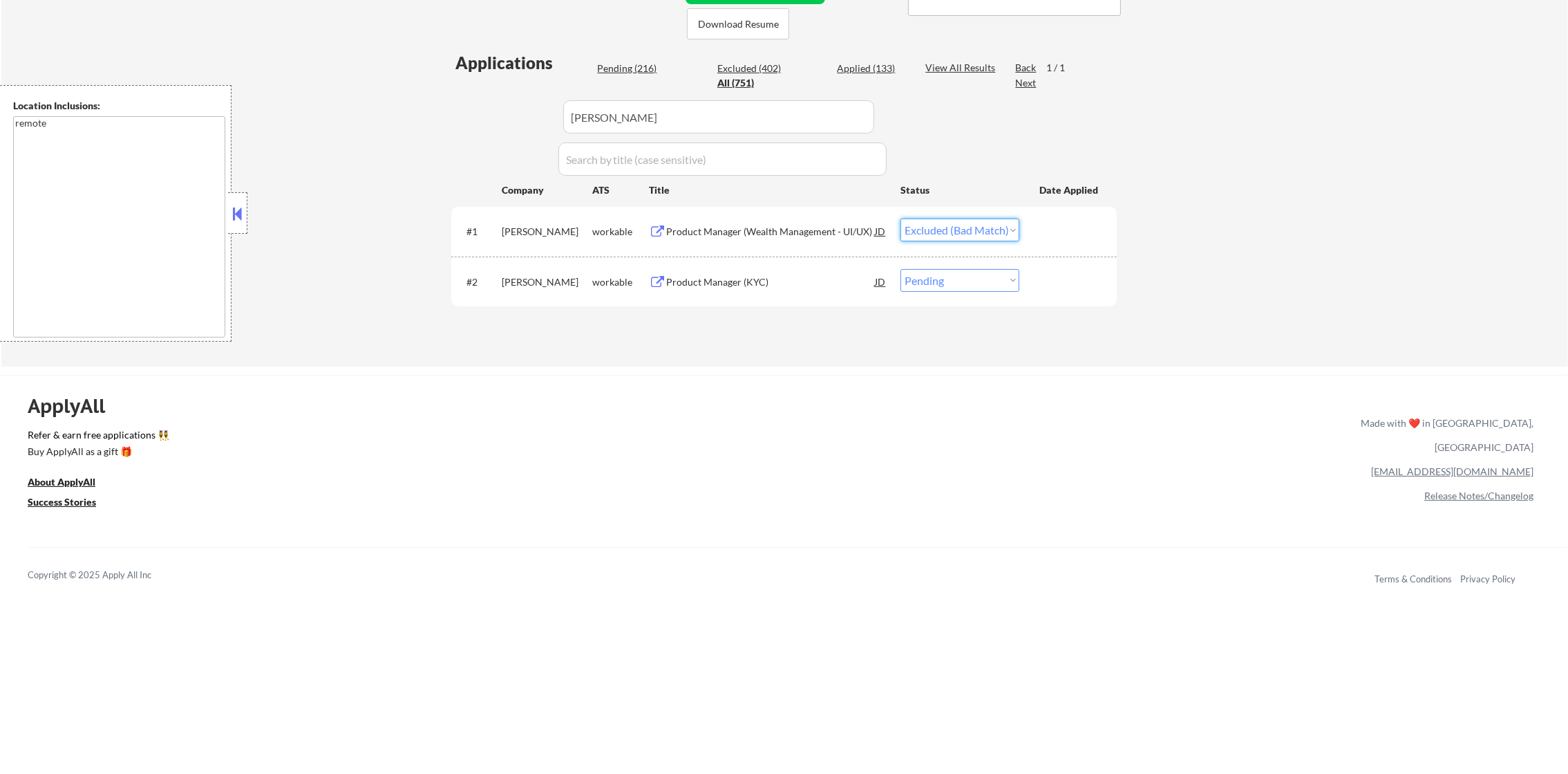
click at [901, 219] on select "Choose an option... Pending Applied Excluded (Questions) Excluded (Expired) Exc…" at bounding box center [960, 230] width 119 height 23
click at [735, 282] on div "Product Manager (KYC)" at bounding box center [770, 282] width 208 height 14
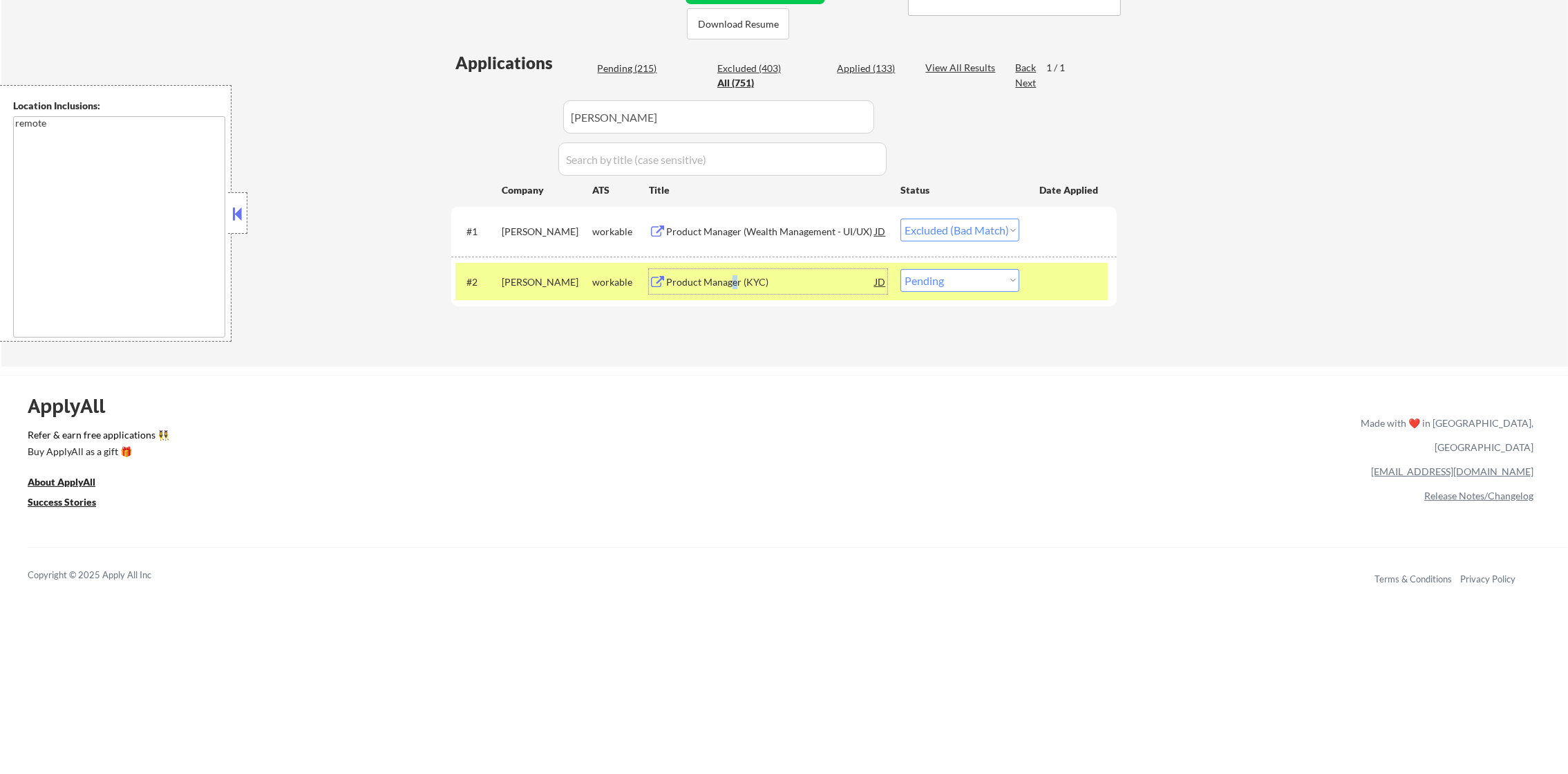
click at [959, 282] on select "Choose an option... Pending Applied Excluded (Questions) Excluded (Expired) Exc…" at bounding box center [960, 280] width 119 height 23
click at [901, 269] on select "Choose an option... Pending Applied Excluded (Questions) Excluded (Expired) Exc…" at bounding box center [960, 280] width 119 height 23
click at [509, 293] on div "#2 [PERSON_NAME] workable Product Manager (KYC) JD warning_amber Choose an opti…" at bounding box center [781, 281] width 653 height 38
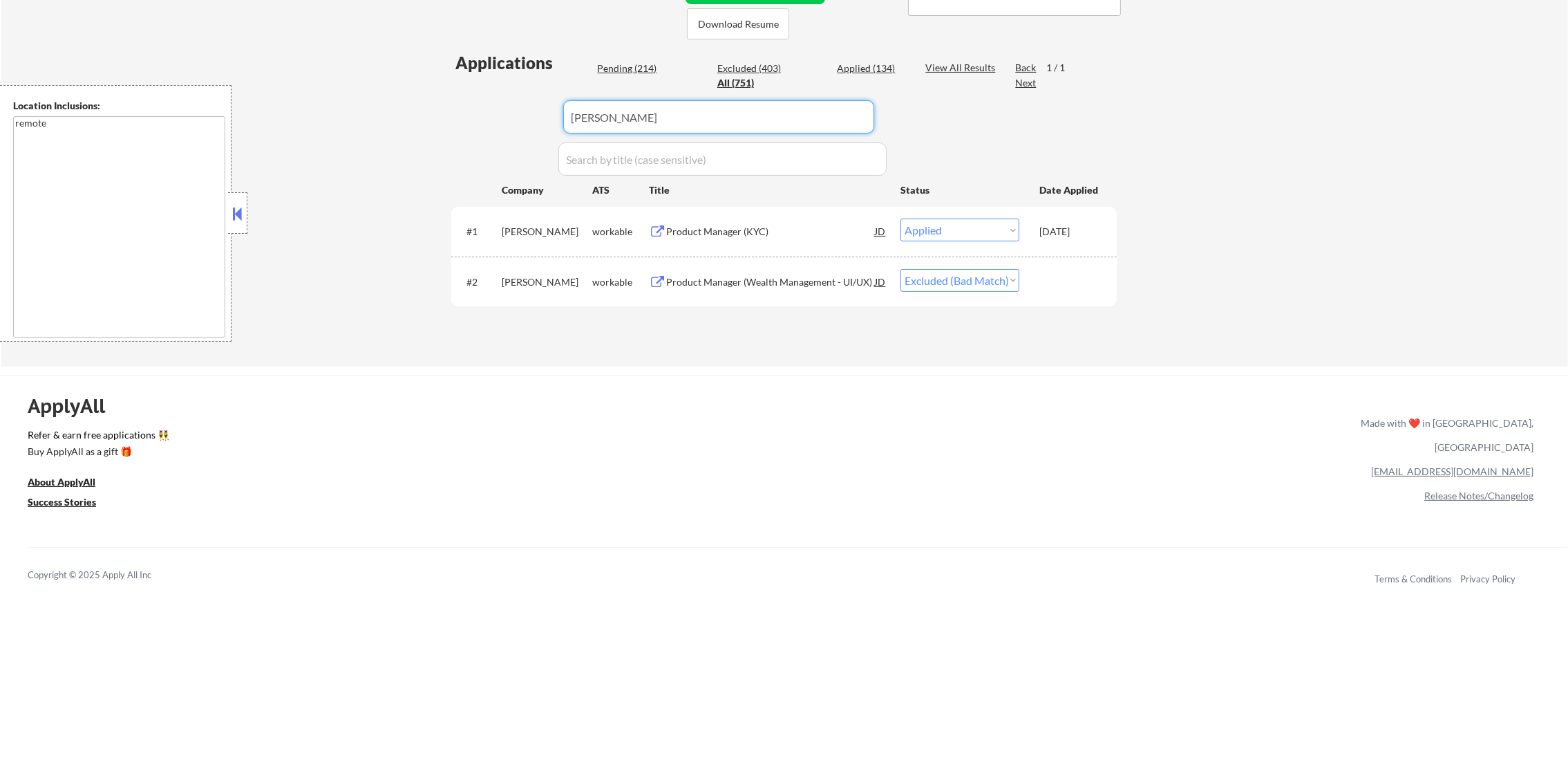
drag, startPoint x: 607, startPoint y: 111, endPoint x: 557, endPoint y: 111, distance: 50.0
click at [496, 111] on div "Applications Pending (214) Excluded (403) Applied (134) All (751) View All Resu…" at bounding box center [784, 196] width 666 height 289
paste input "newsweek"
click at [375, 144] on div "← Return to /applysquad Mailslurp Inbox Job Search Builder [PERSON_NAME] User E…" at bounding box center [785, 45] width 1567 height 641
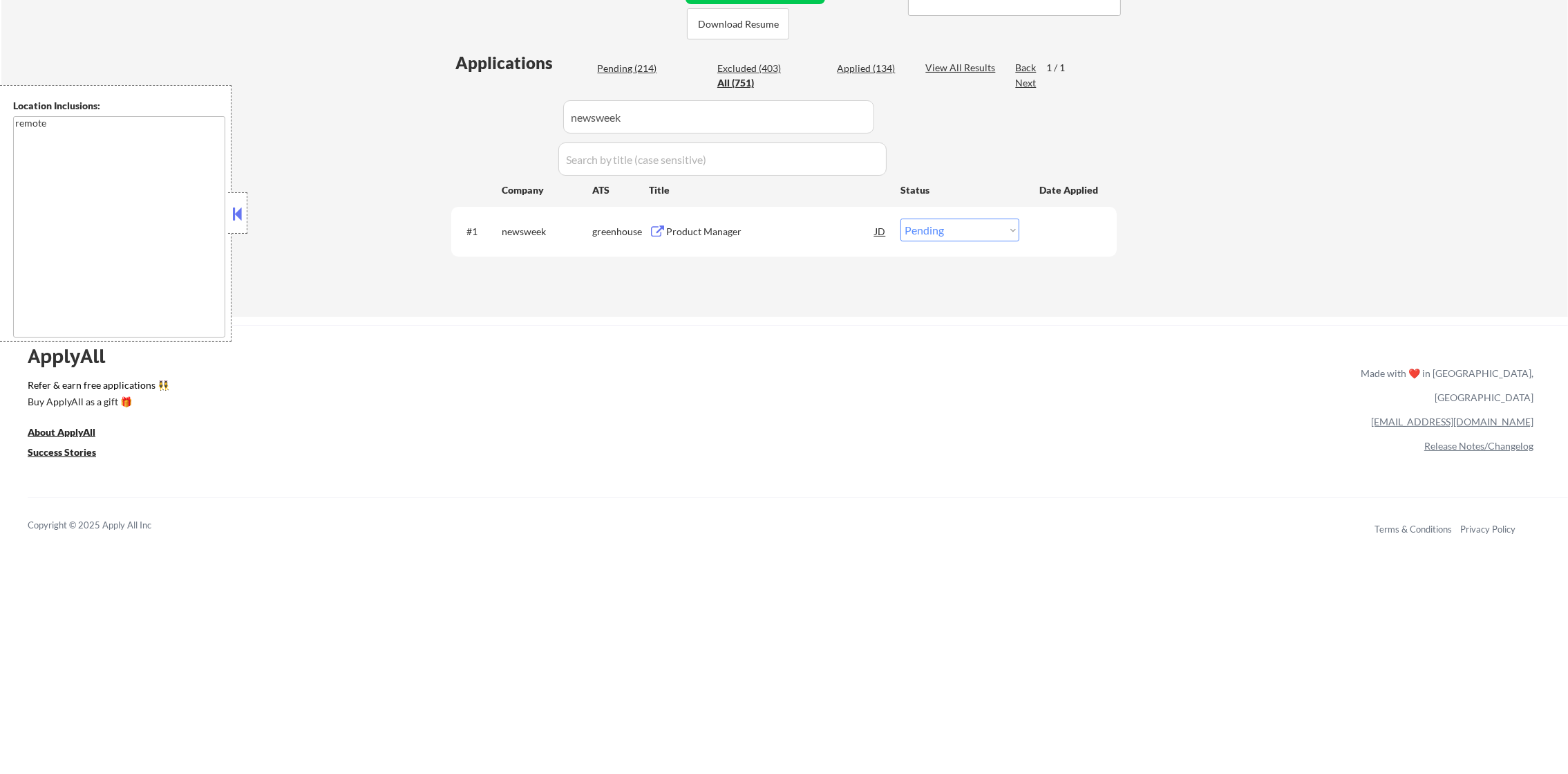
click at [745, 219] on div "Product Manager" at bounding box center [770, 231] width 208 height 25
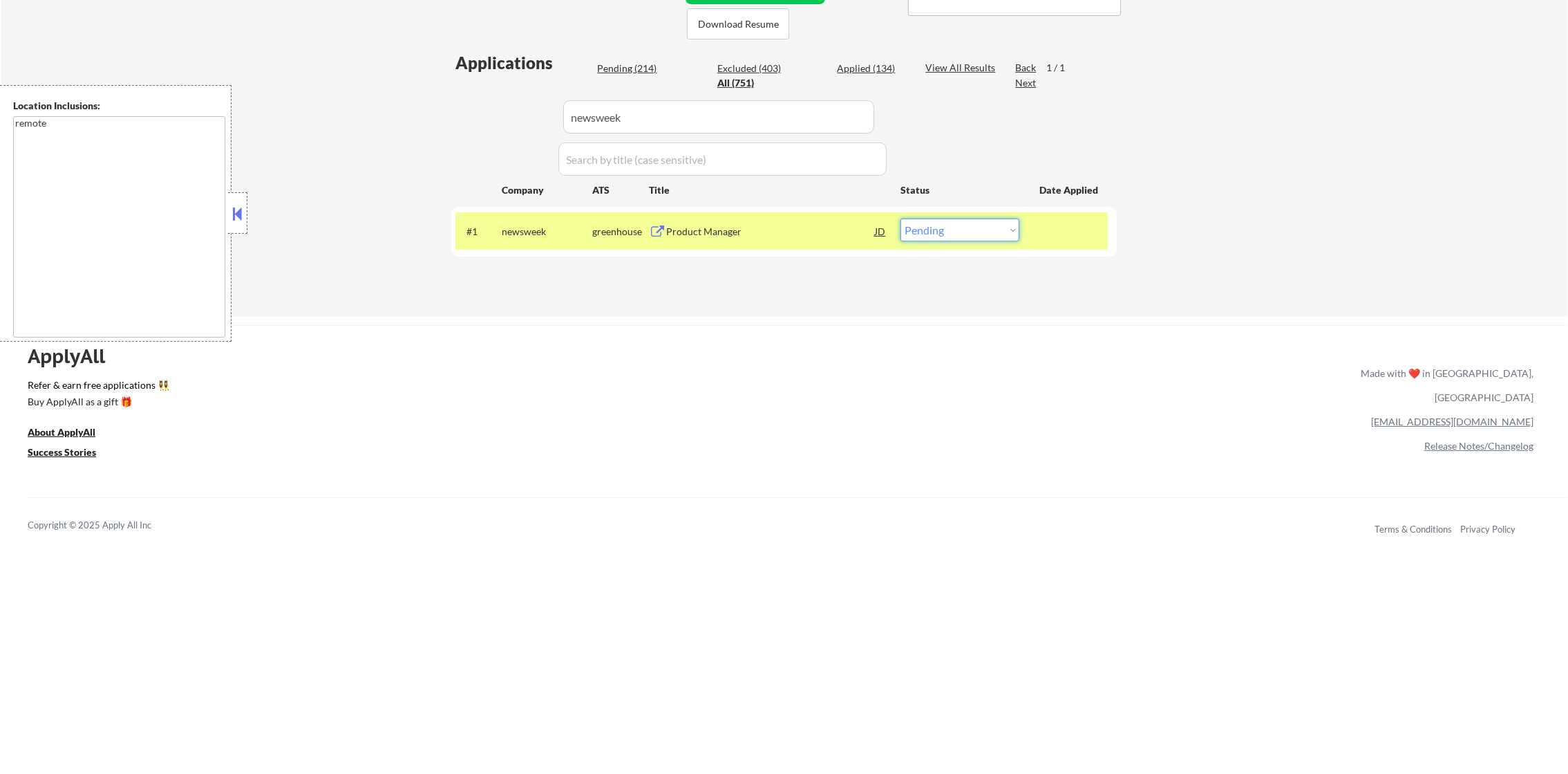
drag, startPoint x: 940, startPoint y: 233, endPoint x: 940, endPoint y: 242, distance: 9.0
click at [940, 233] on select "Choose an option... Pending Applied Excluded (Questions) Excluded (Expired) Exc…" at bounding box center [960, 230] width 119 height 23
click at [901, 219] on select "Choose an option... Pending Applied Excluded (Questions) Excluded (Expired) Exc…" at bounding box center [960, 230] width 119 height 23
drag, startPoint x: 510, startPoint y: 233, endPoint x: 542, endPoint y: 225, distance: 33.0
click at [510, 233] on div "newsweek" at bounding box center [547, 232] width 91 height 14
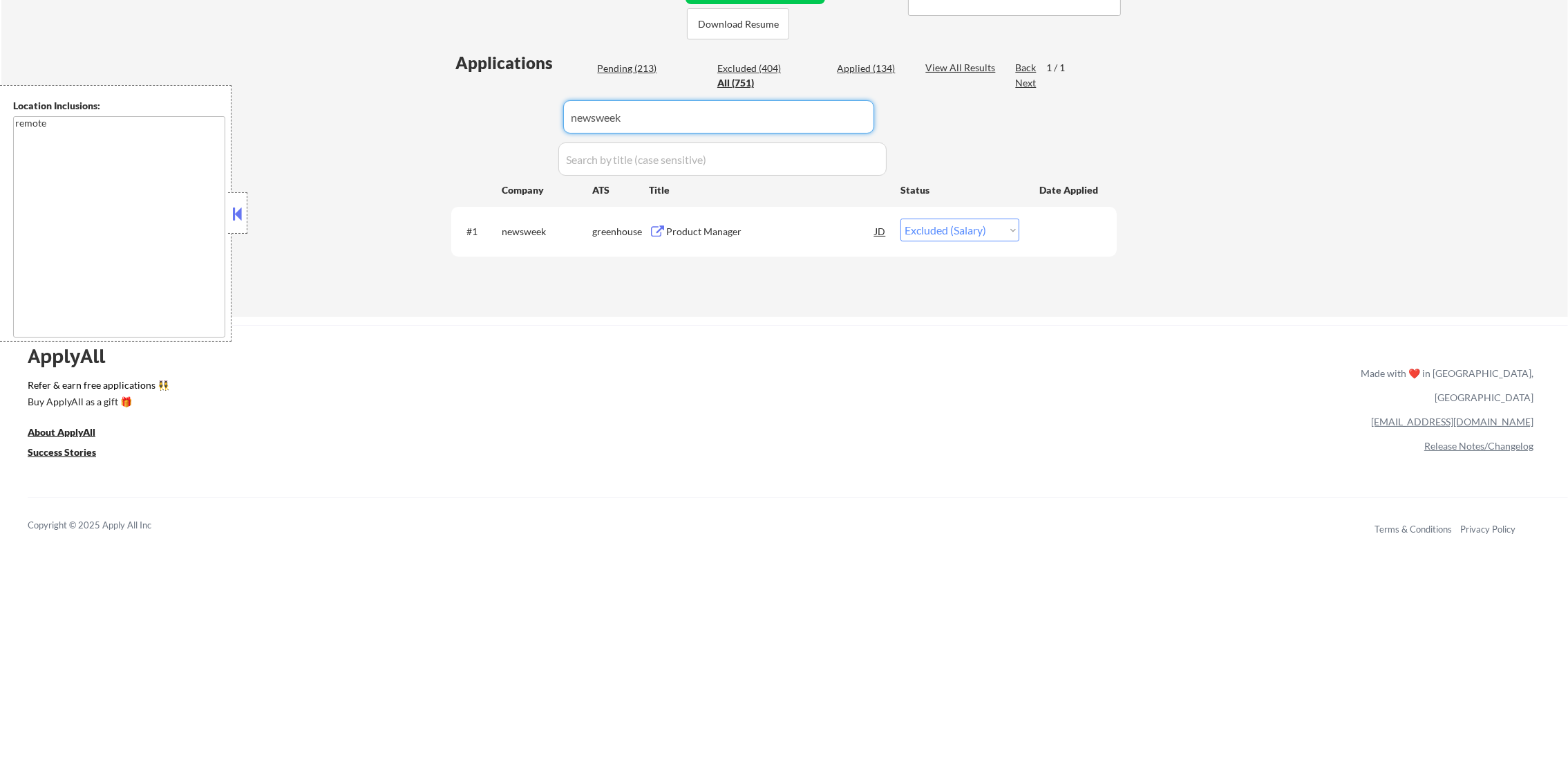
drag, startPoint x: 654, startPoint y: 106, endPoint x: 523, endPoint y: 116, distance: 131.4
click at [523, 116] on div "Applications Pending (213) Excluded (404) Applied (134) All (751) View All Resu…" at bounding box center [784, 171] width 666 height 239
paste input "pindropsecurity"
click at [441, 149] on div "← Return to /applysquad Mailslurp Inbox Job Search Builder [PERSON_NAME] User E…" at bounding box center [784, 15] width 690 height 580
click at [797, 229] on div "Product Manager - Protect" at bounding box center [770, 232] width 208 height 14
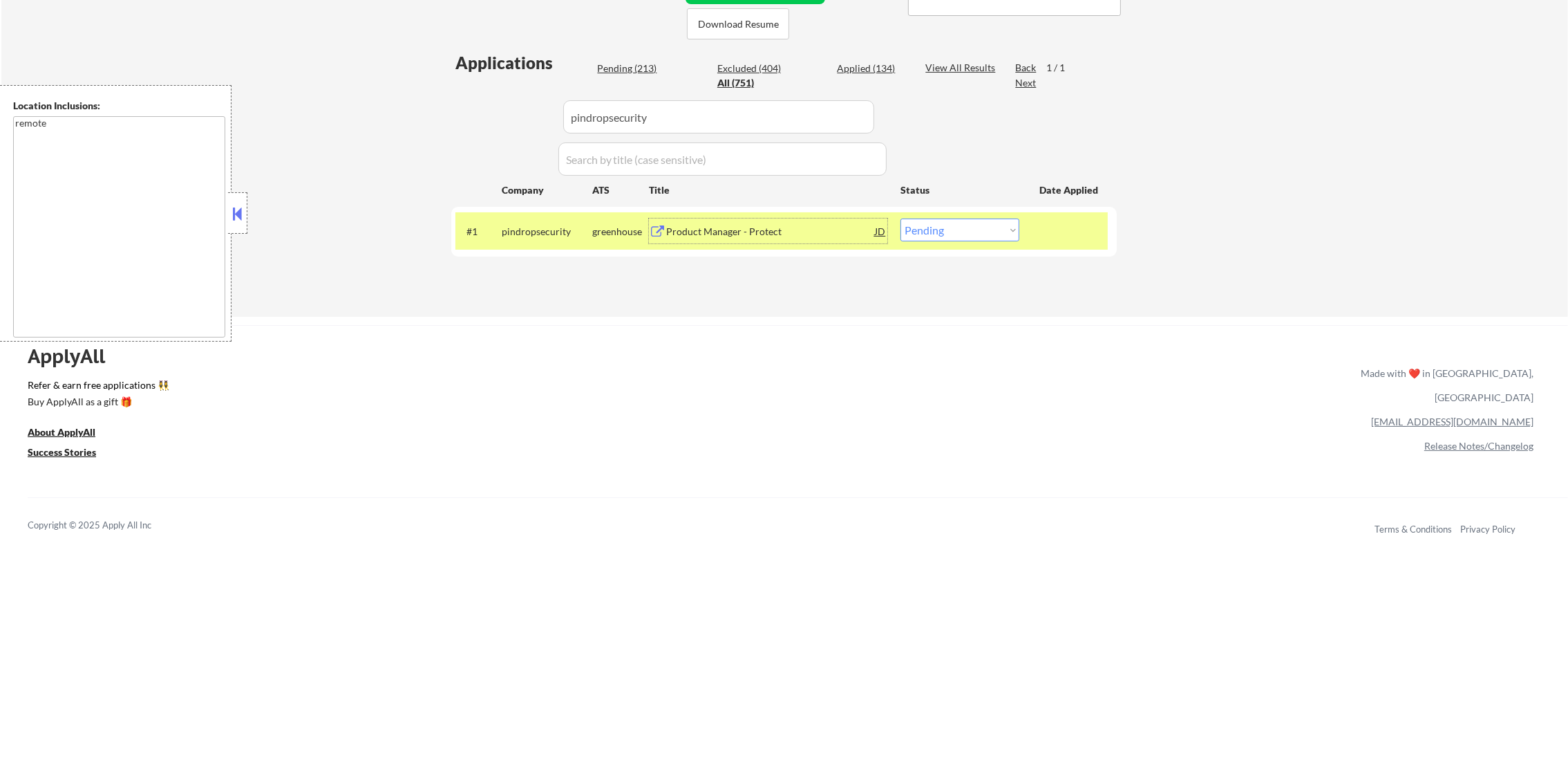
click at [977, 239] on select "Choose an option... Pending Applied Excluded (Questions) Excluded (Expired) Exc…" at bounding box center [960, 230] width 119 height 23
click at [901, 219] on select "Choose an option... Pending Applied Excluded (Questions) Excluded (Expired) Exc…" at bounding box center [960, 230] width 119 height 23
drag, startPoint x: 674, startPoint y: 113, endPoint x: 461, endPoint y: 109, distance: 213.0
click at [461, 109] on div "Applications Pending (212) Excluded (405) Applied (134) All (751) View All Resu…" at bounding box center [784, 171] width 666 height 239
paste input "flexxon-1"
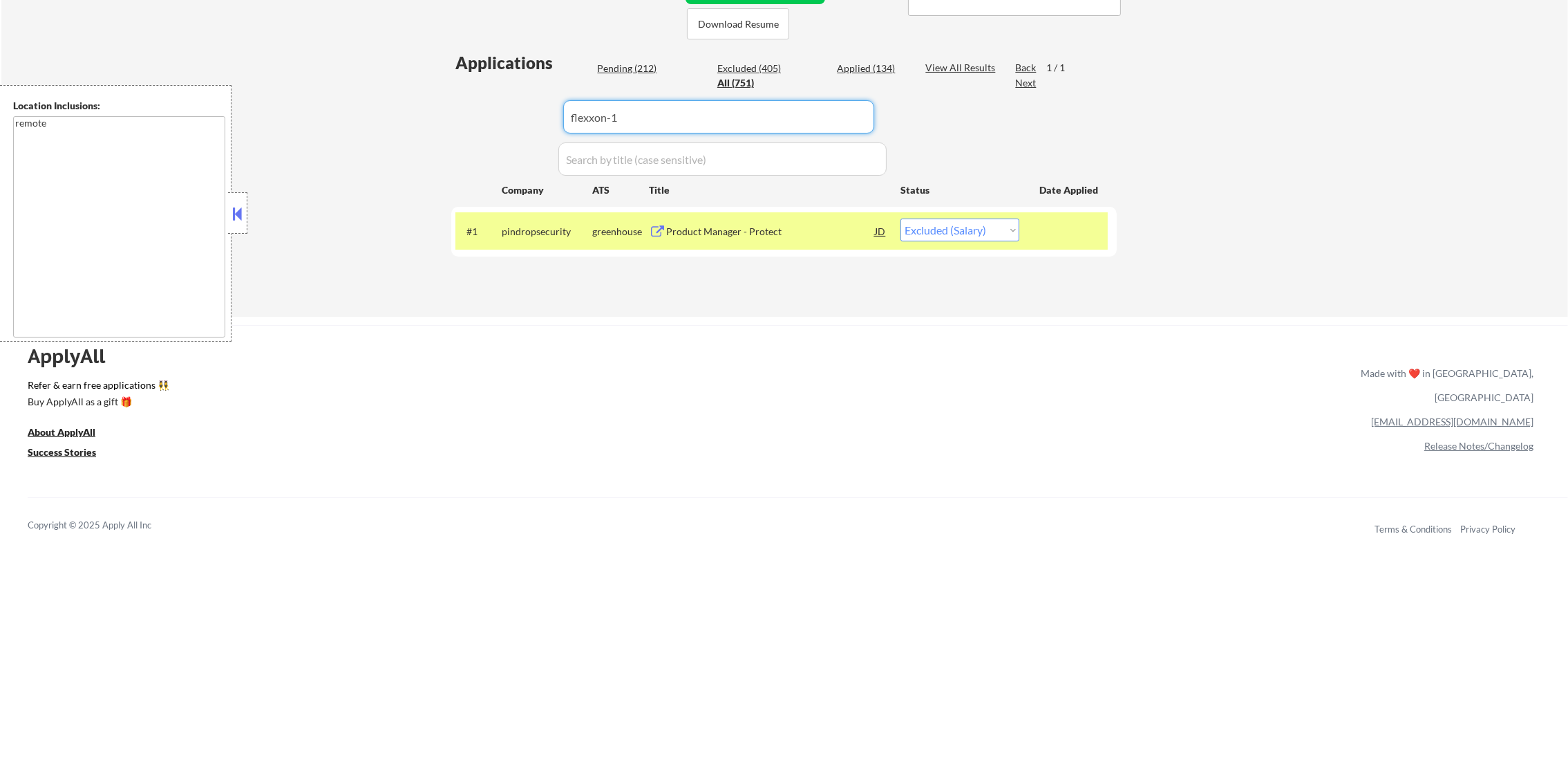
click at [461, 109] on div "Applications Pending (212) Excluded (405) Applied (134) All (751) View All Resu…" at bounding box center [784, 171] width 666 height 239
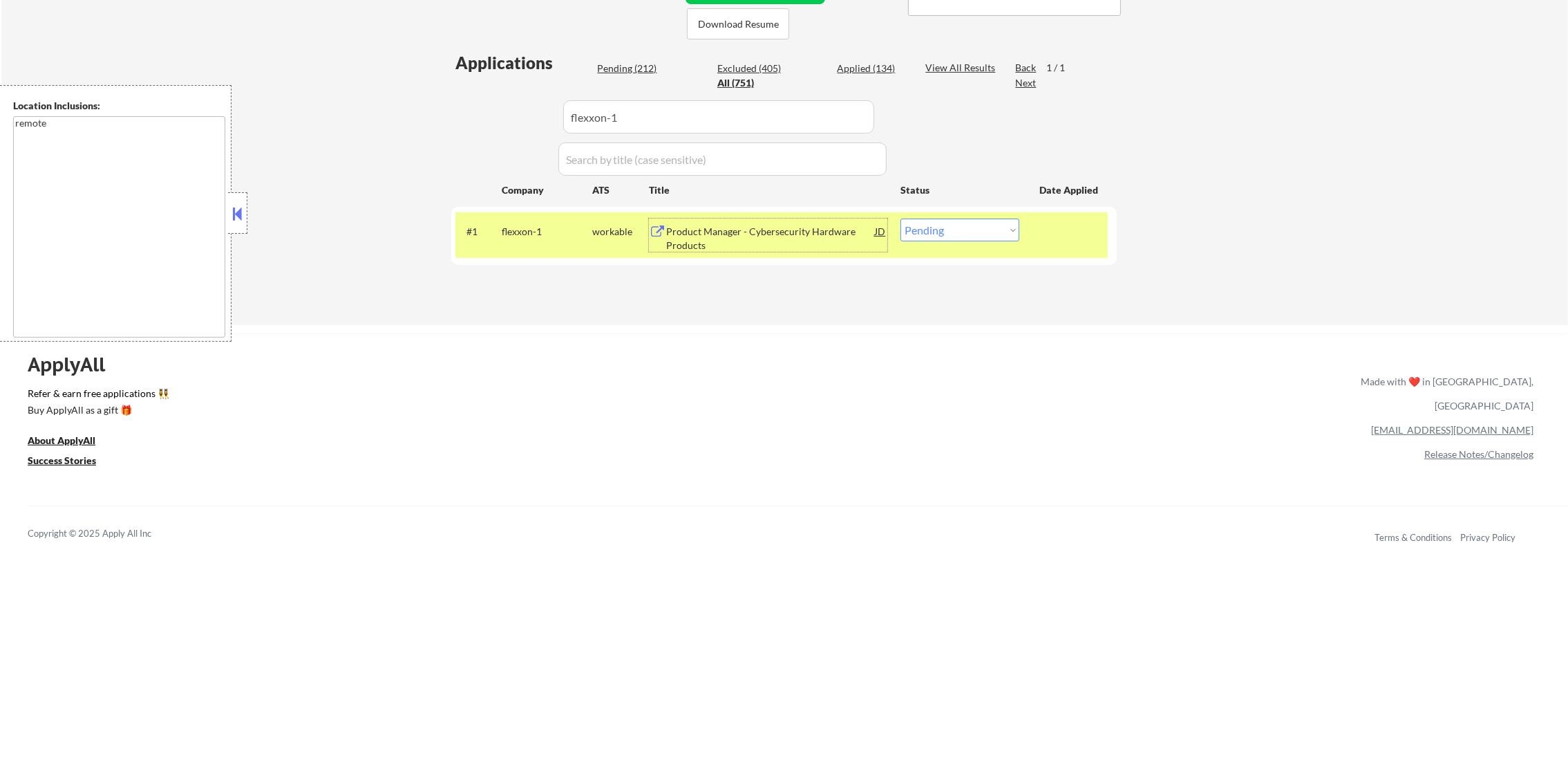
click at [779, 230] on div "Product Manager - Cybersecurity Hardware Products" at bounding box center [770, 238] width 208 height 27
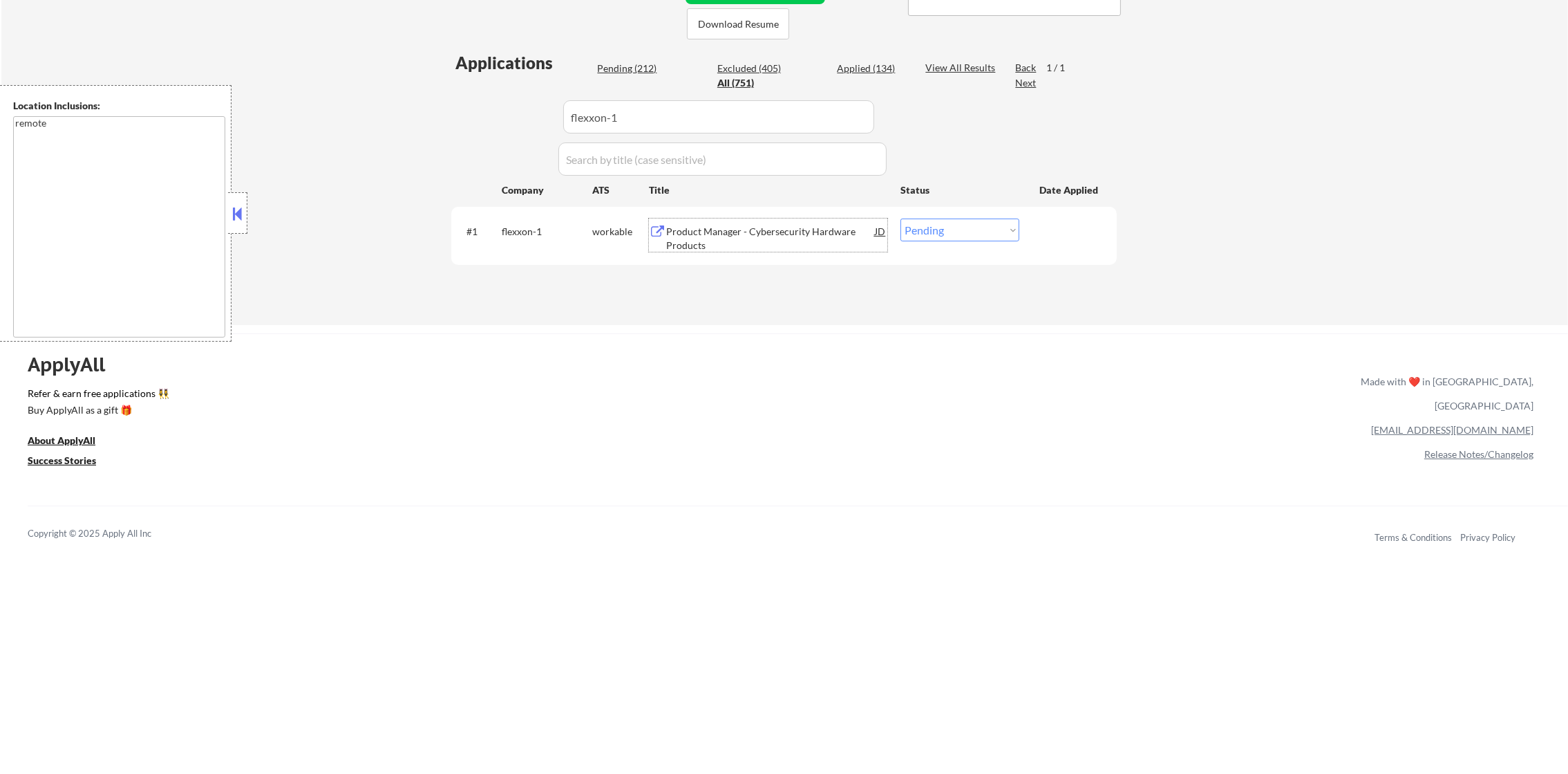
click at [956, 221] on select "Choose an option... Pending Applied Excluded (Questions) Excluded (Expired) Exc…" at bounding box center [960, 230] width 119 height 23
click at [901, 219] on select "Choose an option... Pending Applied Excluded (Questions) Excluded (Expired) Exc…" at bounding box center [960, 230] width 119 height 23
drag, startPoint x: 668, startPoint y: 118, endPoint x: 447, endPoint y: 117, distance: 221.0
click at [450, 117] on div "← Return to /applysquad Mailslurp Inbox Job Search Builder [PERSON_NAME] User E…" at bounding box center [784, 20] width 690 height 589
paste input "persuit-1"
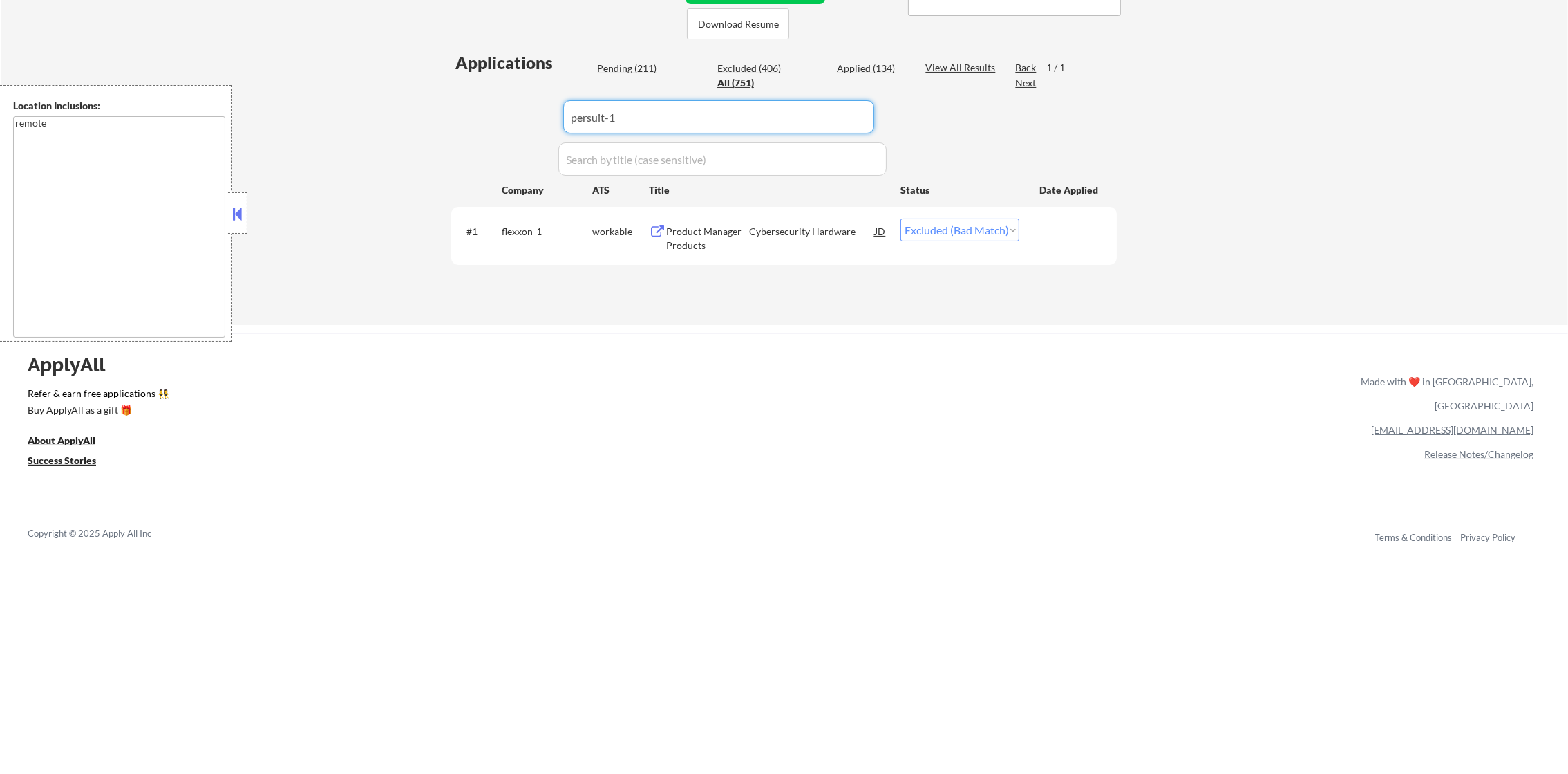
click at [447, 117] on div "← Return to /applysquad Mailslurp Inbox Job Search Builder [PERSON_NAME] User E…" at bounding box center [784, 20] width 690 height 589
drag, startPoint x: 698, startPoint y: 121, endPoint x: 417, endPoint y: 119, distance: 281.0
click at [419, 121] on div "← Return to /applysquad Mailslurp Inbox Job Search Builder [PERSON_NAME] User E…" at bounding box center [785, 21] width 1567 height 591
click at [417, 119] on div "← Return to /applysquad Mailslurp Inbox Job Search Builder [PERSON_NAME] User E…" at bounding box center [785, 21] width 1567 height 591
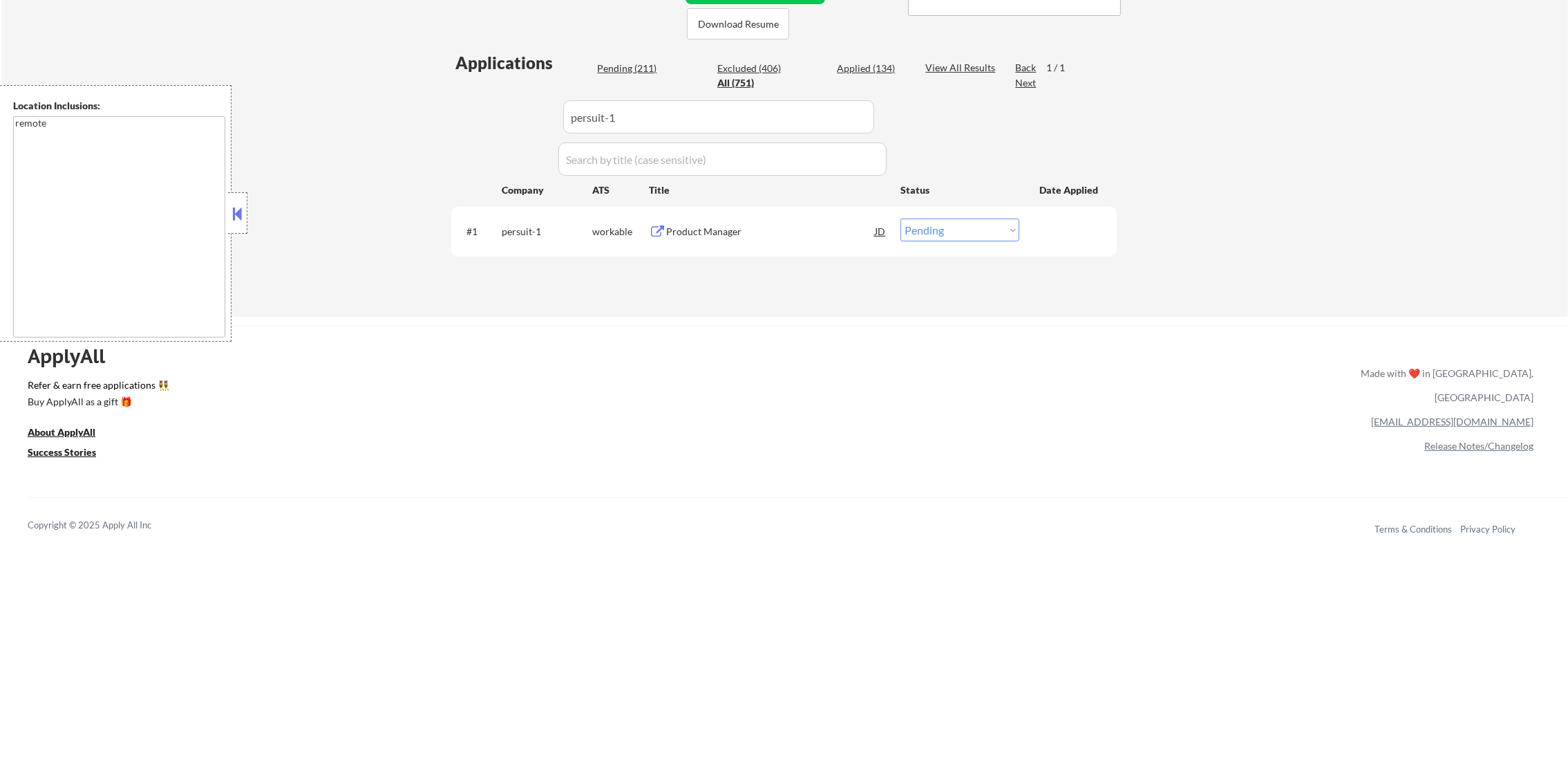
click at [715, 216] on div "#1 persuit-1 workable Product Manager JD warning_amber Choose an option... Pend…" at bounding box center [781, 231] width 653 height 38
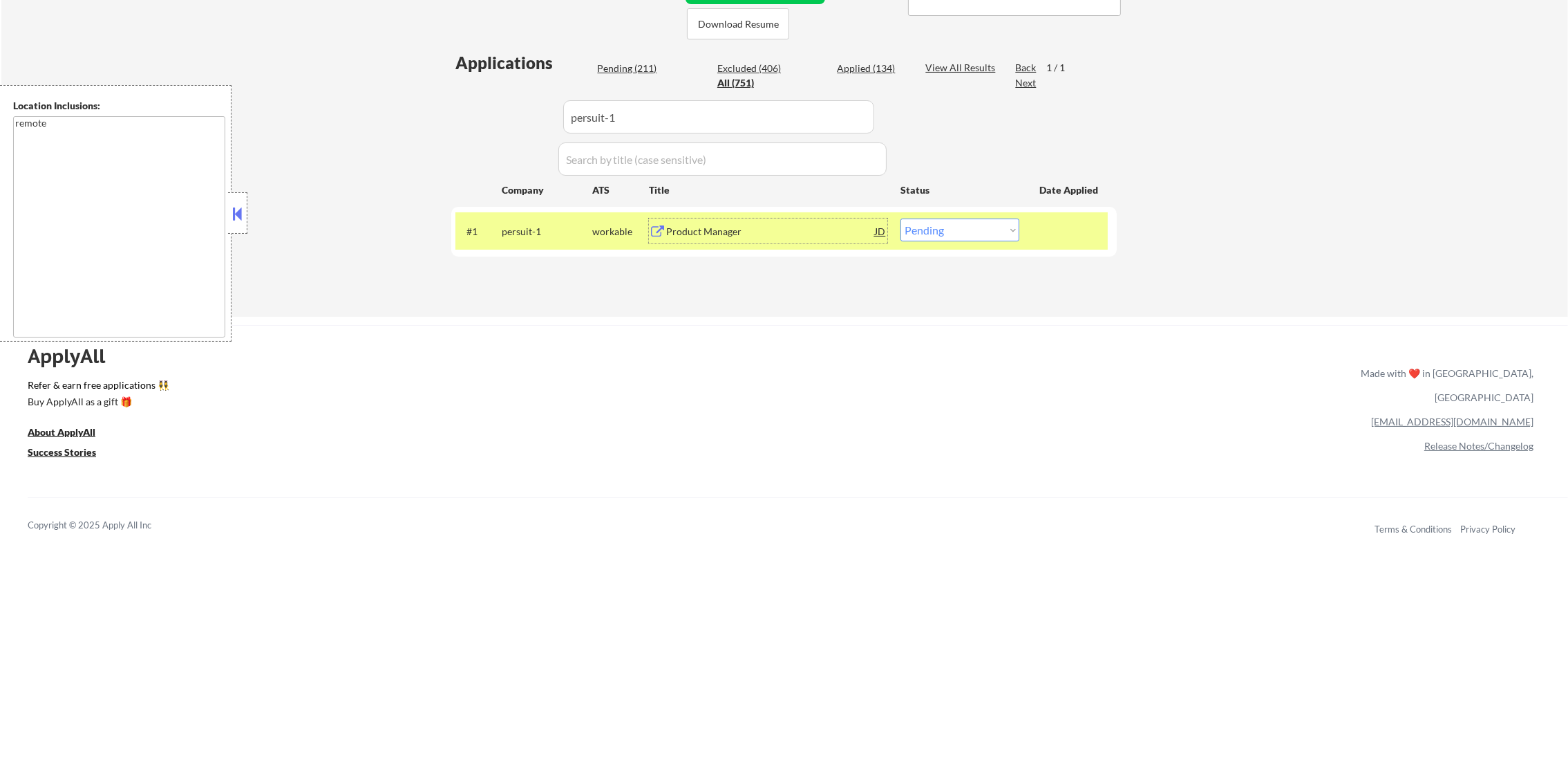
click at [714, 221] on div "Product Manager" at bounding box center [770, 231] width 208 height 25
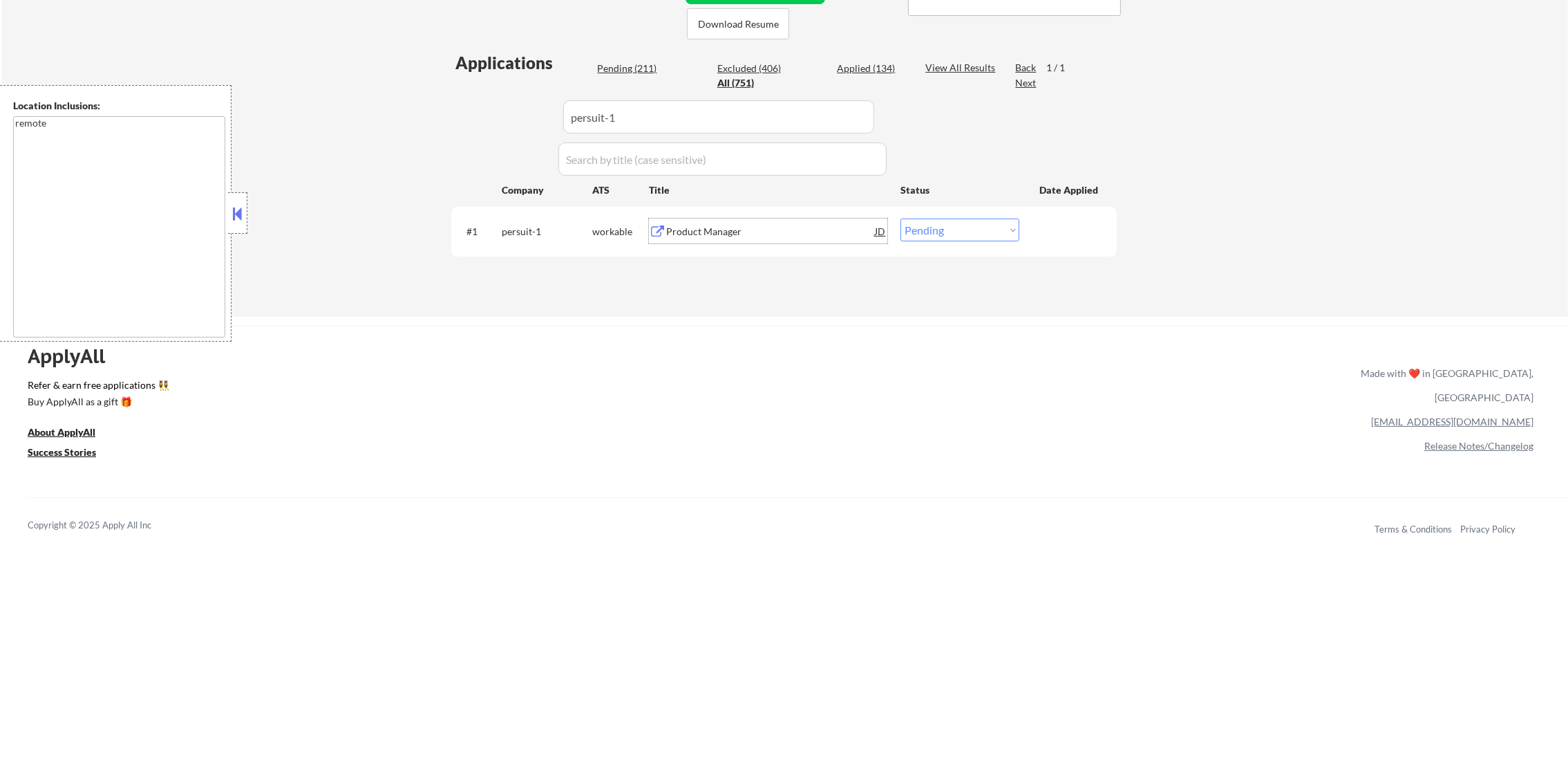
click at [953, 230] on select "Choose an option... Pending Applied Excluded (Questions) Excluded (Expired) Exc…" at bounding box center [960, 230] width 119 height 23
click at [901, 219] on select "Choose an option... Pending Applied Excluded (Questions) Excluded (Expired) Exc…" at bounding box center [960, 230] width 119 height 23
drag, startPoint x: 654, startPoint y: 116, endPoint x: 425, endPoint y: 116, distance: 229.0
click at [425, 116] on div "← Return to /applysquad Mailslurp Inbox Job Search Builder [PERSON_NAME] User E…" at bounding box center [785, 21] width 1567 height 591
paste input "pieinsurance"
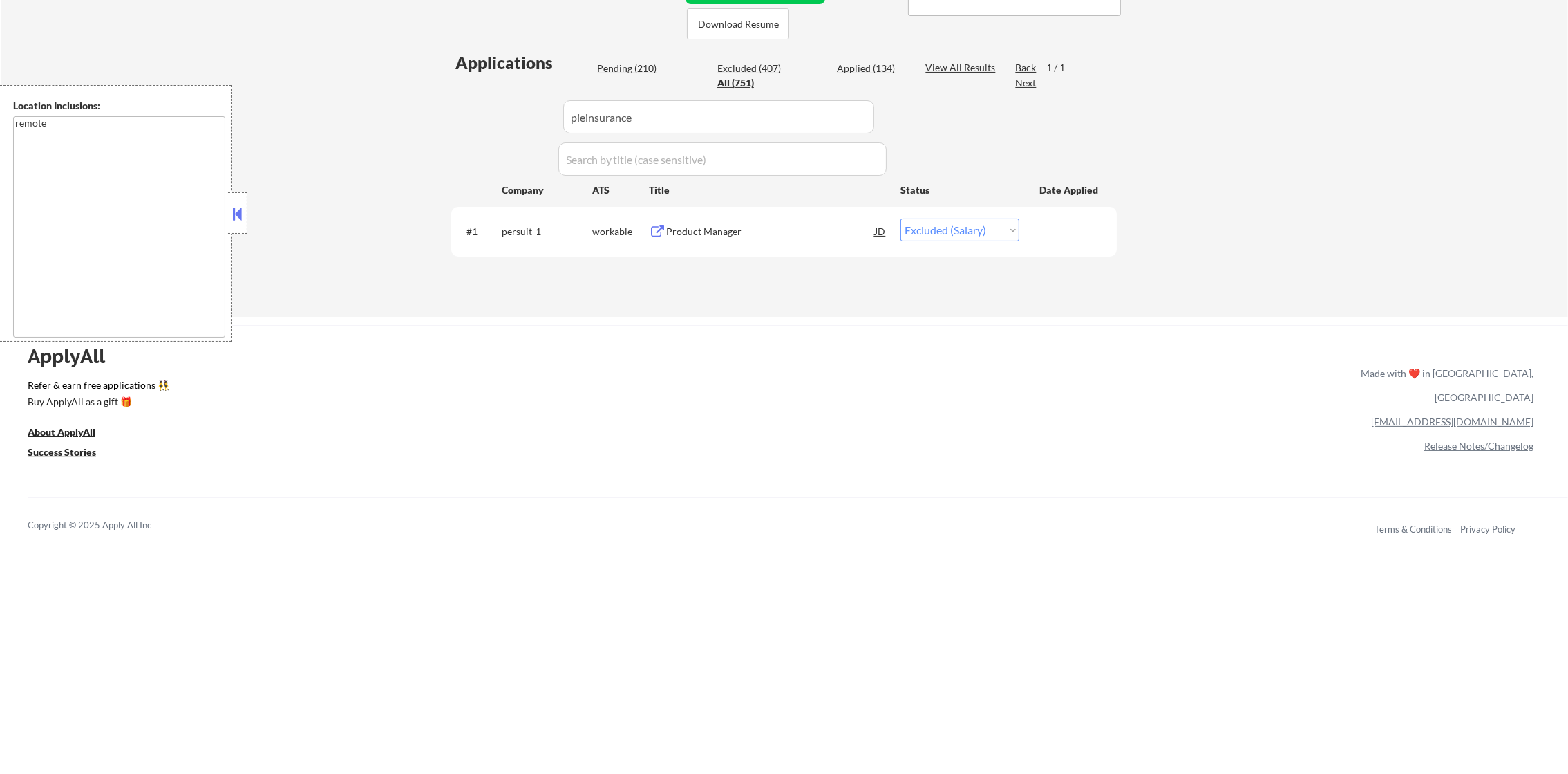
click at [418, 116] on div "← Return to /applysquad Mailslurp Inbox Job Search Builder [PERSON_NAME] User E…" at bounding box center [785, 21] width 1567 height 591
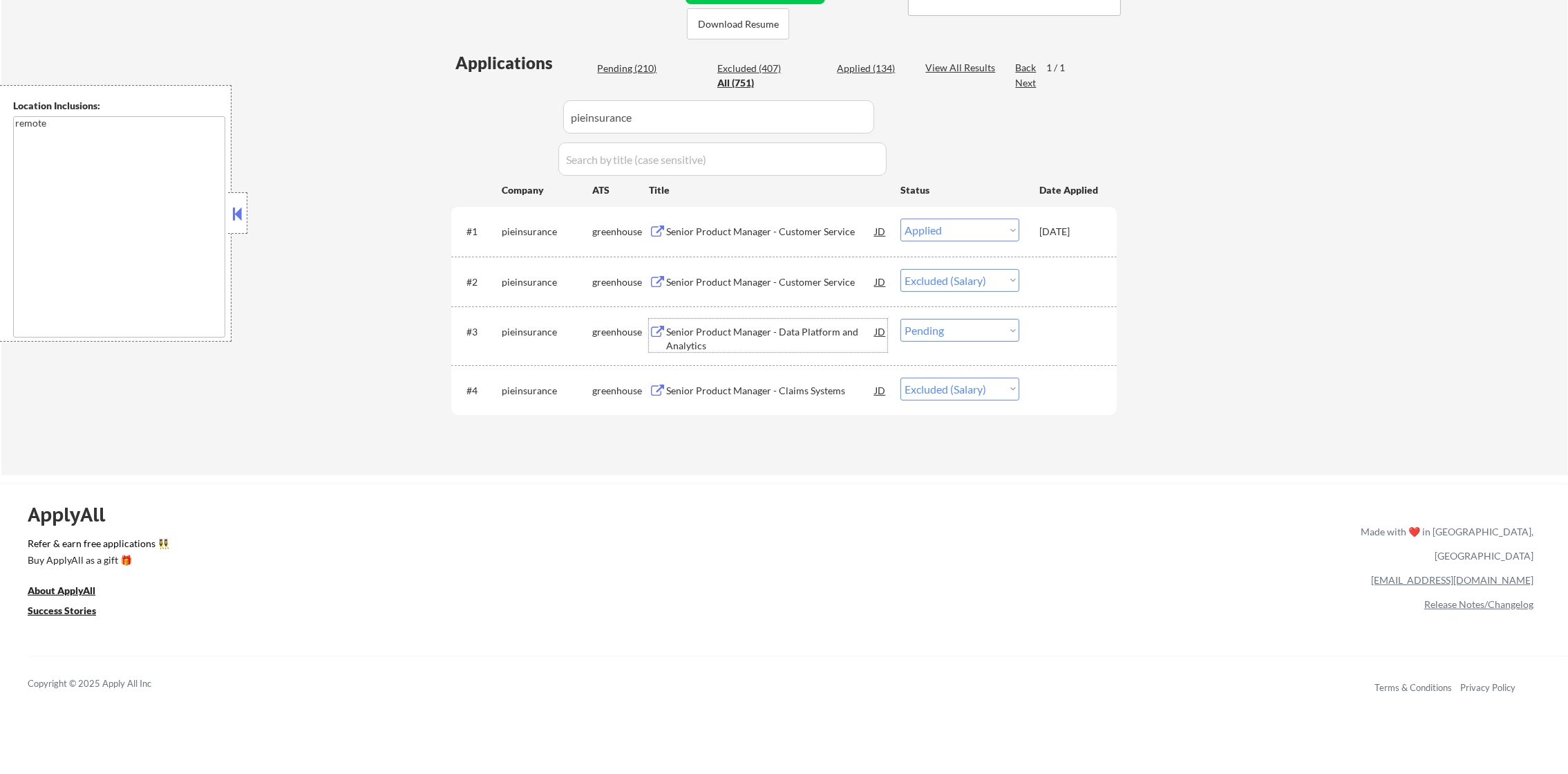
click at [779, 333] on div "Senior Product Manager - Data Platform and Analytics" at bounding box center [770, 338] width 208 height 27
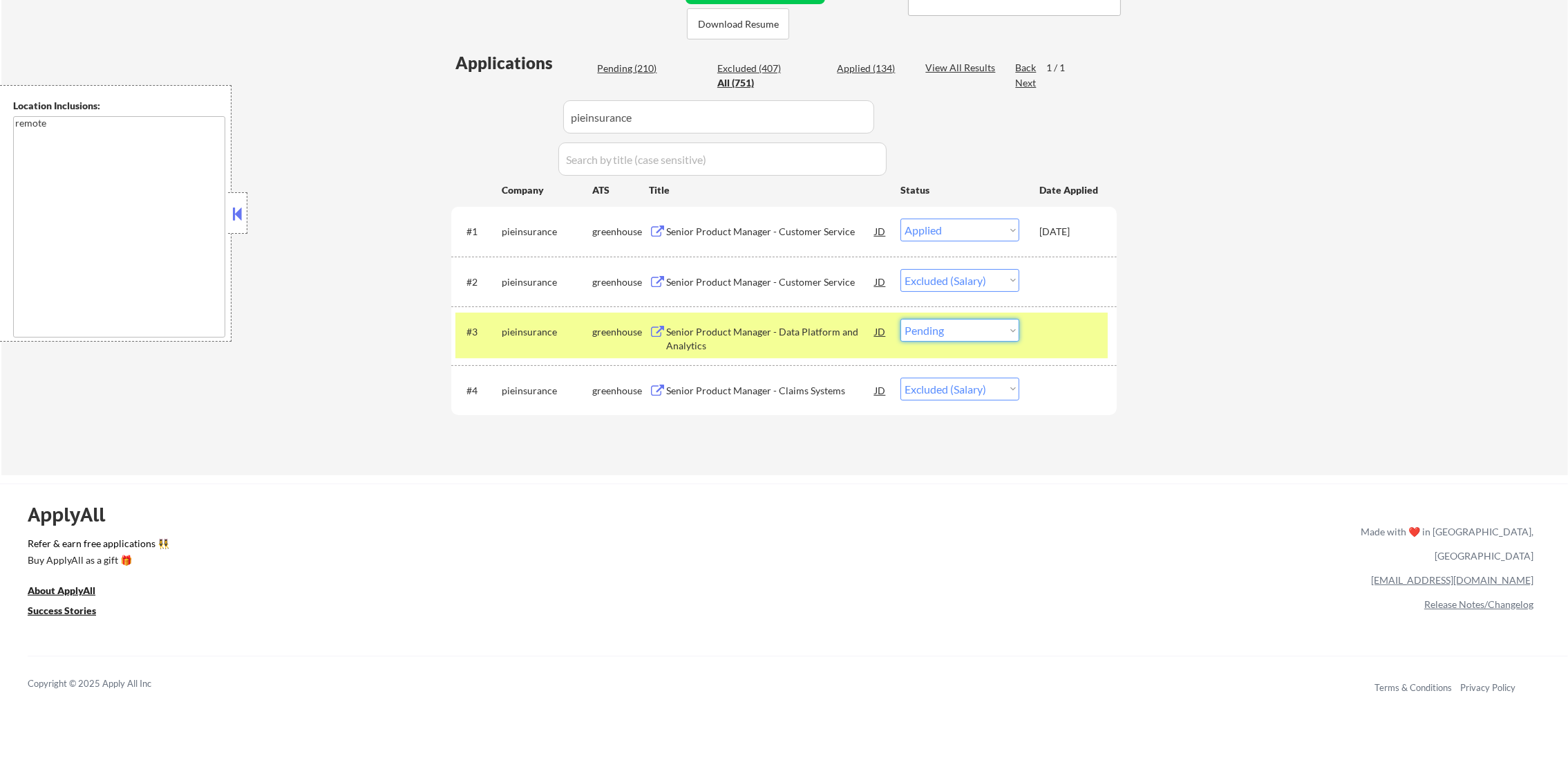
drag, startPoint x: 968, startPoint y: 332, endPoint x: 968, endPoint y: 342, distance: 10.0
click at [968, 332] on select "Choose an option... Pending Applied Excluded (Questions) Excluded (Expired) Exc…" at bounding box center [960, 330] width 119 height 23
click at [901, 318] on select "Choose an option... Pending Applied Excluded (Questions) Excluded (Expired) Exc…" at bounding box center [960, 330] width 119 height 23
click at [517, 333] on div "pieinsurance" at bounding box center [547, 332] width 91 height 14
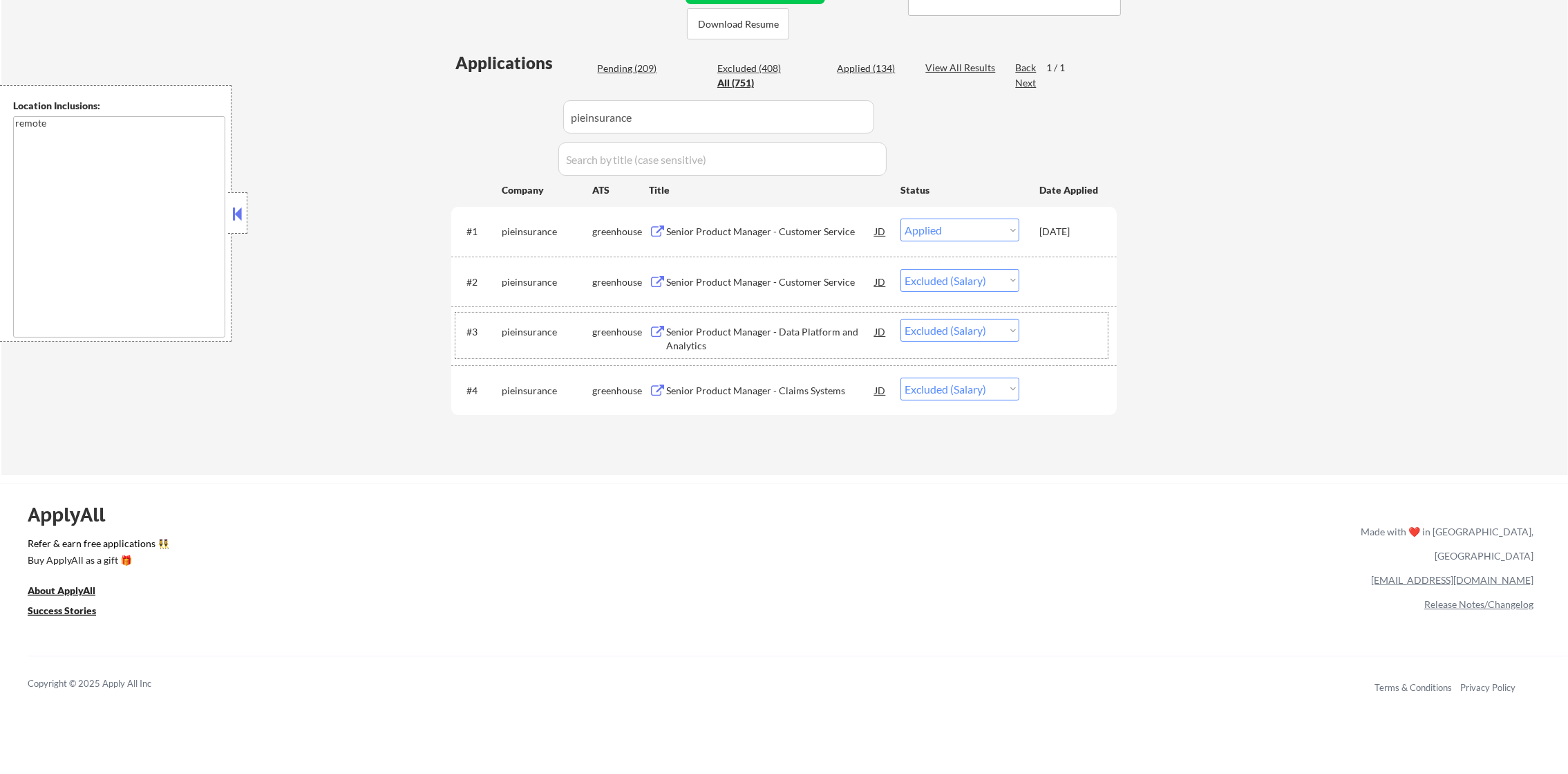
drag, startPoint x: 665, startPoint y: 130, endPoint x: 474, endPoint y: 132, distance: 191.0
click at [478, 132] on div "Applications Pending (209) Excluded (408) Applied (134) All (751) View All Resu…" at bounding box center [784, 250] width 666 height 397
paste input "parkade"
click at [1184, 95] on div "← Return to /applysquad Mailslurp Inbox Job Search Builder [PERSON_NAME] User E…" at bounding box center [785, 100] width 1567 height 749
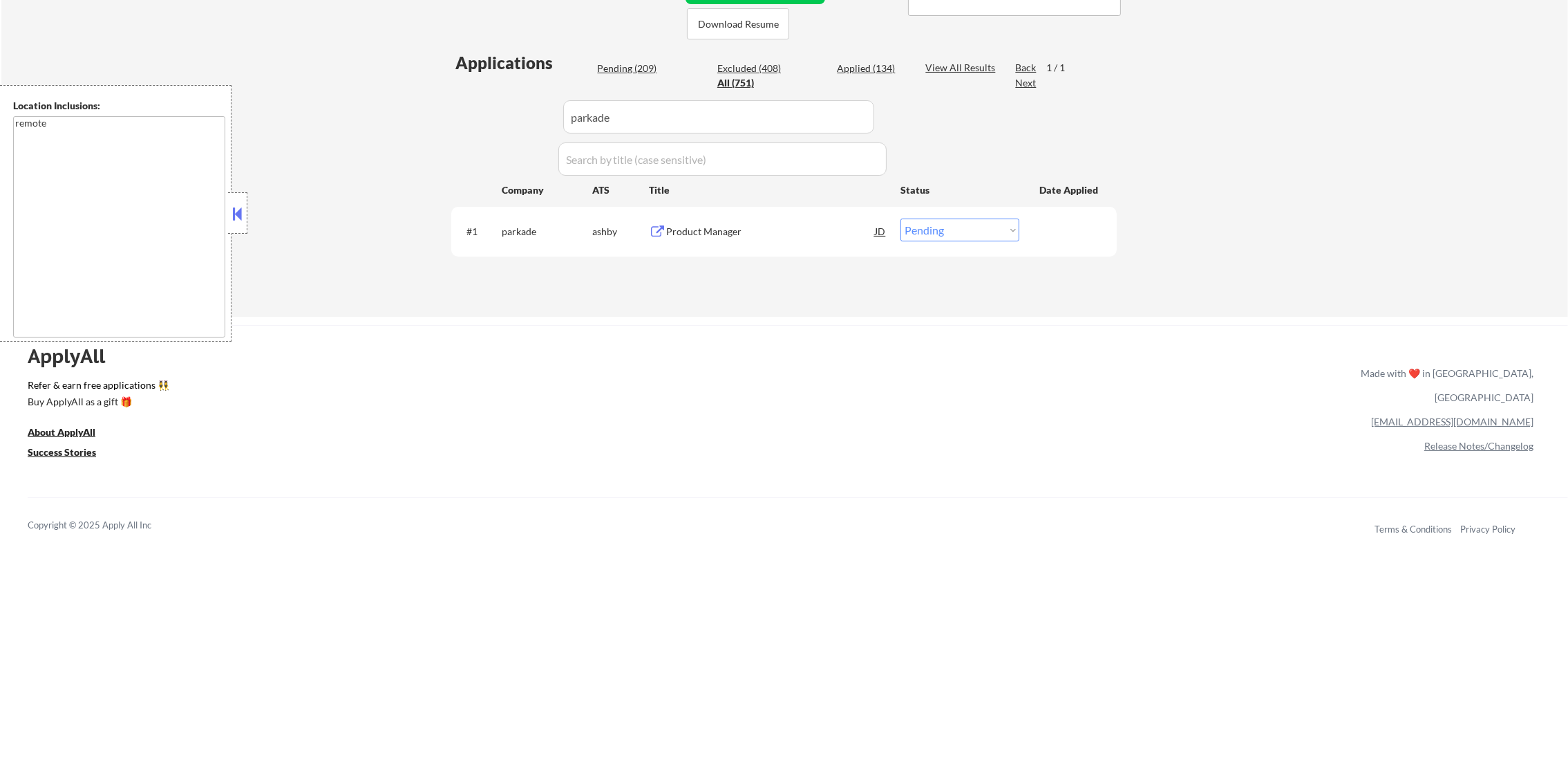
click at [756, 239] on div "Product Manager" at bounding box center [770, 231] width 208 height 25
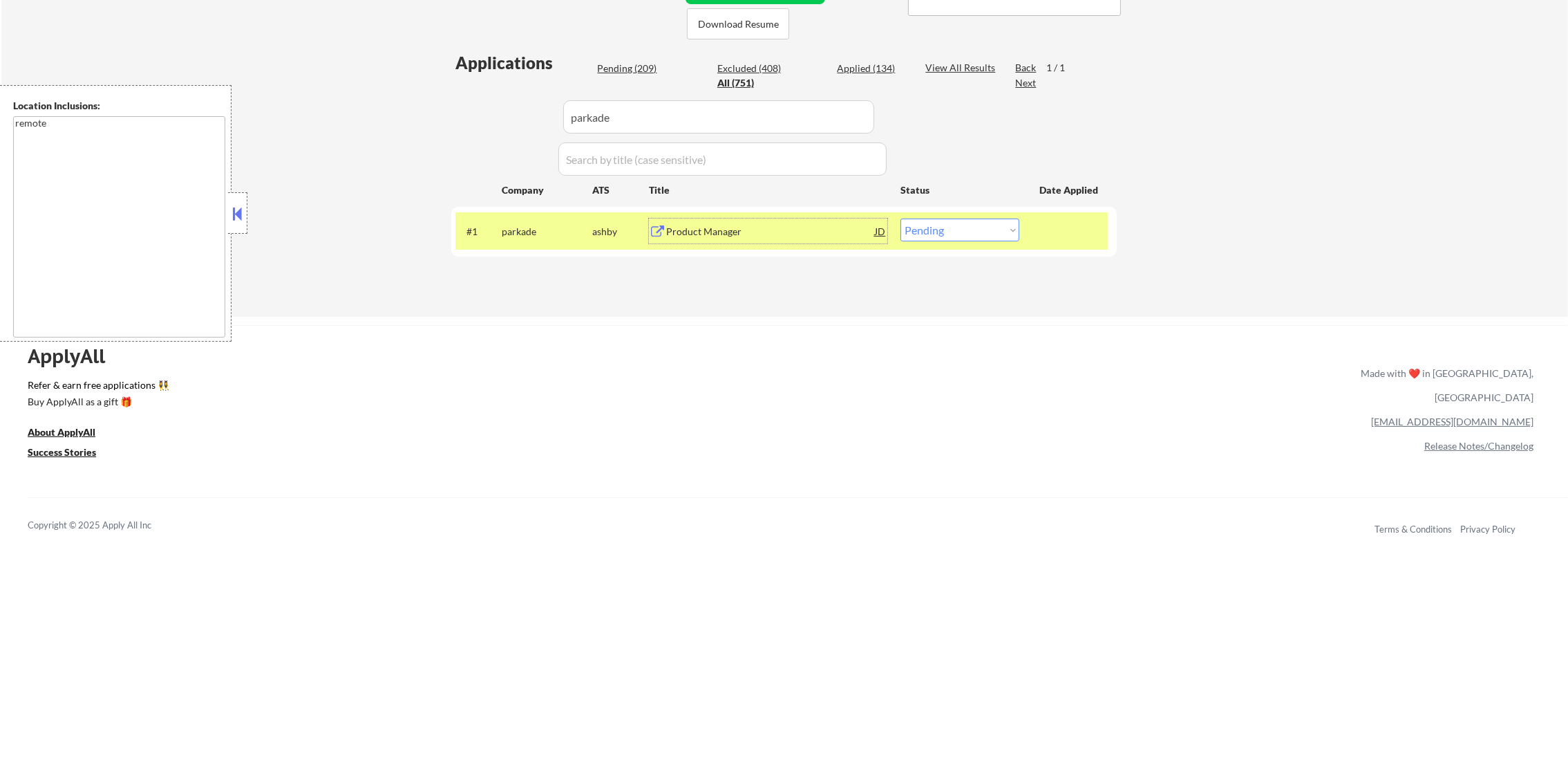
click at [978, 233] on select "Choose an option... Pending Applied Excluded (Questions) Excluded (Expired) Exc…" at bounding box center [960, 230] width 119 height 23
click at [901, 219] on select "Choose an option... Pending Applied Excluded (Questions) Excluded (Expired) Exc…" at bounding box center [960, 230] width 119 height 23
click at [538, 235] on div "parkade" at bounding box center [547, 232] width 91 height 14
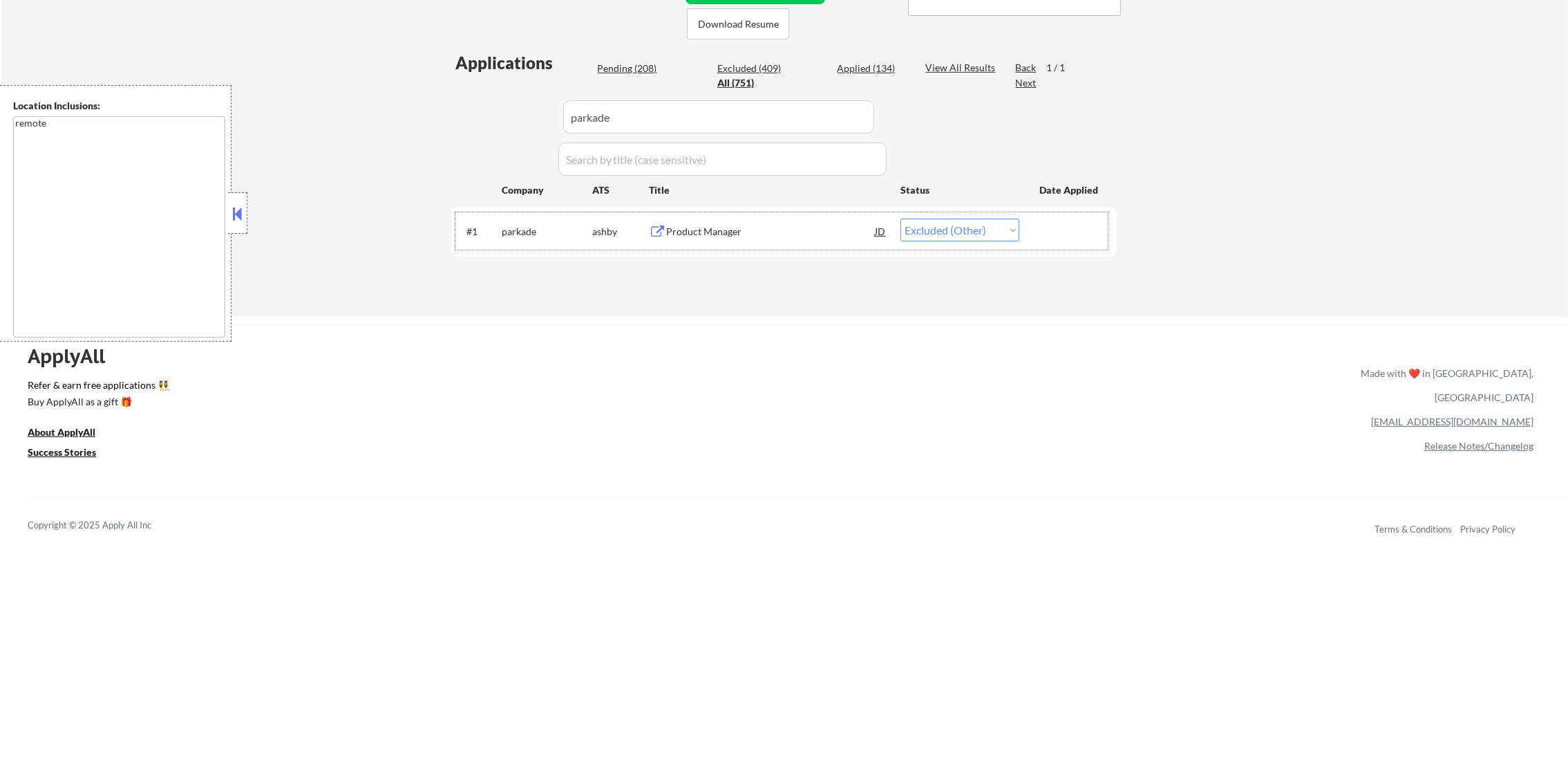
drag, startPoint x: 454, startPoint y: 102, endPoint x: 436, endPoint y: 102, distance: 18.0
click at [436, 102] on div "← Return to /applysquad Mailslurp Inbox Job Search Builder [PERSON_NAME] User E…" at bounding box center [785, 21] width 1567 height 591
paste input "jamcity"
click at [391, 109] on div "← Return to /applysquad Mailslurp Inbox Job Search Builder [PERSON_NAME] User E…" at bounding box center [785, 21] width 1567 height 591
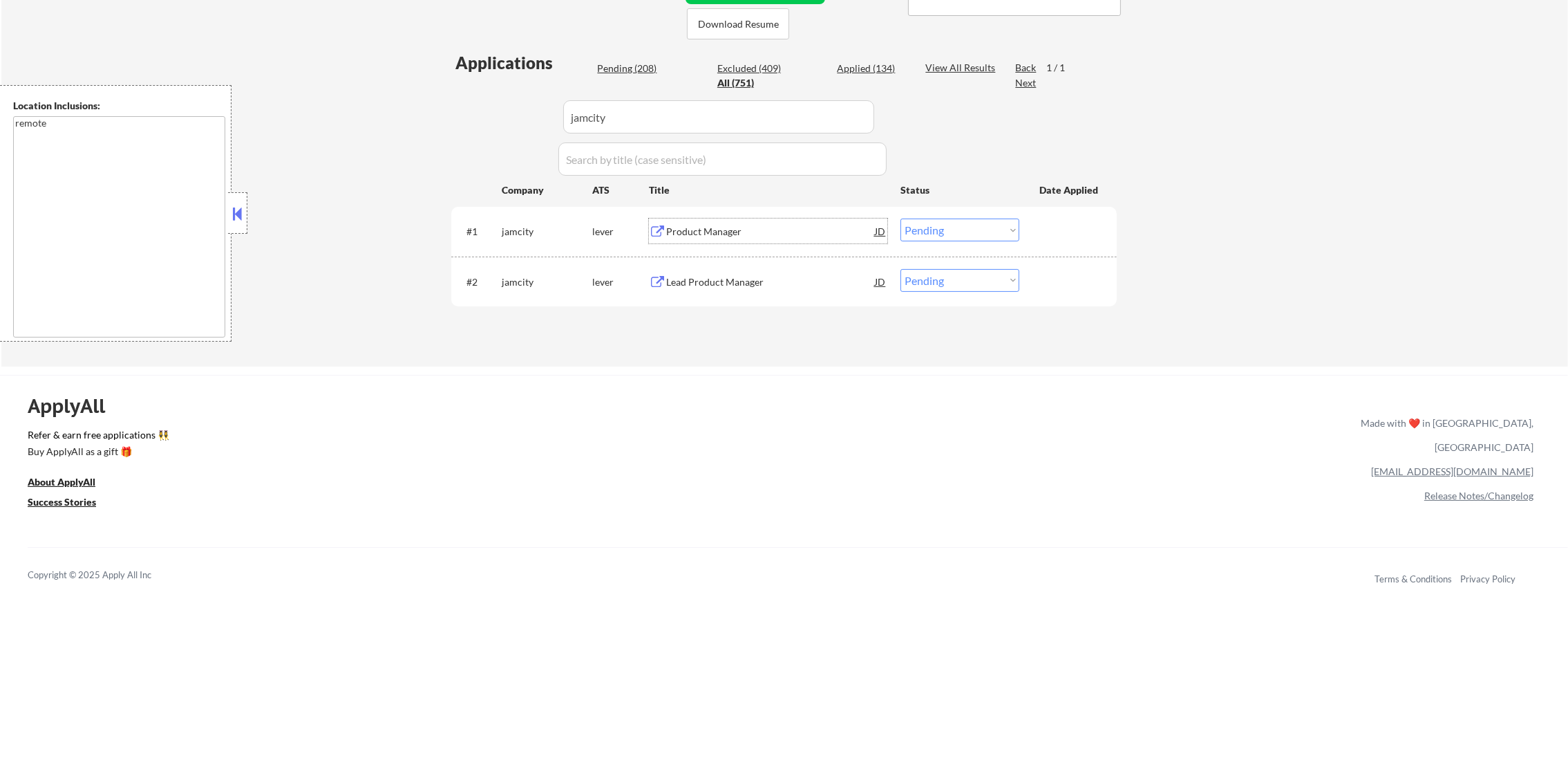
click at [768, 221] on div "Product Manager" at bounding box center [770, 231] width 208 height 25
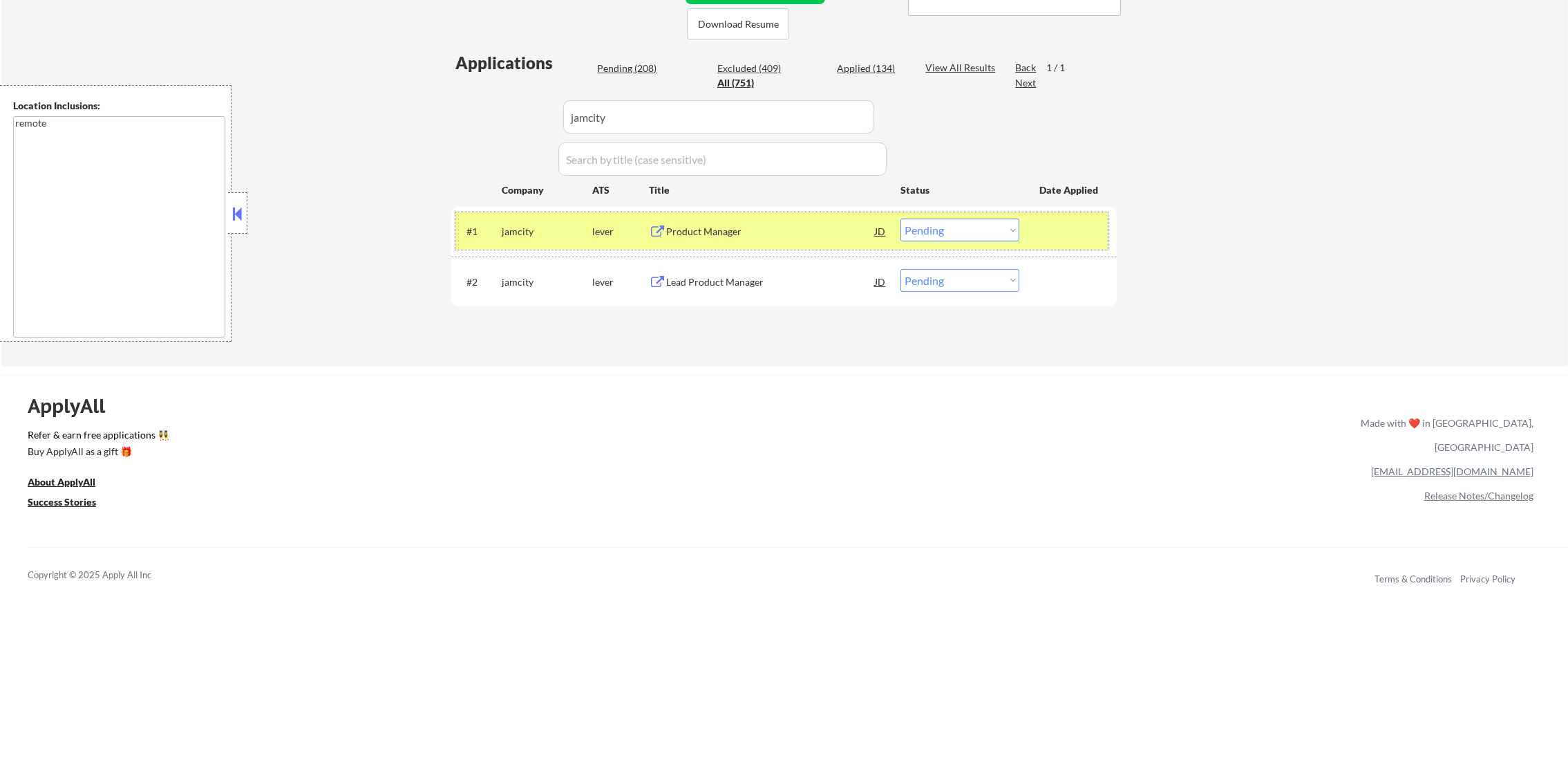
click at [930, 248] on div "#1 jamcity lever Product Manager JD warning_amber Choose an option... Pending A…" at bounding box center [781, 231] width 653 height 38
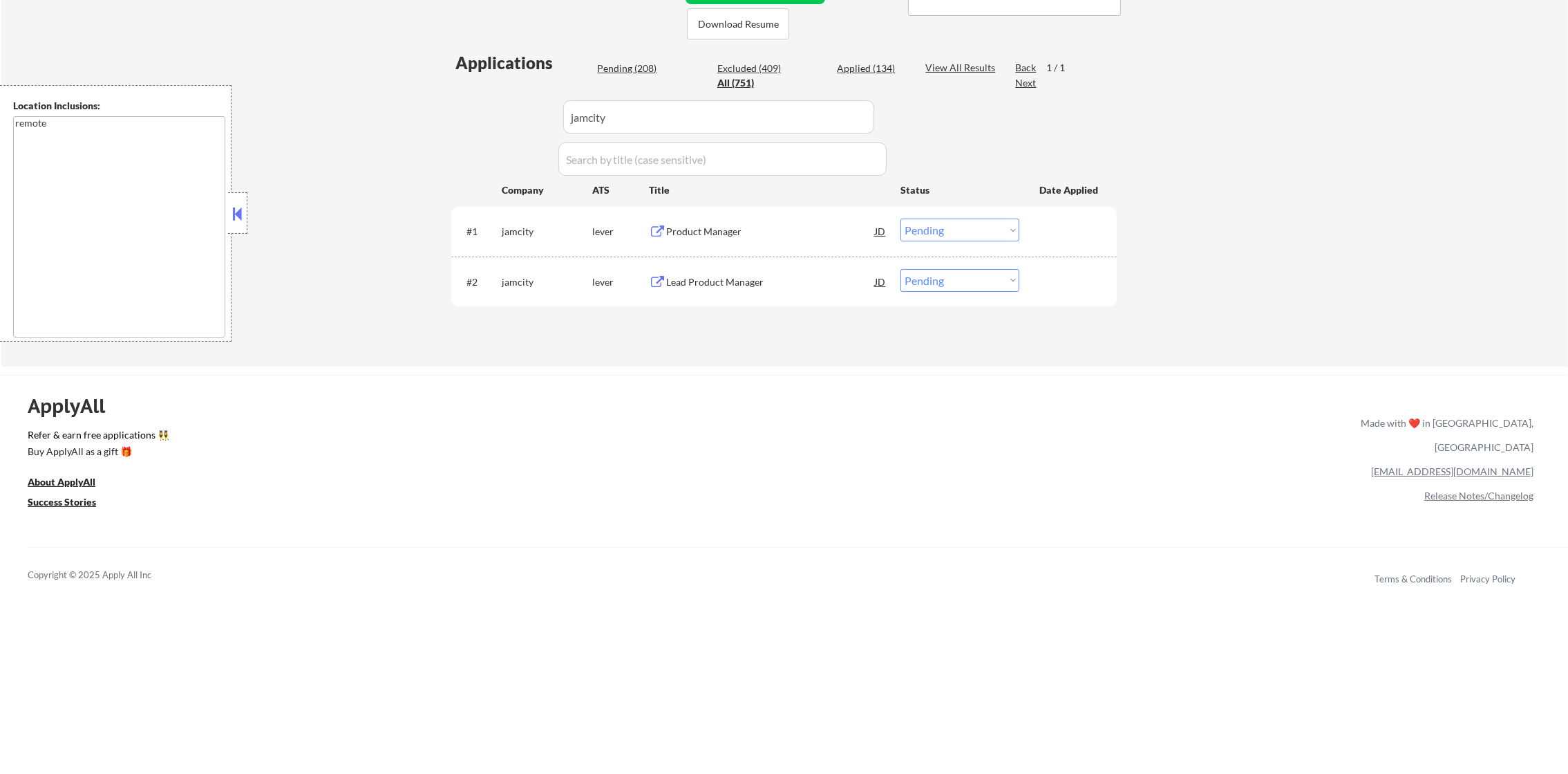
click at [937, 231] on select "Choose an option... Pending Applied Excluded (Questions) Excluded (Expired) Exc…" at bounding box center [960, 230] width 119 height 23
click at [901, 219] on select "Choose an option... Pending Applied Excluded (Questions) Excluded (Expired) Exc…" at bounding box center [960, 230] width 119 height 23
click at [757, 287] on div "Lead Product Manager" at bounding box center [770, 281] width 208 height 25
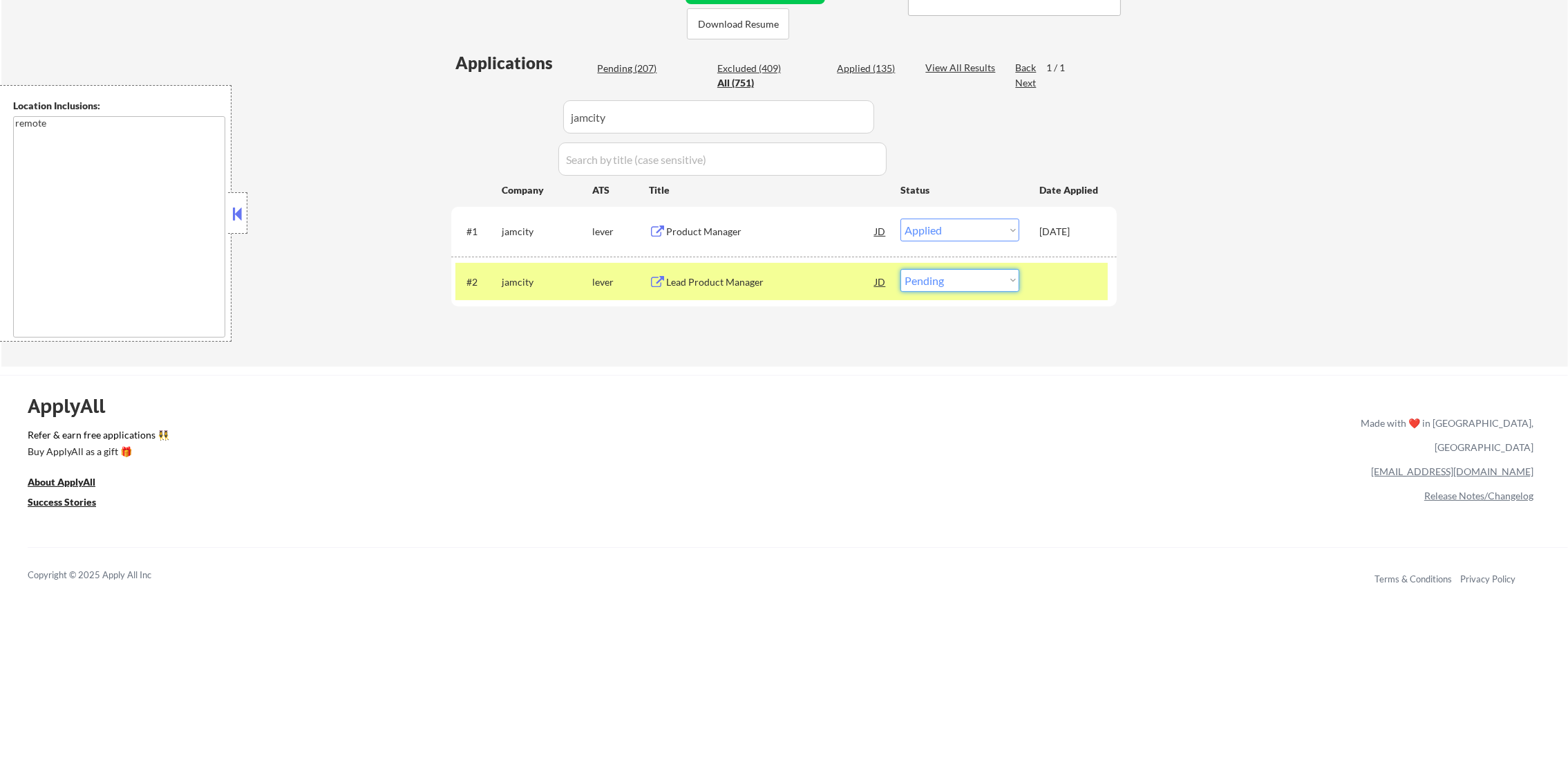
drag, startPoint x: 994, startPoint y: 277, endPoint x: 987, endPoint y: 293, distance: 17.5
click at [992, 276] on select "Choose an option... Pending Applied Excluded (Questions) Excluded (Expired) Exc…" at bounding box center [960, 280] width 119 height 23
click at [901, 269] on select "Choose an option... Pending Applied Excluded (Questions) Excluded (Expired) Exc…" at bounding box center [960, 280] width 119 height 23
click at [521, 276] on div "jamcity" at bounding box center [547, 282] width 91 height 14
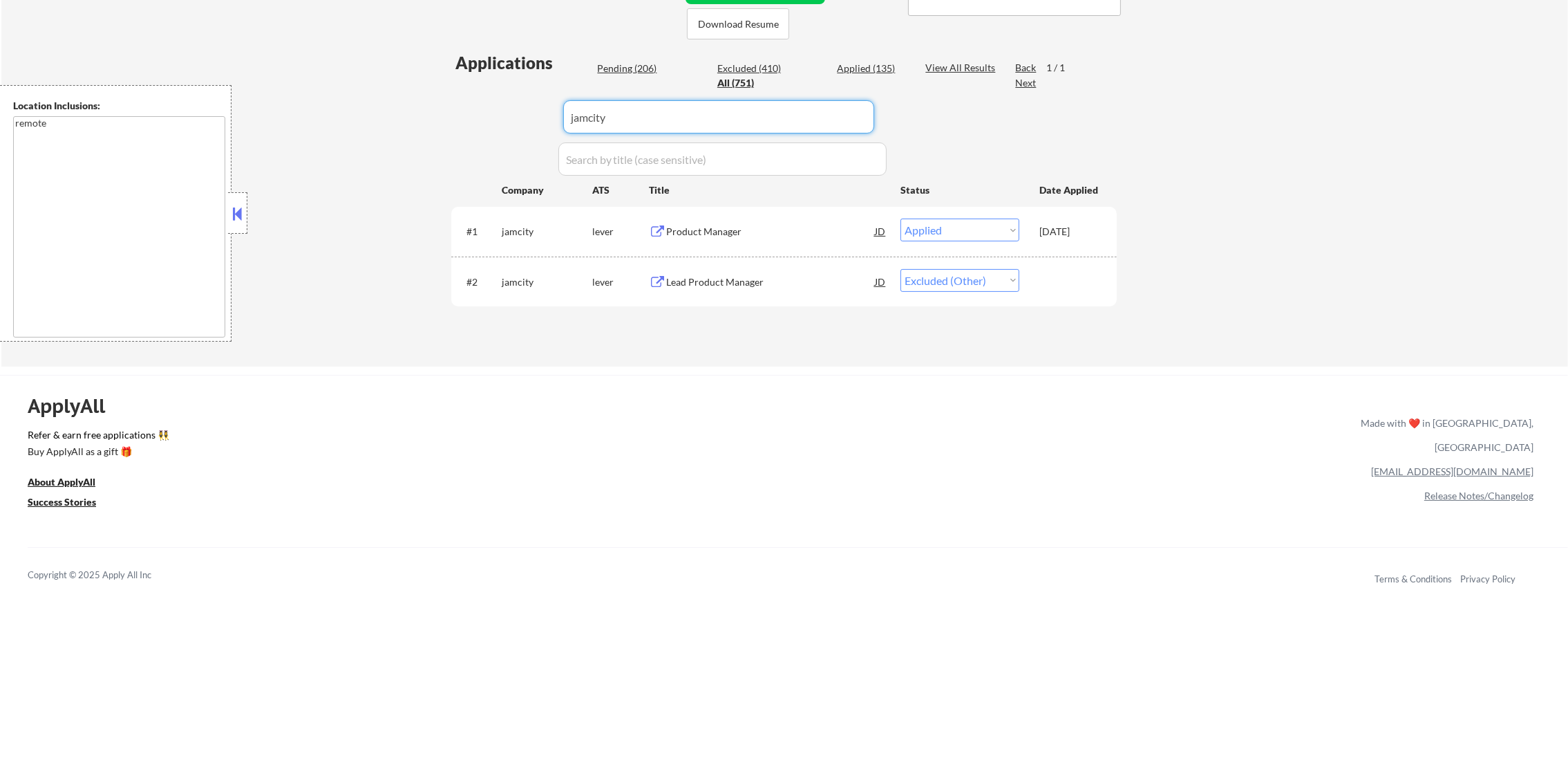
click at [457, 115] on div "Applications Pending (206) Excluded (410) Applied (135) All (751) View All Resu…" at bounding box center [784, 196] width 666 height 289
paste input "wavemm1"
click at [454, 115] on div "Applications Pending (206) Excluded (410) Applied (135) All (751) View All Resu…" at bounding box center [784, 196] width 666 height 289
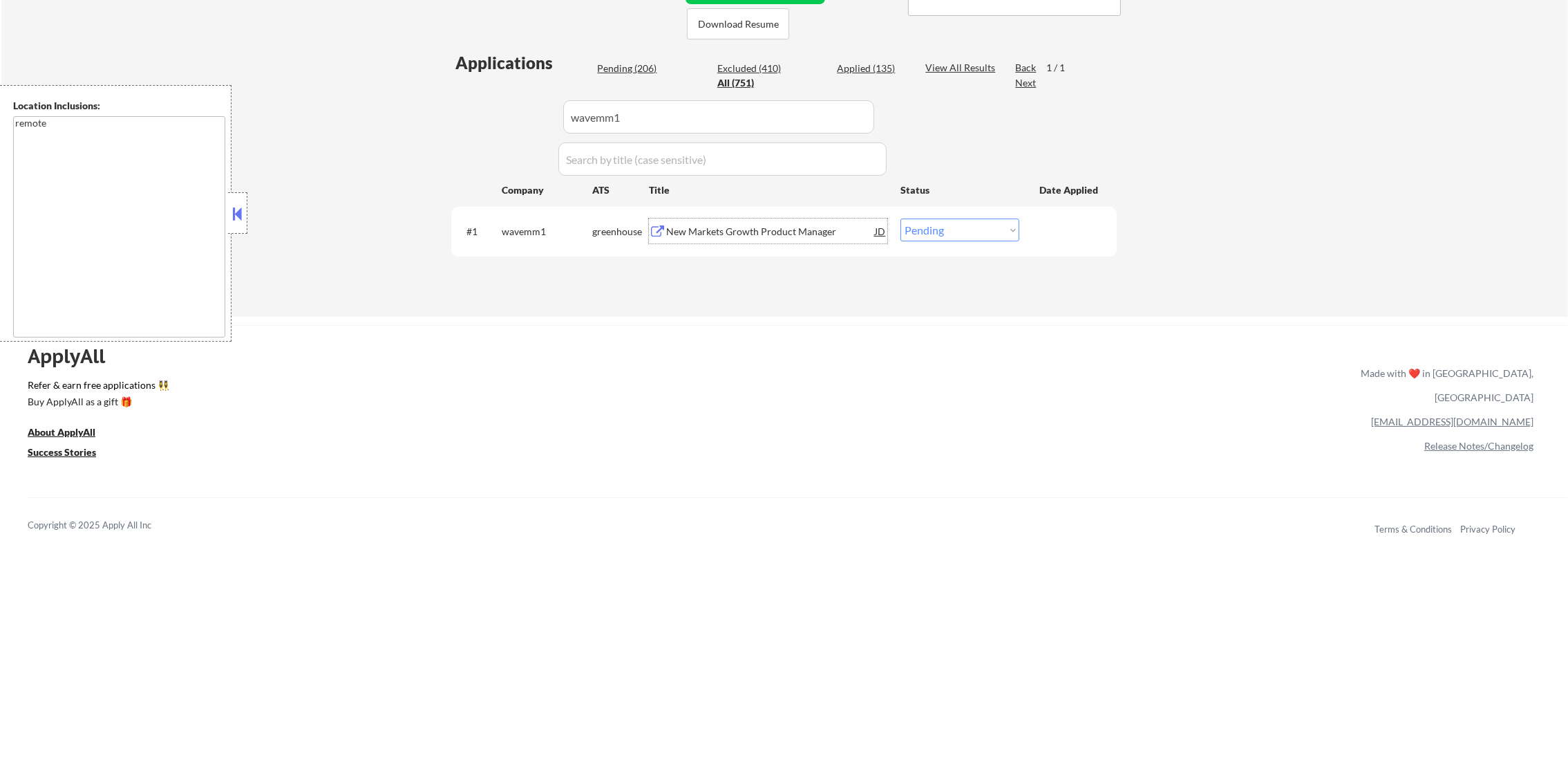
click at [804, 232] on div "New Markets Growth Product Manager" at bounding box center [770, 232] width 208 height 14
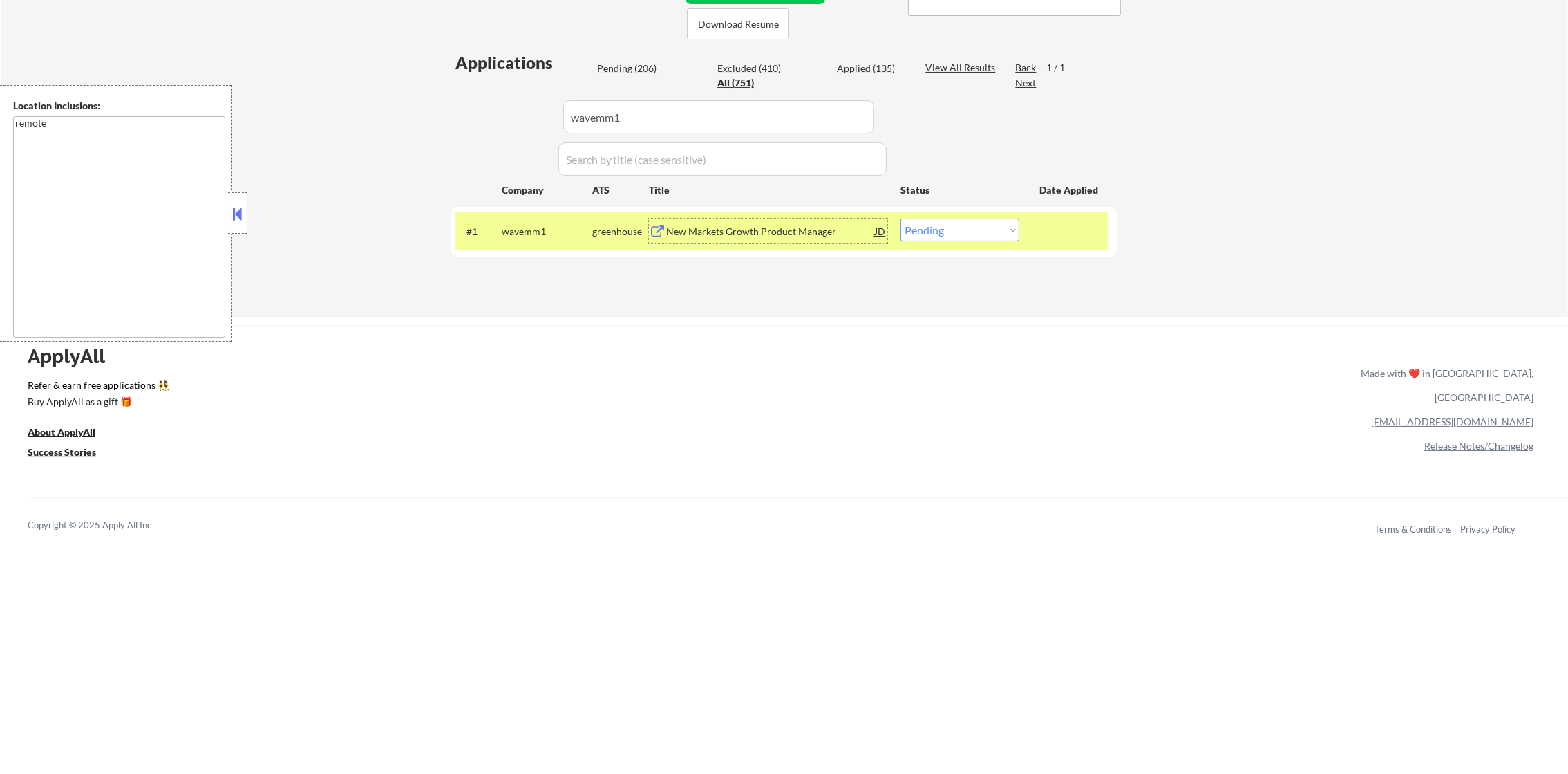
drag, startPoint x: 986, startPoint y: 229, endPoint x: 984, endPoint y: 241, distance: 12.2
click at [986, 229] on select "Choose an option... Pending Applied Excluded (Questions) Excluded (Expired) Exc…" at bounding box center [960, 230] width 119 height 23
click at [901, 219] on select "Choose an option... Pending Applied Excluded (Questions) Excluded (Expired) Exc…" at bounding box center [960, 230] width 119 height 23
click at [528, 229] on div "wavemm1" at bounding box center [547, 232] width 91 height 14
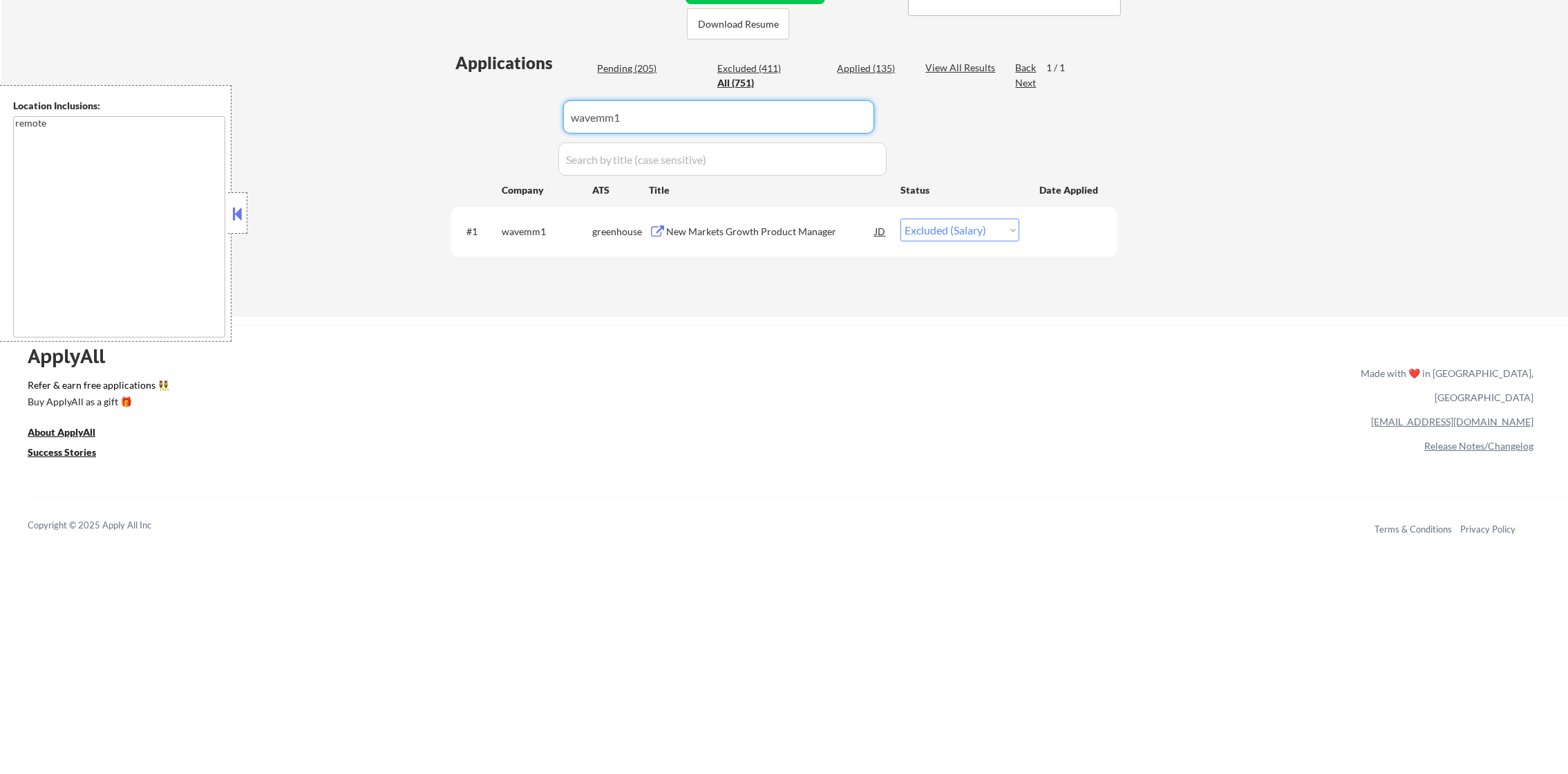
paste input "housecall"
drag, startPoint x: 542, startPoint y: 105, endPoint x: 475, endPoint y: 105, distance: 67.0
click at [482, 105] on div "Applications Pending (205) Excluded (411) Applied (135) All (751) View All Resu…" at bounding box center [784, 171] width 666 height 239
click at [475, 105] on div "Applications Pending (205) Excluded (411) Applied (135) All (751) View All Resu…" at bounding box center [784, 171] width 666 height 239
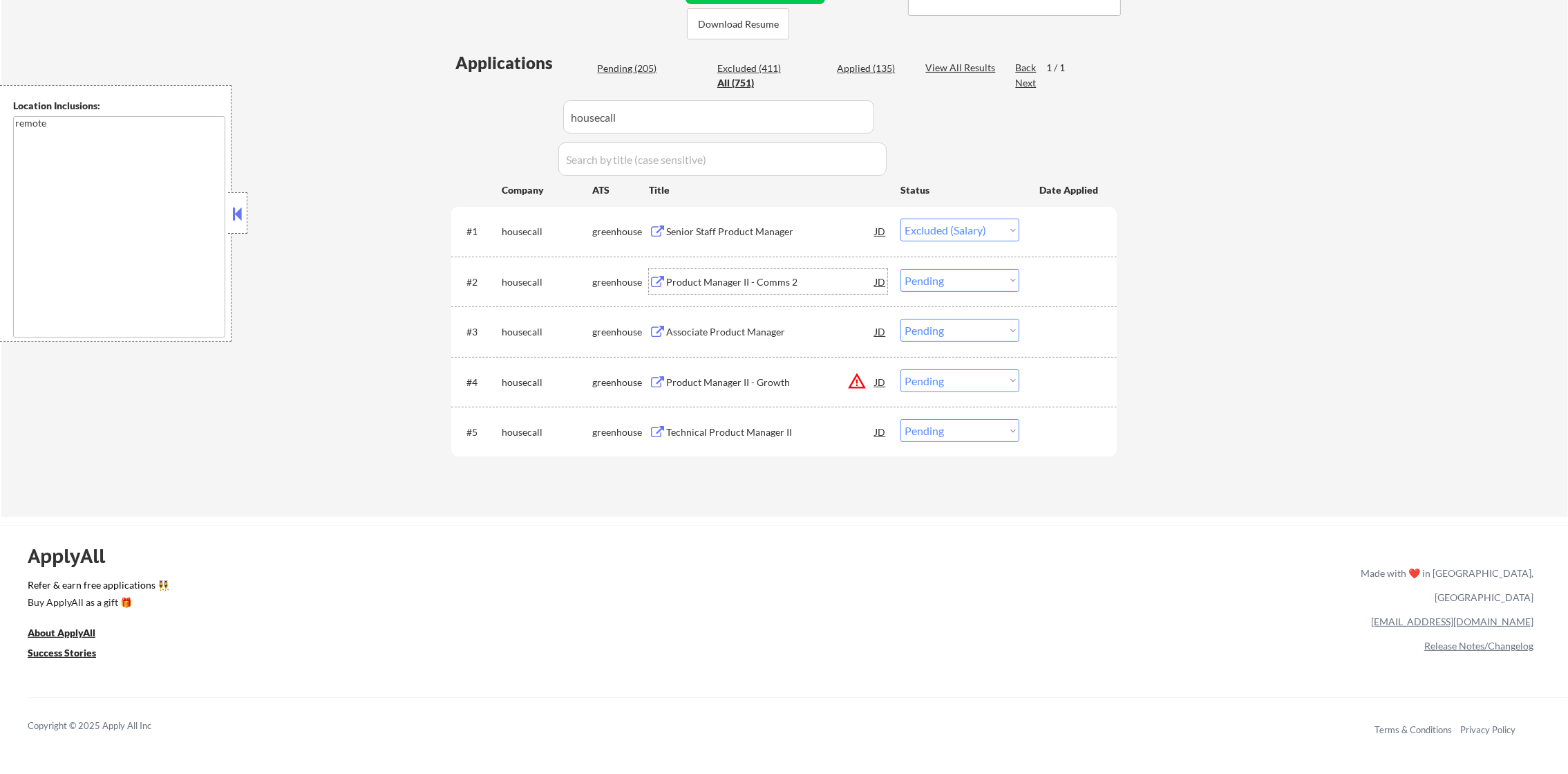
click at [769, 281] on div "Product Manager II - Comms 2" at bounding box center [770, 282] width 208 height 14
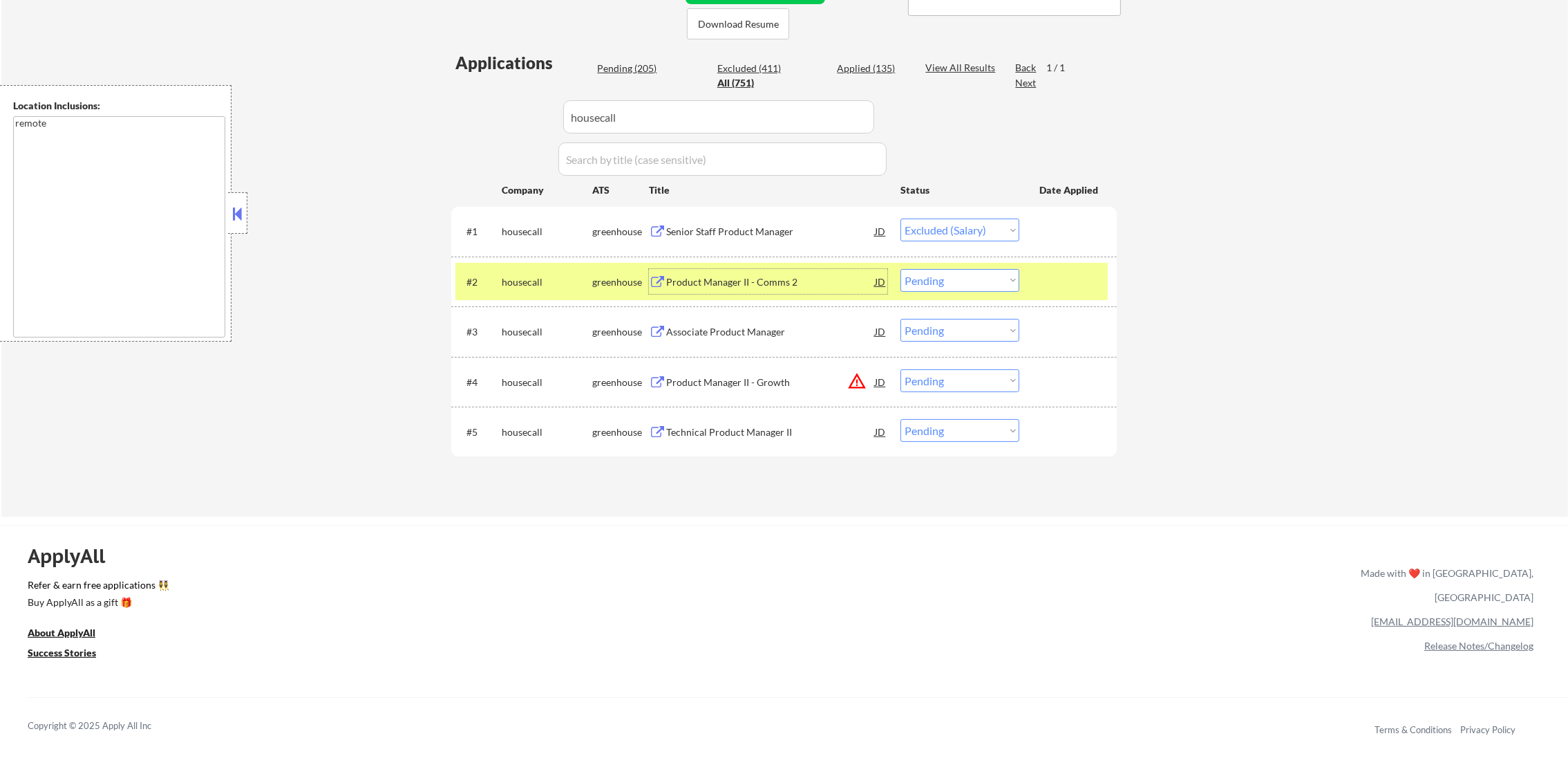
click at [980, 283] on select "Choose an option... Pending Applied Excluded (Questions) Excluded (Expired) Exc…" at bounding box center [960, 280] width 119 height 23
click at [901, 269] on select "Choose an option... Pending Applied Excluded (Questions) Excluded (Expired) Exc…" at bounding box center [960, 280] width 119 height 23
click at [517, 270] on div "housecall" at bounding box center [547, 281] width 91 height 25
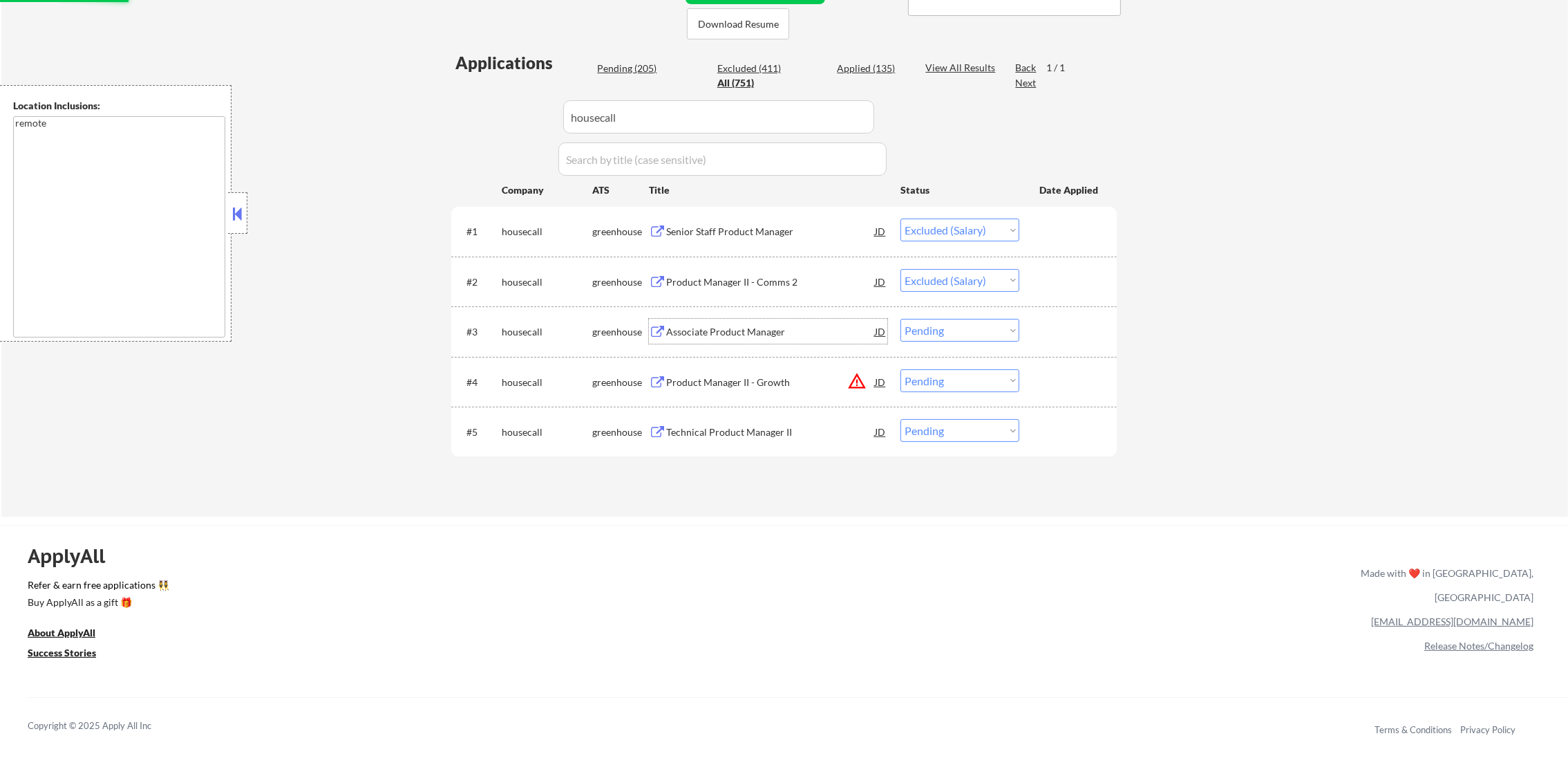
click at [782, 333] on div "Associate Product Manager" at bounding box center [770, 332] width 208 height 14
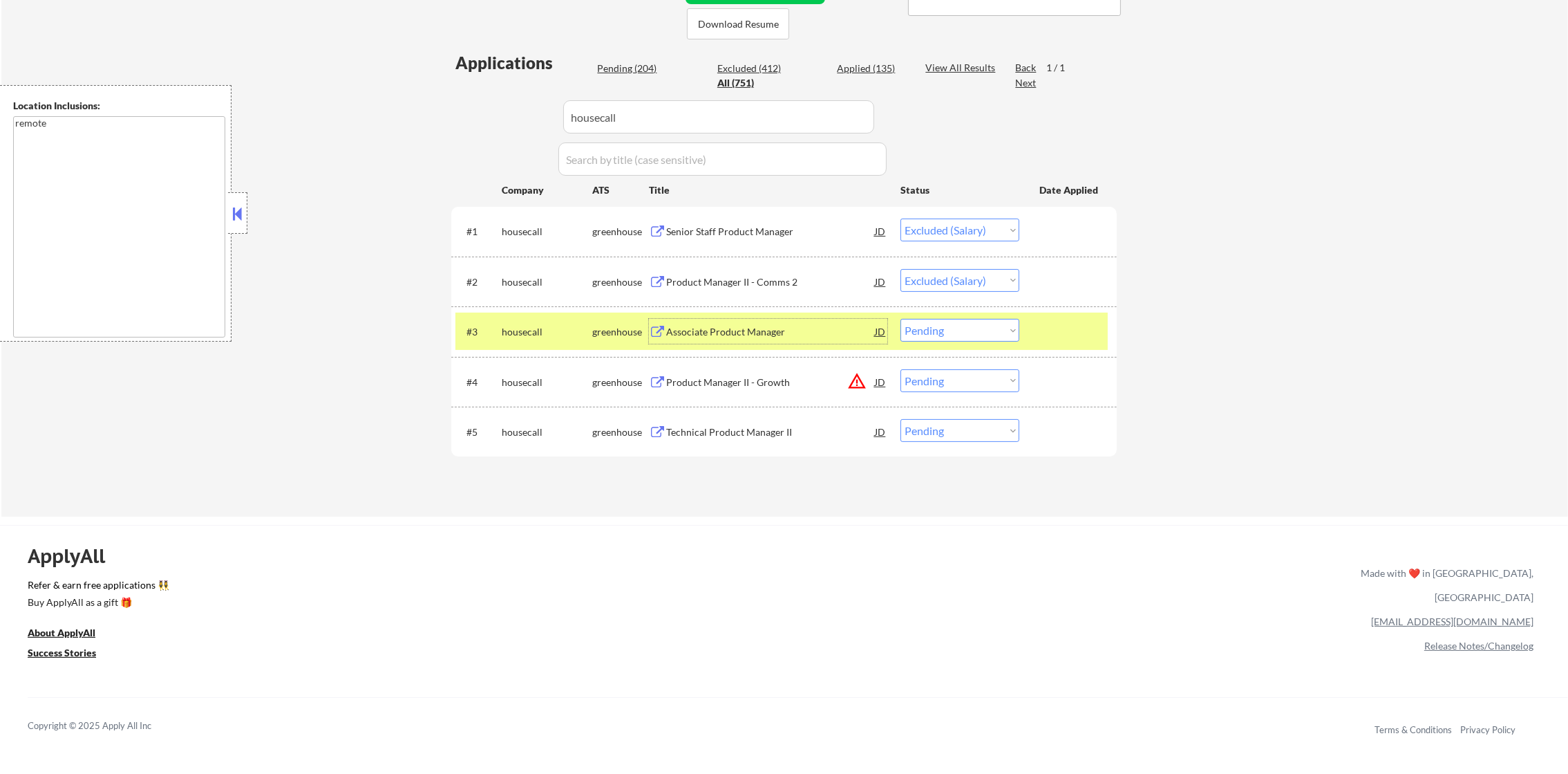
click at [927, 341] on div "#3 housecall greenhouse Associate Product Manager JD warning_amber Choose an op…" at bounding box center [781, 331] width 653 height 38
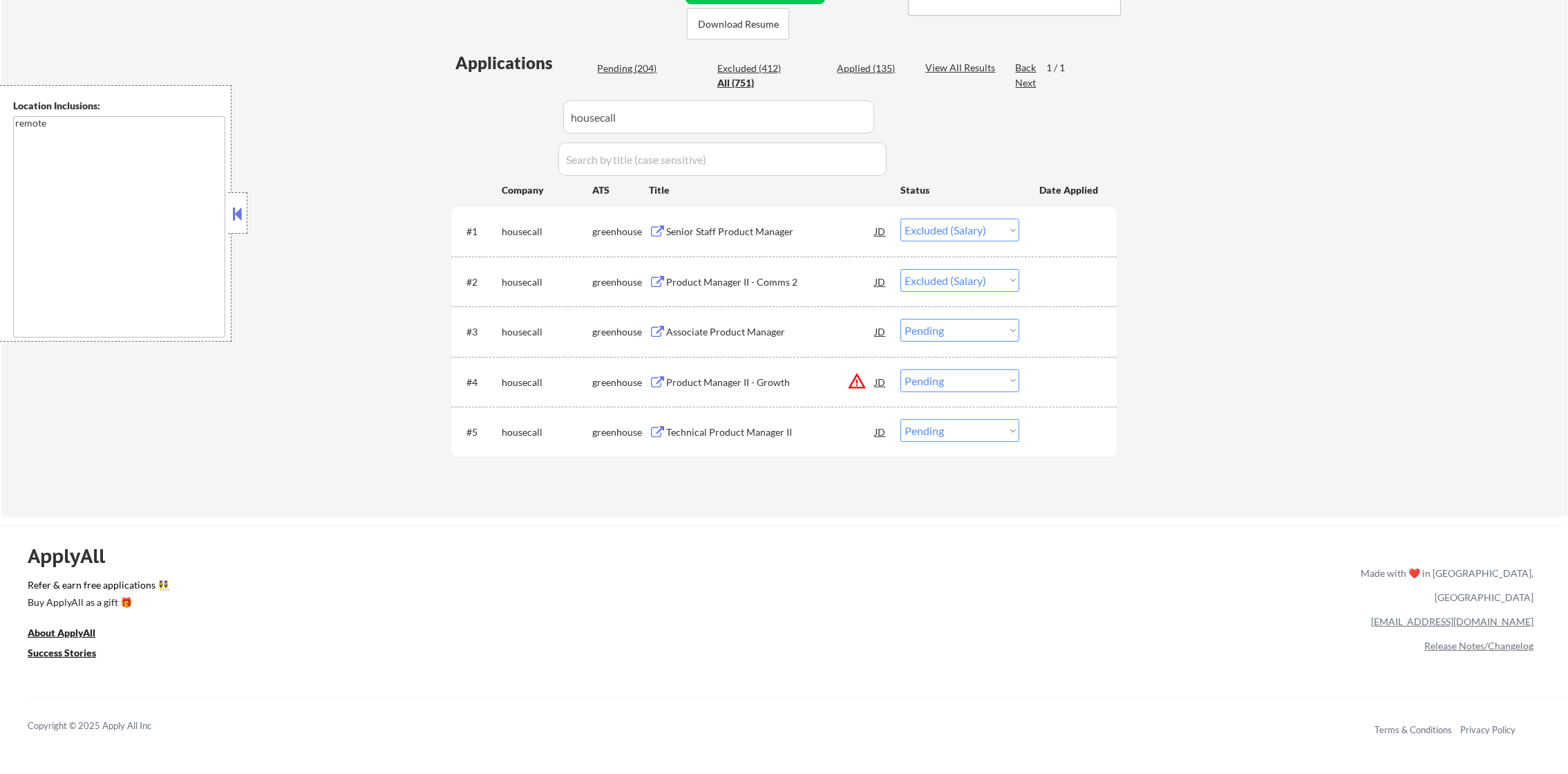
drag, startPoint x: 956, startPoint y: 333, endPoint x: 955, endPoint y: 343, distance: 10.0
click at [956, 333] on select "Choose an option... Pending Applied Excluded (Questions) Excluded (Expired) Exc…" at bounding box center [960, 330] width 119 height 23
click at [901, 318] on select "Choose an option... Pending Applied Excluded (Questions) Excluded (Expired) Exc…" at bounding box center [960, 330] width 119 height 23
click at [938, 378] on select "Choose an option... Pending Applied Excluded (Questions) Excluded (Expired) Exc…" at bounding box center [960, 380] width 119 height 23
click at [901, 369] on select "Choose an option... Pending Applied Excluded (Questions) Excluded (Expired) Exc…" at bounding box center [960, 380] width 119 height 23
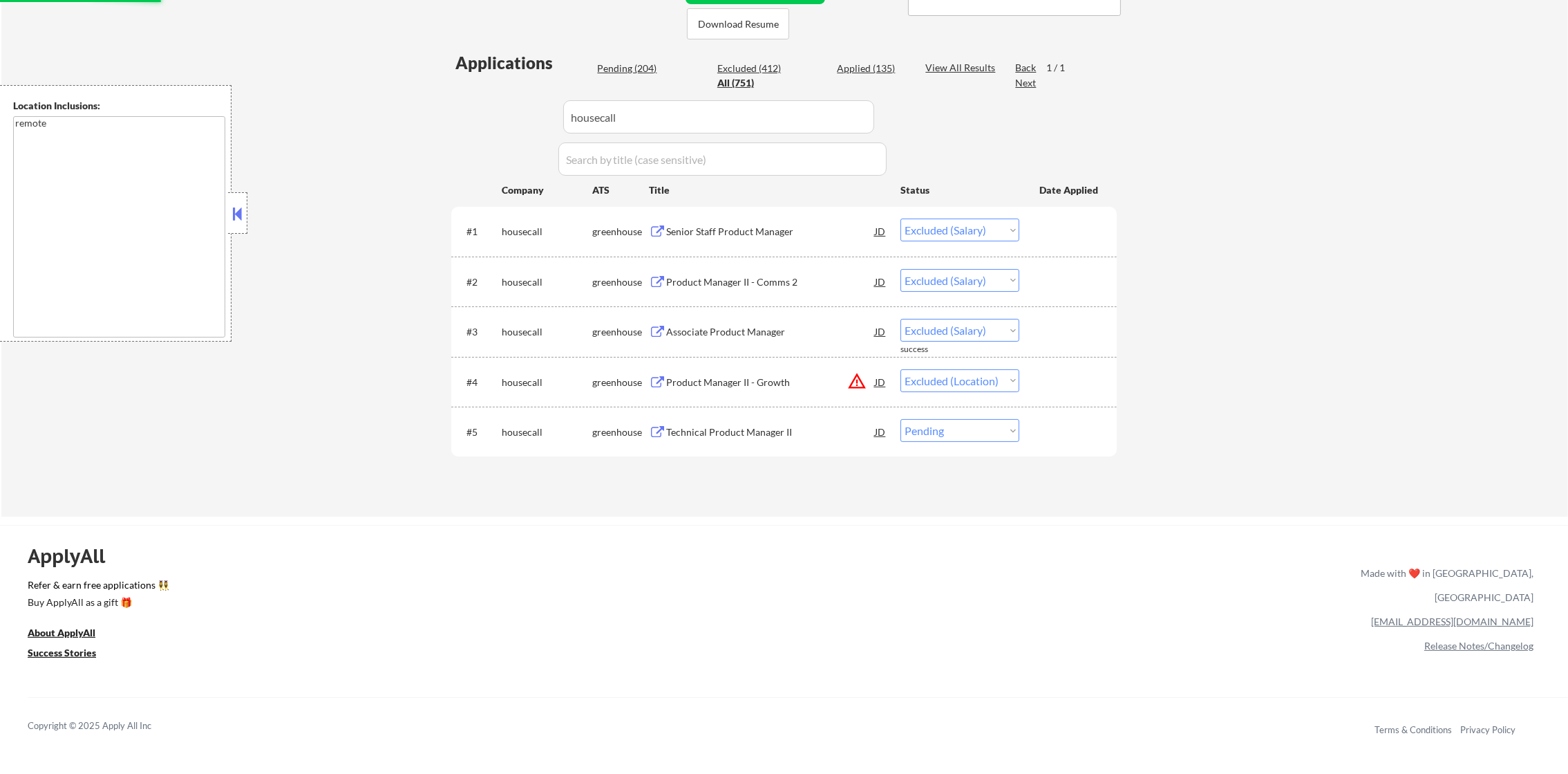
click at [801, 431] on div "Technical Product Manager II" at bounding box center [770, 432] width 208 height 14
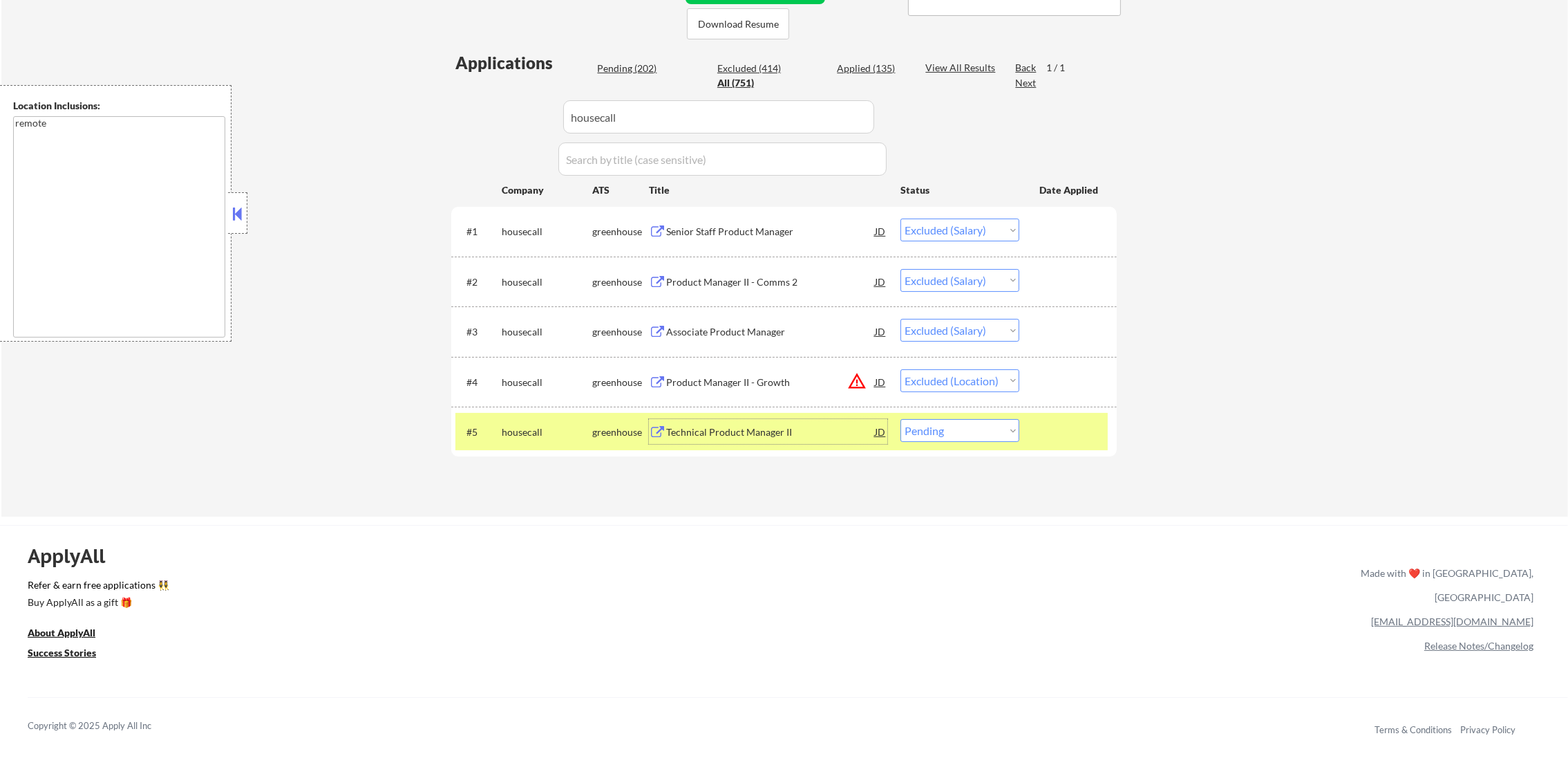
click at [972, 439] on select "Choose an option... Pending Applied Excluded (Questions) Excluded (Expired) Exc…" at bounding box center [960, 430] width 119 height 23
click at [901, 419] on select "Choose an option... Pending Applied Excluded (Questions) Excluded (Expired) Exc…" at bounding box center [960, 430] width 119 height 23
click at [525, 414] on div "#5 housecall greenhouse Technical Product Manager II JD warning_amber Choose an…" at bounding box center [781, 432] width 653 height 38
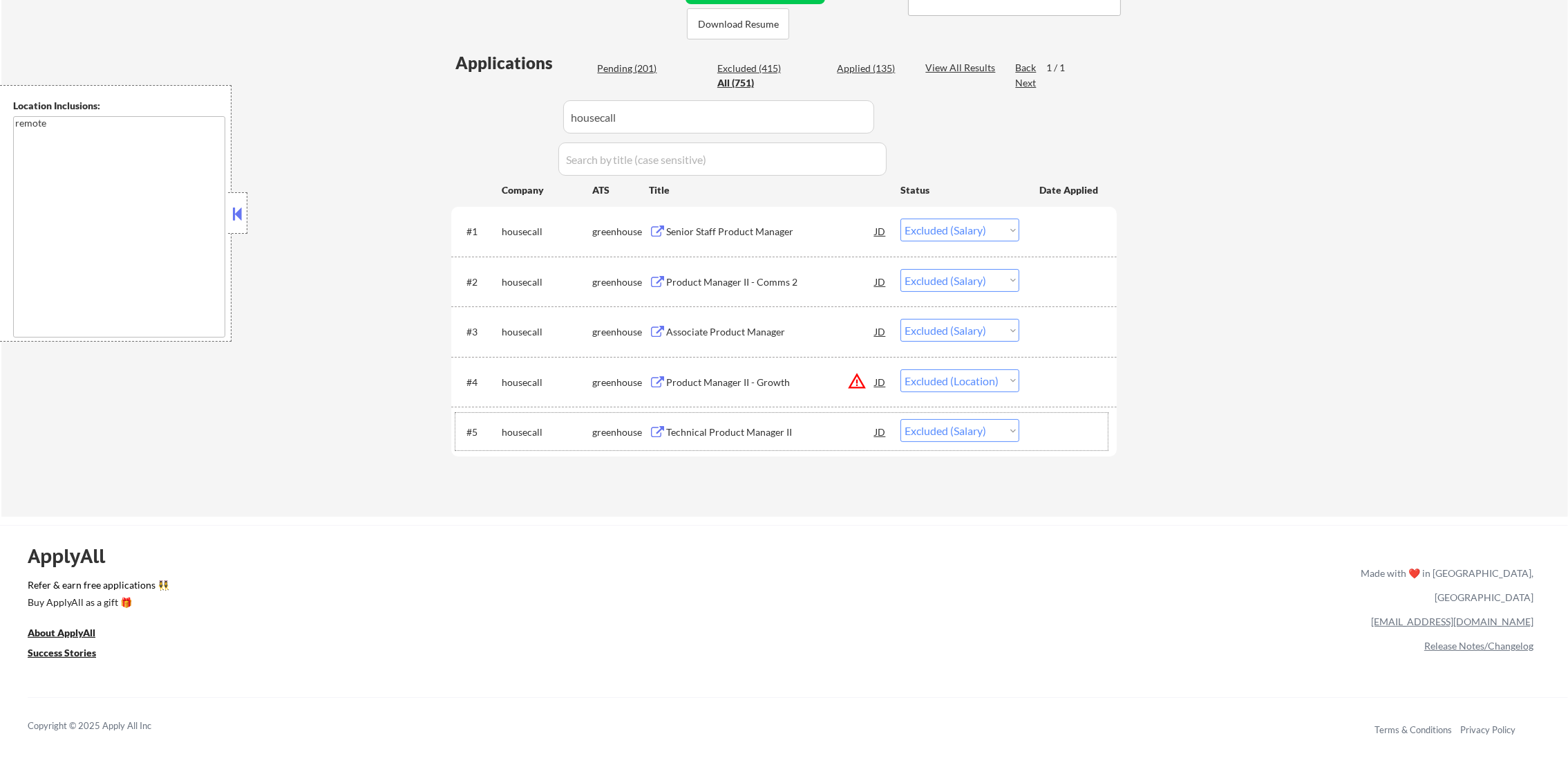
paste input "consumeredge"
drag, startPoint x: 538, startPoint y: 115, endPoint x: 487, endPoint y: 104, distance: 52.2
click at [492, 105] on div "Applications Pending (201) Excluded (415) Applied (135) All (751) View All Resu…" at bounding box center [784, 271] width 666 height 439
click at [479, 104] on div "Applications Pending (201) Excluded (415) Applied (135) All (751) View All Resu…" at bounding box center [784, 271] width 666 height 439
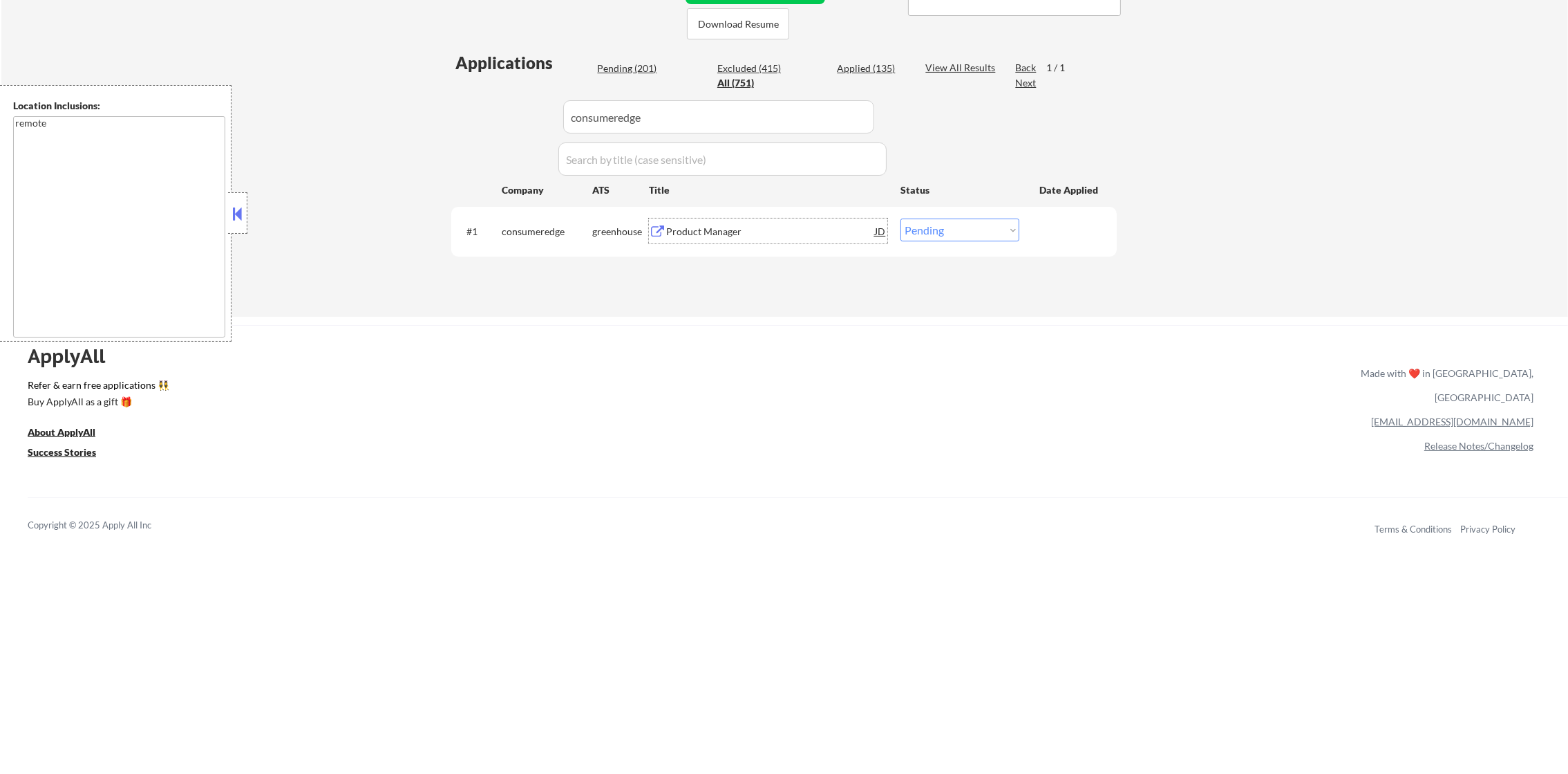
click at [737, 236] on div "Product Manager" at bounding box center [770, 232] width 208 height 14
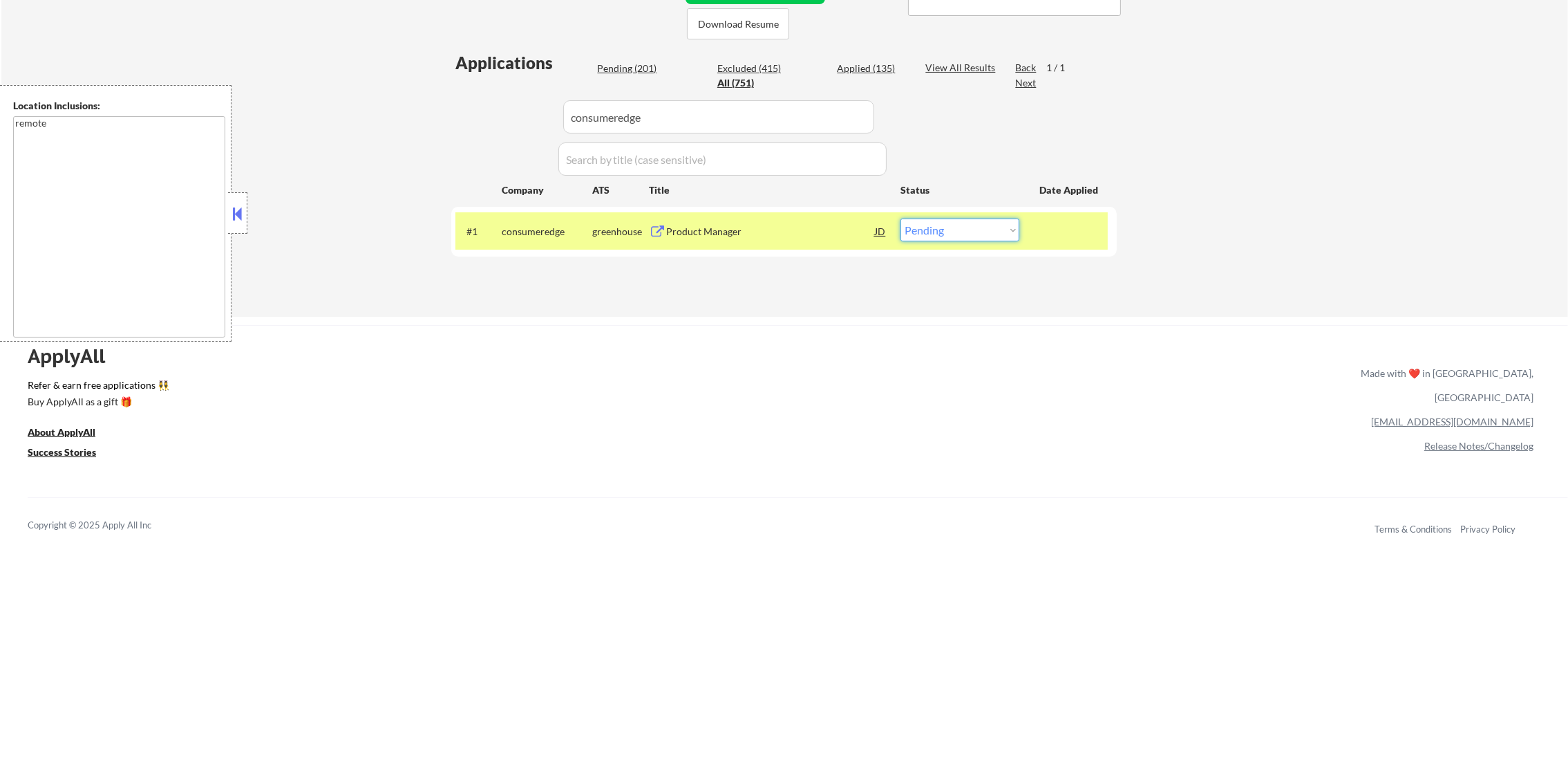
click at [957, 227] on select "Choose an option... Pending Applied Excluded (Questions) Excluded (Expired) Exc…" at bounding box center [960, 230] width 119 height 23
click at [901, 219] on select "Choose an option... Pending Applied Excluded (Questions) Excluded (Expired) Exc…" at bounding box center [960, 230] width 119 height 23
click at [536, 239] on div "consumeredge" at bounding box center [547, 231] width 91 height 25
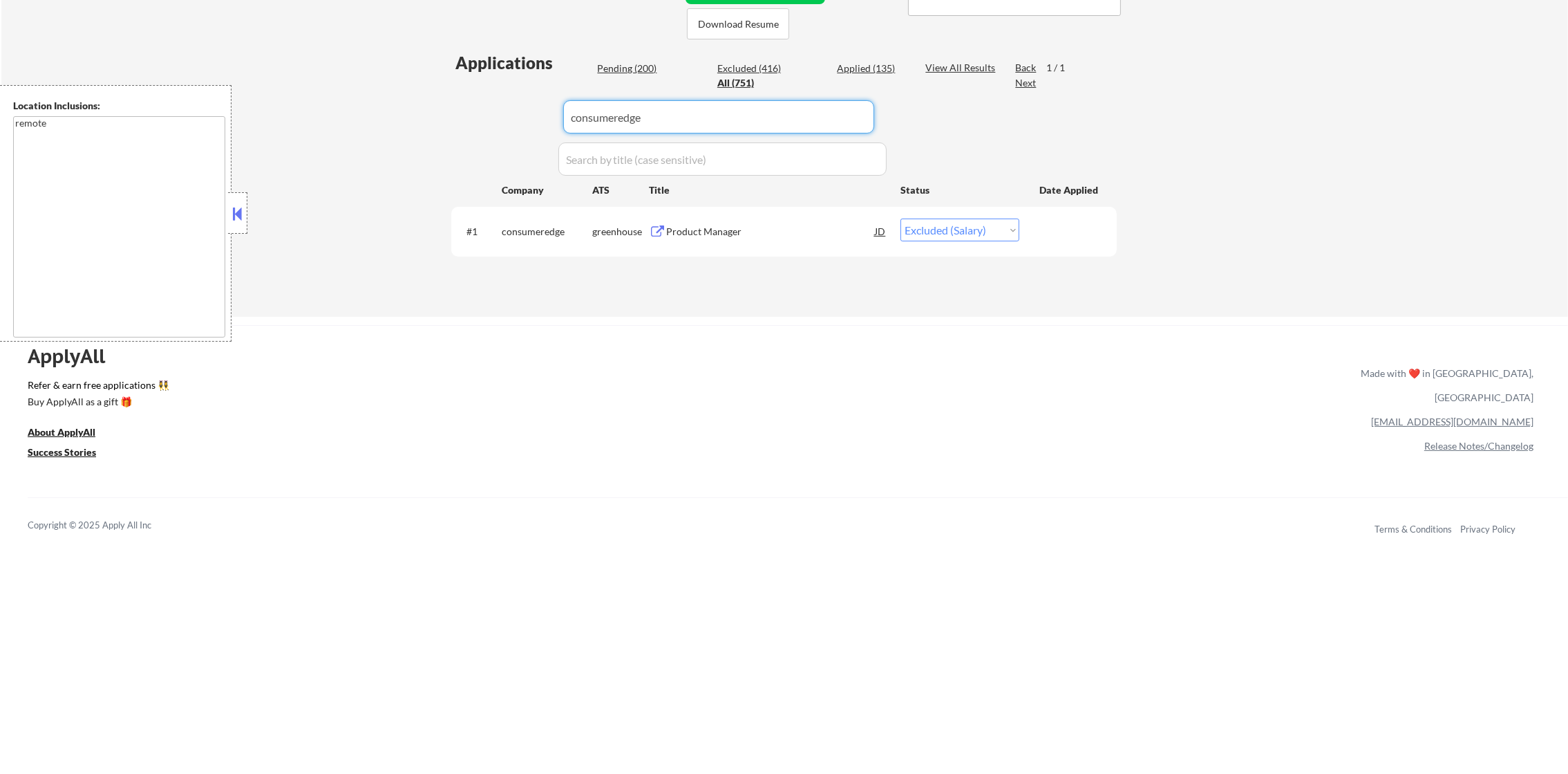
paste input "qadinc"
drag, startPoint x: 654, startPoint y: 102, endPoint x: 409, endPoint y: 104, distance: 245.0
click at [409, 104] on div "← Return to /applysquad Mailslurp Inbox Job Search Builder [PERSON_NAME] User E…" at bounding box center [785, 21] width 1567 height 591
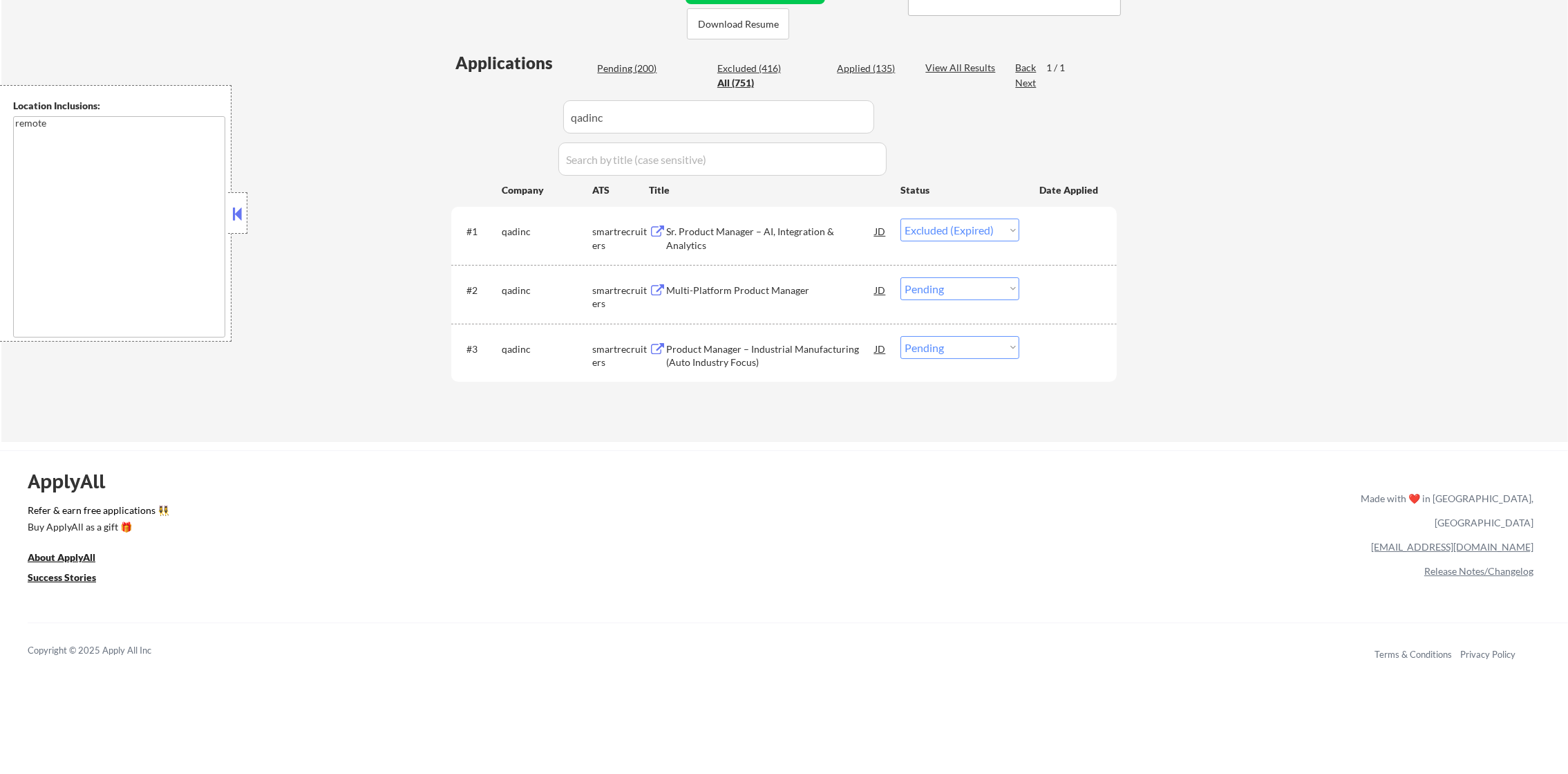
click at [768, 290] on div "Multi-Platform Product Manager" at bounding box center [770, 290] width 208 height 14
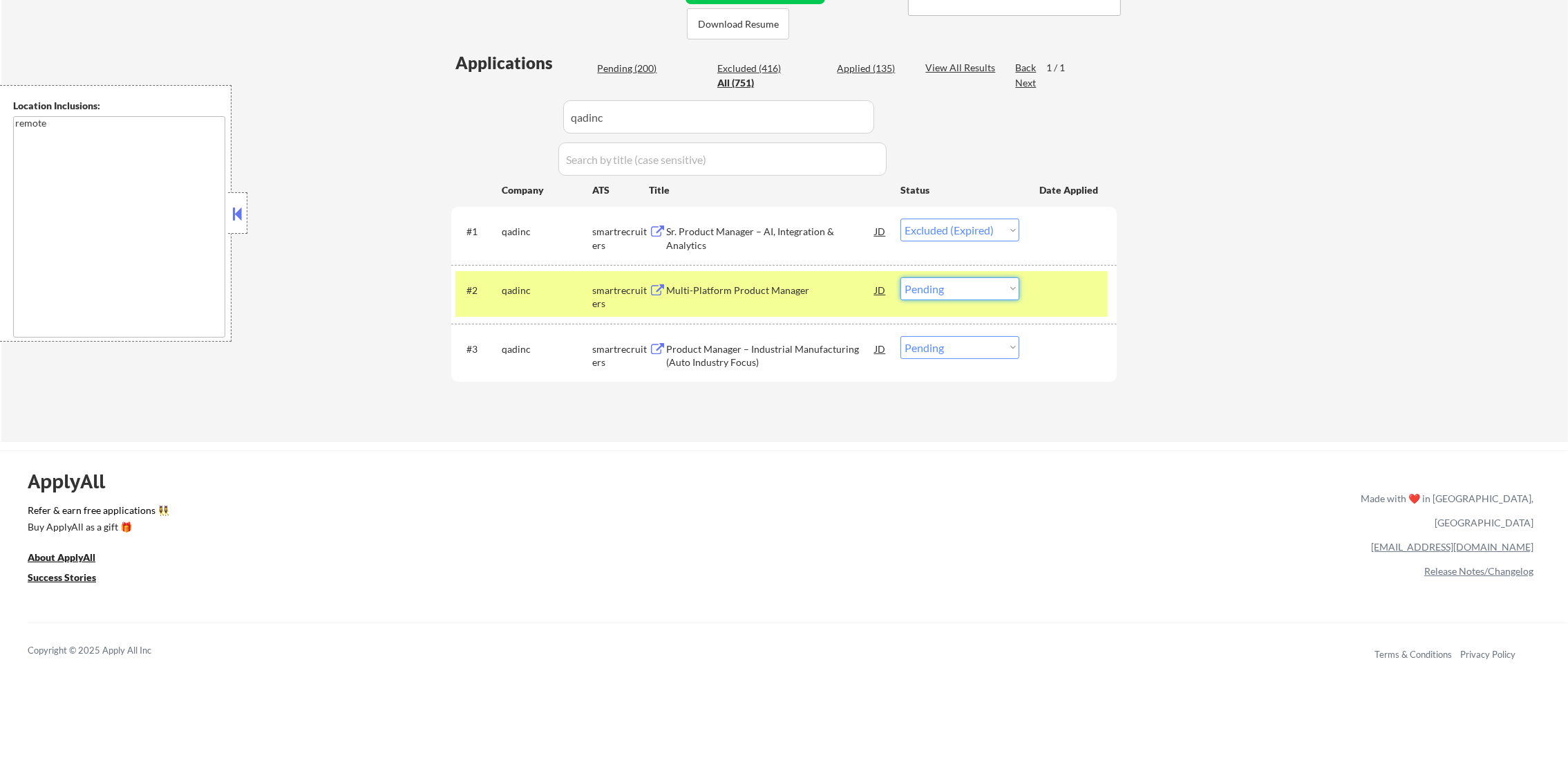
click at [956, 285] on select "Choose an option... Pending Applied Excluded (Questions) Excluded (Expired) Exc…" at bounding box center [960, 288] width 119 height 23
click at [901, 277] on select "Choose an option... Pending Applied Excluded (Questions) Excluded (Expired) Exc…" at bounding box center [960, 288] width 119 height 23
click at [768, 343] on div "Product Manager – Industrial Manufacturing (Auto Industry Focus)" at bounding box center [770, 355] width 208 height 27
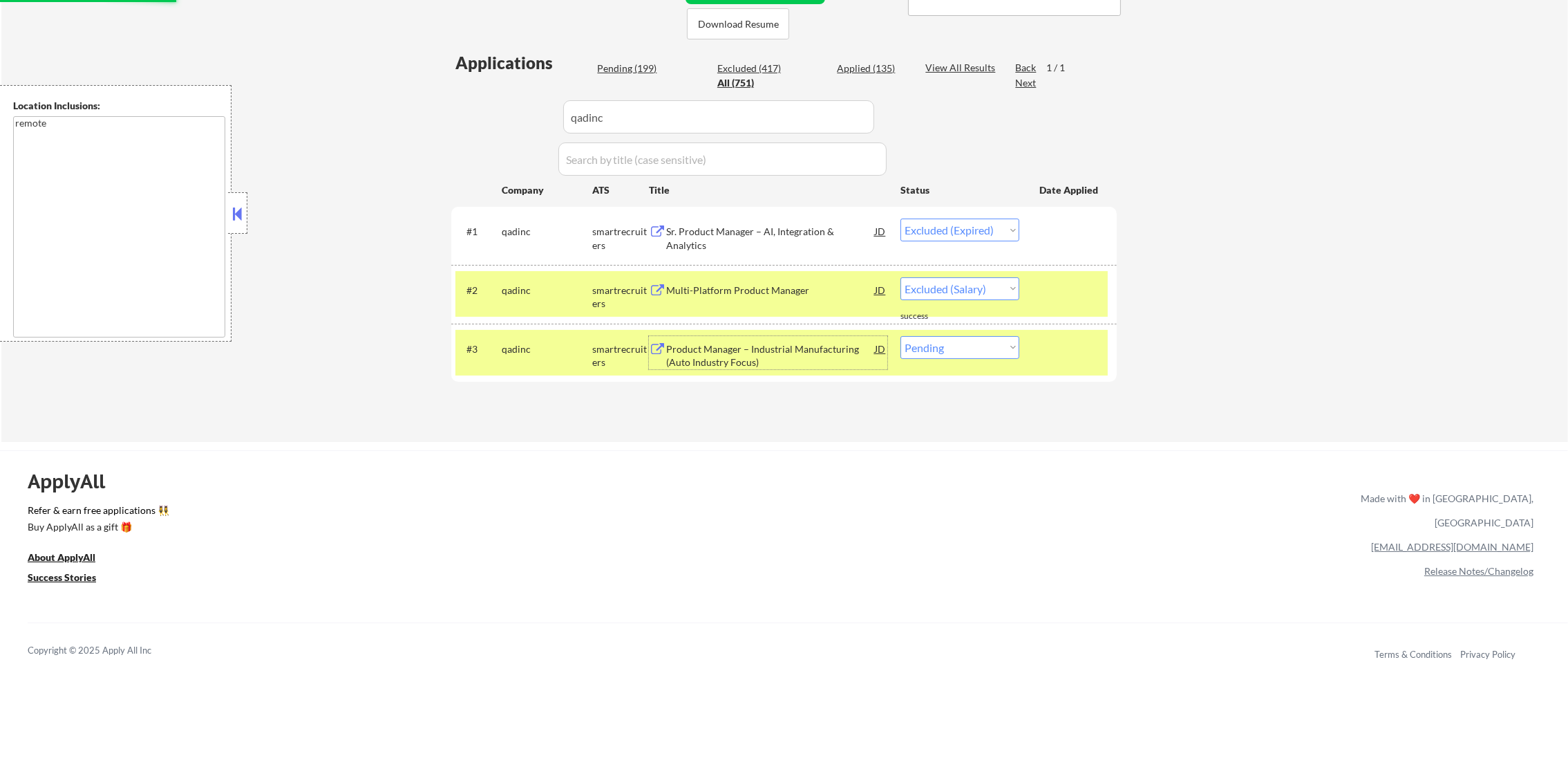
click at [948, 346] on select "Choose an option... Pending Applied Excluded (Questions) Excluded (Expired) Exc…" at bounding box center [960, 348] width 119 height 23
click at [901, 336] on select "Choose an option... Pending Applied Excluded (Questions) Excluded (Expired) Exc…" at bounding box center [960, 348] width 119 height 23
click at [528, 339] on div "qadinc" at bounding box center [547, 348] width 91 height 25
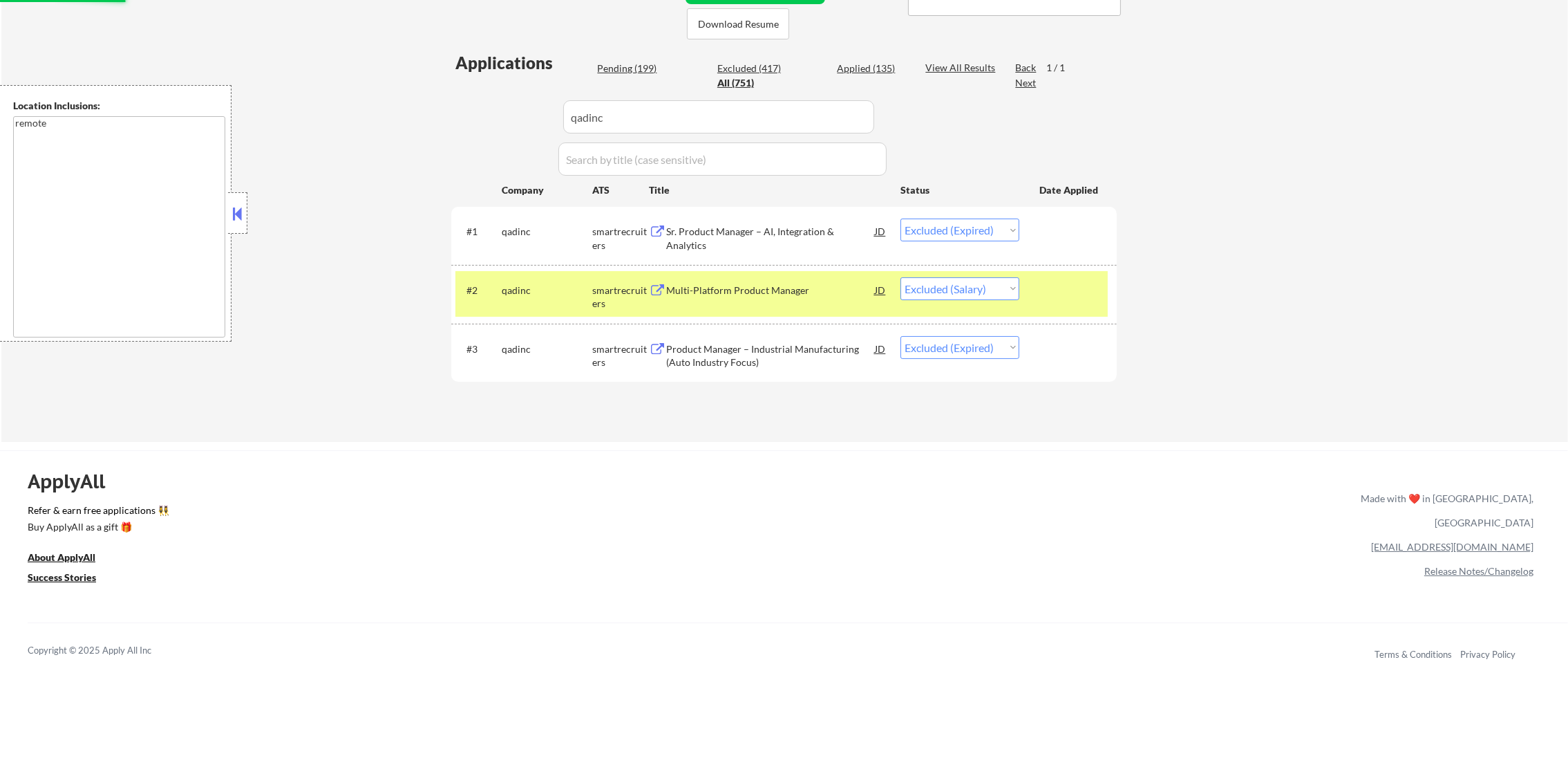
click at [517, 310] on div "#2 qadinc smartrecruiters Multi-Platform Product Manager JD warning_amber Choos…" at bounding box center [781, 293] width 653 height 45
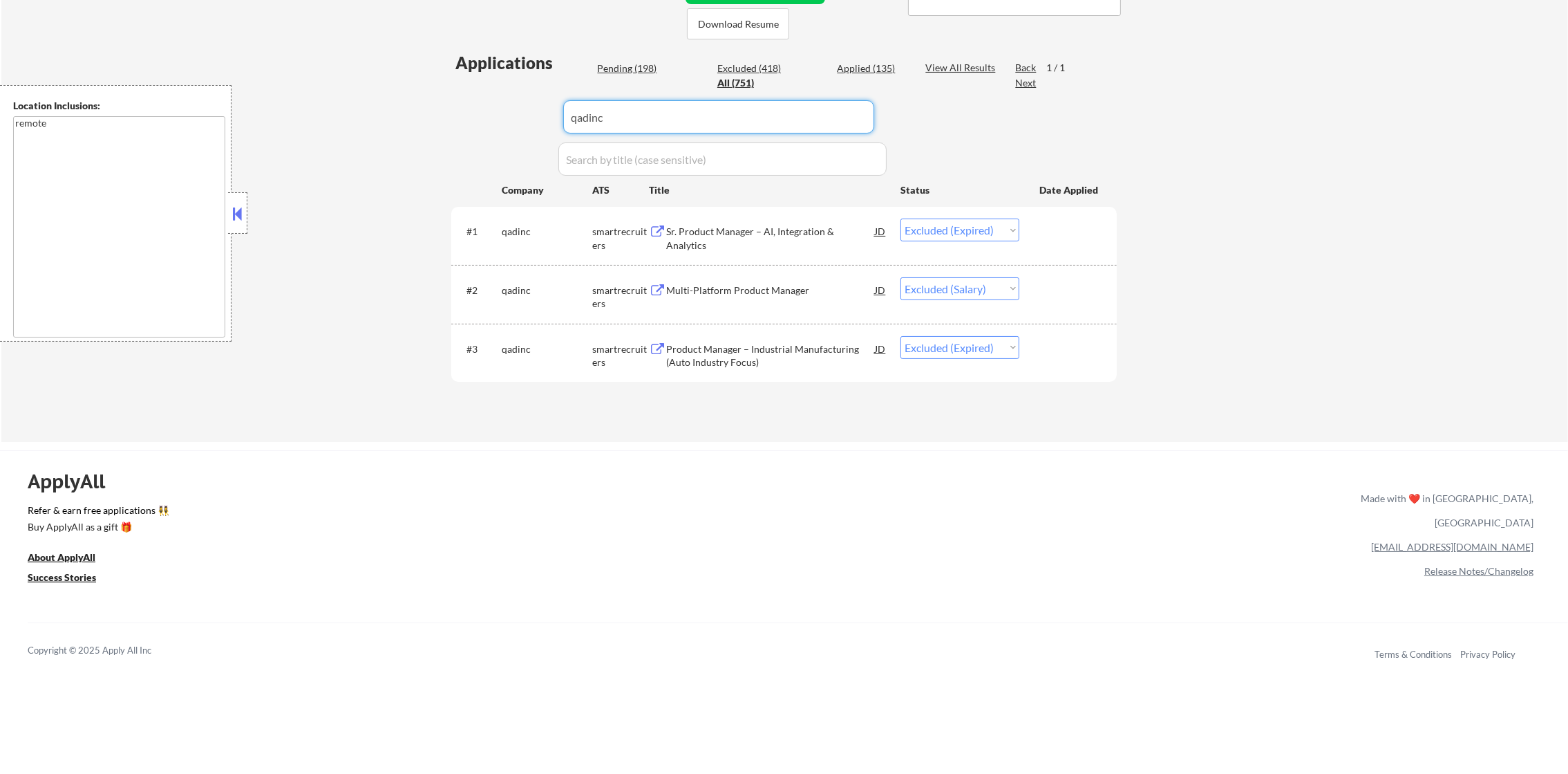
paste input "dandy"
drag, startPoint x: 517, startPoint y: 116, endPoint x: 450, endPoint y: 112, distance: 67.1
click at [454, 112] on div "Applications Pending (198) Excluded (418) Applied (135) All (751) View All Resu…" at bounding box center [784, 233] width 666 height 365
click at [451, 112] on div "Applications Pending (198) Excluded (418) Applied (135) All (751) View All Resu…" at bounding box center [784, 233] width 666 height 365
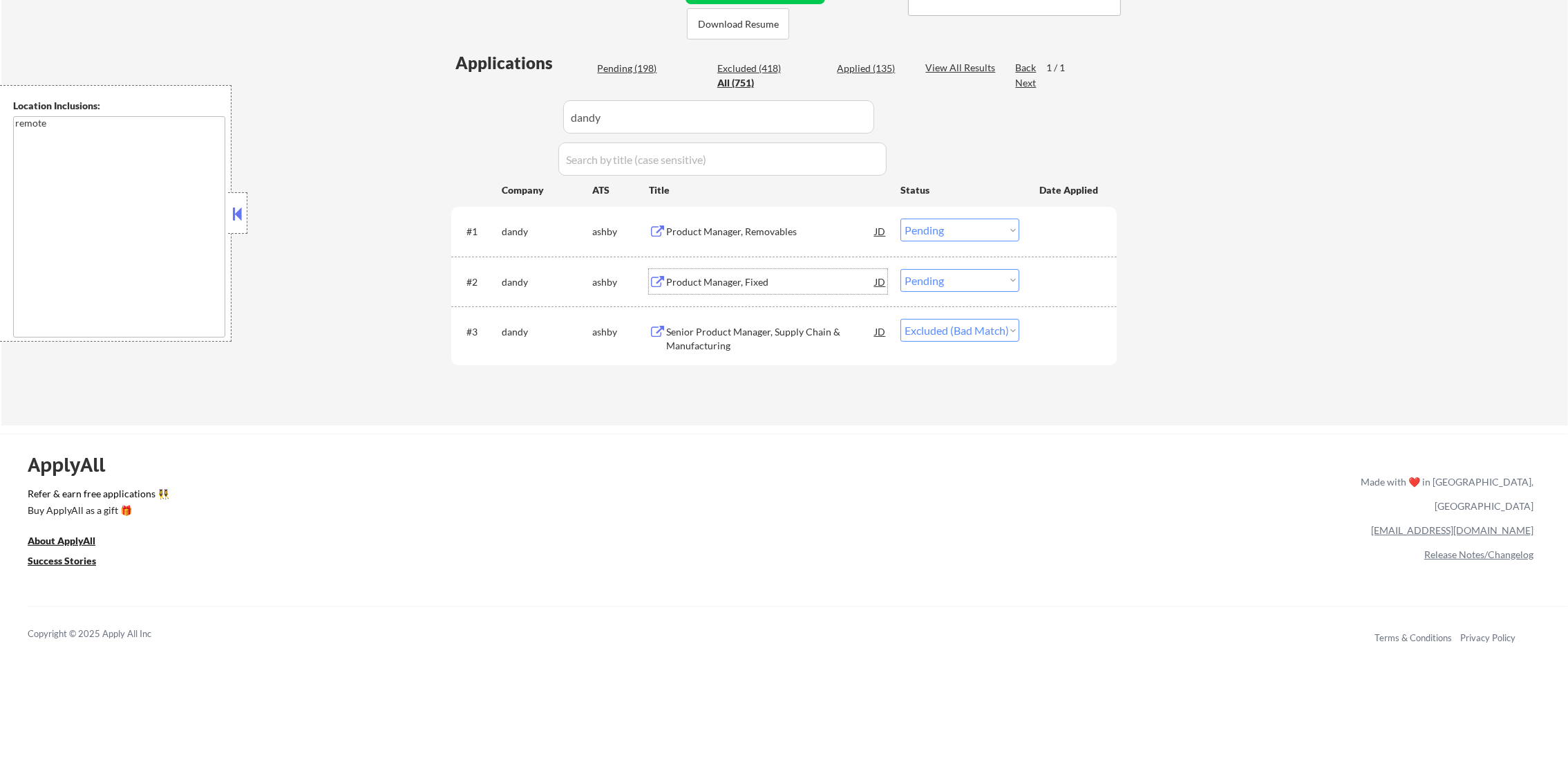
click at [745, 277] on div "Product Manager, Fixed" at bounding box center [770, 282] width 208 height 14
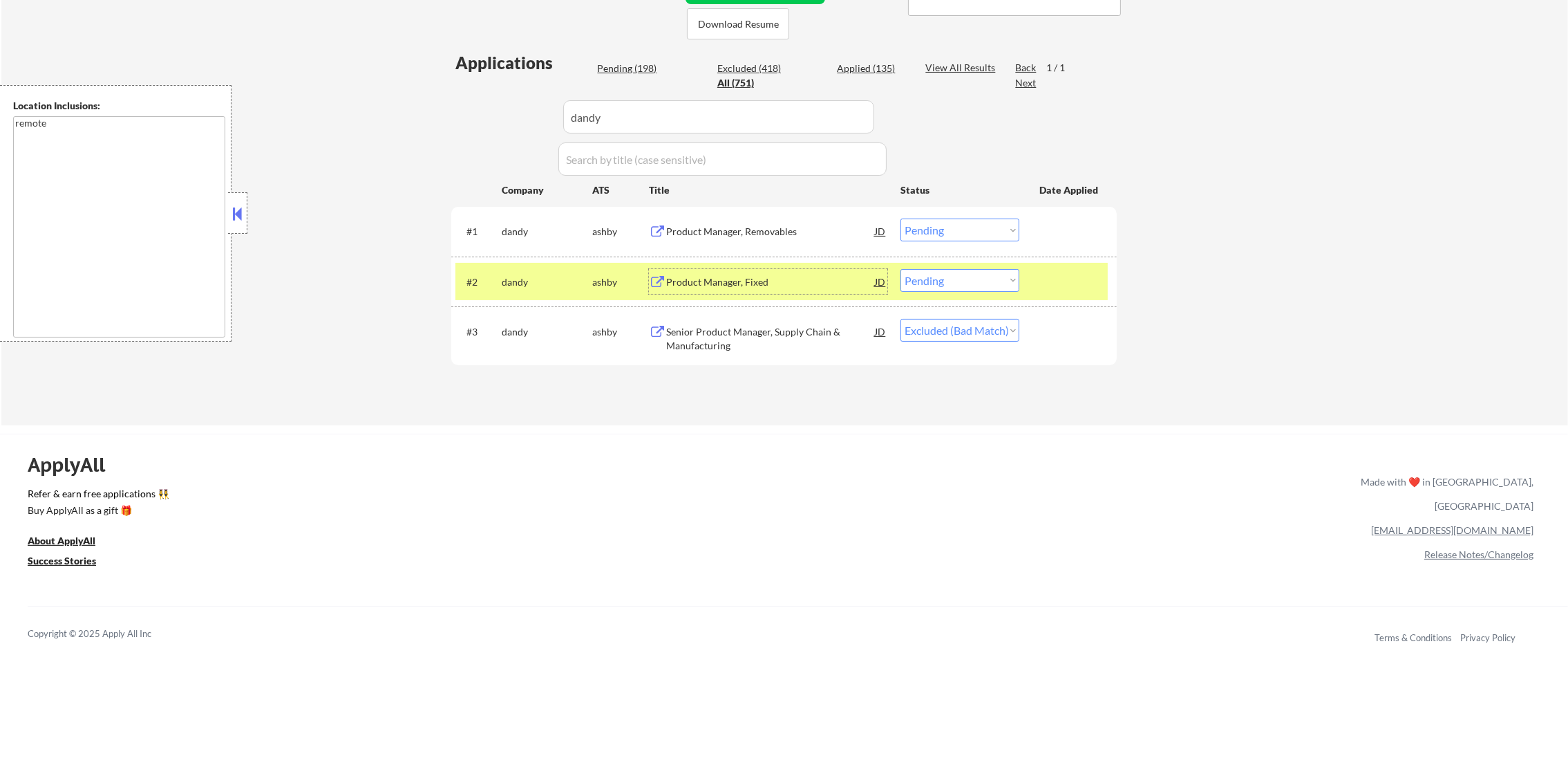
click at [727, 246] on div "#1 [PERSON_NAME] Product Manager, Removables JD warning_amber Choose an option.…" at bounding box center [781, 231] width 653 height 38
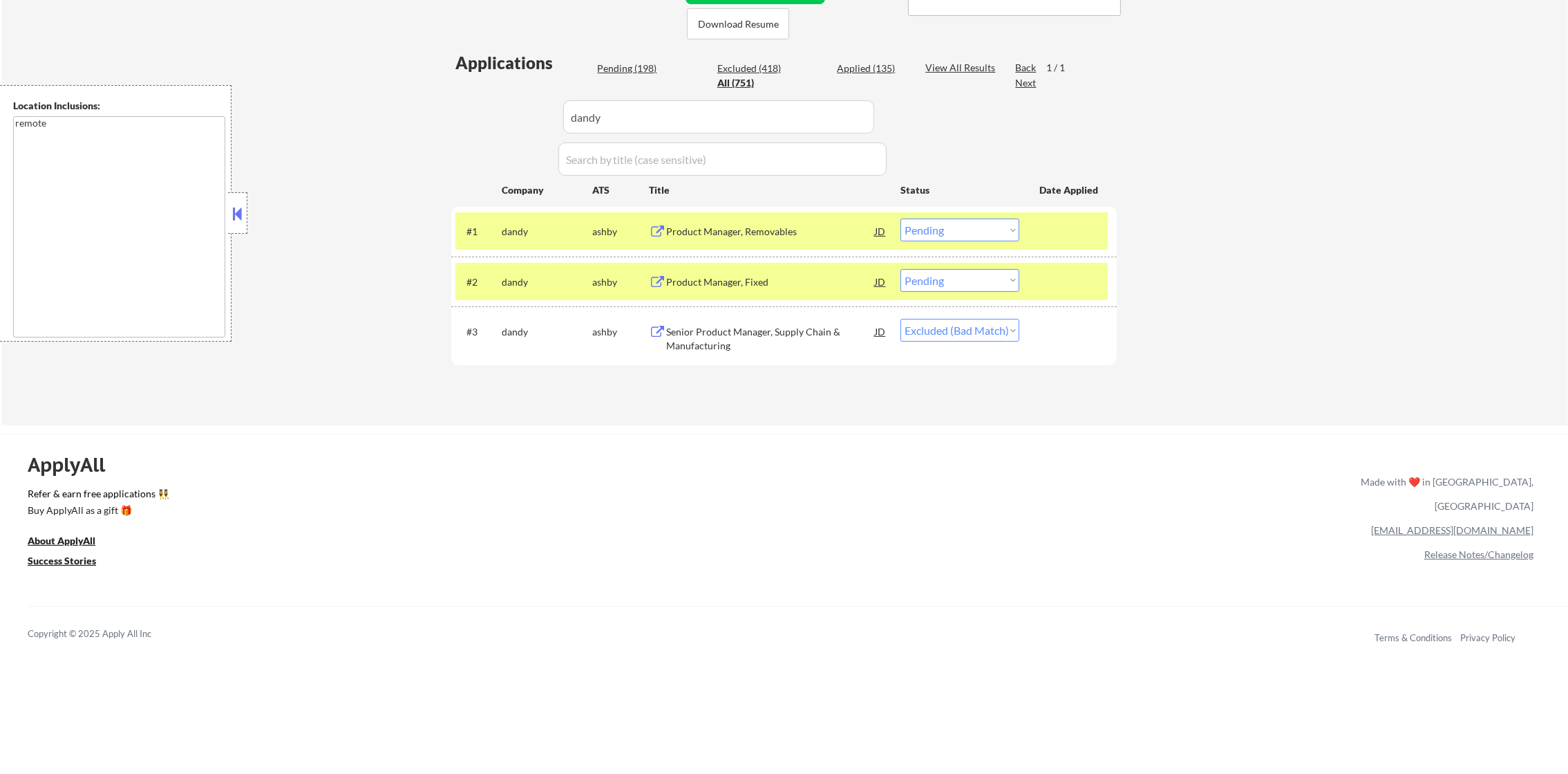
click at [728, 237] on div "Product Manager, Removables" at bounding box center [770, 232] width 208 height 14
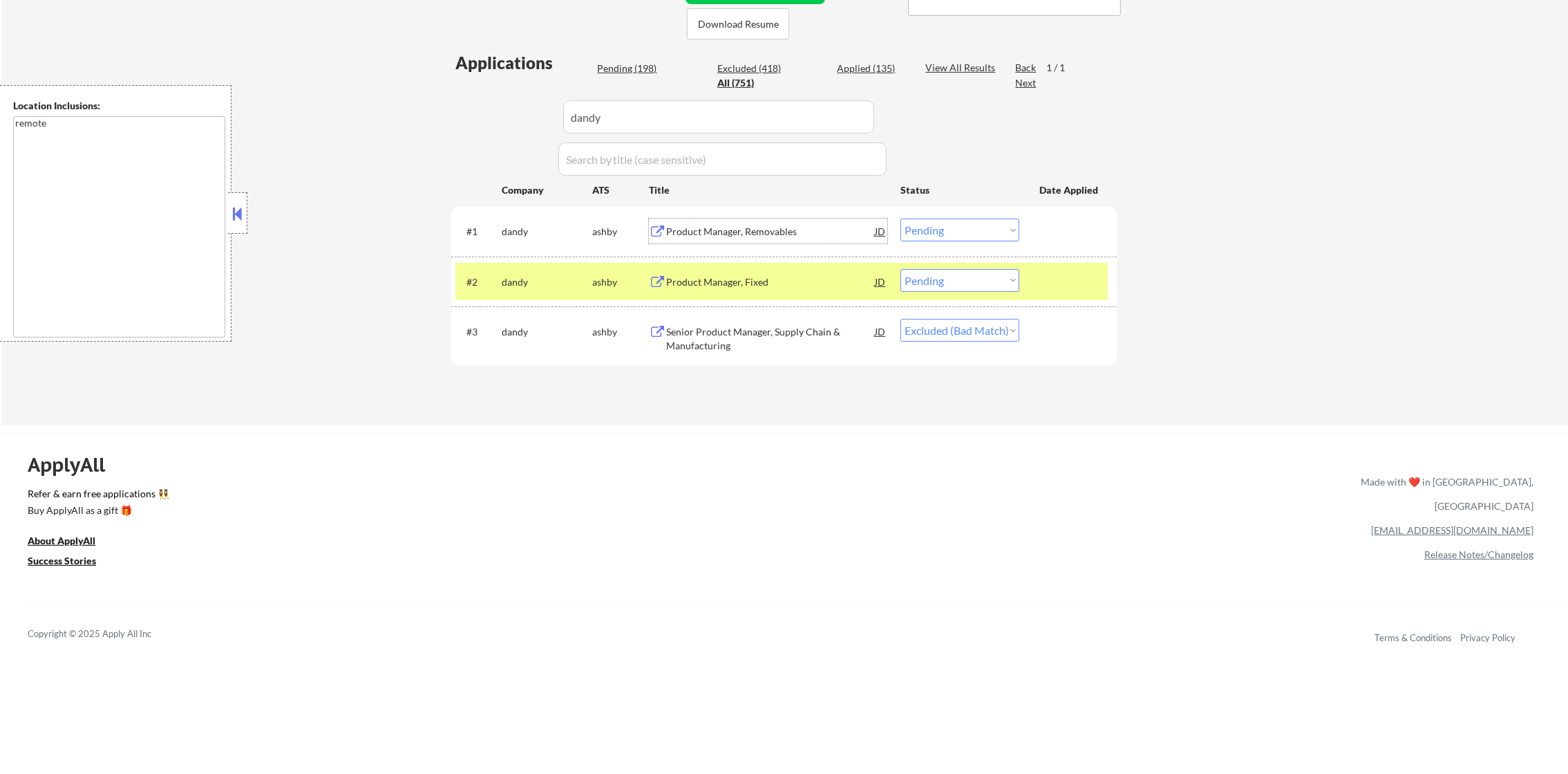
click at [1002, 282] on select "Choose an option... Pending Applied Excluded (Questions) Excluded (Expired) Exc…" at bounding box center [960, 280] width 119 height 23
click at [901, 269] on select "Choose an option... Pending Applied Excluded (Questions) Excluded (Expired) Exc…" at bounding box center [960, 280] width 119 height 23
click at [985, 277] on select "Choose an option... Pending Applied Excluded (Questions) Excluded (Expired) Exc…" at bounding box center [960, 280] width 119 height 23
click at [901, 269] on select "Choose an option... Pending Applied Excluded (Questions) Excluded (Expired) Exc…" at bounding box center [960, 280] width 119 height 23
click at [533, 278] on div "dandy" at bounding box center [547, 282] width 91 height 14
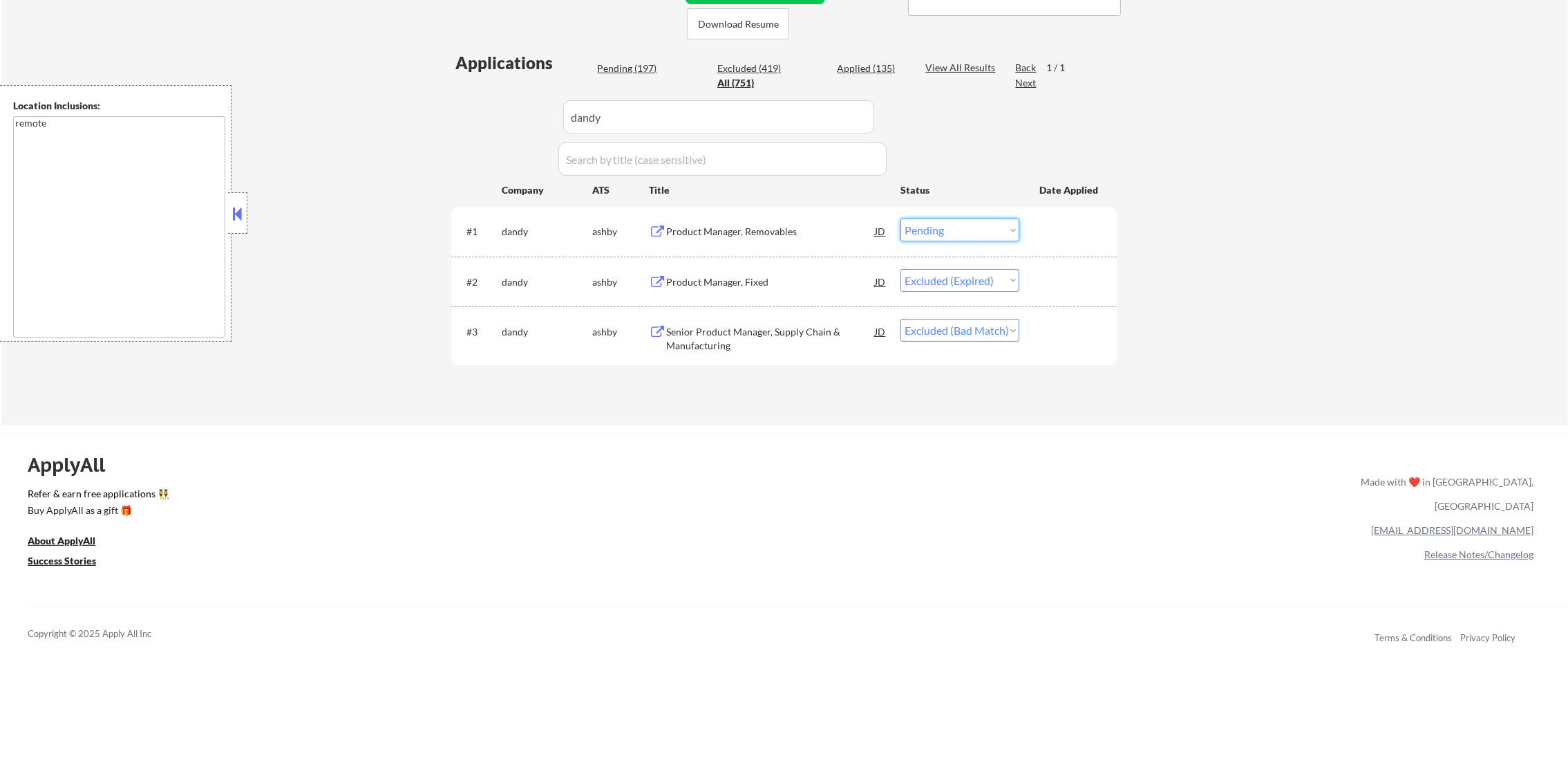
drag, startPoint x: 936, startPoint y: 222, endPoint x: 939, endPoint y: 240, distance: 18.2
click at [936, 222] on select "Choose an option... Pending Applied Excluded (Questions) Excluded (Expired) Exc…" at bounding box center [960, 230] width 119 height 23
click at [901, 219] on select "Choose an option... Pending Applied Excluded (Questions) Excluded (Expired) Exc…" at bounding box center [960, 230] width 119 height 23
drag, startPoint x: 675, startPoint y: 84, endPoint x: 590, endPoint y: 122, distance: 93.1
click at [591, 98] on div "Applications Pending (196) Excluded (420) Applied (135) All (751) View All Resu…" at bounding box center [784, 225] width 666 height 348
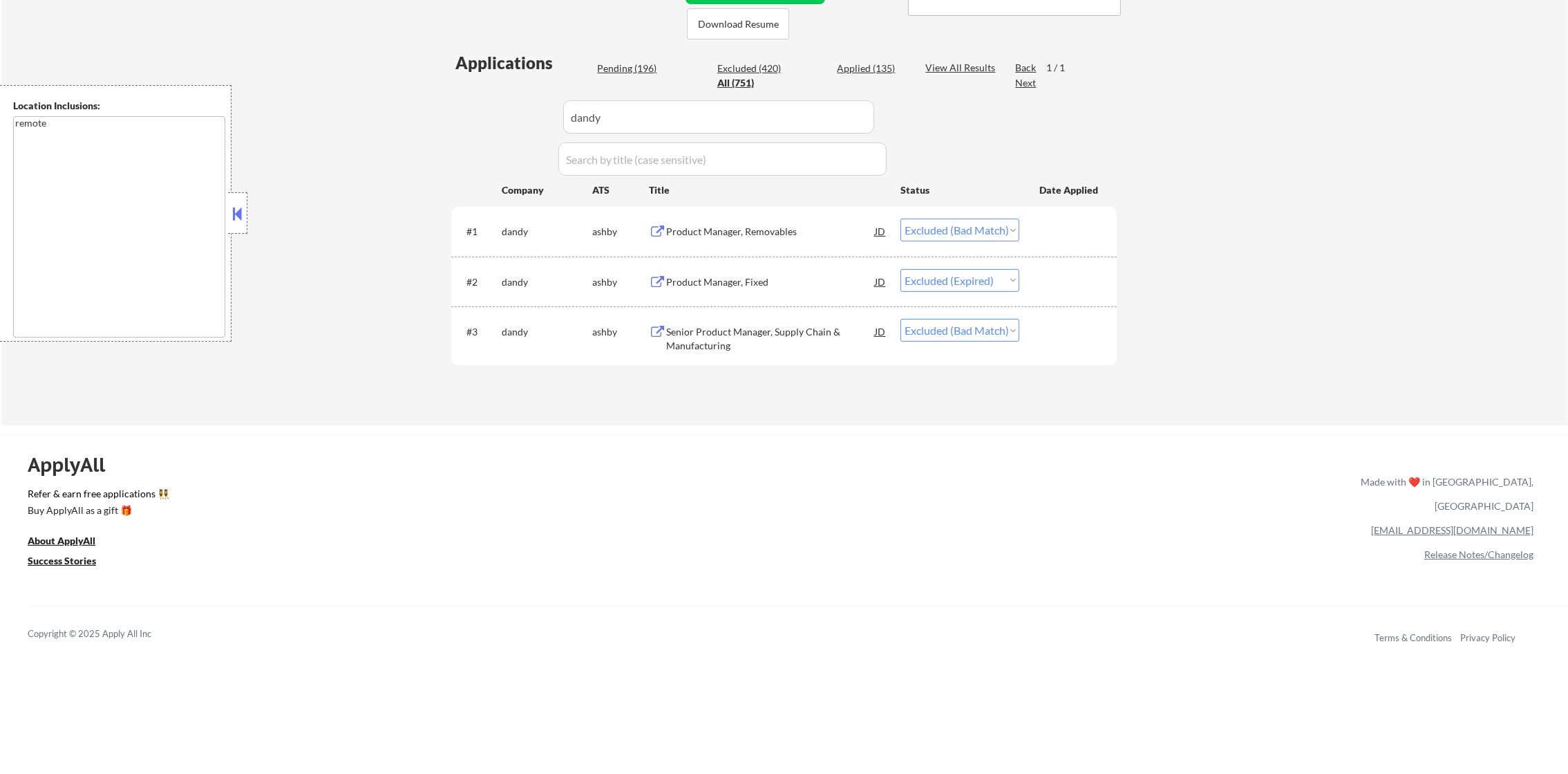
paste input "economicmodeling"
drag, startPoint x: 606, startPoint y: 119, endPoint x: 401, endPoint y: 119, distance: 205.0
click at [407, 119] on div "← Return to /applysquad Mailslurp Inbox Job Search Builder [PERSON_NAME] User E…" at bounding box center [785, 75] width 1567 height 699
click at [401, 119] on div "← Return to /applysquad Mailslurp Inbox Job Search Builder [PERSON_NAME] User E…" at bounding box center [785, 75] width 1567 height 699
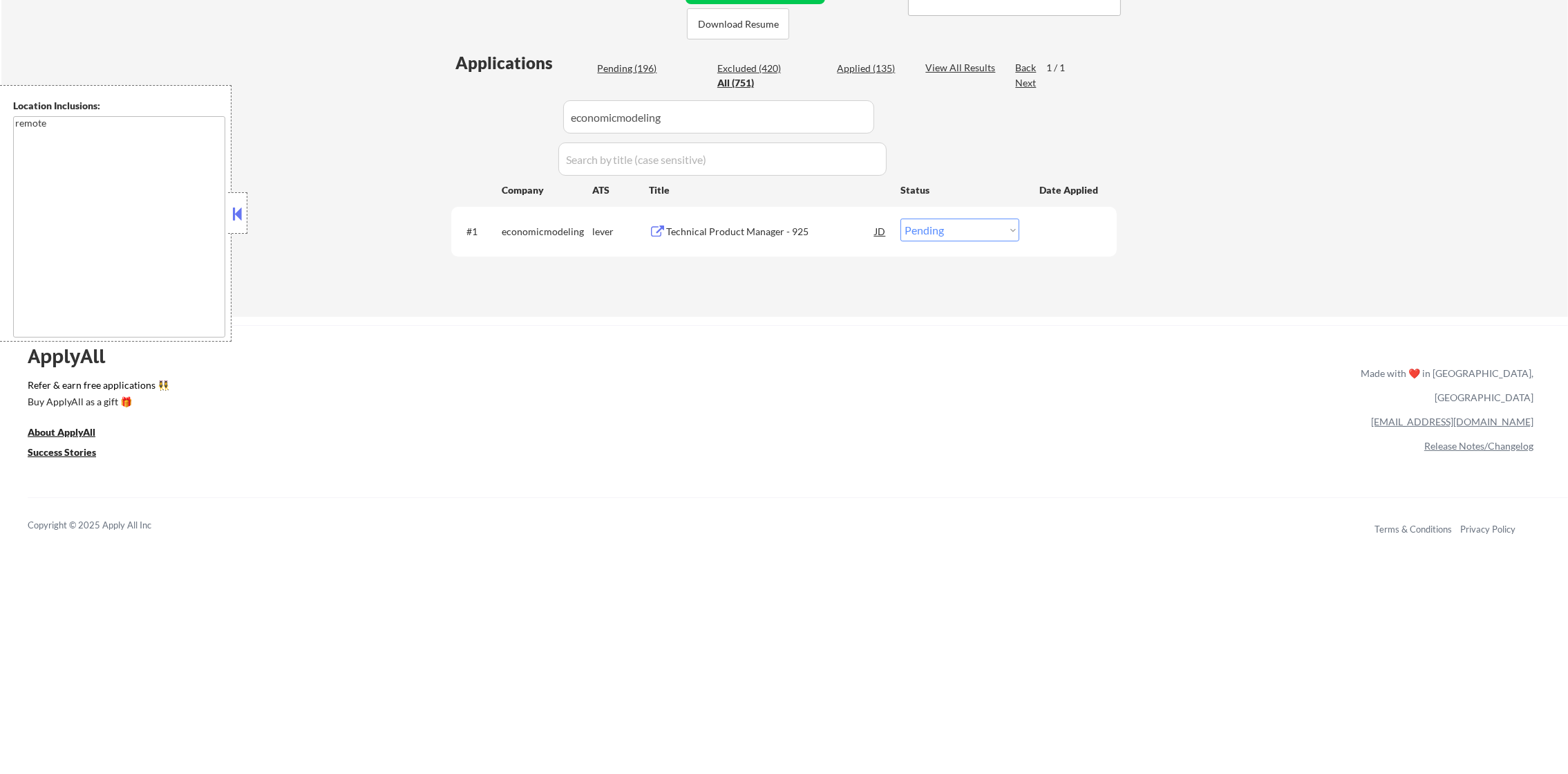
click at [750, 232] on div "Technical Product Manager - 925" at bounding box center [770, 232] width 208 height 14
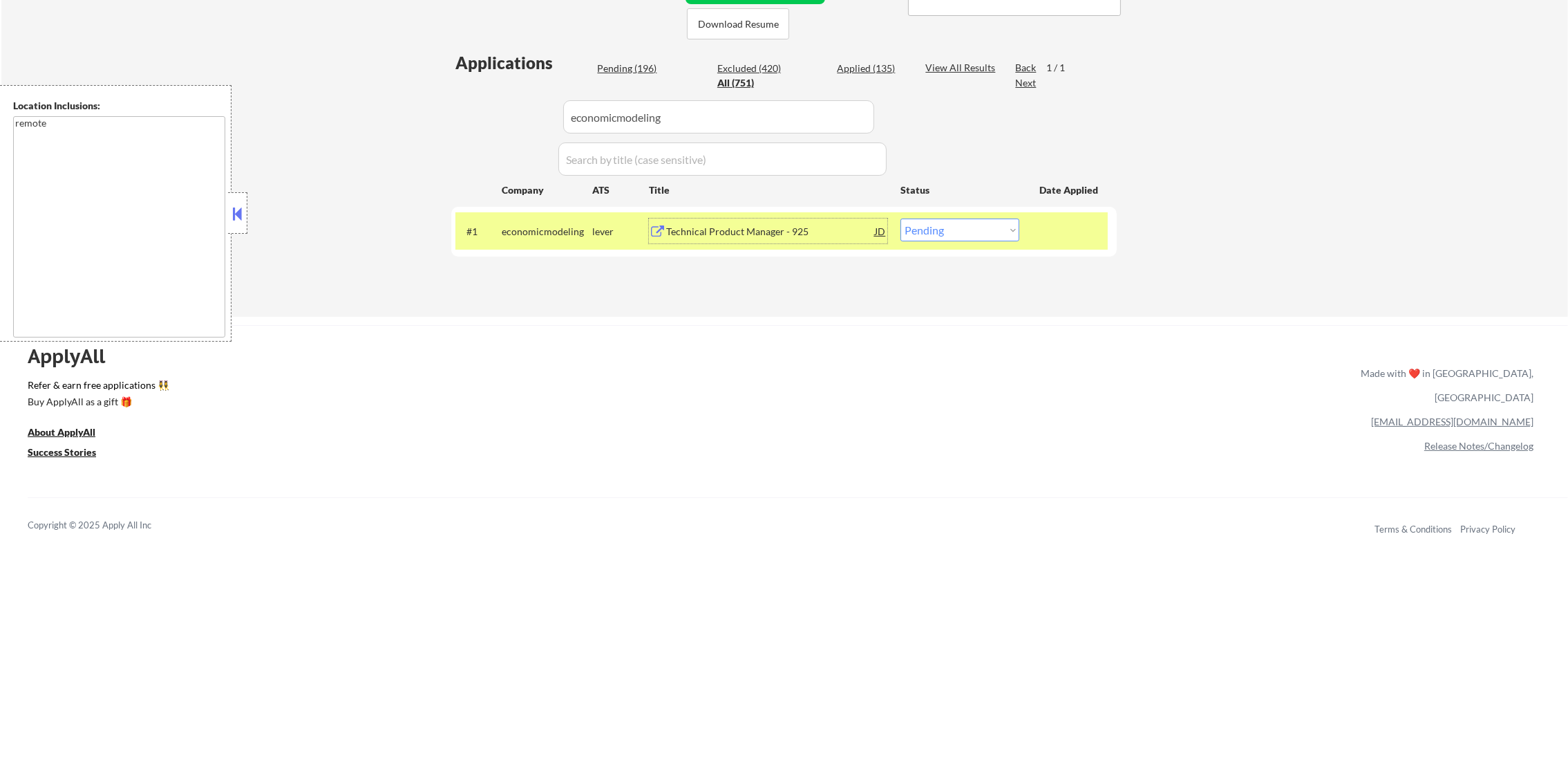
click at [926, 238] on select "Choose an option... Pending Applied Excluded (Questions) Excluded (Expired) Exc…" at bounding box center [960, 230] width 119 height 23
click at [901, 219] on select "Choose an option... Pending Applied Excluded (Questions) Excluded (Expired) Exc…" at bounding box center [960, 230] width 119 height 23
click at [546, 233] on div "economicmodeling" at bounding box center [547, 232] width 91 height 14
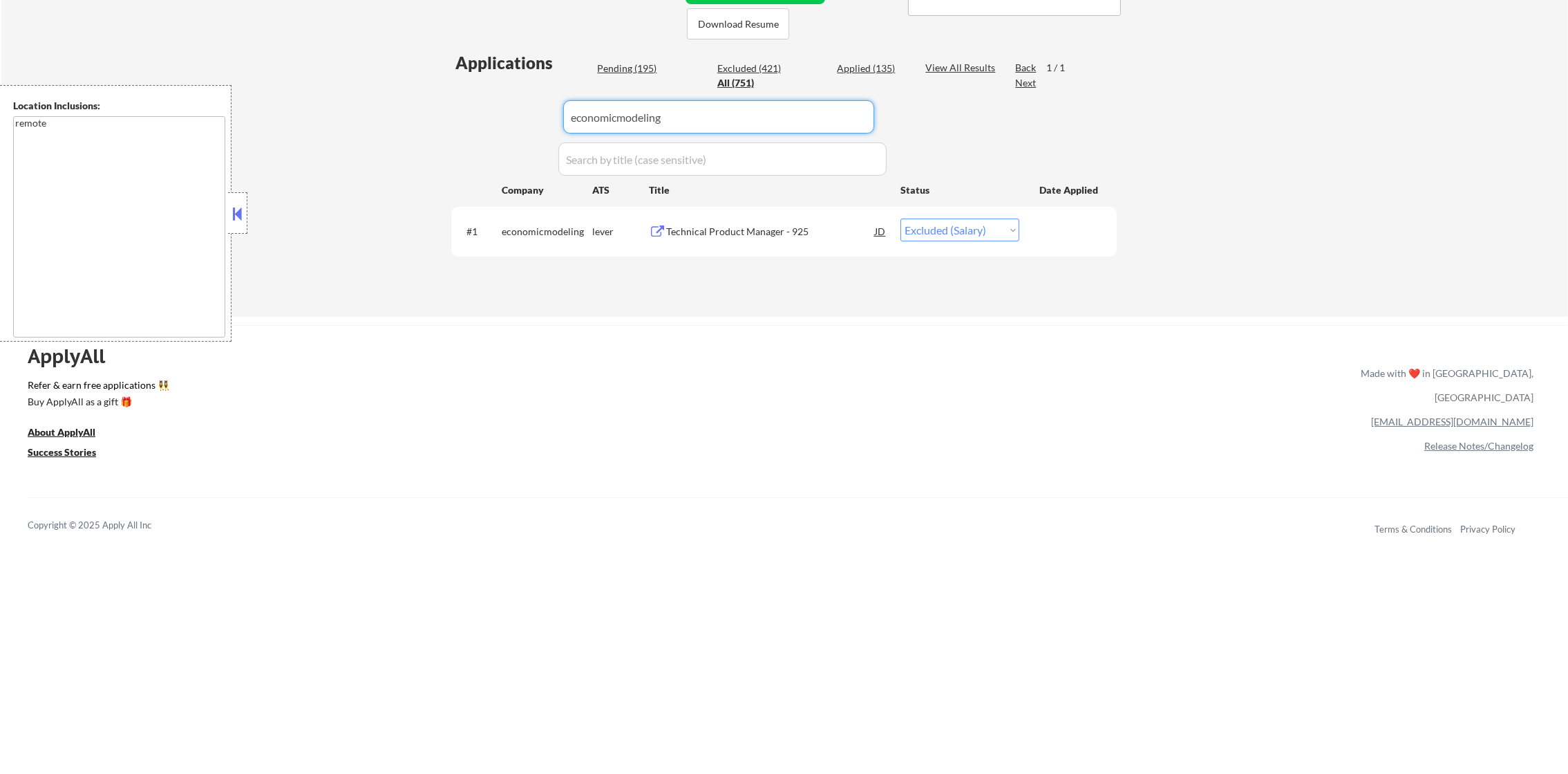
drag, startPoint x: 693, startPoint y: 113, endPoint x: 353, endPoint y: 94, distance: 340.5
click at [353, 94] on div "← Return to /applysquad Mailslurp Inbox Job Search Builder [PERSON_NAME] User E…" at bounding box center [785, 21] width 1567 height 591
paste input "attentive"
click at [353, 94] on div "← Return to /applysquad Mailslurp Inbox Job Search Builder [PERSON_NAME] User E…" at bounding box center [785, 21] width 1567 height 591
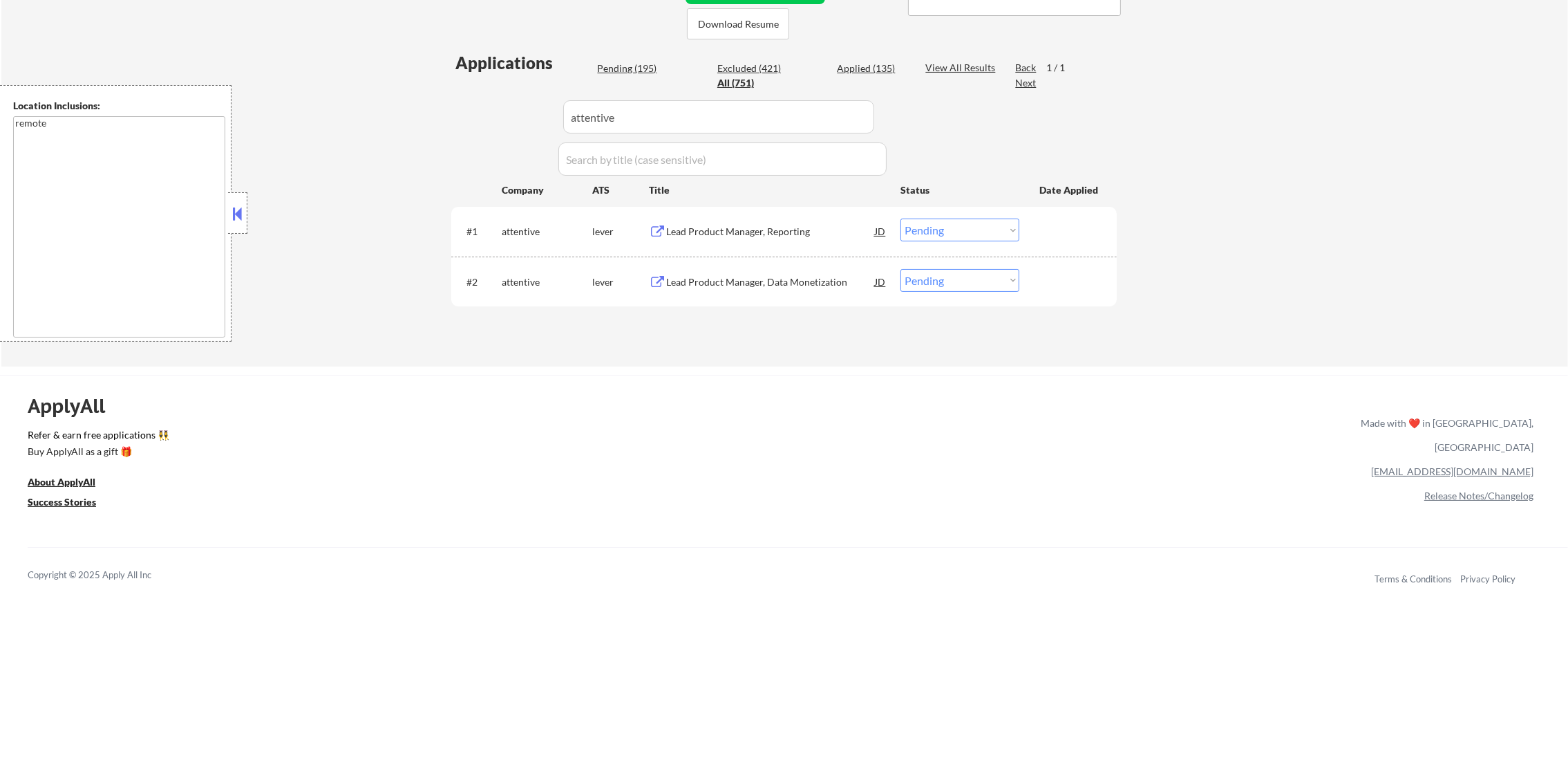
click at [779, 221] on div "Lead Product Manager, Reporting" at bounding box center [770, 231] width 208 height 25
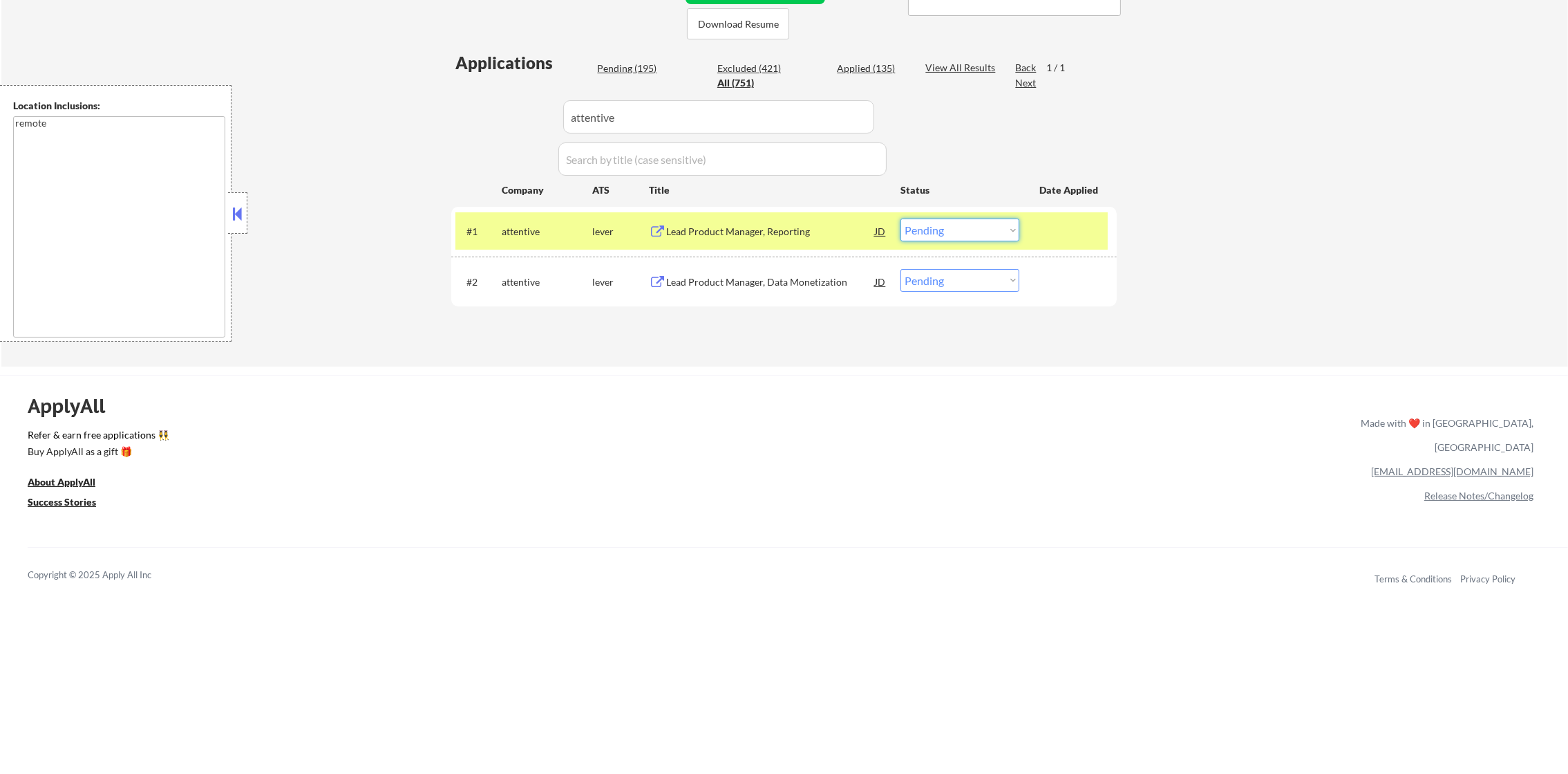
click at [936, 226] on select "Choose an option... Pending Applied Excluded (Questions) Excluded (Expired) Exc…" at bounding box center [960, 230] width 119 height 23
click at [901, 219] on select "Choose an option... Pending Applied Excluded (Questions) Excluded (Expired) Exc…" at bounding box center [960, 230] width 119 height 23
click at [553, 233] on div "attentive" at bounding box center [547, 232] width 91 height 14
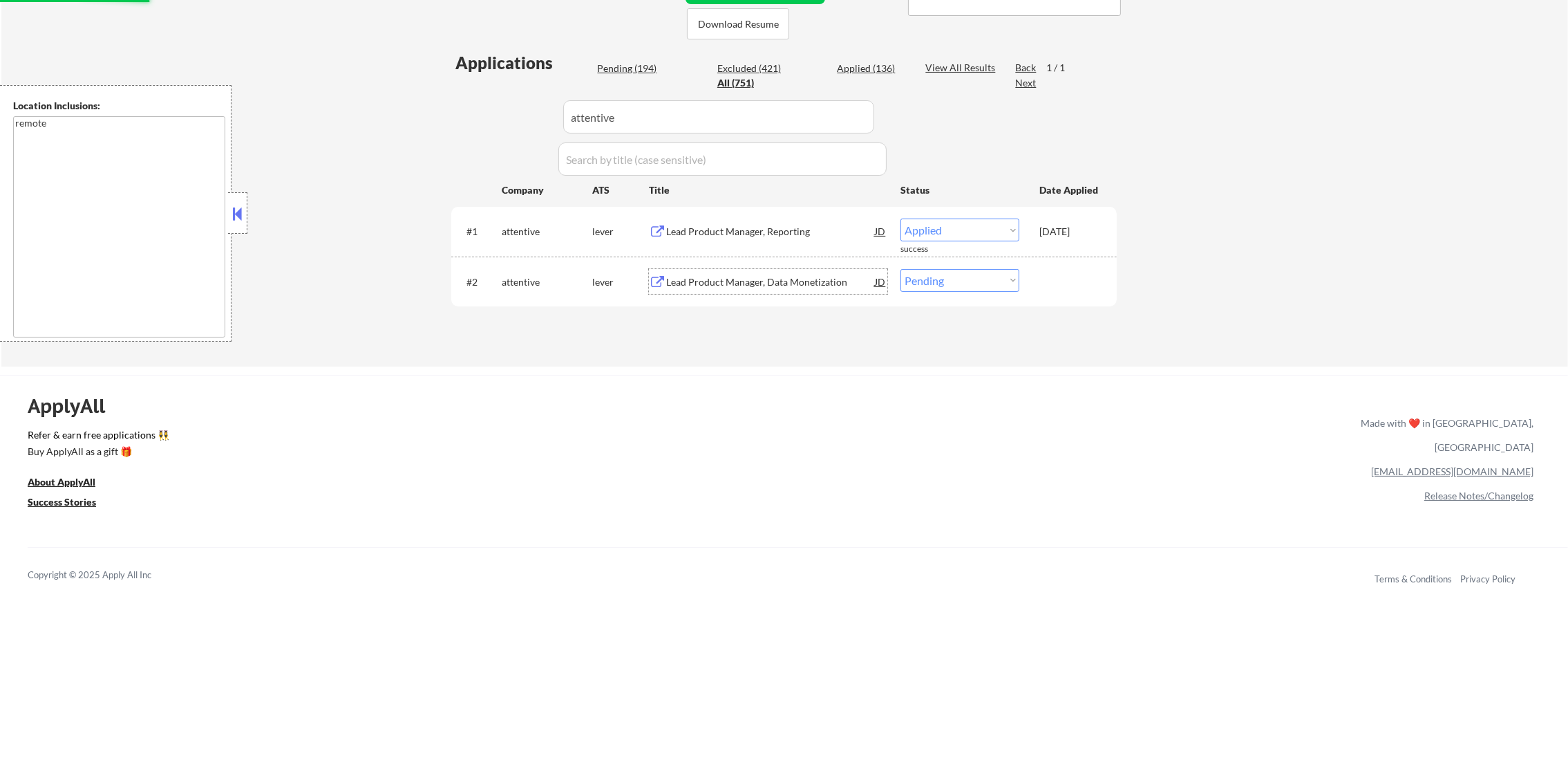
click at [820, 270] on div "Lead Product Manager, Data Monetization" at bounding box center [770, 281] width 208 height 25
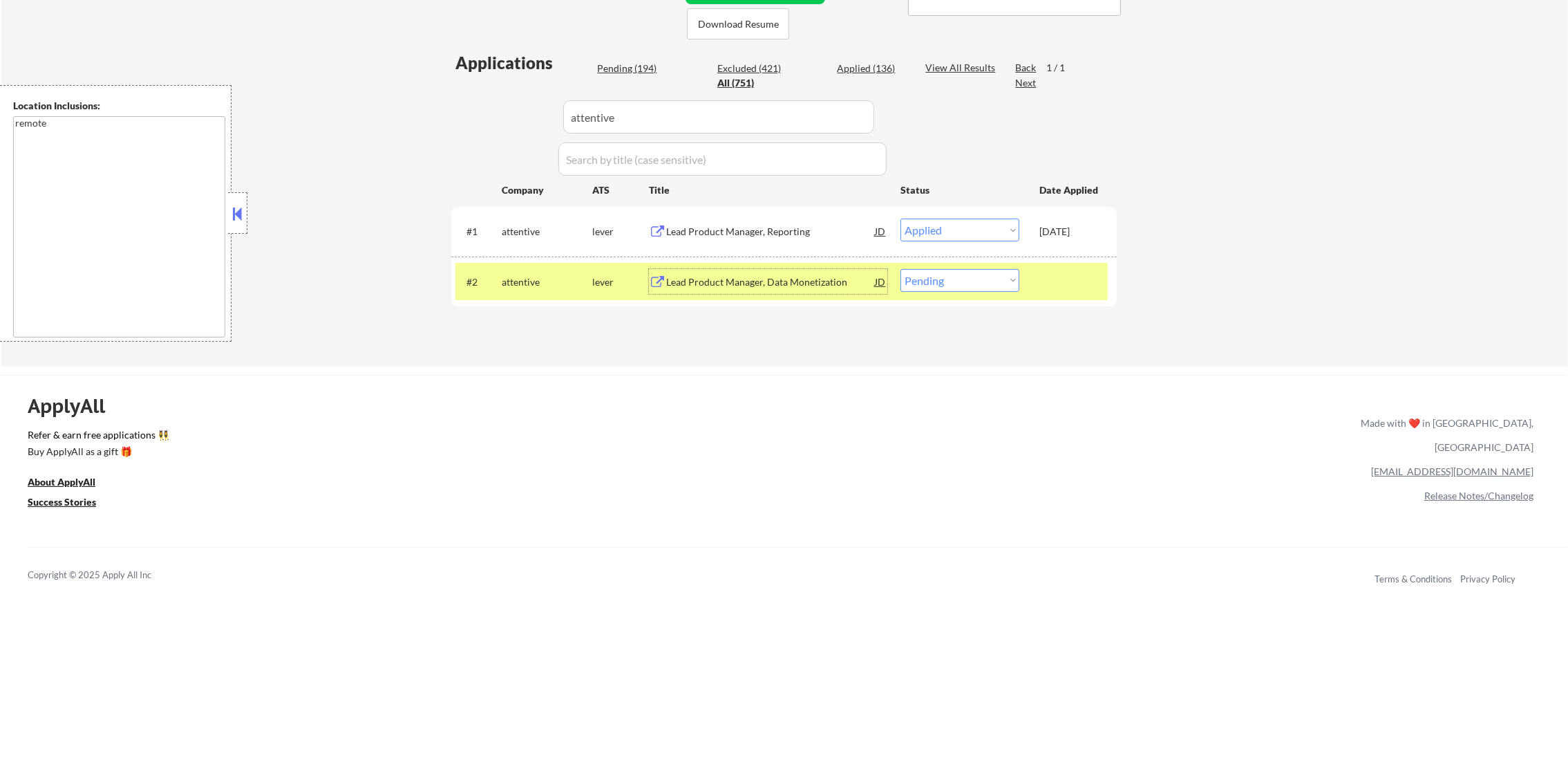
drag, startPoint x: 992, startPoint y: 282, endPoint x: 988, endPoint y: 289, distance: 8.1
click at [992, 282] on select "Choose an option... Pending Applied Excluded (Questions) Excluded (Expired) Exc…" at bounding box center [960, 280] width 119 height 23
click at [901, 269] on select "Choose an option... Pending Applied Excluded (Questions) Excluded (Expired) Exc…" at bounding box center [960, 280] width 119 height 23
click at [532, 285] on div "attentive" at bounding box center [547, 282] width 91 height 14
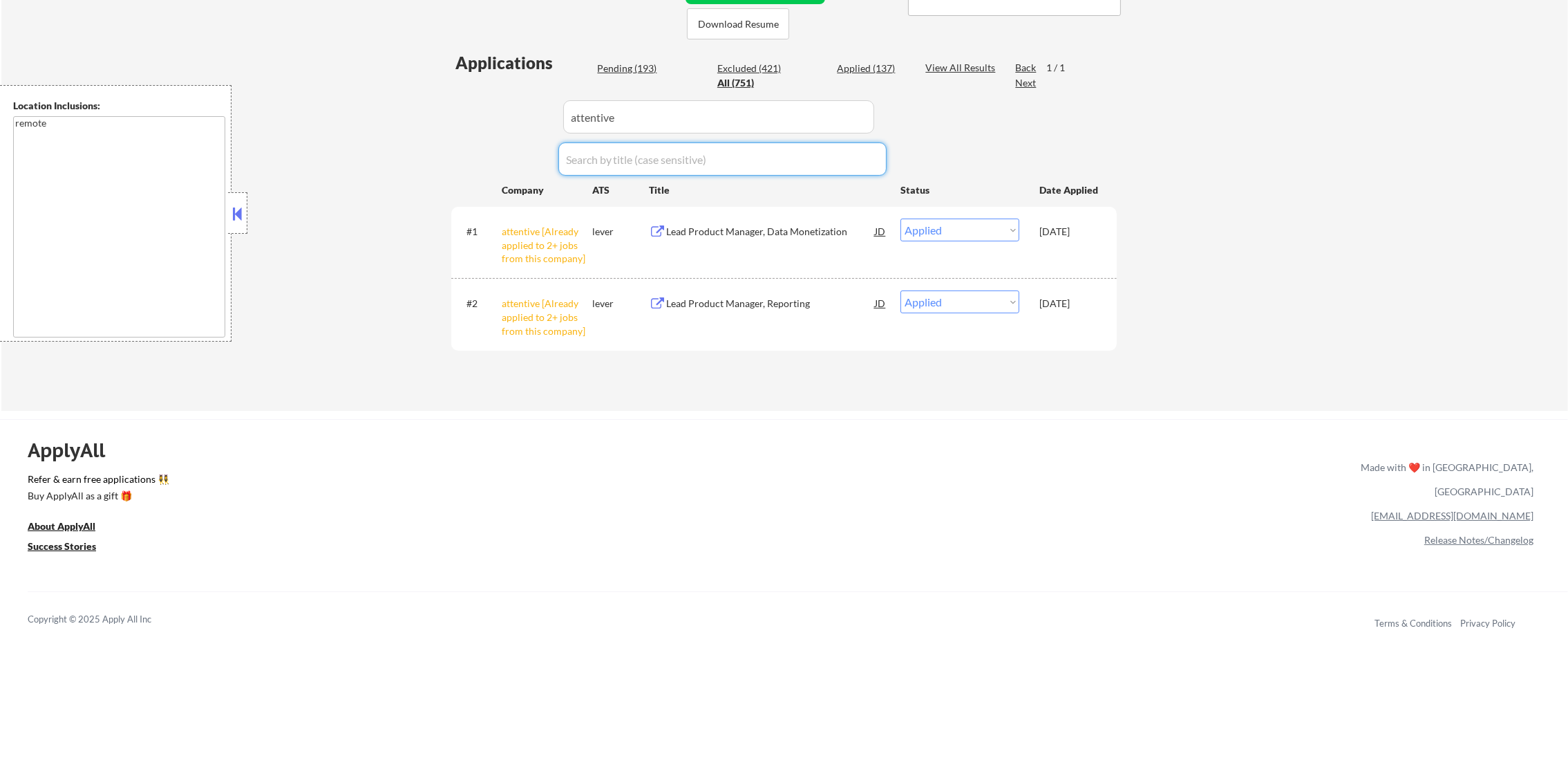
drag, startPoint x: 637, startPoint y: 134, endPoint x: 633, endPoint y: 116, distance: 18.4
click at [633, 124] on div "Applications Pending (193) Excluded (421) Applied (137) All (751) View All Resu…" at bounding box center [784, 218] width 666 height 333
paste input "machinify"
drag, startPoint x: 633, startPoint y: 116, endPoint x: 405, endPoint y: 109, distance: 228.1
click at [418, 112] on div "← Return to /applysquad Mailslurp Inbox Job Search Builder [PERSON_NAME] User E…" at bounding box center [785, 68] width 1567 height 686
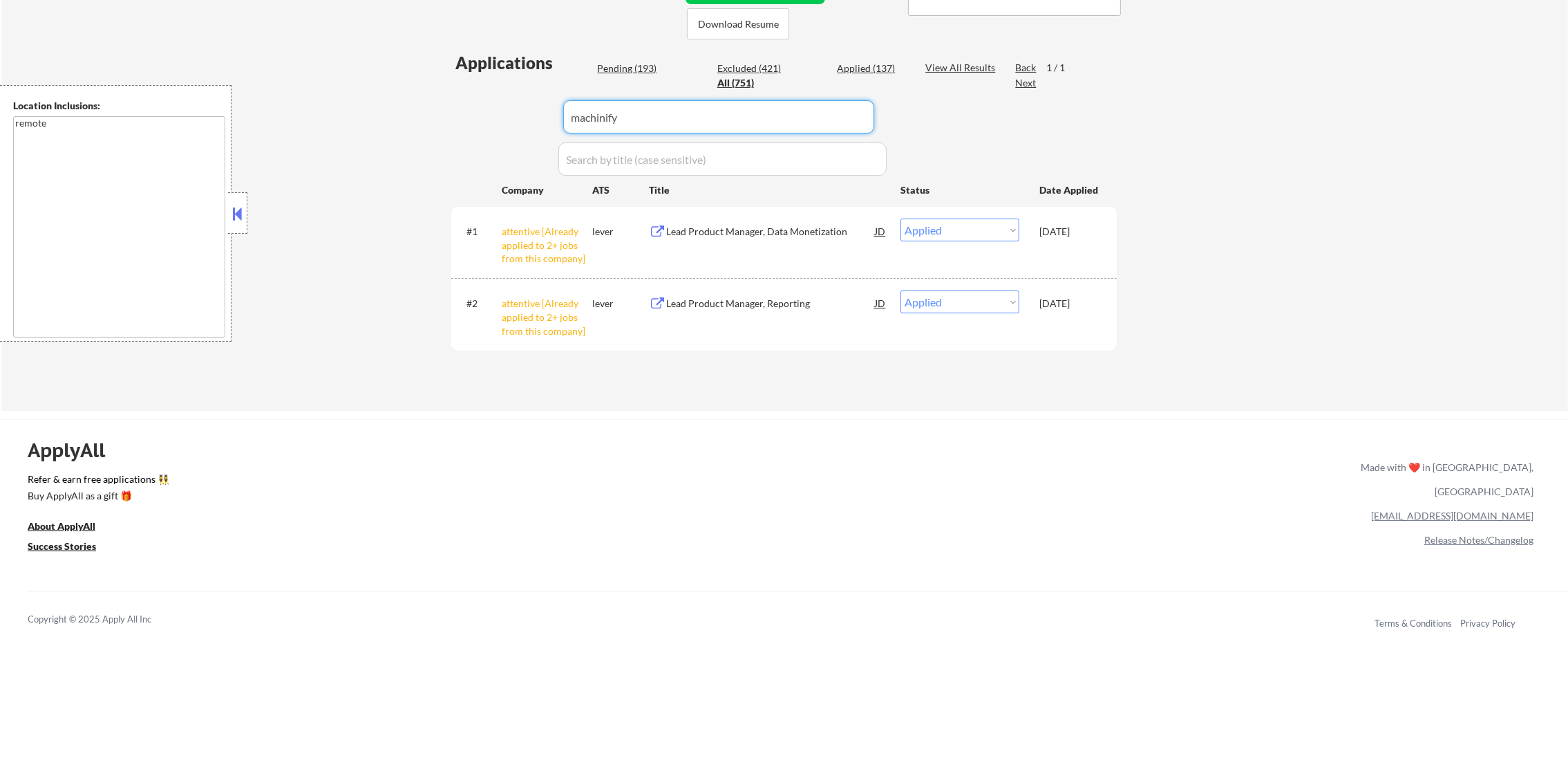
click at [403, 109] on div "← Return to /applysquad Mailslurp Inbox Job Search Builder [PERSON_NAME] User E…" at bounding box center [785, 68] width 1567 height 686
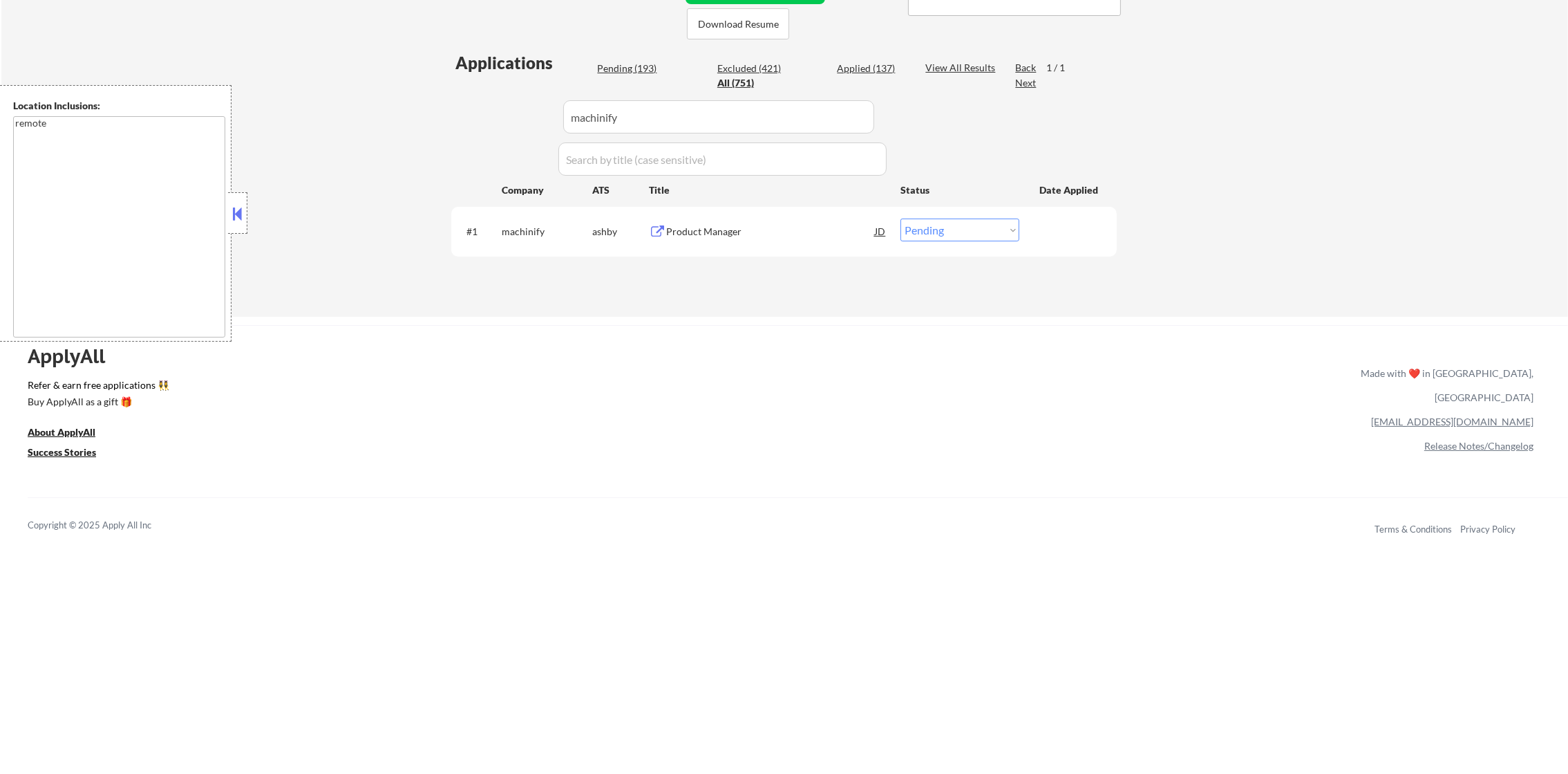
click at [772, 213] on div "#1 machinify [PERSON_NAME] Product Manager JD warning_amber Choose an option...…" at bounding box center [781, 231] width 653 height 38
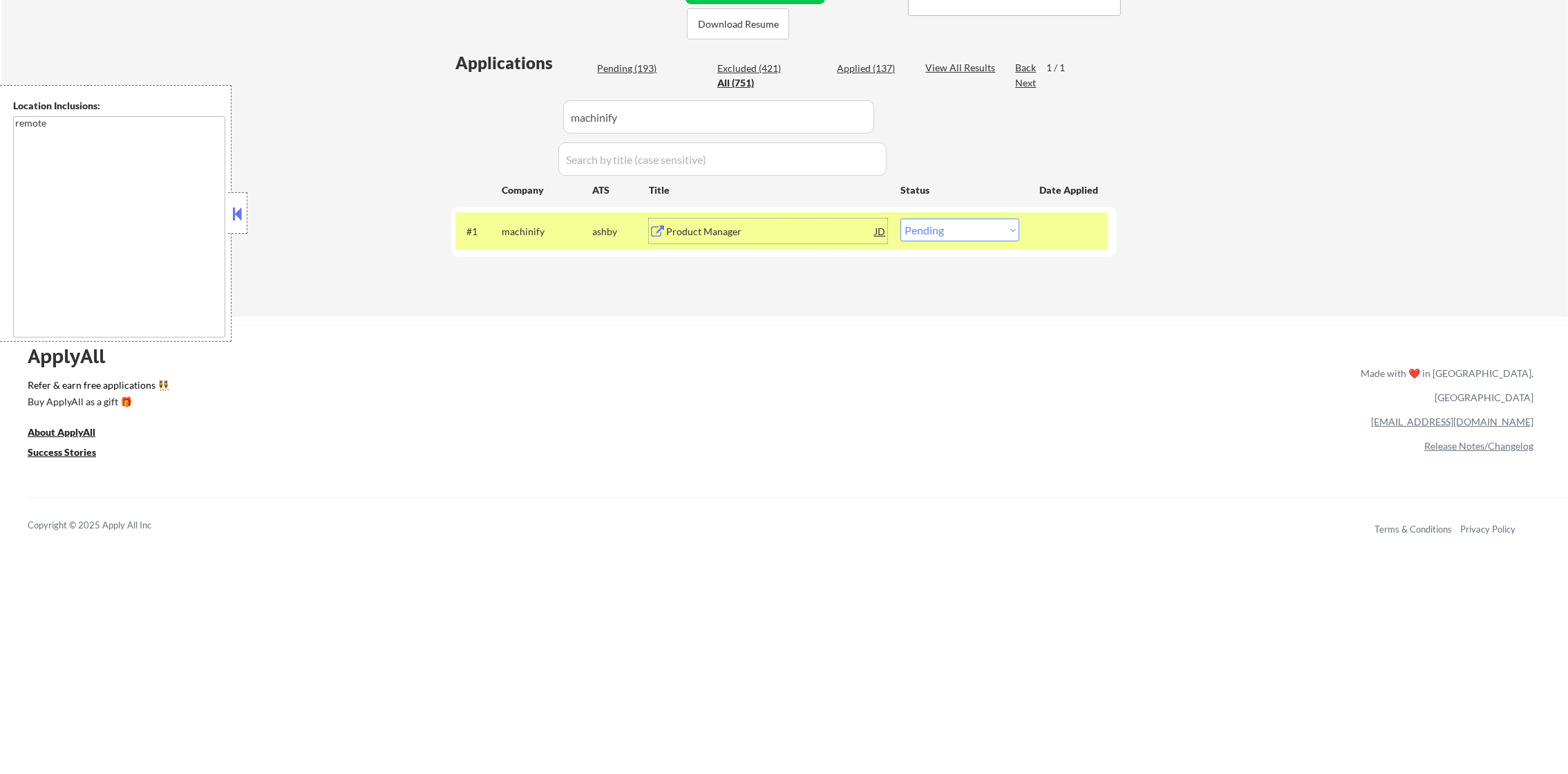
click at [772, 232] on div "Product Manager" at bounding box center [770, 232] width 208 height 14
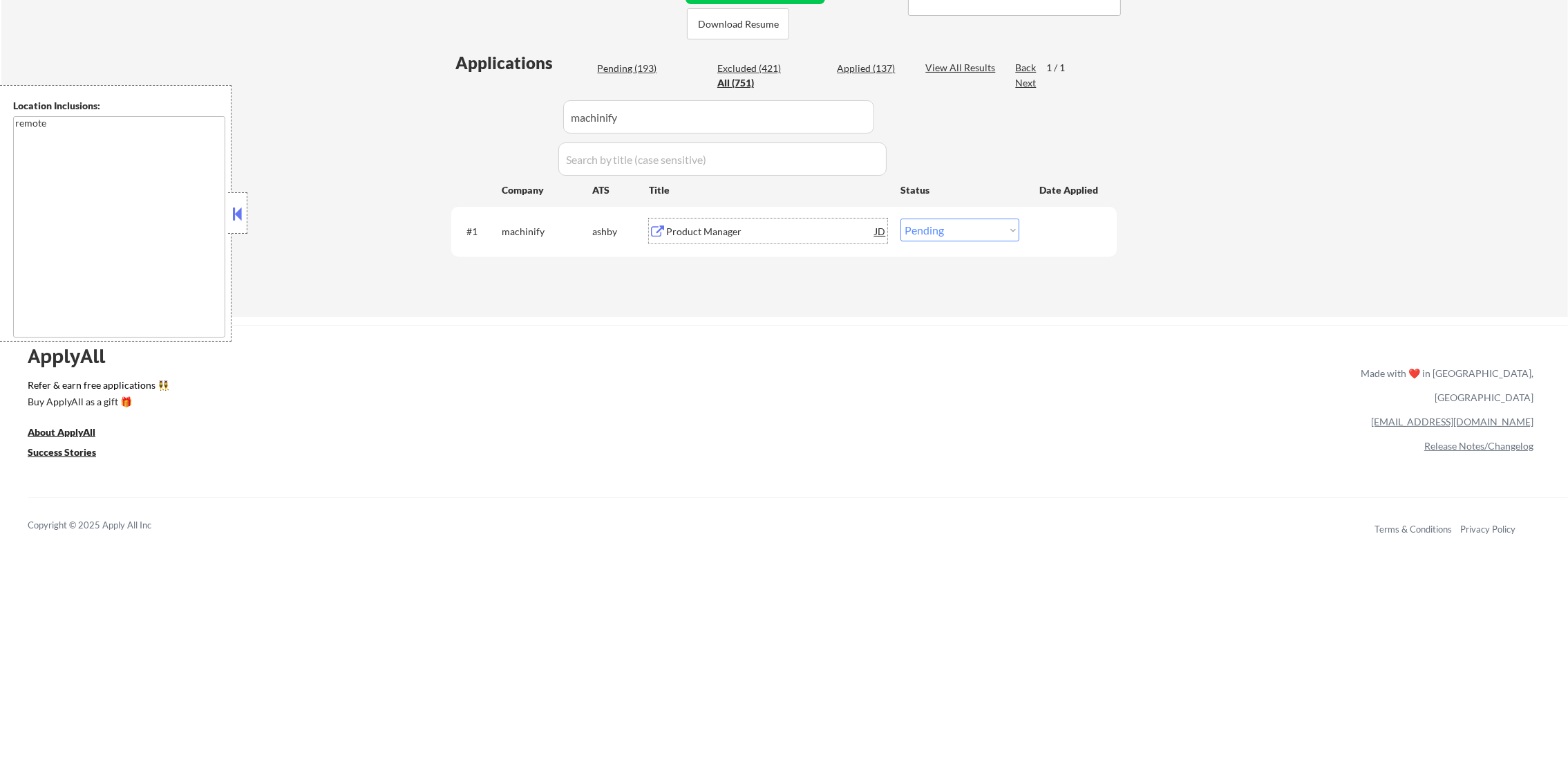
click at [1003, 221] on select "Choose an option... Pending Applied Excluded (Questions) Excluded (Expired) Exc…" at bounding box center [960, 230] width 119 height 23
click at [901, 219] on select "Choose an option... Pending Applied Excluded (Questions) Excluded (Expired) Exc…" at bounding box center [960, 230] width 119 height 23
drag, startPoint x: 623, startPoint y: 119, endPoint x: 434, endPoint y: 124, distance: 189.1
click at [462, 119] on div "Applications Pending (192) Excluded (421) Applied (138) All (751) View All Resu…" at bounding box center [784, 171] width 666 height 239
paste input "vectranetworks"
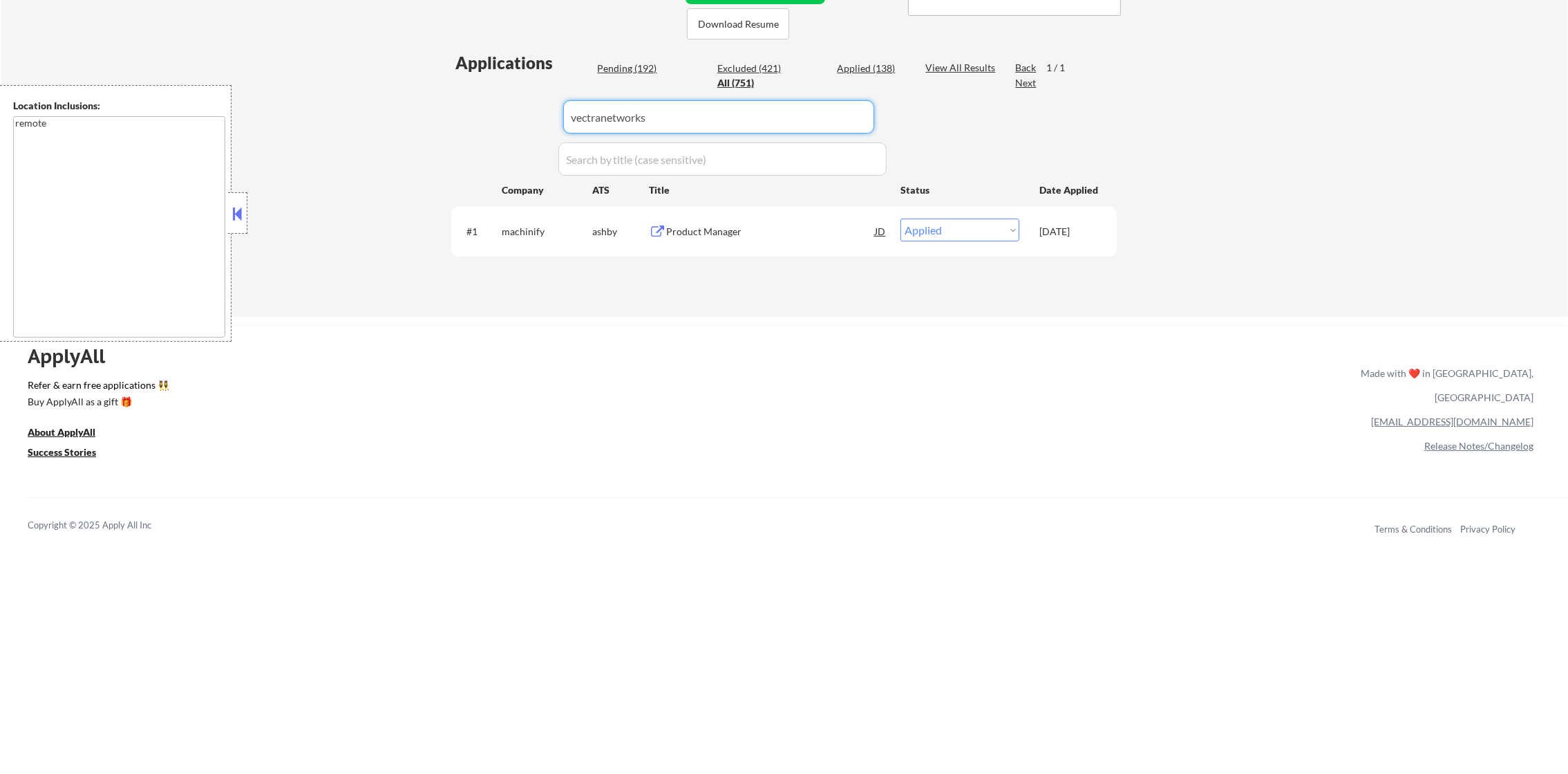
drag, startPoint x: 425, startPoint y: 129, endPoint x: 424, endPoint y: 137, distance: 8.1
click at [424, 137] on div "← Return to /applysquad Mailslurp Inbox Job Search Builder [PERSON_NAME] User E…" at bounding box center [785, 21] width 1567 height 591
click at [732, 225] on div "Product Manager" at bounding box center [770, 232] width 208 height 14
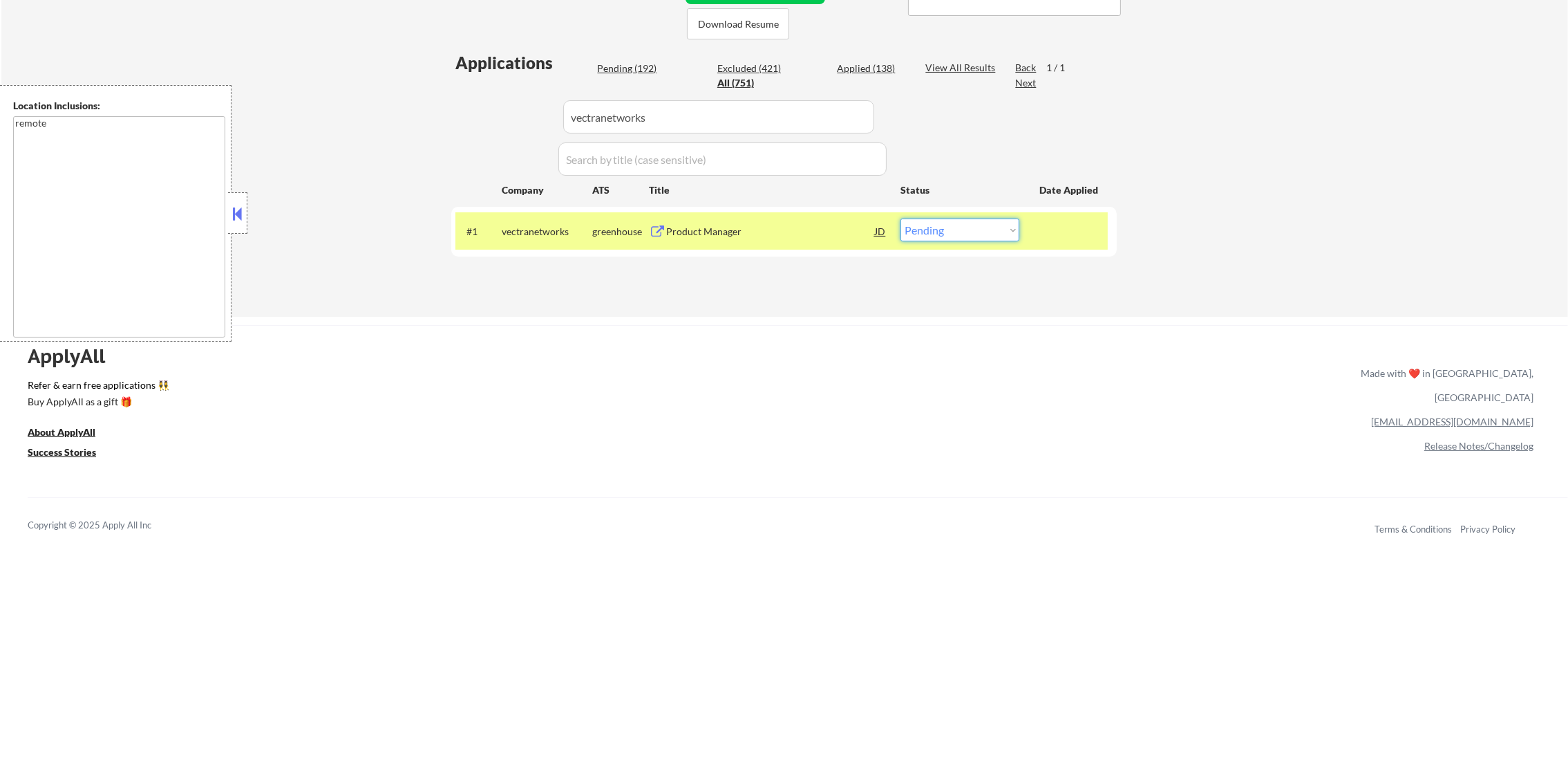
click at [984, 231] on select "Choose an option... Pending Applied Excluded (Questions) Excluded (Expired) Exc…" at bounding box center [960, 230] width 119 height 23
click at [901, 219] on select "Choose an option... Pending Applied Excluded (Questions) Excluded (Expired) Exc…" at bounding box center [960, 230] width 119 height 23
drag, startPoint x: 686, startPoint y: 105, endPoint x: 437, endPoint y: 112, distance: 249.1
click at [445, 112] on div "← Return to /applysquad Mailslurp Inbox Job Search Builder [PERSON_NAME] User E…" at bounding box center [784, 15] width 690 height 580
paste input "medscout"
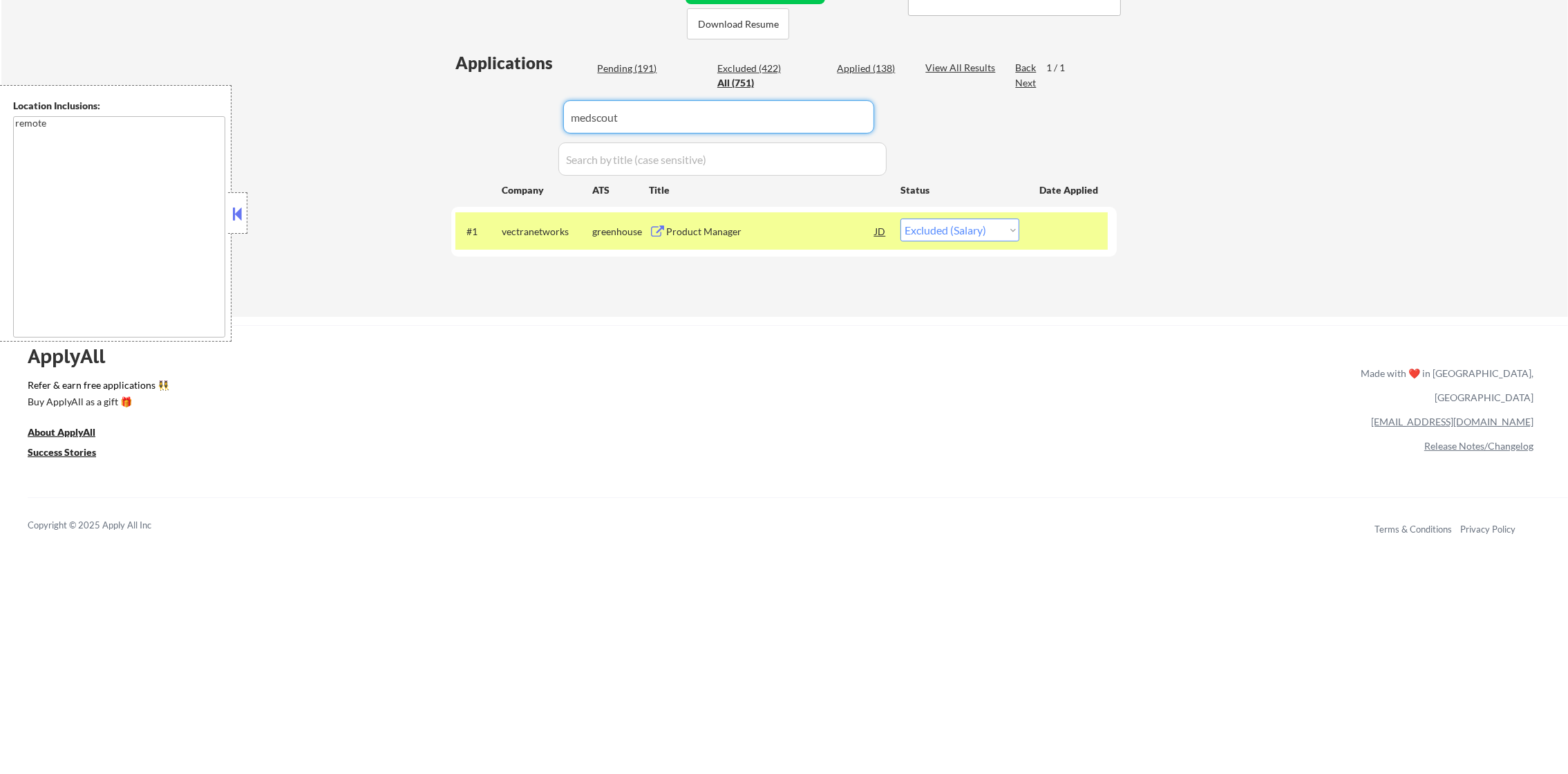
drag, startPoint x: 432, startPoint y: 112, endPoint x: 457, endPoint y: 197, distance: 88.6
click at [432, 117] on div "← Return to /applysquad Mailslurp Inbox Job Search Builder [PERSON_NAME] User E…" at bounding box center [785, 21] width 1567 height 591
click at [760, 216] on div "#1 medscout [PERSON_NAME] Product Manager JD warning_amber Choose an option... …" at bounding box center [781, 231] width 653 height 38
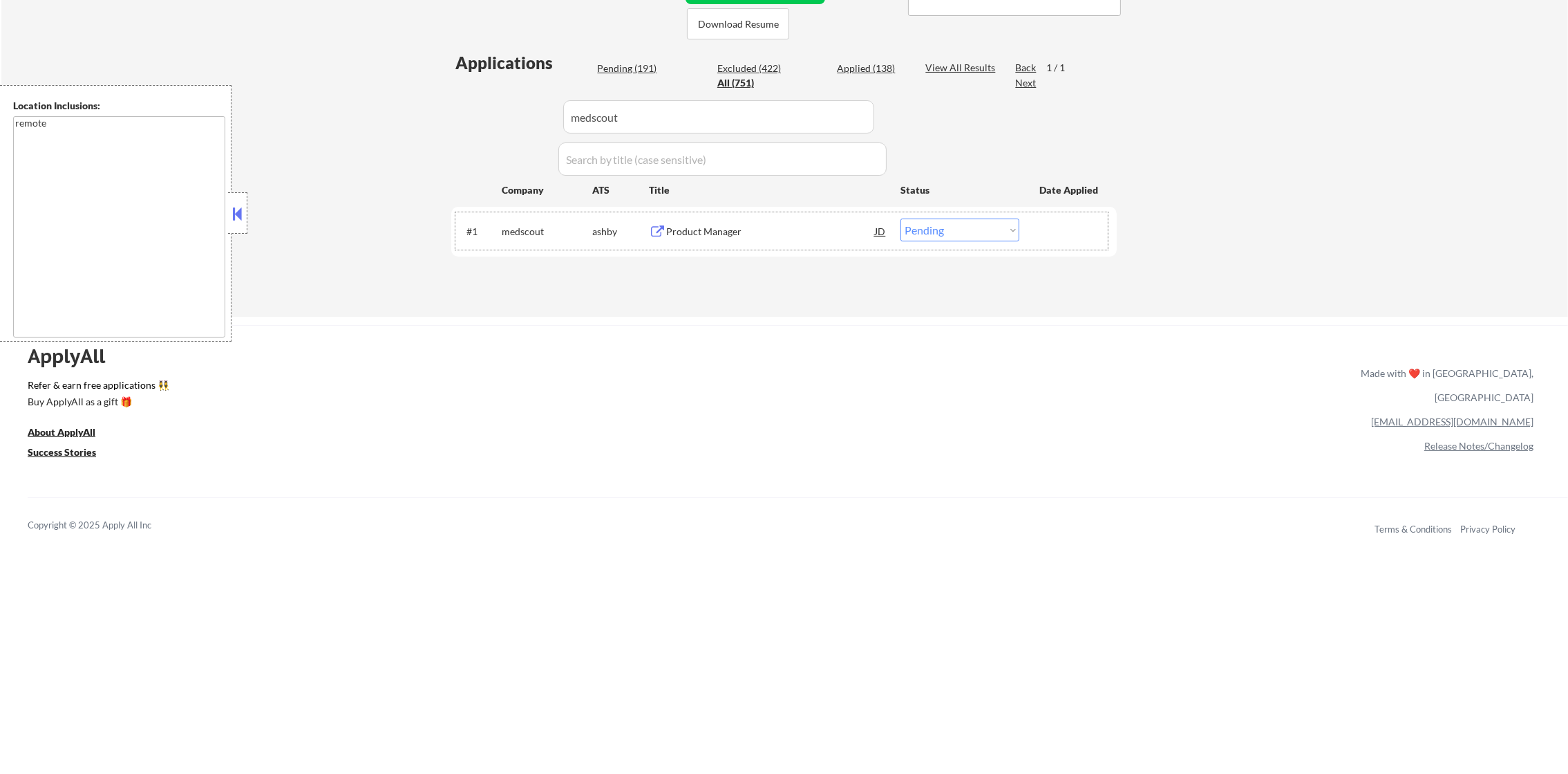
click at [741, 232] on div "Product Manager" at bounding box center [770, 232] width 208 height 14
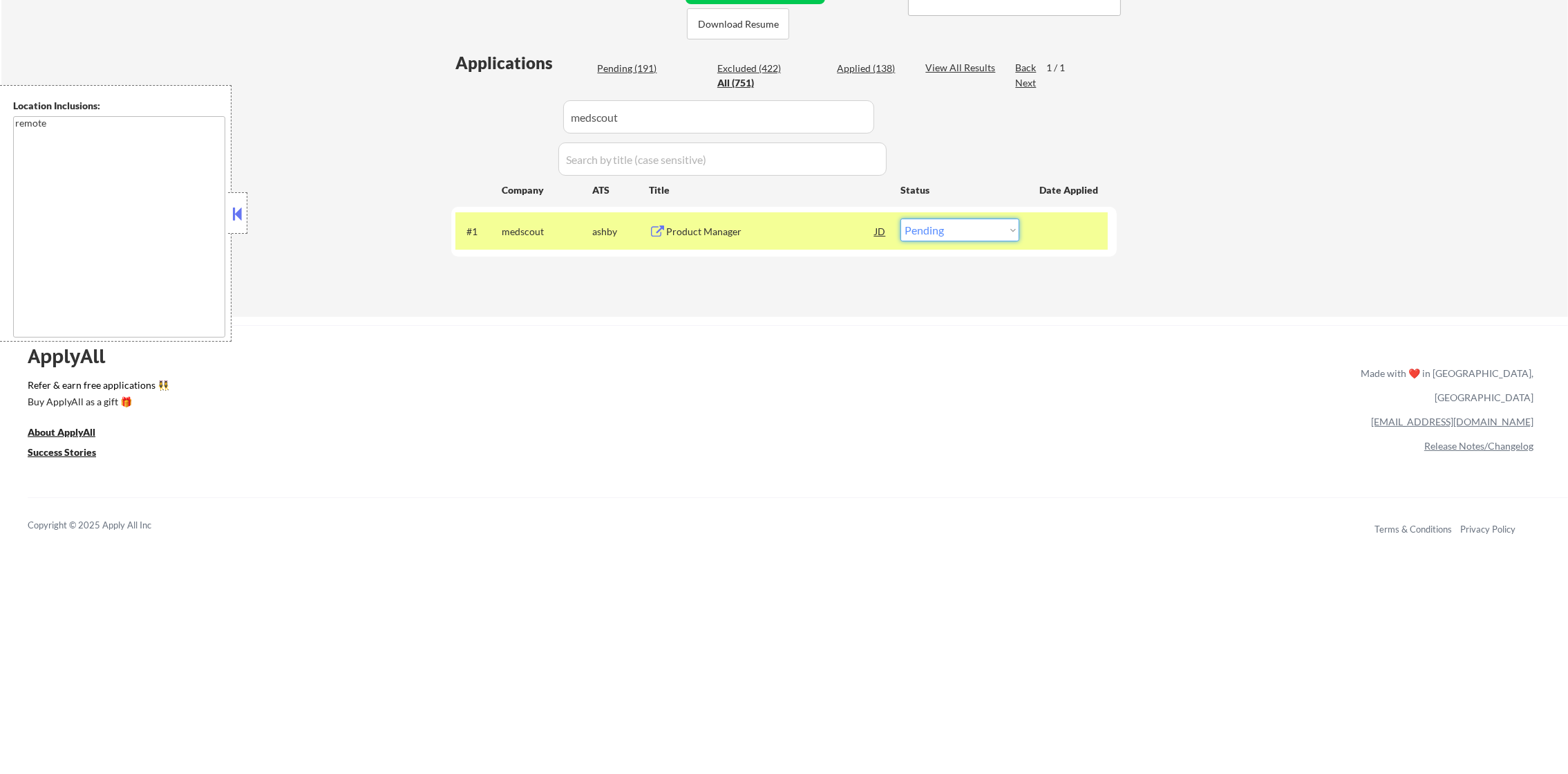
click at [986, 227] on select "Choose an option... Pending Applied Excluded (Questions) Excluded (Expired) Exc…" at bounding box center [960, 230] width 119 height 23
click at [901, 219] on select "Choose an option... Pending Applied Excluded (Questions) Excluded (Expired) Exc…" at bounding box center [960, 230] width 119 height 23
click at [532, 221] on div "medscout" at bounding box center [547, 231] width 91 height 25
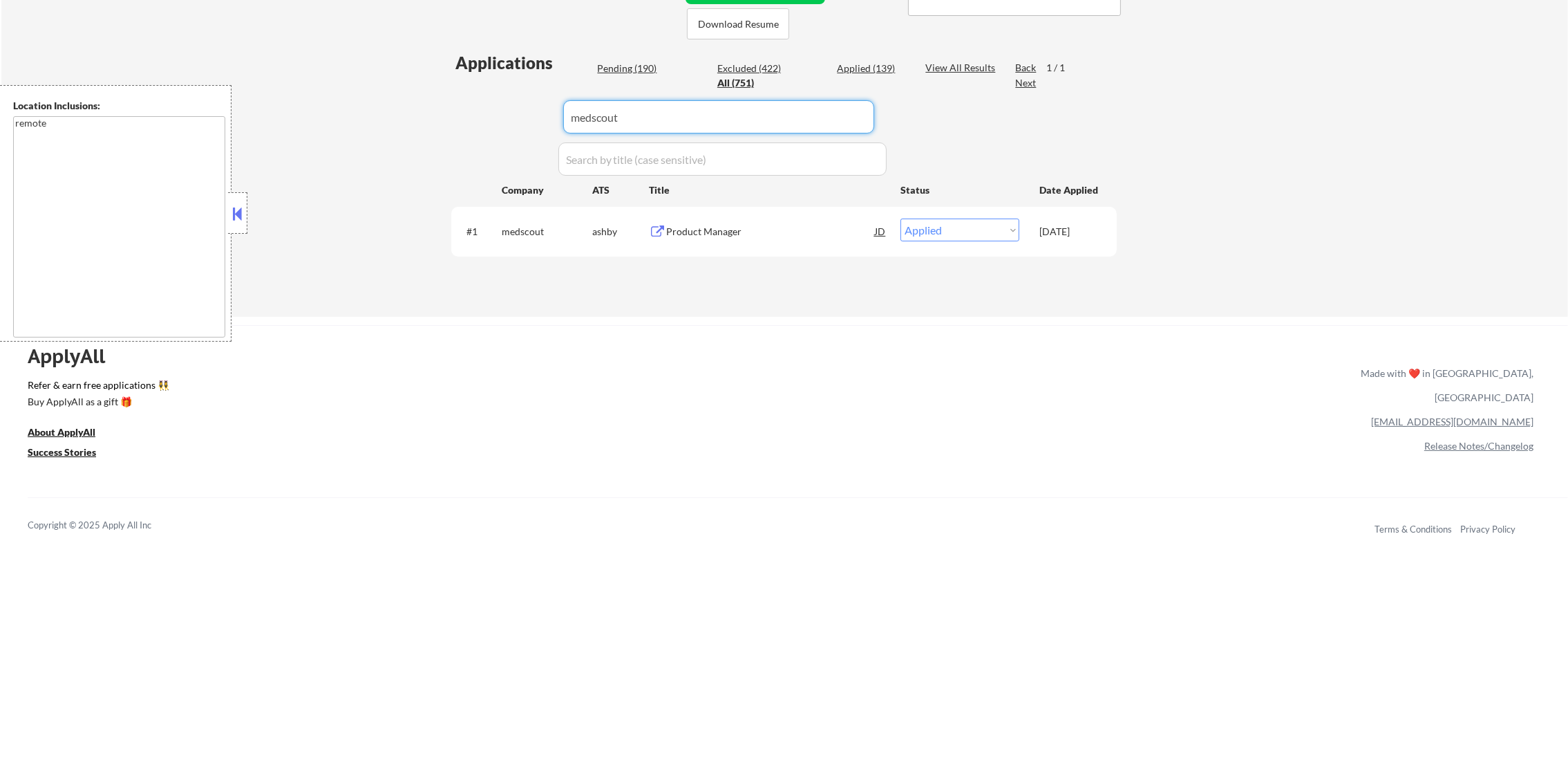
paste input "tvscientific"
drag, startPoint x: 653, startPoint y: 115, endPoint x: 444, endPoint y: 112, distance: 209.0
click at [451, 112] on div "Applications Pending (190) Excluded (422) Applied (139) All (751) View All Resu…" at bounding box center [784, 171] width 666 height 239
click at [443, 112] on div "← Return to /applysquad Mailslurp Inbox Job Search Builder [PERSON_NAME] User E…" at bounding box center [784, 15] width 690 height 580
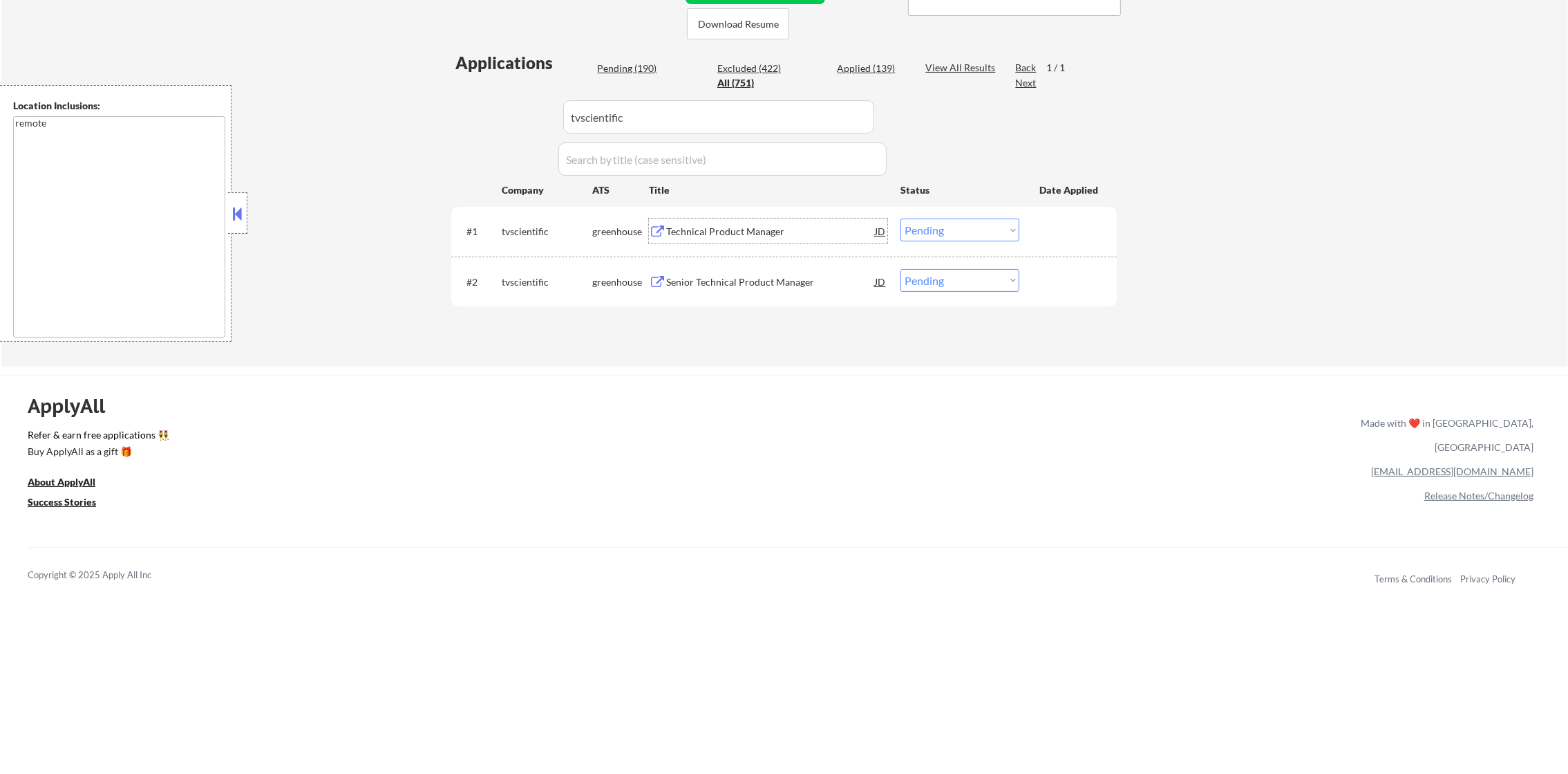
click at [745, 237] on div "Technical Product Manager" at bounding box center [770, 232] width 208 height 14
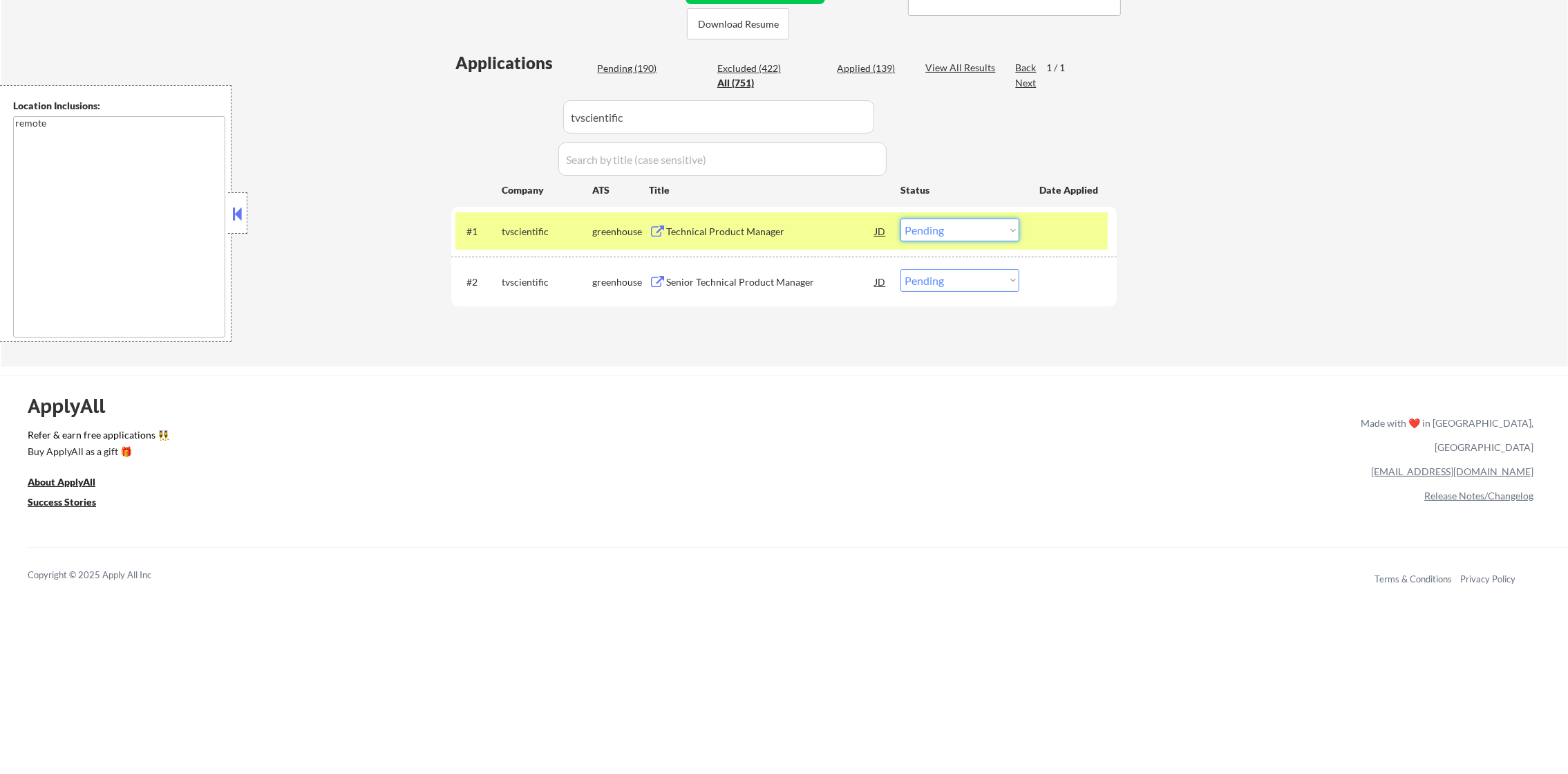
click at [975, 228] on select "Choose an option... Pending Applied Excluded (Questions) Excluded (Expired) Exc…" at bounding box center [960, 230] width 119 height 23
click at [901, 219] on select "Choose an option... Pending Applied Excluded (Questions) Excluded (Expired) Exc…" at bounding box center [960, 230] width 119 height 23
click at [545, 233] on div "tvscientific" at bounding box center [547, 232] width 91 height 14
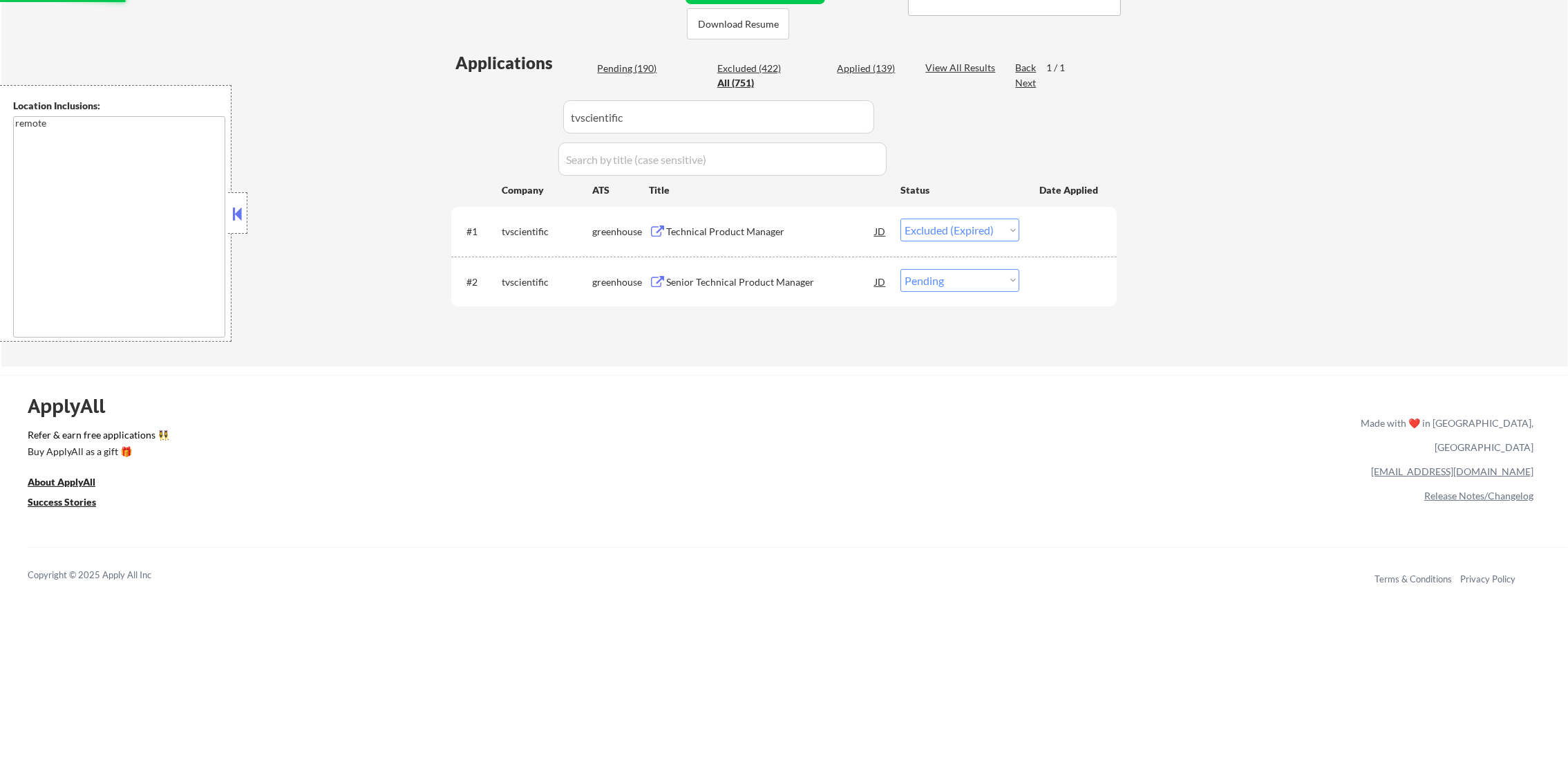
click at [758, 285] on div "Senior Technical Product Manager" at bounding box center [770, 282] width 208 height 14
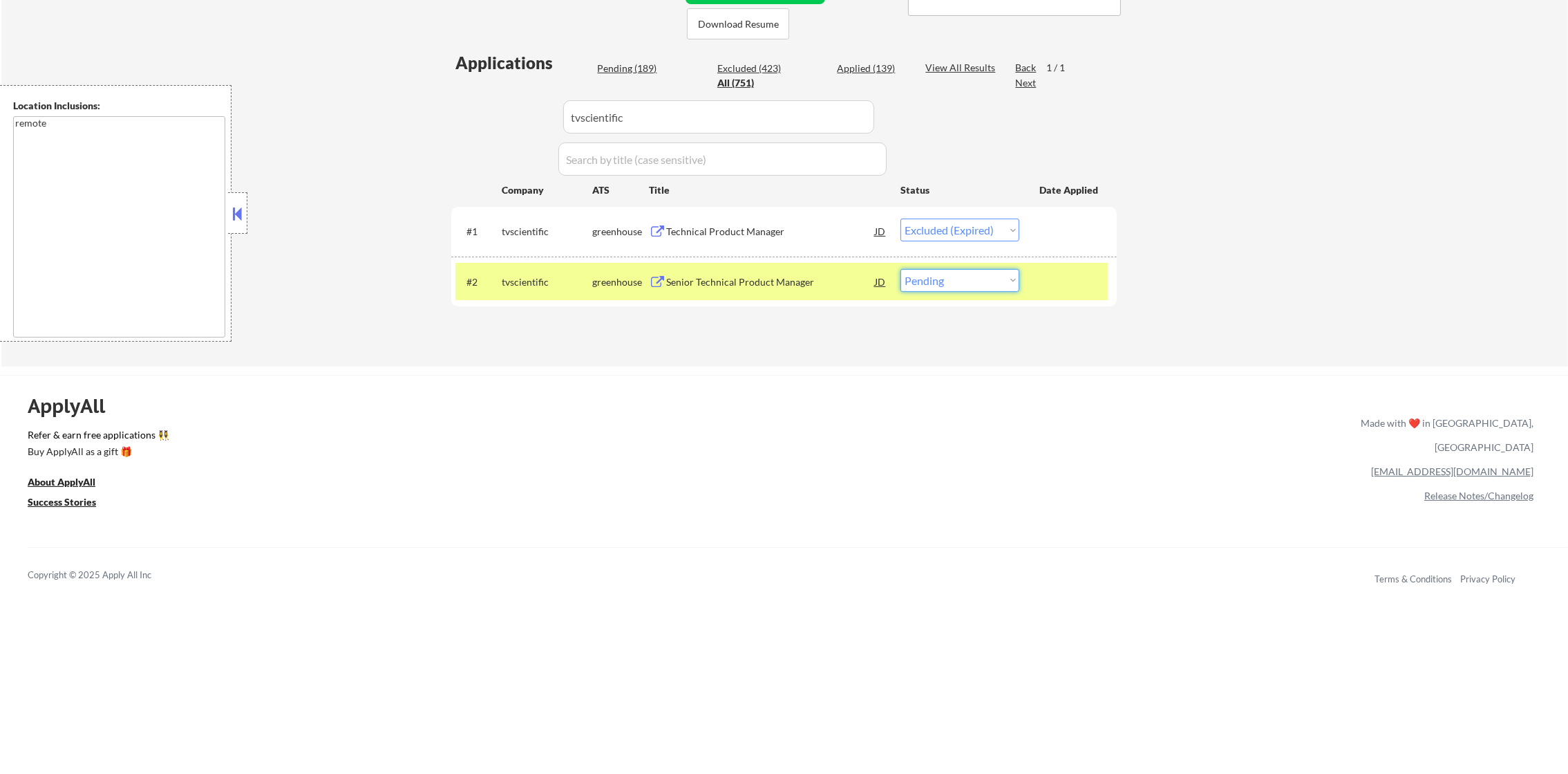
click at [927, 277] on select "Choose an option... Pending Applied Excluded (Questions) Excluded (Expired) Exc…" at bounding box center [960, 280] width 119 height 23
click at [901, 269] on select "Choose an option... Pending Applied Excluded (Questions) Excluded (Expired) Exc…" at bounding box center [960, 280] width 119 height 23
click at [511, 261] on div "#2 tvscientific greenhouse Senior Technical Product Manager JD warning_amber Ch…" at bounding box center [784, 281] width 666 height 51
click at [545, 257] on div "#2 tvscientific greenhouse Senior Technical Product Manager JD warning_amber Ch…" at bounding box center [784, 281] width 666 height 51
click at [540, 273] on div "tvscientific" at bounding box center [547, 281] width 91 height 25
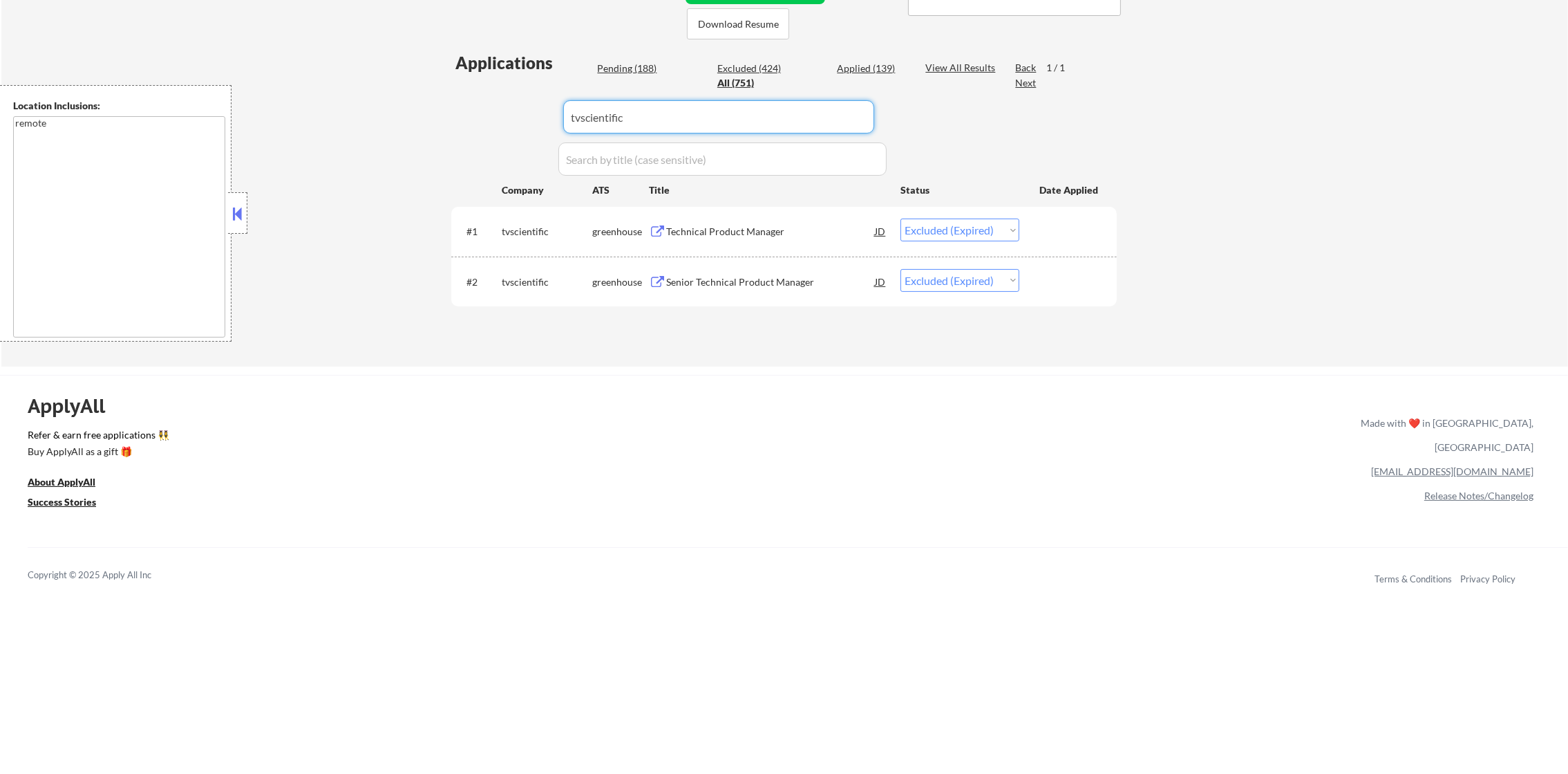
drag, startPoint x: 575, startPoint y: 109, endPoint x: 462, endPoint y: 109, distance: 113.0
click at [467, 109] on div "Applications Pending (188) Excluded (424) Applied (139) All (751) View All Resu…" at bounding box center [784, 196] width 666 height 289
paste input "veracross"
click at [462, 109] on div "Applications Pending (188) Excluded (424) Applied (139) All (751) View All Resu…" at bounding box center [784, 196] width 666 height 289
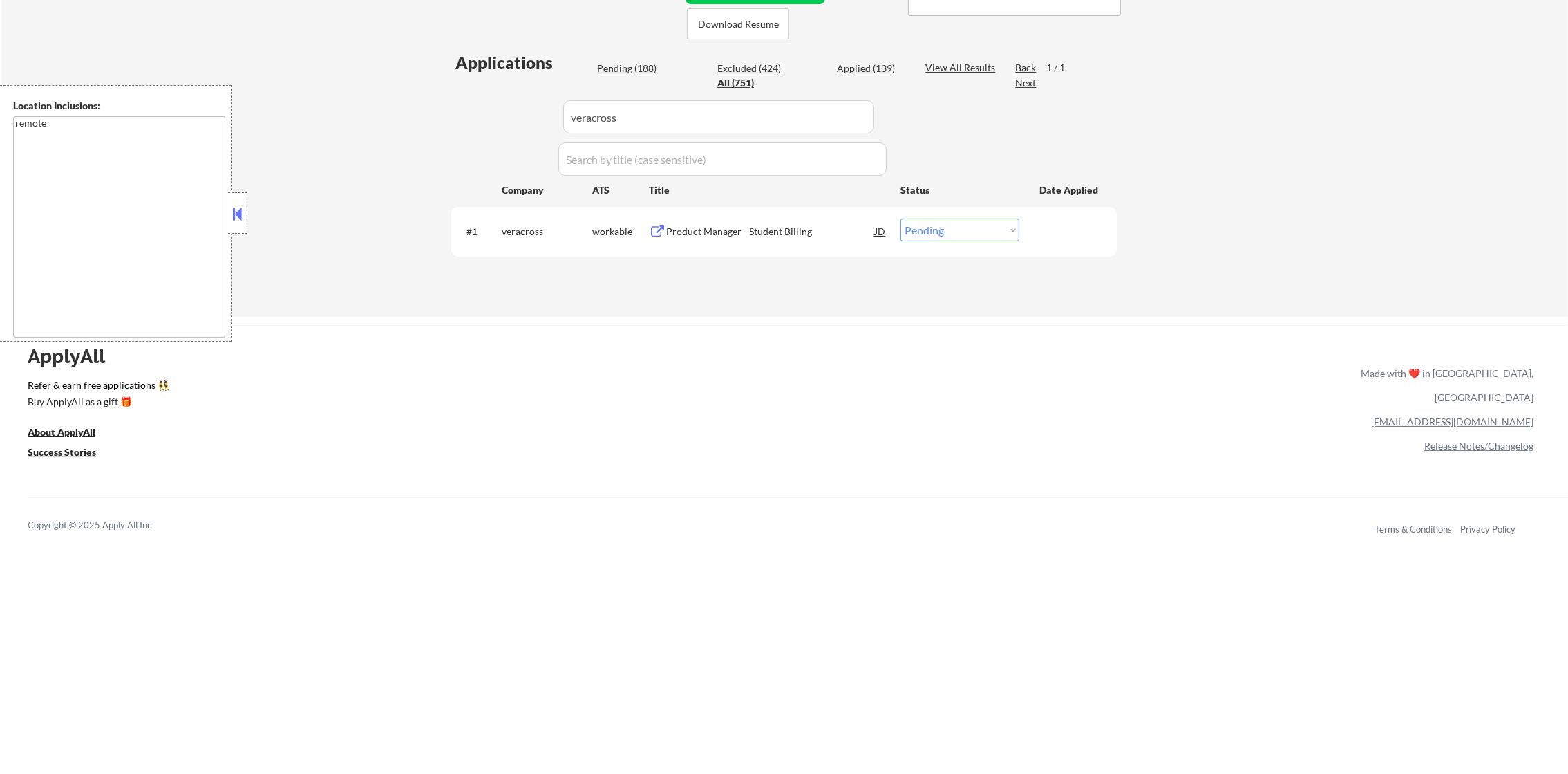
click at [739, 235] on div "Product Manager - Student Billing" at bounding box center [770, 232] width 208 height 14
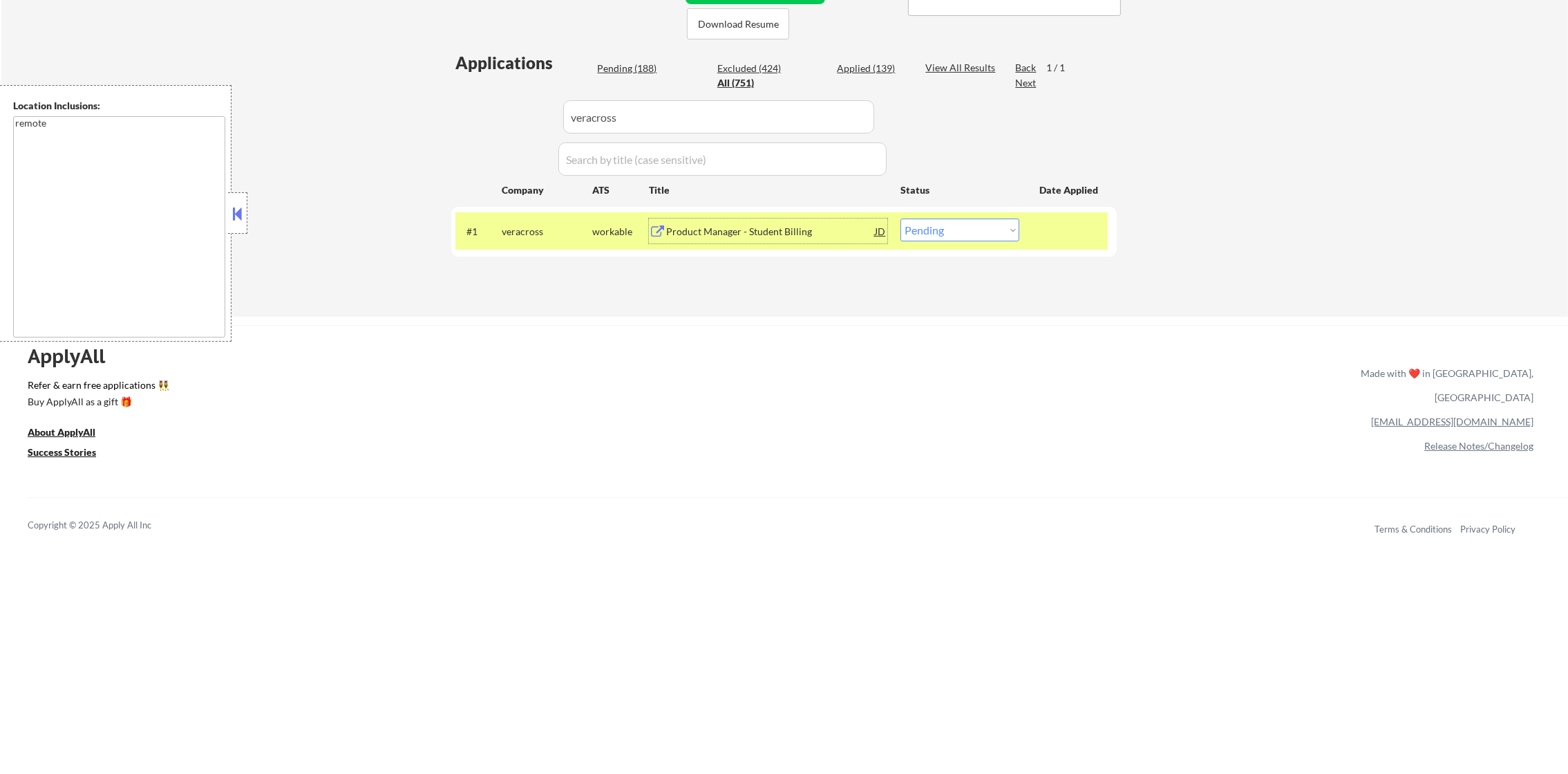
drag, startPoint x: 946, startPoint y: 232, endPoint x: 946, endPoint y: 244, distance: 12.0
click at [946, 236] on select "Choose an option... Pending Applied Excluded (Questions) Excluded (Expired) Exc…" at bounding box center [960, 230] width 119 height 23
click at [901, 219] on select "Choose an option... Pending Applied Excluded (Questions) Excluded (Expired) Exc…" at bounding box center [960, 230] width 119 height 23
click at [525, 227] on div "veracross" at bounding box center [547, 232] width 91 height 14
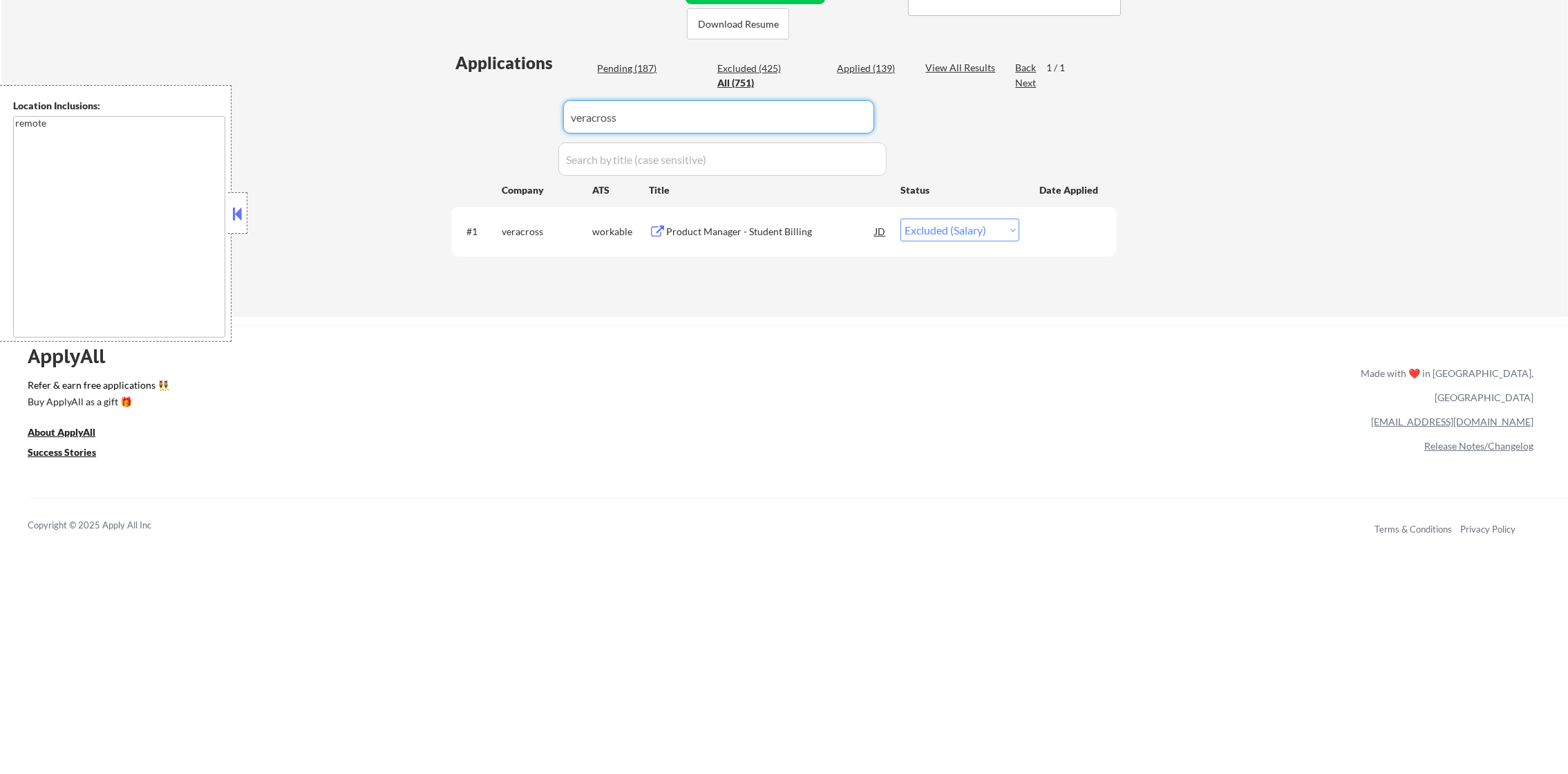
drag, startPoint x: 646, startPoint y: 131, endPoint x: 491, endPoint y: 124, distance: 155.2
click at [493, 124] on div "Applications Pending (187) Excluded (425) Applied (139) All (751) View All Resu…" at bounding box center [784, 171] width 666 height 239
paste input "freed"
click at [1318, 187] on div "← Return to /applysquad Mailslurp Inbox Job Search Builder [PERSON_NAME] User E…" at bounding box center [785, 21] width 1567 height 591
click at [757, 228] on div "Product Manager, Growth" at bounding box center [770, 232] width 208 height 14
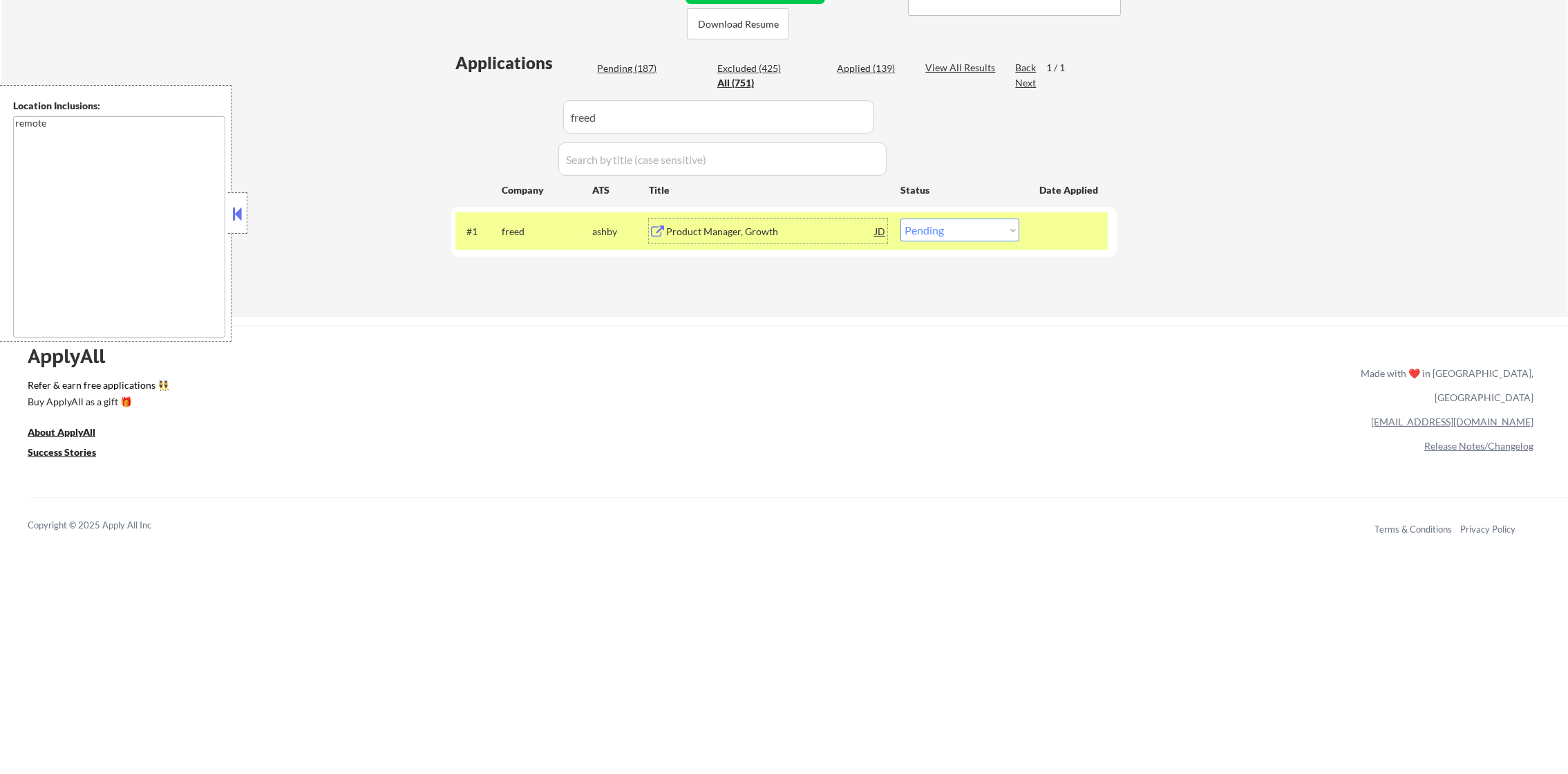
click at [970, 237] on select "Choose an option... Pending Applied Excluded (Questions) Excluded (Expired) Exc…" at bounding box center [960, 230] width 119 height 23
click at [901, 219] on select "Choose an option... Pending Applied Excluded (Questions) Excluded (Expired) Exc…" at bounding box center [960, 230] width 119 height 23
click at [516, 225] on div "freed" at bounding box center [547, 232] width 91 height 14
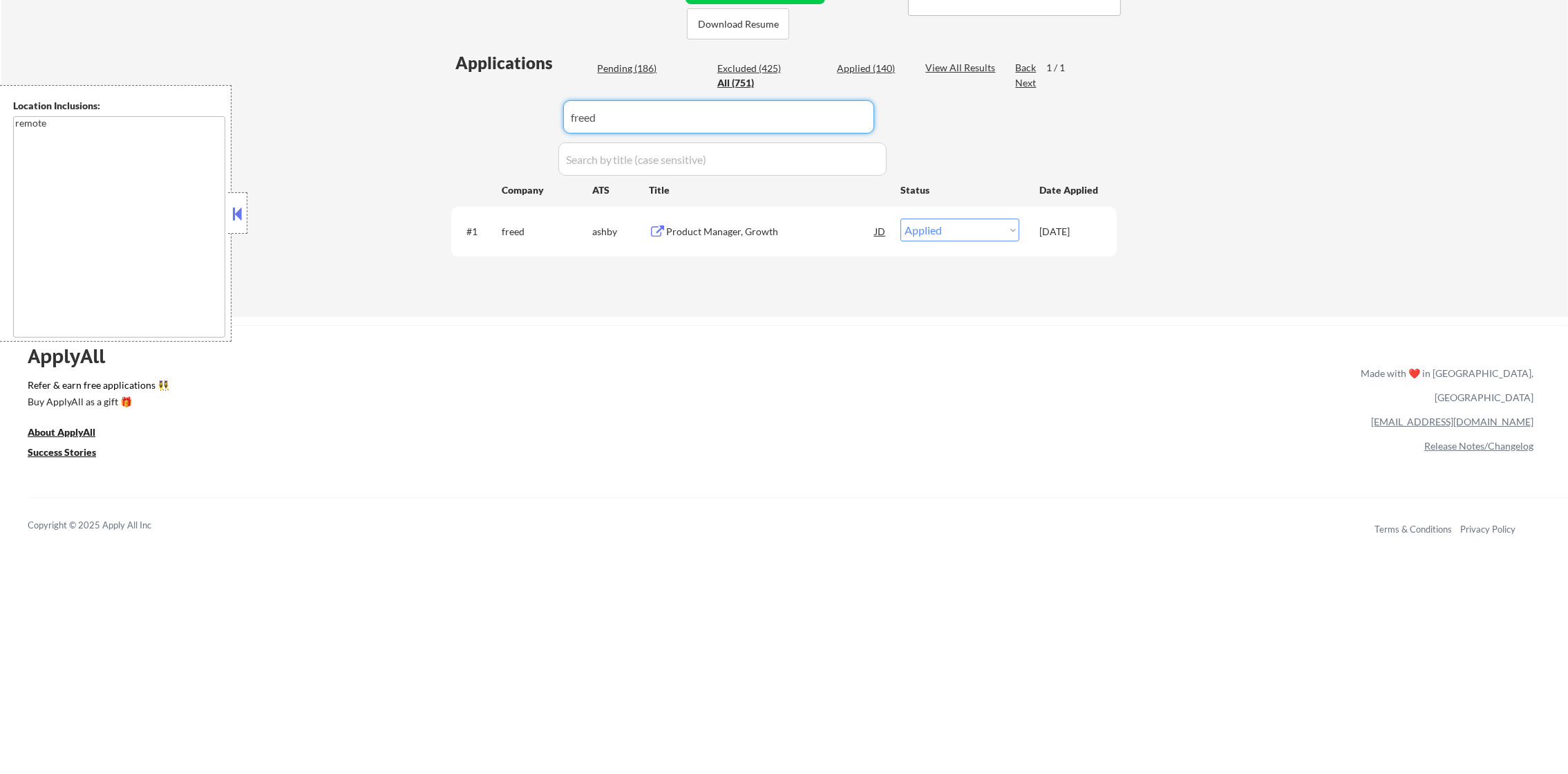
paste input "codeforamerica"
drag, startPoint x: 613, startPoint y: 112, endPoint x: 500, endPoint y: 112, distance: 113.0
click at [500, 112] on div "Applications Pending (186) Excluded (425) Applied (140) All (751) View All Resu…" at bounding box center [784, 171] width 666 height 239
click at [682, 227] on div "Lead Product Manager" at bounding box center [770, 232] width 208 height 14
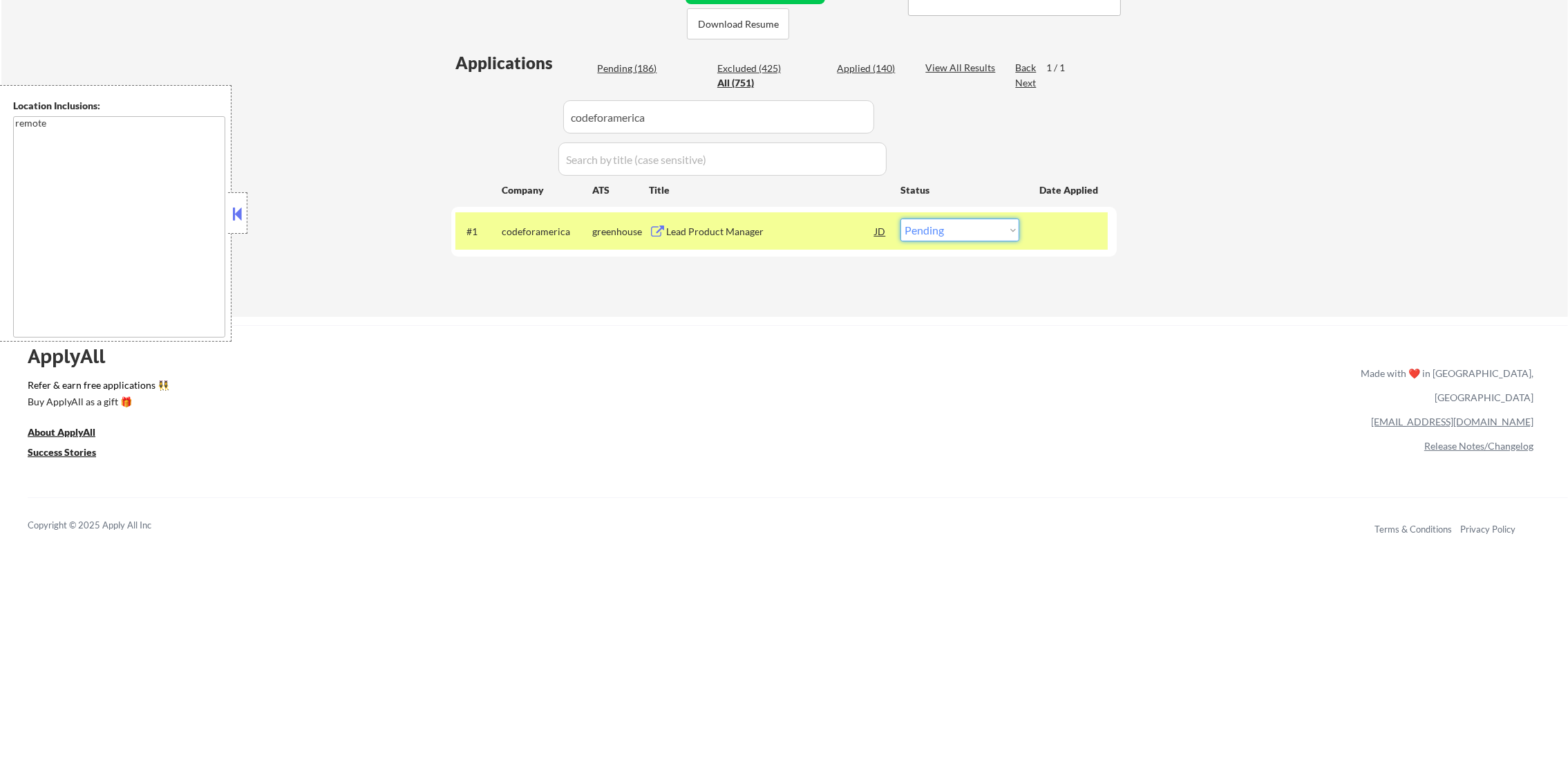
drag, startPoint x: 938, startPoint y: 225, endPoint x: 938, endPoint y: 233, distance: 8.0
click at [938, 233] on select "Choose an option... Pending Applied Excluded (Questions) Excluded (Expired) Exc…" at bounding box center [960, 230] width 119 height 23
click at [901, 219] on select "Choose an option... Pending Applied Excluded (Questions) Excluded (Expired) Exc…" at bounding box center [960, 230] width 119 height 23
click at [528, 237] on div "codeforamerica" at bounding box center [547, 232] width 91 height 14
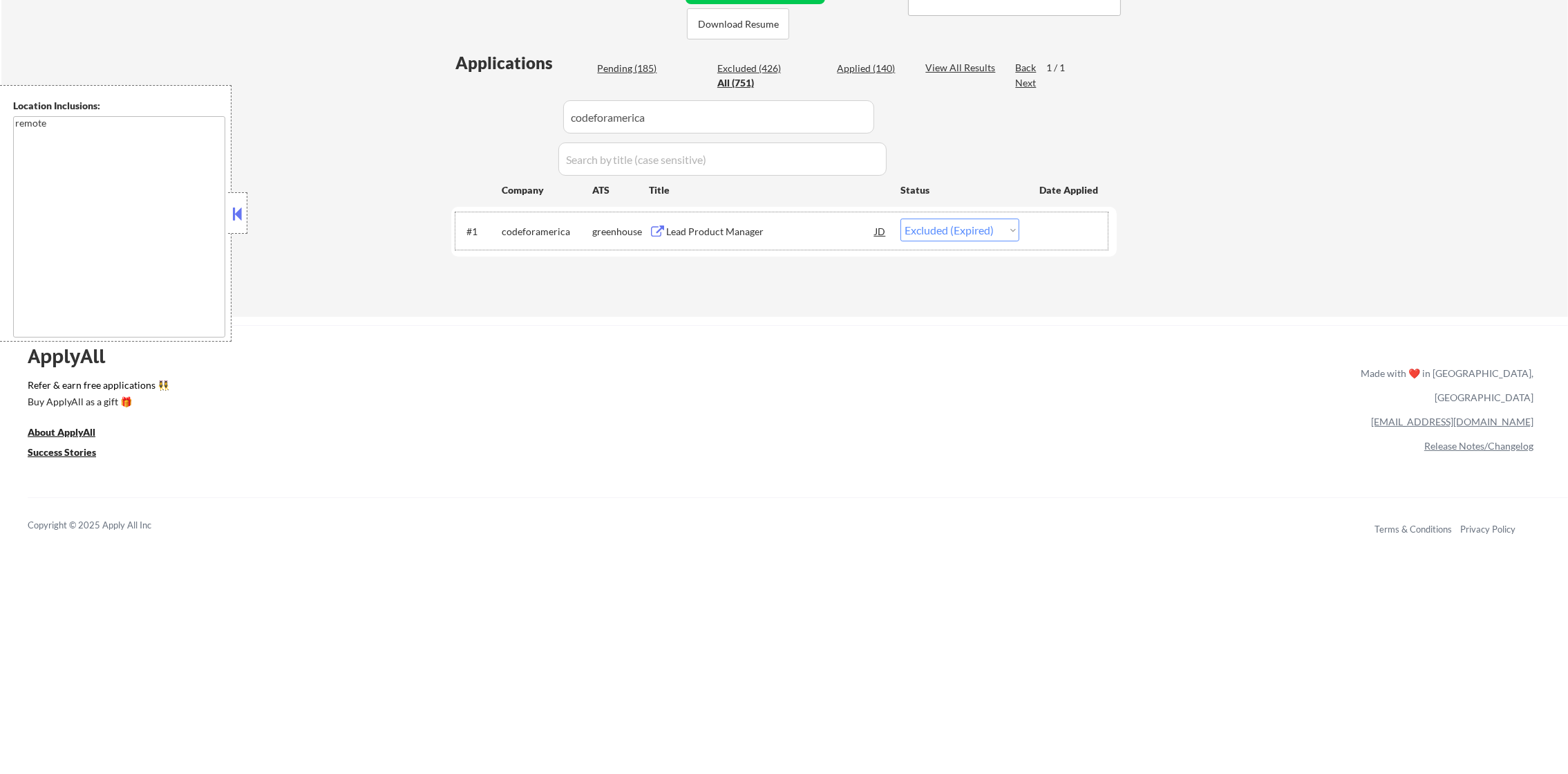
drag, startPoint x: 674, startPoint y: 121, endPoint x: 484, endPoint y: 112, distance: 190.2
click at [485, 112] on div "Applications Pending (185) Excluded (426) Applied (140) All (751) View All Resu…" at bounding box center [784, 171] width 666 height 239
paste input "responsiveads-inc"
click at [1185, 157] on div "← Return to /applysquad Mailslurp Inbox Job Search Builder [PERSON_NAME] User E…" at bounding box center [785, 21] width 1567 height 591
click at [756, 230] on div "Lead Product Manager" at bounding box center [770, 232] width 208 height 14
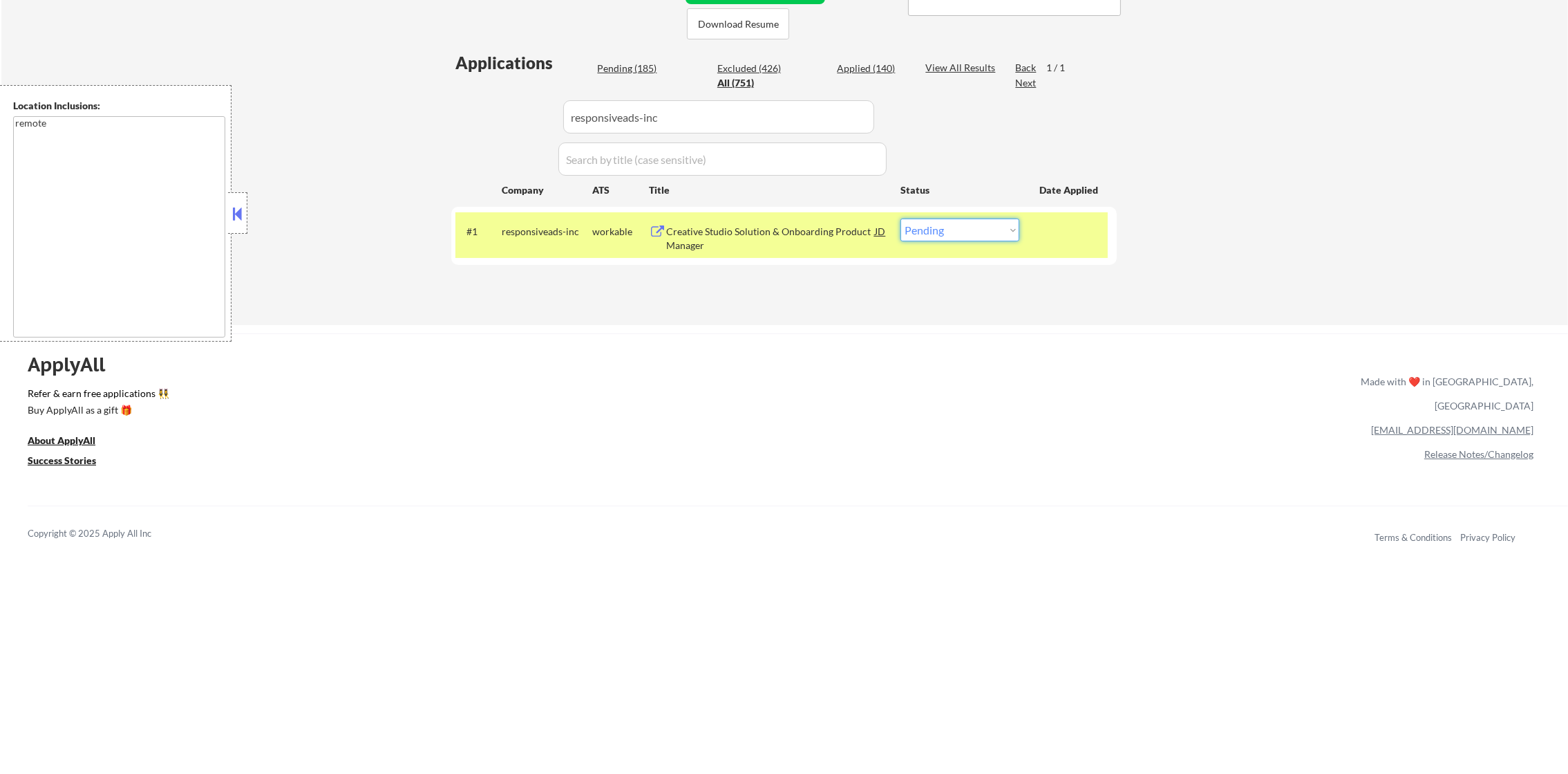
click at [921, 233] on select "Choose an option... Pending Applied Excluded (Questions) Excluded (Expired) Exc…" at bounding box center [960, 230] width 119 height 23
click at [901, 219] on select "Choose an option... Pending Applied Excluded (Questions) Excluded (Expired) Exc…" at bounding box center [960, 230] width 119 height 23
click at [554, 237] on div "responsiveads-inc" at bounding box center [547, 232] width 91 height 14
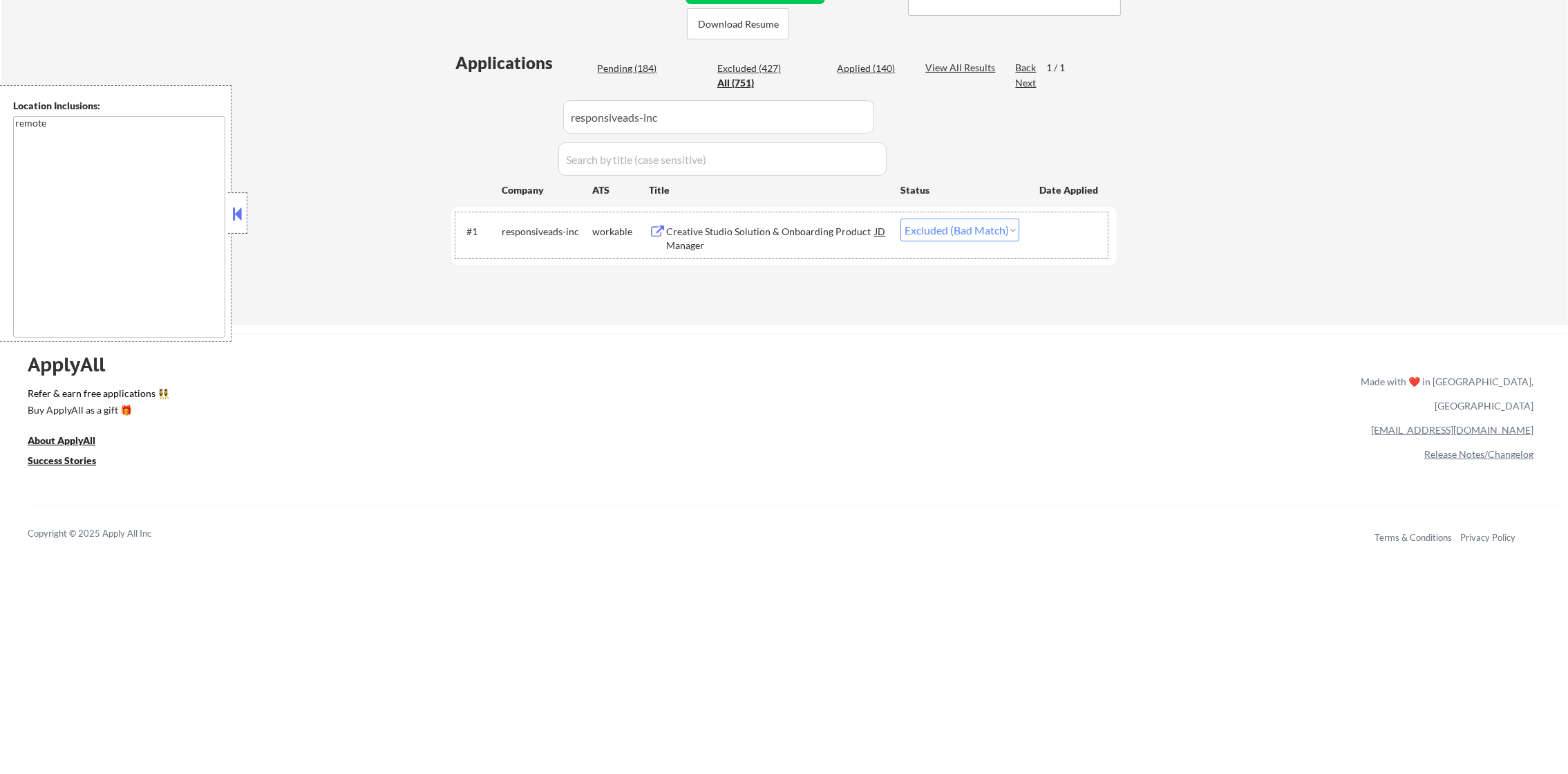
drag, startPoint x: 669, startPoint y: 105, endPoint x: 504, endPoint y: 99, distance: 165.1
click at [504, 99] on div "Applications Pending (184) Excluded (427) Applied (140) All (751) View All Resu…" at bounding box center [784, 175] width 666 height 247
paste input "inspiren"
click at [1383, 162] on div "← Return to /applysquad Mailslurp Inbox Job Search Builder [PERSON_NAME] User E…" at bounding box center [785, 25] width 1567 height 600
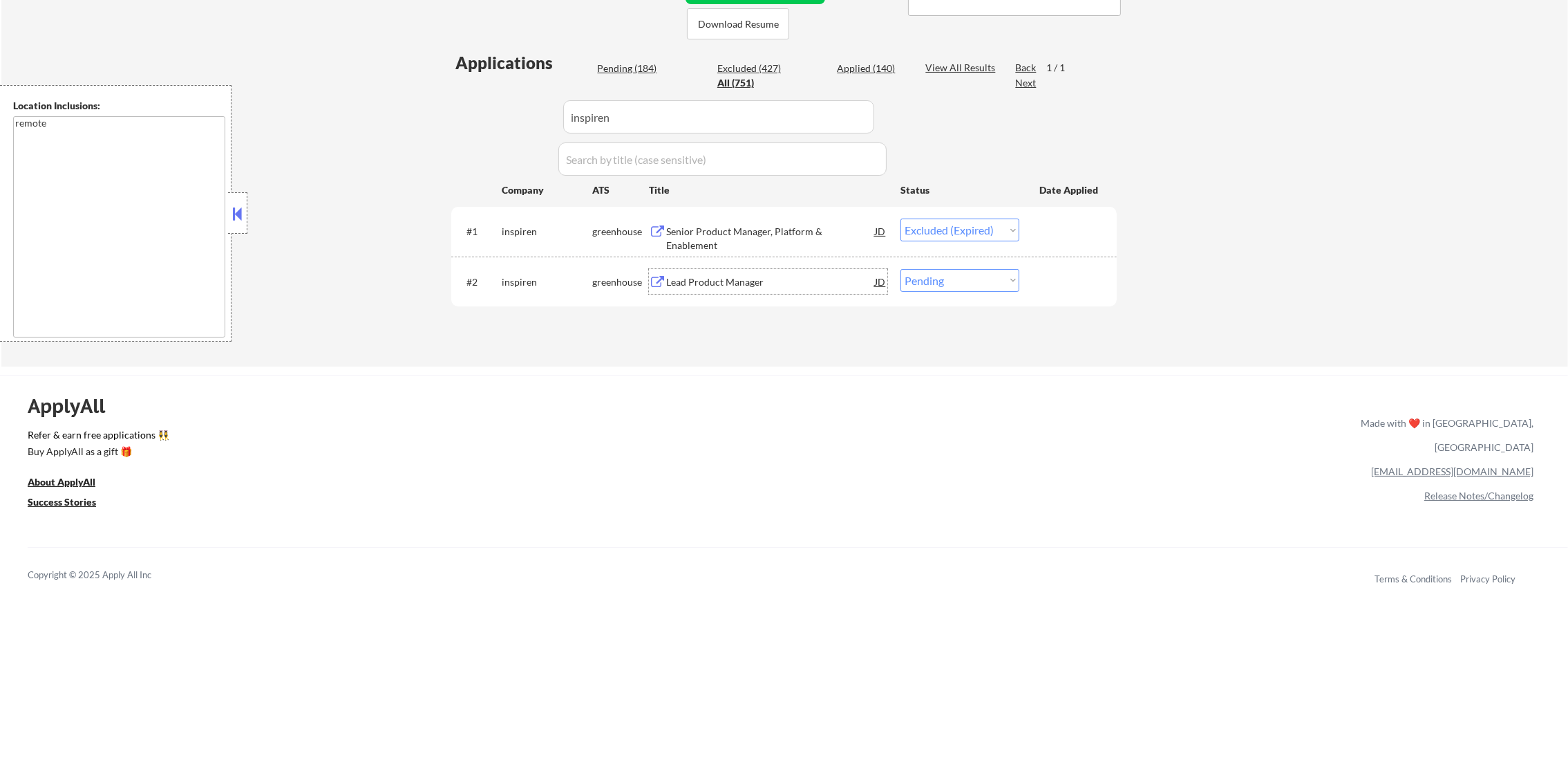
click at [808, 273] on div "Lead Product Manager" at bounding box center [770, 281] width 208 height 25
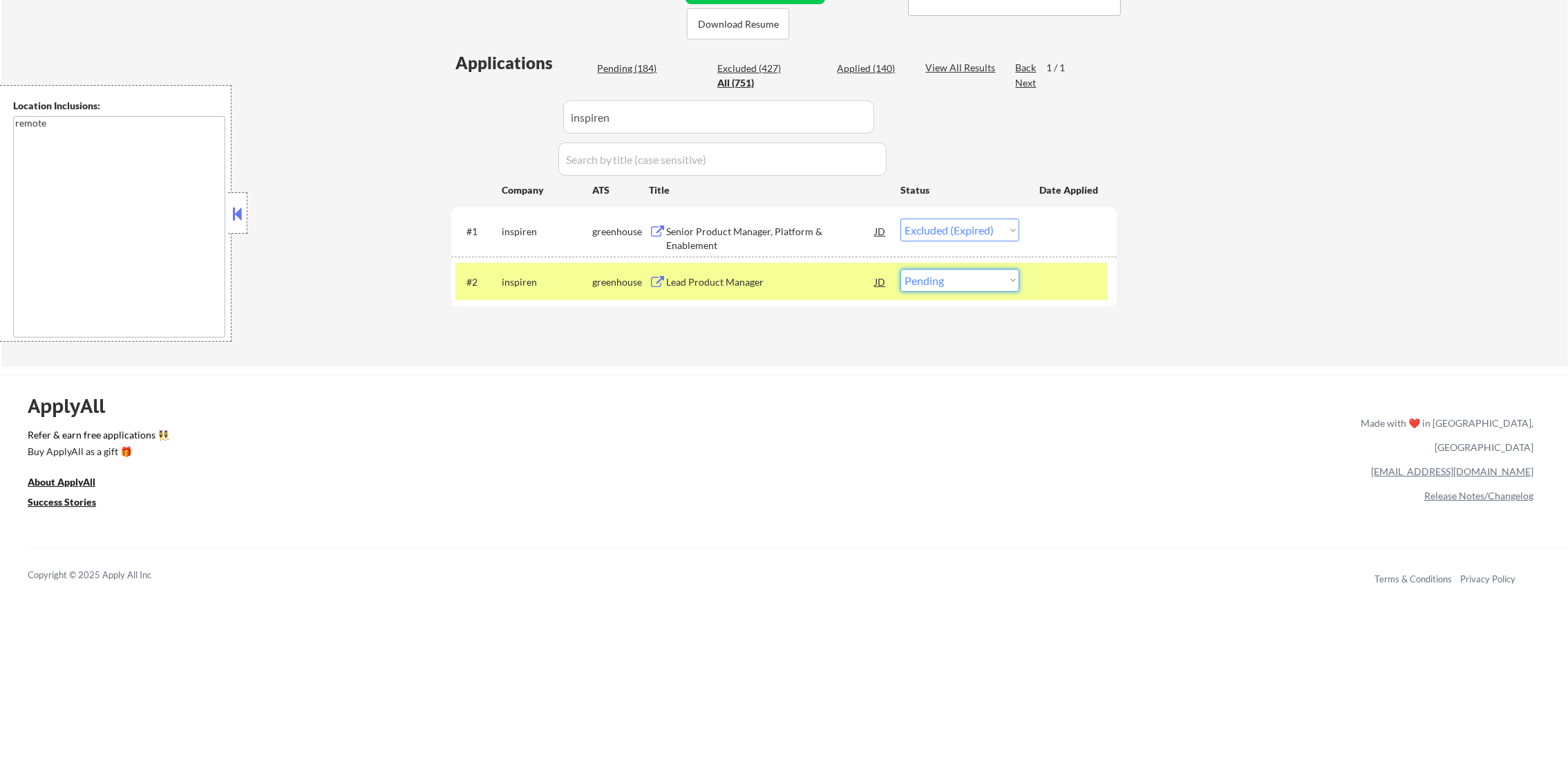
click at [932, 287] on select "Choose an option... Pending Applied Excluded (Questions) Excluded (Expired) Exc…" at bounding box center [960, 280] width 119 height 23
click at [901, 269] on select "Choose an option... Pending Applied Excluded (Questions) Excluded (Expired) Exc…" at bounding box center [960, 280] width 119 height 23
click at [529, 285] on div "inspiren" at bounding box center [547, 282] width 91 height 14
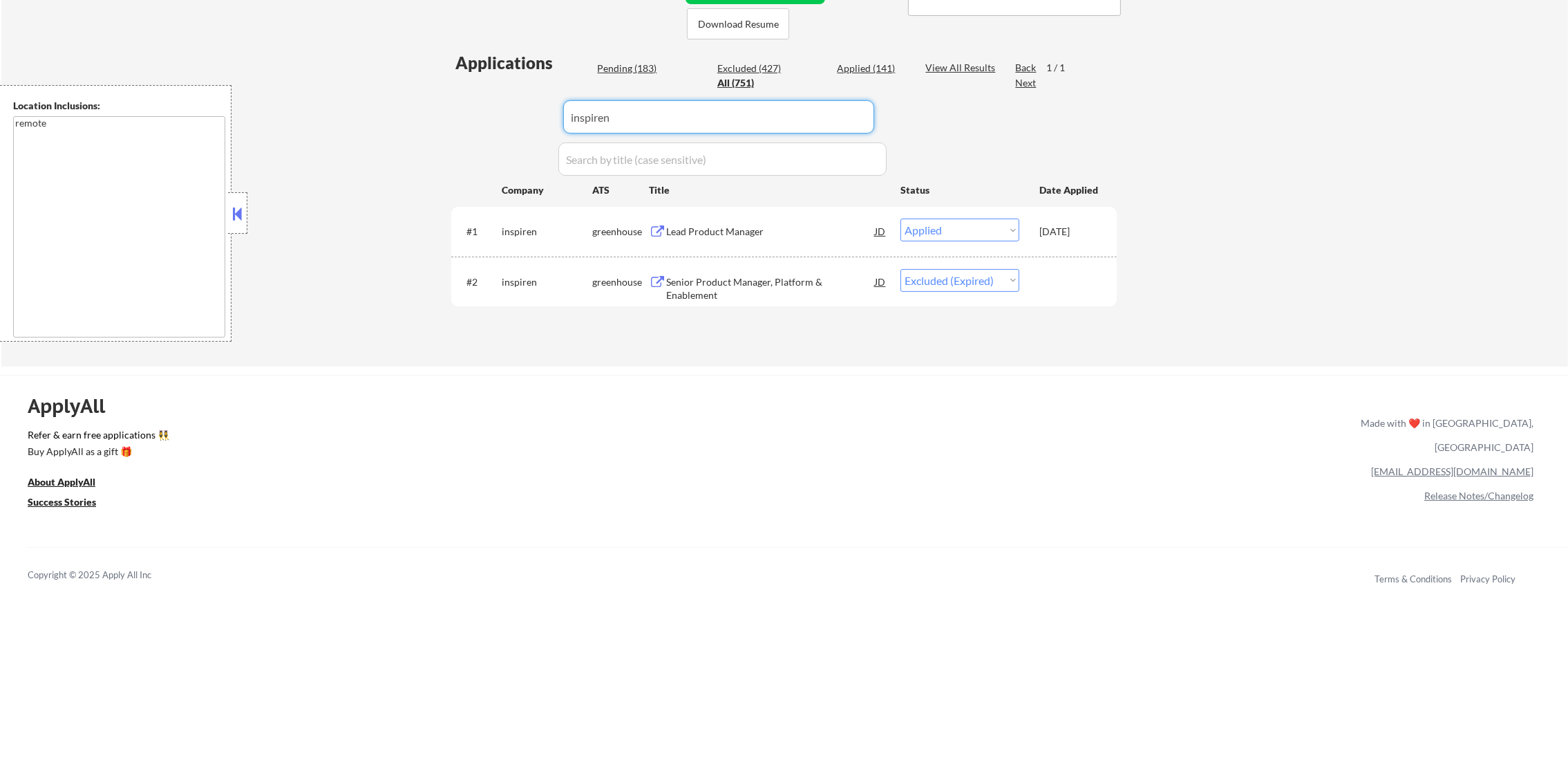
drag, startPoint x: 632, startPoint y: 112, endPoint x: 399, endPoint y: 112, distance: 233.0
click at [424, 112] on div "← Return to /applysquad Mailslurp Inbox Job Search Builder [PERSON_NAME] User E…" at bounding box center [785, 45] width 1567 height 641
paste input "just-appraised-jobs"
click at [399, 112] on div "← Return to /applysquad Mailslurp Inbox Job Search Builder [PERSON_NAME] User E…" at bounding box center [785, 45] width 1567 height 641
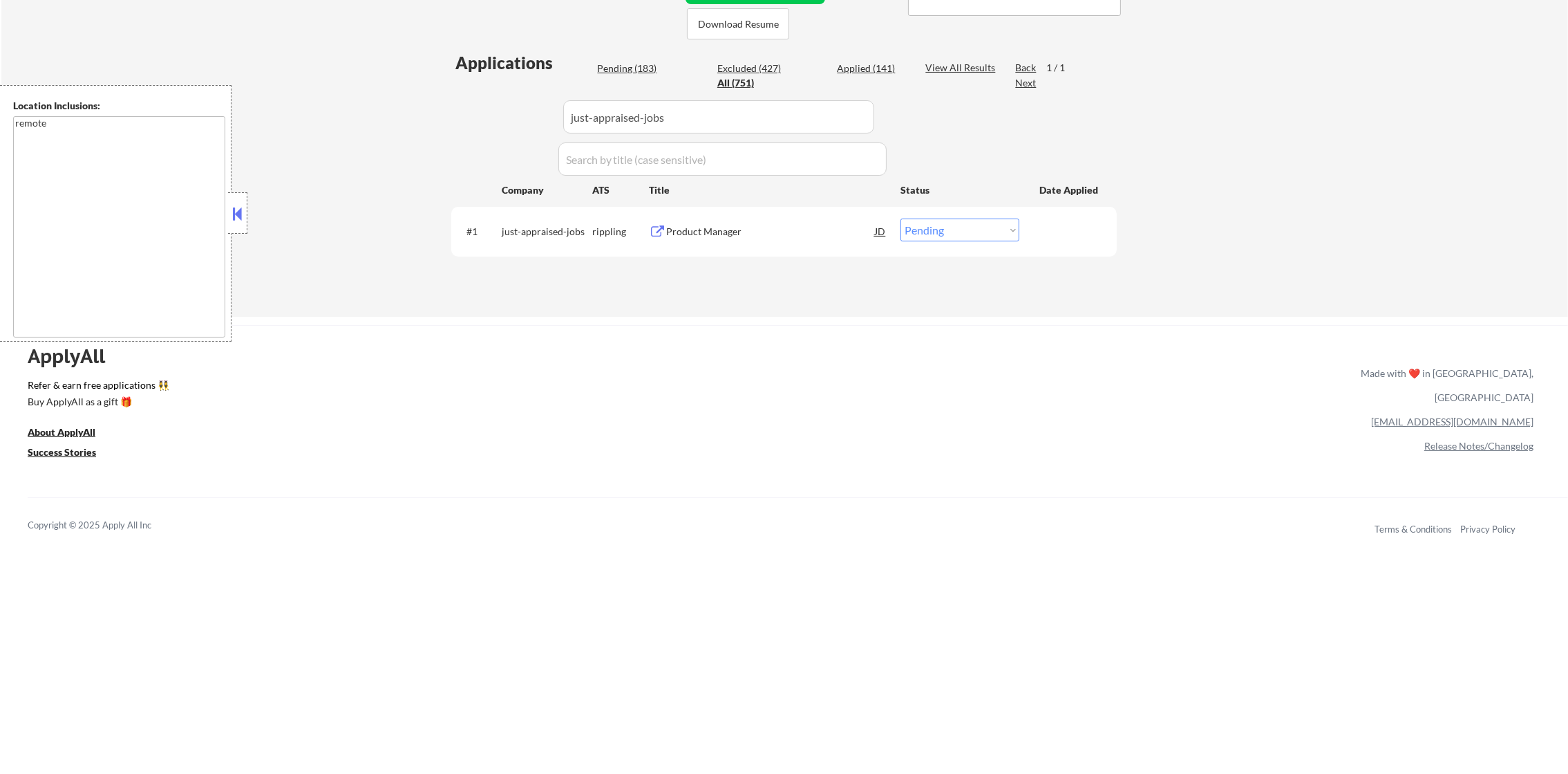
click at [717, 232] on div "Product Manager" at bounding box center [770, 232] width 208 height 14
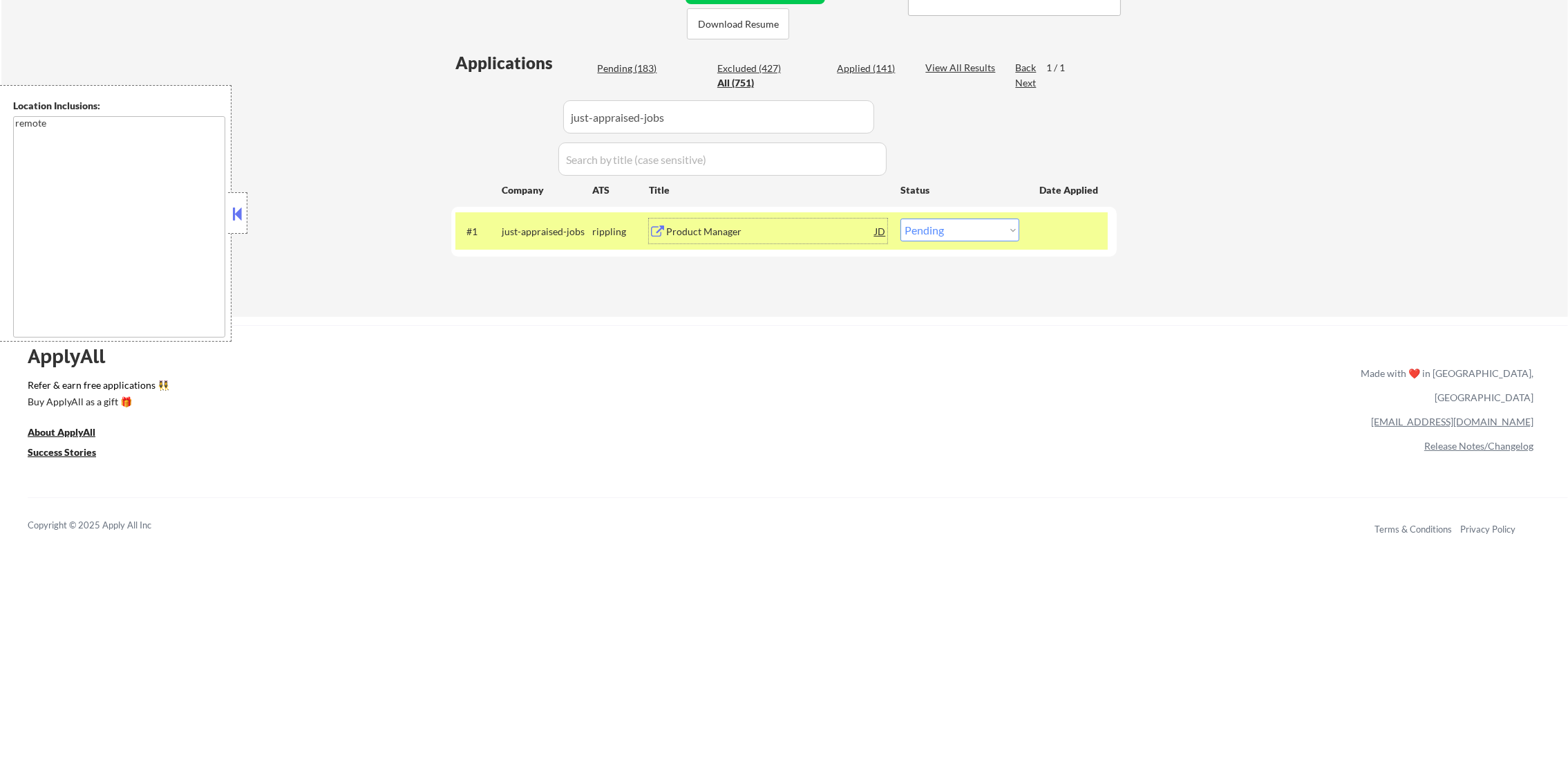
click at [970, 231] on select "Choose an option... Pending Applied Excluded (Questions) Excluded (Expired) Exc…" at bounding box center [960, 230] width 119 height 23
click at [901, 219] on select "Choose an option... Pending Applied Excluded (Questions) Excluded (Expired) Exc…" at bounding box center [960, 230] width 119 height 23
paste input "satoshi-energy"
drag, startPoint x: 689, startPoint y: 115, endPoint x: 491, endPoint y: 113, distance: 198.0
click at [491, 113] on div "Applications Pending (182) Excluded (427) Applied (142) All (751) View All Resu…" at bounding box center [784, 171] width 666 height 239
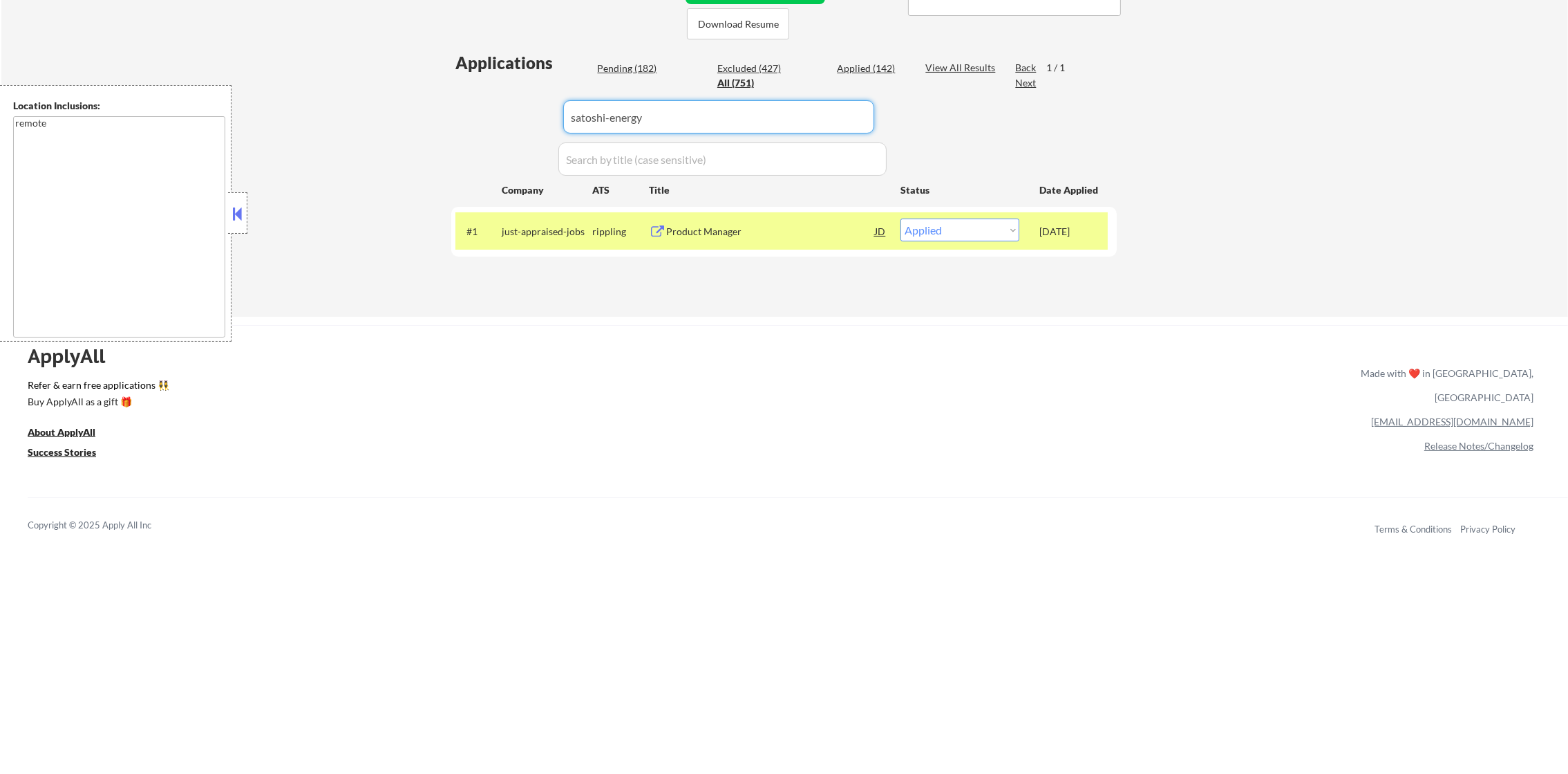
click at [491, 113] on div "Applications Pending (182) Excluded (427) Applied (142) All (751) View All Resu…" at bounding box center [784, 171] width 666 height 239
click at [757, 233] on div "Product Manager (Bitcurrent)" at bounding box center [770, 232] width 208 height 14
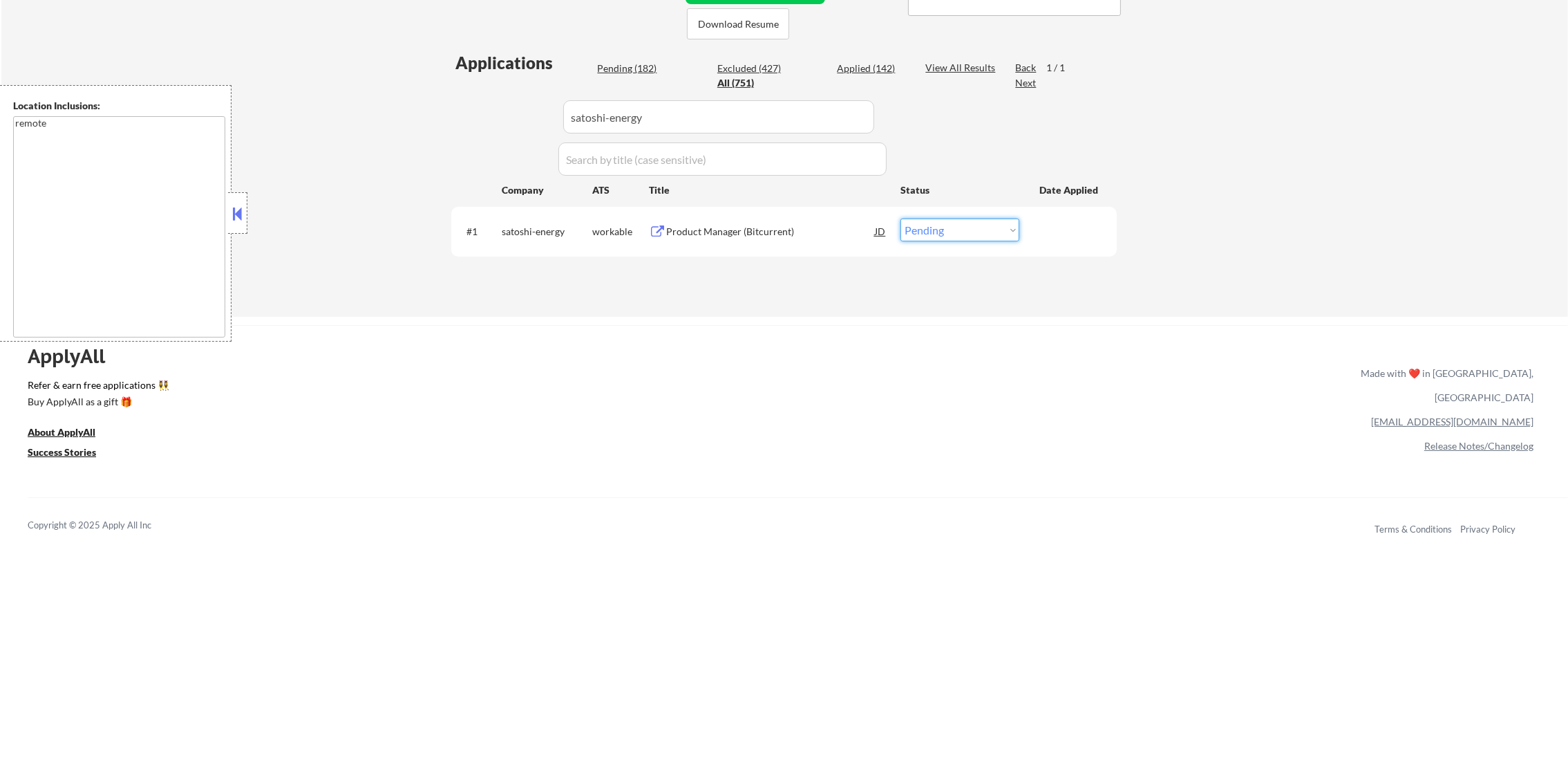
drag, startPoint x: 931, startPoint y: 232, endPoint x: 932, endPoint y: 242, distance: 10.0
click at [931, 232] on select "Choose an option... Pending Applied Excluded (Questions) Excluded (Expired) Exc…" at bounding box center [960, 230] width 119 height 23
click at [901, 219] on select "Choose an option... Pending Applied Excluded (Questions) Excluded (Expired) Exc…" at bounding box center [960, 230] width 119 height 23
paste input "harborglobal"
drag, startPoint x: 639, startPoint y: 124, endPoint x: 453, endPoint y: 107, distance: 186.8
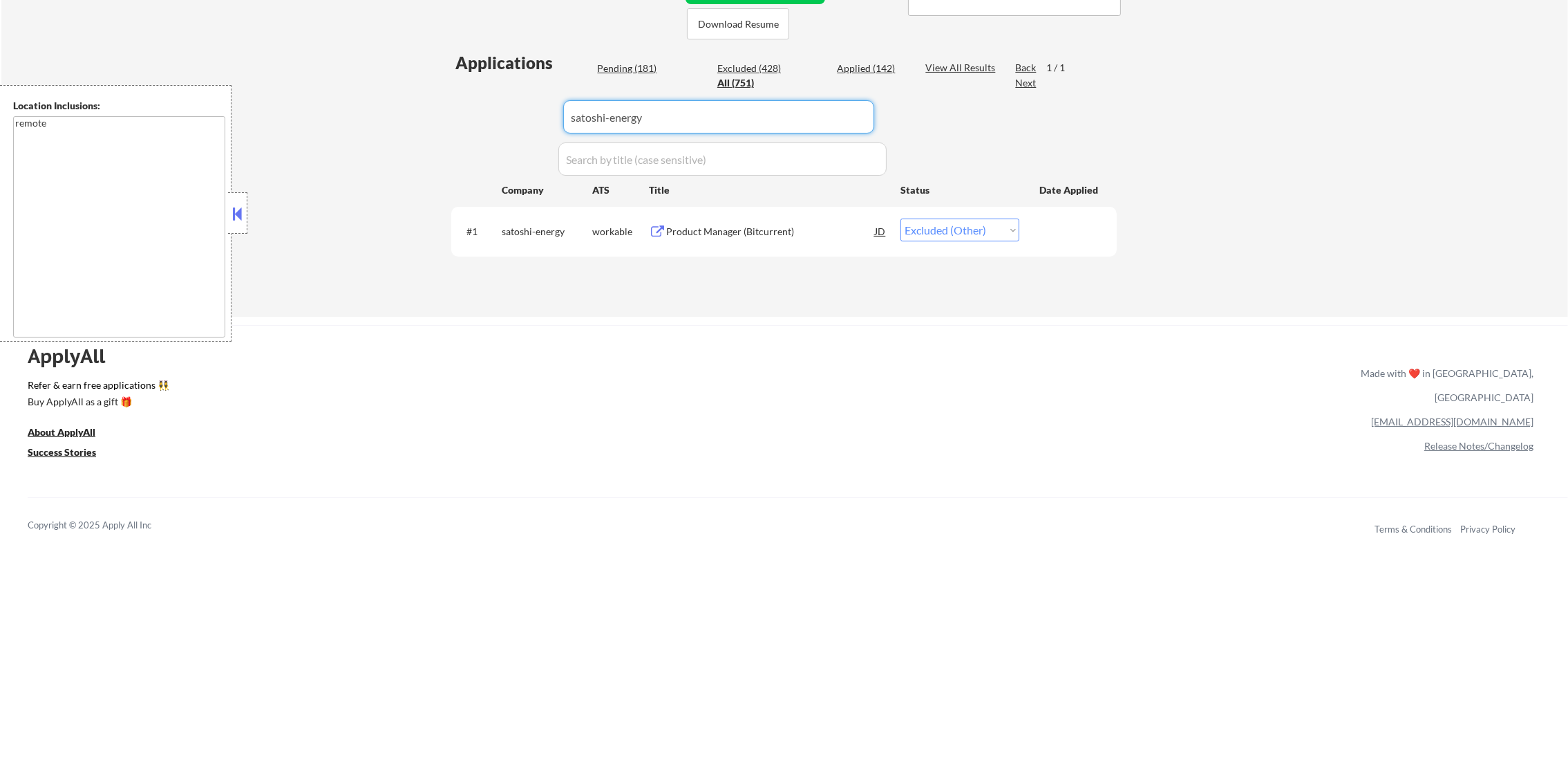
click at [454, 107] on div "Applications Pending (181) Excluded (428) Applied (142) All (751) View All Resu…" at bounding box center [784, 171] width 666 height 239
click at [453, 107] on div "Applications Pending (181) Excluded (428) Applied (142) All (751) View All Resu…" at bounding box center [784, 171] width 666 height 239
click at [732, 222] on div "Product Manager, Legal Technical Systems" at bounding box center [770, 231] width 208 height 25
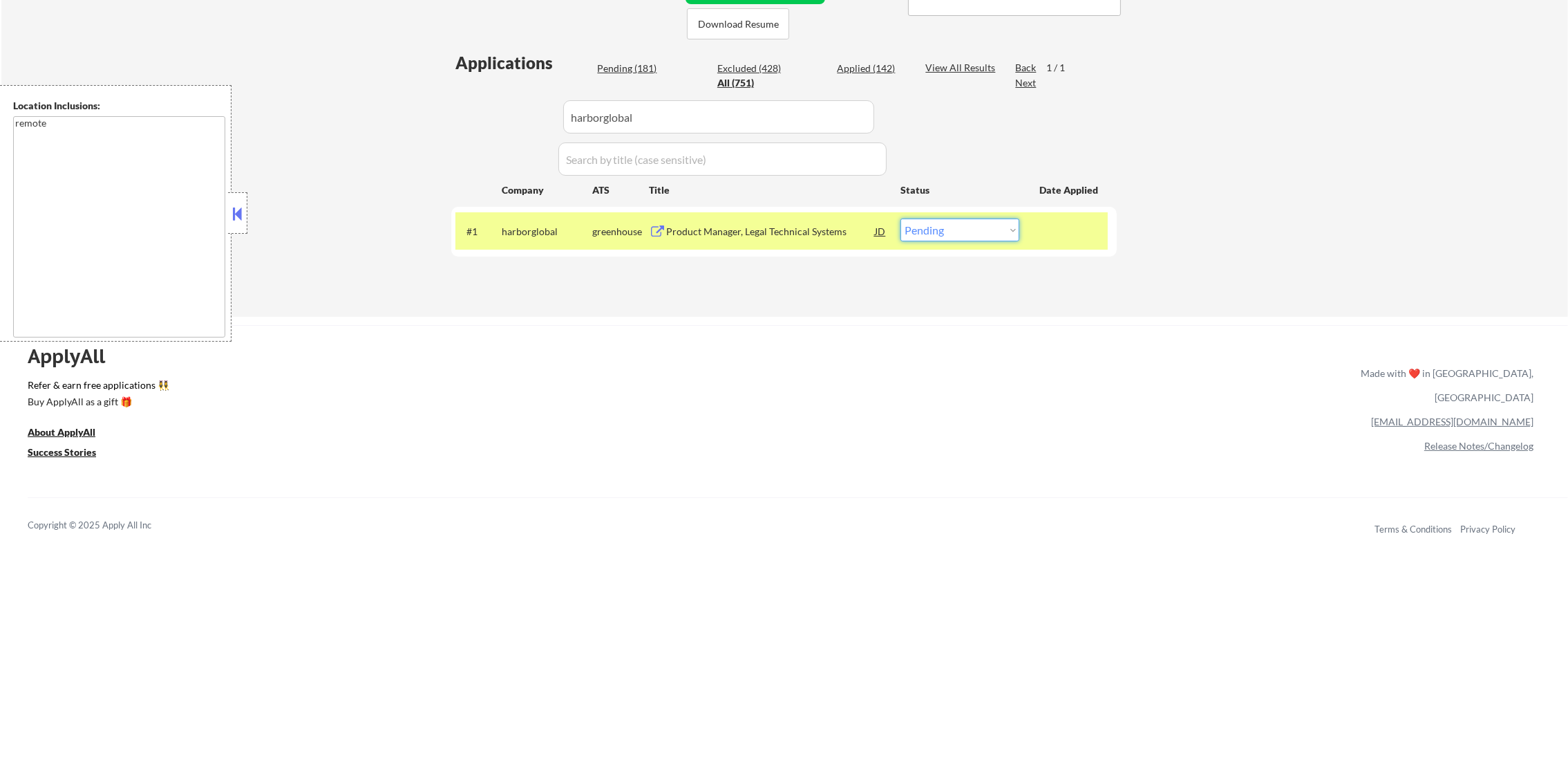
drag, startPoint x: 914, startPoint y: 229, endPoint x: 915, endPoint y: 242, distance: 13.0
click at [914, 230] on select "Choose an option... Pending Applied Excluded (Questions) Excluded (Expired) Exc…" at bounding box center [960, 230] width 119 height 23
click at [901, 219] on select "Choose an option... Pending Applied Excluded (Questions) Excluded (Expired) Exc…" at bounding box center [960, 230] width 119 height 23
click at [553, 226] on div "harborglobal" at bounding box center [547, 232] width 91 height 14
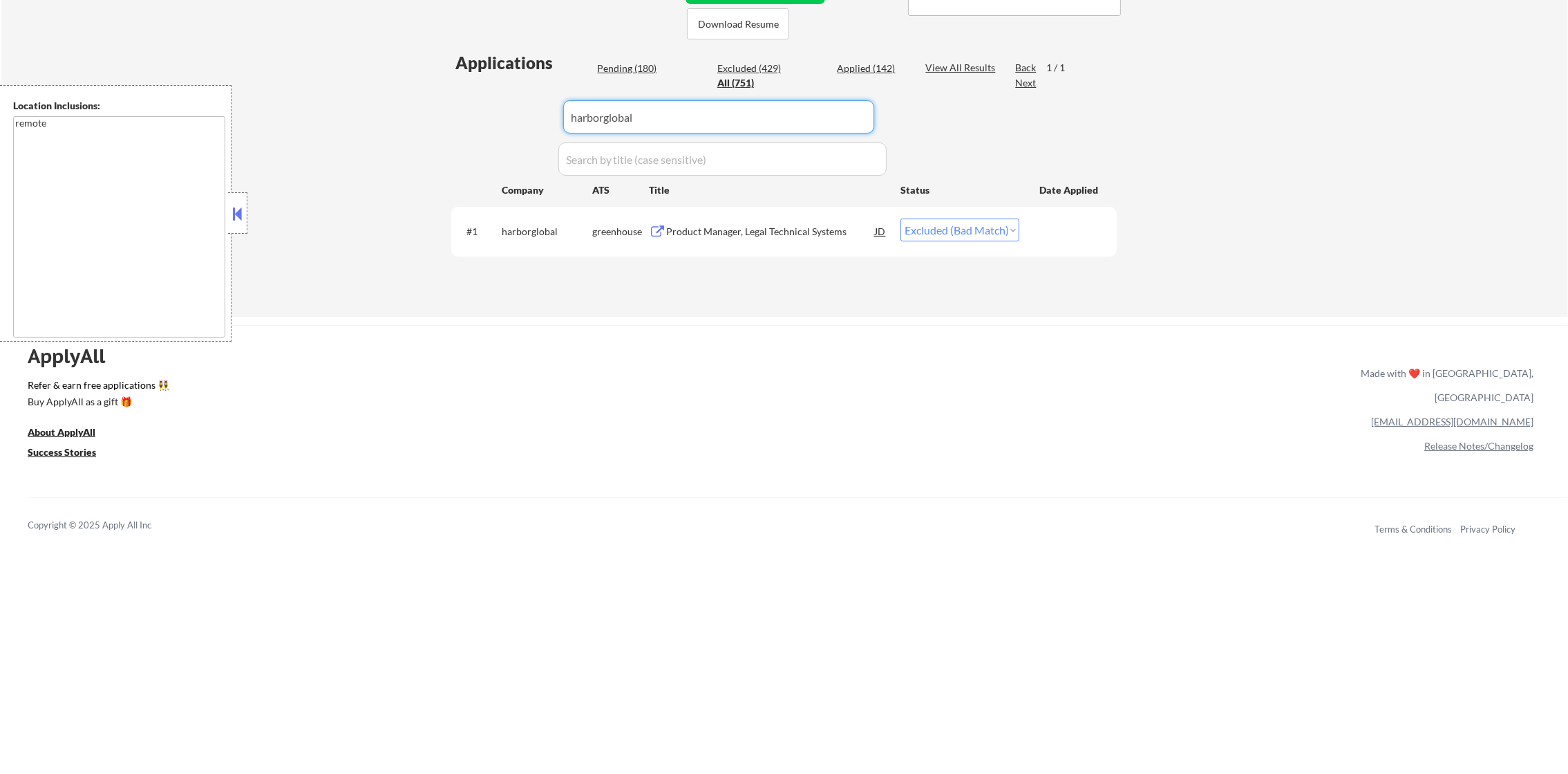
drag, startPoint x: 657, startPoint y: 99, endPoint x: 467, endPoint y: 91, distance: 190.2
click at [468, 92] on div "Applications Pending (180) Excluded (429) Applied (142) All (751) View All Resu…" at bounding box center [784, 171] width 666 height 239
paste input "[PERSON_NAME][EMAIL_ADDRESS][PERSON_NAME][DOMAIN_NAME]"
click at [461, 90] on div "Applications Pending (180) Excluded (429) Applied (142) All (751) View All Resu…" at bounding box center [784, 171] width 666 height 239
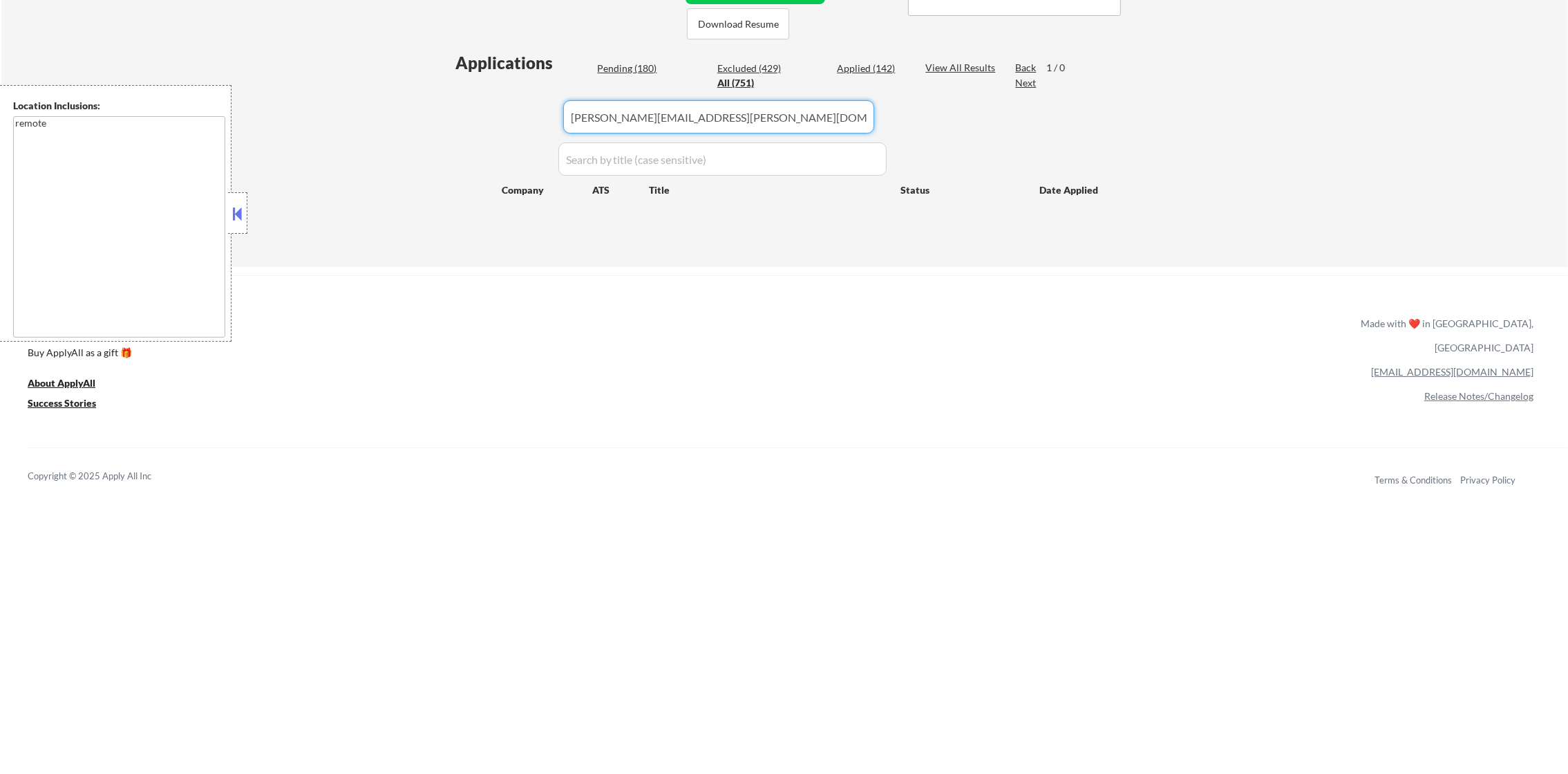
paste input "extremereach"
drag, startPoint x: 732, startPoint y: 120, endPoint x: 468, endPoint y: 123, distance: 264.0
click at [468, 123] on div "Applications Pending (180) Excluded (429) Applied (142) All (751) View All Resu…" at bounding box center [784, 146] width 666 height 190
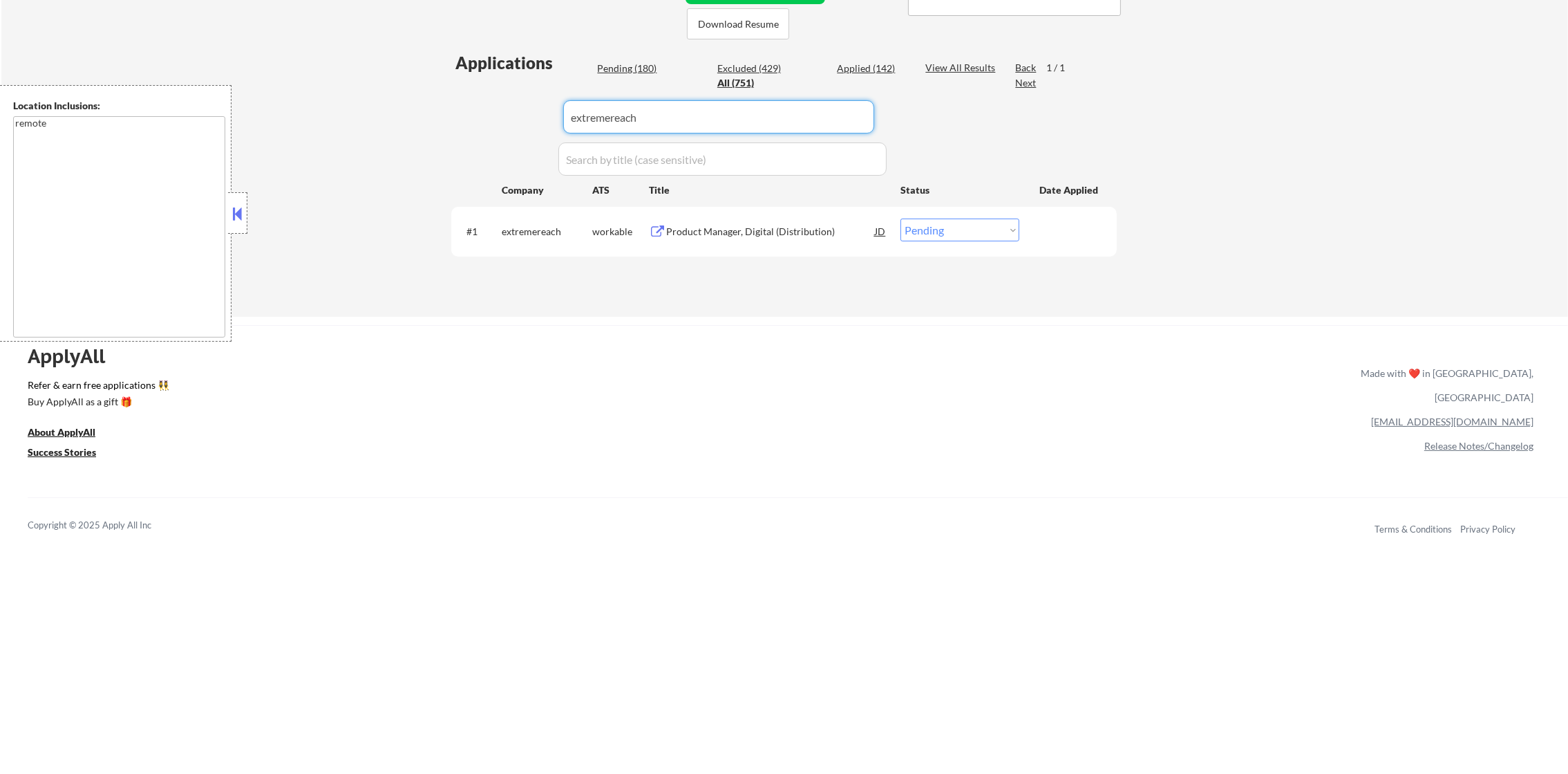
click at [782, 229] on div "Product Manager, Digital (Distribution)" at bounding box center [770, 232] width 208 height 14
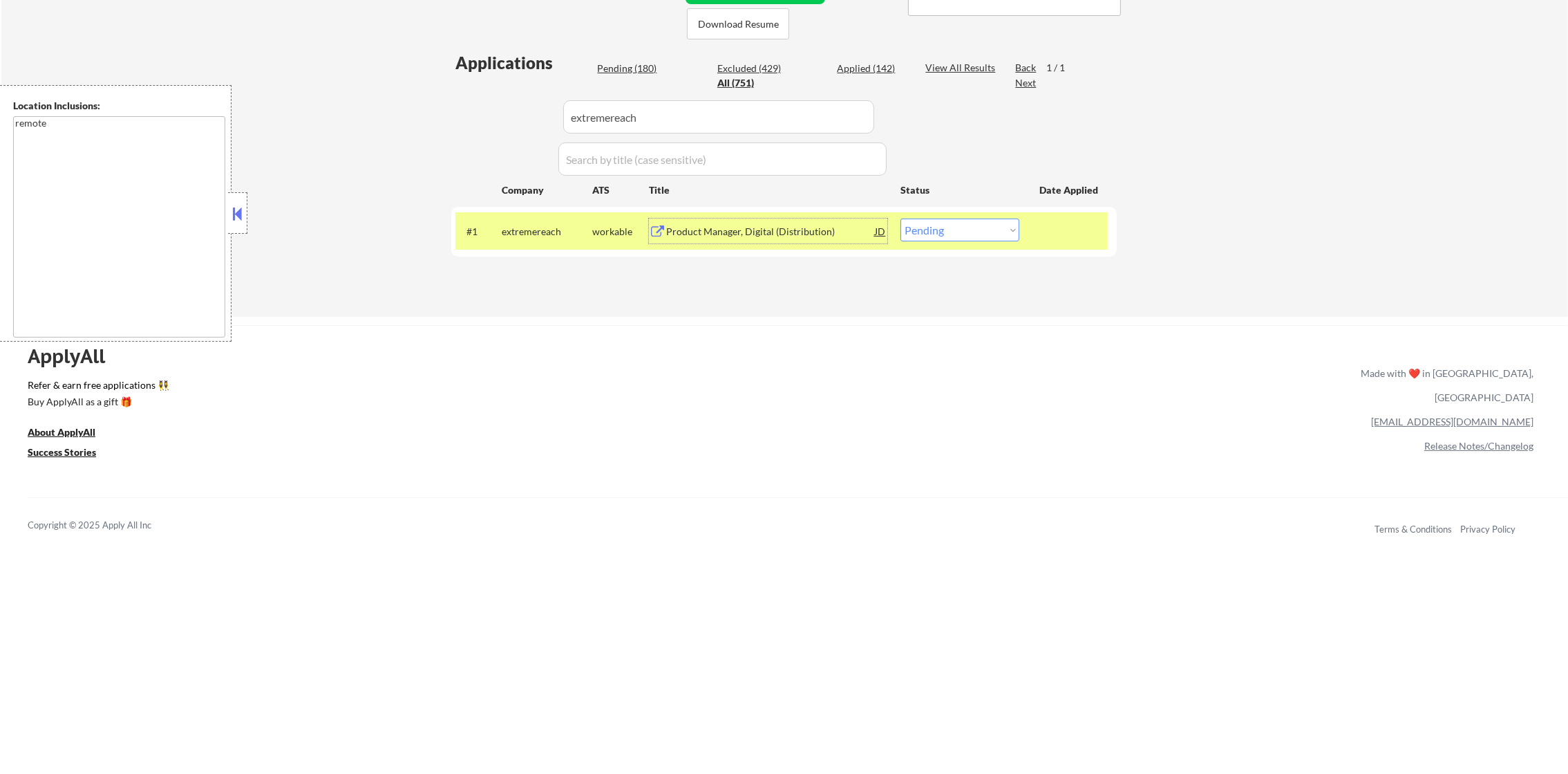
click at [972, 229] on select "Choose an option... Pending Applied Excluded (Questions) Excluded (Expired) Exc…" at bounding box center [960, 230] width 119 height 23
click at [901, 219] on select "Choose an option... Pending Applied Excluded (Questions) Excluded (Expired) Exc…" at bounding box center [960, 230] width 119 height 23
paste input "fiscalnote"
drag, startPoint x: 664, startPoint y: 120, endPoint x: 474, endPoint y: 117, distance: 190.0
click at [479, 118] on div "Applications Pending (179) Excluded (430) Applied (142) All (751) View All Resu…" at bounding box center [784, 171] width 666 height 239
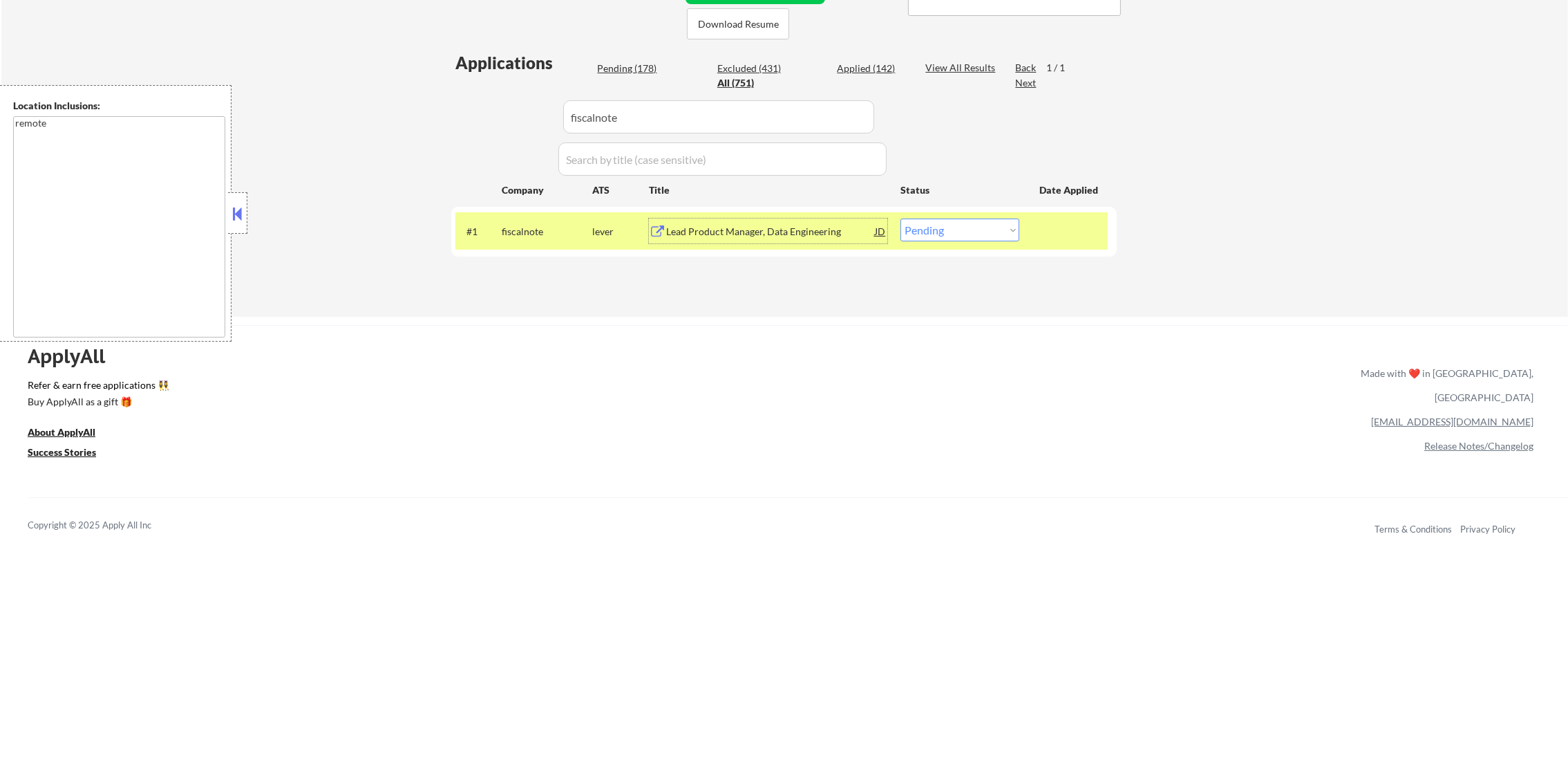
click at [748, 229] on div "Lead Product Manager, Data Engineering" at bounding box center [770, 232] width 208 height 14
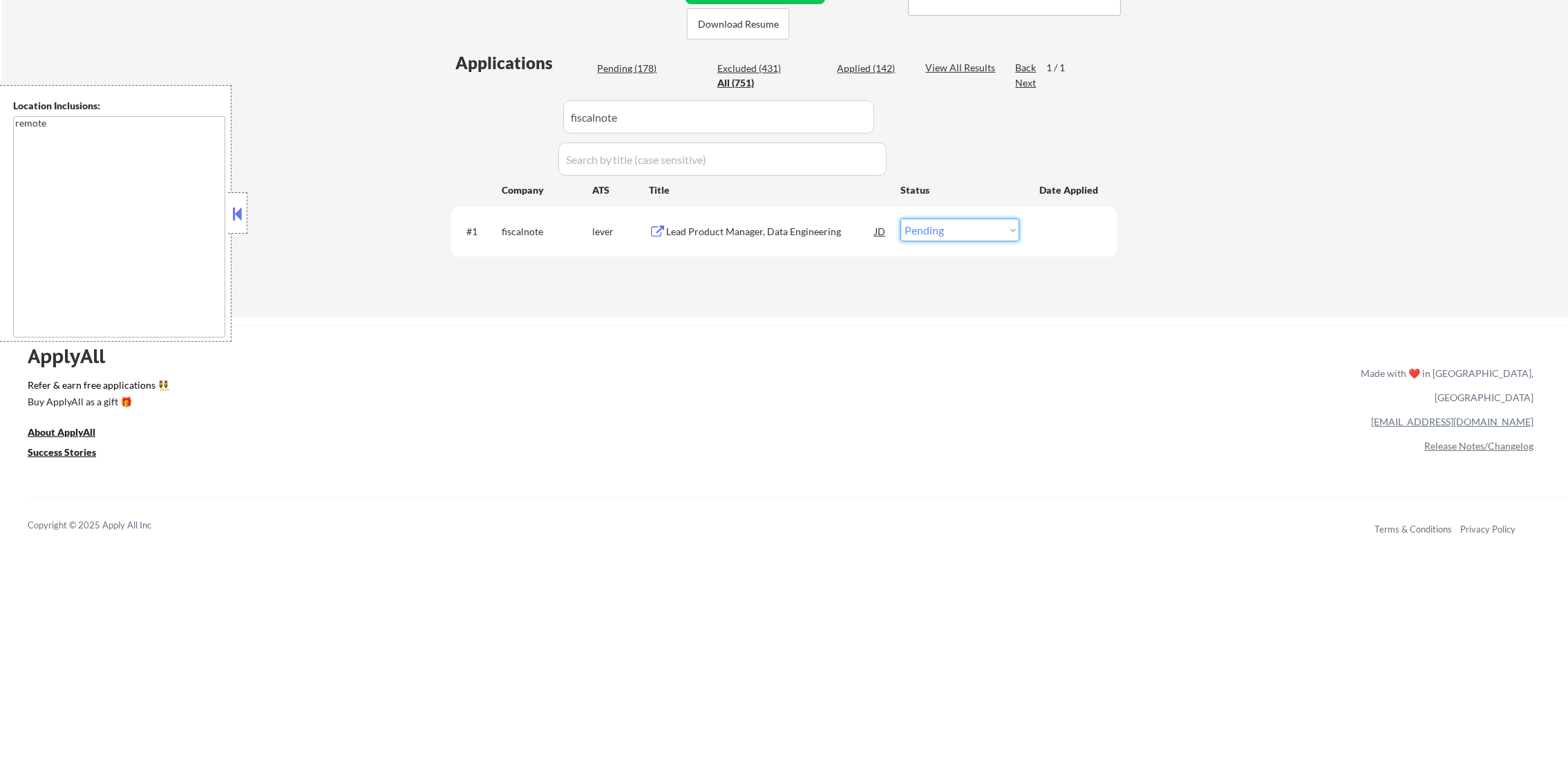
click at [924, 226] on select "Choose an option... Pending Applied Excluded (Questions) Excluded (Expired) Exc…" at bounding box center [960, 230] width 119 height 23
click at [901, 219] on select "Choose an option... Pending Applied Excluded (Questions) Excluded (Expired) Exc…" at bounding box center [960, 230] width 119 height 23
drag, startPoint x: 548, startPoint y: 118, endPoint x: 440, endPoint y: 118, distance: 108.0
click at [440, 118] on div "← Return to /applysquad Mailslurp Inbox Job Search Builder [PERSON_NAME] User E…" at bounding box center [784, 15] width 690 height 580
paste input "dosespot"
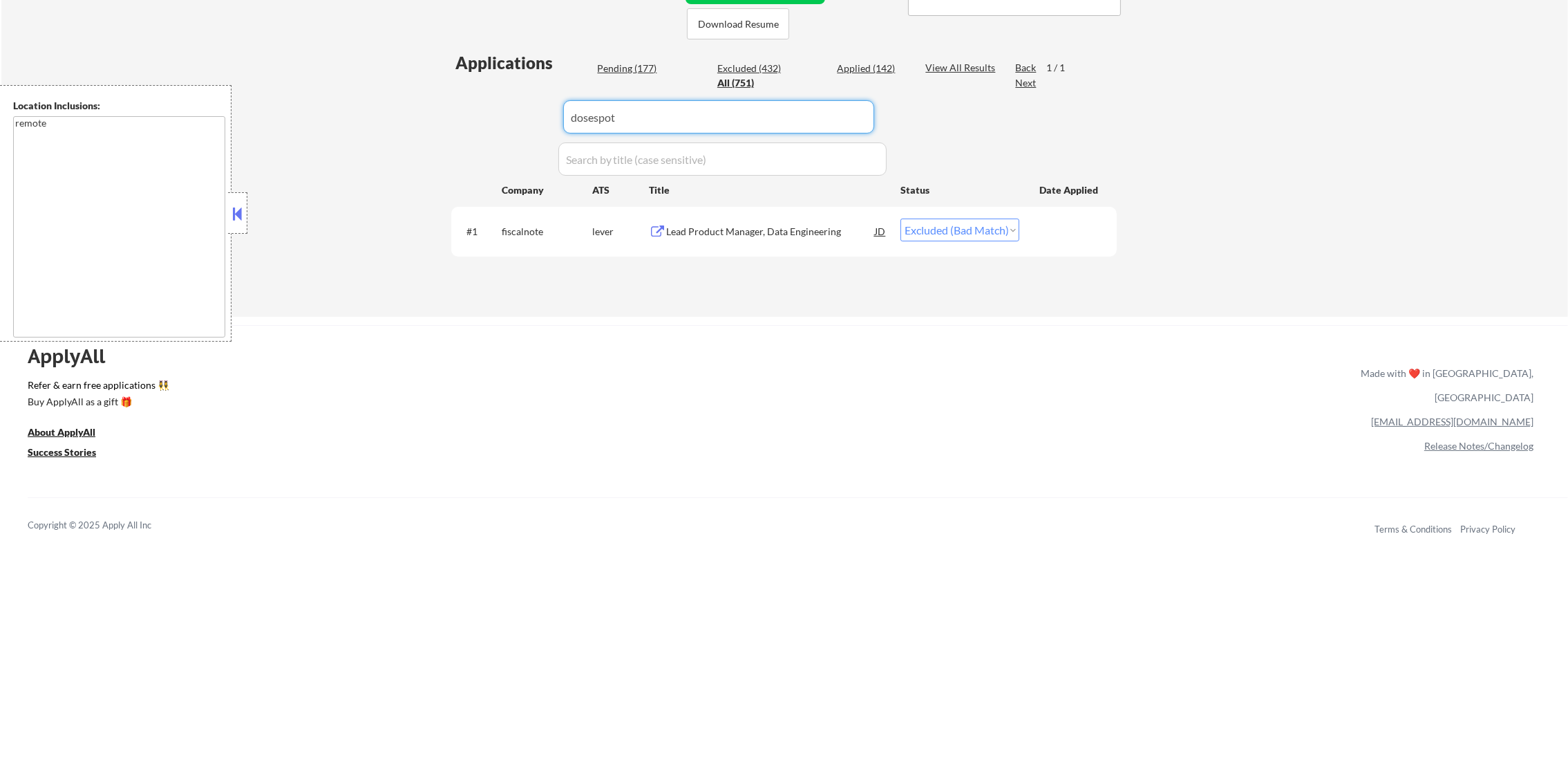
click at [440, 118] on div "← Return to /applysquad Mailslurp Inbox Job Search Builder [PERSON_NAME] User E…" at bounding box center [784, 15] width 690 height 580
click at [785, 216] on div "#1 dosespot [PERSON_NAME] Product Manager JD warning_amber Choose an option... …" at bounding box center [781, 231] width 653 height 38
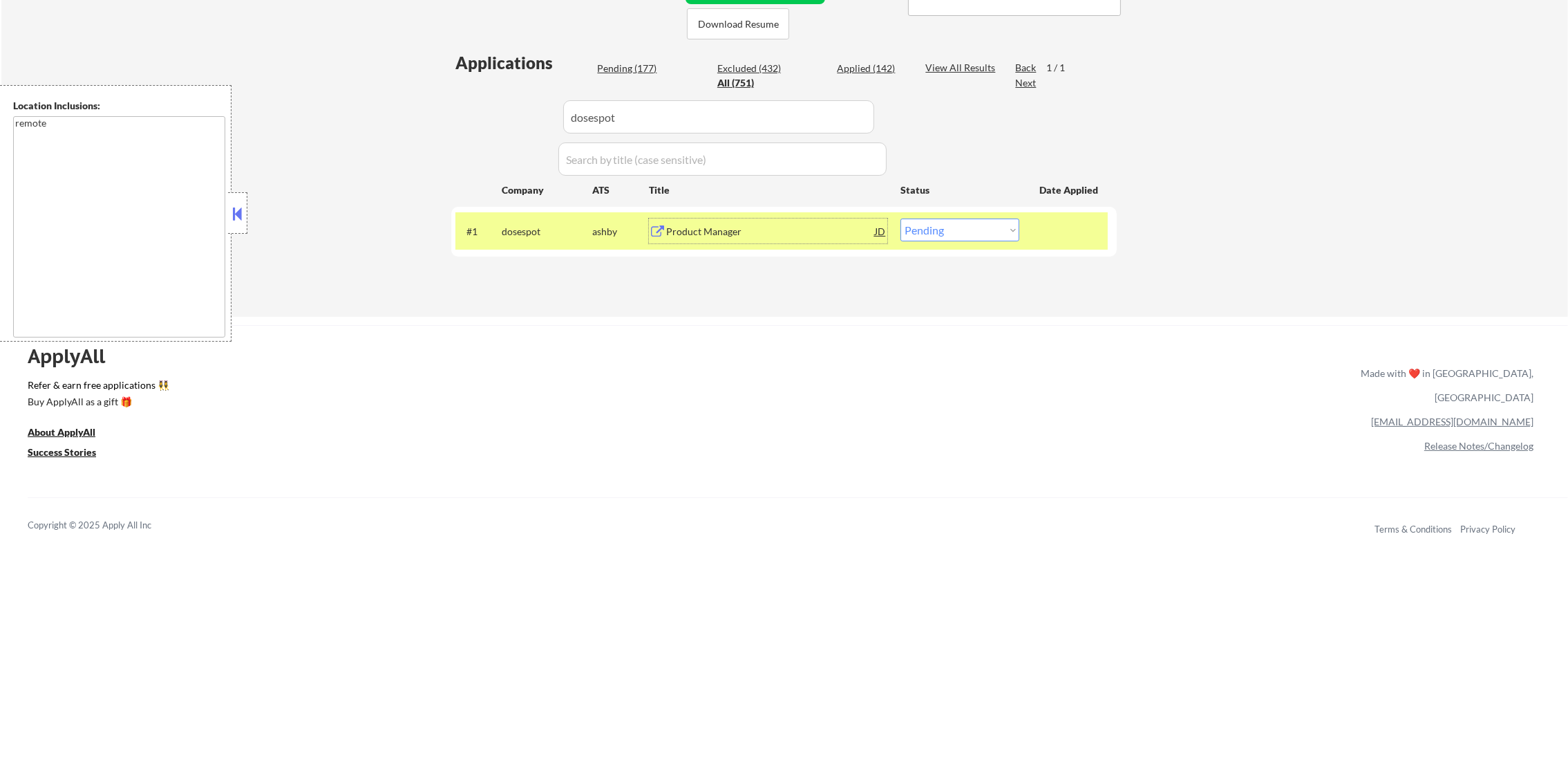
click at [747, 219] on div "Product Manager" at bounding box center [770, 231] width 208 height 25
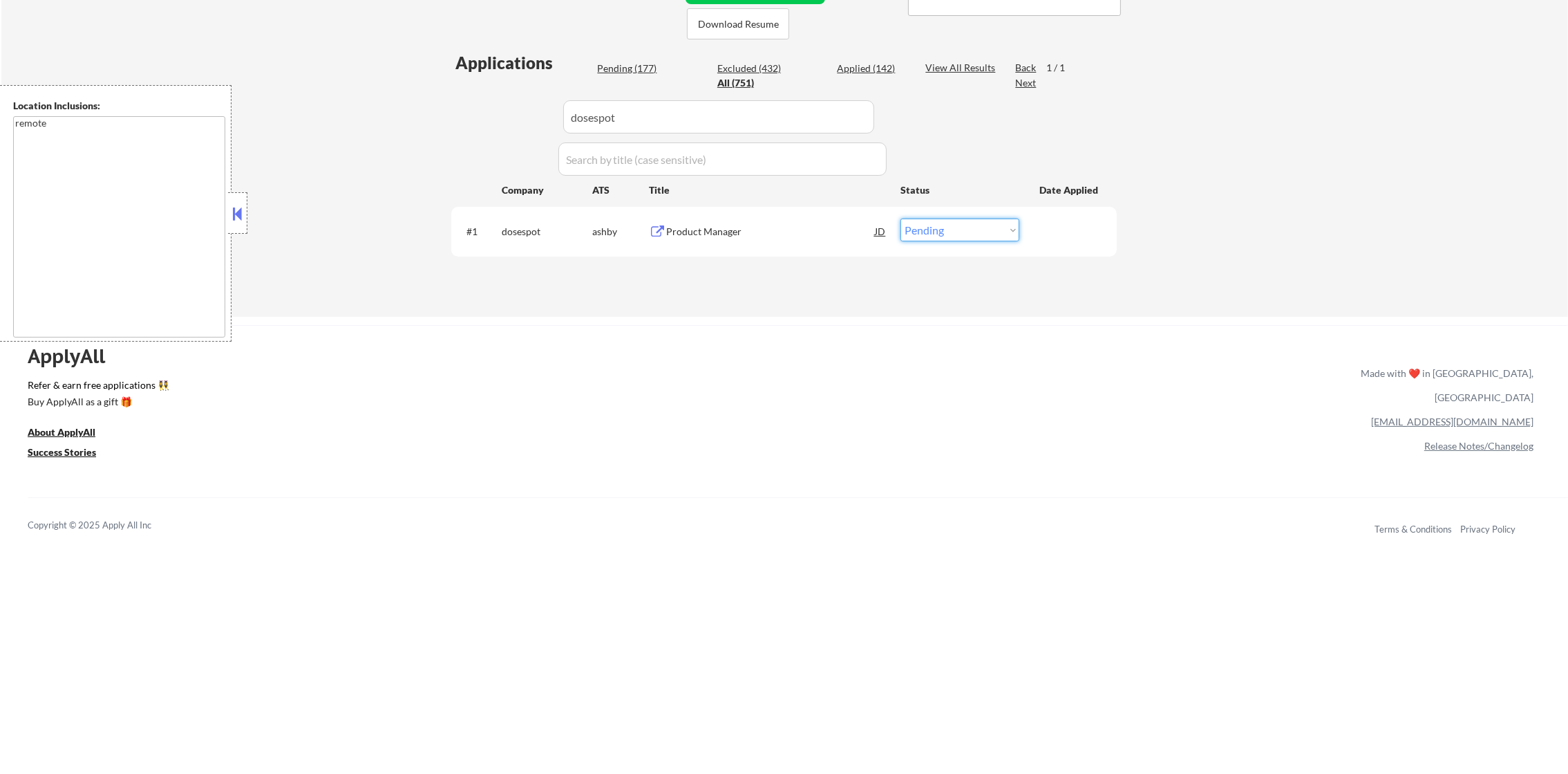
click at [1004, 230] on select "Choose an option... Pending Applied Excluded (Questions) Excluded (Expired) Exc…" at bounding box center [960, 230] width 119 height 23
click at [901, 219] on select "Choose an option... Pending Applied Excluded (Questions) Excluded (Expired) Exc…" at bounding box center [960, 230] width 119 height 23
drag, startPoint x: 615, startPoint y: 119, endPoint x: 482, endPoint y: 119, distance: 133.0
click at [482, 119] on div "Applications Pending (176) Excluded (433) Applied (142) All (751) View All Resu…" at bounding box center [784, 171] width 666 height 239
paste input "wingtra-2"
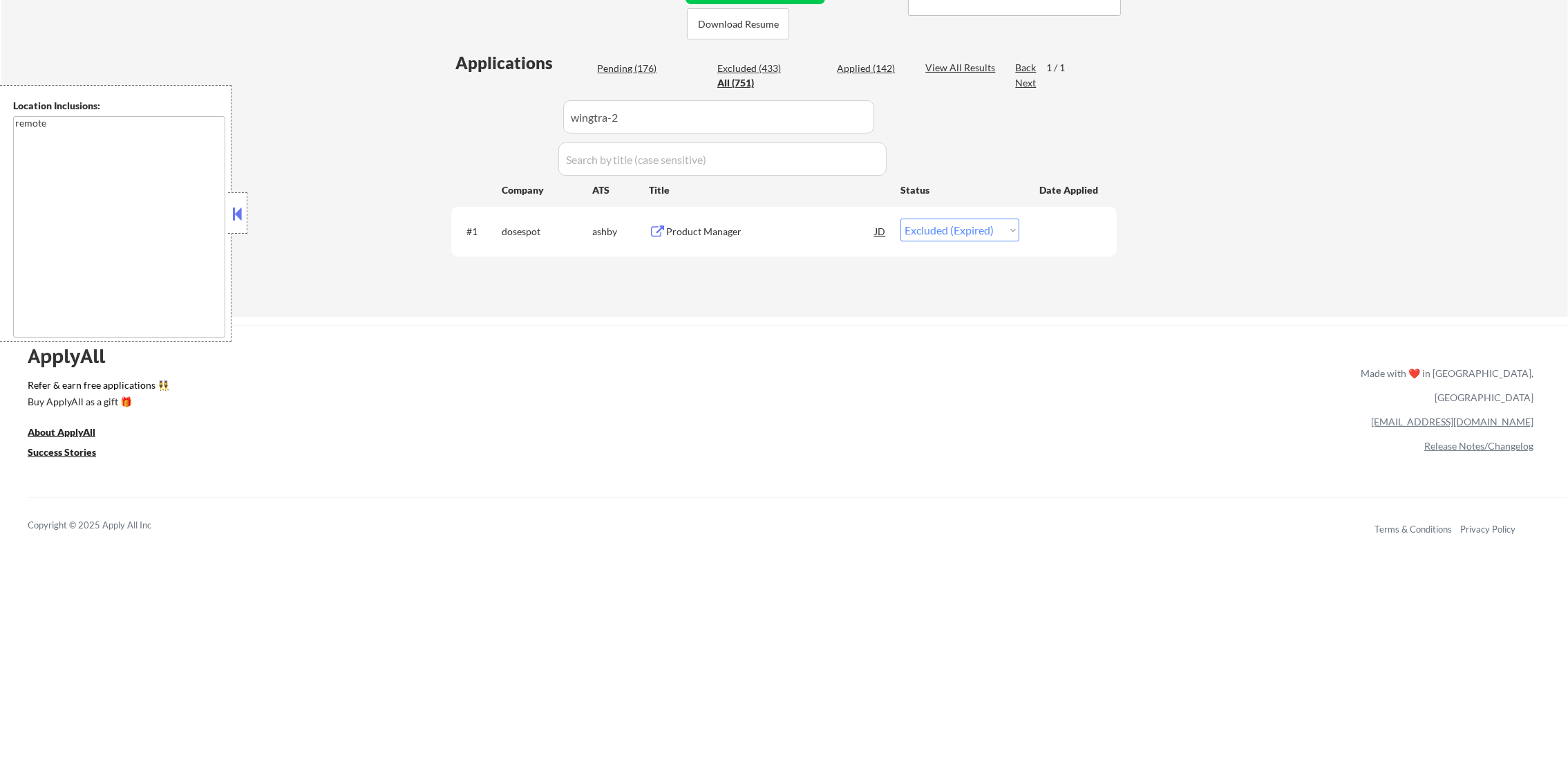
click at [482, 119] on div "Applications Pending (176) Excluded (433) Applied (142) All (751) View All Resu…" at bounding box center [784, 171] width 666 height 239
click at [760, 225] on div "Product Manager – WingtraCLOUD Platform" at bounding box center [770, 232] width 208 height 14
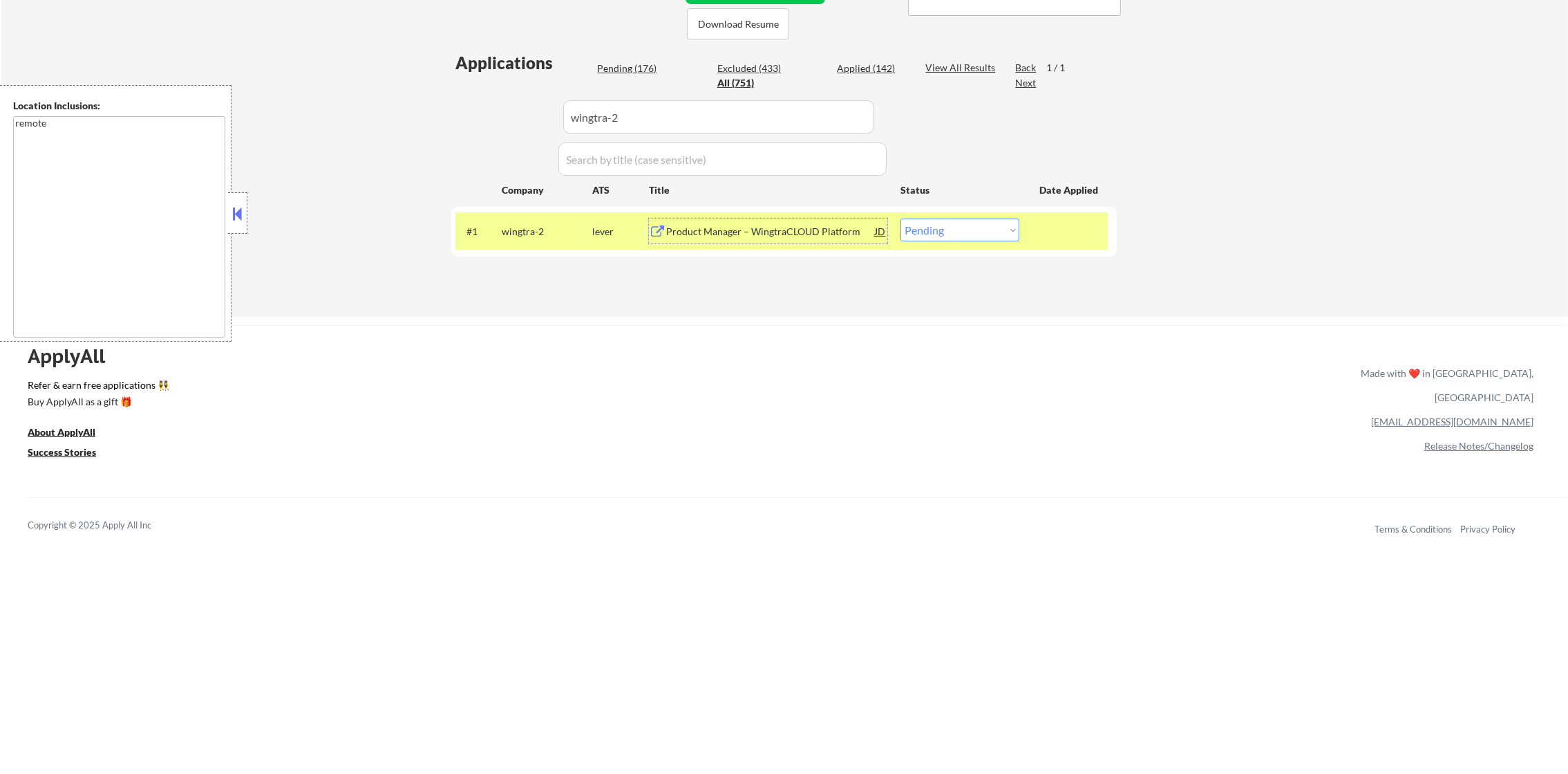
click at [907, 229] on select "Choose an option... Pending Applied Excluded (Questions) Excluded (Expired) Exc…" at bounding box center [960, 230] width 119 height 23
click at [778, 333] on div "ApplyAll Refer & earn free applications 👯‍♀️ Buy ApplyAll as a gift 🎁 About App…" at bounding box center [784, 432] width 1568 height 215
click at [916, 219] on select "Choose an option... Pending Applied Excluded (Questions) Excluded (Expired) Exc…" at bounding box center [960, 230] width 119 height 23
click at [901, 219] on select "Choose an option... Pending Applied Excluded (Questions) Excluded (Expired) Exc…" at bounding box center [960, 230] width 119 height 23
click at [532, 220] on div "wingtra-2" at bounding box center [547, 231] width 91 height 25
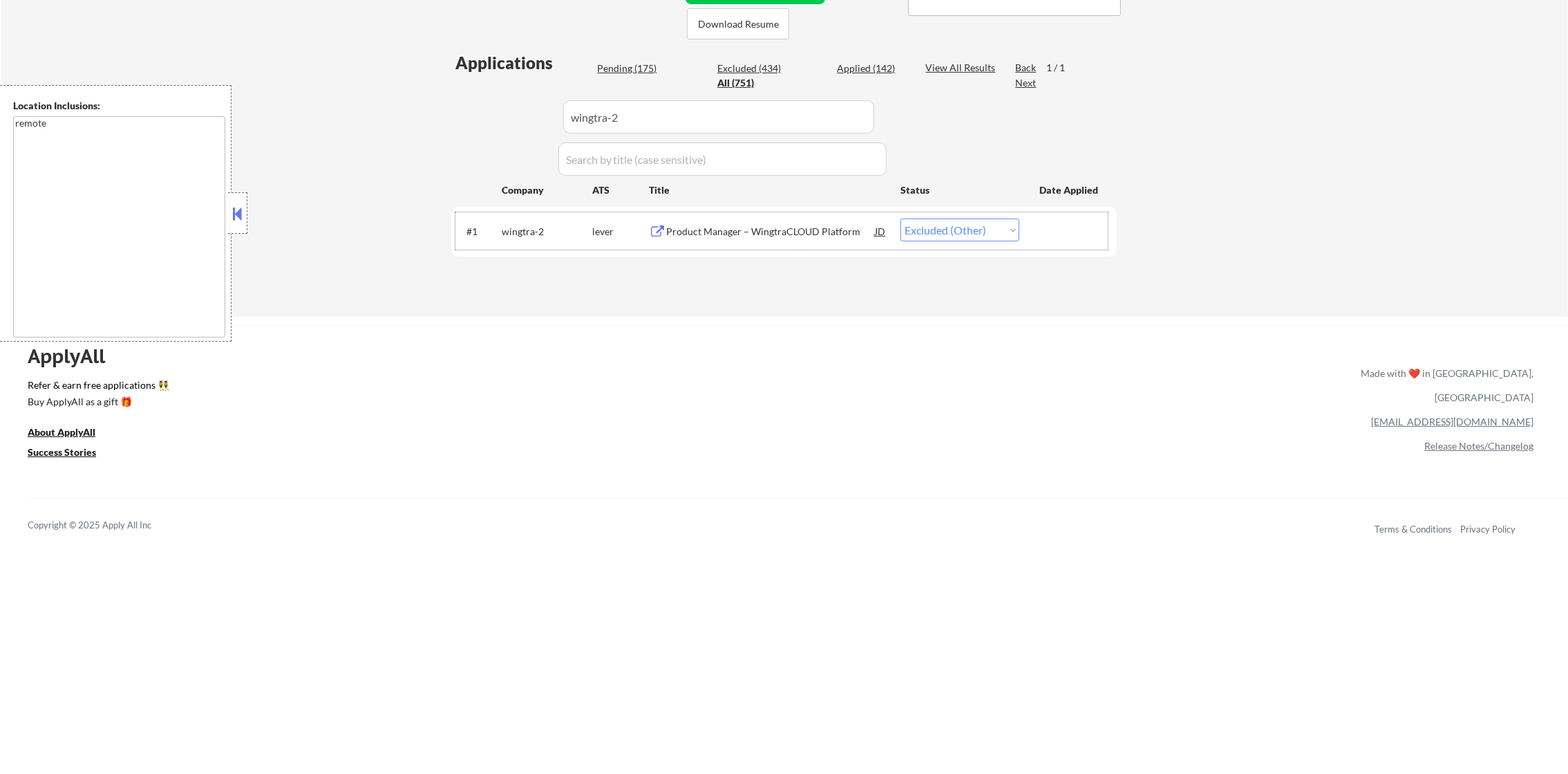
paste input "ziprecruiter"
drag, startPoint x: 653, startPoint y: 119, endPoint x: 484, endPoint y: 119, distance: 169.0
click at [484, 119] on div "Applications Pending (175) Excluded (434) Applied (142) All (751) View All Resu…" at bounding box center [784, 171] width 666 height 239
click at [479, 121] on div "Applications Pending (175) Excluded (434) Applied (142) All (751) View All Resu…" at bounding box center [784, 171] width 666 height 239
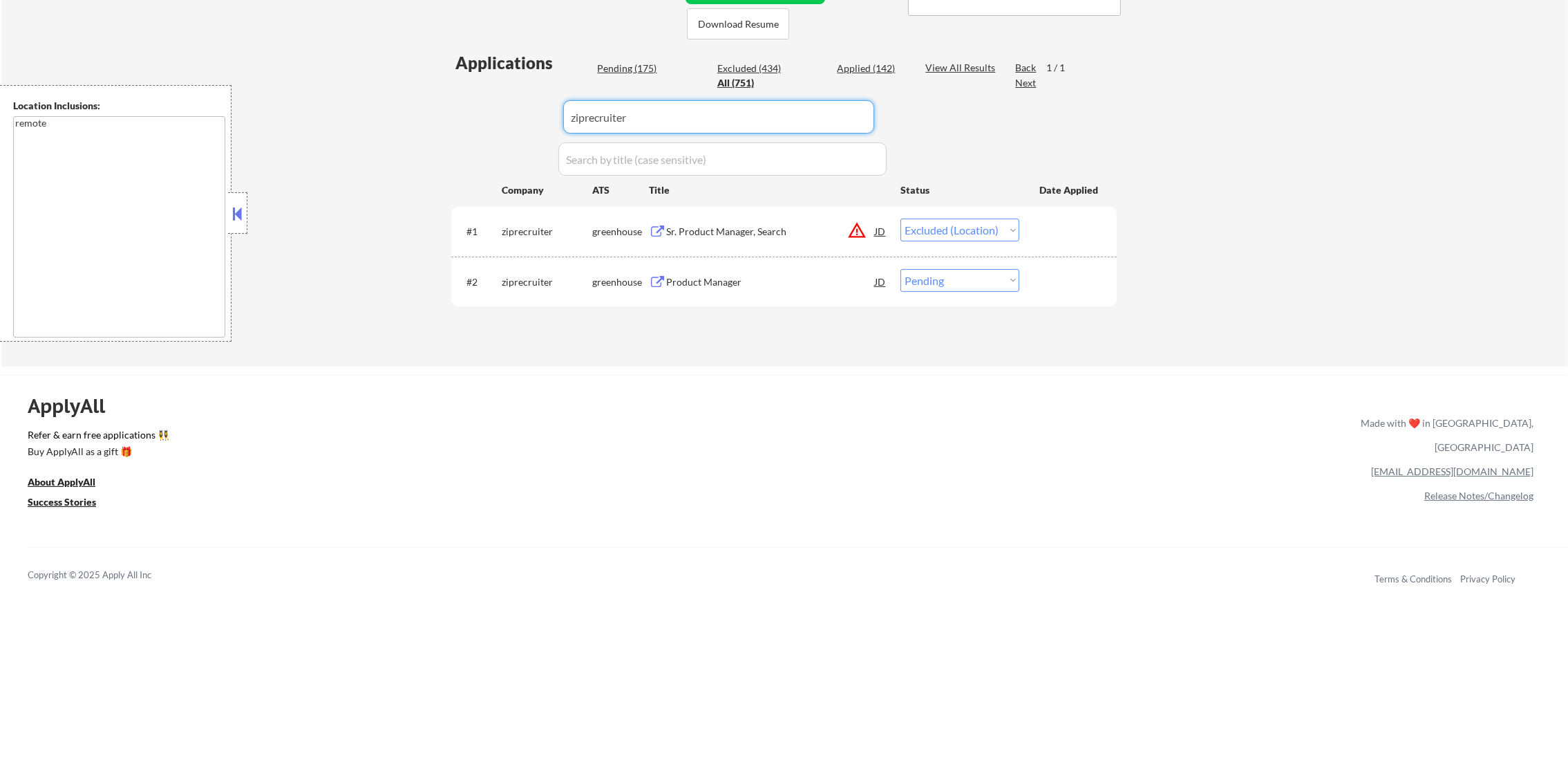
click at [773, 285] on div "Product Manager" at bounding box center [770, 282] width 208 height 14
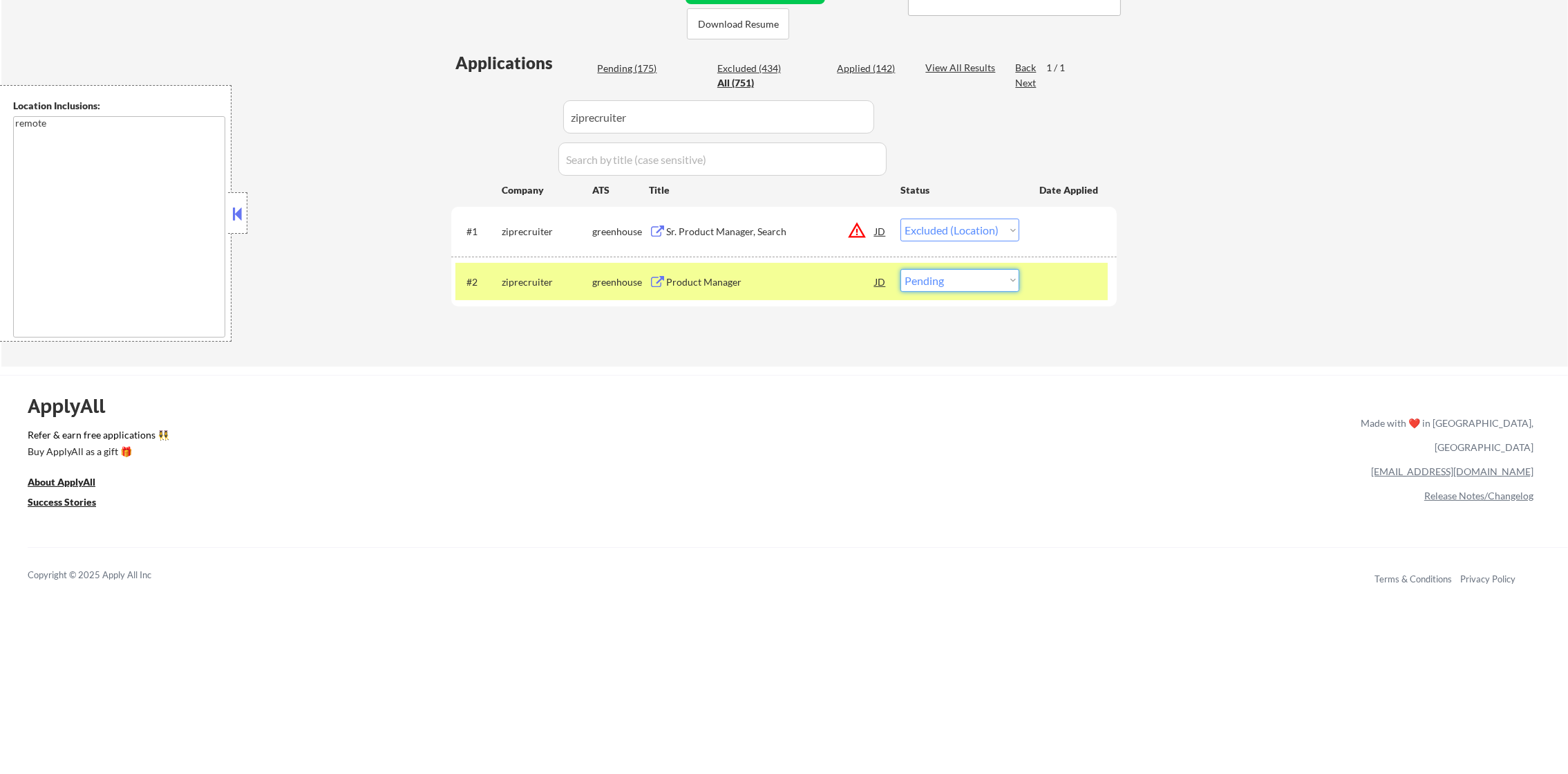
drag, startPoint x: 1009, startPoint y: 281, endPoint x: 995, endPoint y: 291, distance: 17.2
click at [1003, 283] on select "Choose an option... Pending Applied Excluded (Questions) Excluded (Expired) Exc…" at bounding box center [960, 280] width 119 height 23
click at [901, 269] on select "Choose an option... Pending Applied Excluded (Questions) Excluded (Expired) Exc…" at bounding box center [960, 280] width 119 height 23
click at [536, 269] on div "ziprecruiter" at bounding box center [547, 281] width 91 height 25
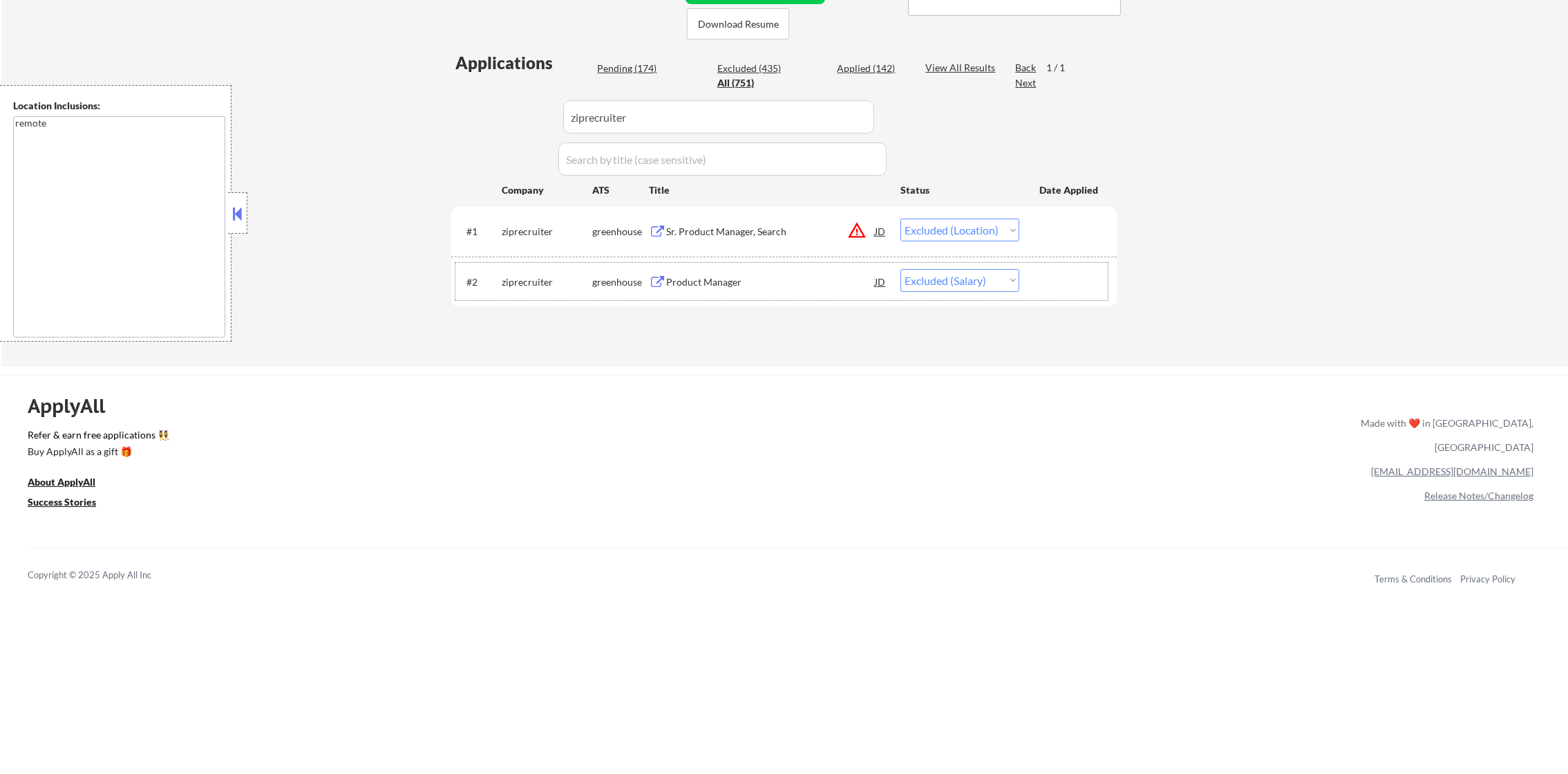
paste input "lightning"
drag, startPoint x: 657, startPoint y: 117, endPoint x: 471, endPoint y: 117, distance: 186.0
click at [472, 117] on div "Applications Pending (174) Excluded (435) Applied (142) All (751) View All Resu…" at bounding box center [784, 196] width 666 height 289
click at [471, 117] on div "Applications Pending (174) Excluded (435) Applied (142) All (751) View All Resu…" at bounding box center [784, 196] width 666 height 289
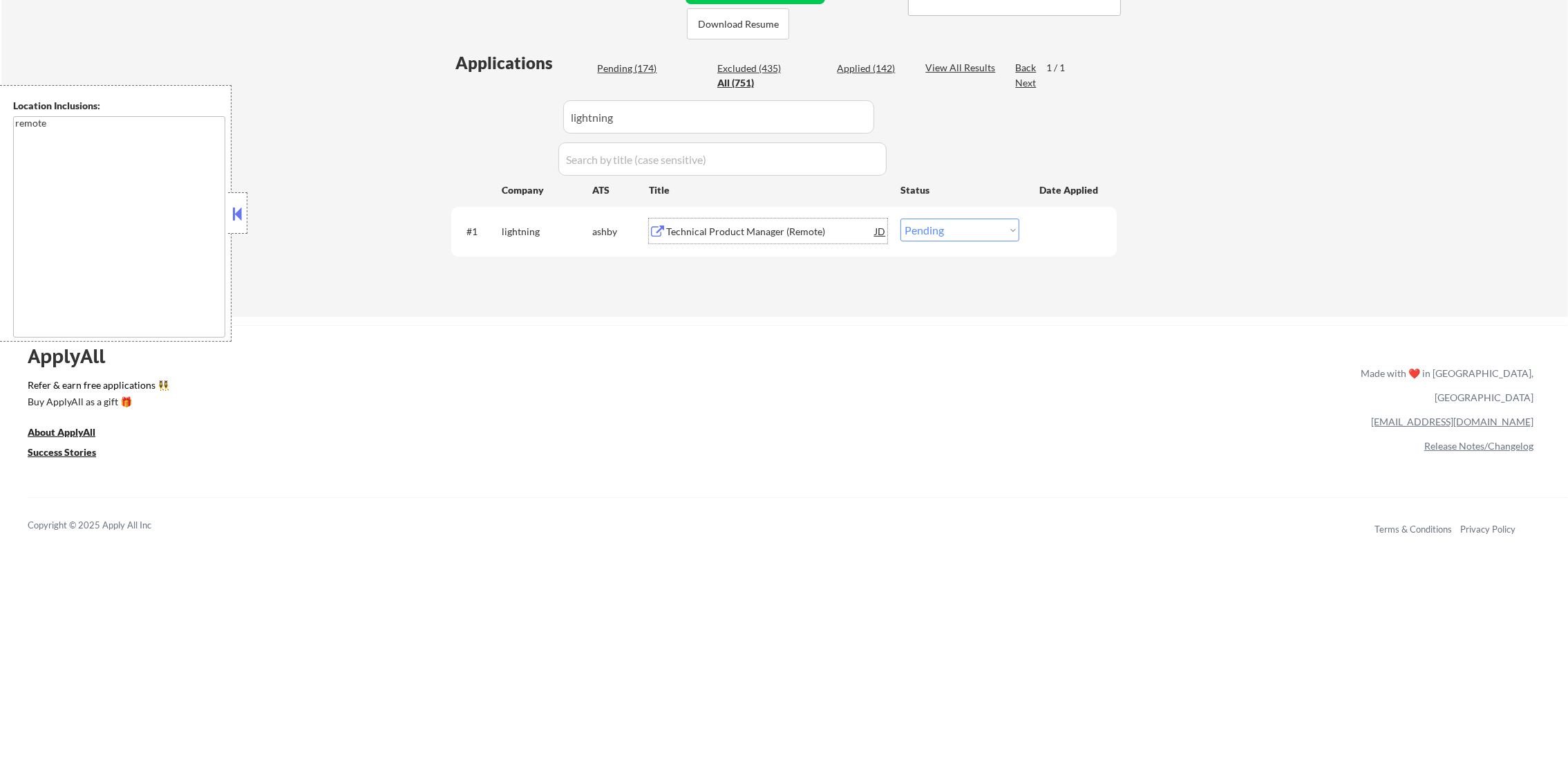
click at [805, 233] on div "Technical Product Manager (Remote)" at bounding box center [770, 232] width 208 height 14
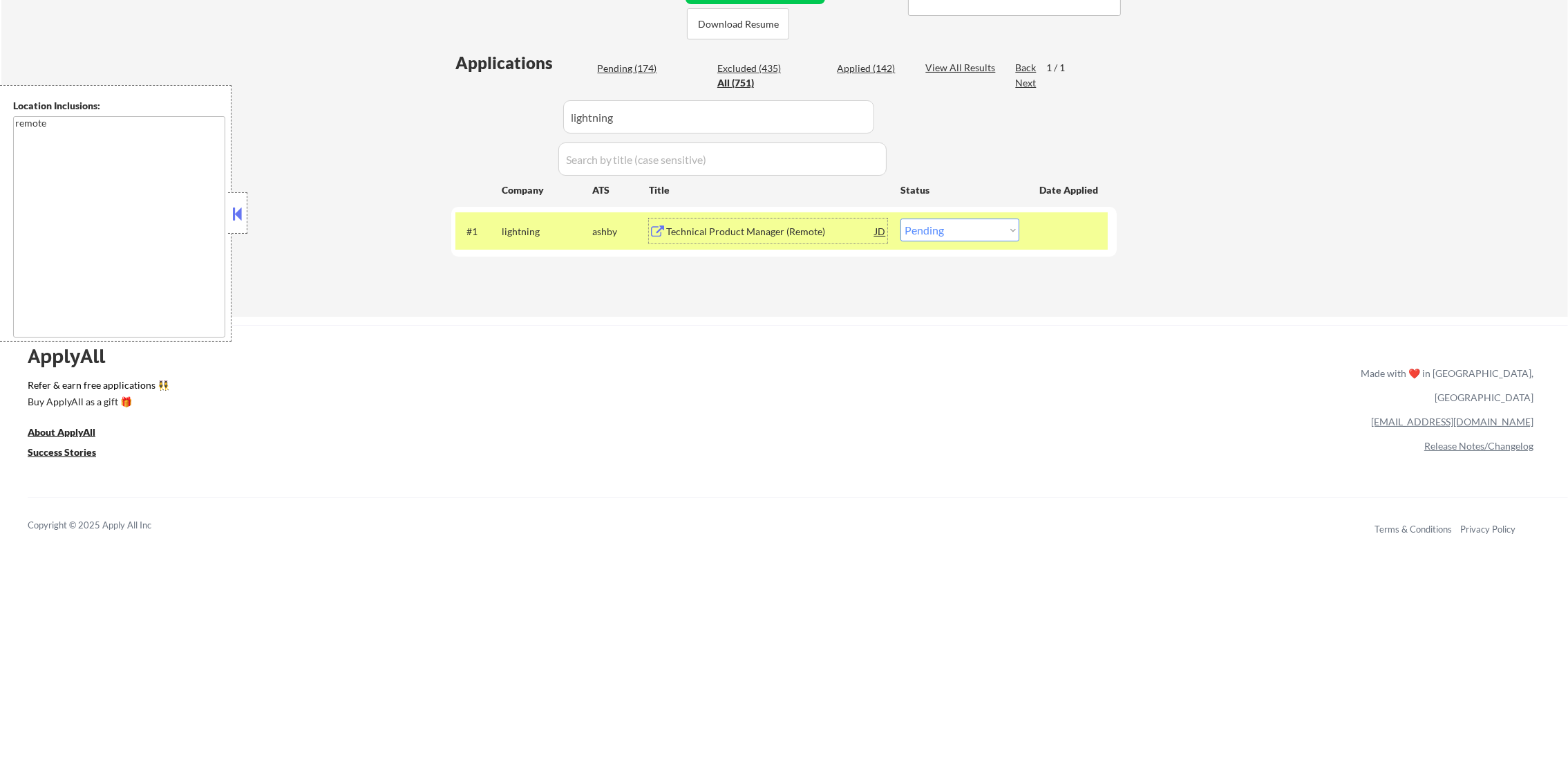
click at [951, 229] on select "Choose an option... Pending Applied Excluded (Questions) Excluded (Expired) Exc…" at bounding box center [960, 230] width 119 height 23
click at [901, 219] on select "Choose an option... Pending Applied Excluded (Questions) Excluded (Expired) Exc…" at bounding box center [960, 230] width 119 height 23
click at [534, 240] on div "lightning" at bounding box center [547, 231] width 91 height 25
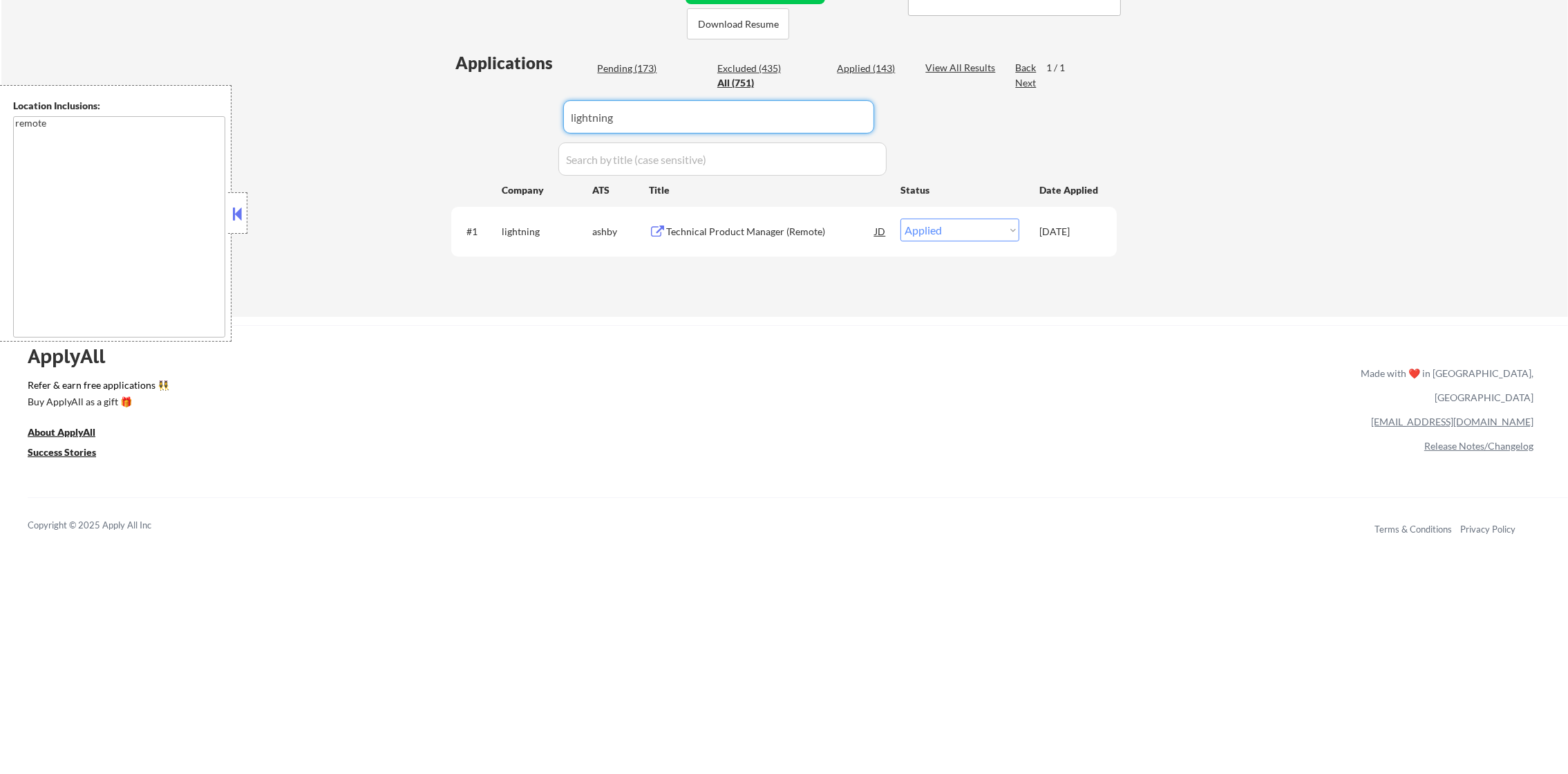
drag, startPoint x: 618, startPoint y: 130, endPoint x: 395, endPoint y: 112, distance: 223.7
click at [429, 109] on div "← Return to /applysquad Mailslurp Inbox Job Search Builder [PERSON_NAME] User E…" at bounding box center [785, 21] width 1567 height 591
paste input "sure"
click at [395, 112] on div "← Return to /applysquad Mailslurp Inbox Job Search Builder [PERSON_NAME] User E…" at bounding box center [785, 21] width 1567 height 591
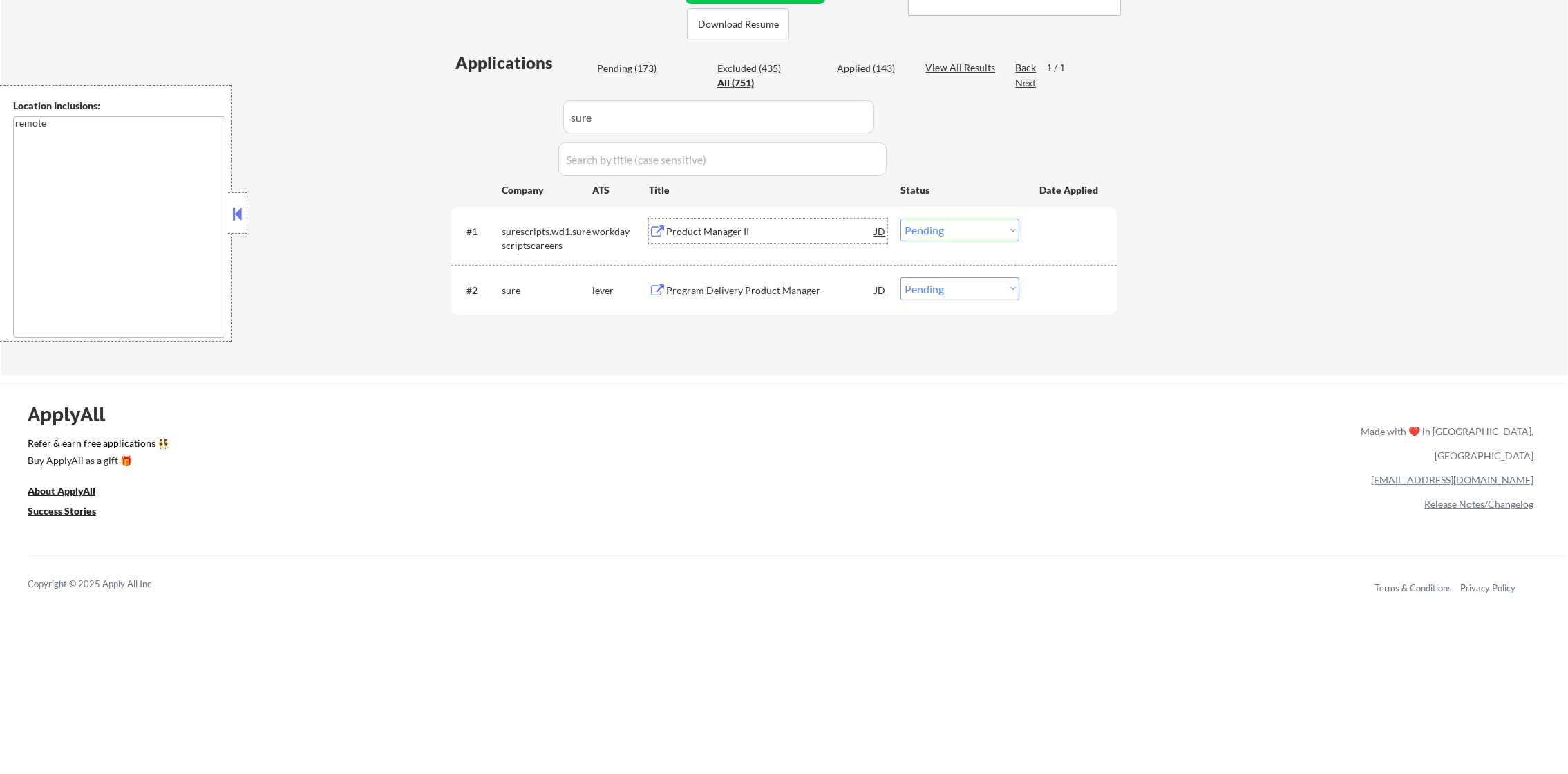
click at [745, 238] on div "Product Manager II" at bounding box center [770, 231] width 208 height 25
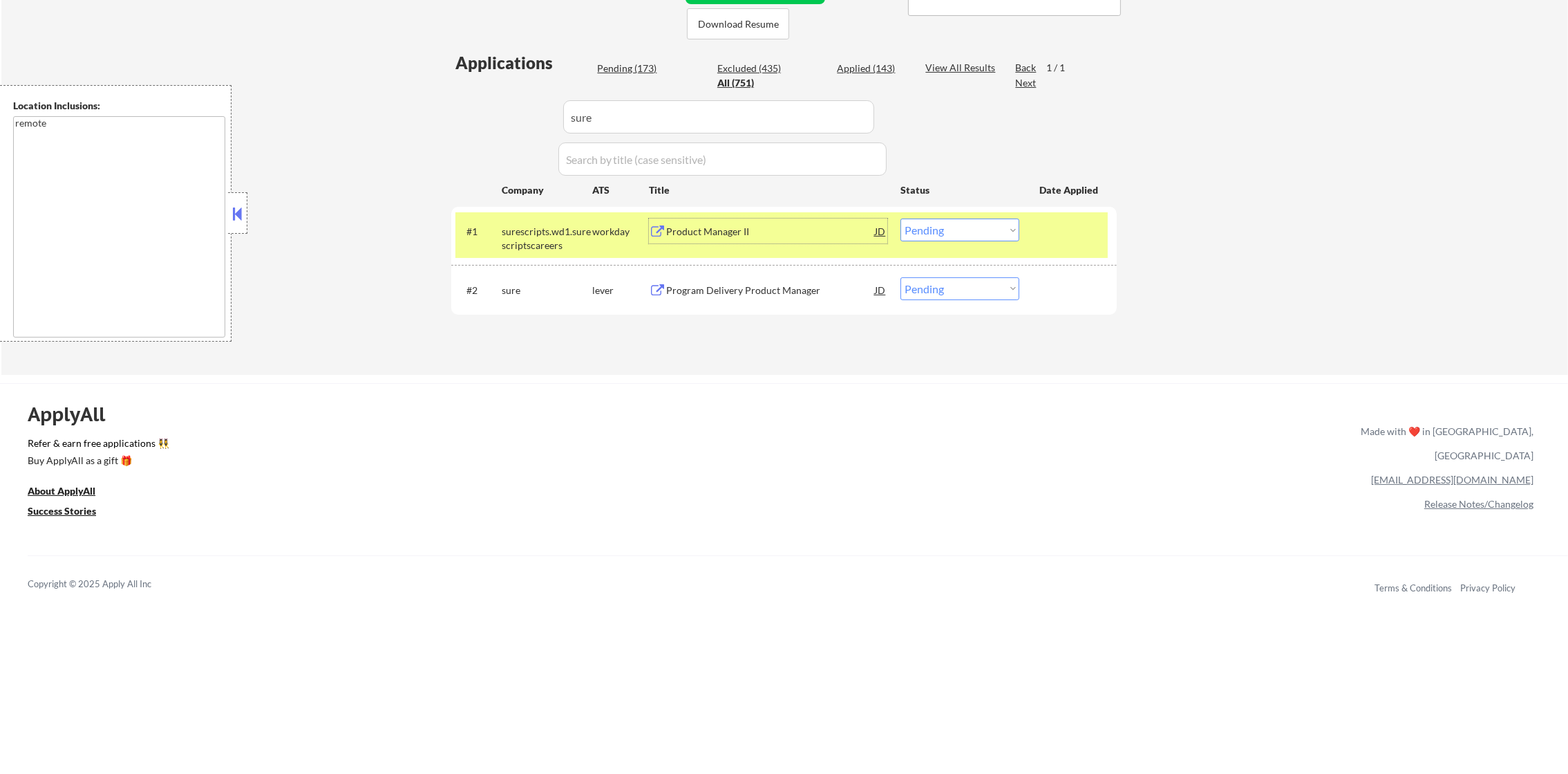
click at [723, 299] on div "Program Delivery Product Manager" at bounding box center [770, 289] width 208 height 25
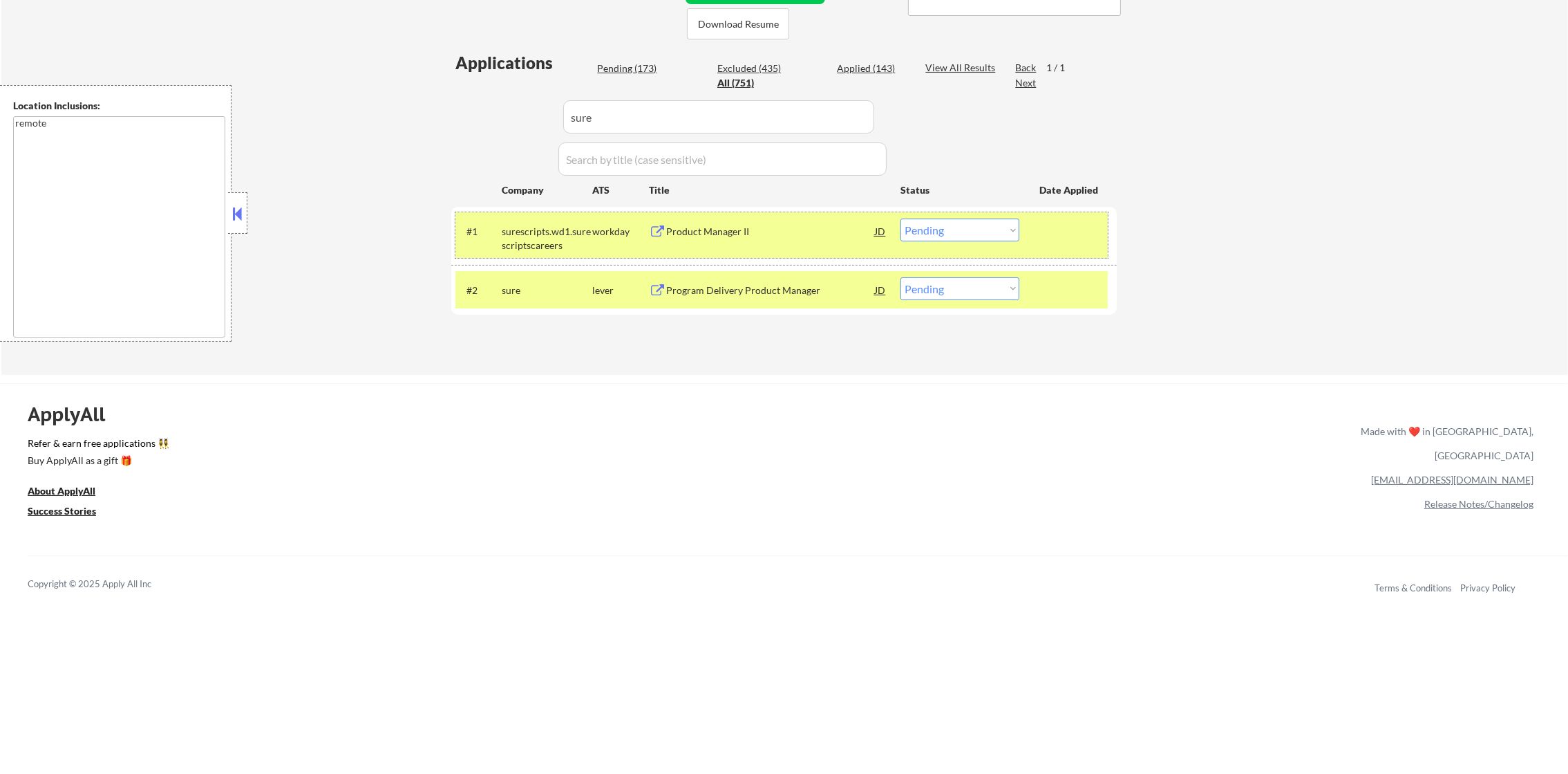
click at [541, 237] on div "surescripts.wd1.surescriptscareers" at bounding box center [547, 238] width 91 height 27
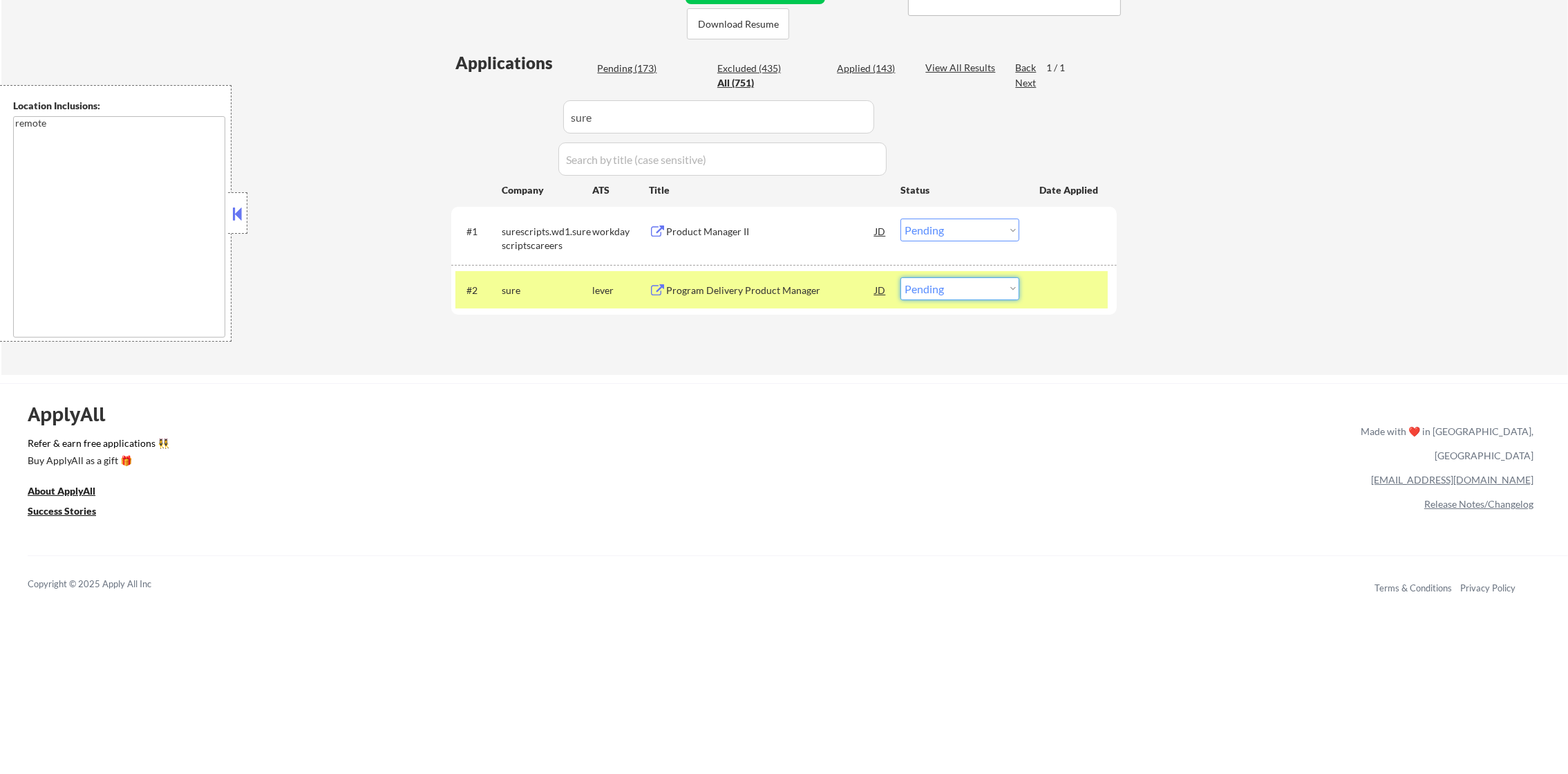
click at [913, 290] on select "Choose an option... Pending Applied Excluded (Questions) Excluded (Expired) Exc…" at bounding box center [960, 288] width 119 height 23
click at [901, 277] on select "Choose an option... Pending Applied Excluded (Questions) Excluded (Expired) Exc…" at bounding box center [960, 288] width 119 height 23
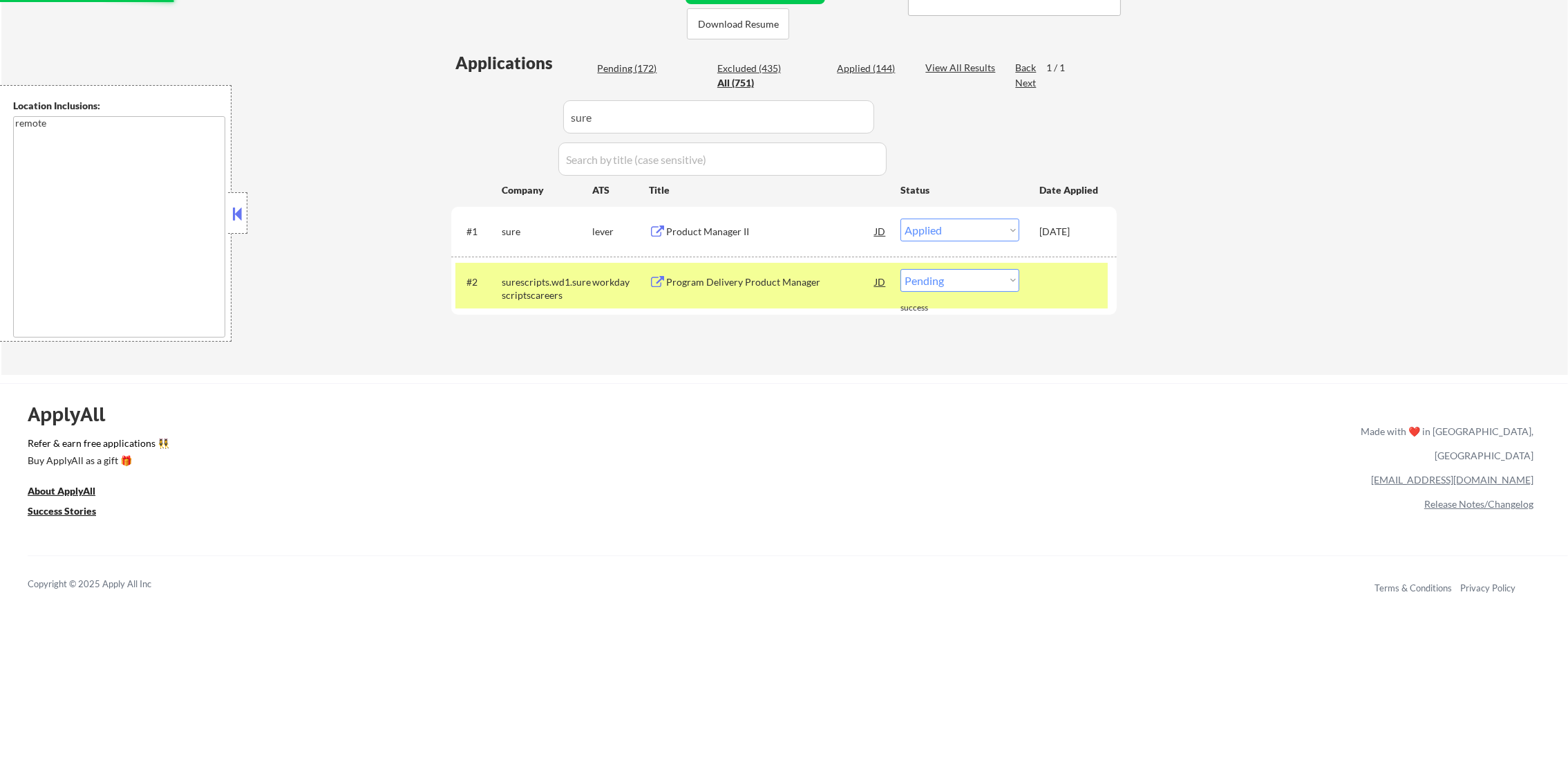
click at [588, 279] on div "surescripts.wd1.surescriptscareers" at bounding box center [547, 288] width 91 height 27
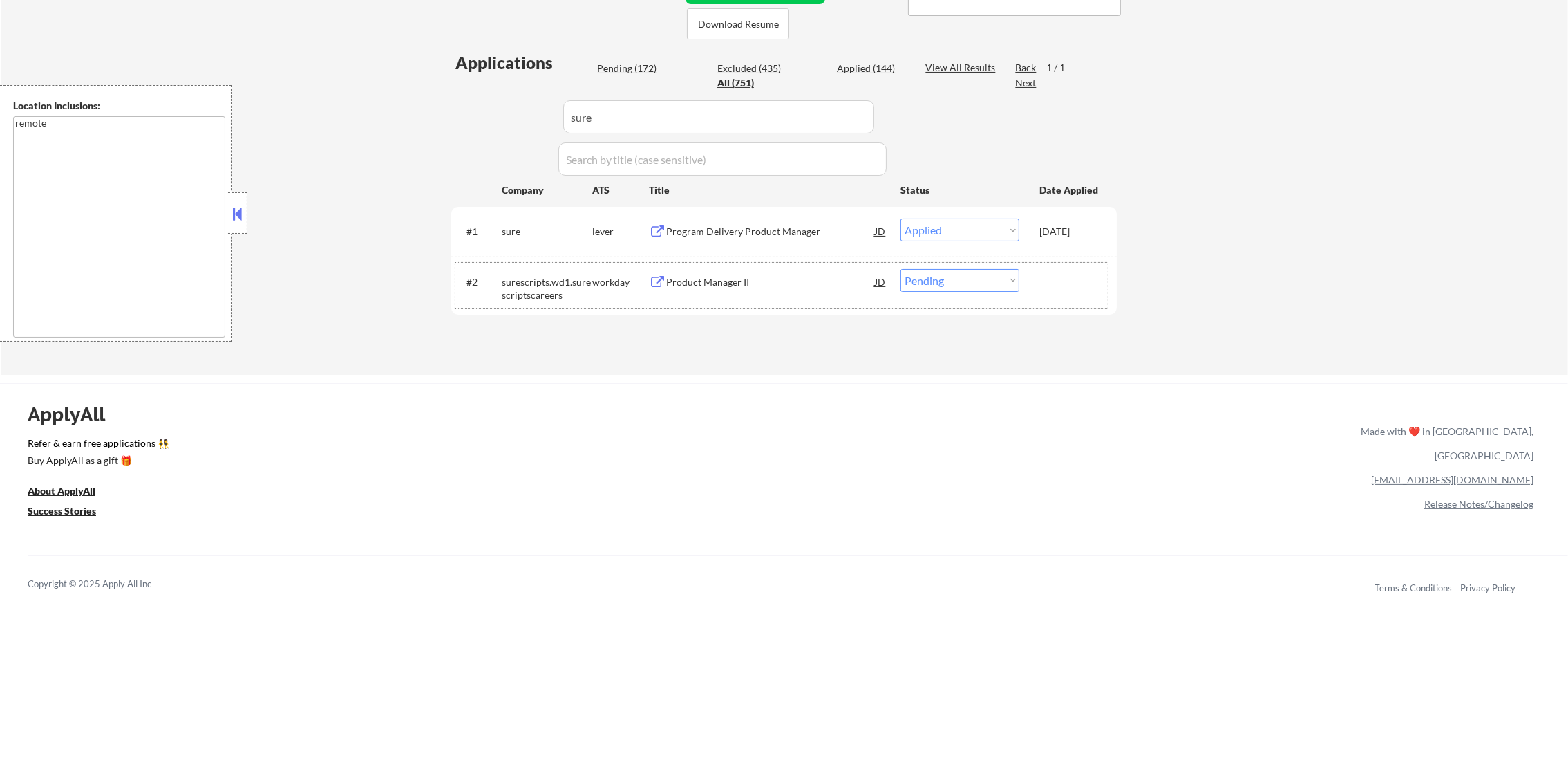
drag, startPoint x: 548, startPoint y: 119, endPoint x: 484, endPoint y: 119, distance: 64.0
click at [486, 119] on div "Applications Pending (172) Excluded (435) Applied (144) All (751) View All Resu…" at bounding box center [784, 200] width 666 height 297
paste input "pointclickcare"
click at [478, 119] on div "Applications Pending (172) Excluded (435) Applied (144) All (751) View All Resu…" at bounding box center [784, 200] width 666 height 297
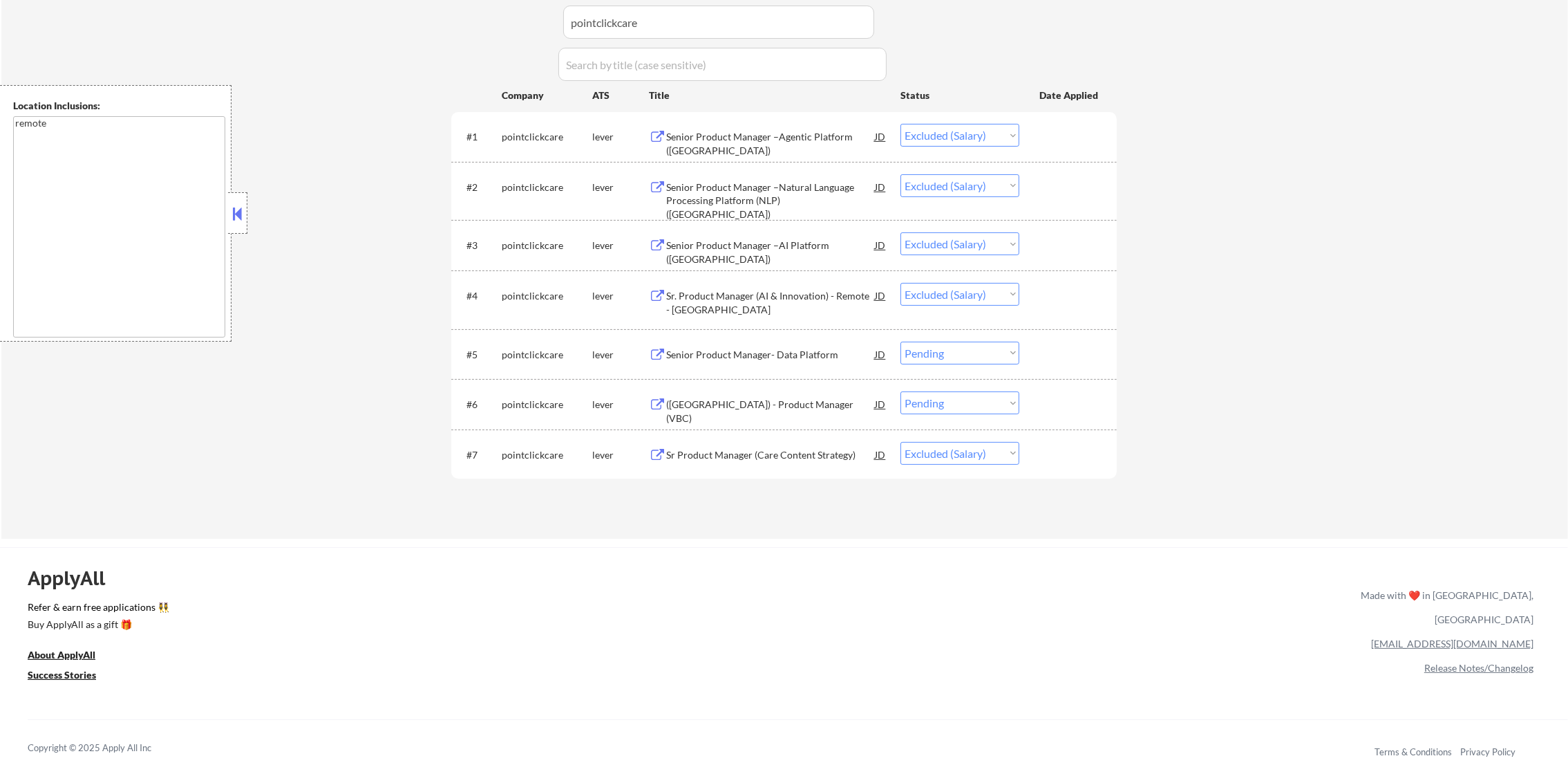
scroll to position [433, 0]
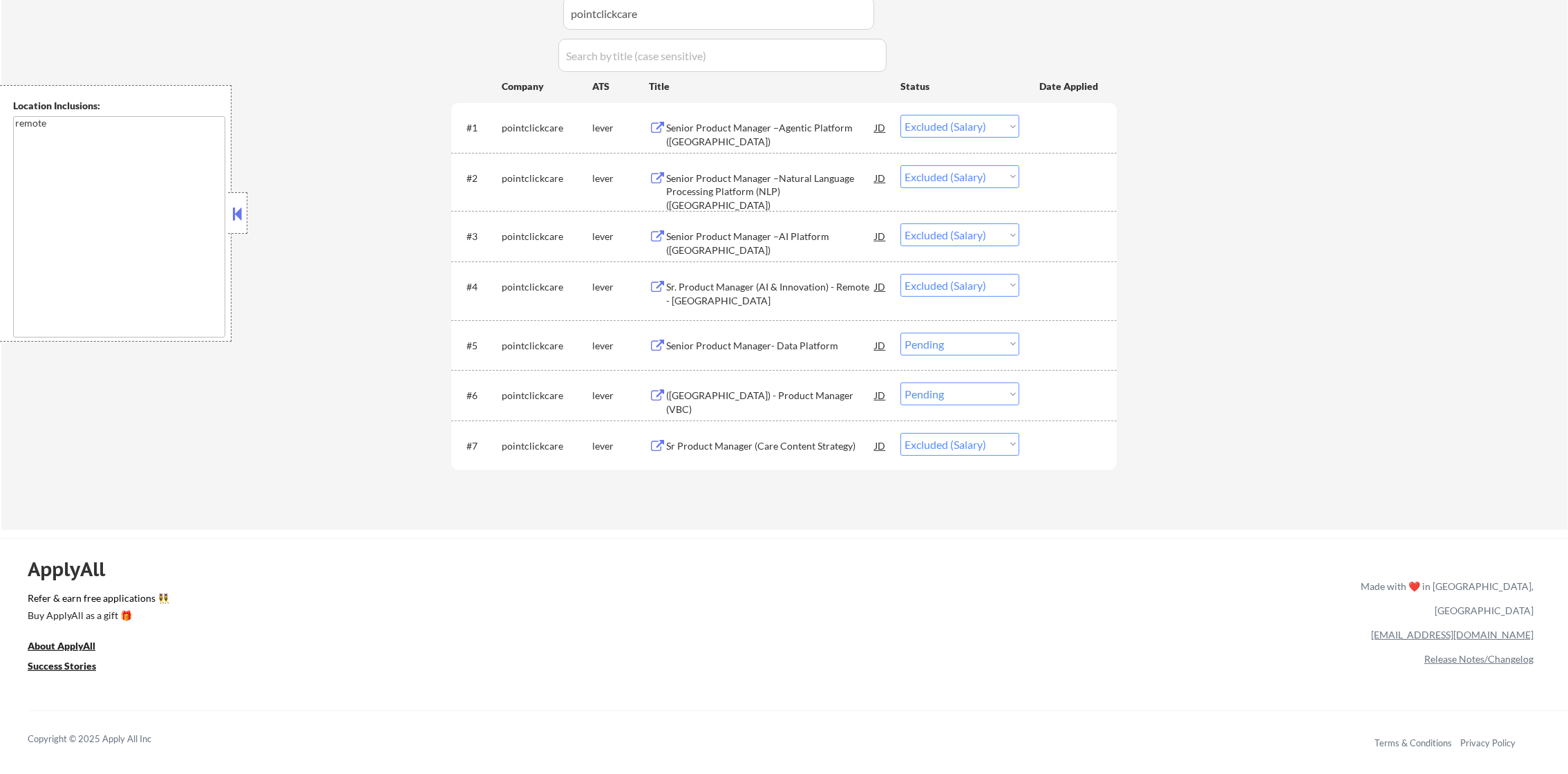
click at [764, 340] on div "Senior Product Manager- Data Platform" at bounding box center [770, 346] width 208 height 14
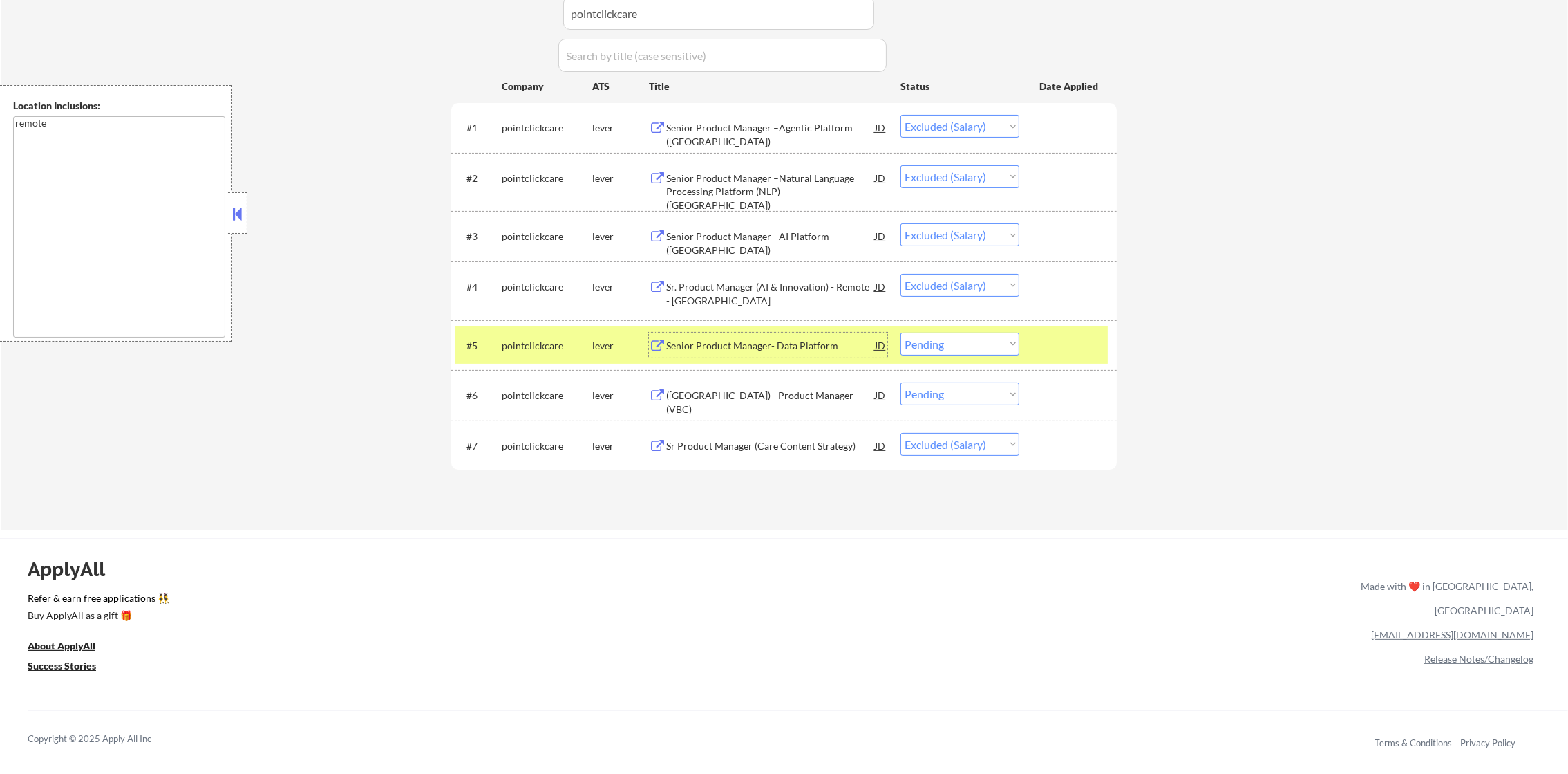
click at [962, 348] on select "Choose an option... Pending Applied Excluded (Questions) Excluded (Expired) Exc…" at bounding box center [960, 344] width 119 height 23
click at [901, 333] on select "Choose an option... Pending Applied Excluded (Questions) Excluded (Expired) Exc…" at bounding box center [960, 344] width 119 height 23
click at [510, 333] on div "pointclickcare" at bounding box center [547, 345] width 91 height 25
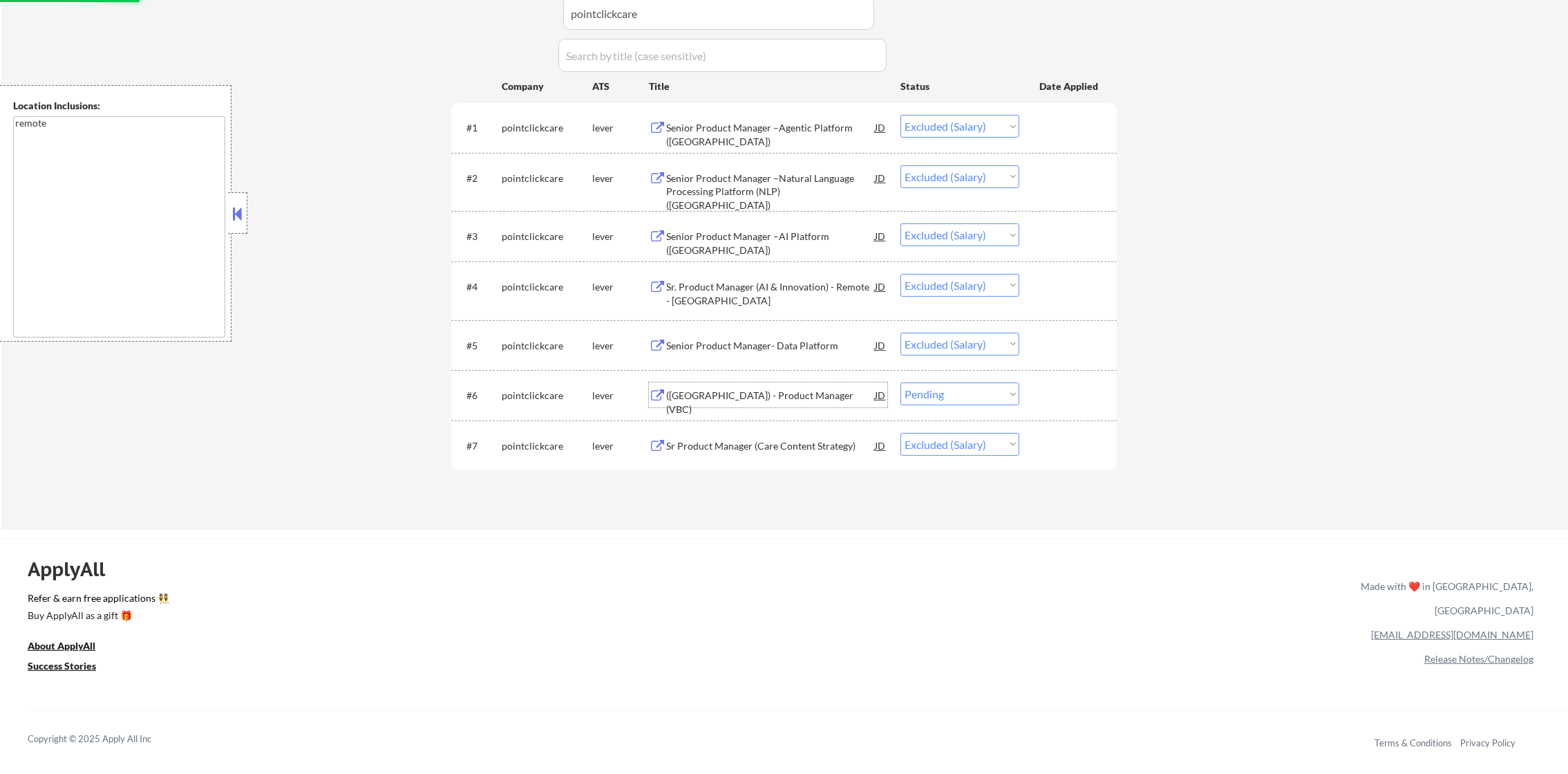
click at [721, 394] on div "([GEOGRAPHIC_DATA]) - Product Manager (VBC)" at bounding box center [770, 402] width 208 height 27
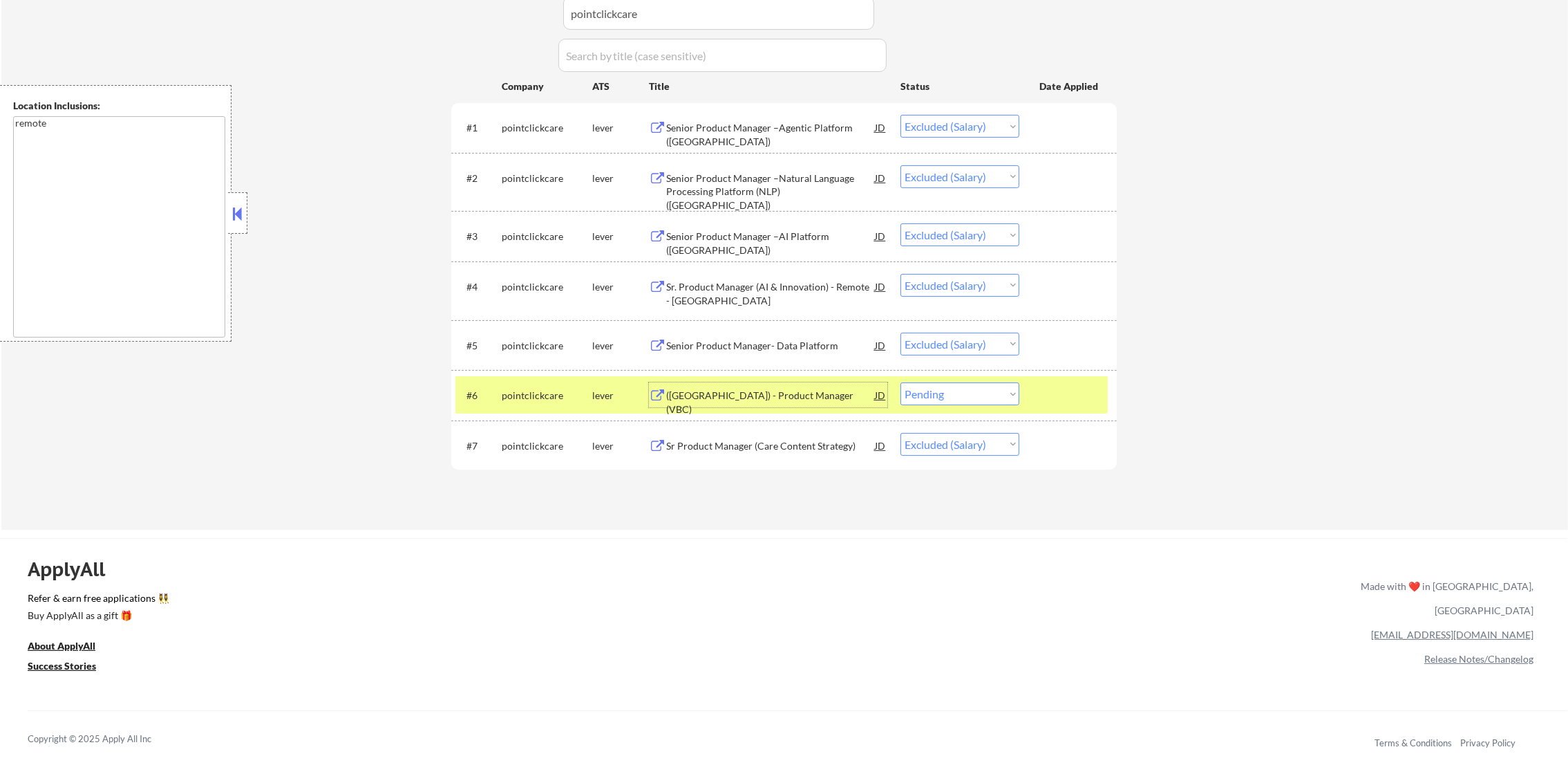
click at [980, 390] on select "Choose an option... Pending Applied Excluded (Questions) Excluded (Expired) Exc…" at bounding box center [960, 394] width 119 height 23
click at [901, 383] on select "Choose an option... Pending Applied Excluded (Questions) Excluded (Expired) Exc…" at bounding box center [960, 394] width 119 height 23
click at [570, 404] on div "pointclickcare" at bounding box center [547, 395] width 91 height 25
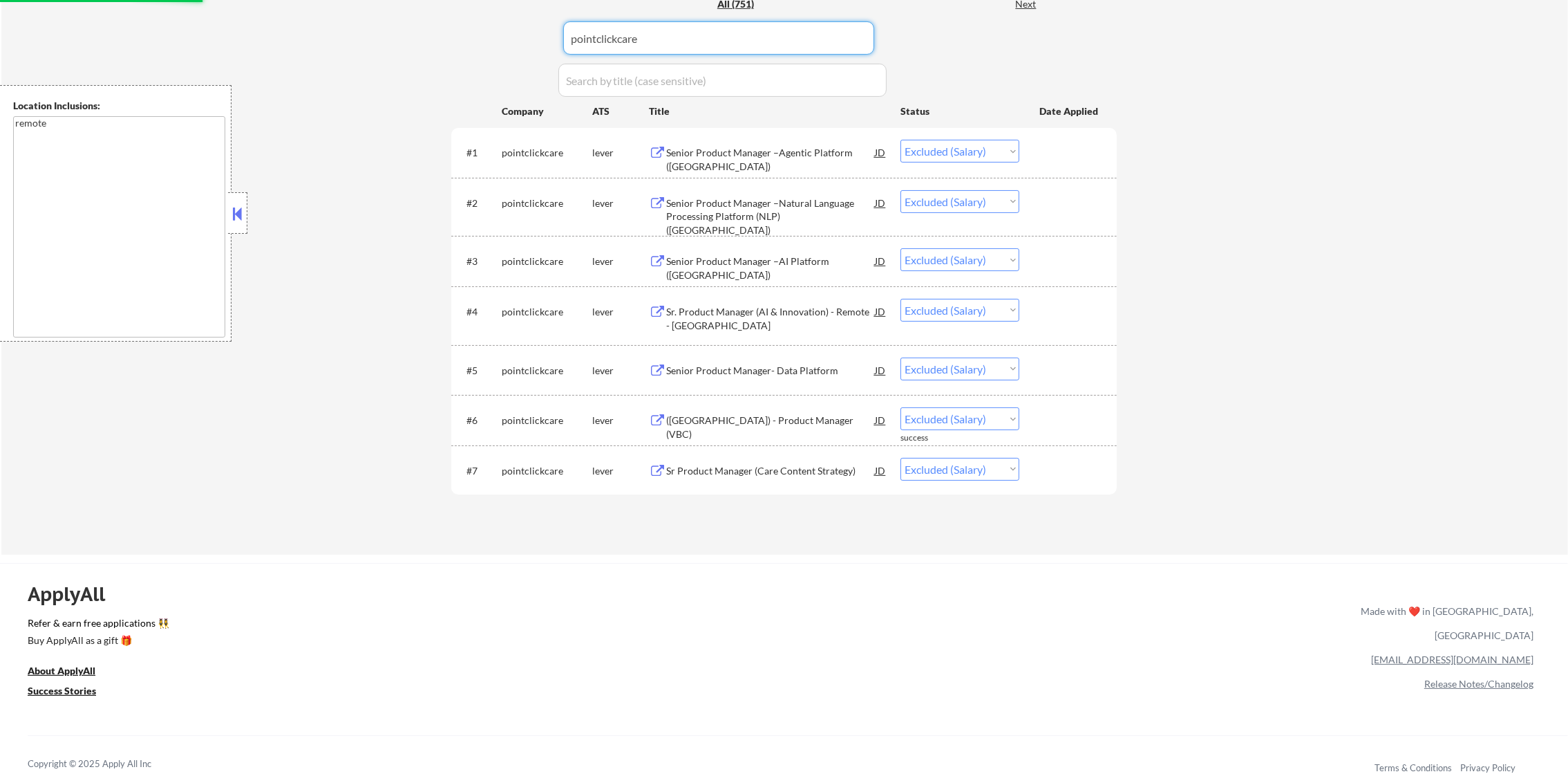
drag, startPoint x: 658, startPoint y: 12, endPoint x: 419, endPoint y: 11, distance: 239.0
click at [425, 11] on div "← Return to /applysquad Mailslurp Inbox Job Search Builder [PERSON_NAME] User E…" at bounding box center [785, 100] width 1567 height 908
paste input "colibrigroup"
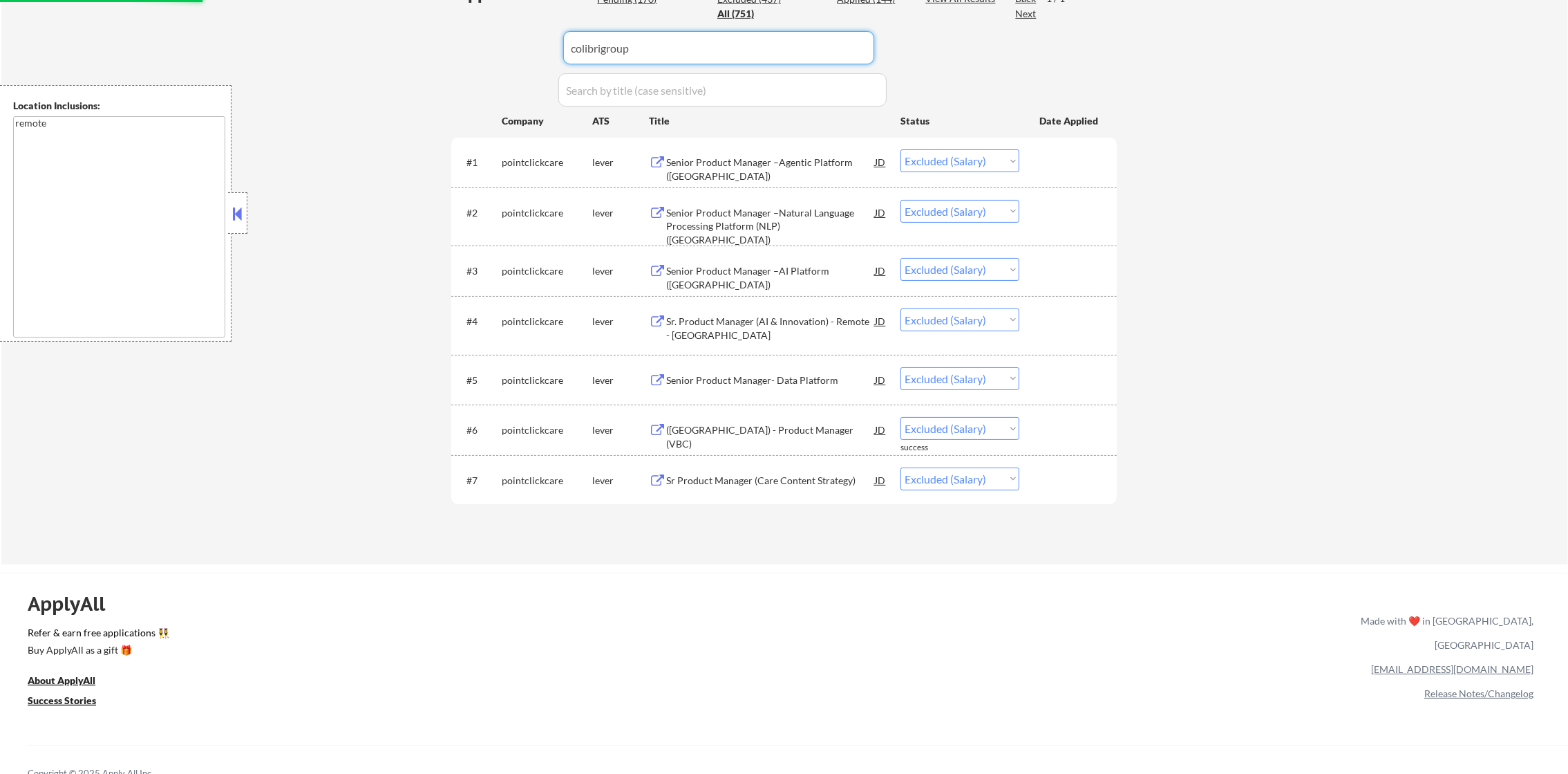
click at [419, 11] on div "← Return to /applysquad Mailslurp Inbox Job Search Builder [PERSON_NAME] User E…" at bounding box center [785, 111] width 1567 height 908
click at [660, 48] on input "input" at bounding box center [719, 47] width 311 height 33
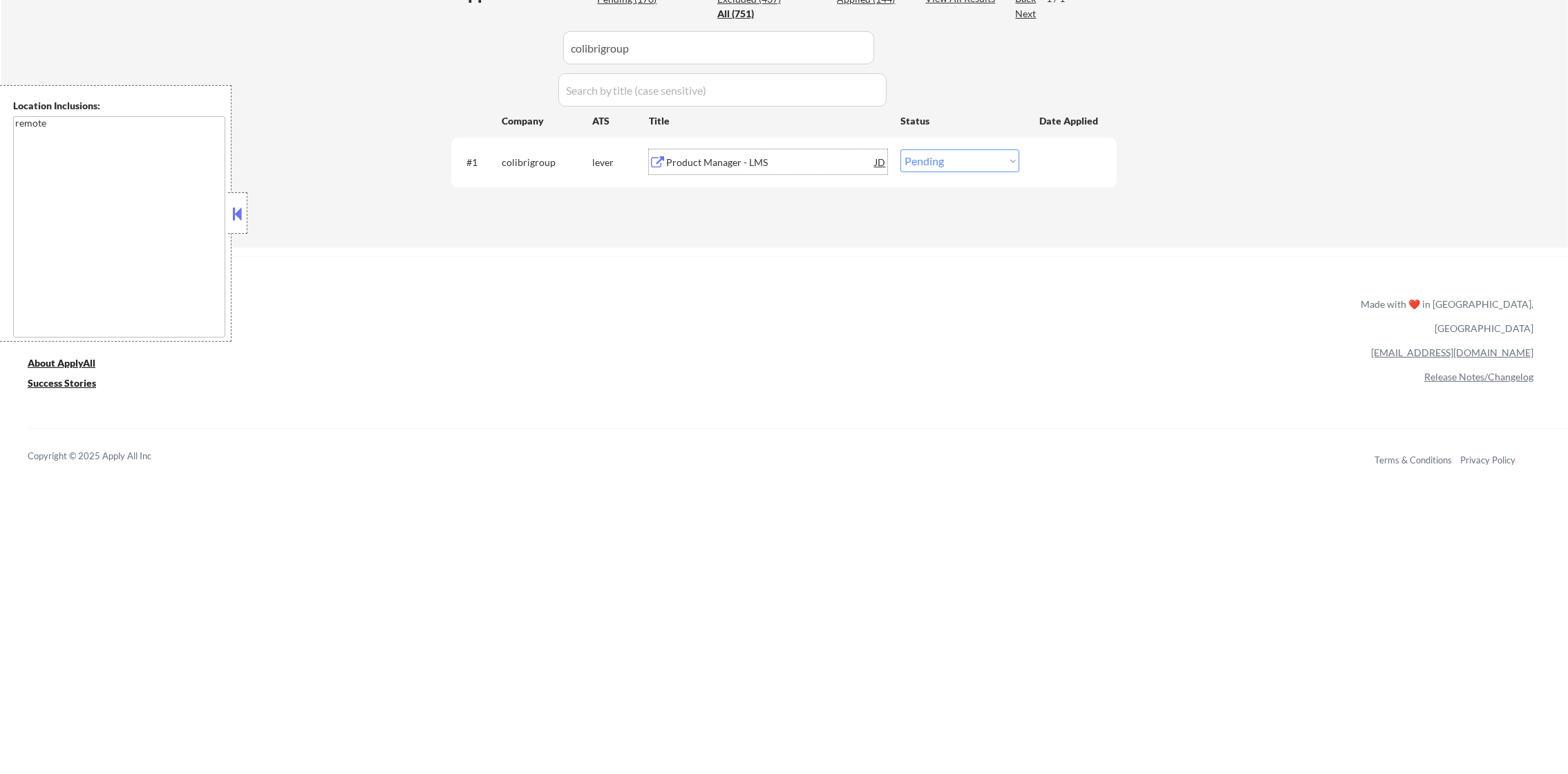
click at [725, 155] on div "Product Manager - LMS" at bounding box center [770, 162] width 208 height 14
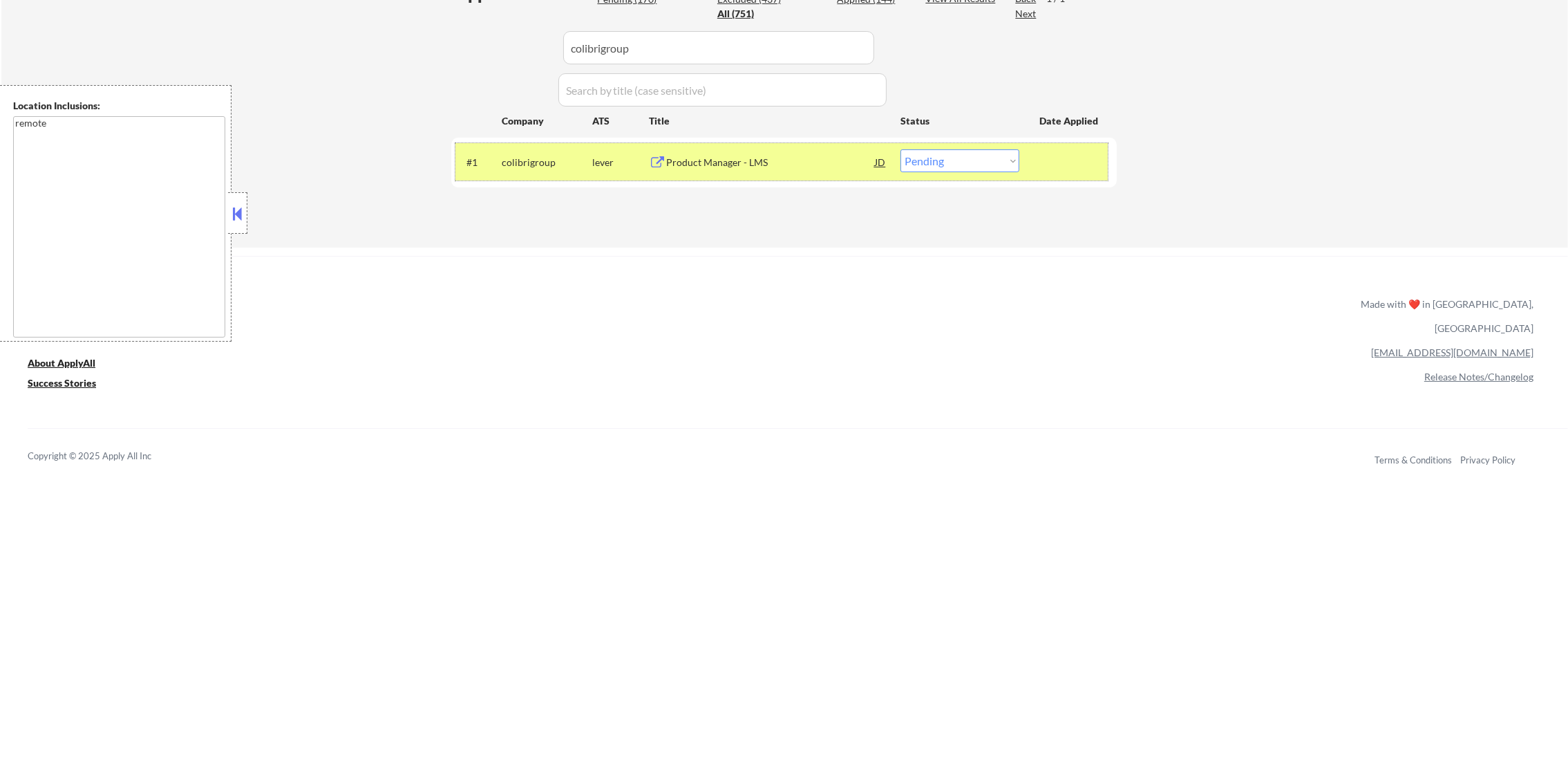
click at [936, 172] on div "#1 colibrigroup lever Product Manager - LMS JD warning_amber Choose an option..…" at bounding box center [781, 162] width 653 height 38
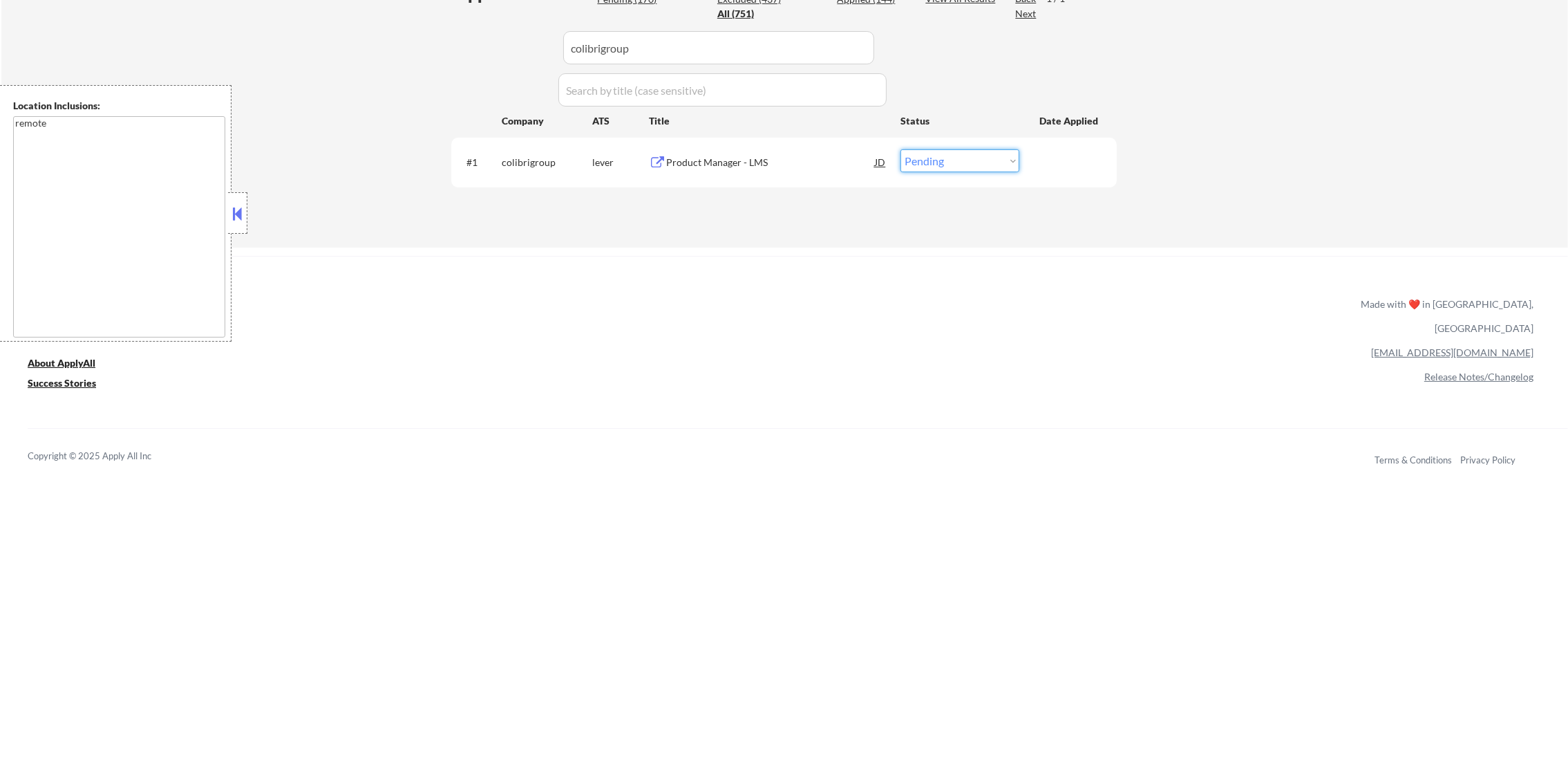
drag, startPoint x: 965, startPoint y: 161, endPoint x: 967, endPoint y: 173, distance: 12.2
click at [965, 161] on select "Choose an option... Pending Applied Excluded (Questions) Excluded (Expired) Exc…" at bounding box center [960, 160] width 119 height 23
click at [901, 149] on select "Choose an option... Pending Applied Excluded (Questions) Excluded (Expired) Exc…" at bounding box center [960, 160] width 119 height 23
drag, startPoint x: 654, startPoint y: 34, endPoint x: 386, endPoint y: 37, distance: 268.0
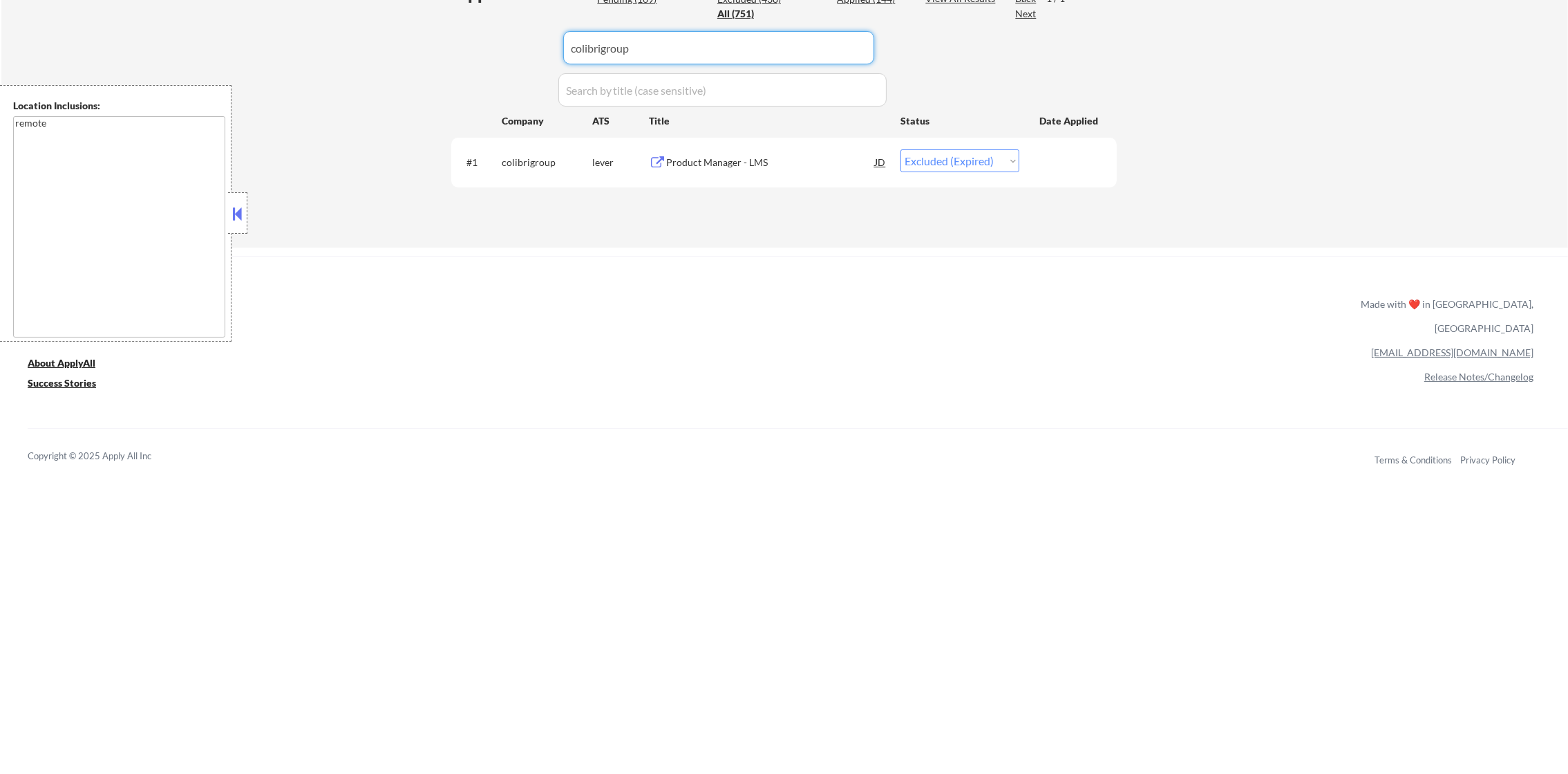
paste input "solace"
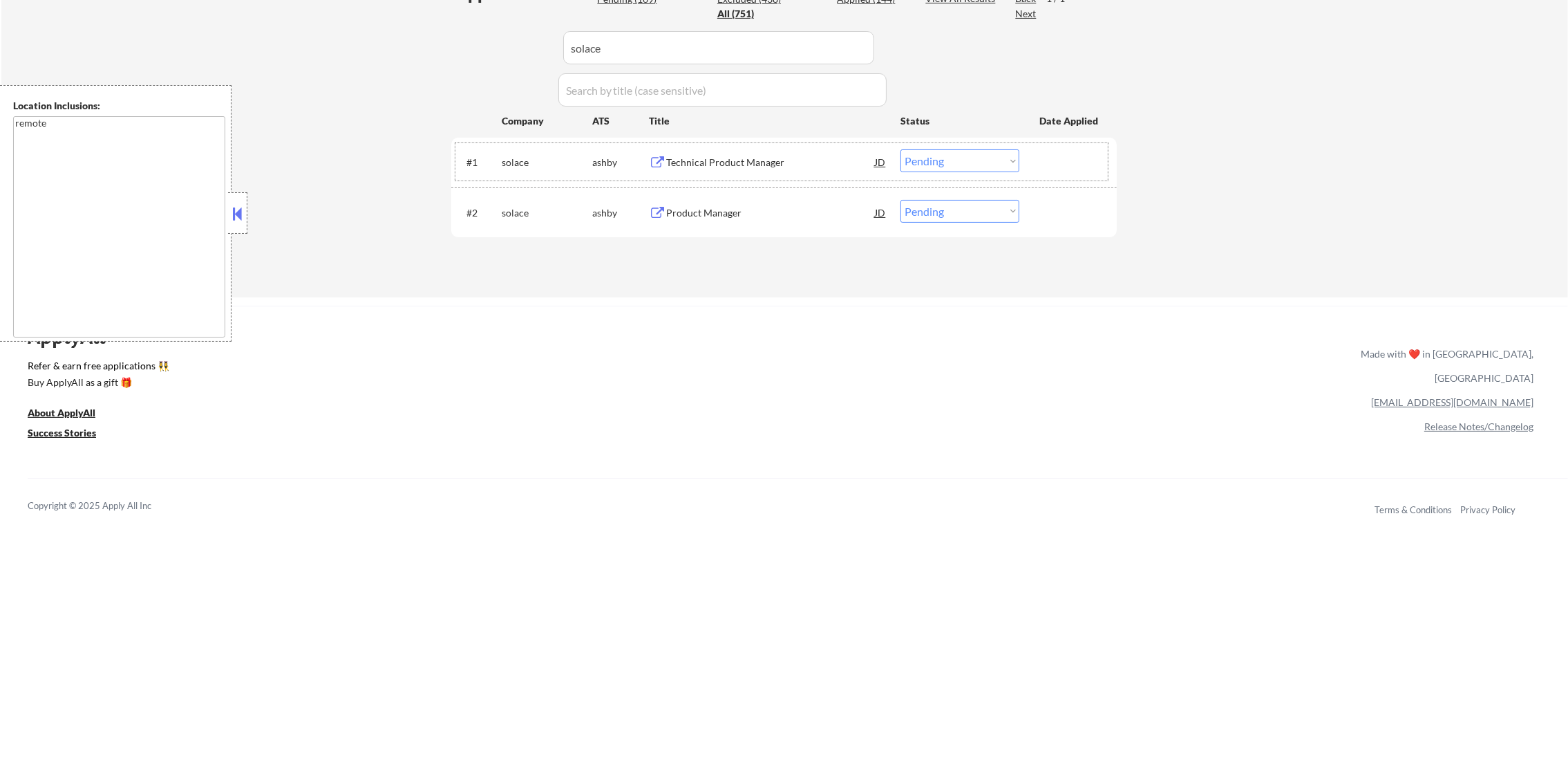
click at [775, 147] on div "#1 [PERSON_NAME] Technical Product Manager JD warning_amber Choose an option...…" at bounding box center [781, 162] width 653 height 38
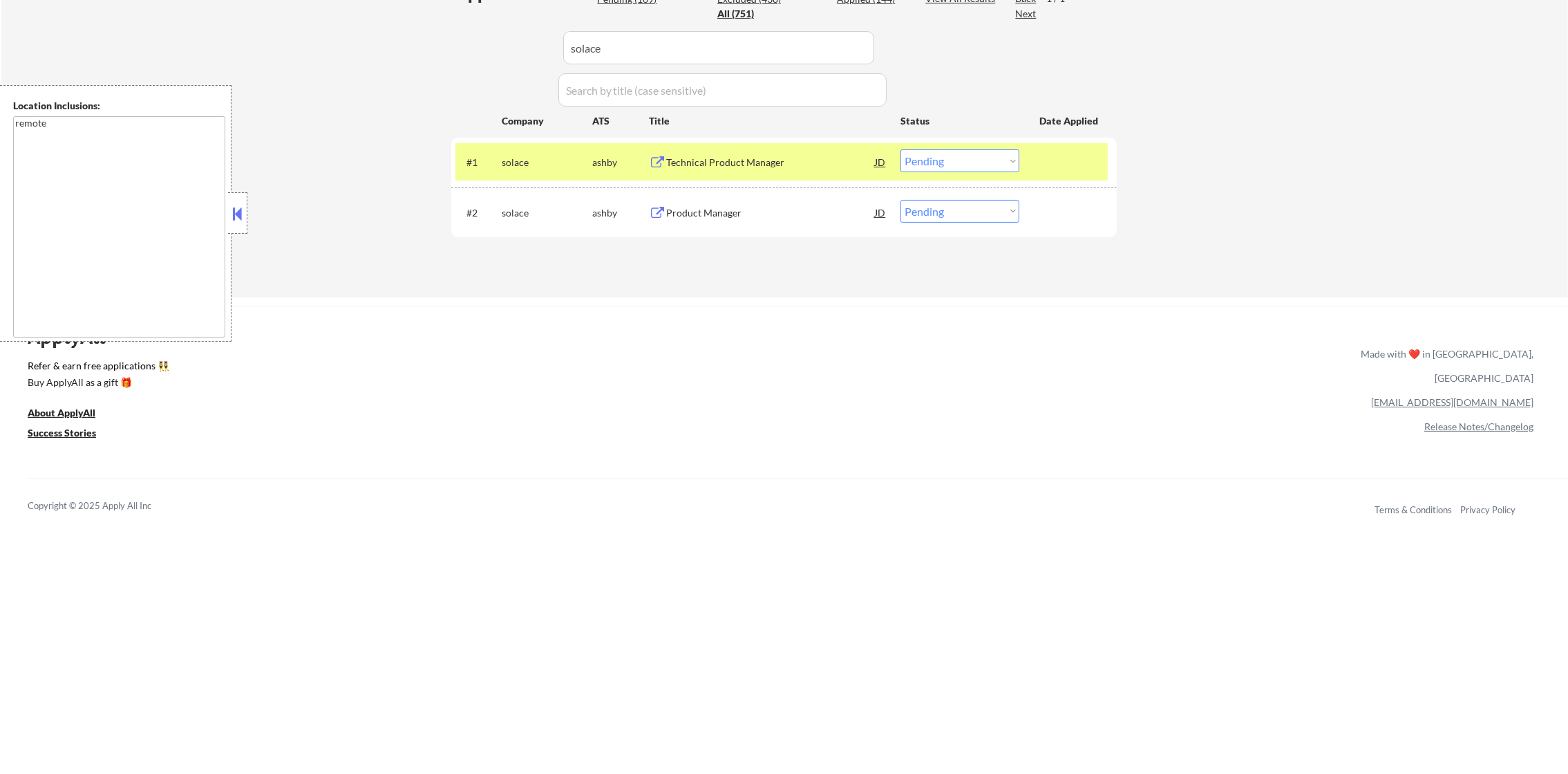
click at [775, 147] on div "#1 [PERSON_NAME] Technical Product Manager JD warning_amber Choose an option...…" at bounding box center [781, 162] width 653 height 38
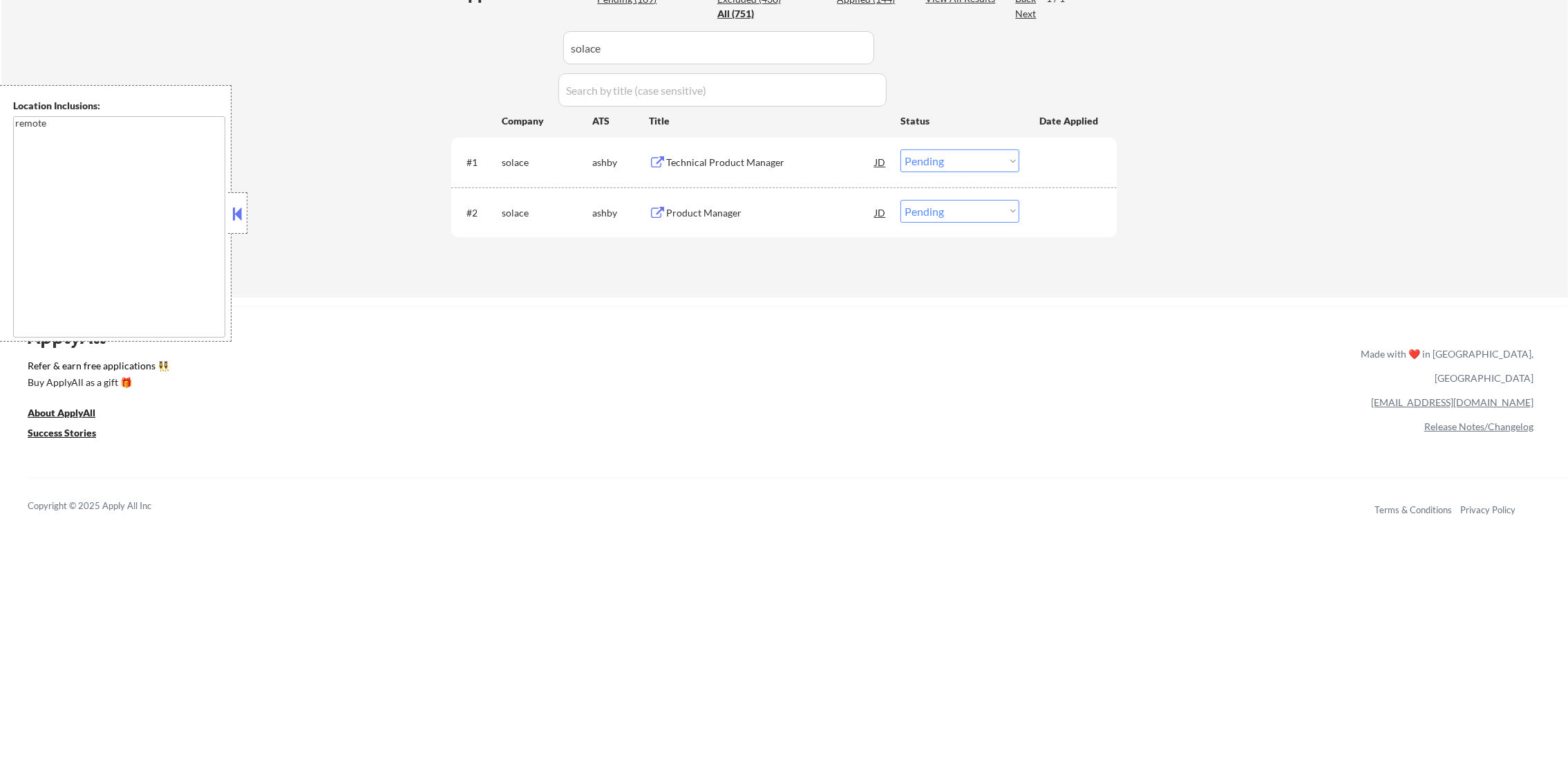
click at [772, 151] on div "Technical Product Manager" at bounding box center [770, 161] width 208 height 25
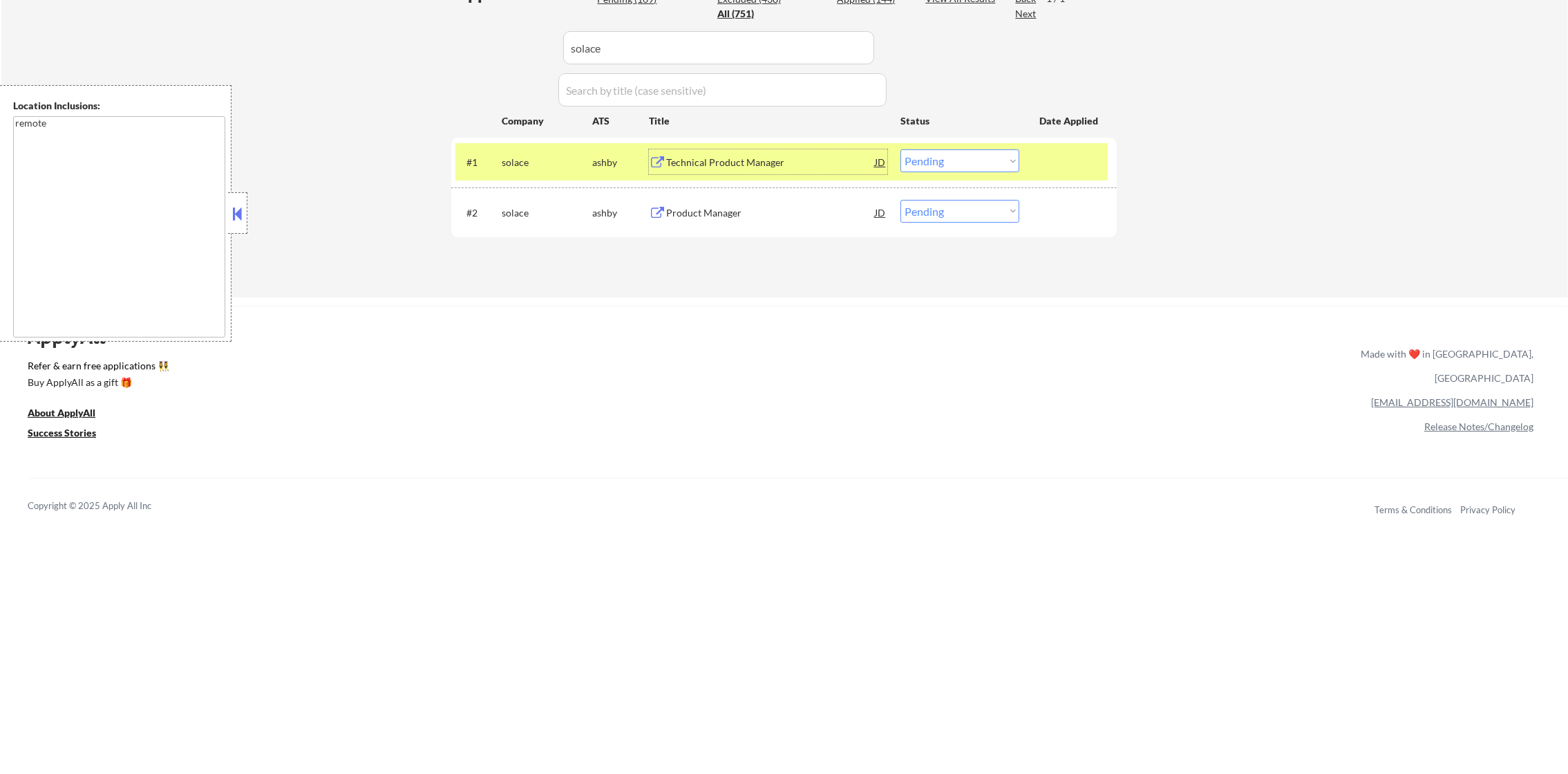
click at [996, 152] on select "Choose an option... Pending Applied Excluded (Questions) Excluded (Expired) Exc…" at bounding box center [960, 160] width 119 height 23
click at [901, 149] on select "Choose an option... Pending Applied Excluded (Questions) Excluded (Expired) Exc…" at bounding box center [960, 160] width 119 height 23
click at [570, 144] on div "#1 [PERSON_NAME] Technical Product Manager JD warning_amber Choose an option...…" at bounding box center [781, 162] width 653 height 38
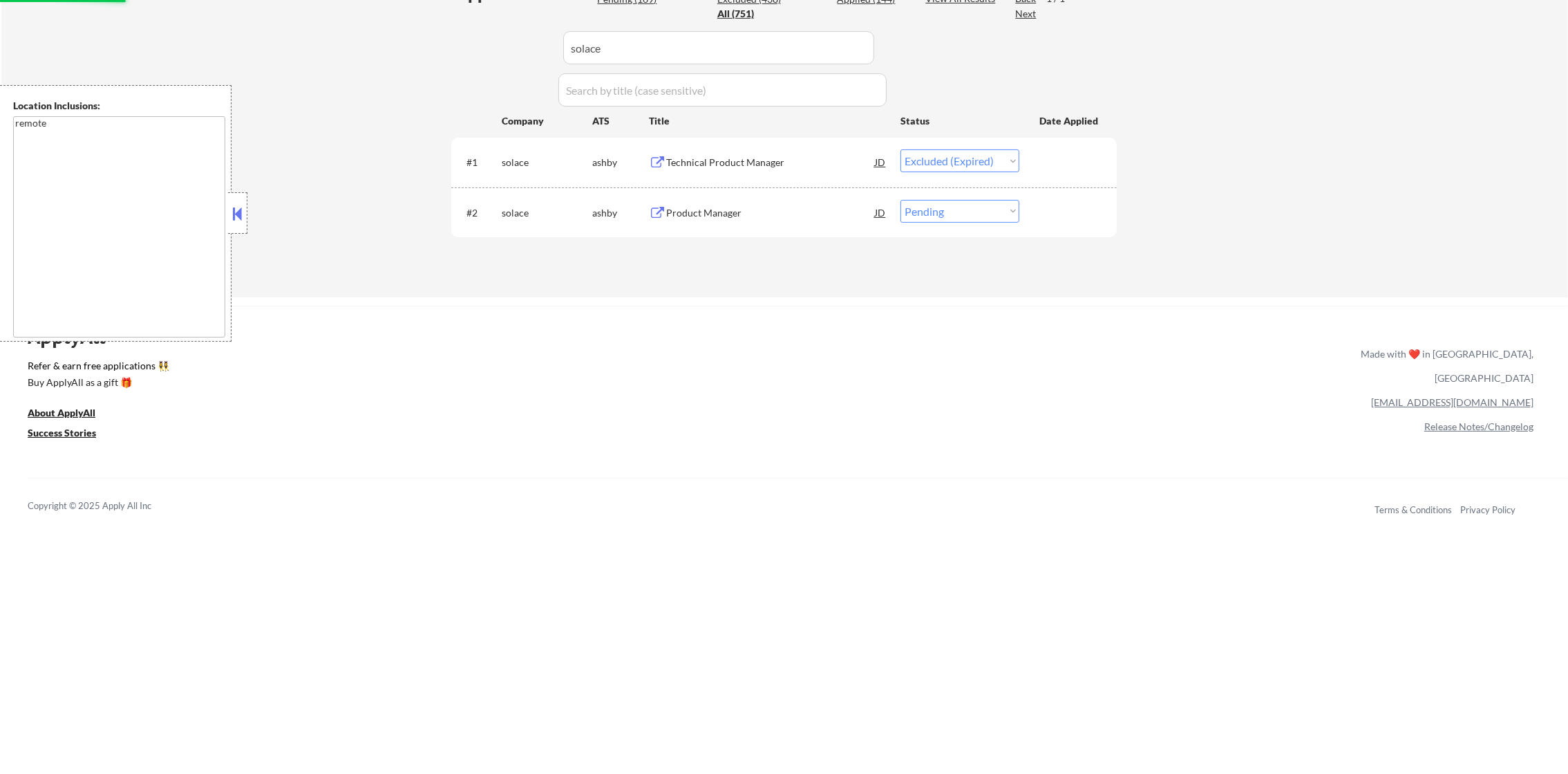
click at [736, 221] on div "Product Manager" at bounding box center [770, 212] width 208 height 25
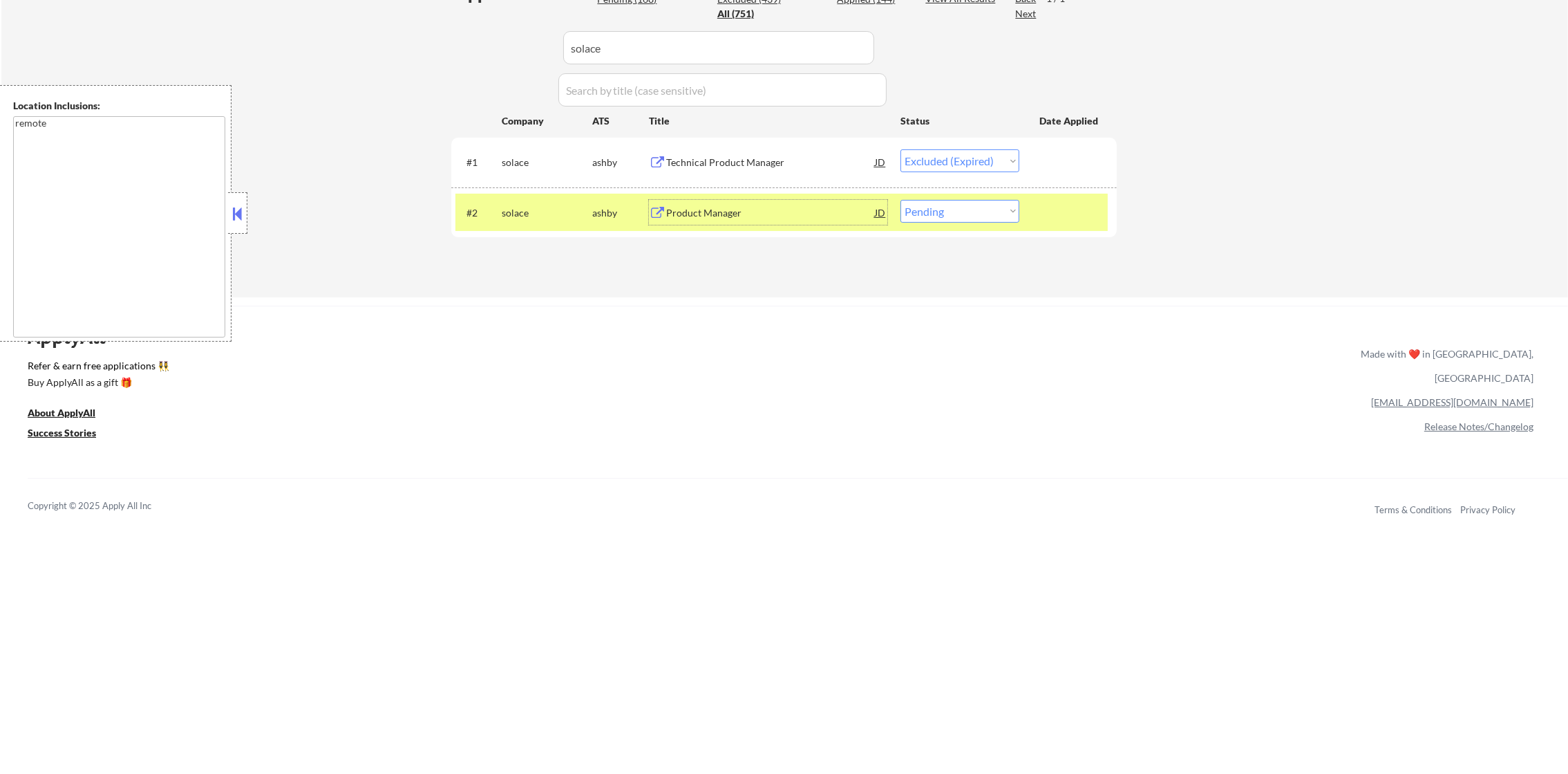
click at [991, 210] on select "Choose an option... Pending Applied Excluded (Questions) Excluded (Expired) Exc…" at bounding box center [960, 211] width 119 height 23
click at [901, 200] on select "Choose an option... Pending Applied Excluded (Questions) Excluded (Expired) Exc…" at bounding box center [960, 211] width 119 height 23
click at [524, 210] on div "solace" at bounding box center [547, 213] width 91 height 14
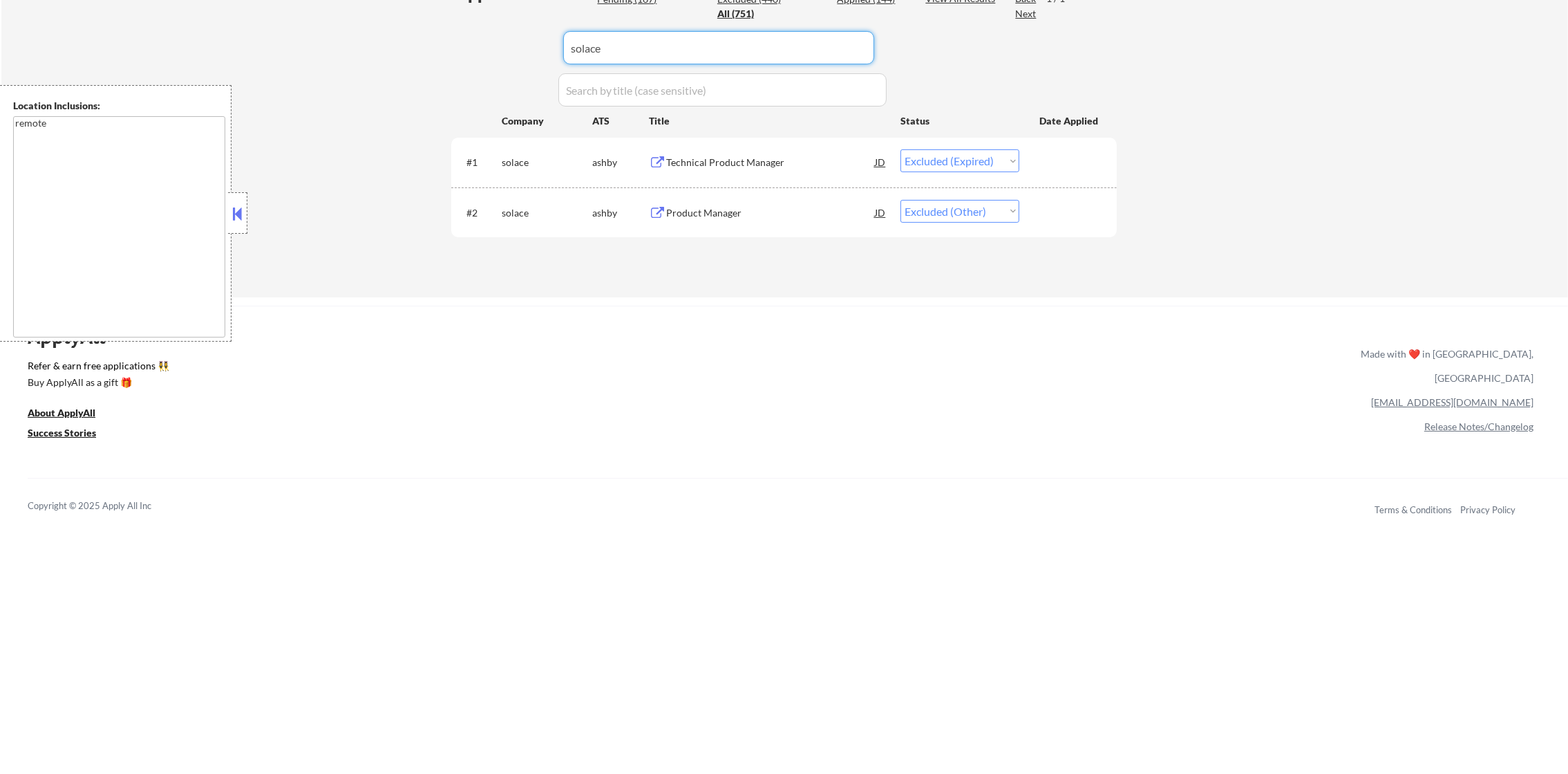
paste input "hhcs-careers"
drag, startPoint x: 671, startPoint y: 61, endPoint x: 459, endPoint y: 40, distance: 213.0
click at [467, 40] on div "Applications Pending (167) Excluded (440) Applied (144) All (751) View All Resu…" at bounding box center [784, 126] width 666 height 289
click at [459, 40] on div "Applications Pending (167) Excluded (440) Applied (144) All (751) View All Resu…" at bounding box center [784, 126] width 666 height 289
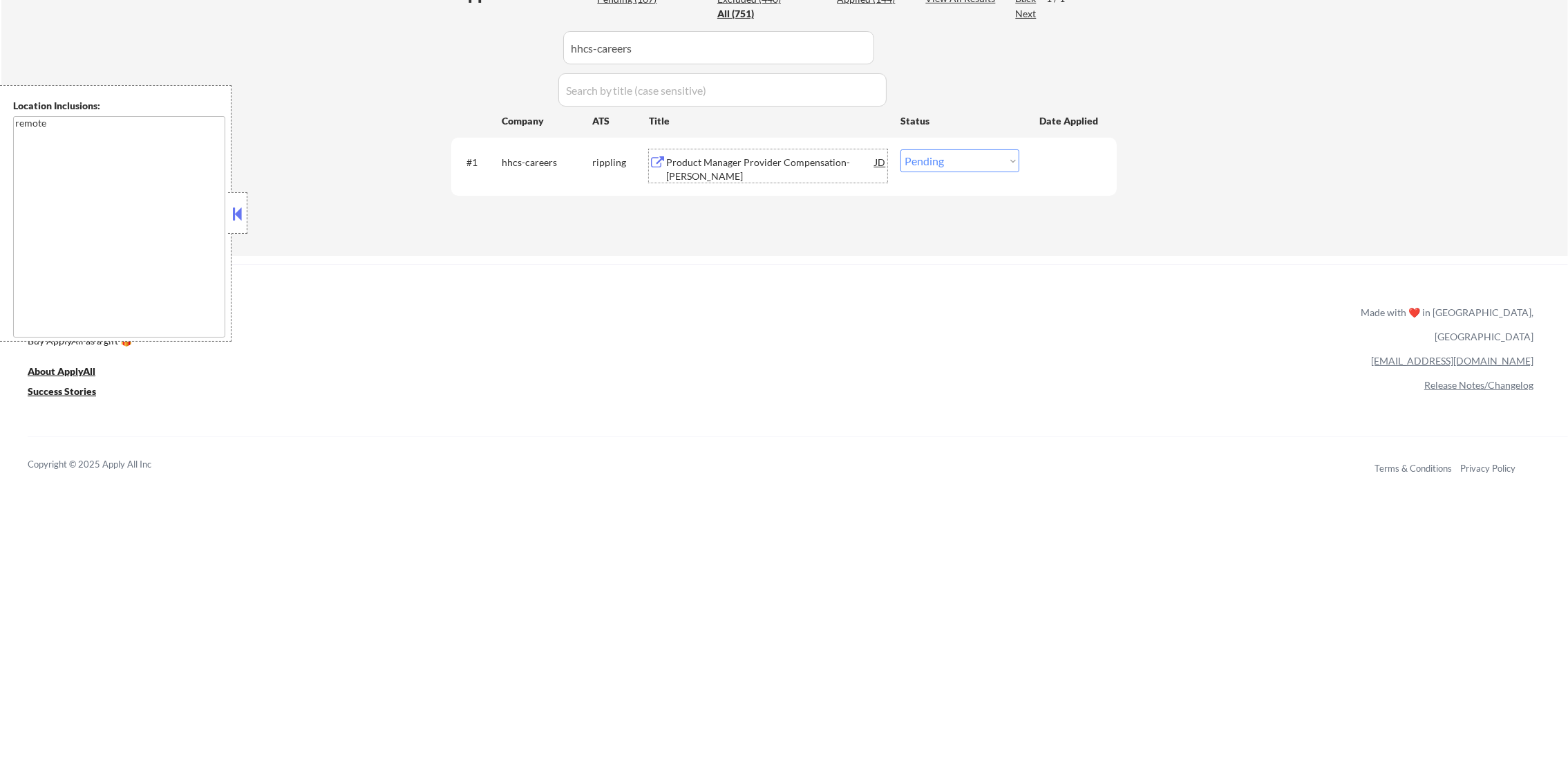
click at [717, 150] on div "Product Manager Provider Compensation-[PERSON_NAME]" at bounding box center [770, 166] width 208 height 33
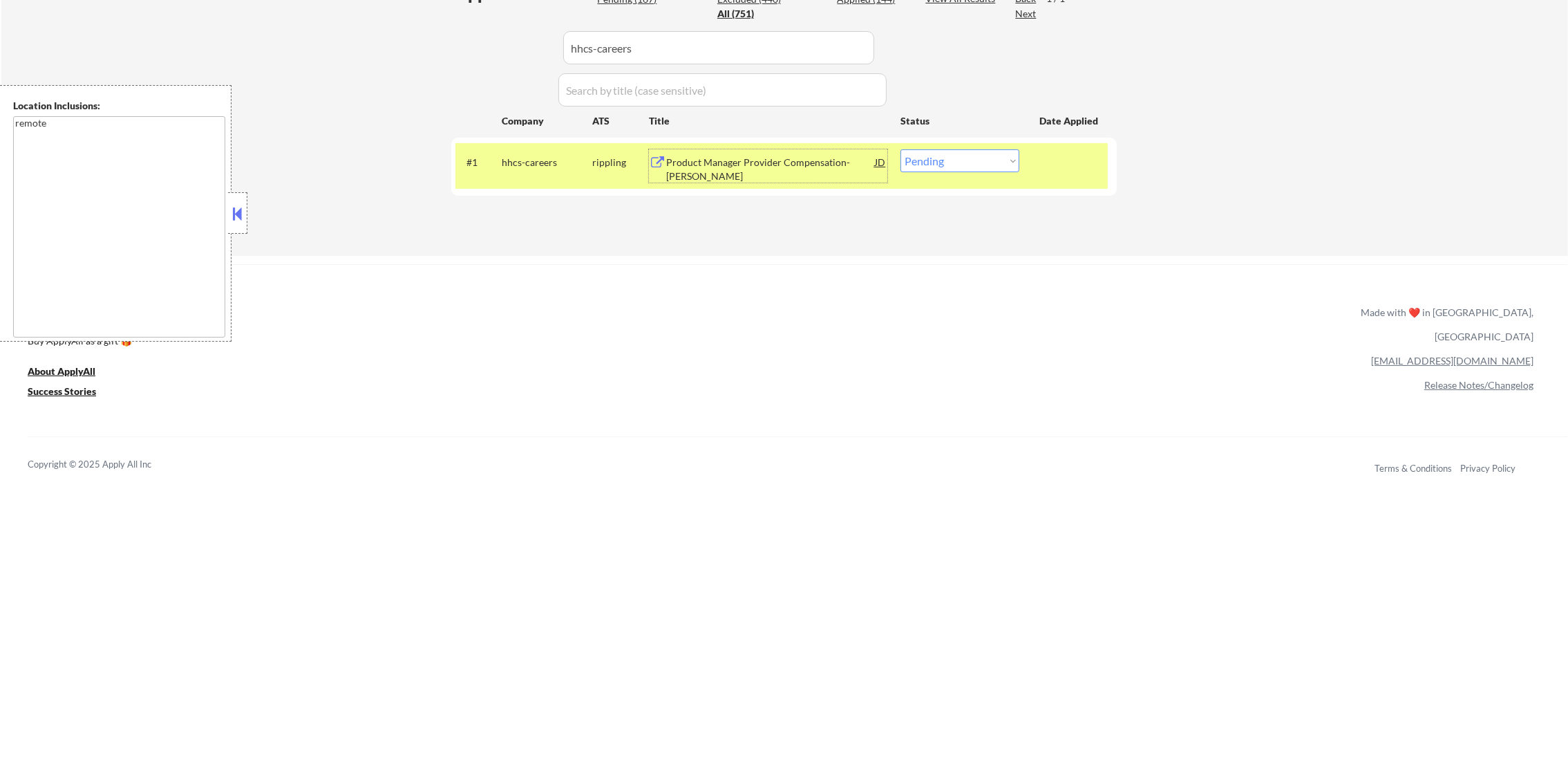
drag, startPoint x: 934, startPoint y: 154, endPoint x: 935, endPoint y: 172, distance: 18.0
click at [935, 156] on select "Choose an option... Pending Applied Excluded (Questions) Excluded (Expired) Exc…" at bounding box center [960, 160] width 119 height 23
click at [901, 149] on select "Choose an option... Pending Applied Excluded (Questions) Excluded (Expired) Exc…" at bounding box center [960, 160] width 119 height 23
click at [563, 166] on div "hhcs-careers" at bounding box center [547, 162] width 91 height 14
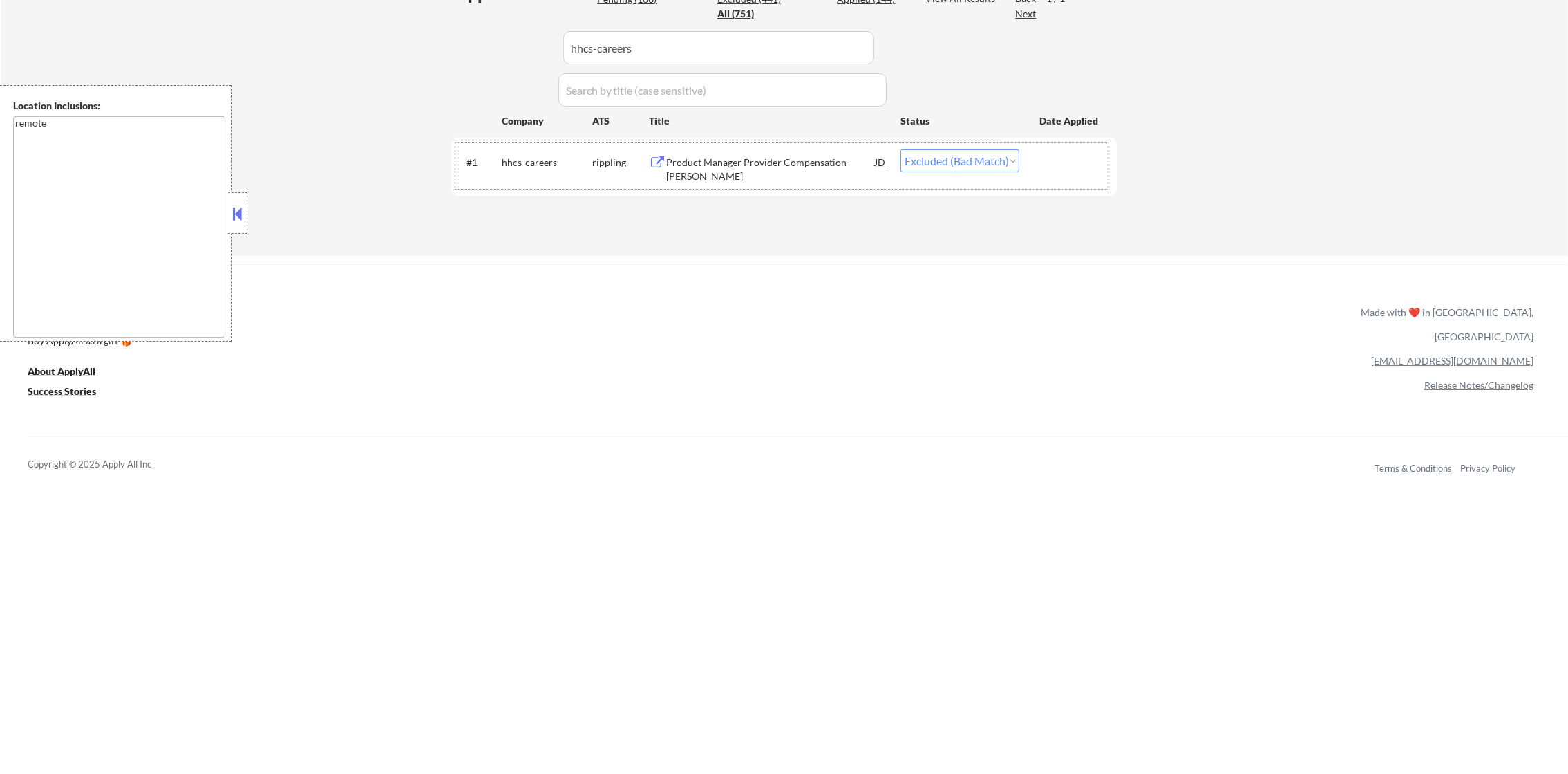
drag, startPoint x: 638, startPoint y: 46, endPoint x: 485, endPoint y: 43, distance: 153.0
click at [485, 43] on div "Applications Pending (166) Excluded (441) Applied (144) All (751) View All Resu…" at bounding box center [784, 106] width 666 height 247
paste input "stitchfix"
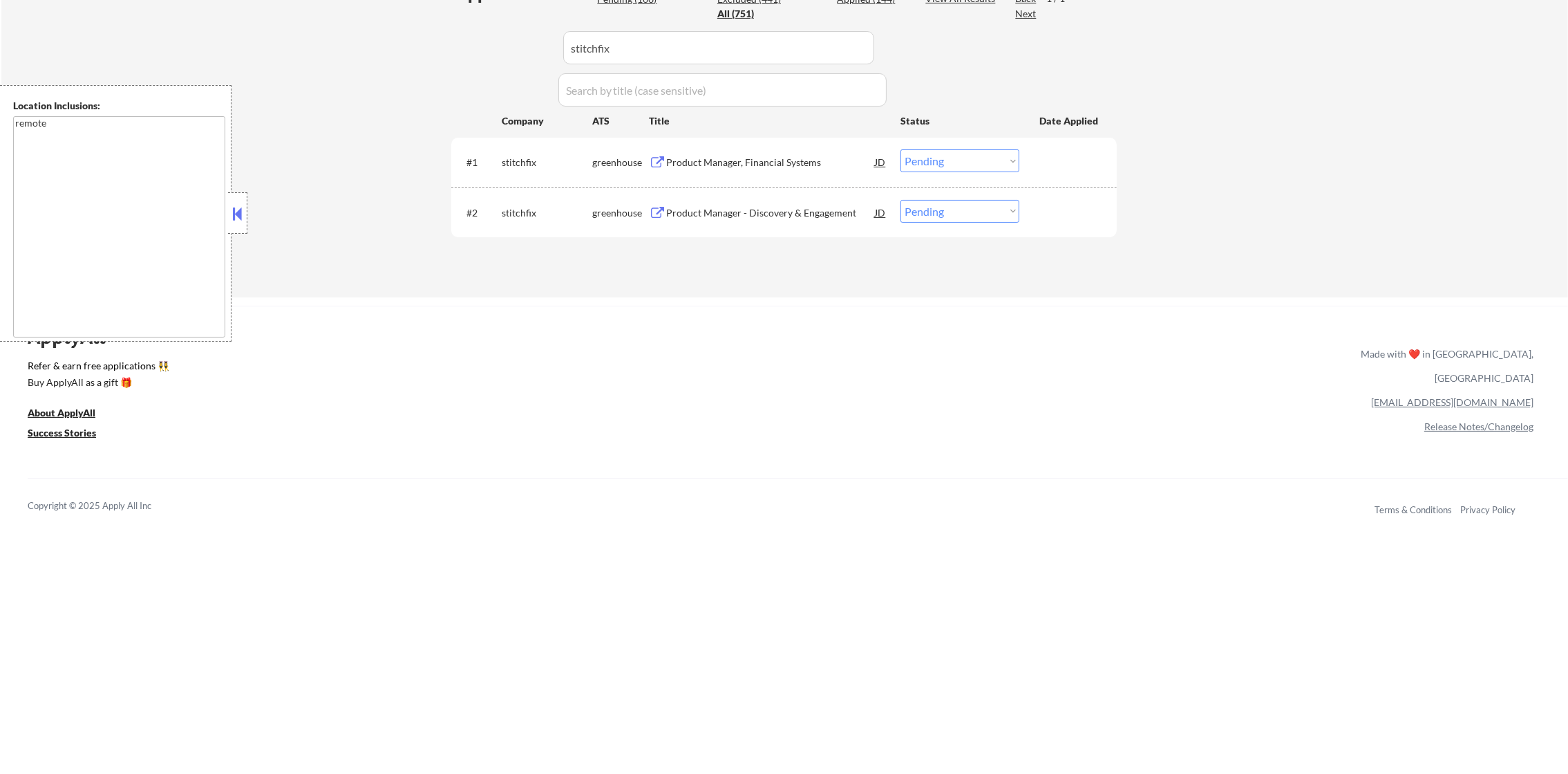
click at [792, 162] on div "Product Manager, Financial Systems" at bounding box center [770, 162] width 208 height 14
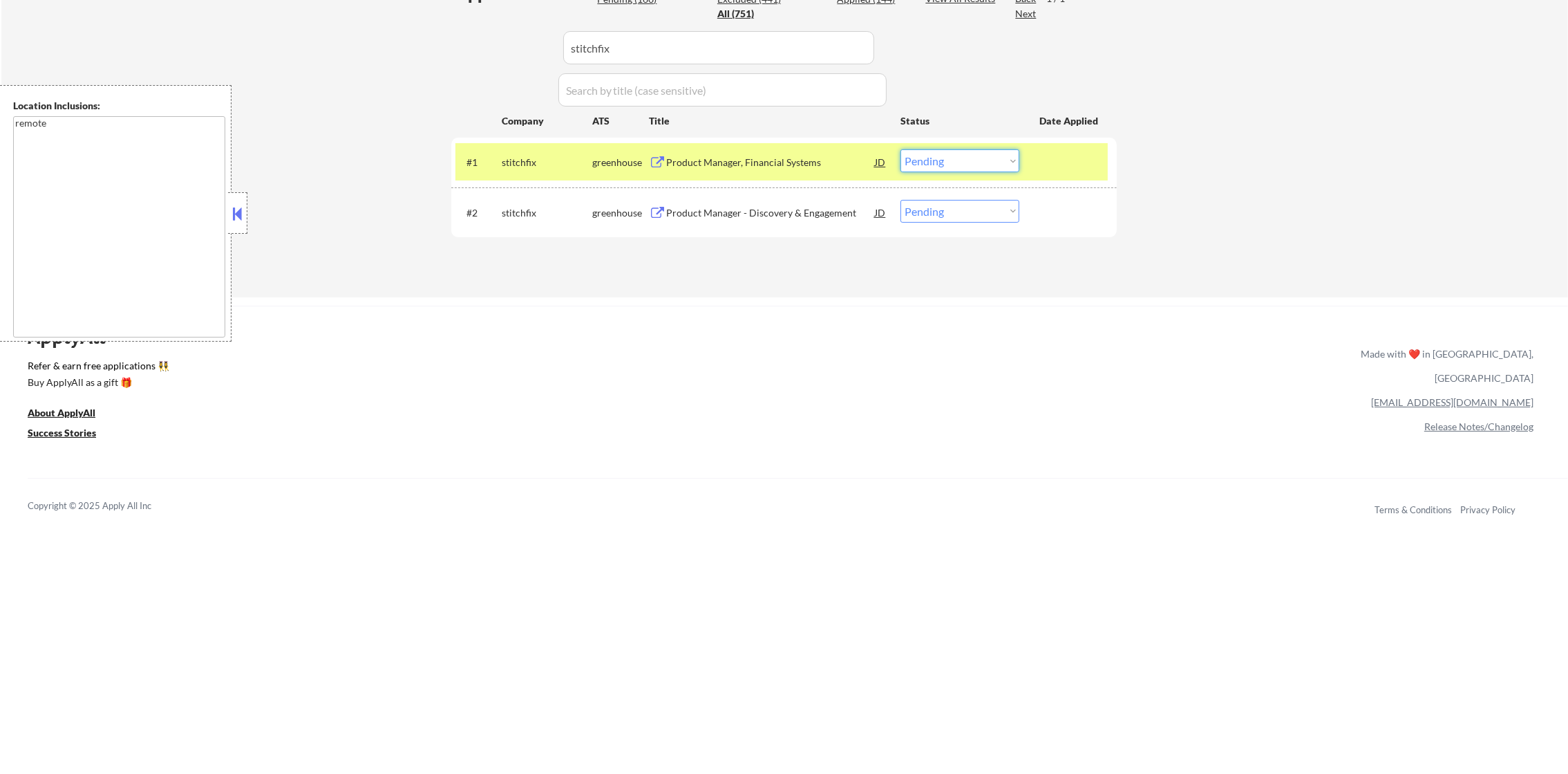
click at [944, 169] on select "Choose an option... Pending Applied Excluded (Questions) Excluded (Expired) Exc…" at bounding box center [960, 160] width 119 height 23
click at [901, 149] on select "Choose an option... Pending Applied Excluded (Questions) Excluded (Expired) Exc…" at bounding box center [960, 160] width 119 height 23
click at [536, 159] on div "stitchfix" at bounding box center [547, 162] width 91 height 14
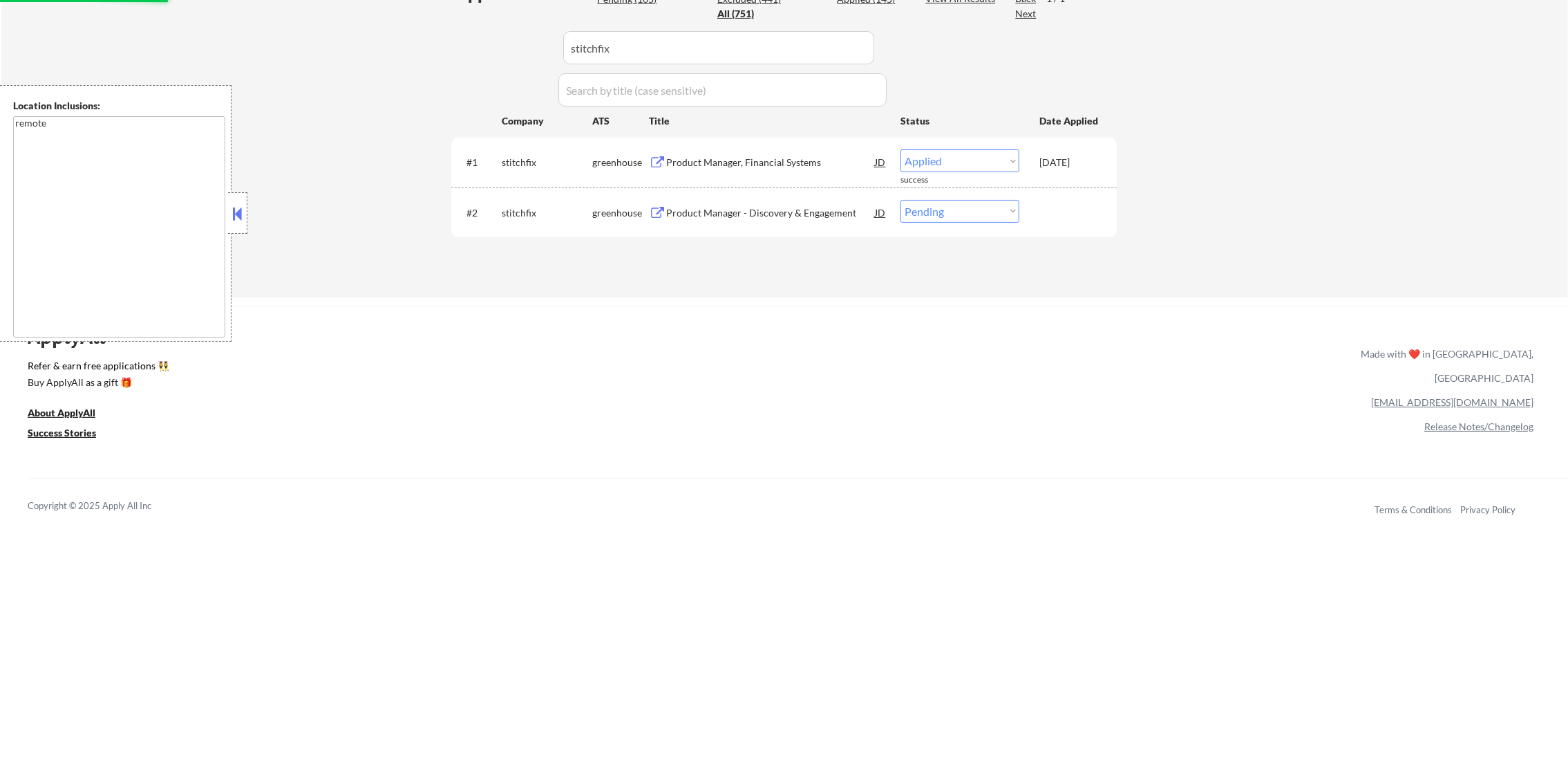
click at [732, 212] on div "Product Manager - Discovery & Engagement" at bounding box center [770, 213] width 208 height 14
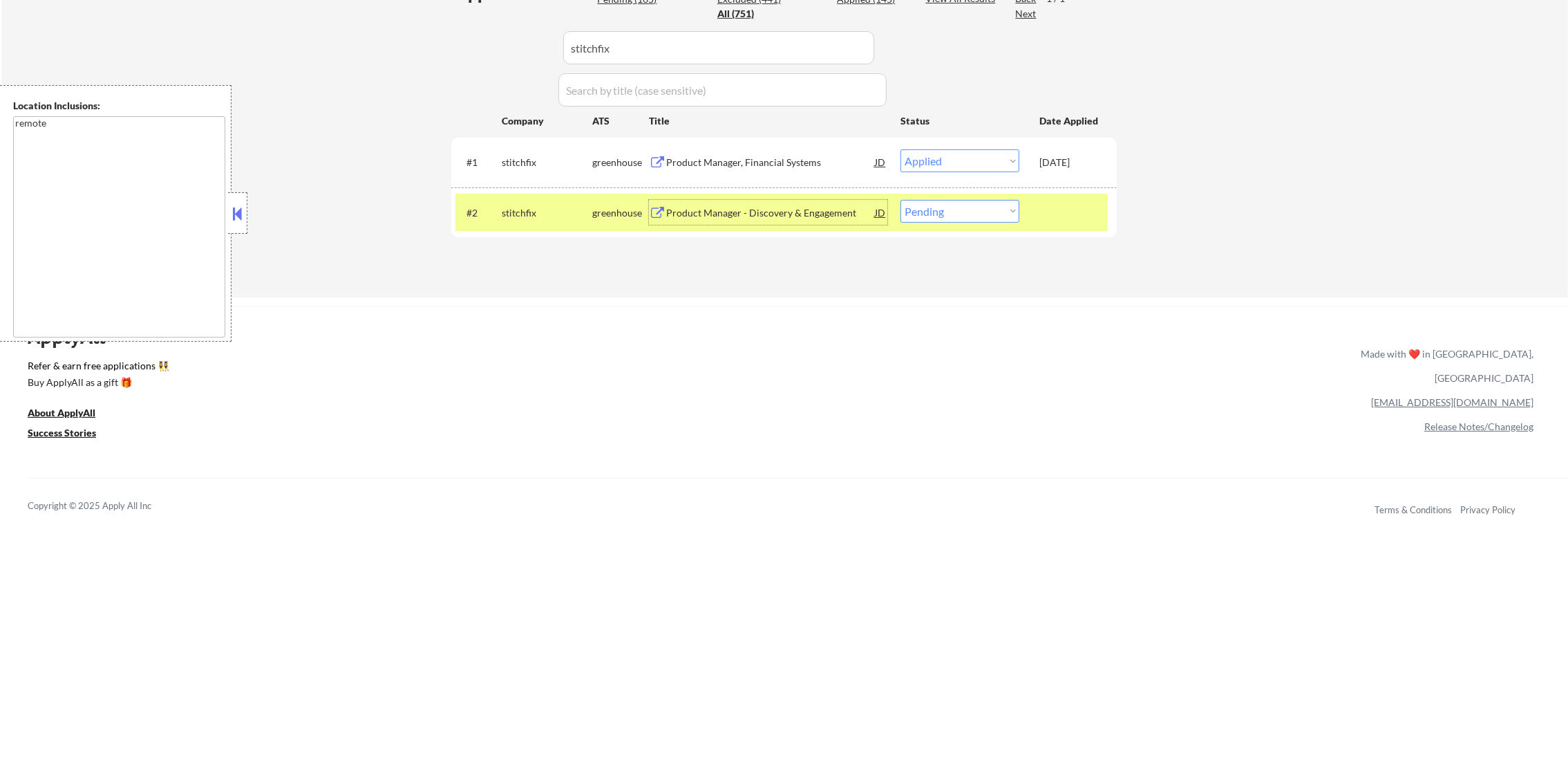
click at [938, 211] on select "Choose an option... Pending Applied Excluded (Questions) Excluded (Expired) Exc…" at bounding box center [960, 211] width 119 height 23
click at [901, 200] on select "Choose an option... Pending Applied Excluded (Questions) Excluded (Expired) Exc…" at bounding box center [960, 211] width 119 height 23
click at [505, 215] on div "stitchfix" at bounding box center [547, 213] width 91 height 14
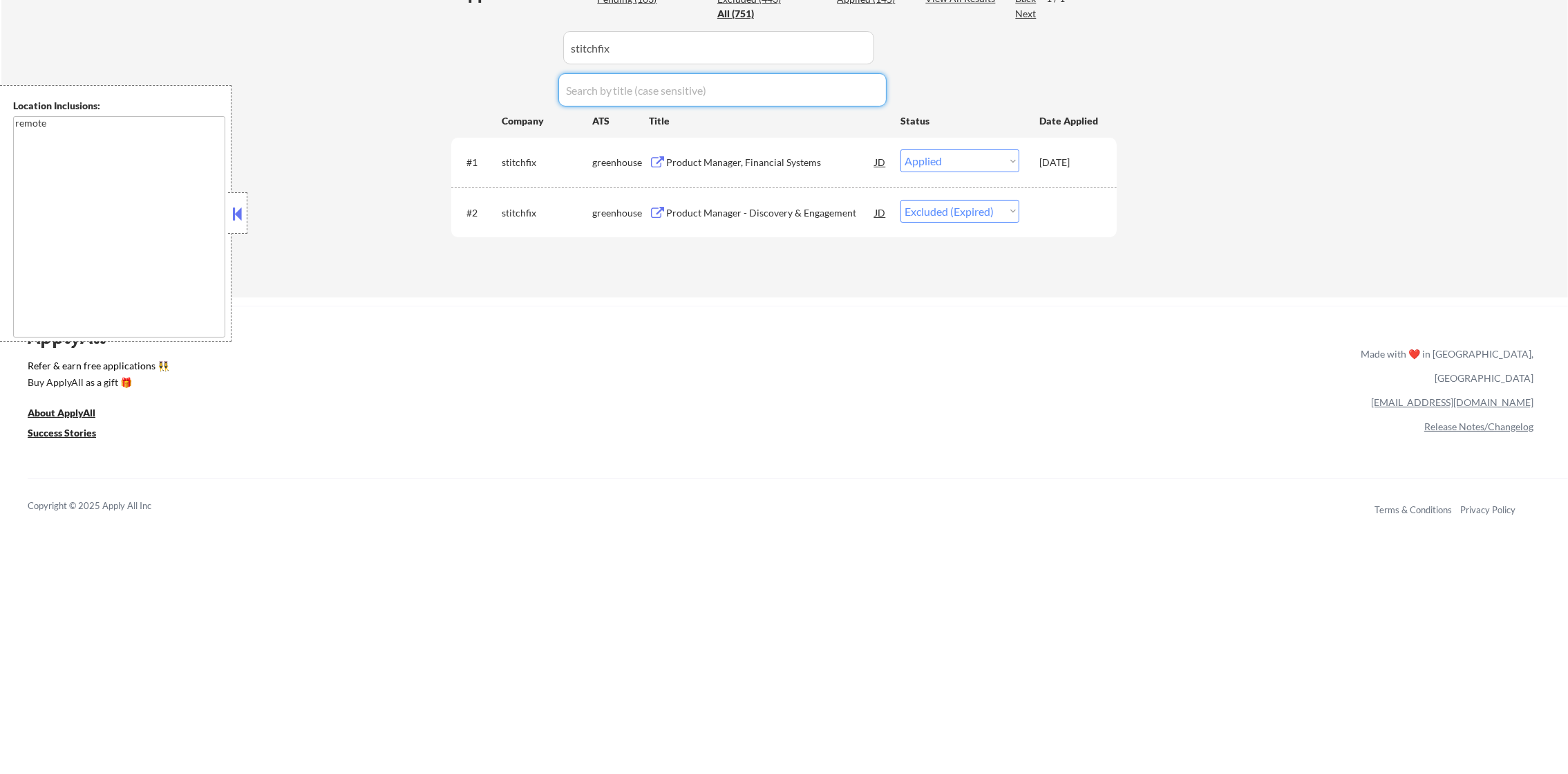
drag, startPoint x: 600, startPoint y: 63, endPoint x: 457, endPoint y: 52, distance: 143.4
click at [457, 52] on div "Applications Pending (163) Excluded (443) Applied (145) All (751) View All Resu…" at bounding box center [784, 126] width 666 height 289
drag, startPoint x: 545, startPoint y: 43, endPoint x: 465, endPoint y: 45, distance: 80.0
click at [478, 43] on div "Applications Pending (163) Excluded (443) Applied (145) All (751) View All Resu…" at bounding box center [784, 126] width 666 height 289
paste input "oneapp"
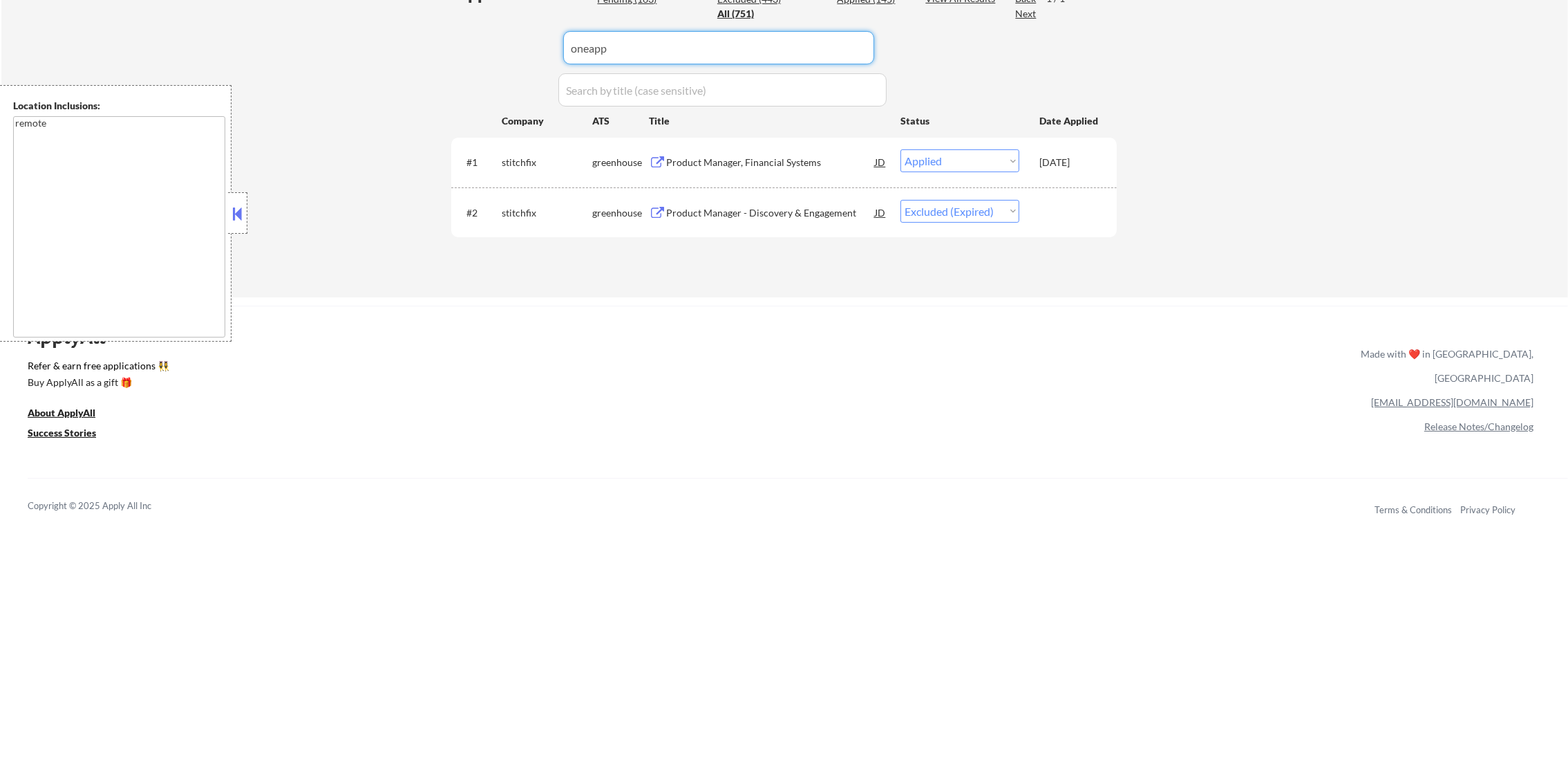
click at [465, 45] on div "Applications Pending (163) Excluded (443) Applied (145) All (751) View All Resu…" at bounding box center [784, 126] width 666 height 289
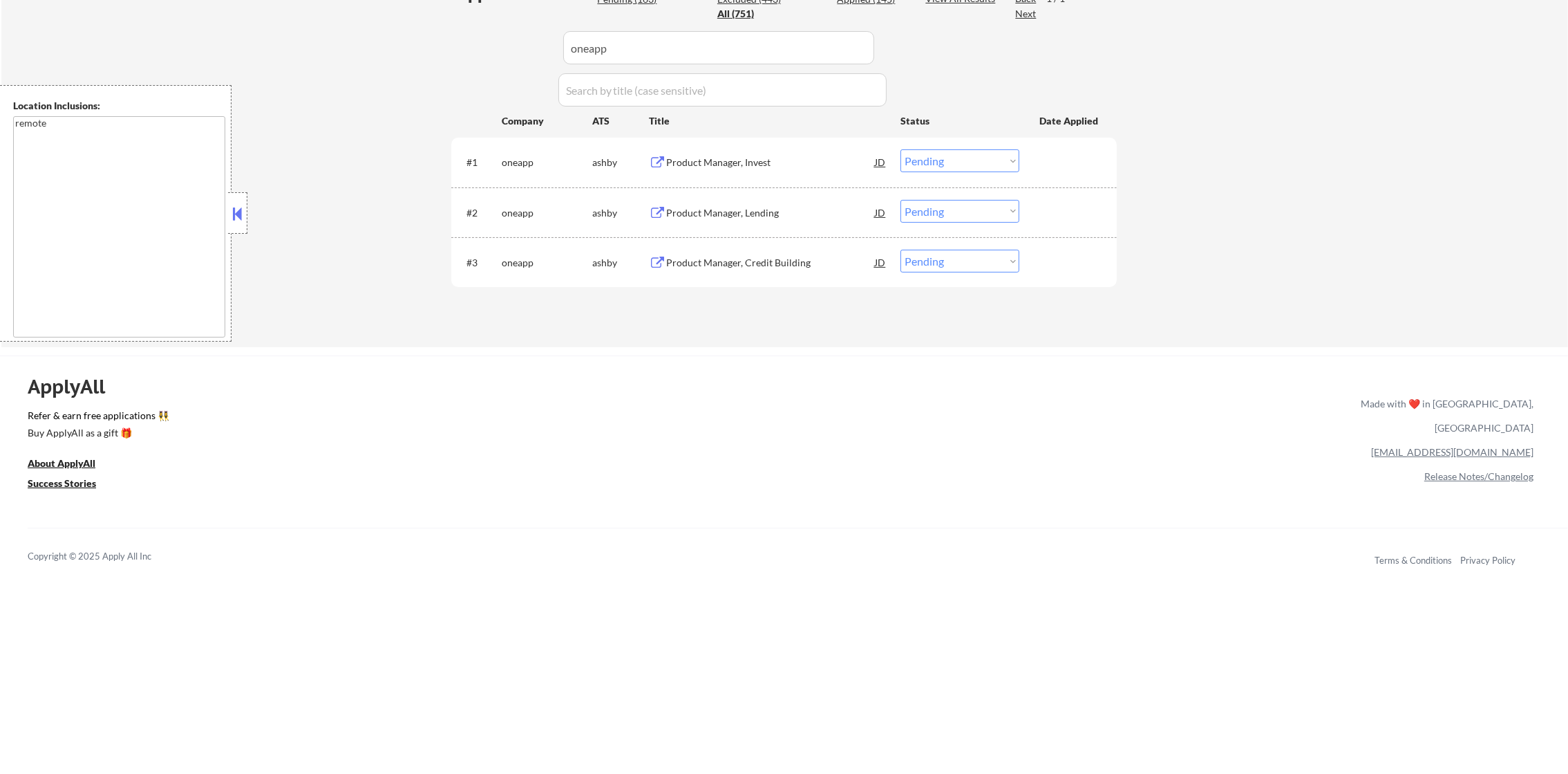
click at [769, 166] on div "Product Manager, Invest" at bounding box center [770, 162] width 208 height 14
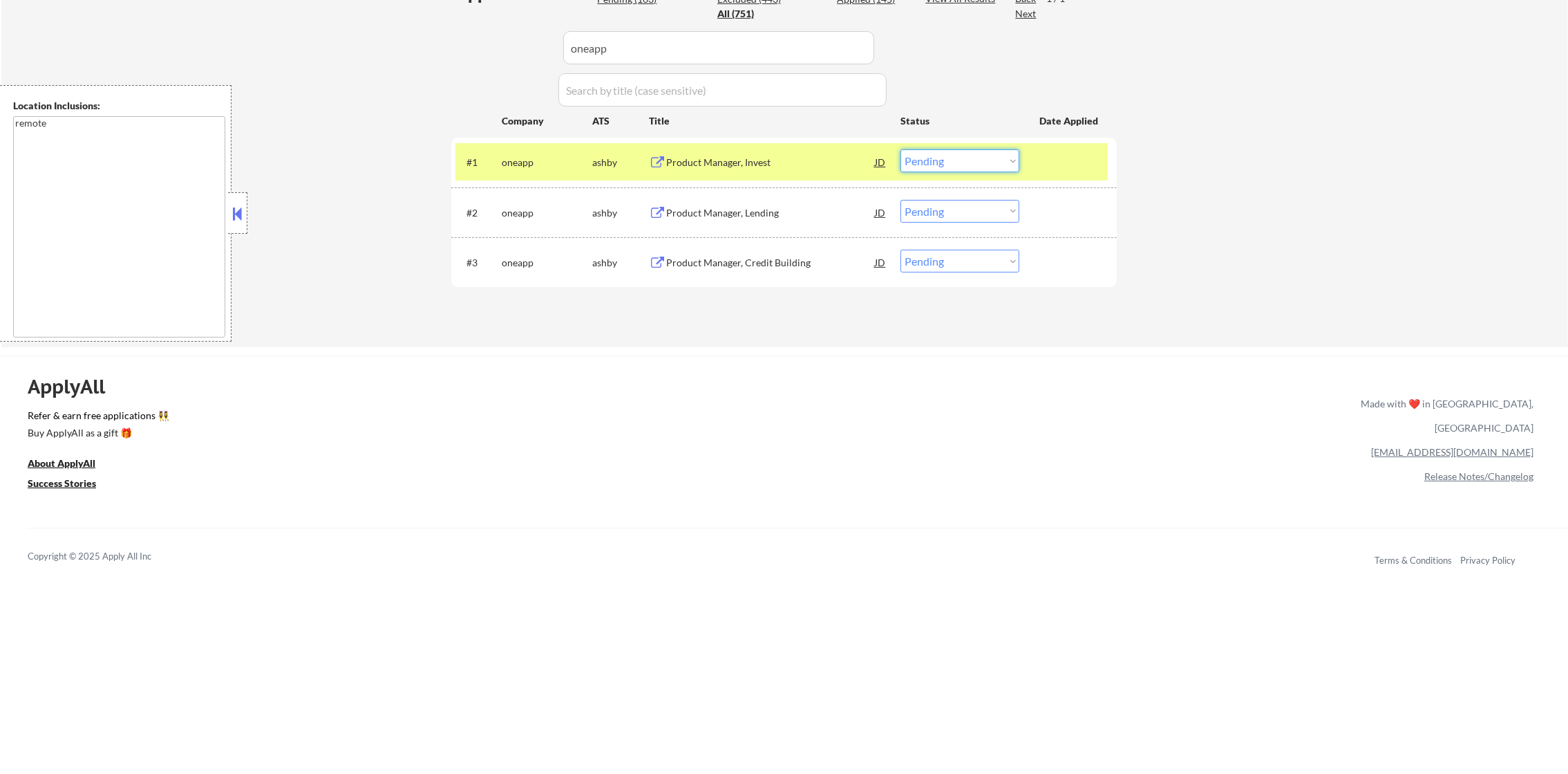
click at [947, 162] on select "Choose an option... Pending Applied Excluded (Questions) Excluded (Expired) Exc…" at bounding box center [960, 160] width 119 height 23
click at [901, 149] on select "Choose an option... Pending Applied Excluded (Questions) Excluded (Expired) Exc…" at bounding box center [960, 160] width 119 height 23
click at [520, 170] on div "oneapp" at bounding box center [547, 161] width 91 height 25
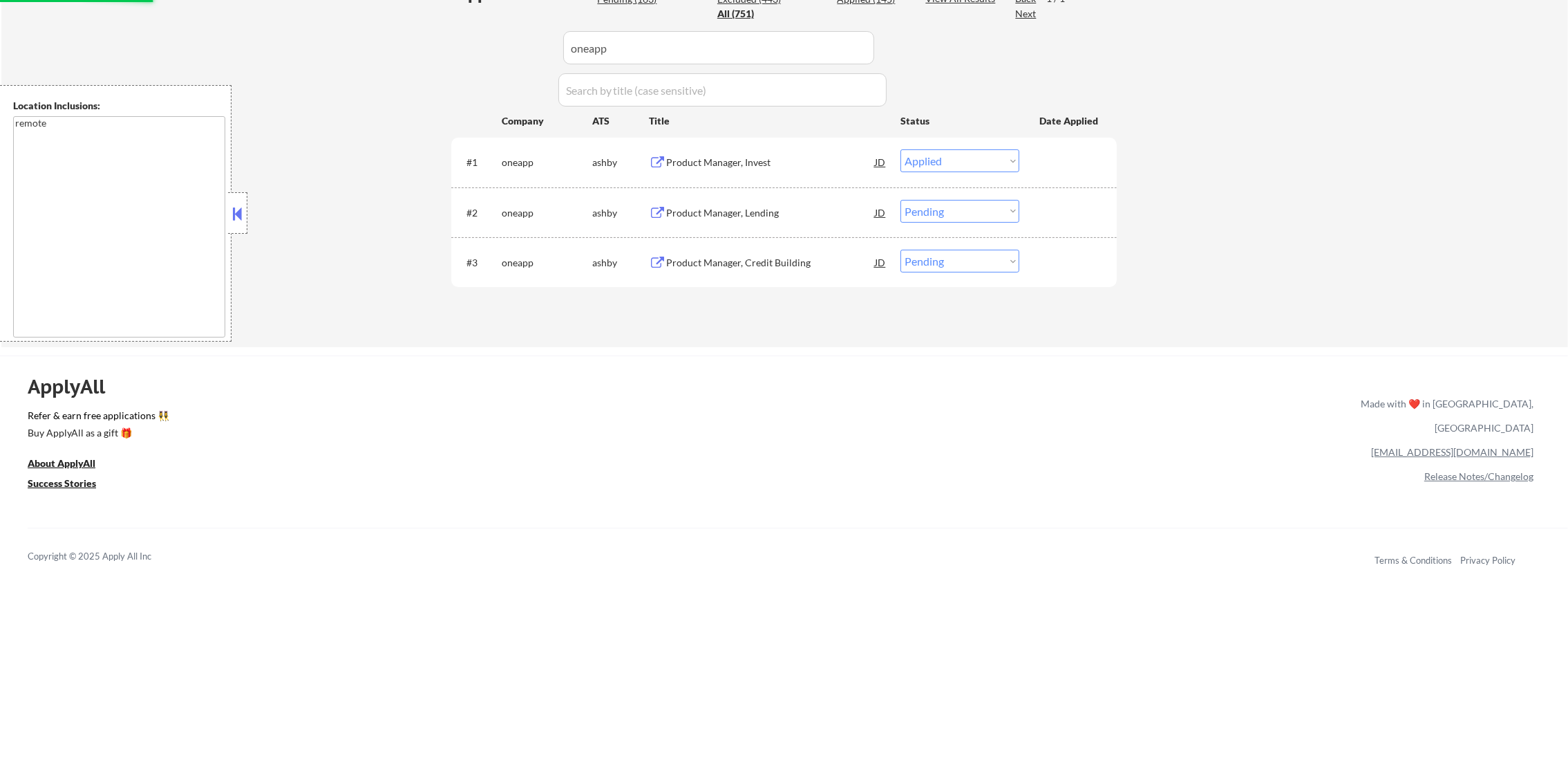
click at [781, 216] on div "Product Manager, Lending" at bounding box center [770, 213] width 208 height 14
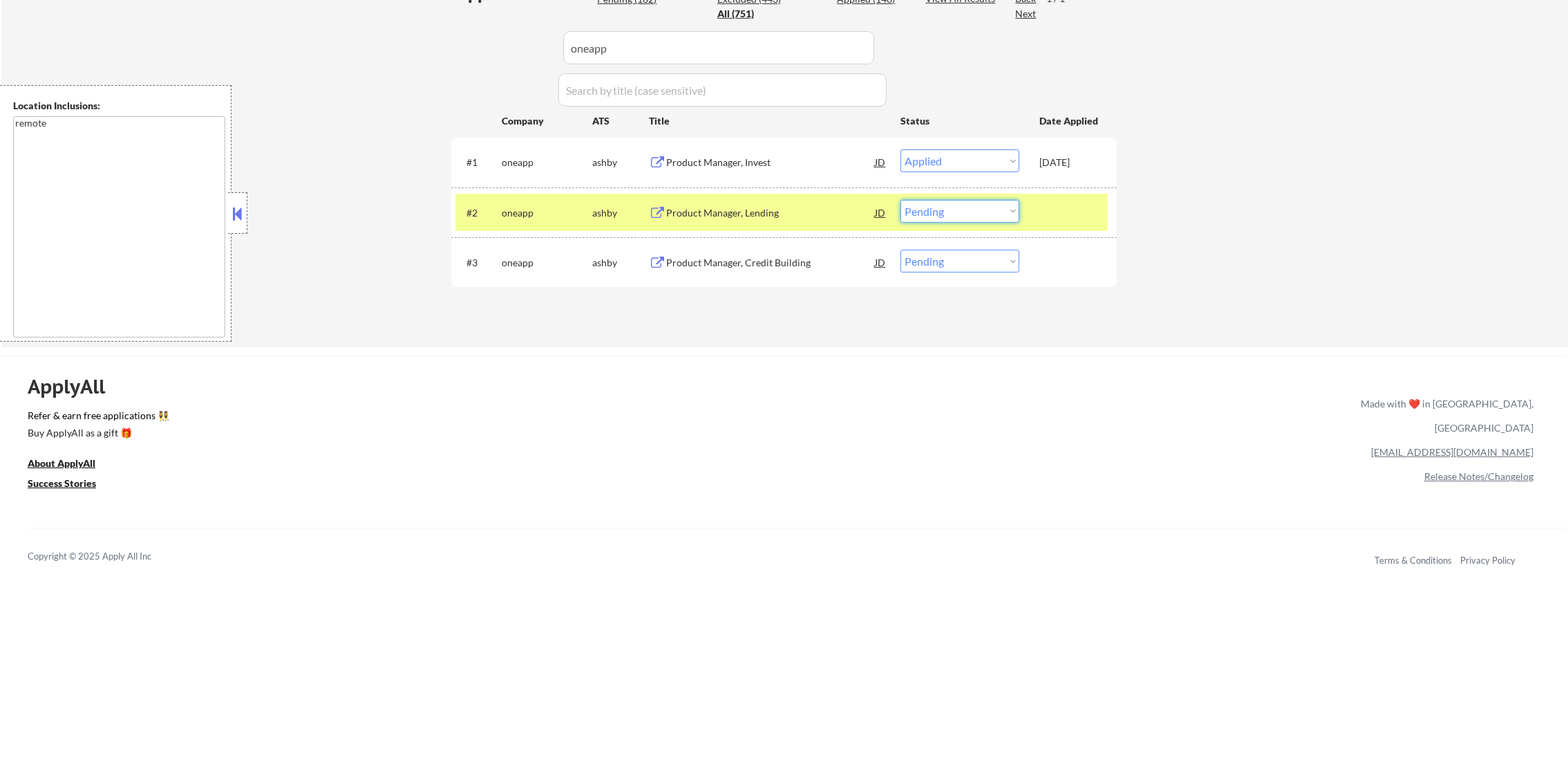
drag, startPoint x: 971, startPoint y: 215, endPoint x: 971, endPoint y: 224, distance: 9.0
click at [971, 215] on select "Choose an option... Pending Applied Excluded (Questions) Excluded (Expired) Exc…" at bounding box center [960, 211] width 119 height 23
click at [901, 200] on select "Choose an option... Pending Applied Excluded (Questions) Excluded (Expired) Exc…" at bounding box center [960, 211] width 119 height 23
click at [951, 272] on div "#3 oneapp [PERSON_NAME] Product Manager, Credit Building JD warning_amber Choos…" at bounding box center [781, 263] width 653 height 38
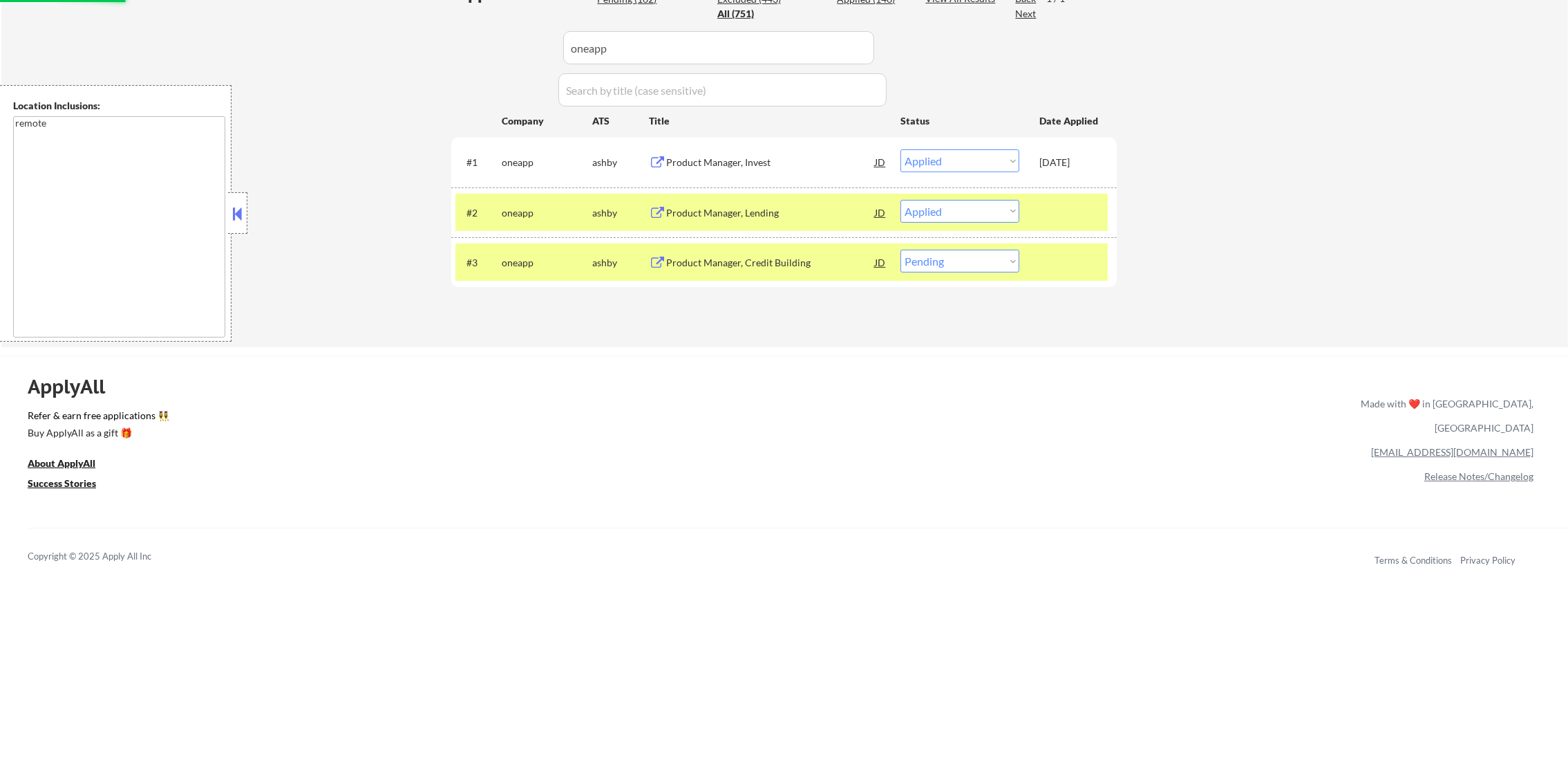
click at [962, 254] on select "Choose an option... Pending Applied Excluded (Questions) Excluded (Expired) Exc…" at bounding box center [960, 261] width 119 height 23
click at [901, 250] on select "Choose an option... Pending Applied Excluded (Questions) Excluded (Expired) Exc…" at bounding box center [960, 261] width 119 height 23
click at [536, 251] on div "oneapp" at bounding box center [547, 262] width 91 height 25
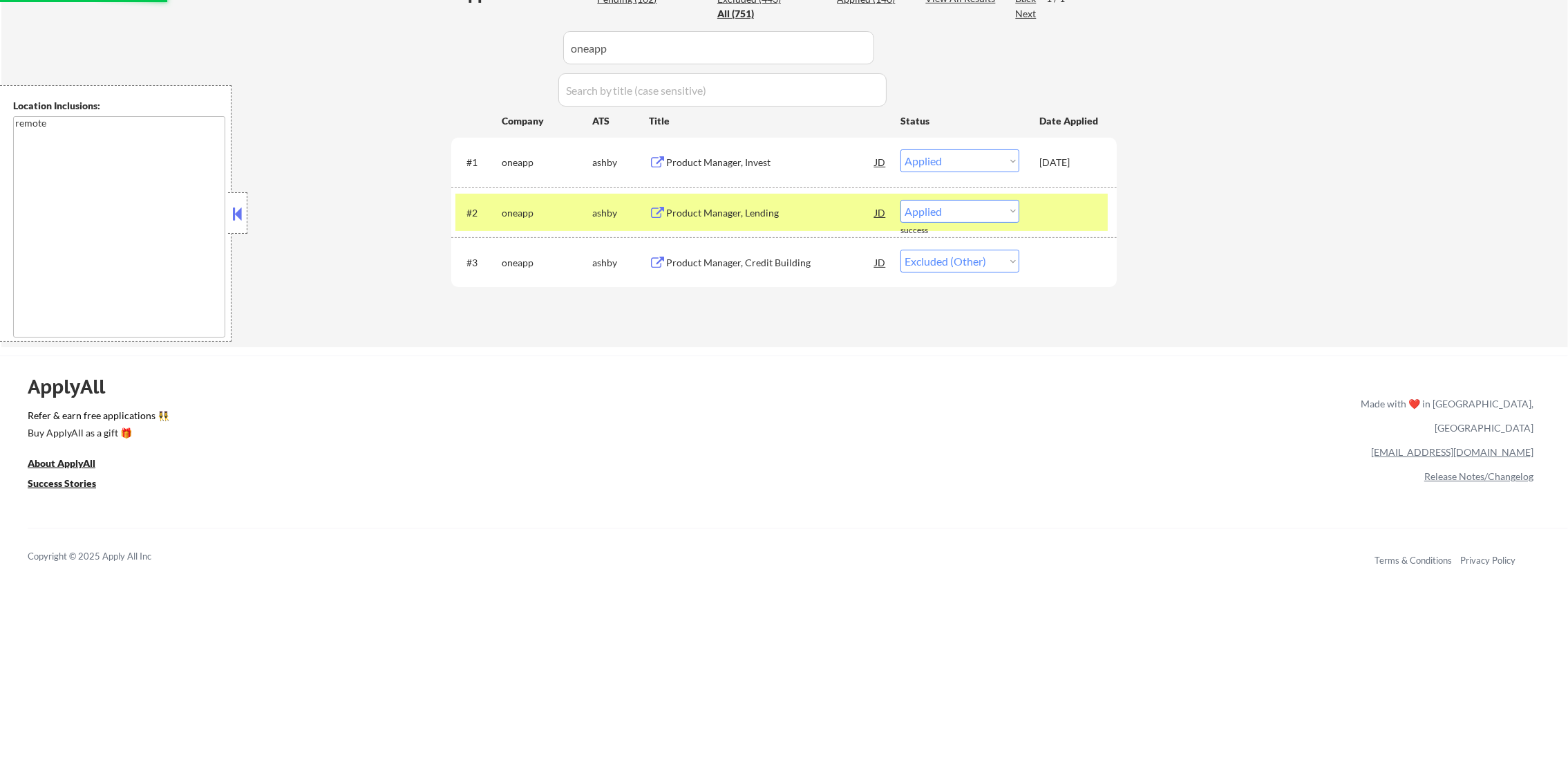
click at [539, 200] on div "oneapp" at bounding box center [547, 212] width 91 height 25
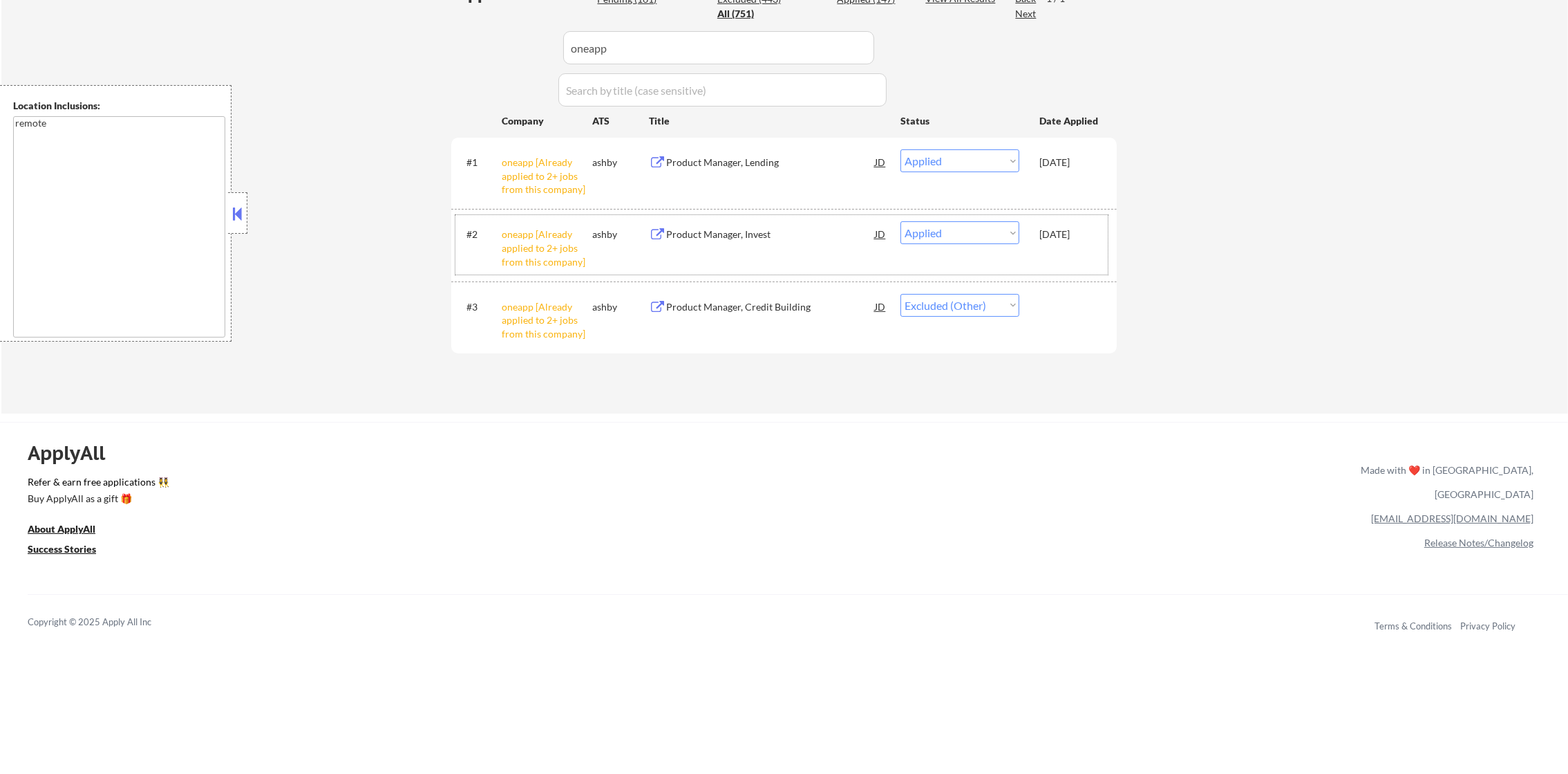
drag, startPoint x: 551, startPoint y: 45, endPoint x: 495, endPoint y: 45, distance: 56.0
click at [497, 45] on div "Applications Pending (161) Excluded (443) Applied (147) All (751) View All Resu…" at bounding box center [784, 184] width 666 height 405
paste input "awesomemotive"
click at [495, 45] on div "Applications Pending (161) Excluded (443) Applied (147) All (751) View All Resu…" at bounding box center [784, 184] width 666 height 405
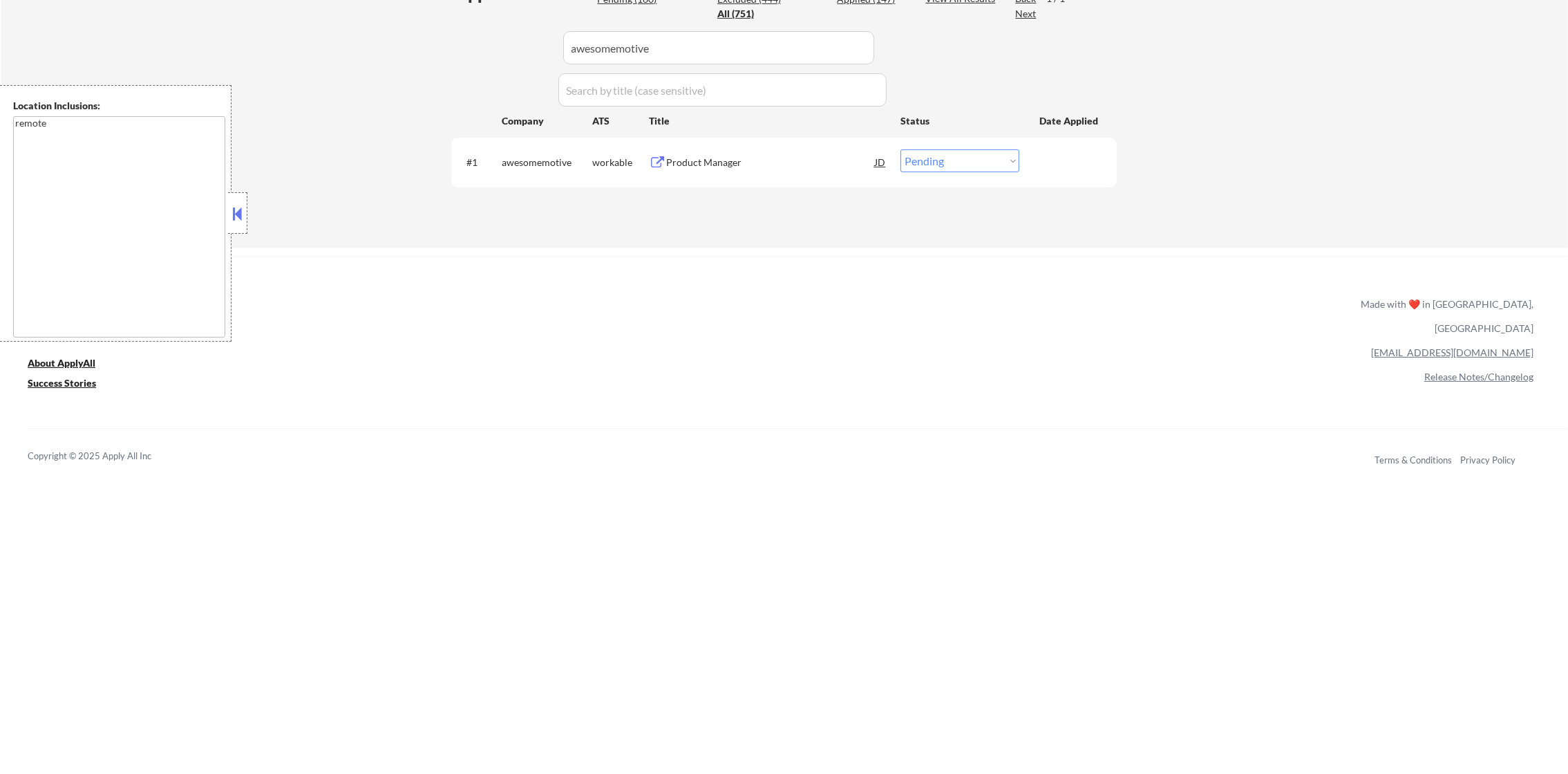
click at [720, 149] on div "#1 awesomemotive workable Product Manager JD warning_amber Choose an option... …" at bounding box center [784, 161] width 666 height 49
click at [715, 157] on div "Product Manager" at bounding box center [770, 162] width 208 height 14
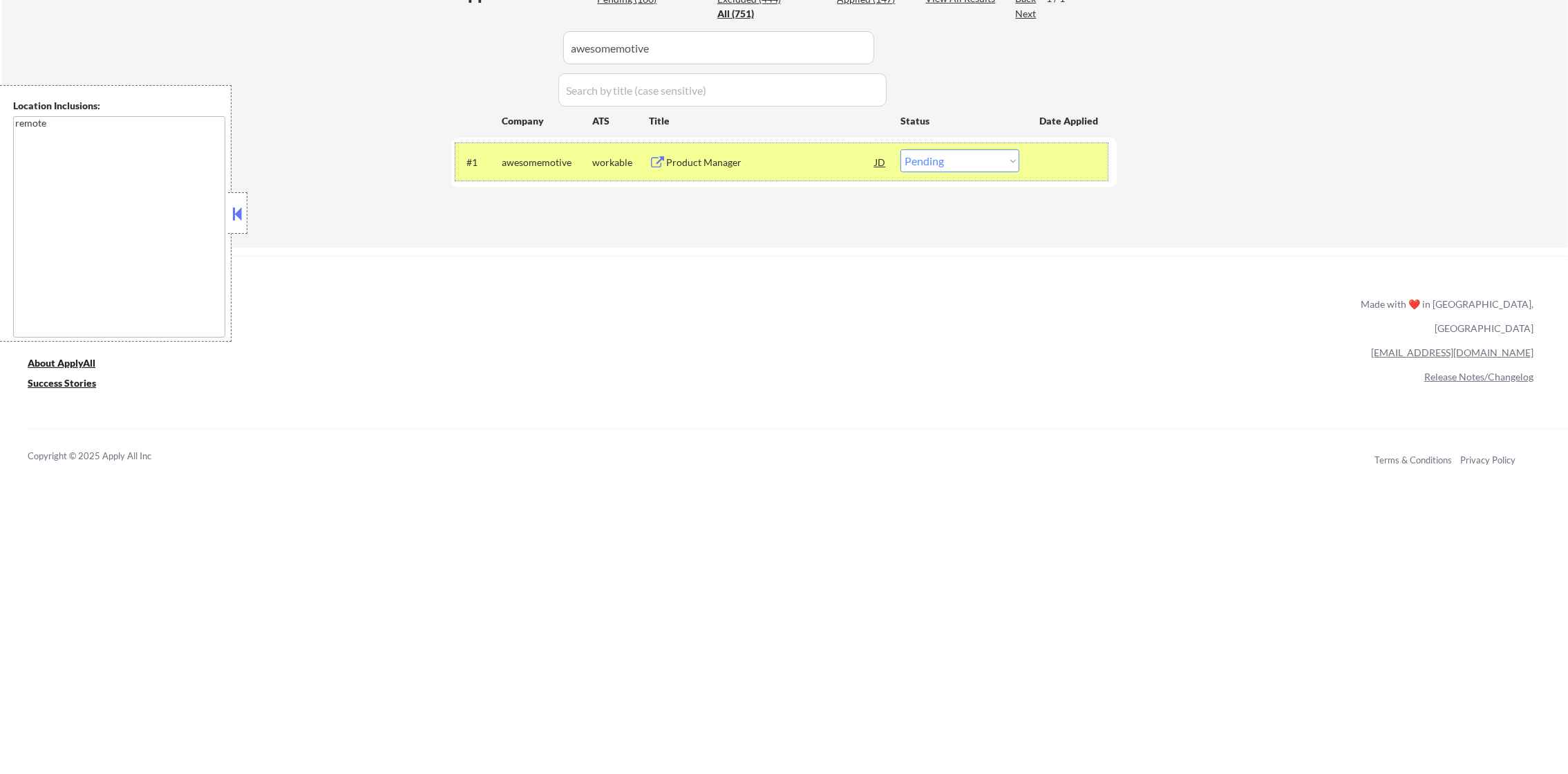
click at [949, 148] on div "#1 awesomemotive workable Product Manager JD warning_amber Choose an option... …" at bounding box center [781, 162] width 653 height 38
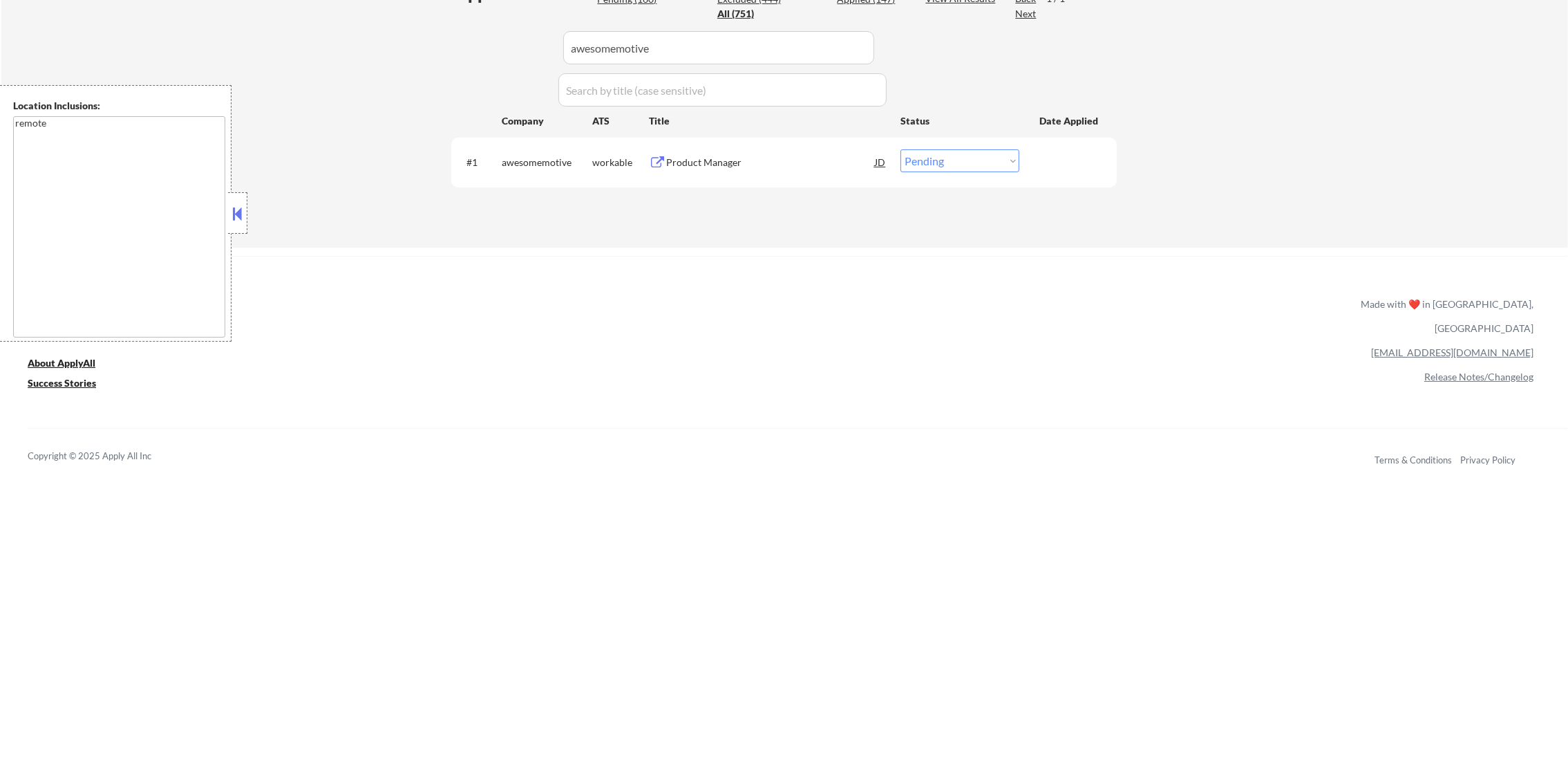
click at [962, 158] on select "Choose an option... Pending Applied Excluded (Questions) Excluded (Expired) Exc…" at bounding box center [960, 160] width 119 height 23
click at [901, 149] on select "Choose an option... Pending Applied Excluded (Questions) Excluded (Expired) Exc…" at bounding box center [960, 160] width 119 height 23
drag, startPoint x: 699, startPoint y: 36, endPoint x: 461, endPoint y: 36, distance: 238.0
click at [473, 33] on div "Applications Pending (159) Excluded (445) Applied (147) All (751) View All Resu…" at bounding box center [784, 101] width 666 height 239
paste input "vetcove"
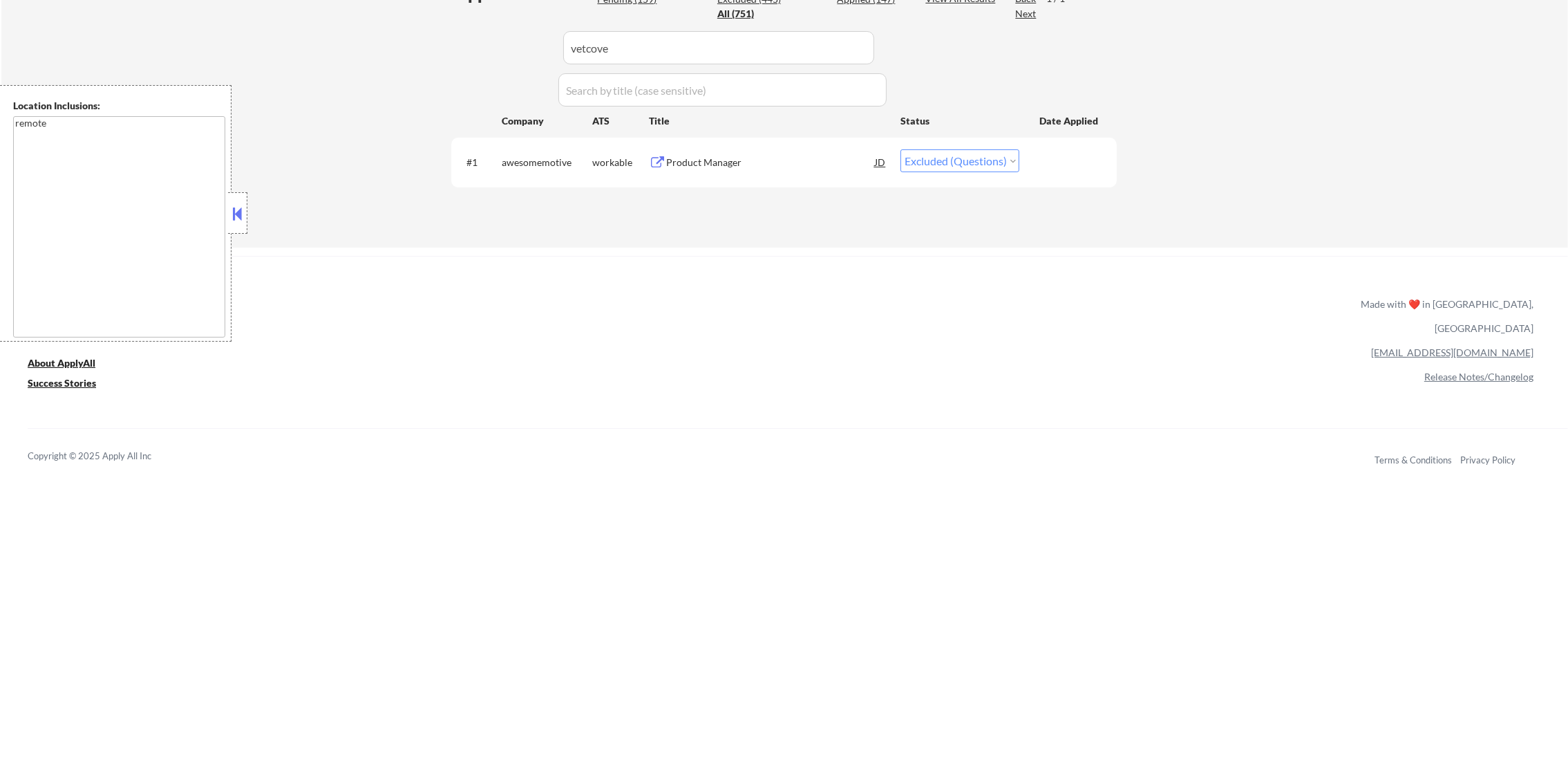
click at [461, 36] on div "Applications Pending (159) Excluded (445) Applied (147) All (751) View All Resu…" at bounding box center [784, 101] width 666 height 239
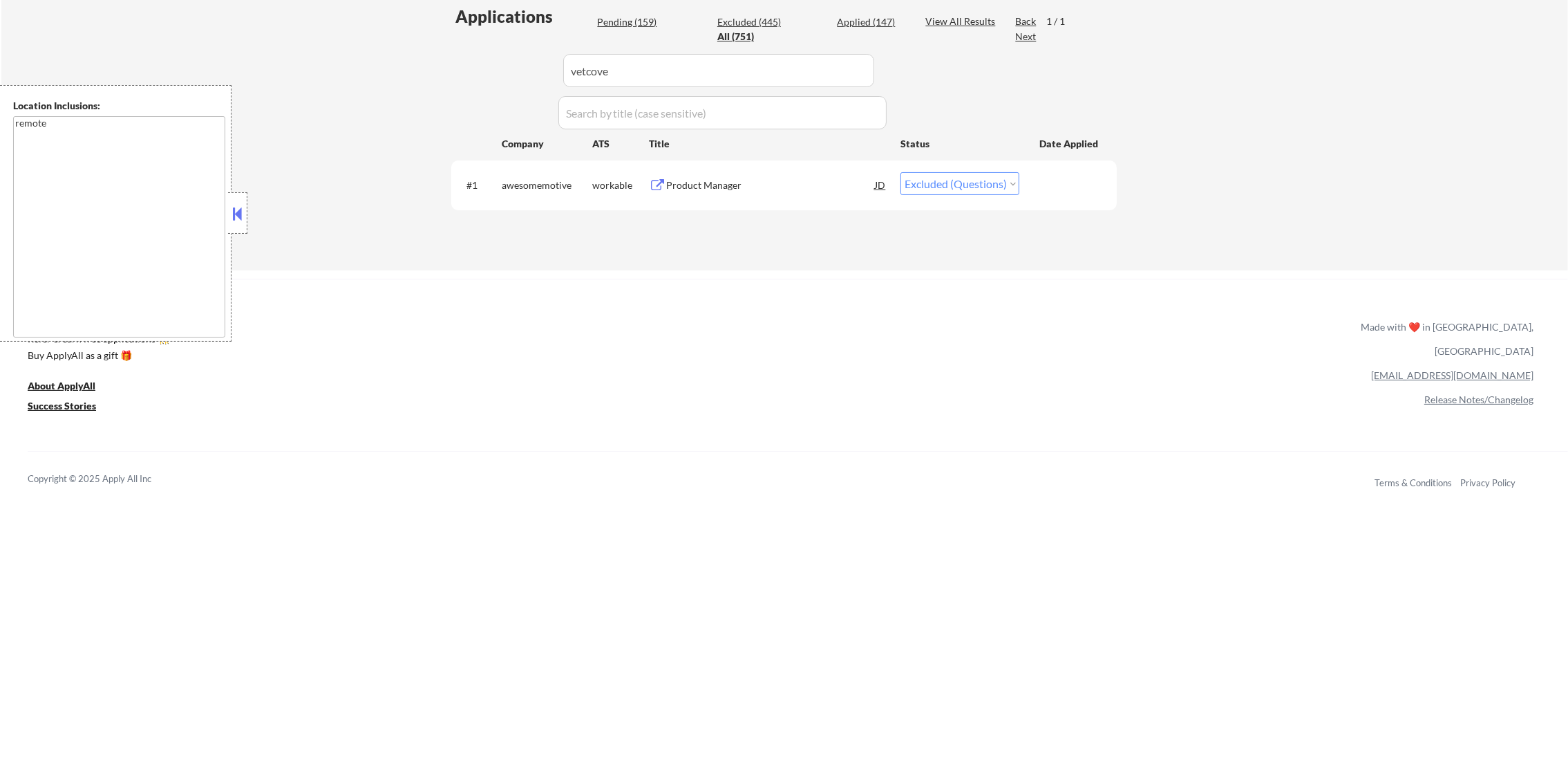
scroll to position [364, 0]
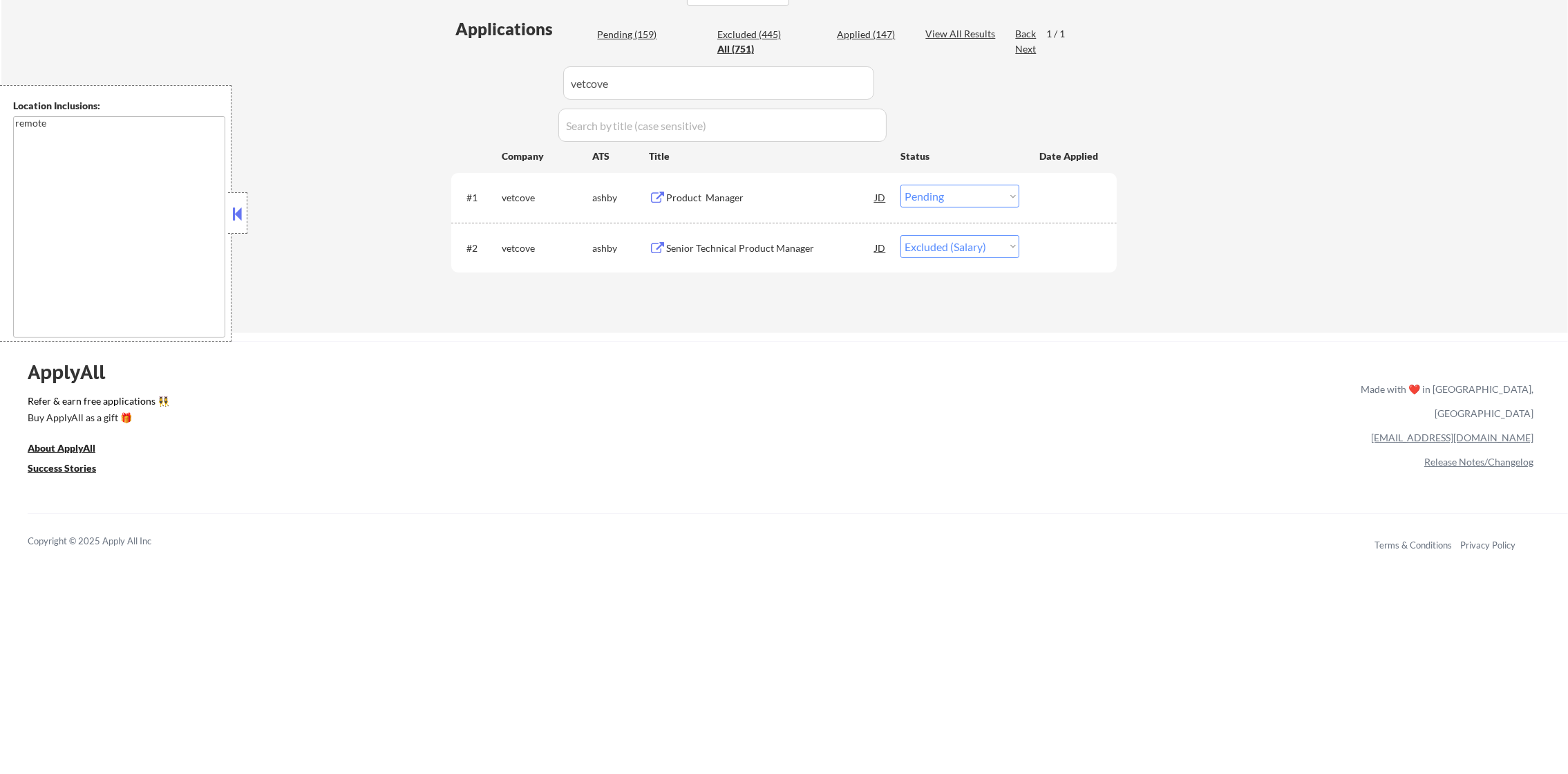
click at [741, 190] on div "Product Manager" at bounding box center [770, 197] width 208 height 14
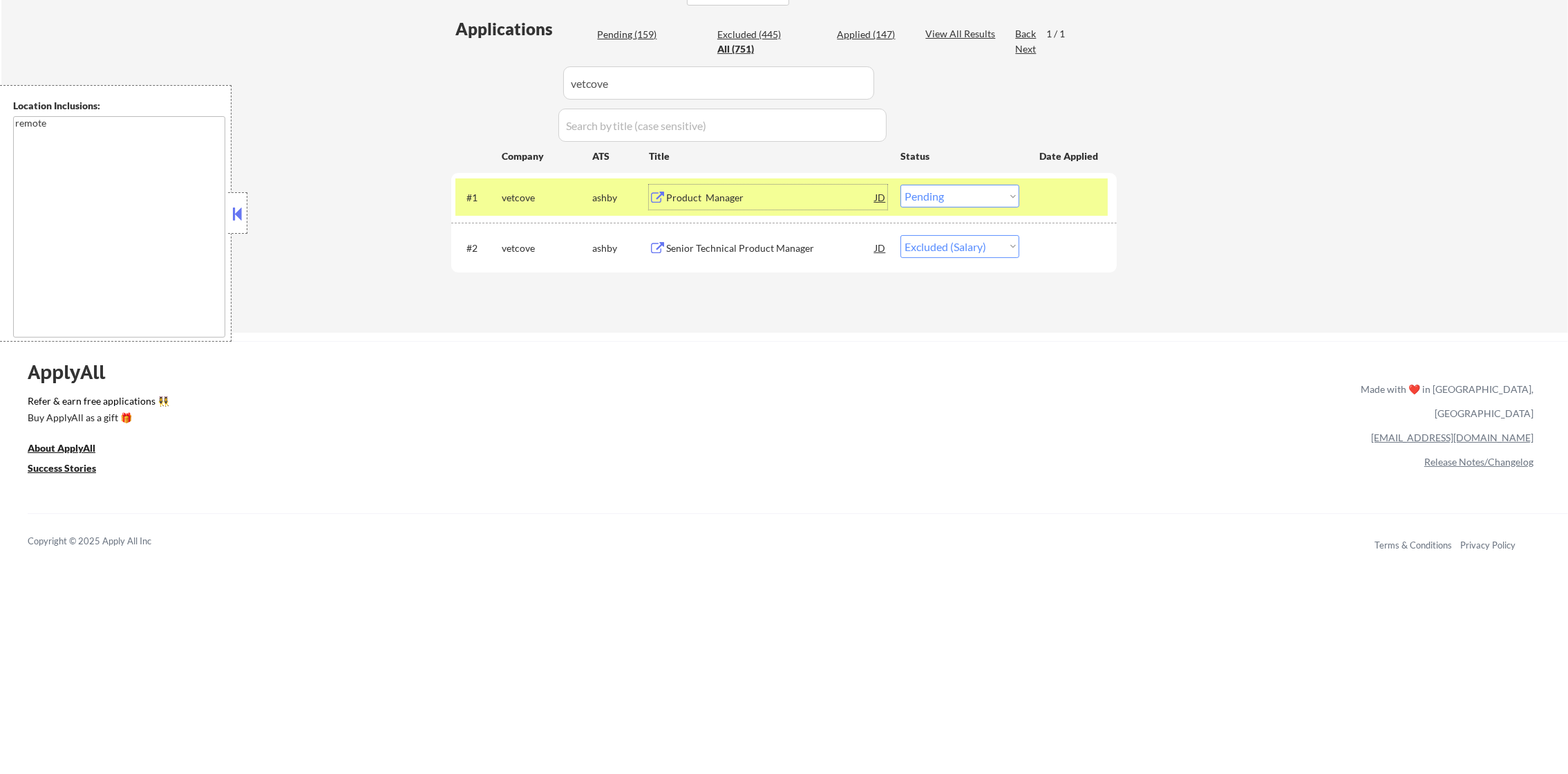
drag, startPoint x: 951, startPoint y: 188, endPoint x: 950, endPoint y: 207, distance: 19.0
click at [951, 190] on select "Choose an option... Pending Applied Excluded (Questions) Excluded (Expired) Exc…" at bounding box center [960, 196] width 119 height 23
click at [901, 184] on select "Choose an option... Pending Applied Excluded (Questions) Excluded (Expired) Exc…" at bounding box center [960, 196] width 119 height 23
click at [513, 199] on div "vetcove" at bounding box center [547, 197] width 91 height 14
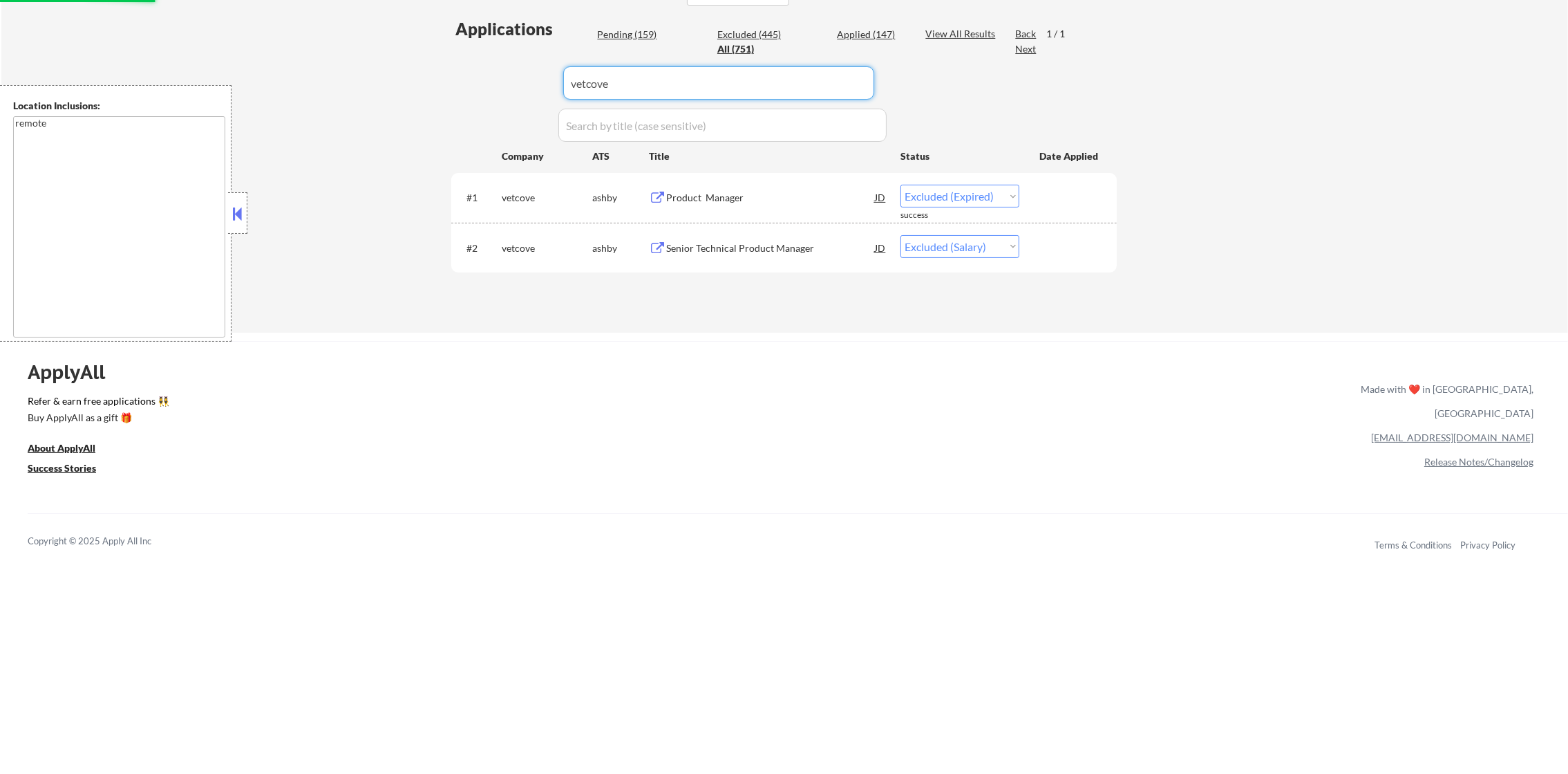
drag, startPoint x: 604, startPoint y: 76, endPoint x: 495, endPoint y: 68, distance: 109.3
click at [495, 68] on div "Applications Pending (159) Excluded (445) Applied (147) All (751) View All Resu…" at bounding box center [784, 161] width 666 height 289
paste input "betterleap"
click at [495, 68] on div "Applications Pending (159) Excluded (445) Applied (147) All (751) View All Resu…" at bounding box center [784, 161] width 666 height 289
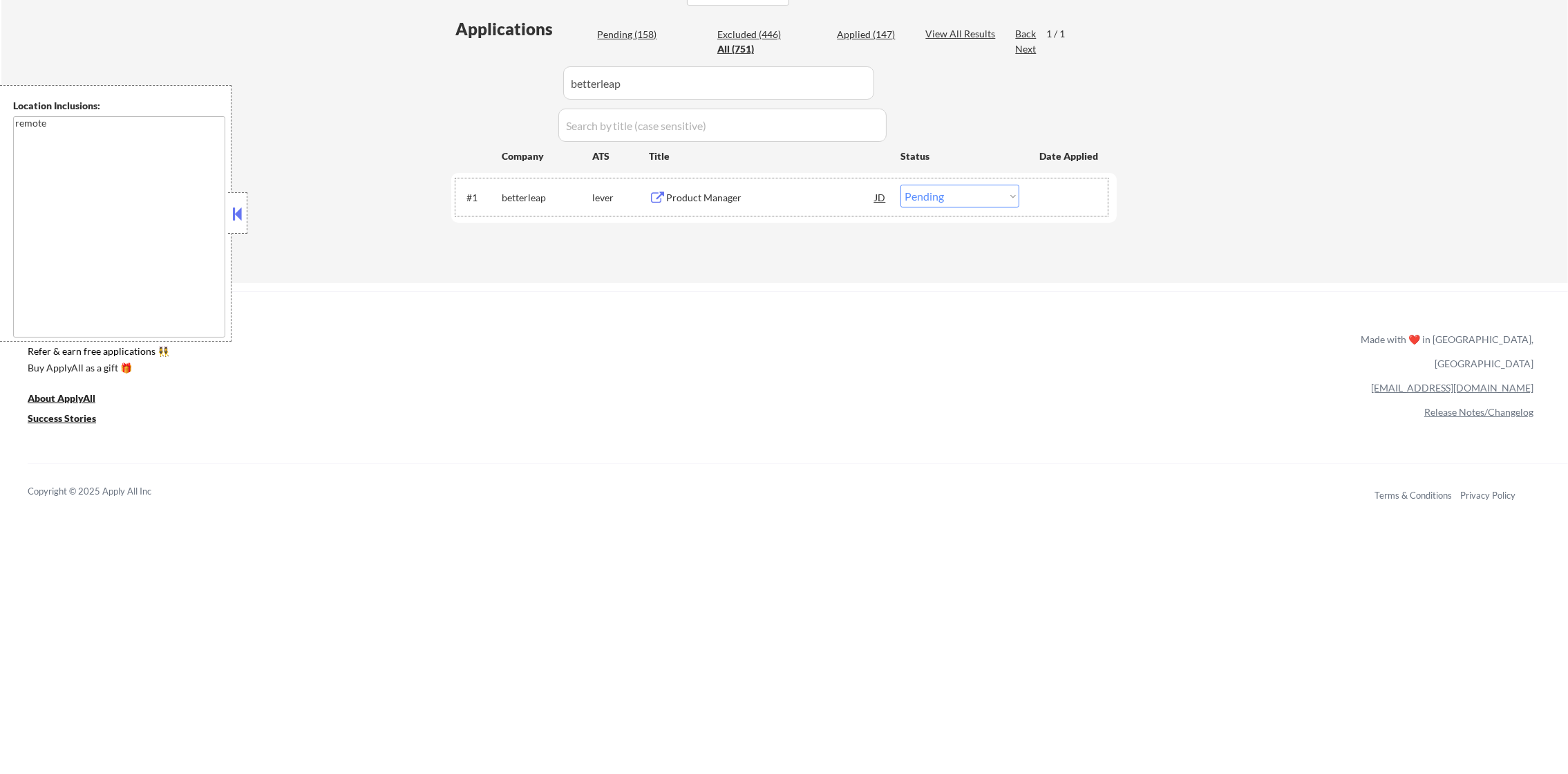
click at [741, 183] on div "#1 betterleap lever Product Manager JD warning_amber Choose an option... Pendin…" at bounding box center [781, 197] width 653 height 38
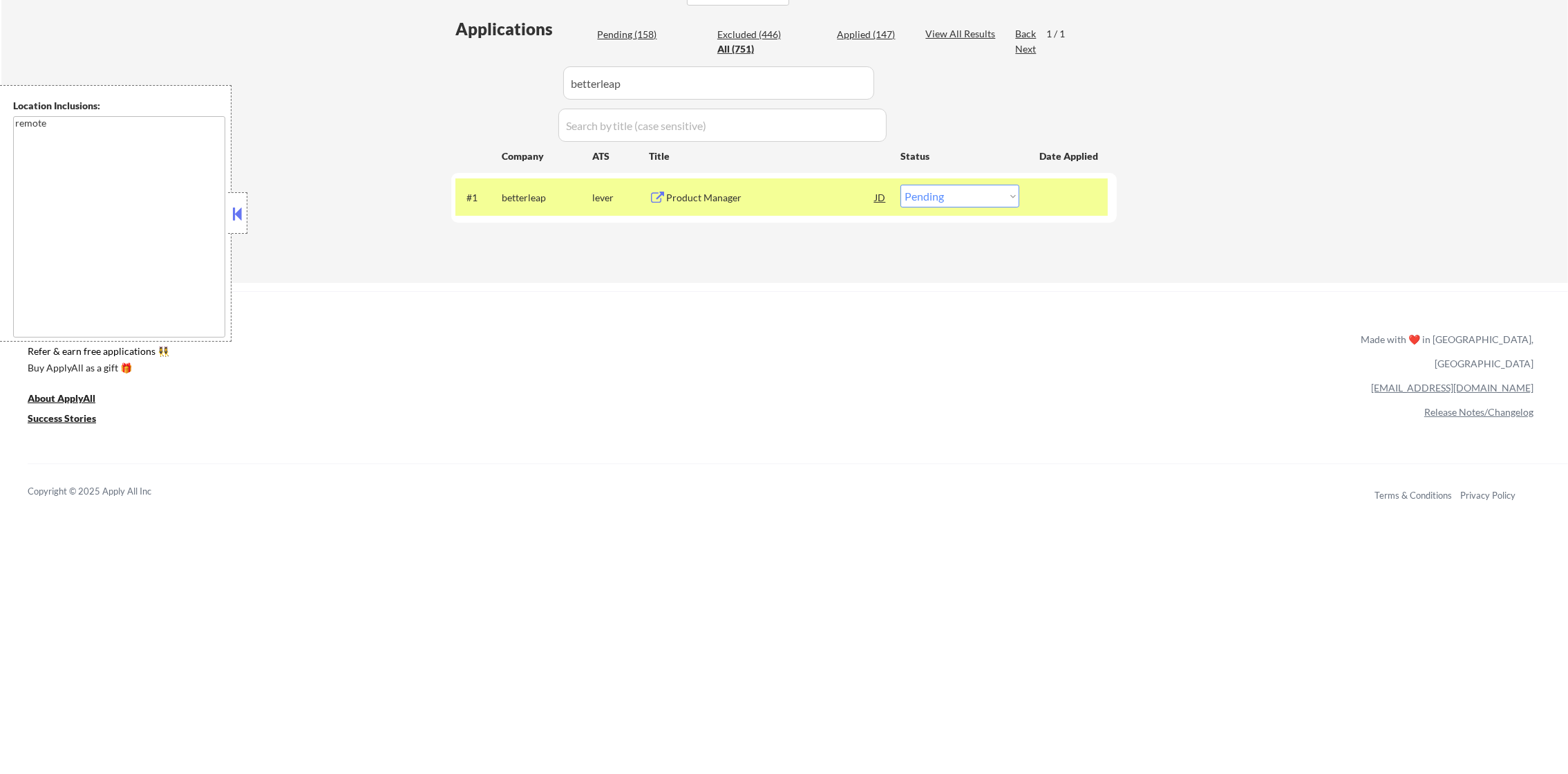
click at [741, 183] on div "#1 betterleap lever Product Manager JD warning_amber Choose an option... Pendin…" at bounding box center [781, 197] width 653 height 38
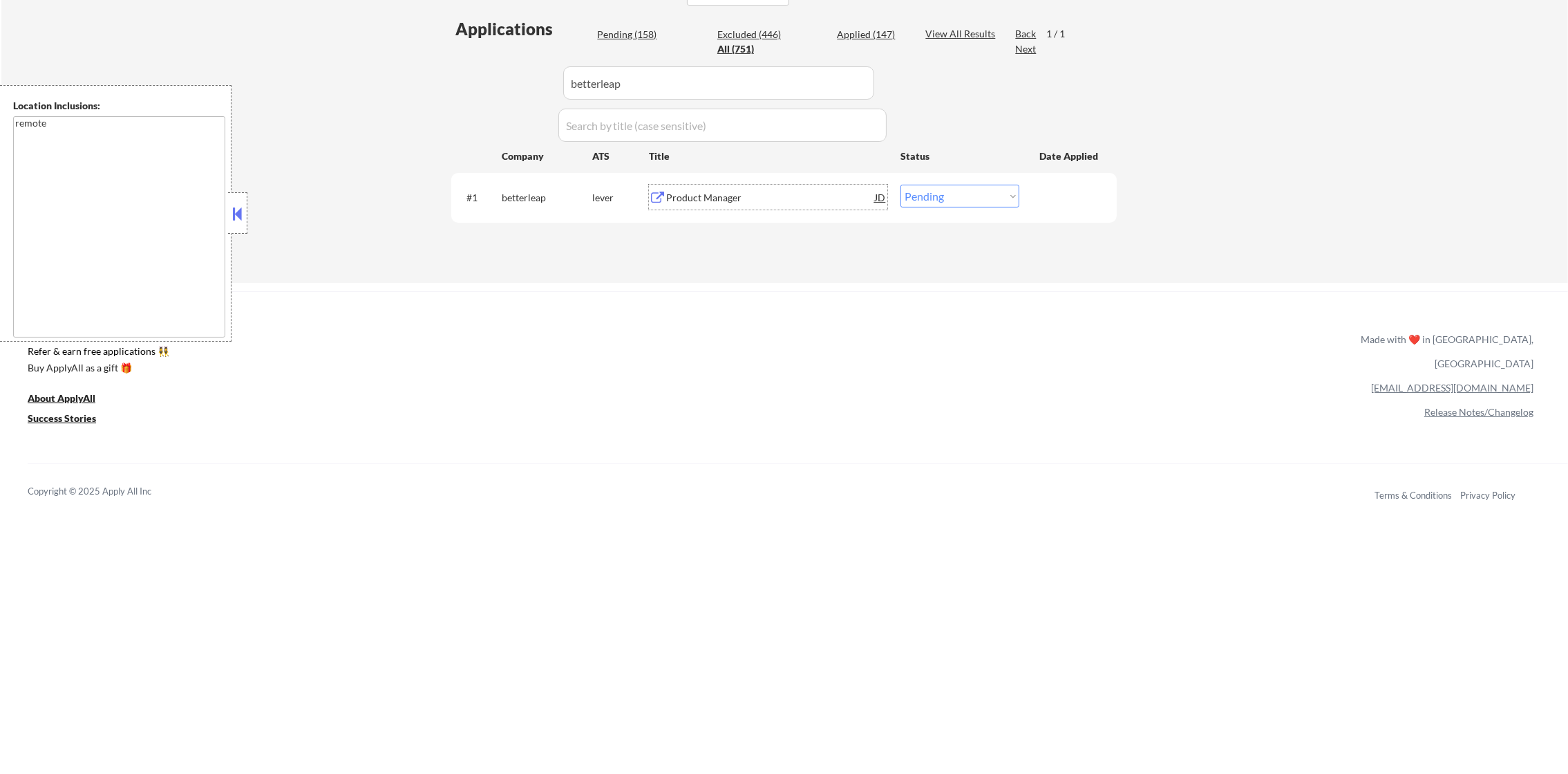
click at [738, 200] on div "Product Manager" at bounding box center [770, 197] width 208 height 14
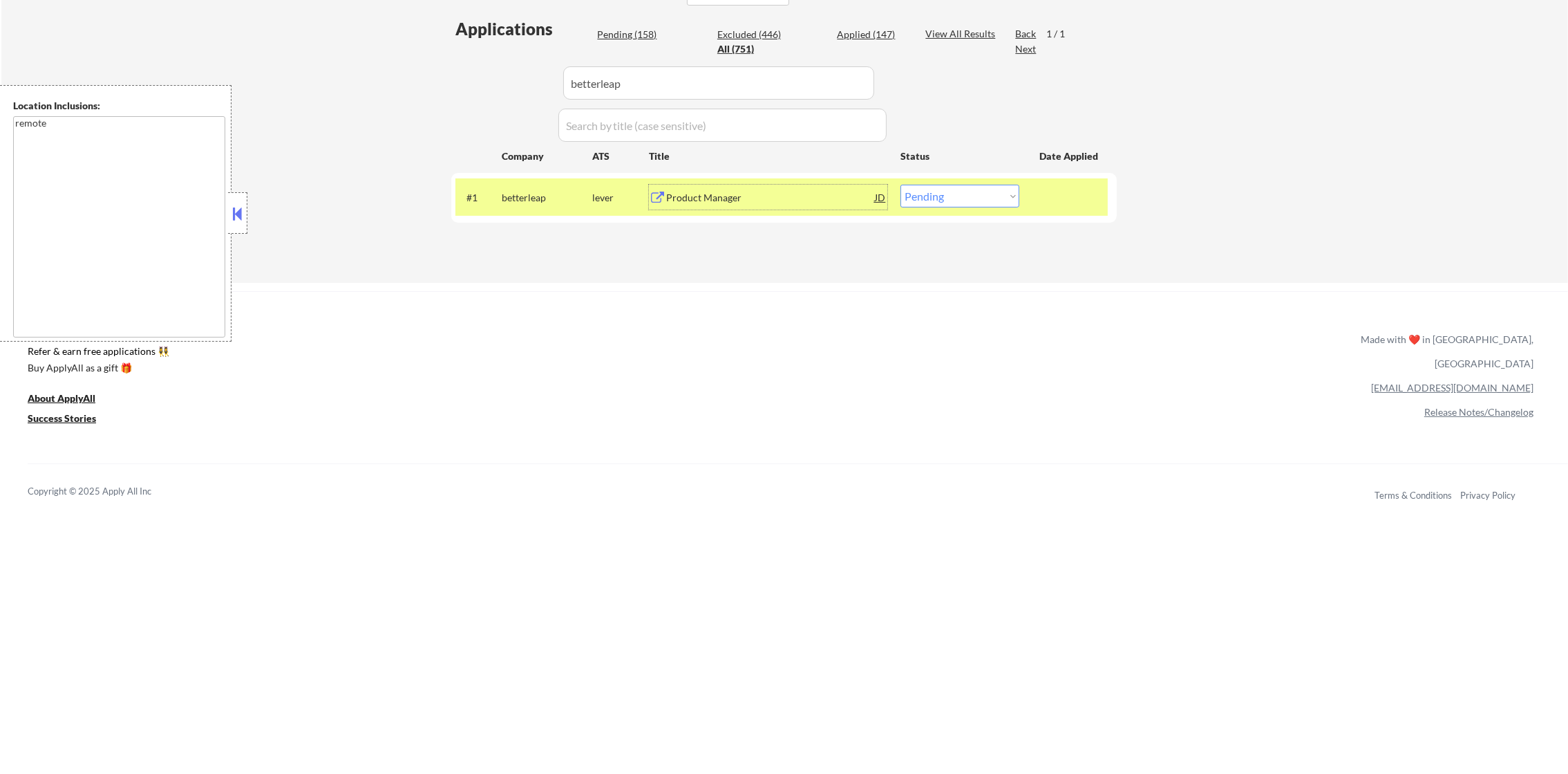
click at [946, 194] on select "Choose an option... Pending Applied Excluded (Questions) Excluded (Expired) Exc…" at bounding box center [960, 196] width 119 height 23
click at [901, 184] on select "Choose an option... Pending Applied Excluded (Questions) Excluded (Expired) Exc…" at bounding box center [960, 196] width 119 height 23
click at [516, 203] on div "betterleap" at bounding box center [547, 197] width 91 height 14
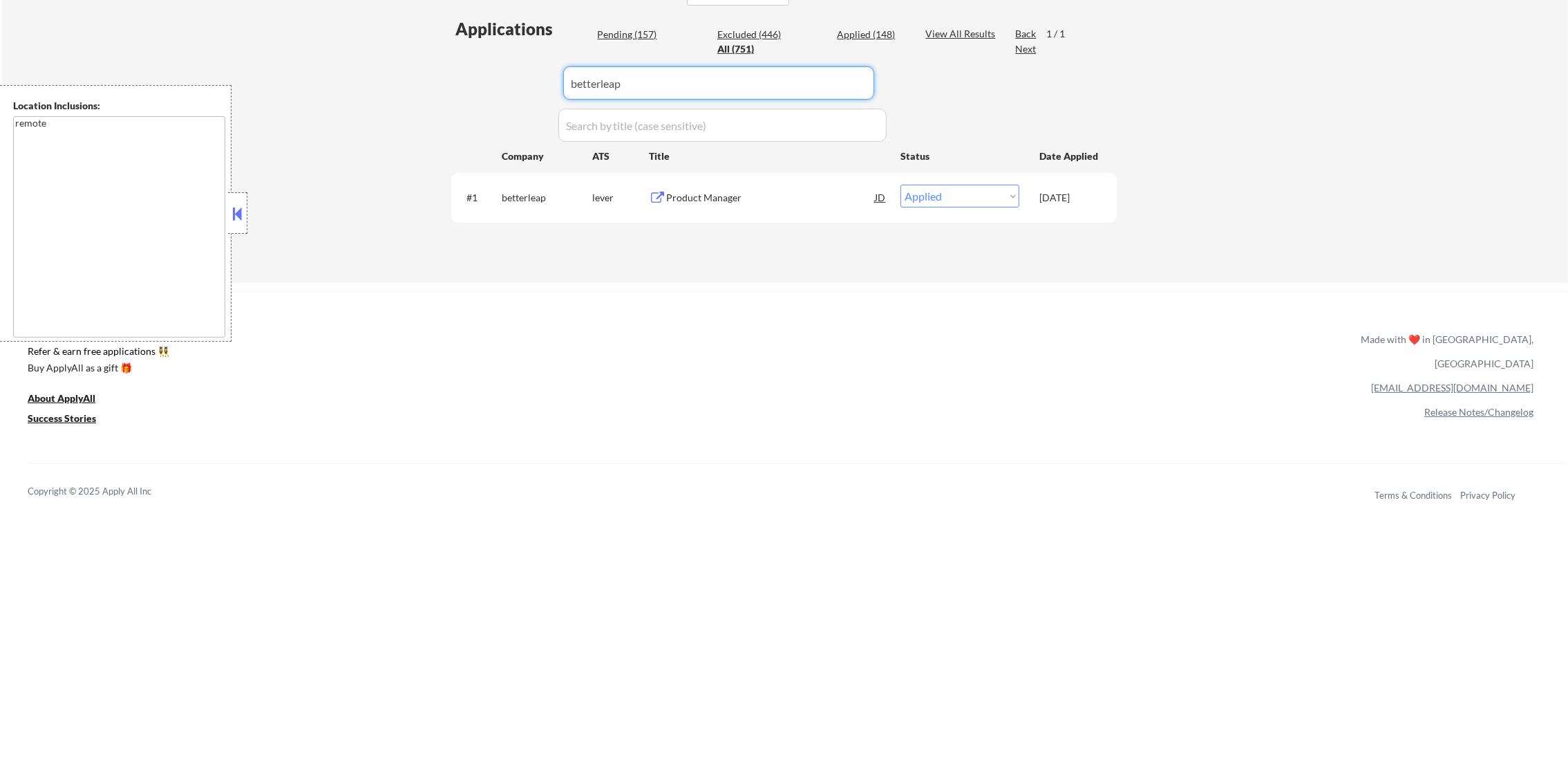
drag, startPoint x: 682, startPoint y: 78, endPoint x: 472, endPoint y: 78, distance: 210.0
click at [474, 78] on div "Applications Pending (157) Excluded (446) Applied (148) All (751) View All Resu…" at bounding box center [784, 136] width 666 height 239
paste input "truv"
click at [464, 78] on div "Applications Pending (157) Excluded (446) Applied (148) All (751) View All Resu…" at bounding box center [784, 136] width 666 height 239
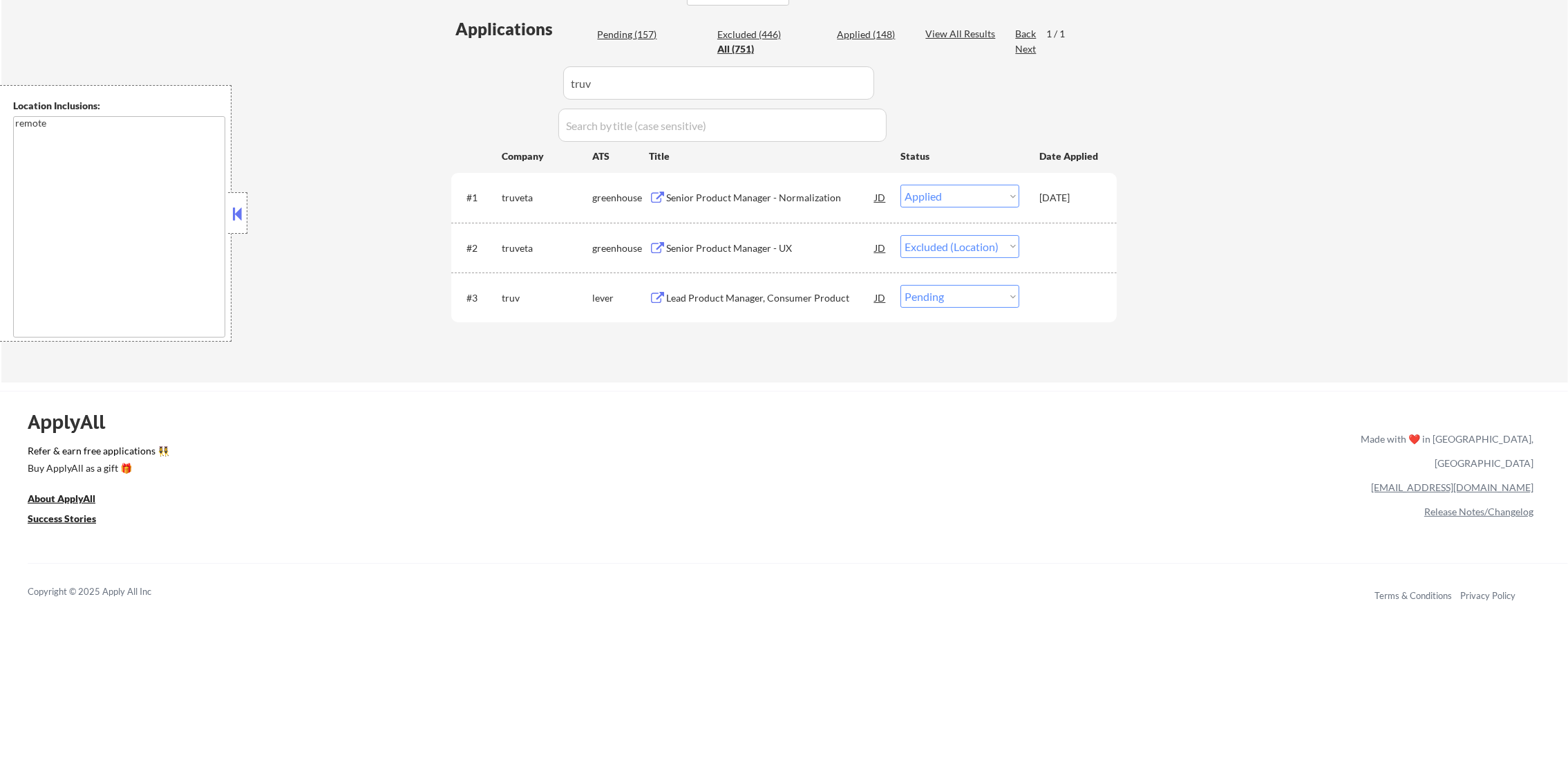
click at [782, 301] on div "Lead Product Manager, Consumer Product" at bounding box center [770, 298] width 208 height 14
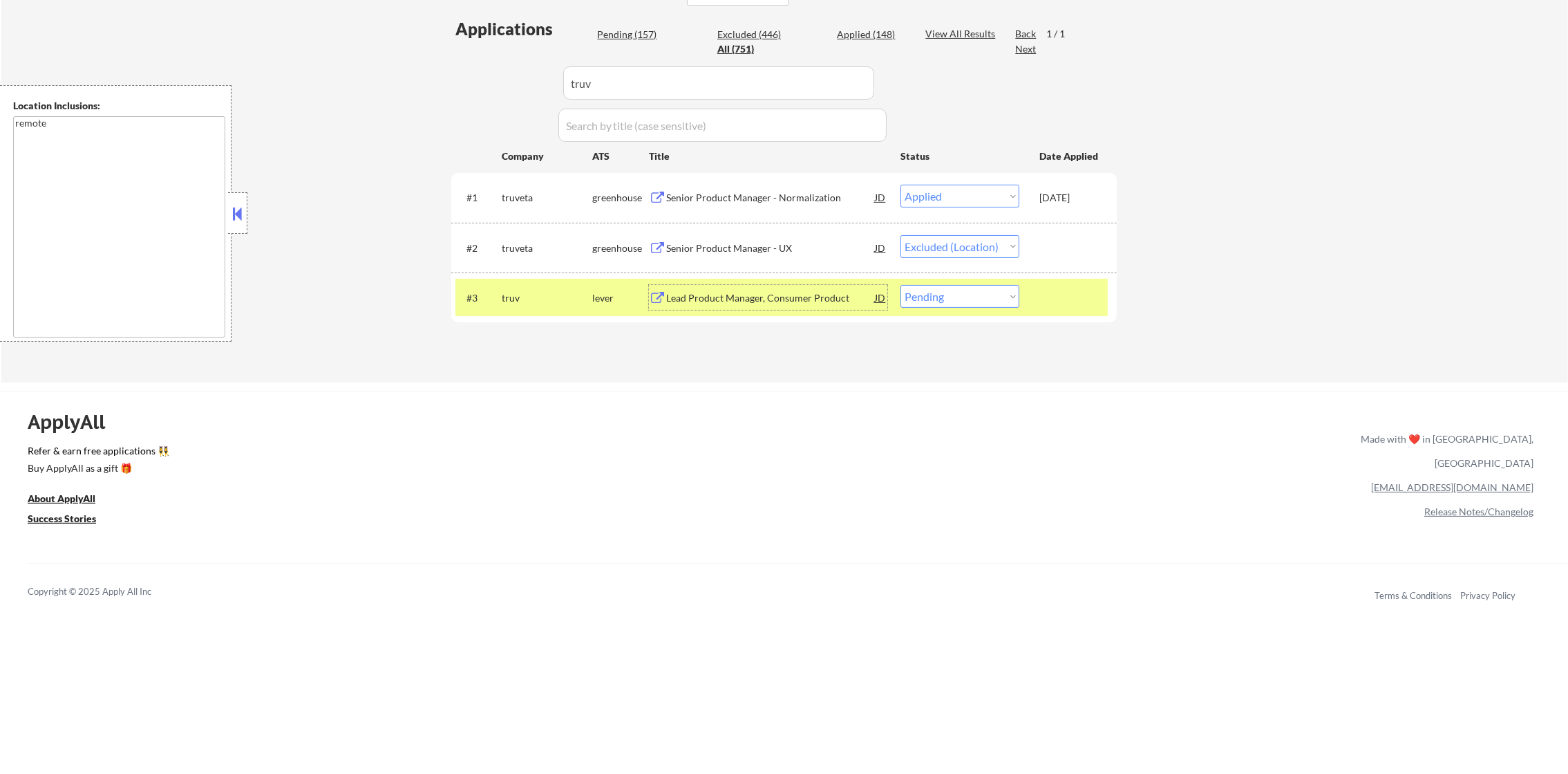
click at [962, 302] on select "Choose an option... Pending Applied Excluded (Questions) Excluded (Expired) Exc…" at bounding box center [960, 296] width 119 height 23
click at [901, 285] on select "Choose an option... Pending Applied Excluded (Questions) Excluded (Expired) Exc…" at bounding box center [960, 296] width 119 height 23
click at [555, 287] on div "truv" at bounding box center [547, 297] width 91 height 25
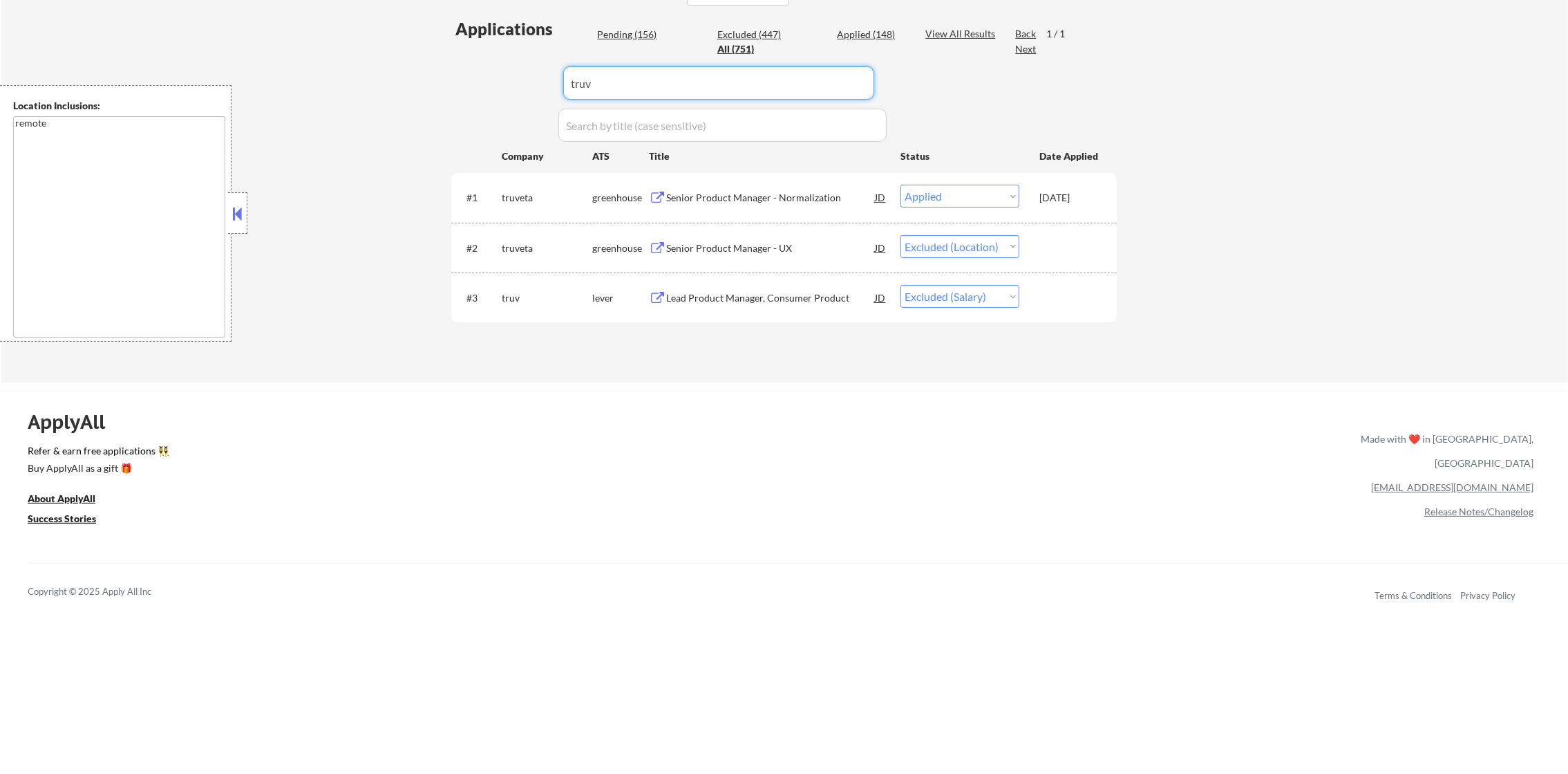
paste input "laxir1"
drag, startPoint x: 553, startPoint y: 94, endPoint x: 529, endPoint y: 94, distance: 24.0
click at [530, 94] on div "Applications Pending (156) Excluded (447) Applied (148) All (751) View All Resu…" at bounding box center [784, 186] width 666 height 339
click at [1260, 145] on div "← Return to /applysquad Mailslurp Inbox Job Search Builder [PERSON_NAME] User E…" at bounding box center [785, 37] width 1567 height 691
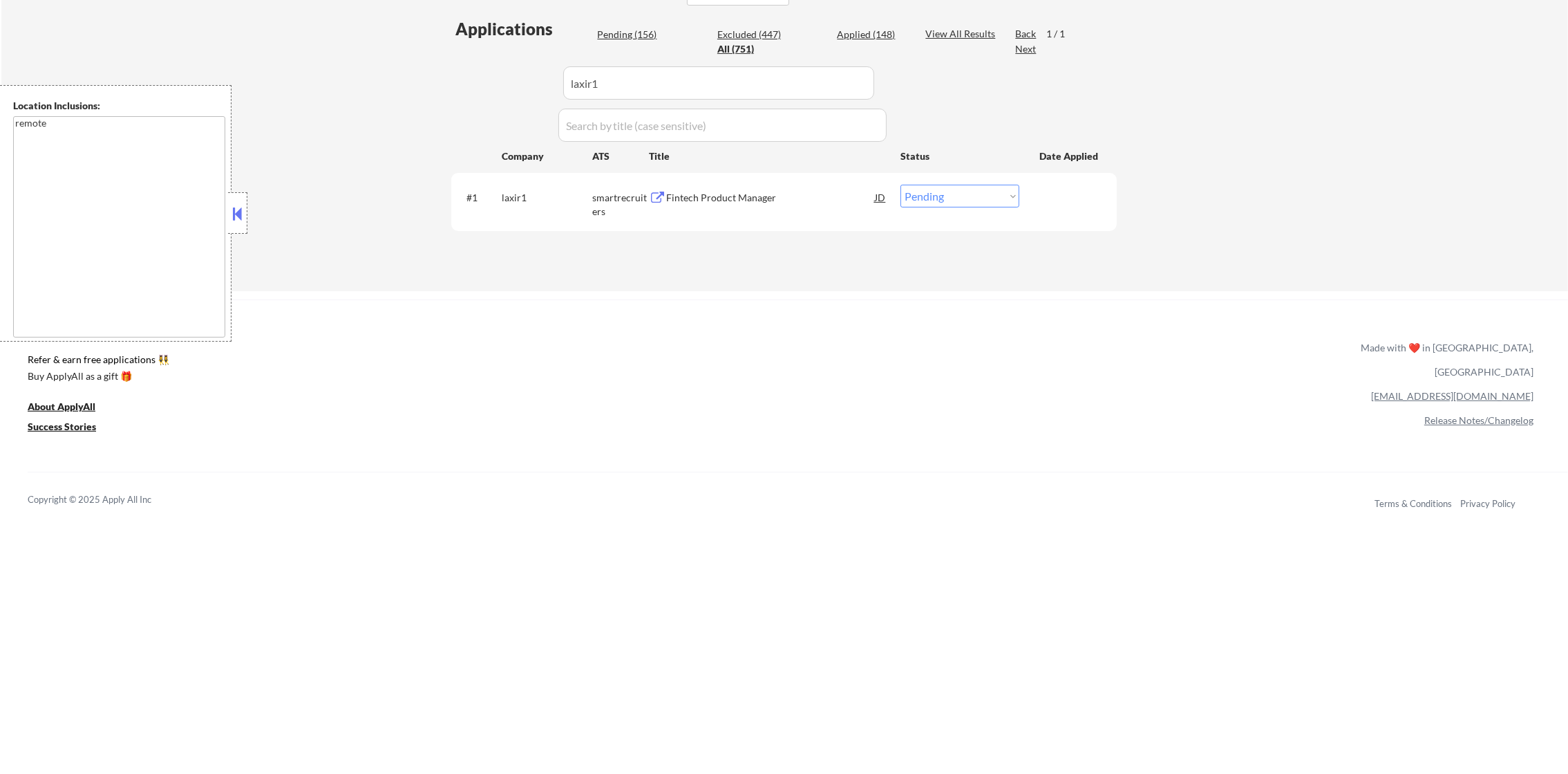
click at [727, 178] on div "#1 laxir1 smartrecruiters Fintech Product Manager JD warning_amber Choose an op…" at bounding box center [781, 201] width 653 height 45
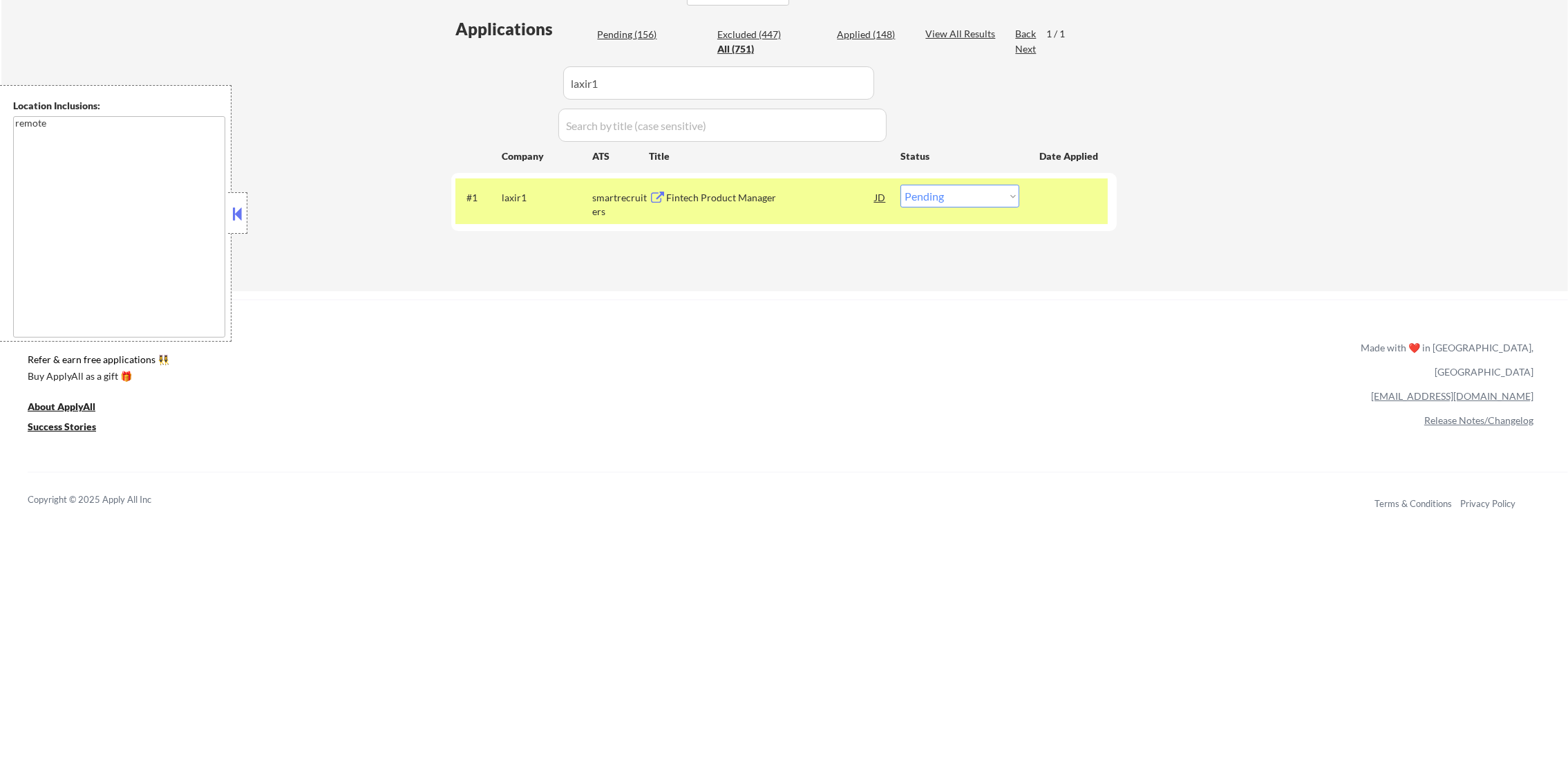
click at [727, 196] on div "Fintech Product Manager" at bounding box center [770, 197] width 208 height 14
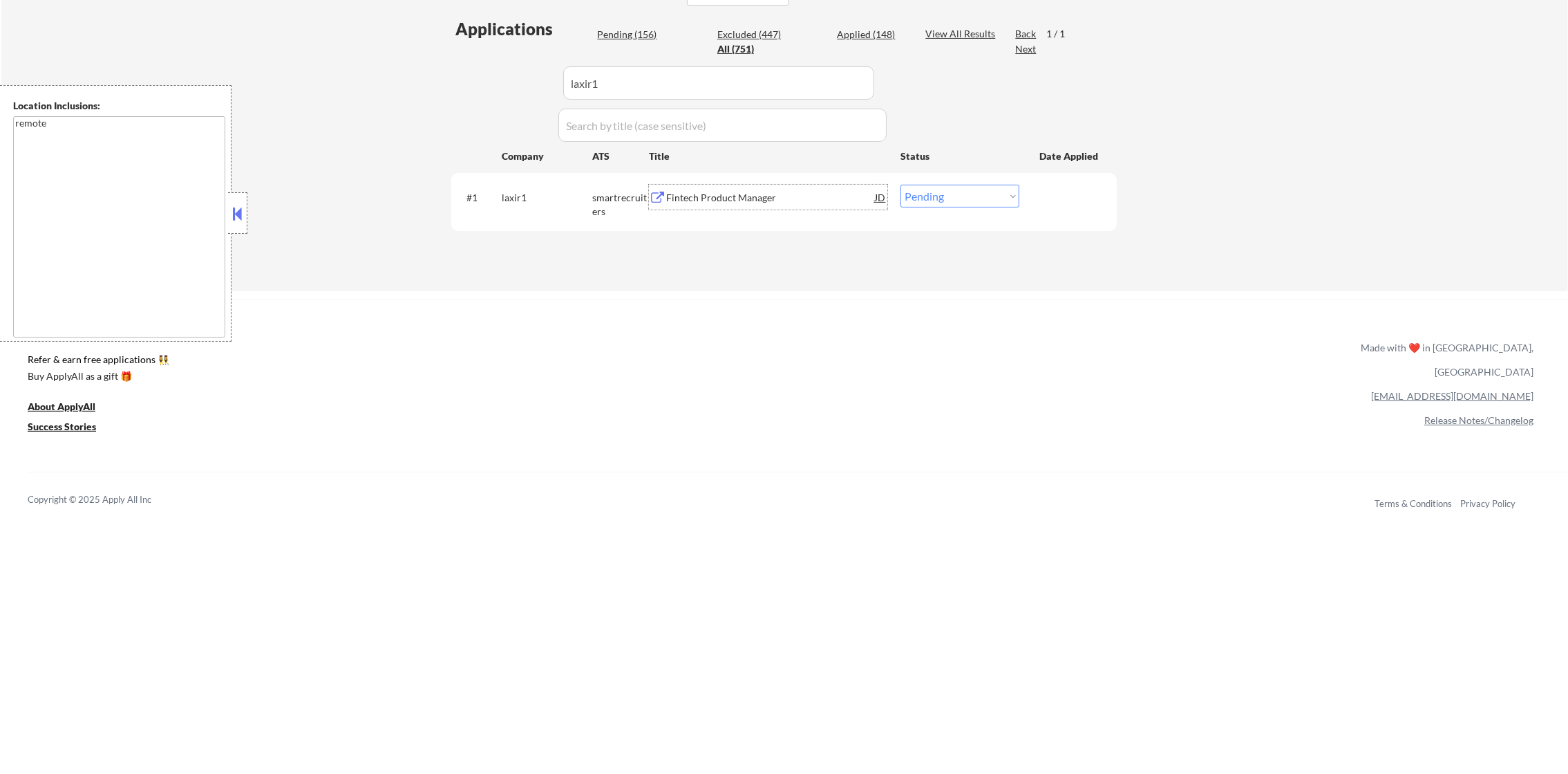
click at [951, 202] on select "Choose an option... Pending Applied Excluded (Questions) Excluded (Expired) Exc…" at bounding box center [960, 196] width 119 height 23
click at [901, 184] on select "Choose an option... Pending Applied Excluded (Questions) Excluded (Expired) Exc…" at bounding box center [960, 196] width 119 height 23
drag, startPoint x: 650, startPoint y: 82, endPoint x: 490, endPoint y: 87, distance: 160.1
click at [498, 87] on div "Applications Pending (155) Excluded (447) Applied (149) All (751) View All Resu…" at bounding box center [784, 141] width 666 height 247
paste input "fortisgames"
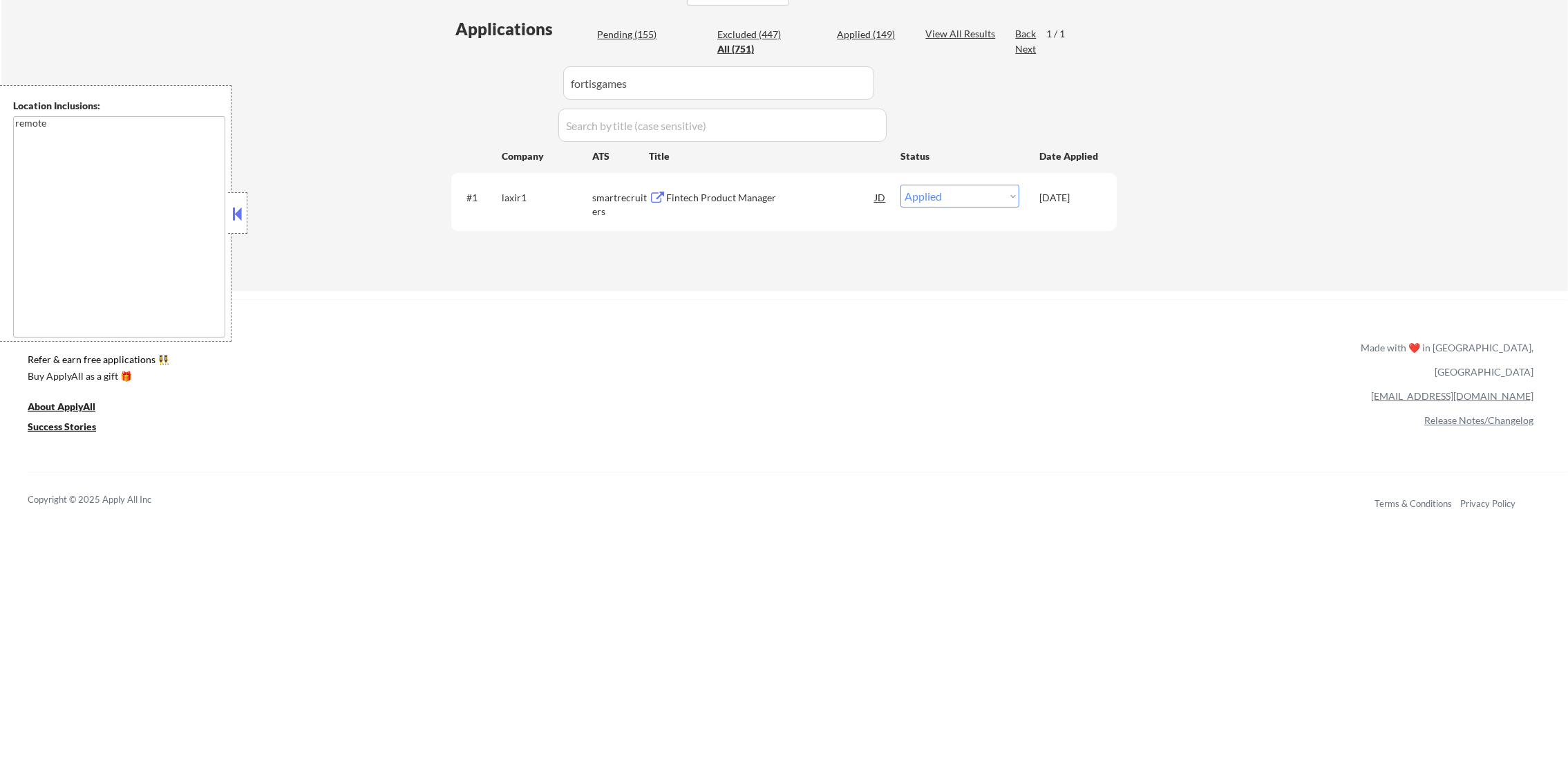
click at [489, 87] on div "Applications Pending (155) Excluded (447) Applied (149) All (751) View All Resu…" at bounding box center [784, 141] width 666 height 247
click at [739, 210] on div "#1 fortisgames greenhouse Lead Product Manager JD warning_amber Choose an optio…" at bounding box center [781, 197] width 653 height 38
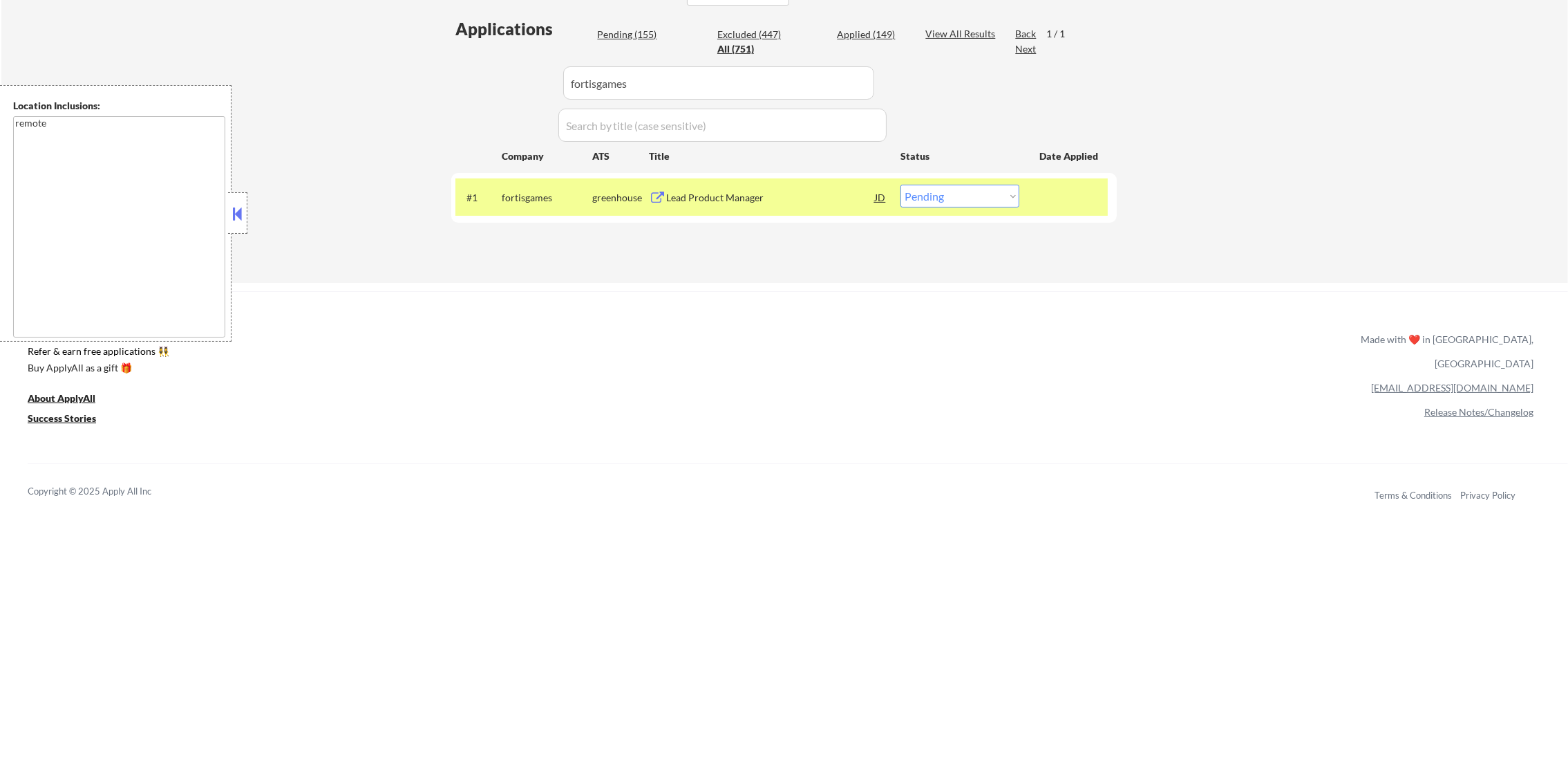
click at [752, 187] on div "Lead Product Manager" at bounding box center [770, 197] width 208 height 25
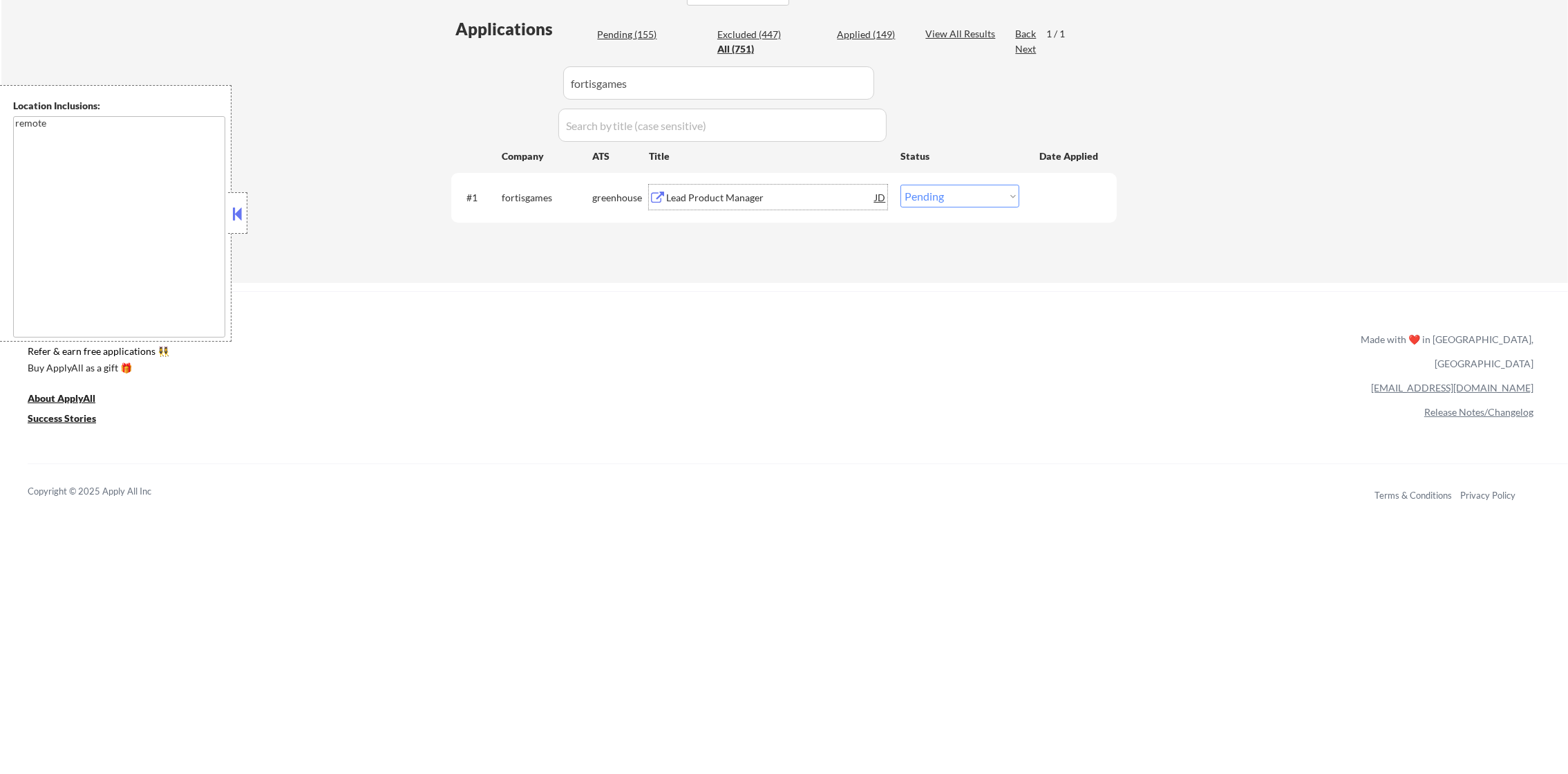
drag, startPoint x: 941, startPoint y: 194, endPoint x: 944, endPoint y: 209, distance: 15.3
click at [942, 194] on select "Choose an option... Pending Applied Excluded (Questions) Excluded (Expired) Exc…" at bounding box center [960, 196] width 119 height 23
click at [901, 184] on select "Choose an option... Pending Applied Excluded (Questions) Excluded (Expired) Exc…" at bounding box center [960, 196] width 119 height 23
drag, startPoint x: 675, startPoint y: 70, endPoint x: 413, endPoint y: 68, distance: 262.0
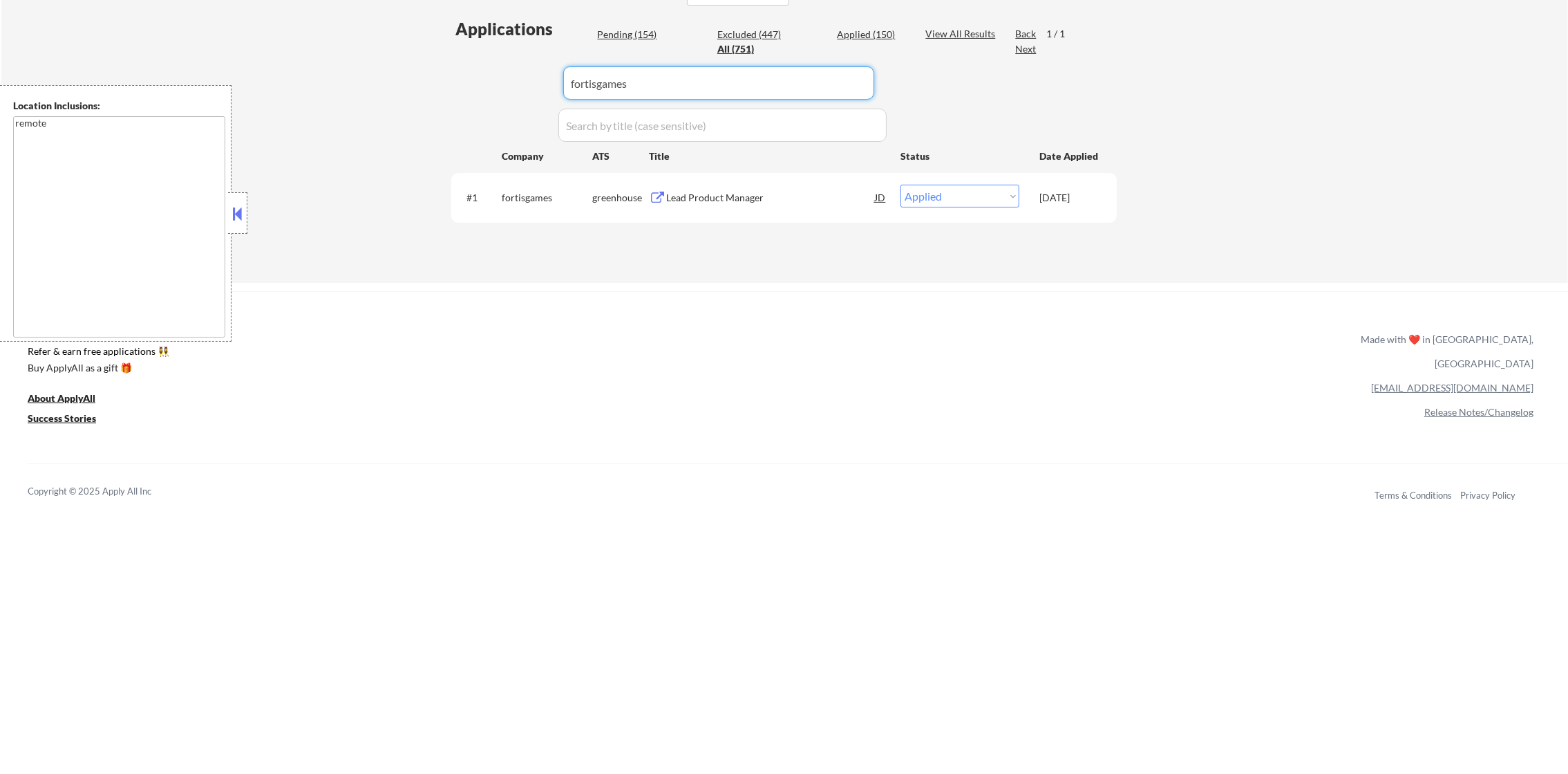
paste input "jitterbit"
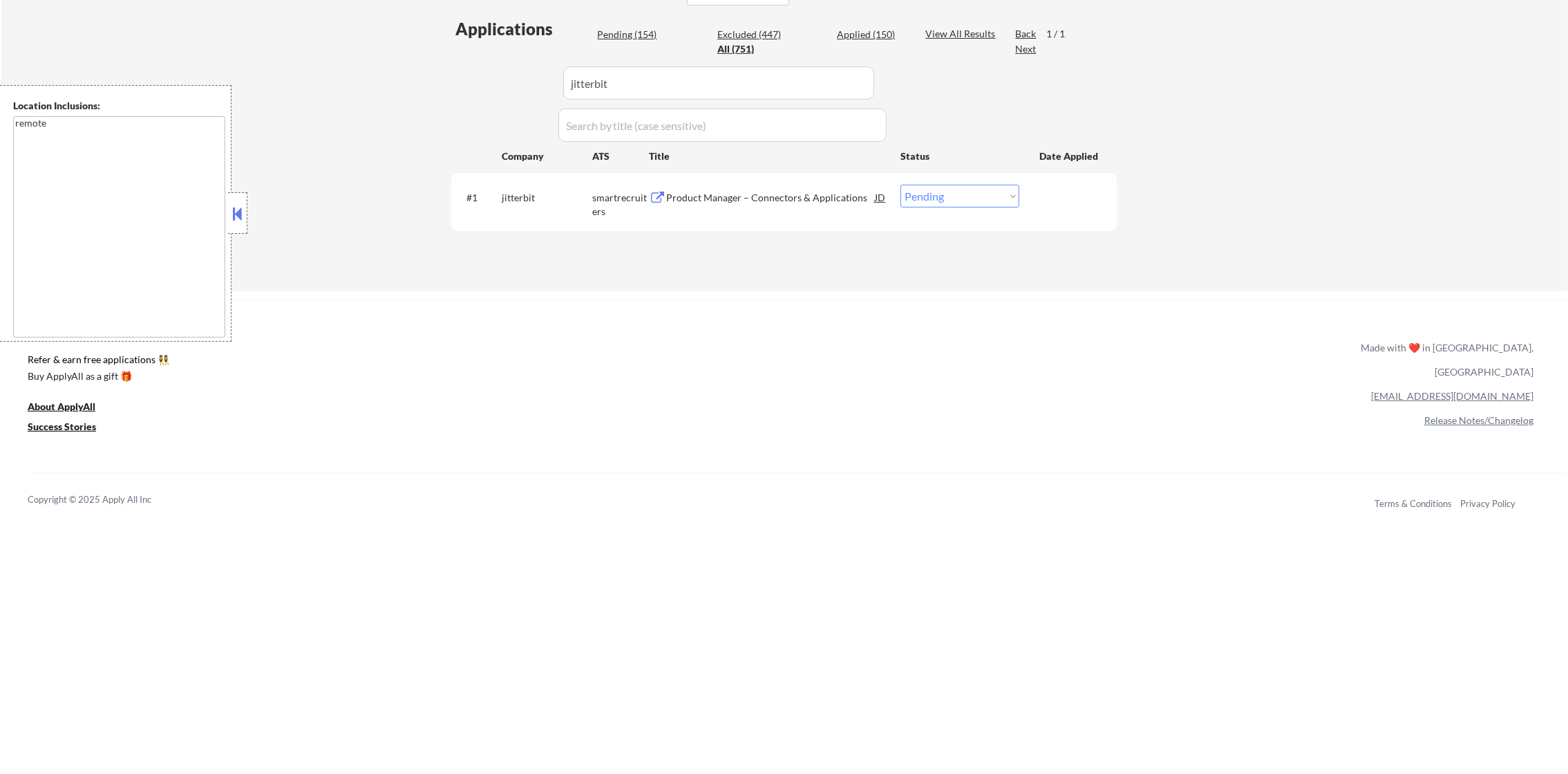
click at [811, 201] on div "Product Manager – Connectors & Applications" at bounding box center [770, 197] width 208 height 14
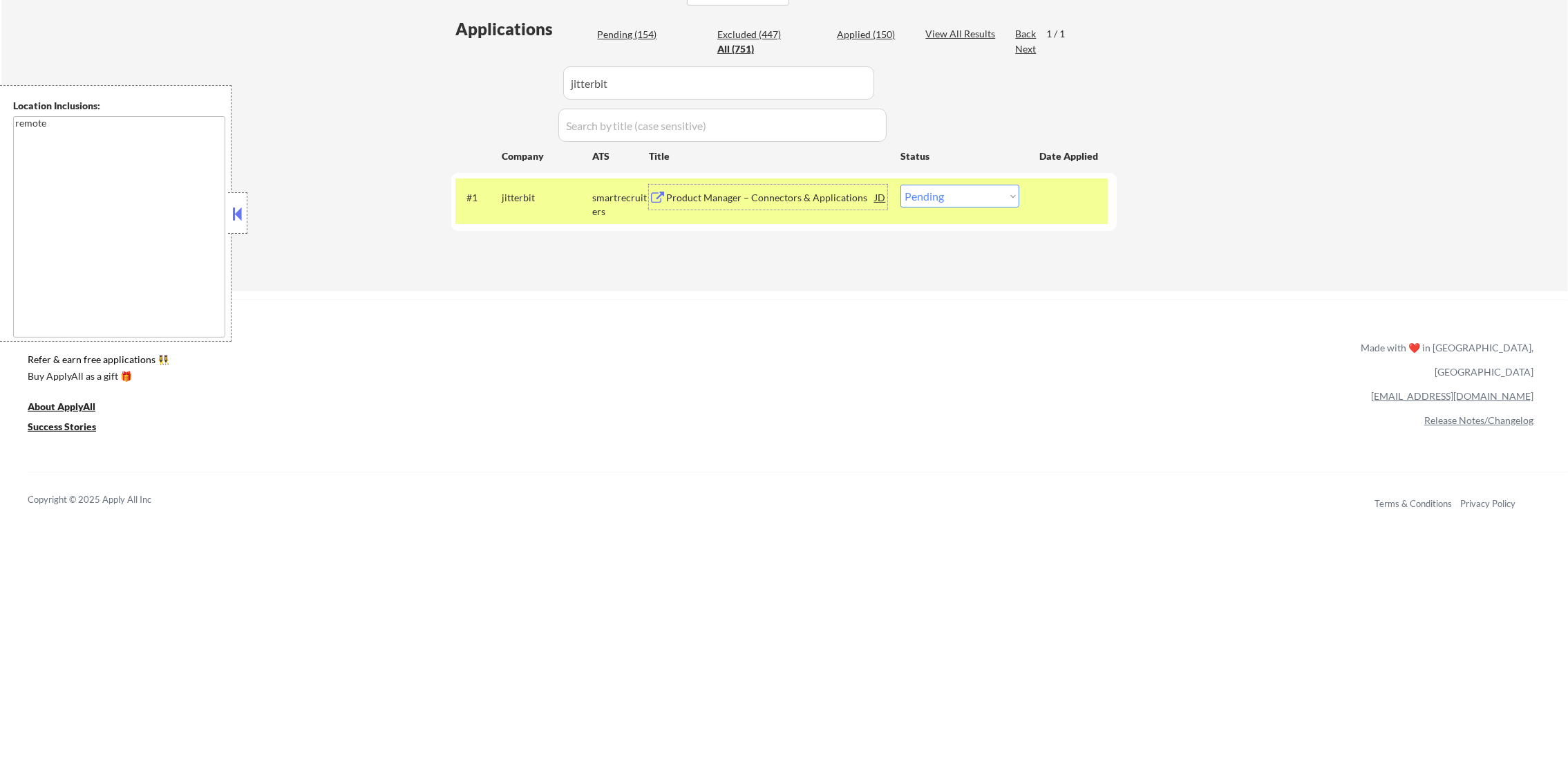
click at [945, 194] on select "Choose an option... Pending Applied Excluded (Questions) Excluded (Expired) Exc…" at bounding box center [960, 196] width 119 height 23
click at [901, 184] on select "Choose an option... Pending Applied Excluded (Questions) Excluded (Expired) Exc…" at bounding box center [960, 196] width 119 height 23
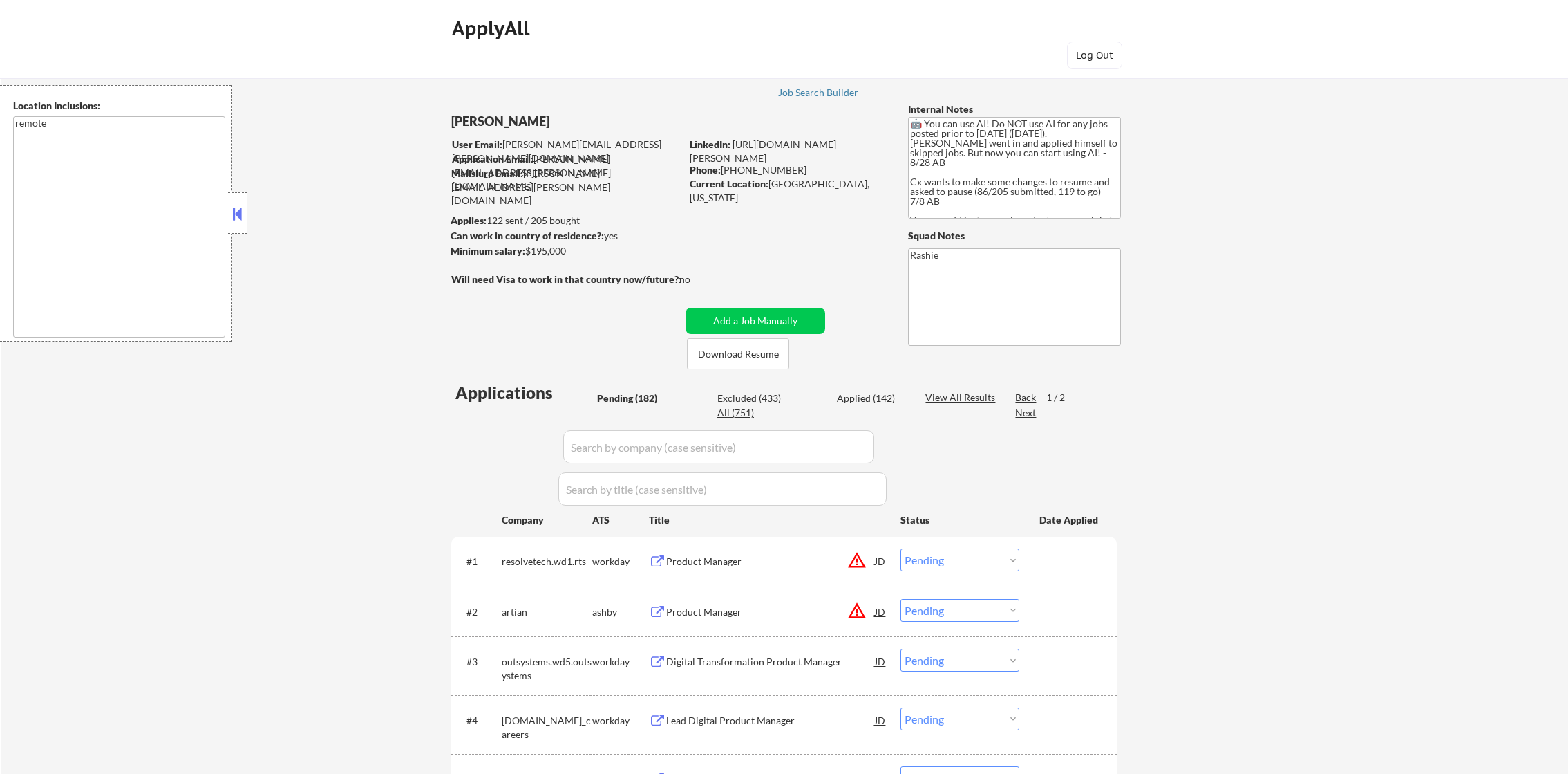
select select ""pending""
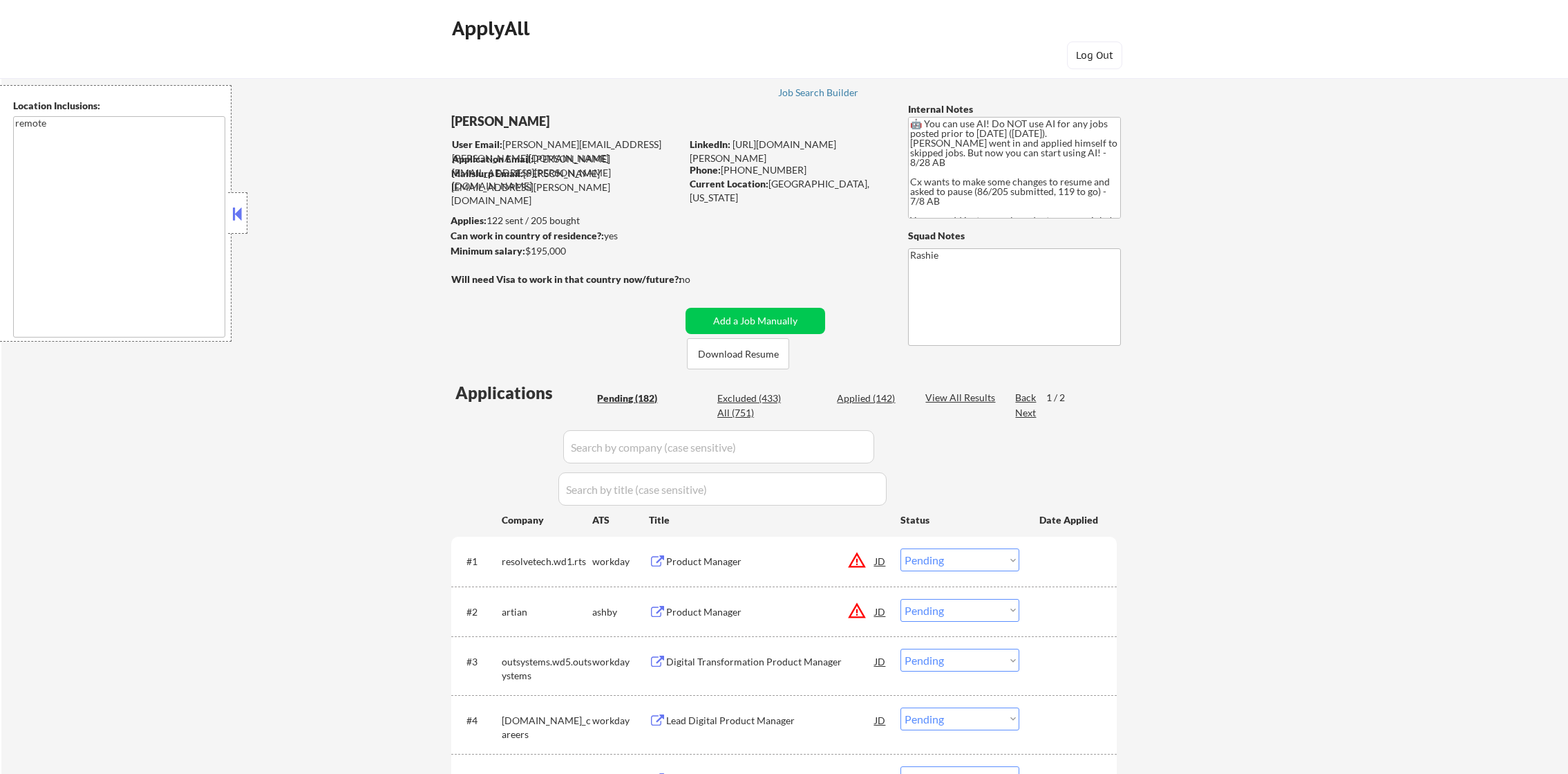
select select ""pending""
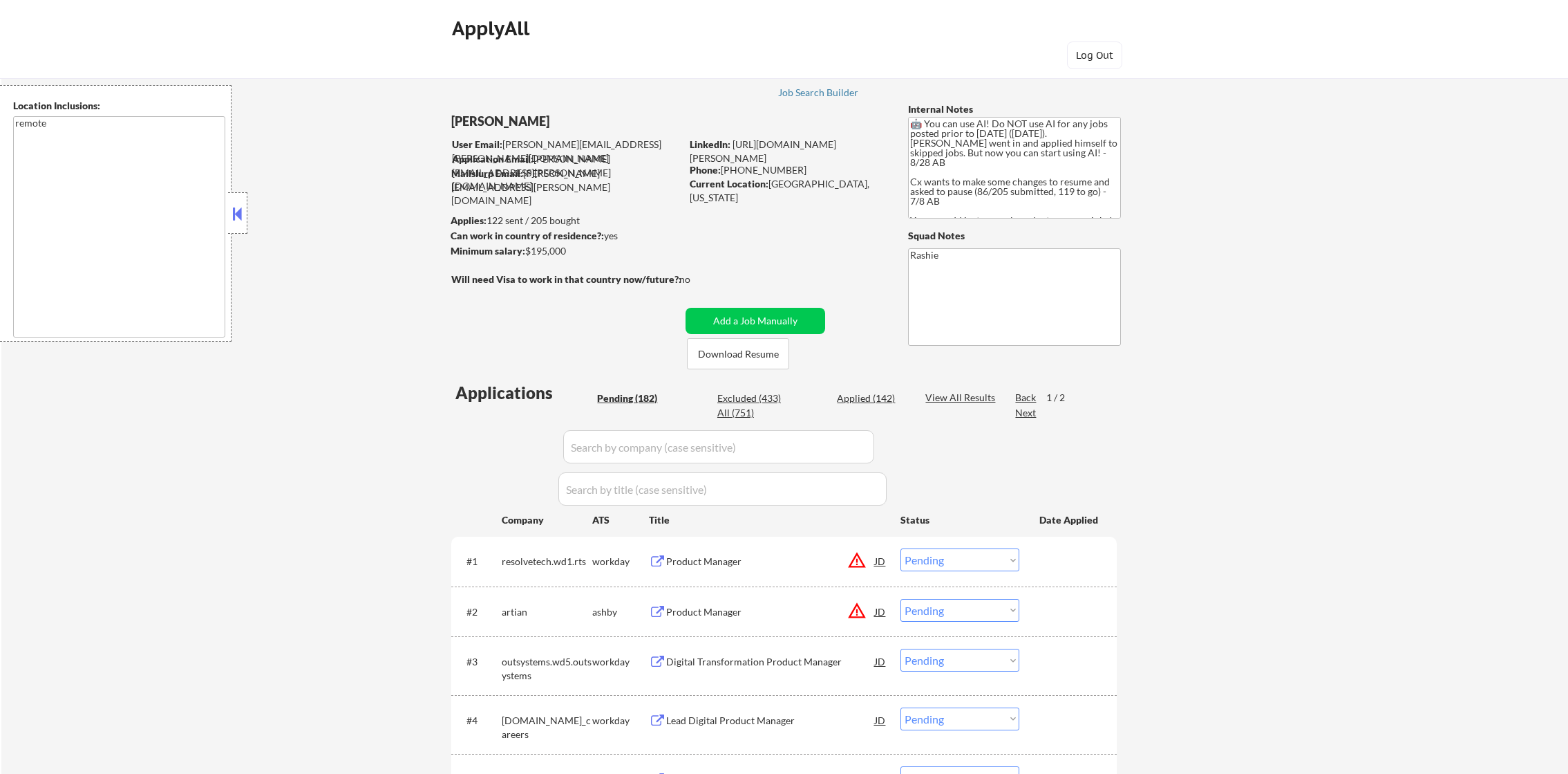
select select ""pending""
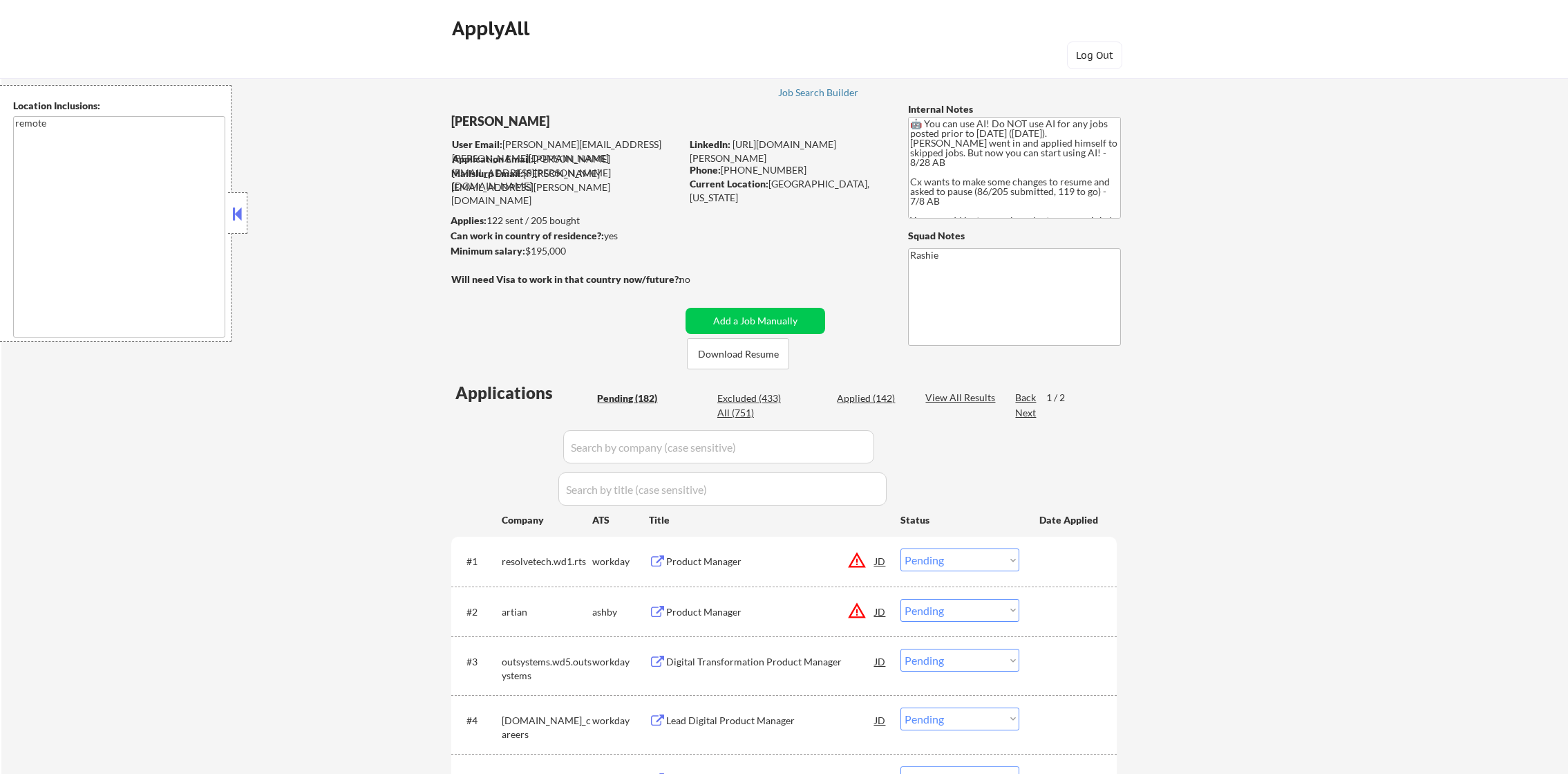
select select ""pending""
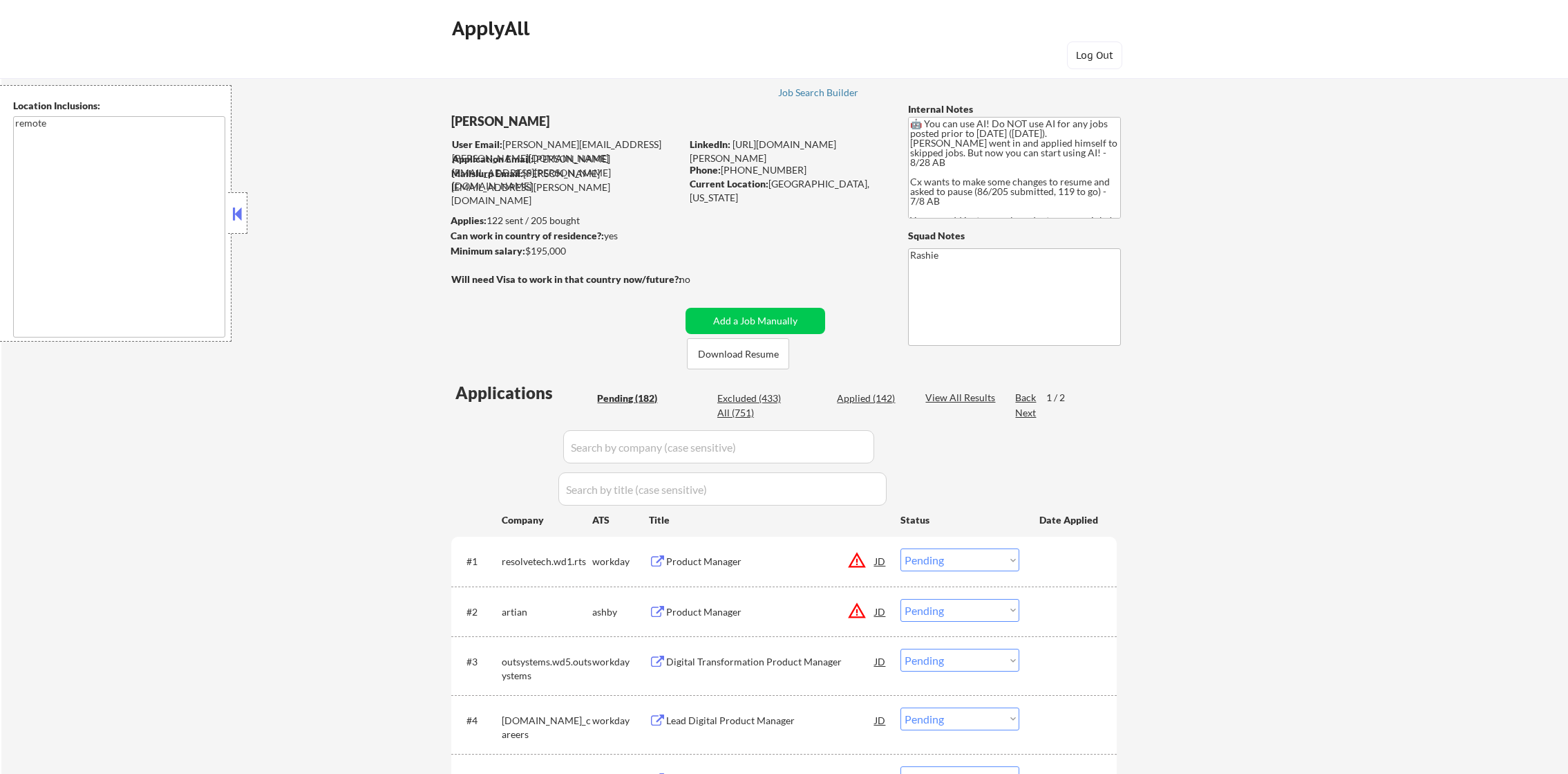
select select ""pending""
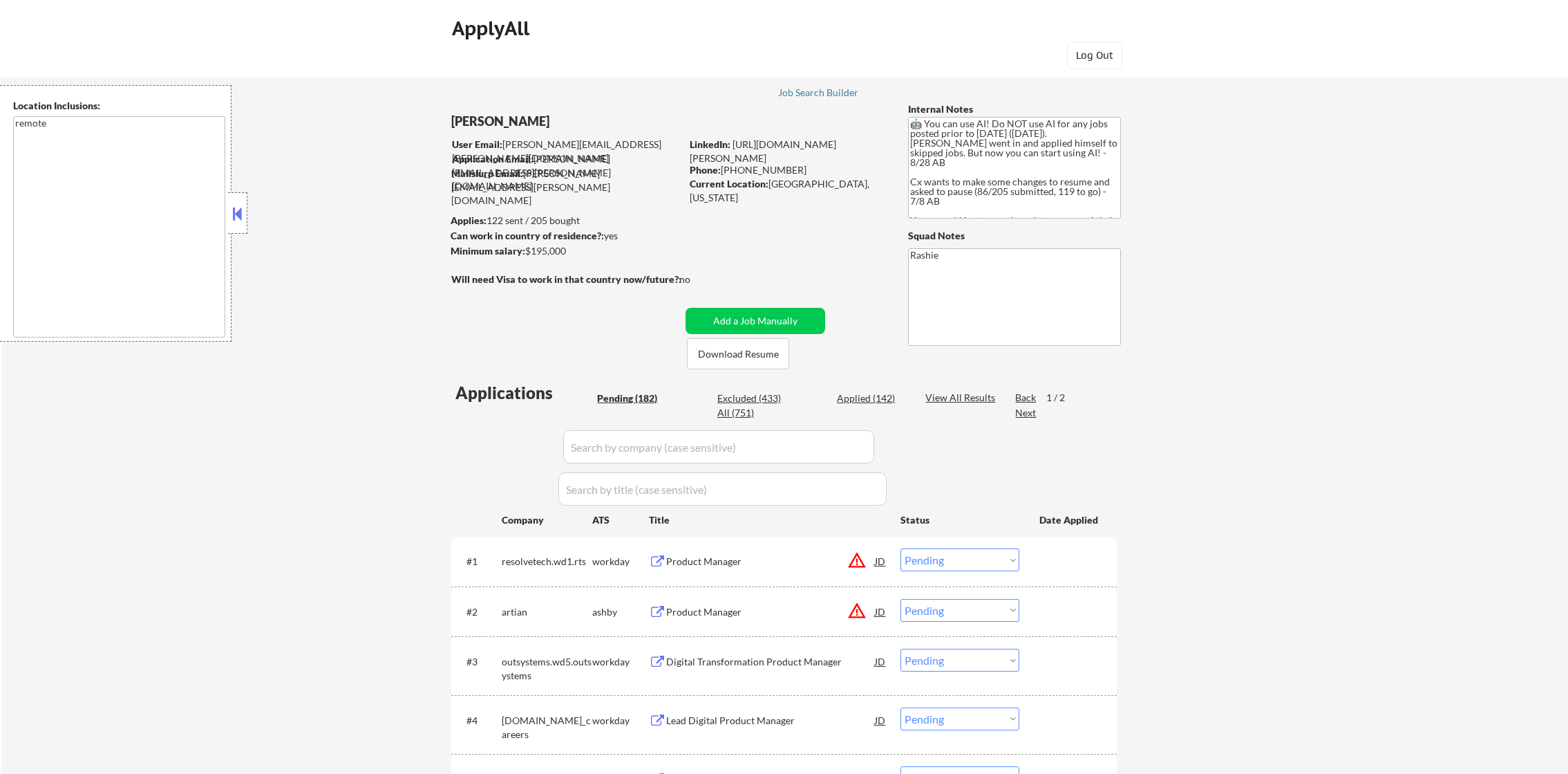
select select ""pending""
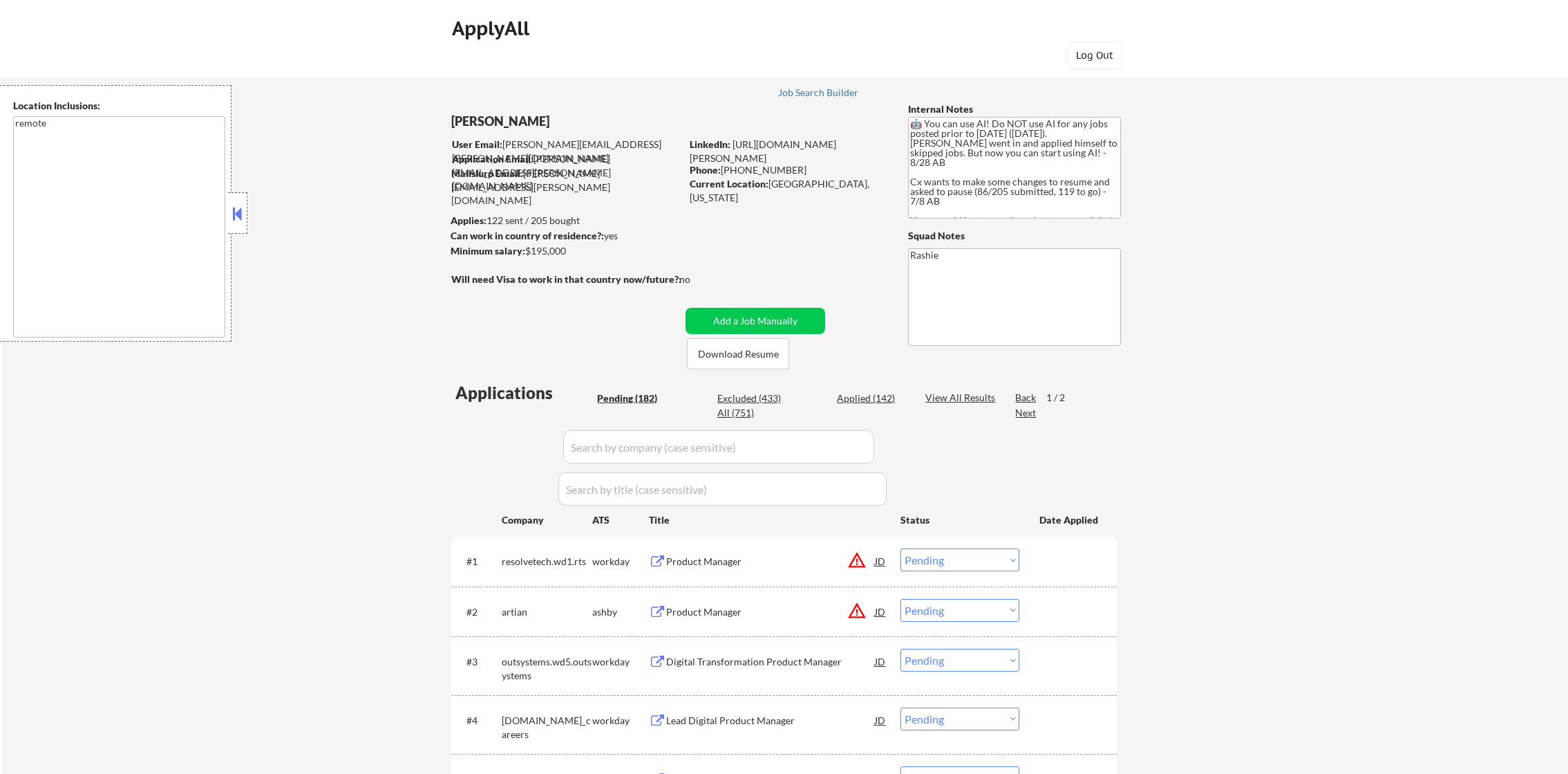
select select ""pending""
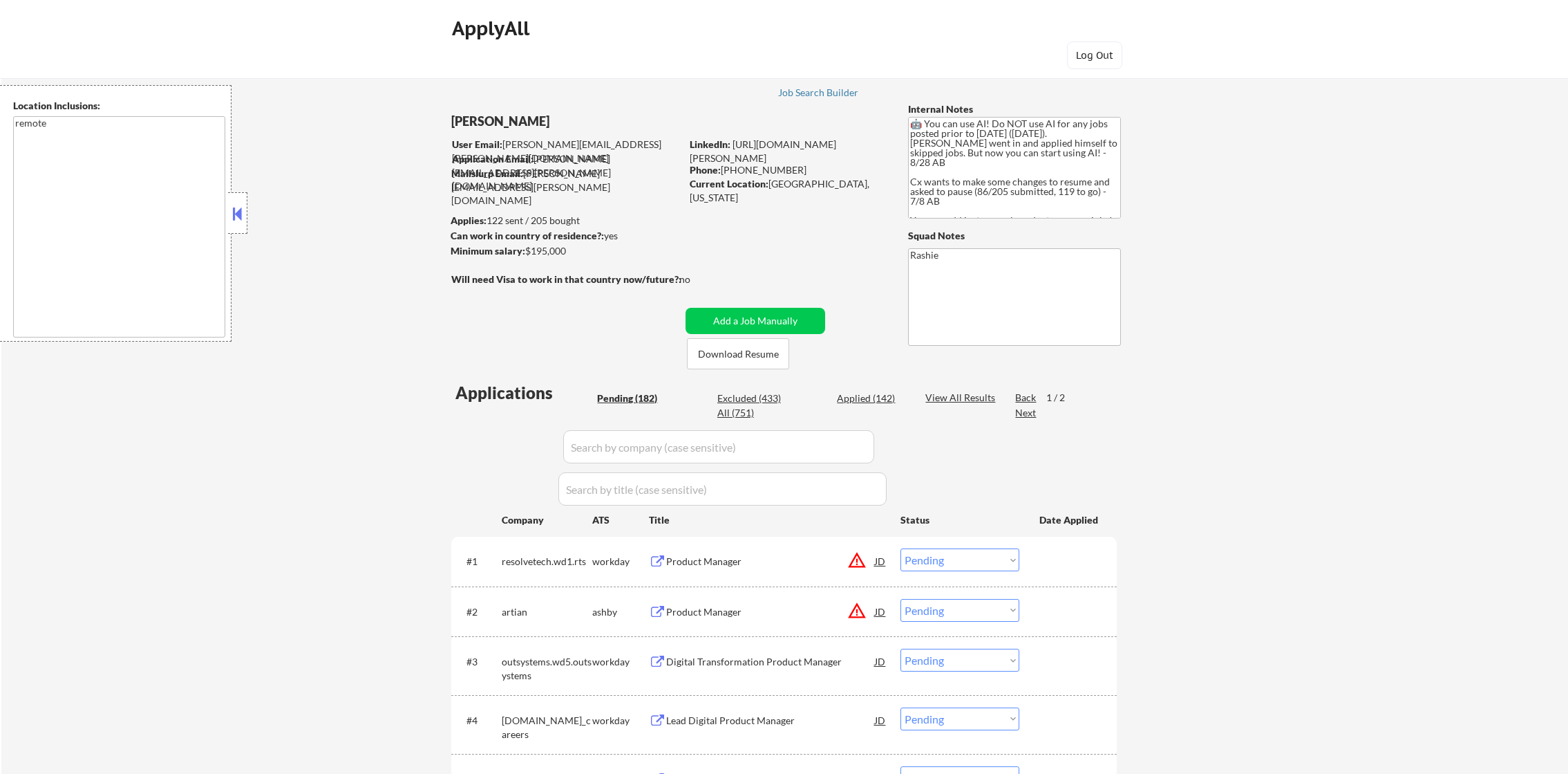
select select ""pending""
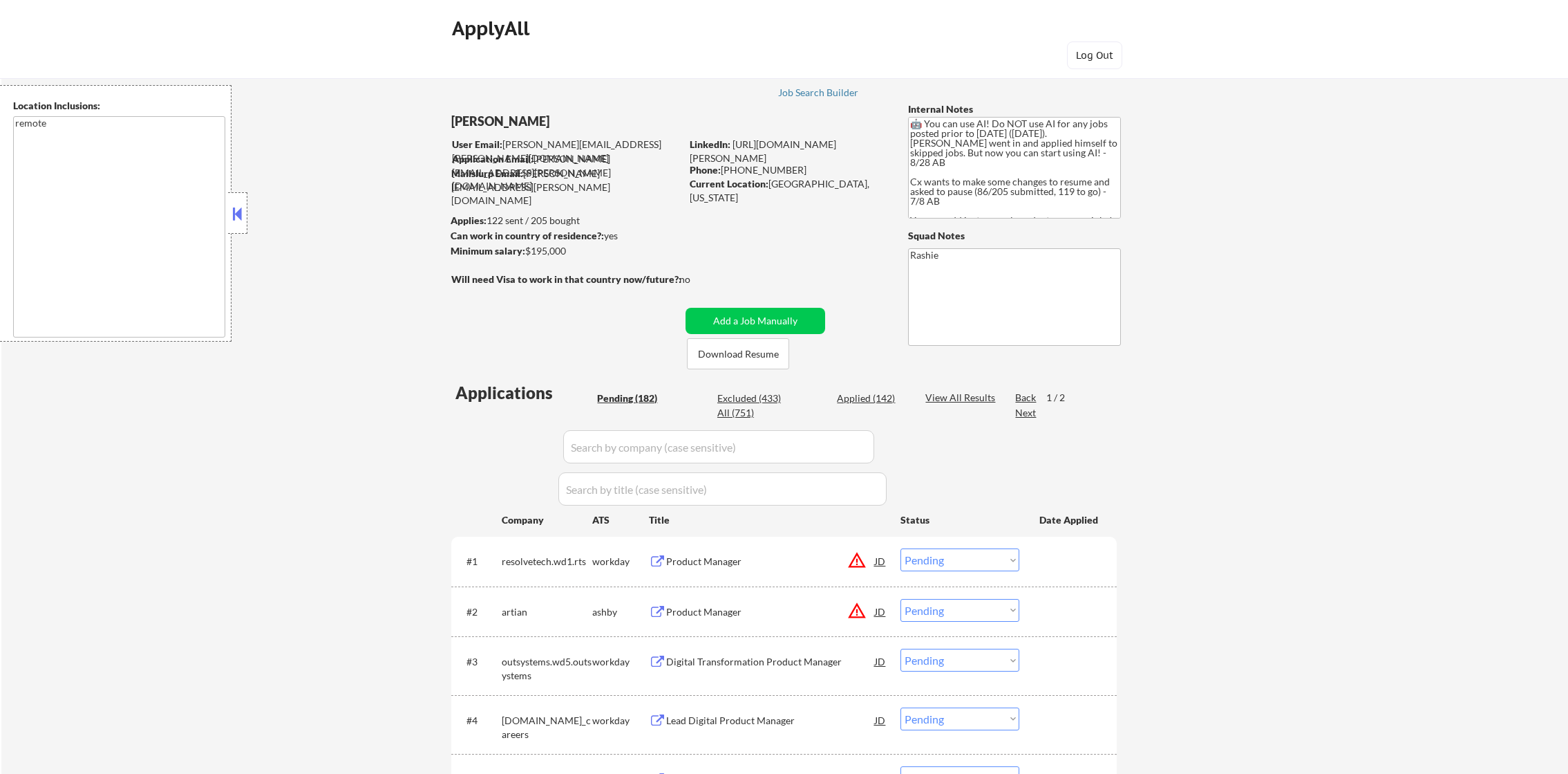
select select ""pending""
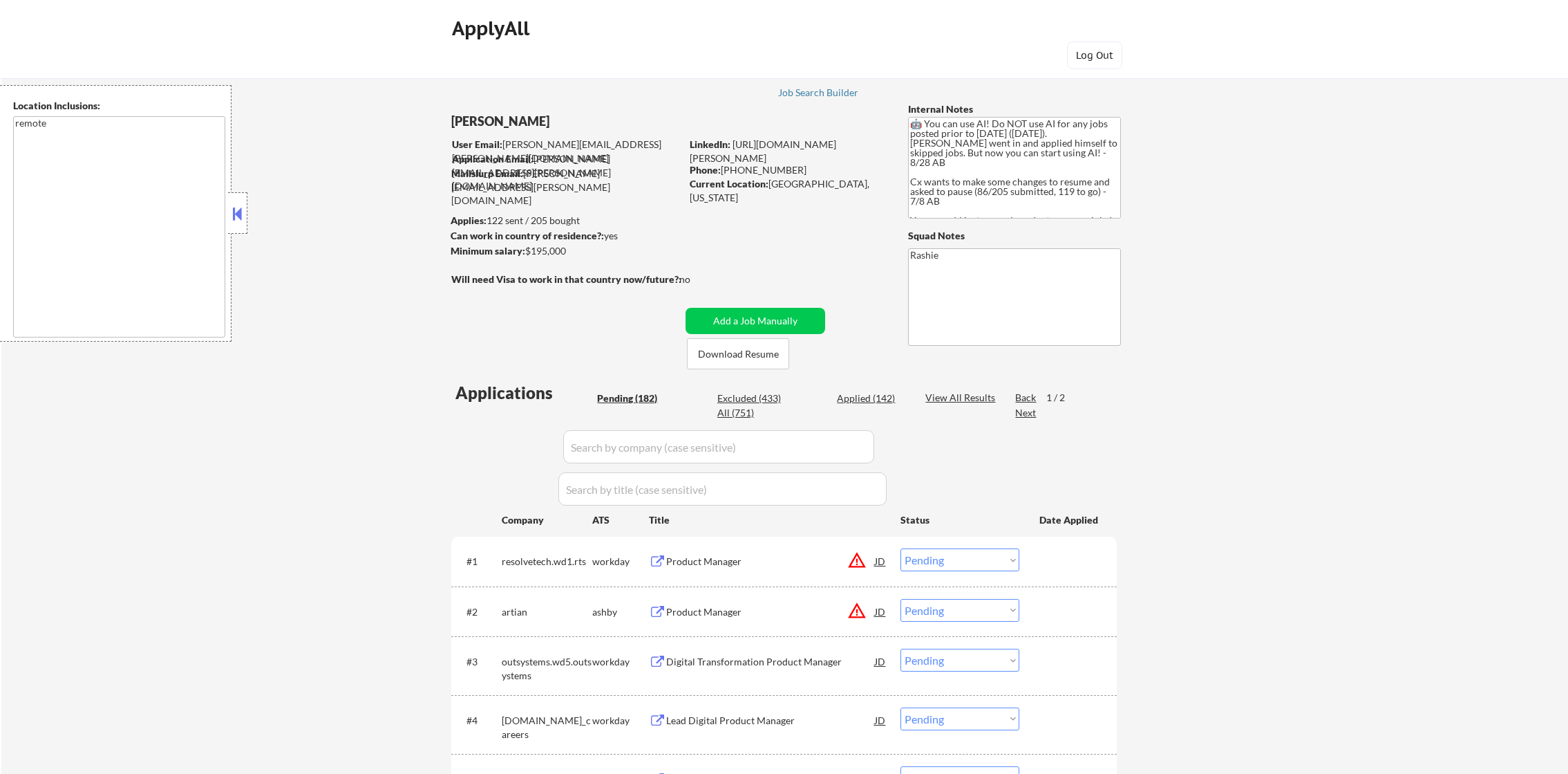
select select ""pending""
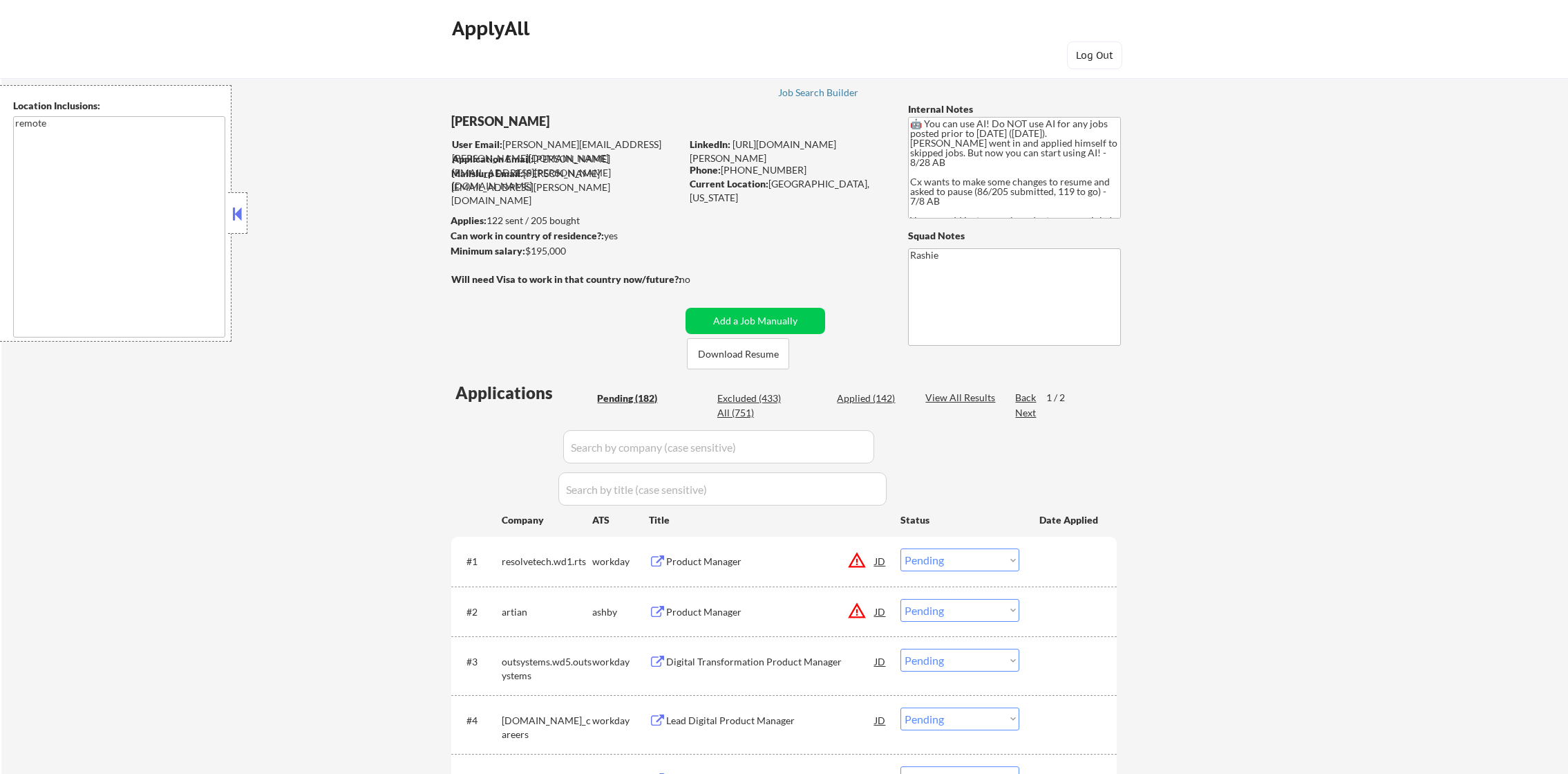
select select ""pending""
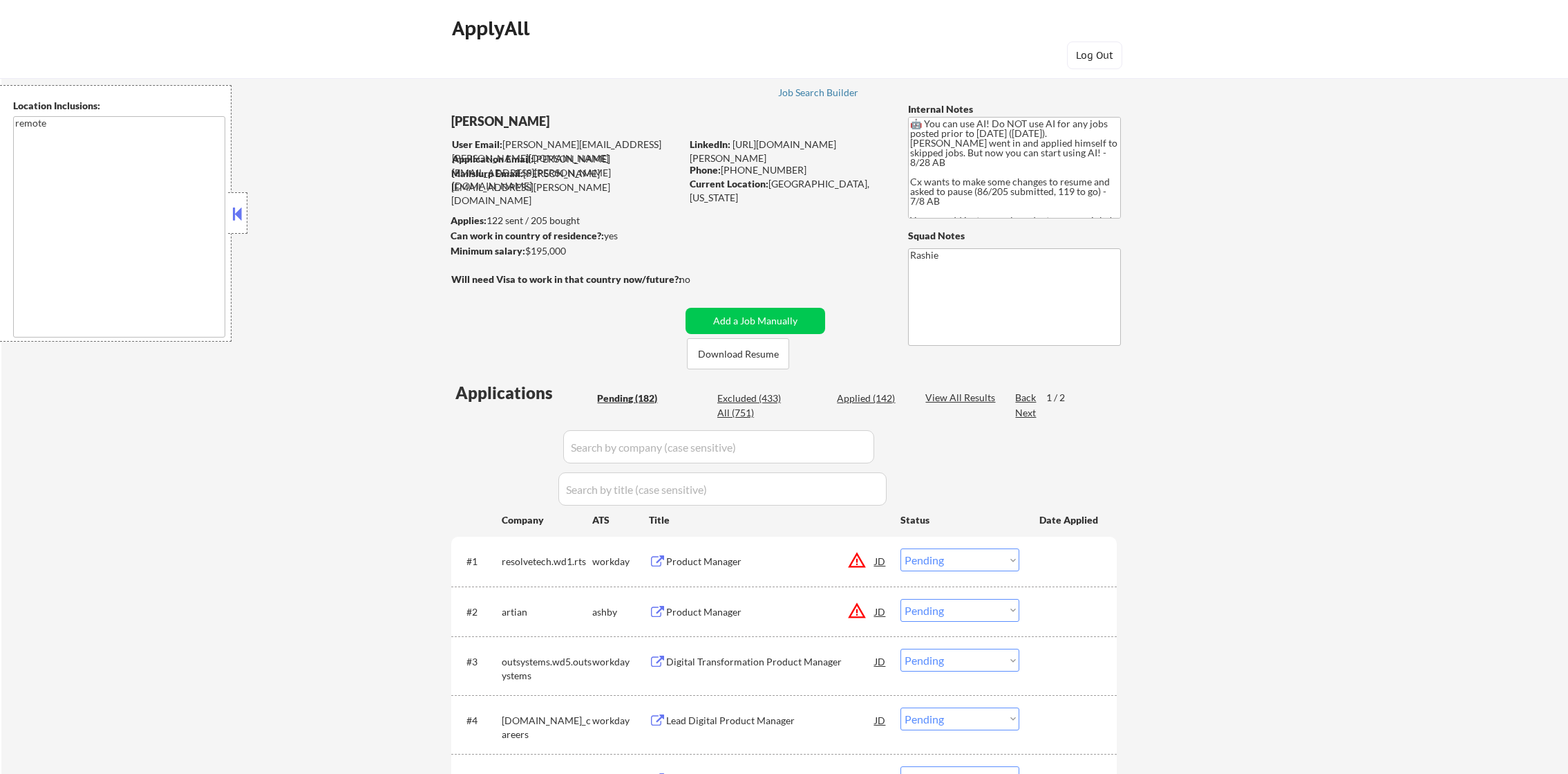
select select ""pending""
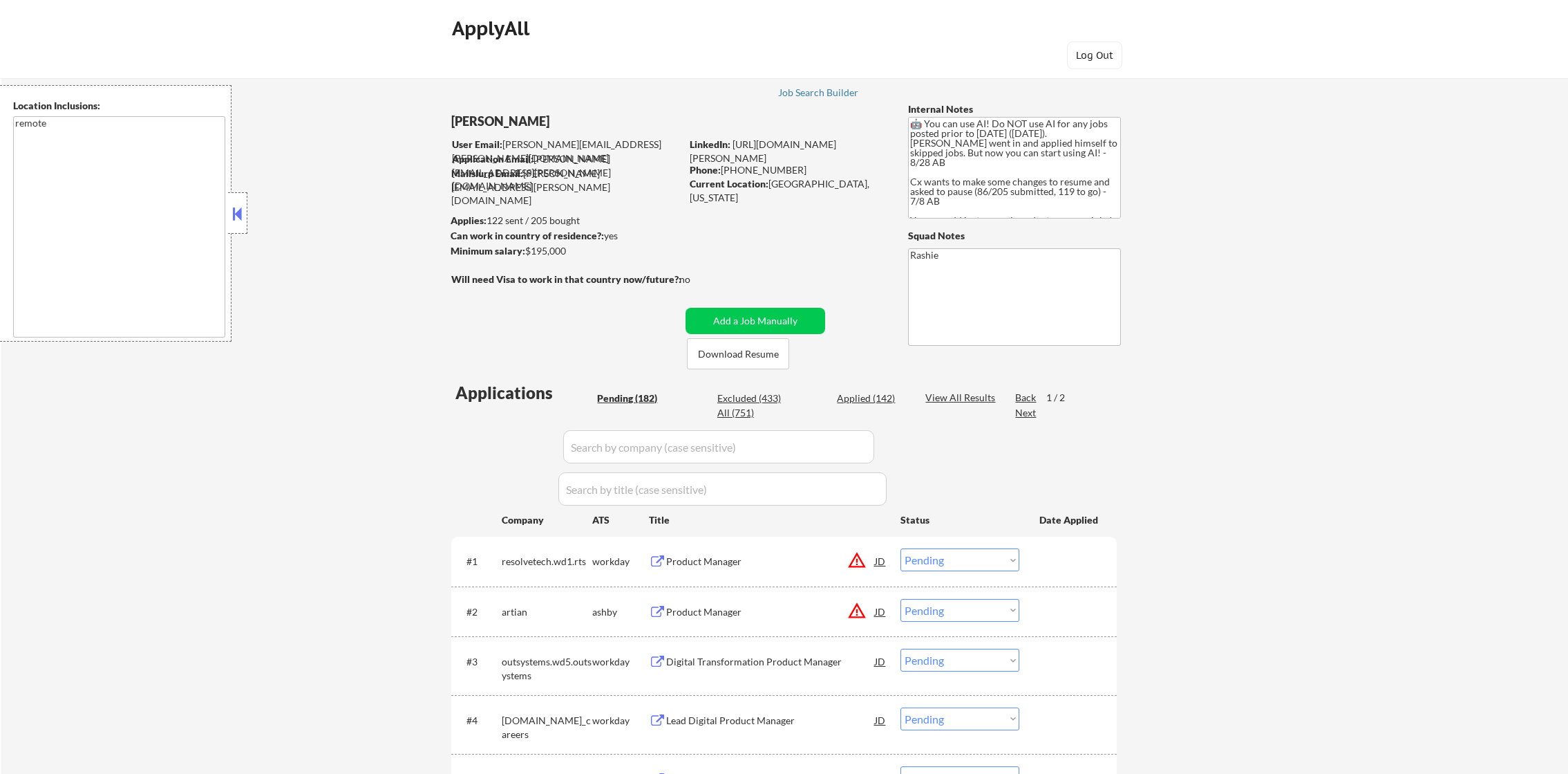
select select ""pending""
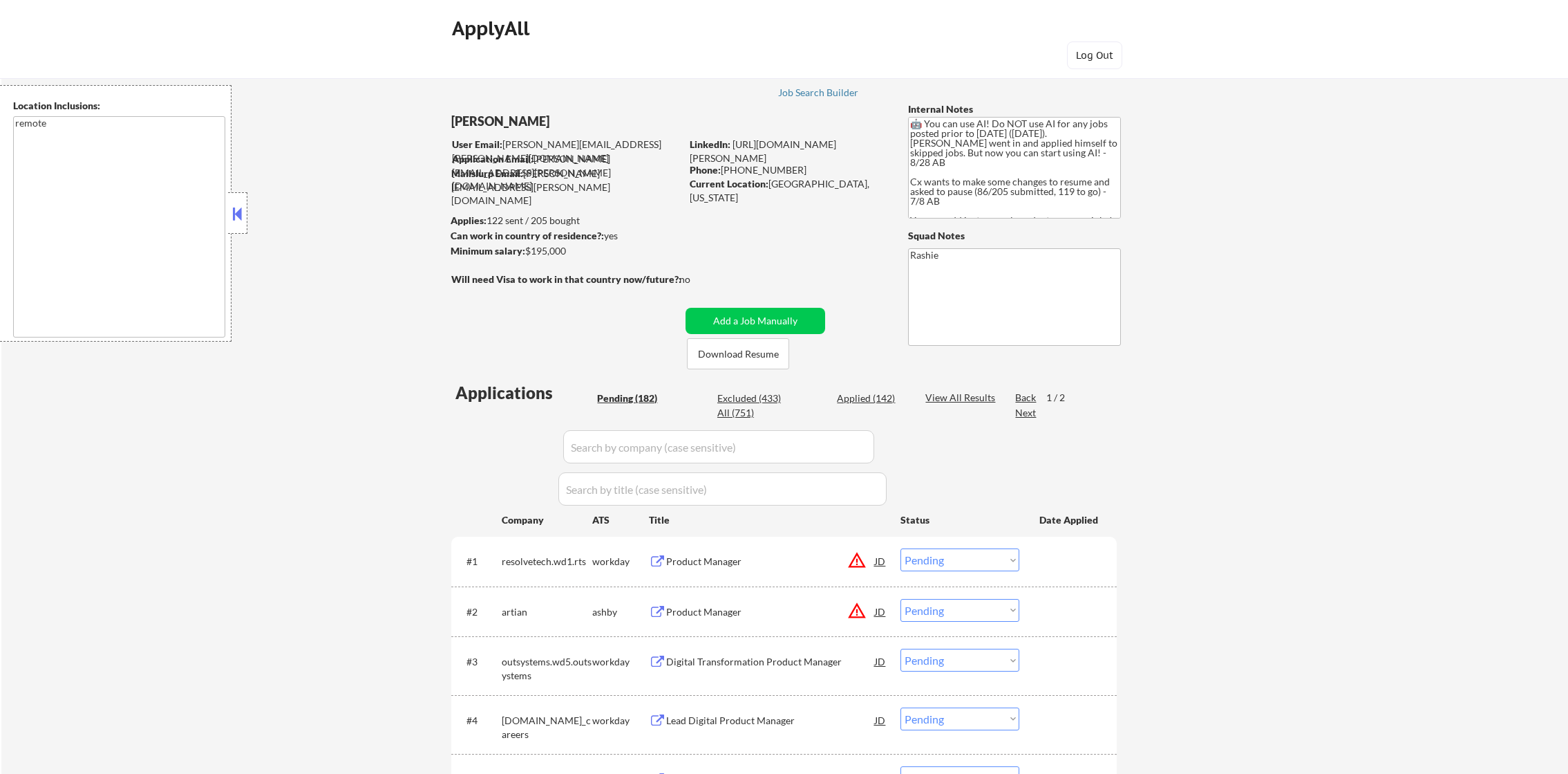
select select ""pending""
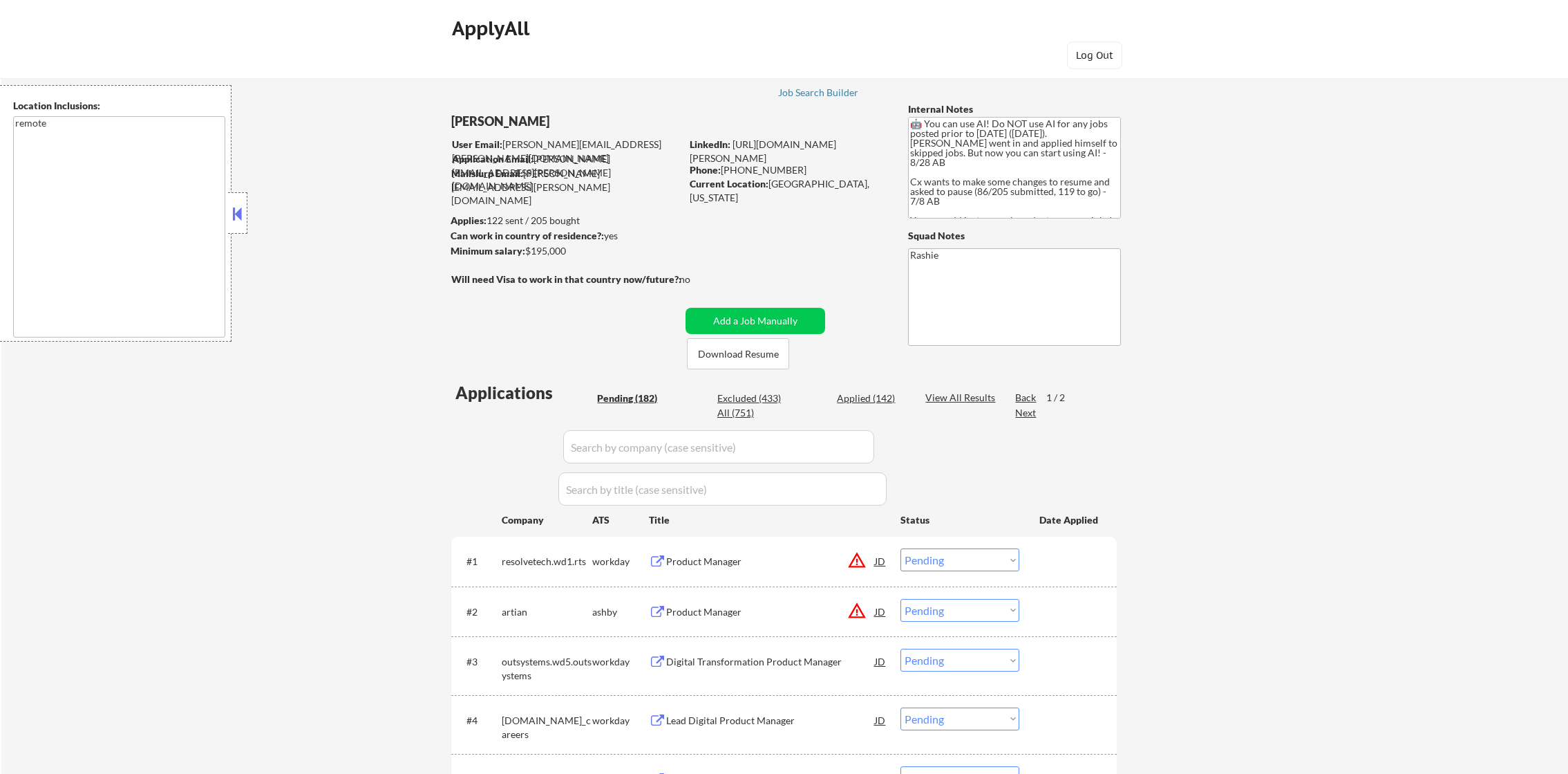
select select ""pending""
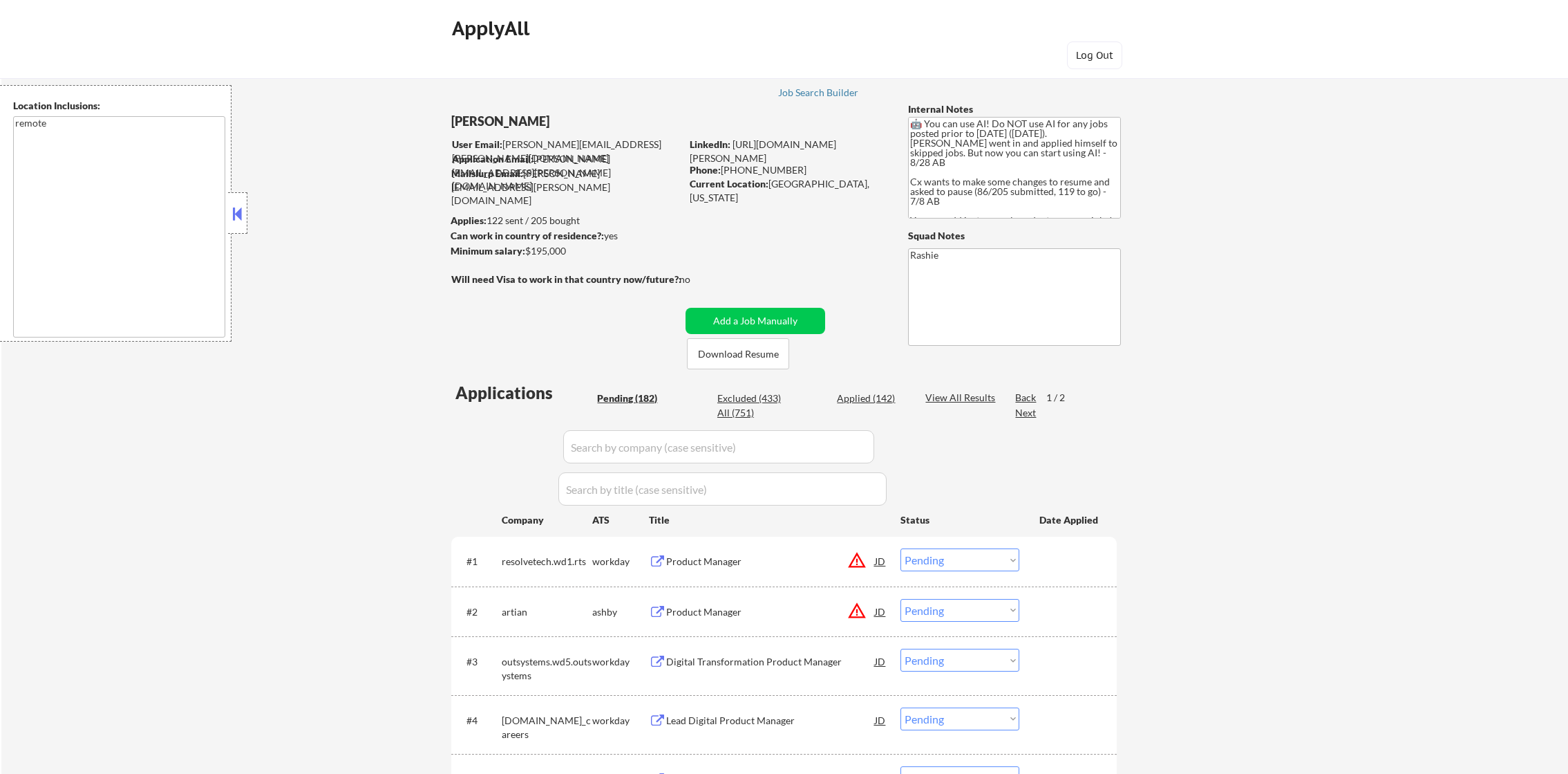
select select ""pending""
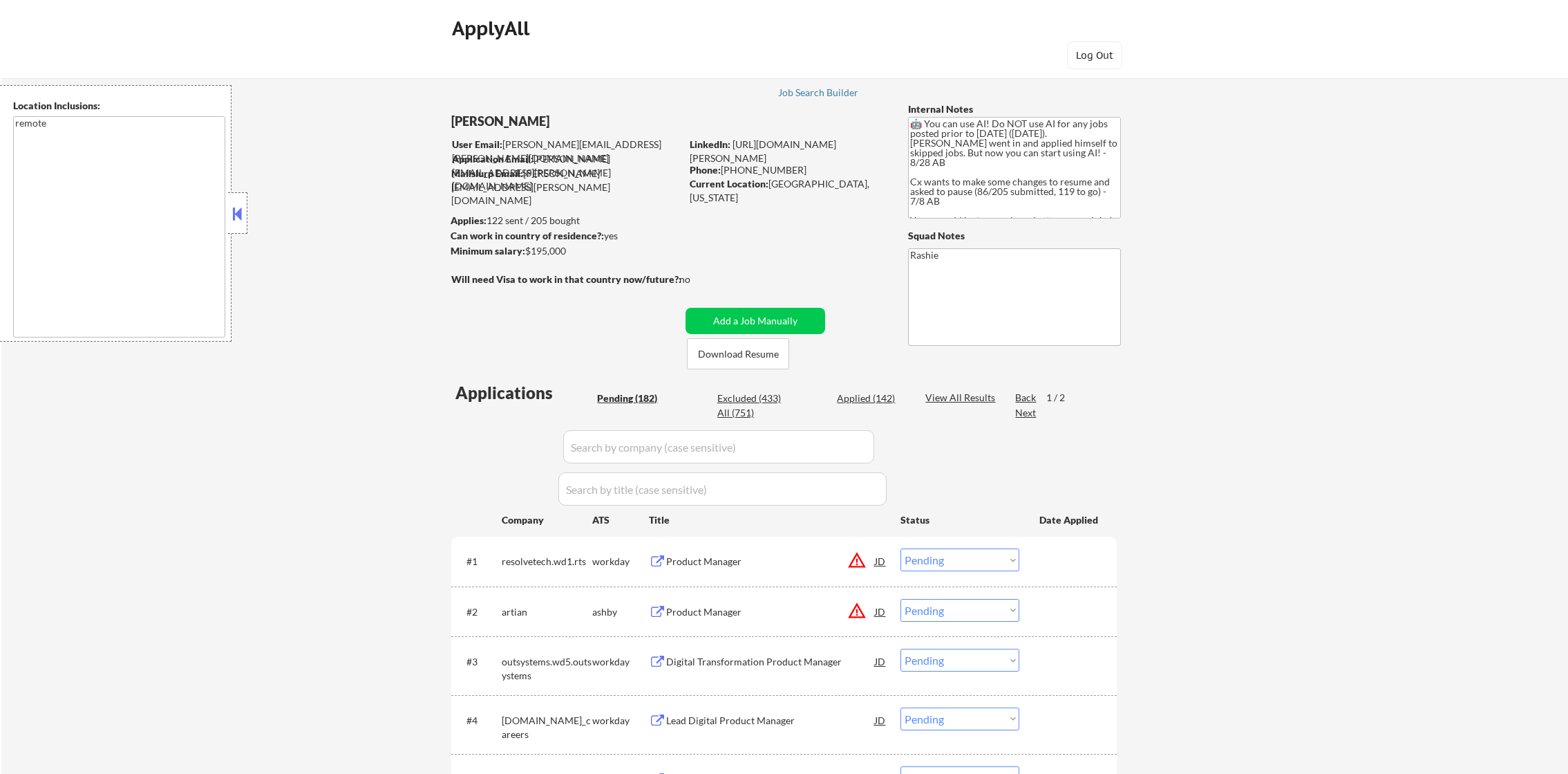
select select ""pending""
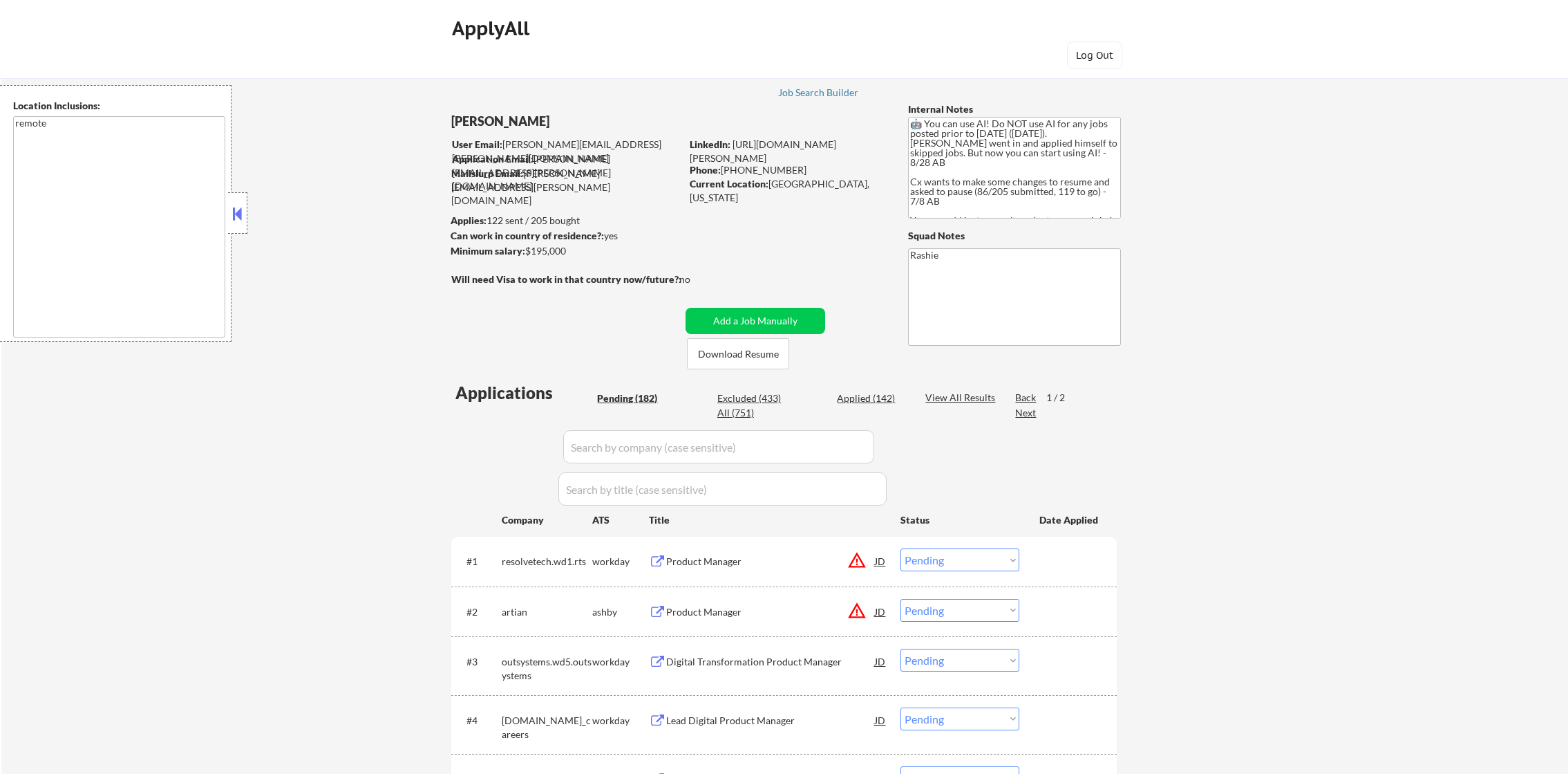
select select ""pending""
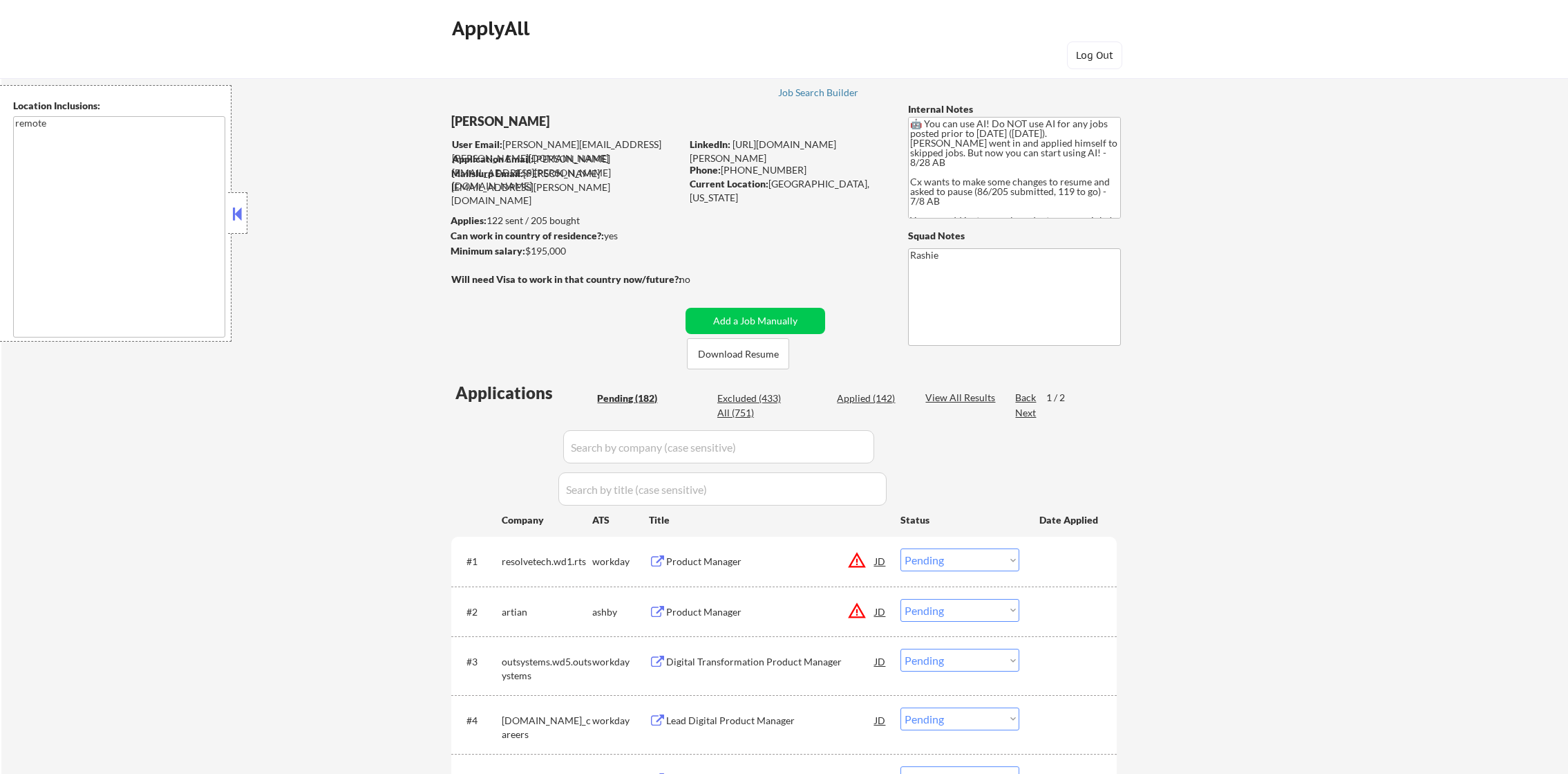
select select ""pending""
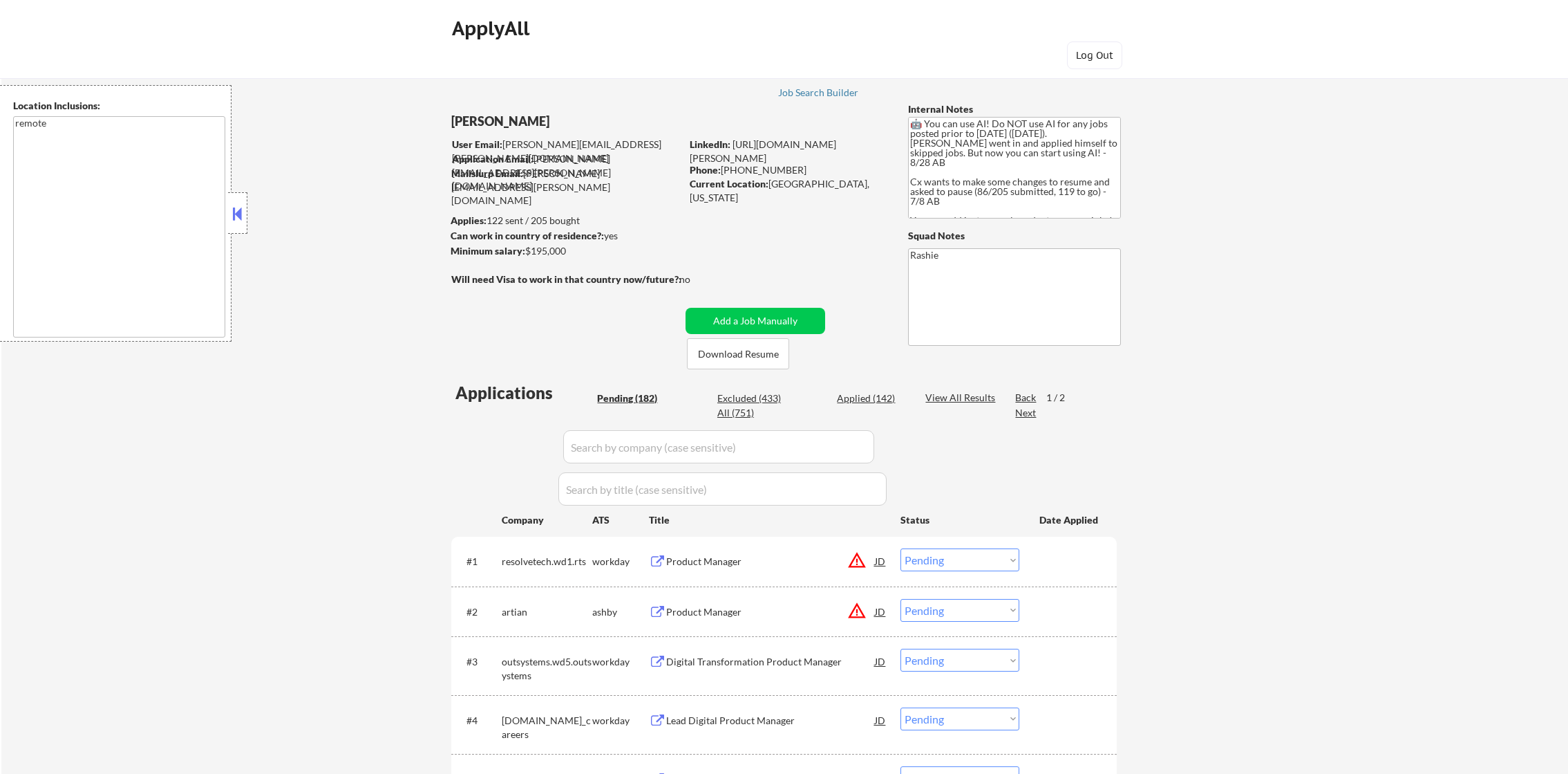
select select ""pending""
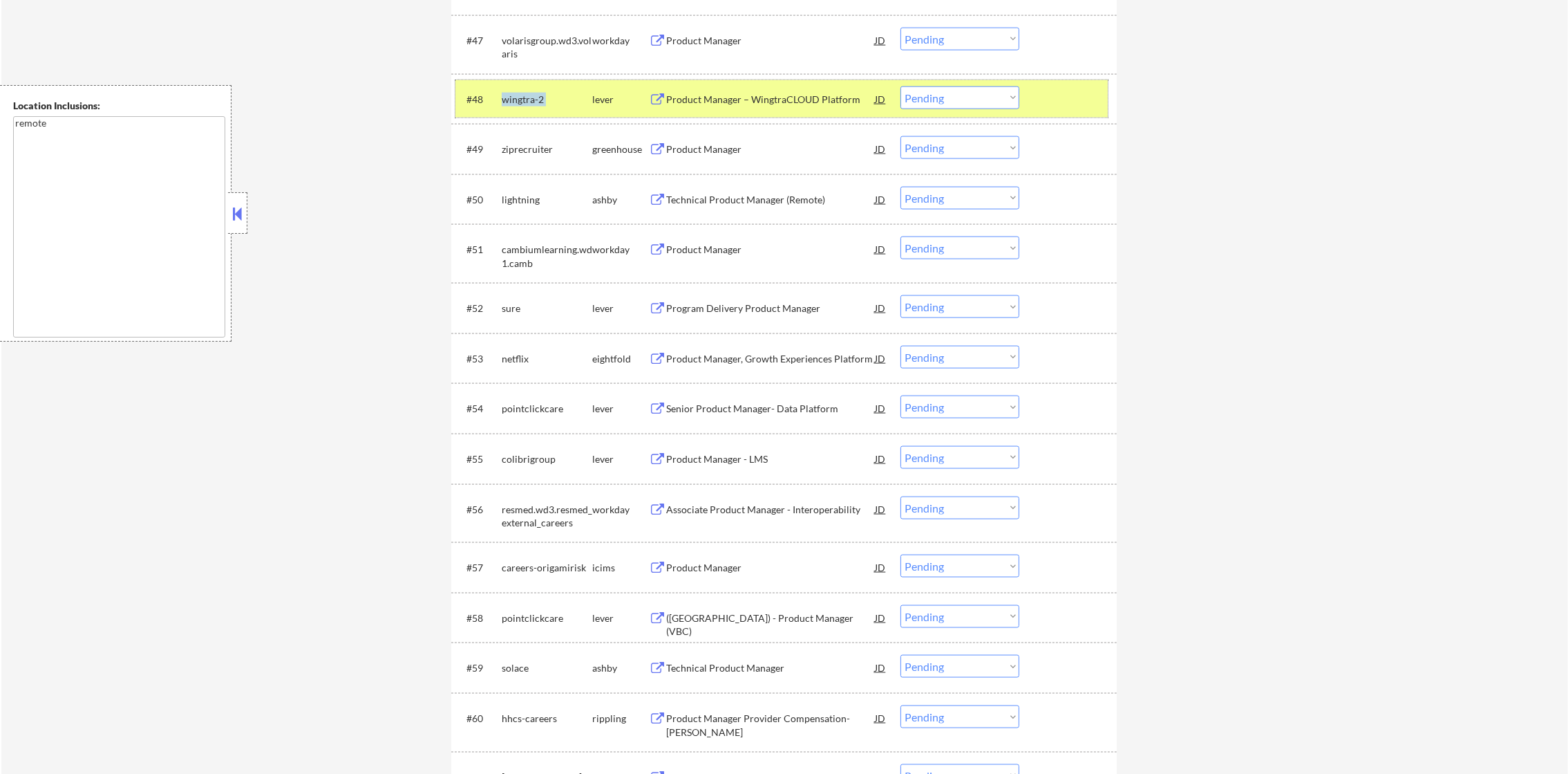
scroll to position [3051, 0]
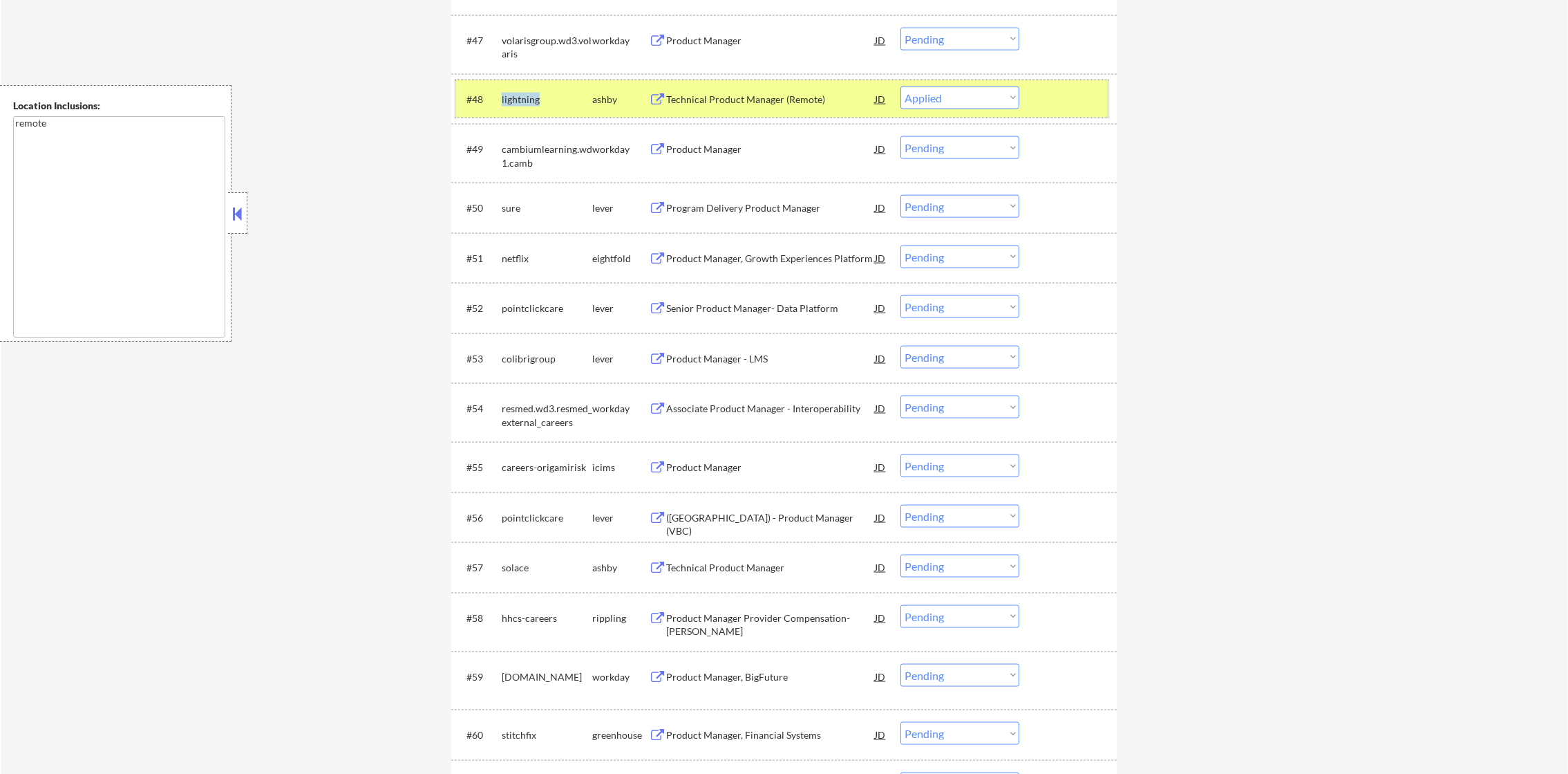
select select ""pending""
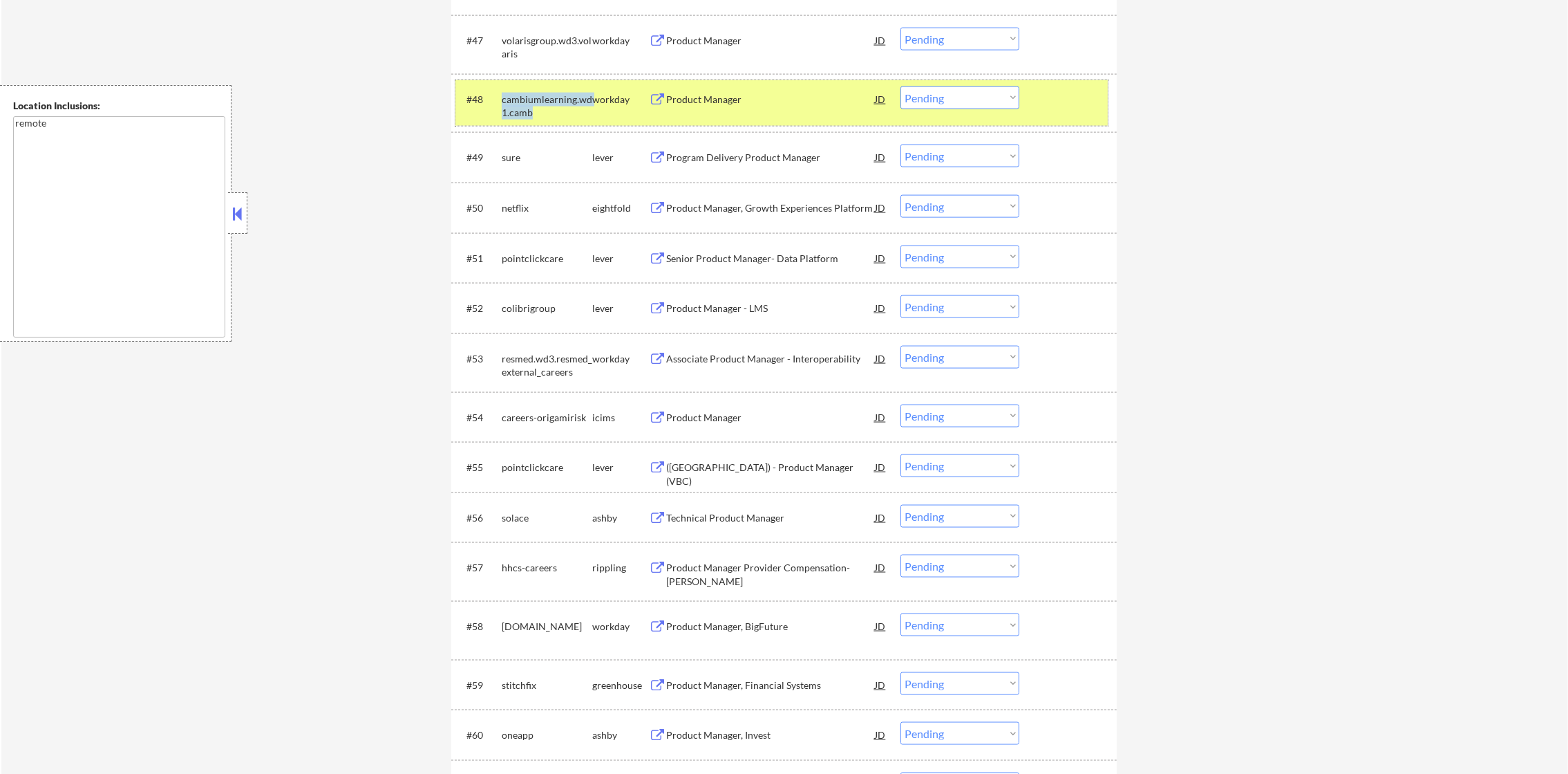
click at [539, 98] on div "cambiumlearning.wd1.camb" at bounding box center [547, 106] width 91 height 27
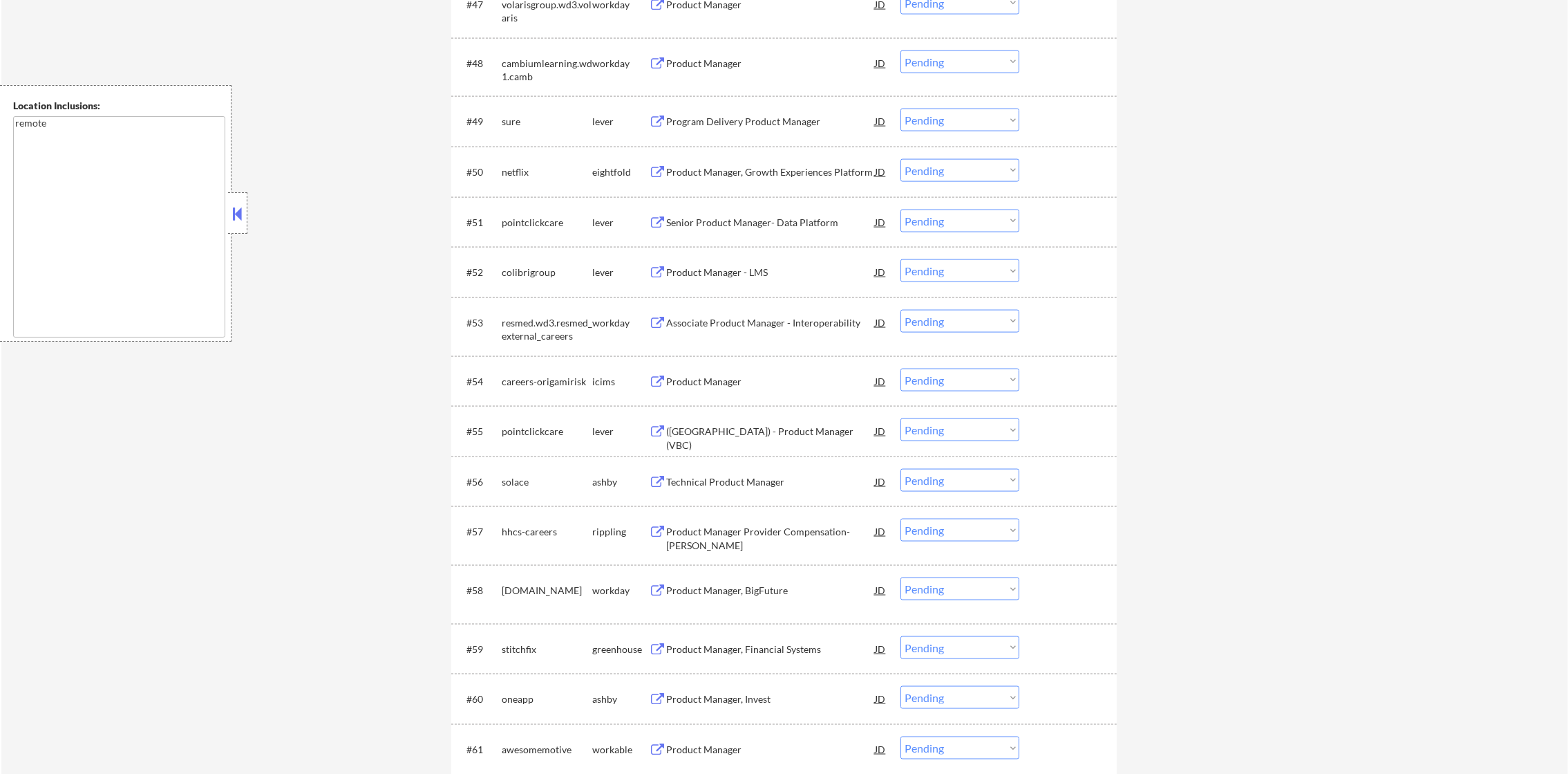
scroll to position [3154, 0]
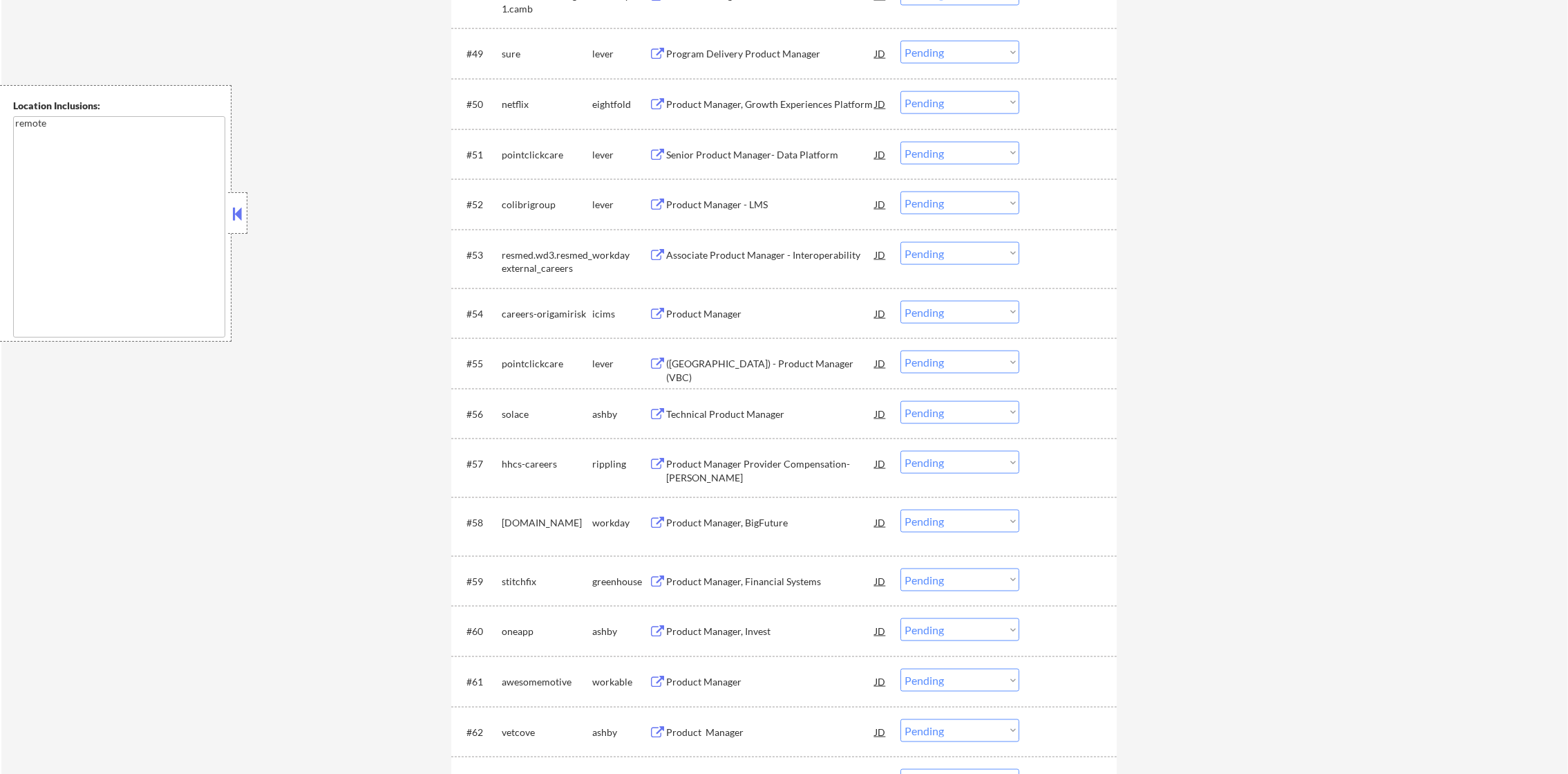
click at [508, 53] on div "sure" at bounding box center [547, 54] width 91 height 14
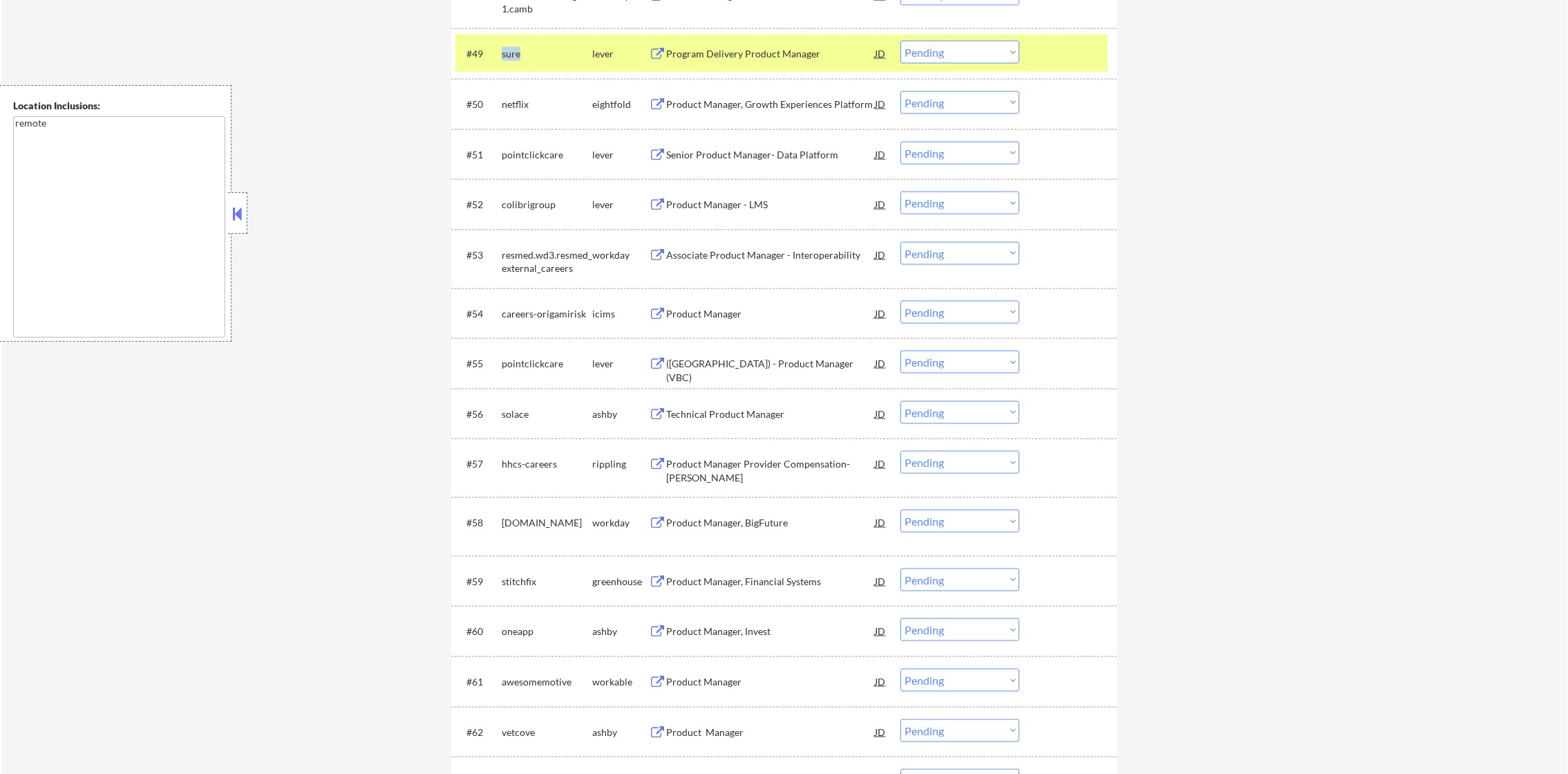
click at [508, 53] on div "sure" at bounding box center [547, 54] width 91 height 14
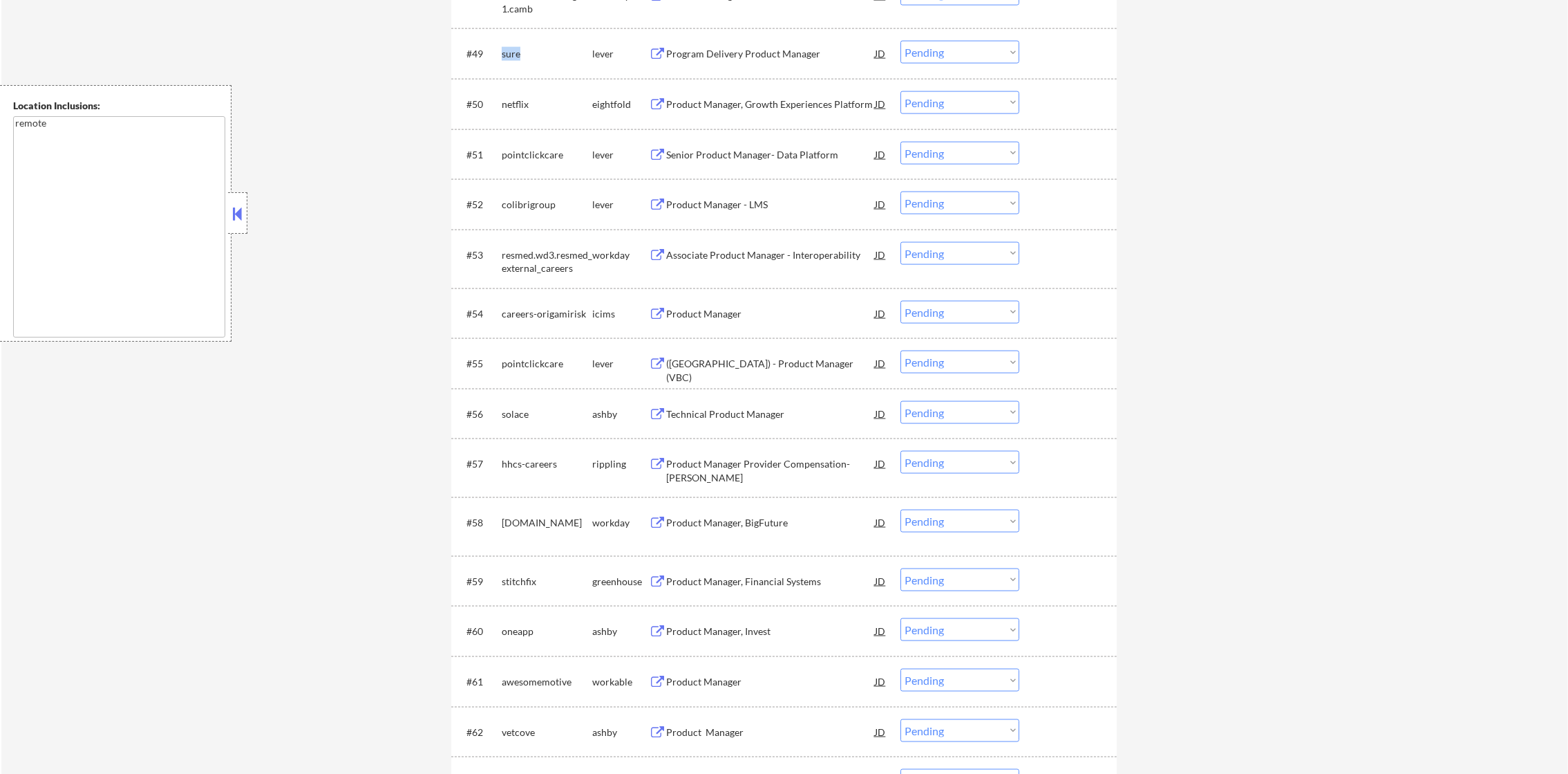
copy div "sure"
select select ""pending""
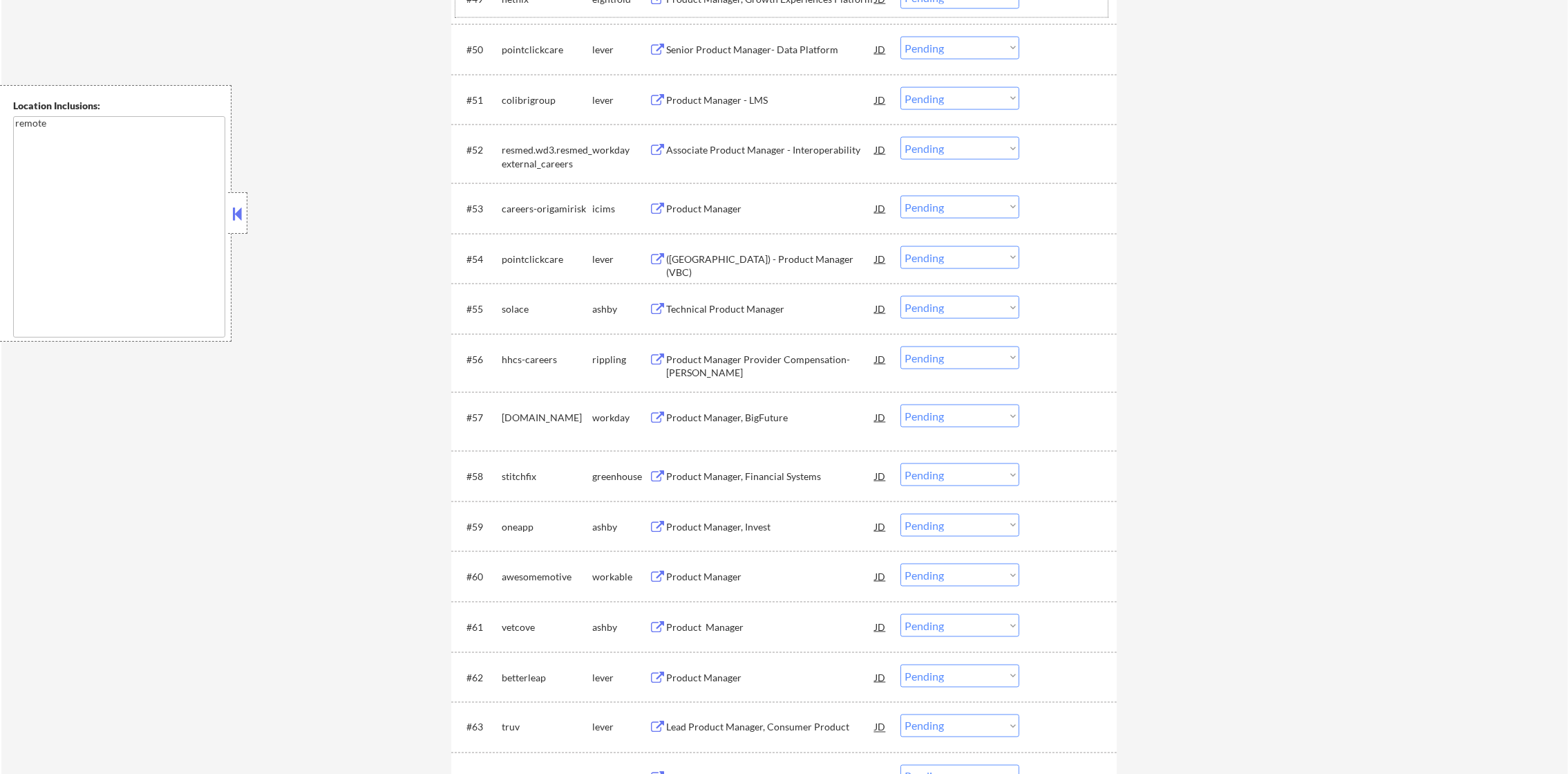
scroll to position [3224, 0]
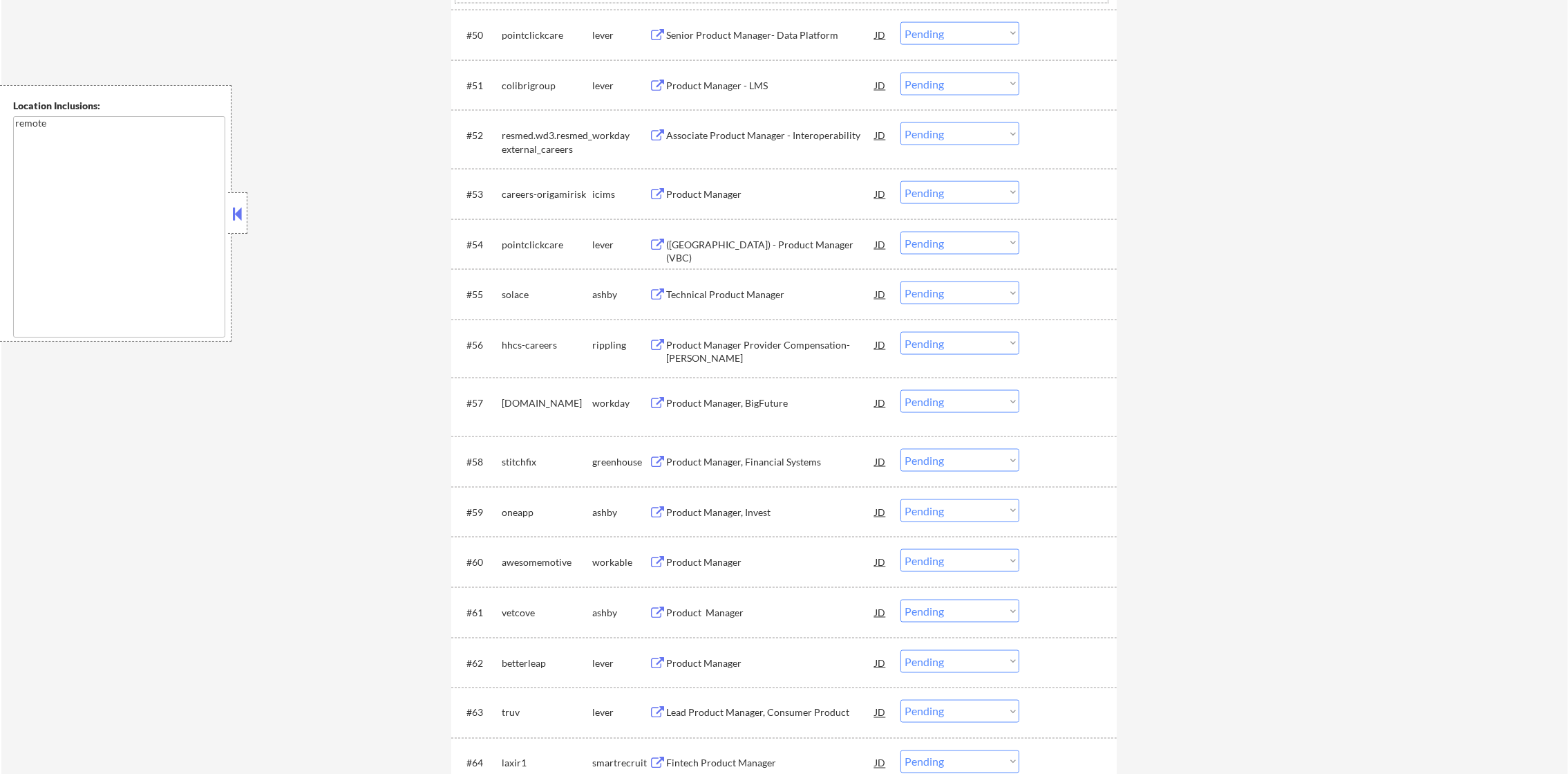
click at [540, 30] on div "pointclickcare" at bounding box center [547, 35] width 91 height 14
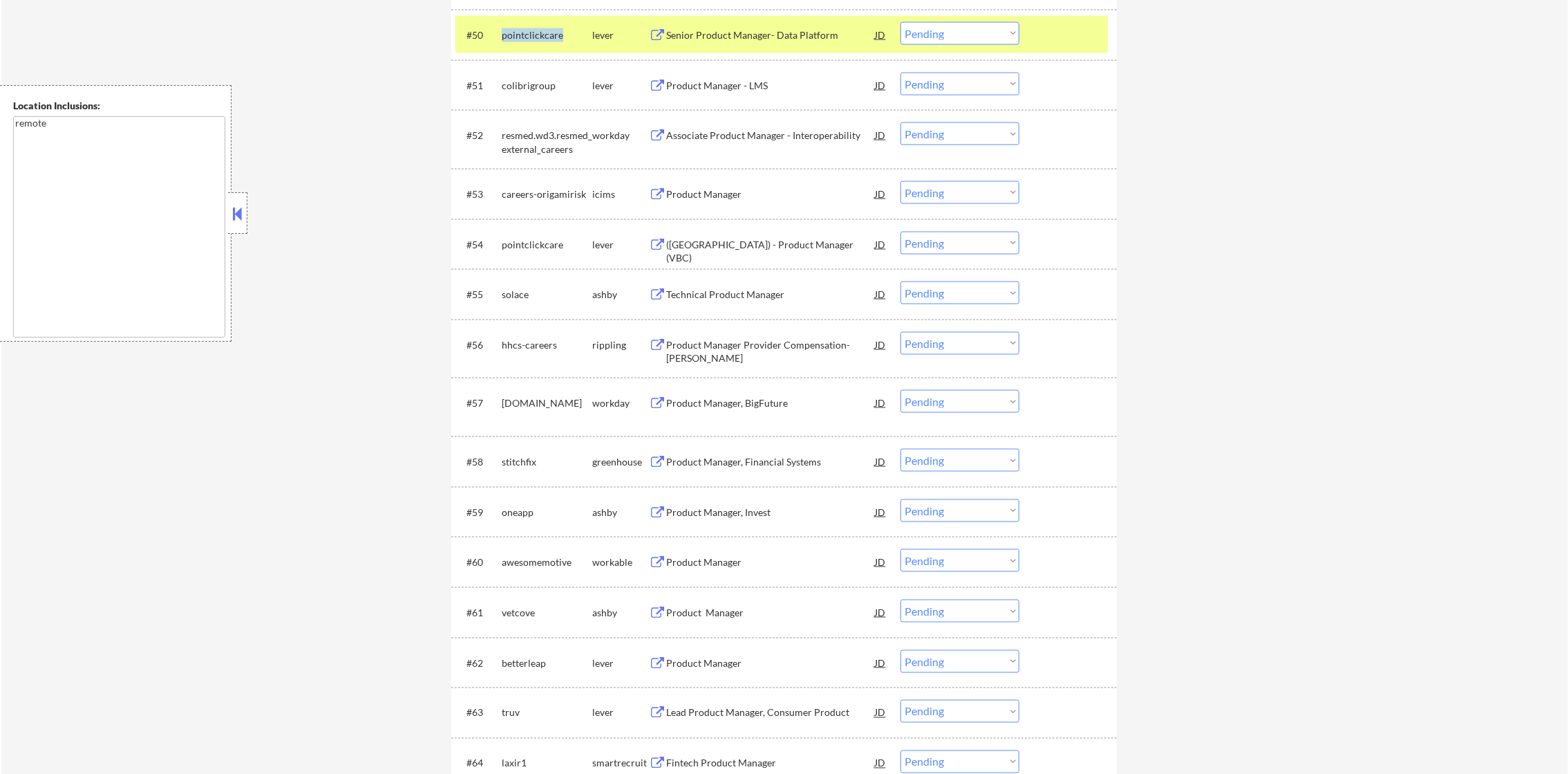
click at [540, 30] on div "pointclickcare" at bounding box center [547, 35] width 91 height 14
copy div "pointclickcare"
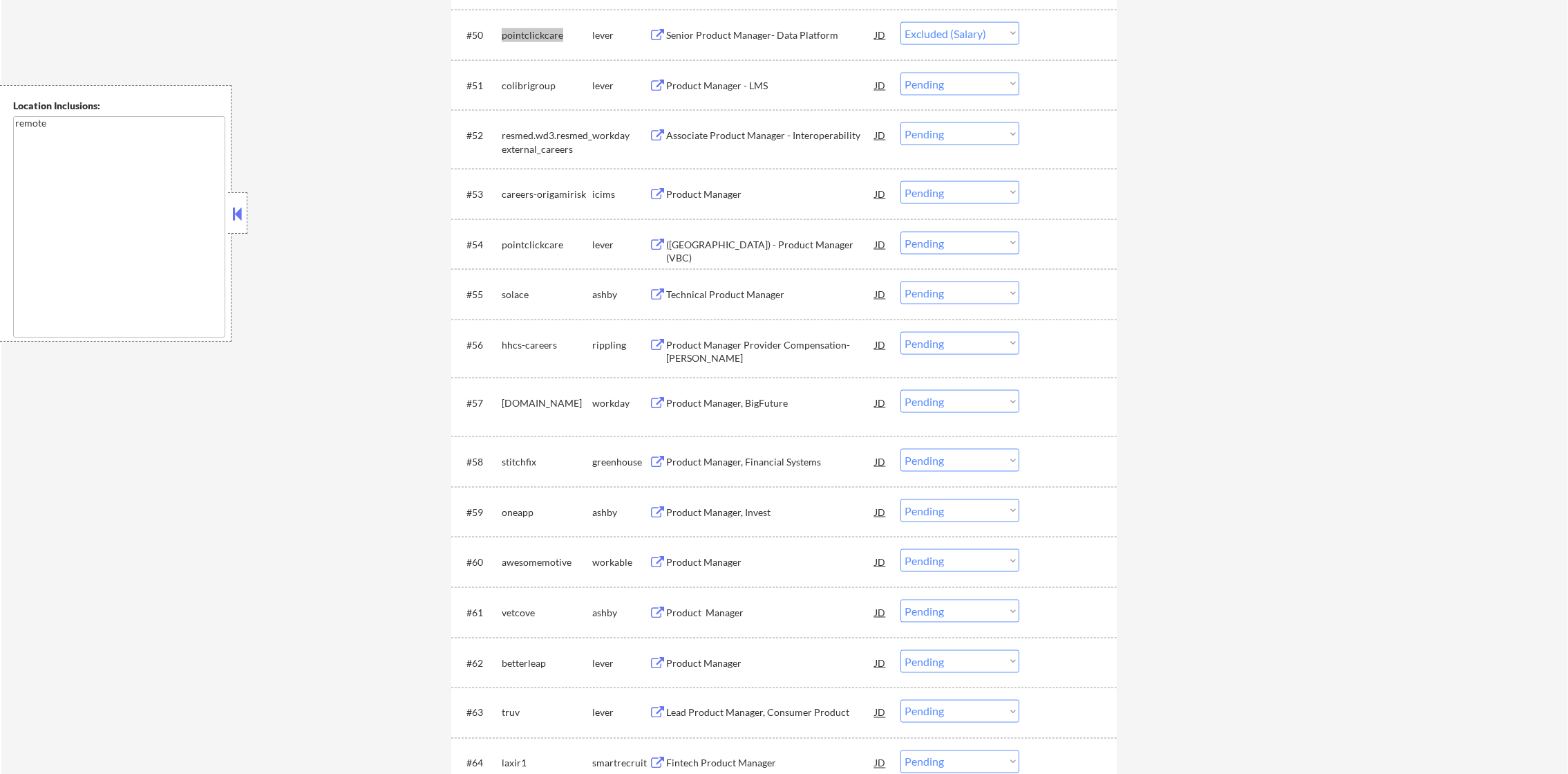
select select ""pending""
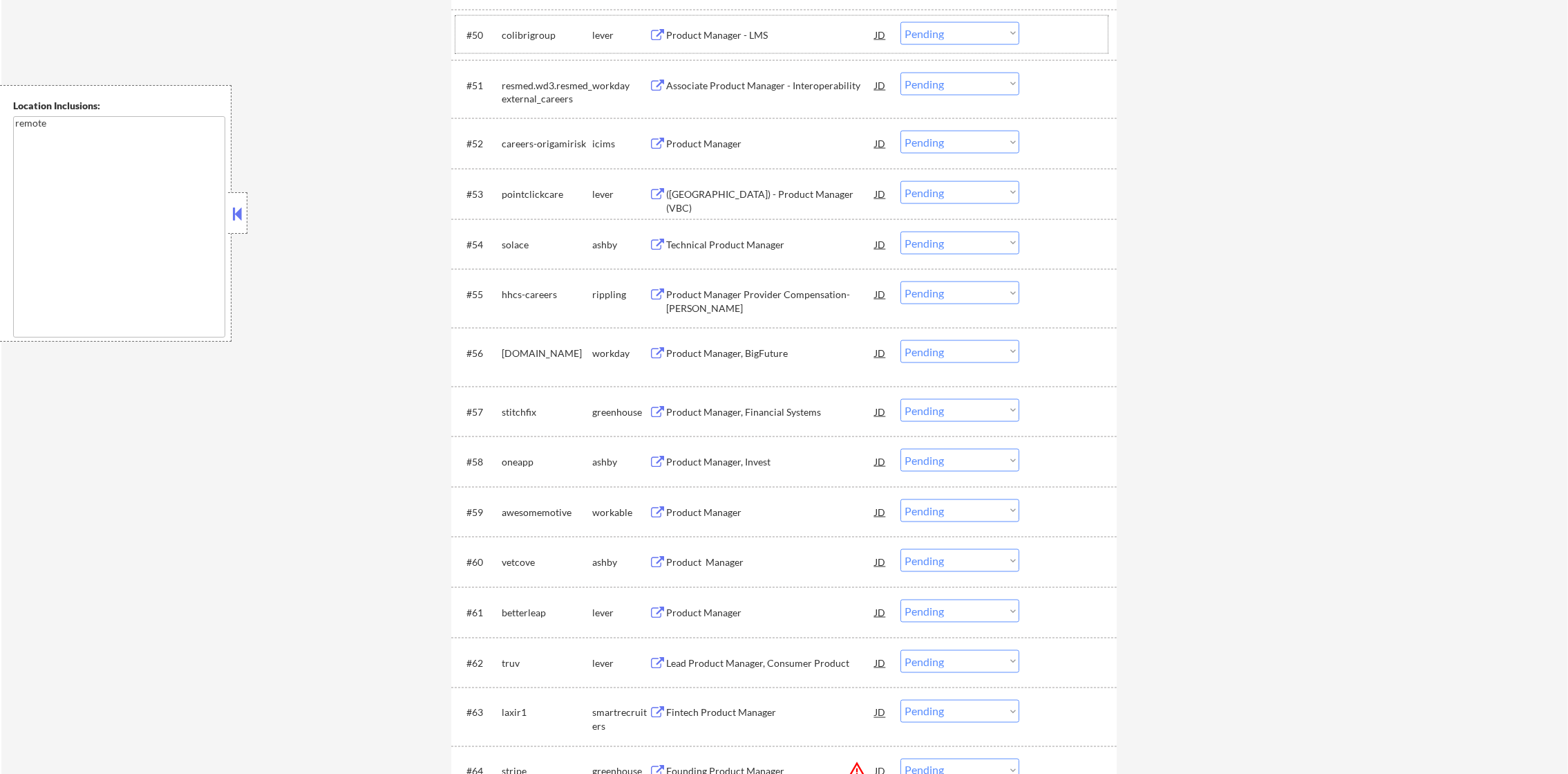
click at [534, 34] on div "colibrigroup" at bounding box center [547, 35] width 91 height 14
copy div "colibrigroup"
select select ""pending""
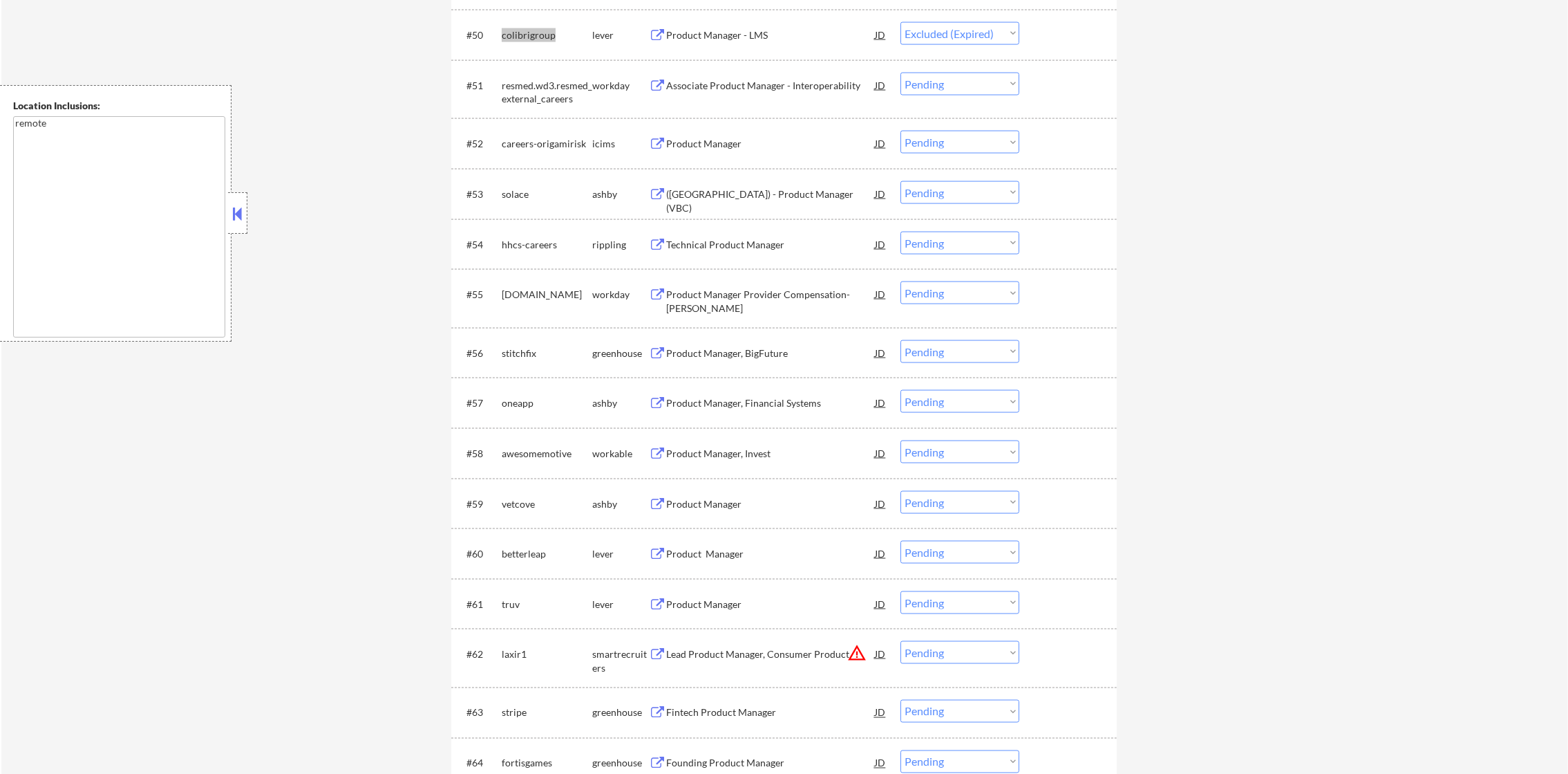
select select ""pending""
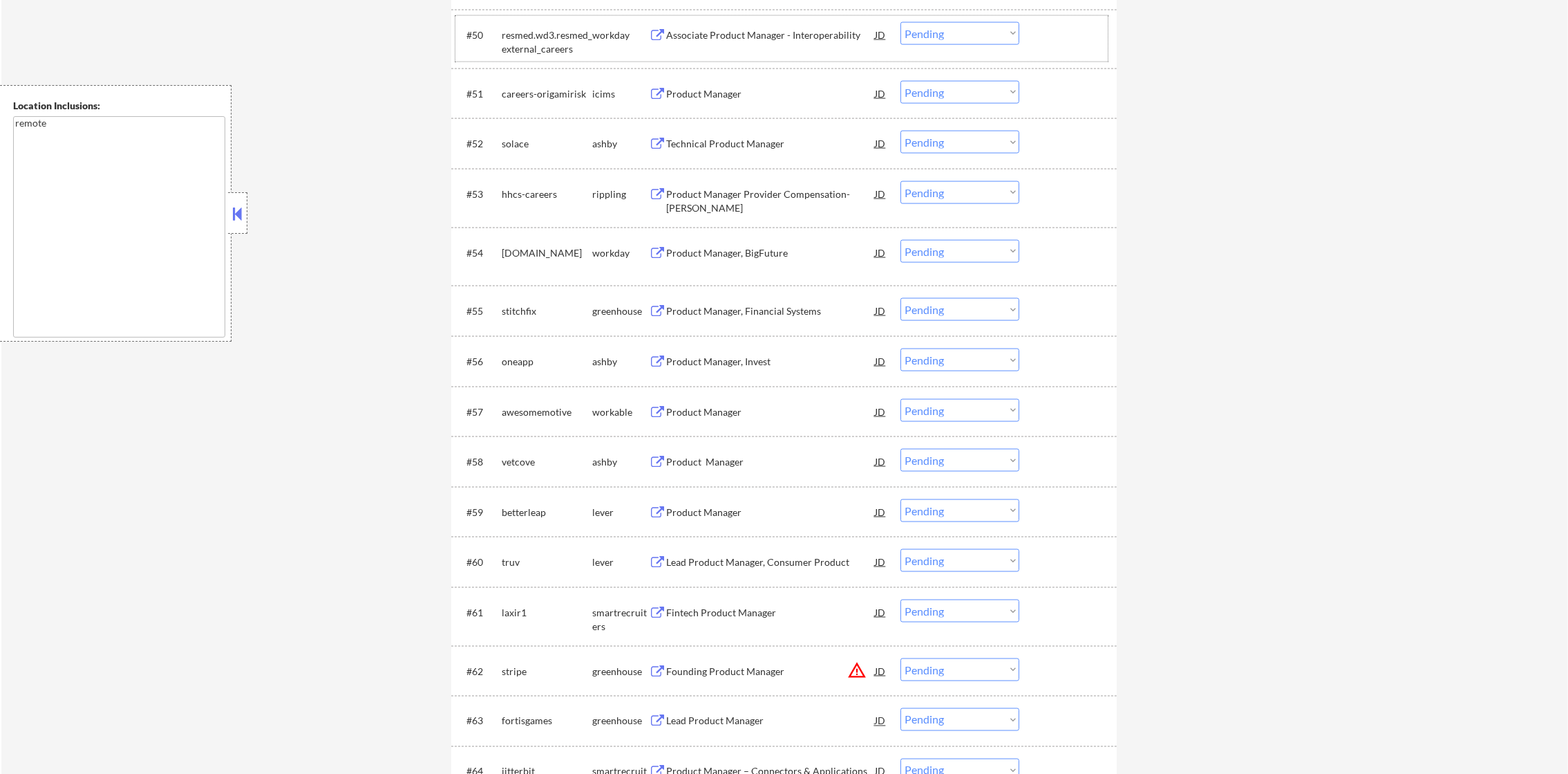
click at [517, 141] on div "solace" at bounding box center [547, 144] width 91 height 14
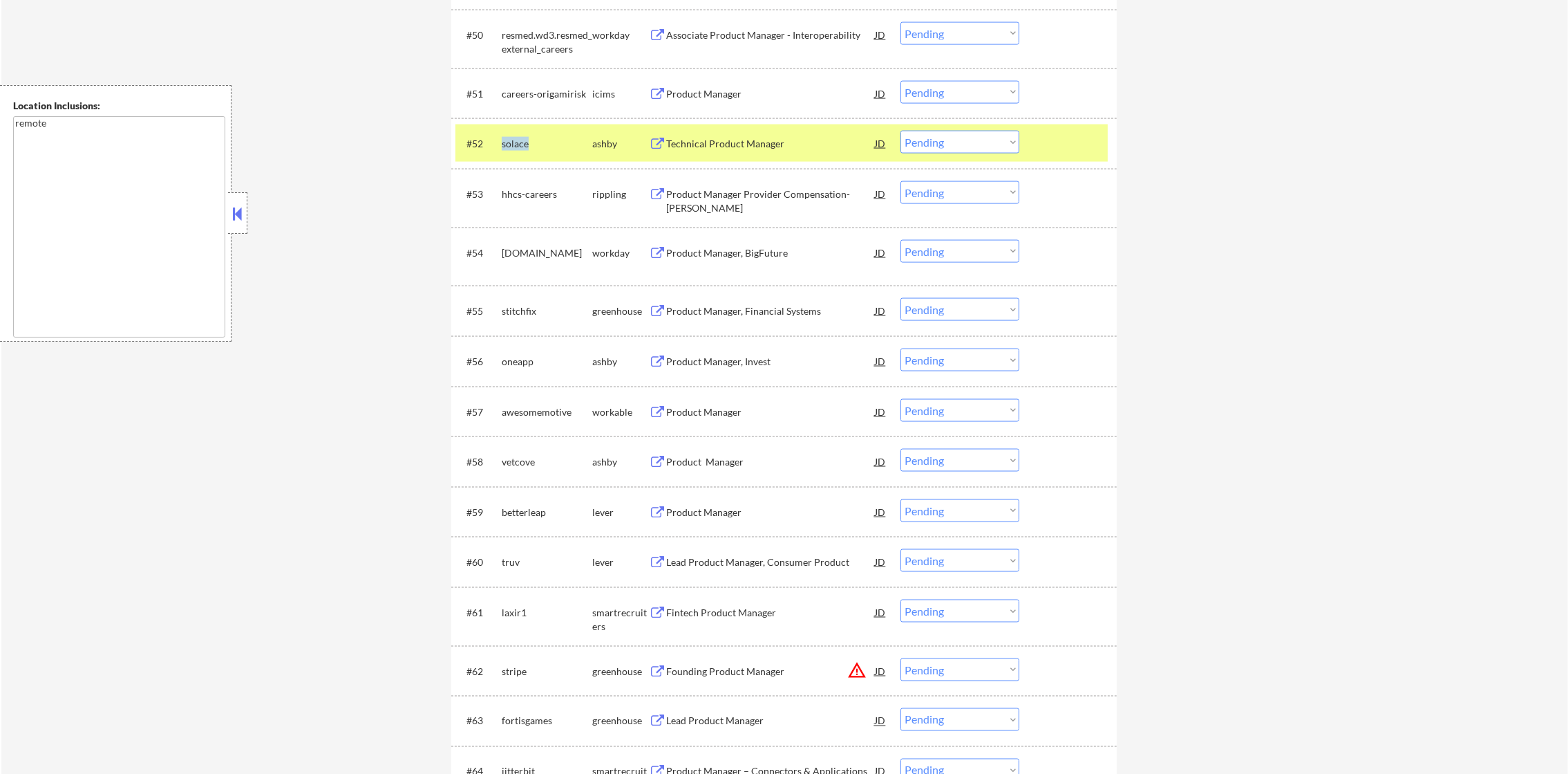
click at [517, 141] on div "solace" at bounding box center [547, 144] width 91 height 14
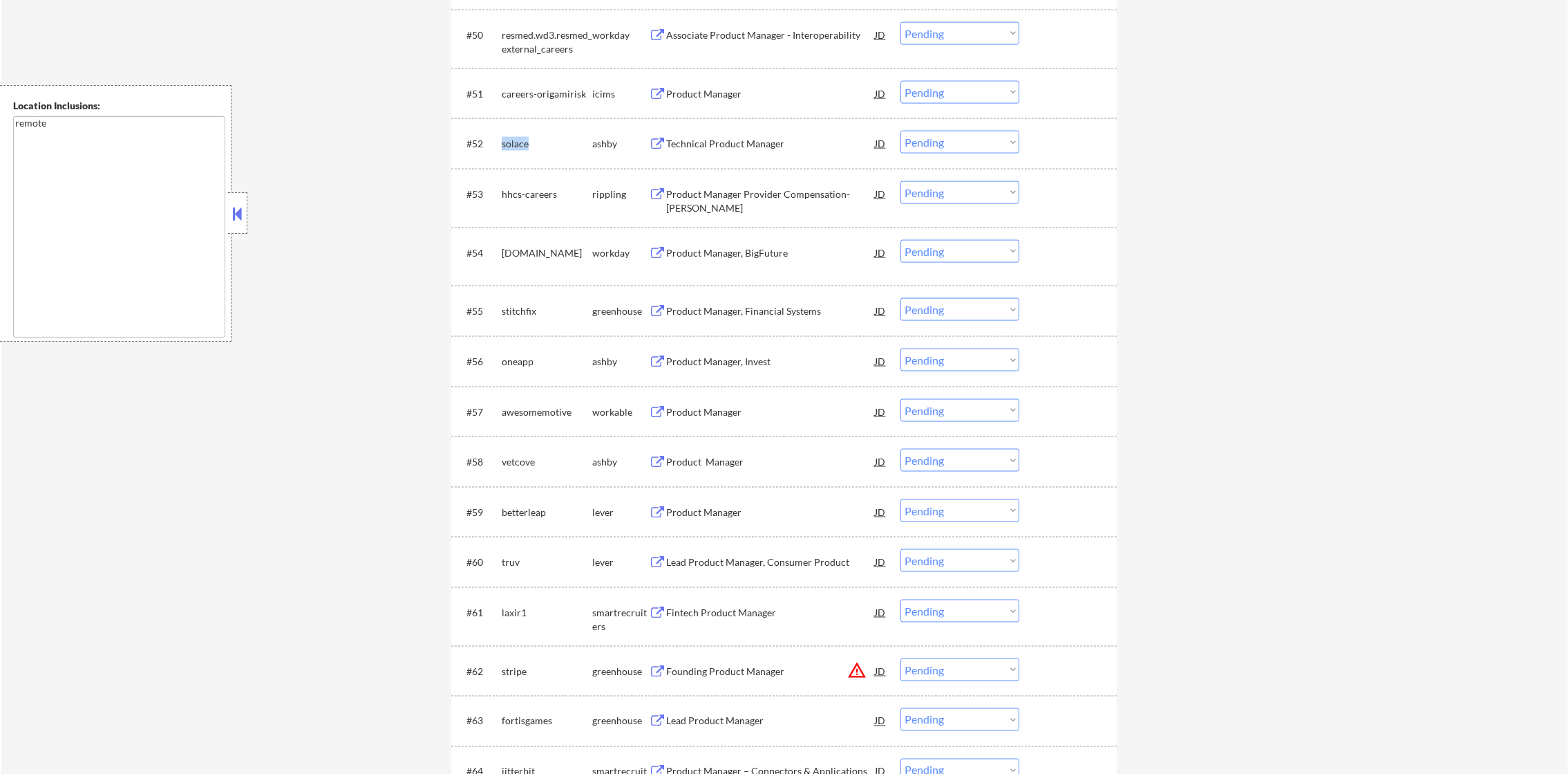
copy div "solace"
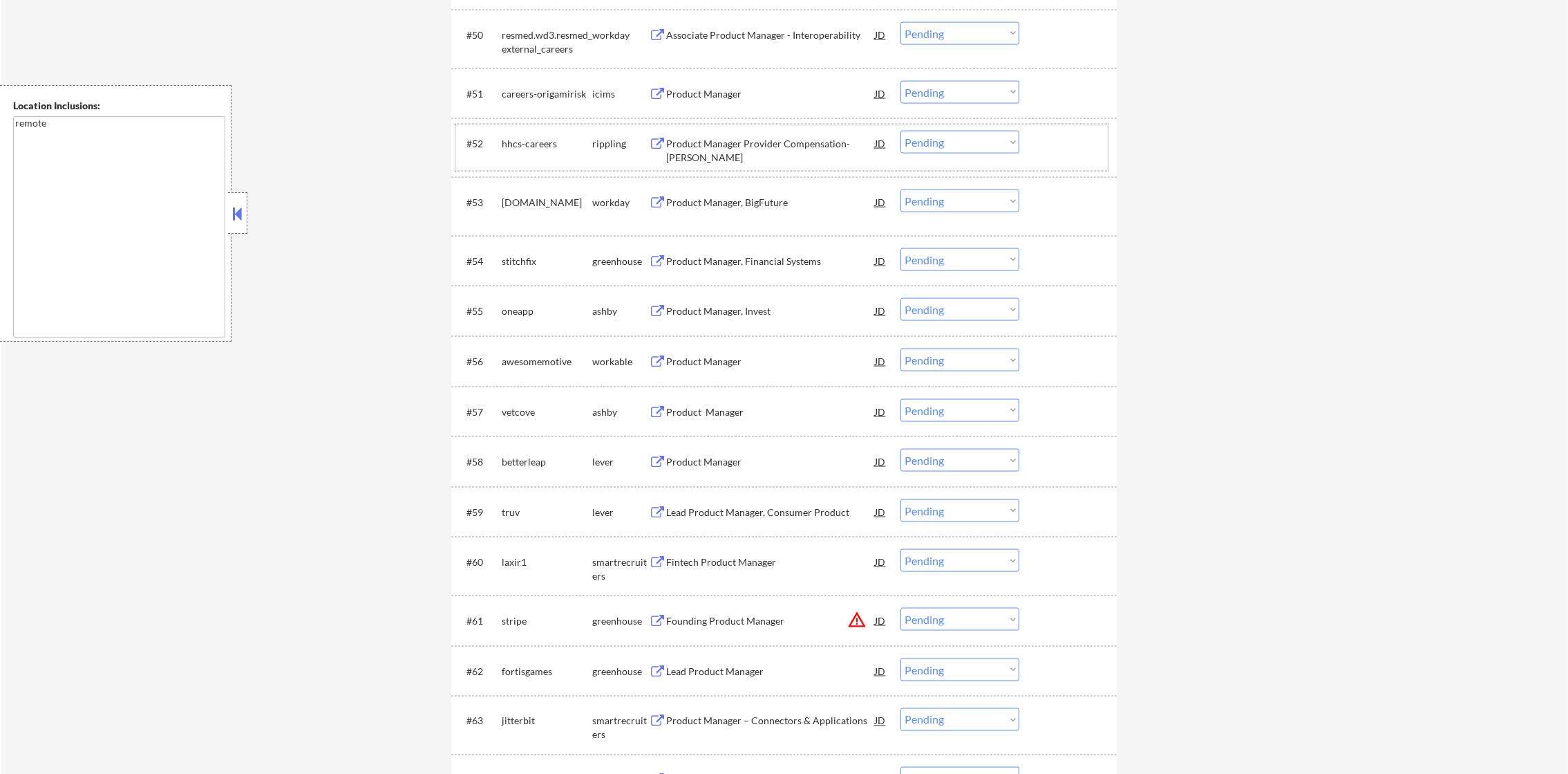
click at [528, 141] on div "hhcs-careers" at bounding box center [547, 144] width 91 height 14
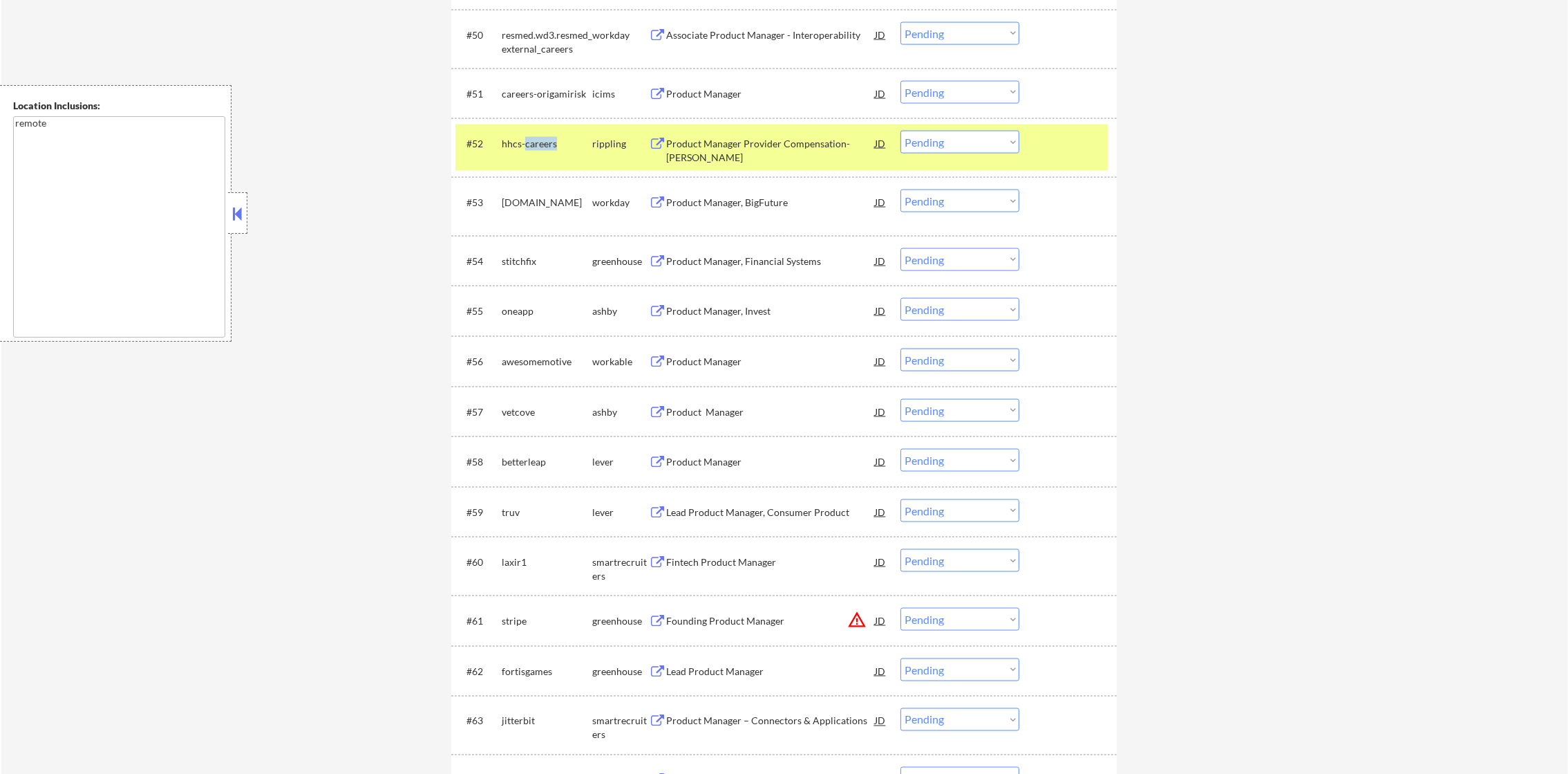
click at [528, 141] on div "hhcs-careers" at bounding box center [547, 144] width 91 height 14
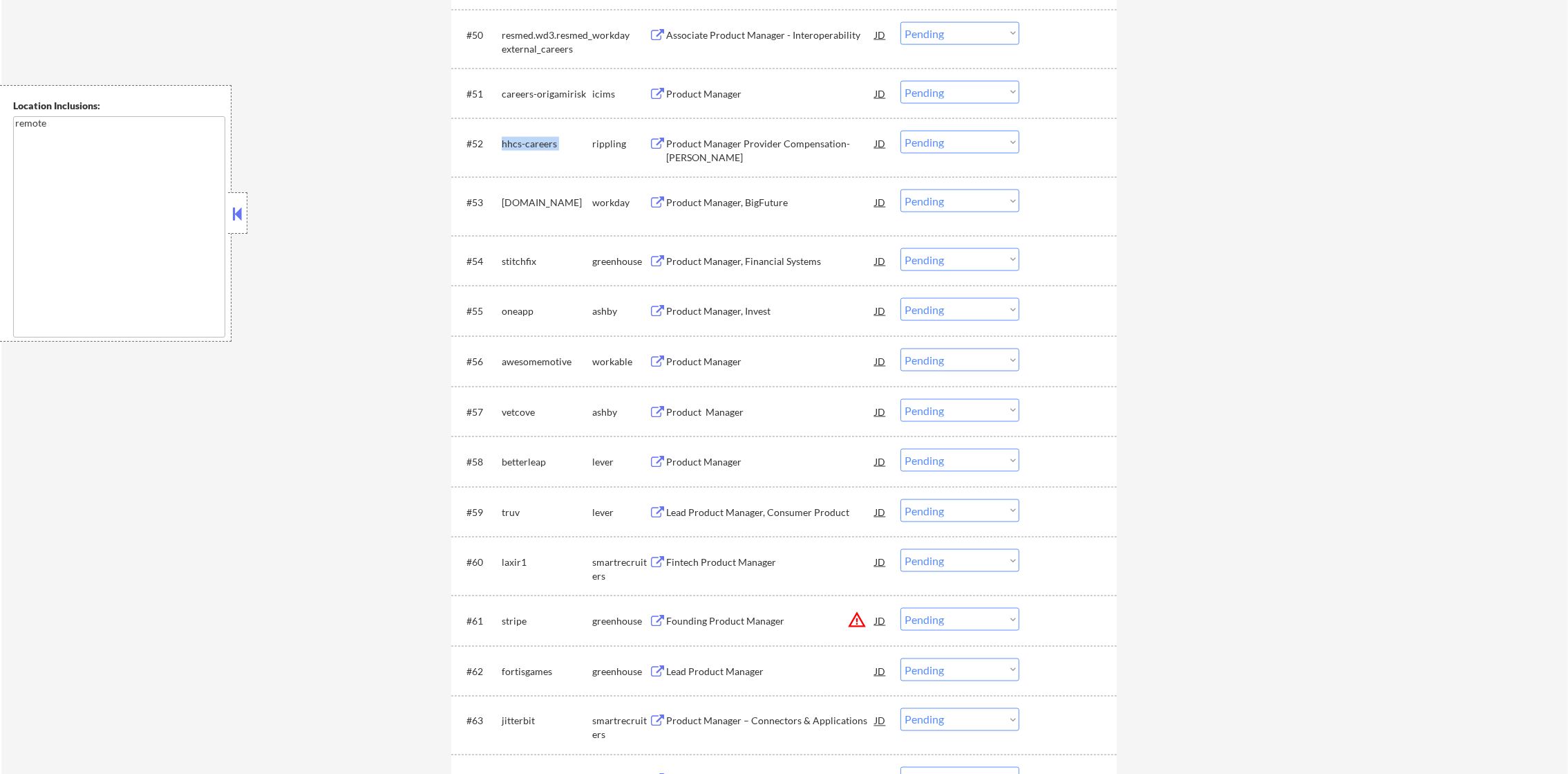
click at [528, 141] on div "hhcs-careers" at bounding box center [547, 144] width 91 height 14
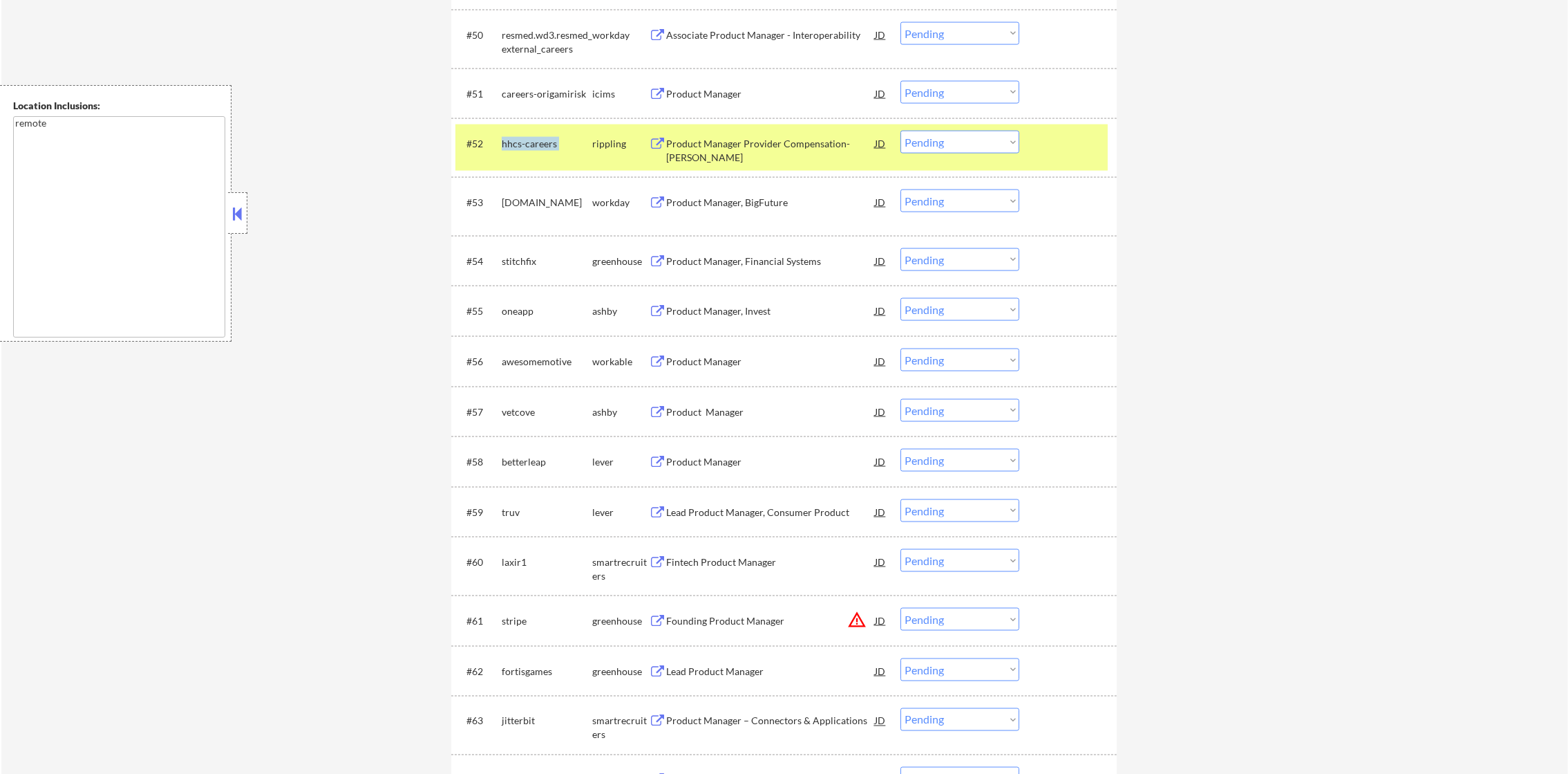
copy div "hhcs-careers"
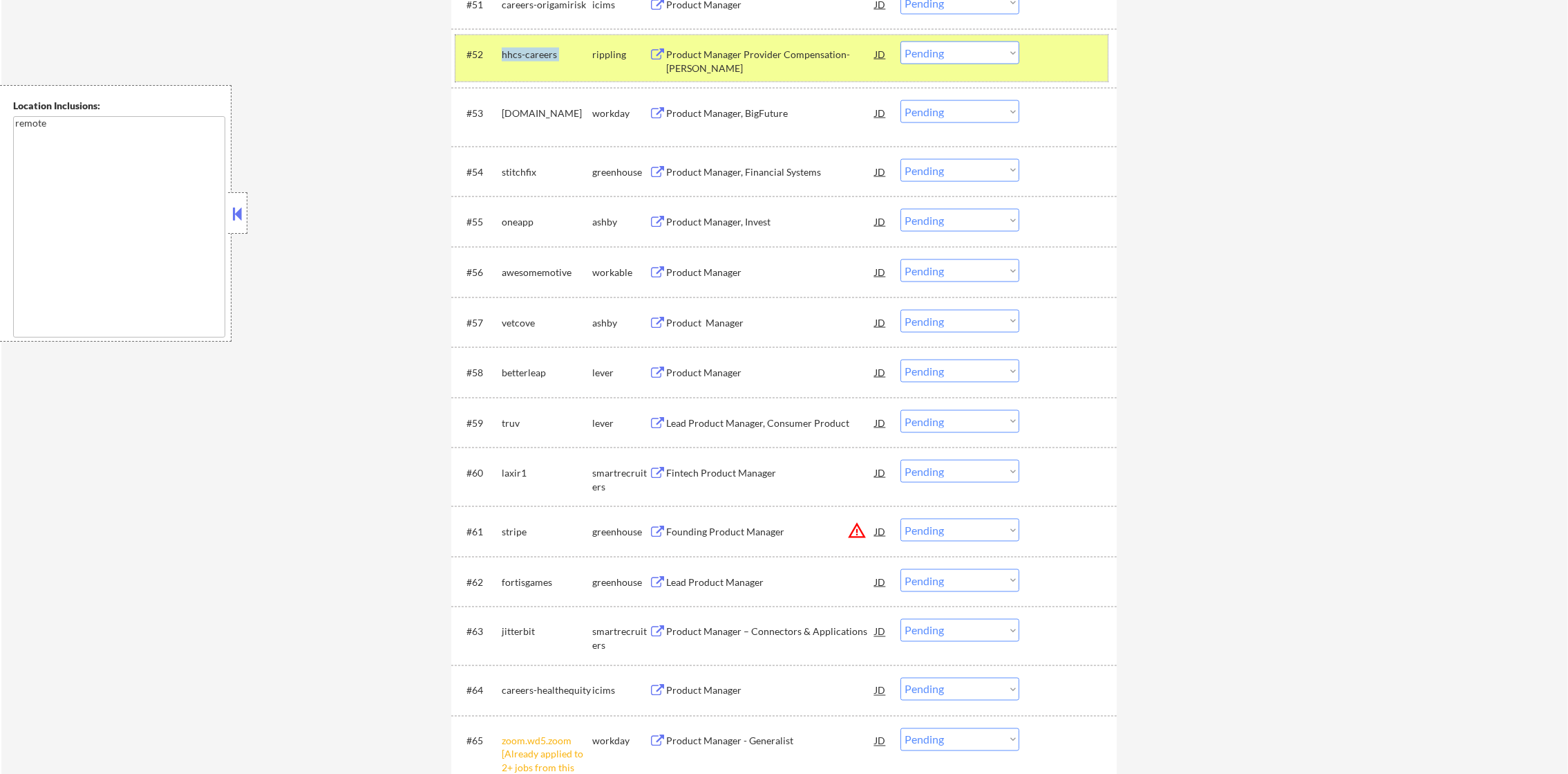
scroll to position [3328, 0]
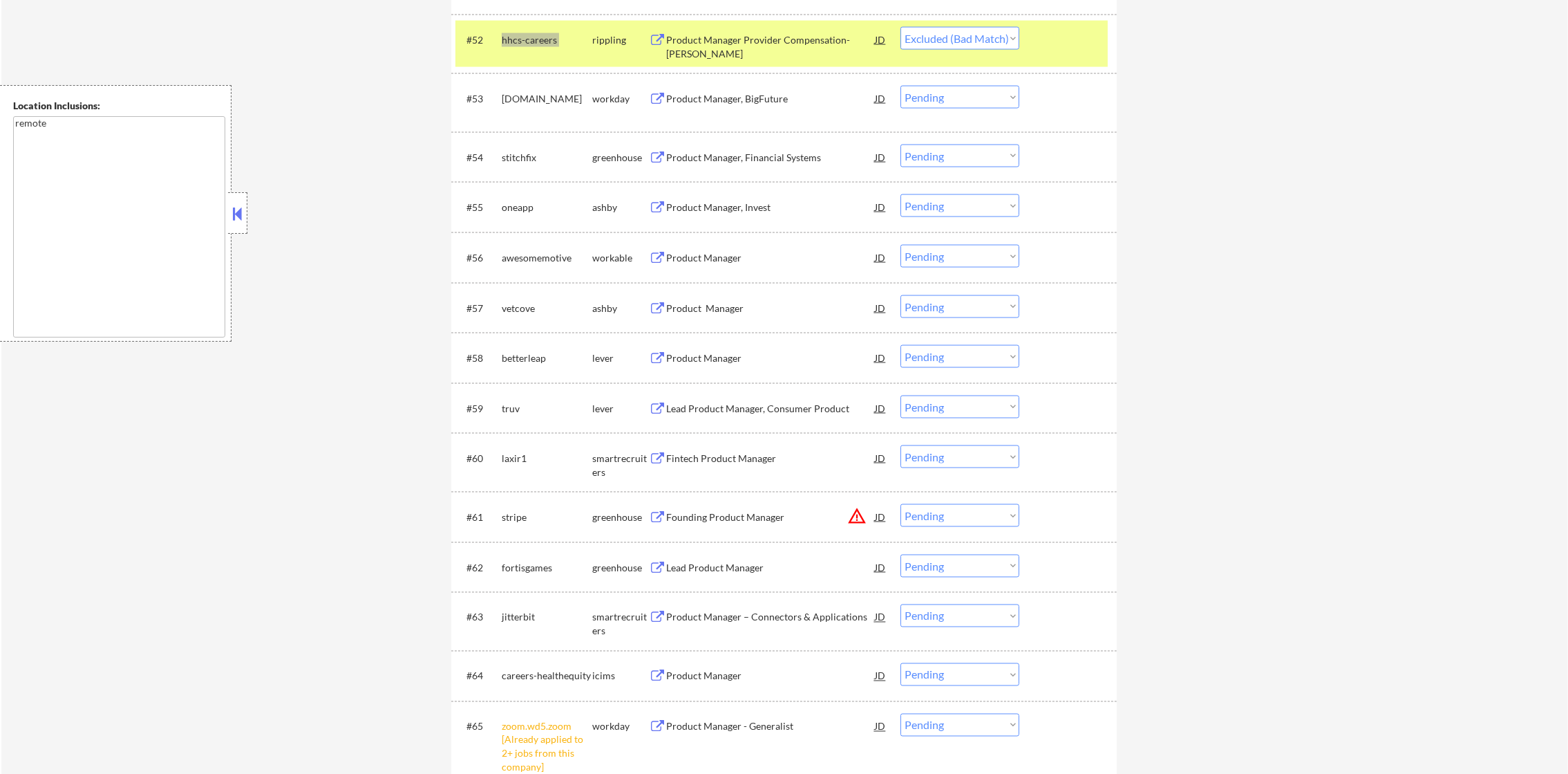
select select ""pending""
click at [538, 33] on div "[DOMAIN_NAME]" at bounding box center [547, 43] width 91 height 33
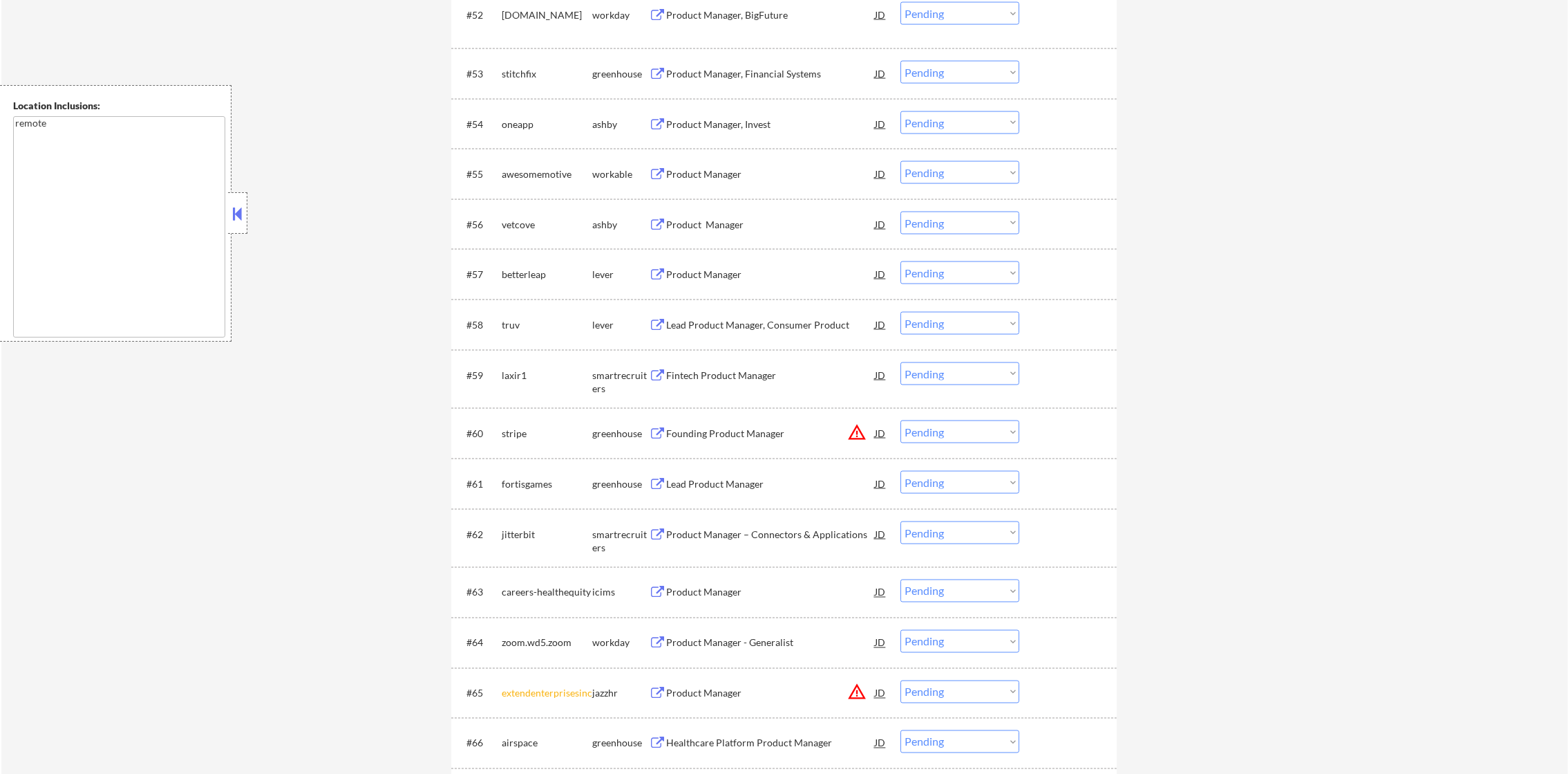
scroll to position [3396, 0]
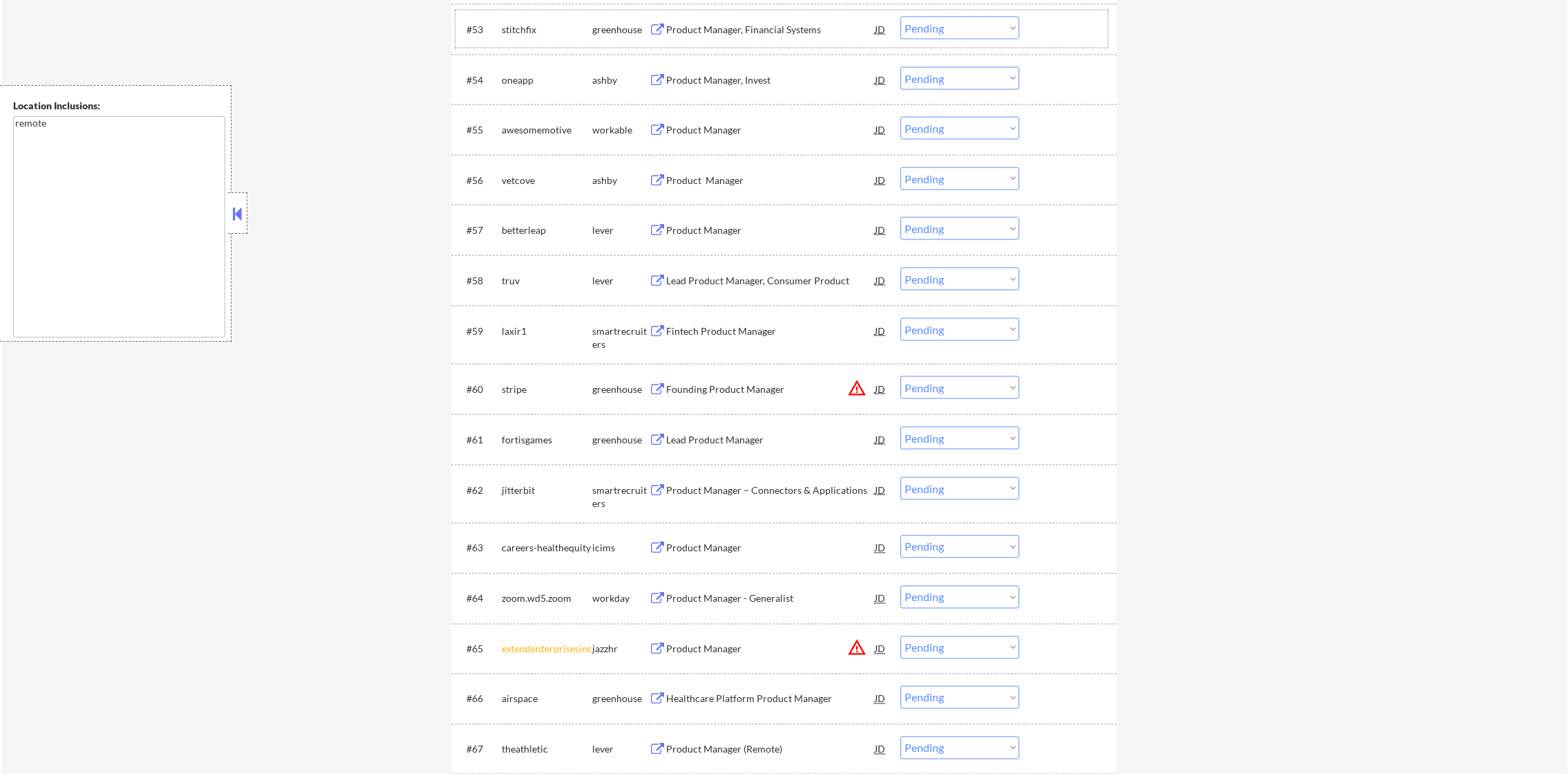
click at [514, 30] on div "stitchfix" at bounding box center [547, 30] width 91 height 14
copy div "stitchfix"
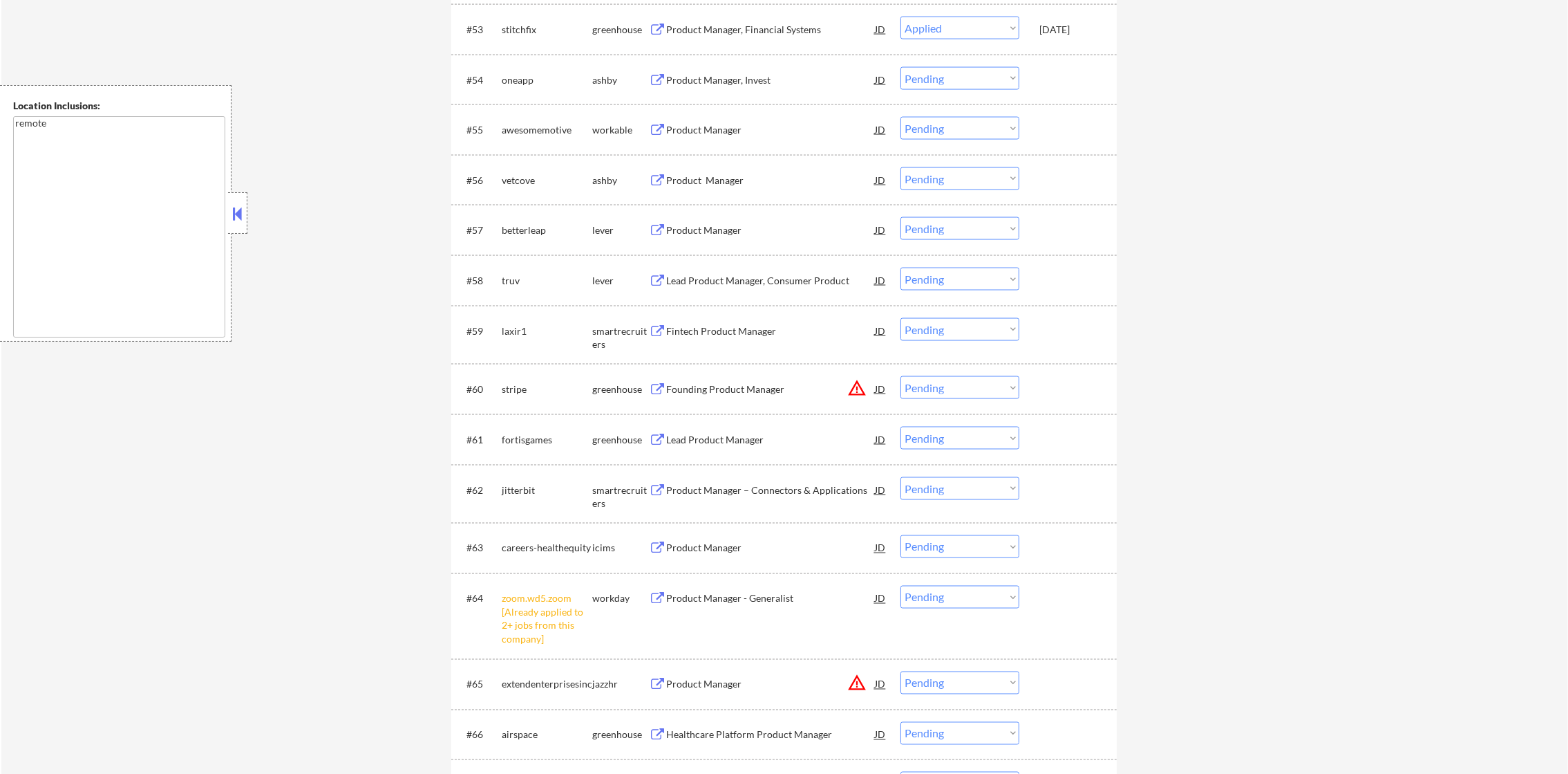
select select ""pending""
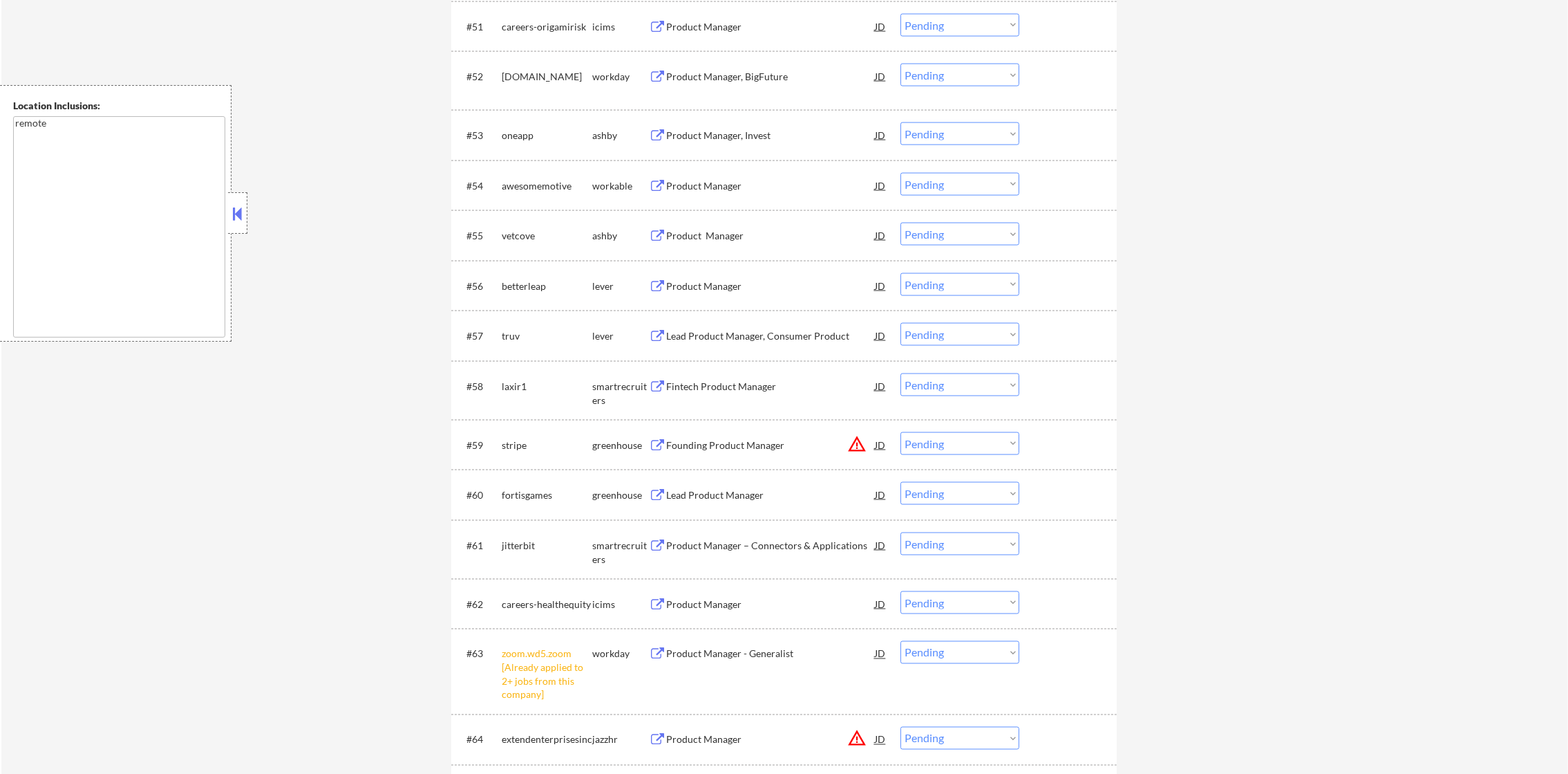
scroll to position [3293, 0]
click at [970, 655] on select "Choose an option... Pending Applied Excluded (Questions) Excluded (Expired) Exc…" at bounding box center [960, 650] width 119 height 23
click at [901, 639] on select "Choose an option... Pending Applied Excluded (Questions) Excluded (Expired) Exc…" at bounding box center [960, 650] width 119 height 23
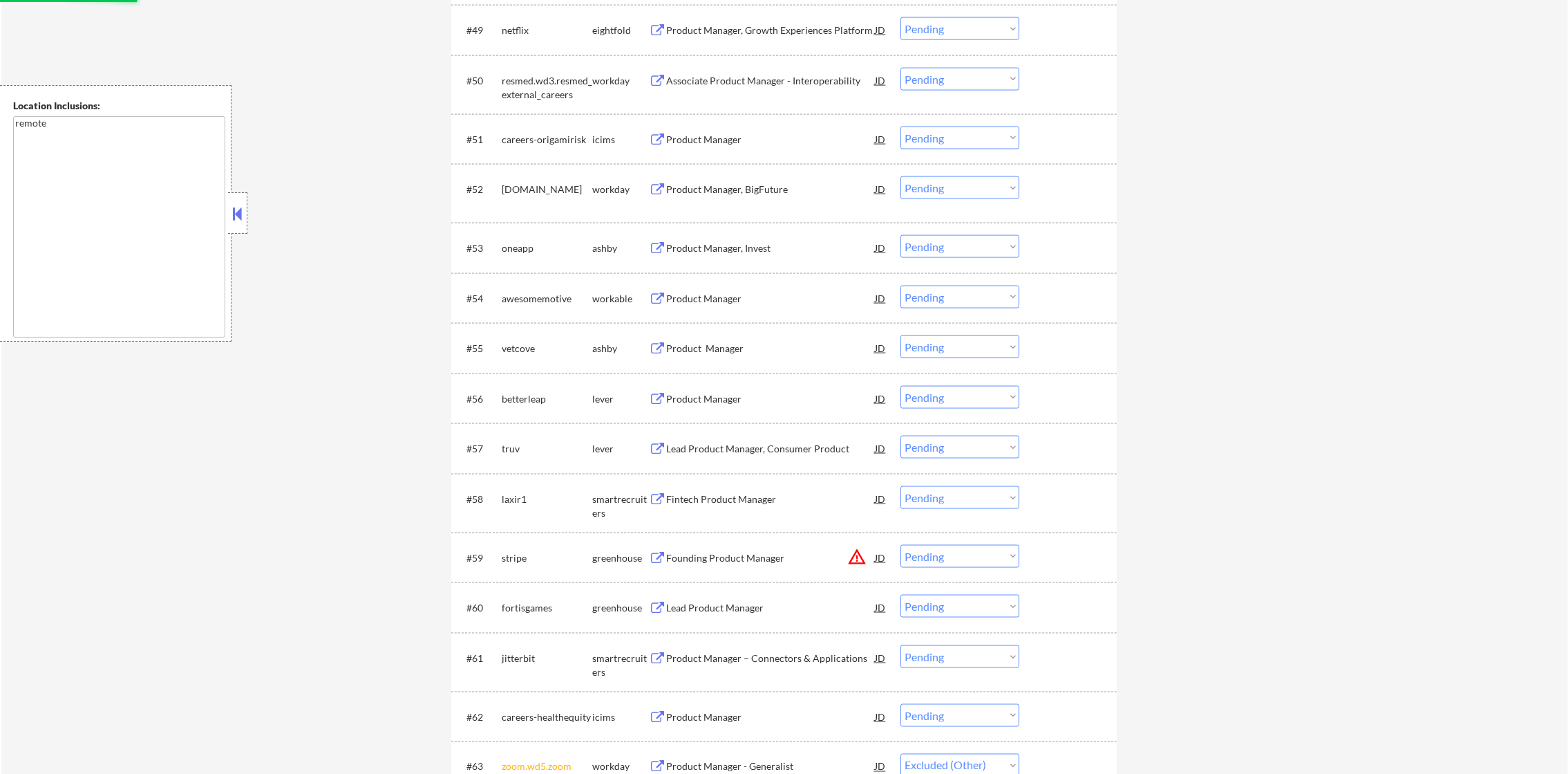
scroll to position [3362, 0]
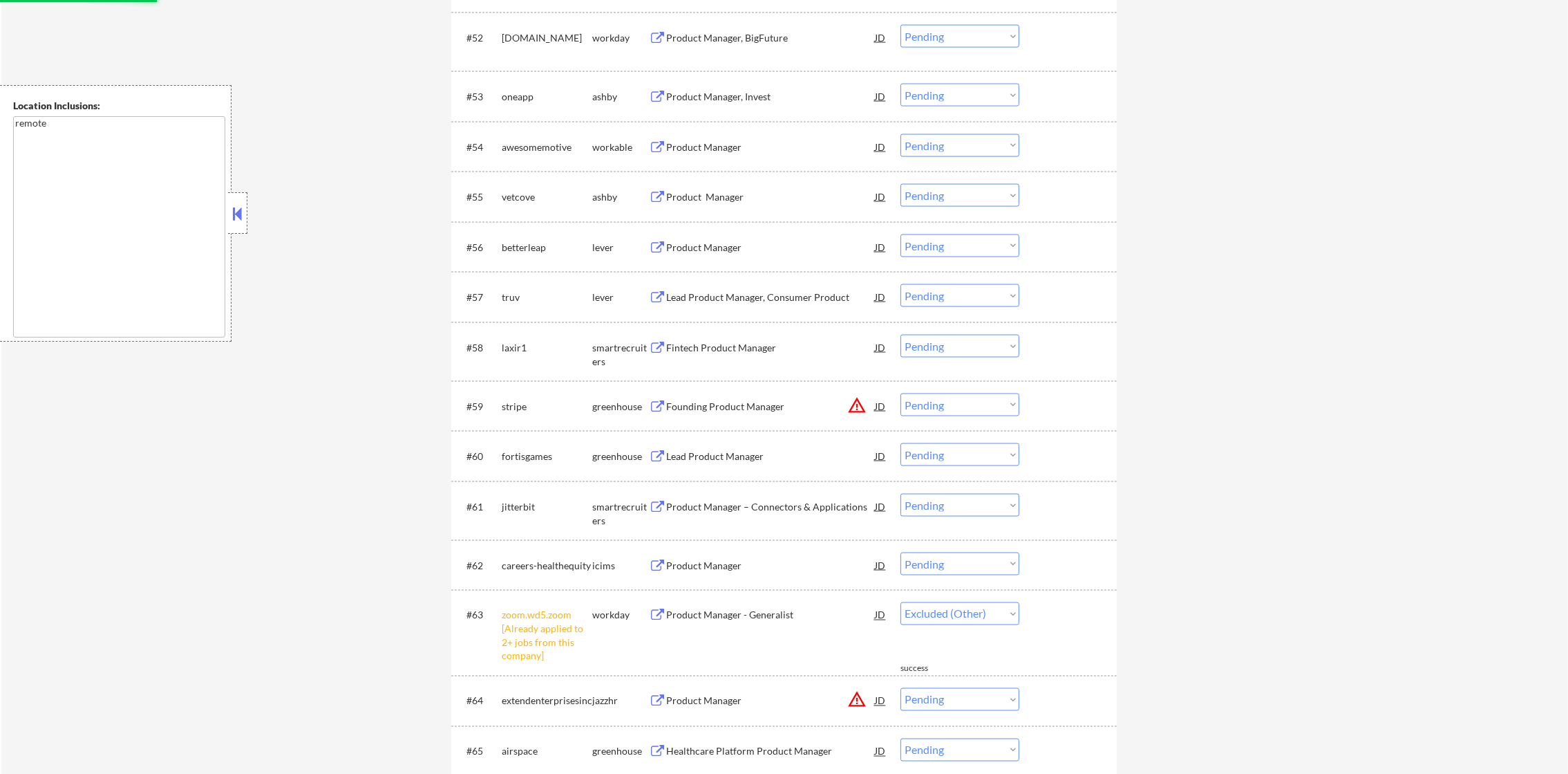
select select ""pending""
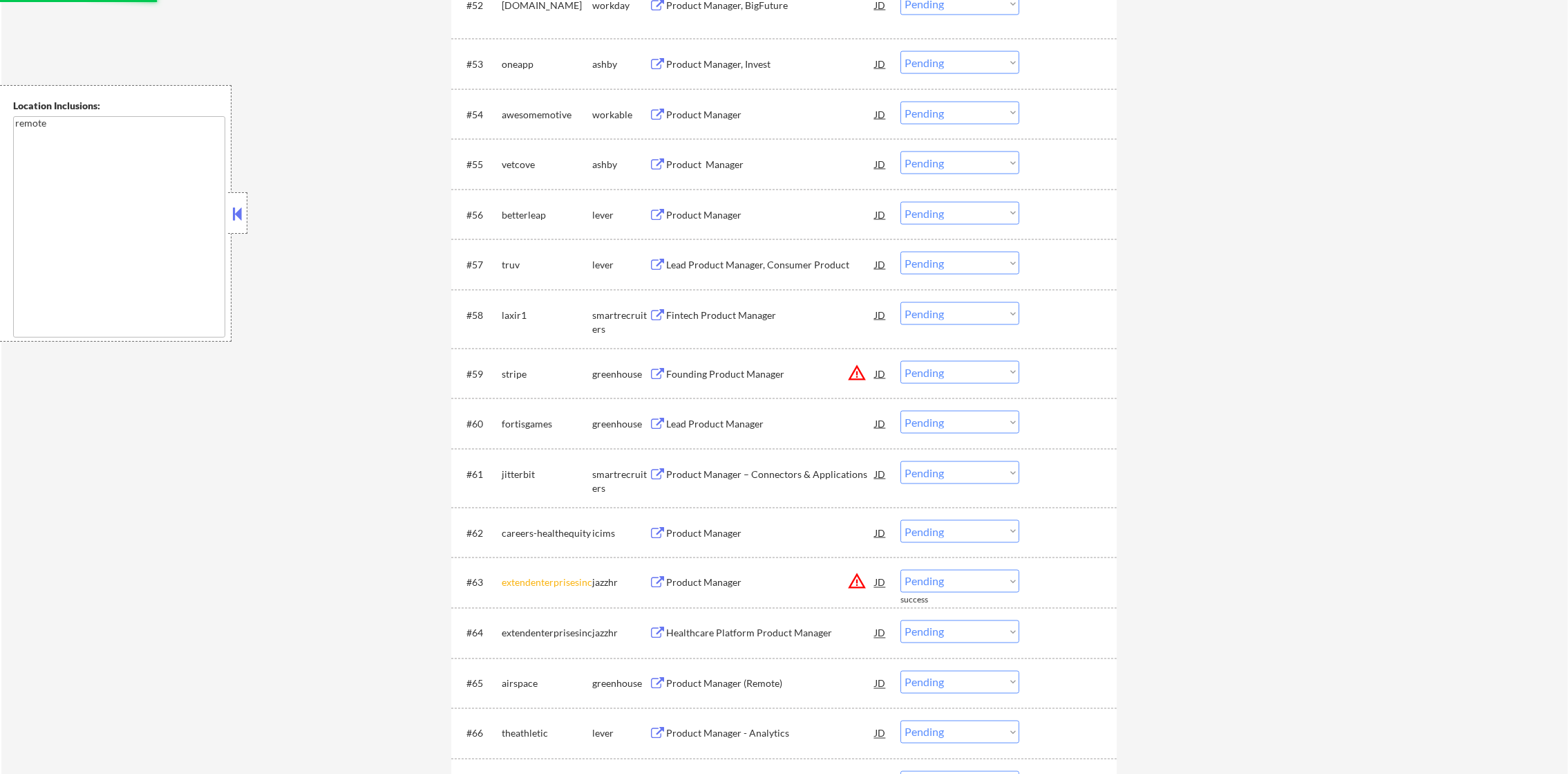
click at [507, 67] on div "oneapp" at bounding box center [547, 64] width 91 height 14
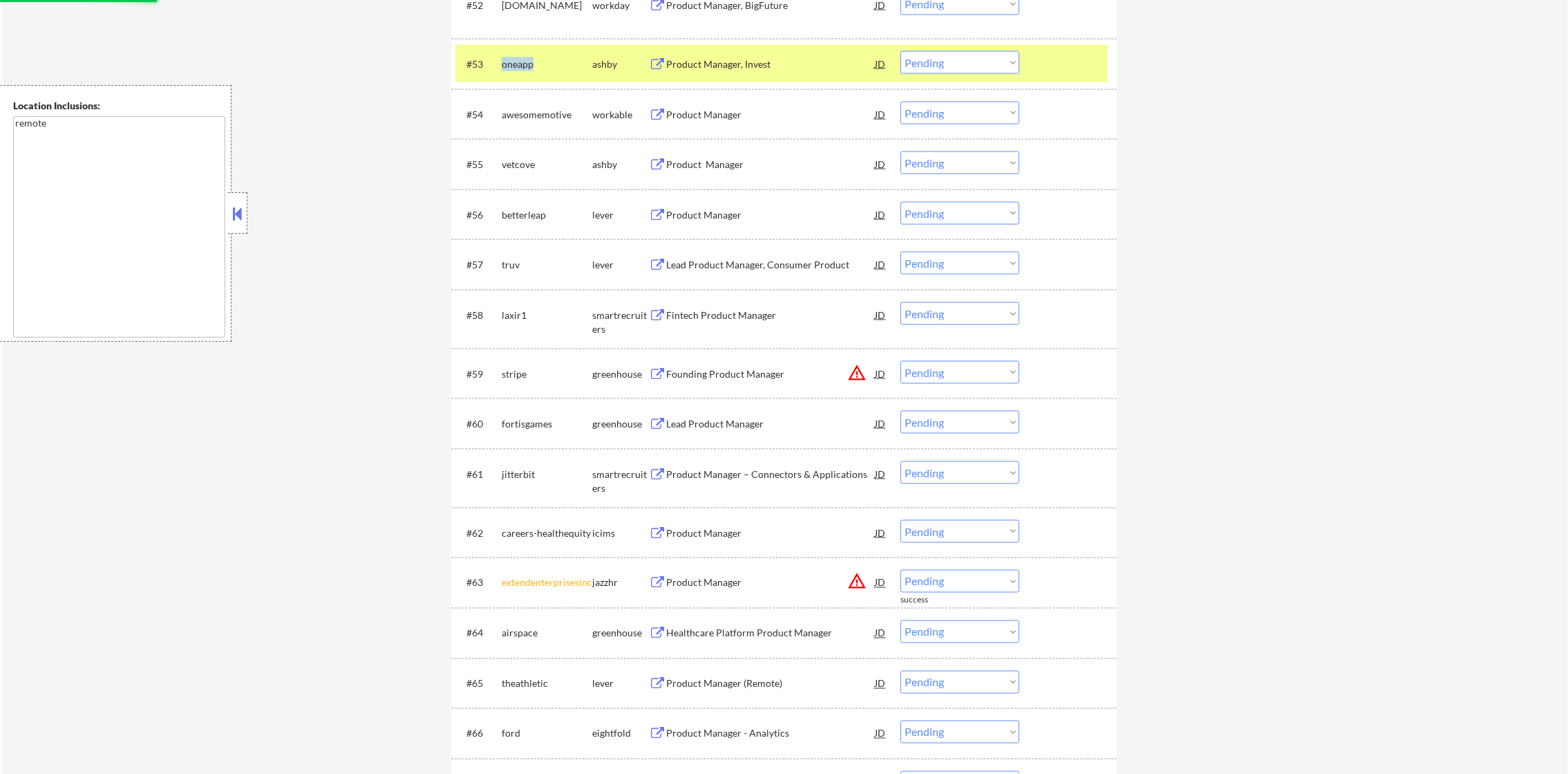
click at [507, 67] on div "oneapp" at bounding box center [547, 64] width 91 height 14
copy div "oneapp"
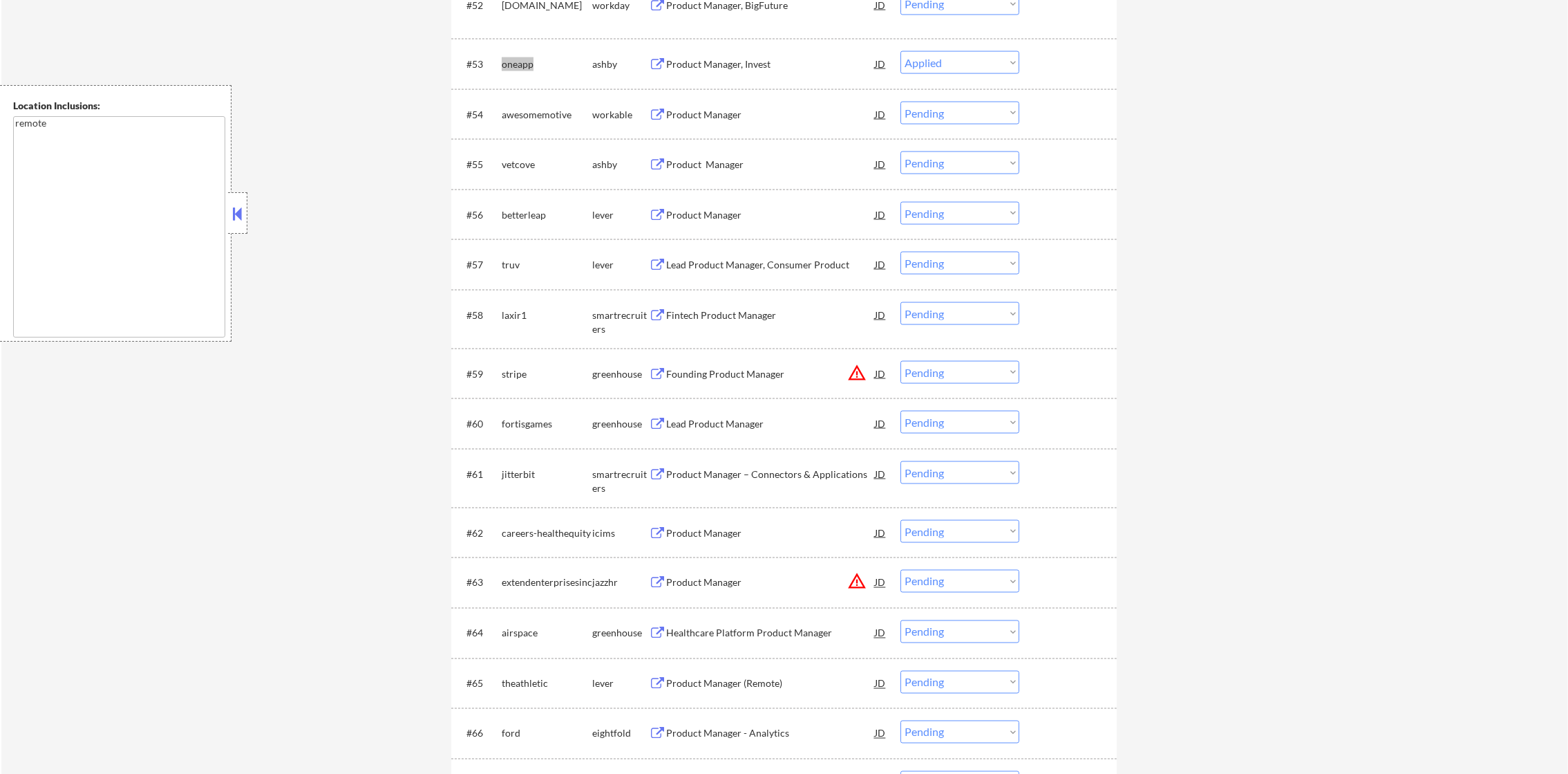
select select ""pending""
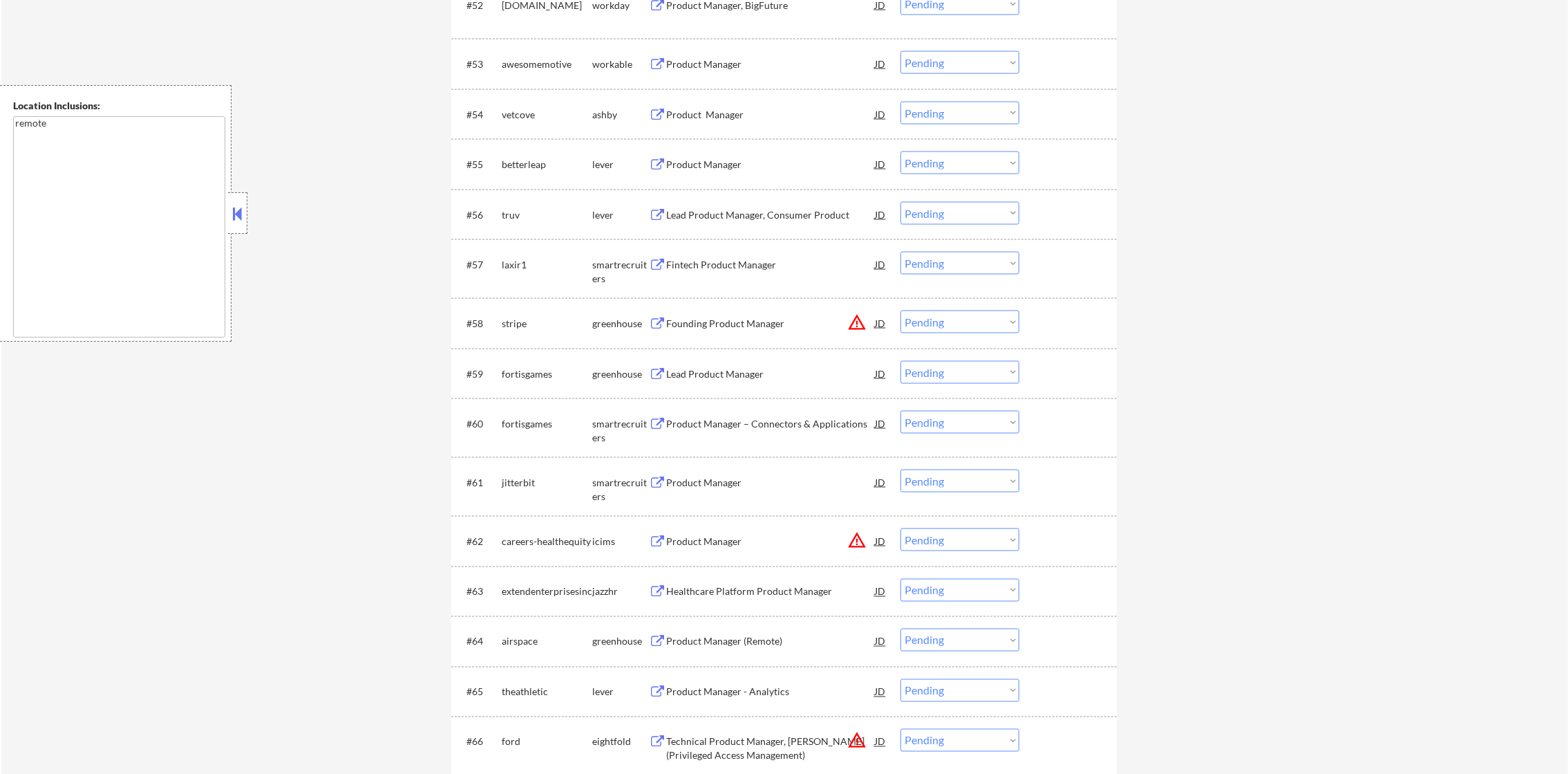
select select ""pending""
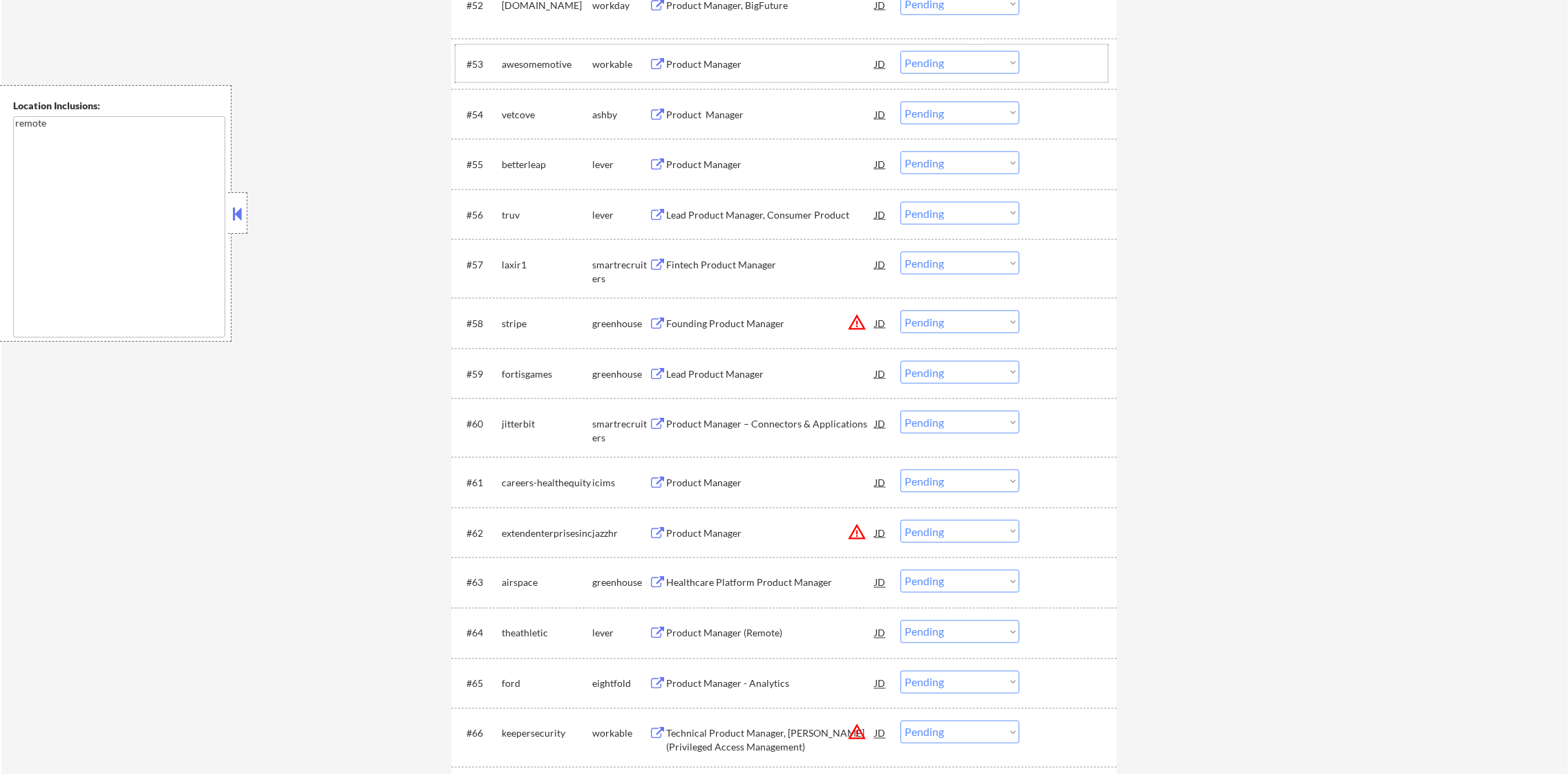
click at [548, 70] on div "awesomemotive" at bounding box center [547, 64] width 91 height 14
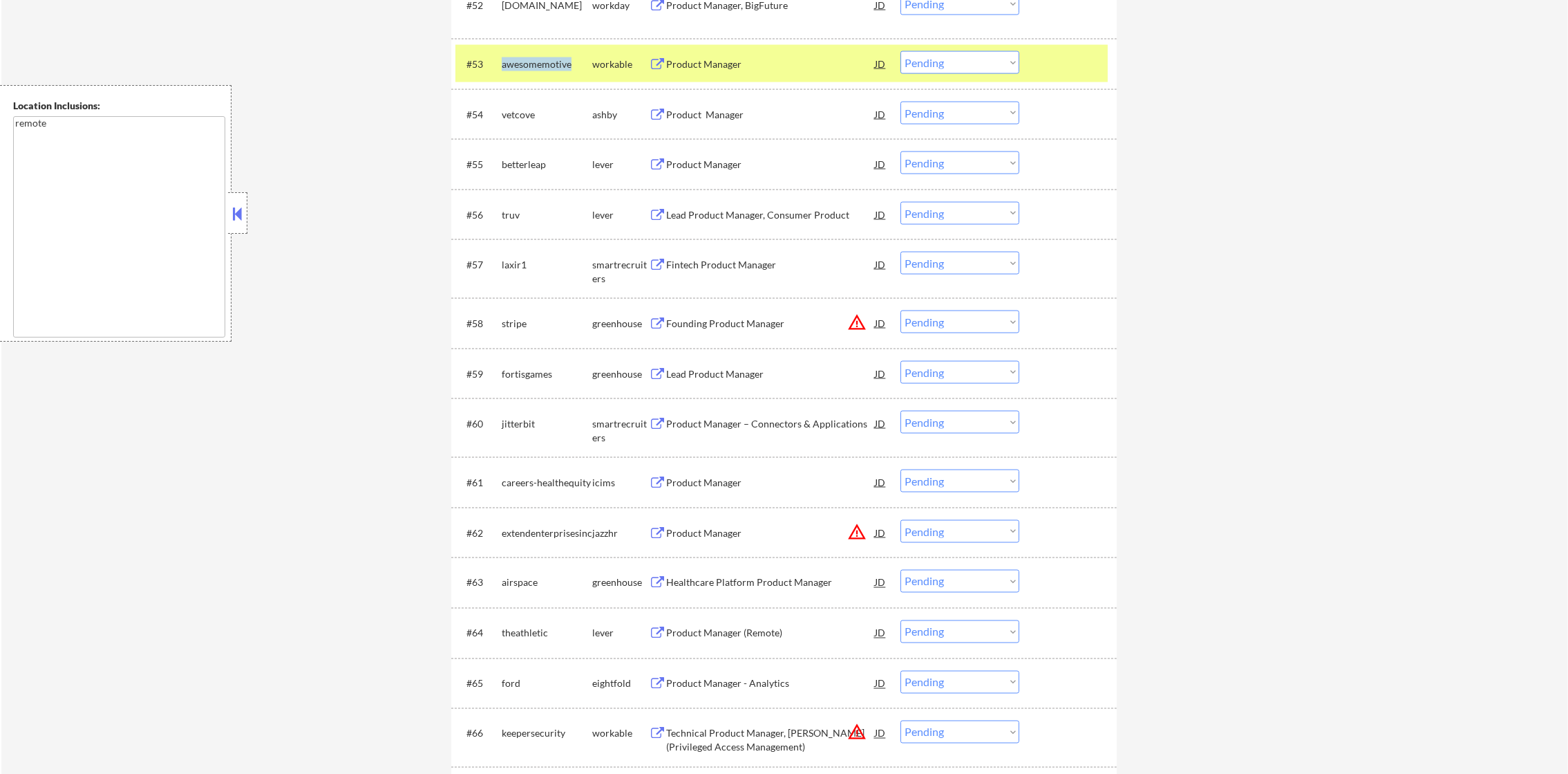
click at [548, 70] on div "awesomemotive" at bounding box center [547, 64] width 91 height 14
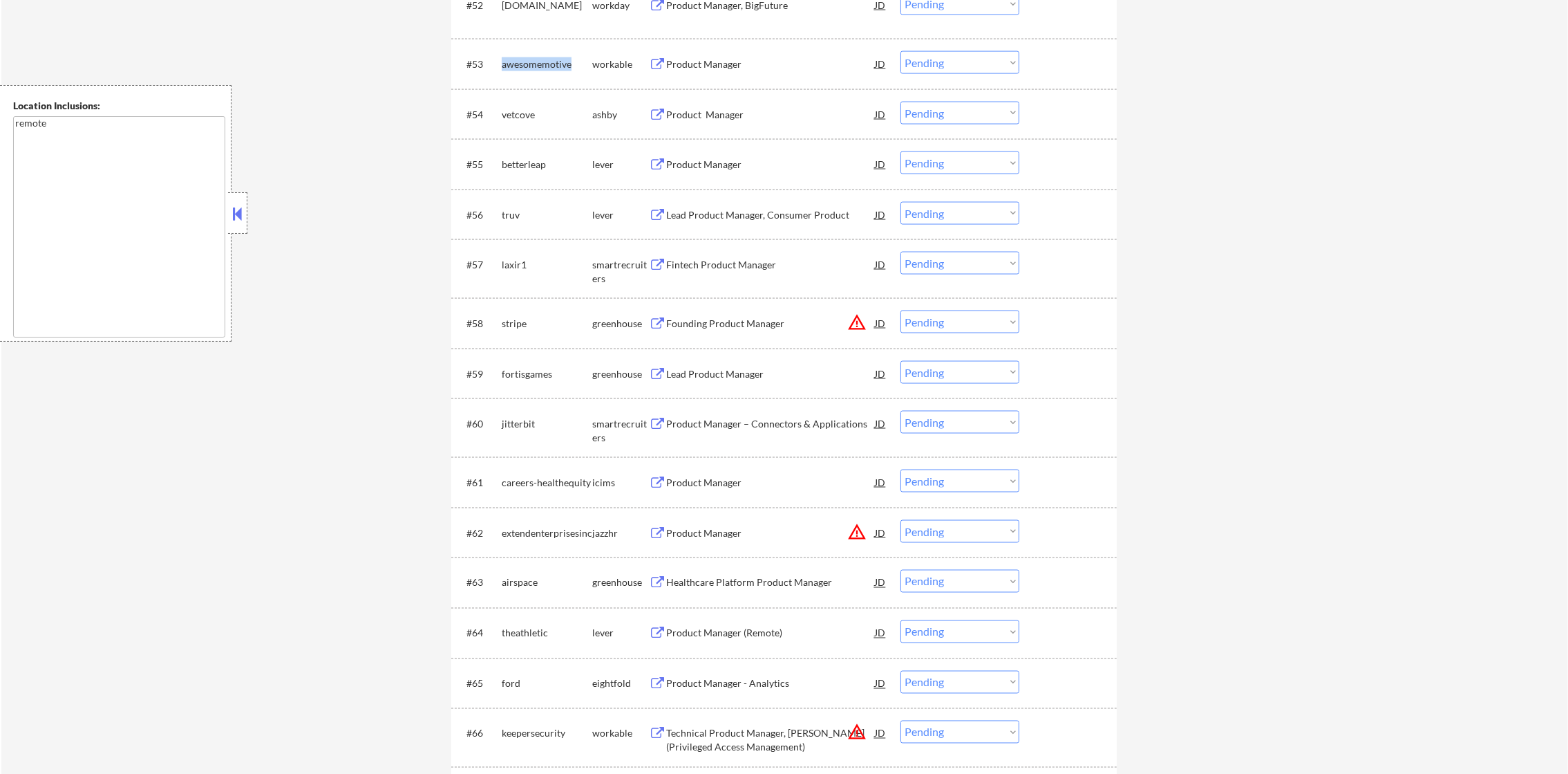
copy div "awesomemotive"
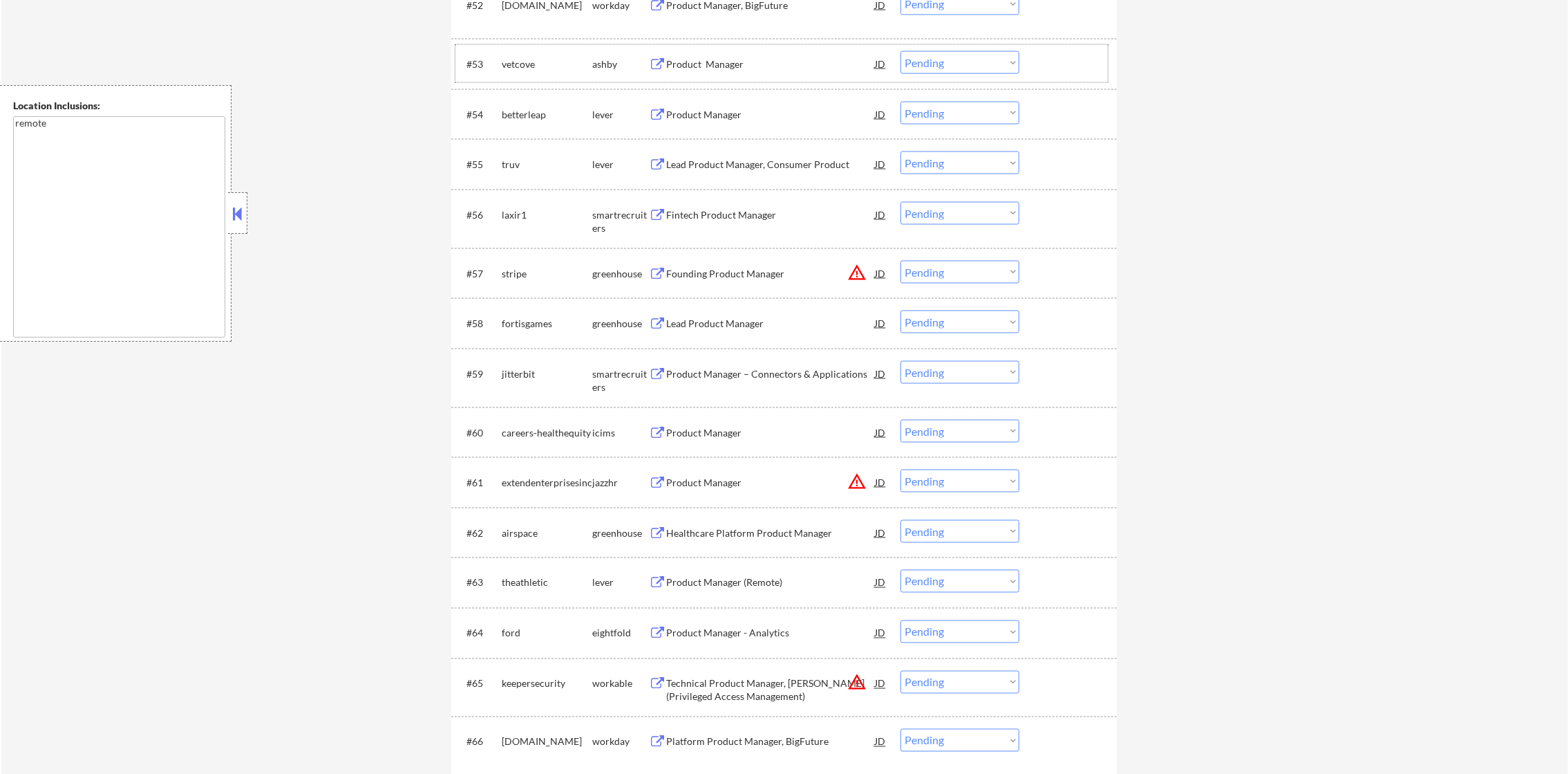
click at [516, 70] on div "vetcove" at bounding box center [547, 64] width 91 height 14
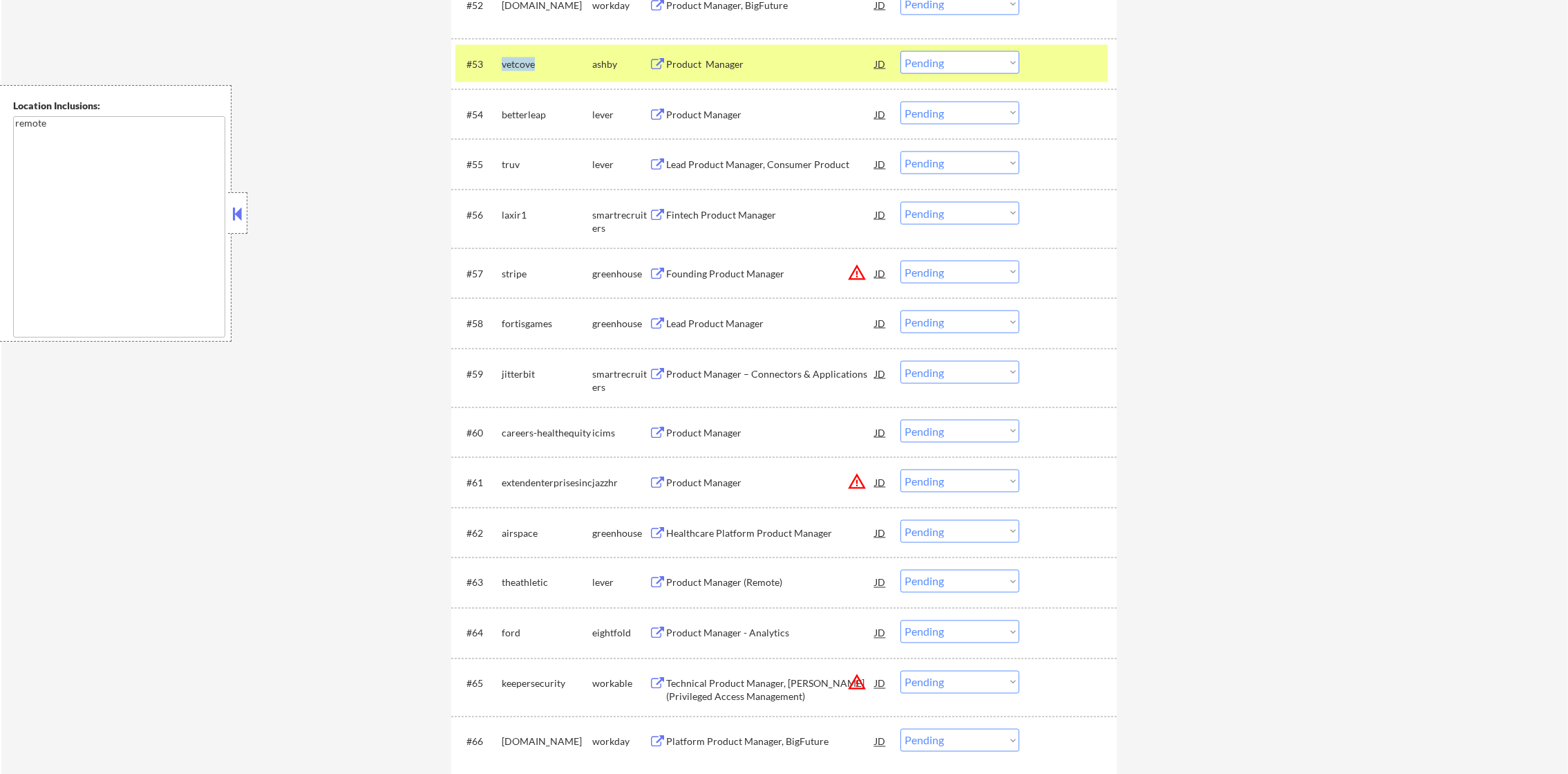
click at [516, 68] on div "vetcove" at bounding box center [547, 64] width 91 height 14
copy div "vetcove"
click at [510, 117] on div "betterleap" at bounding box center [547, 115] width 91 height 14
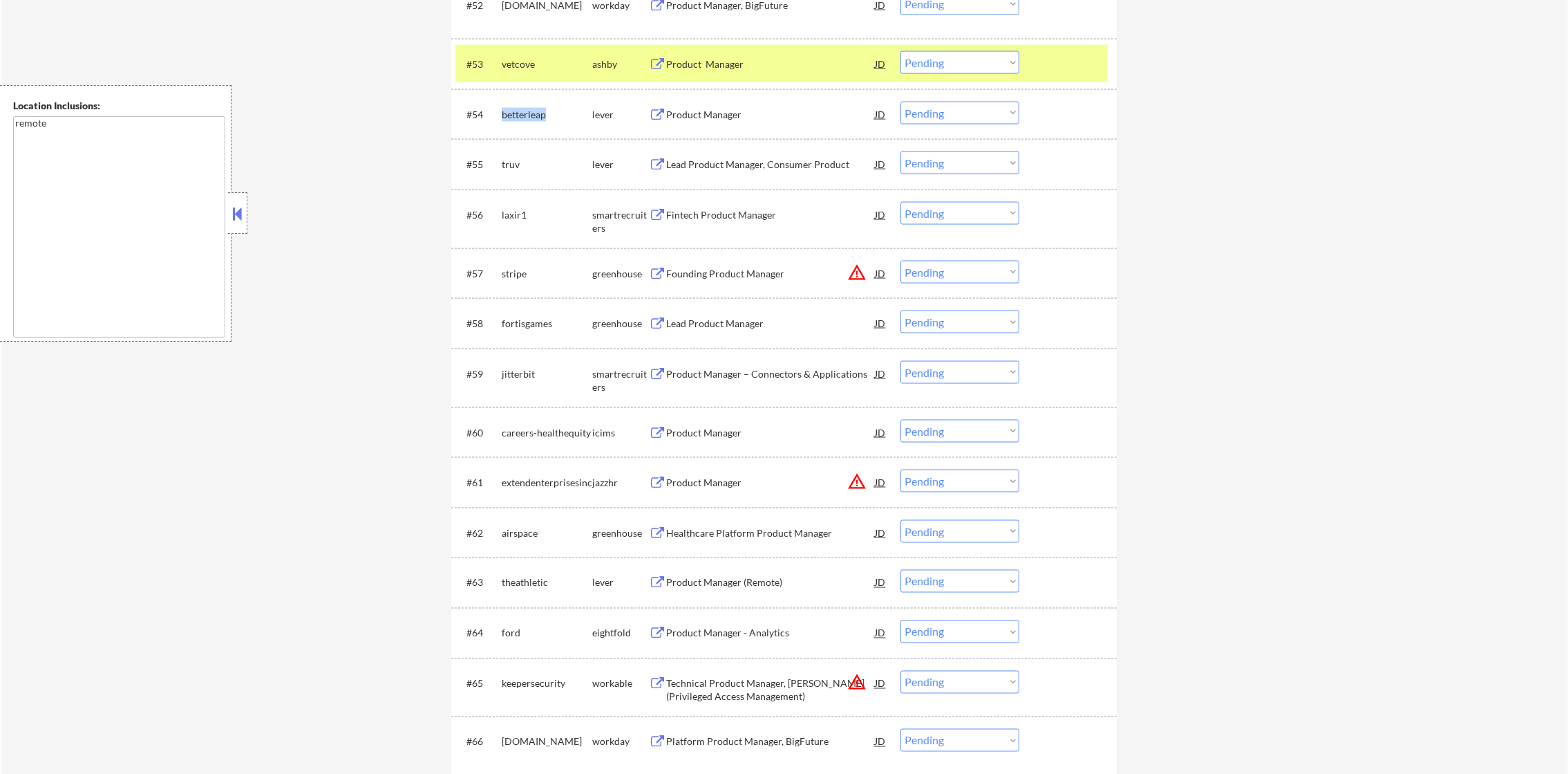
copy div "betterleap"
click at [455, 106] on div "#54 betterleap lever Product Manager JD warning_amber Choose an option... Pendi…" at bounding box center [781, 114] width 653 height 38
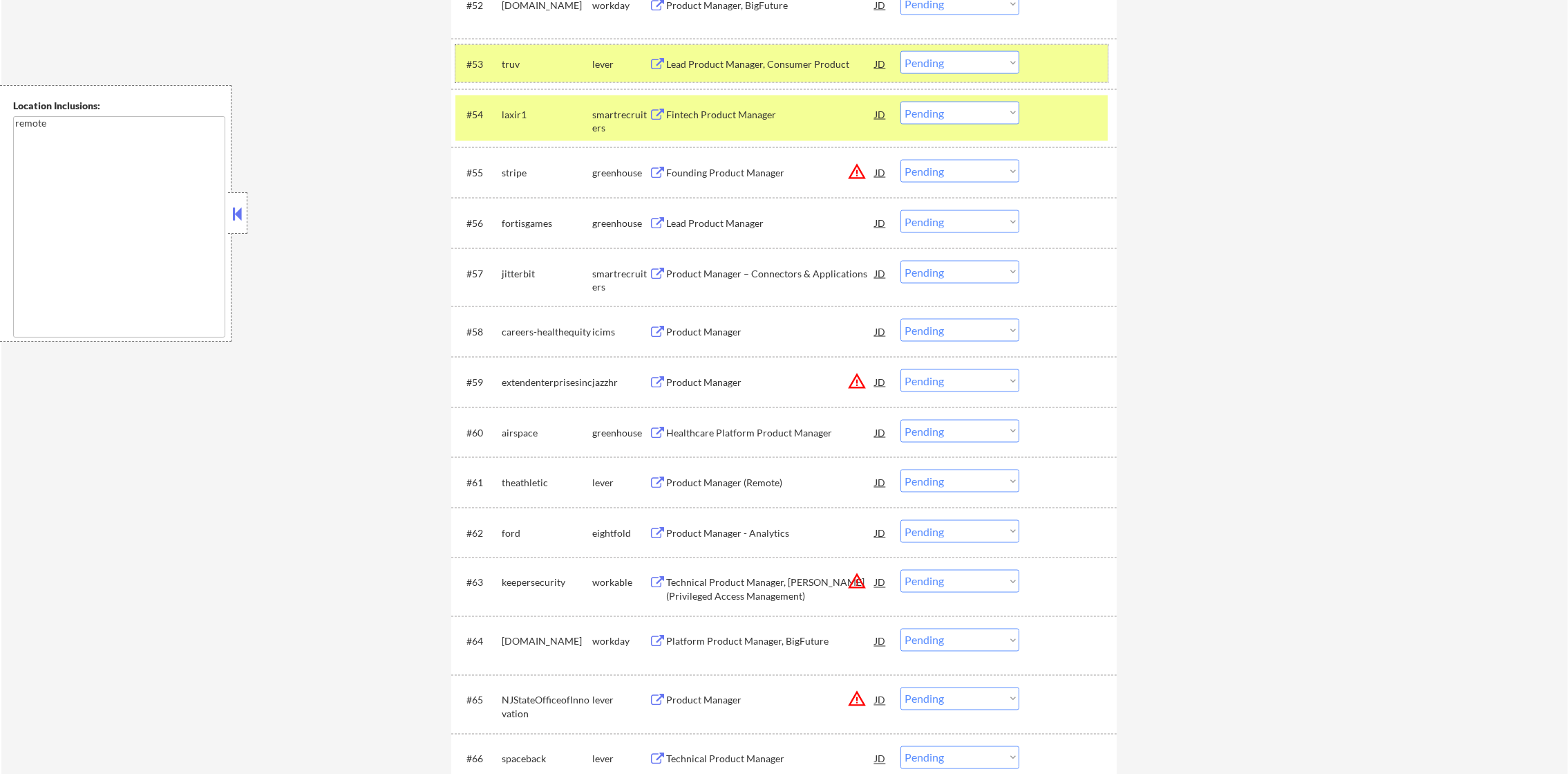
click at [522, 74] on div "truv" at bounding box center [547, 63] width 91 height 25
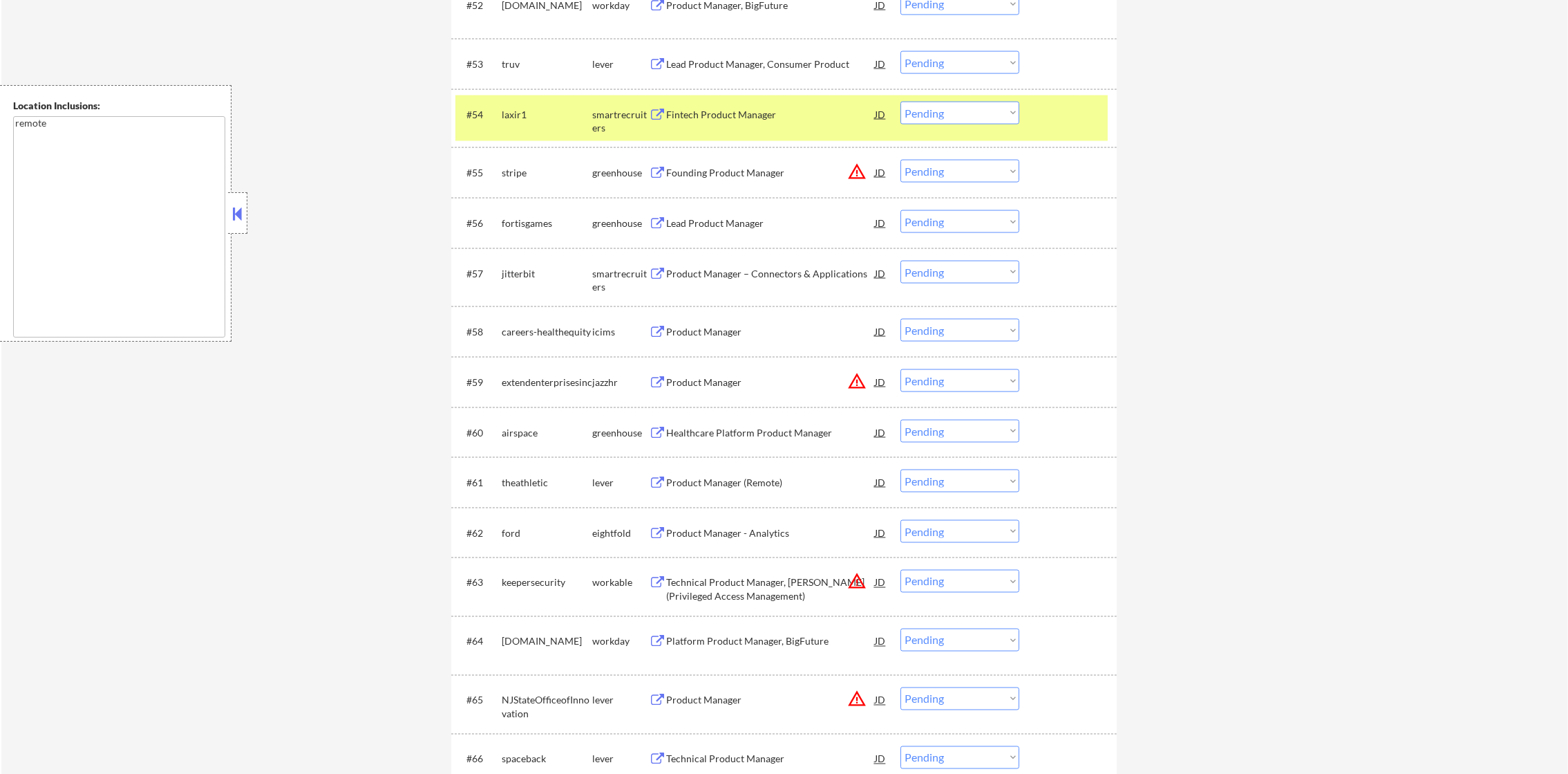
click at [520, 121] on div "laxir1" at bounding box center [547, 113] width 91 height 25
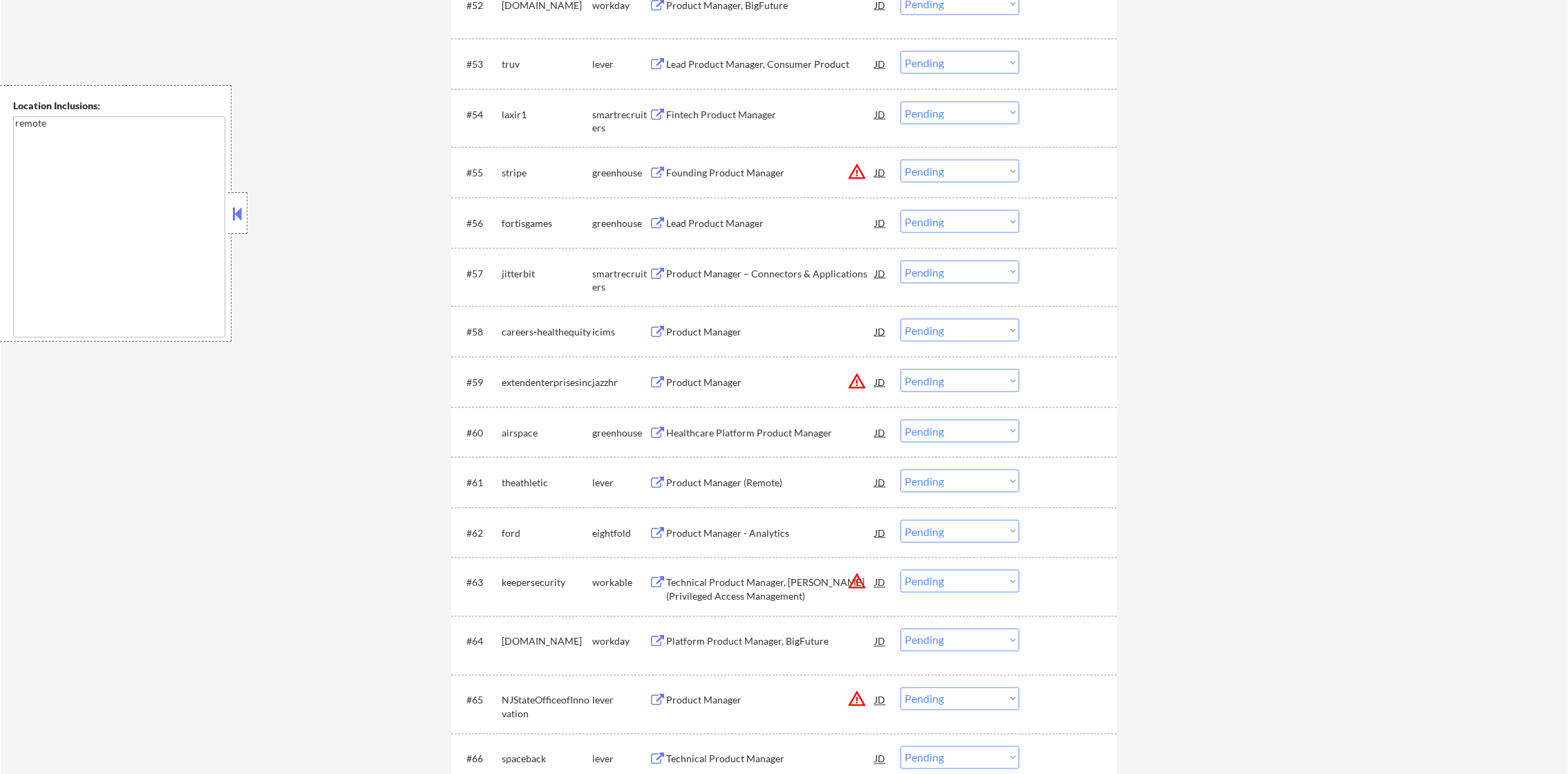
click at [510, 55] on div "truv" at bounding box center [547, 63] width 91 height 25
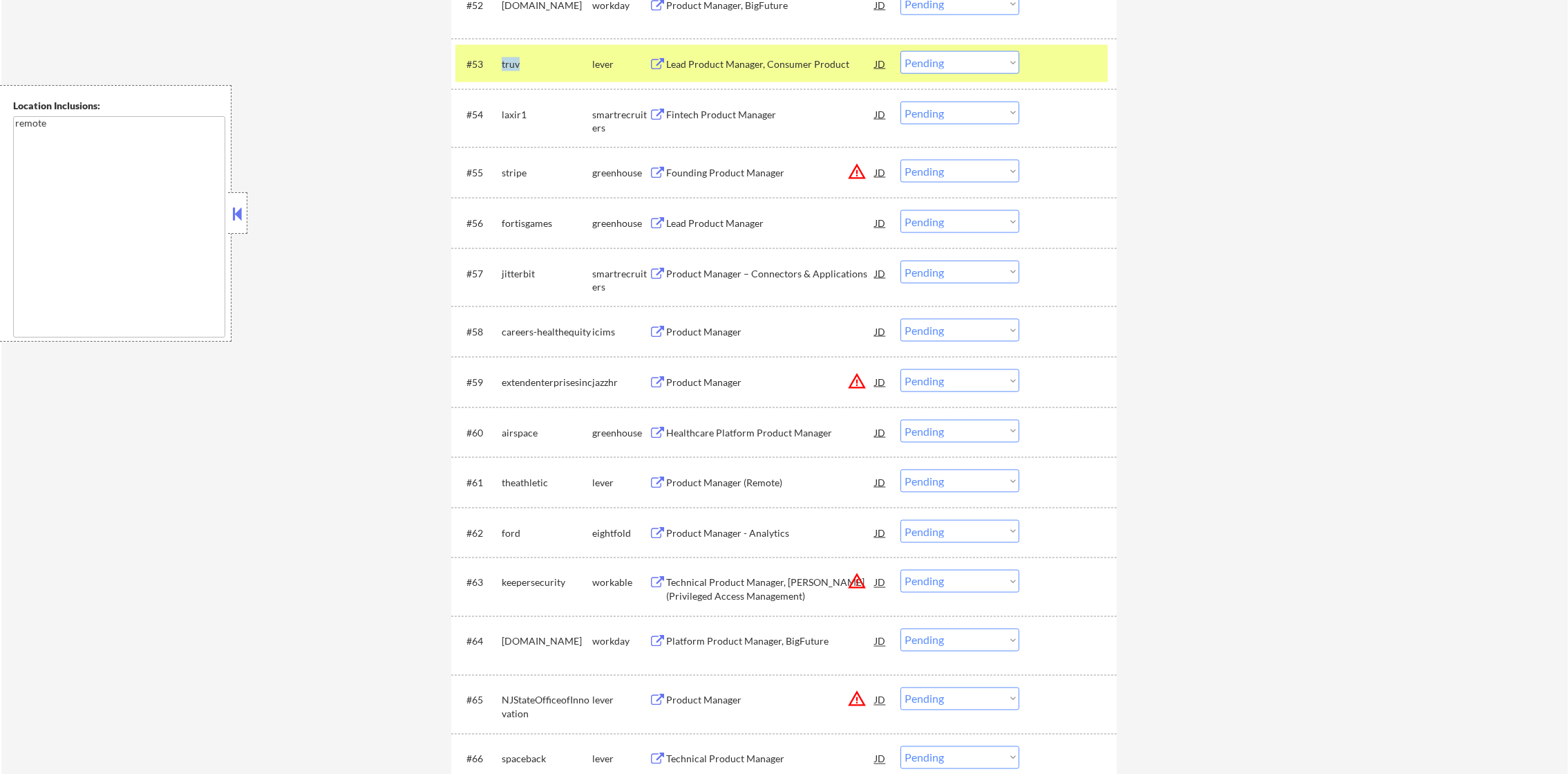
click at [510, 55] on div "truv" at bounding box center [547, 63] width 91 height 25
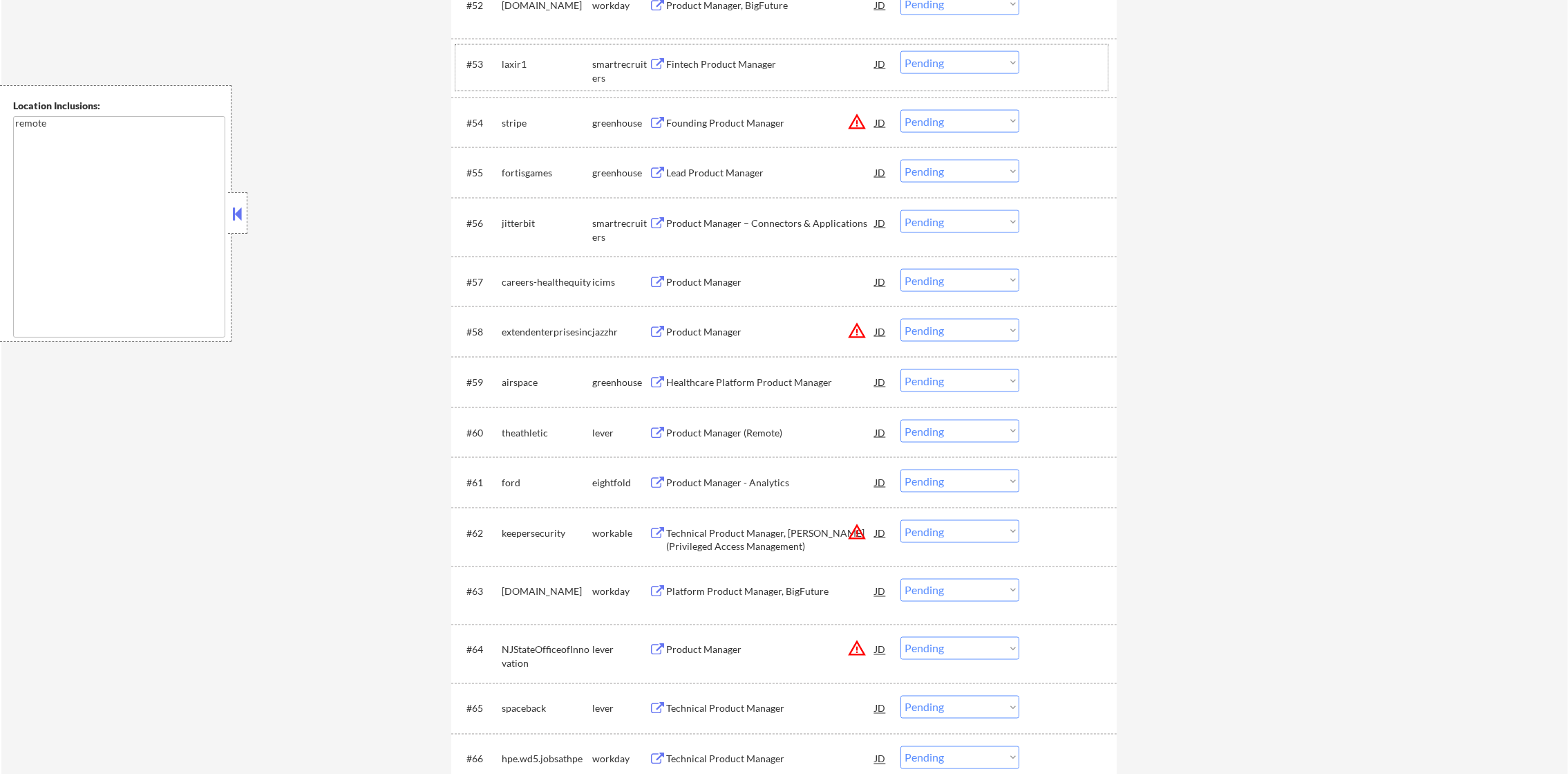
click at [507, 63] on div "laxir1" at bounding box center [547, 64] width 91 height 14
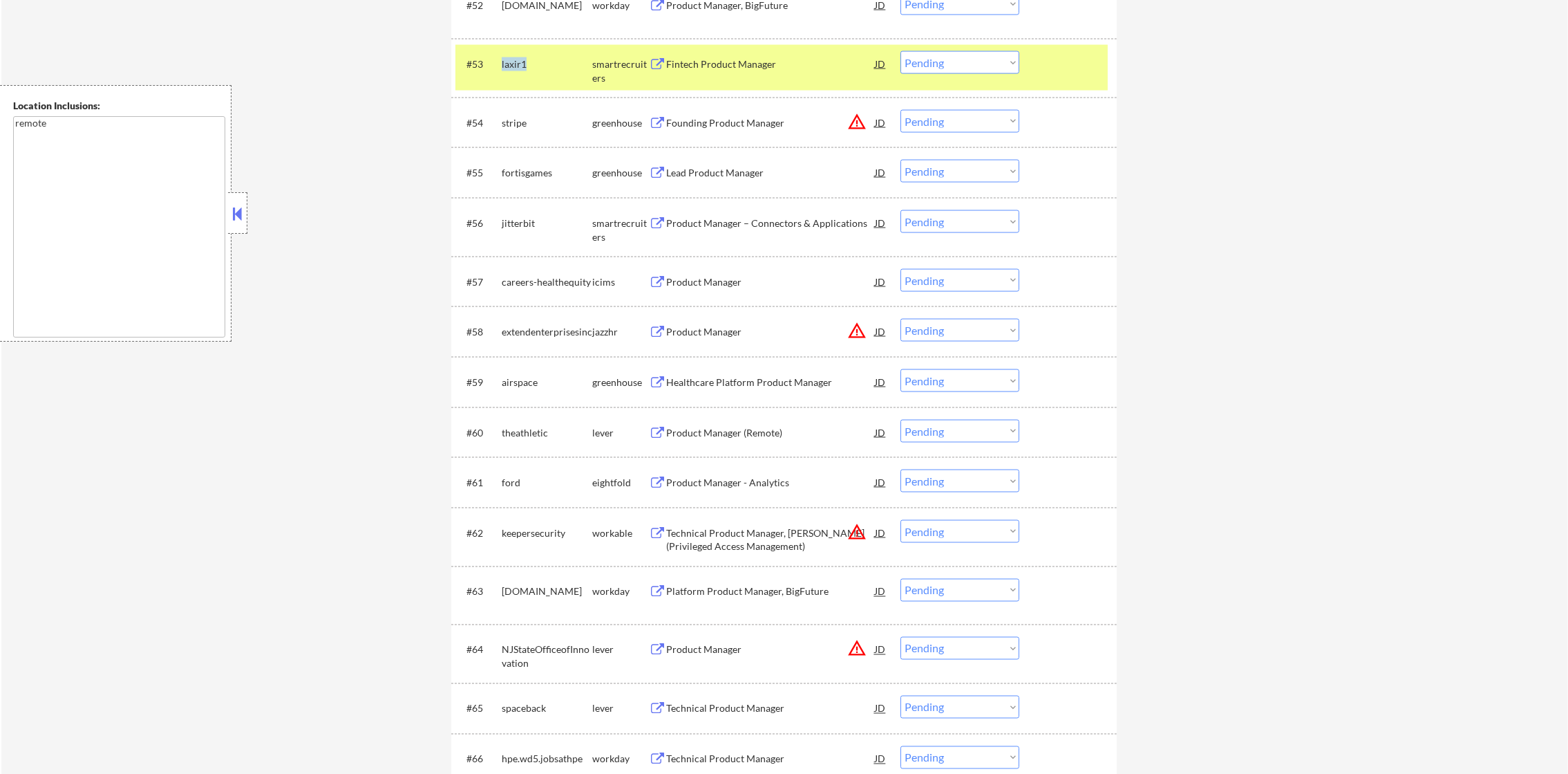
click at [507, 63] on div "laxir1" at bounding box center [547, 64] width 91 height 14
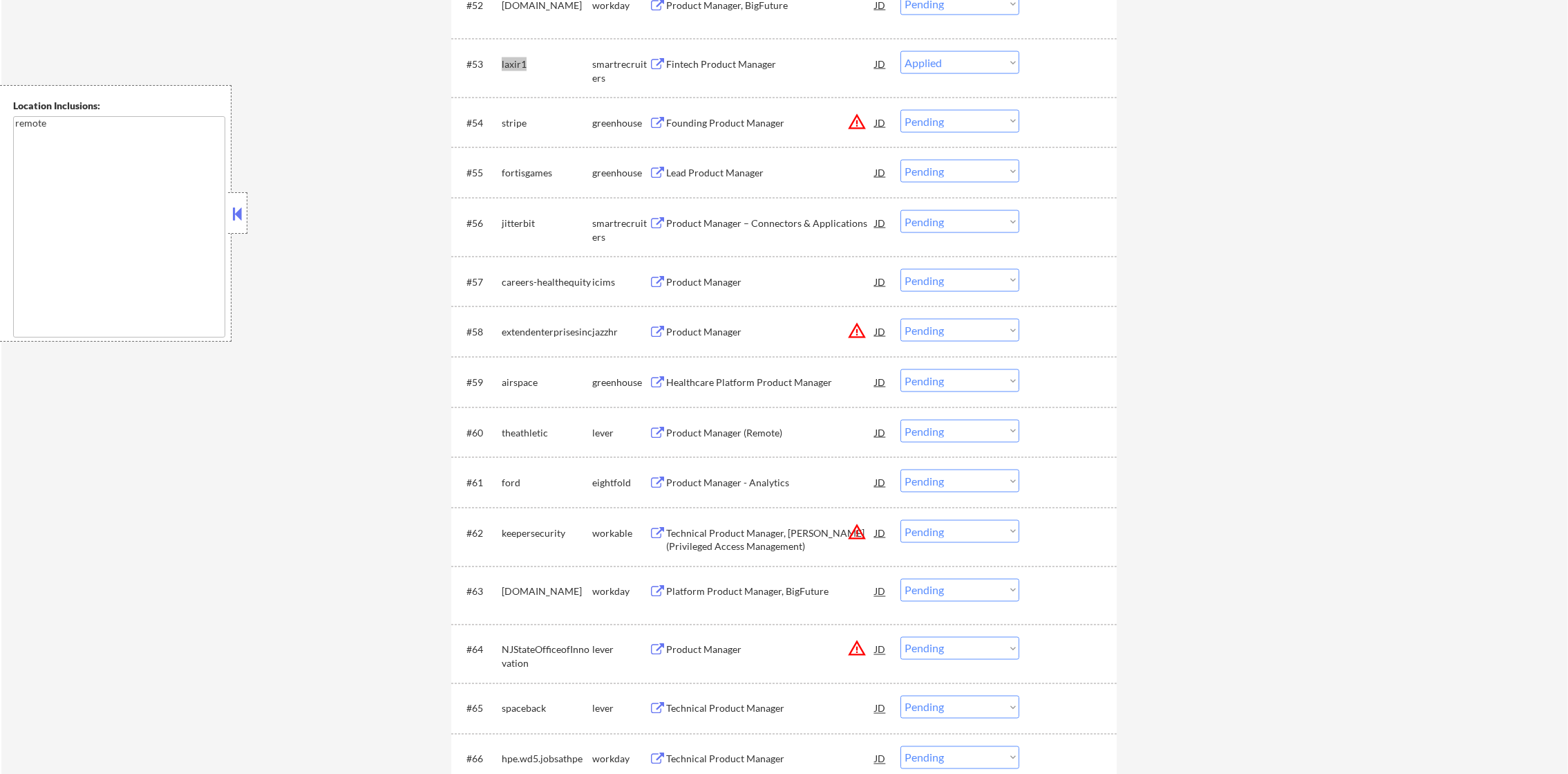
select select ""pending""
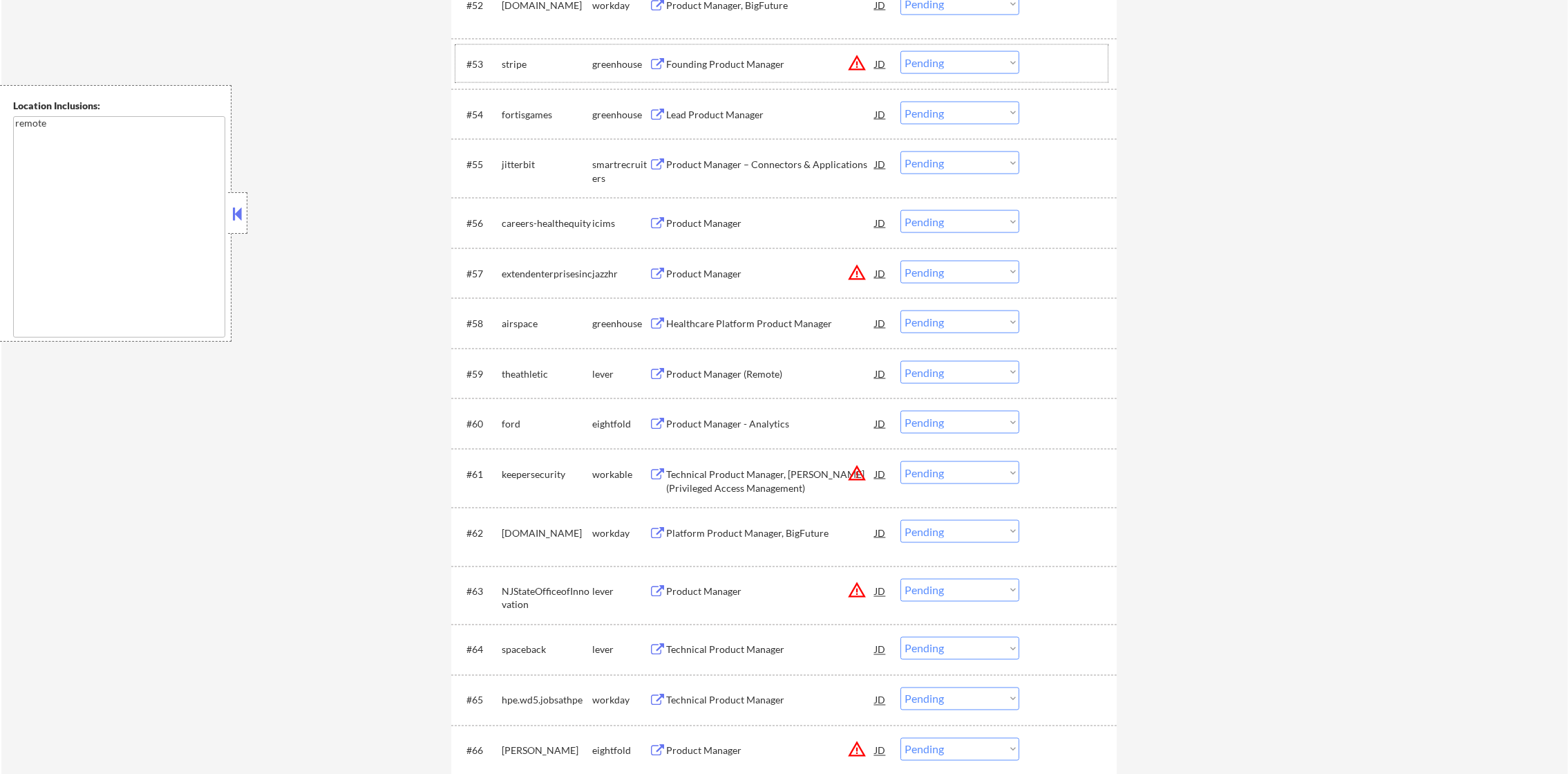
click at [524, 115] on div "fortisgames" at bounding box center [547, 115] width 91 height 14
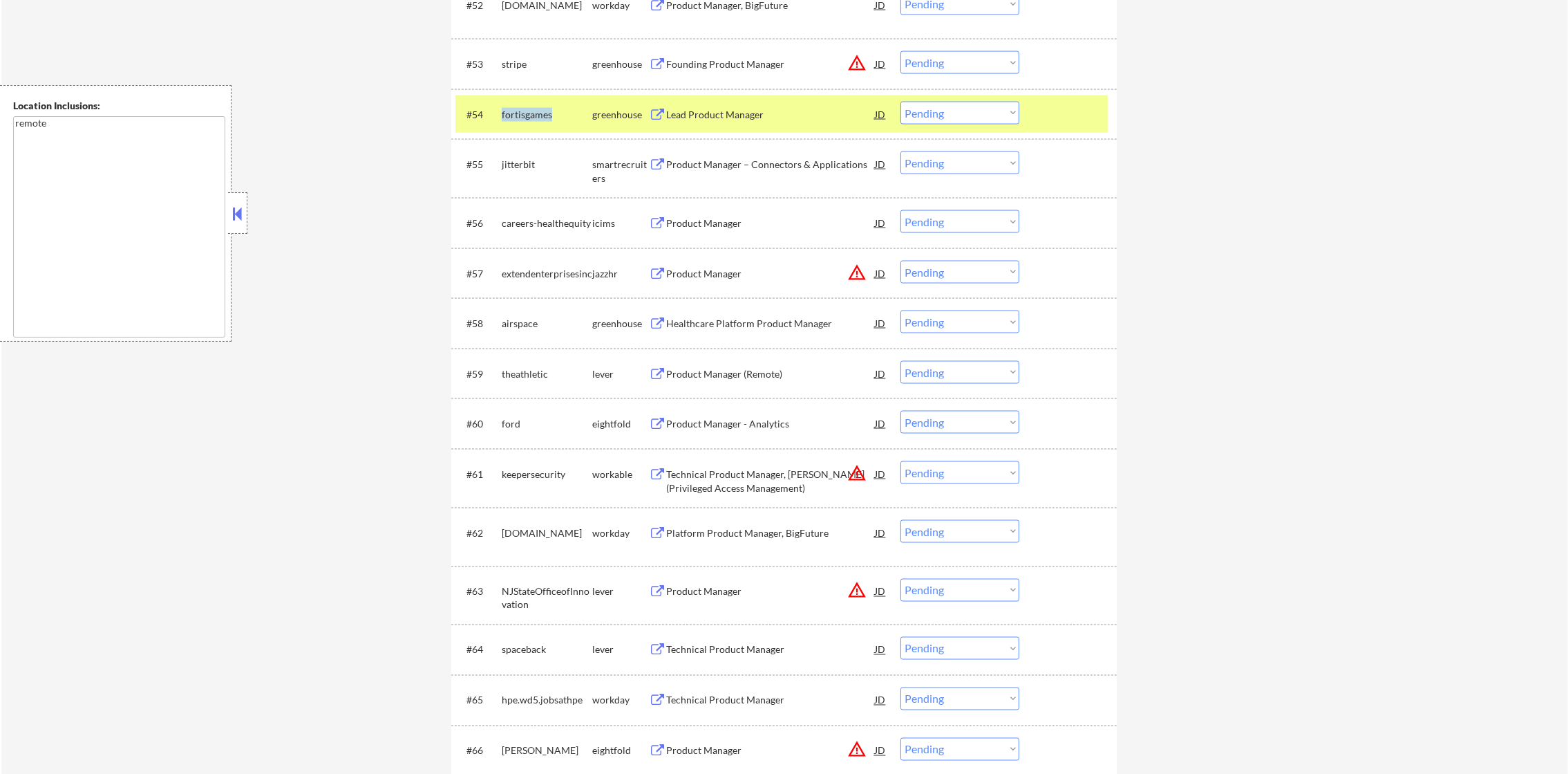
click at [524, 115] on div "fortisgames" at bounding box center [547, 115] width 91 height 14
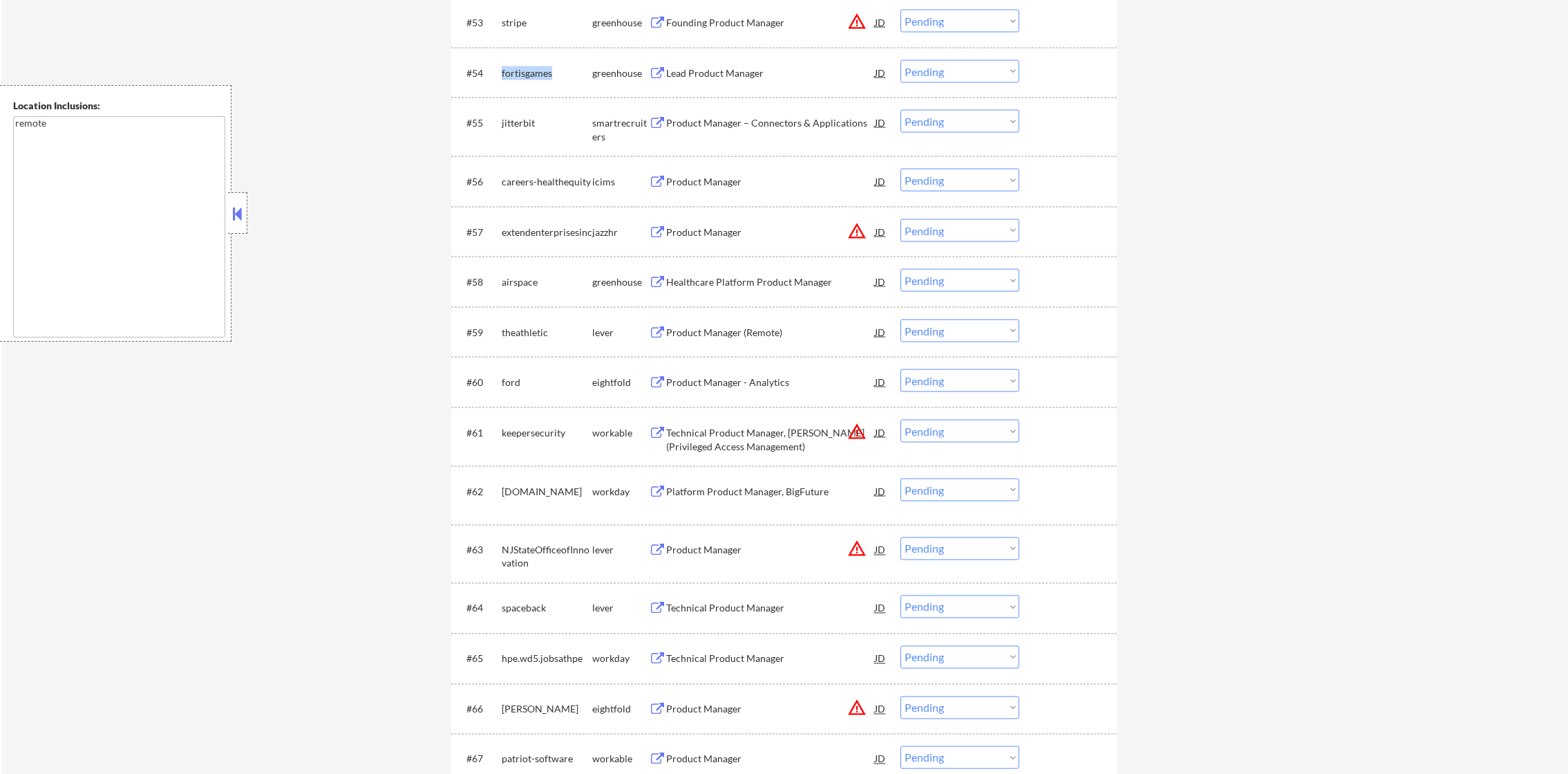
scroll to position [3431, 0]
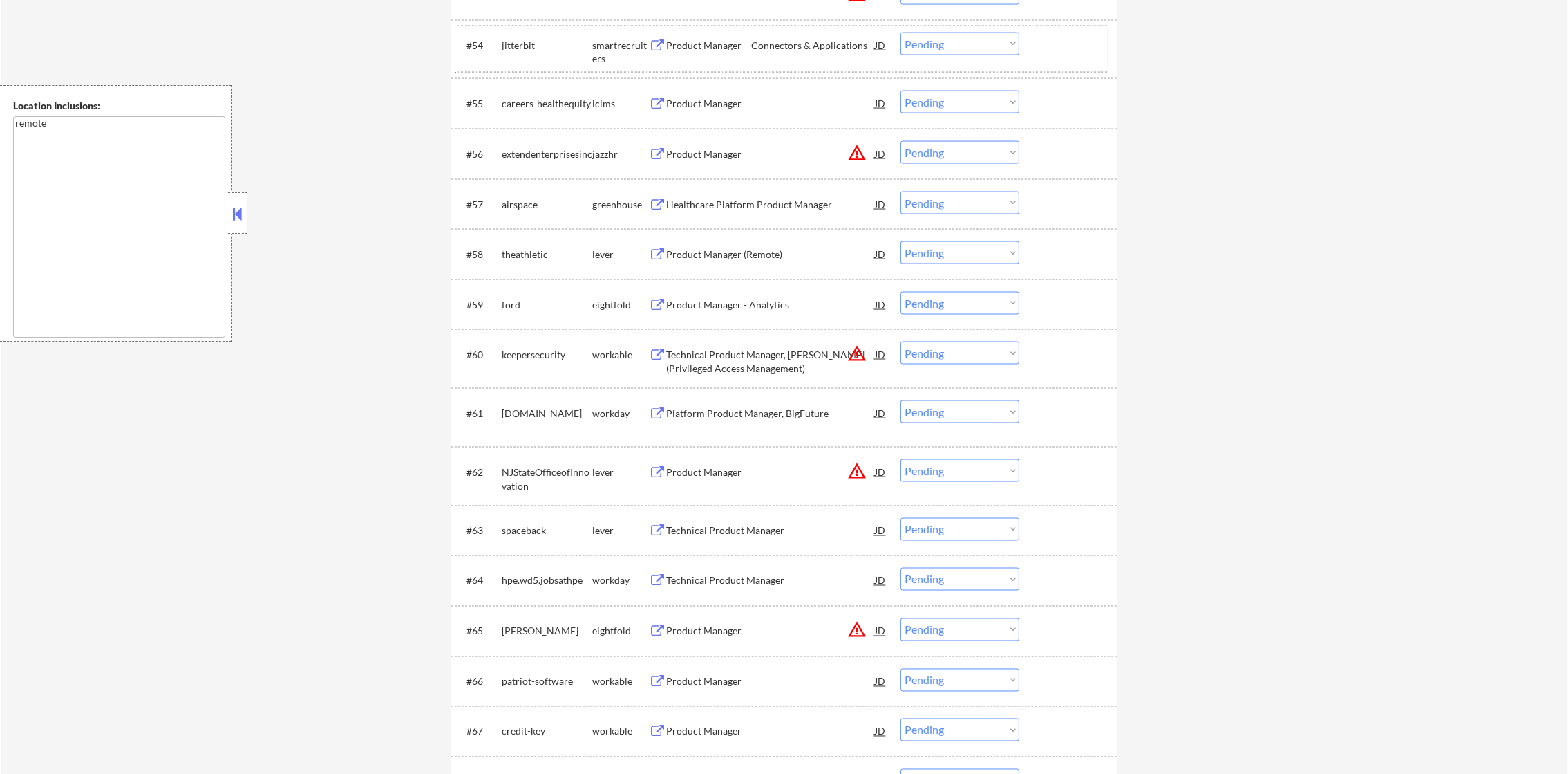
click at [512, 42] on div "jitterbit" at bounding box center [547, 45] width 91 height 14
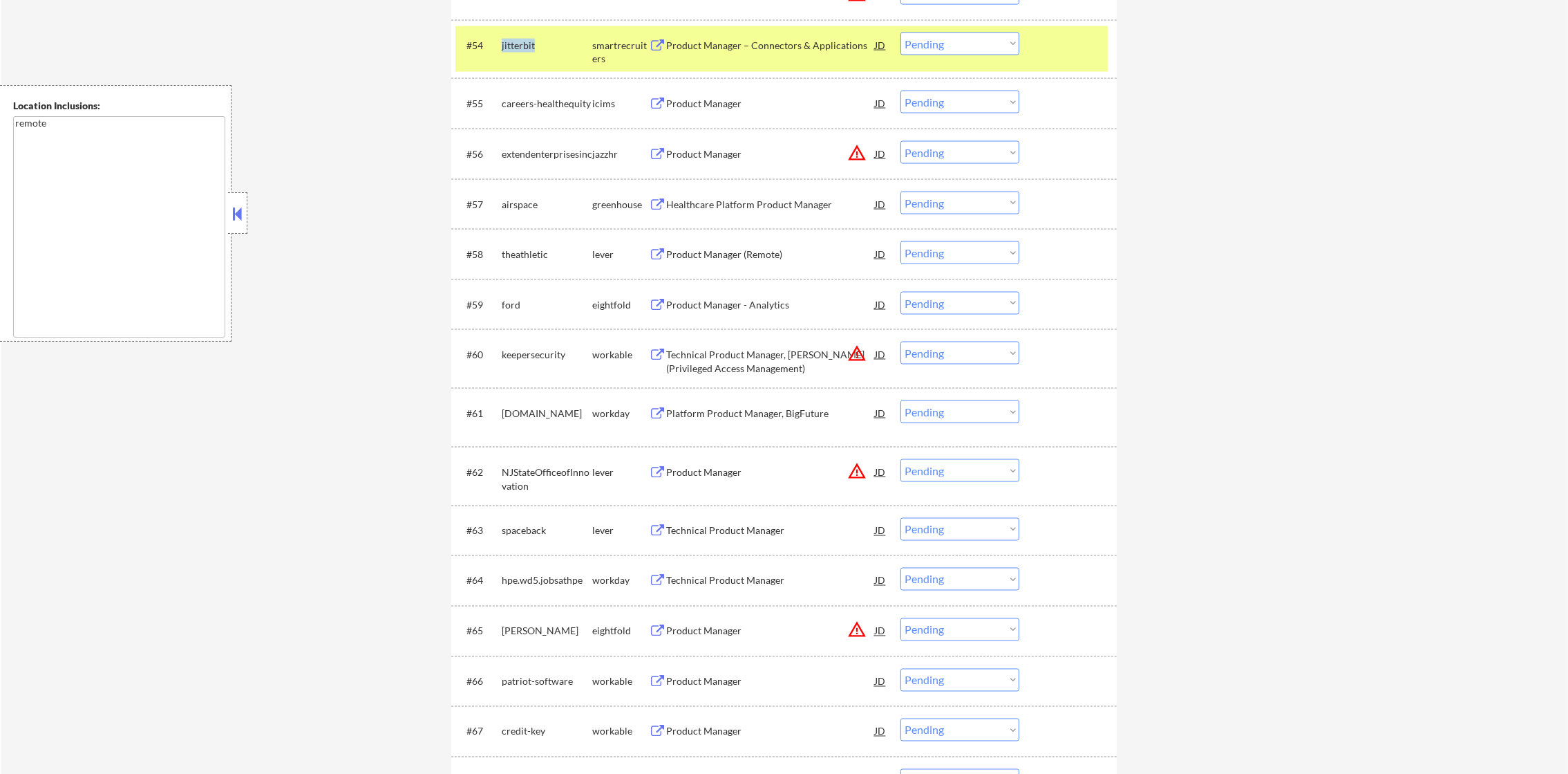
click at [512, 42] on div "jitterbit" at bounding box center [547, 45] width 91 height 14
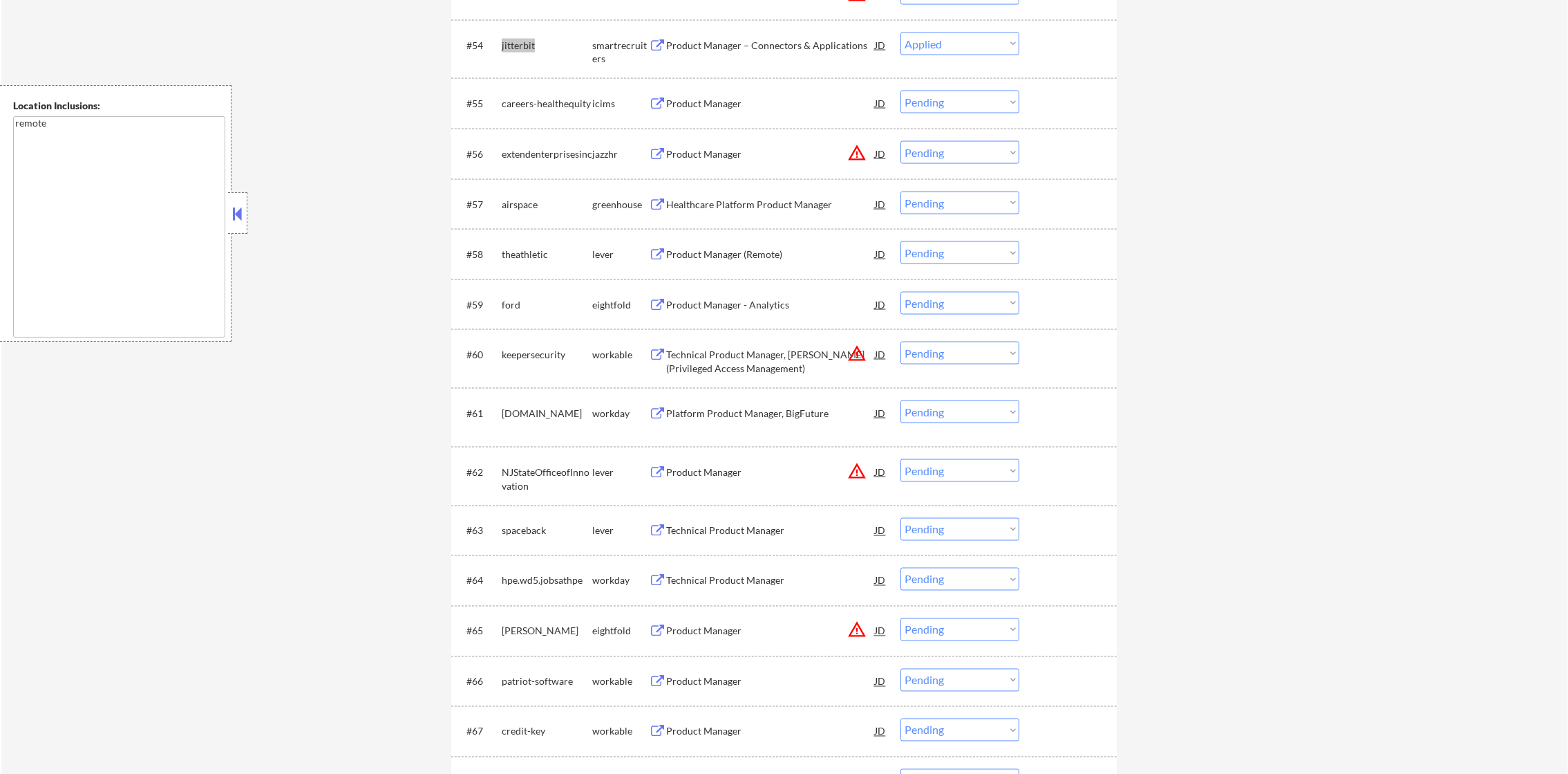
select select ""pending""
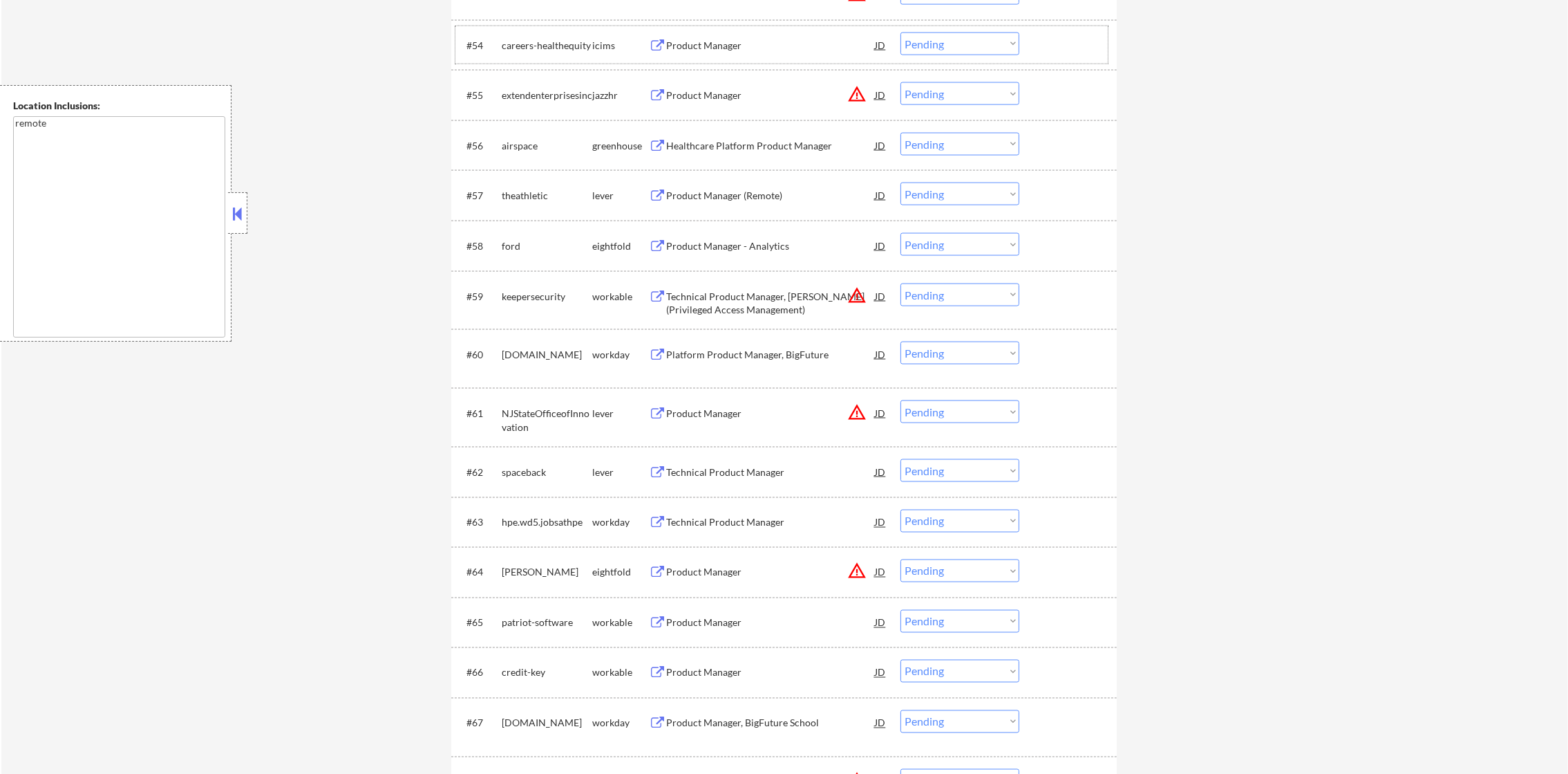
click at [524, 146] on div "airspace" at bounding box center [547, 146] width 91 height 14
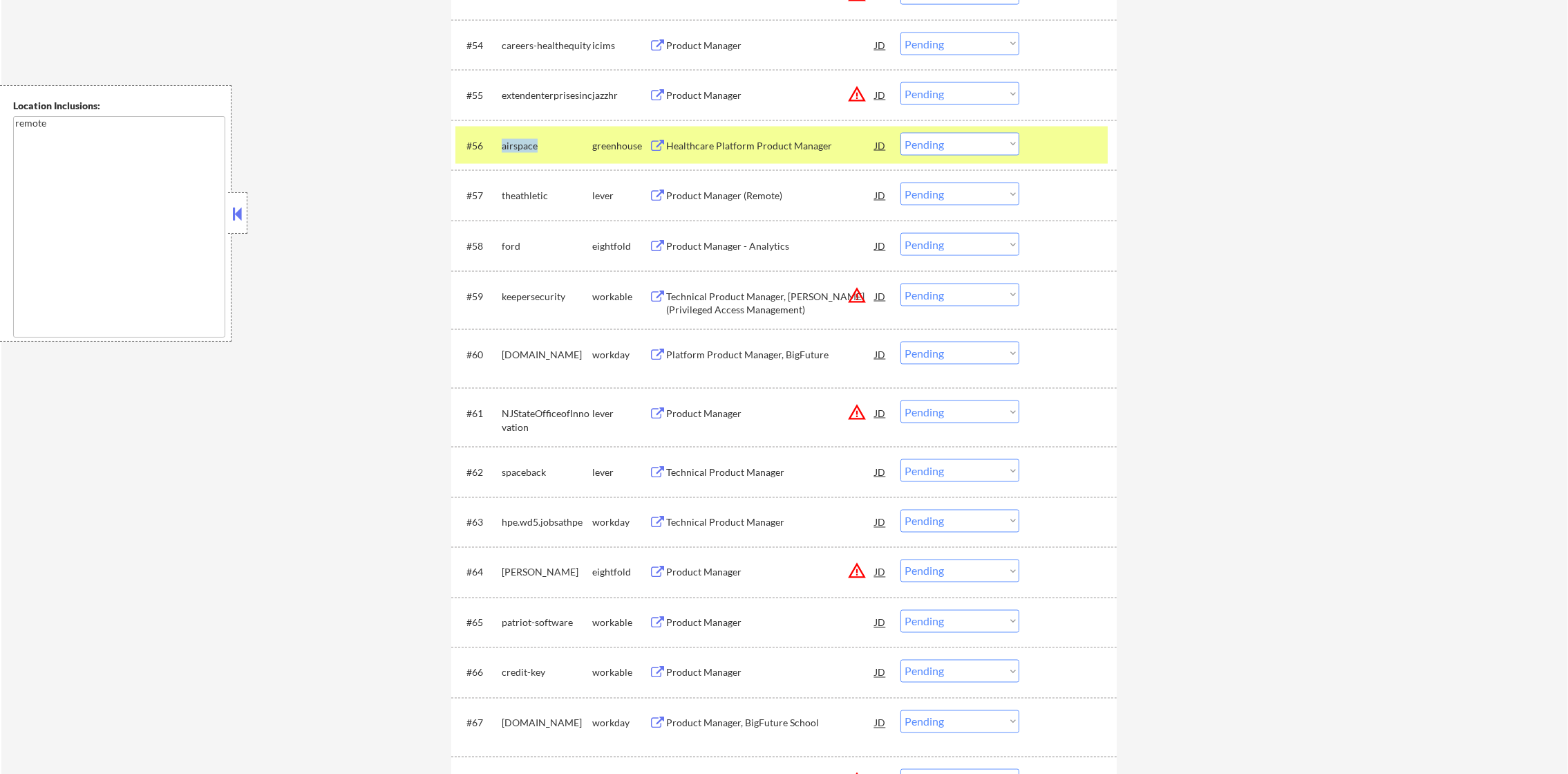
click at [524, 146] on div "airspace" at bounding box center [547, 146] width 91 height 14
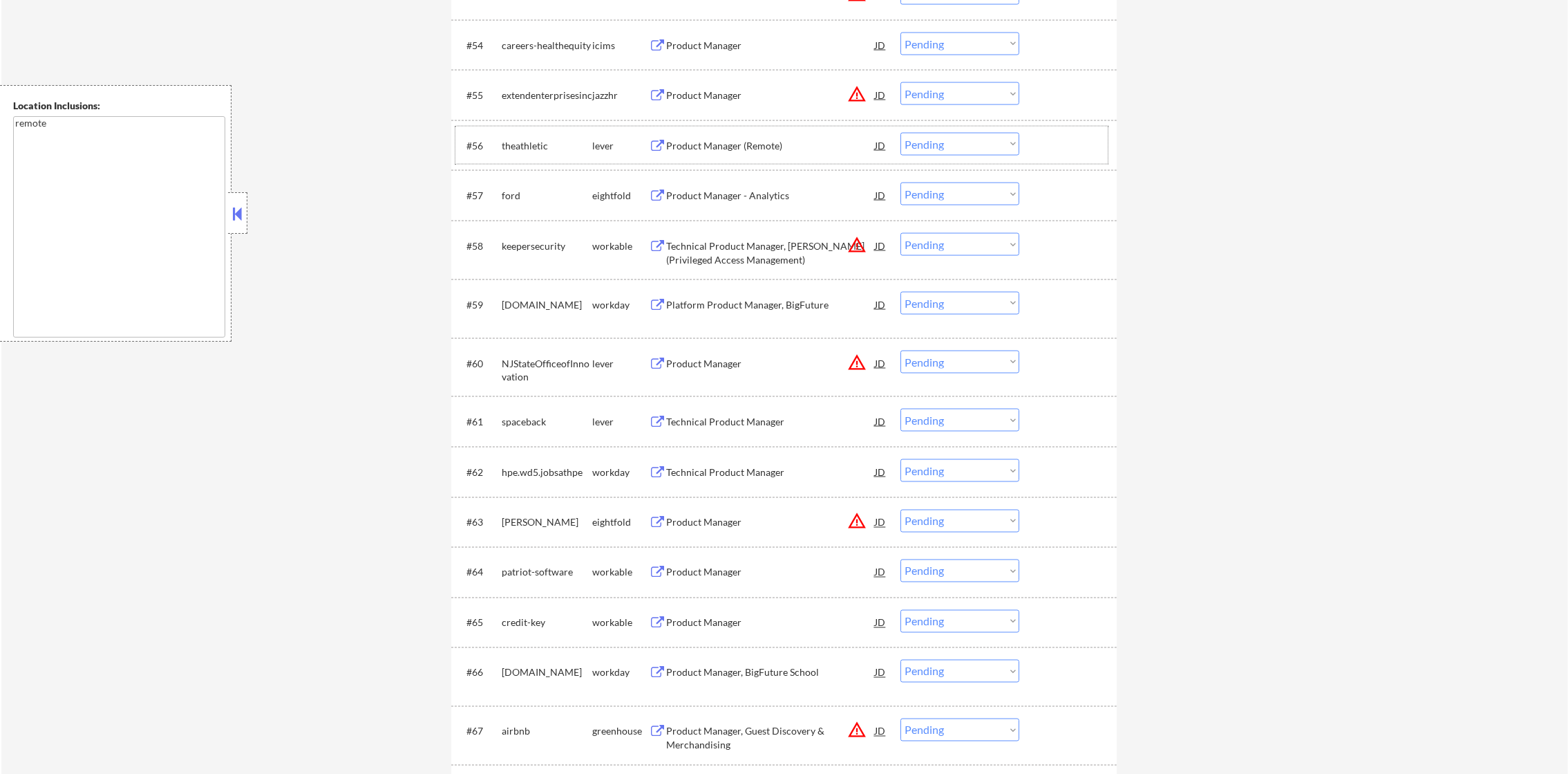
click at [543, 136] on div "theathletic" at bounding box center [547, 145] width 91 height 25
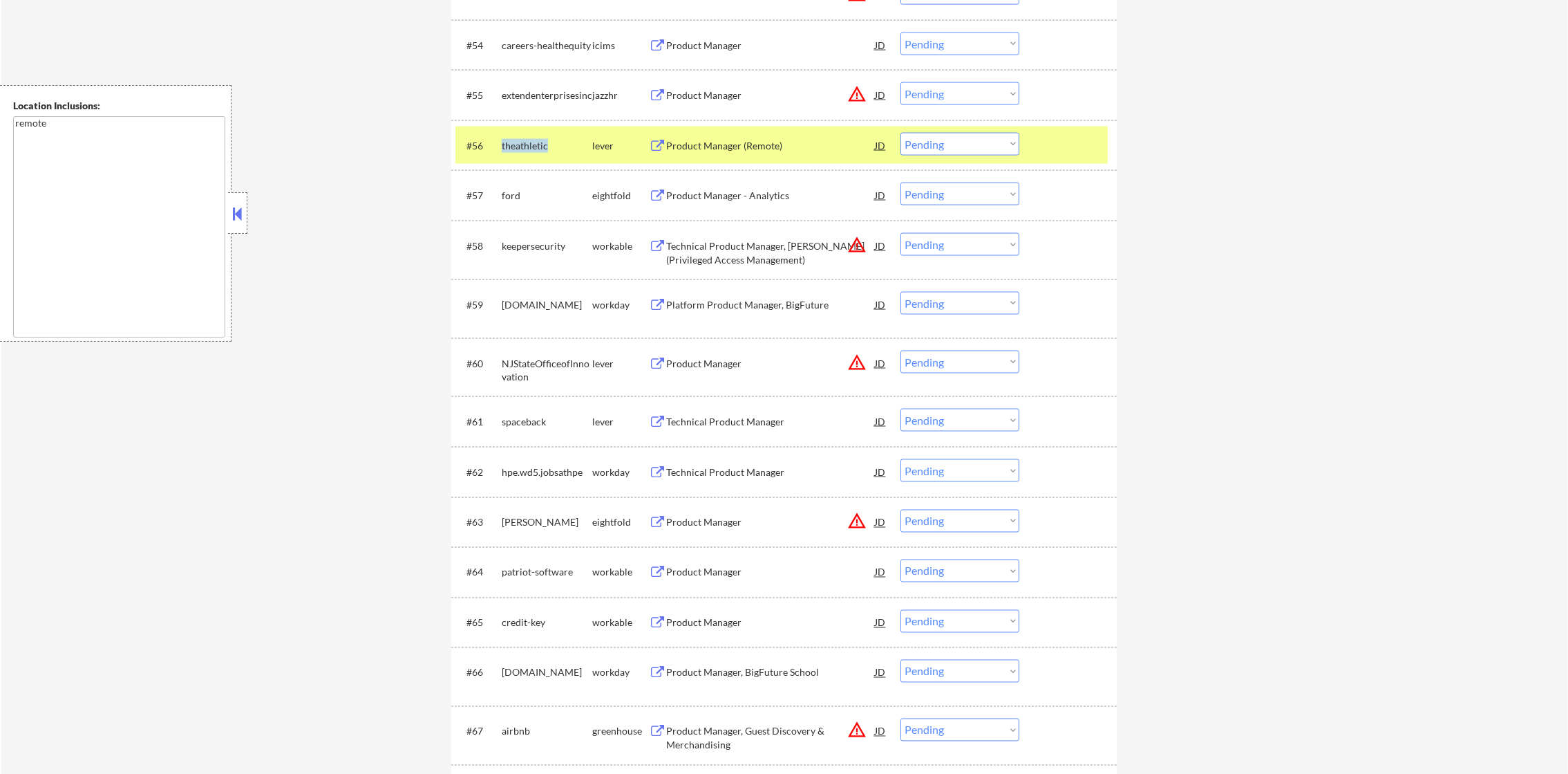
click at [543, 136] on div "theathletic" at bounding box center [547, 145] width 91 height 25
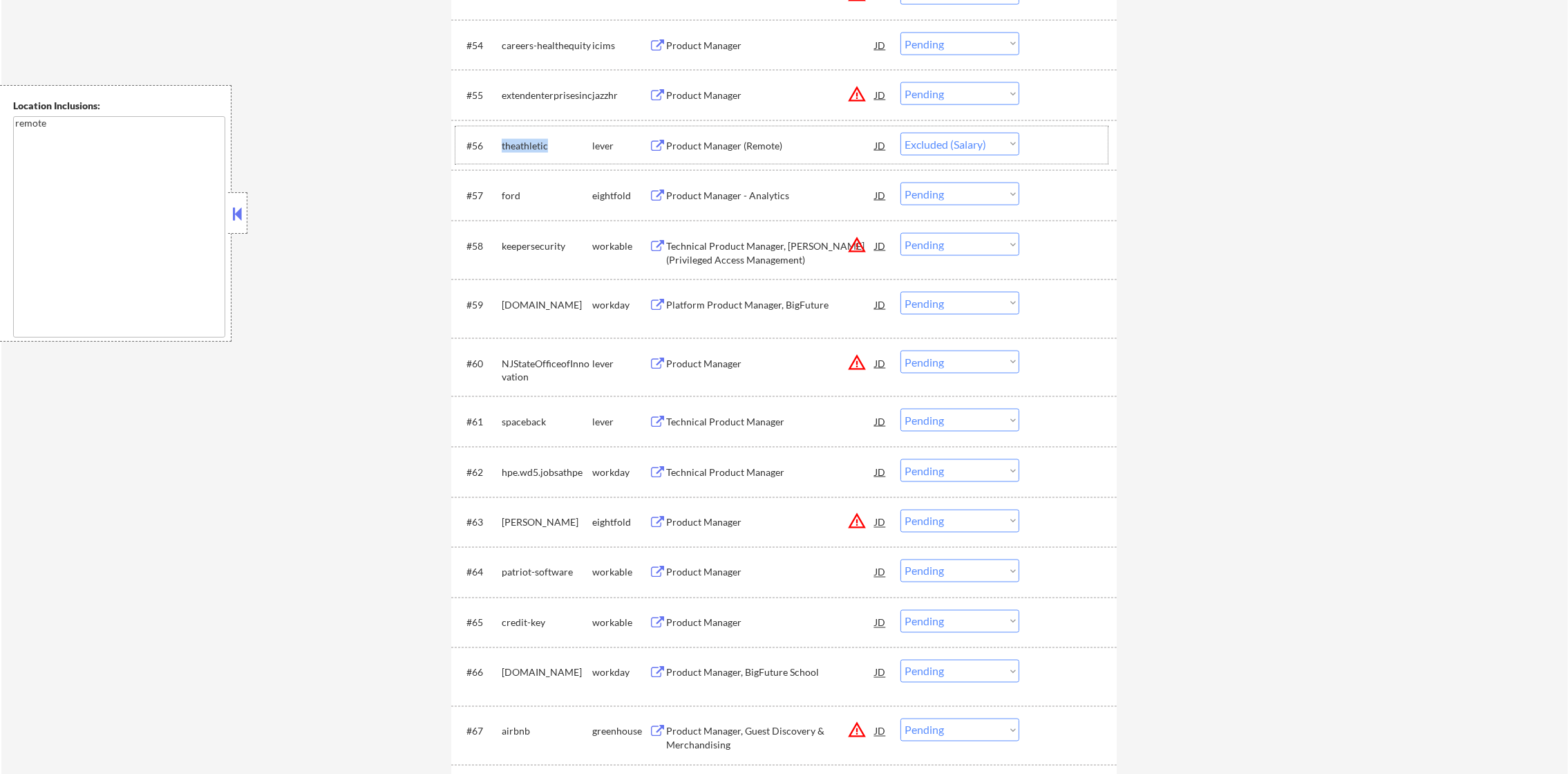
select select ""pending""
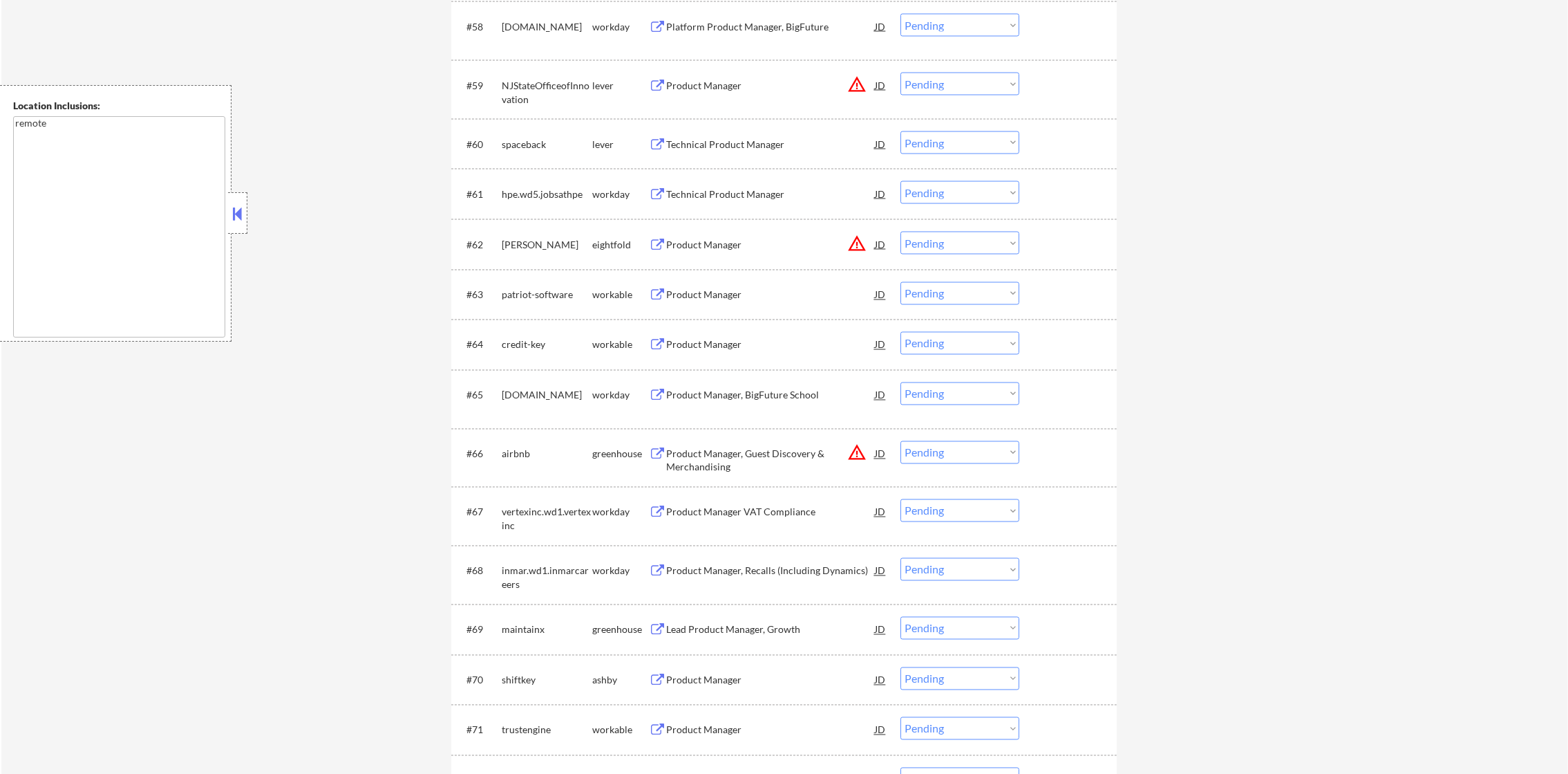
scroll to position [3705, 0]
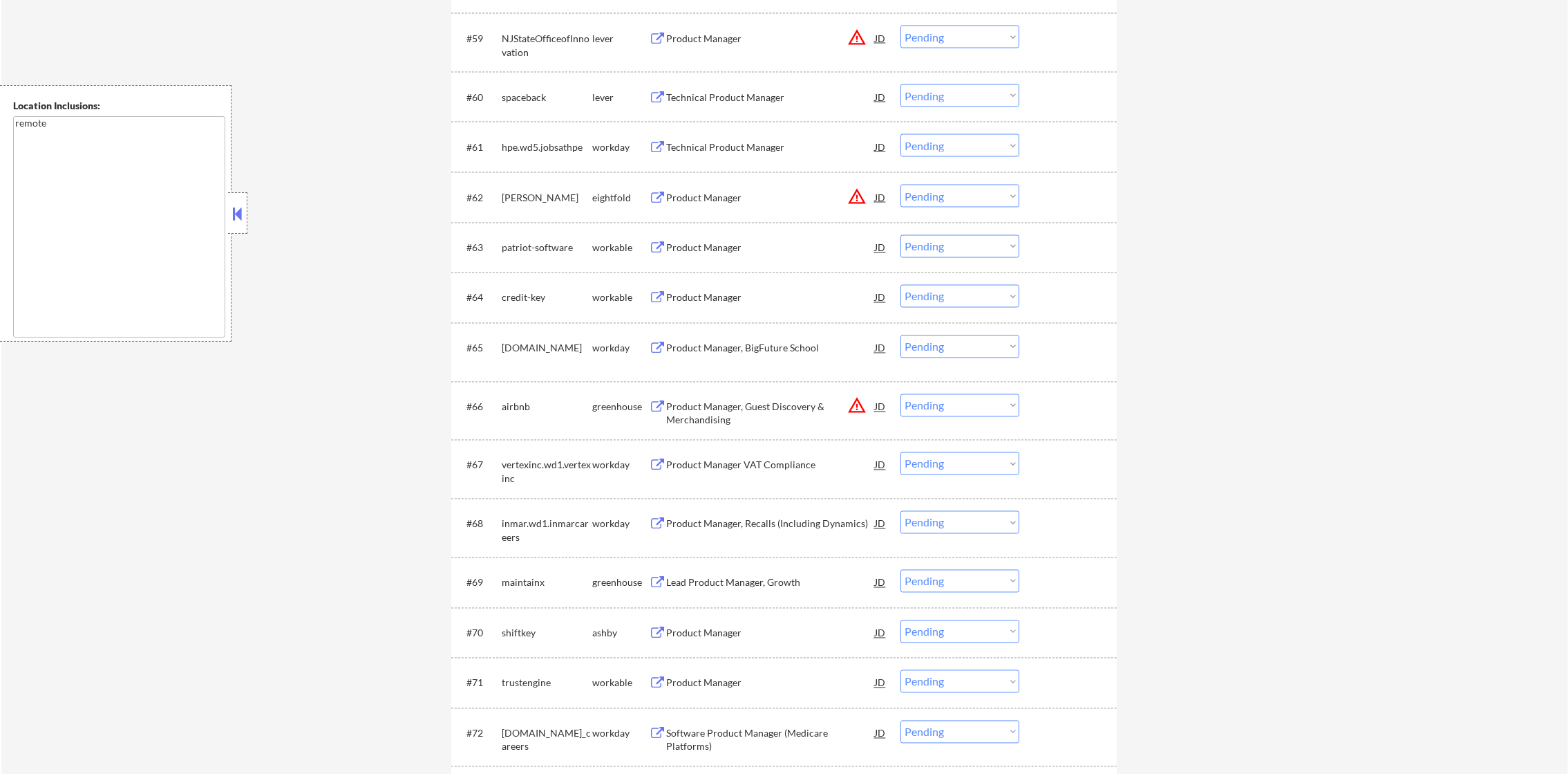
click at [515, 104] on div "spaceback" at bounding box center [547, 96] width 91 height 25
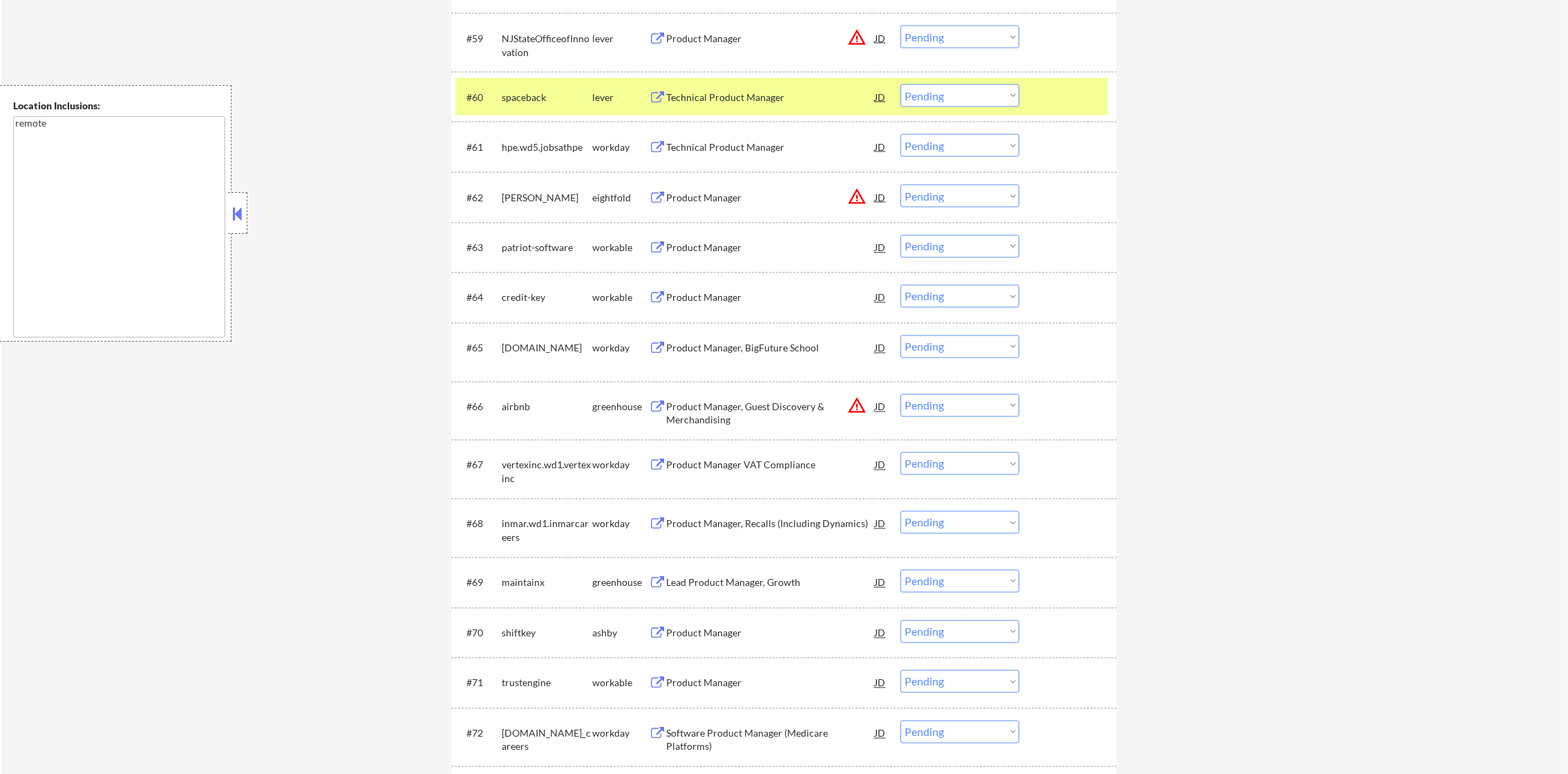
click at [515, 96] on div "spaceback" at bounding box center [547, 98] width 91 height 14
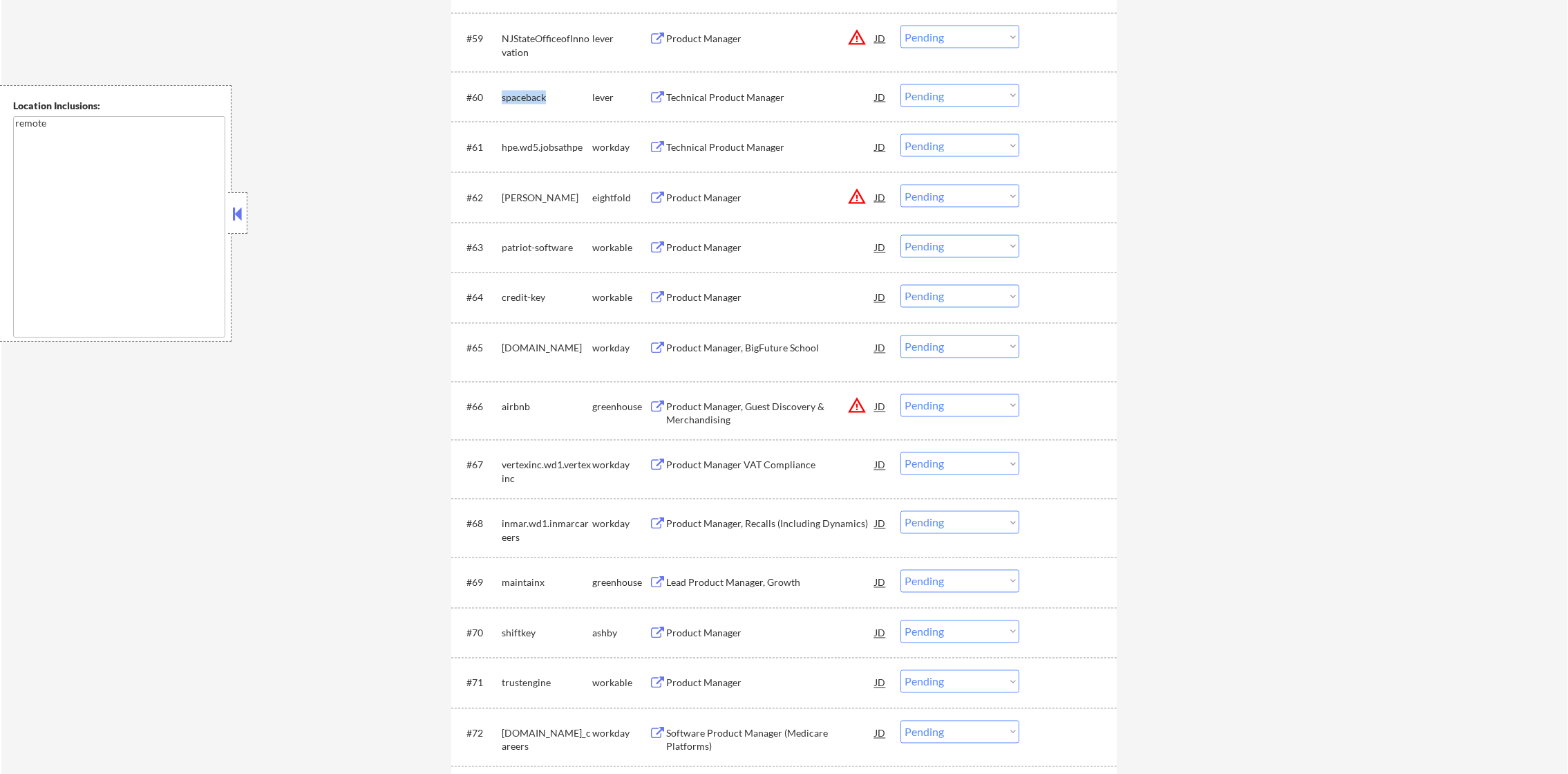
click at [515, 96] on div "spaceback" at bounding box center [547, 98] width 91 height 14
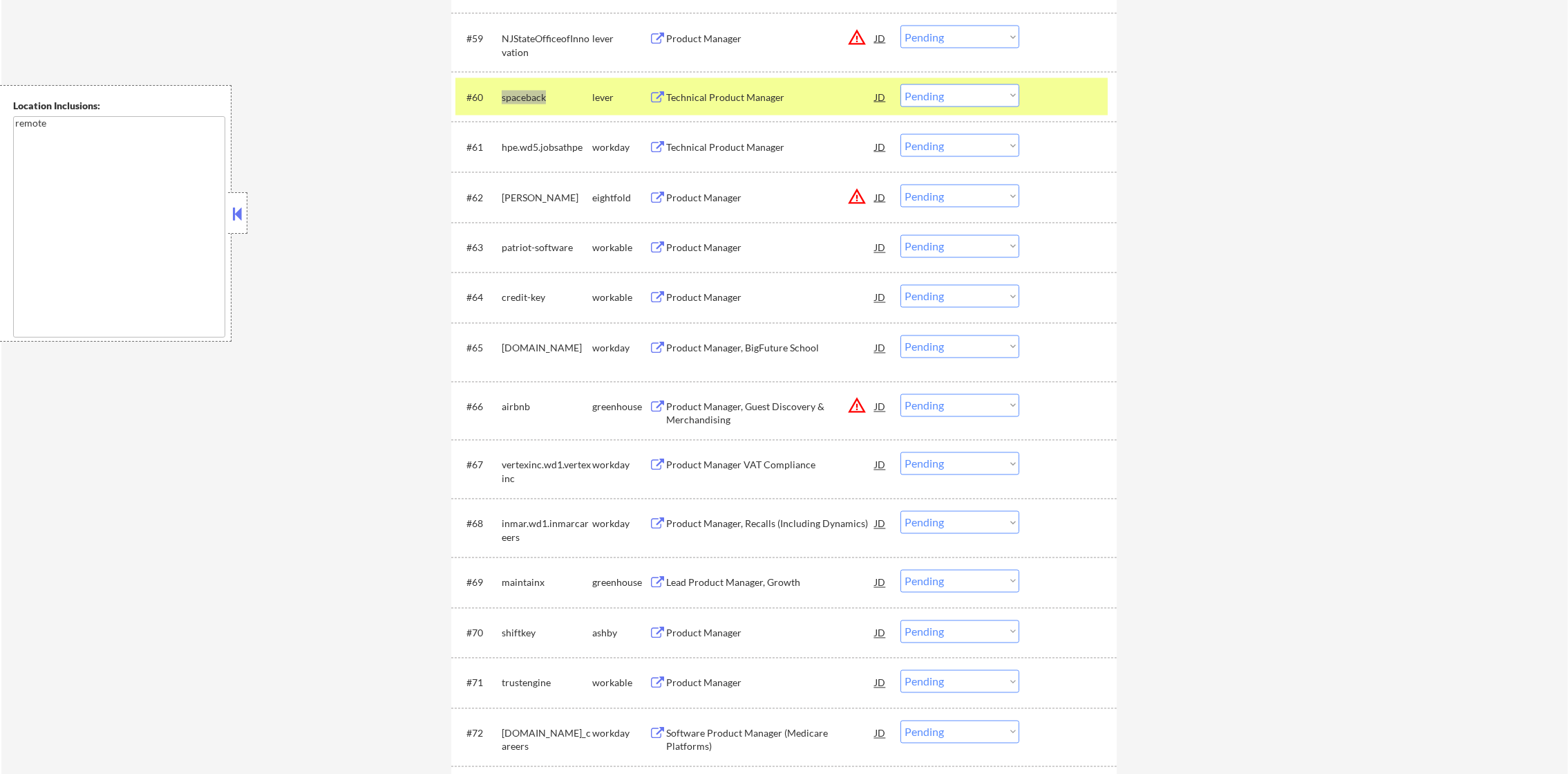
select select ""excluded__expired_""
click at [523, 99] on div "spaceback" at bounding box center [547, 98] width 91 height 14
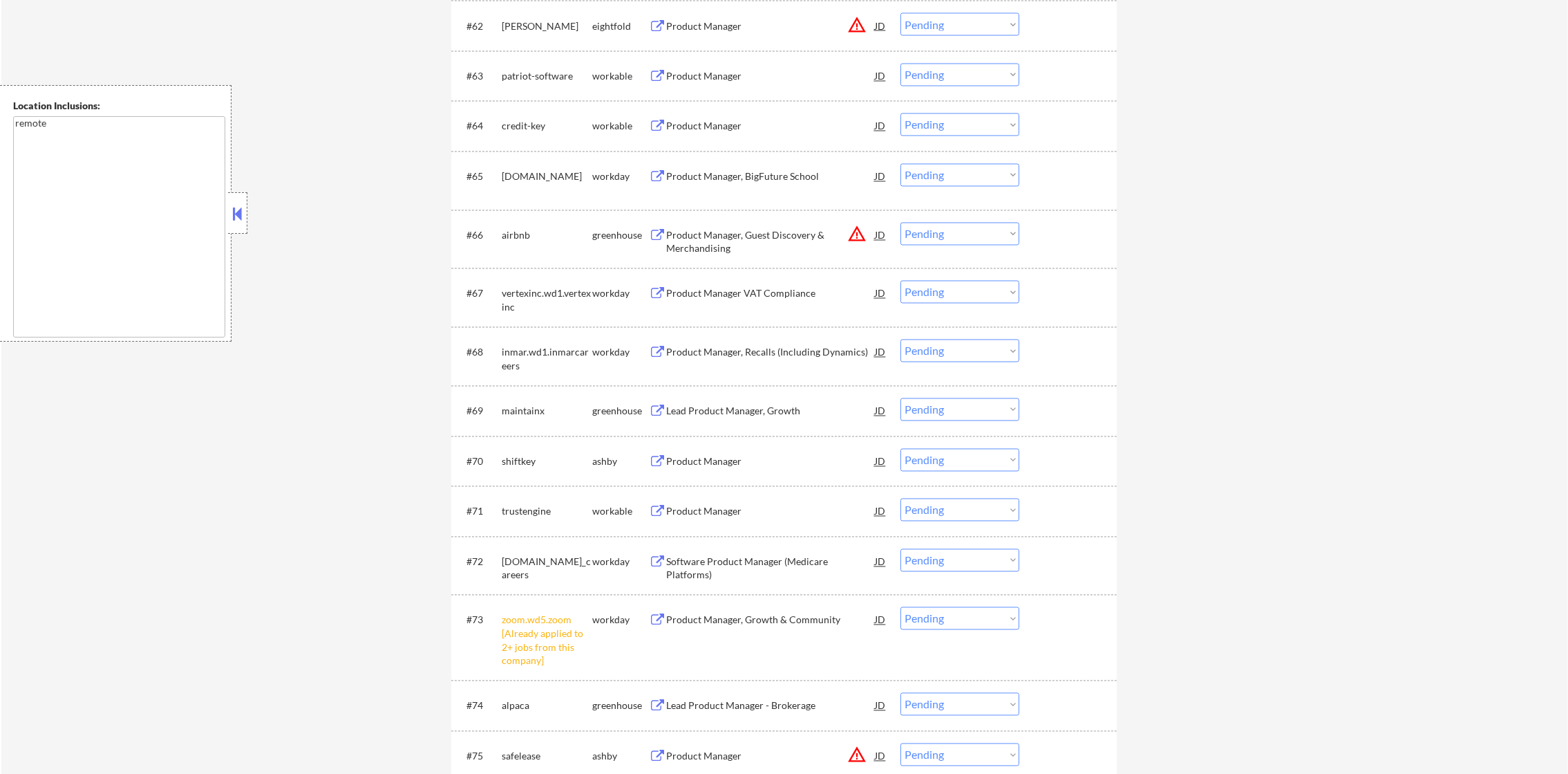
scroll to position [3878, 0]
click at [528, 120] on div "credit-key" at bounding box center [547, 126] width 91 height 14
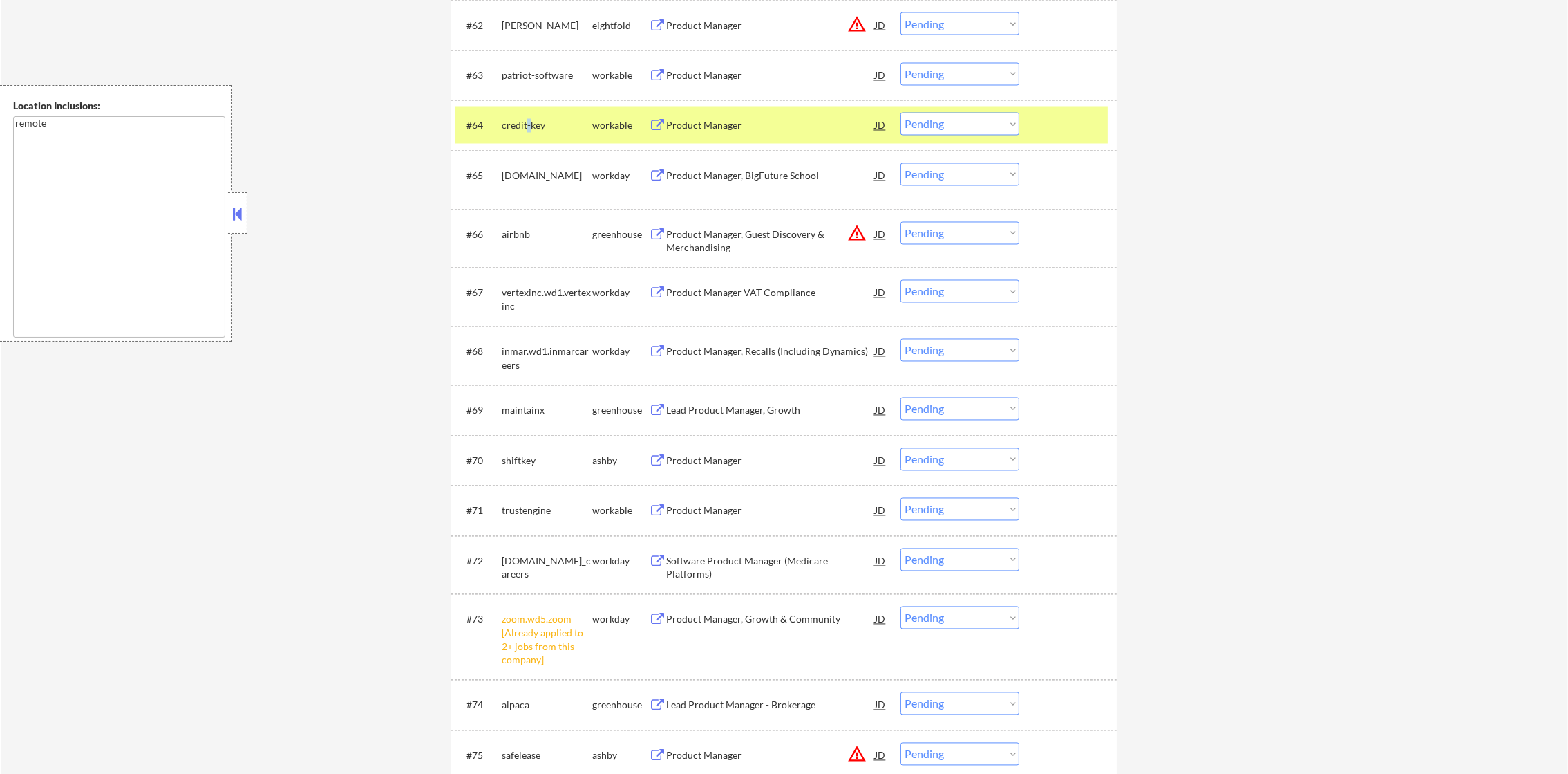
click at [528, 120] on div "credit-key" at bounding box center [547, 126] width 91 height 14
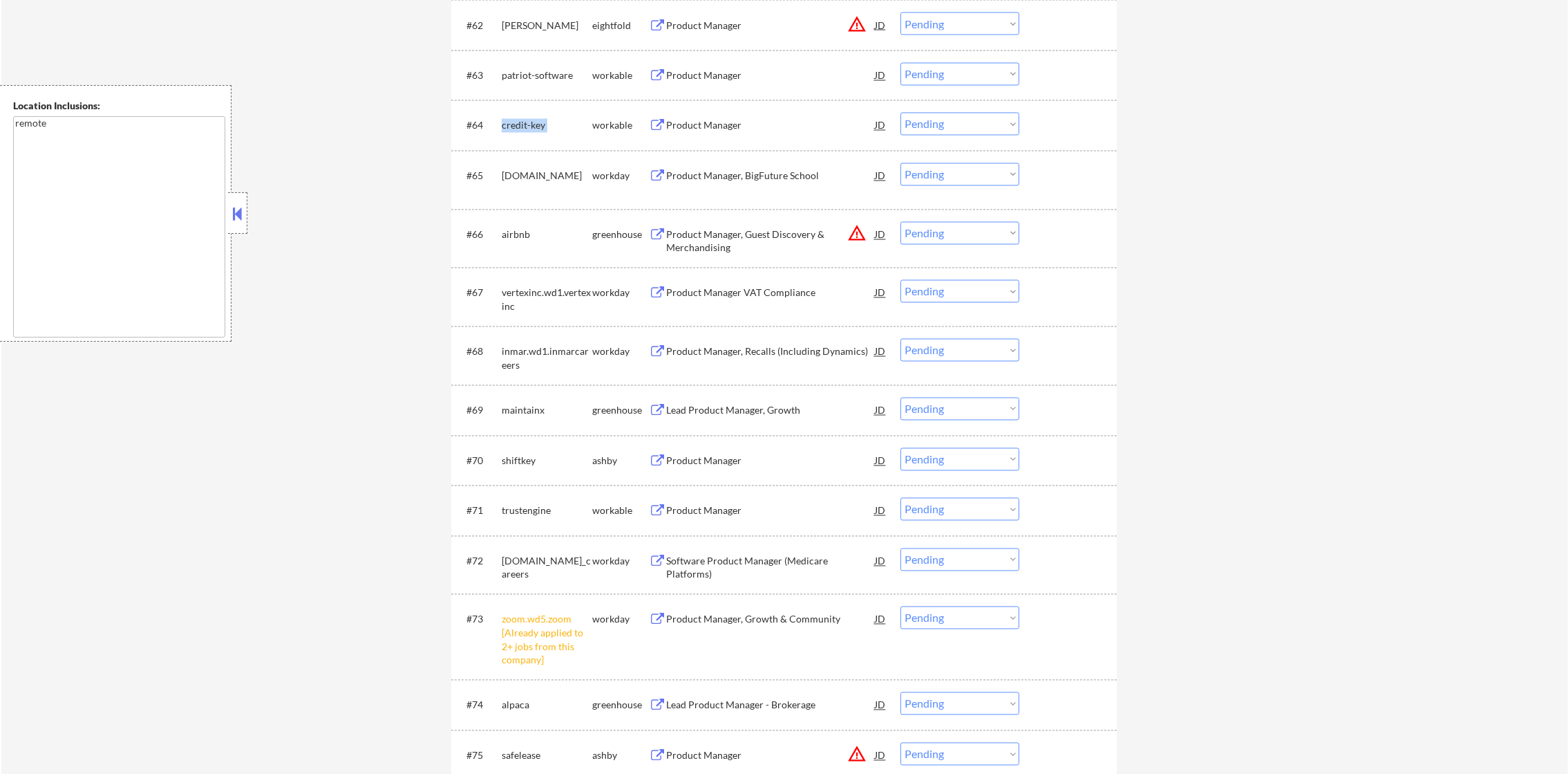
click at [528, 120] on div "credit-key" at bounding box center [547, 126] width 91 height 14
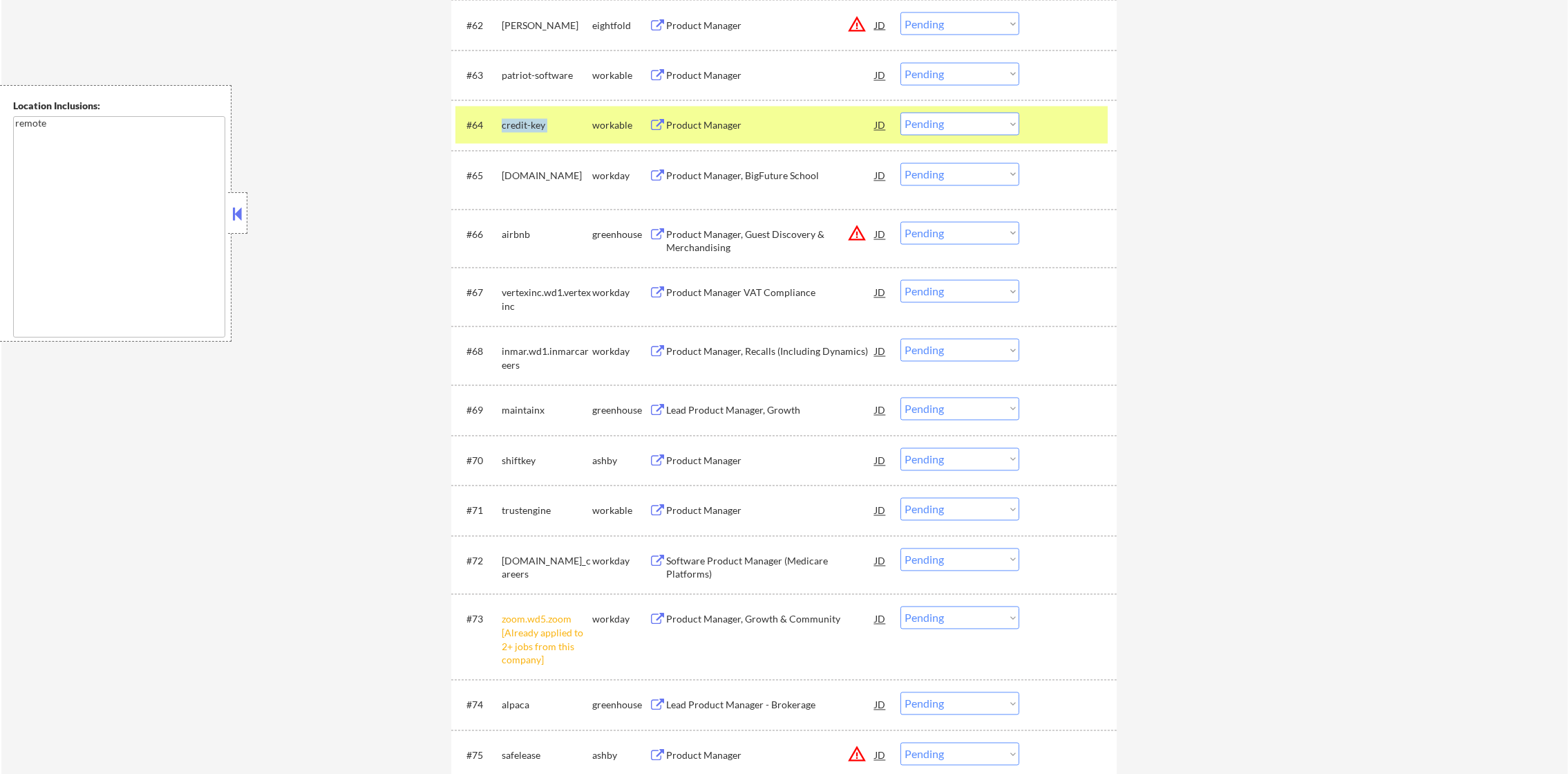
click at [528, 120] on div "credit-key" at bounding box center [547, 126] width 91 height 14
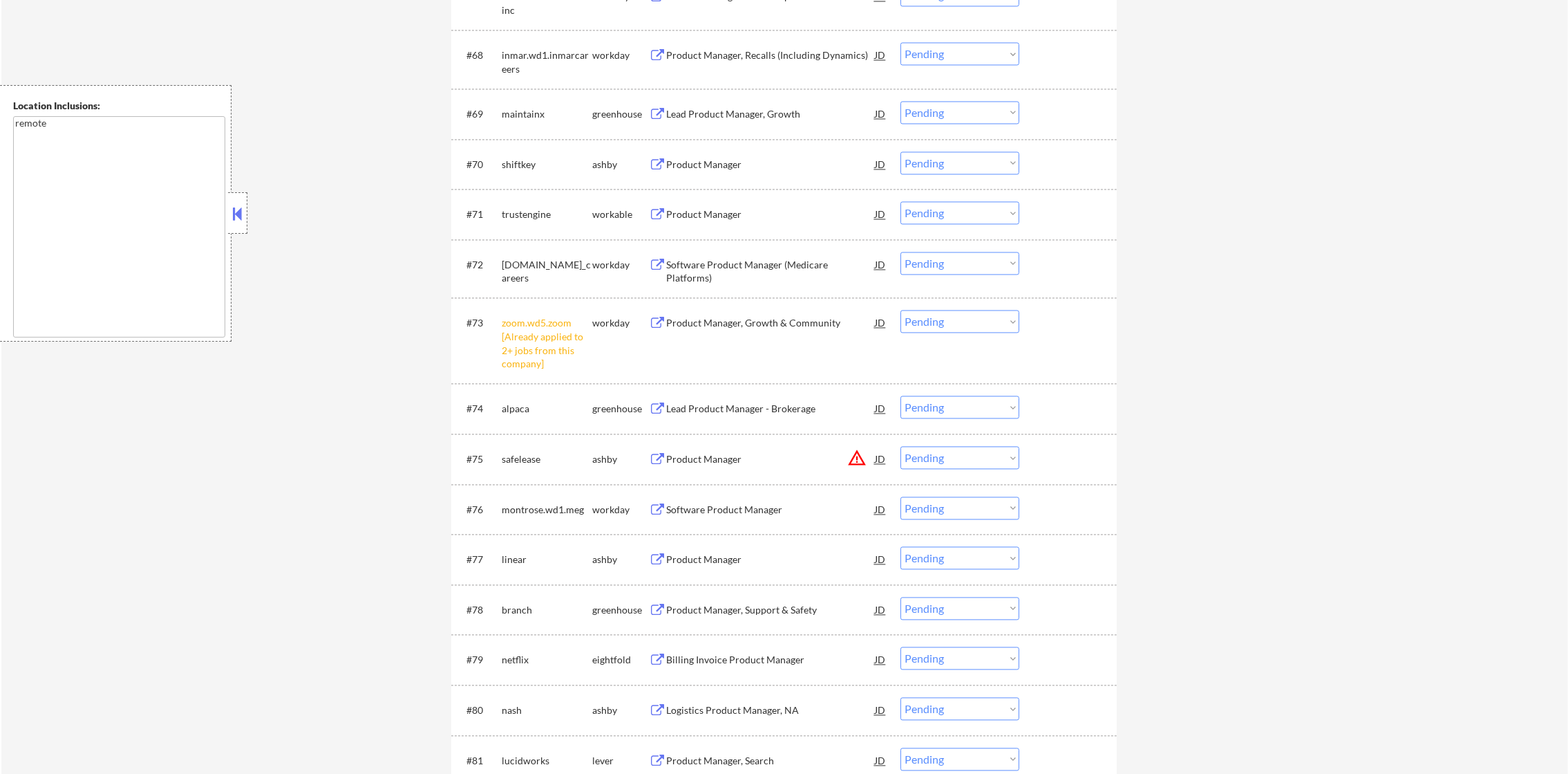
scroll to position [4189, 0]
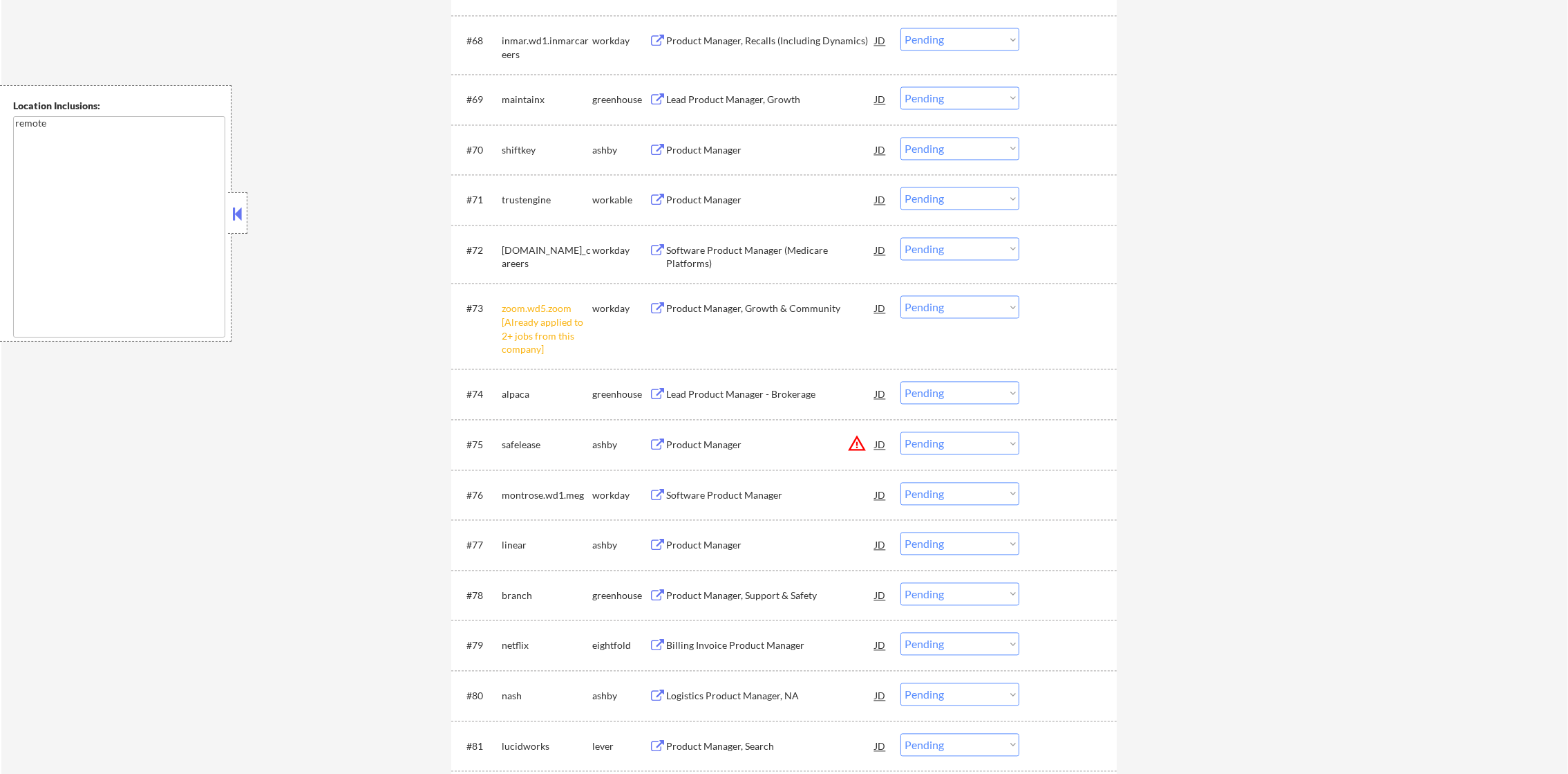
click at [935, 312] on select "Choose an option... Pending Applied Excluded (Questions) Excluded (Expired) Exc…" at bounding box center [960, 306] width 119 height 23
select select ""excluded__other_""
click at [901, 295] on select "Choose an option... Pending Applied Excluded (Questions) Excluded (Expired) Exc…" at bounding box center [960, 306] width 119 height 23
select select ""pending""
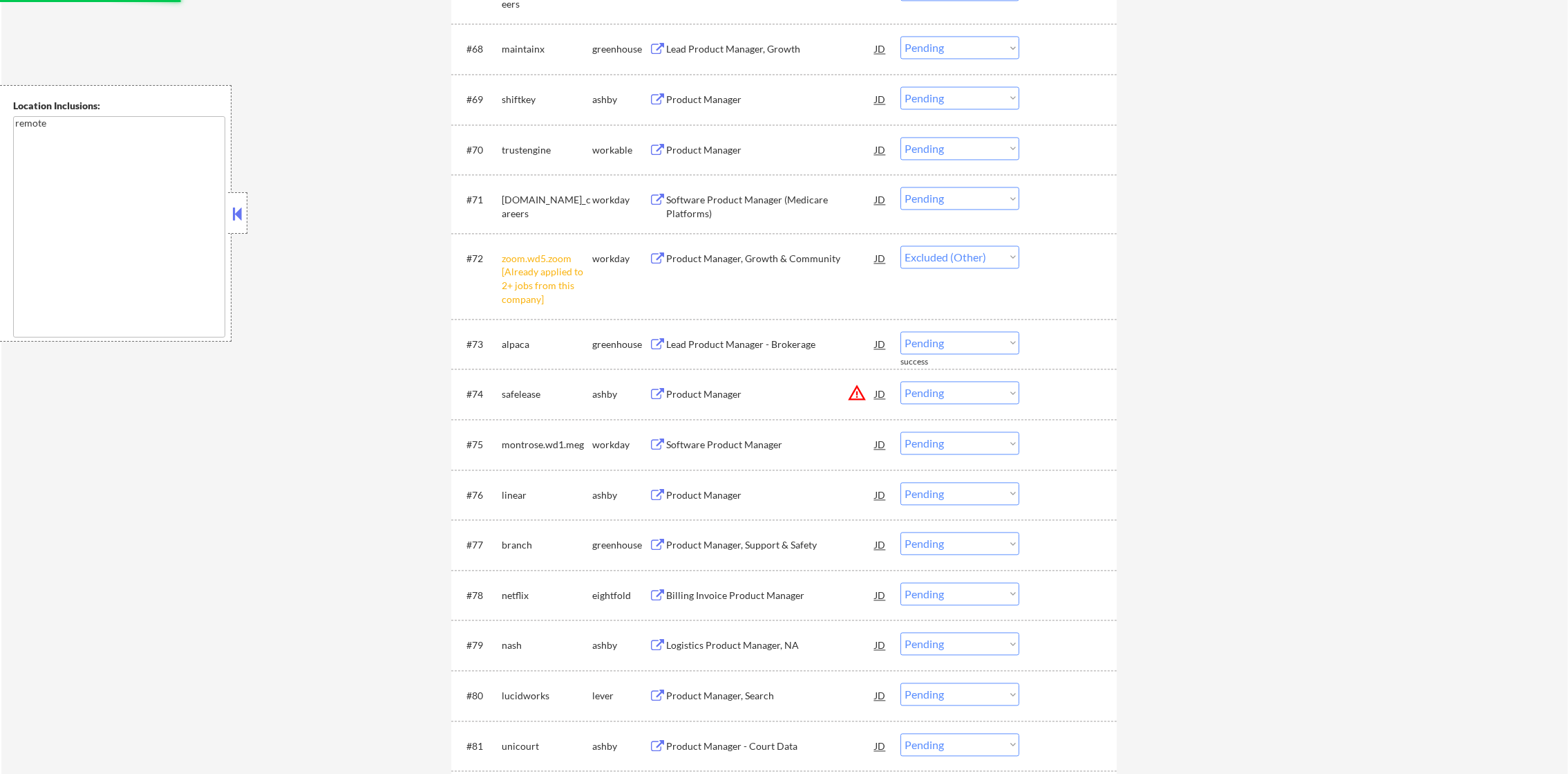
select select ""pending""
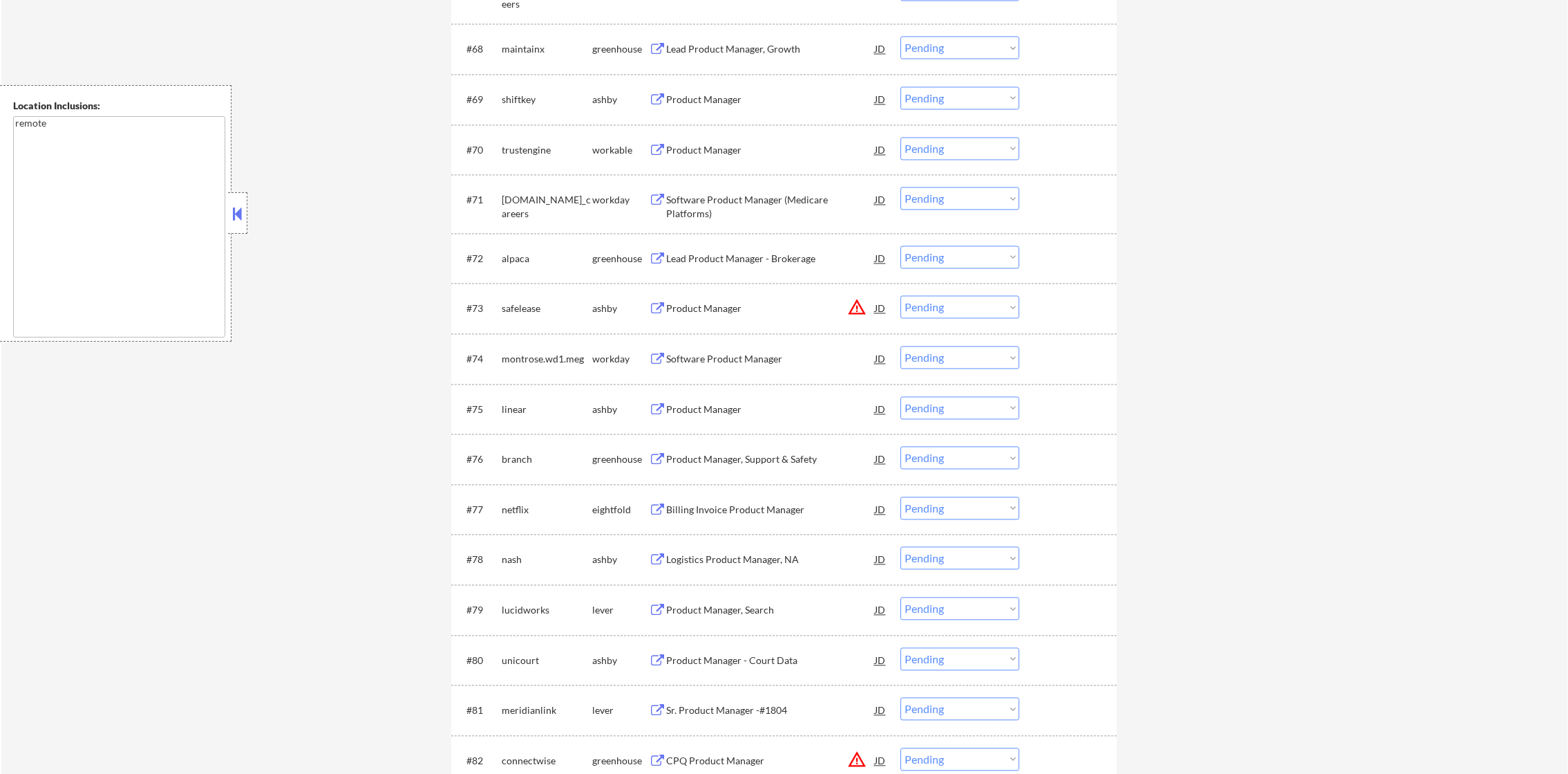
click at [517, 45] on div "maintainx" at bounding box center [547, 49] width 91 height 14
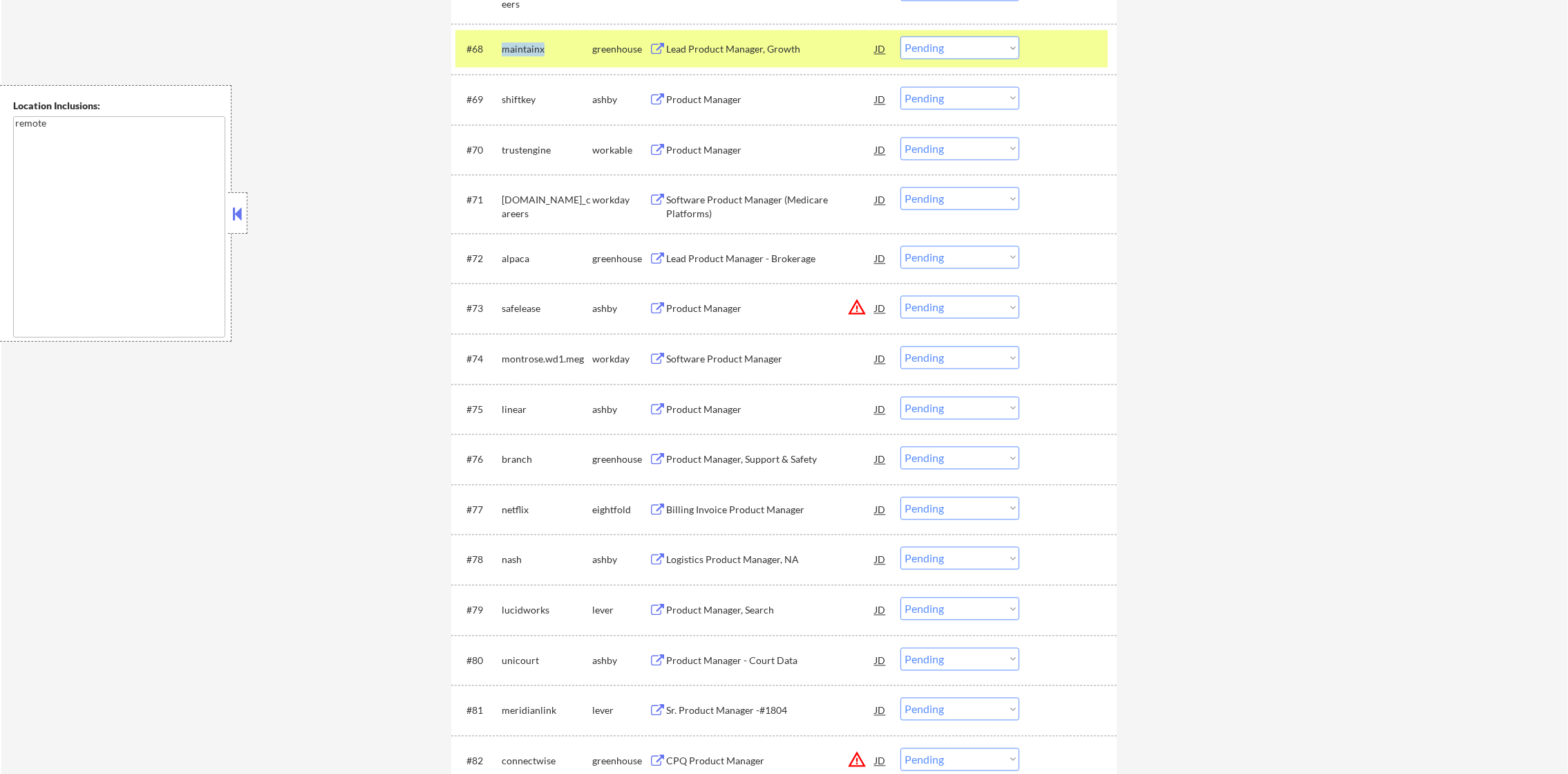
click at [517, 45] on div "maintainx" at bounding box center [547, 49] width 91 height 14
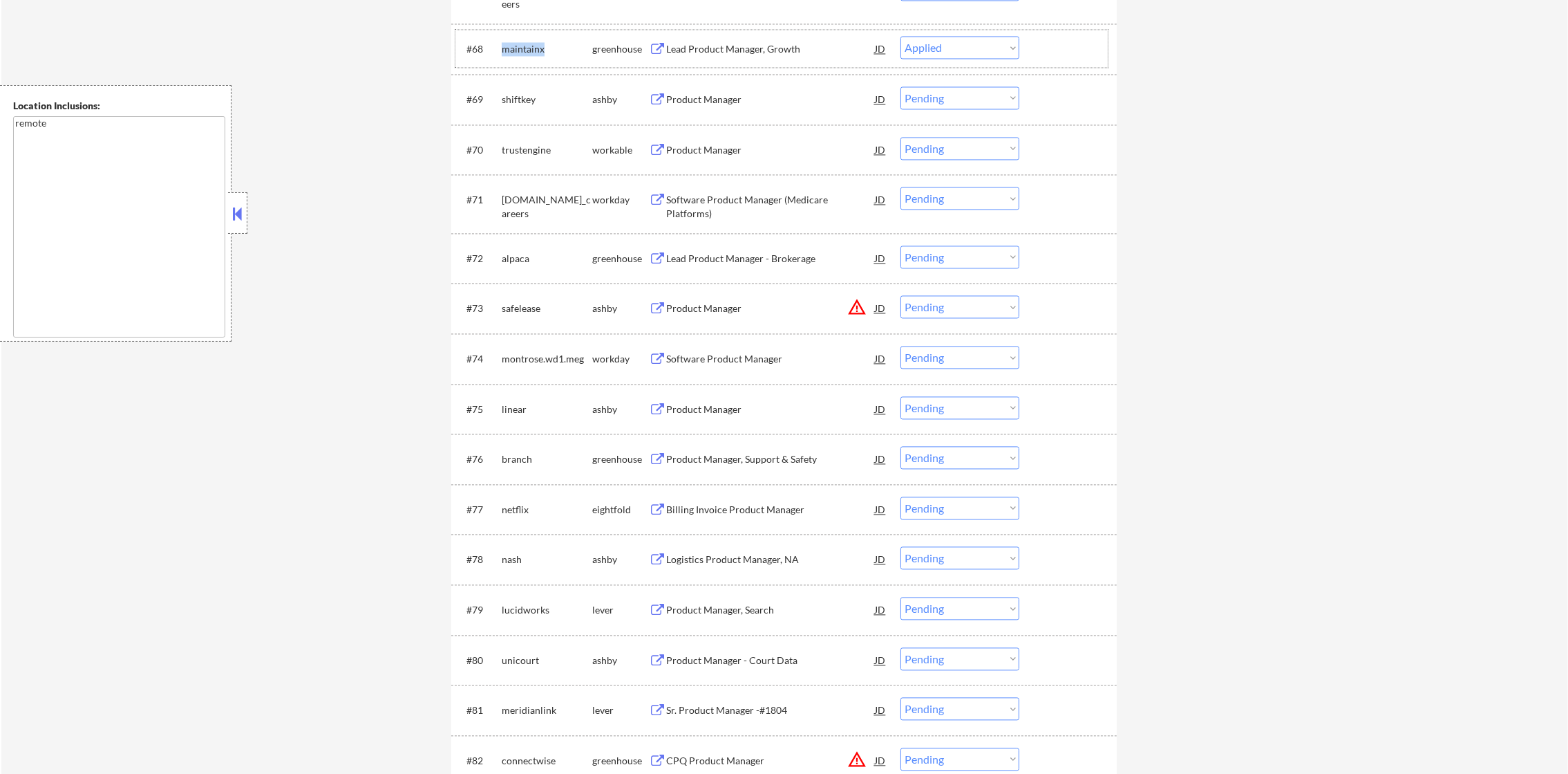
select select ""pending""
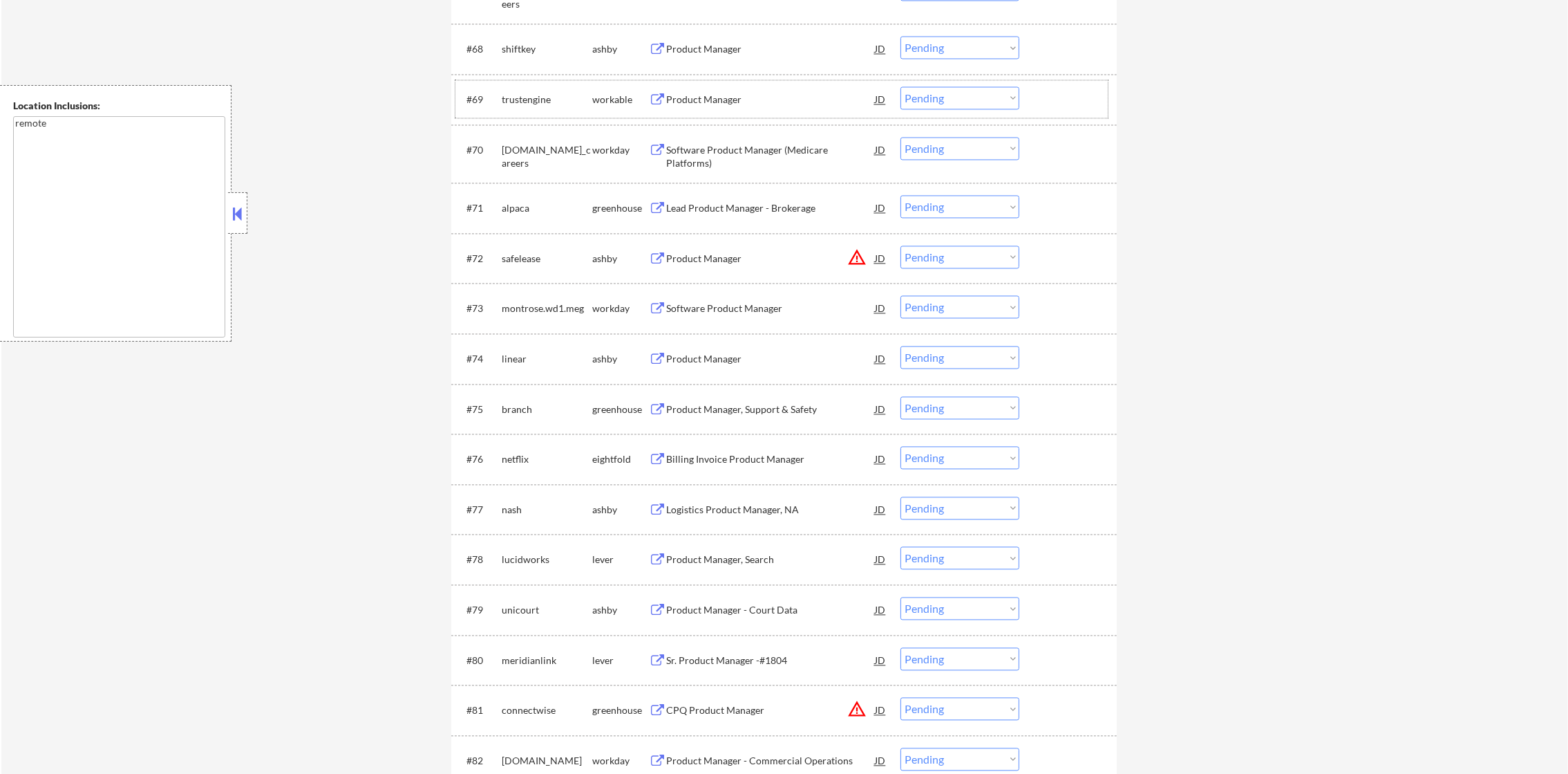
click at [519, 94] on div "trustengine" at bounding box center [547, 100] width 91 height 14
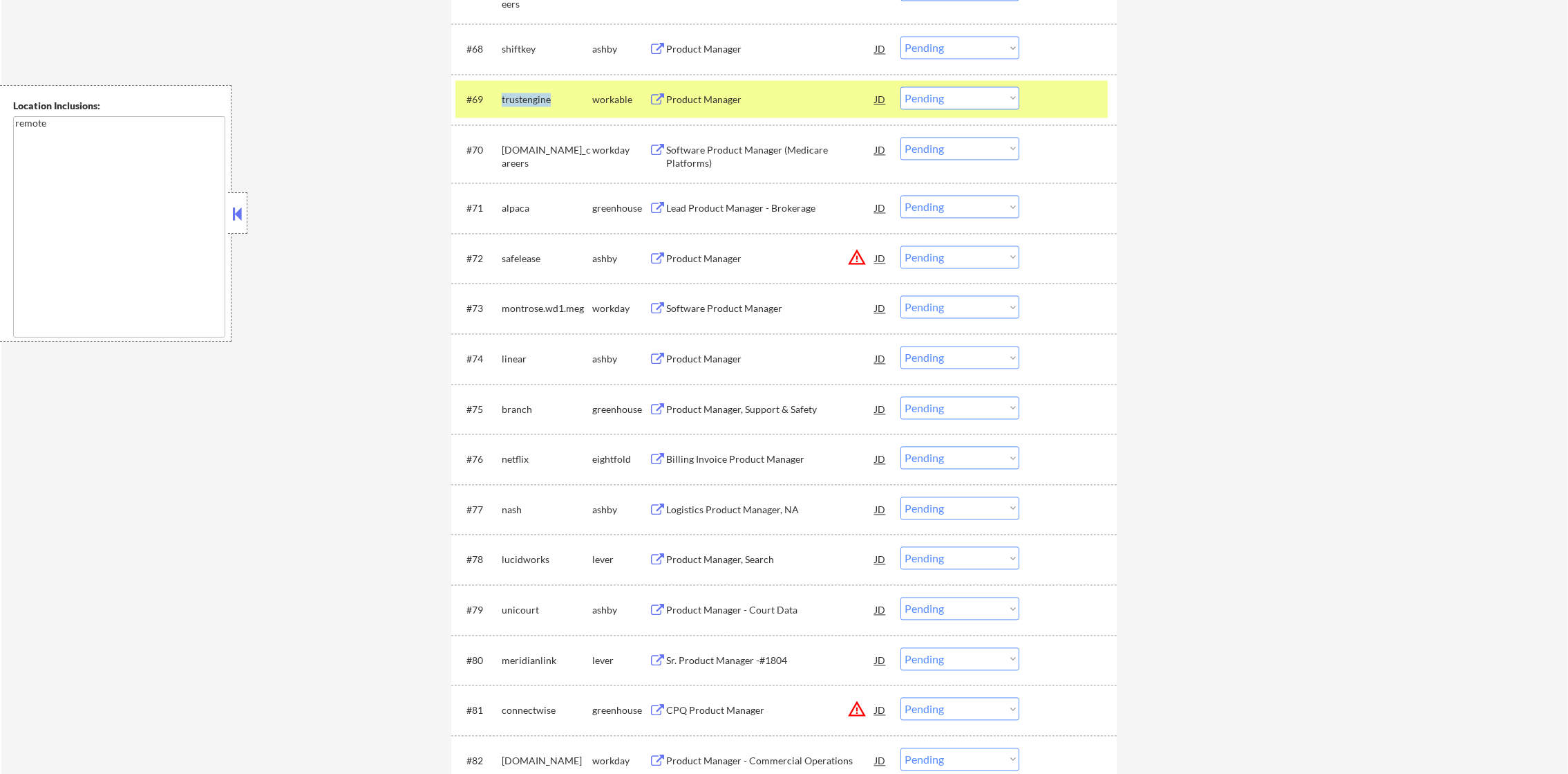
click at [519, 94] on div "trustengine" at bounding box center [547, 100] width 91 height 14
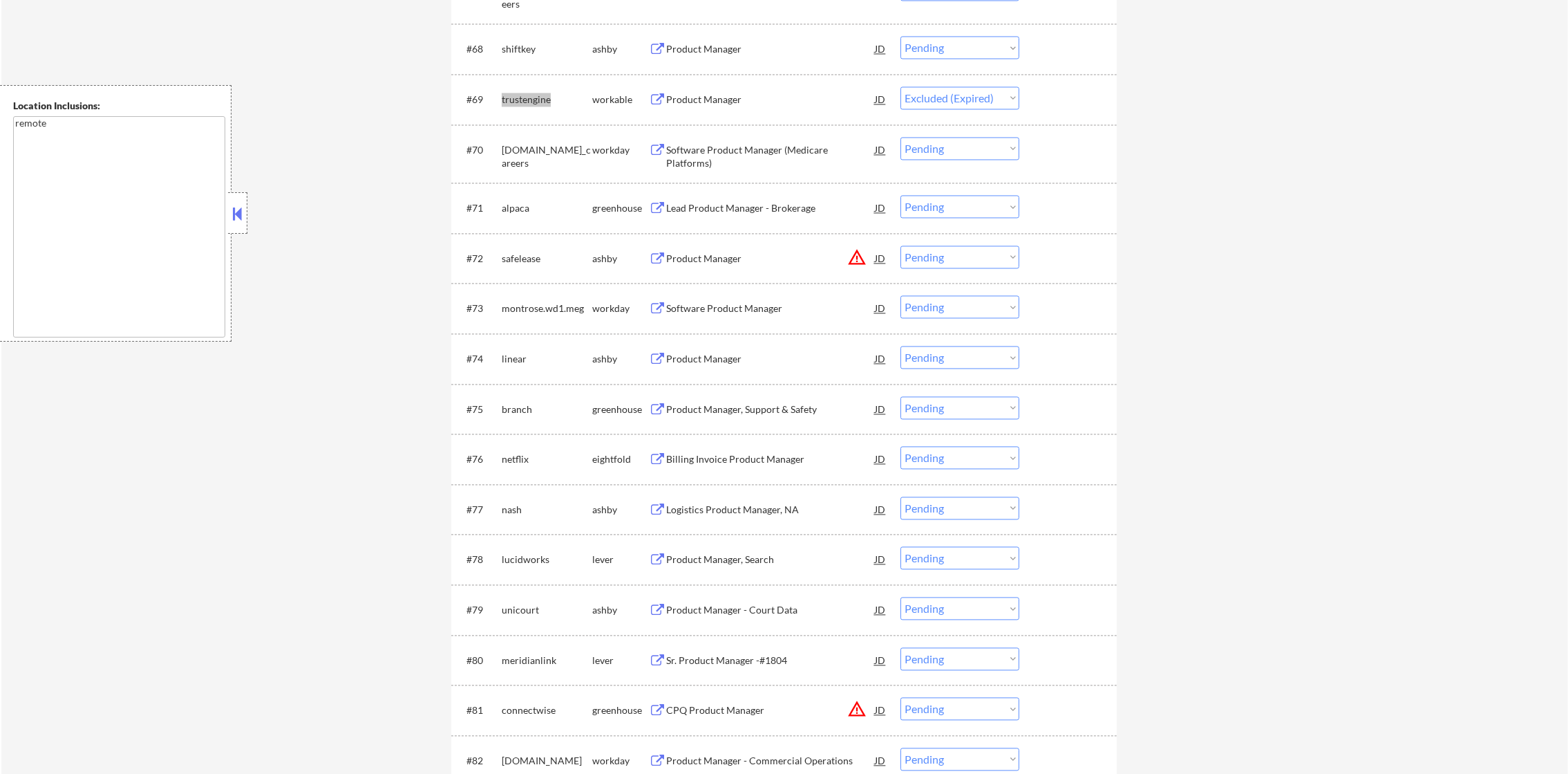
select select ""pending""
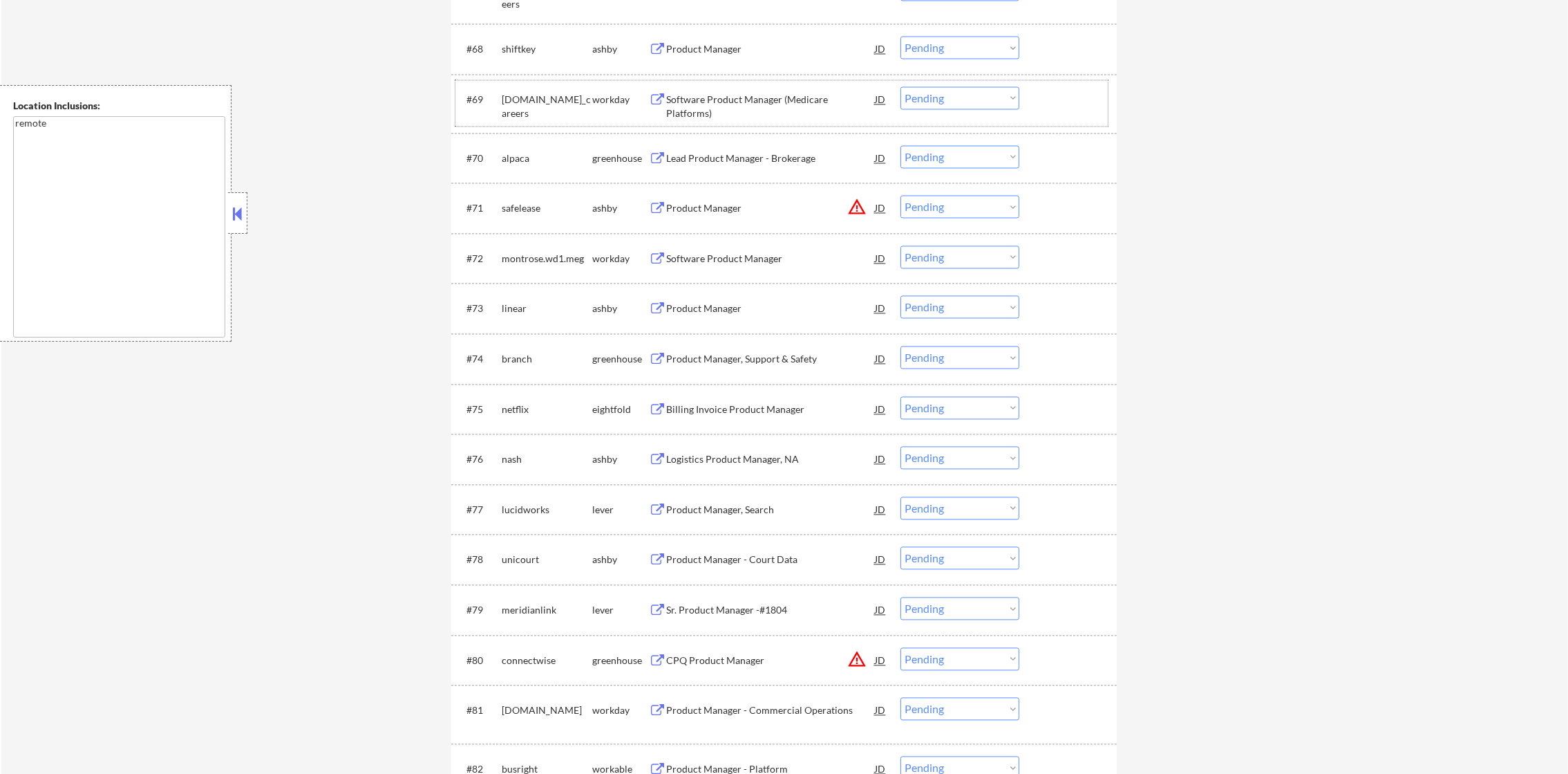
click at [522, 36] on div "shiftkey" at bounding box center [547, 48] width 91 height 25
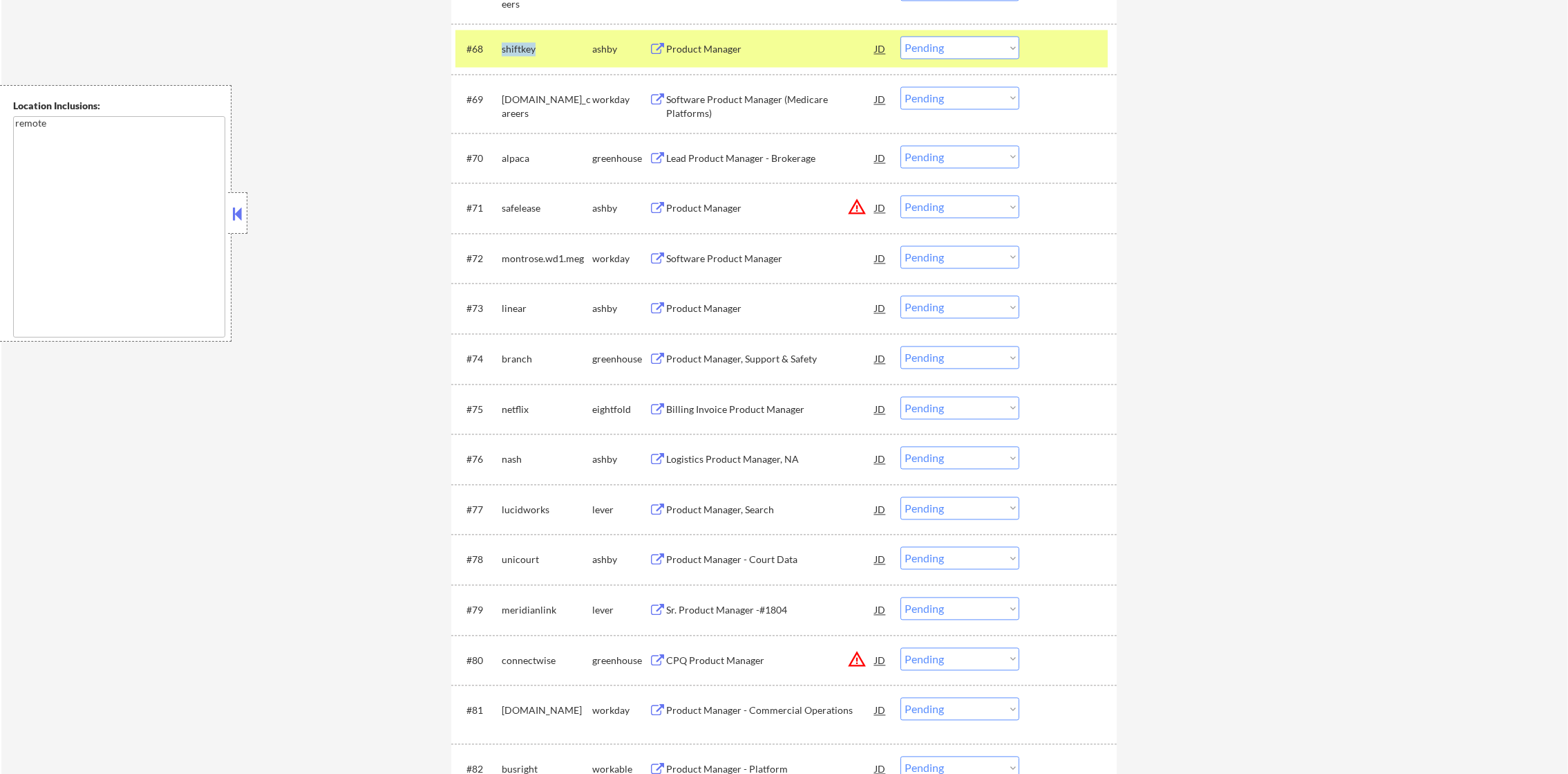
click at [522, 36] on div "shiftkey" at bounding box center [547, 48] width 91 height 25
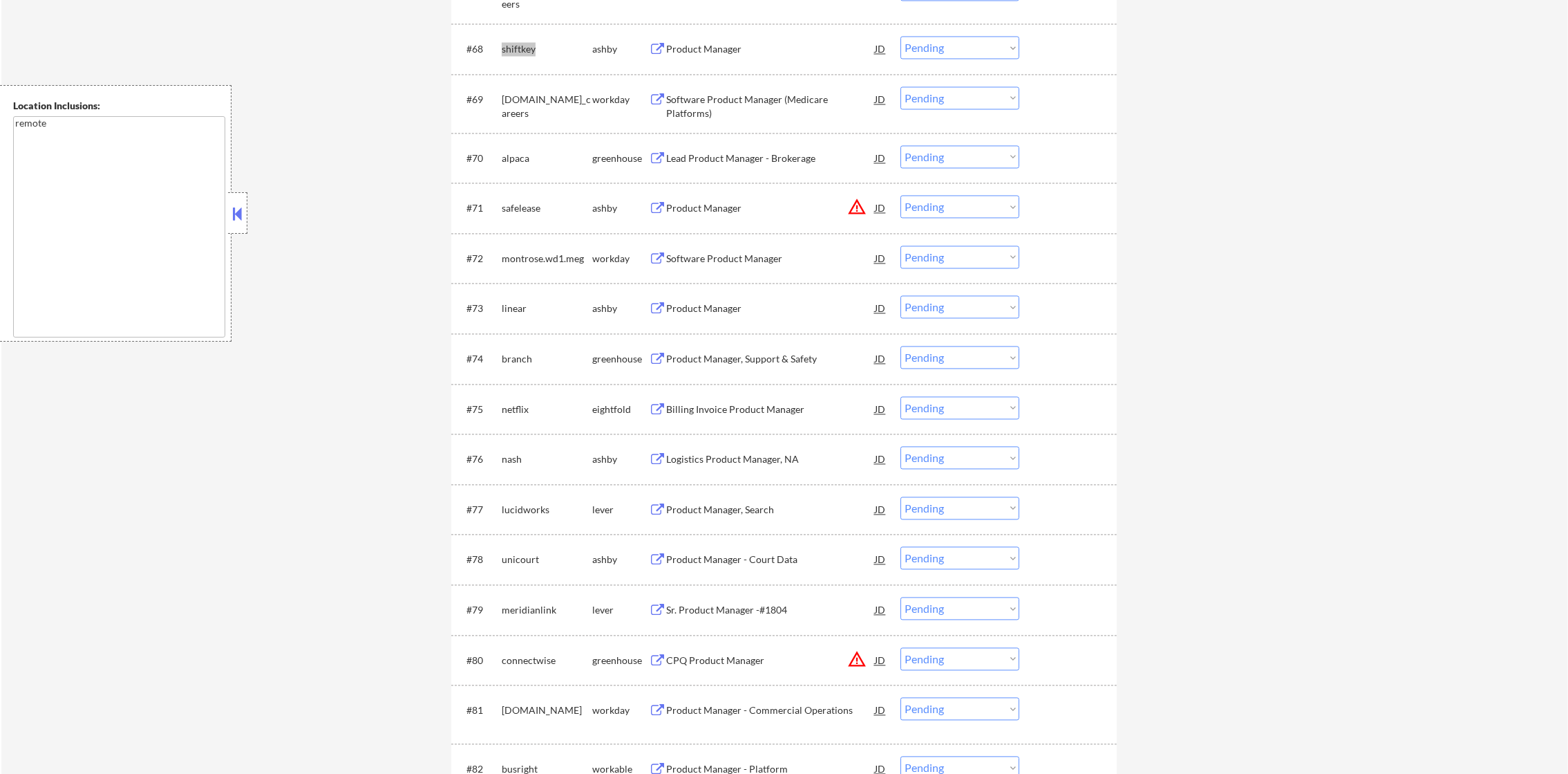
select select ""pending""
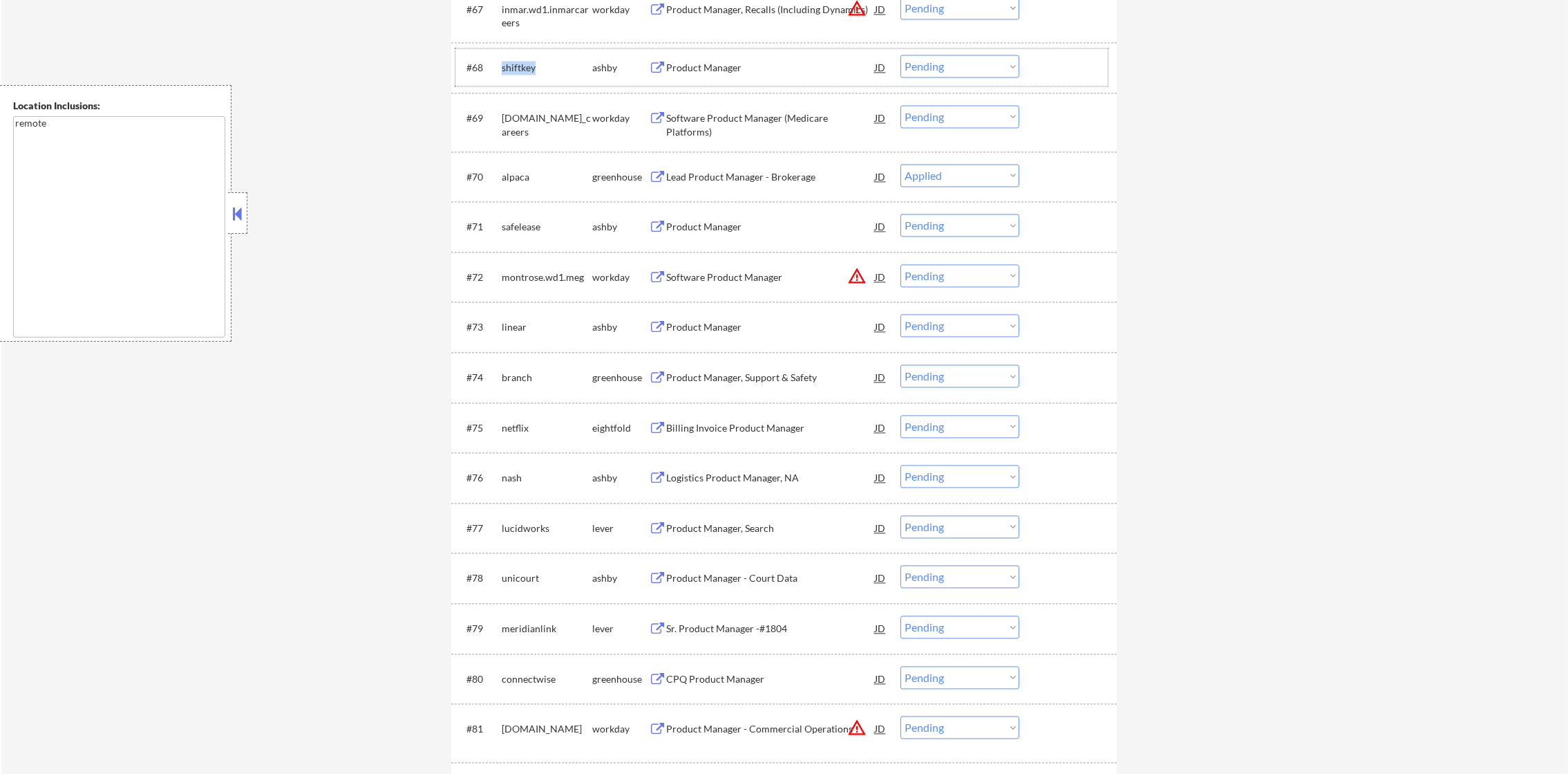
select select ""pending""
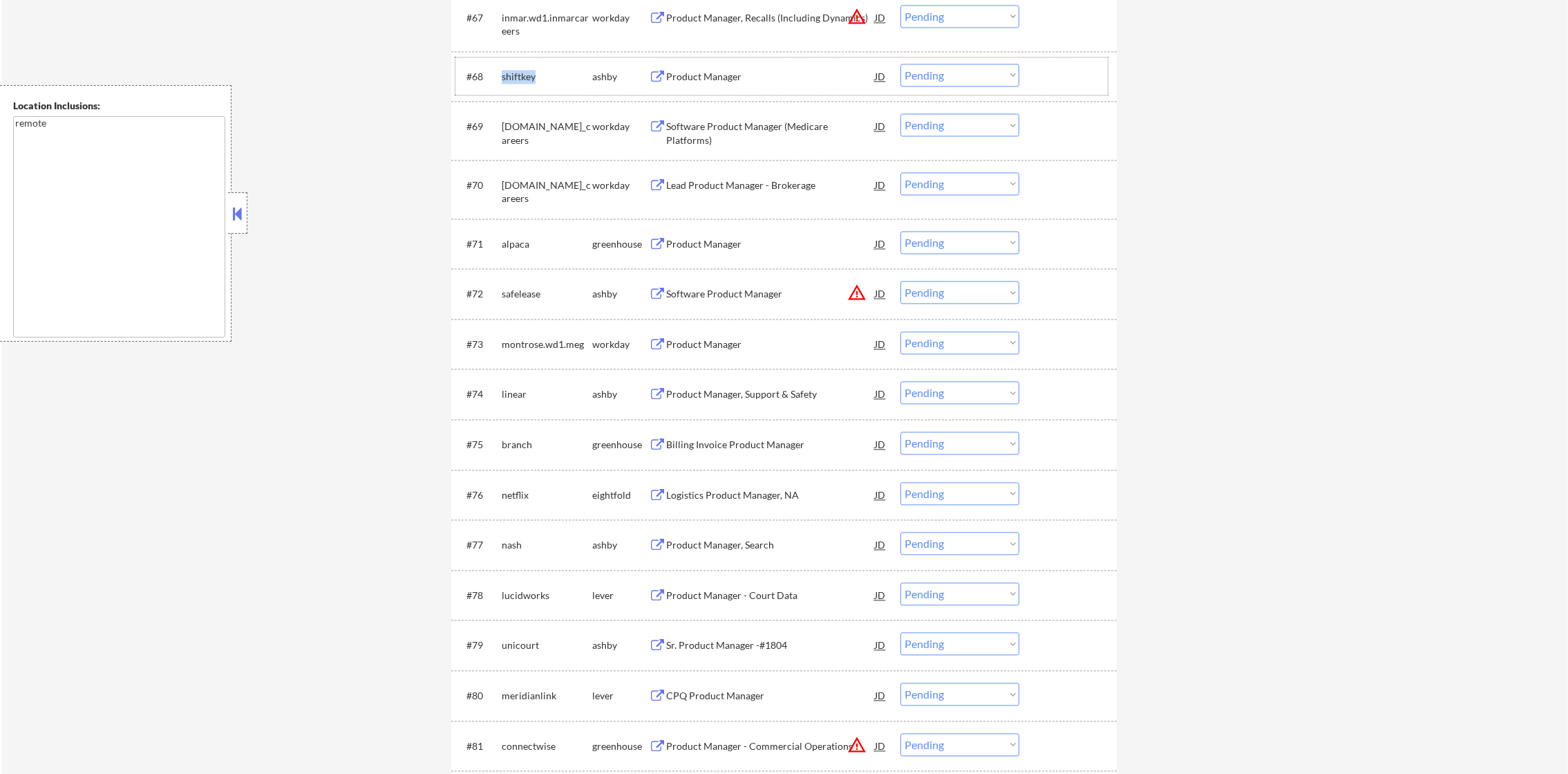
click at [520, 67] on div "#68 shiftkey ashby Product Manager JD warning_amber Choose an option... Pending…" at bounding box center [781, 76] width 653 height 38
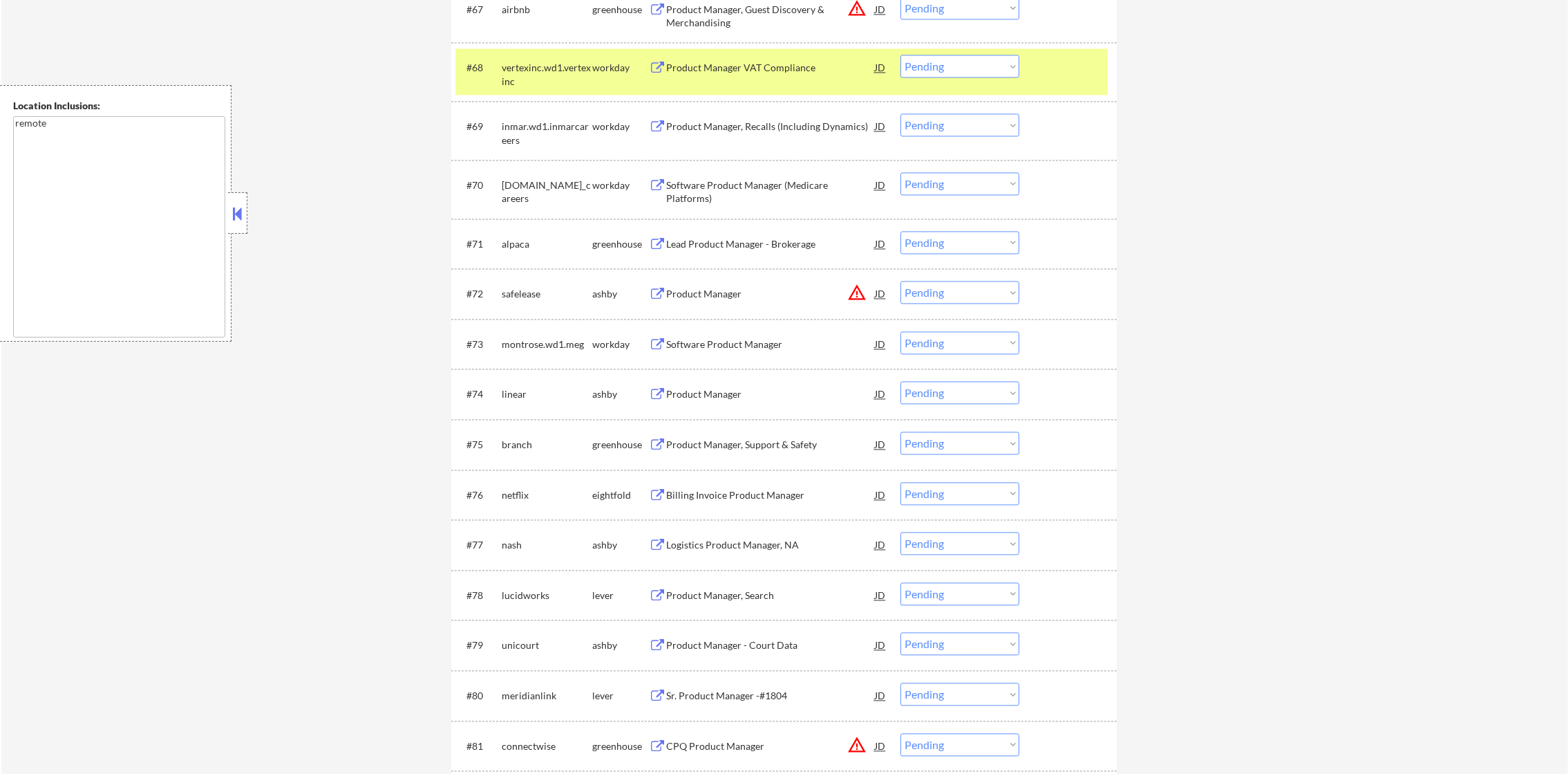
click at [523, 70] on div "vertexinc.wd1.vertexinc" at bounding box center [547, 74] width 91 height 27
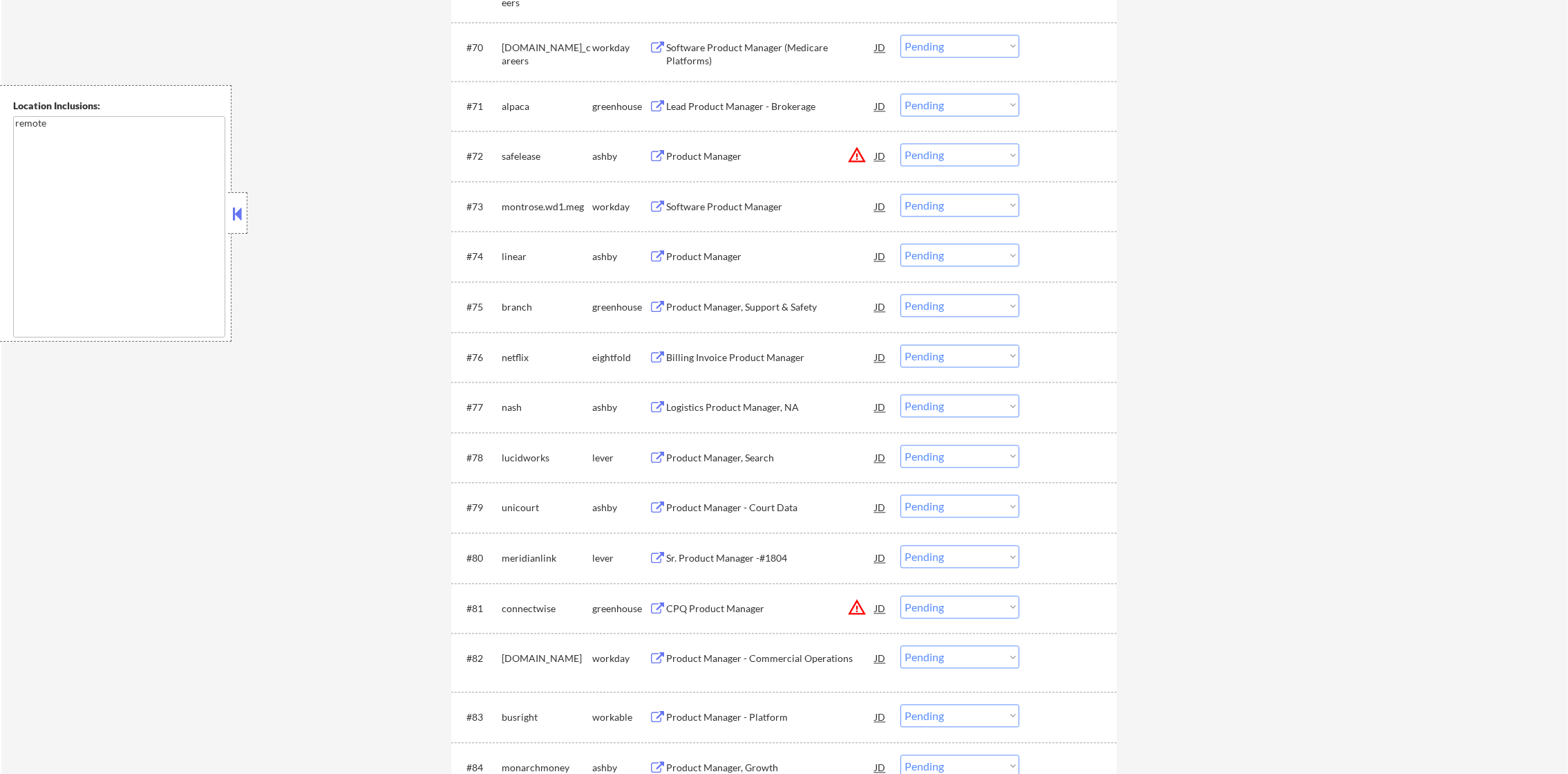
scroll to position [4362, 0]
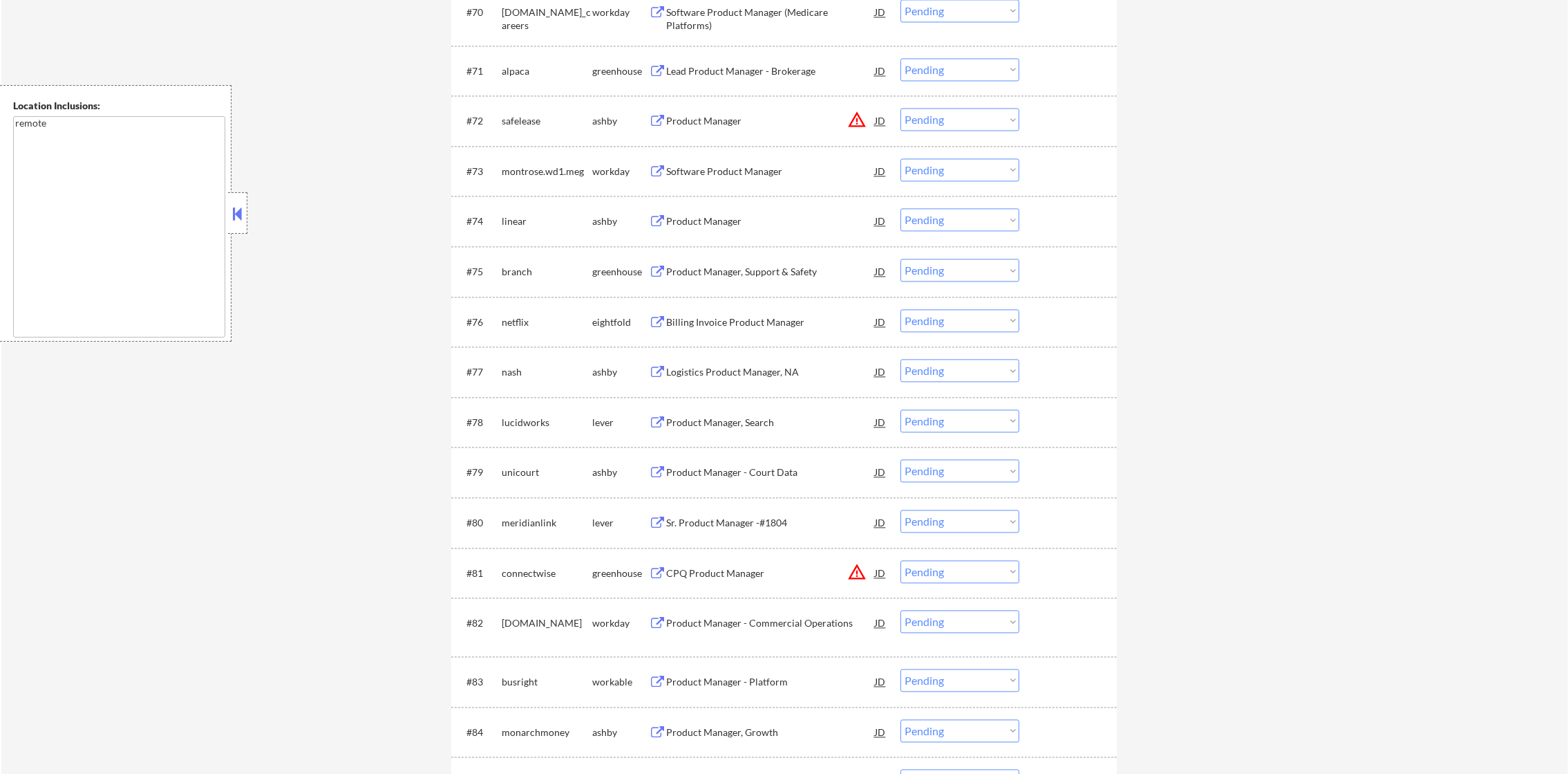
click at [509, 78] on div "alpaca" at bounding box center [547, 70] width 91 height 25
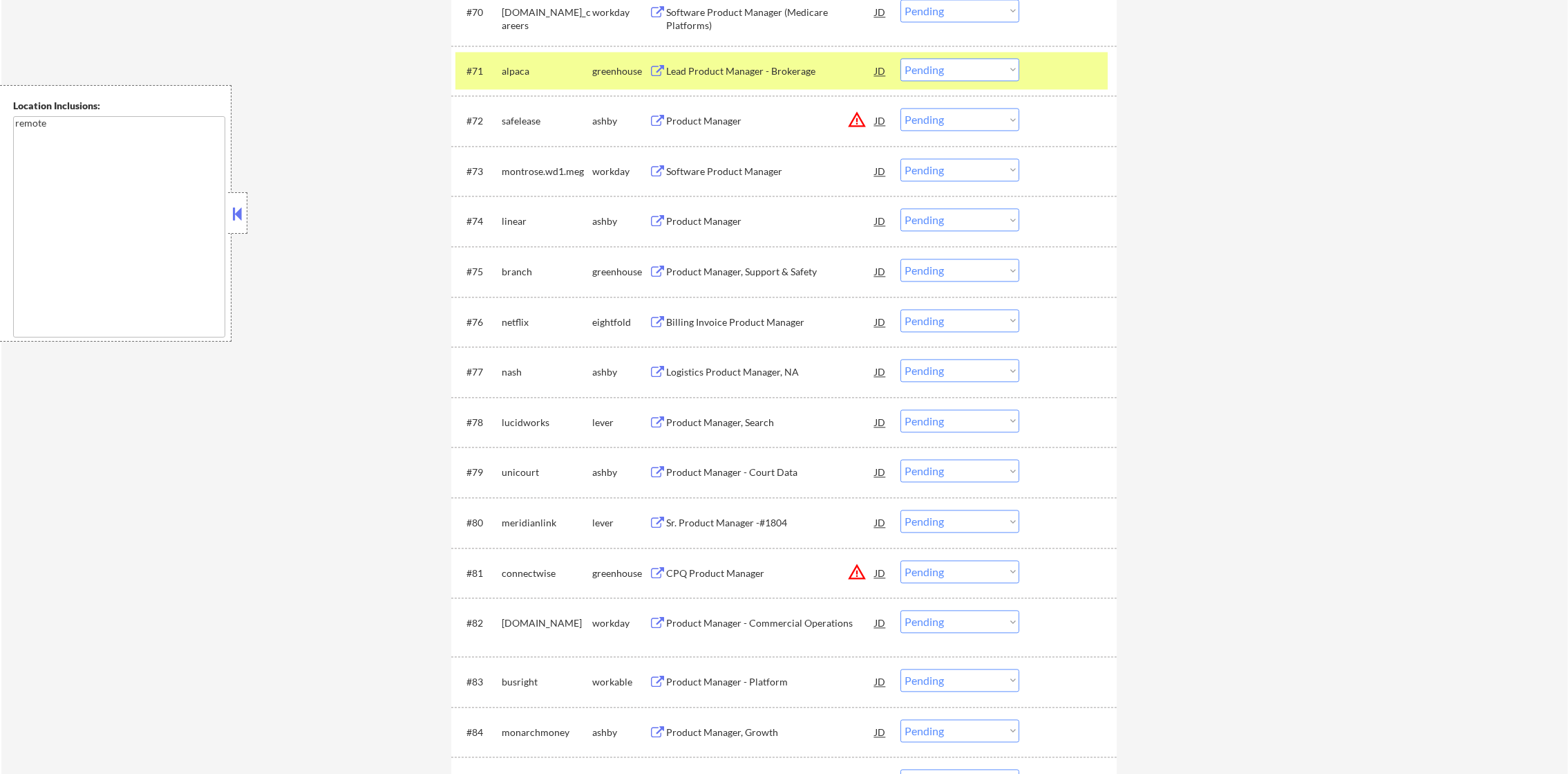
click at [512, 66] on div "alpaca" at bounding box center [547, 71] width 91 height 14
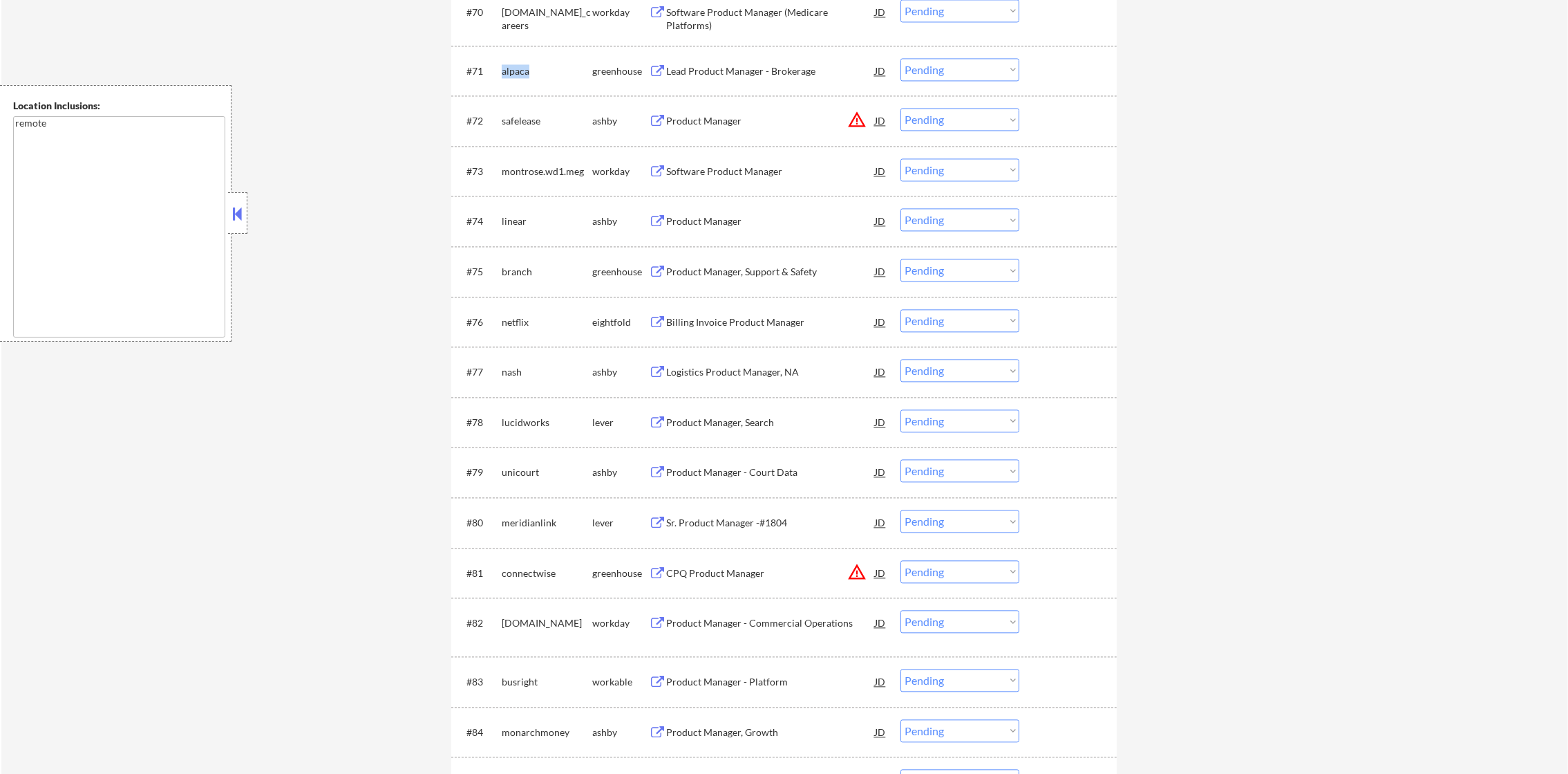
click at [512, 66] on div "alpaca" at bounding box center [547, 71] width 91 height 14
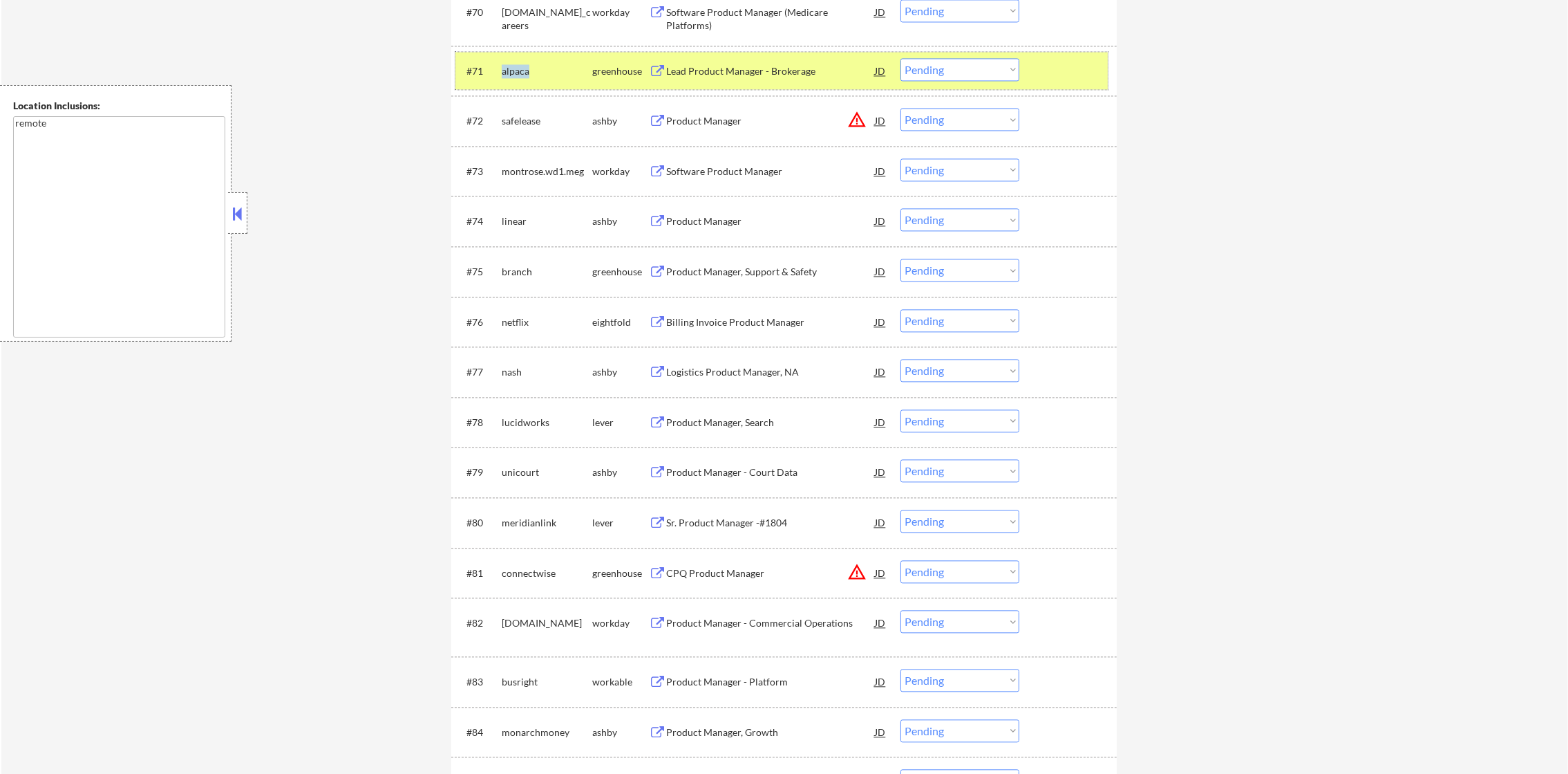
drag, startPoint x: 912, startPoint y: 65, endPoint x: 915, endPoint y: 72, distance: 7.6
click at [912, 65] on select "Choose an option... Pending Applied Excluded (Questions) Excluded (Expired) Exc…" at bounding box center [960, 70] width 119 height 23
click at [901, 58] on select "Choose an option... Pending Applied Excluded (Questions) Excluded (Expired) Exc…" at bounding box center [960, 70] width 119 height 23
click at [509, 58] on div "alpaca" at bounding box center [547, 70] width 91 height 25
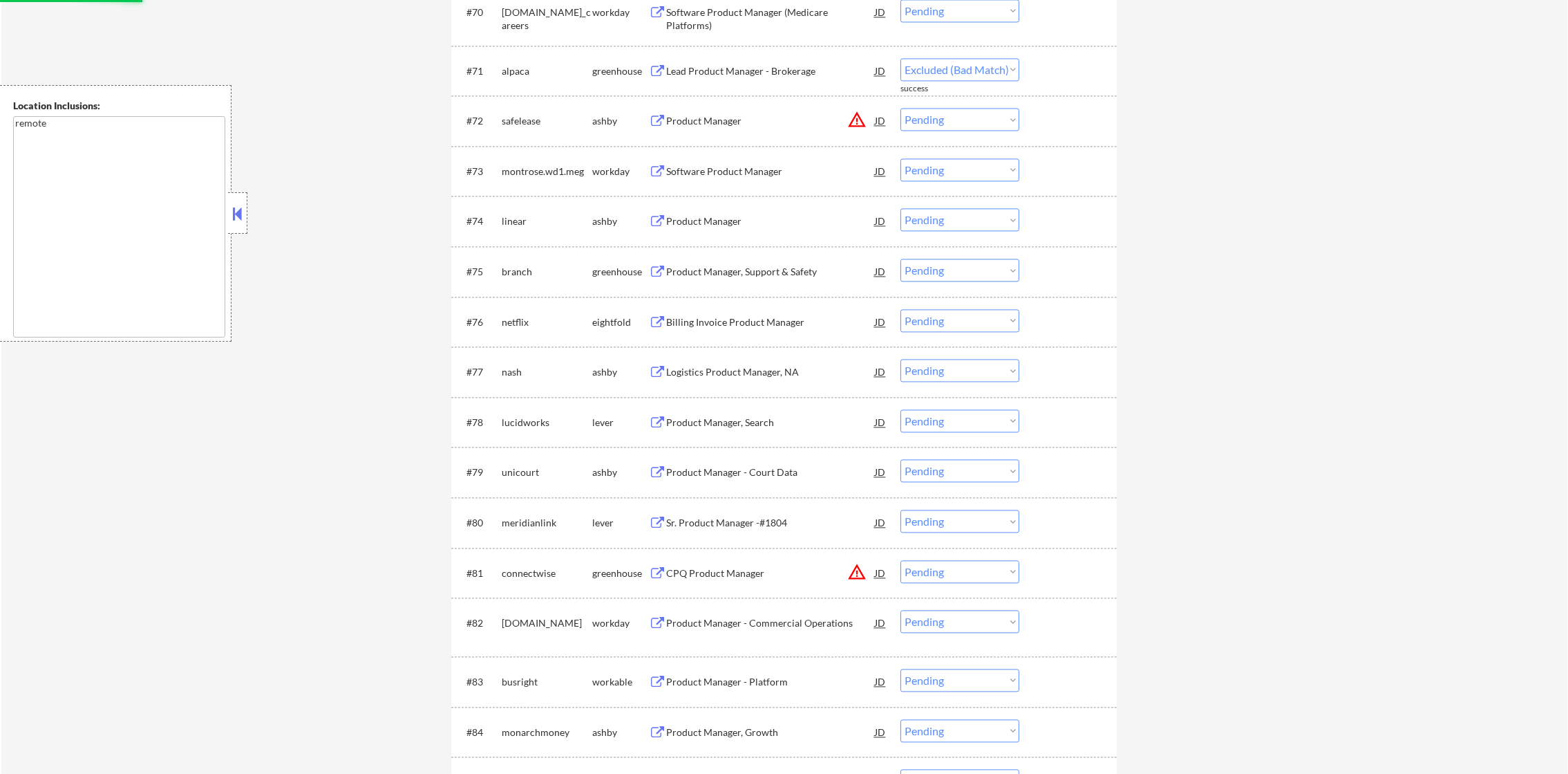
select select ""pending""
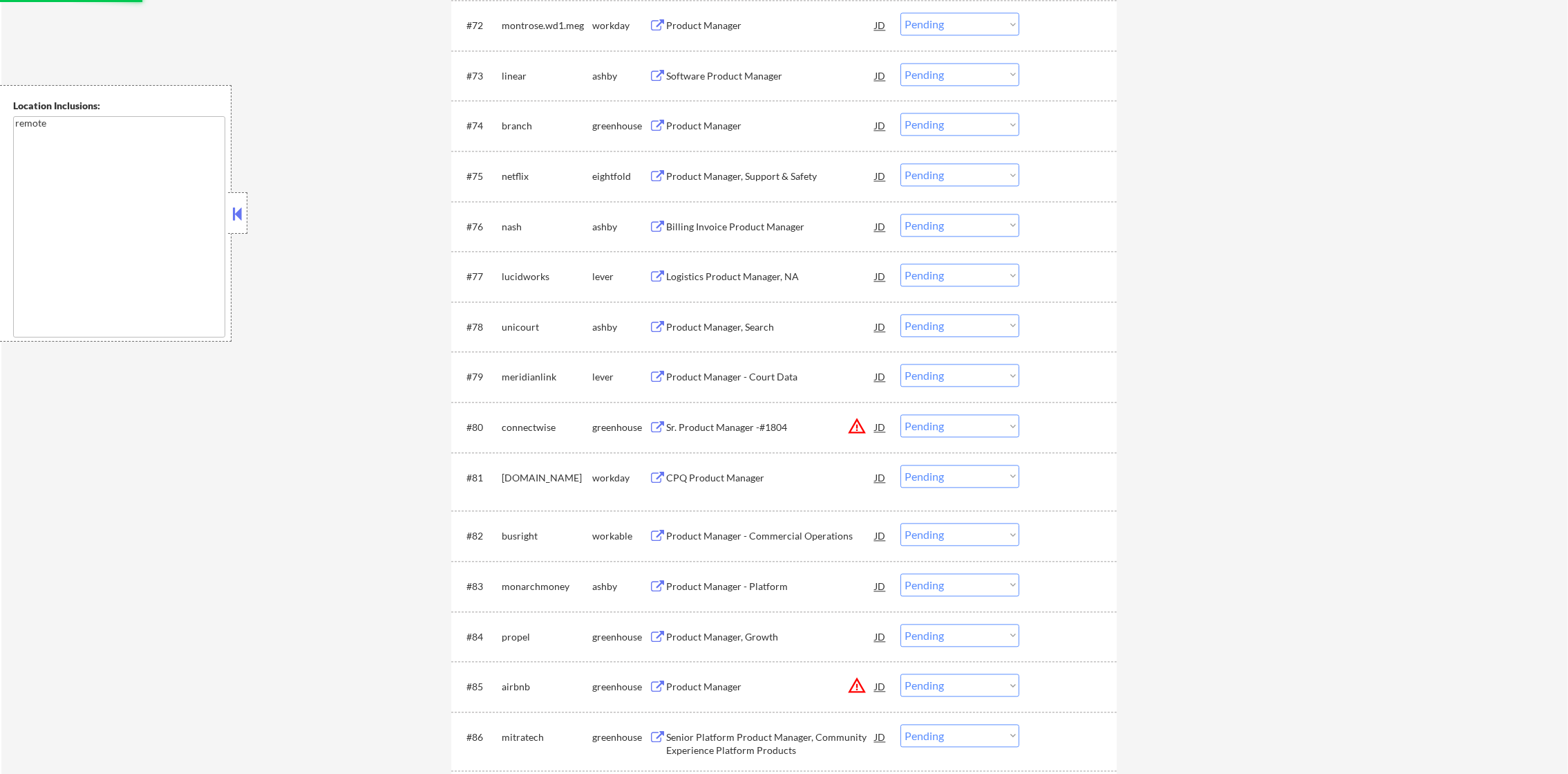
scroll to position [4466, 0]
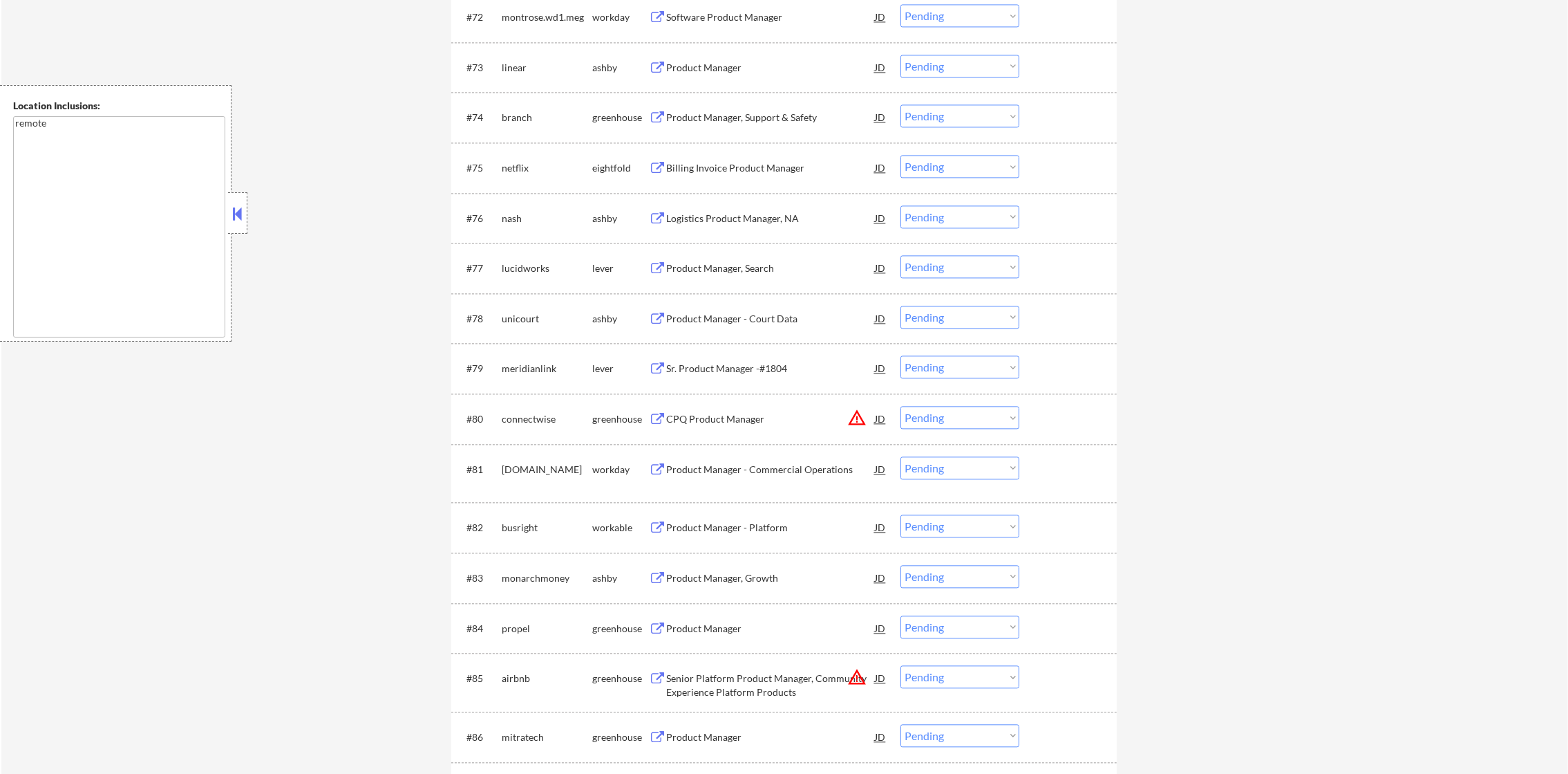
click at [518, 70] on div "linear" at bounding box center [547, 68] width 91 height 14
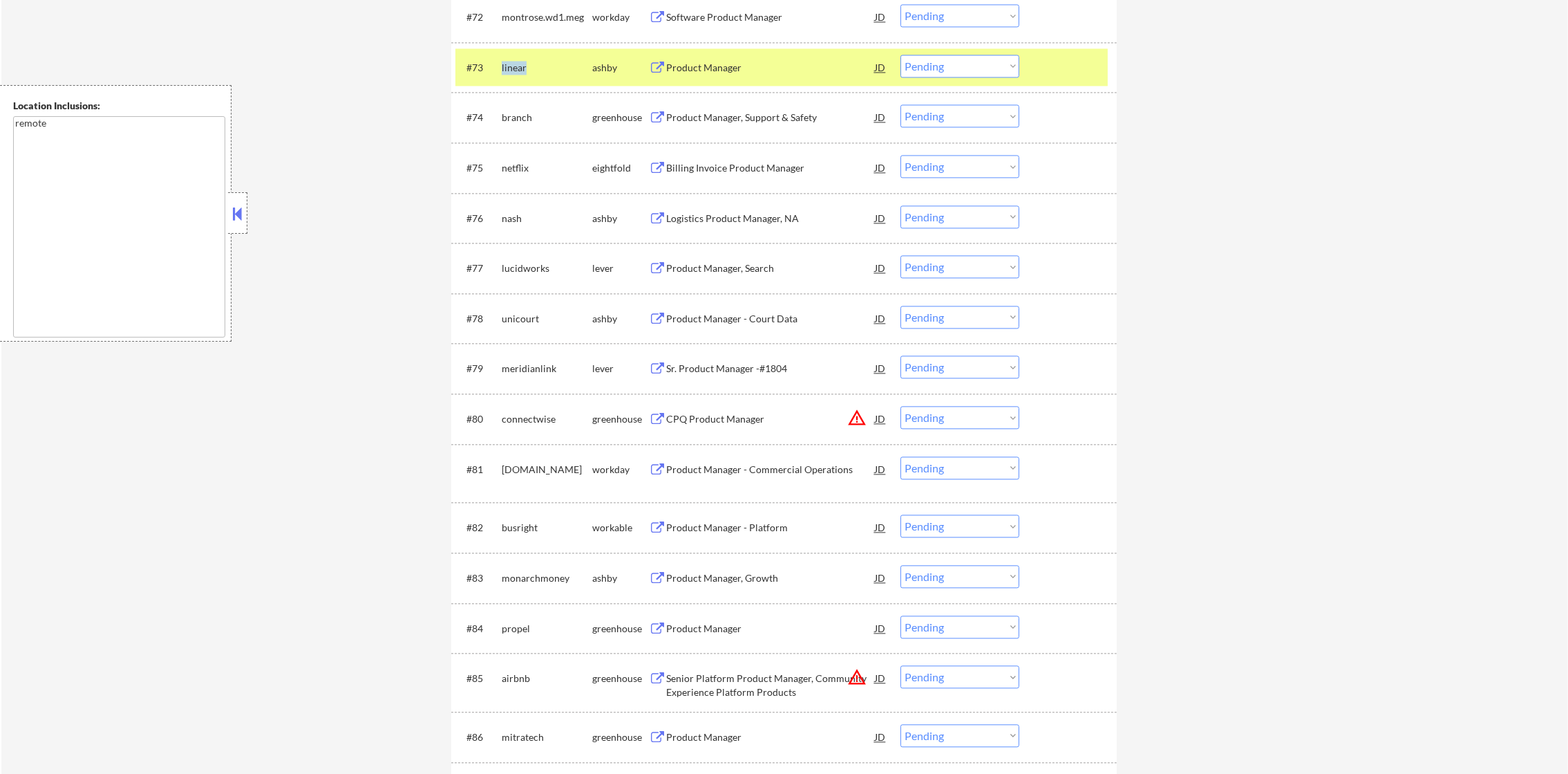
click at [518, 70] on div "linear" at bounding box center [547, 68] width 91 height 14
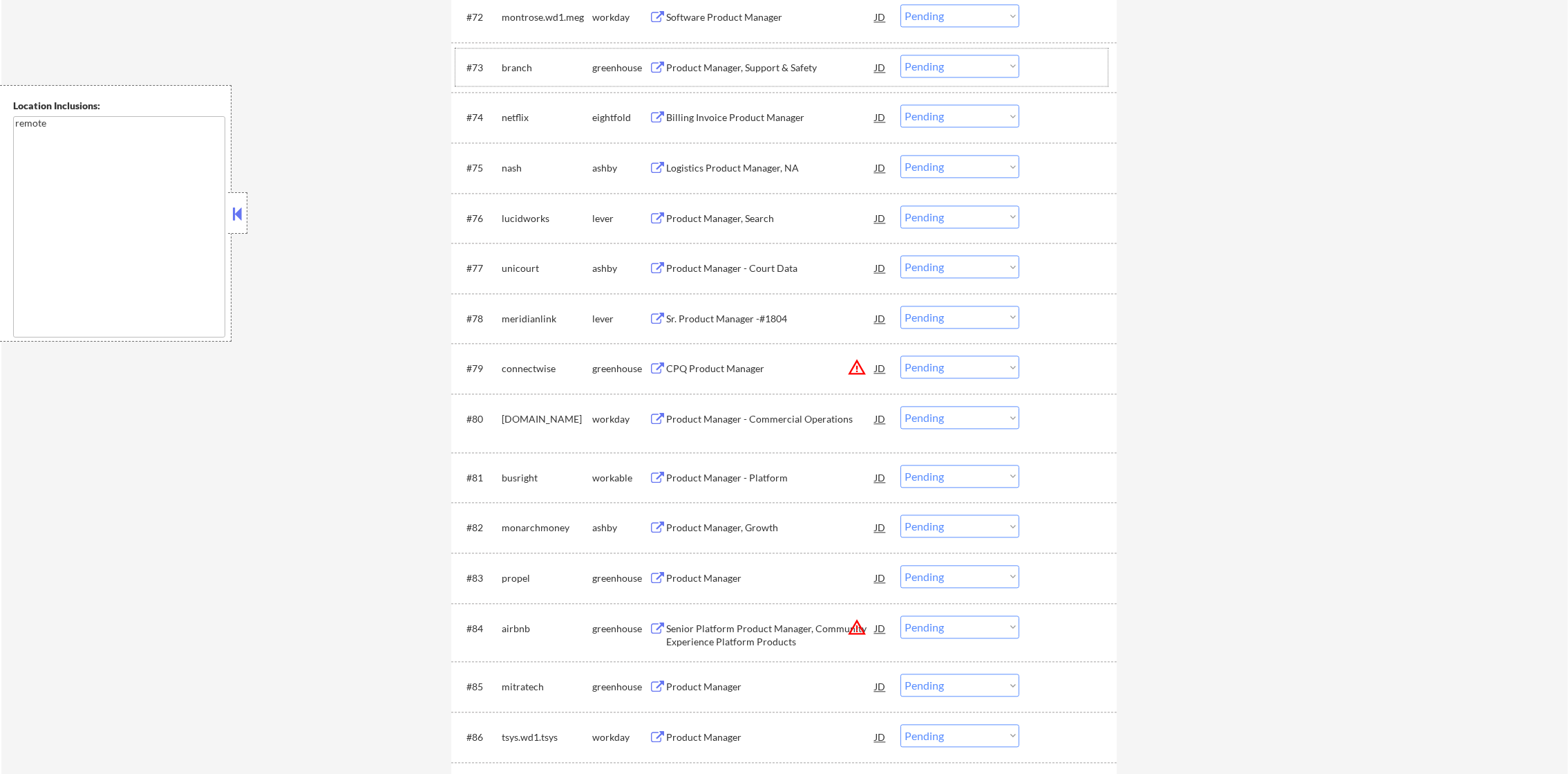
click at [513, 67] on div "branch" at bounding box center [547, 68] width 91 height 14
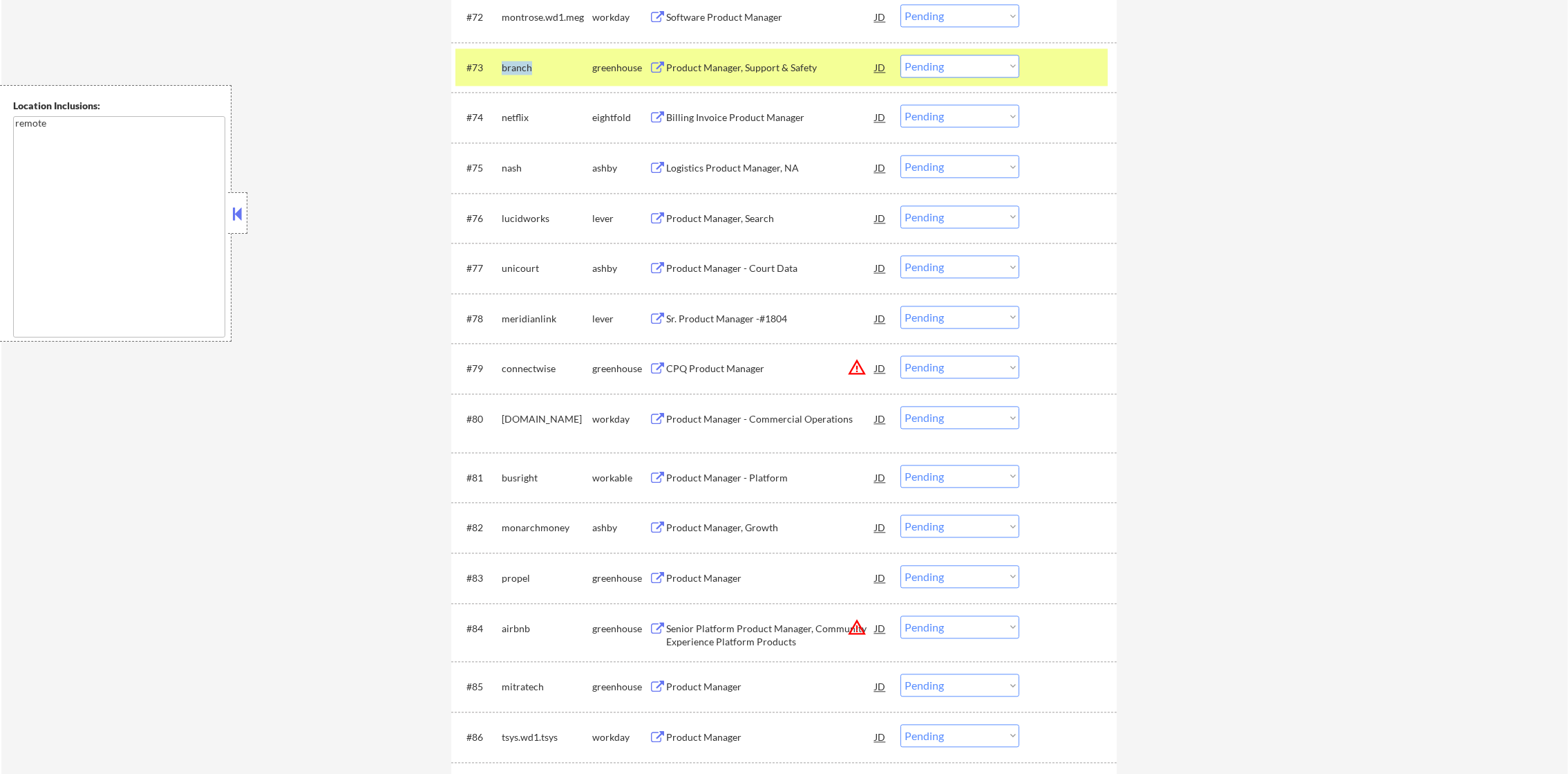
click at [513, 67] on div "branch" at bounding box center [547, 68] width 91 height 14
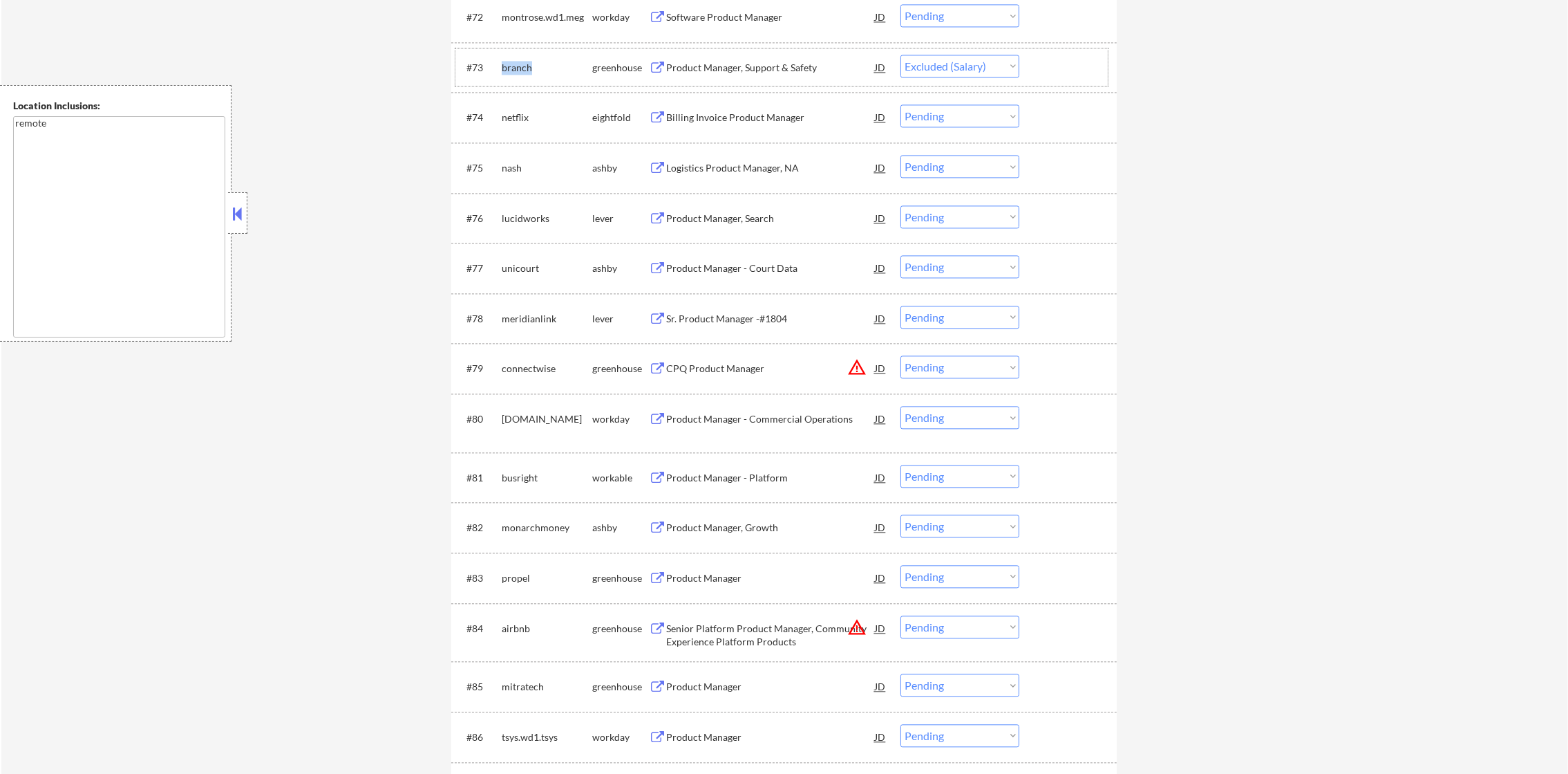
select select ""pending""
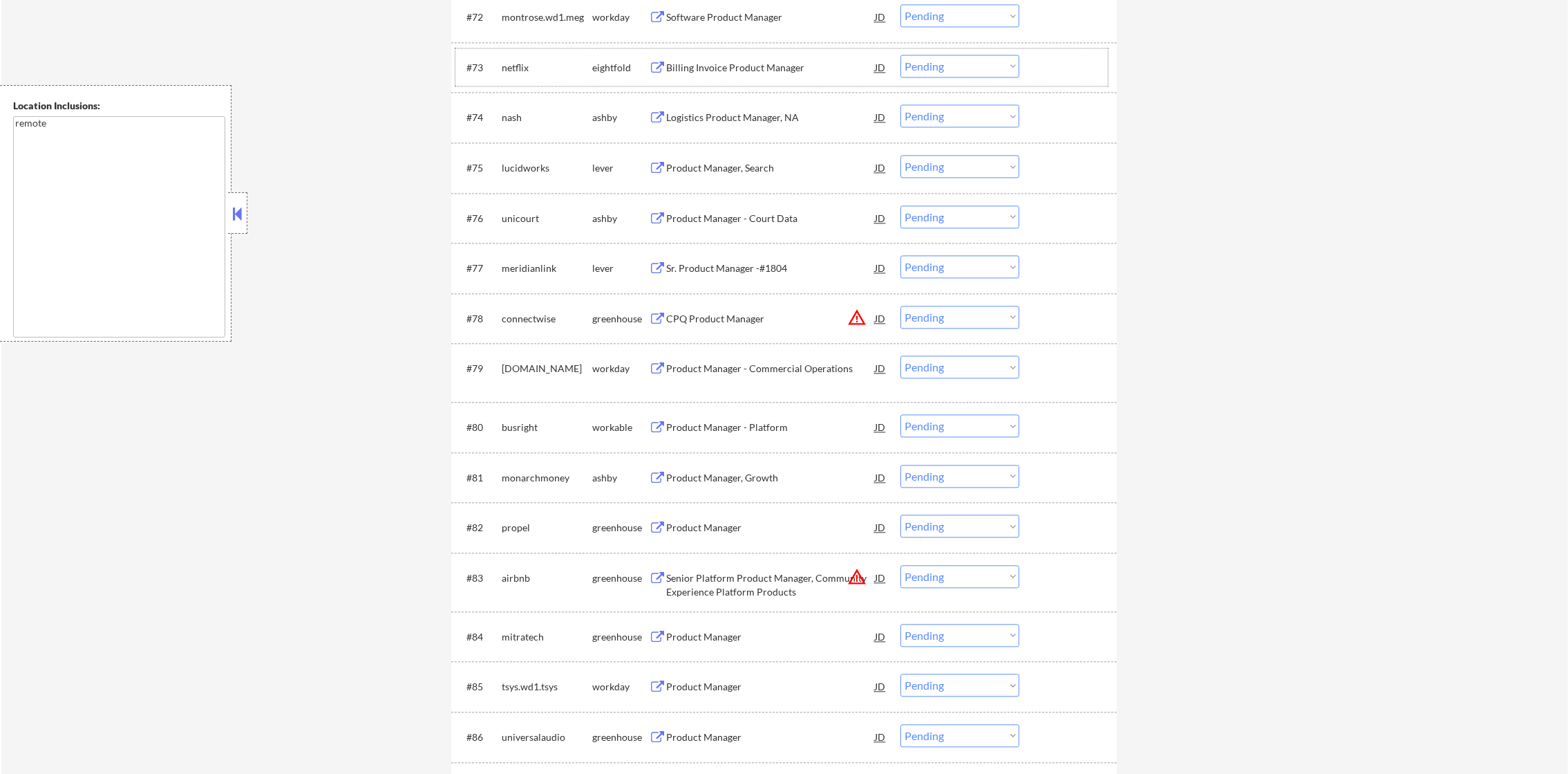
click at [512, 121] on div "nash" at bounding box center [547, 118] width 91 height 14
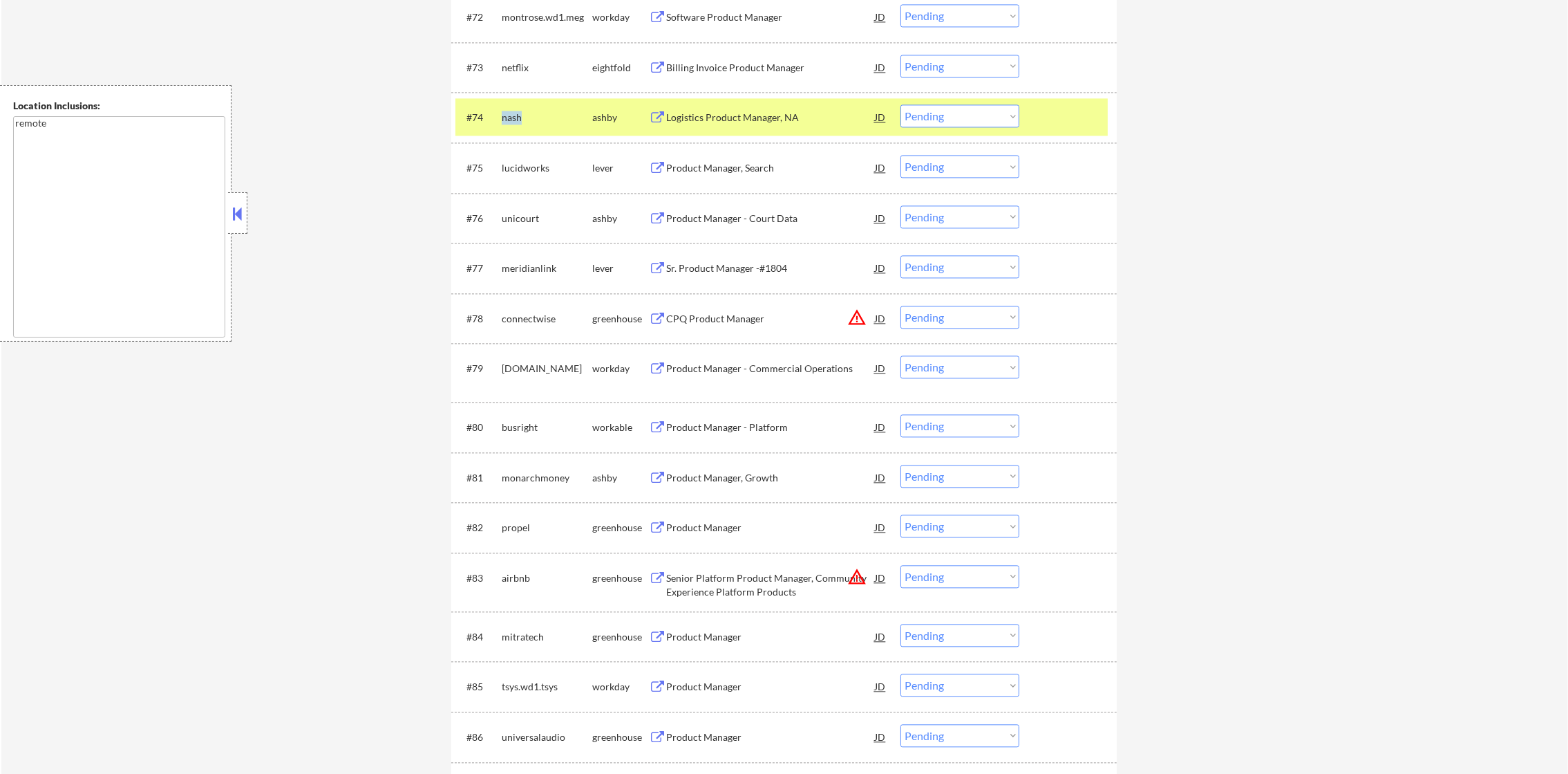
click at [512, 121] on div "nash" at bounding box center [547, 118] width 91 height 14
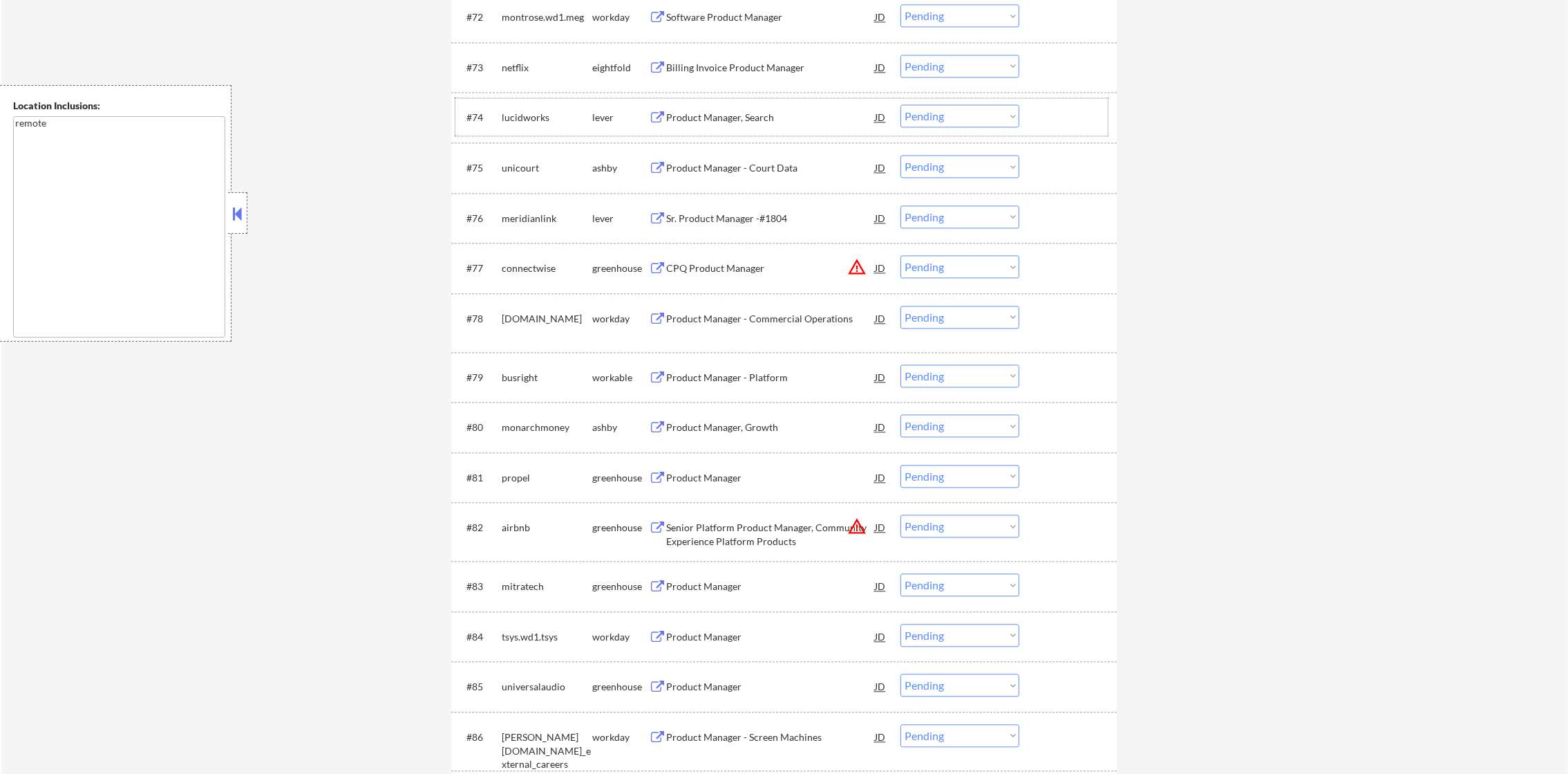
click at [498, 118] on div "#74 lucidworks lever Product Manager, Search JD warning_amber Choose an option.…" at bounding box center [781, 117] width 653 height 38
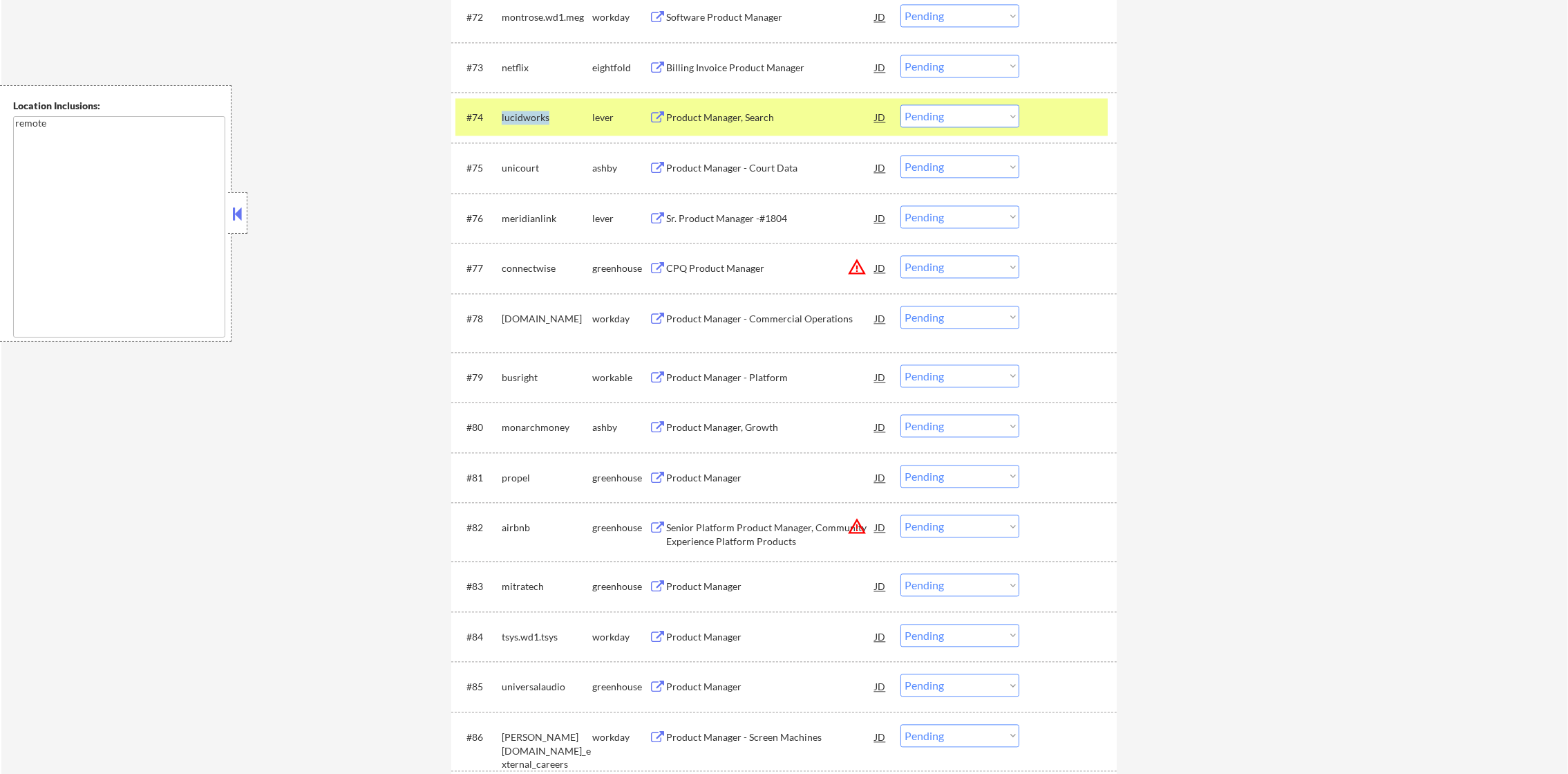
click at [498, 118] on div "#74 lucidworks lever Product Manager, Search JD warning_amber Choose an option.…" at bounding box center [781, 117] width 653 height 38
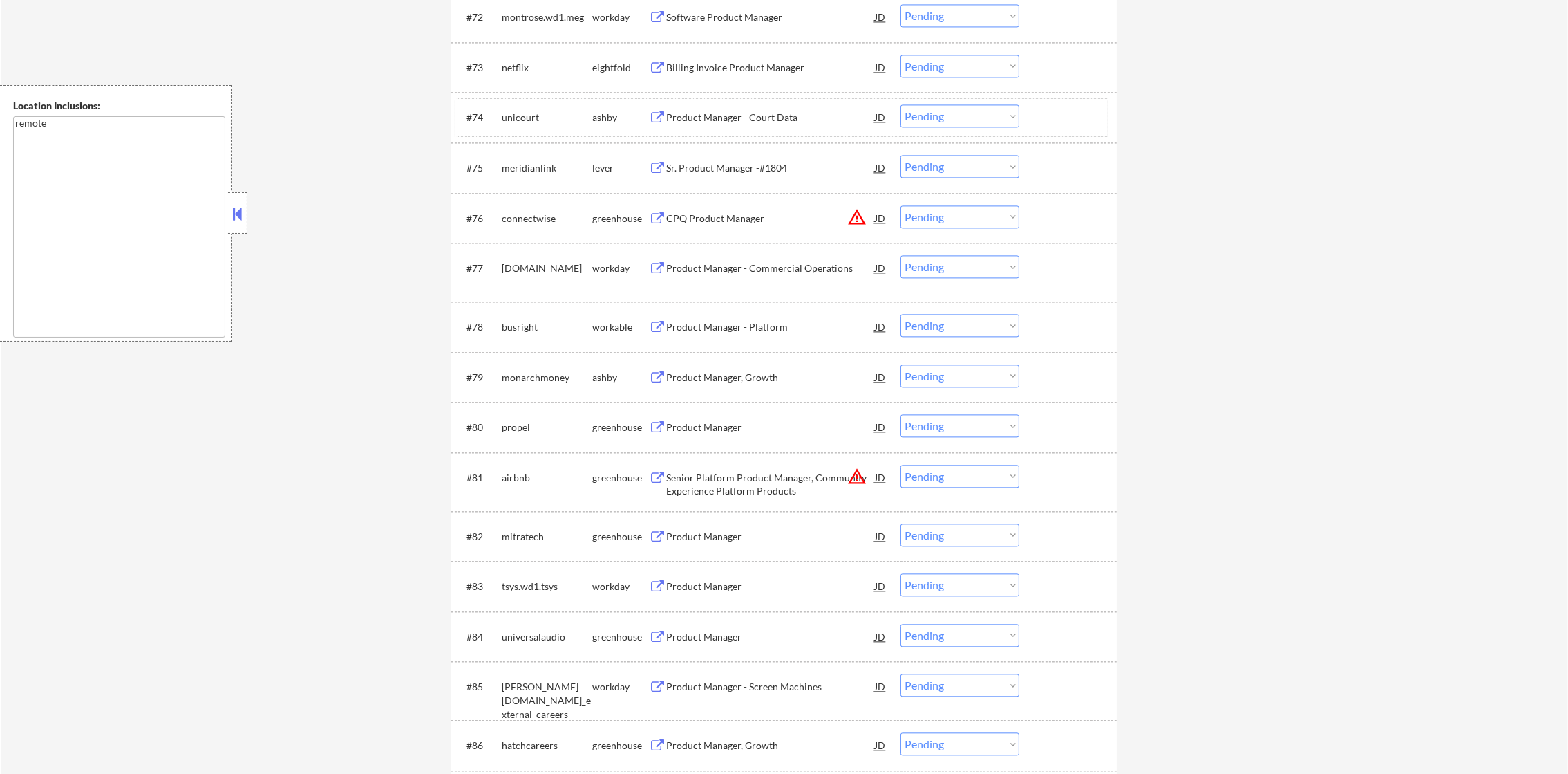
click at [523, 117] on div "unicourt" at bounding box center [547, 118] width 91 height 14
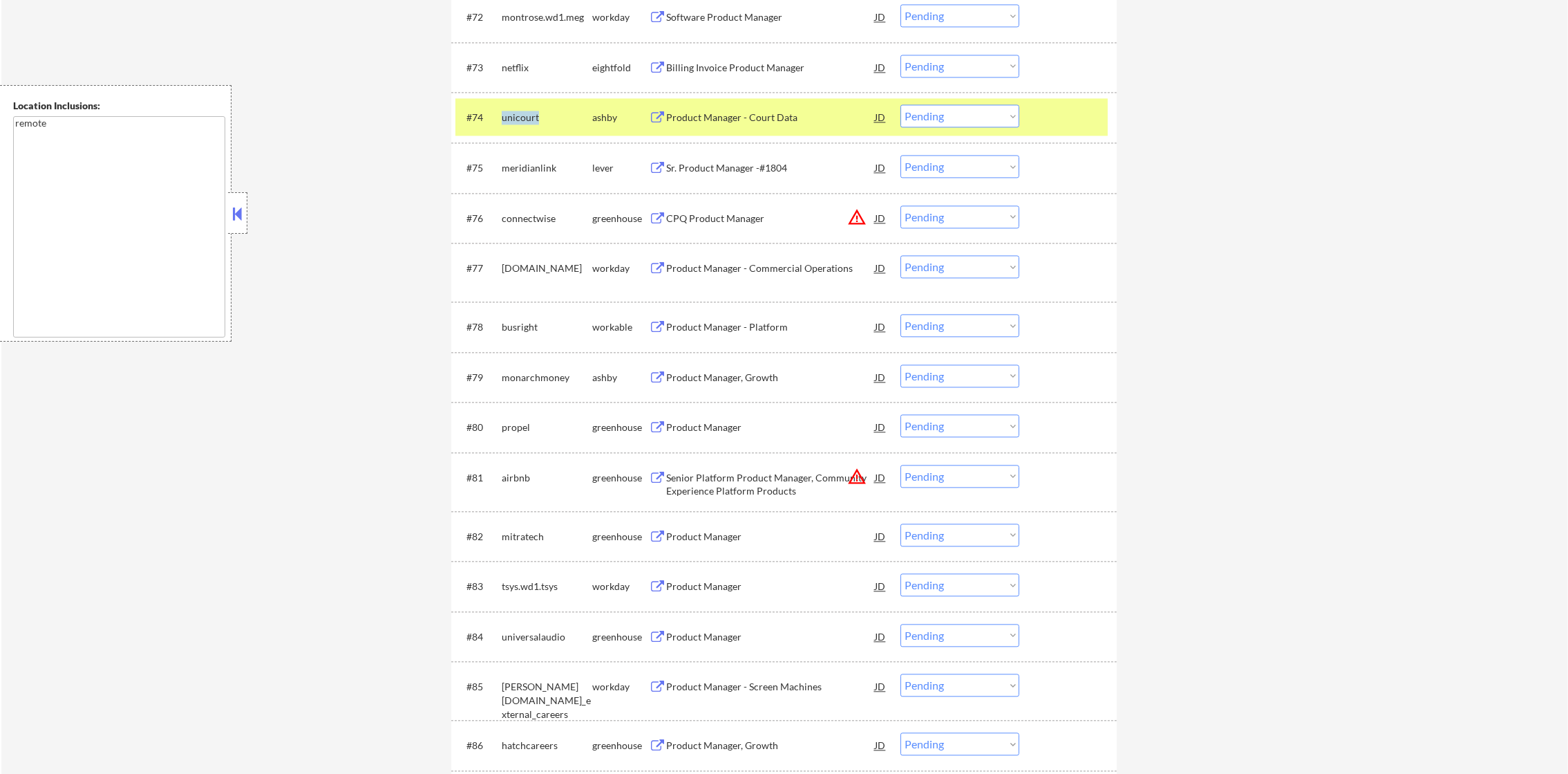
click at [523, 117] on div "unicourt" at bounding box center [547, 118] width 91 height 14
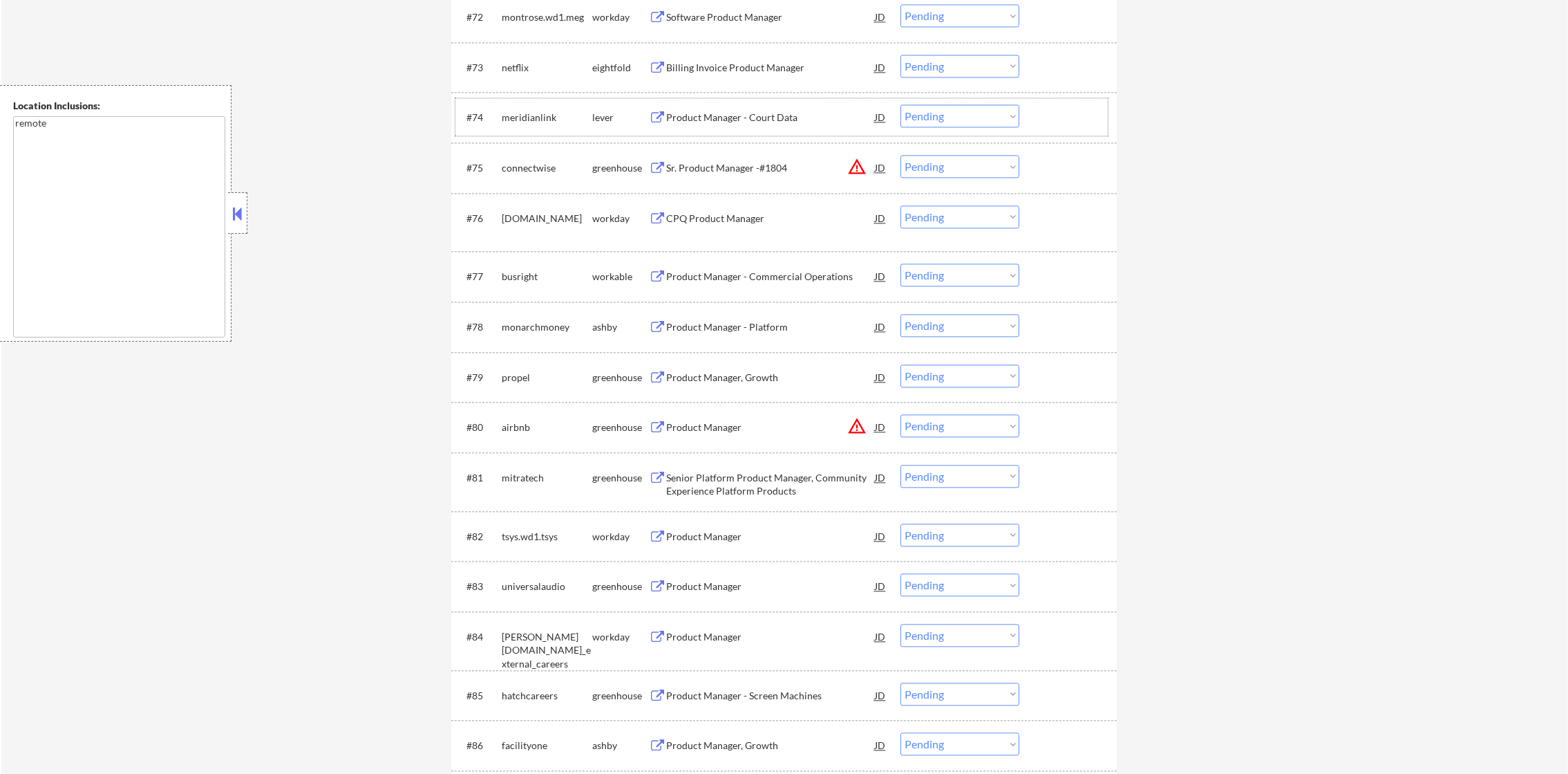
click at [528, 117] on div "meridianlink" at bounding box center [547, 118] width 91 height 14
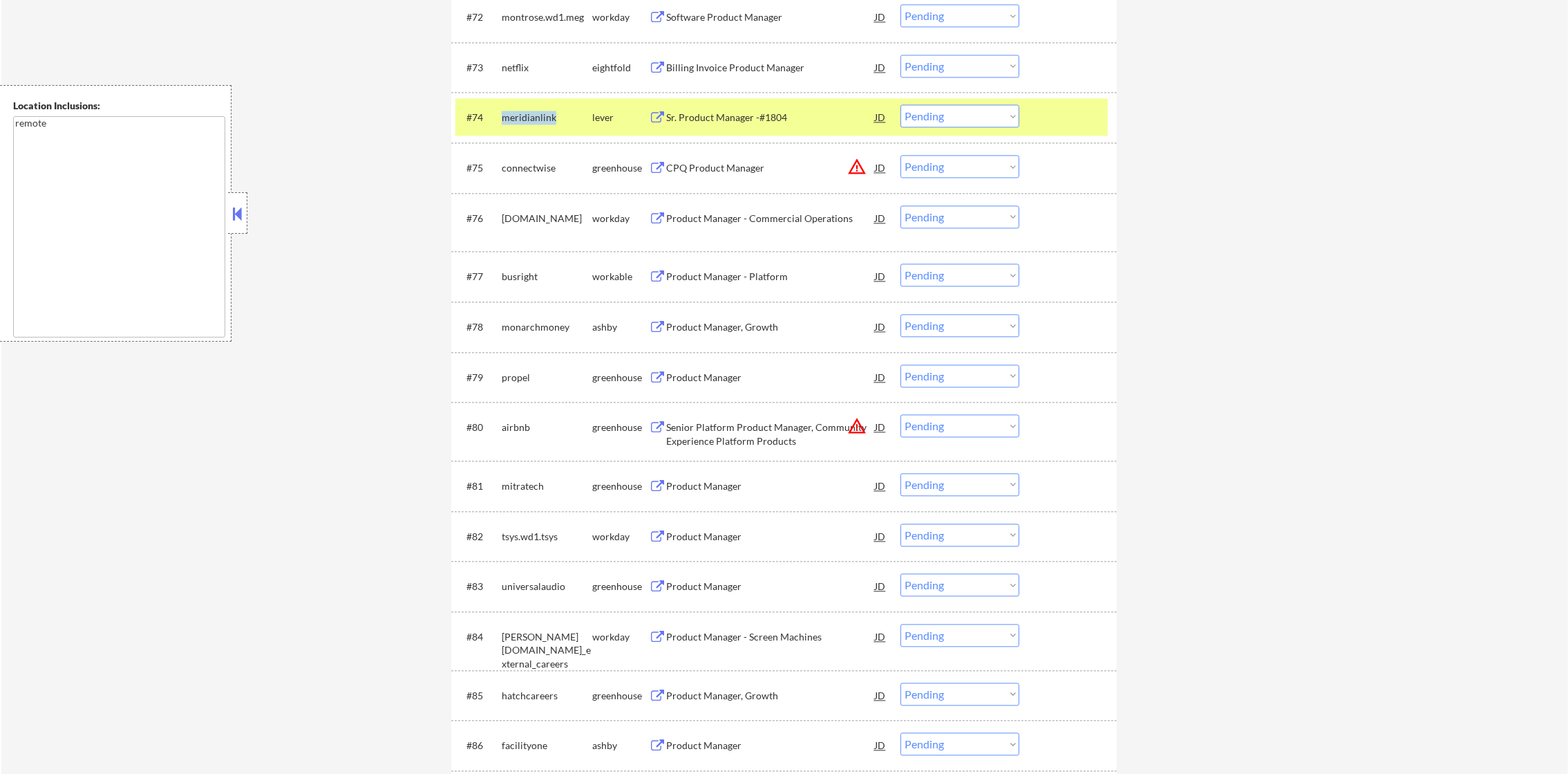
click at [528, 117] on div "meridianlink" at bounding box center [547, 118] width 91 height 14
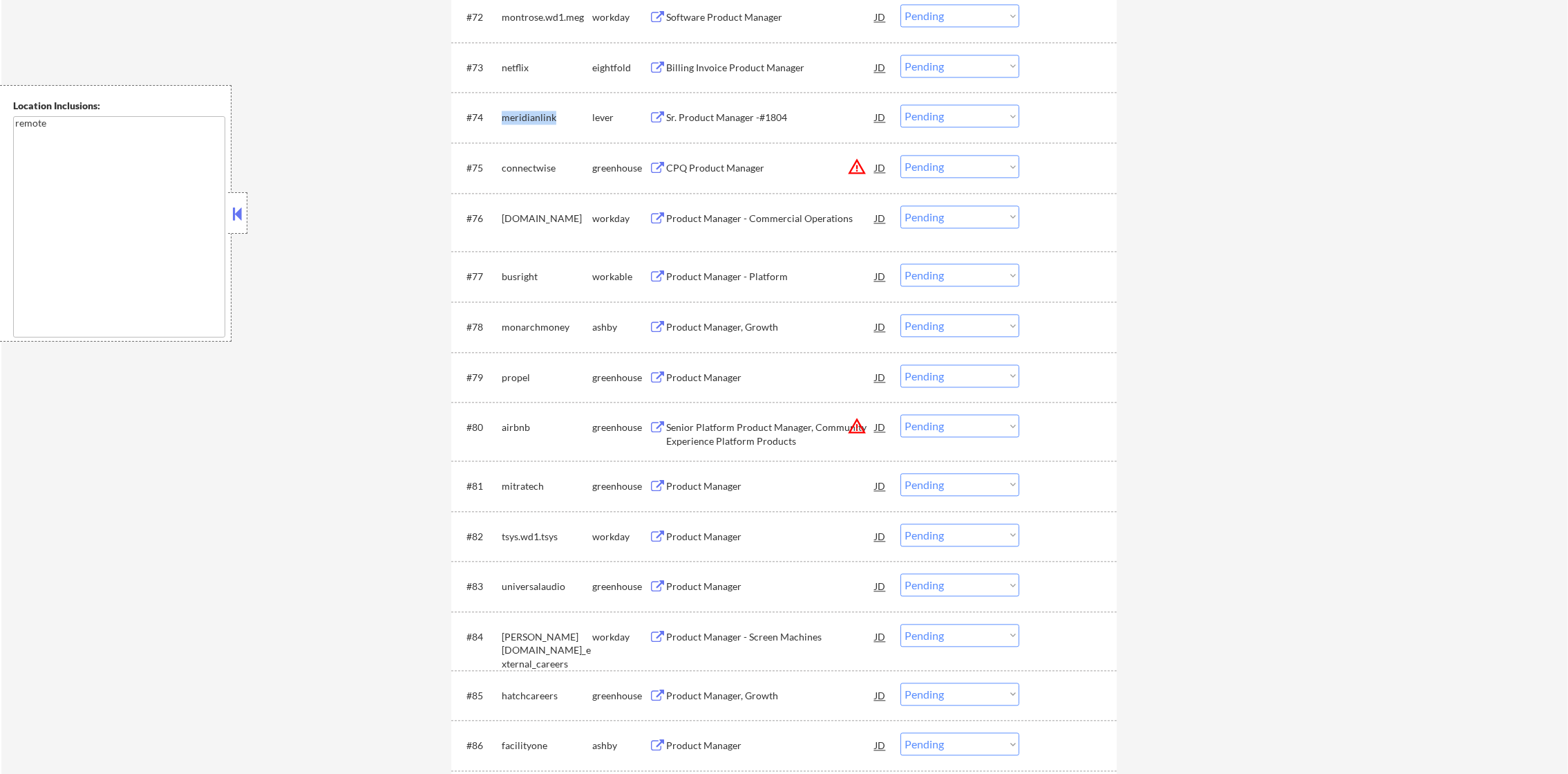
click at [528, 117] on div "meridianlink" at bounding box center [547, 118] width 91 height 14
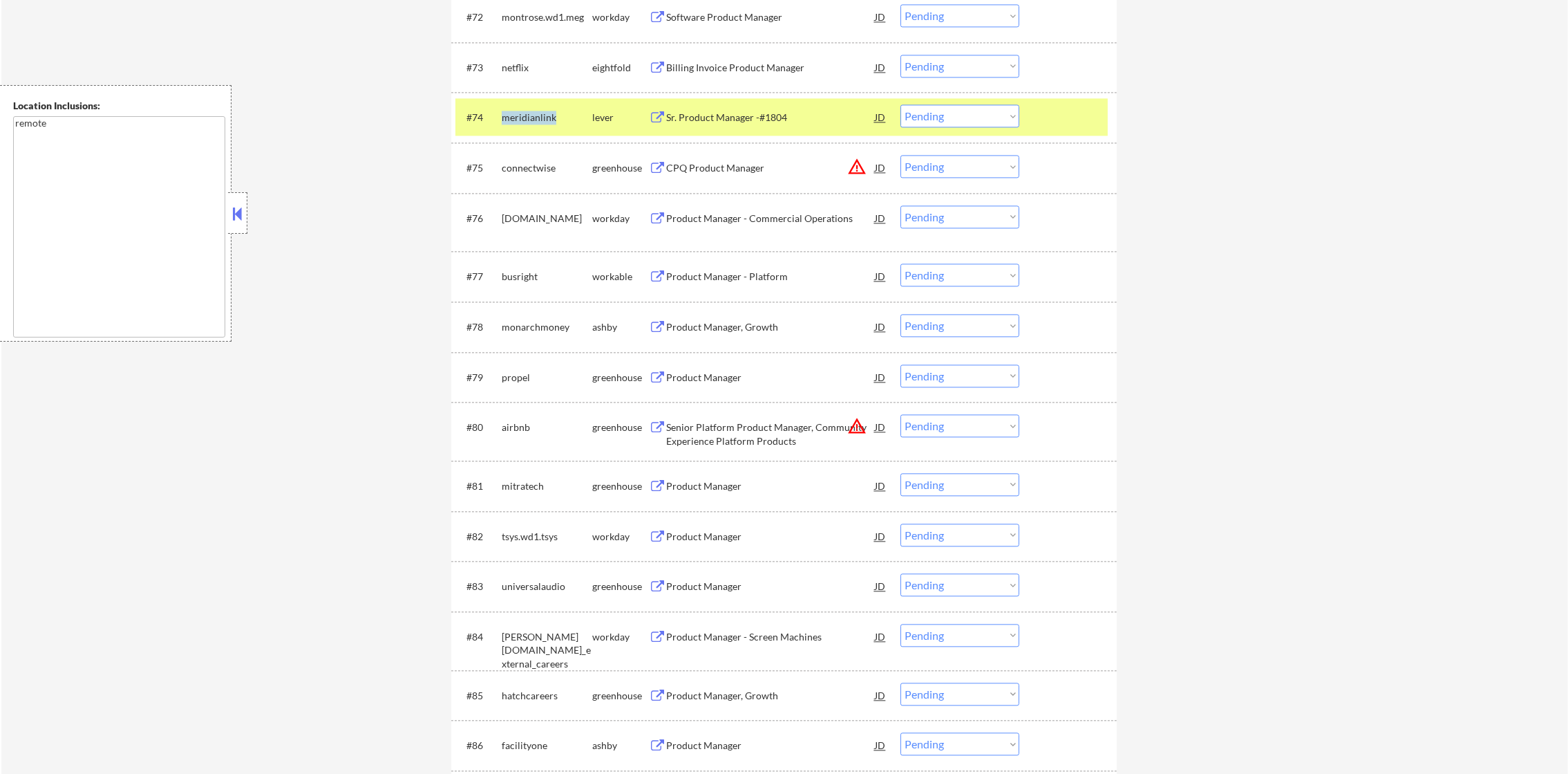
click at [528, 117] on div "meridianlink" at bounding box center [547, 118] width 91 height 14
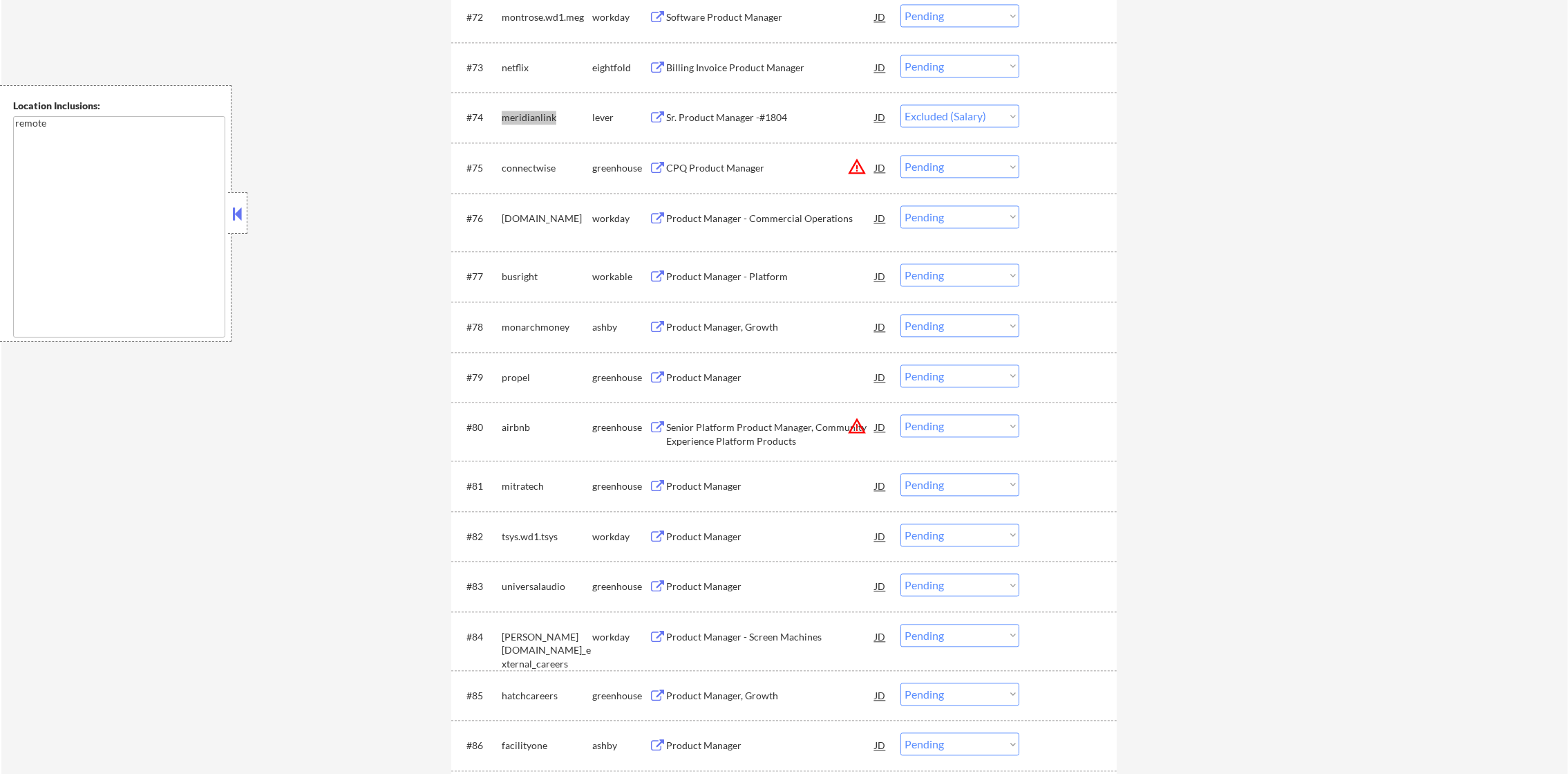
select select ""pending""
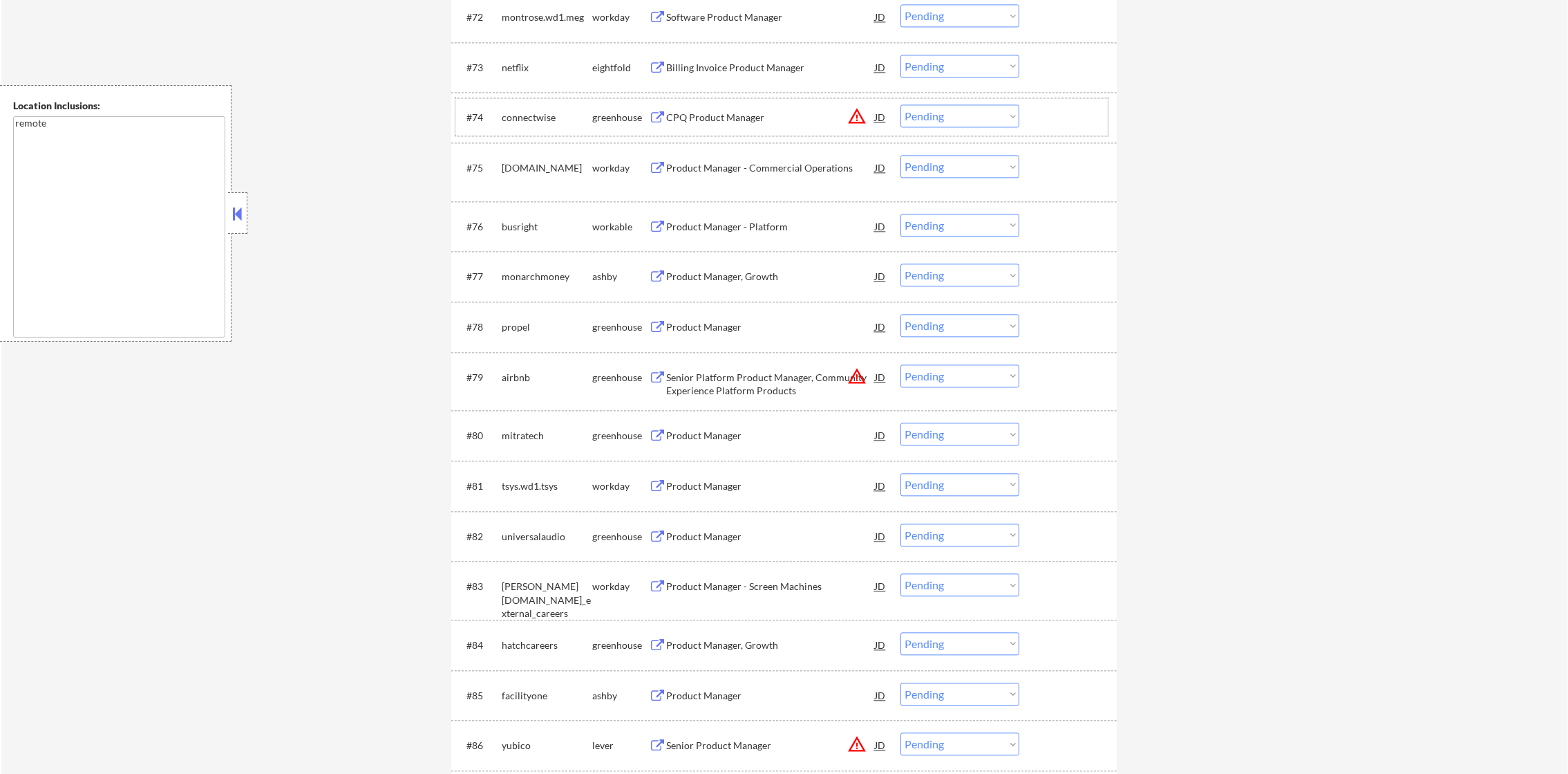
click at [519, 226] on div "busright" at bounding box center [547, 227] width 91 height 14
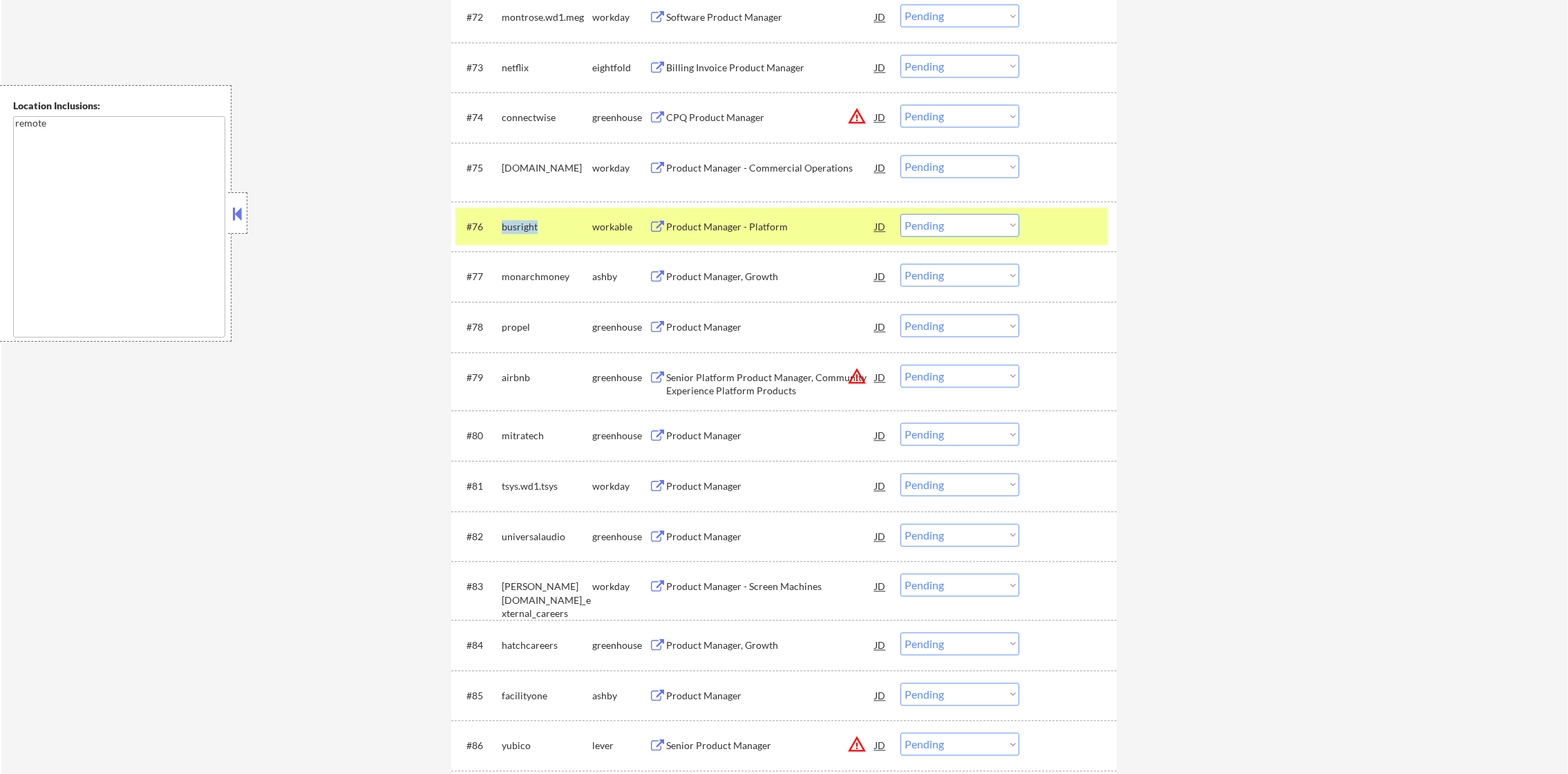
click at [519, 226] on div "busright" at bounding box center [547, 227] width 91 height 14
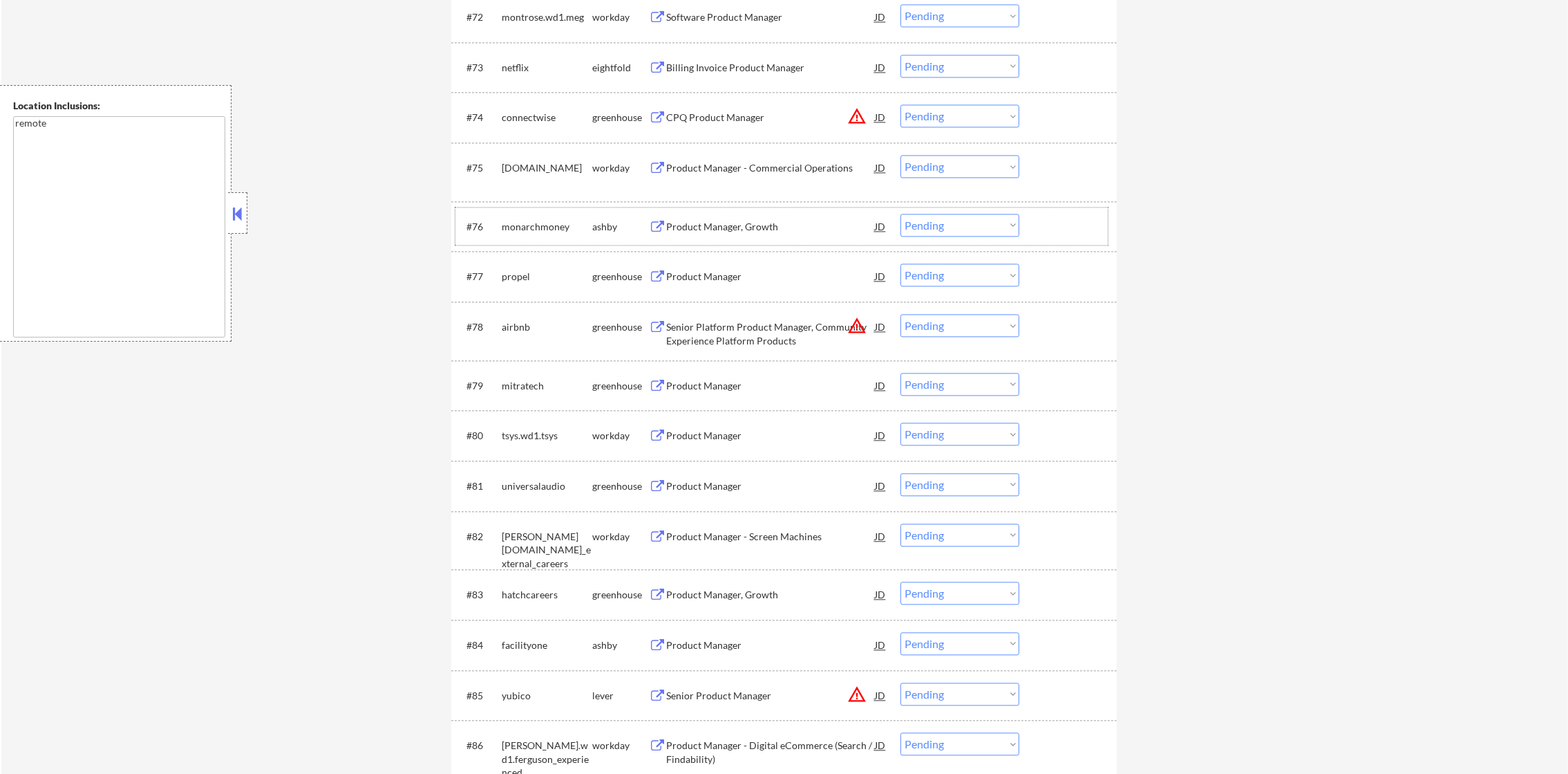
click at [530, 227] on div "monarchmoney" at bounding box center [547, 227] width 91 height 14
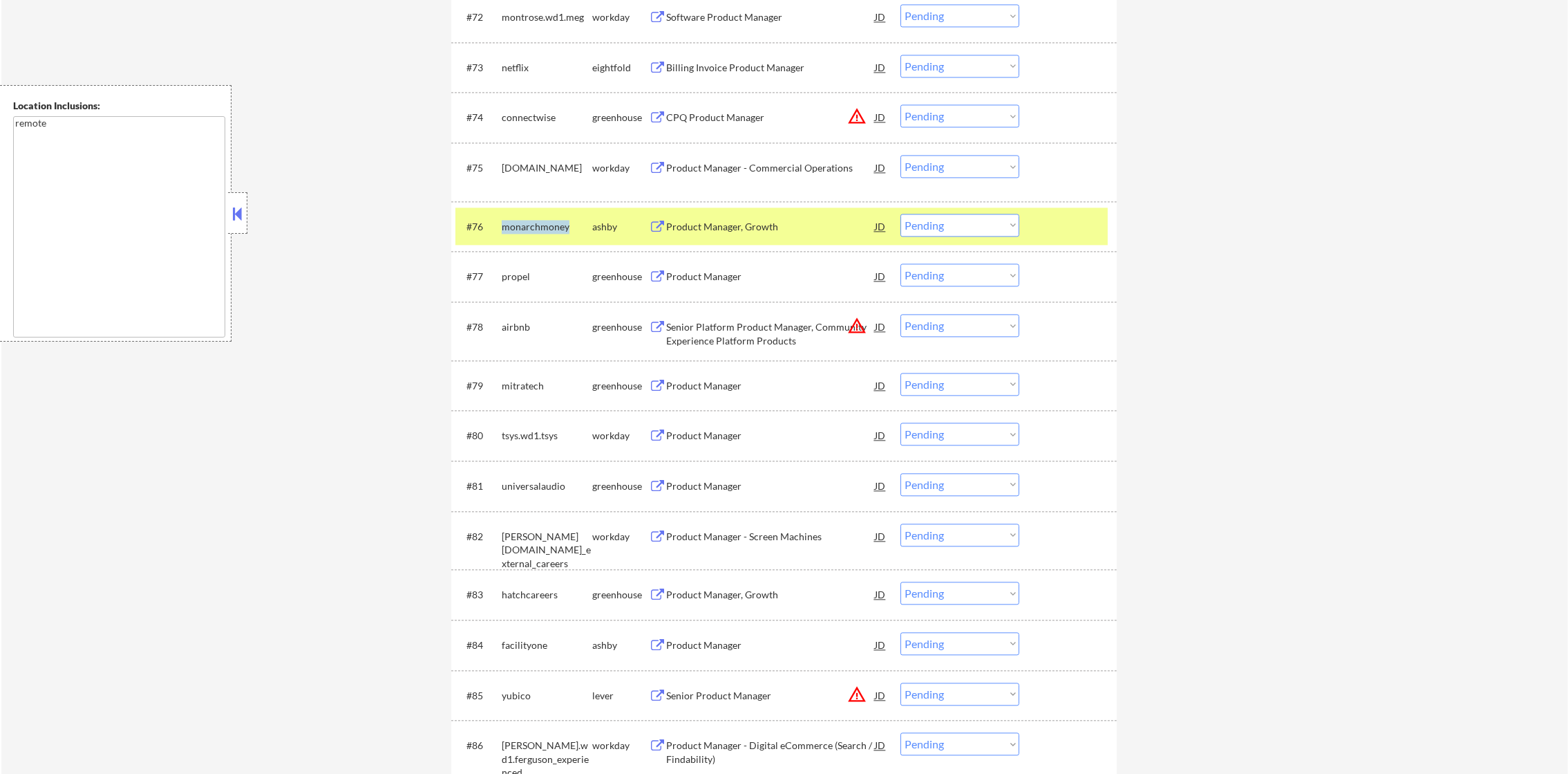
click at [530, 227] on div "monarchmoney" at bounding box center [547, 227] width 91 height 14
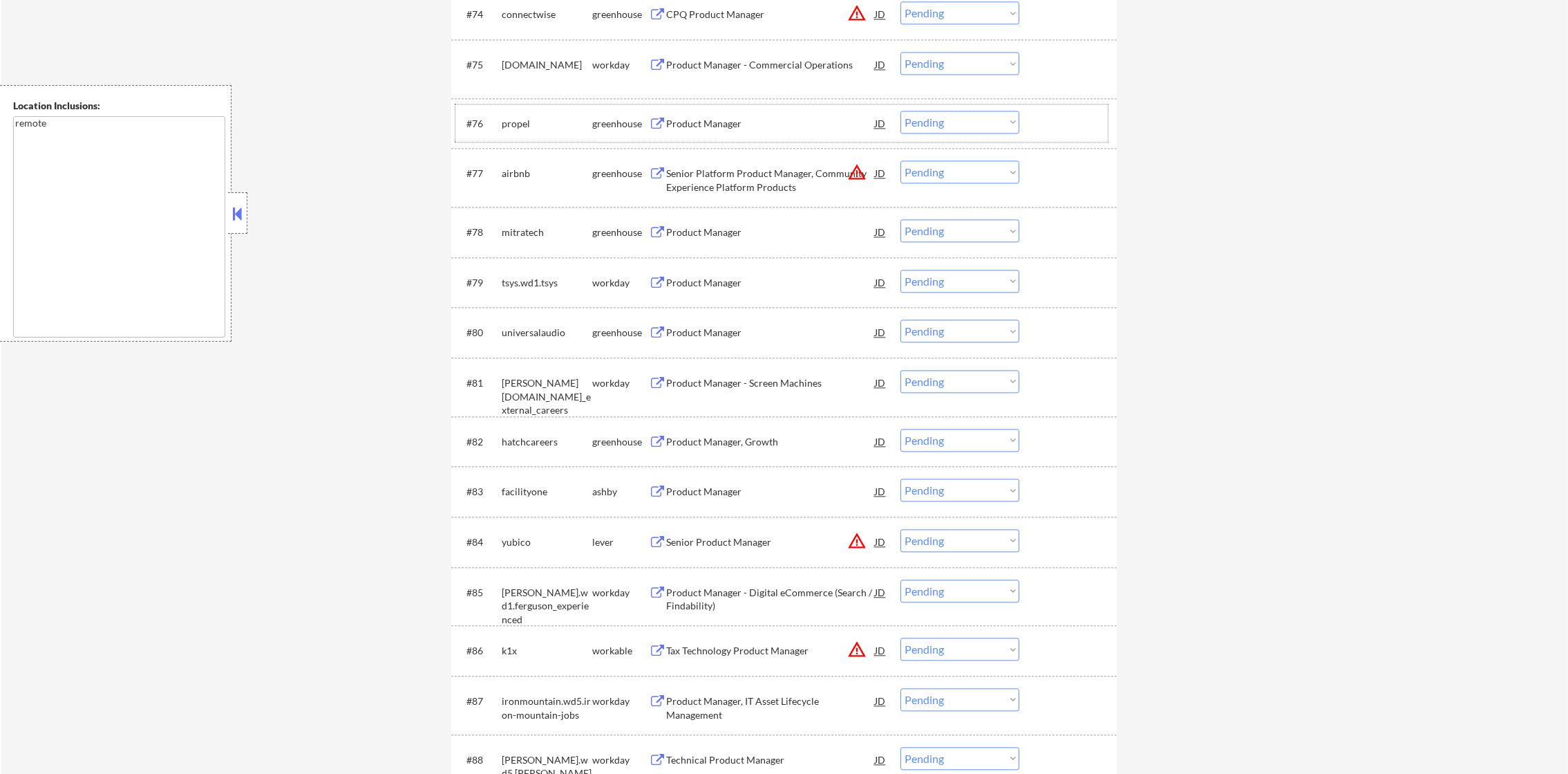
scroll to position [4569, 0]
click at [525, 125] on div "propel" at bounding box center [547, 123] width 91 height 14
select select ""pending""
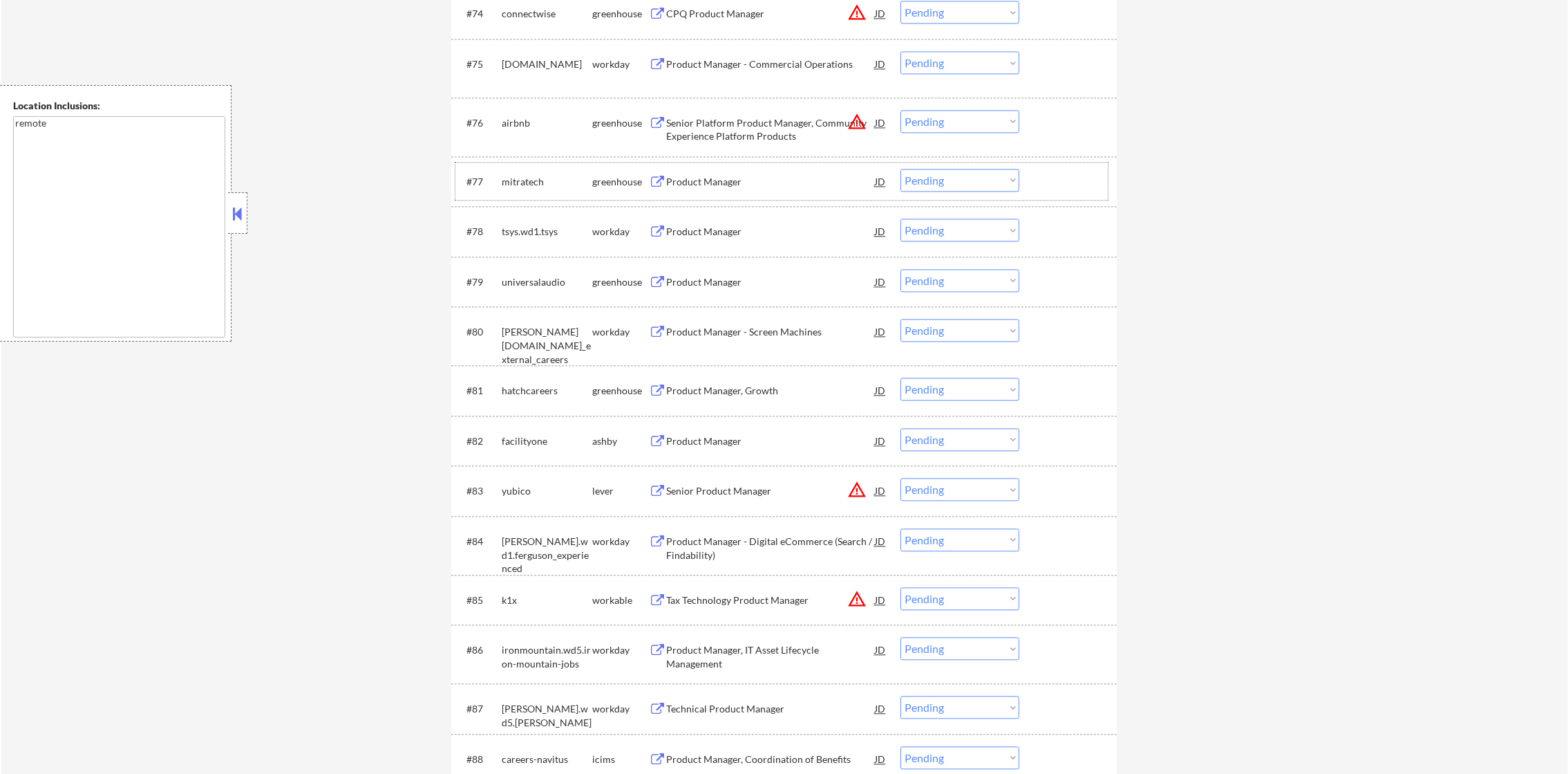
click at [530, 177] on div "mitratech" at bounding box center [547, 182] width 91 height 14
select select ""pending""
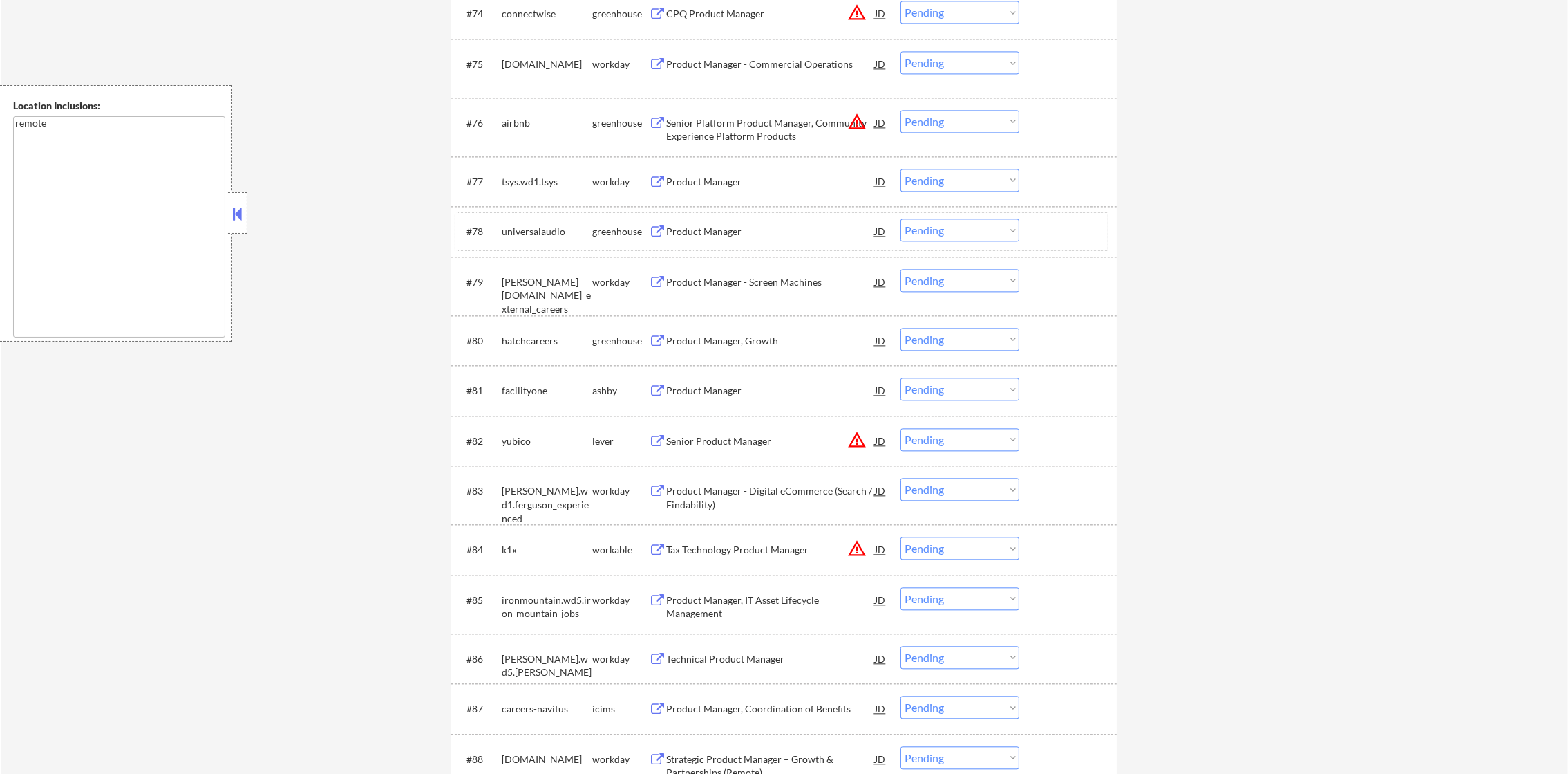
click at [536, 235] on div "universalaudio" at bounding box center [547, 232] width 91 height 14
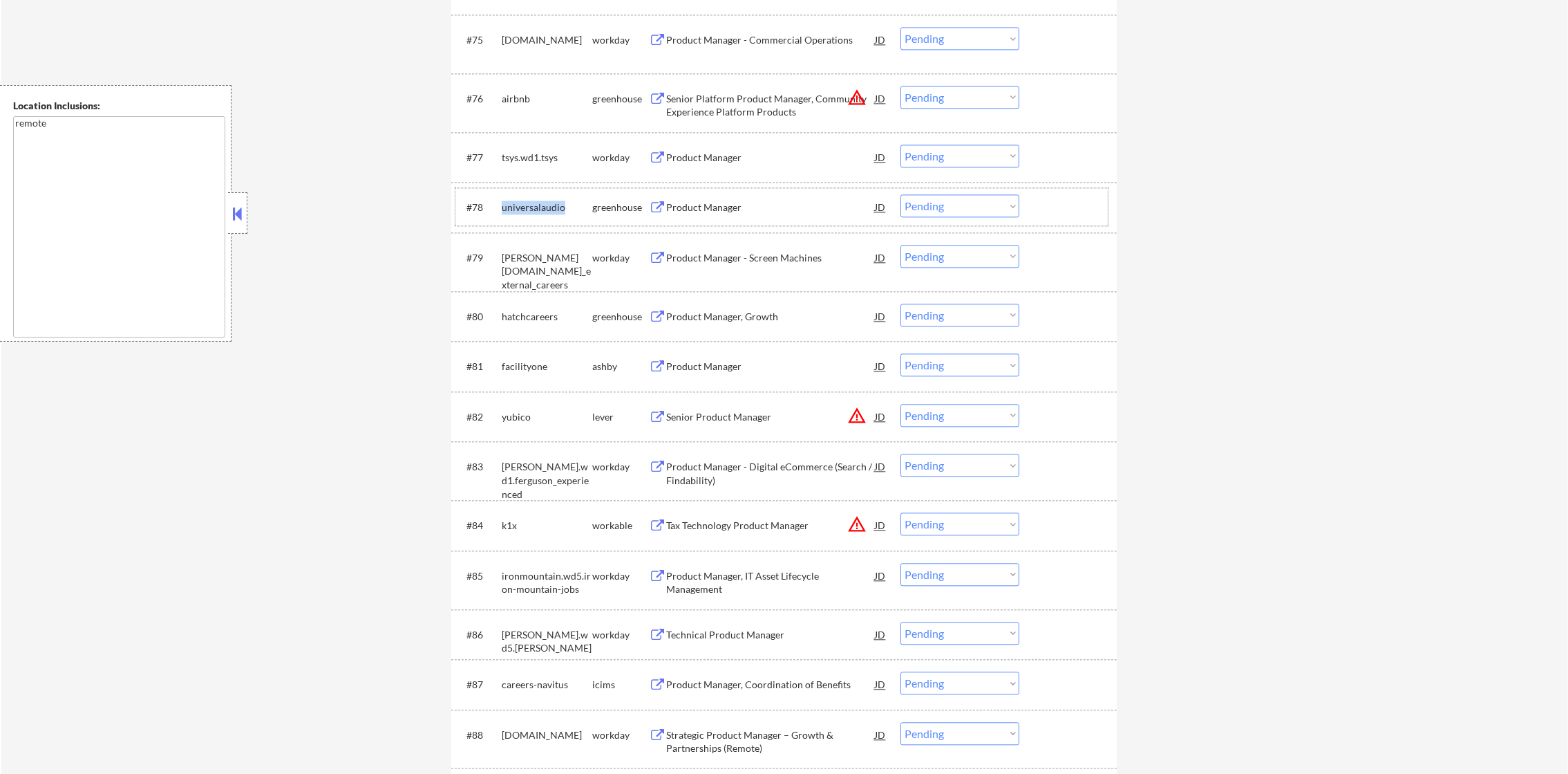
scroll to position [4673, 0]
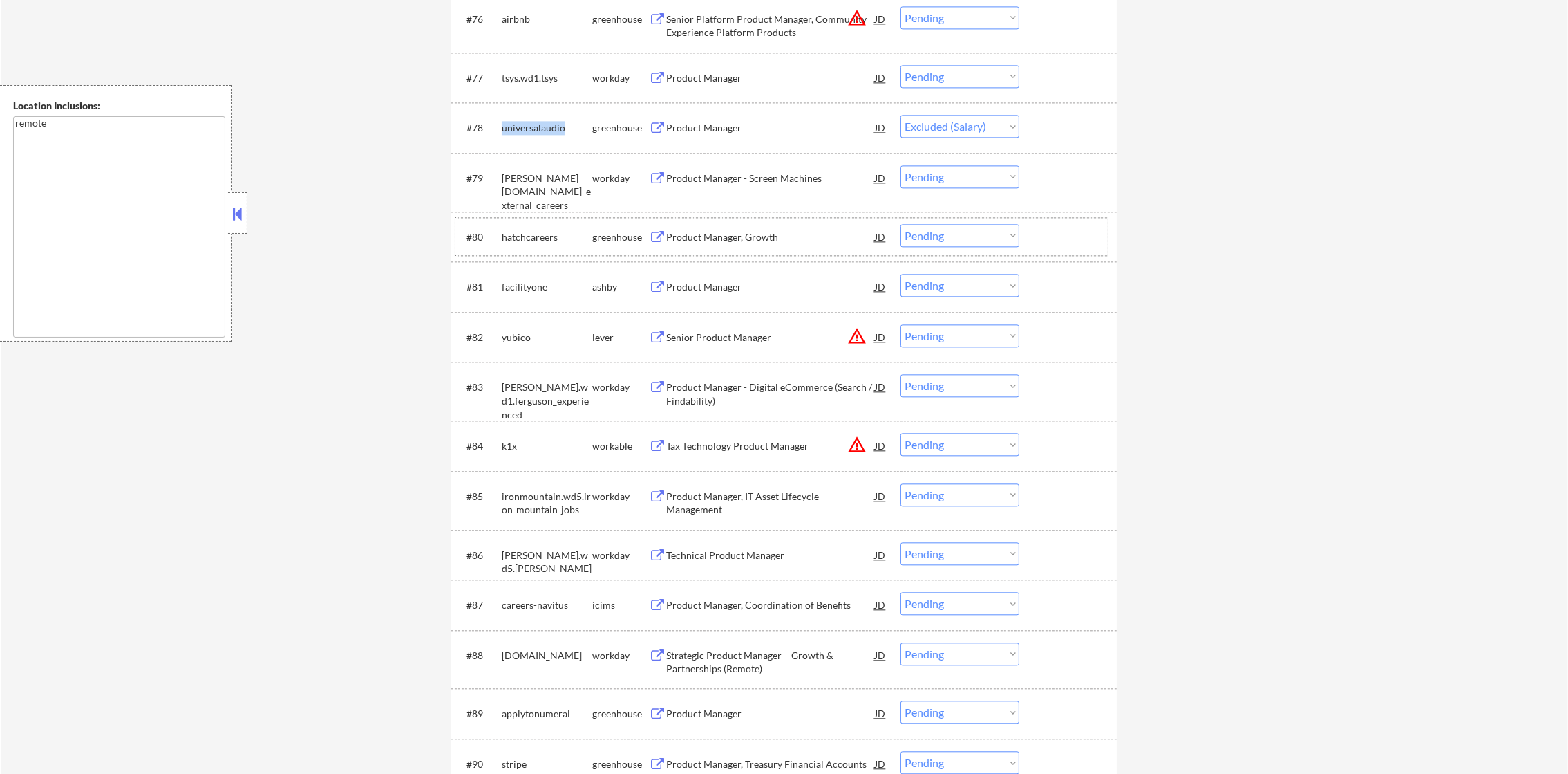
click at [534, 235] on div "hatchcareers" at bounding box center [547, 237] width 91 height 14
select select ""pending""
click at [534, 235] on div "hatchcareers" at bounding box center [547, 237] width 91 height 14
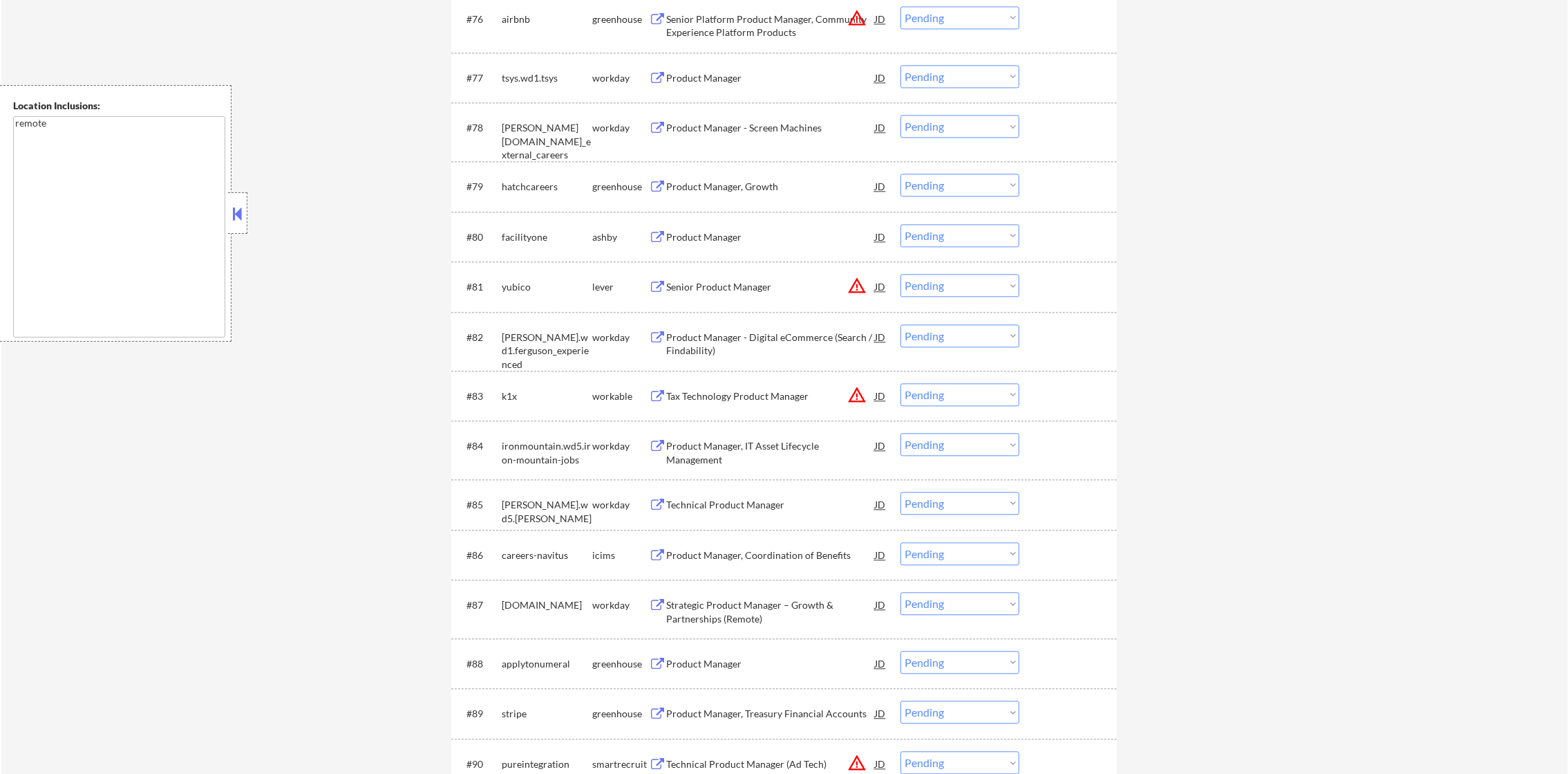
click at [545, 185] on div "hatchcareers" at bounding box center [547, 187] width 91 height 14
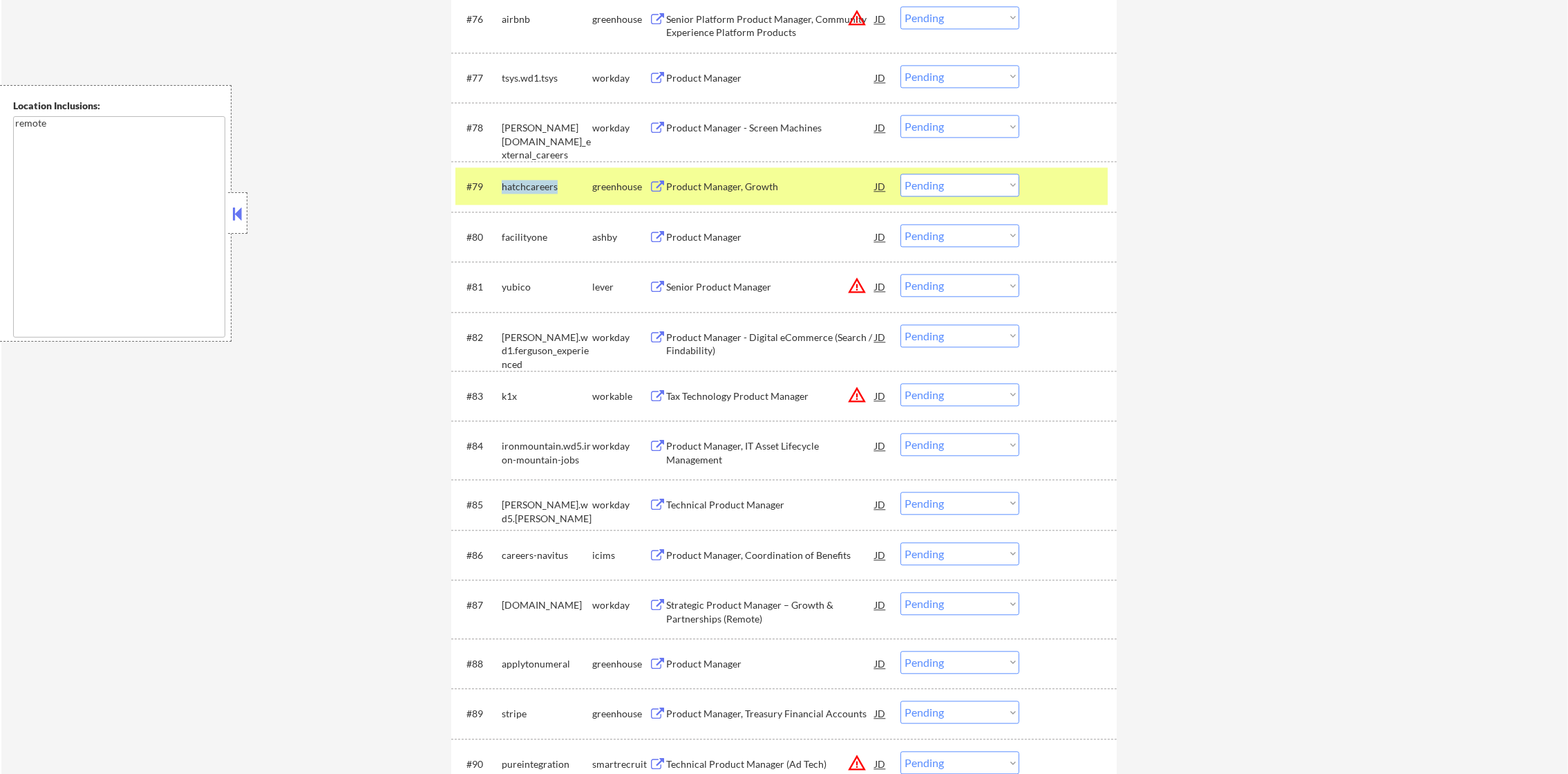
click at [545, 185] on div "hatchcareers" at bounding box center [547, 187] width 91 height 14
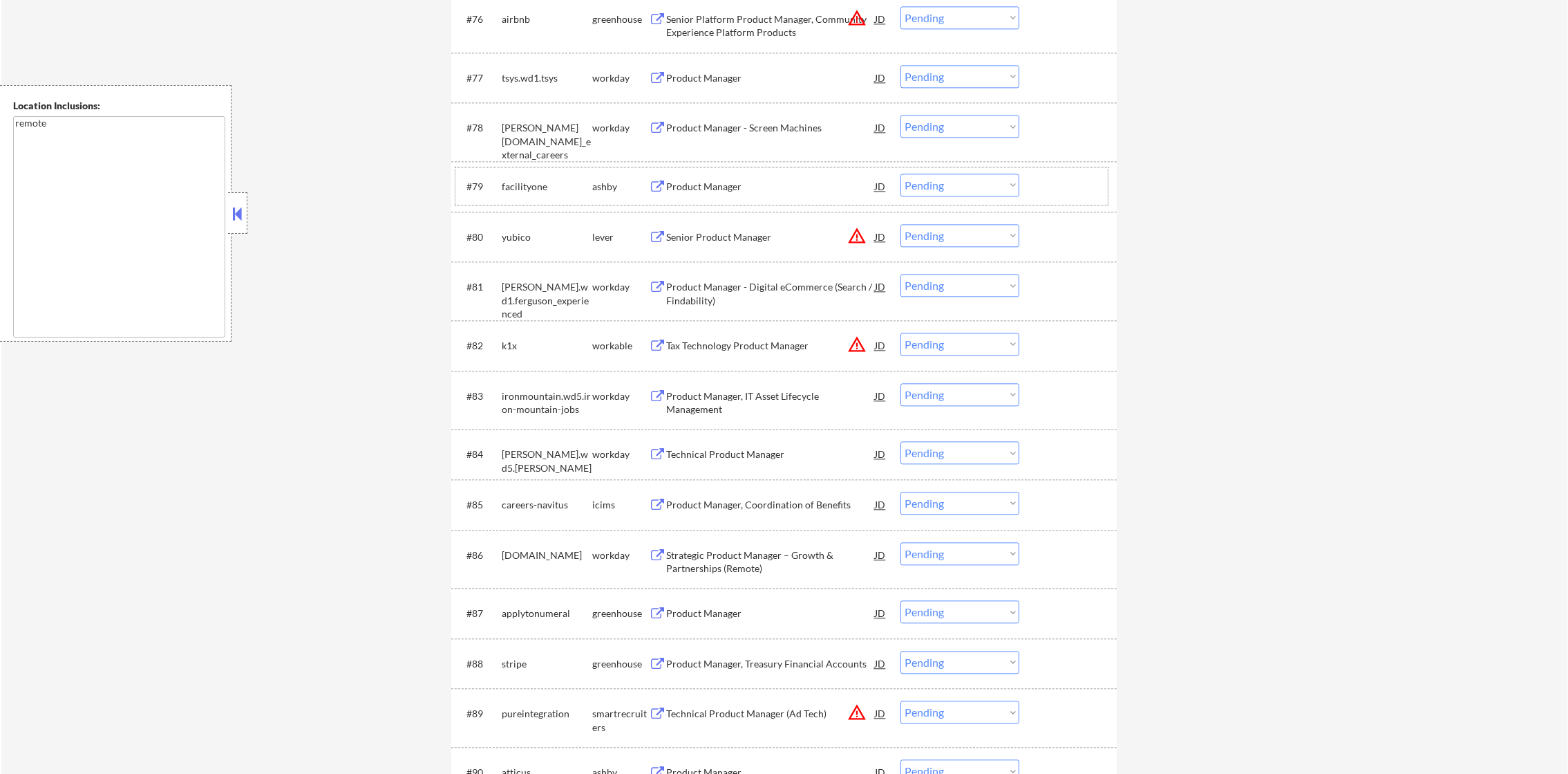
click at [499, 190] on div "#79 facilityone ashby Product Manager JD warning_amber Choose an option... Pend…" at bounding box center [781, 186] width 653 height 38
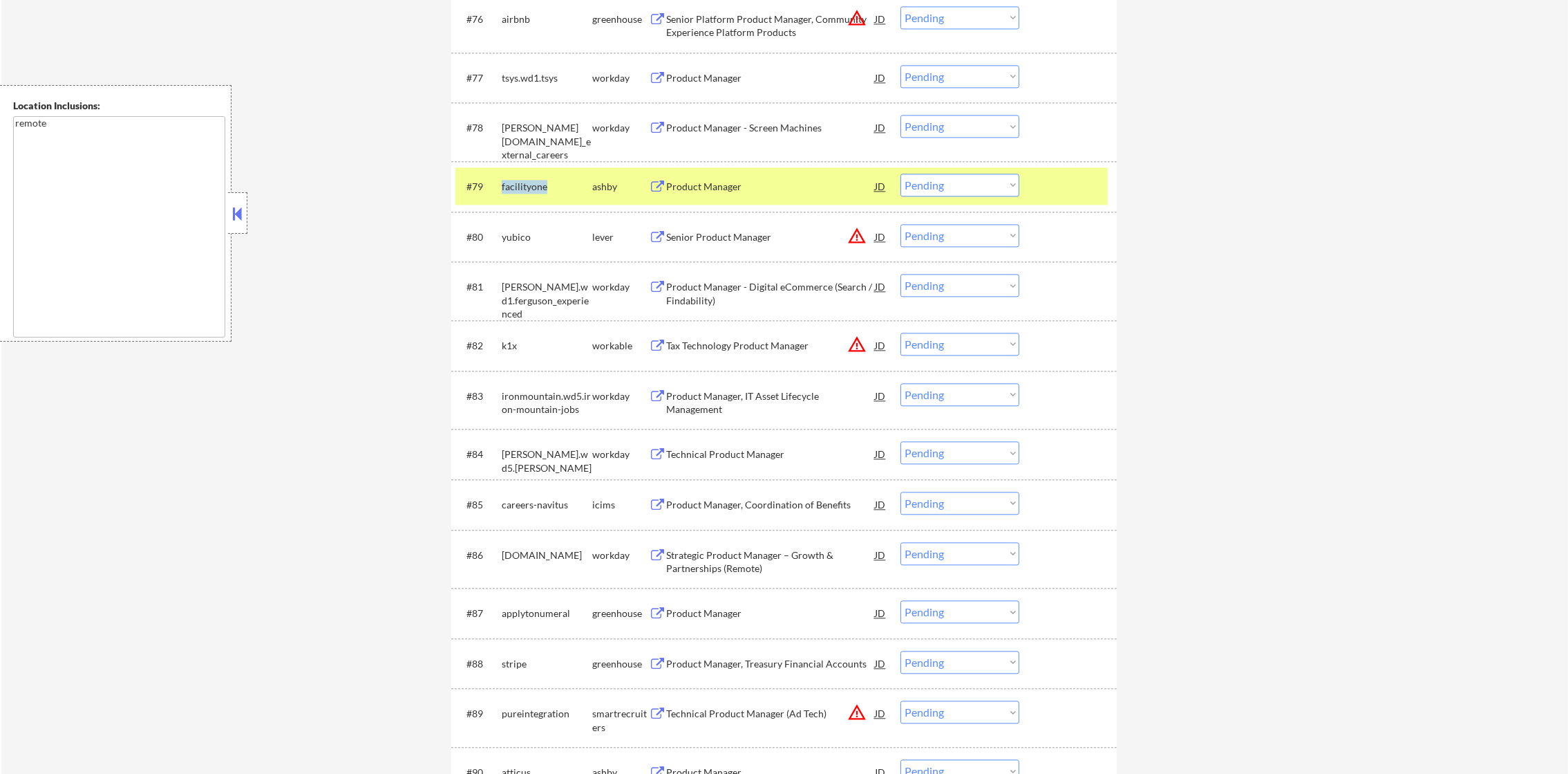
click at [499, 190] on div "#79 facilityone ashby Product Manager JD warning_amber Choose an option... Pend…" at bounding box center [781, 186] width 653 height 38
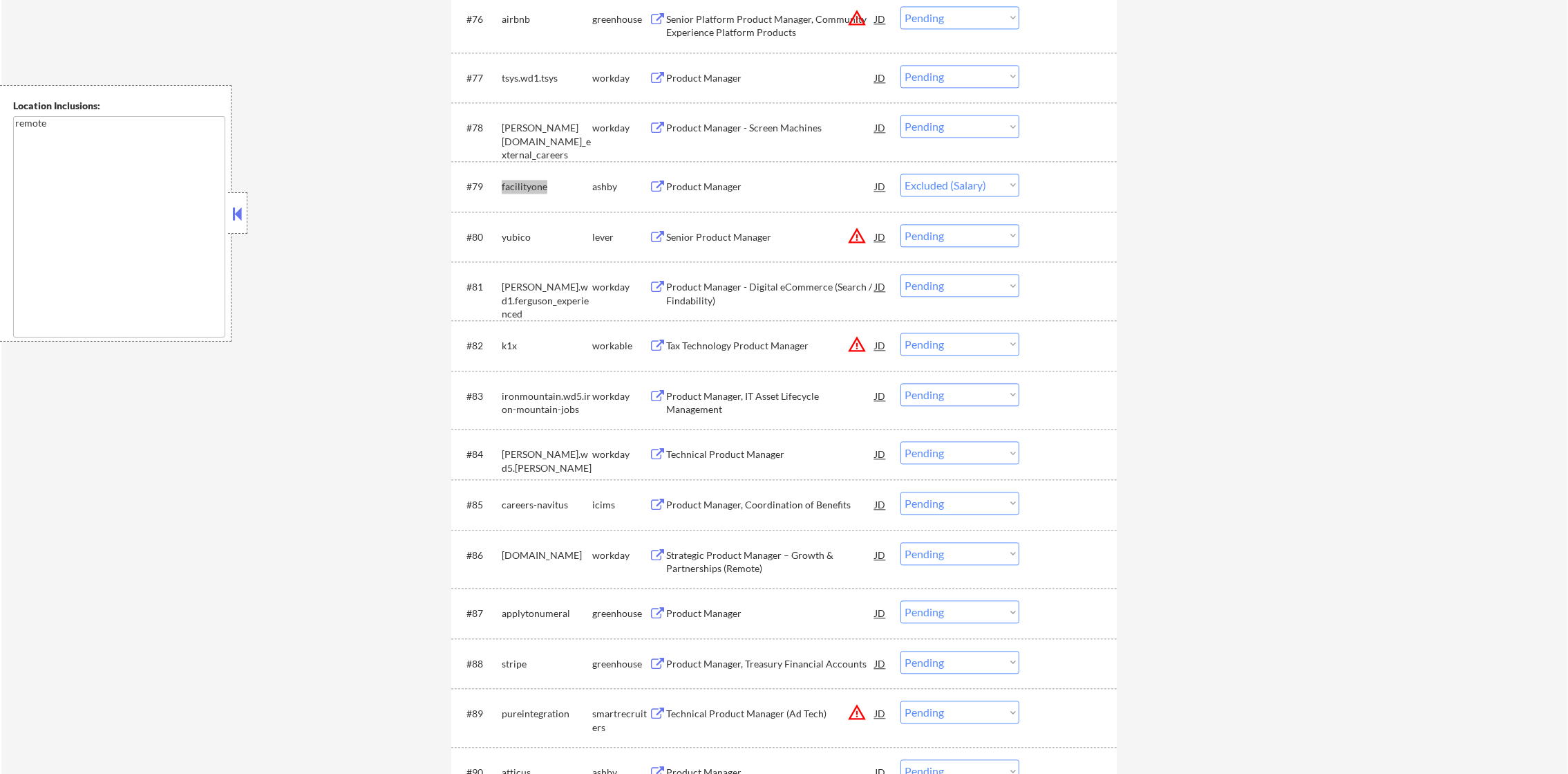
select select ""pending""
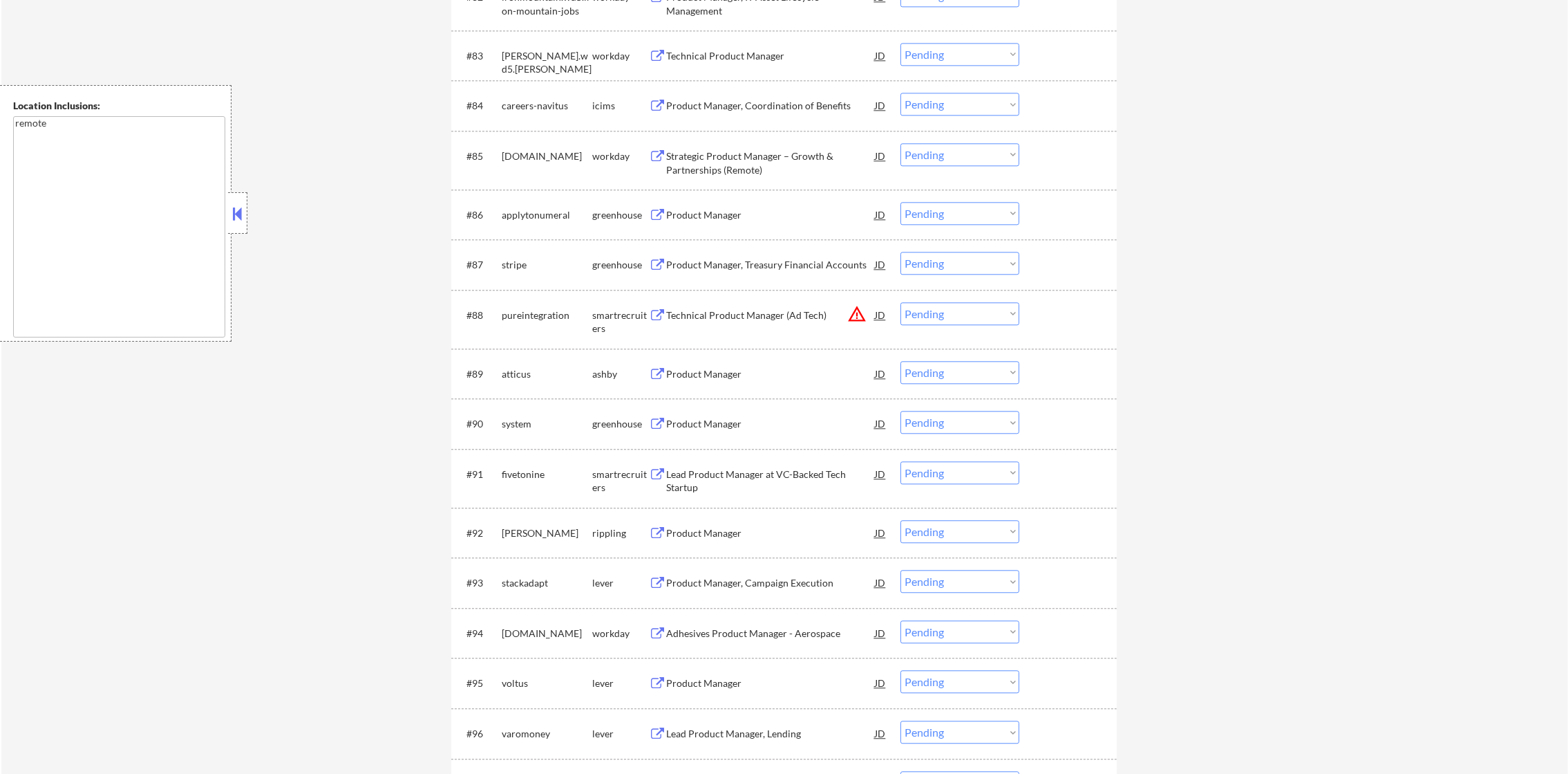
scroll to position [5054, 0]
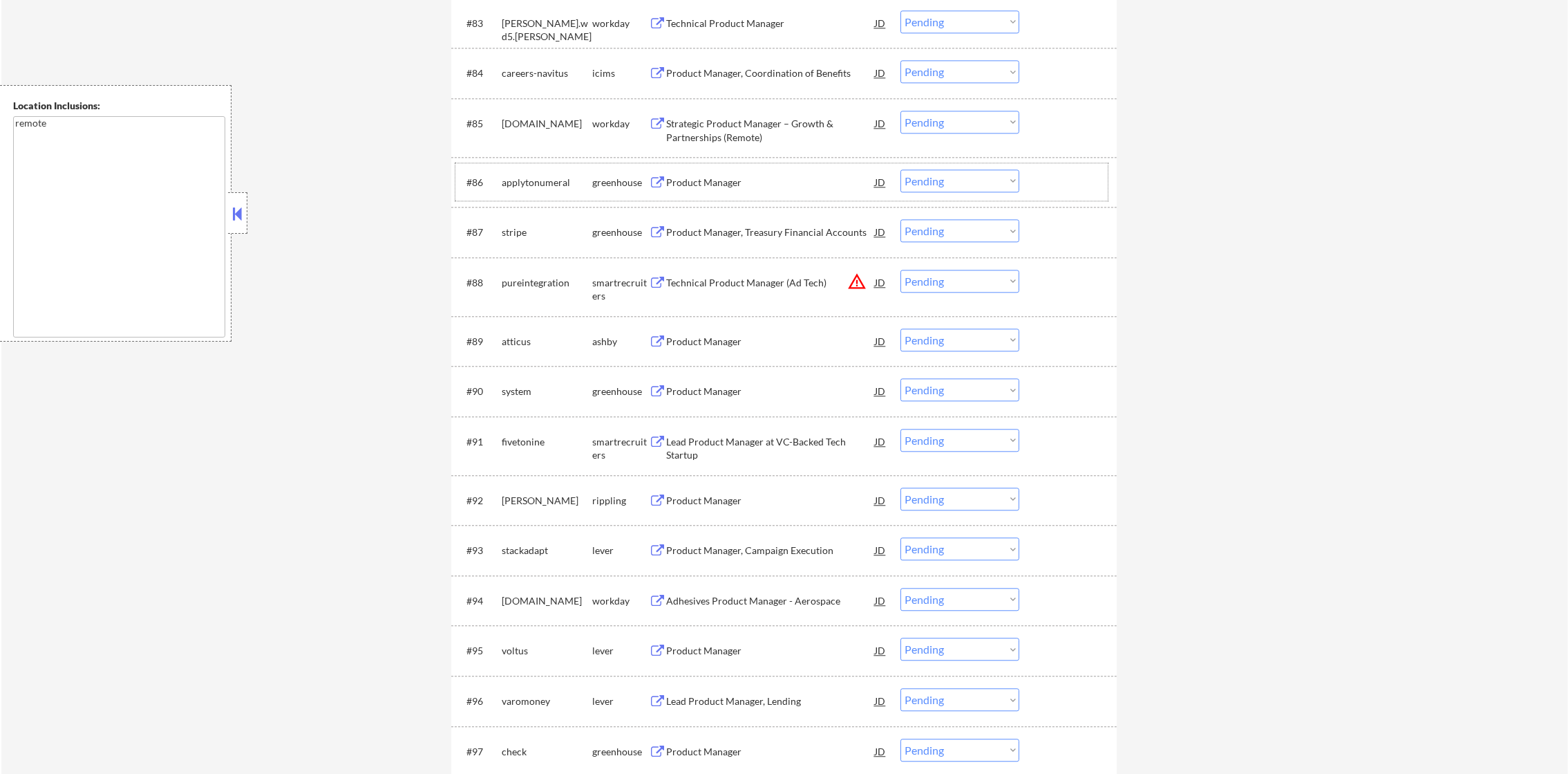
click at [525, 183] on div "applytonumeral" at bounding box center [547, 183] width 91 height 14
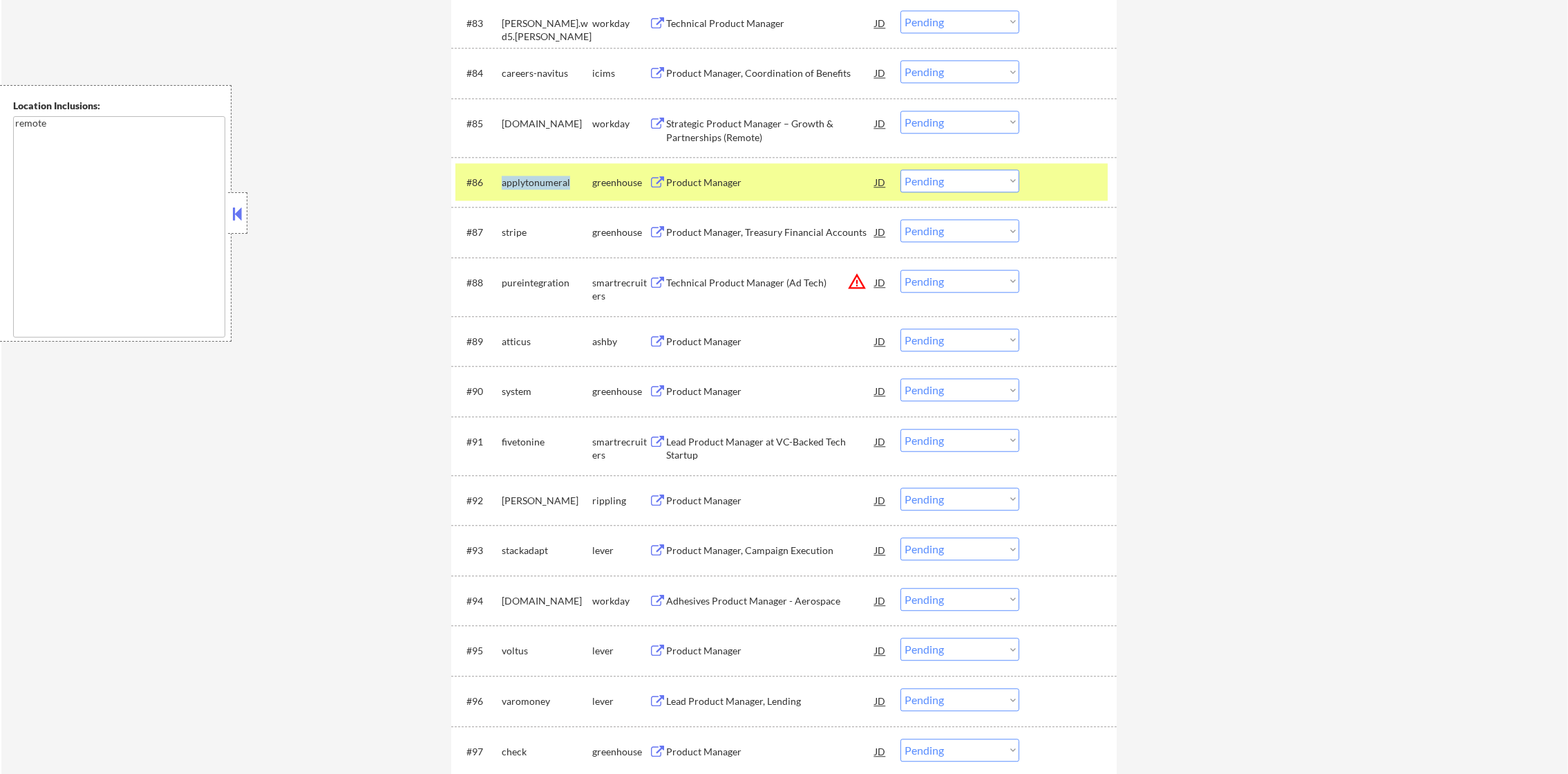
click at [525, 183] on div "applytonumeral" at bounding box center [547, 183] width 91 height 14
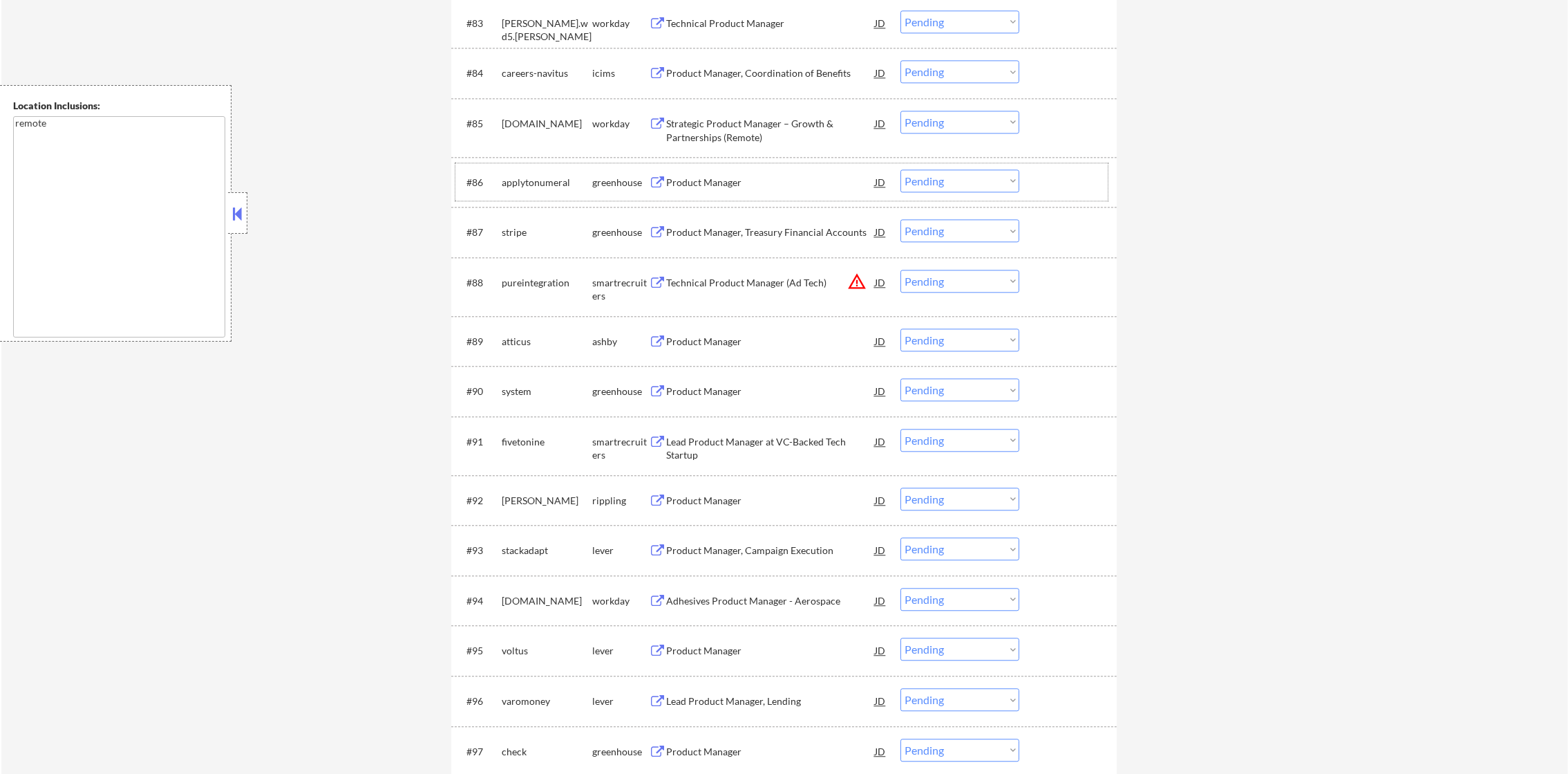
click at [504, 233] on div "stripe" at bounding box center [547, 233] width 91 height 14
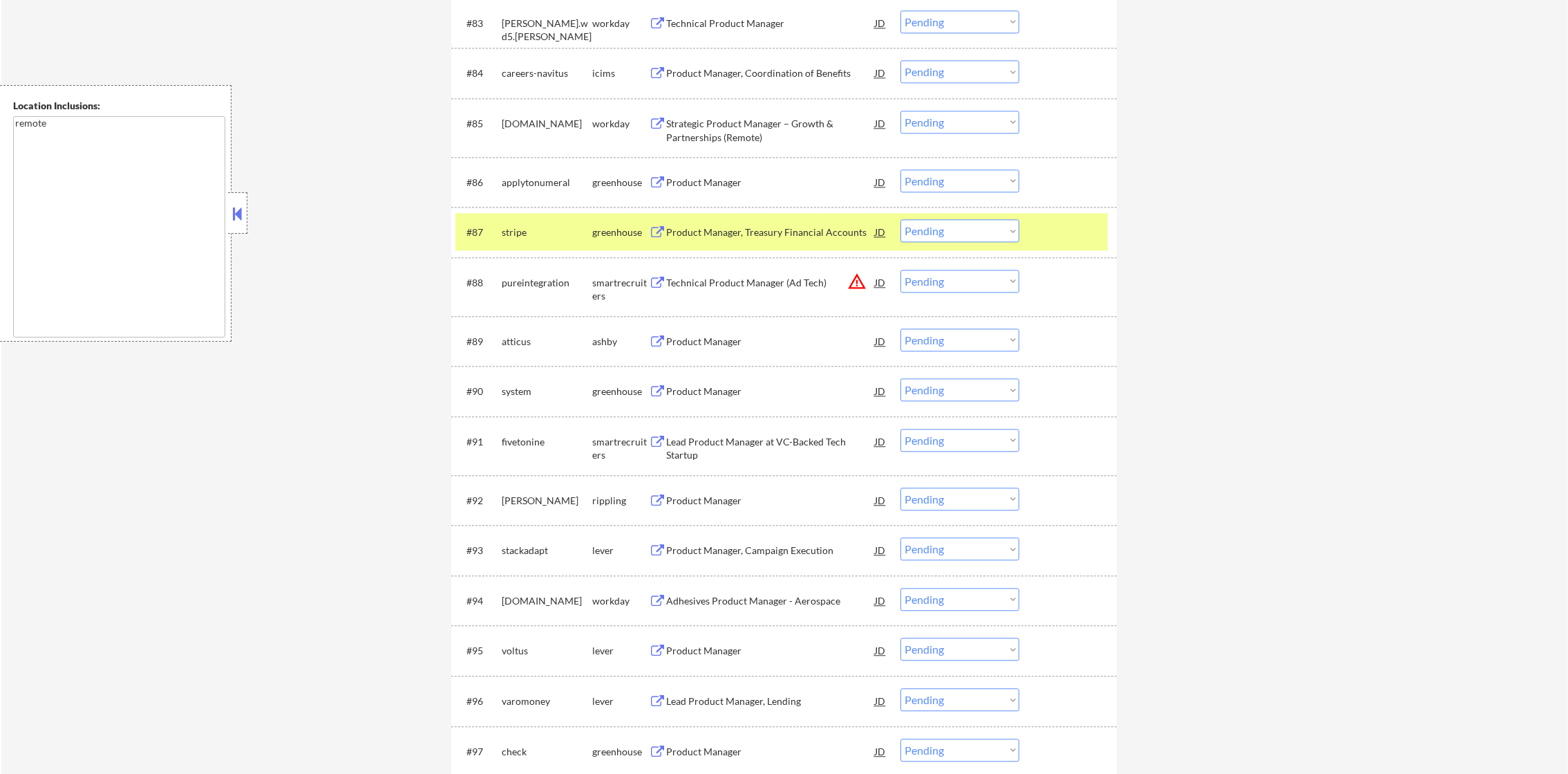
click at [504, 233] on div "stripe" at bounding box center [547, 233] width 91 height 14
select select ""pending""
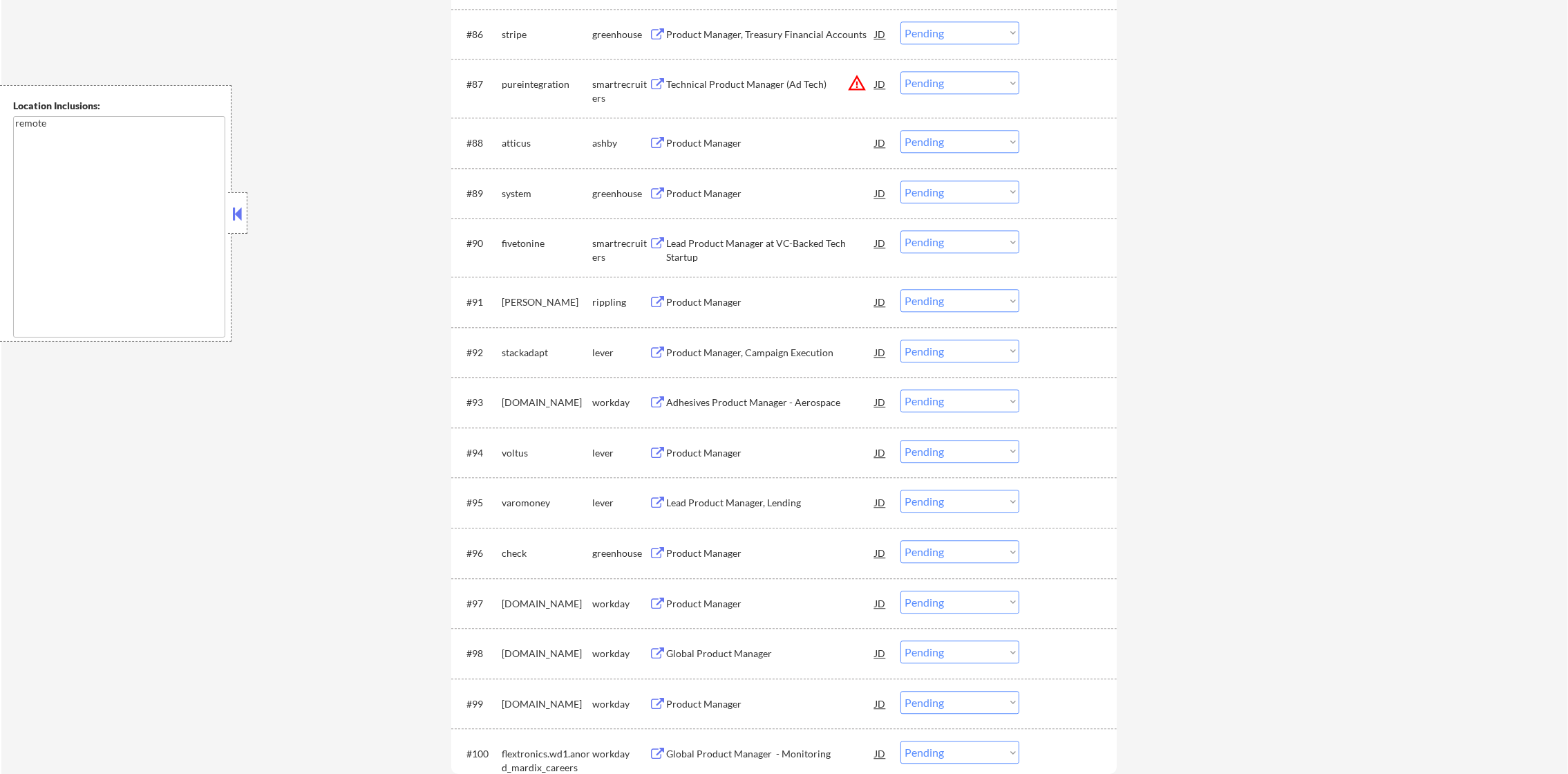
scroll to position [5226, 0]
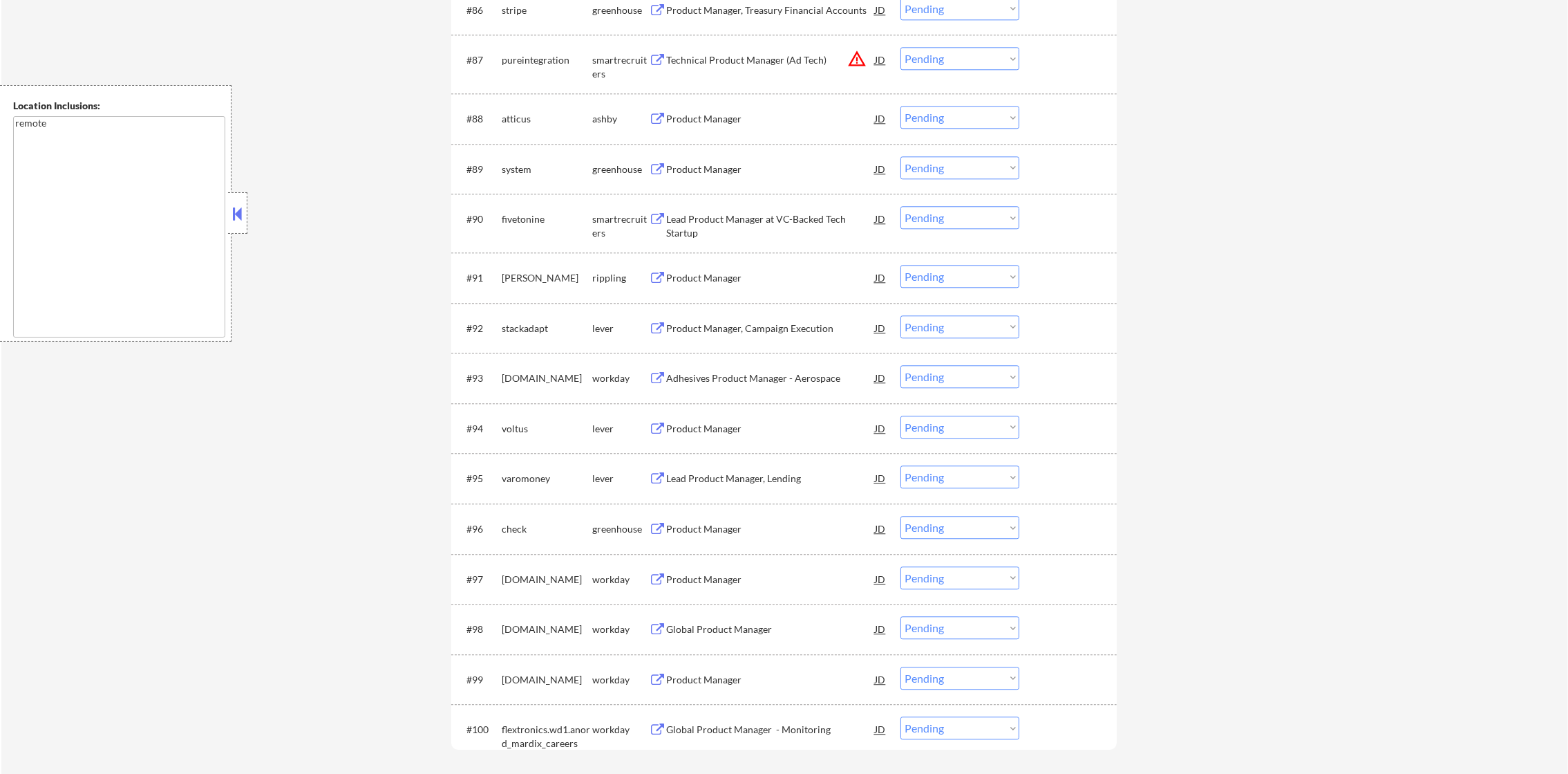
click at [518, 119] on div "atticus" at bounding box center [547, 119] width 91 height 14
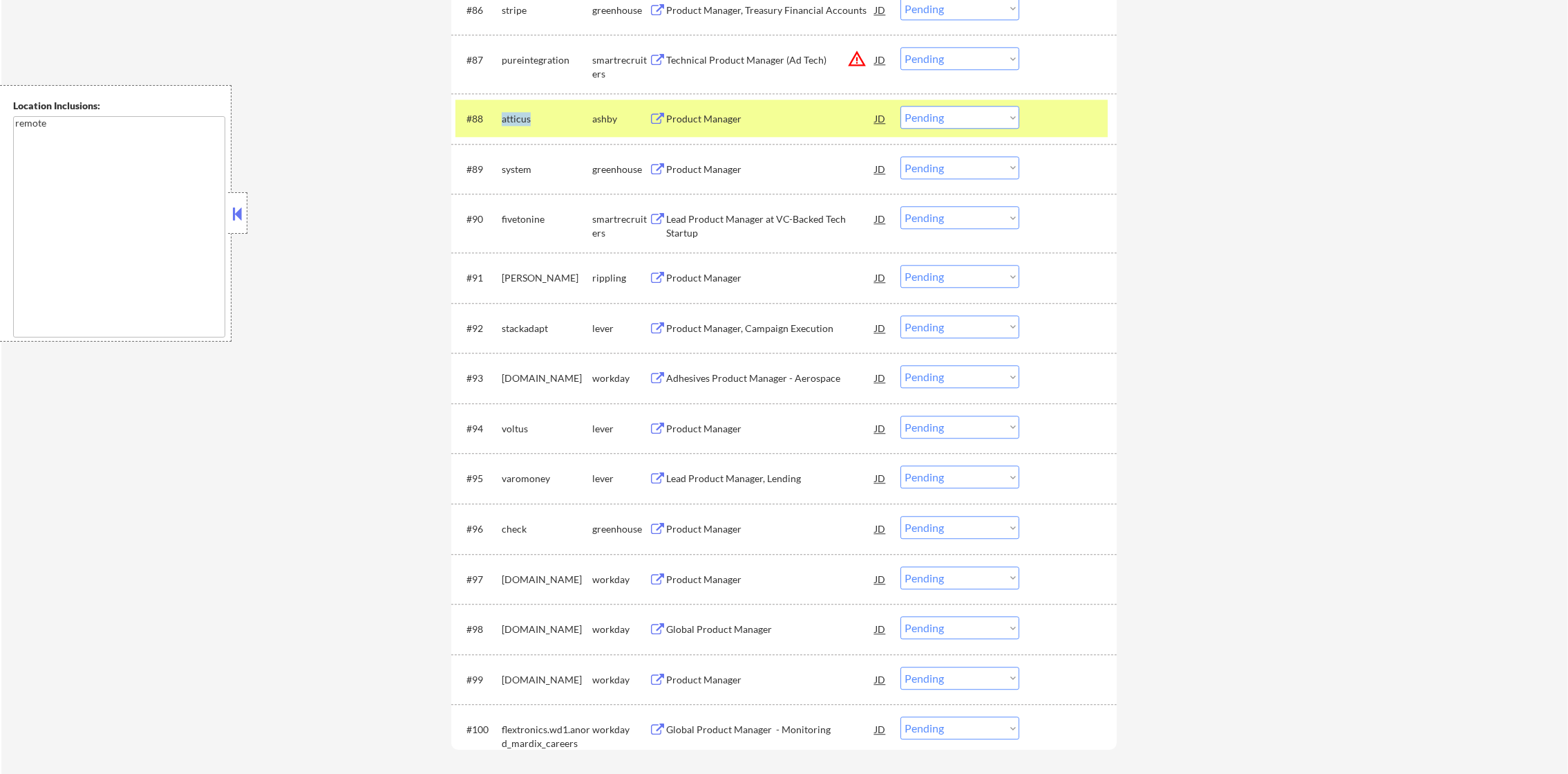
click at [518, 119] on div "atticus" at bounding box center [547, 119] width 91 height 14
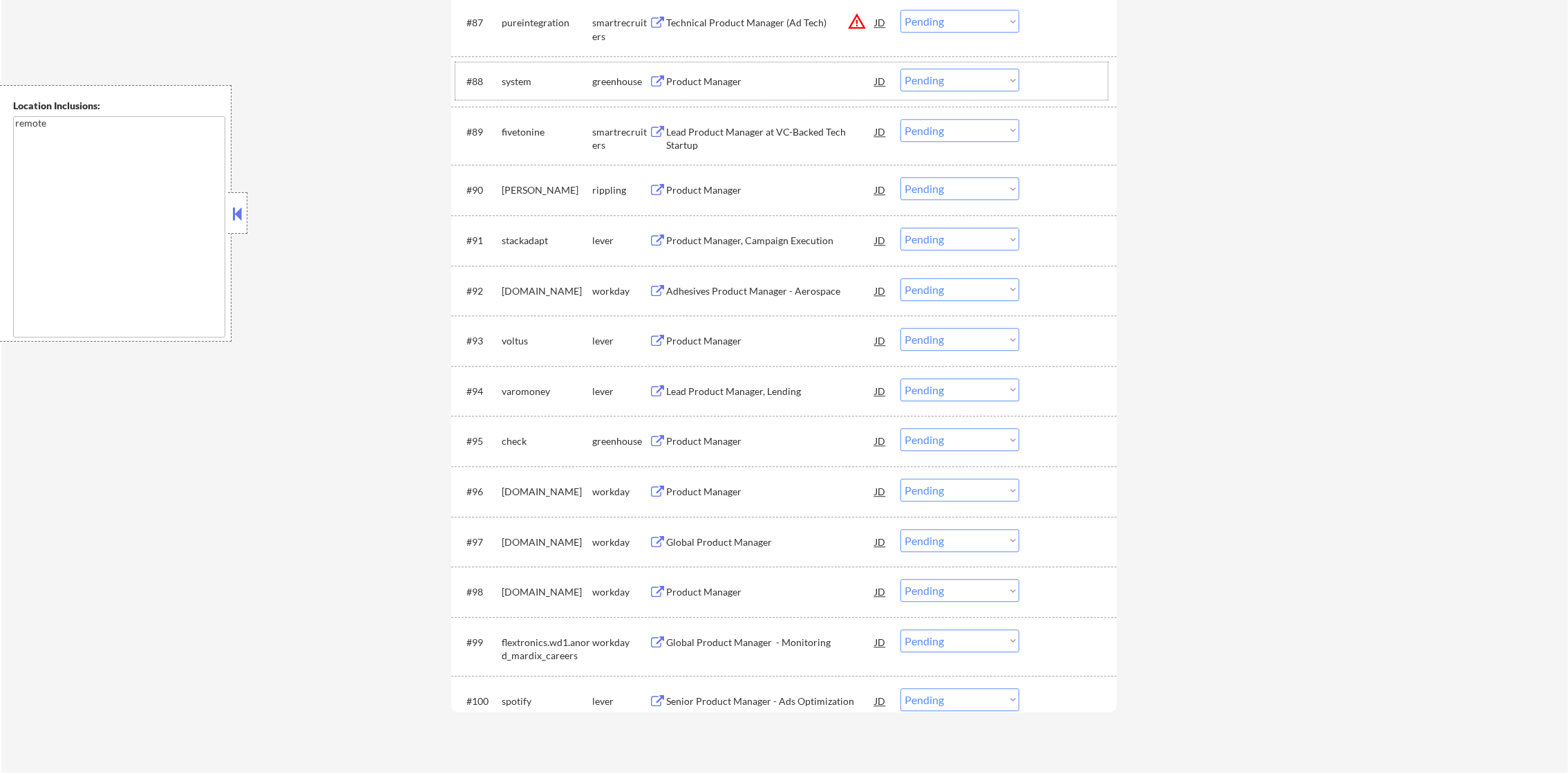
scroll to position [5261, 0]
click at [523, 76] on div "system" at bounding box center [547, 83] width 91 height 14
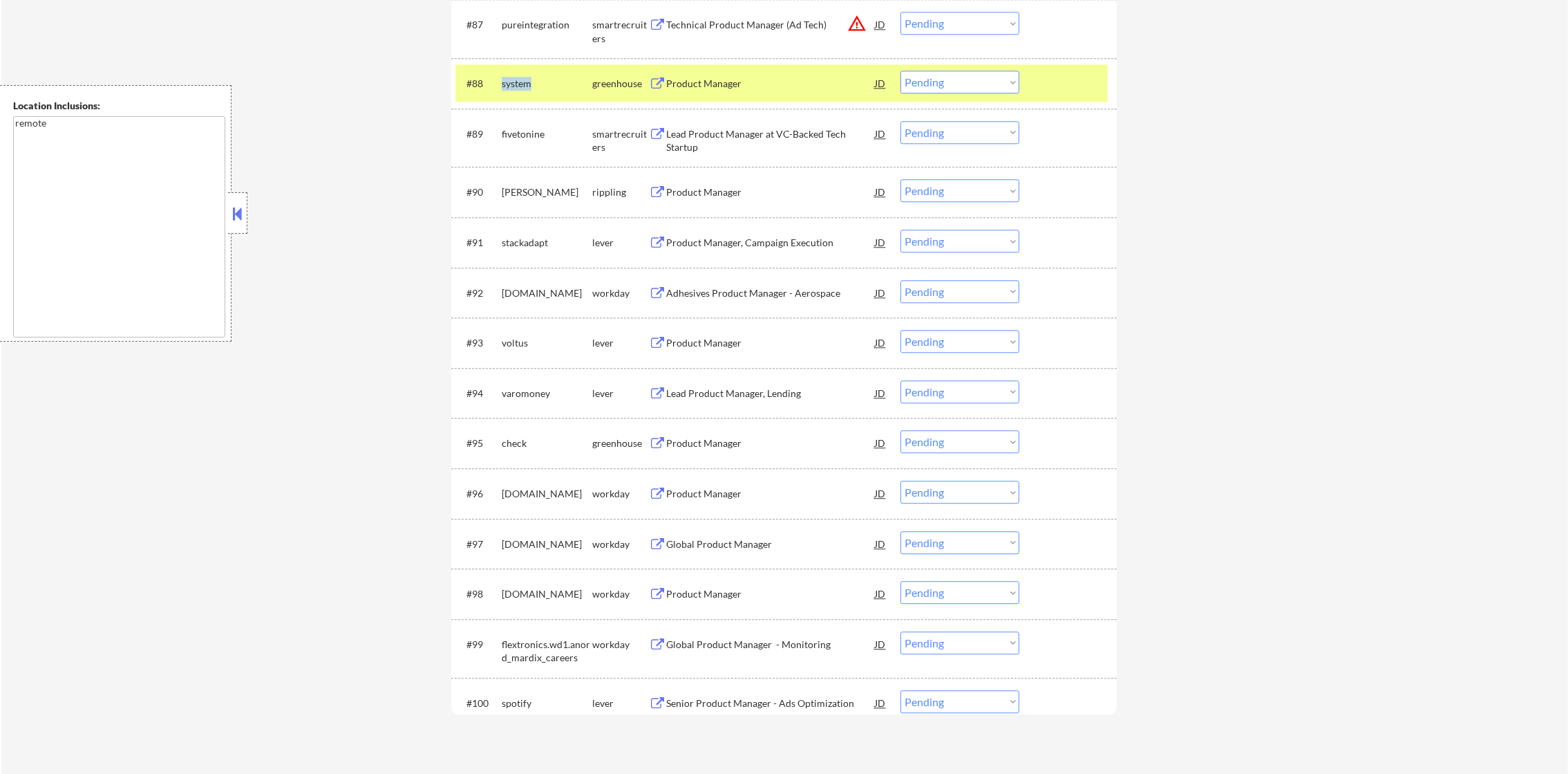
click at [523, 76] on div "system" at bounding box center [547, 83] width 91 height 14
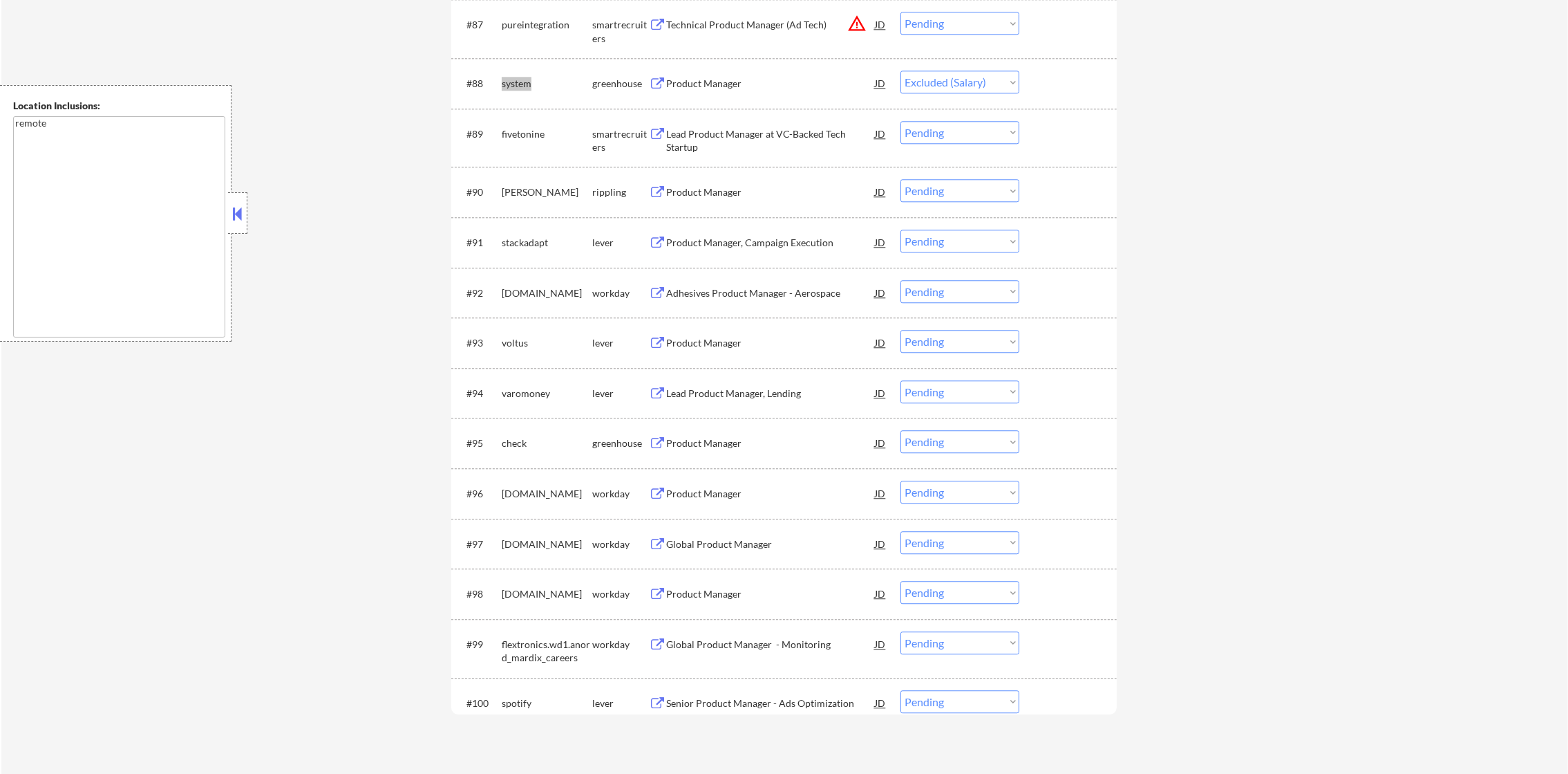
select select ""pending""
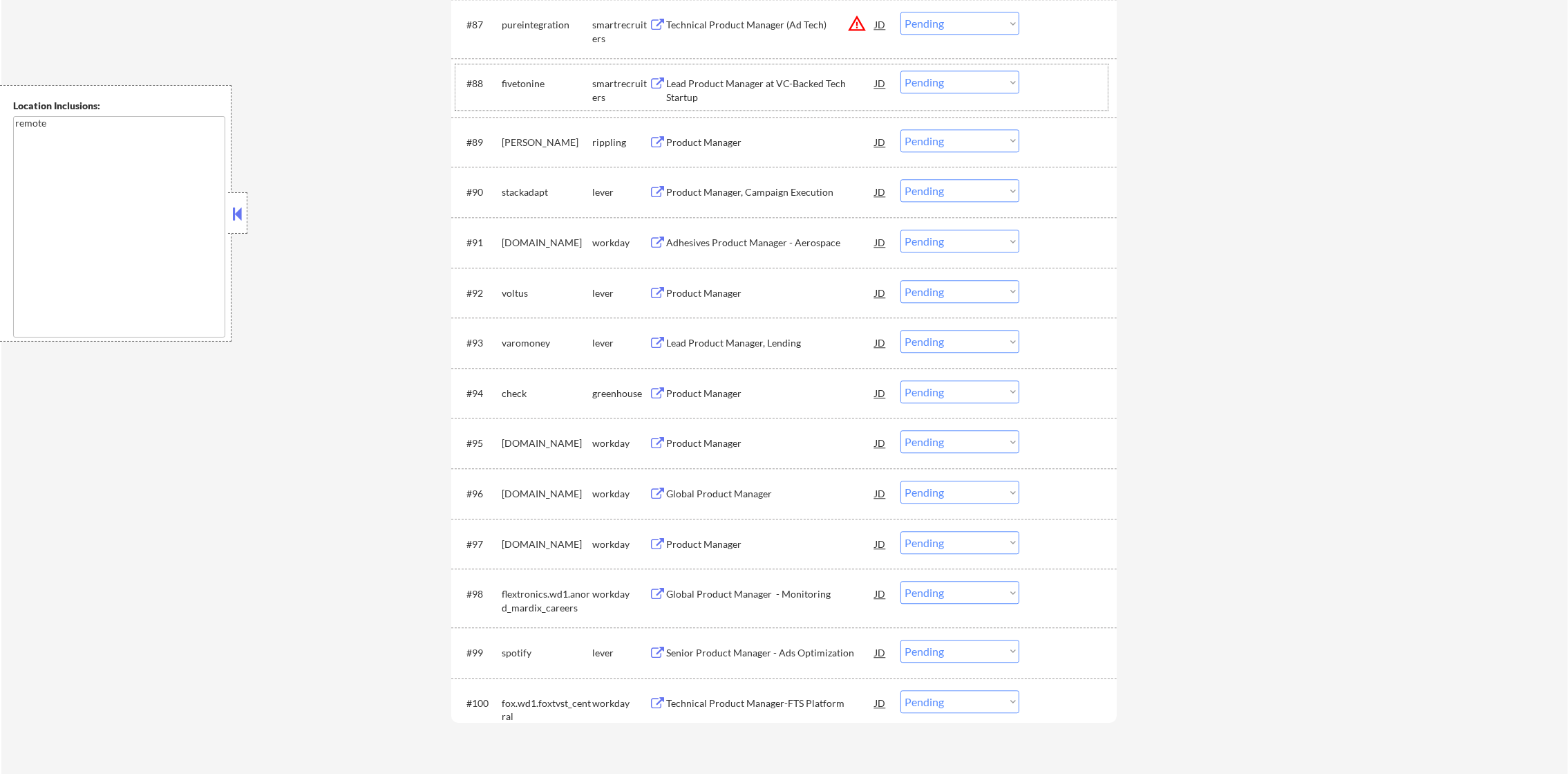
click at [516, 156] on div "#89 fellers rippling Product Manager JD warning_amber Choose an option... Pendi…" at bounding box center [781, 142] width 653 height 38
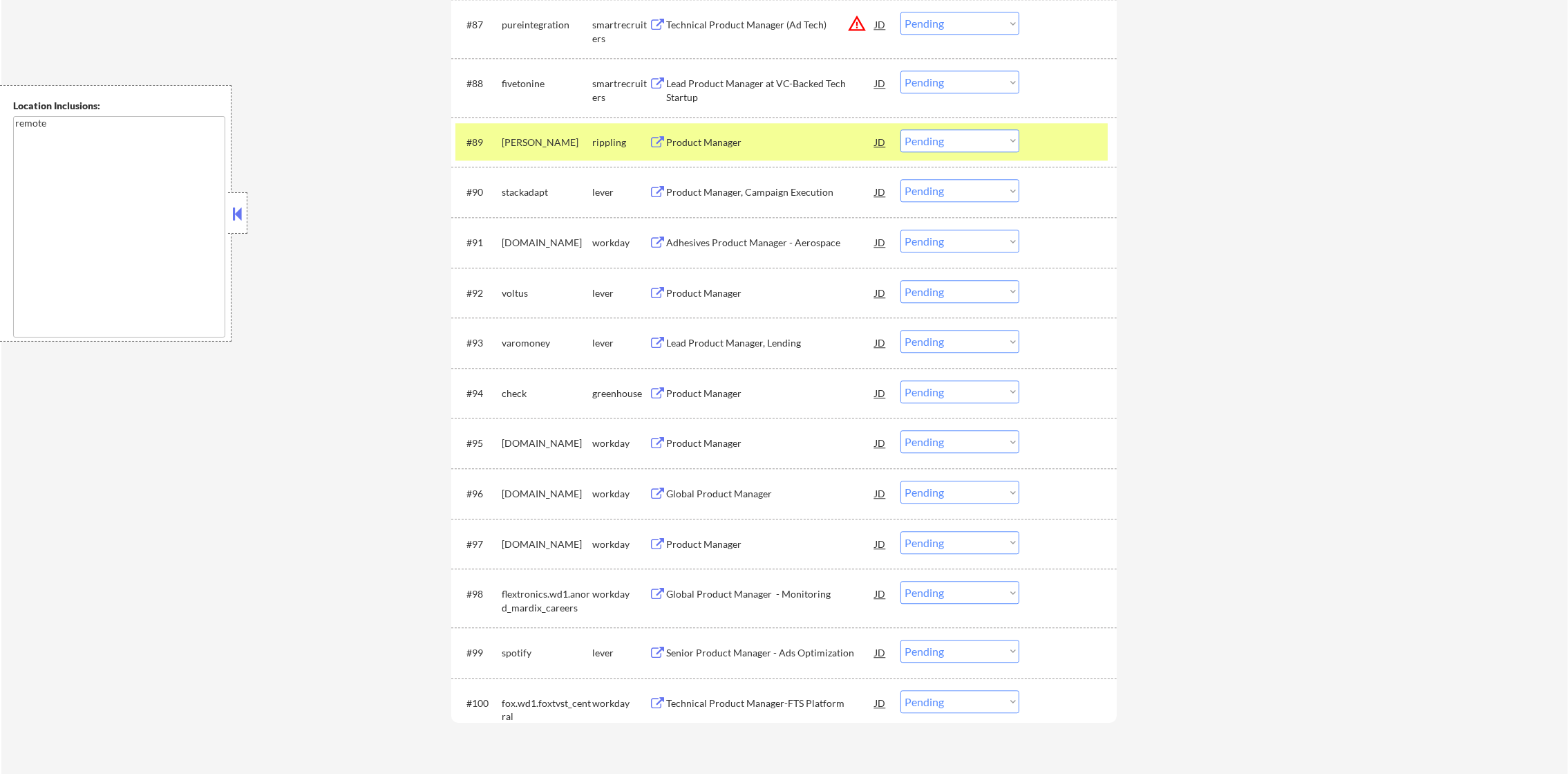
click at [512, 141] on div "fellers" at bounding box center [547, 142] width 91 height 14
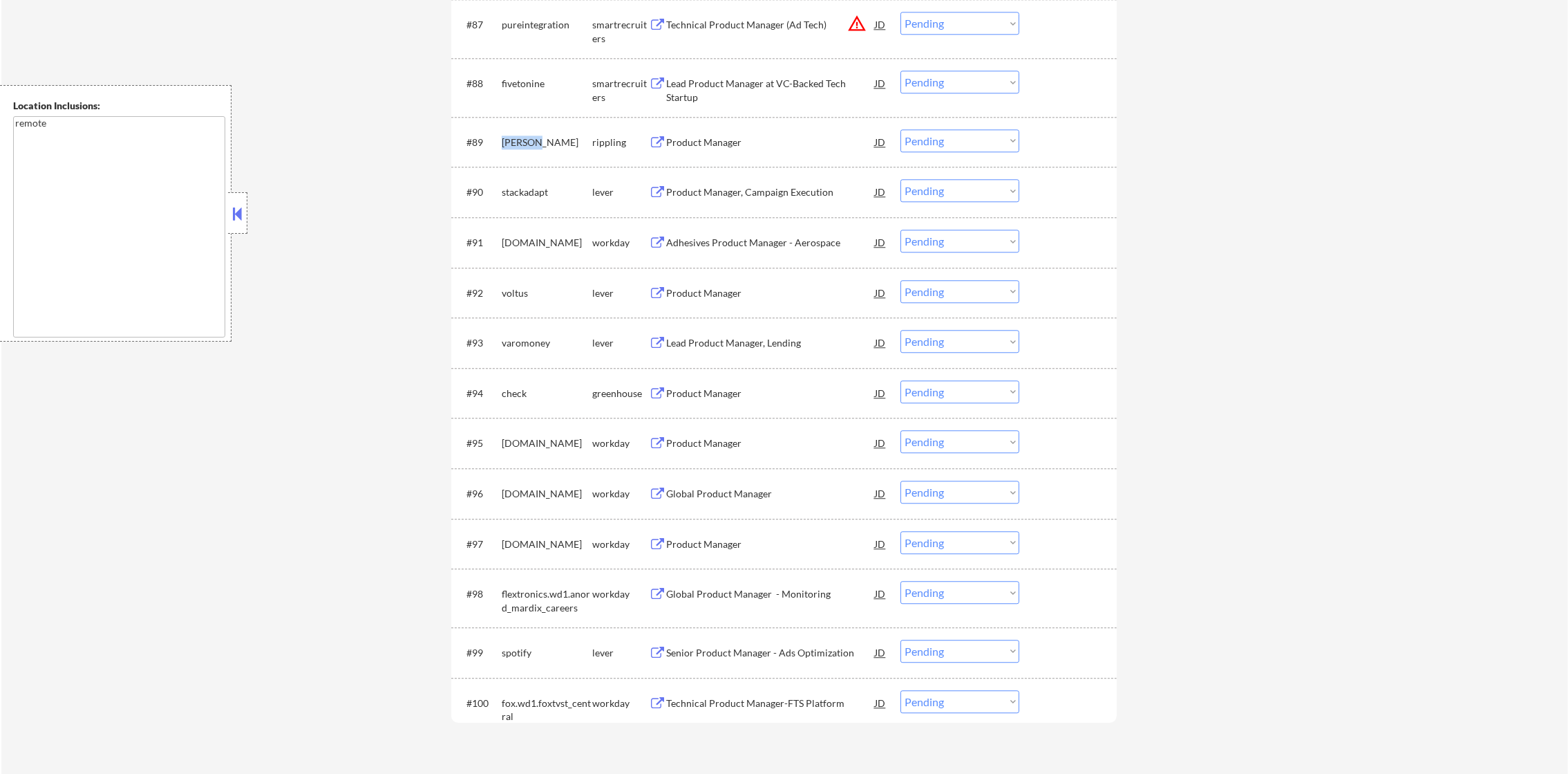
click at [512, 141] on div "fellers" at bounding box center [547, 142] width 91 height 14
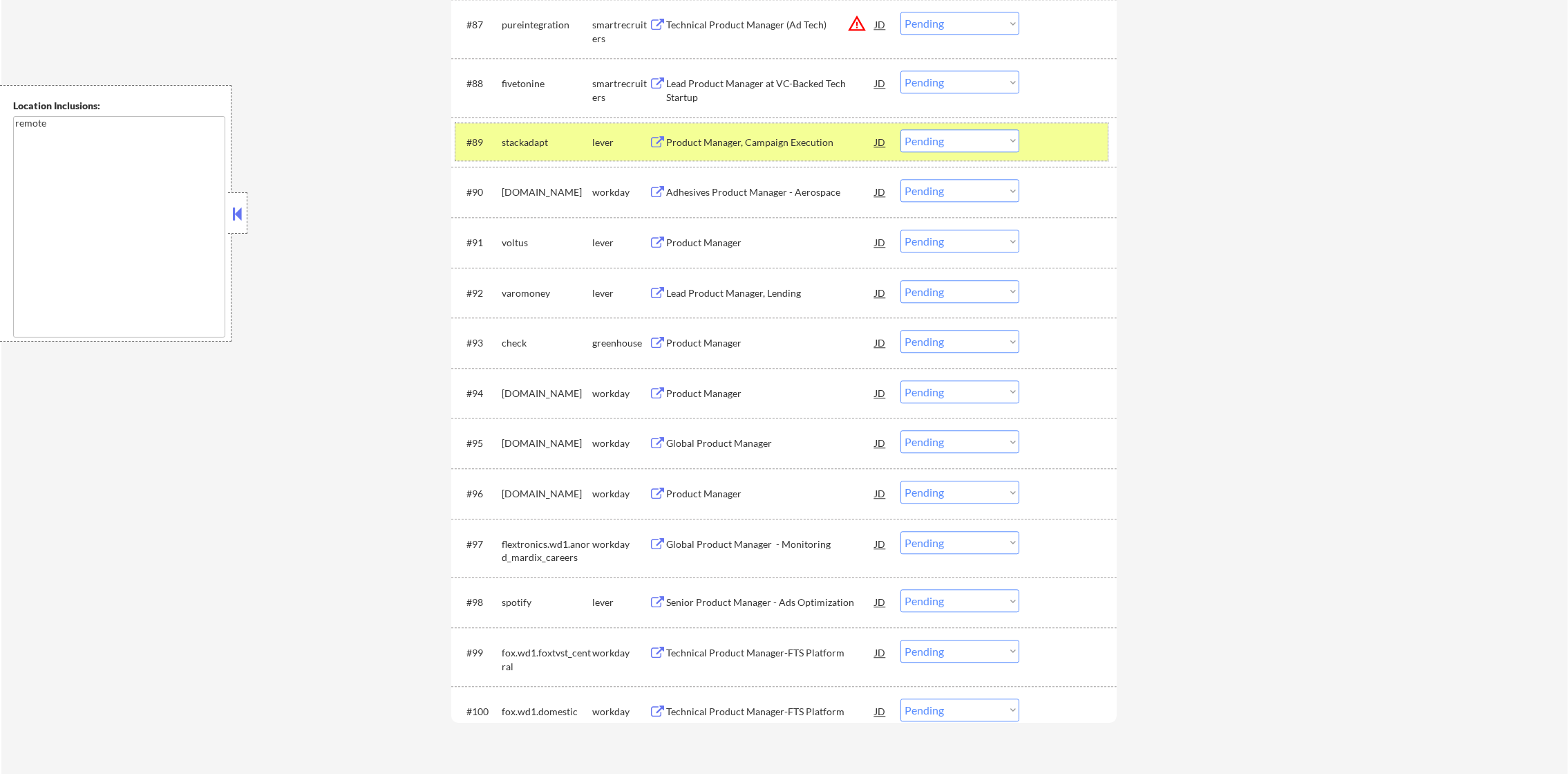
click at [513, 137] on div "stackadapt" at bounding box center [547, 142] width 91 height 14
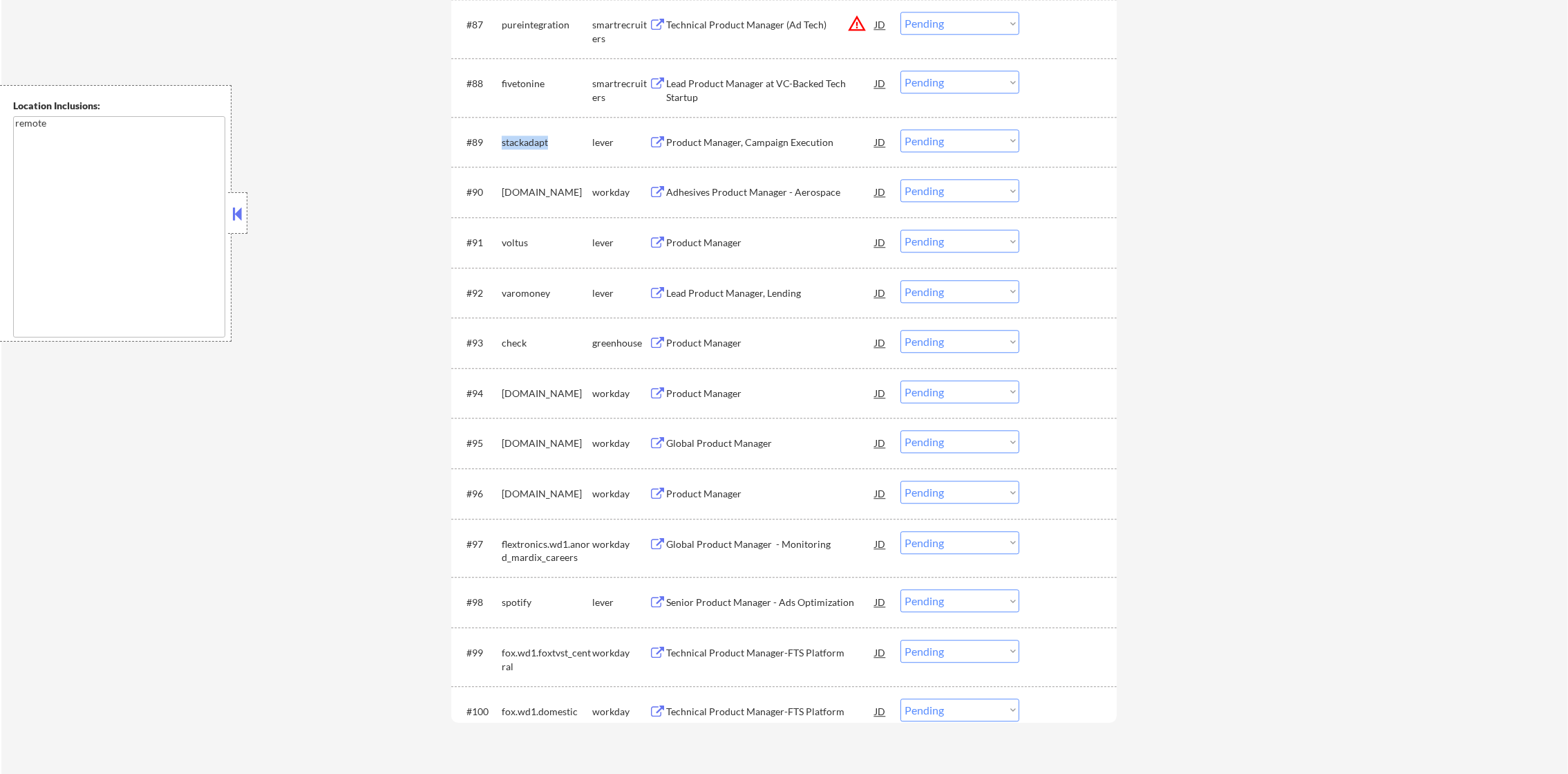
click at [513, 137] on div "stackadapt" at bounding box center [547, 142] width 91 height 14
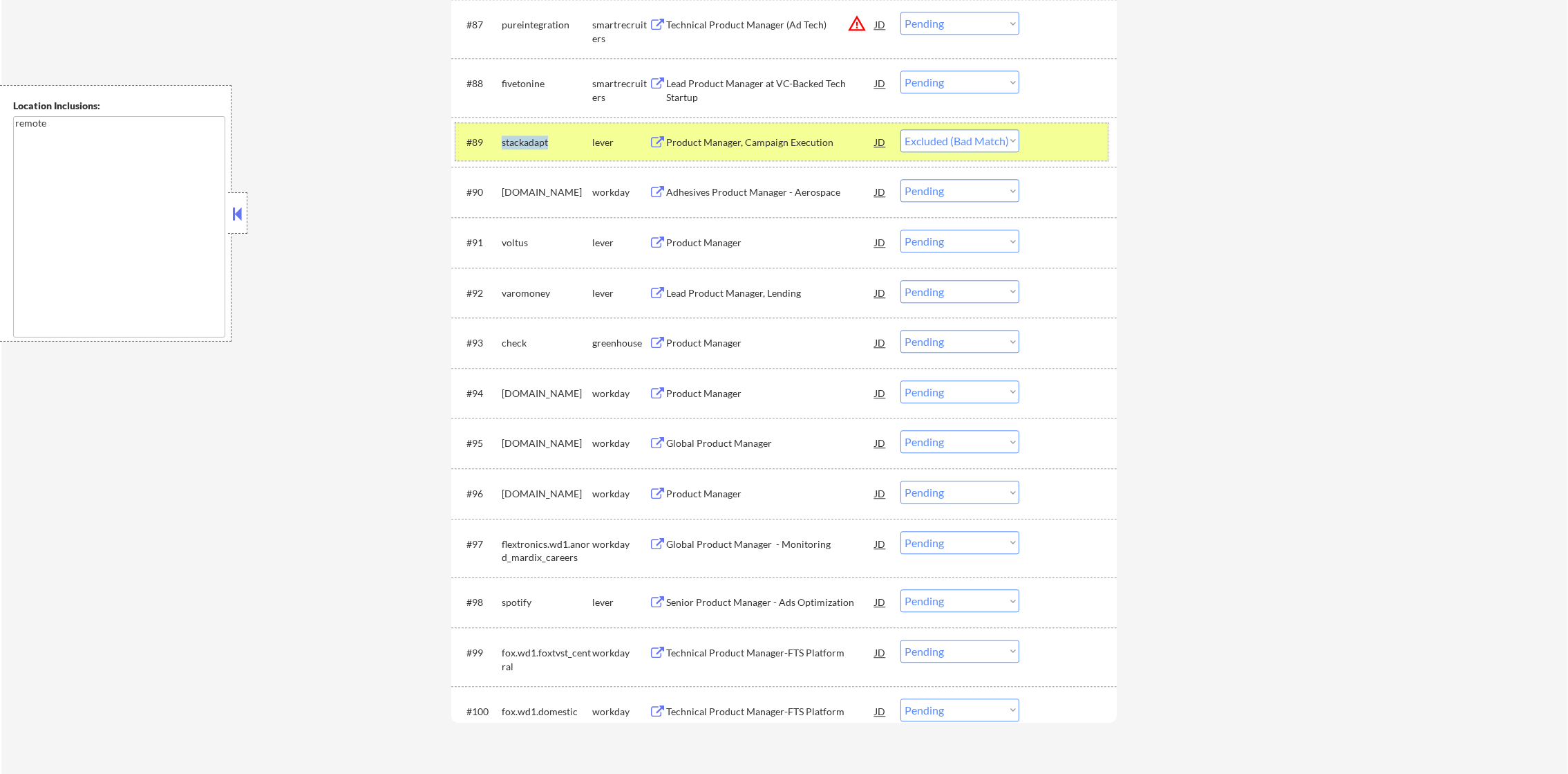
select select ""pending""
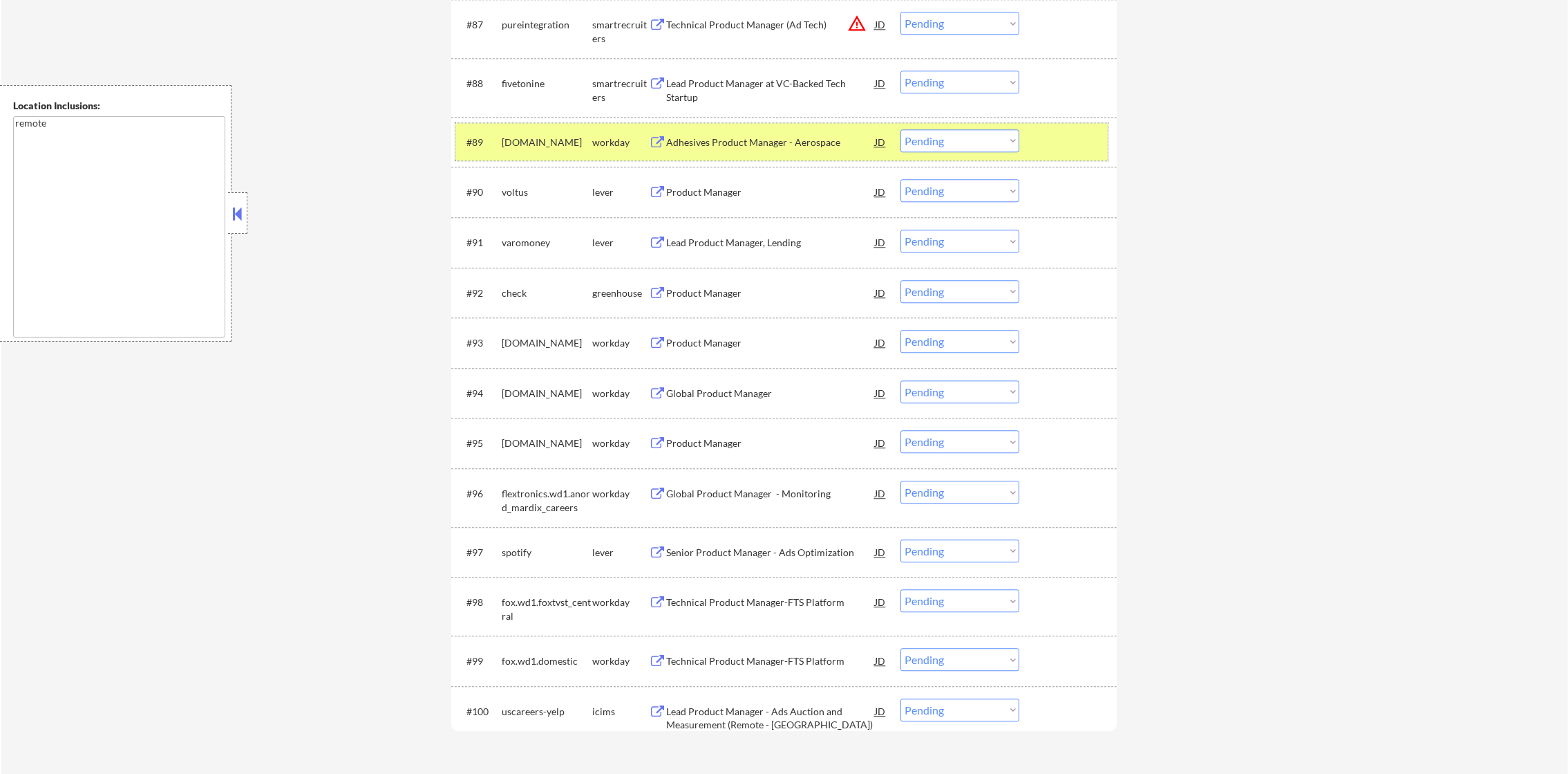
click at [533, 137] on div "hbfuller.wd1.careers" at bounding box center [547, 142] width 91 height 14
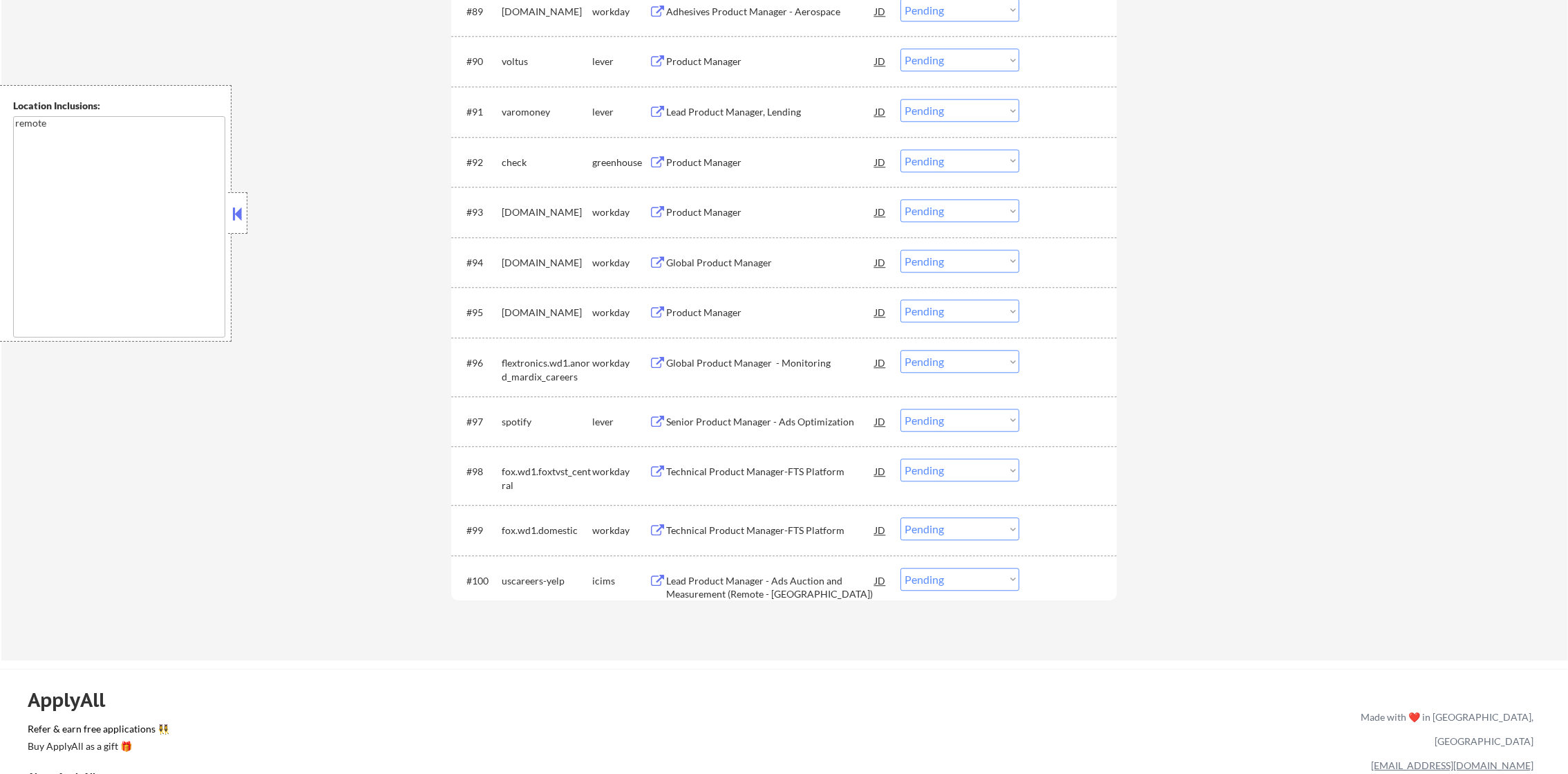
scroll to position [5399, 0]
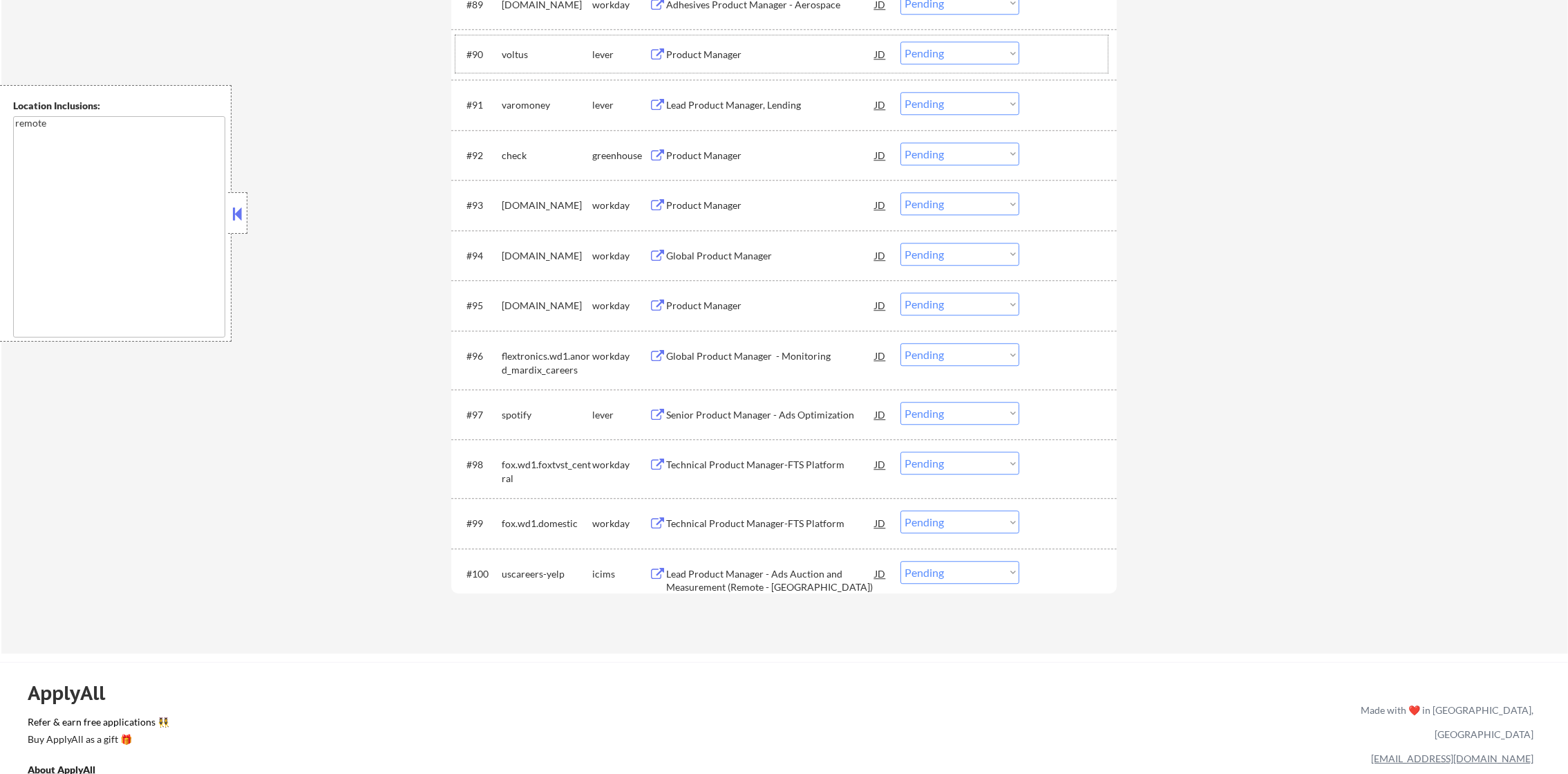
click at [508, 49] on div "voltus" at bounding box center [547, 55] width 91 height 14
select select ""pending""
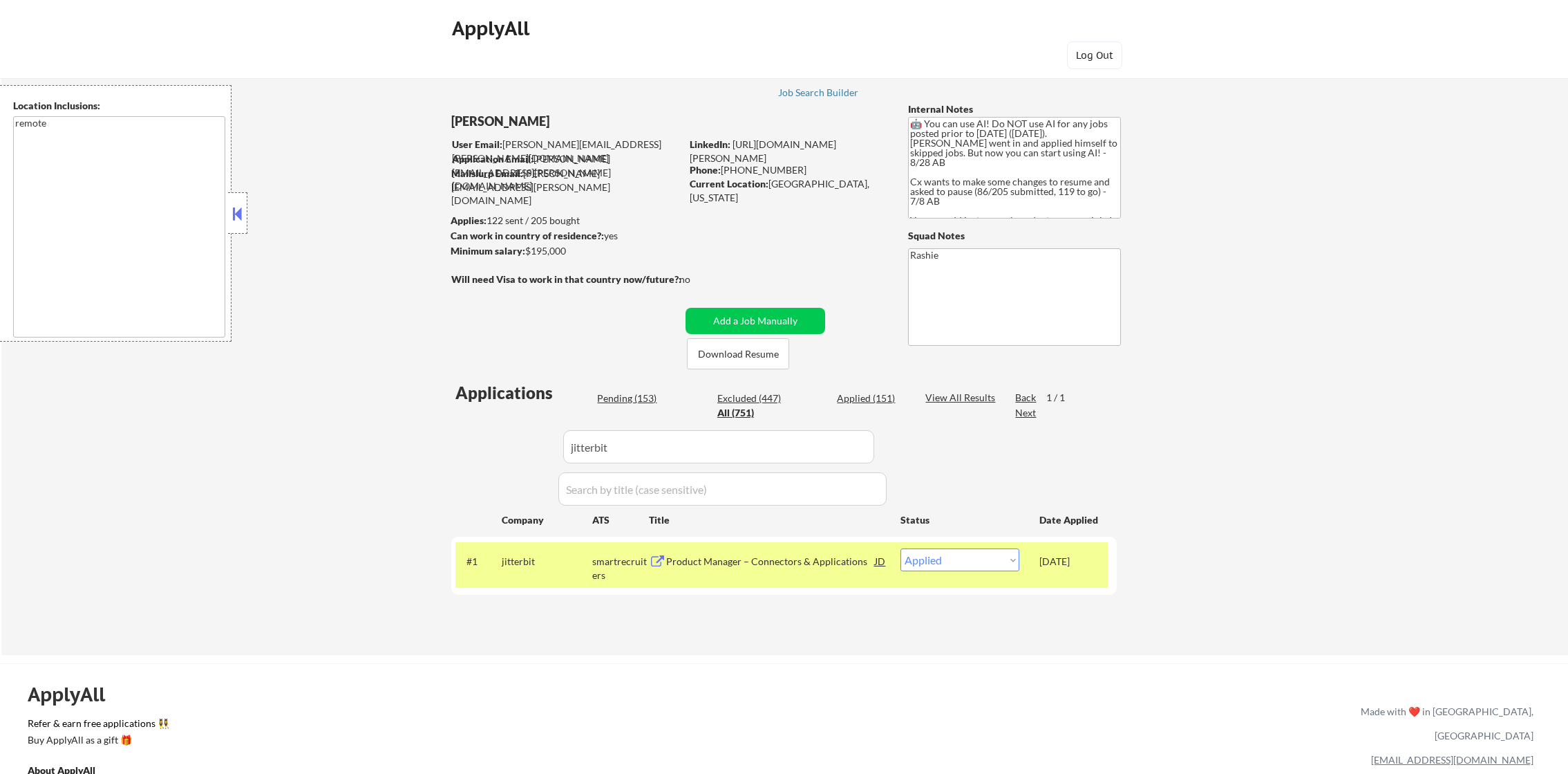
select select ""applied""
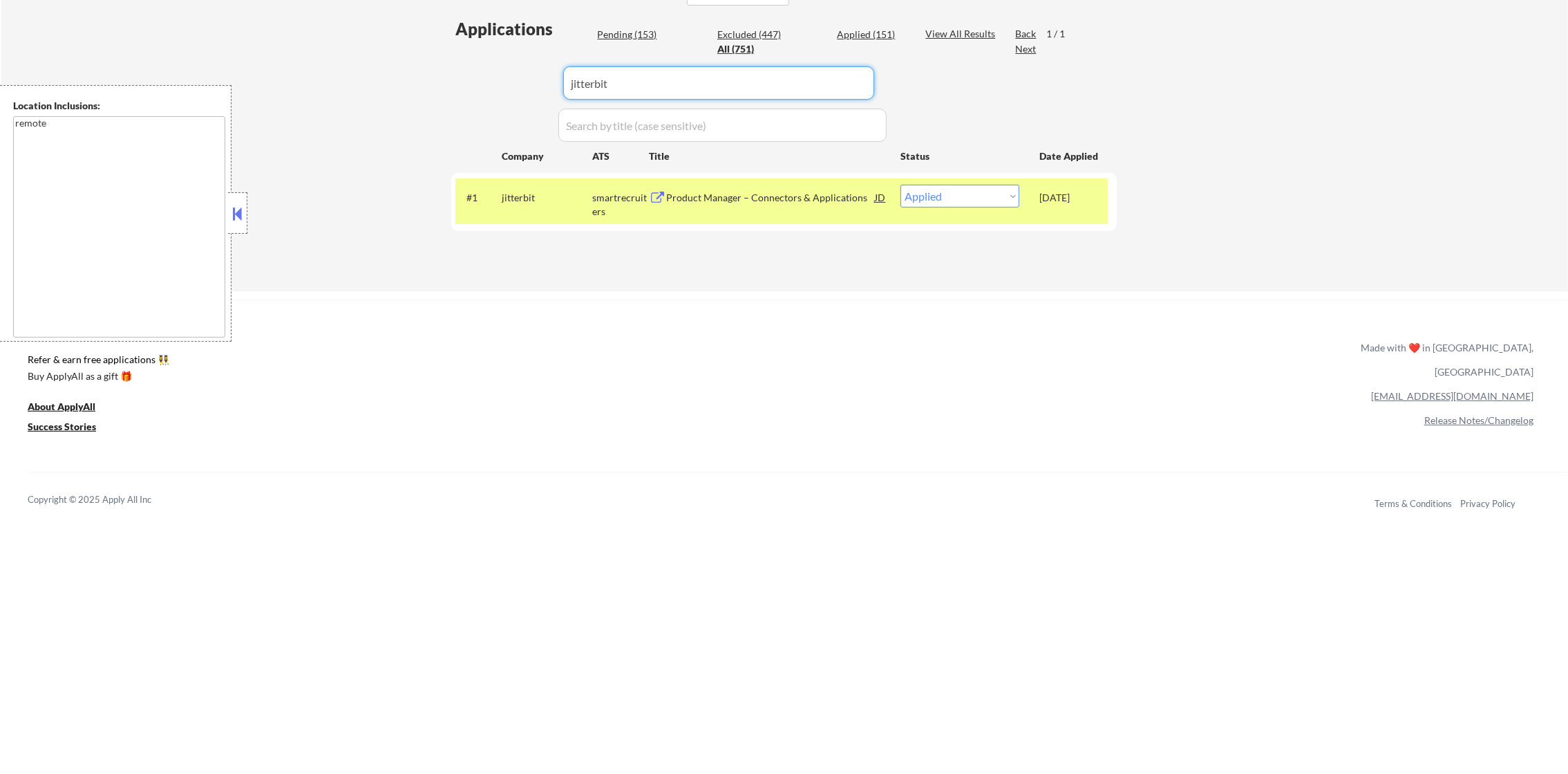
drag, startPoint x: 660, startPoint y: 75, endPoint x: 446, endPoint y: 75, distance: 214.0
click at [462, 75] on div "Applications Pending (153) Excluded (447) Applied (151) All (751) View All Resu…" at bounding box center [784, 141] width 666 height 247
paste input "airspace"
type input "airspace"
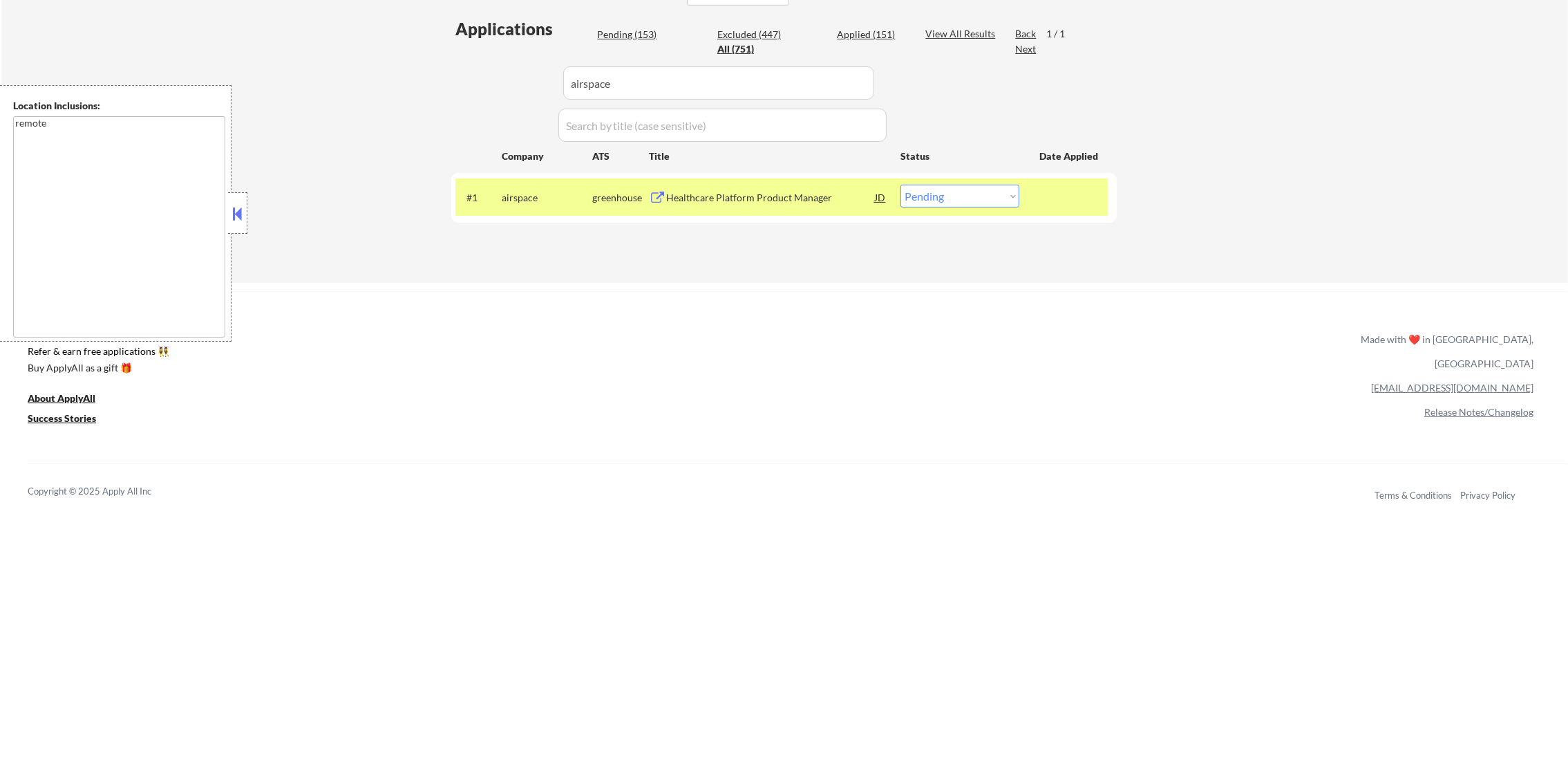
click at [806, 194] on div "Healthcare Platform Product Manager" at bounding box center [770, 197] width 208 height 14
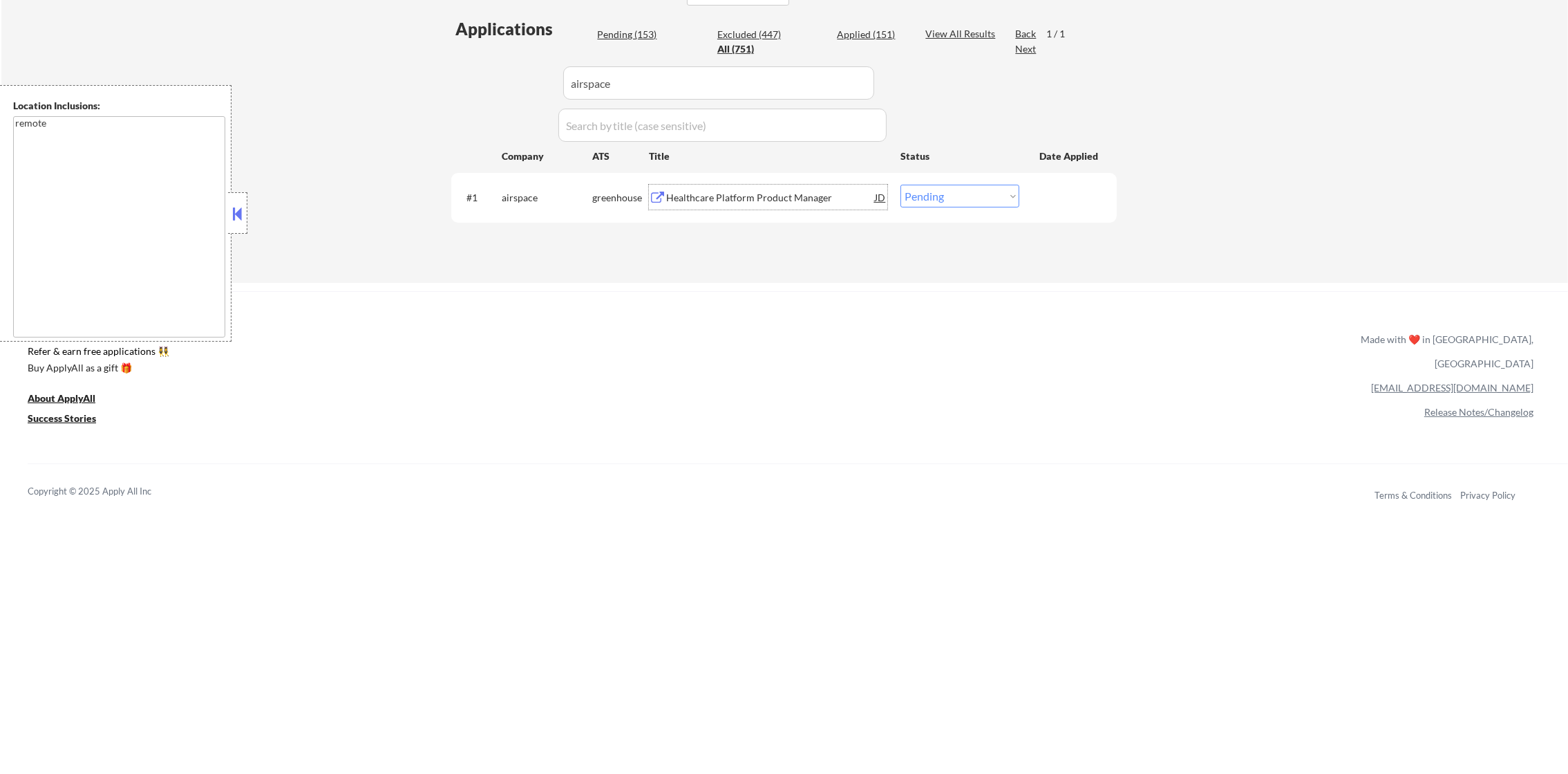
drag, startPoint x: 938, startPoint y: 194, endPoint x: 938, endPoint y: 210, distance: 16.0
click at [938, 194] on select "Choose an option... Pending Applied Excluded (Questions) Excluded (Expired) Exc…" at bounding box center [960, 196] width 119 height 23
select select ""excluded__expired_""
click at [901, 184] on select "Choose an option... Pending Applied Excluded (Questions) Excluded (Expired) Exc…" at bounding box center [960, 196] width 119 height 23
drag, startPoint x: 657, startPoint y: 70, endPoint x: 472, endPoint y: 70, distance: 185.0
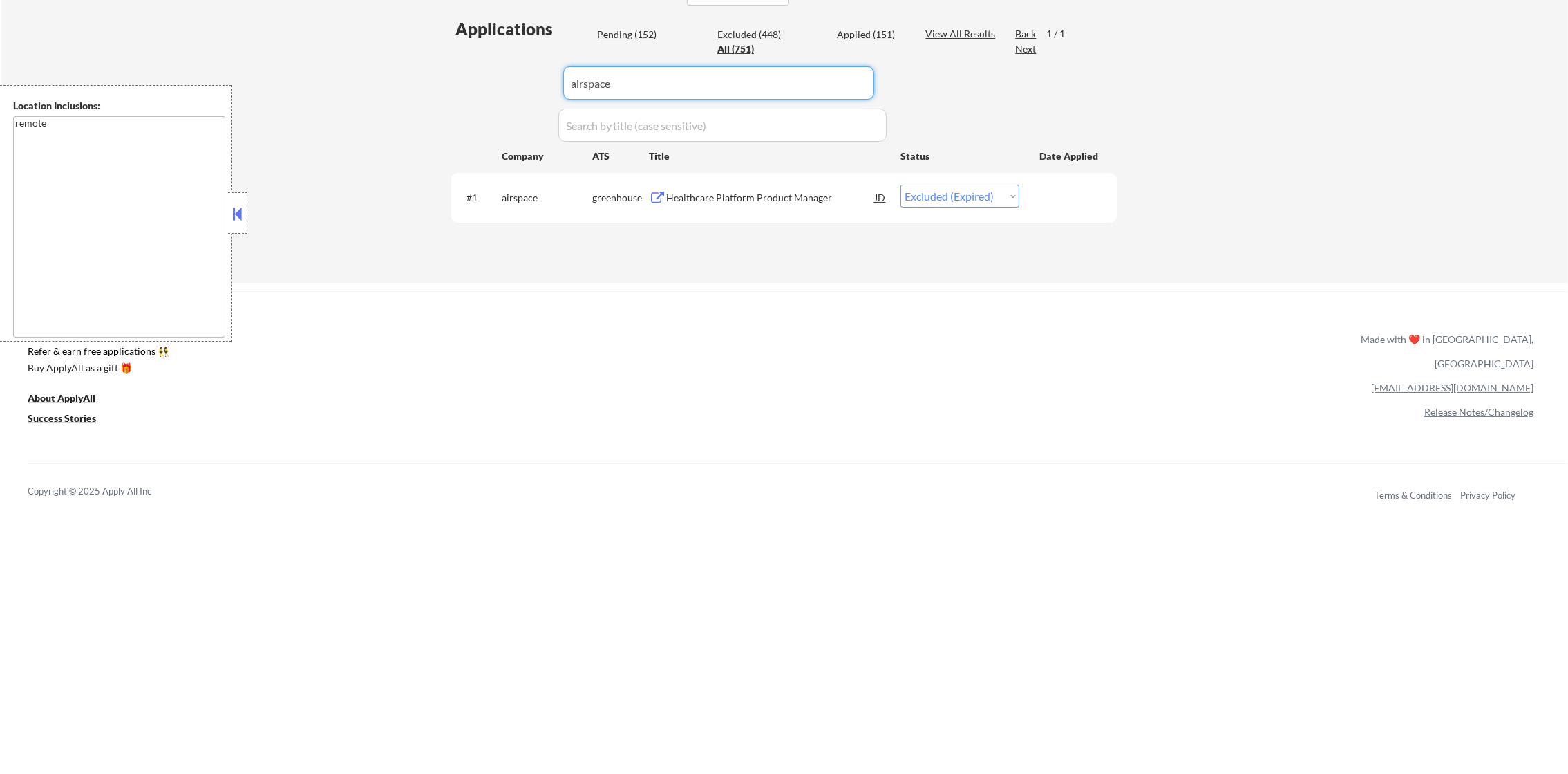
click at [490, 70] on div "Applications Pending (152) Excluded (448) Applied (151) All (751) View All Resu…" at bounding box center [784, 136] width 666 height 239
paste input "theathletic"
type input "theathletic"
click at [470, 70] on div "Applications Pending (152) Excluded (448) Applied (151) All (751) View All Resu…" at bounding box center [784, 136] width 666 height 239
click at [757, 194] on div "Product Manager (Remote)" at bounding box center [770, 197] width 208 height 14
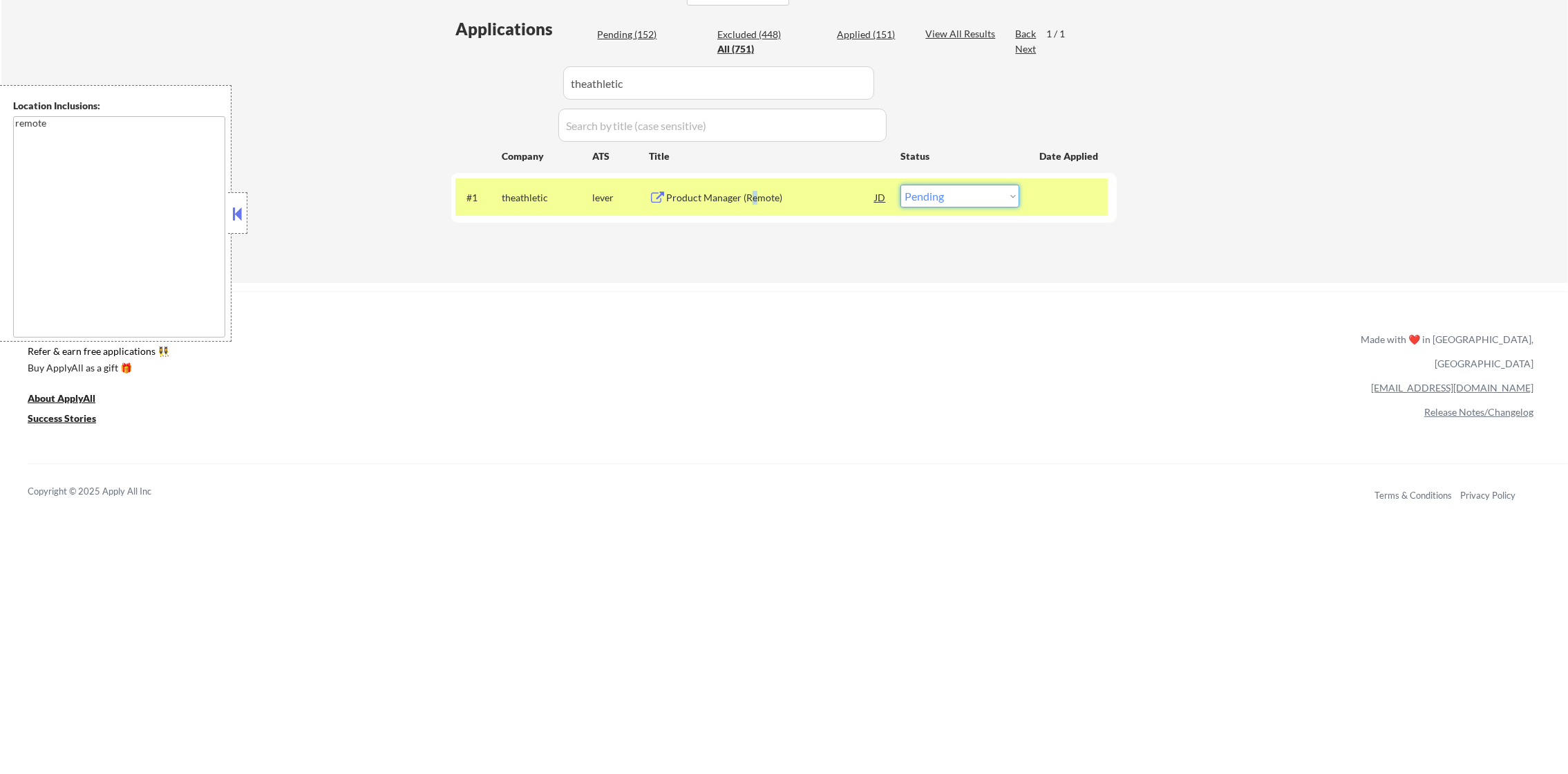
click at [973, 198] on select "Choose an option... Pending Applied Excluded (Questions) Excluded (Expired) Exc…" at bounding box center [960, 196] width 119 height 23
select select ""excluded__salary_""
click at [901, 184] on select "Choose an option... Pending Applied Excluded (Questions) Excluded (Expired) Exc…" at bounding box center [960, 196] width 119 height 23
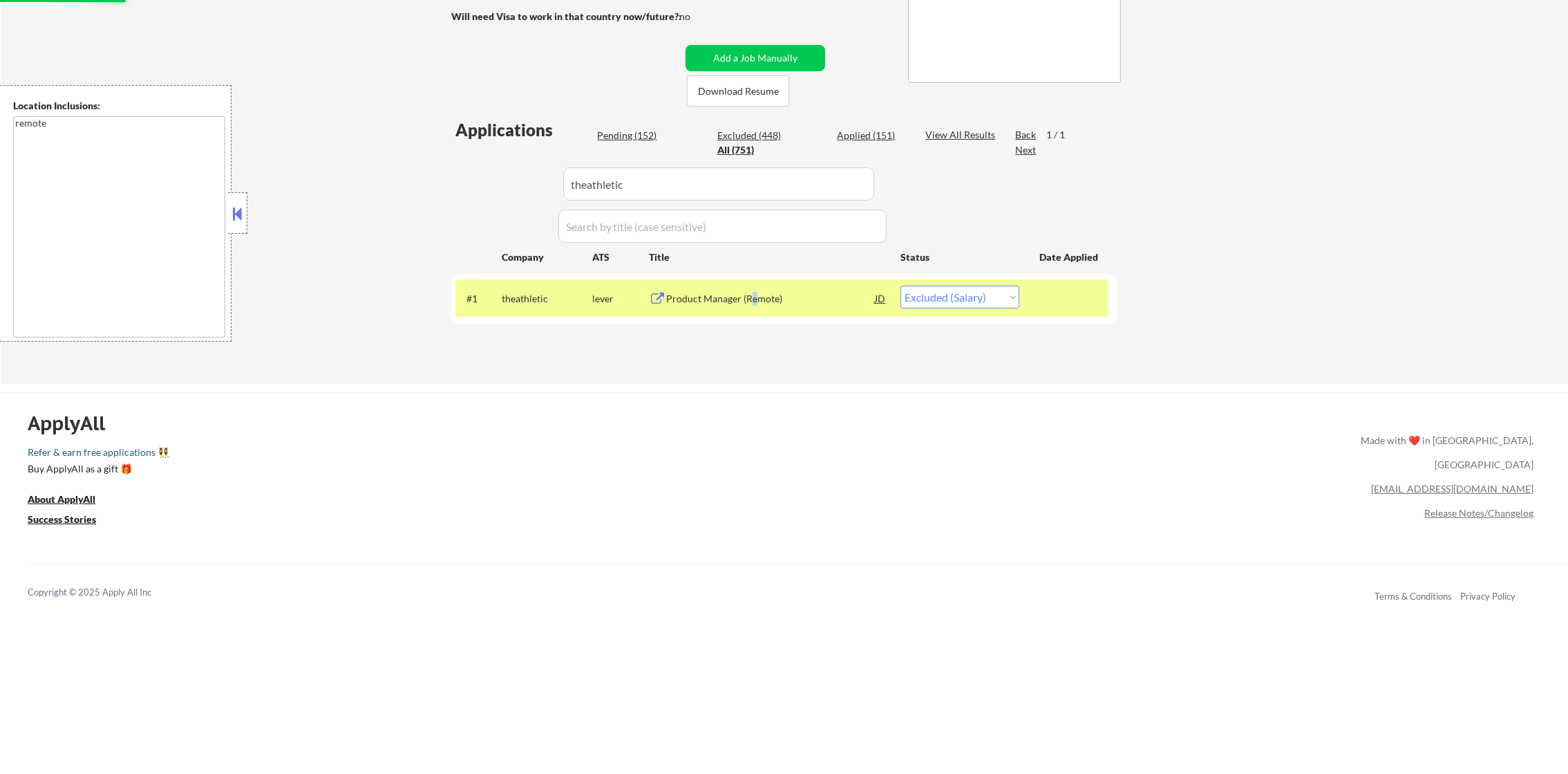
scroll to position [226, 0]
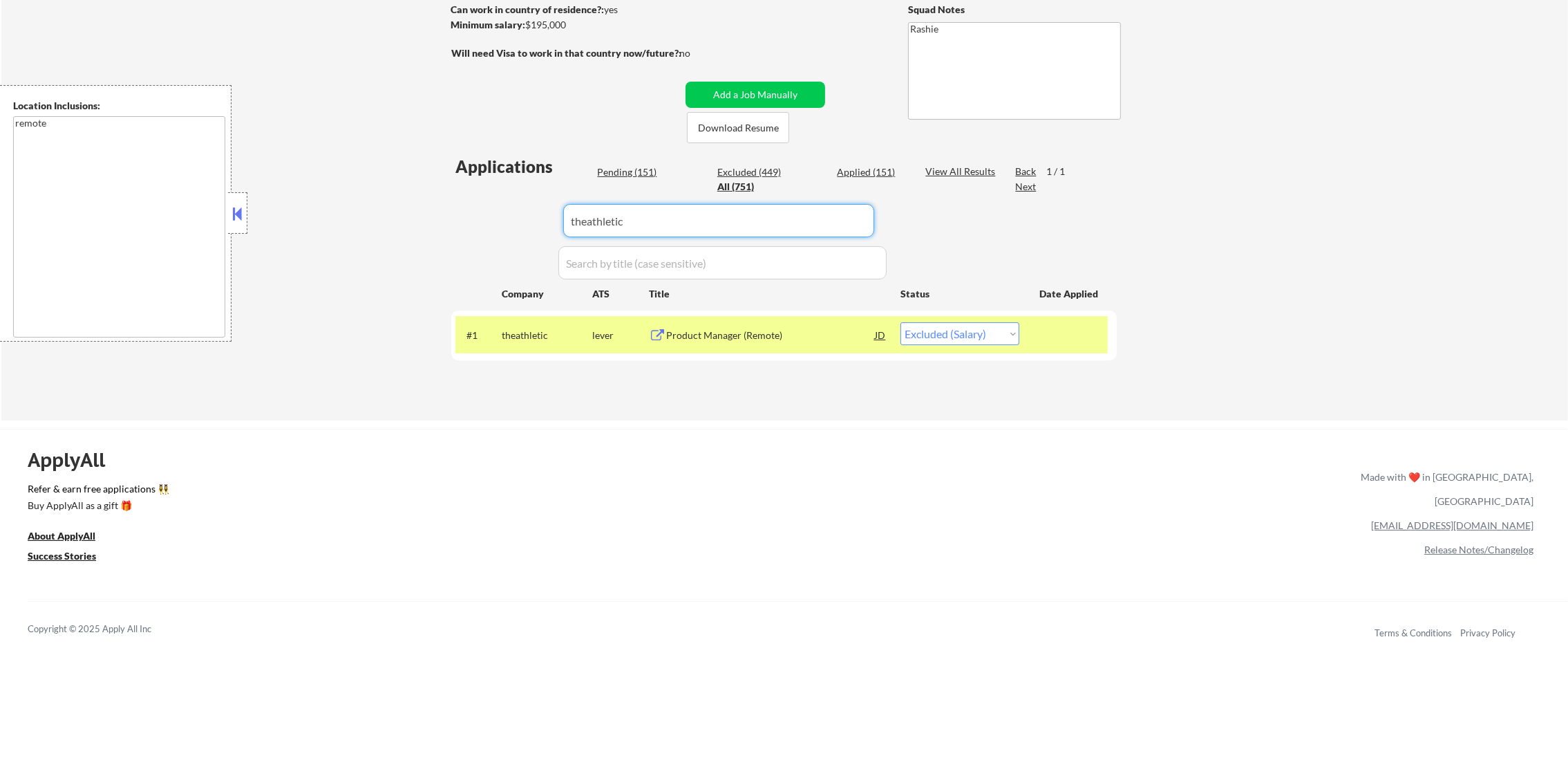
paste input "spaceback"
drag, startPoint x: 509, startPoint y: 223, endPoint x: 447, endPoint y: 223, distance: 62.0
click at [447, 223] on div "← Return to /applysquad Mailslurp Inbox Job Search Builder Daniel Scanland User…" at bounding box center [784, 119] width 690 height 580
type input "spaceback"
click at [447, 223] on div "← Return to /applysquad Mailslurp Inbox Job Search Builder Daniel Scanland User…" at bounding box center [784, 119] width 690 height 580
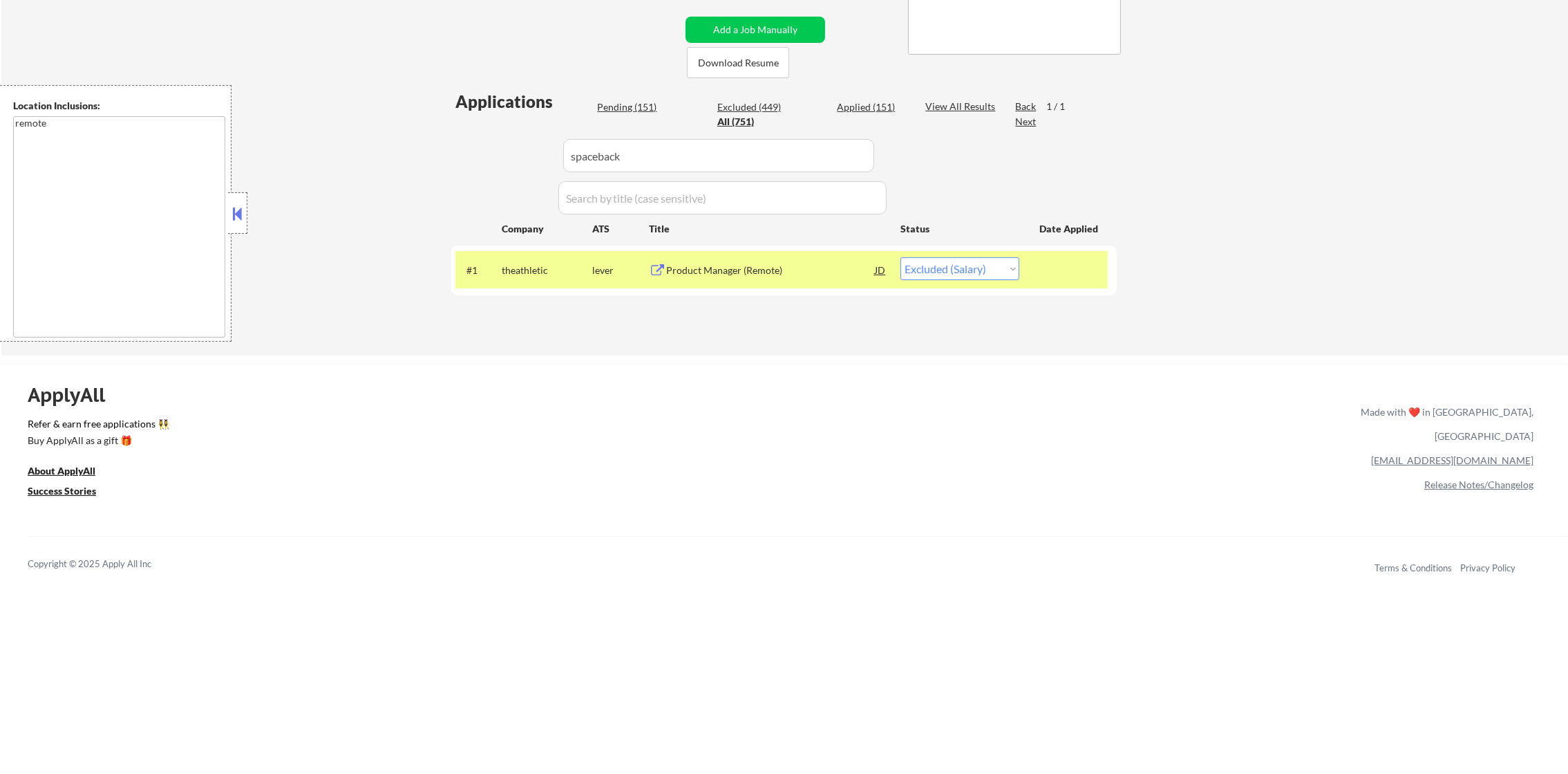
scroll to position [330, 0]
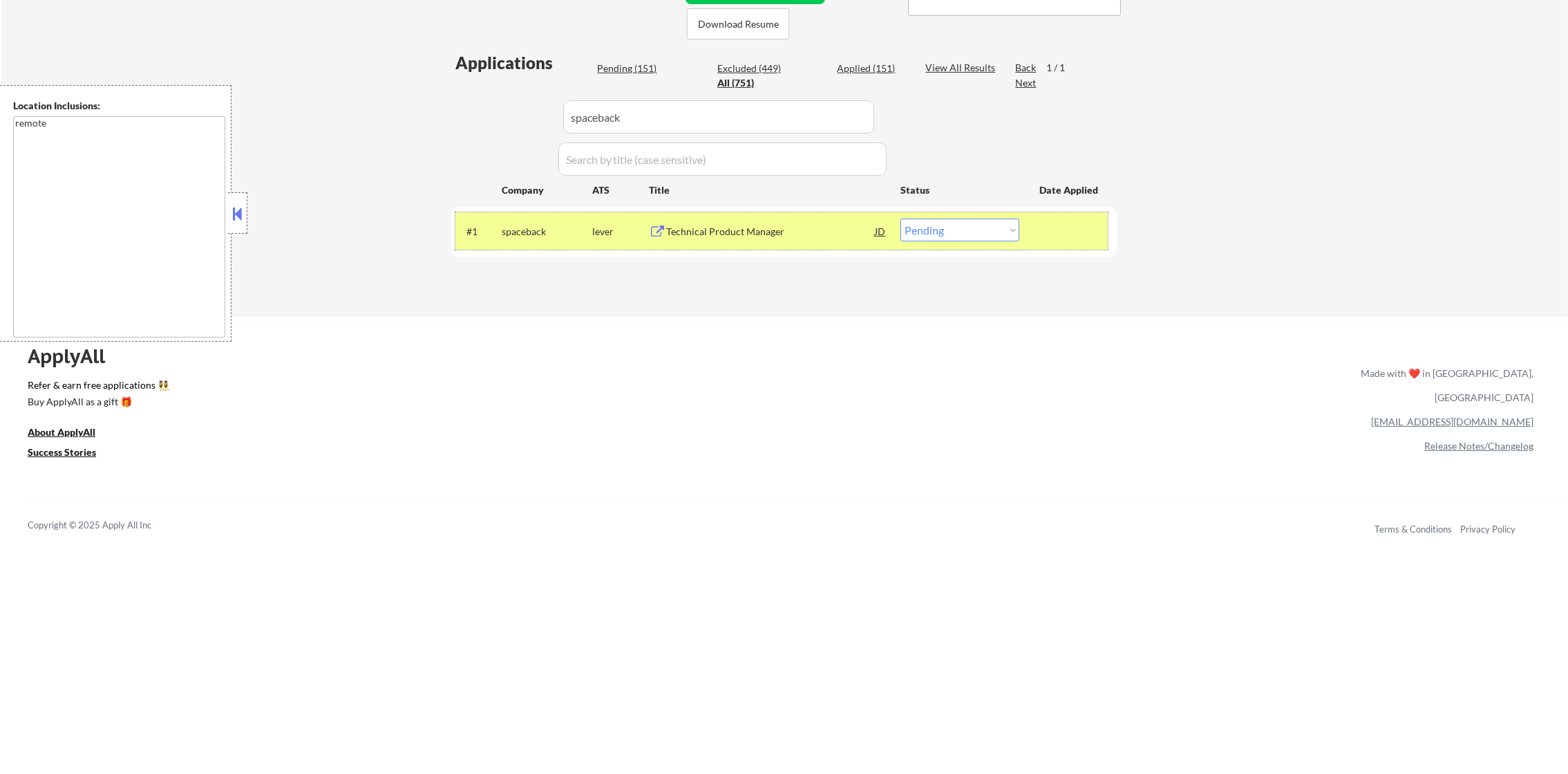
click at [763, 212] on div "#1 spaceback lever Technical Product Manager JD warning_amber Choose an option.…" at bounding box center [781, 231] width 653 height 38
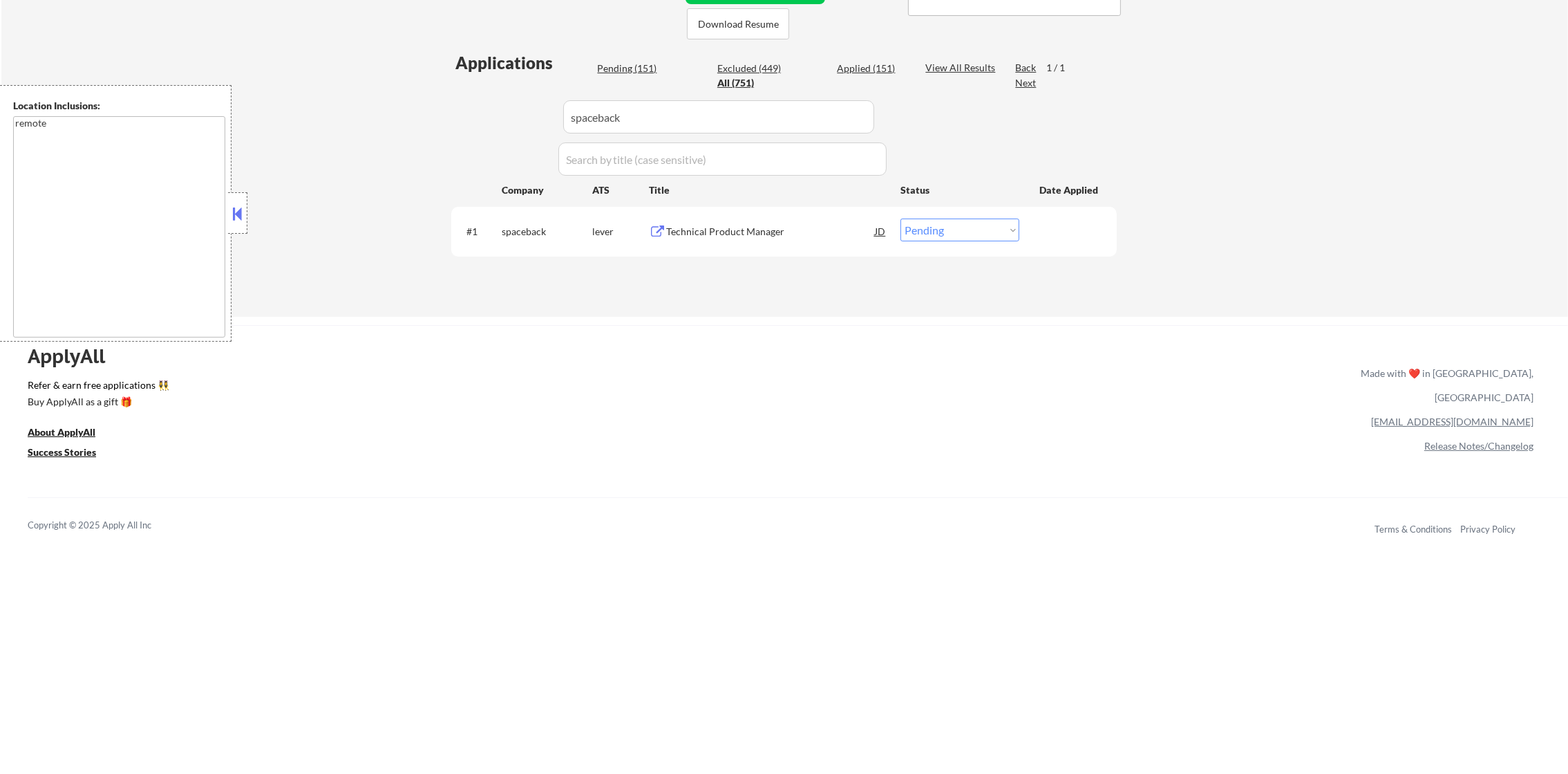
click at [763, 225] on div "Technical Product Manager" at bounding box center [770, 232] width 208 height 14
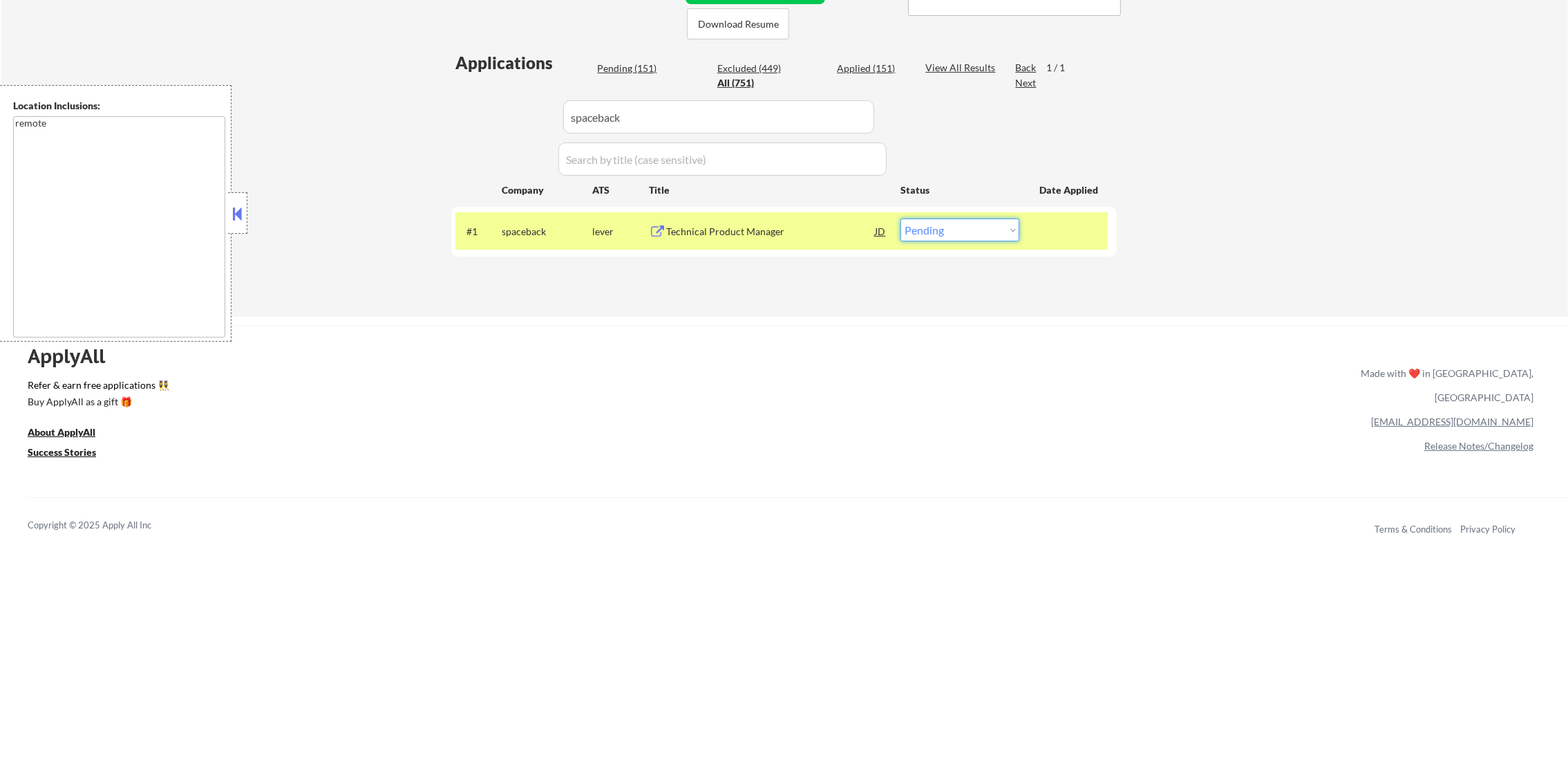
drag, startPoint x: 985, startPoint y: 228, endPoint x: 985, endPoint y: 236, distance: 8.0
click at [985, 228] on select "Choose an option... Pending Applied Excluded (Questions) Excluded (Expired) Exc…" at bounding box center [960, 230] width 119 height 23
select select ""excluded__expired_""
click at [901, 219] on select "Choose an option... Pending Applied Excluded (Questions) Excluded (Expired) Exc…" at bounding box center [960, 230] width 119 height 23
drag, startPoint x: 628, startPoint y: 106, endPoint x: 467, endPoint y: 106, distance: 161.0
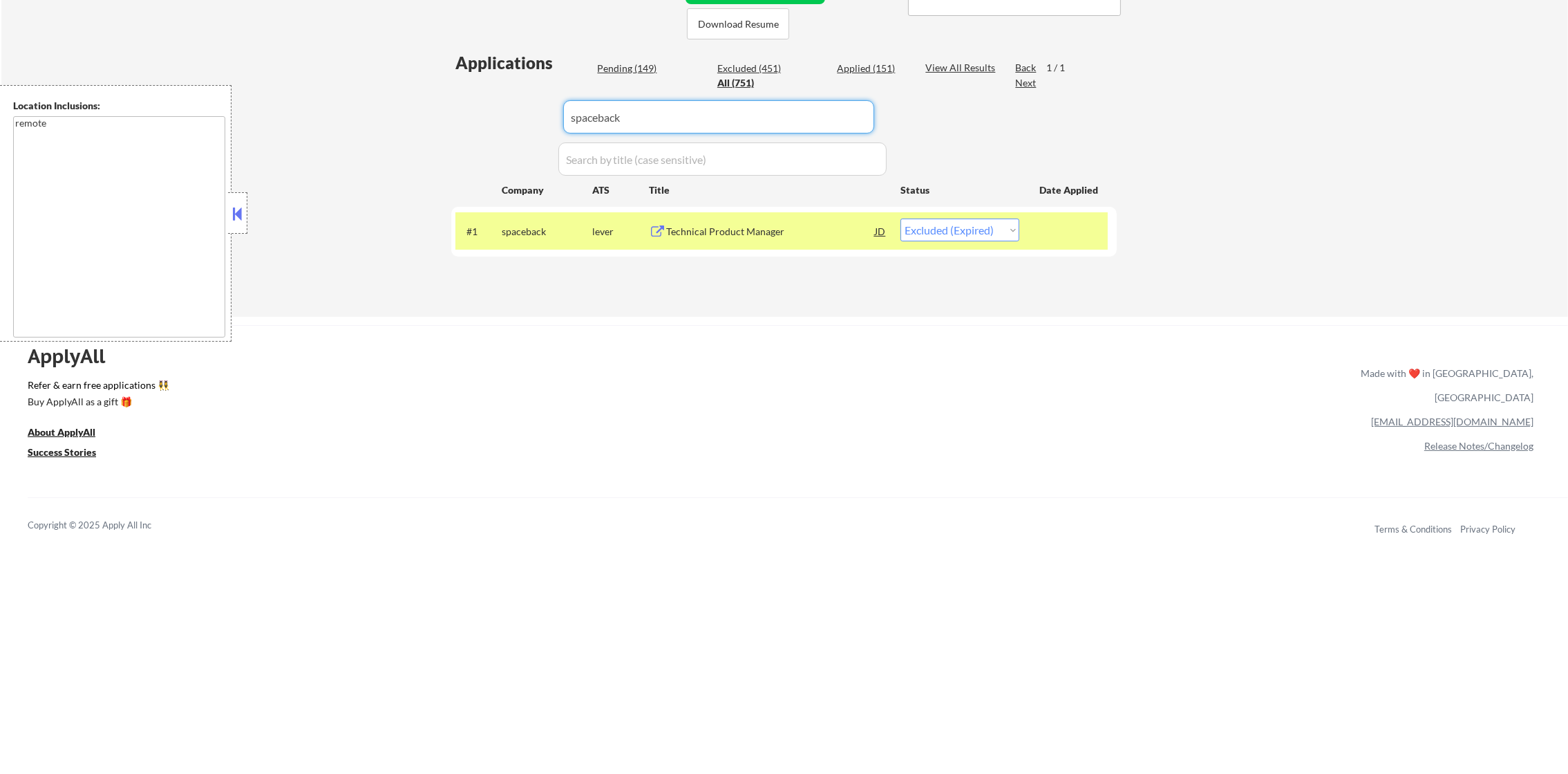
click at [479, 106] on div "Applications Pending (149) Excluded (451) Applied (151) All (751) View All Resu…" at bounding box center [784, 171] width 666 height 239
paste input "maintainx"
type input "maintainx"
click at [467, 106] on div "Applications Pending (149) Excluded (451) Applied (151) All (751) View All Resu…" at bounding box center [784, 171] width 666 height 239
select select ""applied""
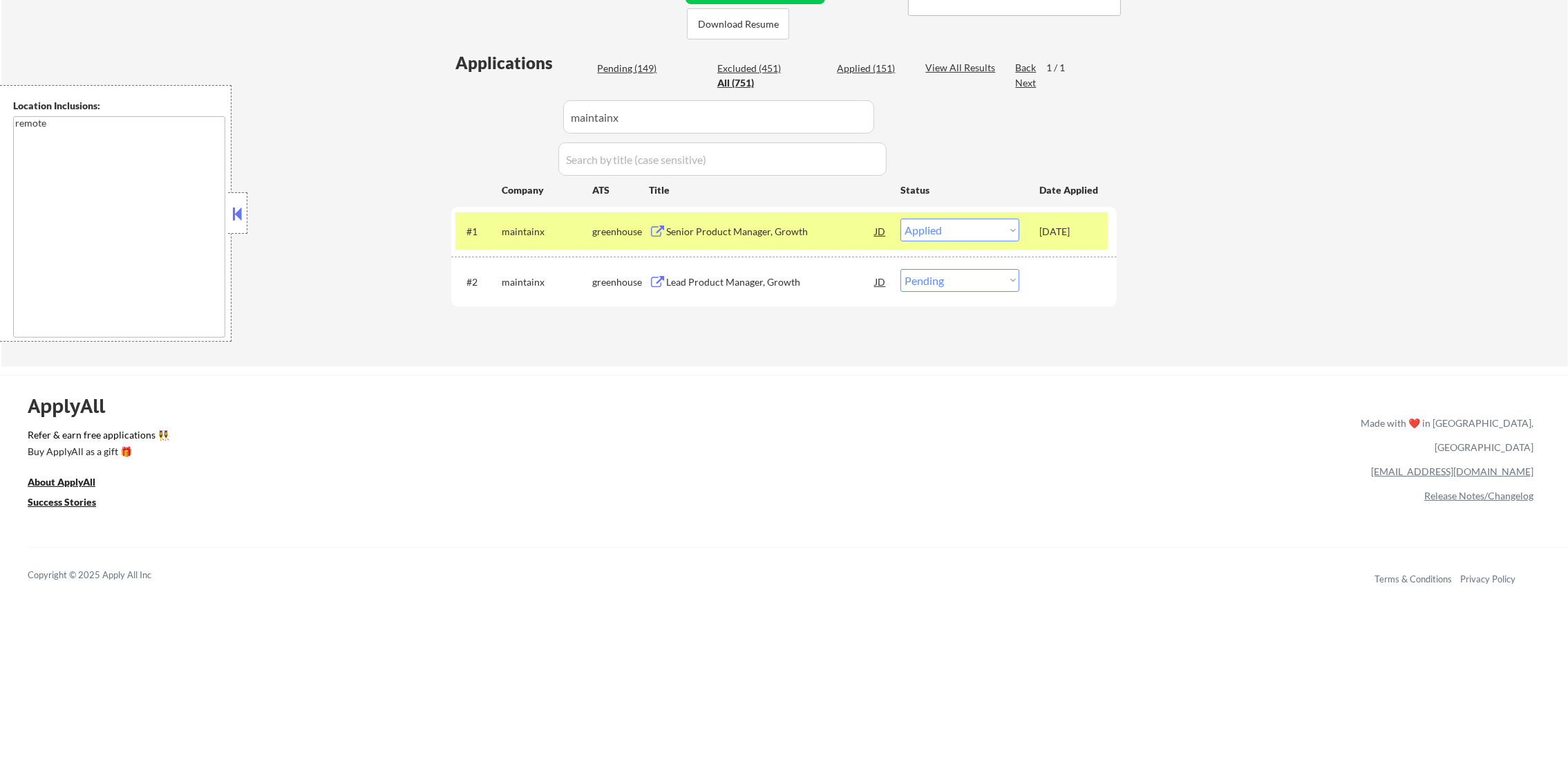
click at [519, 225] on div "maintainx" at bounding box center [547, 232] width 91 height 14
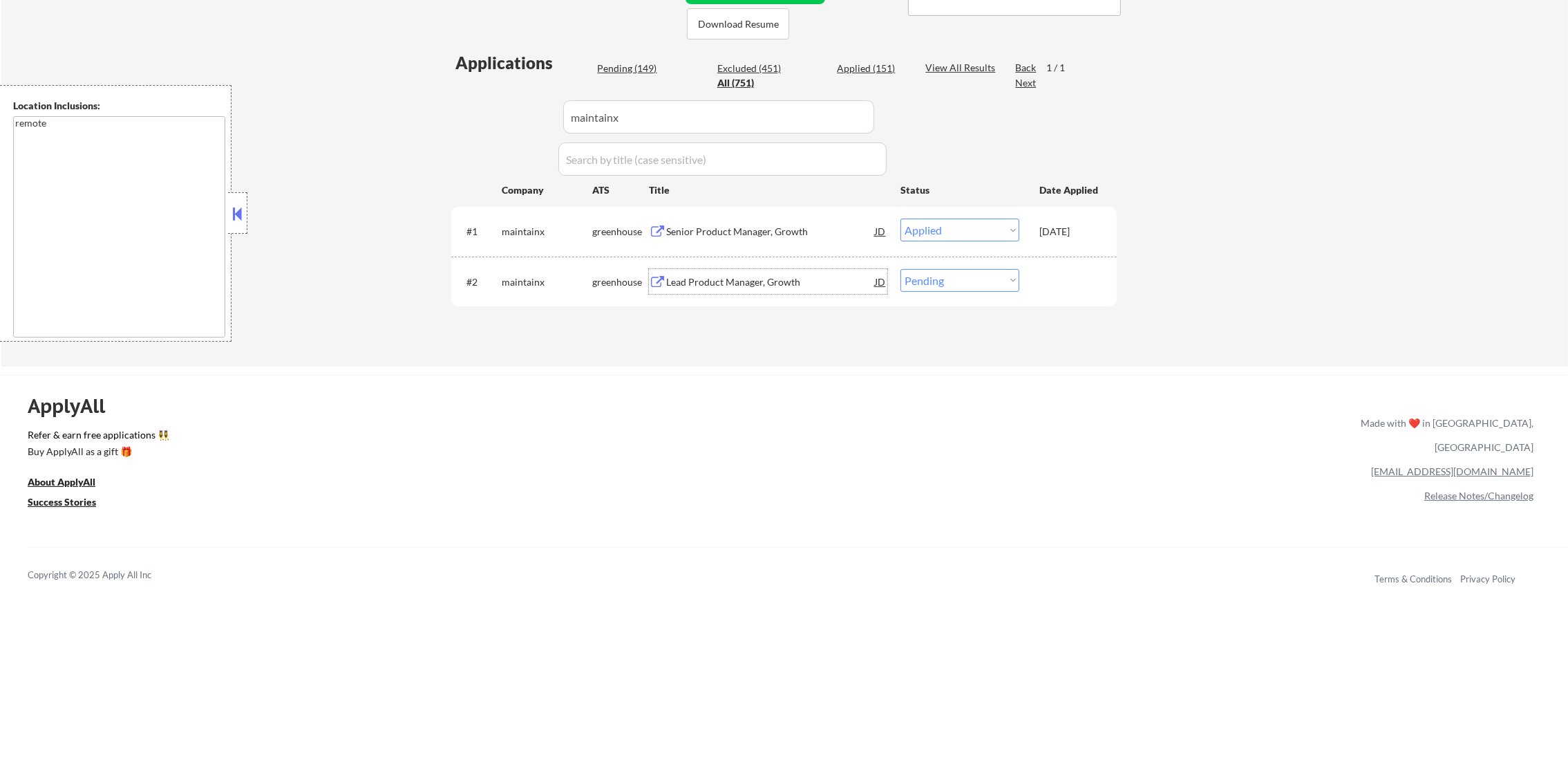
click at [757, 271] on div "Lead Product Manager, Growth" at bounding box center [770, 281] width 208 height 25
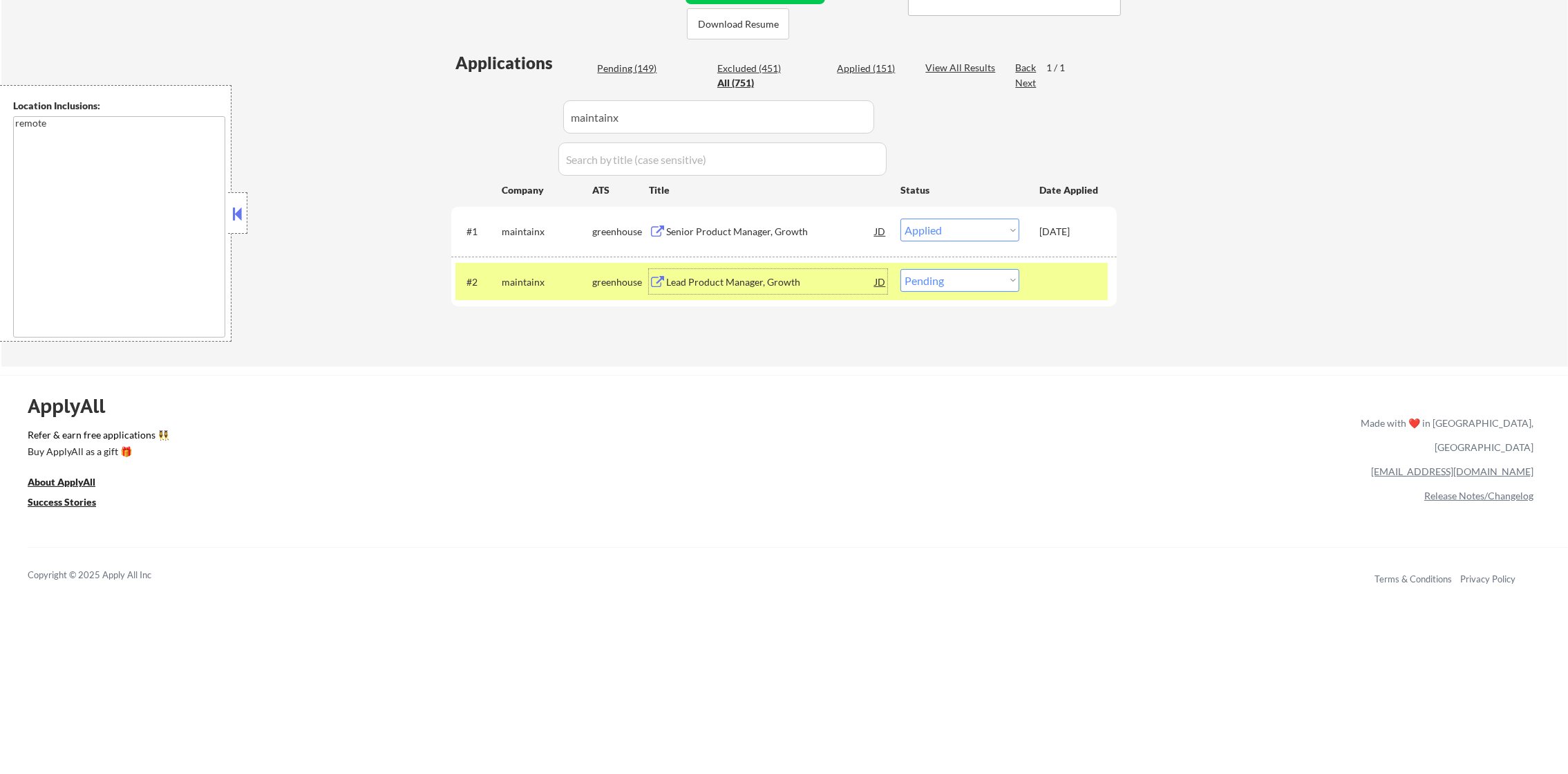
click at [914, 283] on select "Choose an option... Pending Applied Excluded (Questions) Excluded (Expired) Exc…" at bounding box center [960, 280] width 119 height 23
select select ""applied""
click at [901, 269] on select "Choose an option... Pending Applied Excluded (Questions) Excluded (Expired) Exc…" at bounding box center [960, 280] width 119 height 23
click at [561, 282] on div "maintainx" at bounding box center [547, 282] width 91 height 14
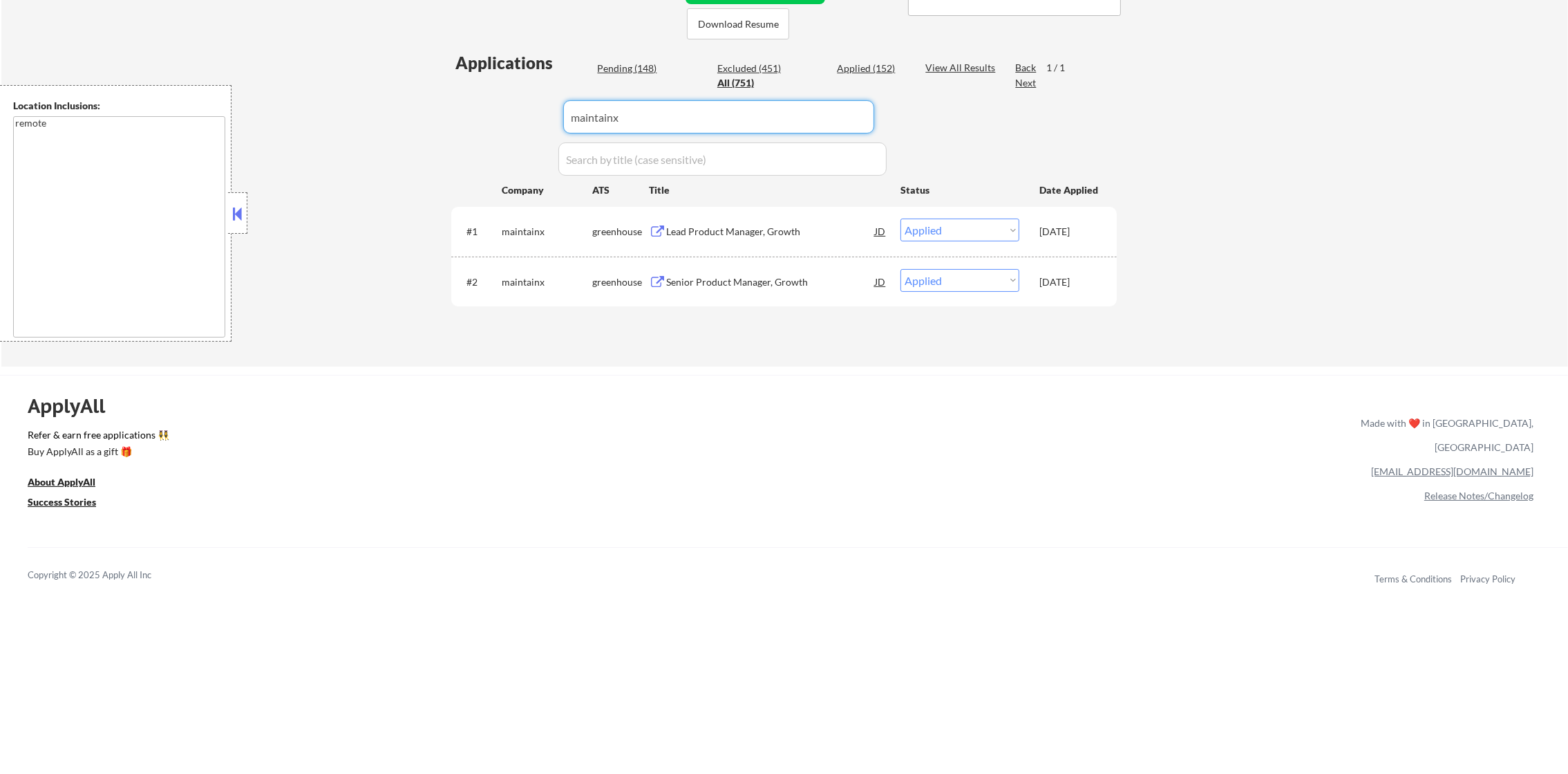
drag, startPoint x: 646, startPoint y: 93, endPoint x: 465, endPoint y: 97, distance: 181.0
click at [470, 97] on div "Applications Pending (148) Excluded (451) Applied (152) All (751) View All Resu…" at bounding box center [784, 196] width 666 height 289
paste input "trustengine"
type input "trustengine"
click at [426, 108] on div "← Return to /applysquad Mailslurp Inbox Job Search Builder Daniel Scanland User…" at bounding box center [785, 45] width 1567 height 641
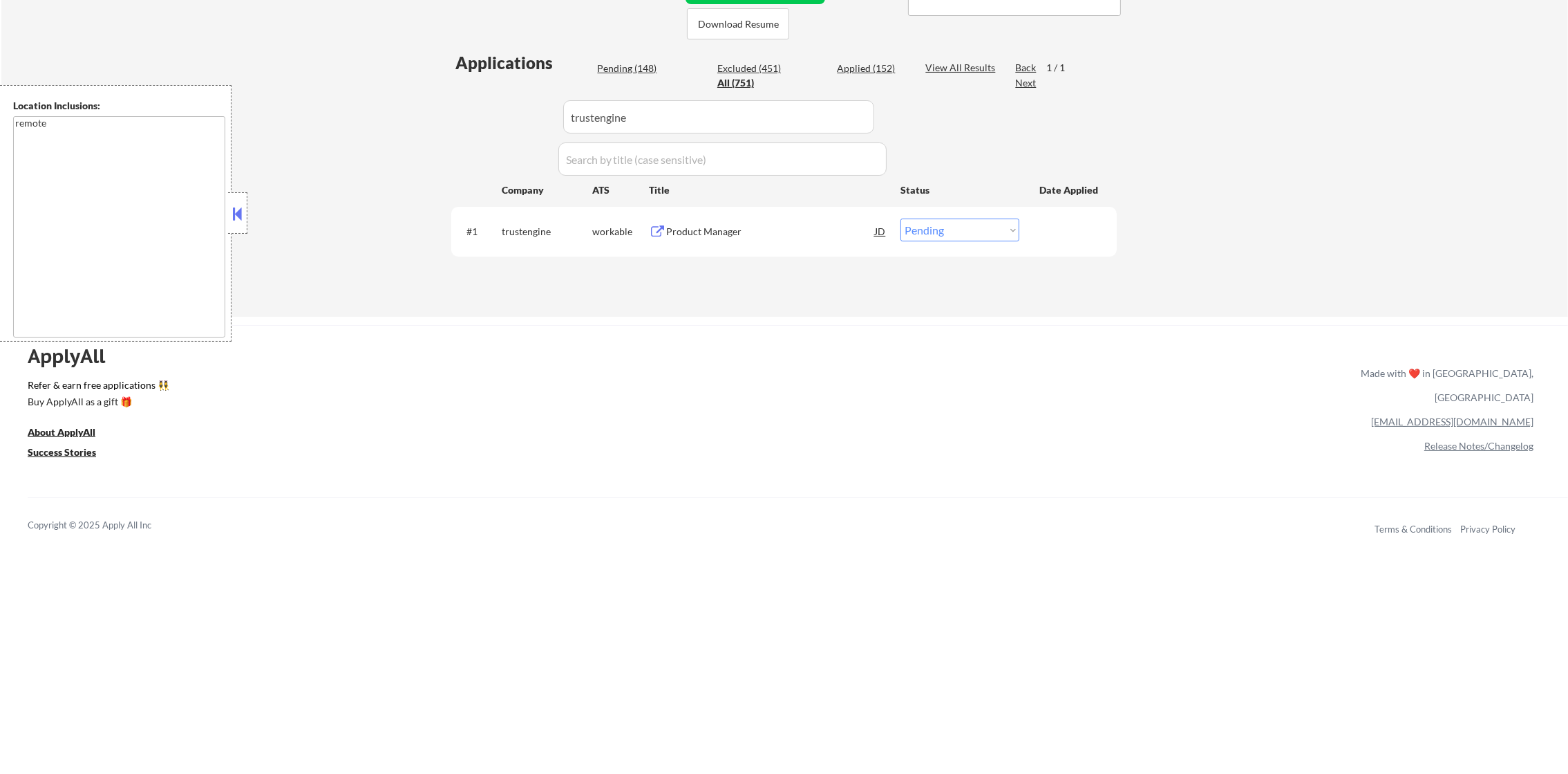
click at [732, 235] on div "Product Manager" at bounding box center [770, 232] width 208 height 14
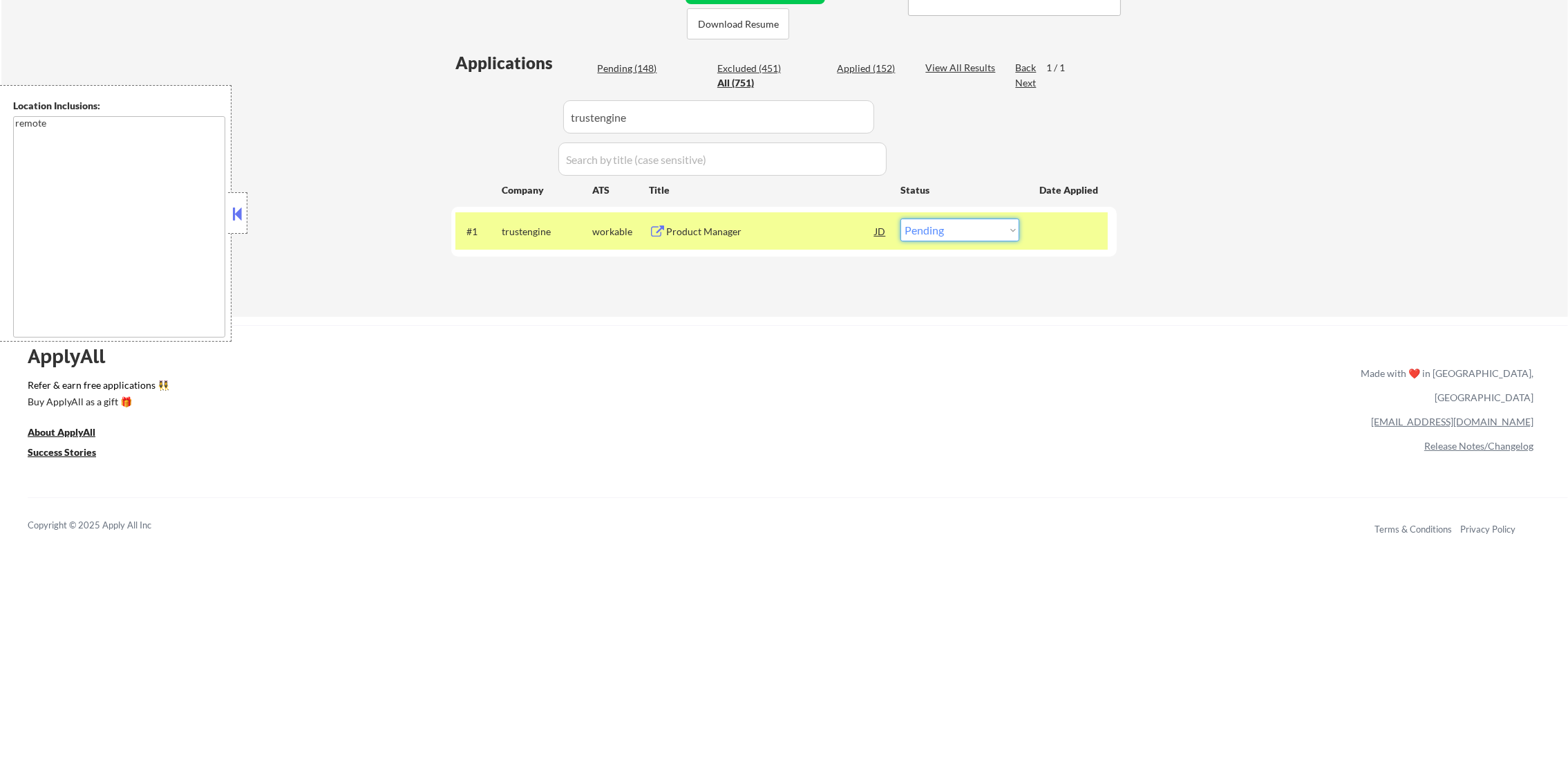
drag, startPoint x: 937, startPoint y: 227, endPoint x: 936, endPoint y: 244, distance: 17.0
click at [937, 230] on select "Choose an option... Pending Applied Excluded (Questions) Excluded (Expired) Exc…" at bounding box center [960, 230] width 119 height 23
select select ""excluded__expired_""
click at [901, 219] on select "Choose an option... Pending Applied Excluded (Questions) Excluded (Expired) Exc…" at bounding box center [960, 230] width 119 height 23
click at [516, 246] on div "#1 trustengine workable Product Manager JD warning_amber Choose an option... Pe…" at bounding box center [781, 231] width 653 height 38
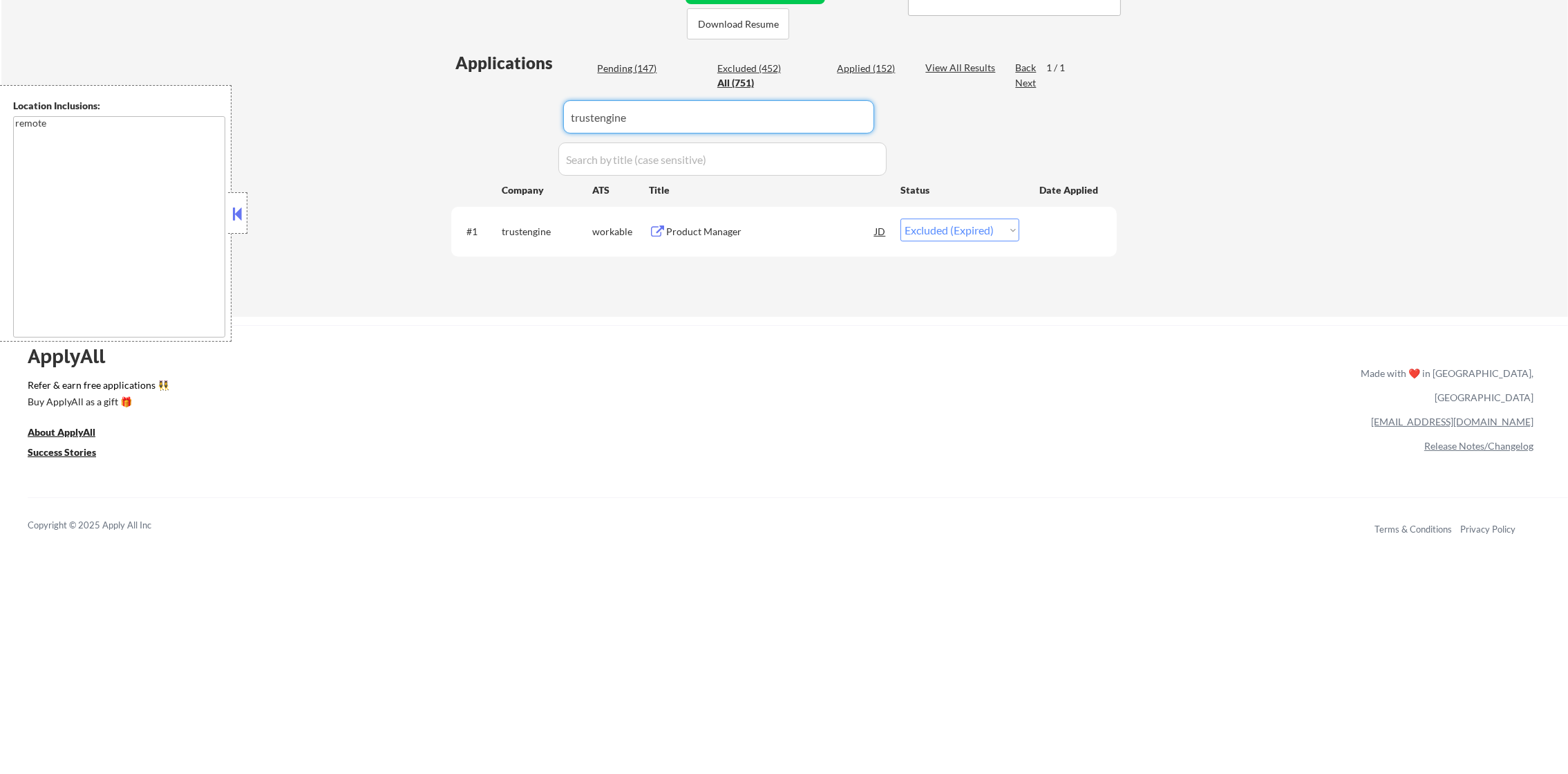
drag, startPoint x: 653, startPoint y: 116, endPoint x: 455, endPoint y: 116, distance: 198.0
click at [455, 116] on div "Applications Pending (147) Excluded (452) Applied (152) All (751) View All Resu…" at bounding box center [784, 171] width 666 height 239
paste input "shiftkey"
type input "shiftkey"
click at [455, 116] on div "Applications Pending (147) Excluded (452) Applied (152) All (751) View All Resu…" at bounding box center [784, 171] width 666 height 239
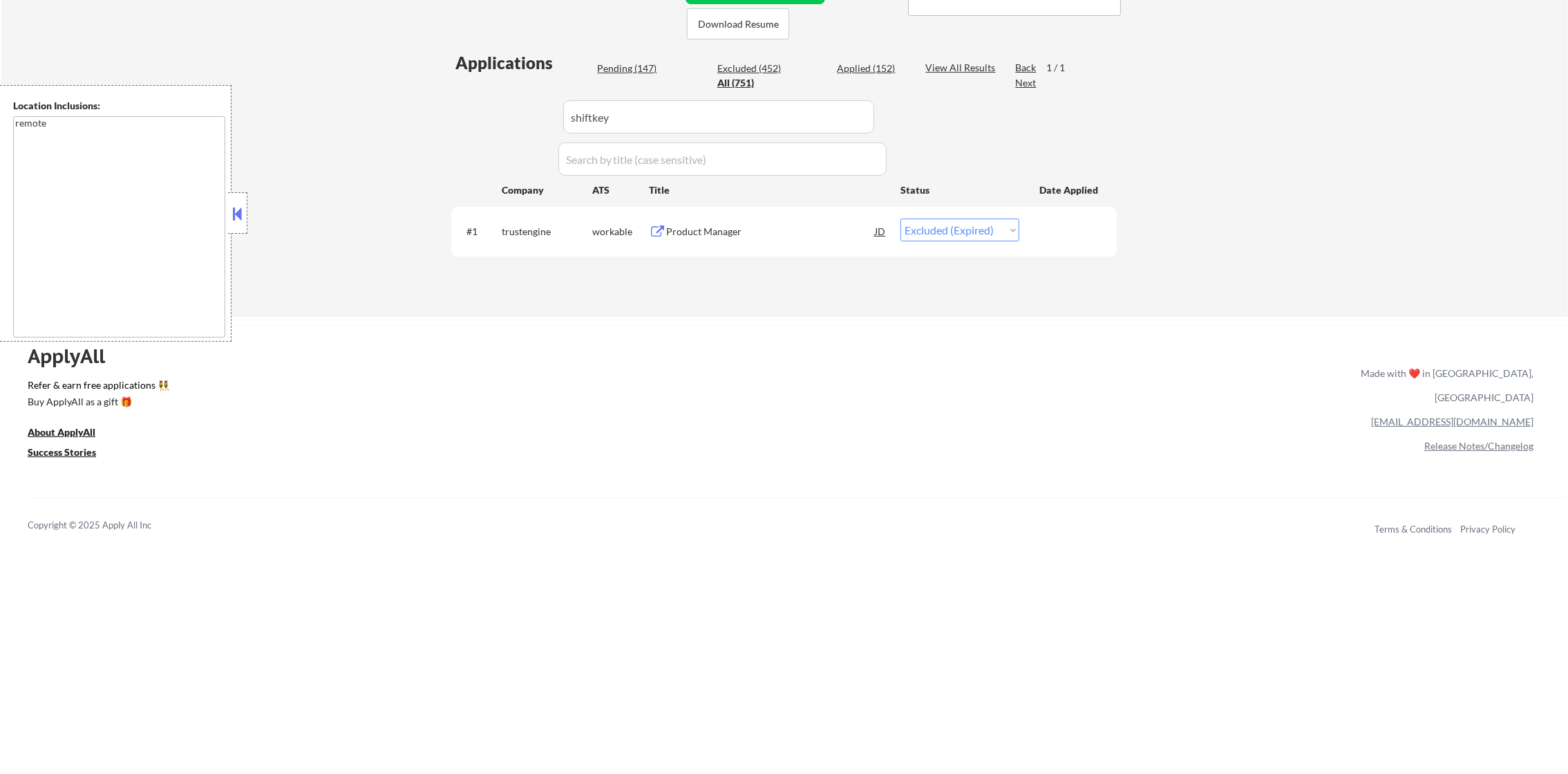
select select ""pending""
select select ""excluded__location_""
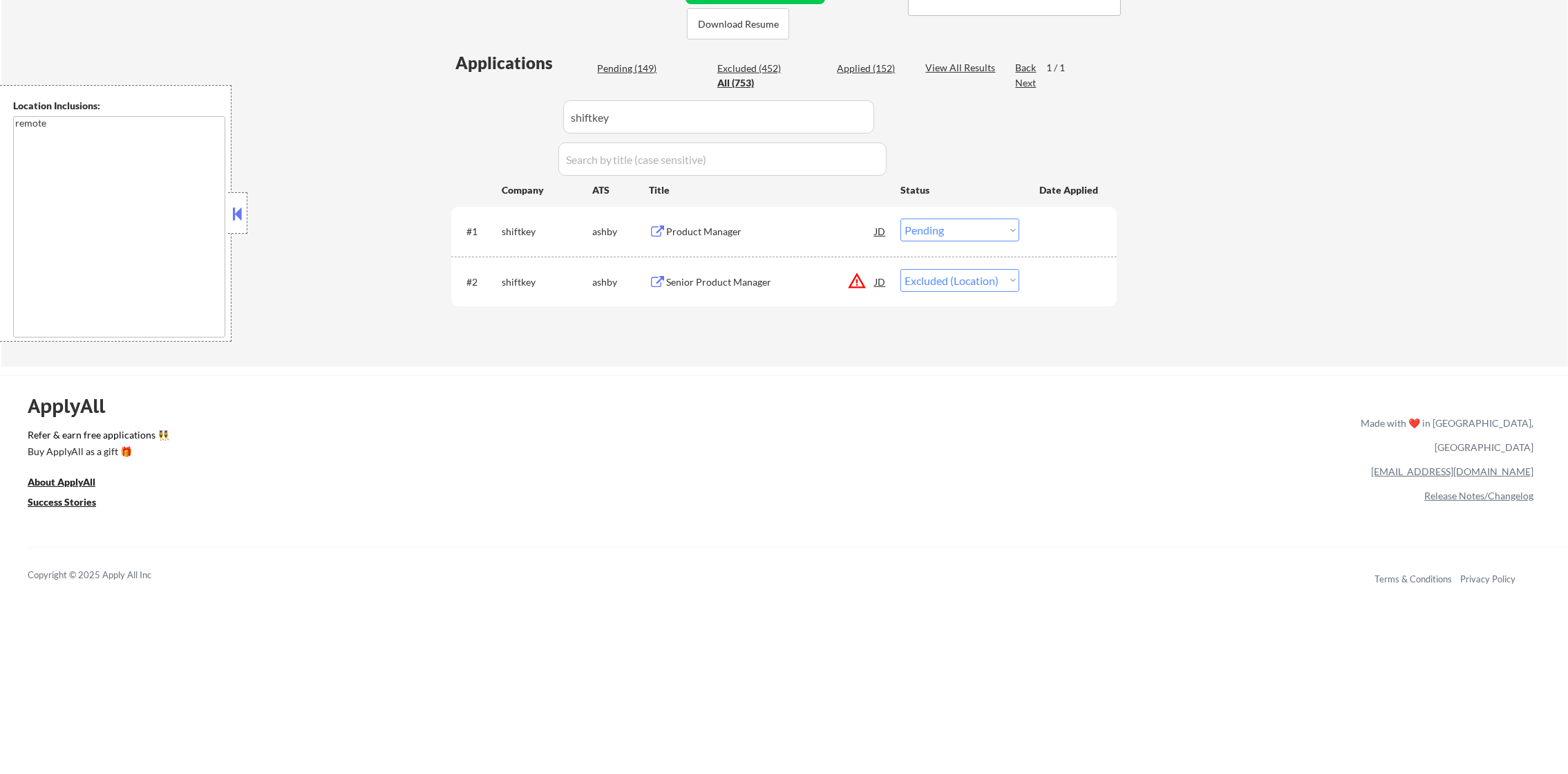
click at [770, 237] on div "Product Manager" at bounding box center [770, 232] width 208 height 14
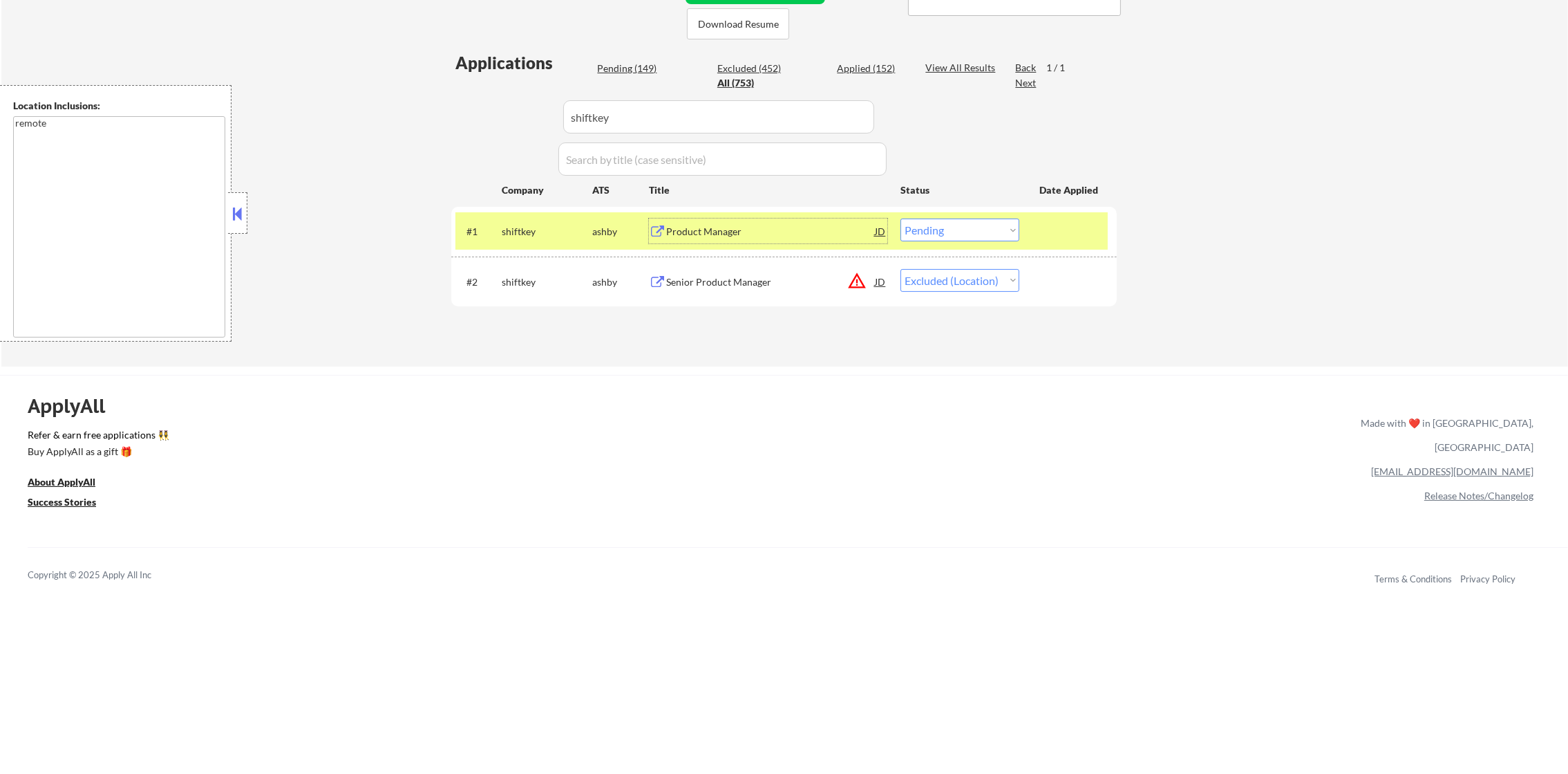
drag, startPoint x: 984, startPoint y: 215, endPoint x: 973, endPoint y: 237, distance: 24.6
click at [981, 221] on div "#1 shiftkey ashby Product Manager JD warning_amber Choose an option... Pending …" at bounding box center [781, 231] width 653 height 38
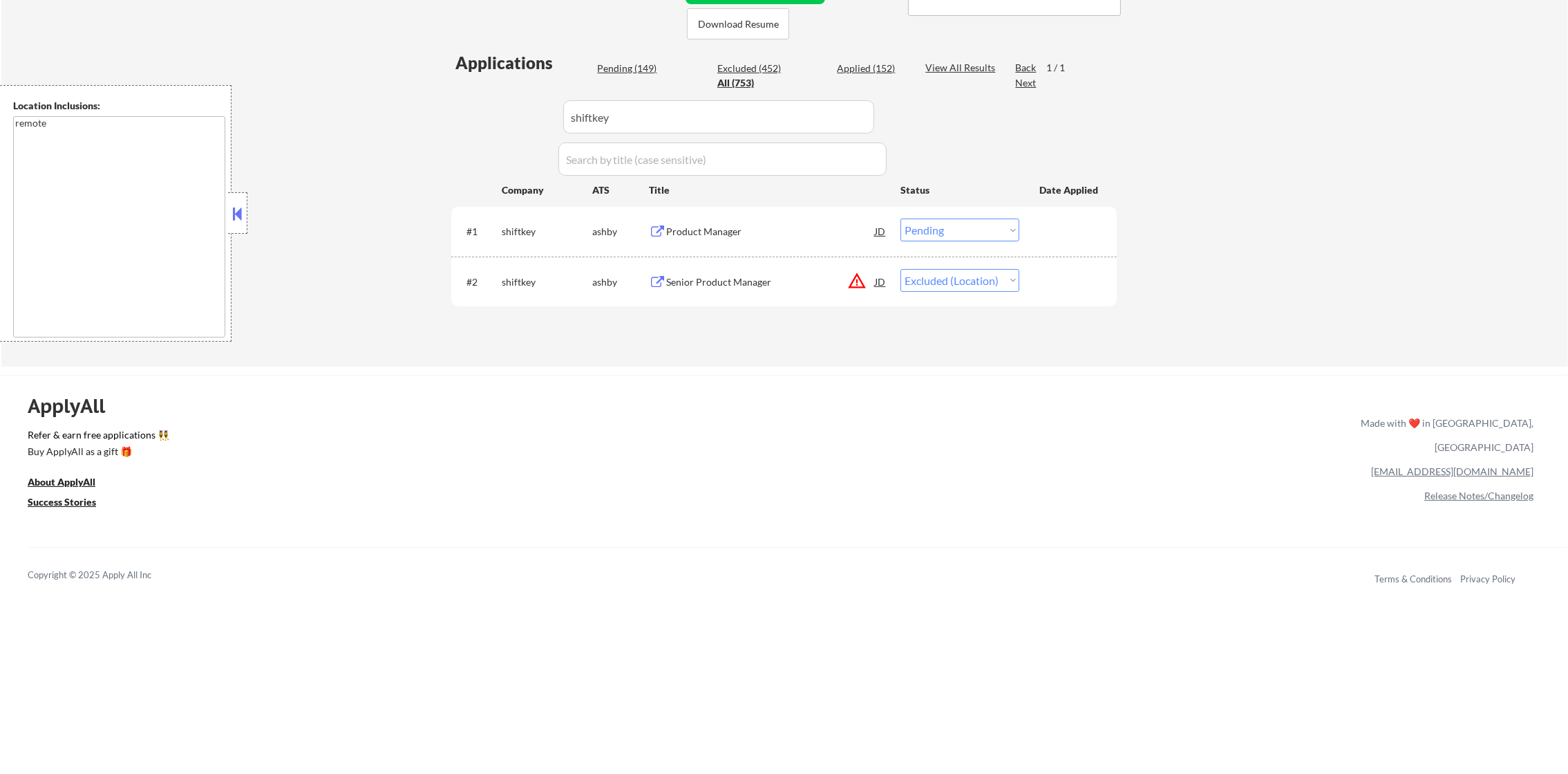
click at [973, 237] on select "Choose an option... Pending Applied Excluded (Questions) Excluded (Expired) Exc…" at bounding box center [960, 230] width 119 height 23
select select ""applied""
click at [901, 219] on select "Choose an option... Pending Applied Excluded (Questions) Excluded (Expired) Exc…" at bounding box center [960, 230] width 119 height 23
drag, startPoint x: 553, startPoint y: 112, endPoint x: 519, endPoint y: 116, distance: 34.2
click at [521, 116] on div "Applications Pending (148) Excluded (452) Applied (153) All (753) View All Resu…" at bounding box center [784, 196] width 666 height 289
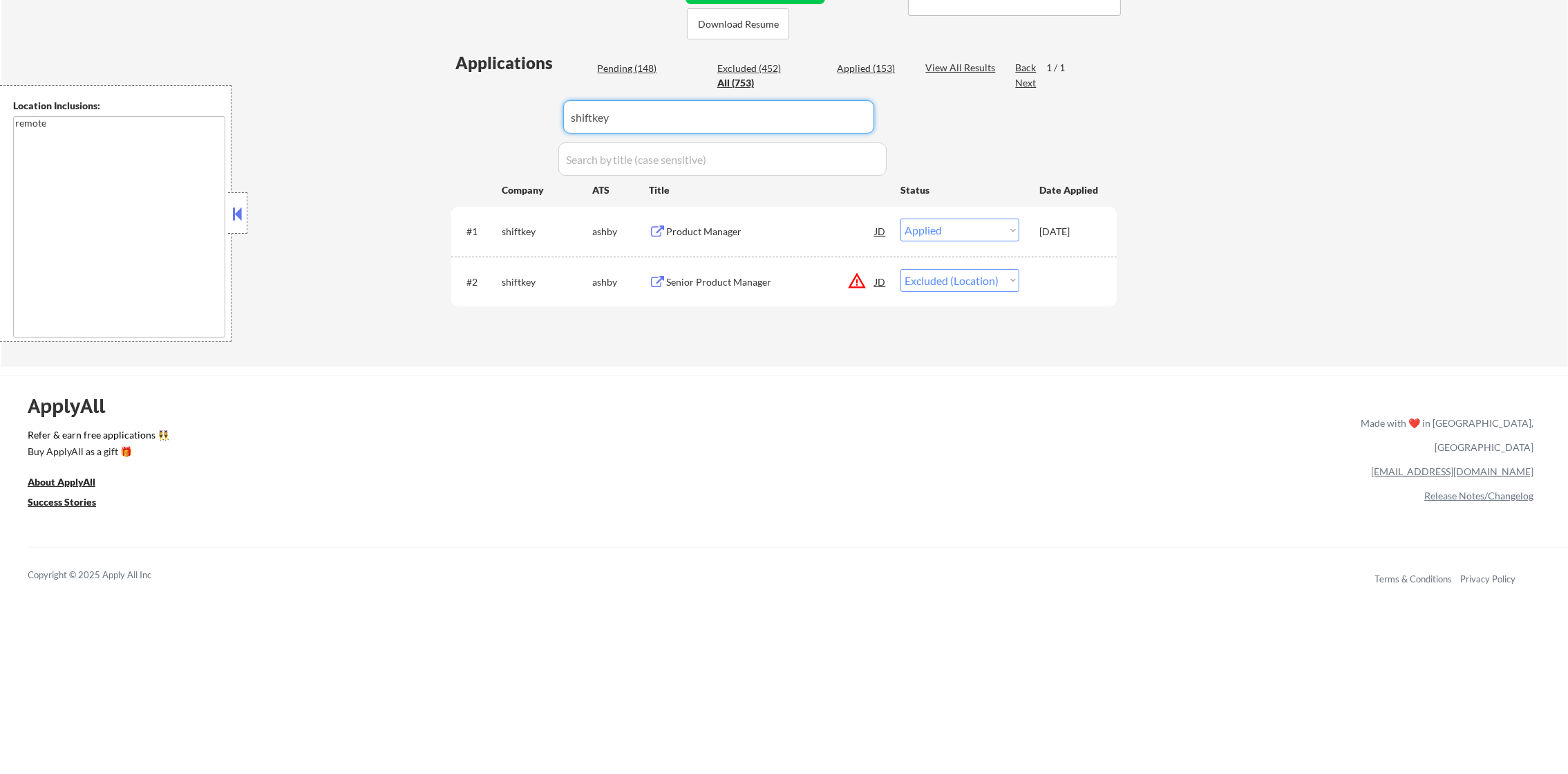
paste input "alpaca"
type input "alpaca"
click at [519, 116] on div "Applications Pending (148) Excluded (452) Applied (153) All (753) View All Resu…" at bounding box center [784, 196] width 666 height 289
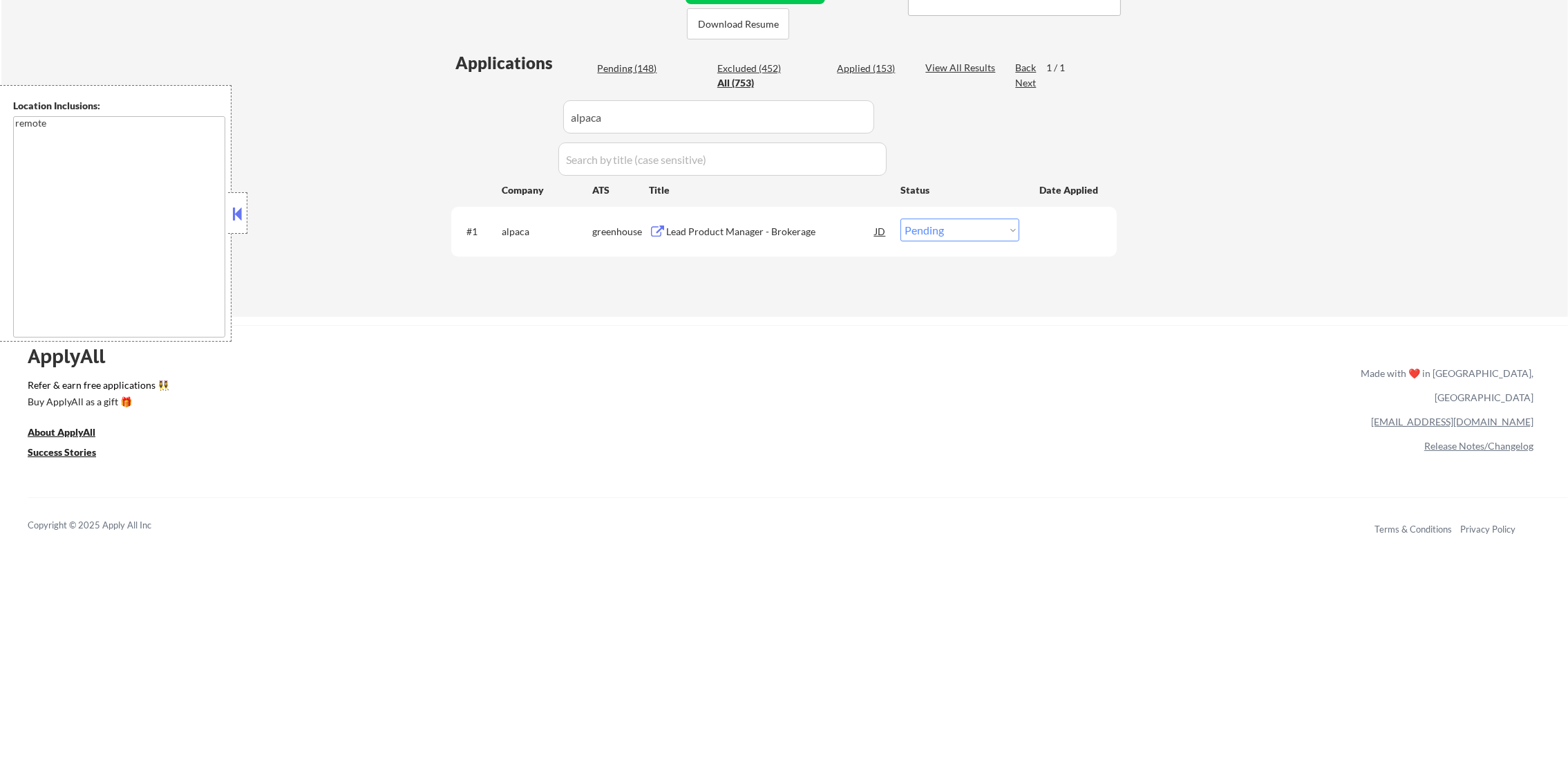
click at [756, 230] on div "Lead Product Manager - Brokerage" at bounding box center [770, 232] width 208 height 14
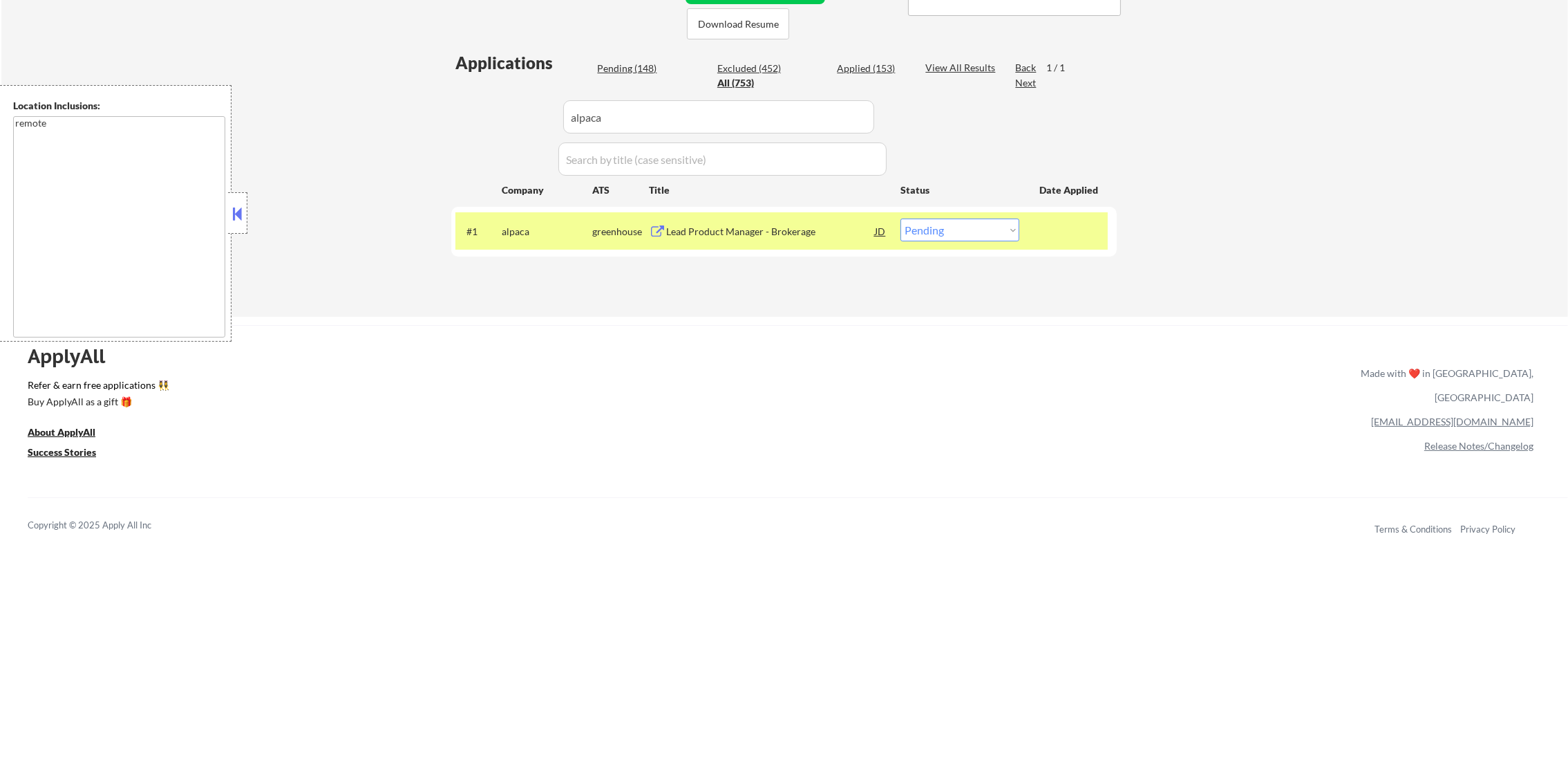
select select ""excluded__bad_match_""
drag, startPoint x: 621, startPoint y: 115, endPoint x: 420, endPoint y: 123, distance: 201.2
click at [420, 123] on div "← Return to /applysquad Mailslurp Inbox Job Search Builder Daniel Scanland User…" at bounding box center [785, 21] width 1567 height 591
paste input "linear"
type input "linear"
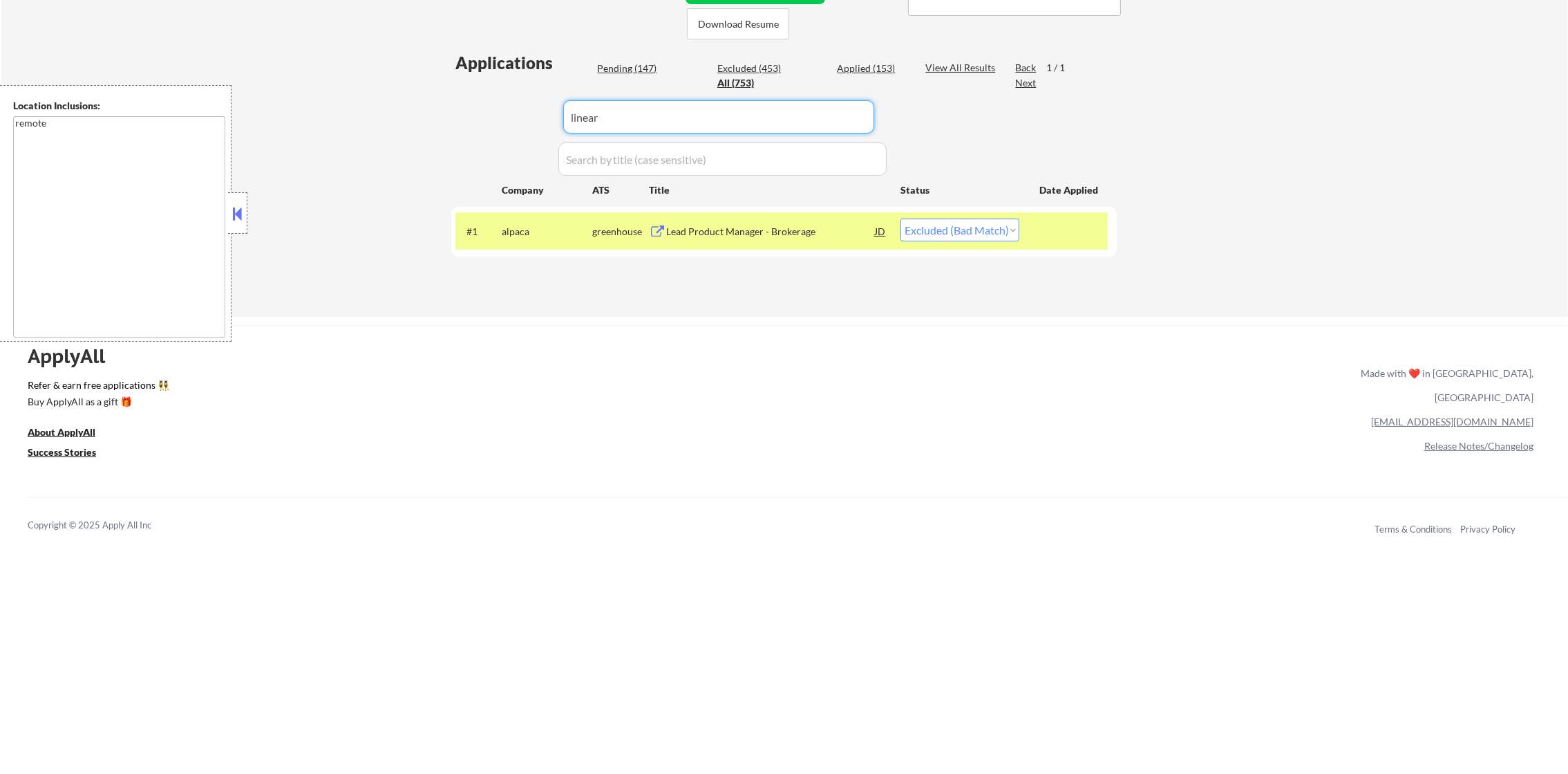
click at [420, 123] on div "← Return to /applysquad Mailslurp Inbox Job Search Builder Daniel Scanland User…" at bounding box center [785, 21] width 1567 height 591
click at [740, 221] on div "Product Manager" at bounding box center [770, 231] width 208 height 25
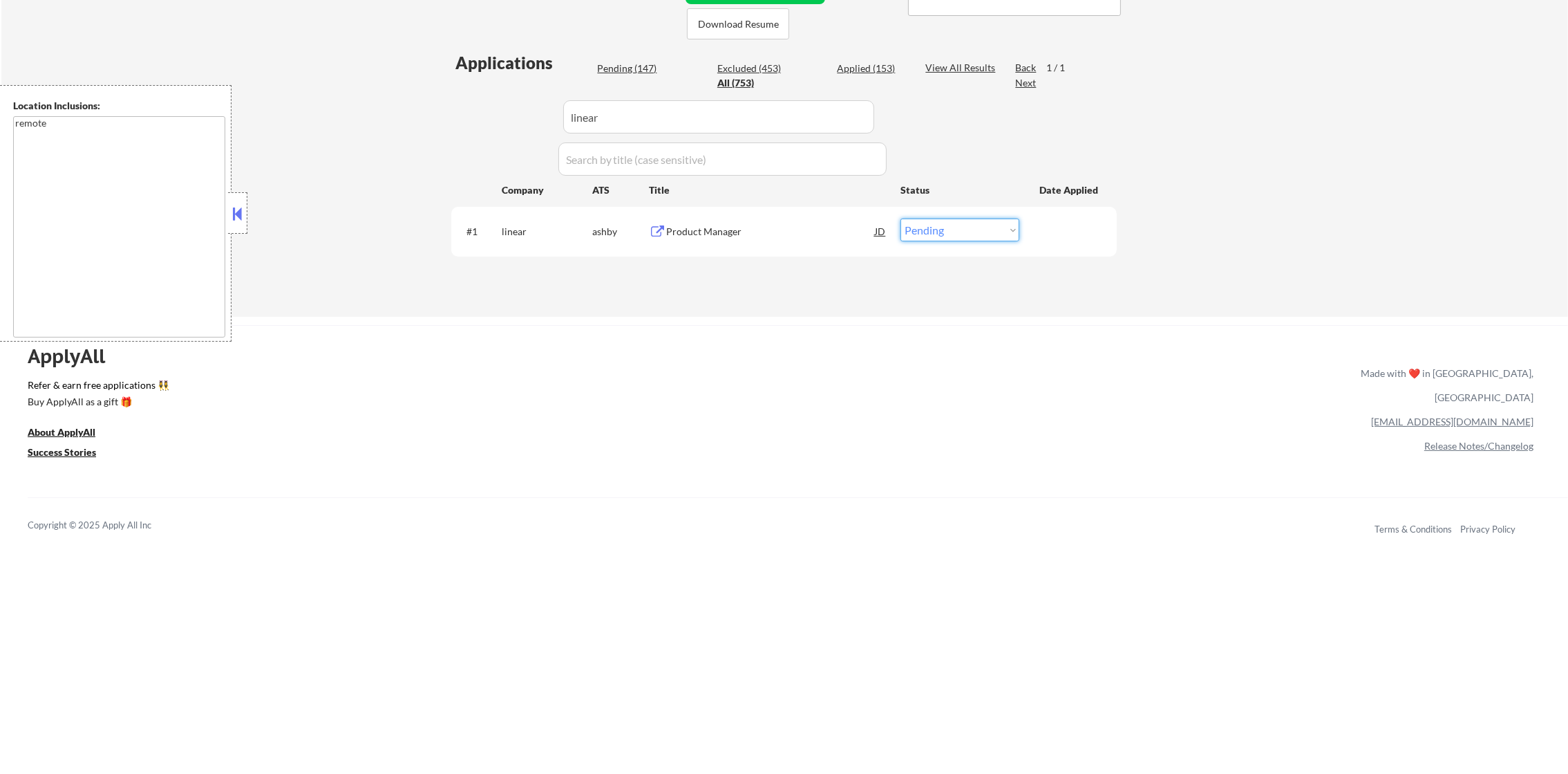
click at [913, 219] on select "Choose an option... Pending Applied Excluded (Questions) Excluded (Expired) Exc…" at bounding box center [960, 230] width 119 height 23
select select ""excluded__other_""
click at [901, 219] on select "Choose an option... Pending Applied Excluded (Questions) Excluded (Expired) Exc…" at bounding box center [960, 230] width 119 height 23
drag, startPoint x: 685, startPoint y: 119, endPoint x: 528, endPoint y: 109, distance: 157.3
click at [529, 109] on div "Applications Pending (146) Excluded (454) Applied (153) All (753) View All Resu…" at bounding box center [784, 171] width 666 height 239
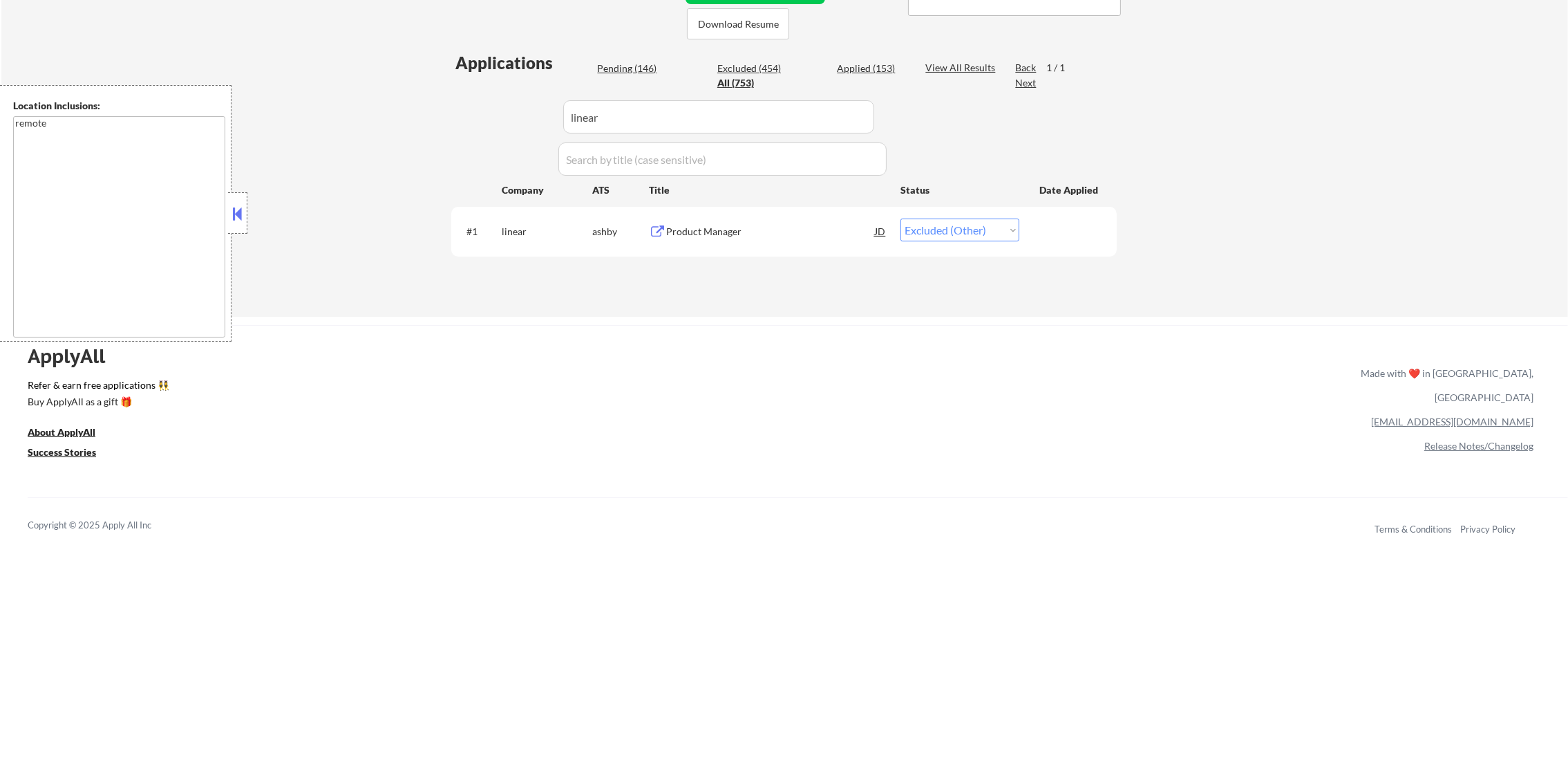
paste input "branch"
type input "branch"
click at [528, 109] on div "Applications Pending (146) Excluded (454) Applied (153) All (753) View All Resu…" at bounding box center [784, 171] width 666 height 239
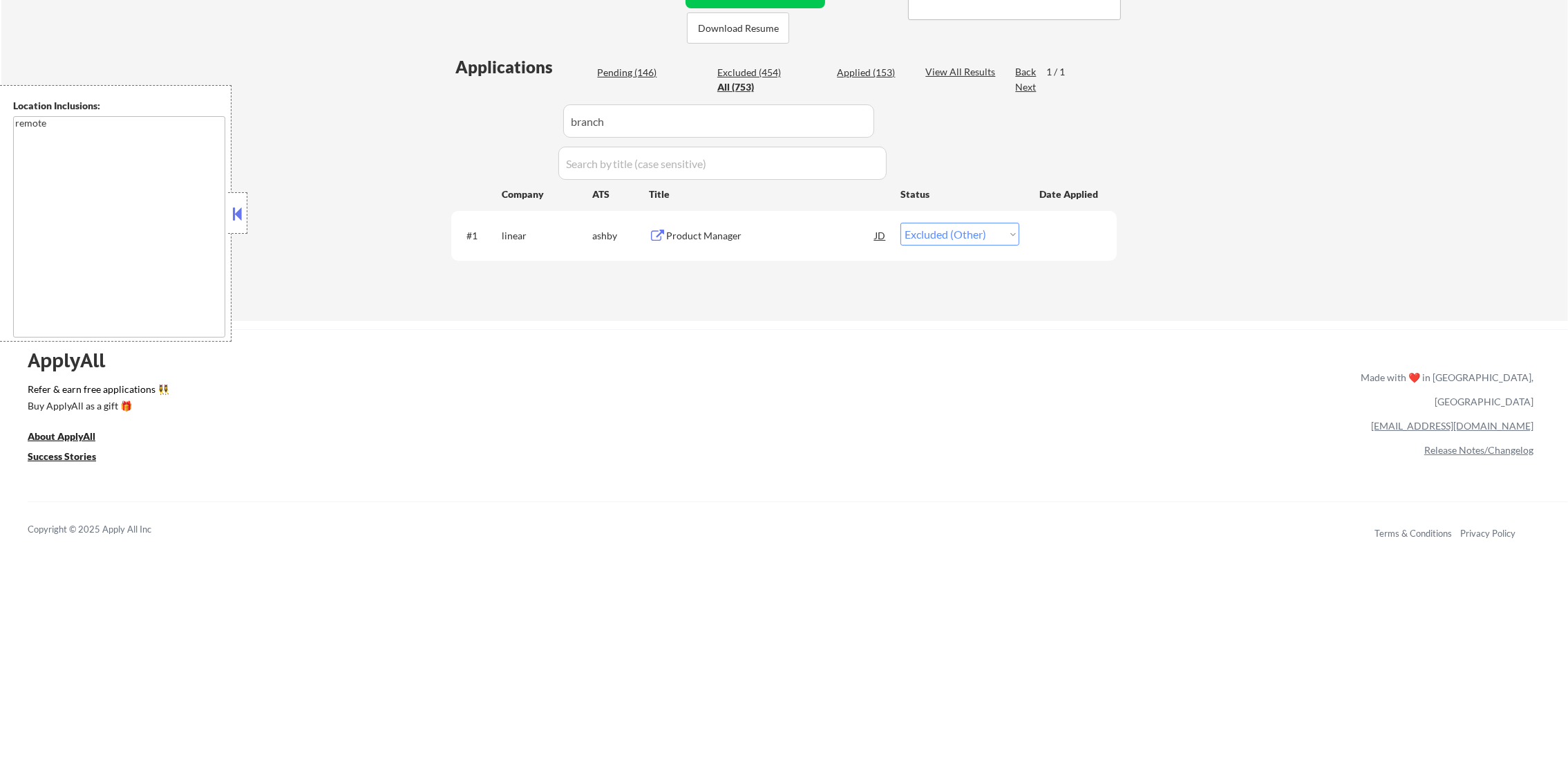
click at [773, 447] on div "ApplyAll Refer & earn free applications 👯‍♀️ Buy ApplyAll as a gift 🎁 About App…" at bounding box center [784, 448] width 1568 height 219
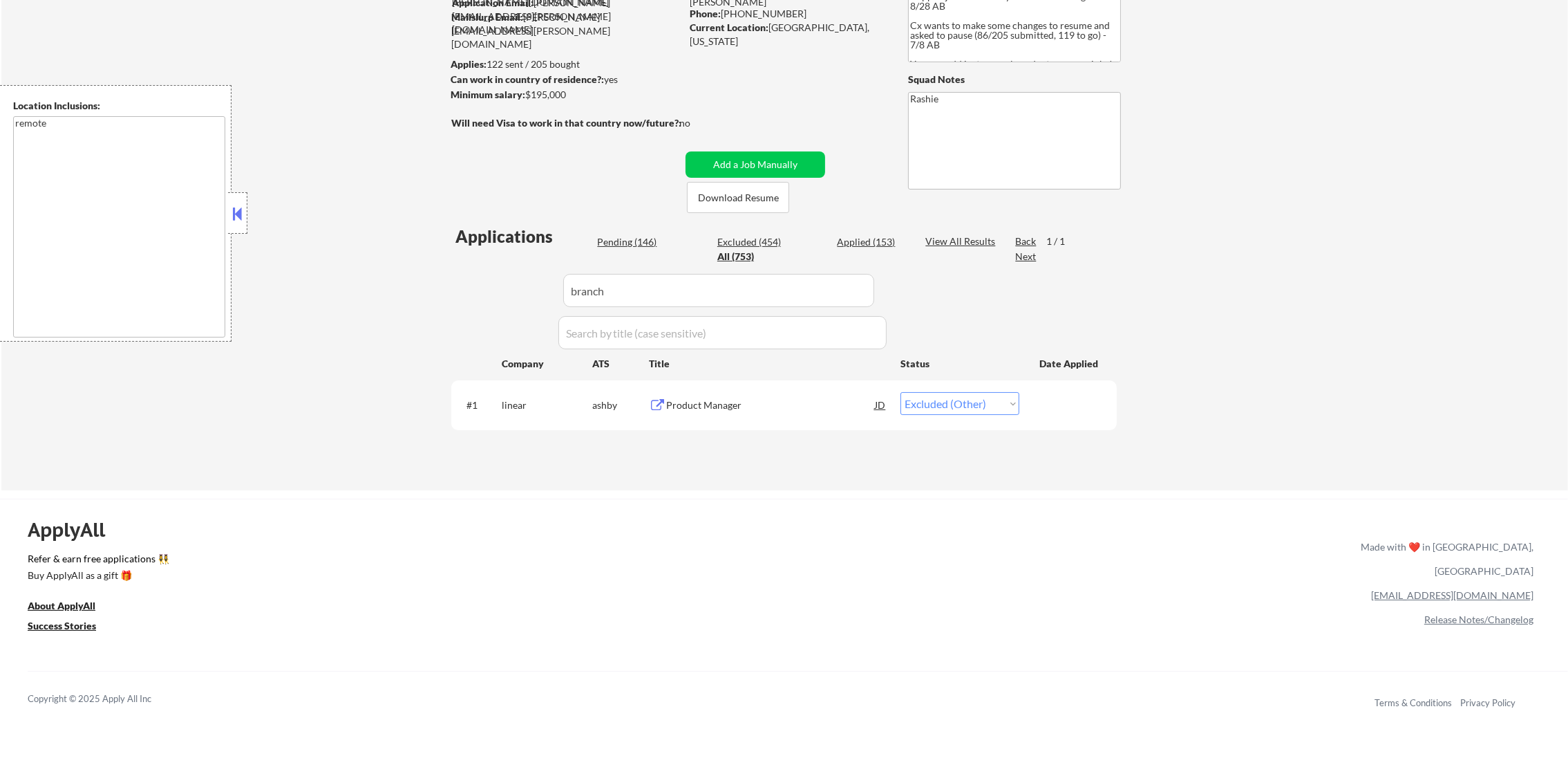
scroll to position [153, 0]
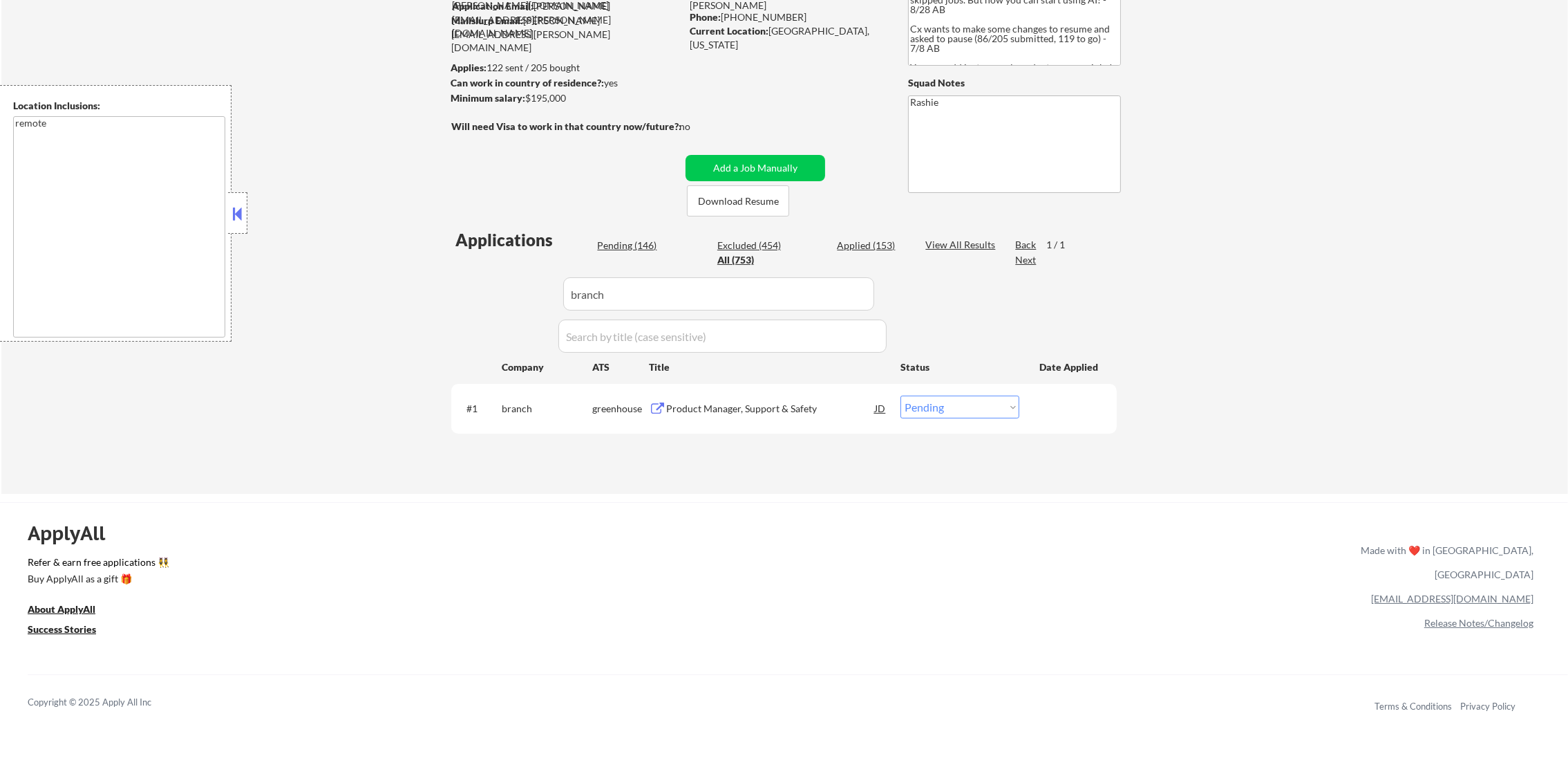
click at [718, 414] on div "Product Manager, Support & Safety" at bounding box center [770, 408] width 208 height 14
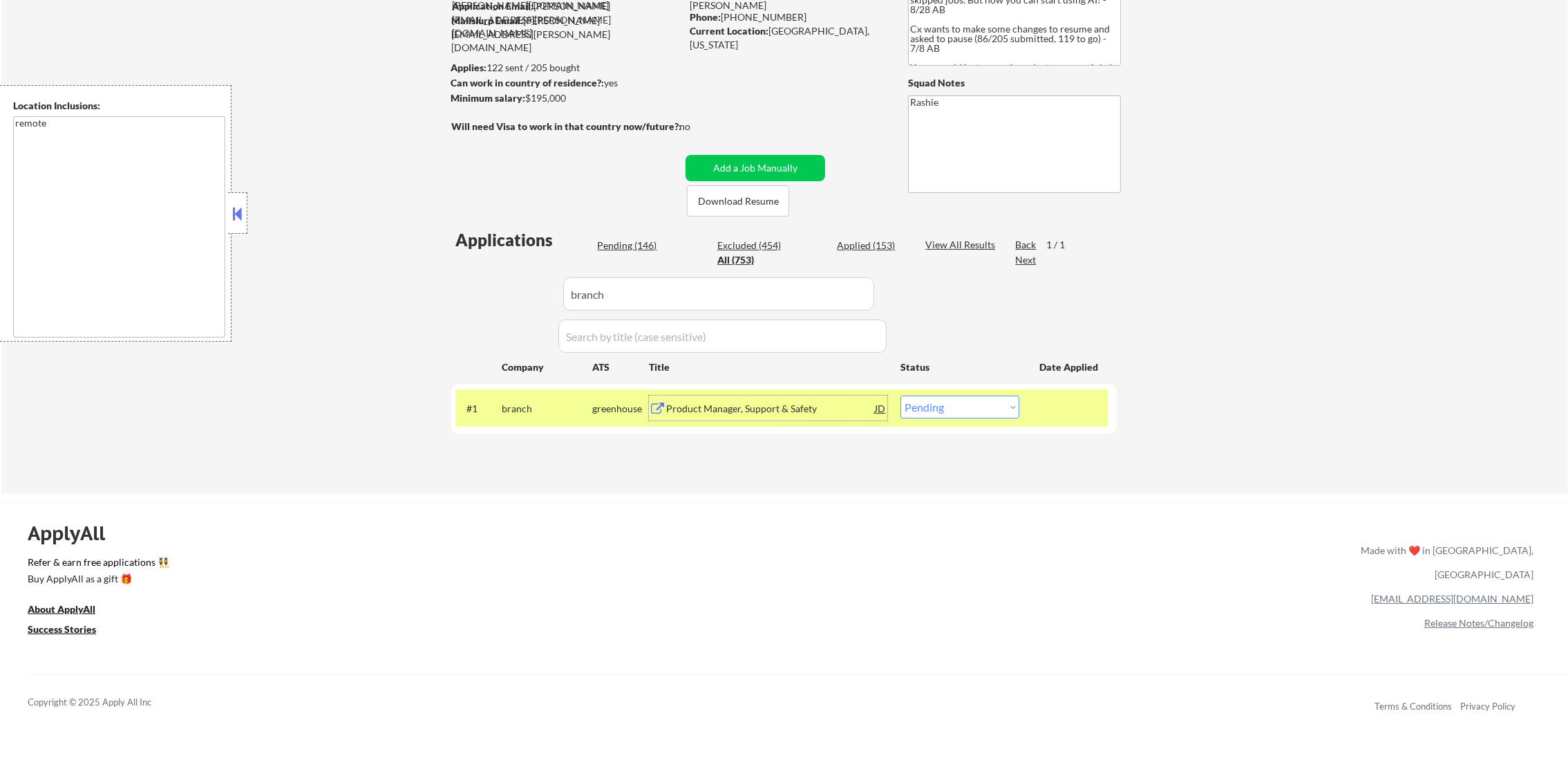
drag, startPoint x: 938, startPoint y: 396, endPoint x: 938, endPoint y: 408, distance: 12.0
click at [938, 403] on select "Choose an option... Pending Applied Excluded (Questions) Excluded (Expired) Exc…" at bounding box center [960, 407] width 119 height 23
select select ""excluded__salary_""
click at [901, 396] on select "Choose an option... Pending Applied Excluded (Questions) Excluded (Expired) Exc…" at bounding box center [960, 407] width 119 height 23
click at [483, 410] on div "#1" at bounding box center [479, 408] width 24 height 14
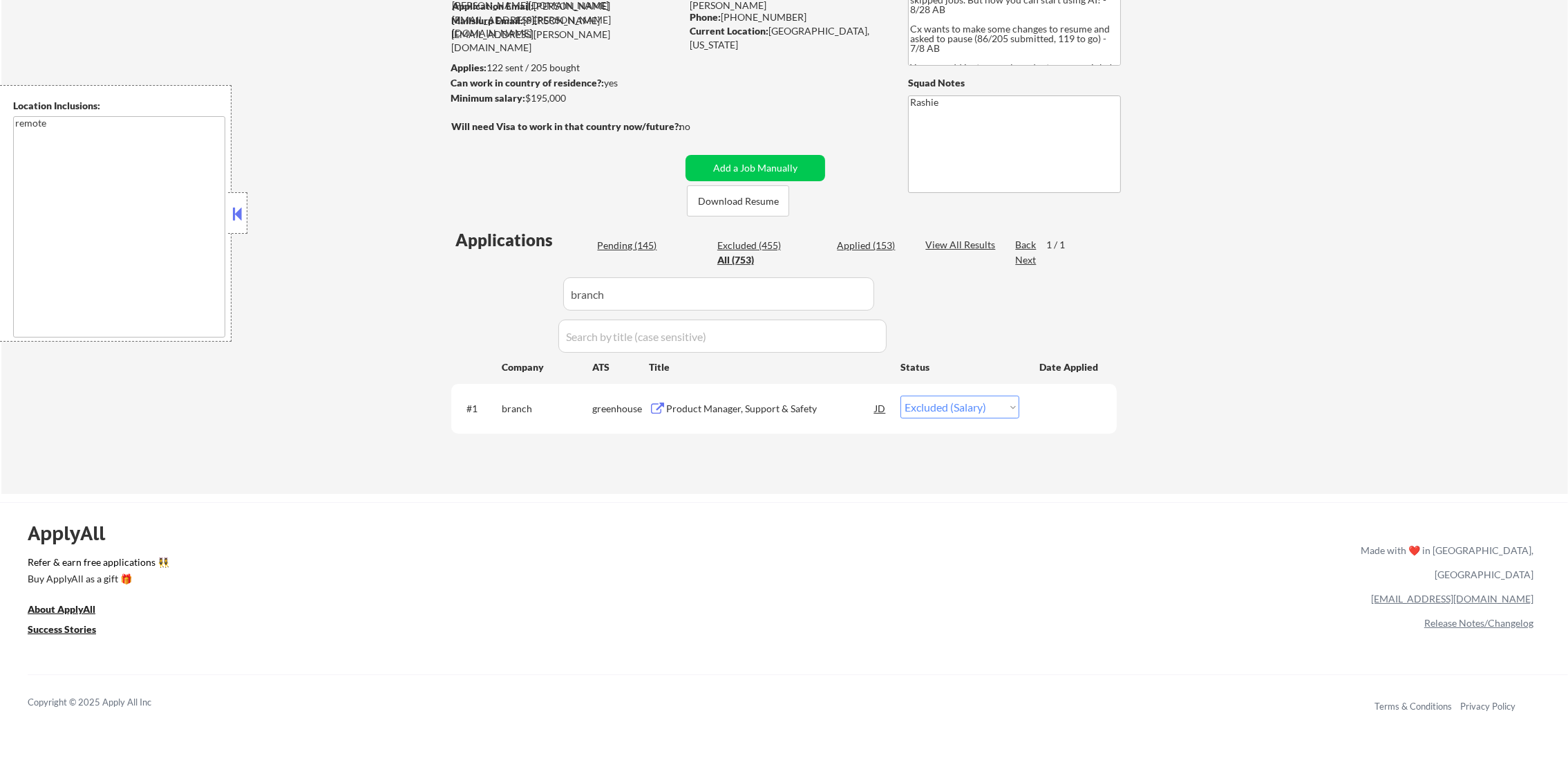
paste input "nash"
drag, startPoint x: 505, startPoint y: 292, endPoint x: 454, endPoint y: 293, distance: 51.0
click at [461, 292] on div "Applications Pending (145) Excluded (455) Applied (153) All (753) View All Resu…" at bounding box center [784, 348] width 666 height 239
type input "nash"
click at [454, 293] on div "Applications Pending (145) Excluded (455) Applied (153) All (753) View All Resu…" at bounding box center [784, 348] width 666 height 239
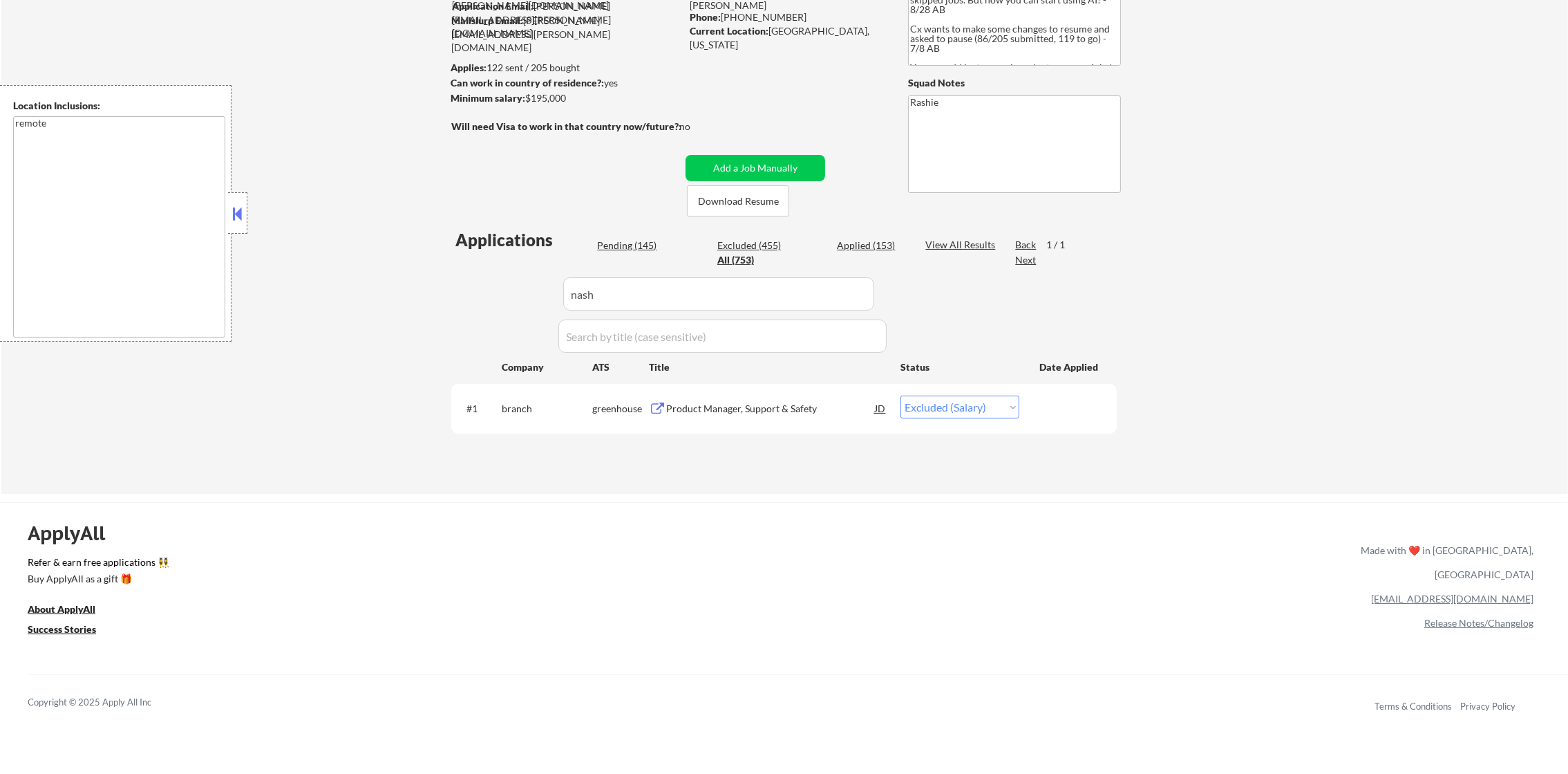
select select ""applied""
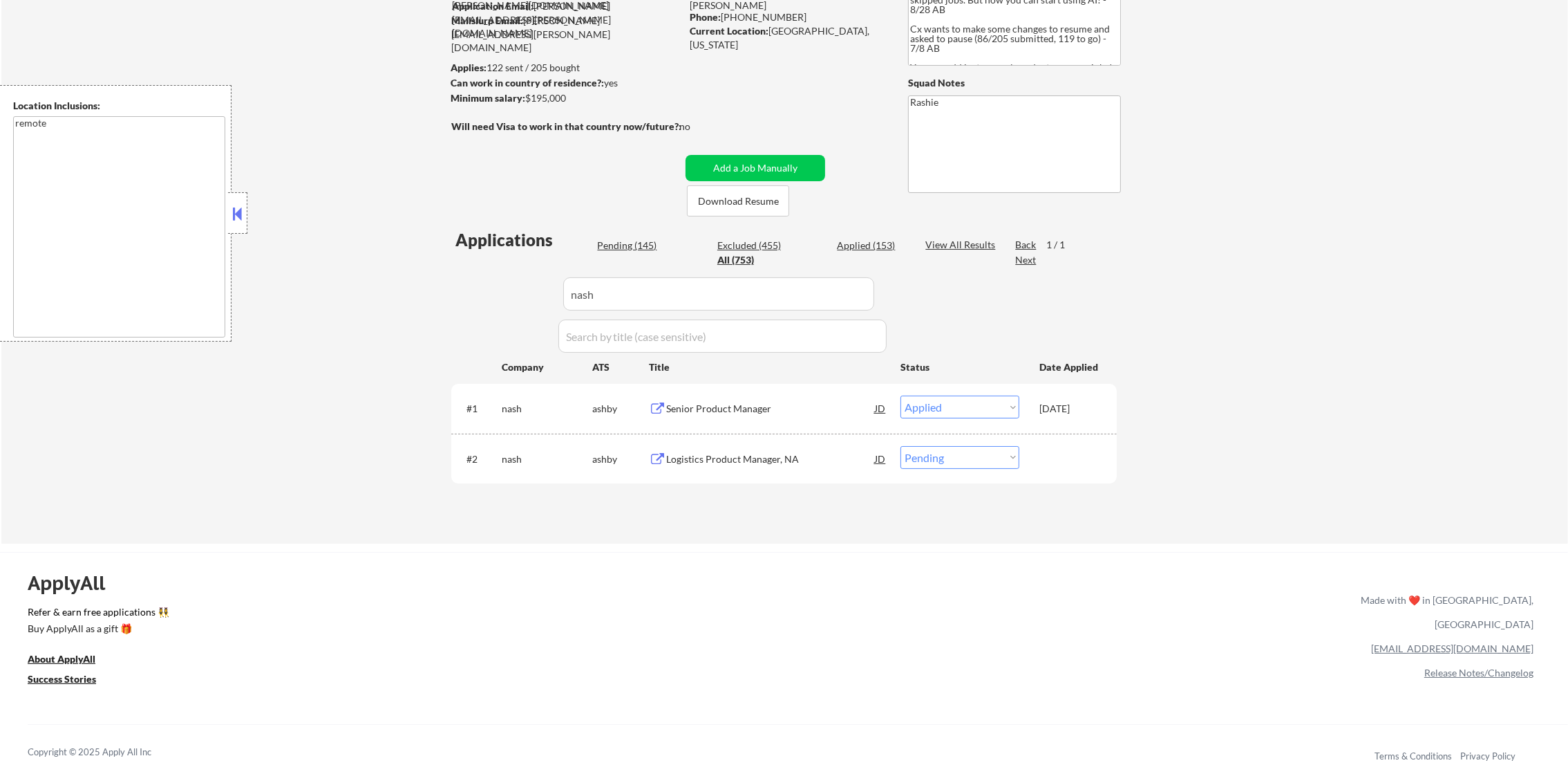
click at [803, 459] on div "Logistics Product Manager, NA" at bounding box center [770, 459] width 208 height 14
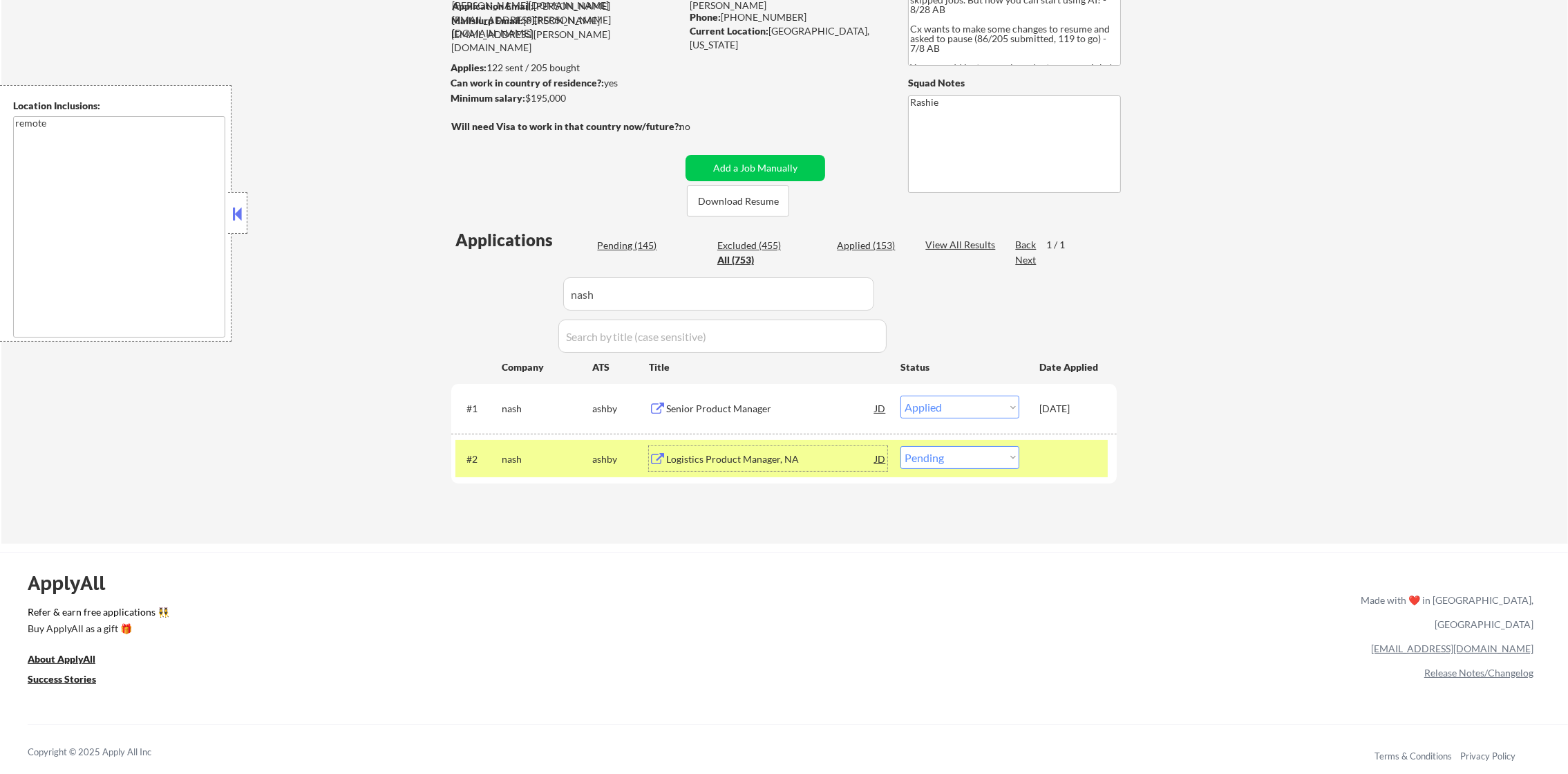
click at [967, 473] on div "#2 nash ashby Logistics Product Manager, NA JD warning_amber Choose an option..…" at bounding box center [781, 458] width 653 height 38
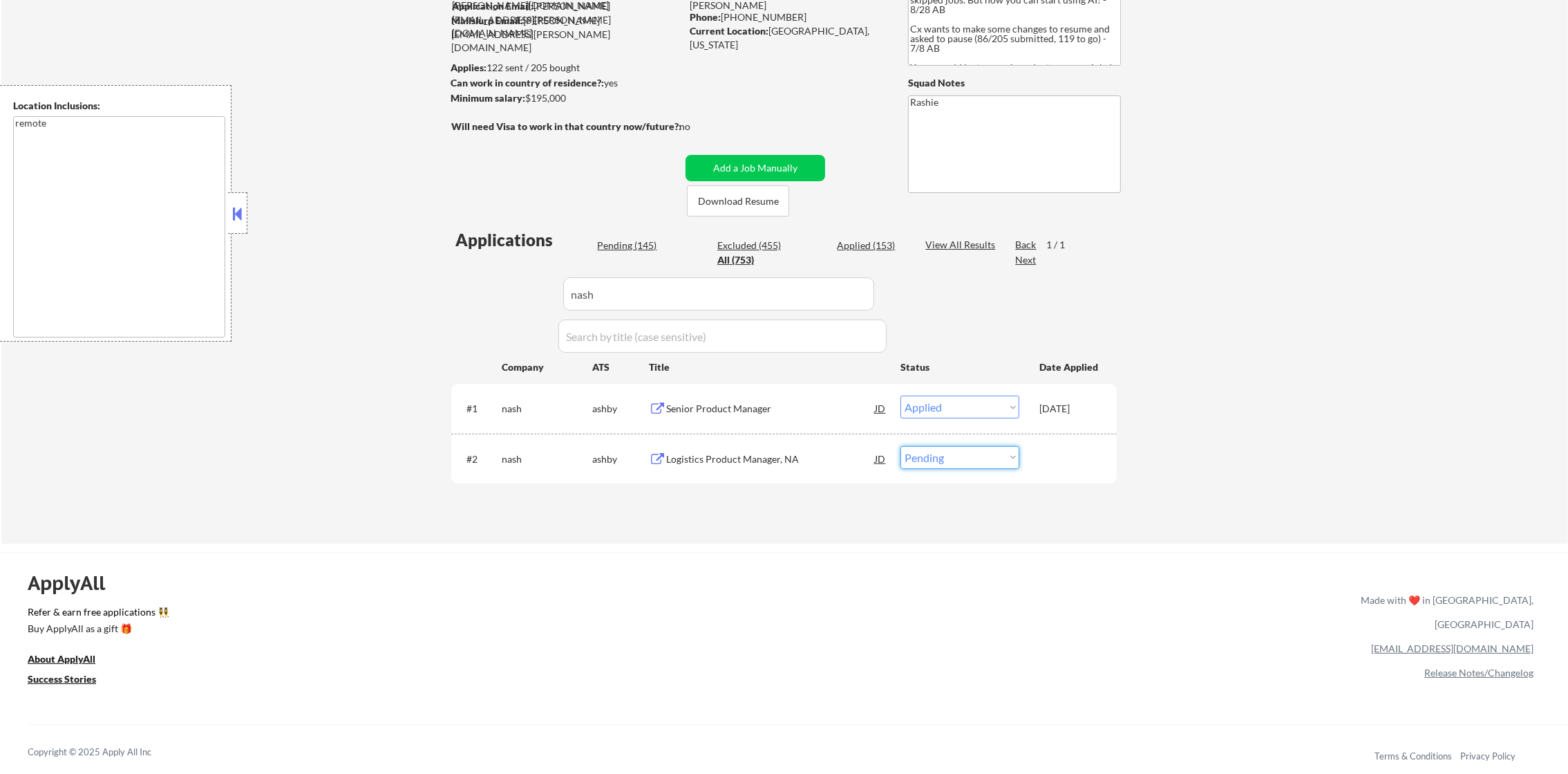
click at [967, 456] on select "Choose an option... Pending Applied Excluded (Questions) Excluded (Expired) Exc…" at bounding box center [960, 457] width 119 height 23
select select ""excluded__bad_match_""
click at [901, 446] on select "Choose an option... Pending Applied Excluded (Questions) Excluded (Expired) Exc…" at bounding box center [960, 457] width 119 height 23
drag, startPoint x: 534, startPoint y: 275, endPoint x: 450, endPoint y: 264, distance: 84.7
click at [459, 264] on div "Applications Pending (144) Excluded (456) Applied (153) All (753) View All Resu…" at bounding box center [784, 372] width 666 height 289
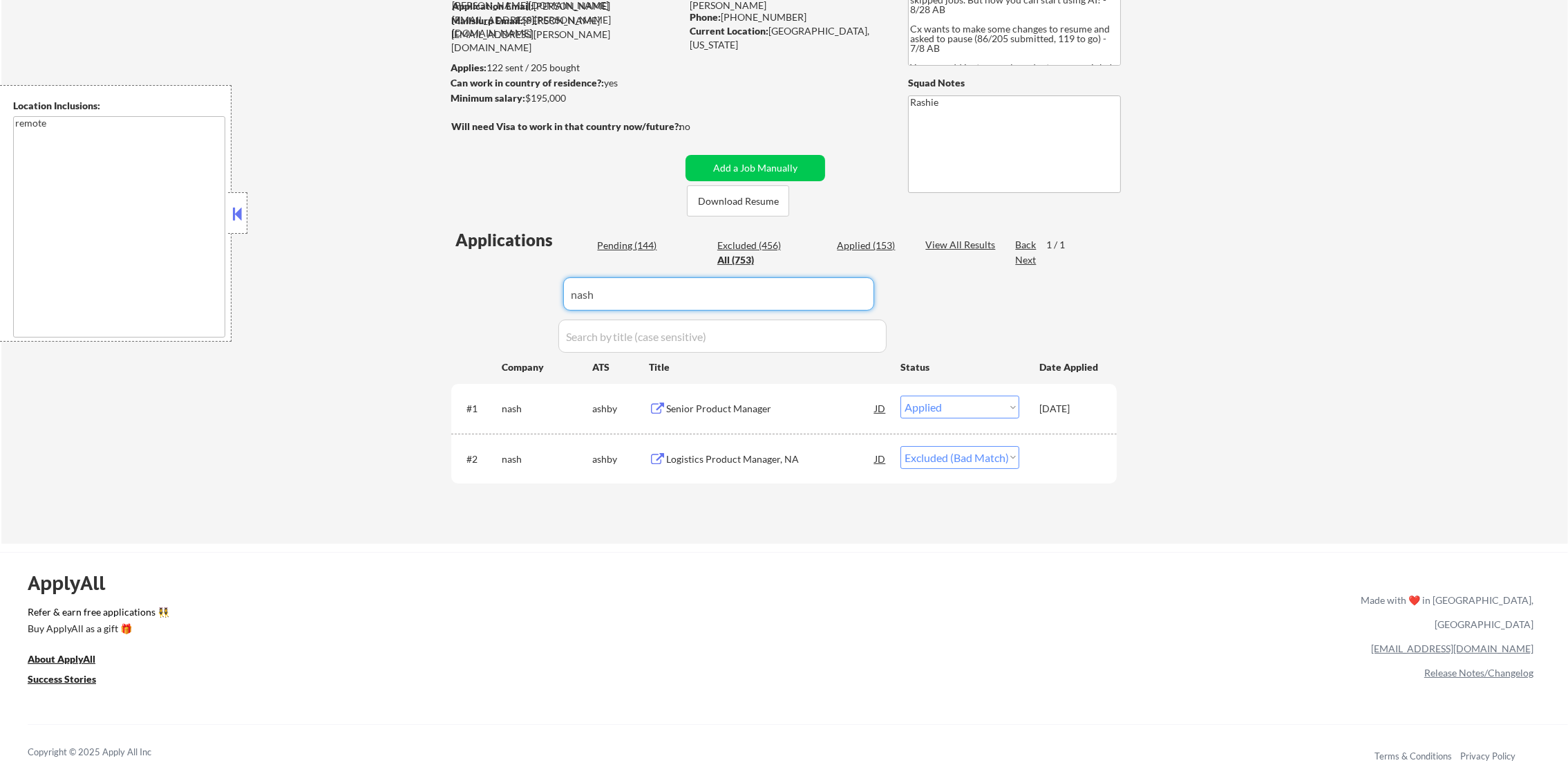
paste input "lucidworks"
type input "lucidworks"
click at [387, 257] on div "← Return to /applysquad Mailslurp Inbox Job Search Builder Daniel Scanland User…" at bounding box center [785, 222] width 1567 height 641
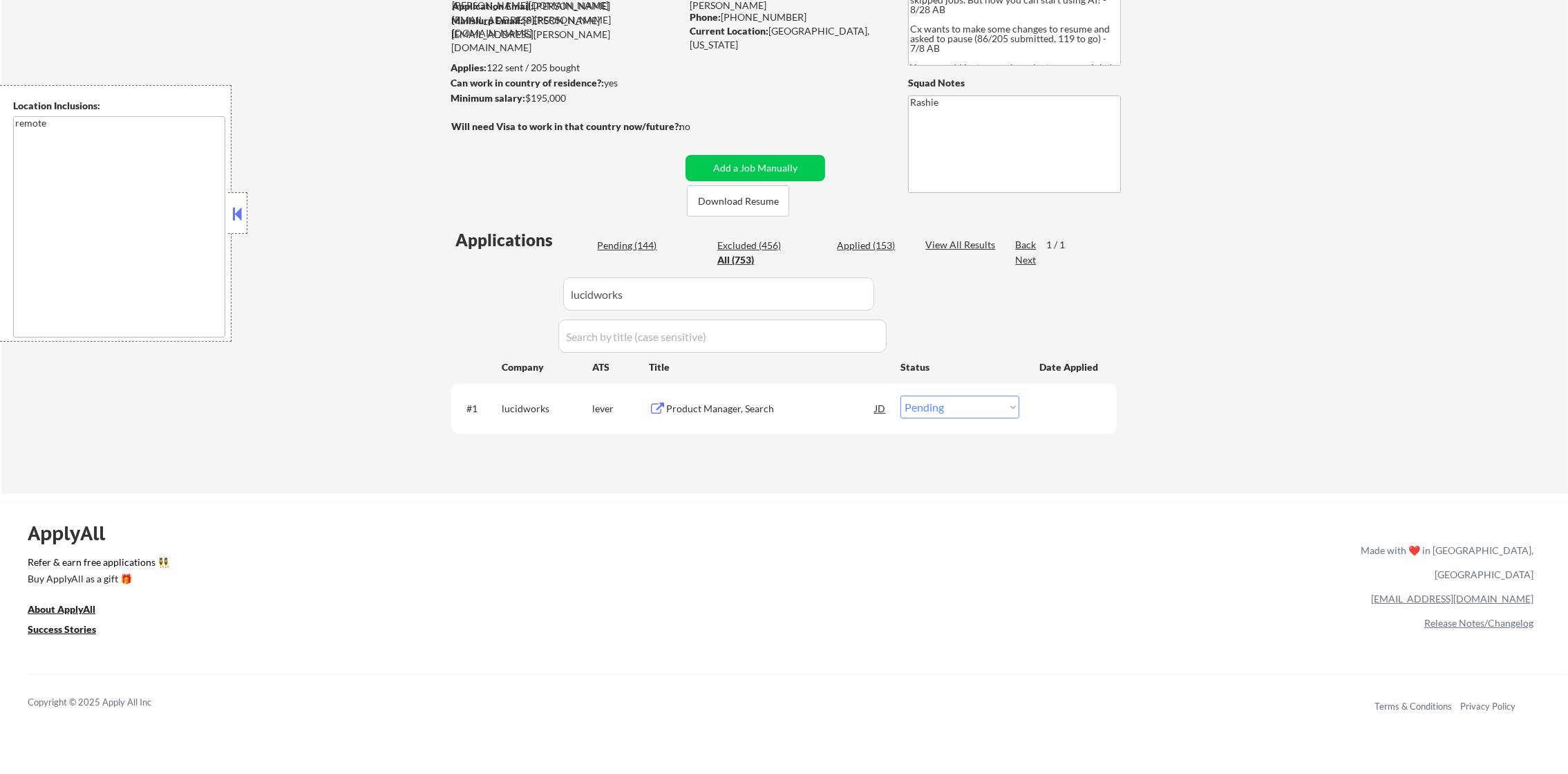
click at [779, 412] on div "Product Manager, Search" at bounding box center [770, 408] width 208 height 14
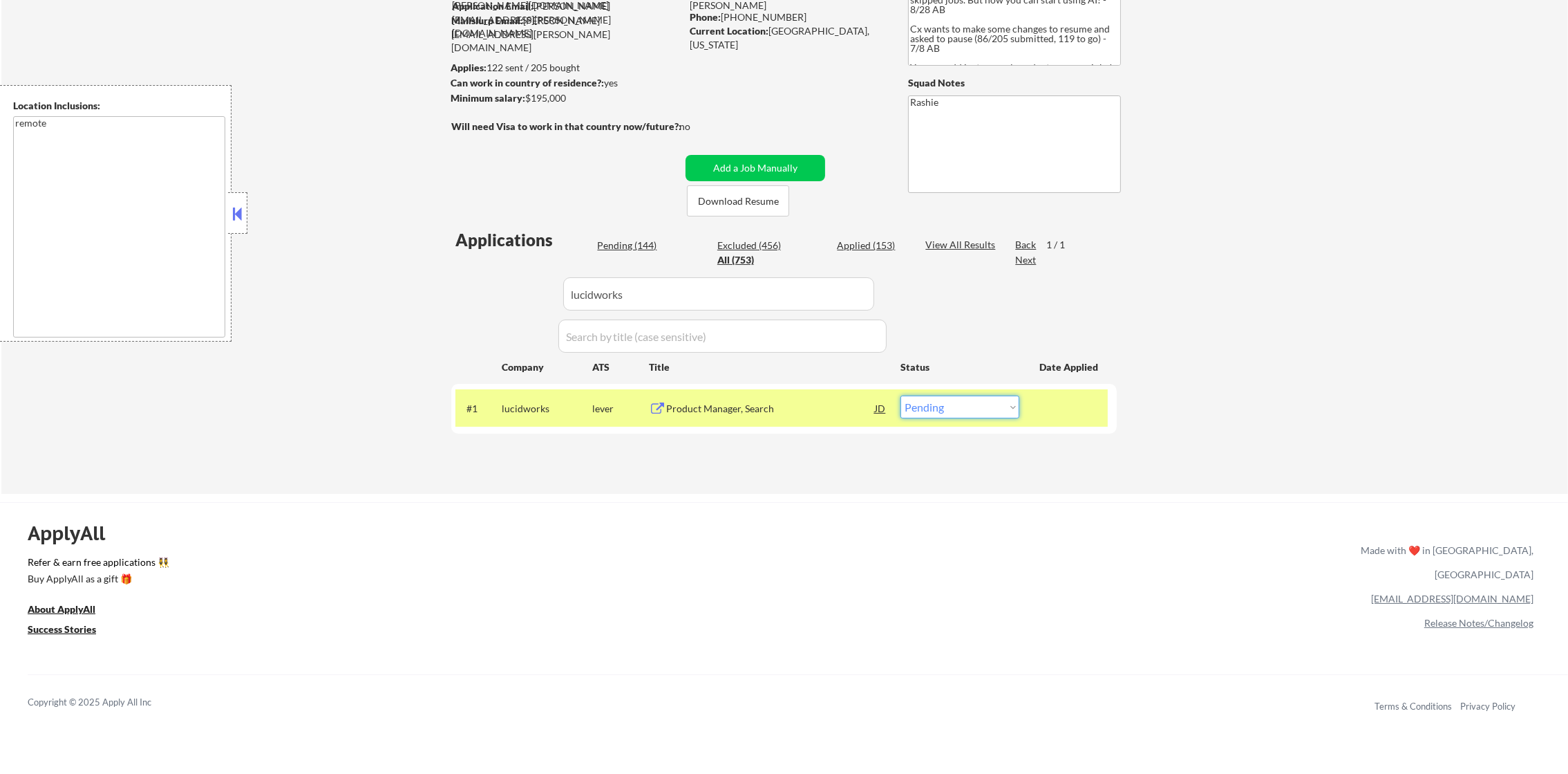
drag, startPoint x: 968, startPoint y: 407, endPoint x: 965, endPoint y: 420, distance: 13.3
click at [968, 407] on select "Choose an option... Pending Applied Excluded (Questions) Excluded (Expired) Exc…" at bounding box center [960, 407] width 119 height 23
select select ""excluded__salary_""
click at [901, 396] on select "Choose an option... Pending Applied Excluded (Questions) Excluded (Expired) Exc…" at bounding box center [960, 407] width 119 height 23
drag, startPoint x: 661, startPoint y: 283, endPoint x: 431, endPoint y: 293, distance: 230.2
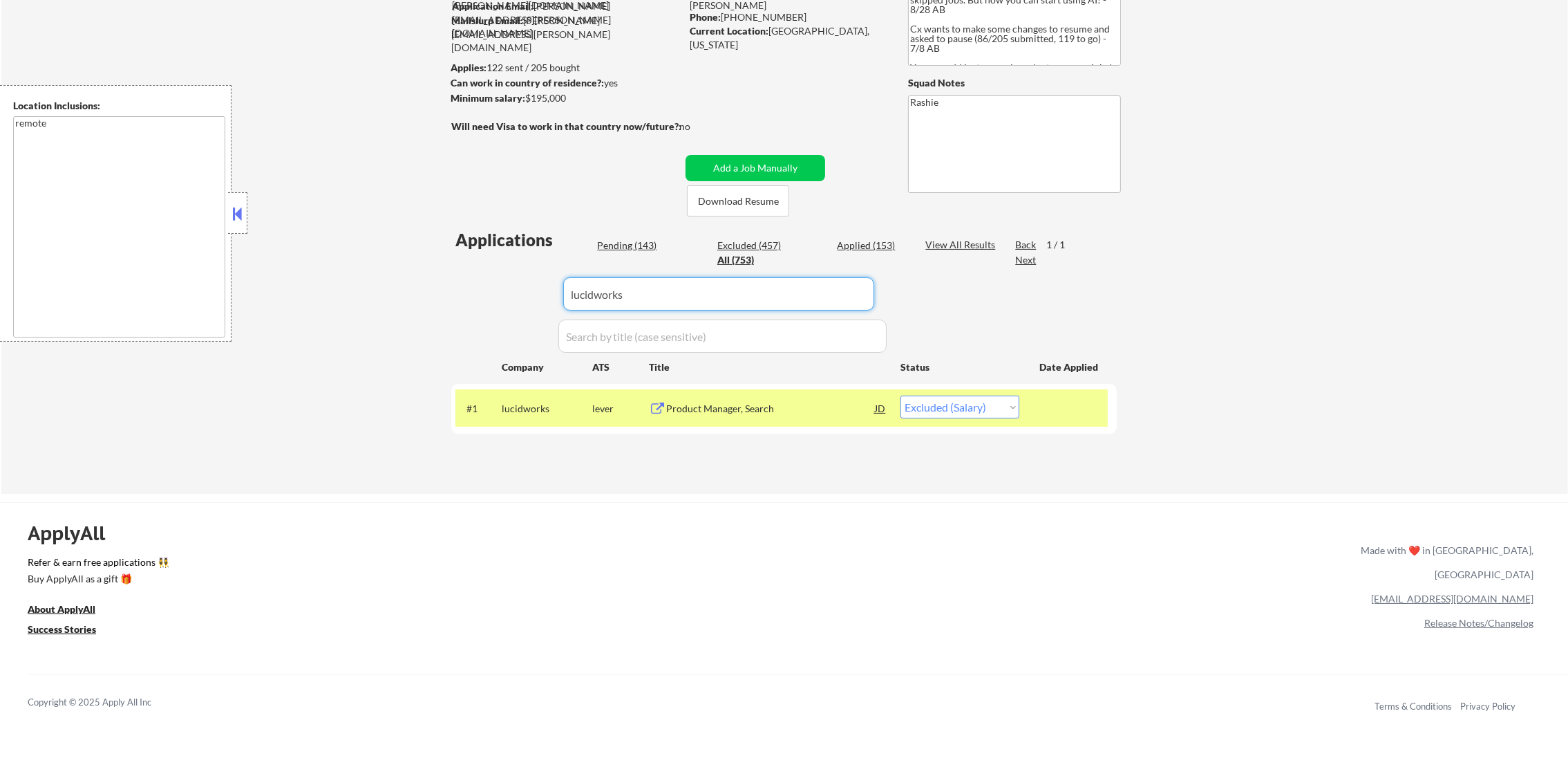
click at [467, 293] on div "Applications Pending (143) Excluded (457) Applied (153) All (753) View All Resu…" at bounding box center [784, 348] width 666 height 239
paste input "unicourt"
type input "unicourt"
click at [429, 293] on div "← Return to /applysquad Mailslurp Inbox Job Search Builder Daniel Scanland User…" at bounding box center [785, 197] width 1567 height 591
click at [837, 398] on div "Product Manager - Court Data" at bounding box center [770, 408] width 208 height 25
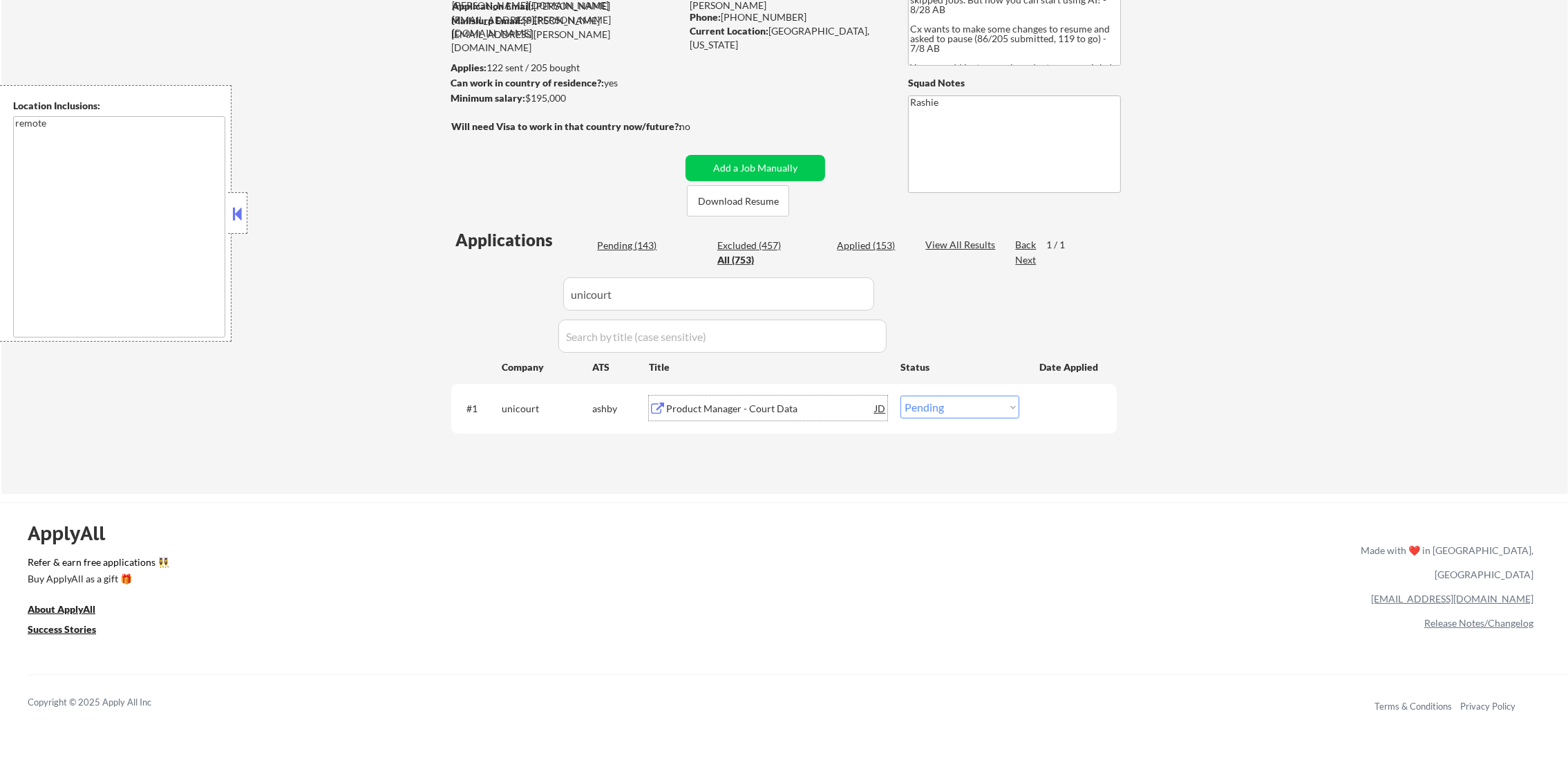
click at [906, 406] on select "Choose an option... Pending Applied Excluded (Questions) Excluded (Expired) Exc…" at bounding box center [960, 407] width 119 height 23
select select ""applied""
click at [901, 396] on select "Choose an option... Pending Applied Excluded (Questions) Excluded (Expired) Exc…" at bounding box center [960, 407] width 119 height 23
paste input "meridianlink"
drag, startPoint x: 615, startPoint y: 278, endPoint x: 466, endPoint y: 269, distance: 149.3
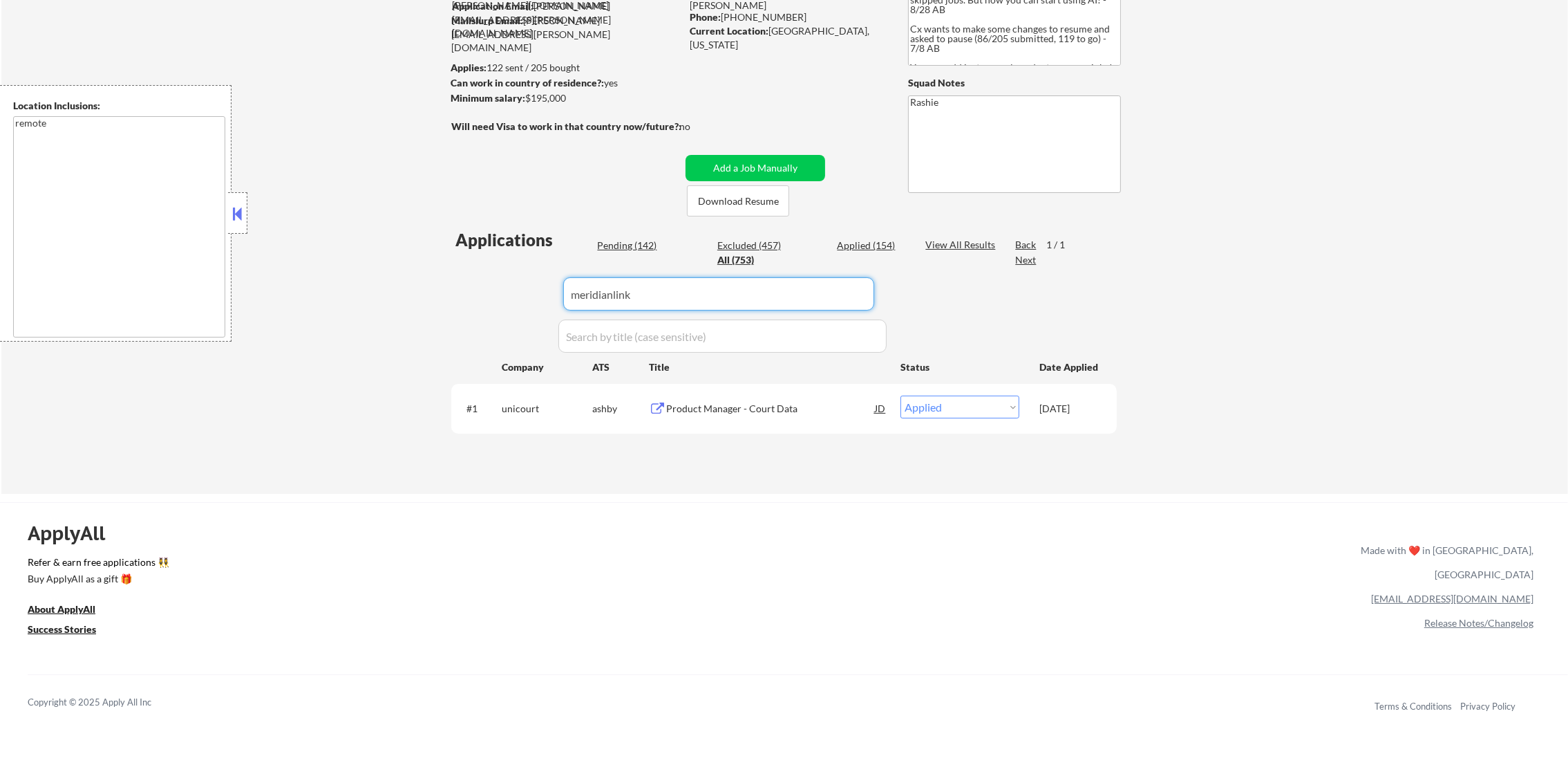
click at [466, 269] on div "Applications Pending (142) Excluded (457) Applied (154) All (753) View All Resu…" at bounding box center [784, 348] width 666 height 239
type input "meridianlink"
click at [466, 269] on div "Applications Pending (142) Excluded (457) Applied (154) All (753) View All Resu…" at bounding box center [784, 348] width 666 height 239
select select ""pending""
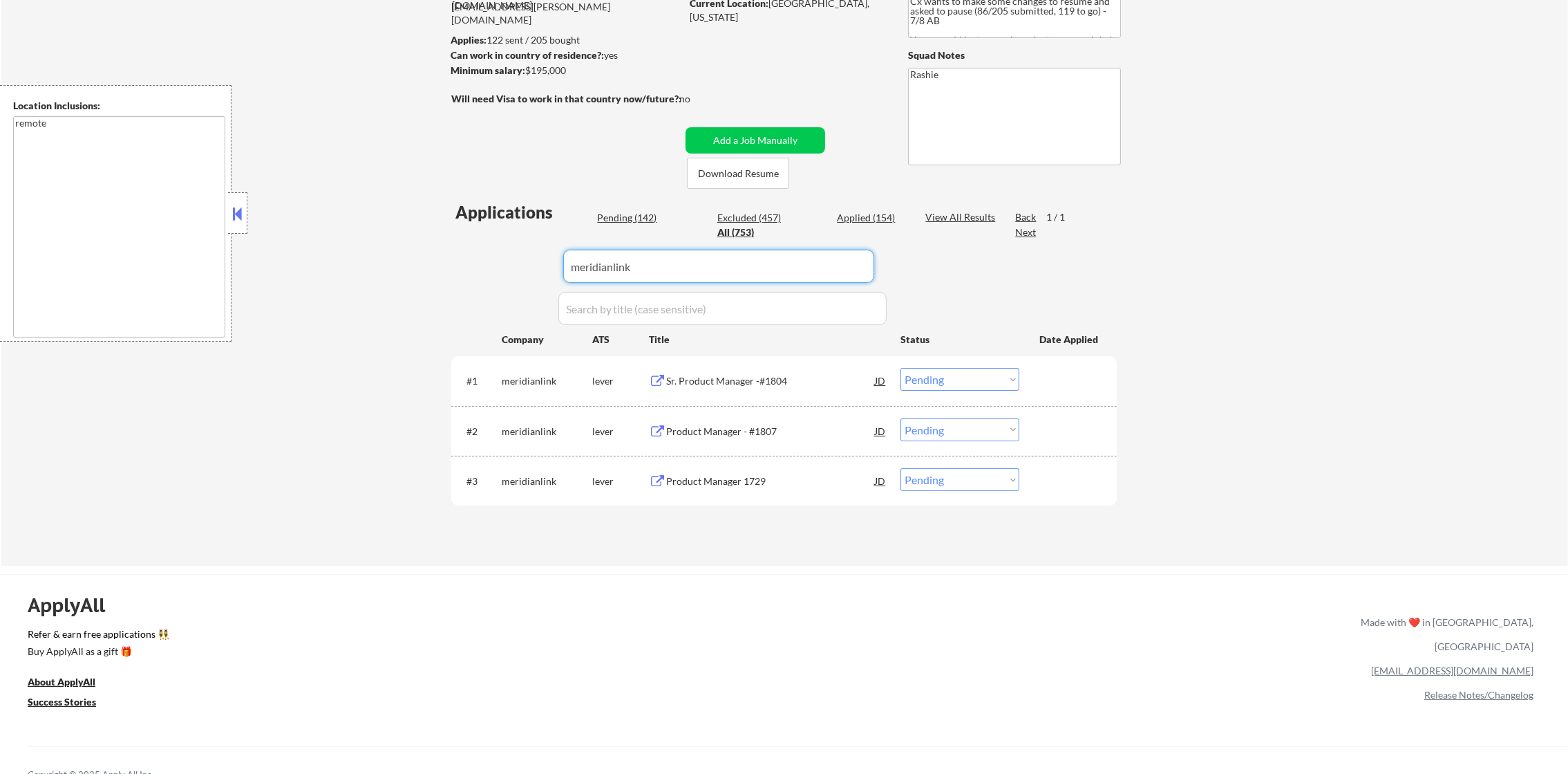
scroll to position [187, 0]
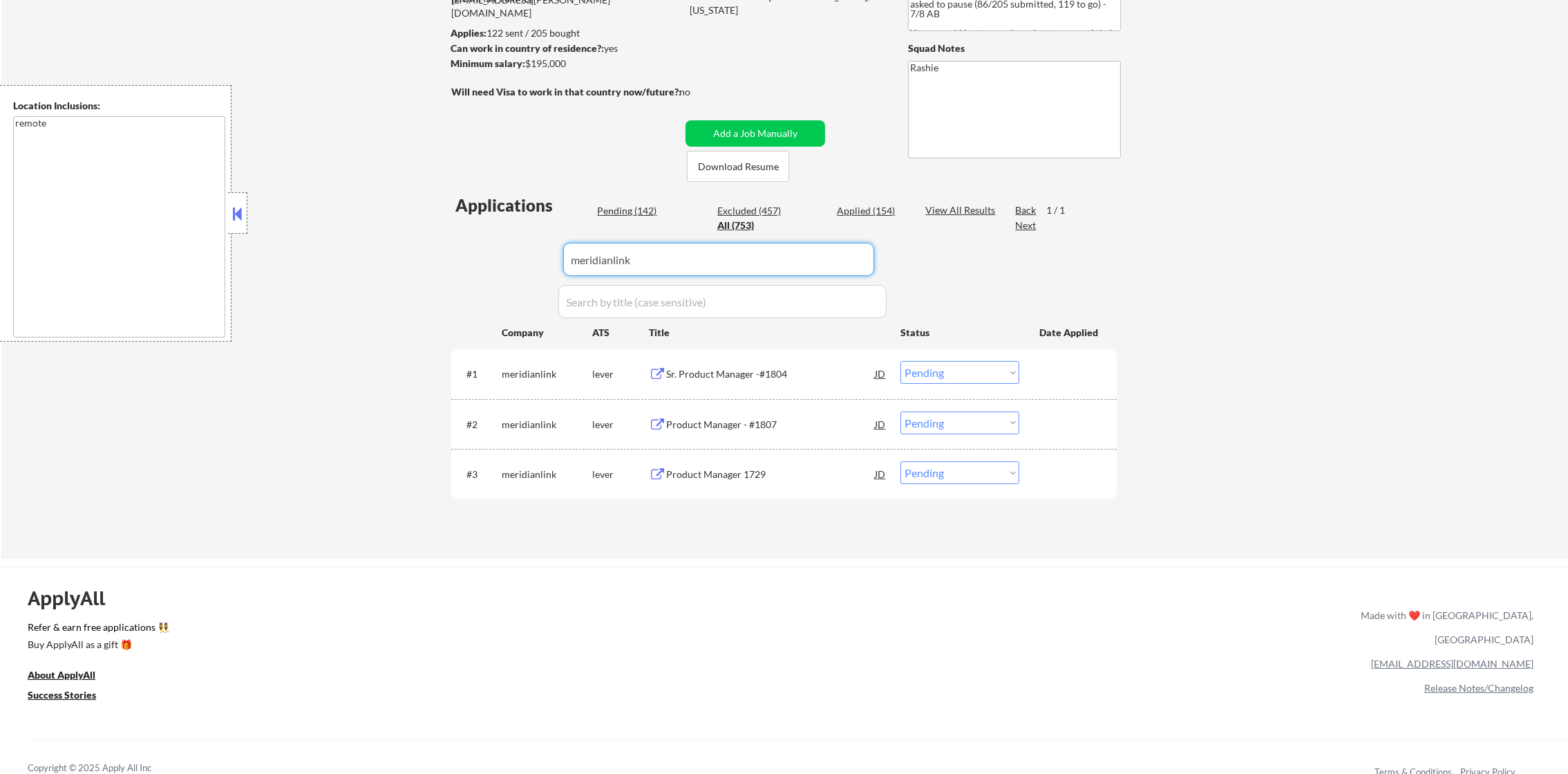
click at [717, 479] on div "Product Manager 1729" at bounding box center [770, 475] width 208 height 14
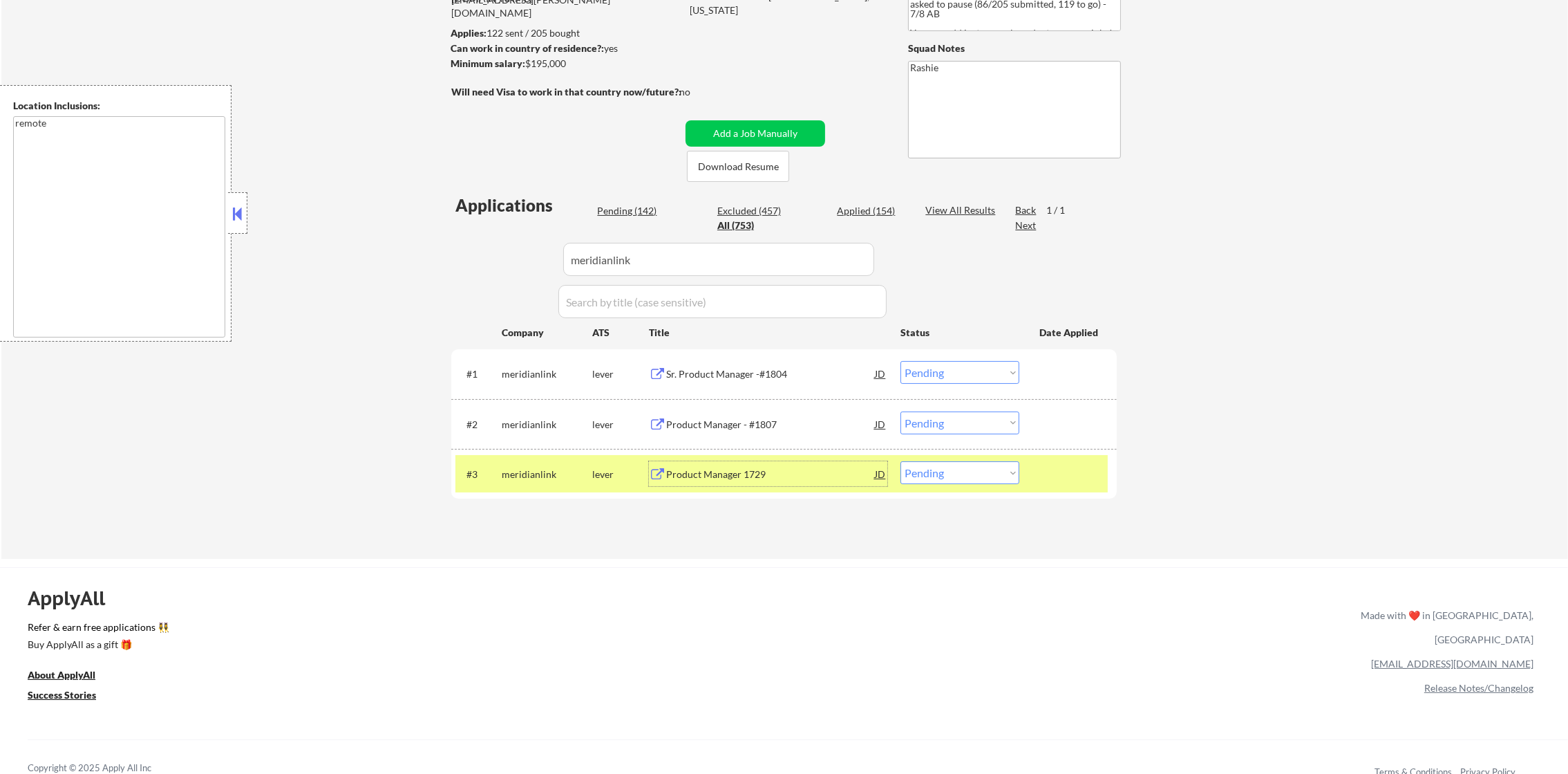
click at [975, 481] on select "Choose an option... Pending Applied Excluded (Questions) Excluded (Expired) Exc…" at bounding box center [960, 472] width 119 height 23
select select ""excluded__salary_""
click at [901, 461] on select "Choose an option... Pending Applied Excluded (Questions) Excluded (Expired) Exc…" at bounding box center [960, 472] width 119 height 23
drag, startPoint x: 545, startPoint y: 465, endPoint x: 558, endPoint y: 459, distance: 14.3
click at [545, 465] on div "meridianlink" at bounding box center [547, 473] width 91 height 25
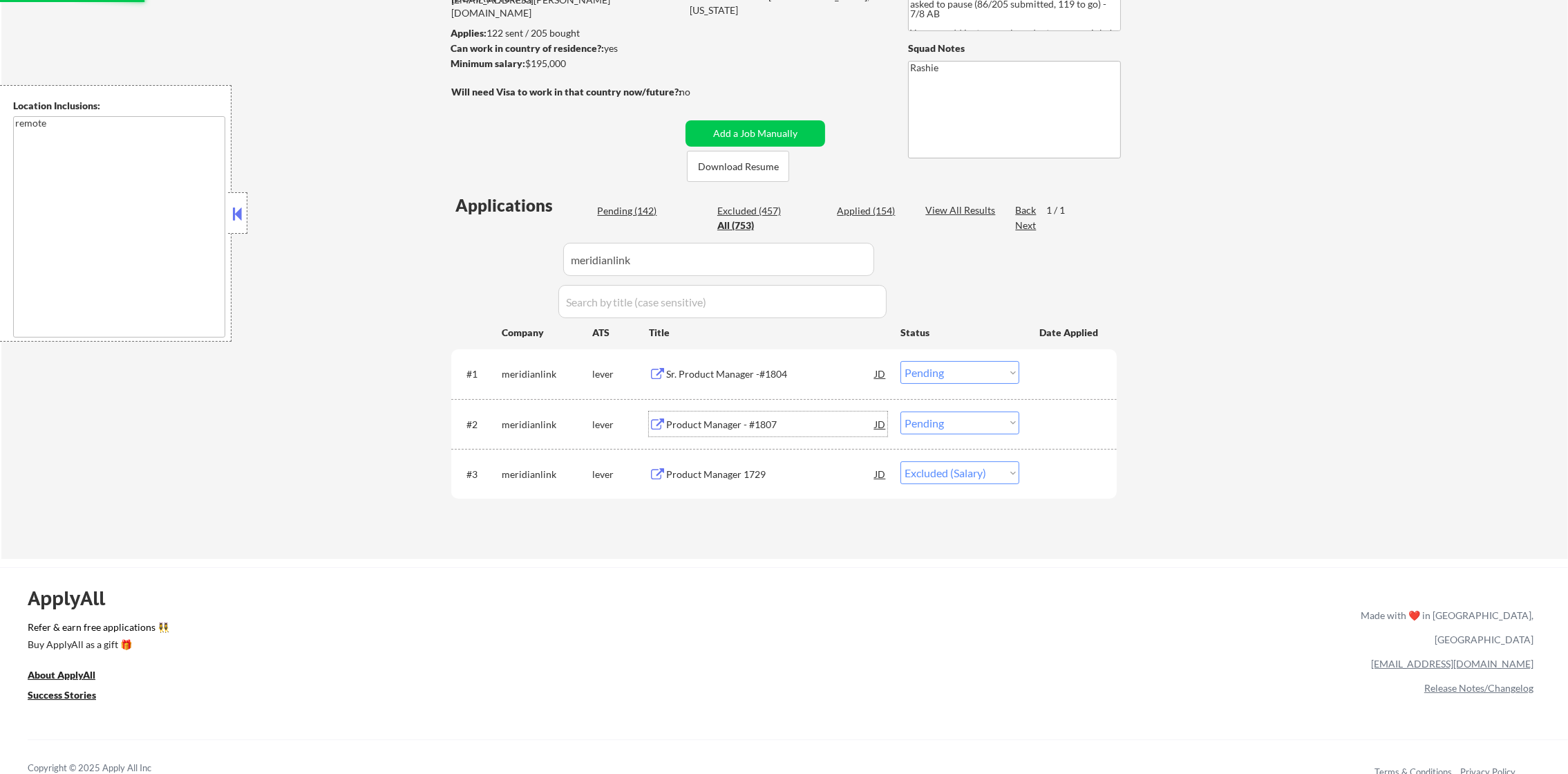
click at [731, 418] on div "Product Manager - #1807" at bounding box center [770, 425] width 208 height 14
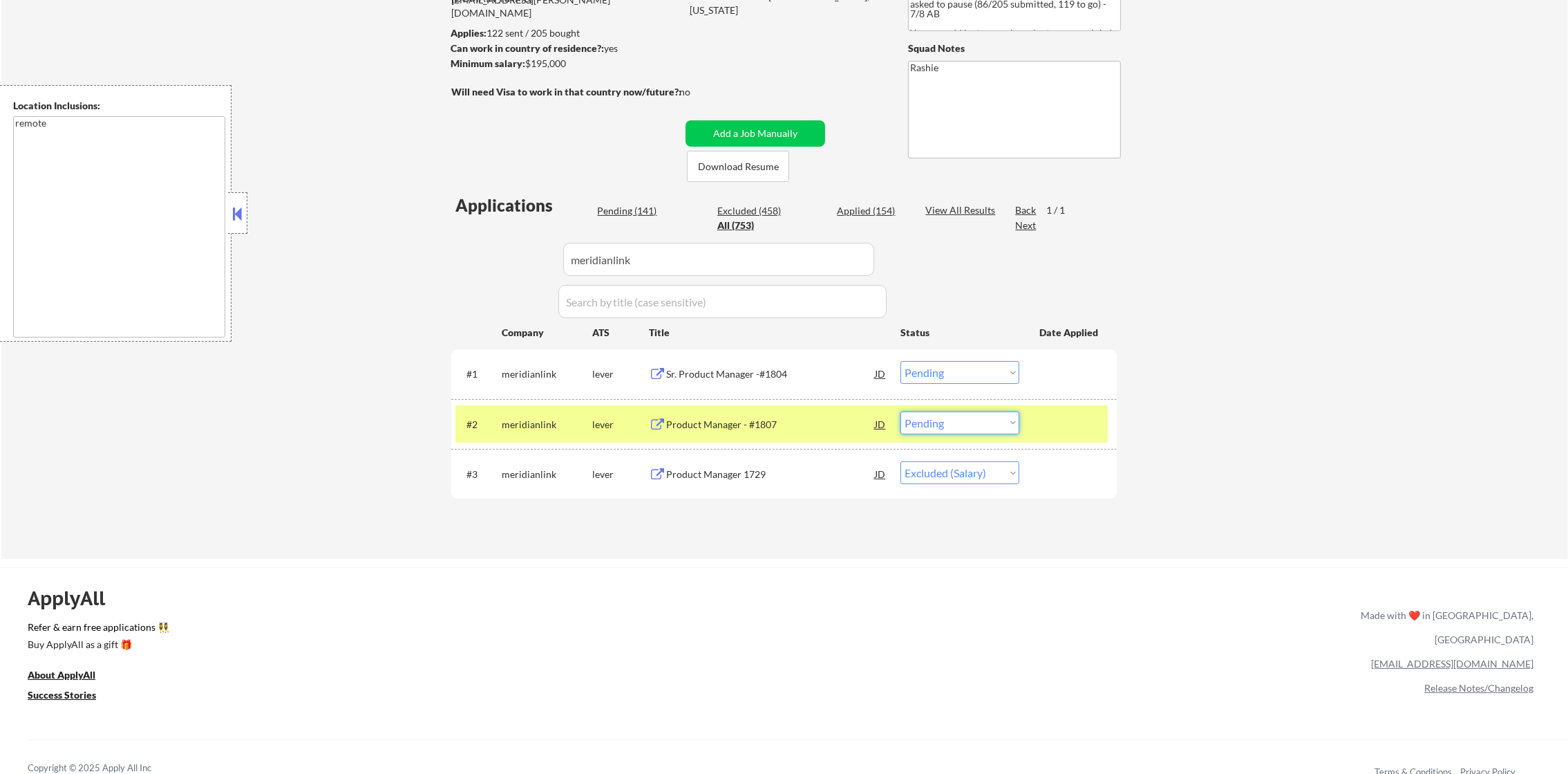
click at [944, 420] on select "Choose an option... Pending Applied Excluded (Questions) Excluded (Expired) Exc…" at bounding box center [960, 422] width 119 height 23
select select ""excluded__salary_""
click at [901, 411] on select "Choose an option... Pending Applied Excluded (Questions) Excluded (Expired) Exc…" at bounding box center [960, 422] width 119 height 23
click at [536, 435] on div "meridianlink" at bounding box center [547, 423] width 91 height 25
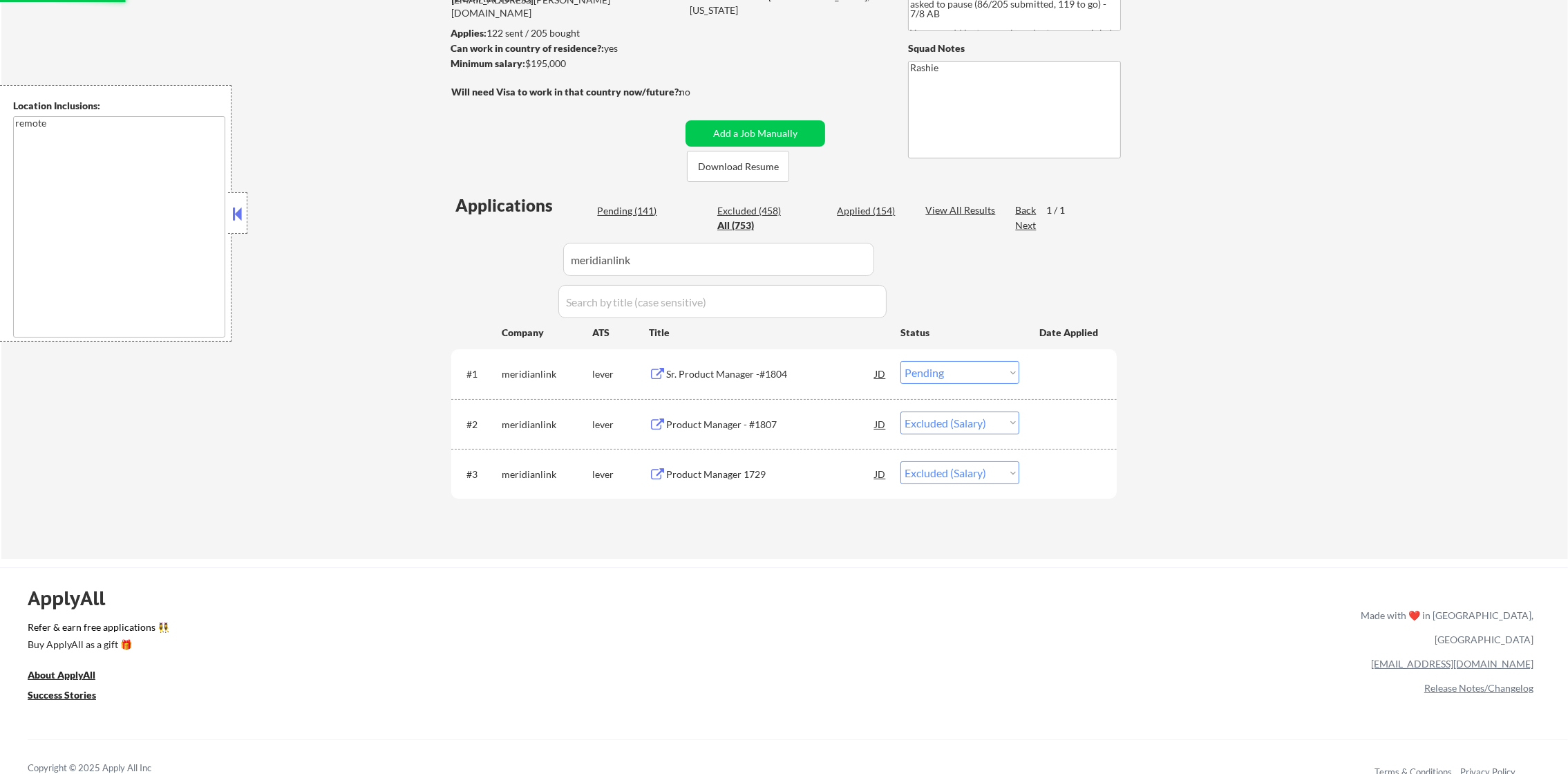
click at [718, 380] on div "Sr. Product Manager -#1804" at bounding box center [770, 374] width 208 height 14
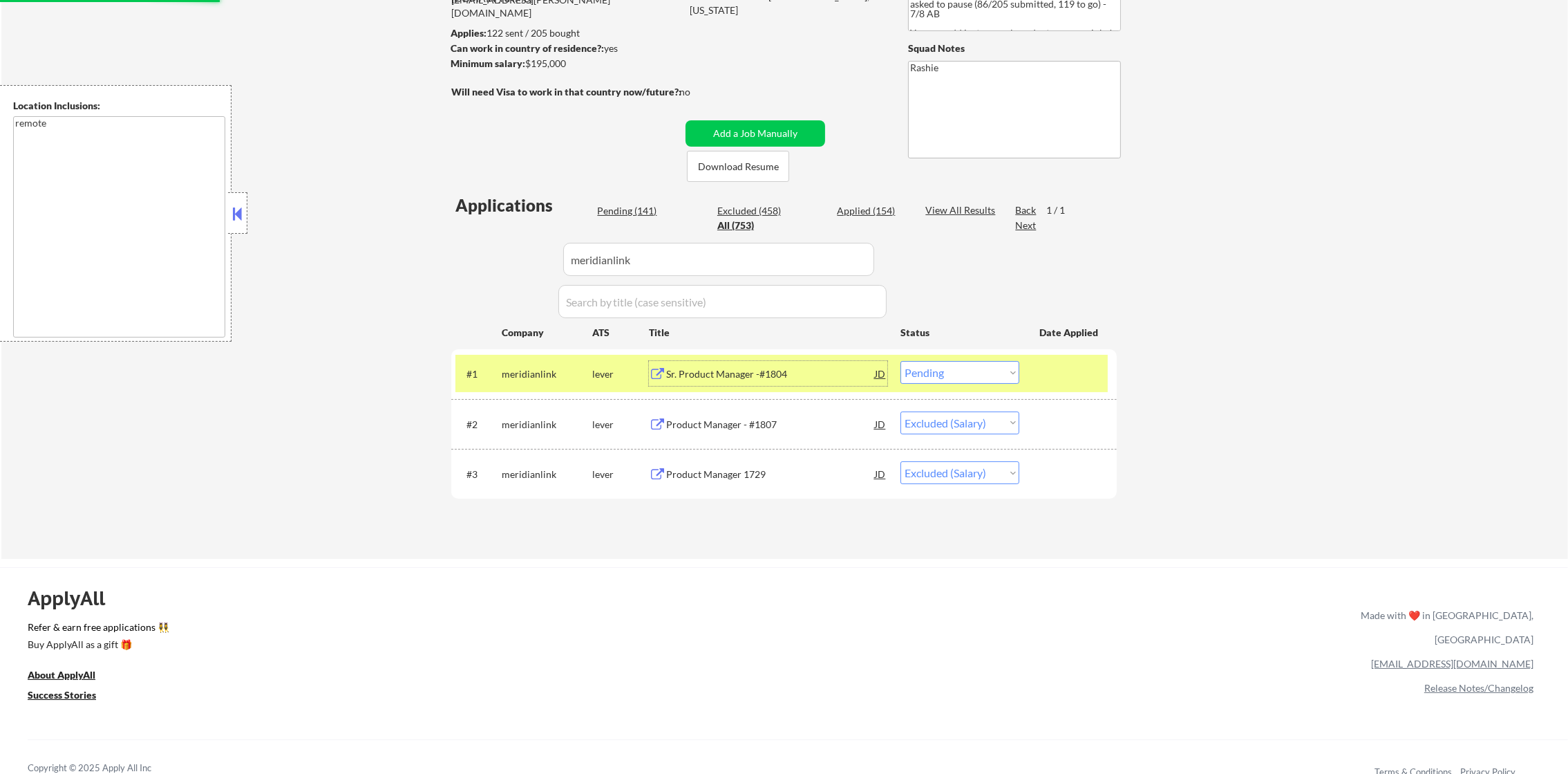
drag, startPoint x: 986, startPoint y: 361, endPoint x: 984, endPoint y: 378, distance: 17.1
click at [986, 365] on select "Choose an option... Pending Applied Excluded (Questions) Excluded (Expired) Exc…" at bounding box center [960, 372] width 119 height 23
select select ""excluded__salary_""
click at [901, 361] on select "Choose an option... Pending Applied Excluded (Questions) Excluded (Expired) Exc…" at bounding box center [960, 372] width 119 height 23
click at [1269, 190] on div "← Return to /applysquad Mailslurp Inbox Job Search Builder Daniel Scanland User…" at bounding box center [785, 213] width 1567 height 691
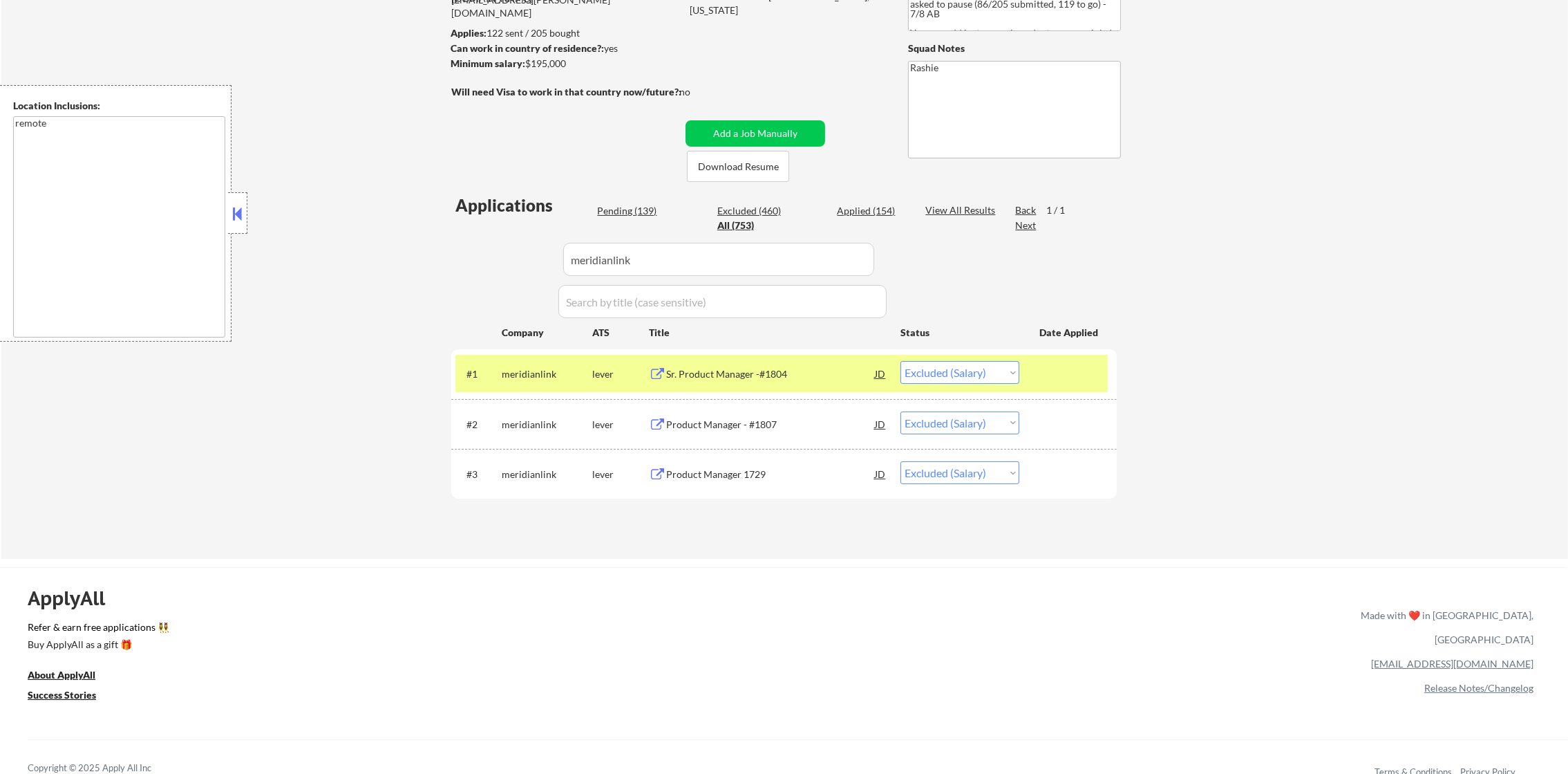
drag, startPoint x: 504, startPoint y: 277, endPoint x: 432, endPoint y: 277, distance: 72.0
click at [453, 277] on div "Applications Pending (139) Excluded (460) Applied (154) All (753) View All Resu…" at bounding box center [784, 363] width 666 height 339
paste input "busright"
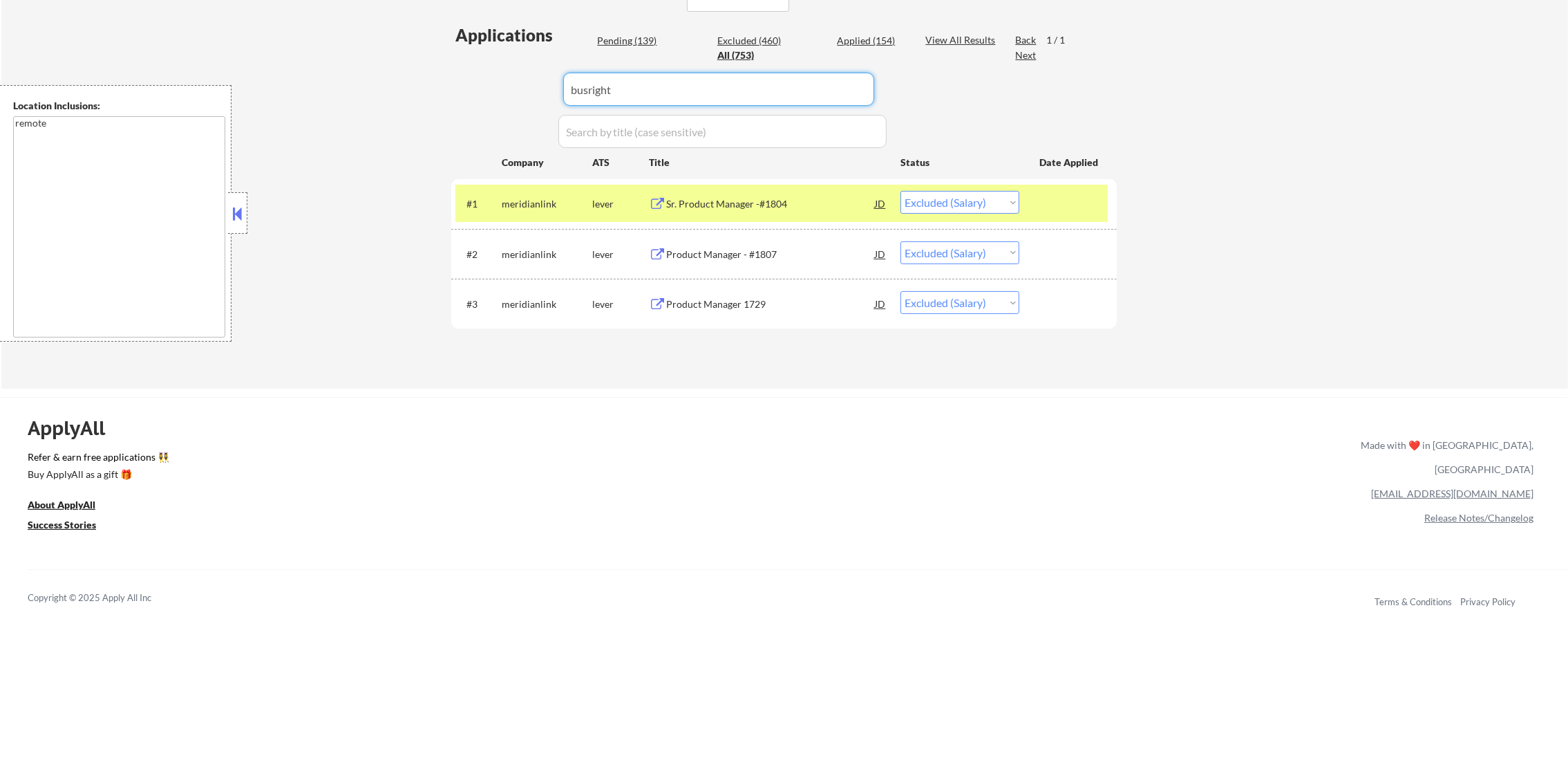
scroll to position [361, 0]
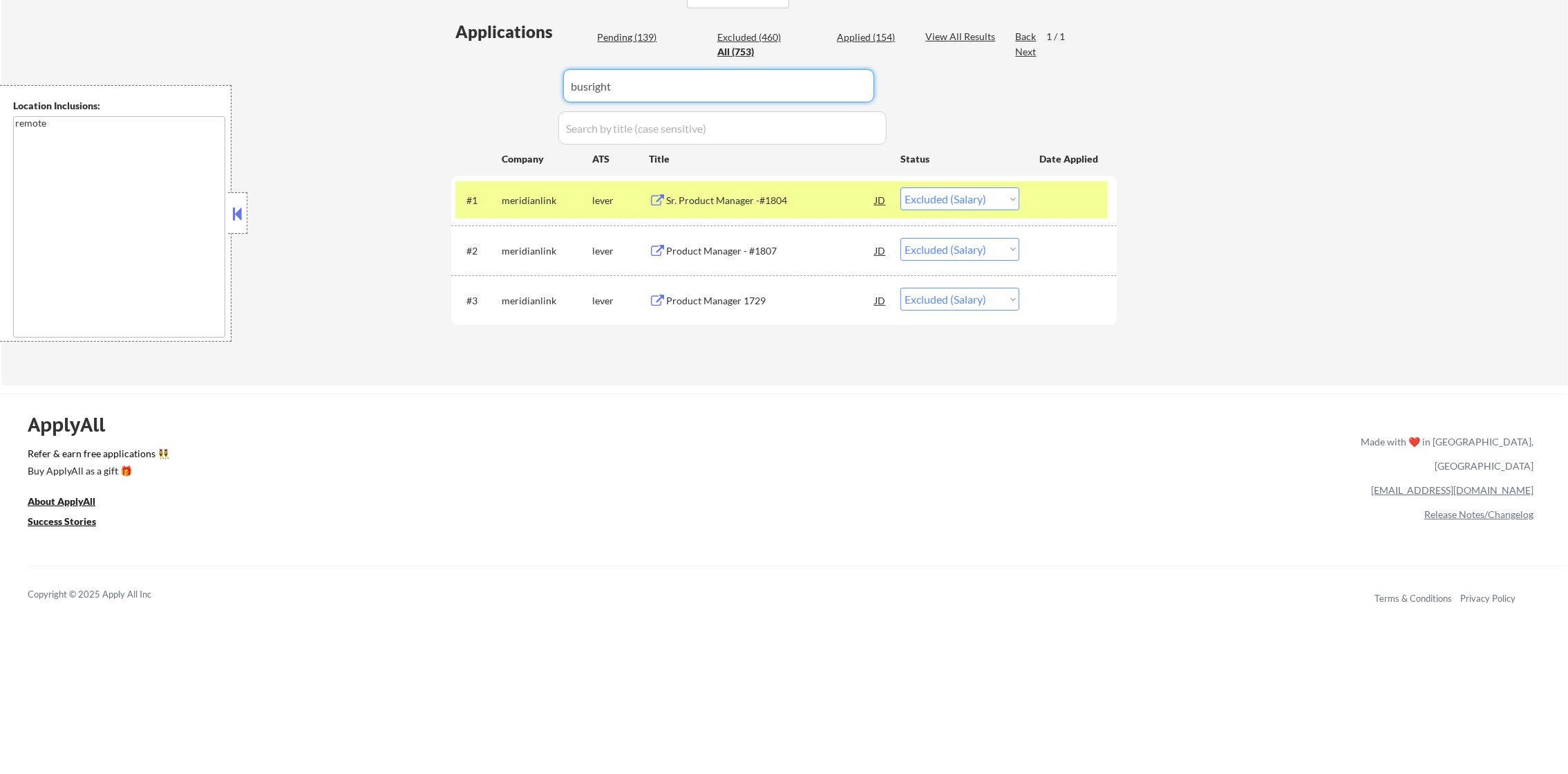
type input "busright"
click at [408, 162] on div "← Return to /applysquad Mailslurp Inbox Job Search Builder Daniel Scanland User…" at bounding box center [785, 39] width 1567 height 691
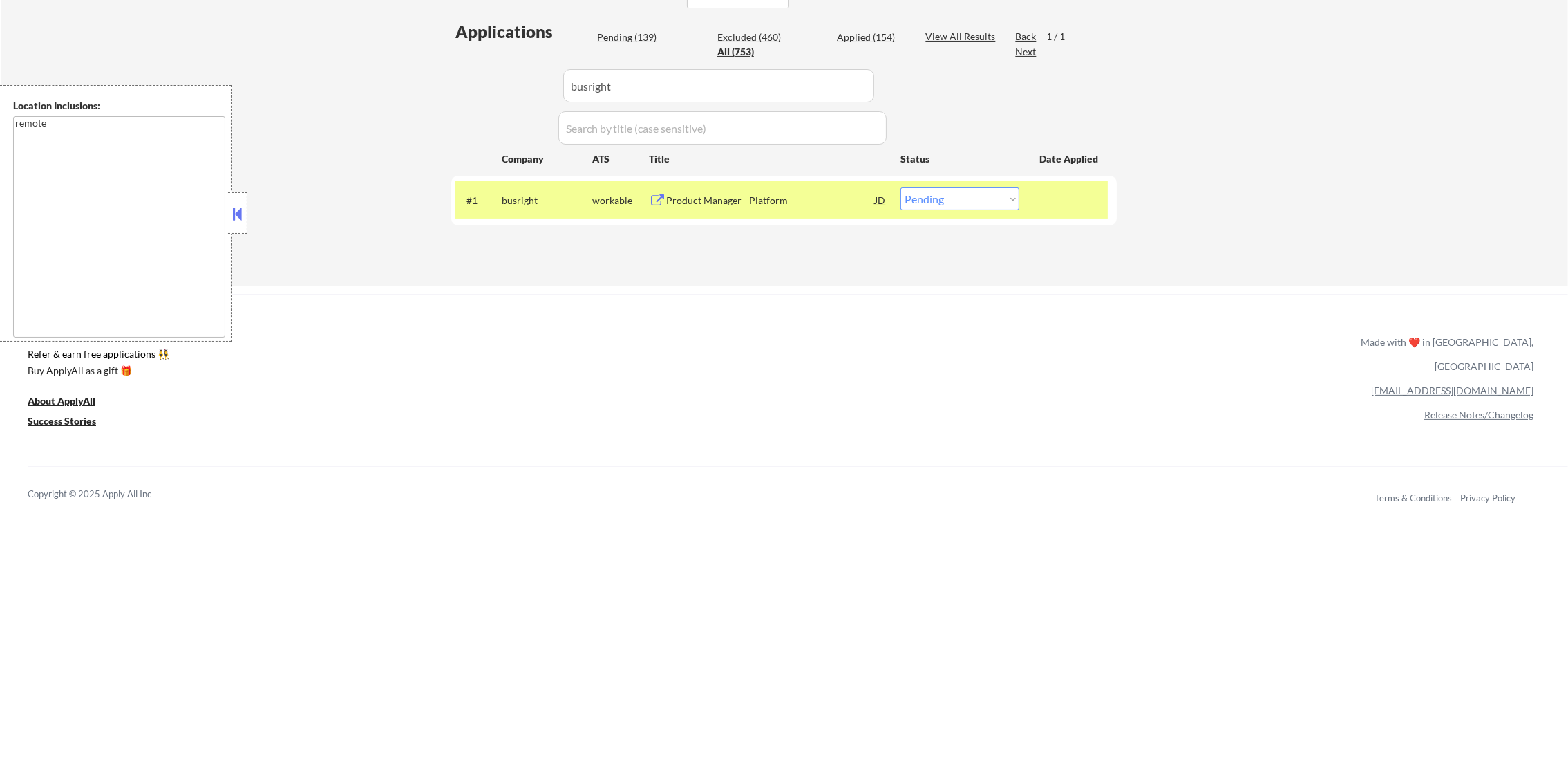
click at [721, 200] on div "Product Manager - Platform" at bounding box center [770, 201] width 208 height 14
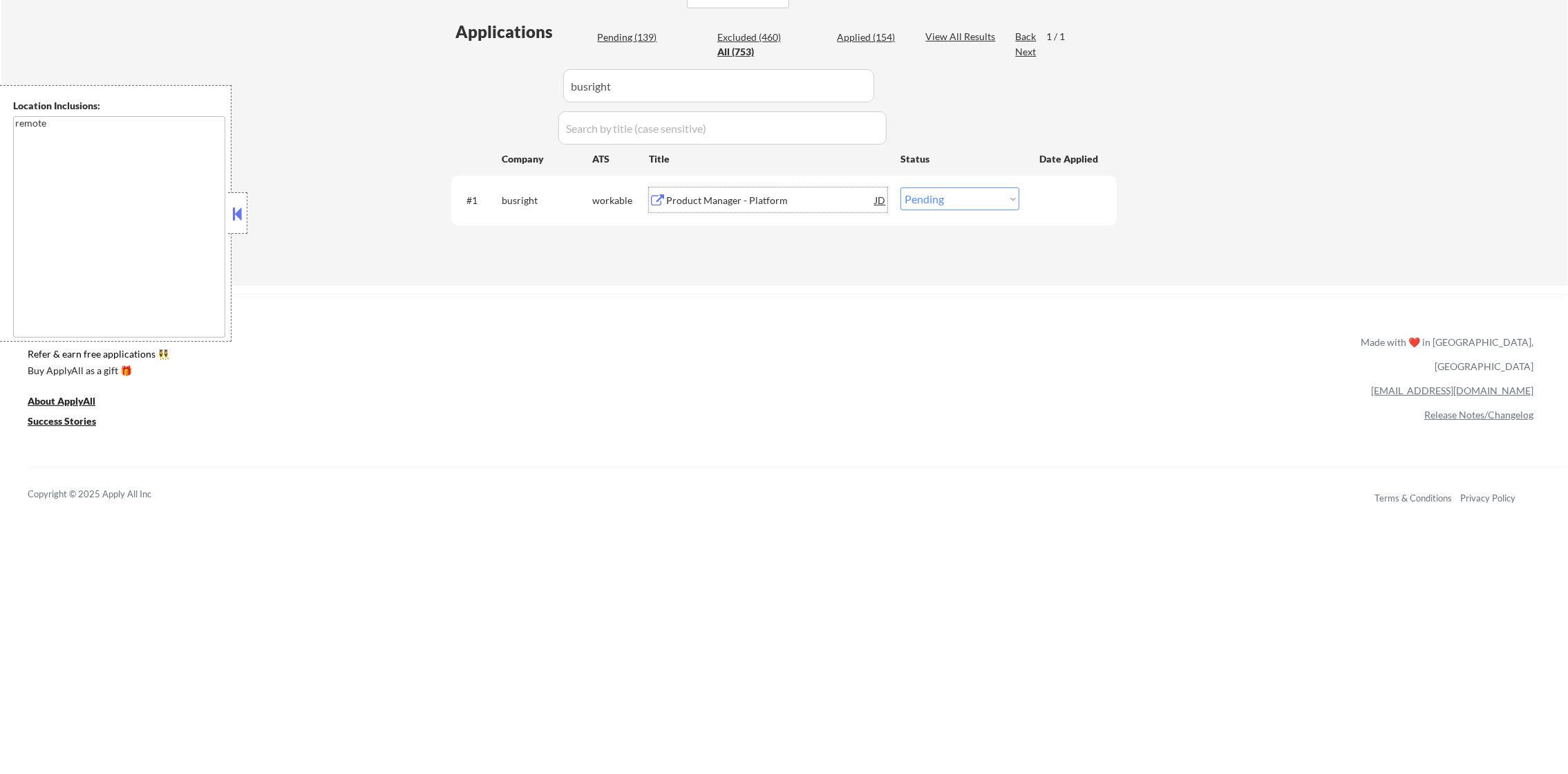
drag, startPoint x: 912, startPoint y: 190, endPoint x: 916, endPoint y: 209, distance: 19.4
click at [913, 190] on select "Choose an option... Pending Applied Excluded (Questions) Excluded (Expired) Exc…" at bounding box center [960, 198] width 119 height 23
select select ""applied""
click at [901, 187] on select "Choose an option... Pending Applied Excluded (Questions) Excluded (Expired) Exc…" at bounding box center [960, 198] width 119 height 23
drag, startPoint x: 624, startPoint y: 91, endPoint x: 475, endPoint y: 91, distance: 149.0
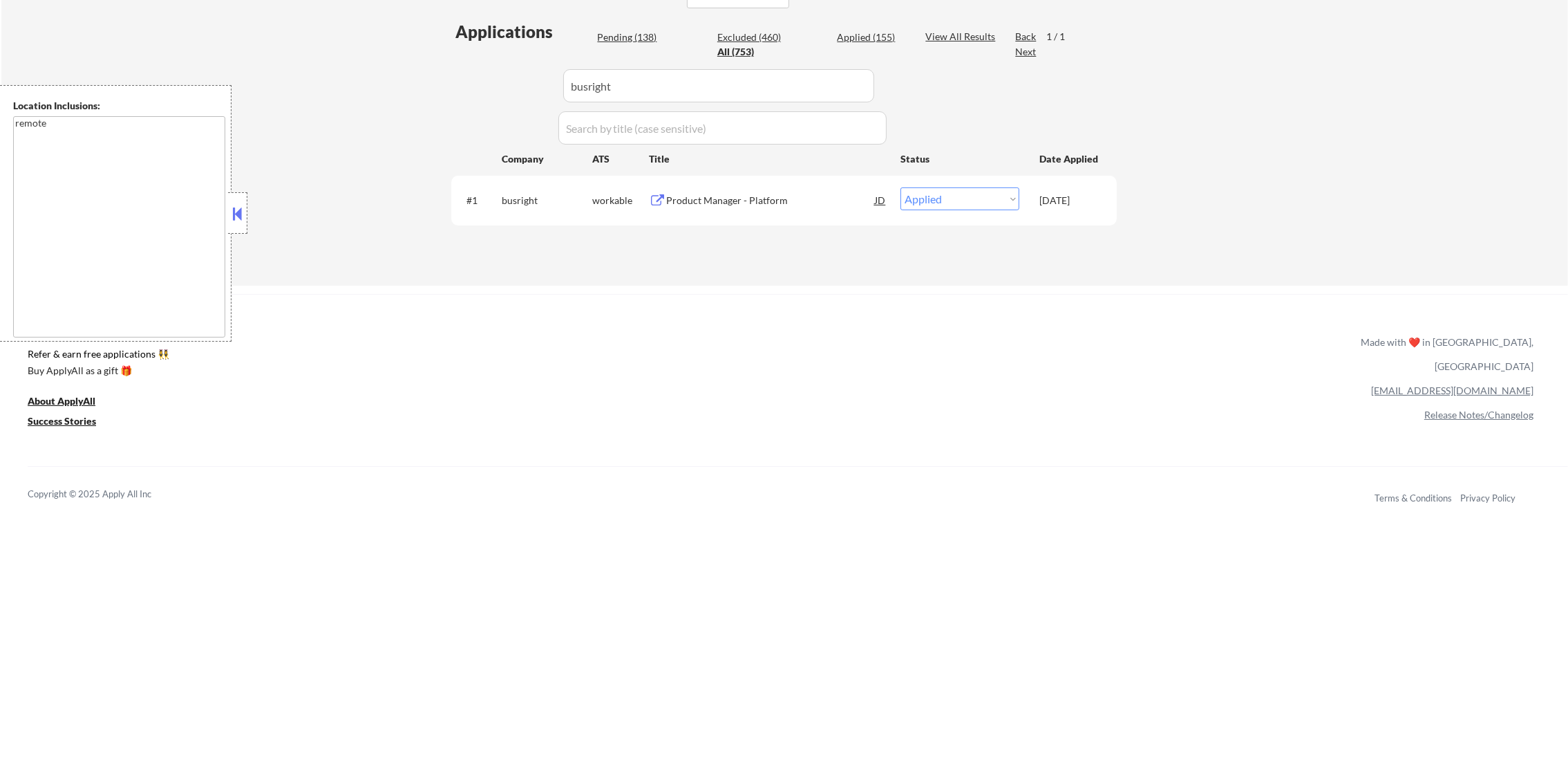
click at [479, 91] on div "Applications Pending (138) Excluded (460) Applied (155) All (753) View All Resu…" at bounding box center [784, 139] width 666 height 239
paste input "monarchmoney"
type input "monarchmoney"
click at [475, 91] on div "Applications Pending (138) Excluded (460) Applied (155) All (753) View All Resu…" at bounding box center [784, 139] width 666 height 239
click at [783, 199] on div "Product Manager, Growth" at bounding box center [770, 201] width 208 height 14
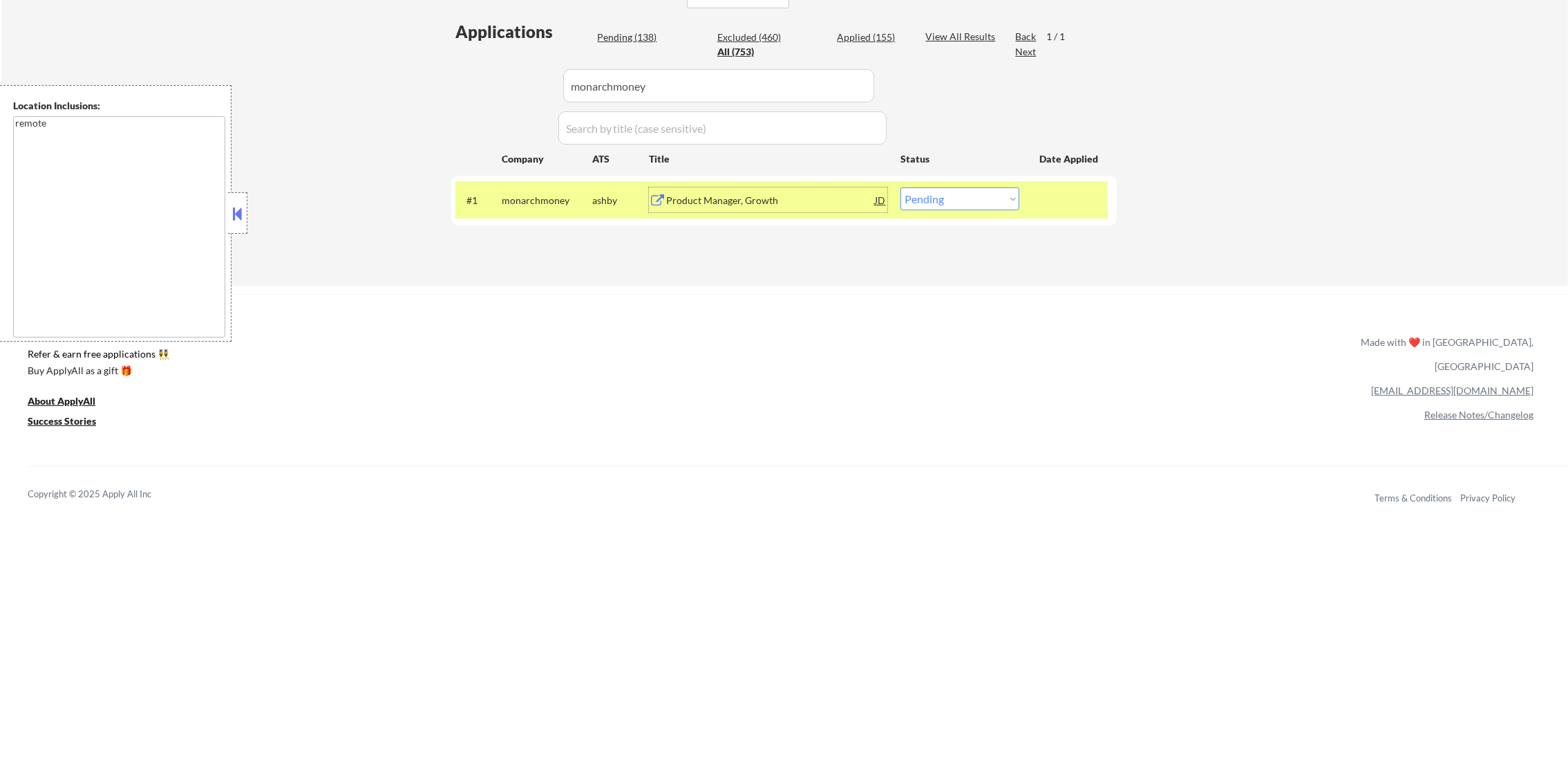
click at [937, 206] on select "Choose an option... Pending Applied Excluded (Questions) Excluded (Expired) Exc…" at bounding box center [960, 198] width 119 height 23
select select ""applied""
click at [901, 187] on select "Choose an option... Pending Applied Excluded (Questions) Excluded (Expired) Exc…" at bounding box center [960, 198] width 119 height 23
click at [564, 199] on div "monarchmoney" at bounding box center [547, 201] width 91 height 14
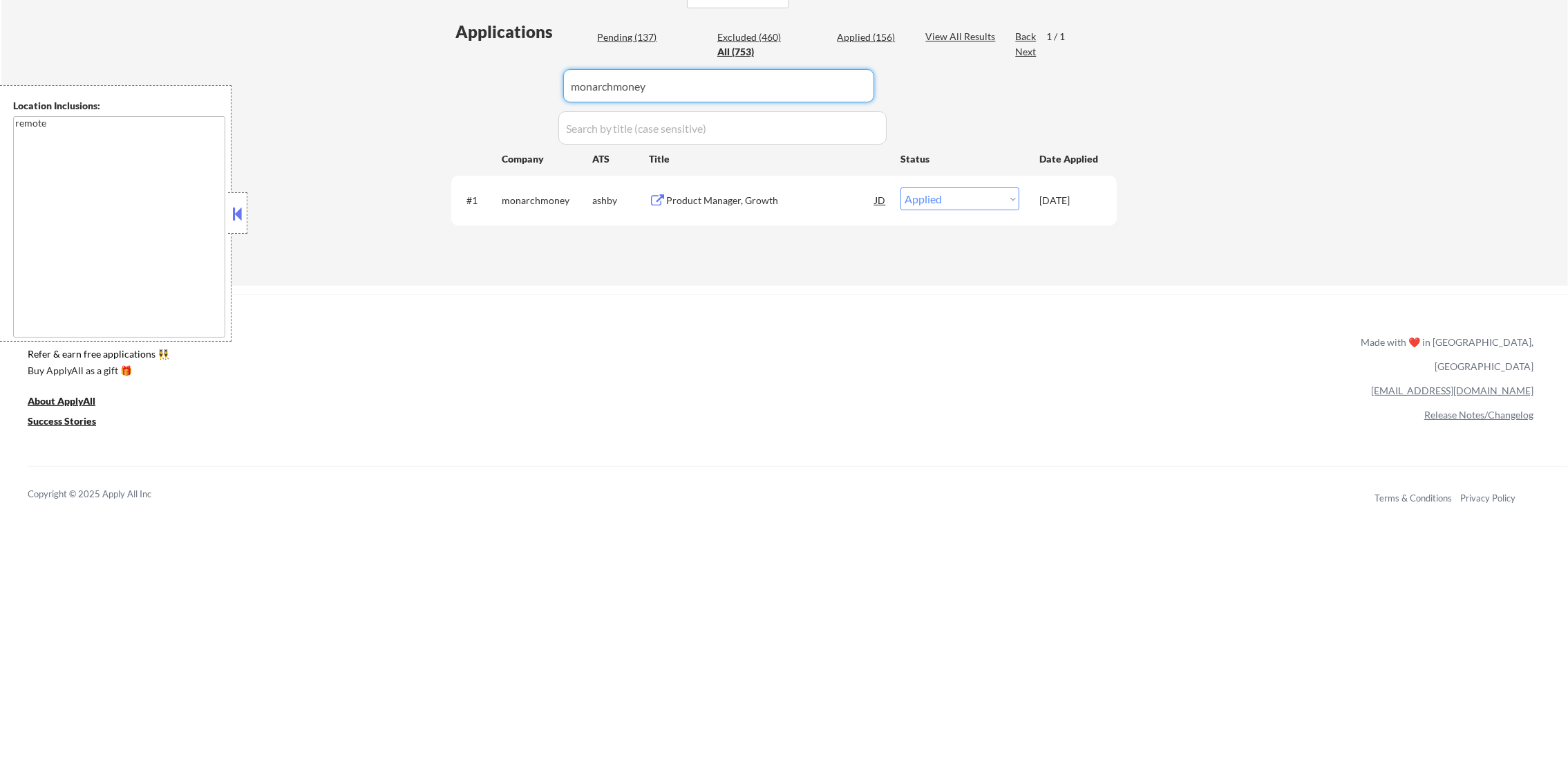
drag, startPoint x: 643, startPoint y: 77, endPoint x: 465, endPoint y: 77, distance: 178.0
click at [469, 77] on div "Applications Pending (137) Excluded (460) Applied (156) All (753) View All Resu…" at bounding box center [784, 139] width 666 height 239
paste input "propel"
type input "propel"
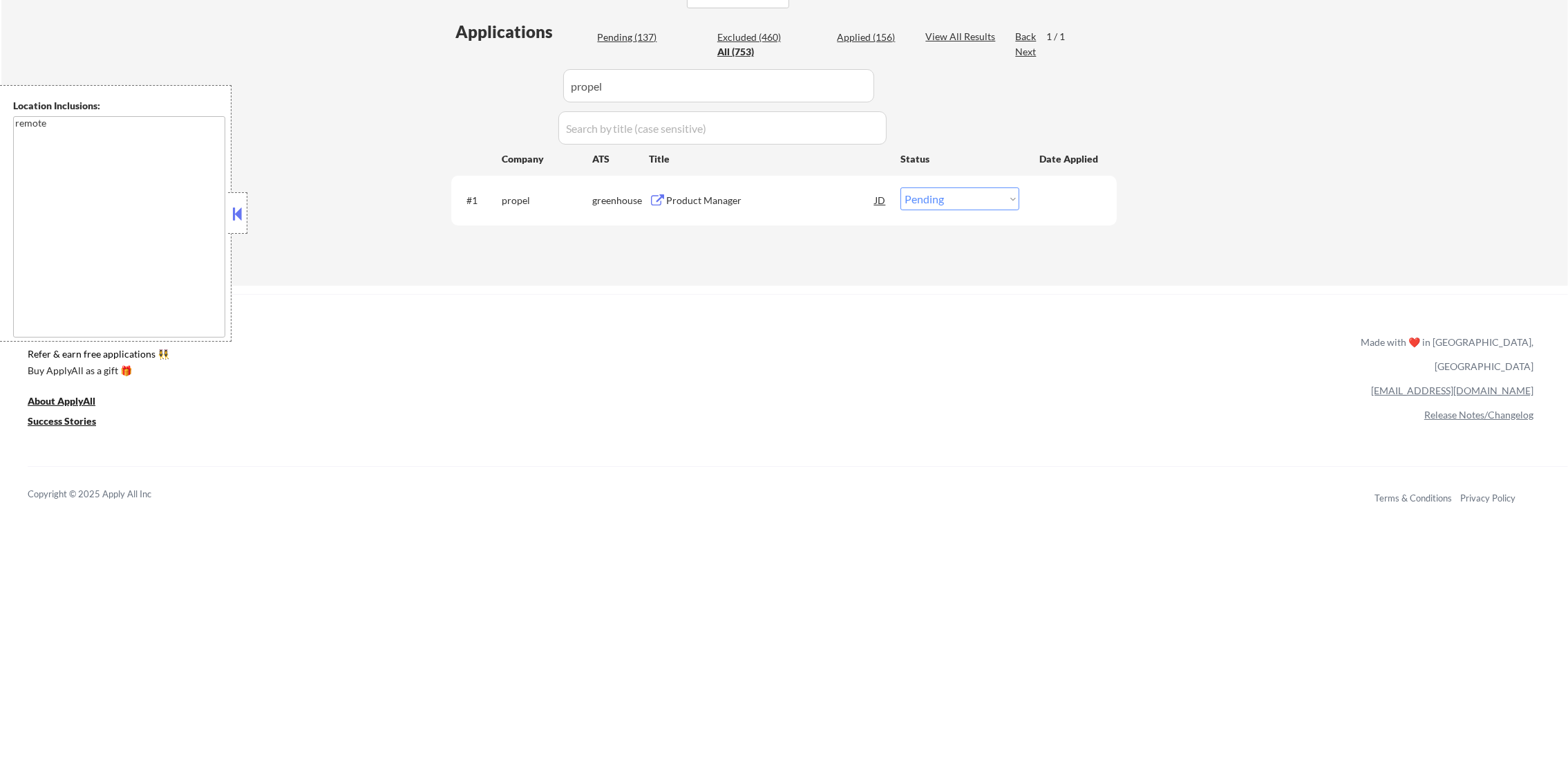
click at [760, 197] on div "Product Manager" at bounding box center [770, 201] width 208 height 14
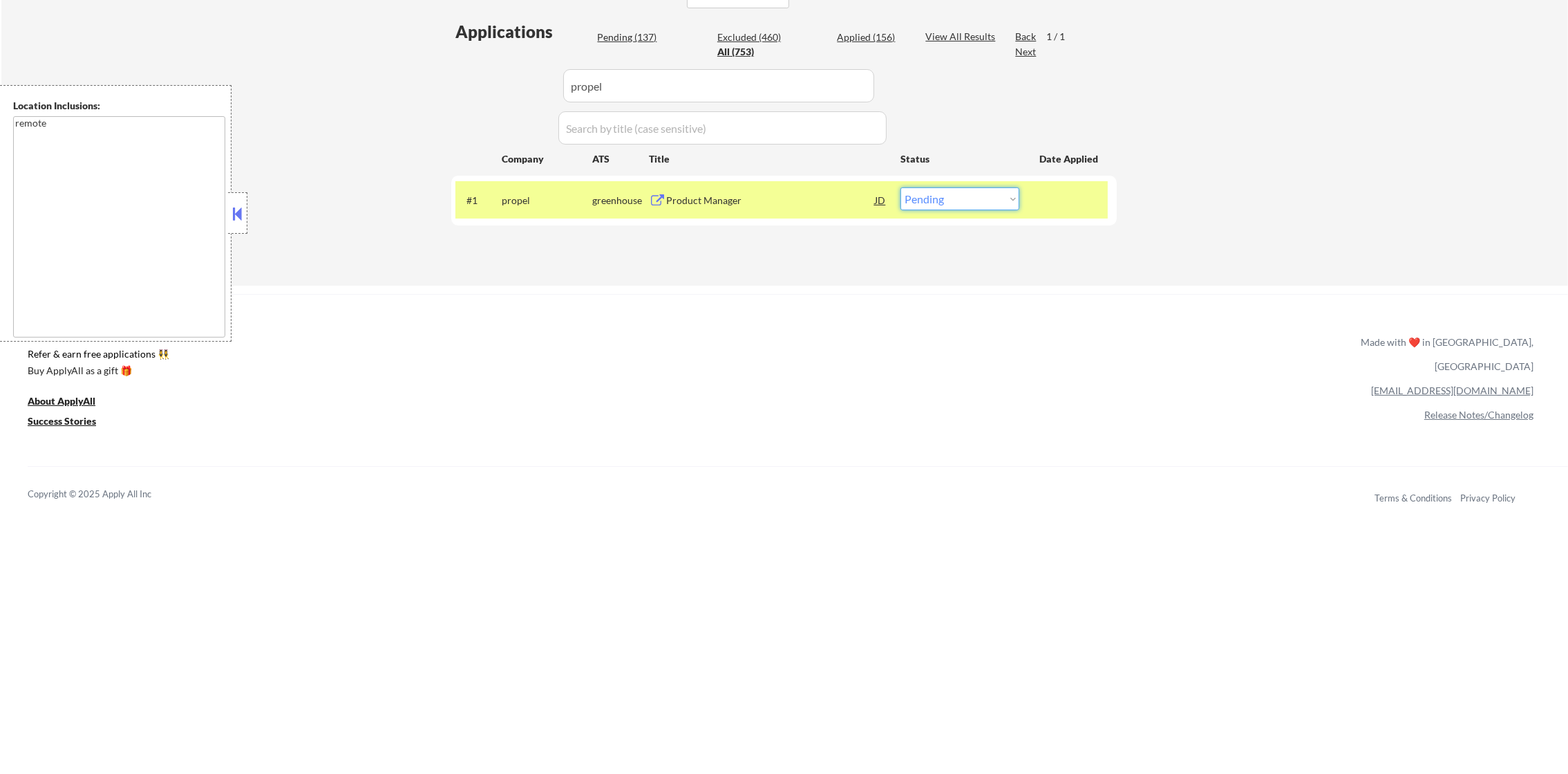
click at [950, 197] on select "Choose an option... Pending Applied Excluded (Questions) Excluded (Expired) Exc…" at bounding box center [960, 198] width 119 height 23
click at [901, 187] on select "Choose an option... Pending Applied Excluded (Questions) Excluded (Expired) Exc…" at bounding box center [960, 198] width 119 height 23
click at [960, 190] on select "Choose an option... Pending Applied Excluded (Questions) Excluded (Expired) Exc…" at bounding box center [960, 198] width 119 height 23
select select ""excluded__salary_""
click at [901, 187] on select "Choose an option... Pending Applied Excluded (Questions) Excluded (Expired) Exc…" at bounding box center [960, 198] width 119 height 23
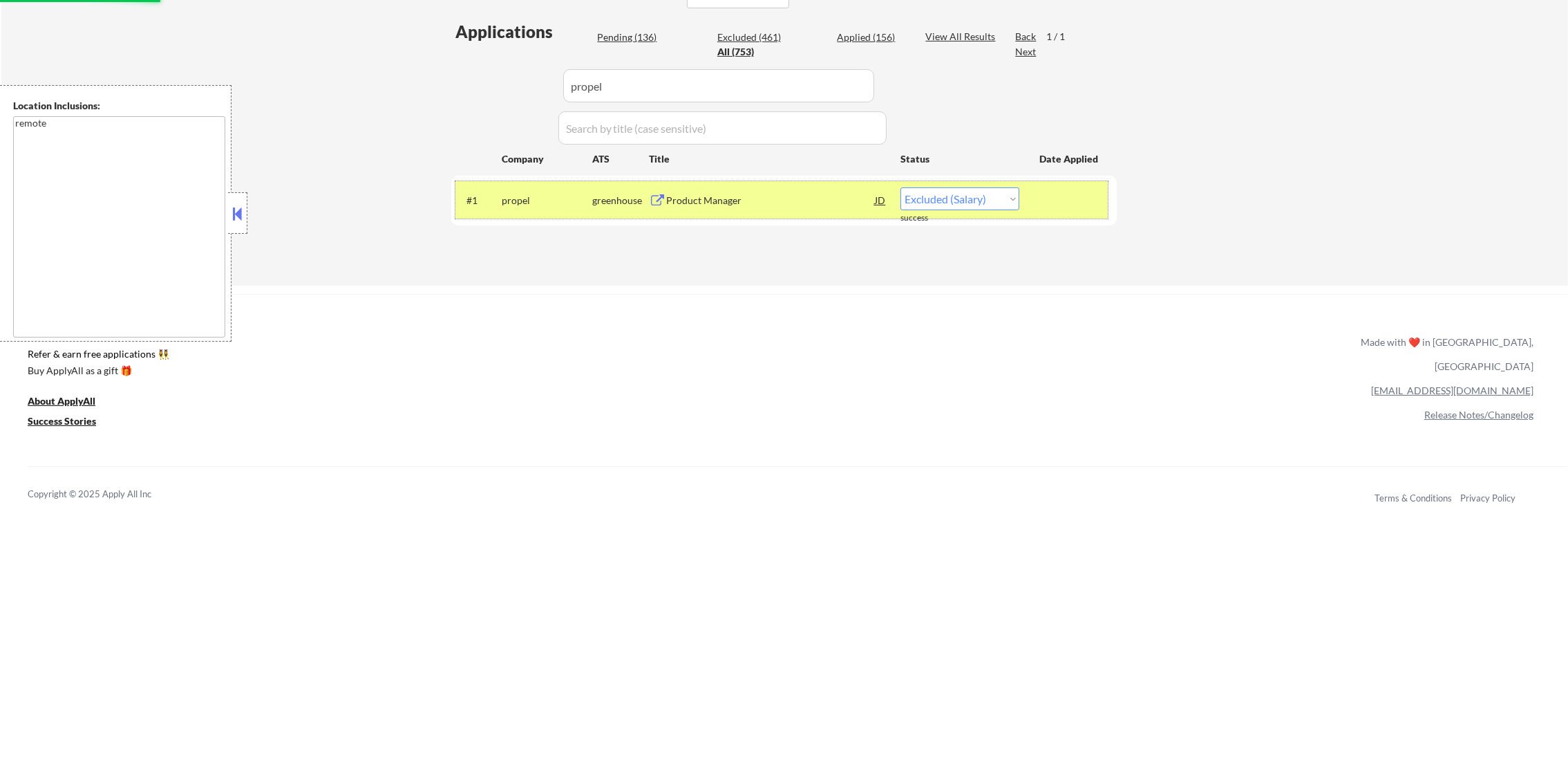
click at [532, 206] on div "propel" at bounding box center [547, 201] width 91 height 14
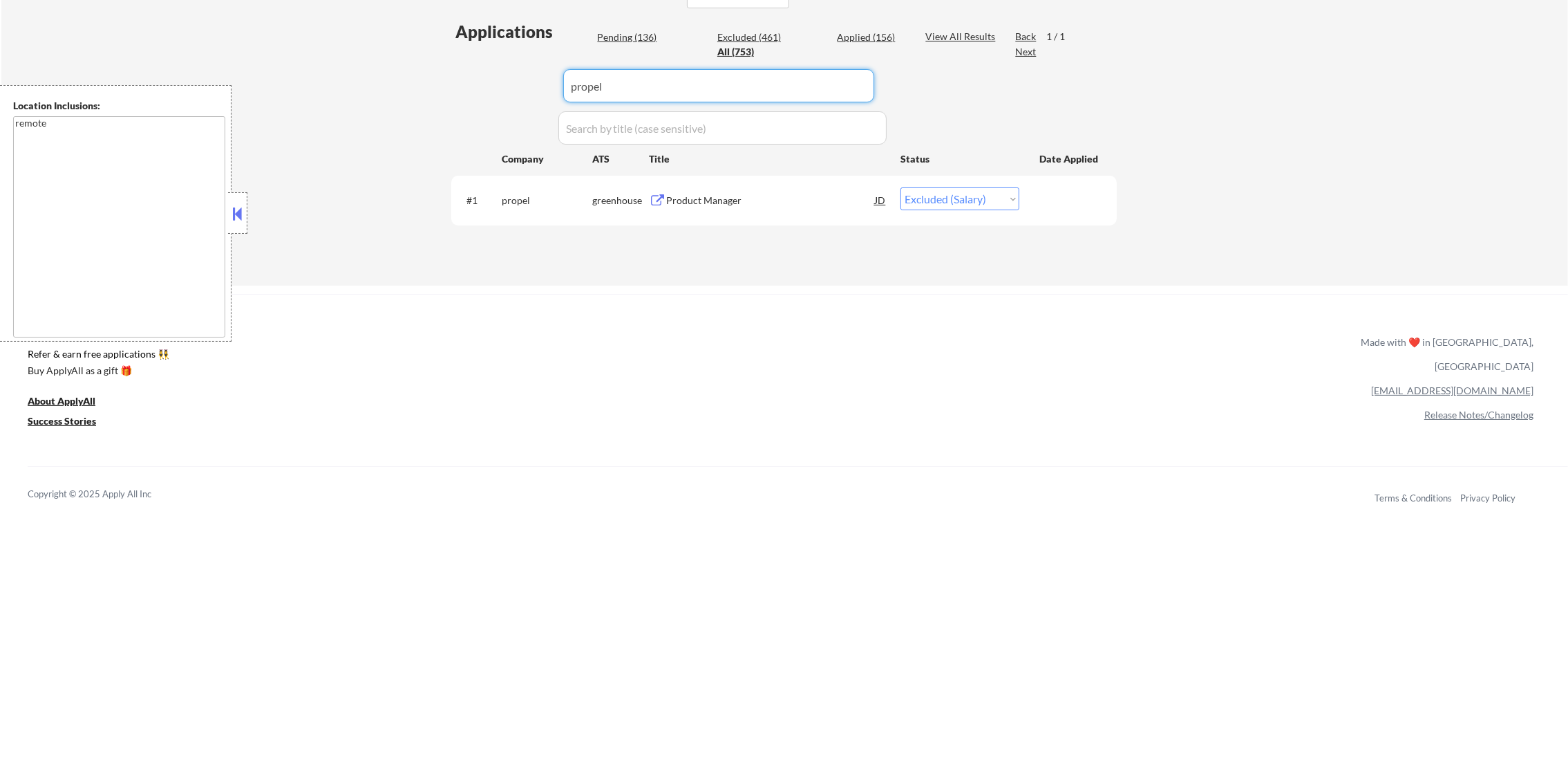
paste input "mitratech"
drag, startPoint x: 618, startPoint y: 77, endPoint x: 458, endPoint y: 84, distance: 160.2
click at [476, 84] on div "Applications Pending (136) Excluded (461) Applied (156) All (753) View All Resu…" at bounding box center [784, 139] width 666 height 239
type input "mitratech"
click at [451, 84] on div "Applications Pending (136) Excluded (461) Applied (156) All (753) View All Resu…" at bounding box center [784, 139] width 666 height 239
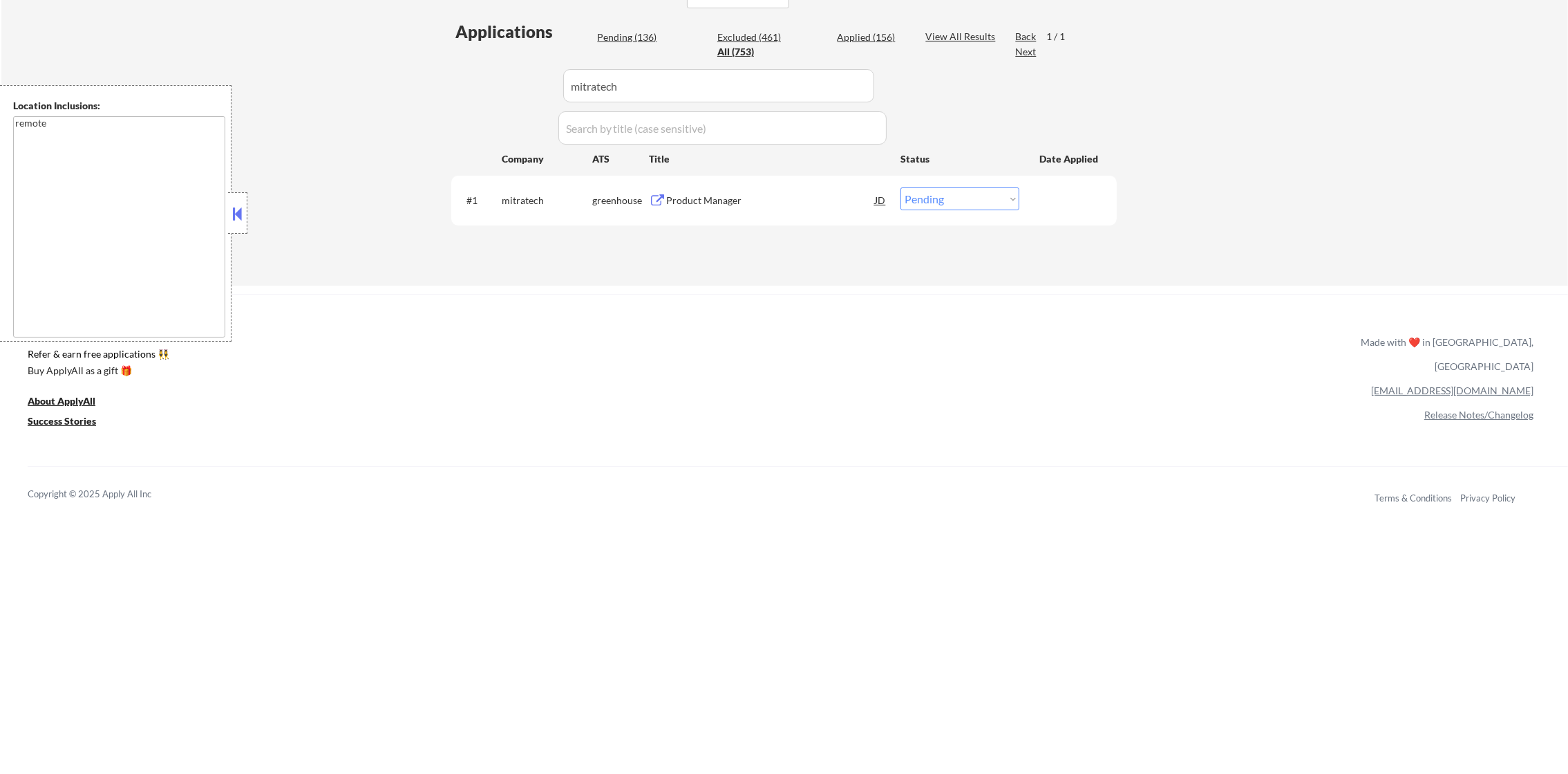
click at [725, 196] on div "Product Manager" at bounding box center [770, 201] width 208 height 14
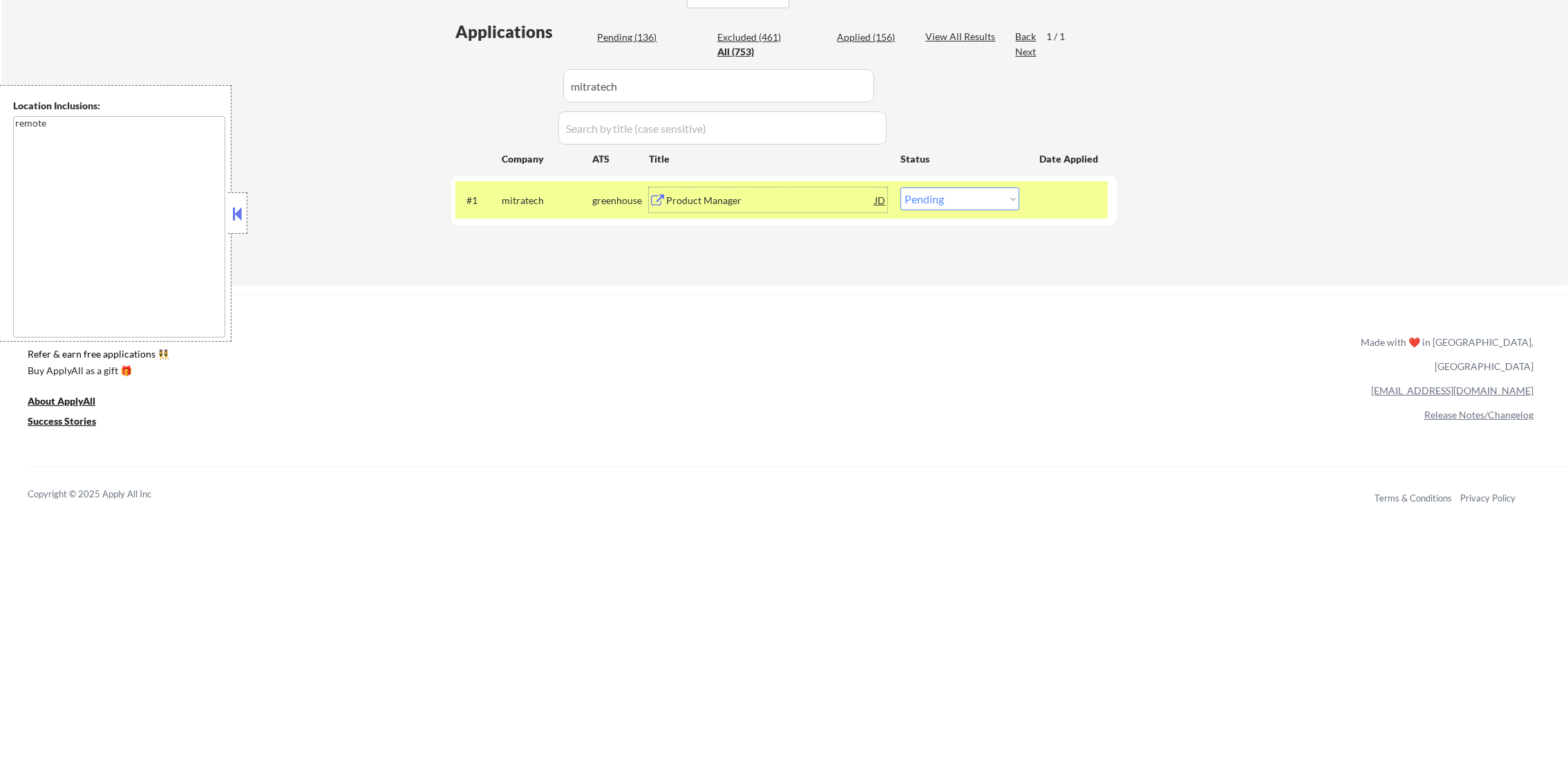
drag, startPoint x: 912, startPoint y: 207, endPoint x: 928, endPoint y: 212, distance: 16.8
click at [912, 207] on select "Choose an option... Pending Applied Excluded (Questions) Excluded (Expired) Exc…" at bounding box center [960, 198] width 119 height 23
select select ""excluded__salary_""
click at [901, 187] on select "Choose an option... Pending Applied Excluded (Questions) Excluded (Expired) Exc…" at bounding box center [960, 198] width 119 height 23
click at [494, 196] on div "#1 mitratech greenhouse Product Manager JD warning_amber Choose an option... Pe…" at bounding box center [781, 200] width 653 height 38
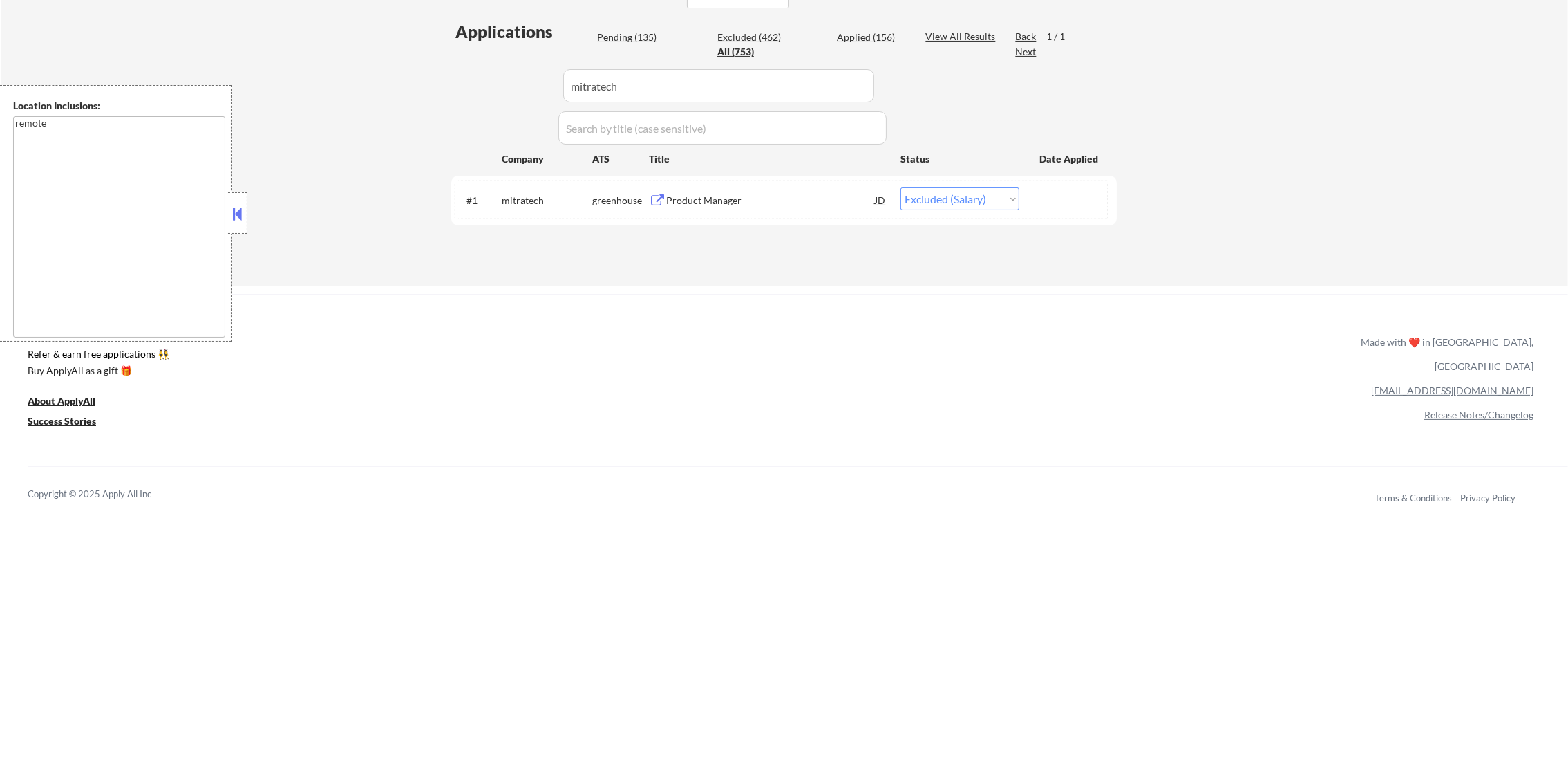
drag, startPoint x: 644, startPoint y: 90, endPoint x: 490, endPoint y: 91, distance: 154.0
click at [492, 91] on div "Applications Pending (135) Excluded (462) Applied (156) All (753) View All Resu…" at bounding box center [784, 139] width 666 height 239
paste input "universalaudio"
type input "universalaudio"
click at [475, 91] on div "Applications Pending (135) Excluded (462) Applied (156) All (753) View All Resu…" at bounding box center [784, 139] width 666 height 239
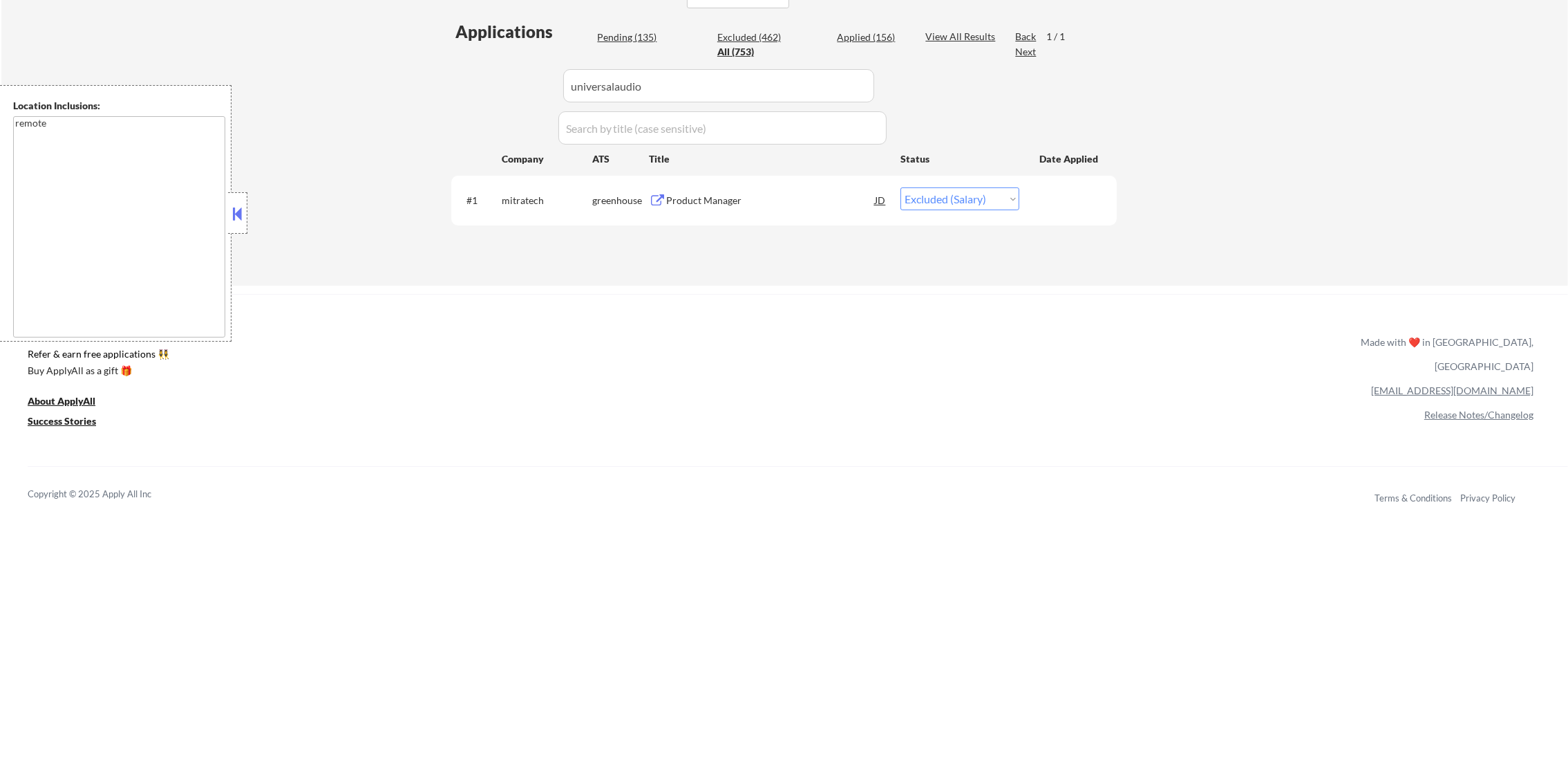
select select ""excluded__expired_""
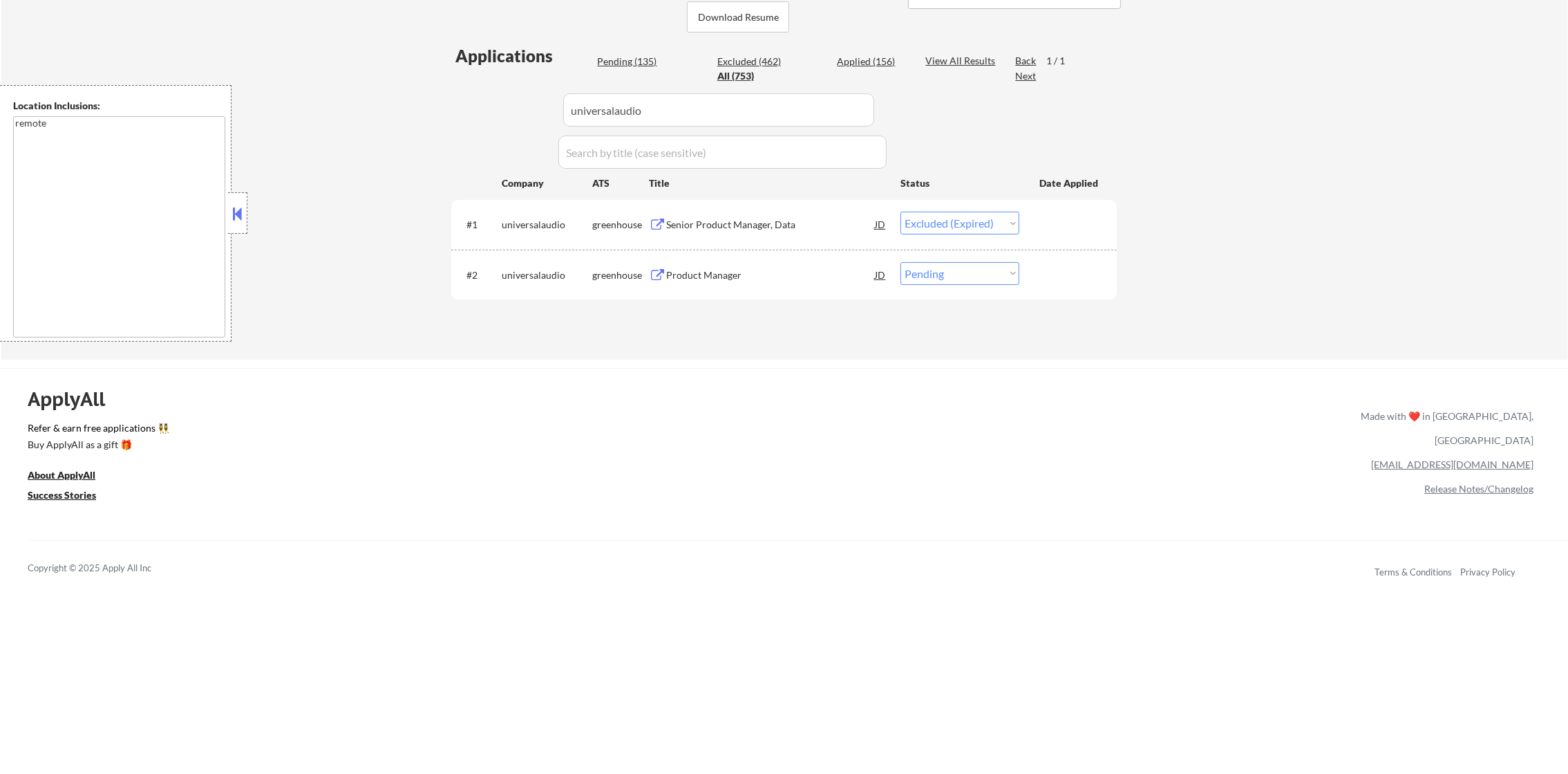
scroll to position [326, 0]
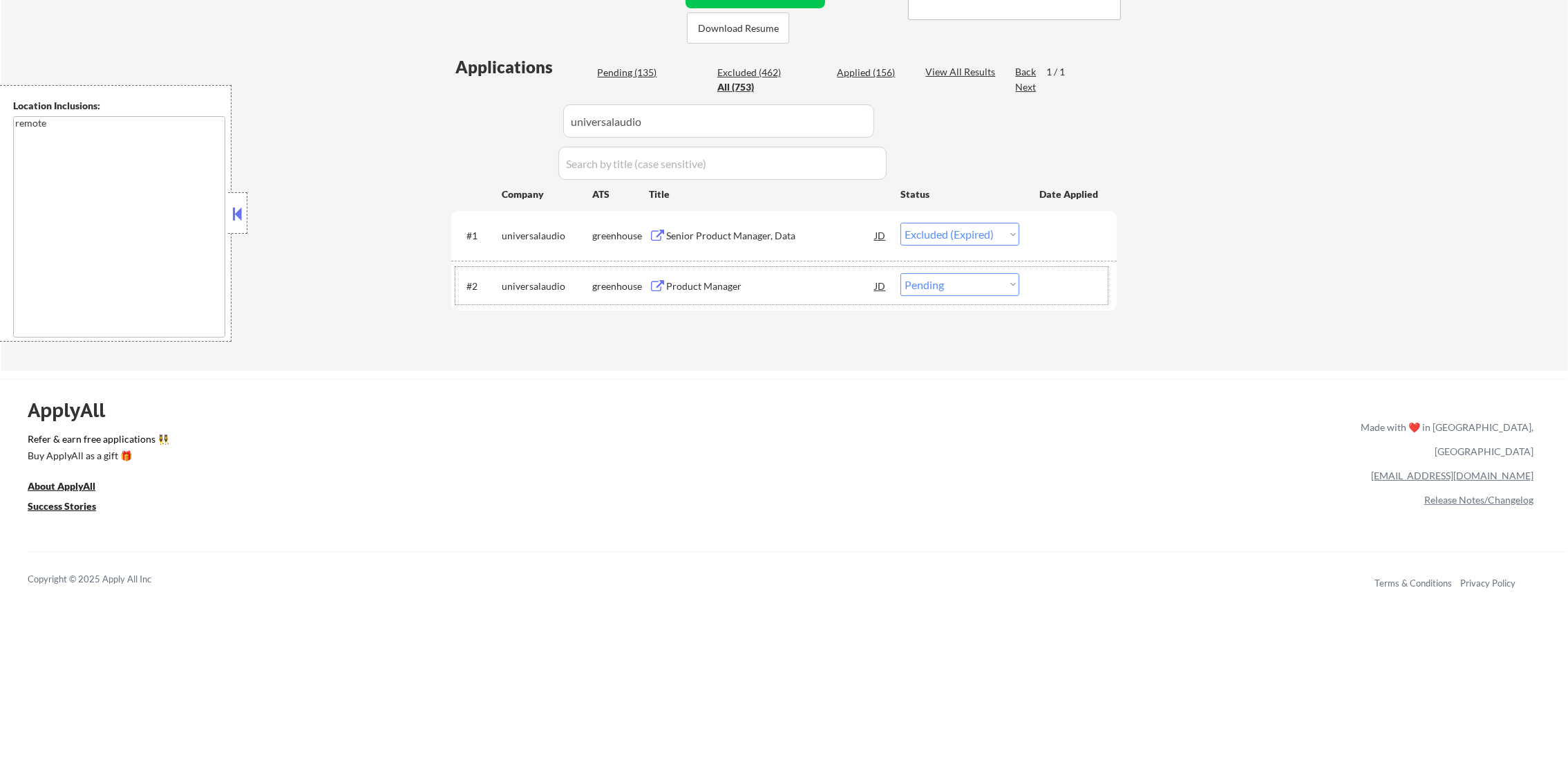
click at [765, 267] on div "#2 universalaudio greenhouse Product Manager JD warning_amber Choose an option.…" at bounding box center [781, 286] width 653 height 38
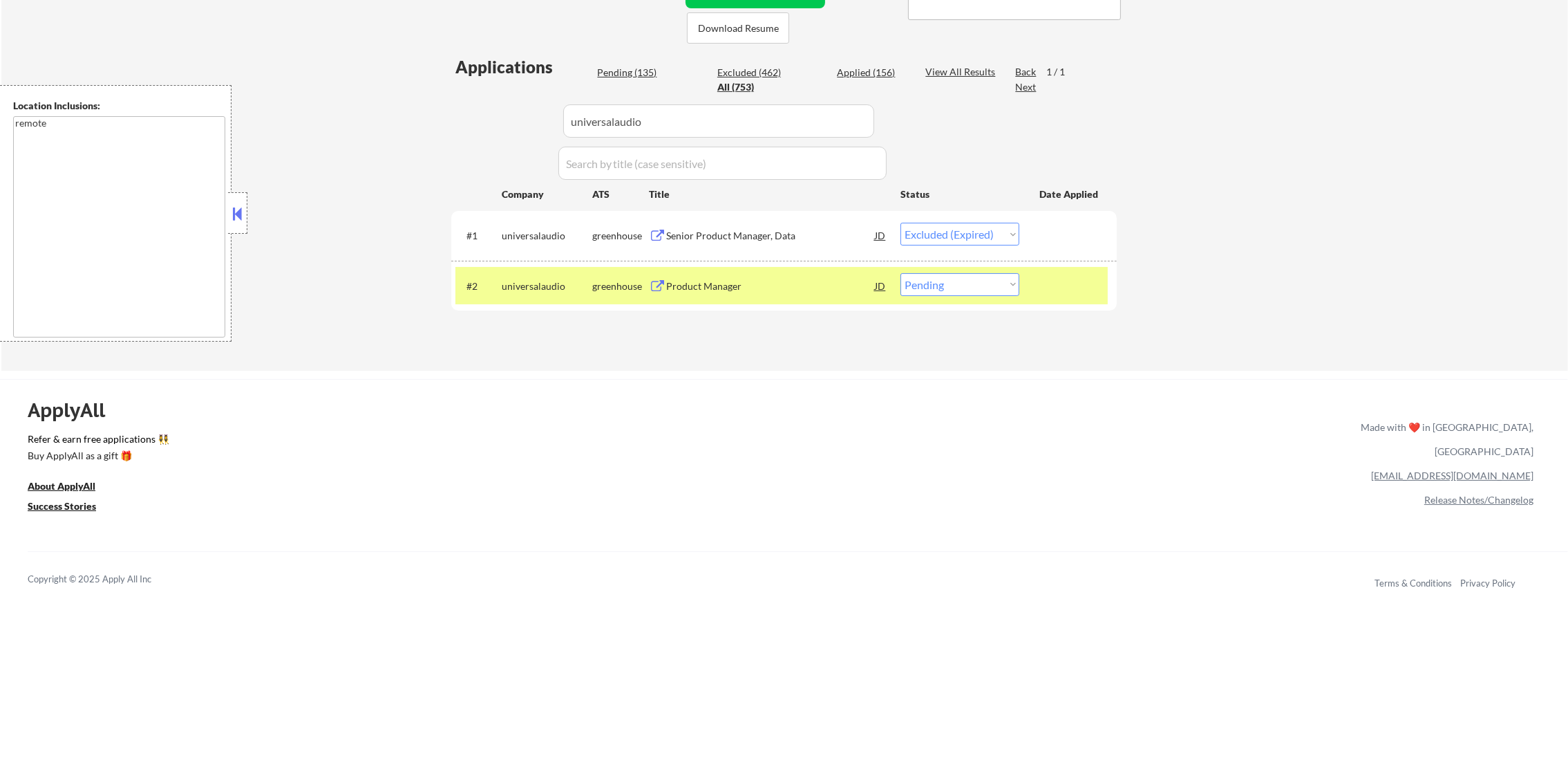
click at [765, 287] on div "Product Manager" at bounding box center [770, 287] width 208 height 14
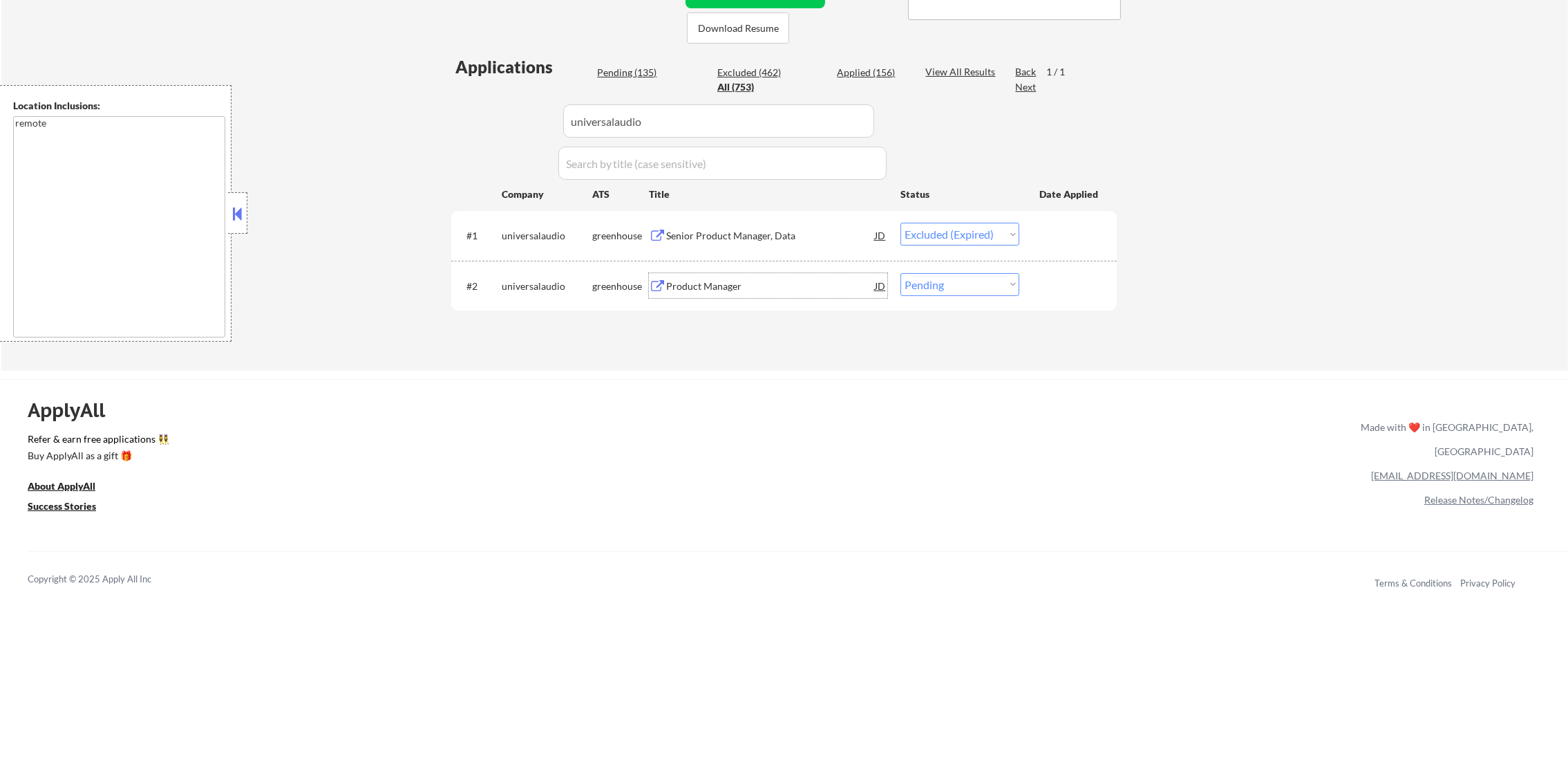
click at [944, 289] on select "Choose an option... Pending Applied Excluded (Questions) Excluded (Expired) Exc…" at bounding box center [960, 284] width 119 height 23
select select ""excluded__salary_""
click at [901, 273] on select "Choose an option... Pending Applied Excluded (Questions) Excluded (Expired) Exc…" at bounding box center [960, 284] width 119 height 23
drag, startPoint x: 657, startPoint y: 117, endPoint x: 470, endPoint y: 119, distance: 187.0
click at [470, 119] on div "Applications Pending (134) Excluded (463) Applied (156) All (753) View All Resu…" at bounding box center [784, 199] width 666 height 289
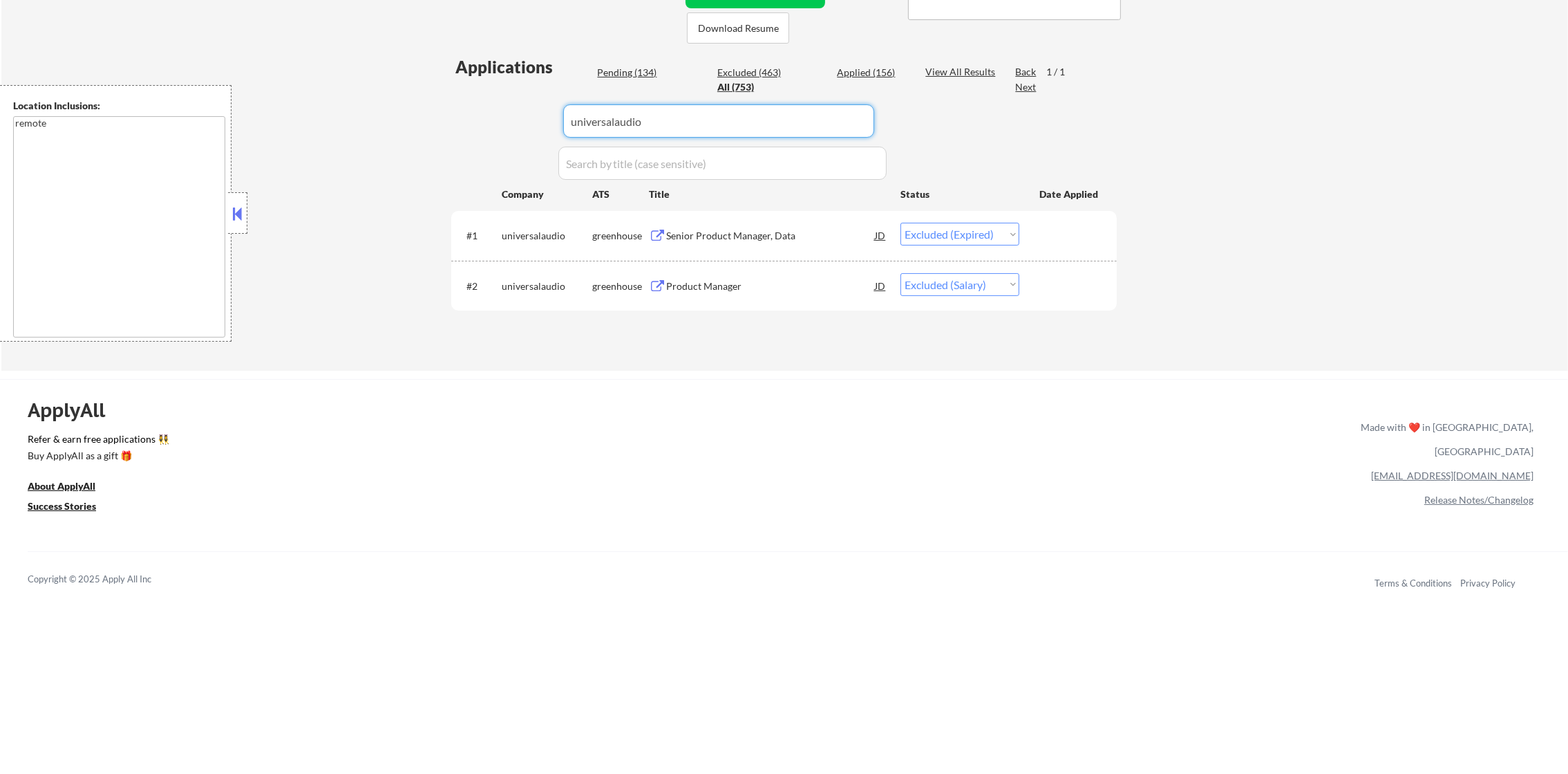
paste input "hatchcareers"
type input "hatchcareers"
click at [1312, 305] on div "← Return to /applysquad Mailslurp Inbox Job Search Builder Daniel Scanland User…" at bounding box center [785, 50] width 1567 height 641
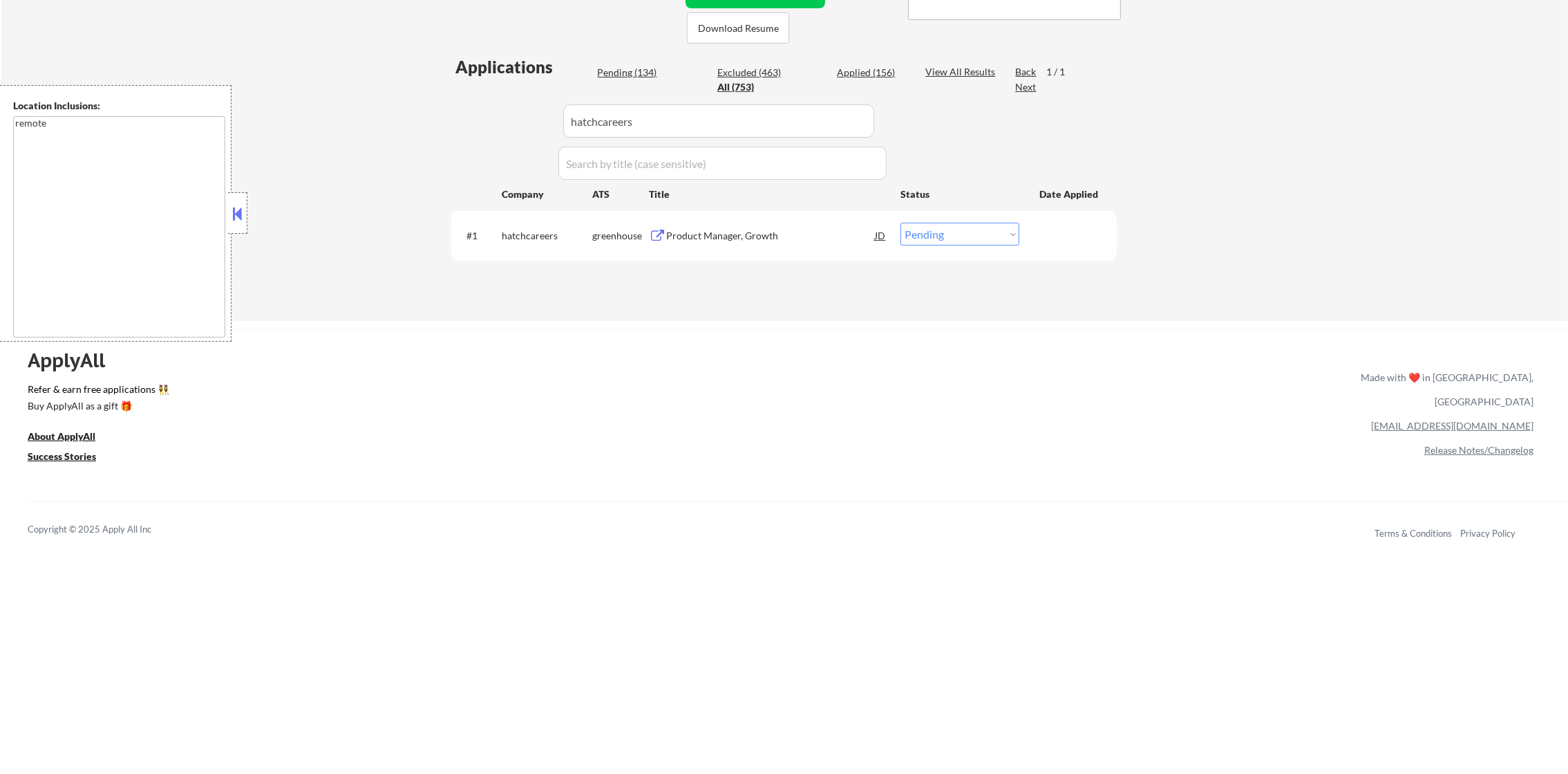
click at [732, 212] on div "#1 hatchcareers greenhouse Product Manager, Growth JD warning_amber Choose an o…" at bounding box center [784, 235] width 666 height 49
click at [737, 239] on div "Product Manager, Growth" at bounding box center [770, 236] width 208 height 14
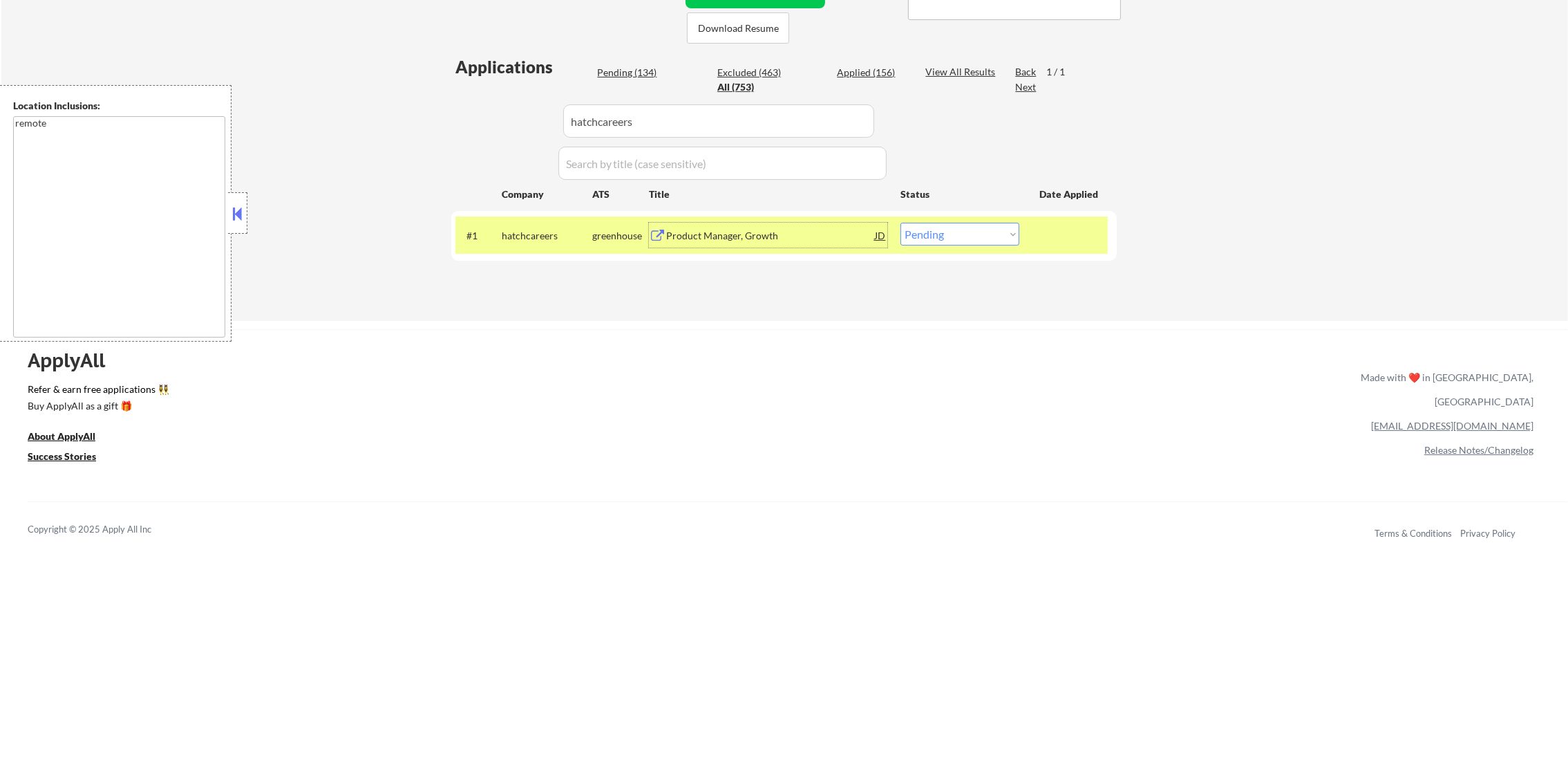
click at [947, 229] on select "Choose an option... Pending Applied Excluded (Questions) Excluded (Expired) Exc…" at bounding box center [960, 233] width 119 height 23
select select ""excluded__expired_""
click at [901, 222] on select "Choose an option... Pending Applied Excluded (Questions) Excluded (Expired) Exc…" at bounding box center [960, 233] width 119 height 23
click at [493, 245] on div "#1 hatchcareers greenhouse Product Manager, Growth JD warning_amber Choose an o…" at bounding box center [781, 235] width 653 height 38
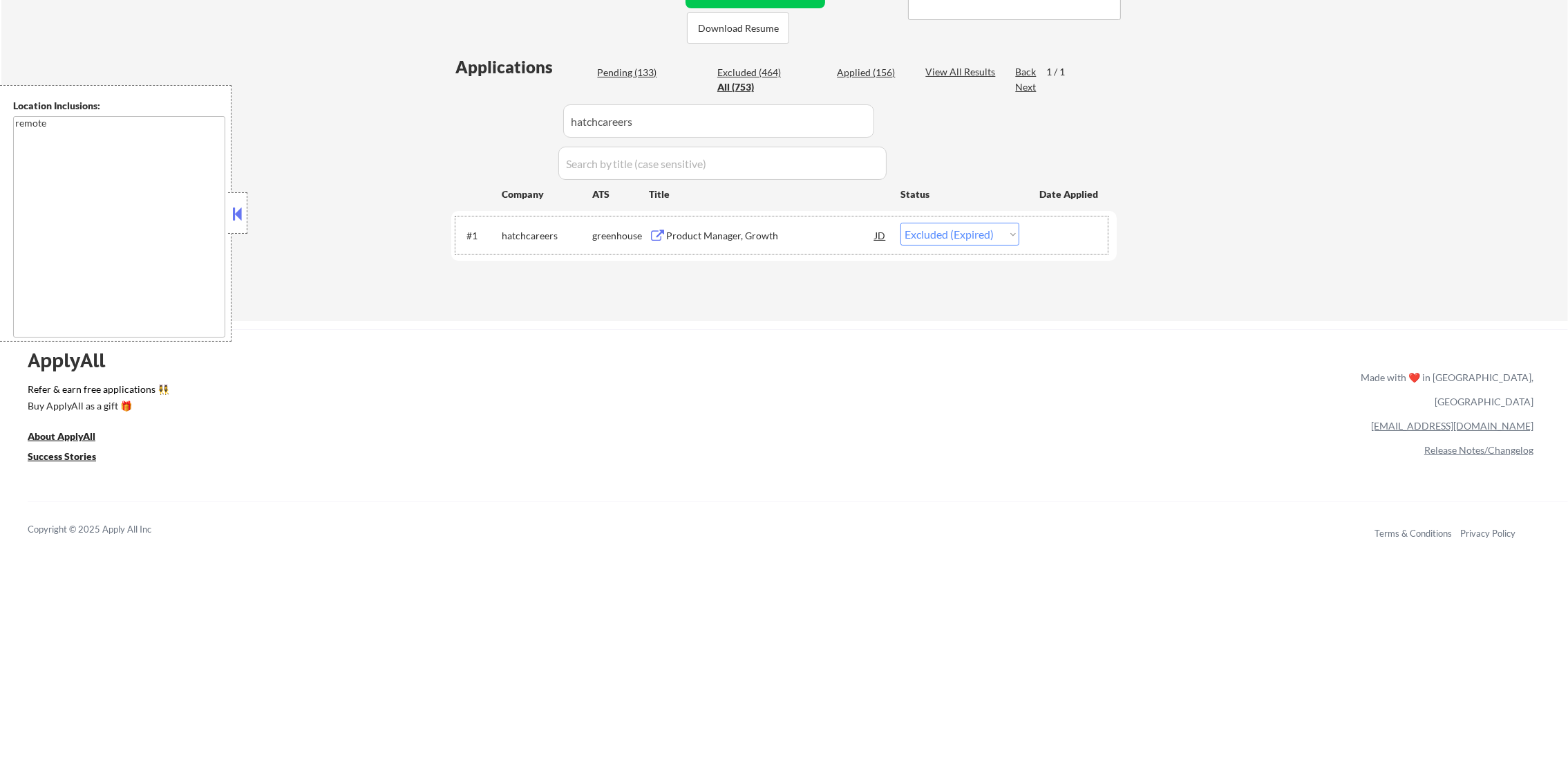
click at [500, 124] on div "Applications Pending (133) Excluded (464) Applied (156) All (753) View All Resu…" at bounding box center [784, 174] width 666 height 239
paste input "facilityone"
type input "facilityone"
click at [497, 124] on div "Applications Pending (133) Excluded (464) Applied (156) All (753) View All Resu…" at bounding box center [784, 174] width 666 height 239
click at [715, 222] on div "Product Manager" at bounding box center [770, 234] width 208 height 25
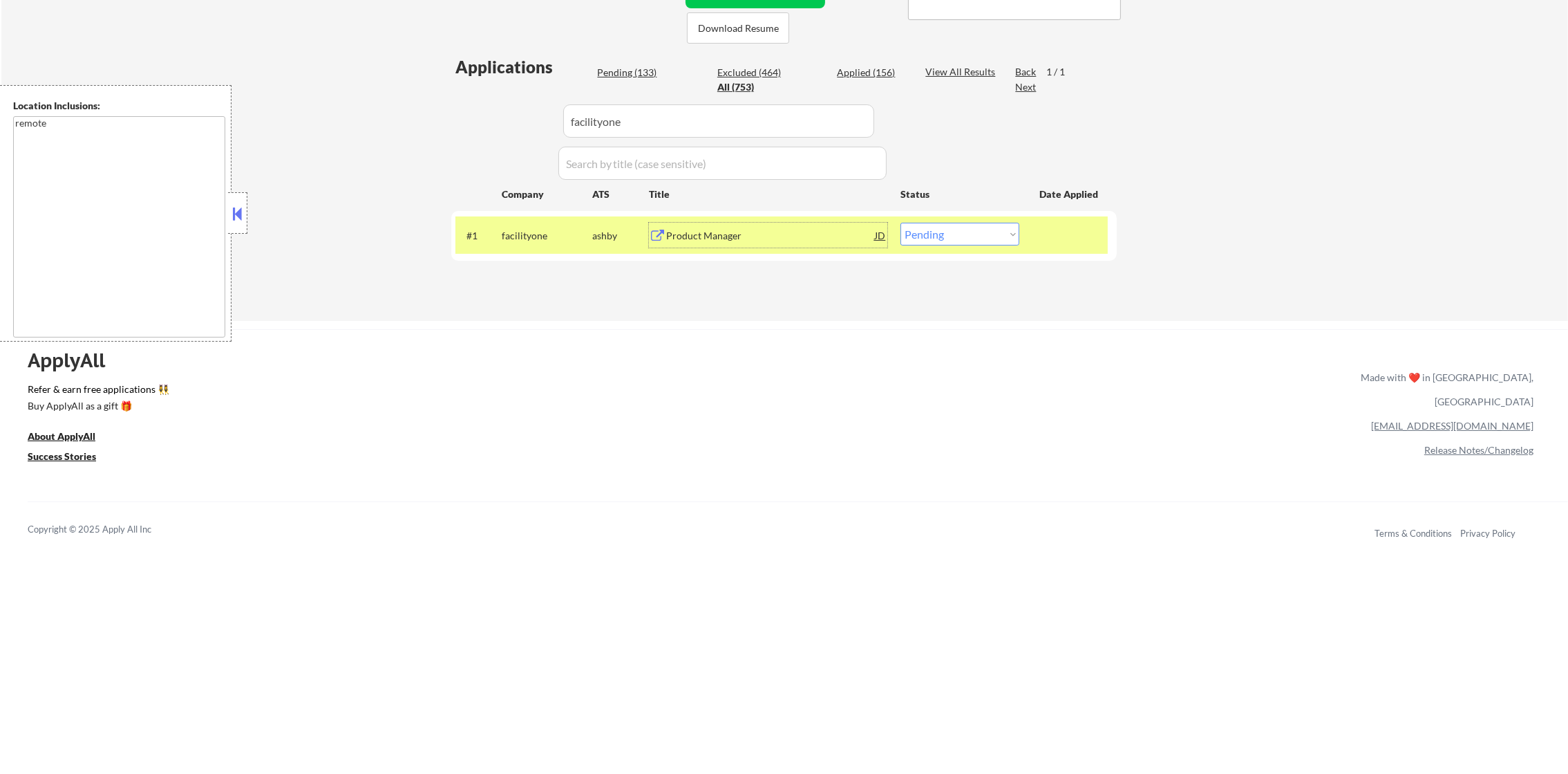
click at [970, 233] on select "Choose an option... Pending Applied Excluded (Questions) Excluded (Expired) Exc…" at bounding box center [960, 233] width 119 height 23
select select ""excluded__salary_""
click at [901, 222] on select "Choose an option... Pending Applied Excluded (Questions) Excluded (Expired) Exc…" at bounding box center [960, 233] width 119 height 23
click at [532, 239] on div "facilityone" at bounding box center [547, 236] width 91 height 14
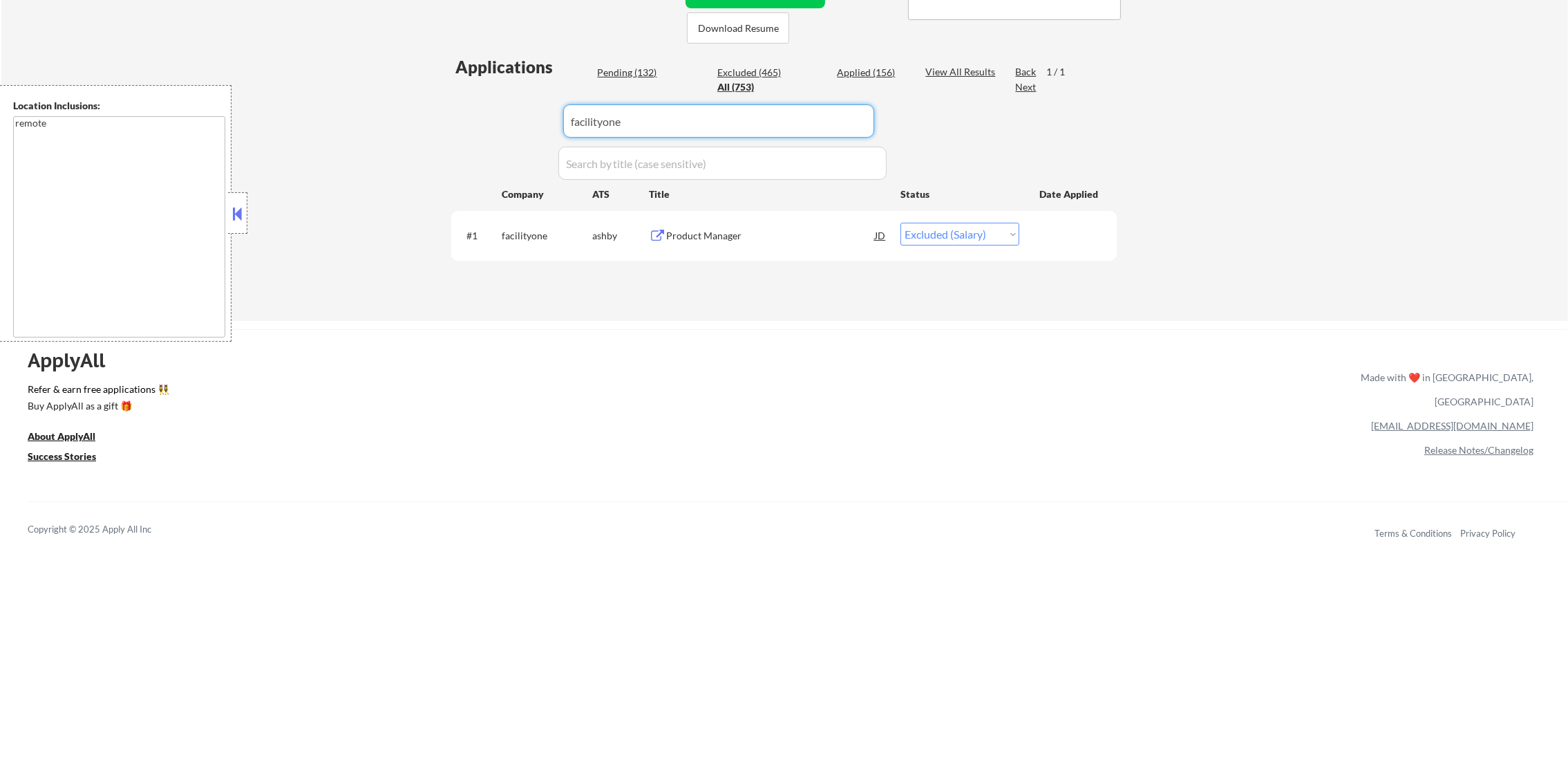
drag, startPoint x: 653, startPoint y: 120, endPoint x: 504, endPoint y: 119, distance: 149.0
click at [504, 119] on div "Applications Pending (132) Excluded (465) Applied (156) All (753) View All Resu…" at bounding box center [784, 174] width 666 height 239
paste input "applytonumeral"
type input "applytonumeral"
click at [1173, 134] on div "← Return to /applysquad Mailslurp Inbox Job Search Builder Daniel Scanland User…" at bounding box center [785, 25] width 1567 height 591
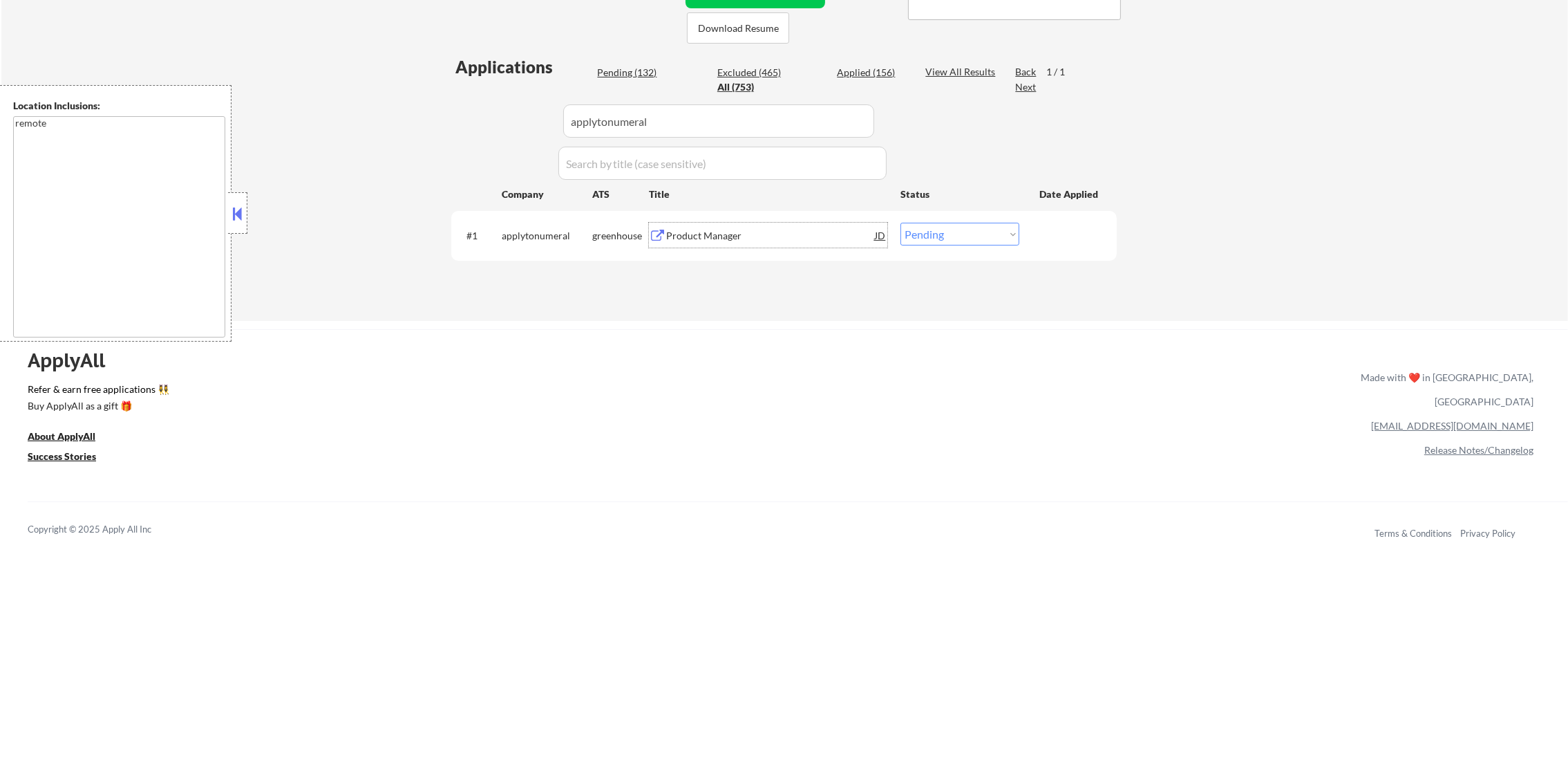
click at [721, 230] on div "Product Manager" at bounding box center [770, 236] width 208 height 14
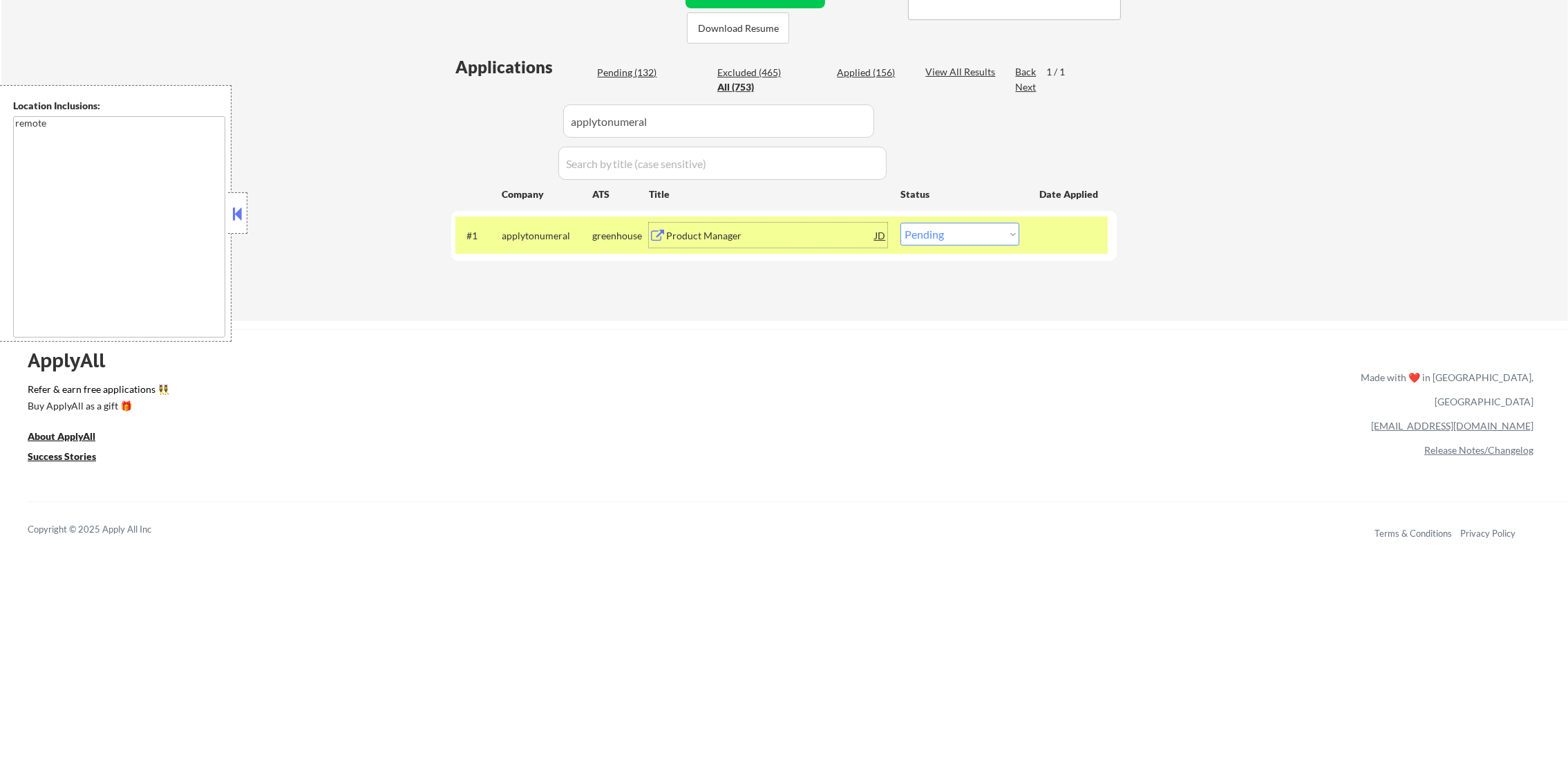
drag, startPoint x: 944, startPoint y: 233, endPoint x: 942, endPoint y: 242, distance: 9.2
click at [943, 236] on select "Choose an option... Pending Applied Excluded (Questions) Excluded (Expired) Exc…" at bounding box center [960, 233] width 119 height 23
select select ""excluded__salary_""
click at [901, 222] on select "Choose an option... Pending Applied Excluded (Questions) Excluded (Expired) Exc…" at bounding box center [960, 233] width 119 height 23
click at [551, 232] on div "applytonumeral" at bounding box center [547, 236] width 91 height 14
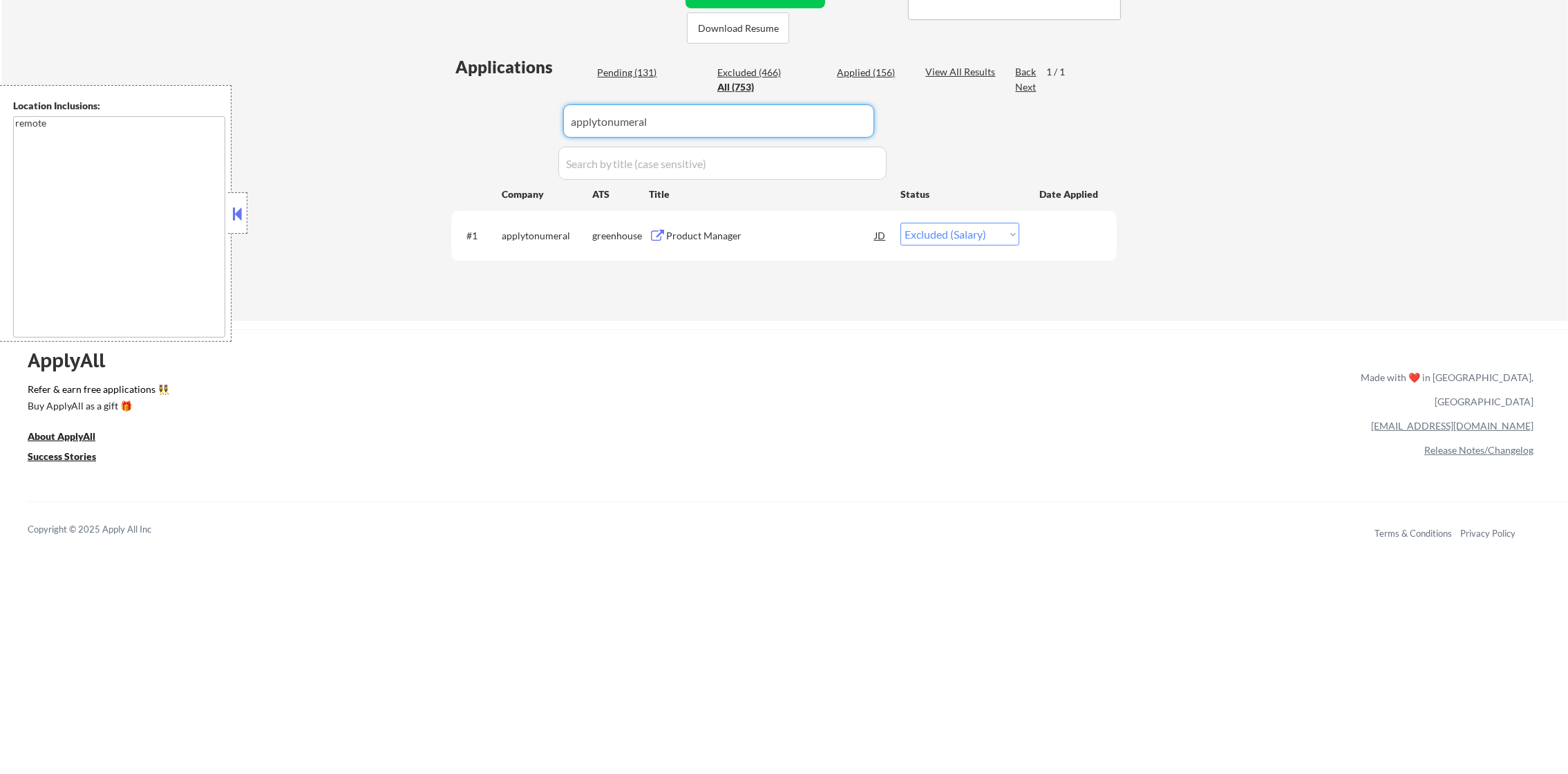
paste input "atticus"
drag, startPoint x: 682, startPoint y: 119, endPoint x: 522, endPoint y: 121, distance: 160.0
click at [529, 121] on div "Applications Pending (131) Excluded (466) Applied (156) All (753) View All Resu…" at bounding box center [784, 174] width 666 height 239
type input "atticus"
click at [1258, 145] on div "← Return to /applysquad Mailslurp Inbox Job Search Builder Daniel Scanland User…" at bounding box center [785, 25] width 1567 height 591
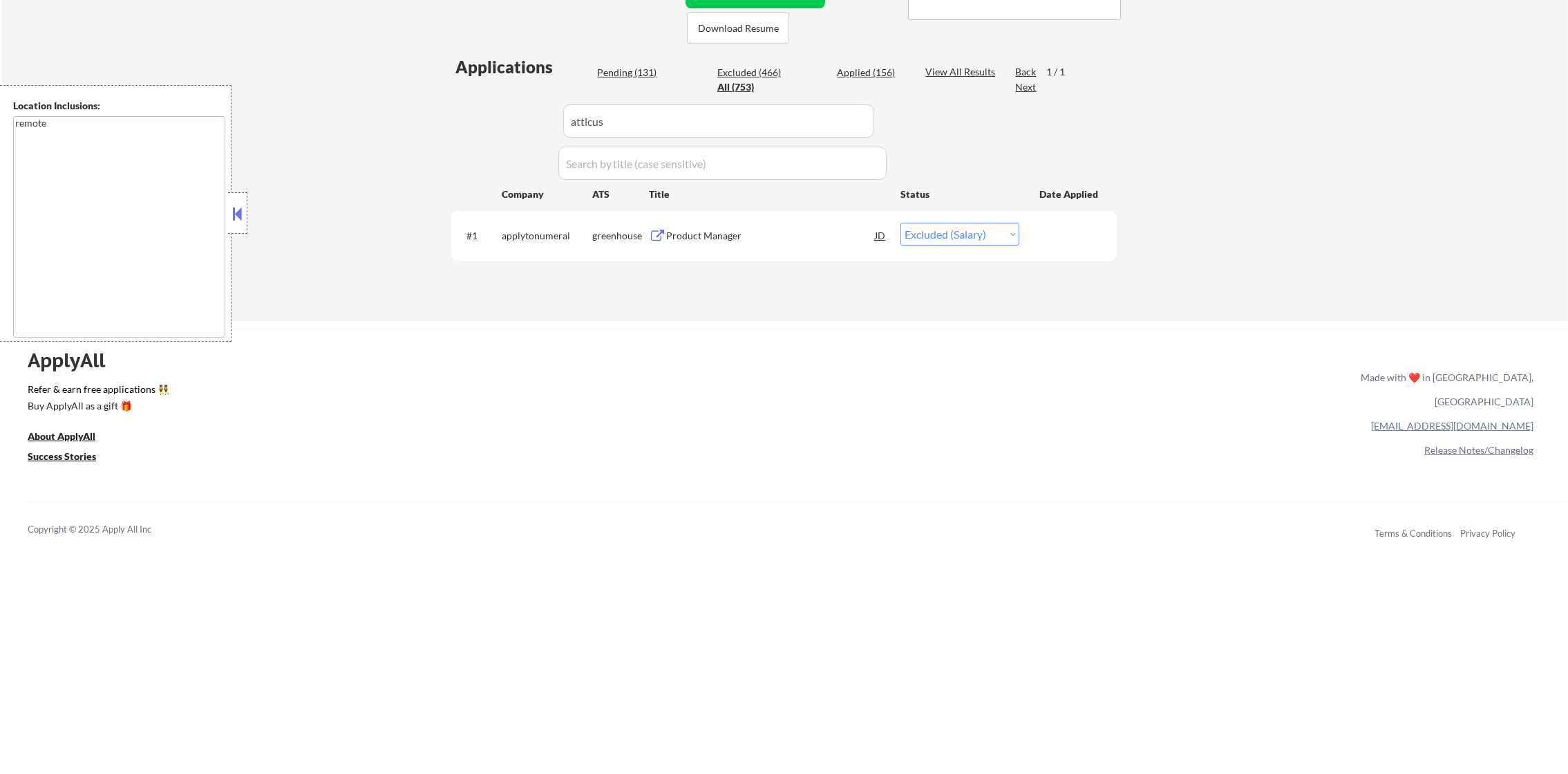
select select ""applied""
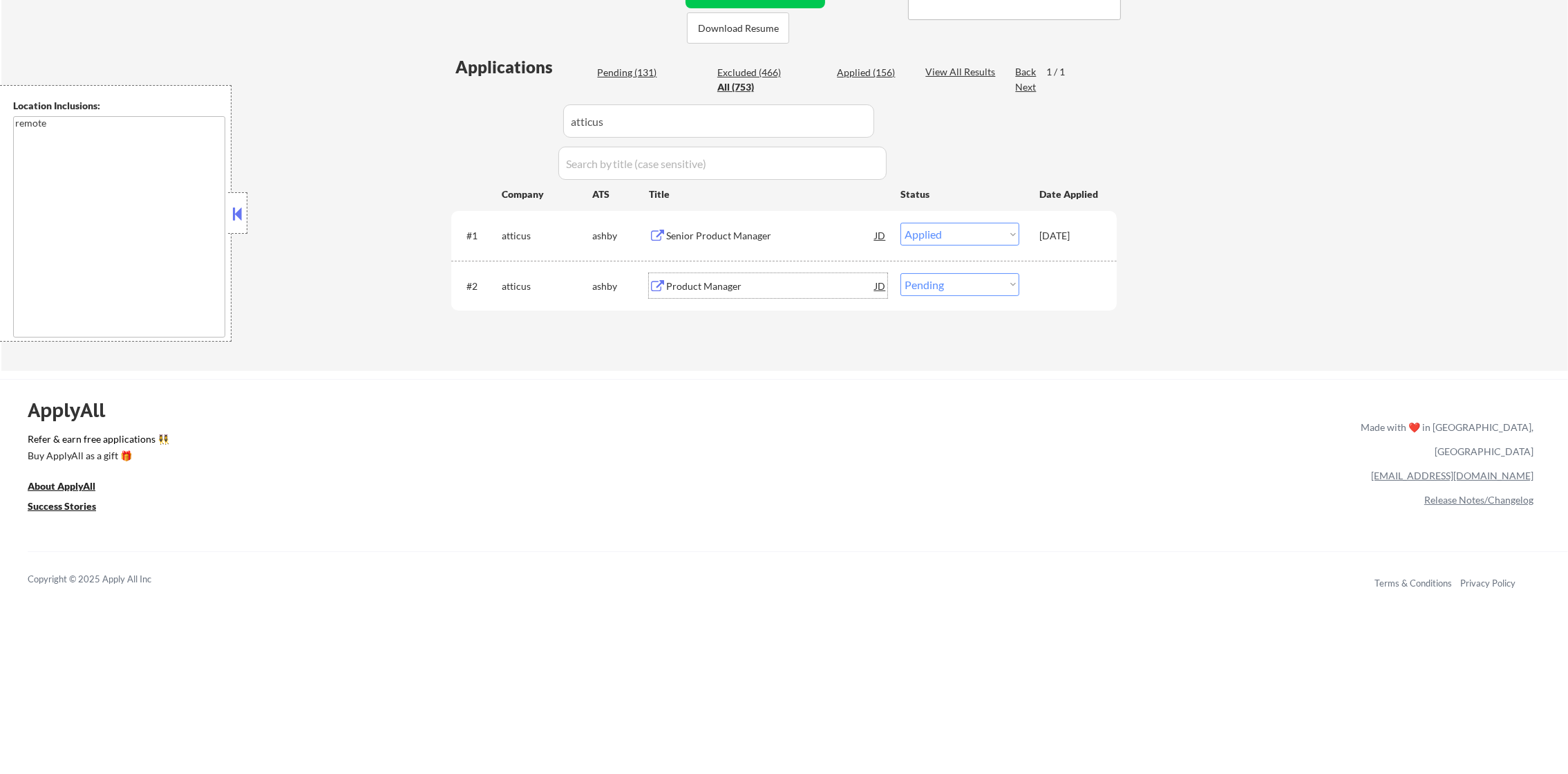
click at [802, 295] on div "Product Manager" at bounding box center [770, 285] width 208 height 25
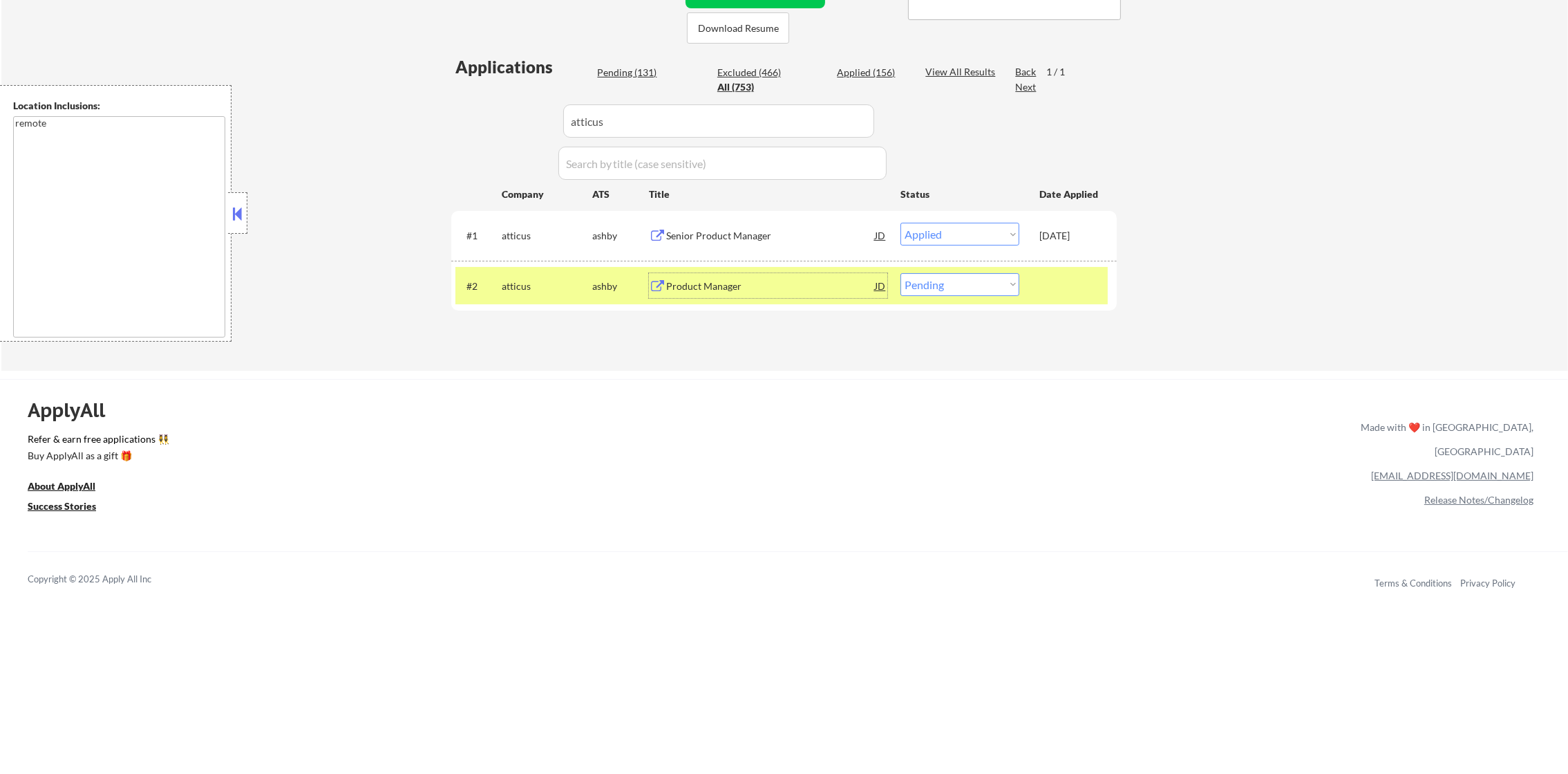
click at [941, 281] on select "Choose an option... Pending Applied Excluded (Questions) Excluded (Expired) Exc…" at bounding box center [960, 284] width 119 height 23
select select ""applied""
click at [901, 273] on select "Choose an option... Pending Applied Excluded (Questions) Excluded (Expired) Exc…" at bounding box center [960, 284] width 119 height 23
click at [522, 287] on div "atticus" at bounding box center [547, 287] width 91 height 14
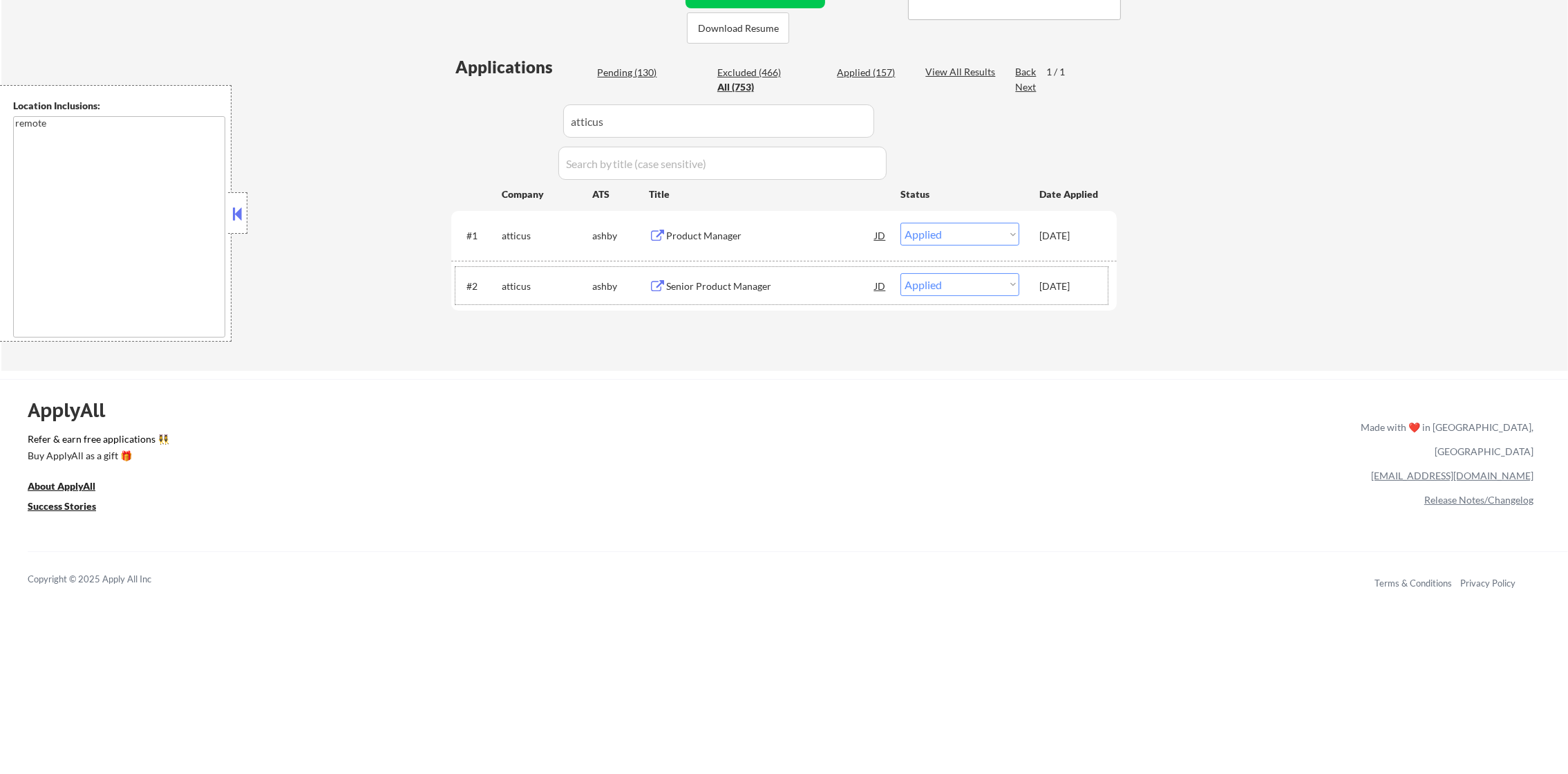
drag, startPoint x: 495, startPoint y: 122, endPoint x: 485, endPoint y: 122, distance: 10.0
click at [485, 122] on div "Applications Pending (130) Excluded (466) Applied (157) All (753) View All Resu…" at bounding box center [784, 199] width 666 height 289
paste input "system"
type input "system"
click at [484, 122] on div "Applications Pending (130) Excluded (466) Applied (157) All (753) View All Resu…" at bounding box center [784, 199] width 666 height 289
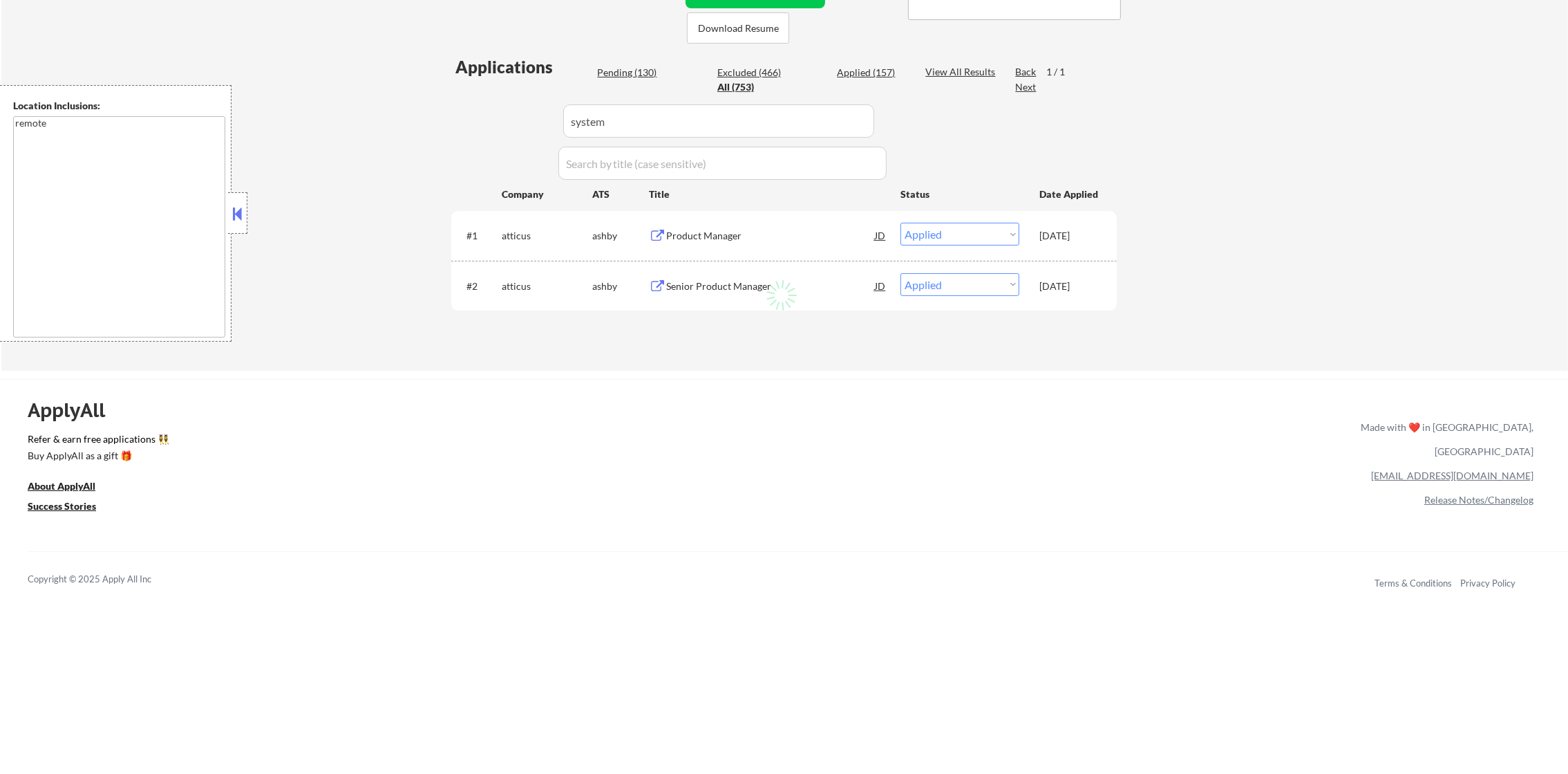
select select ""pending""
select select ""excluded__expired_""
select select ""pending""
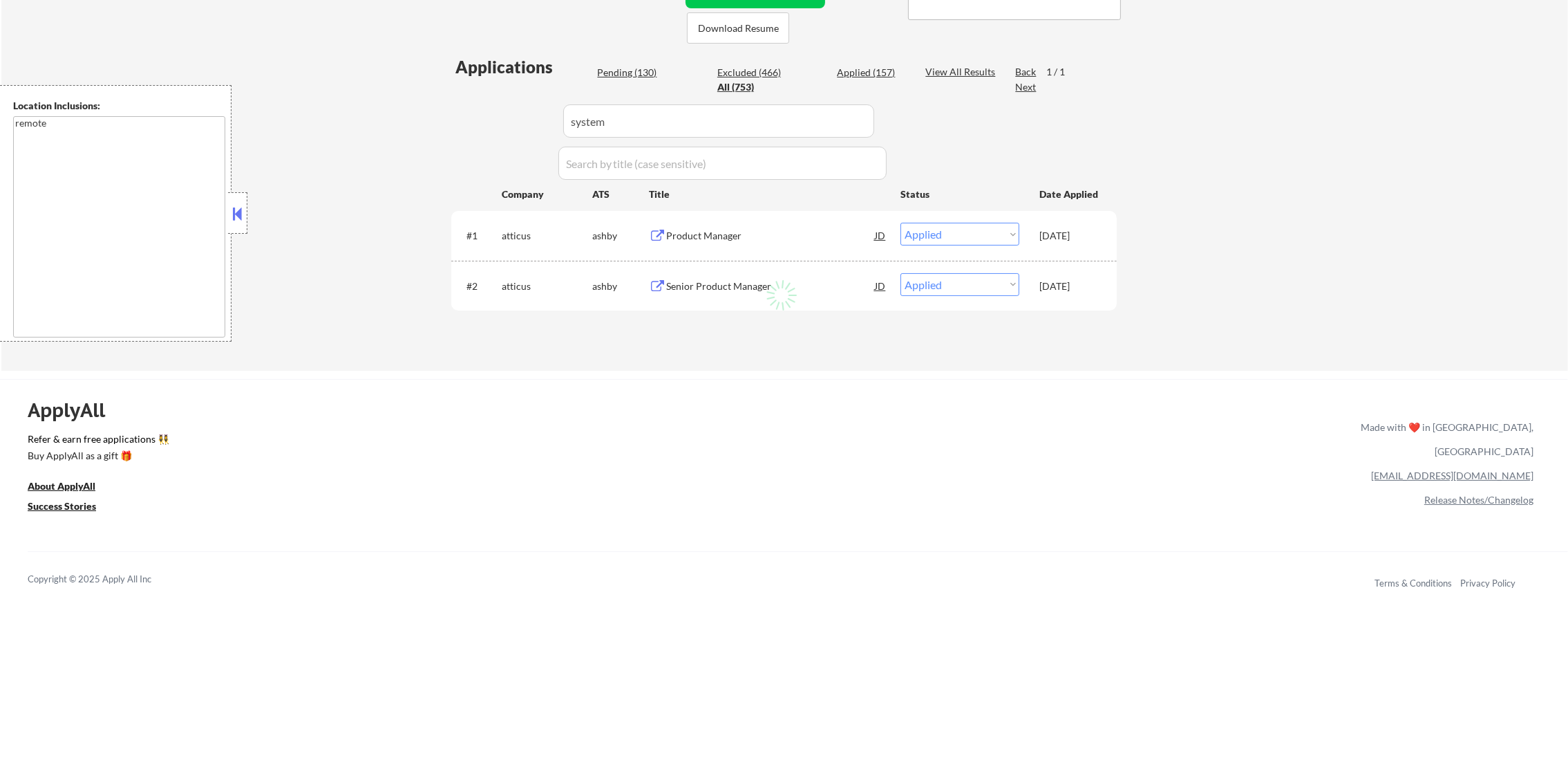
select select ""excluded__expired_""
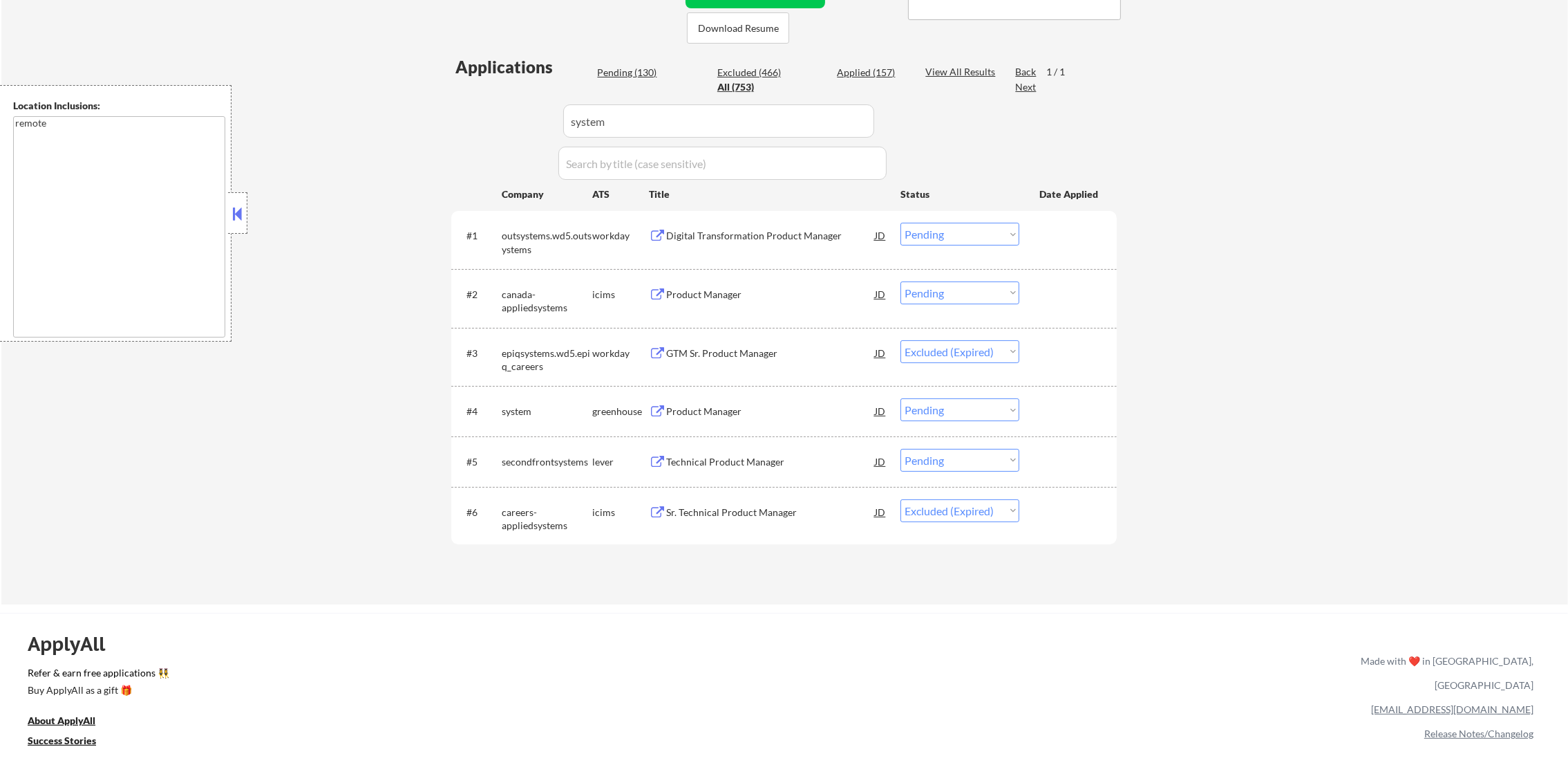
click at [724, 409] on div "Product Manager" at bounding box center [770, 411] width 208 height 14
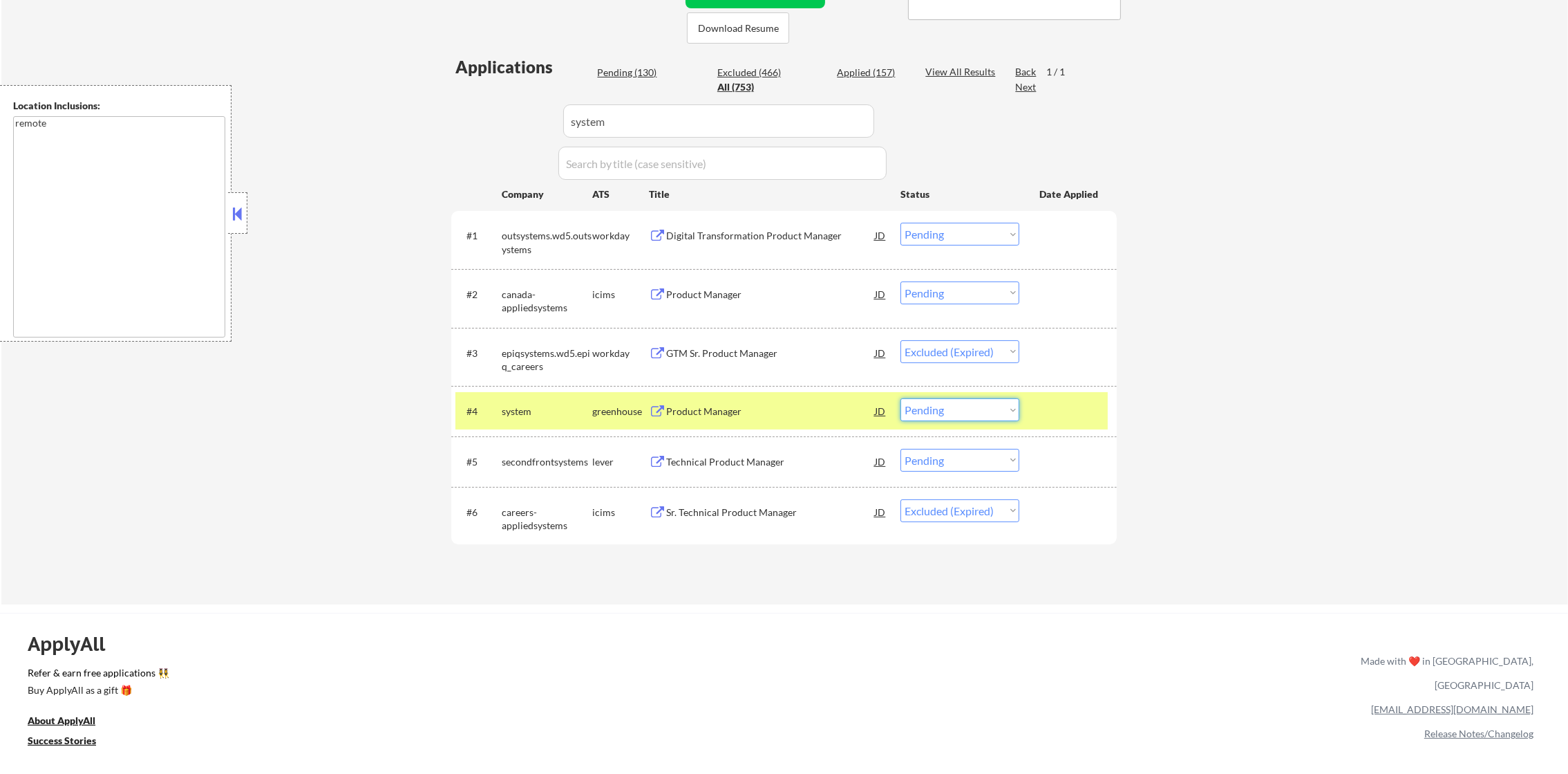
click at [950, 414] on select "Choose an option... Pending Applied Excluded (Questions) Excluded (Expired) Exc…" at bounding box center [960, 409] width 119 height 23
select select ""excluded__salary_""
click at [901, 398] on select "Choose an option... Pending Applied Excluded (Questions) Excluded (Expired) Exc…" at bounding box center [960, 409] width 119 height 23
click at [514, 414] on div "system" at bounding box center [547, 411] width 91 height 14
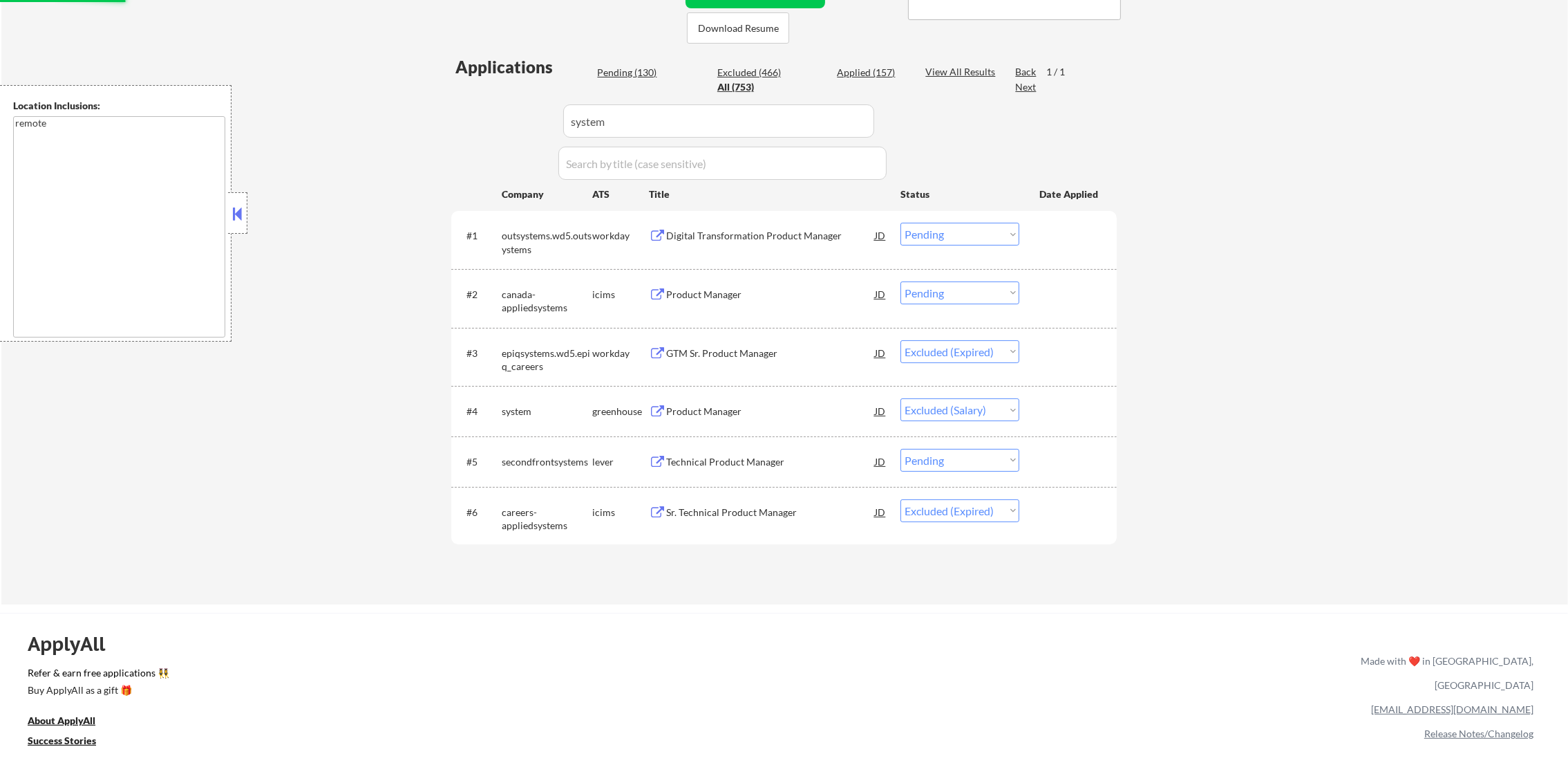
click at [742, 464] on div "Technical Product Manager" at bounding box center [770, 462] width 208 height 14
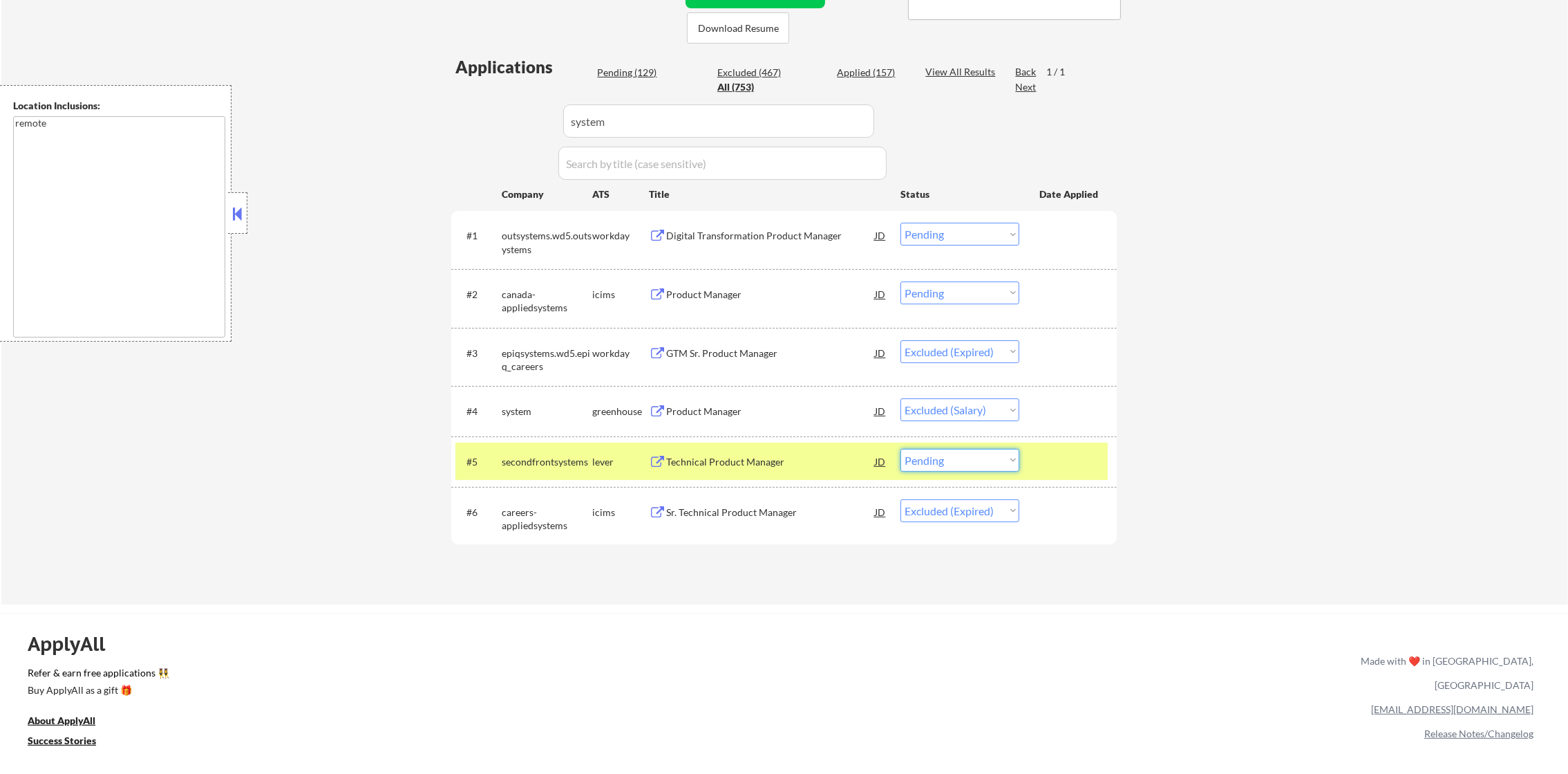
click at [932, 465] on select "Choose an option... Pending Applied Excluded (Questions) Excluded (Expired) Exc…" at bounding box center [960, 460] width 119 height 23
select select ""excluded__salary_""
click at [901, 449] on select "Choose an option... Pending Applied Excluded (Questions) Excluded (Expired) Exc…" at bounding box center [960, 460] width 119 height 23
click at [539, 444] on div "#5 secondfrontsystems lever Technical Product Manager JD warning_amber Choose a…" at bounding box center [781, 462] width 653 height 38
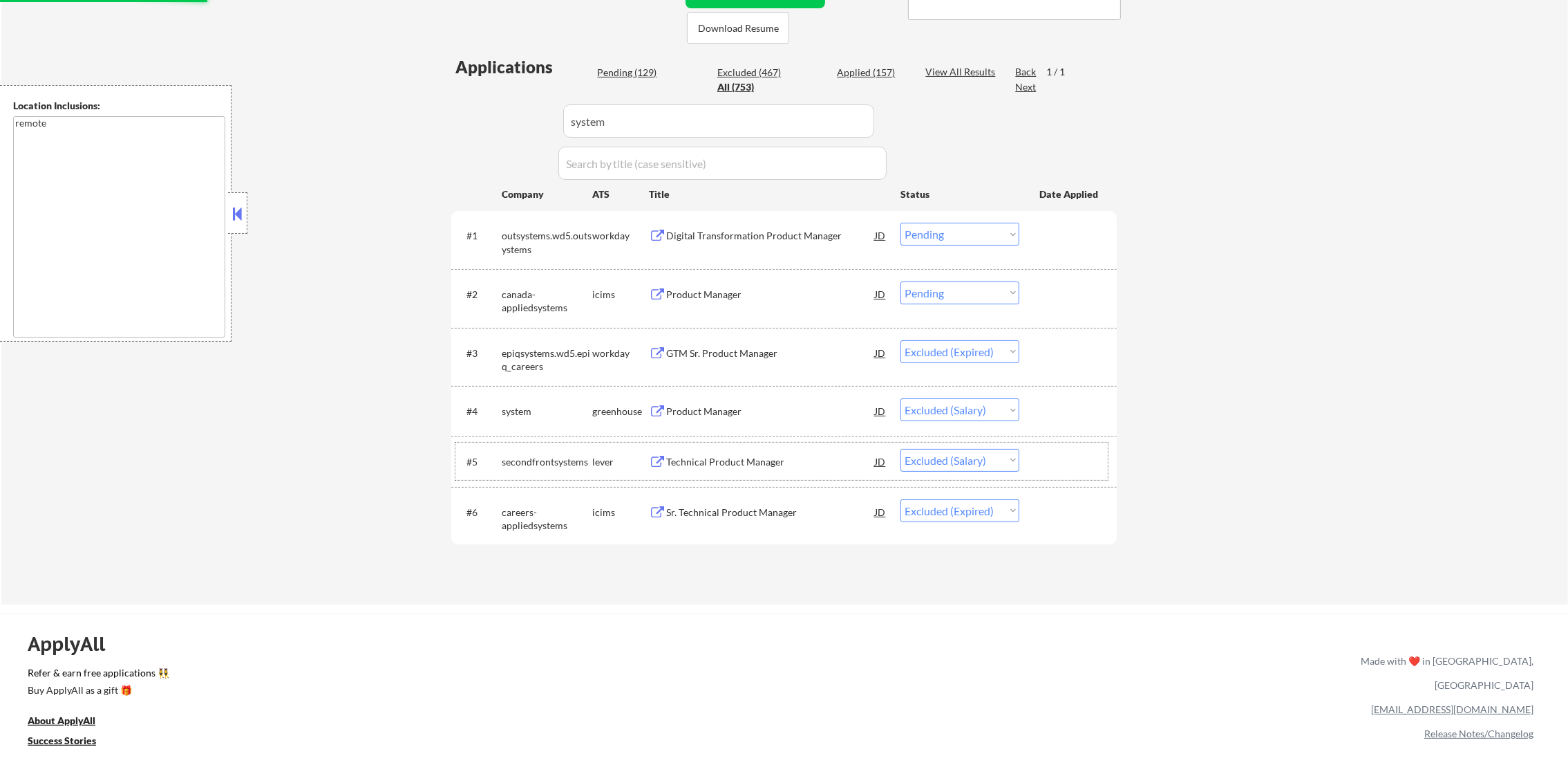
paste input "fellers"
drag, startPoint x: 620, startPoint y: 124, endPoint x: 445, endPoint y: 126, distance: 175.0
click at [453, 126] on div "Applications Pending (129) Excluded (467) Applied (157) All (753) View All Resu…" at bounding box center [784, 316] width 666 height 523
type input "fellers"
click at [443, 126] on div "← Return to /applysquad Mailslurp Inbox Job Search Builder Daniel Scanland User…" at bounding box center [784, 161] width 690 height 863
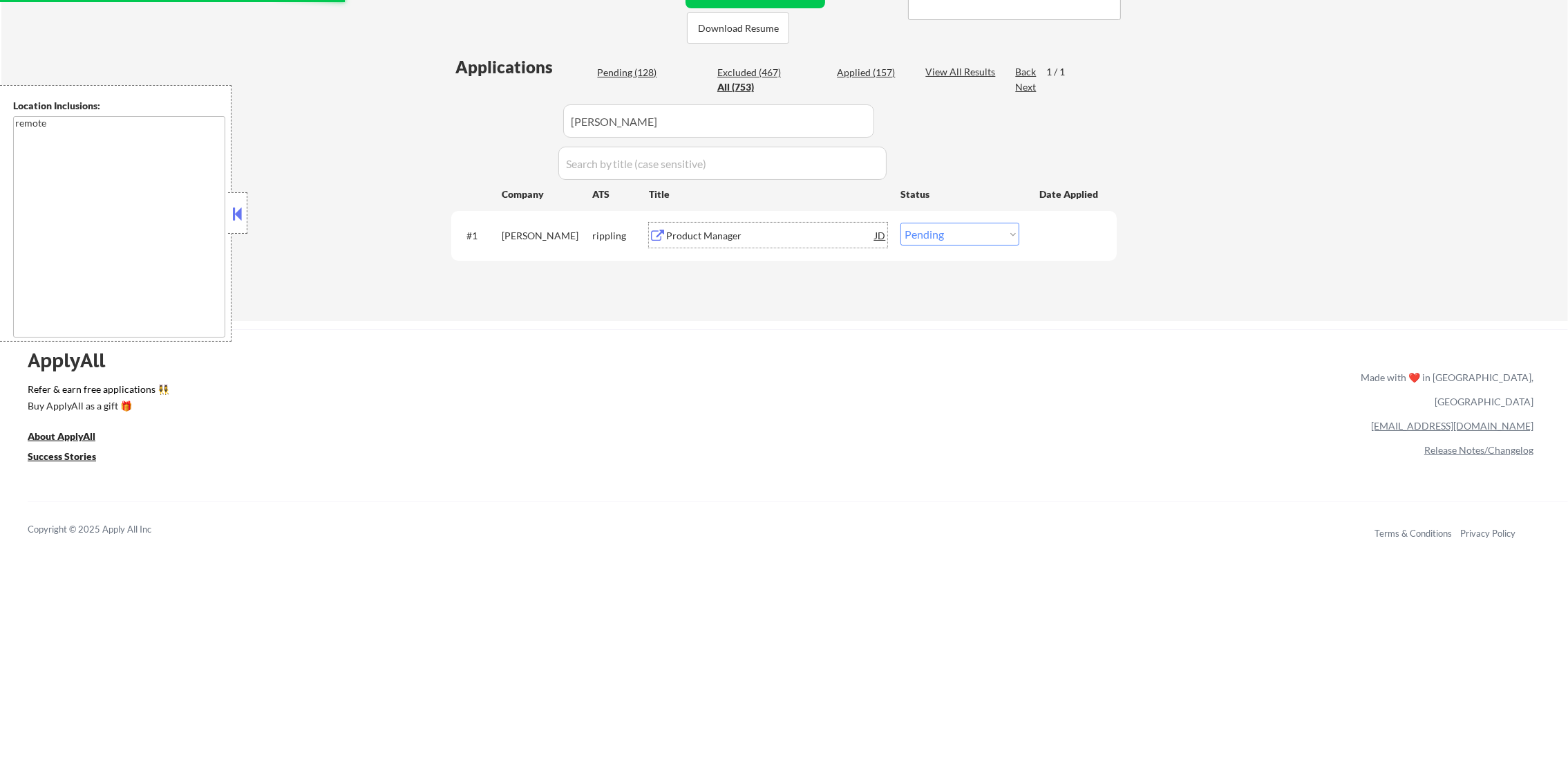
click at [769, 230] on div "Product Manager" at bounding box center [770, 236] width 208 height 14
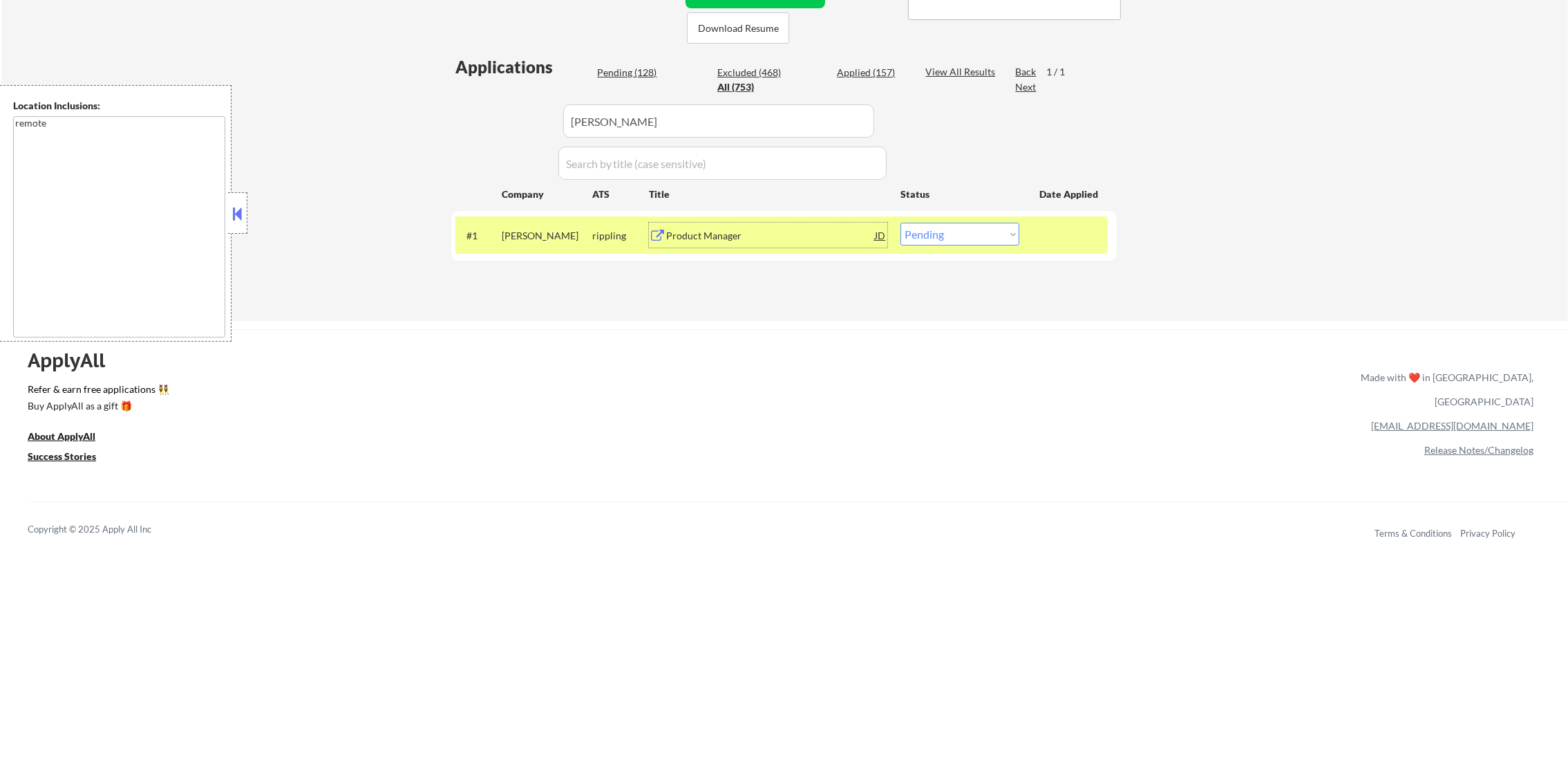
click at [984, 237] on select "Choose an option... Pending Applied Excluded (Questions) Excluded (Expired) Exc…" at bounding box center [960, 233] width 119 height 23
select select ""applied""
click at [901, 222] on select "Choose an option... Pending Applied Excluded (Questions) Excluded (Expired) Exc…" at bounding box center [960, 233] width 119 height 23
click at [540, 244] on div "fellers" at bounding box center [547, 234] width 91 height 25
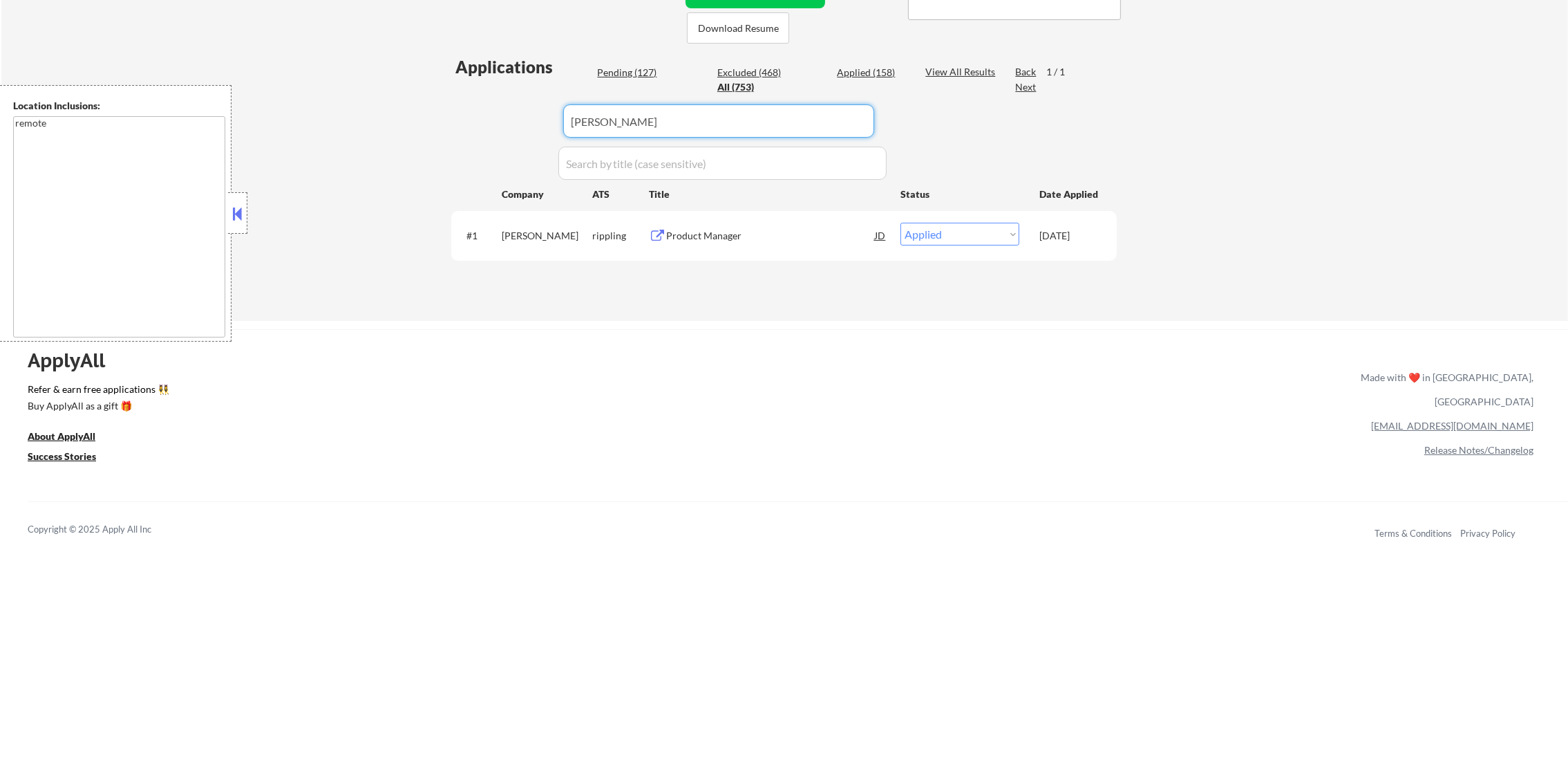
paste input "stackadapt"
drag, startPoint x: 625, startPoint y: 119, endPoint x: 442, endPoint y: 119, distance: 183.0
click at [442, 119] on div "← Return to /applysquad Mailslurp Inbox Job Search Builder Daniel Scanland User…" at bounding box center [784, 20] width 690 height 580
type input "stackadapt"
click at [442, 119] on div "← Return to /applysquad Mailslurp Inbox Job Search Builder Daniel Scanland User…" at bounding box center [784, 20] width 690 height 580
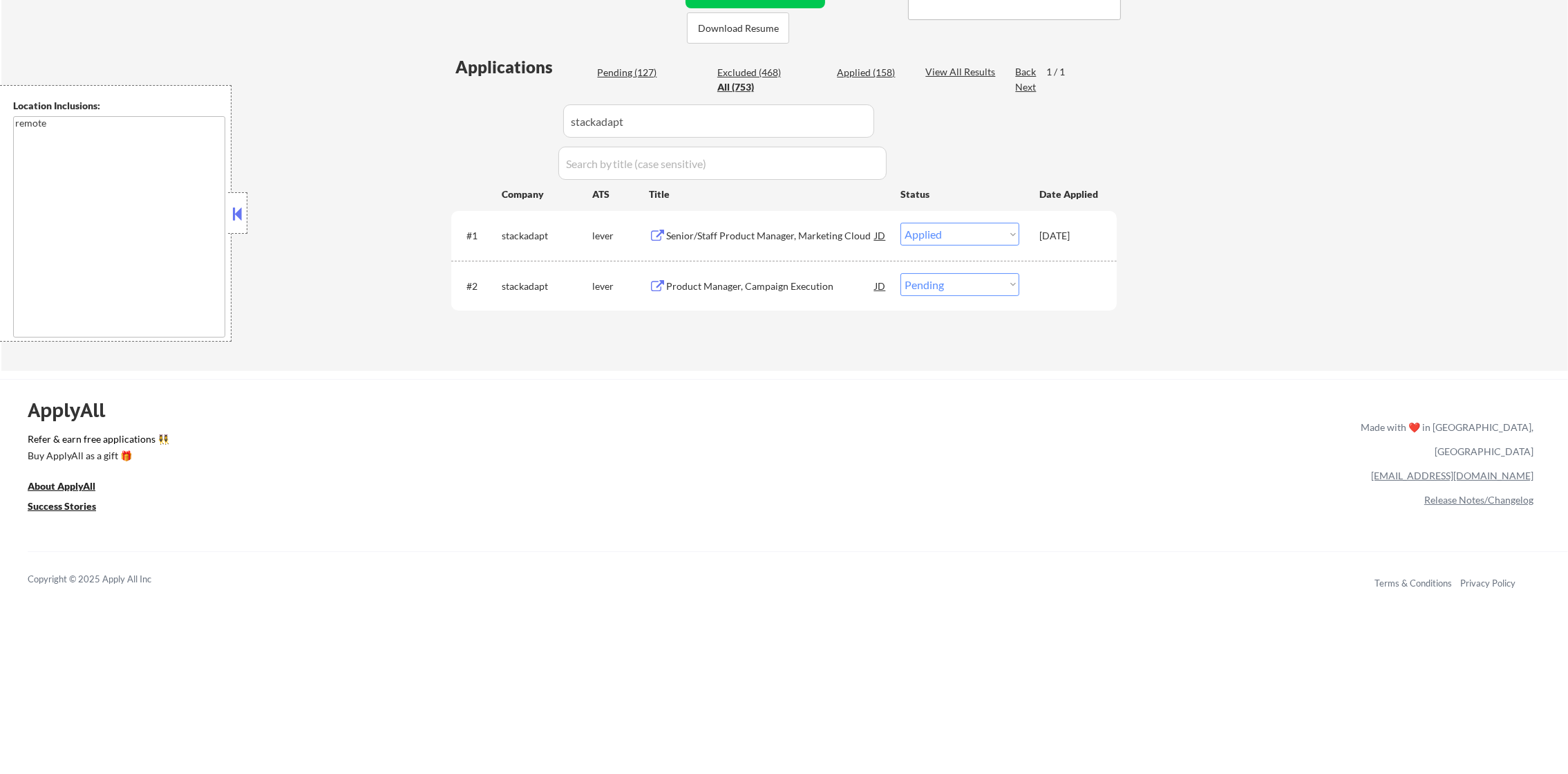
click at [753, 273] on div "Product Manager, Campaign Execution" at bounding box center [770, 285] width 208 height 25
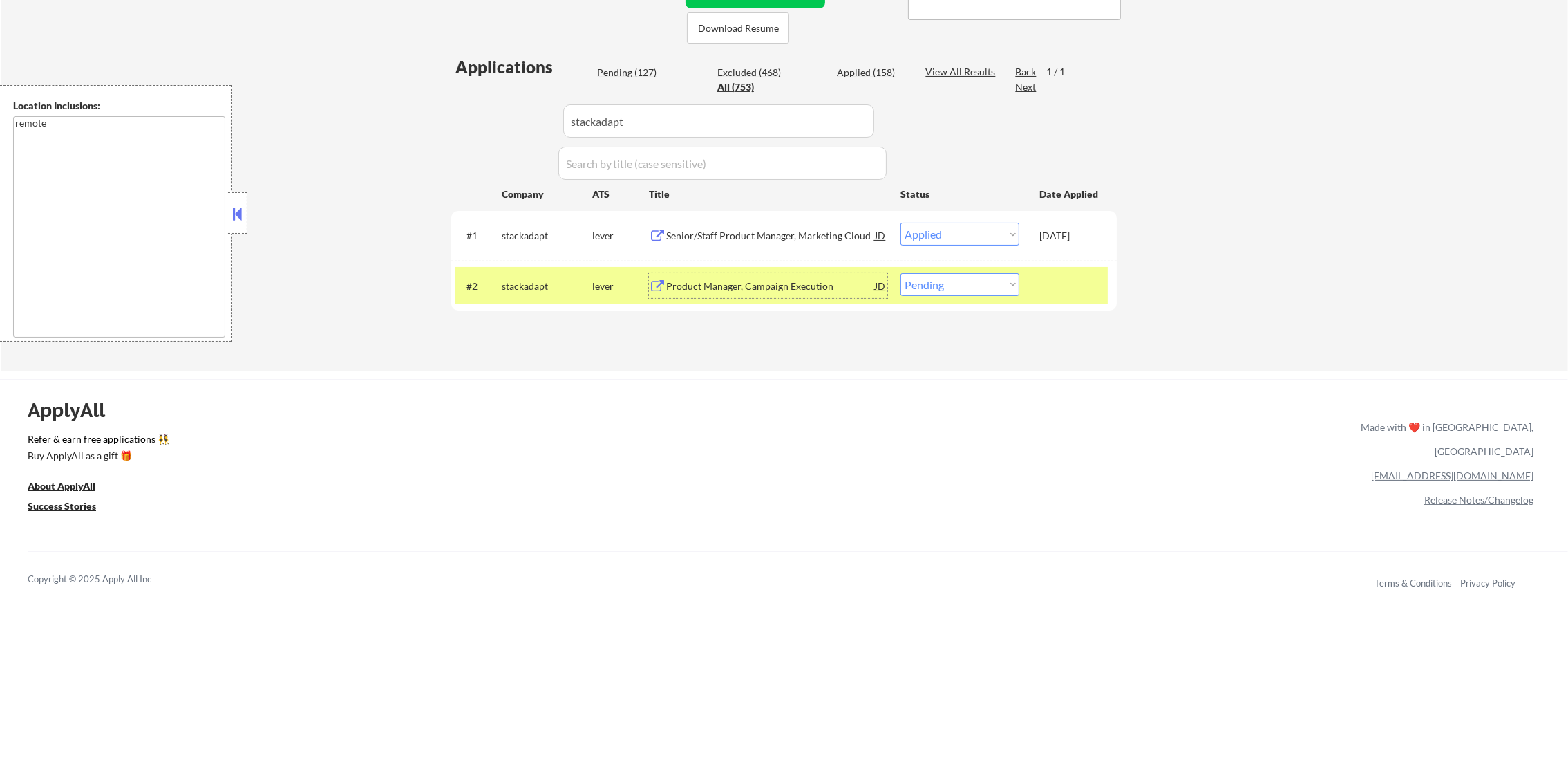
click at [921, 302] on div "#2 stackadapt lever Product Manager, Campaign Execution JD warning_amber Choose…" at bounding box center [781, 286] width 653 height 38
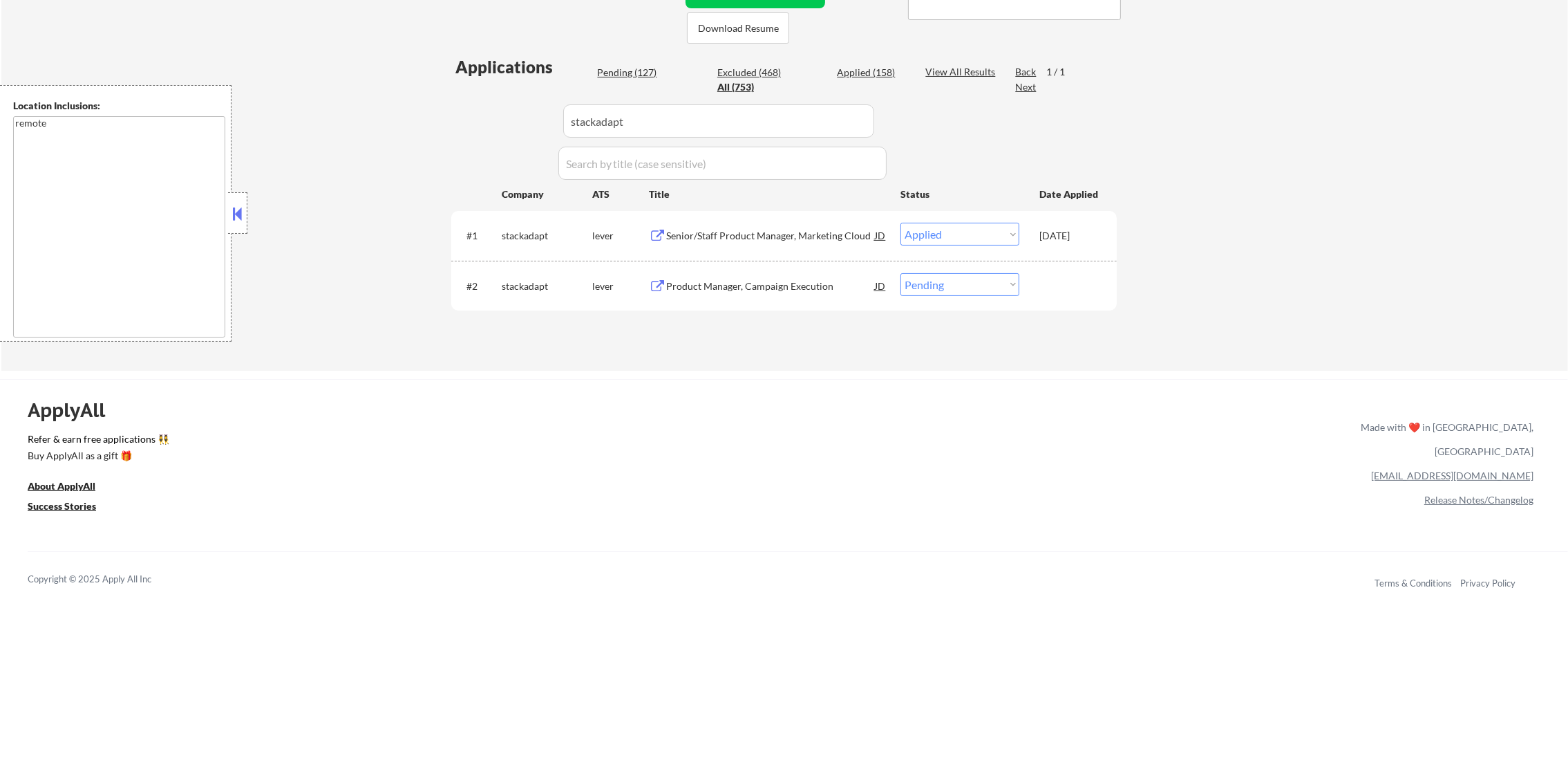
click at [926, 286] on select "Choose an option... Pending Applied Excluded (Questions) Excluded (Expired) Exc…" at bounding box center [960, 284] width 119 height 23
select select ""excluded__bad_match_""
click at [901, 273] on select "Choose an option... Pending Applied Excluded (Questions) Excluded (Expired) Exc…" at bounding box center [960, 284] width 119 height 23
drag, startPoint x: 583, startPoint y: 115, endPoint x: 510, endPoint y: 115, distance: 73.0
click at [520, 115] on div "Applications Pending (126) Excluded (469) Applied (158) All (753) View All Resu…" at bounding box center [784, 199] width 666 height 289
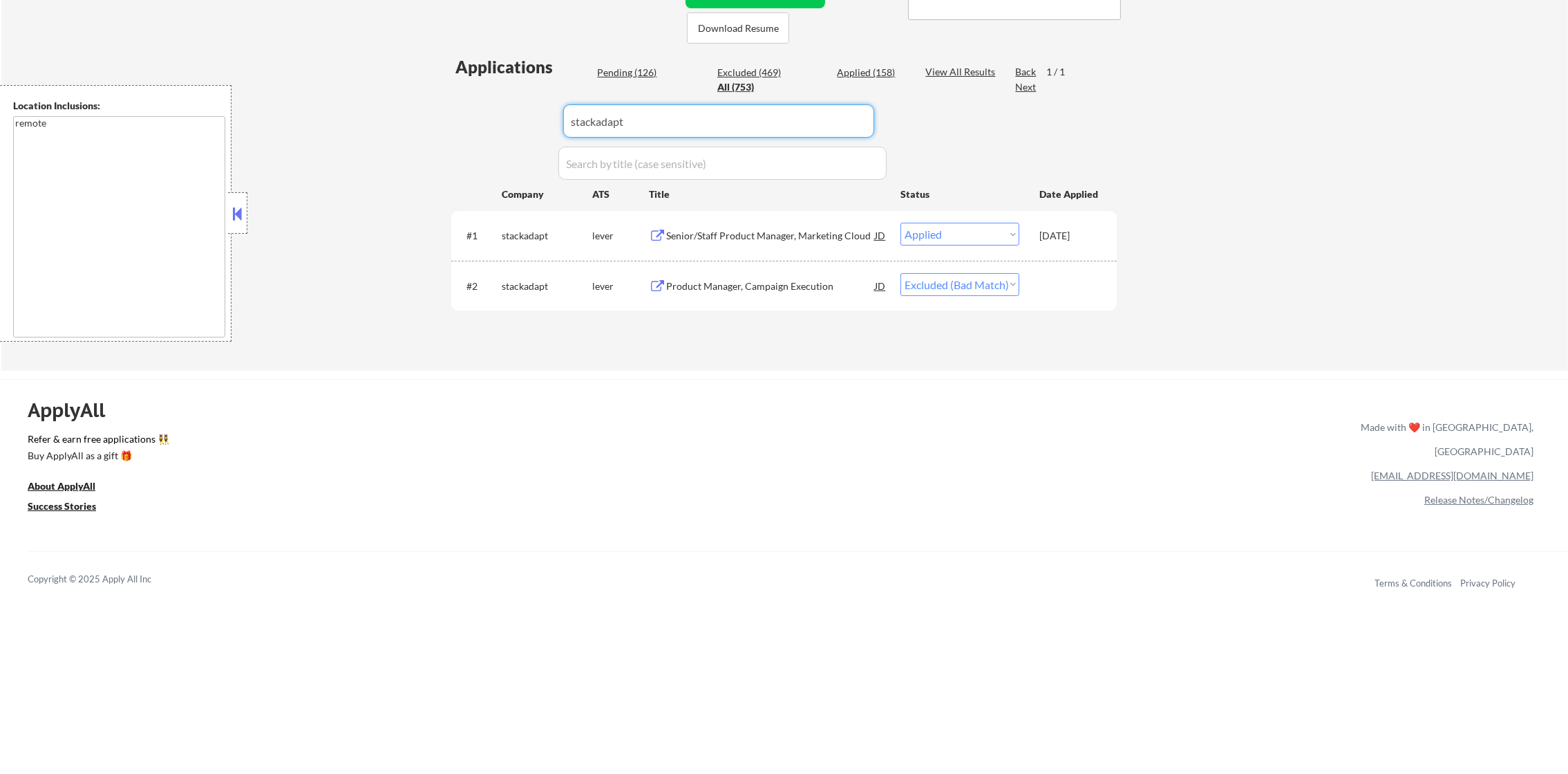
paste input "voltus"
type input "voltus"
click at [471, 115] on div "Applications Pending (126) Excluded (469) Applied (158) All (753) View All Resu…" at bounding box center [784, 199] width 666 height 289
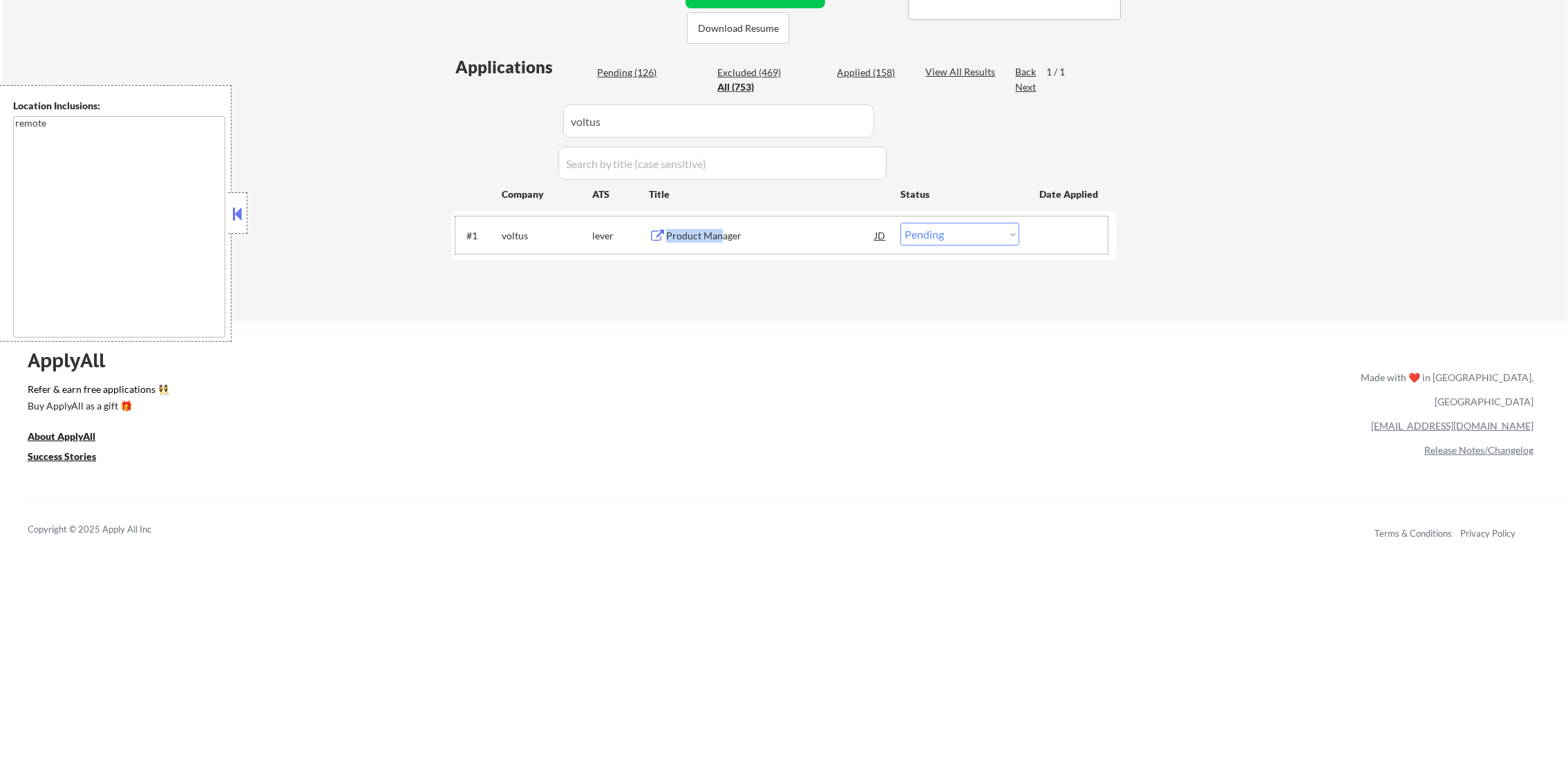
click at [728, 235] on div "#1 voltus lever Product Manager JD warning_amber Choose an option... Pending Ap…" at bounding box center [781, 235] width 653 height 38
click at [728, 235] on div "Product Manager" at bounding box center [770, 236] width 208 height 14
click at [973, 226] on select "Choose an option... Pending Applied Excluded (Questions) Excluded (Expired) Exc…" at bounding box center [960, 233] width 119 height 23
select select ""excluded__expired_""
click at [901, 222] on select "Choose an option... Pending Applied Excluded (Questions) Excluded (Expired) Exc…" at bounding box center [960, 233] width 119 height 23
